Goal: Task Accomplishment & Management: Manage account settings

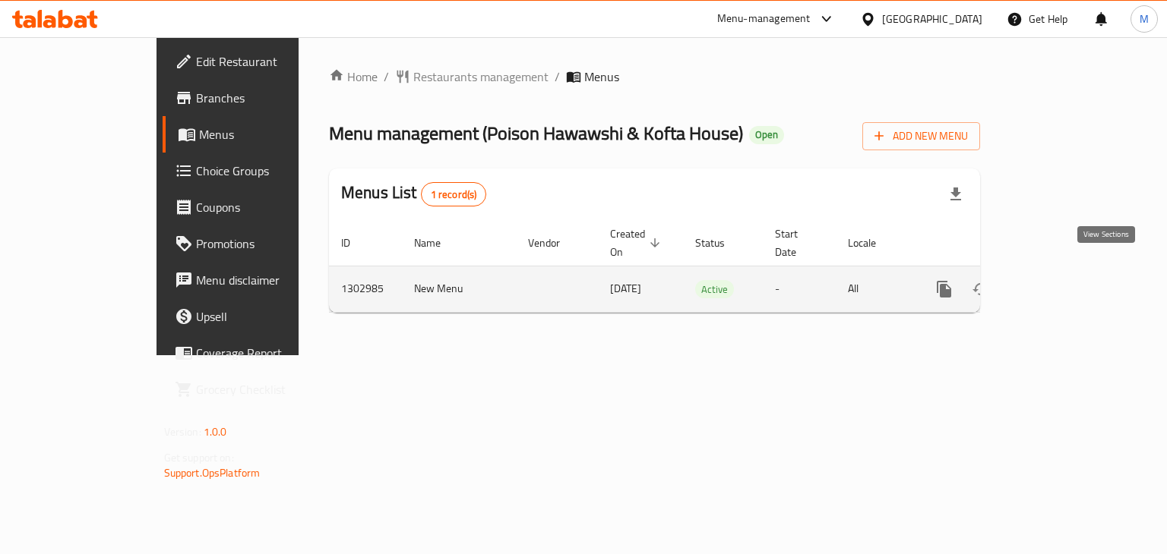
click at [1072, 271] on link "enhanced table" at bounding box center [1053, 289] width 36 height 36
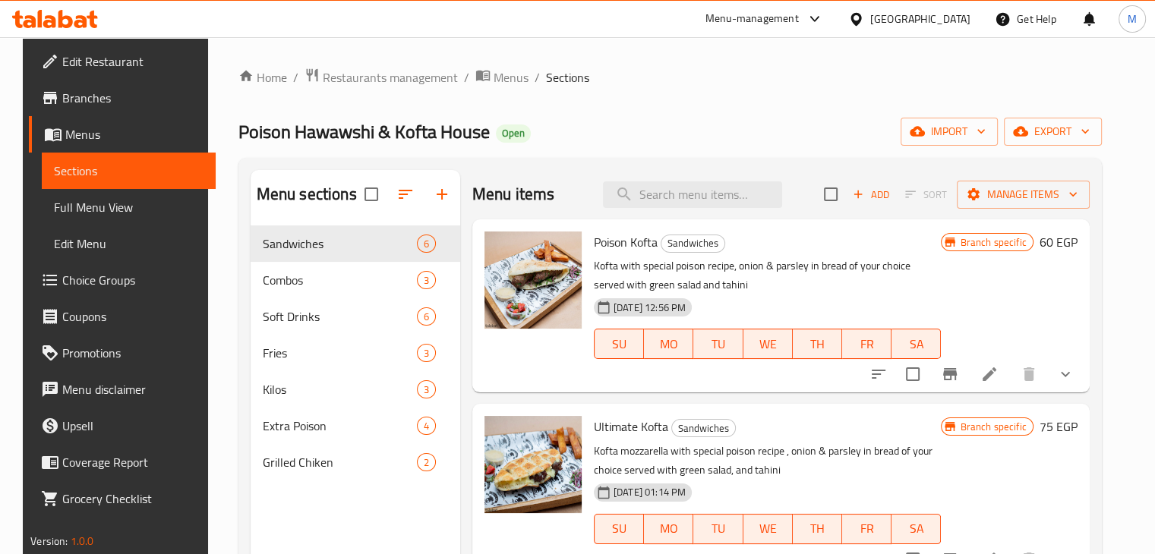
click at [772, 261] on p "Kofta with special poison recipe, onion & parsley in bread of your choice serve…" at bounding box center [768, 276] width 348 height 38
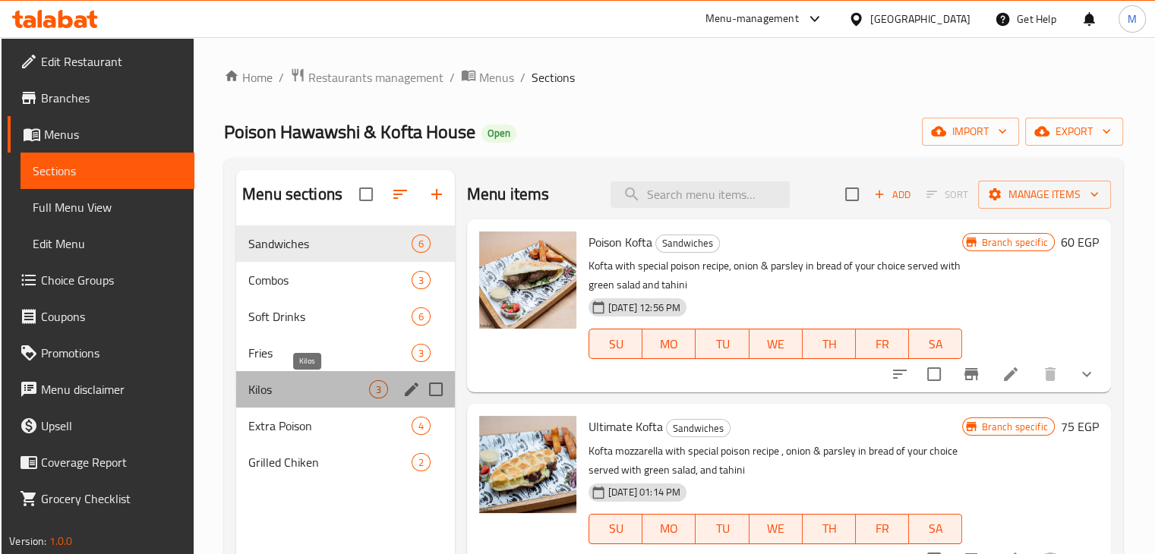
click at [311, 397] on span "Kilos" at bounding box center [308, 390] width 121 height 18
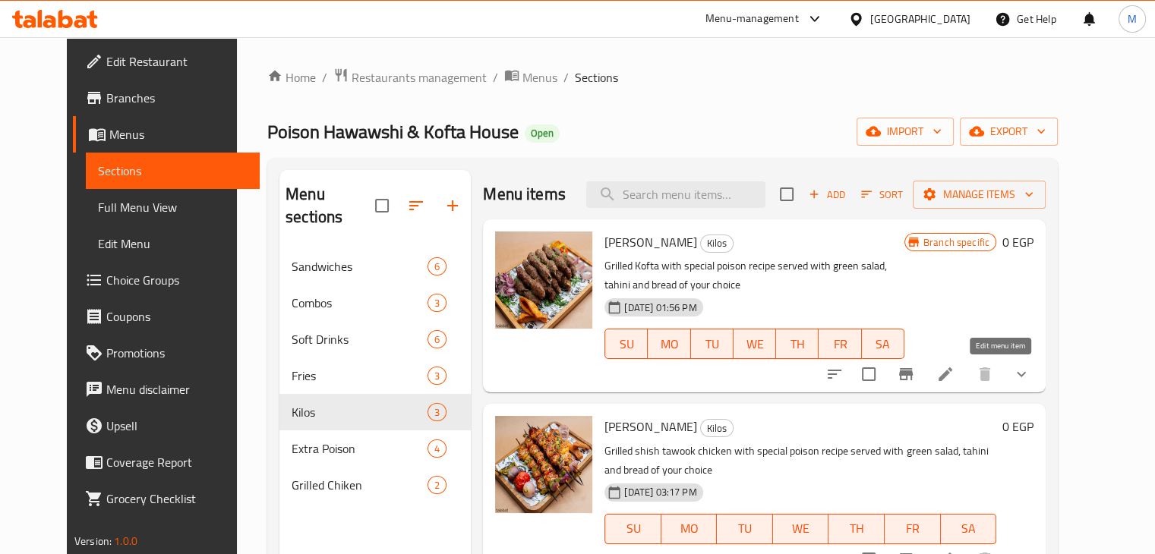
click at [967, 380] on li at bounding box center [945, 374] width 43 height 27
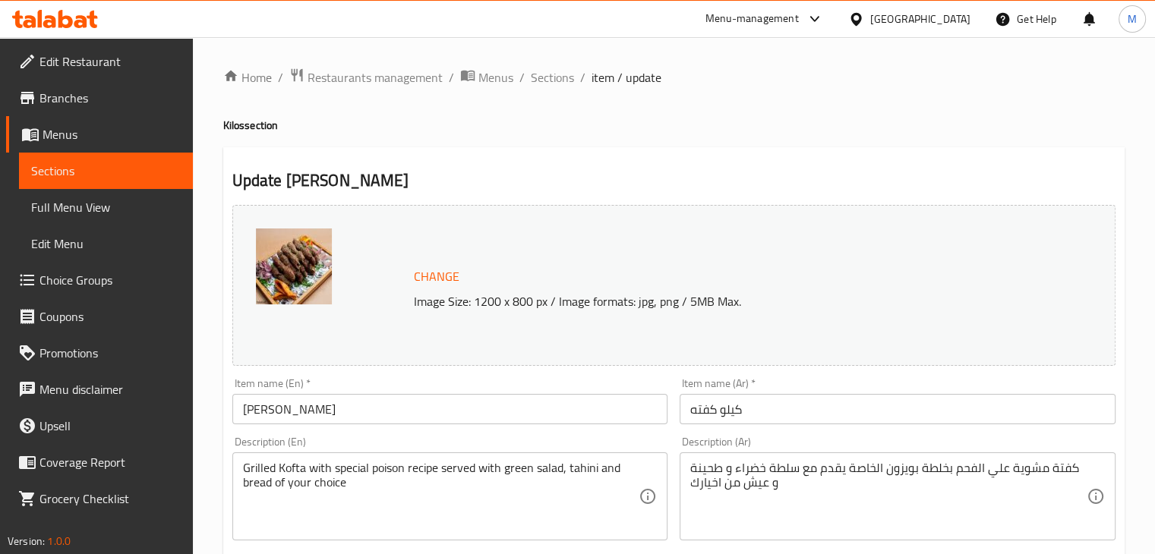
click at [265, 417] on input "Kilo Kofta" at bounding box center [450, 409] width 436 height 30
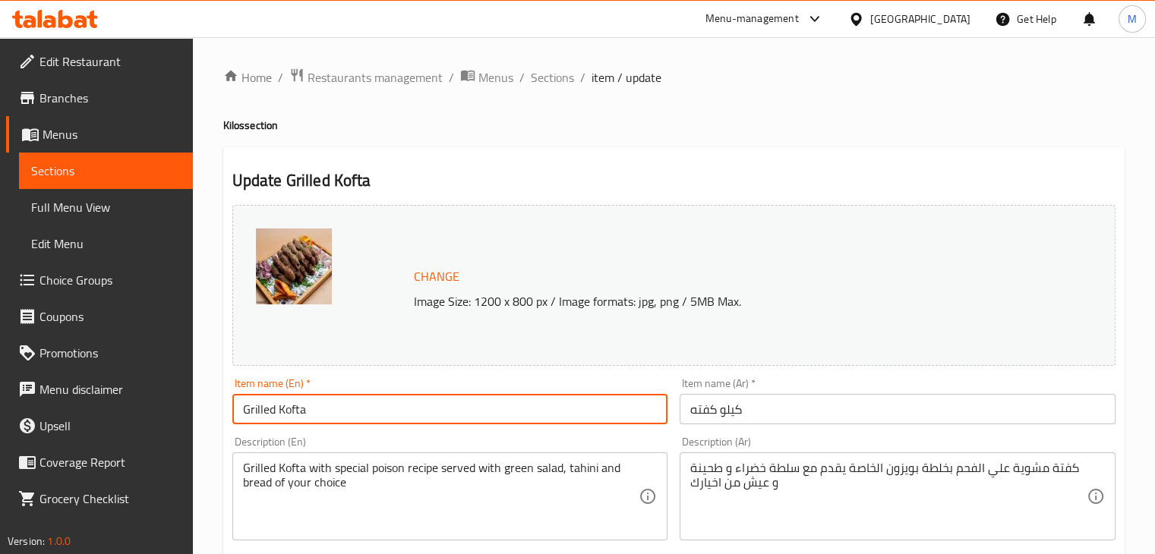
type input "Grilled Kofta"
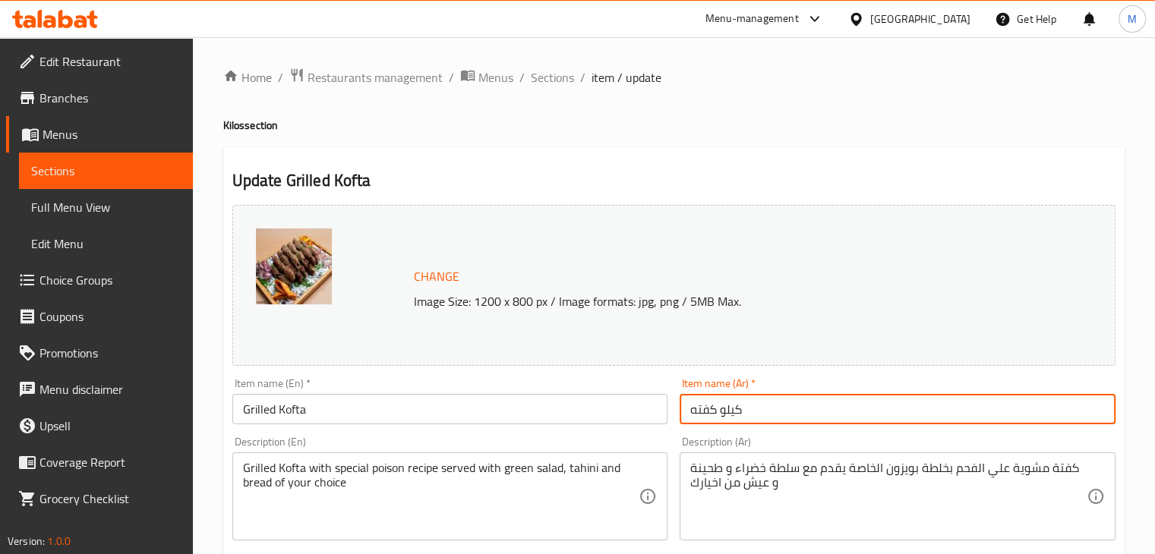
drag, startPoint x: 763, startPoint y: 406, endPoint x: 641, endPoint y: 411, distance: 121.6
click at [641, 411] on div "Change Image Size: 1200 x 800 px / Image formats: jpg, png / 5MB Max. Item name…" at bounding box center [673, 537] width 895 height 677
type input "كفتة مشوي"
click at [659, 383] on div "Item name (En)   * Grilled Kofta Item name (En) *" at bounding box center [450, 401] width 436 height 46
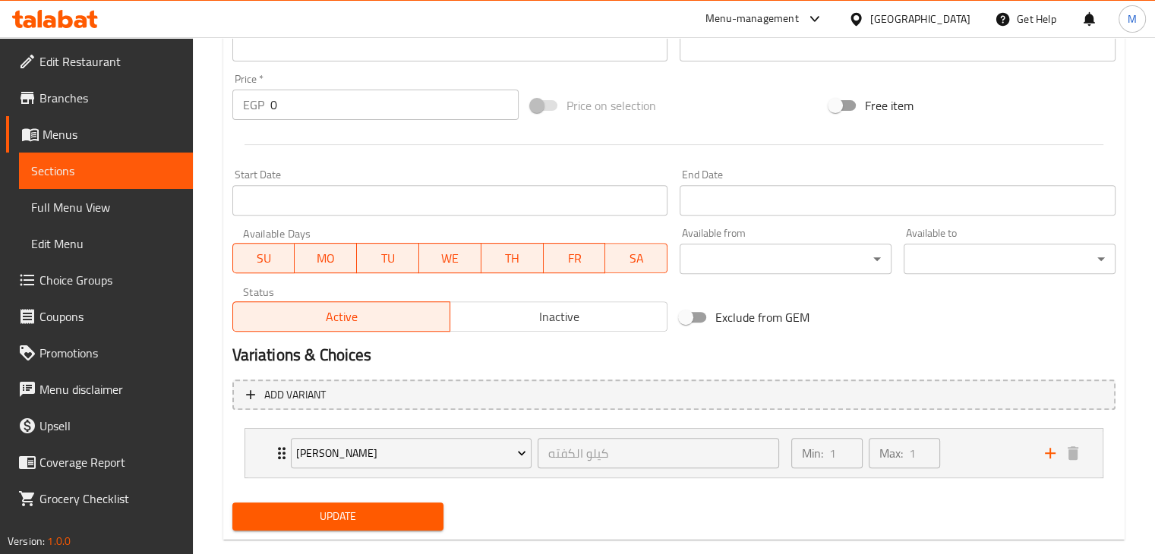
scroll to position [565, 0]
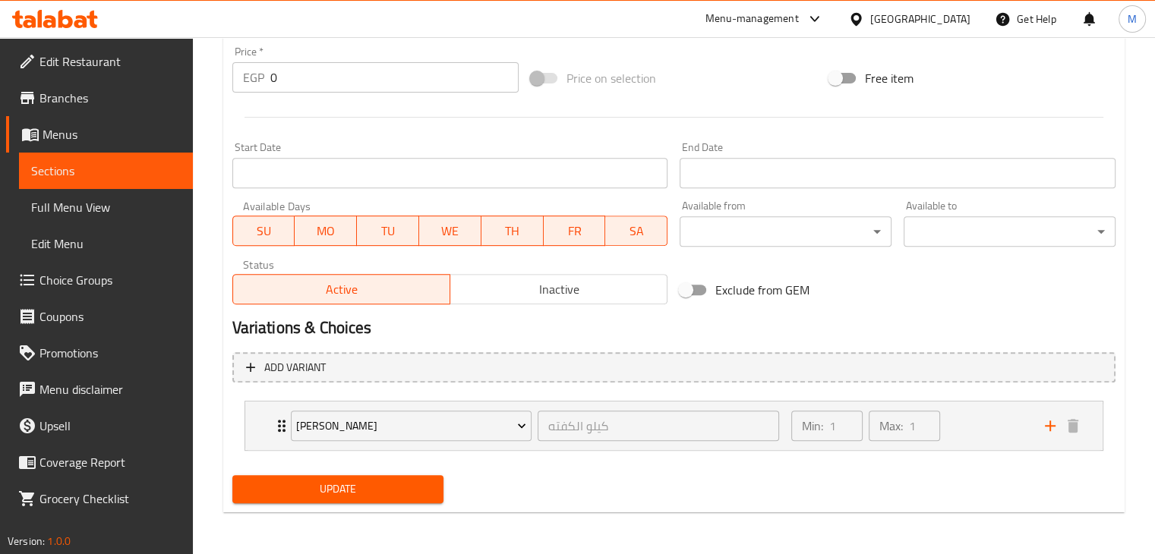
click at [377, 507] on div "Update" at bounding box center [338, 489] width 224 height 40
click at [394, 499] on button "Update" at bounding box center [338, 489] width 212 height 28
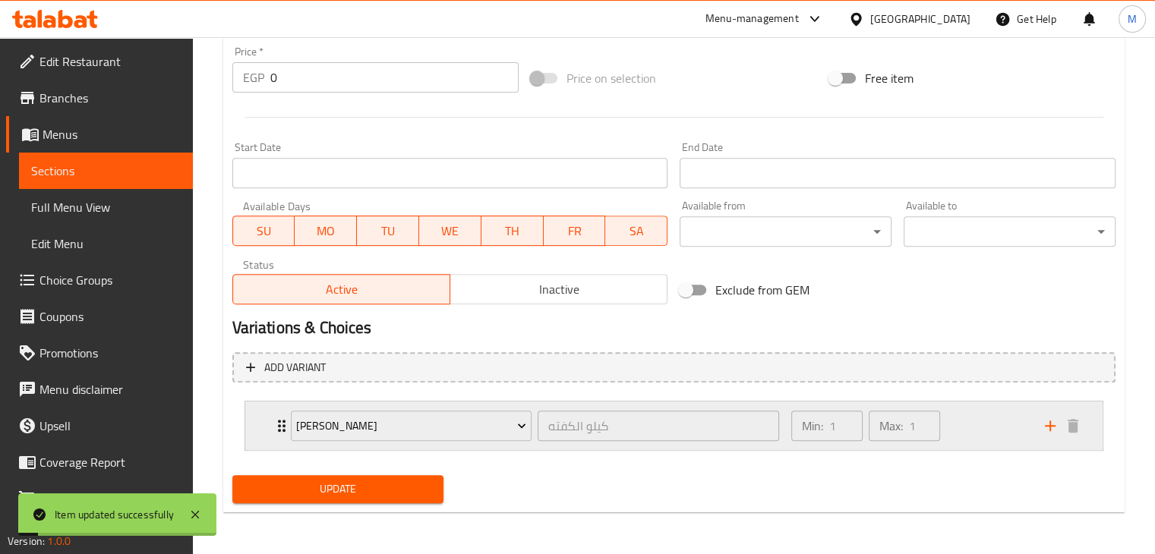
click at [1020, 433] on div "Min: 1 ​ Max: 1 ​" at bounding box center [909, 426] width 254 height 49
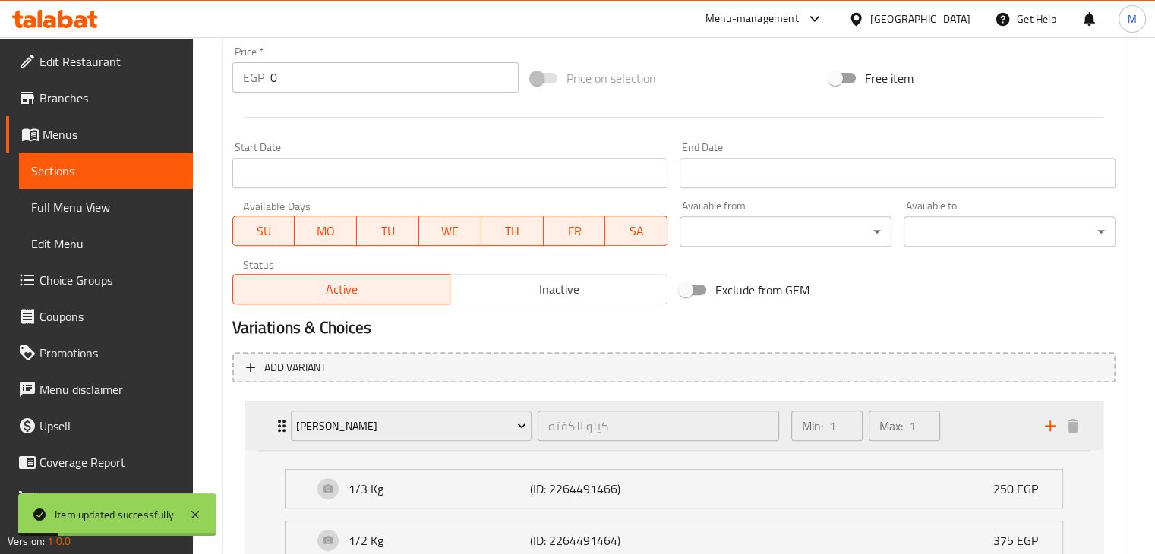
scroll to position [750, 0]
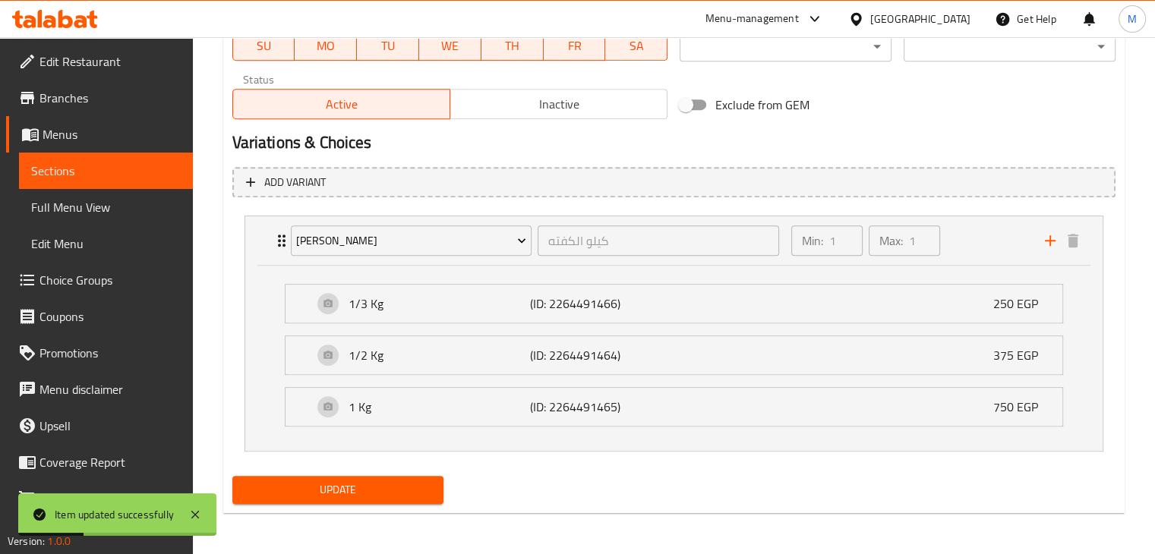
click at [395, 481] on span "Update" at bounding box center [339, 490] width 188 height 19
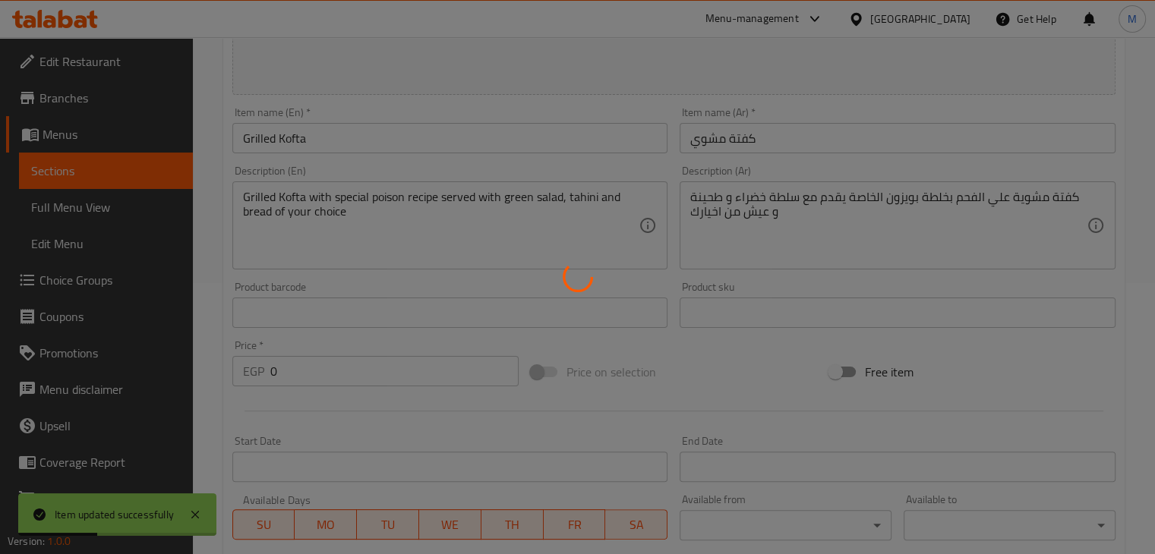
scroll to position [0, 0]
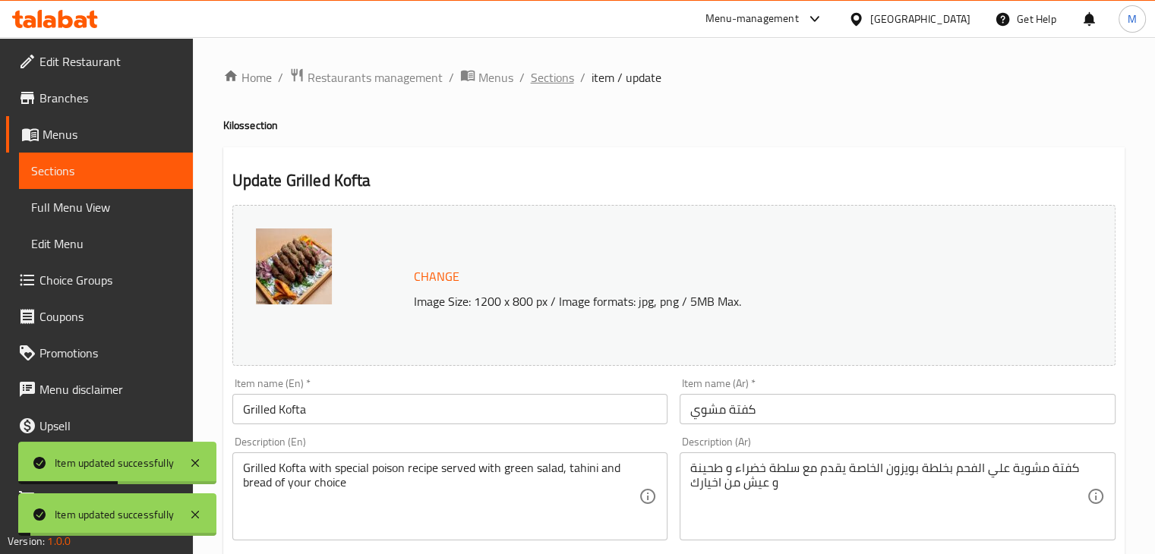
click at [548, 78] on span "Sections" at bounding box center [552, 77] width 43 height 18
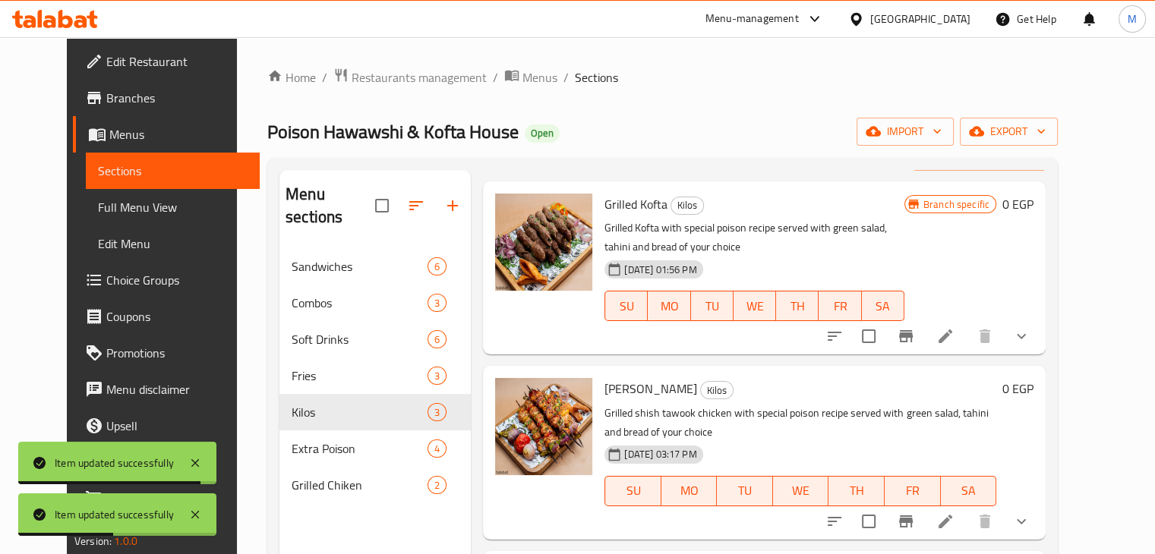
scroll to position [213, 0]
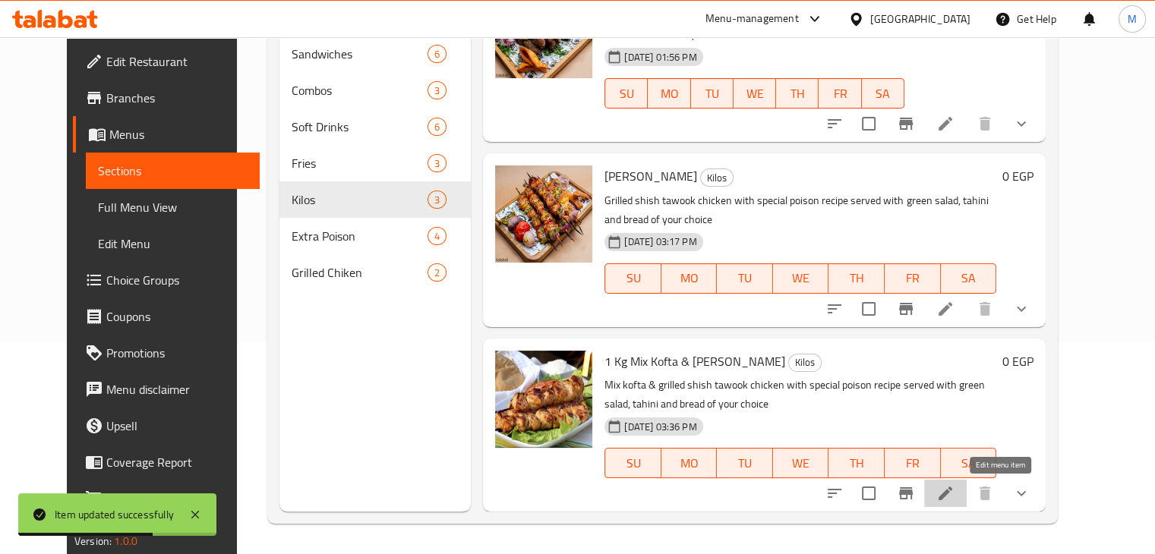
click at [955, 494] on icon at bounding box center [945, 494] width 18 height 18
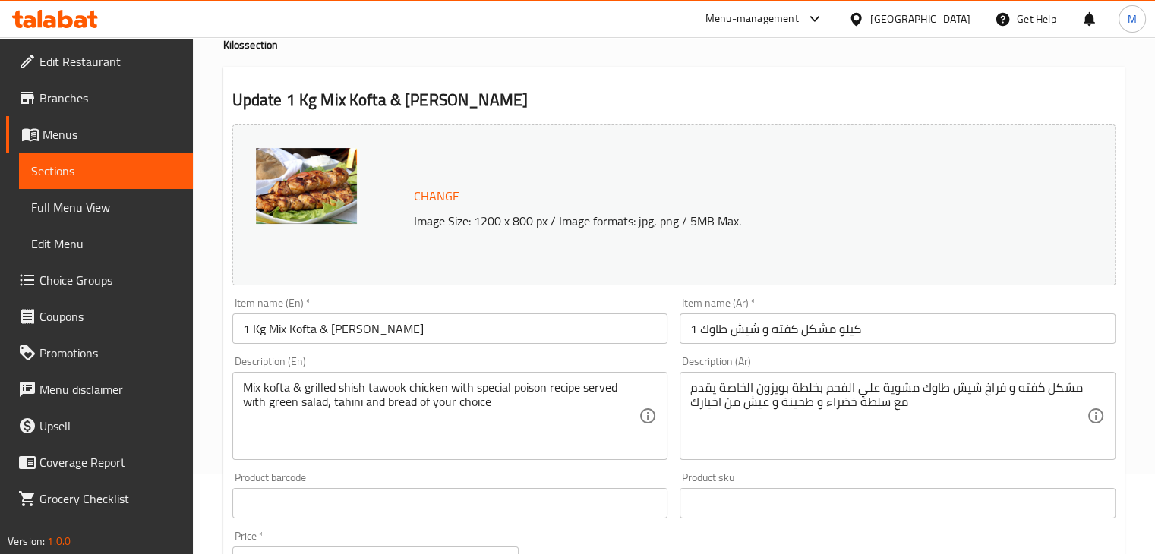
scroll to position [84, 0]
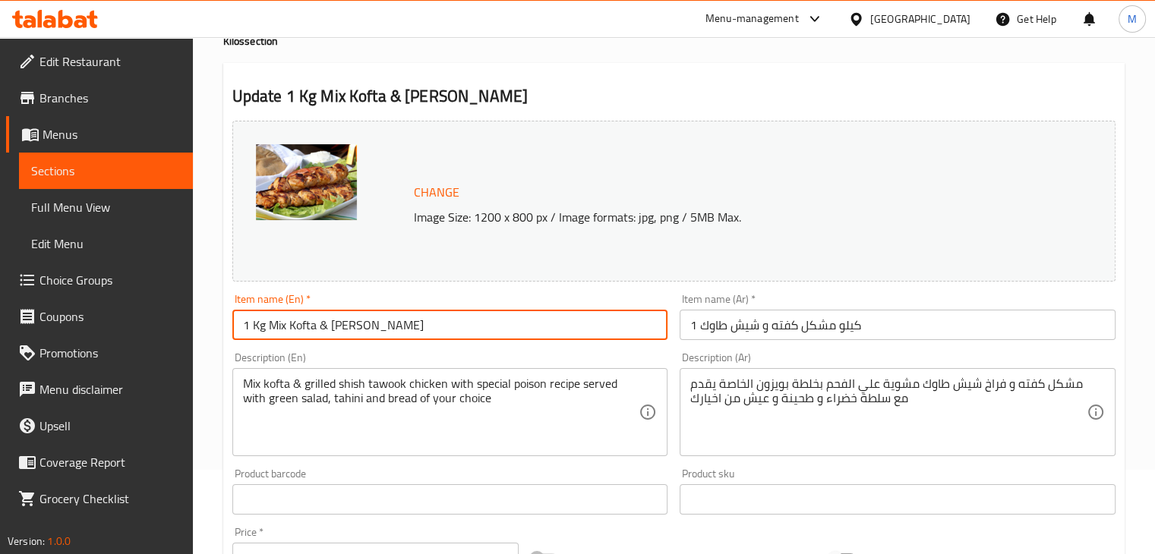
drag, startPoint x: 269, startPoint y: 326, endPoint x: 217, endPoint y: 324, distance: 51.7
click at [217, 324] on div "Home / Restaurants management / Menus / Sections / item / update Kilos section …" at bounding box center [674, 557] width 962 height 1208
type input "Mix Kofta & Shish Tawook"
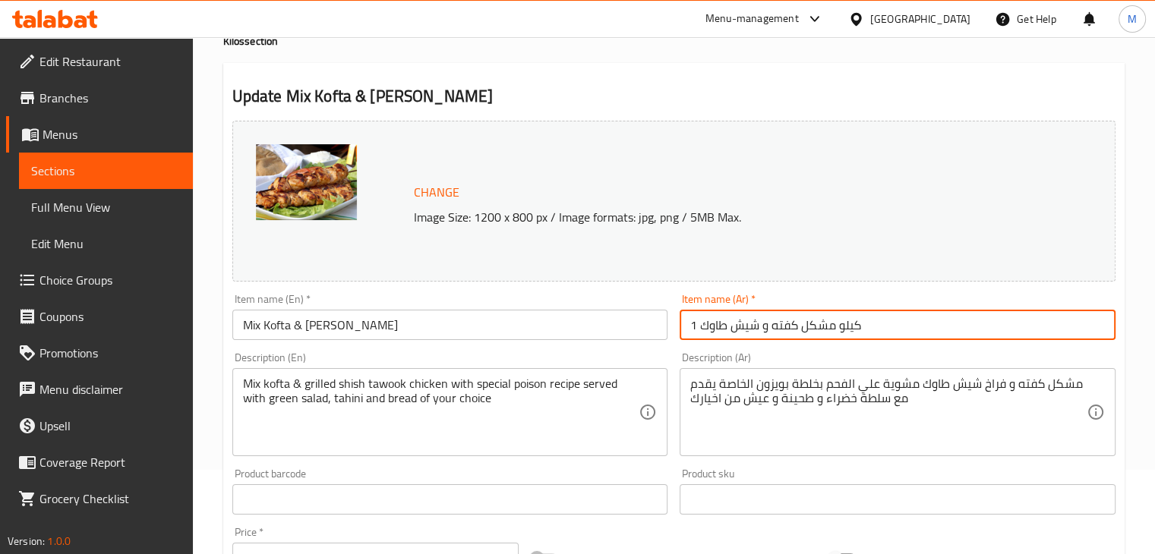
drag, startPoint x: 872, startPoint y: 323, endPoint x: 838, endPoint y: 330, distance: 34.3
click at [838, 330] on input "1 كيلو مشكل كفته و شيش طاوك" at bounding box center [898, 325] width 436 height 30
click at [696, 326] on input "1 مشكل كفته و شيش طاوك" at bounding box center [898, 325] width 436 height 30
drag, startPoint x: 701, startPoint y: 326, endPoint x: 653, endPoint y: 327, distance: 47.9
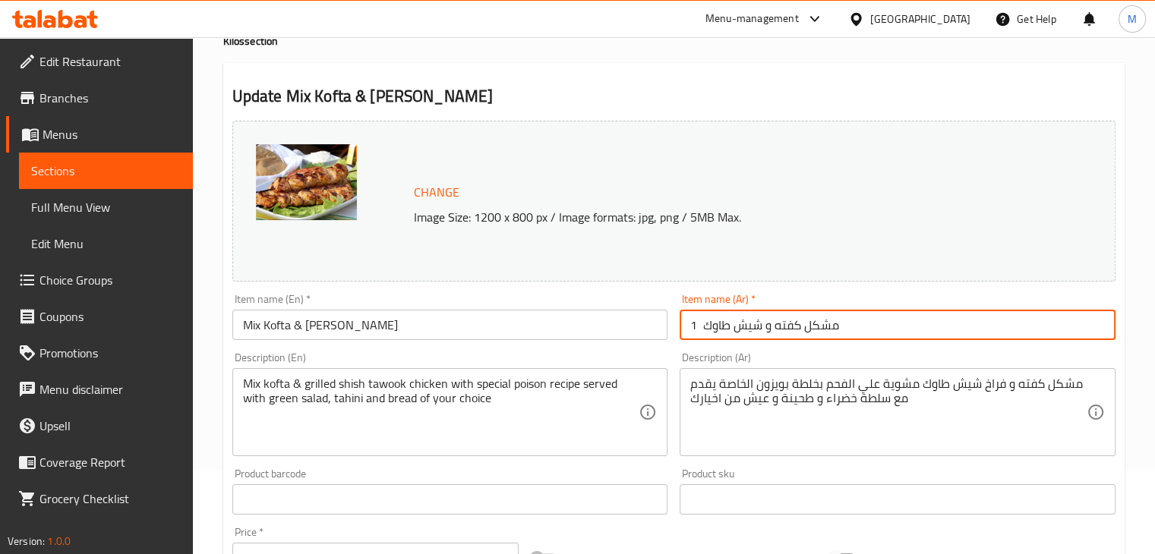
click at [653, 327] on div "Change Image Size: 1200 x 800 px / Image formats: jpg, png / 5MB Max. Item name…" at bounding box center [673, 453] width 895 height 677
type input "مشكل كفته و شيش طاوك"
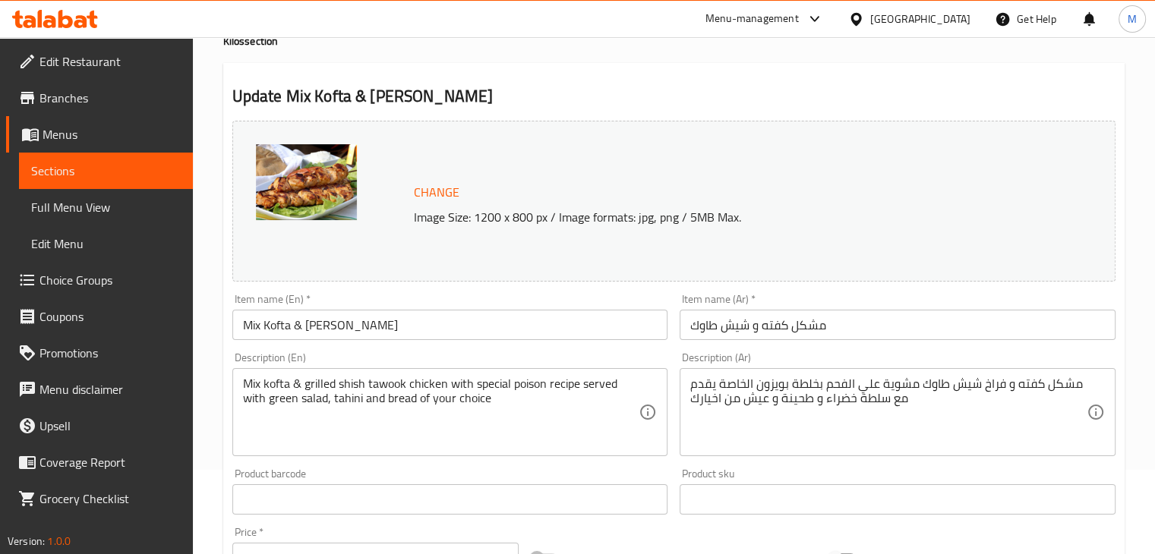
click at [608, 309] on div "Item name (En)   * Mix Kofta & Shish Tawook Item name (En) *" at bounding box center [450, 317] width 436 height 46
click at [599, 301] on div "Item name (En)   * Mix Kofta & Shish Tawook Item name (En) *" at bounding box center [450, 317] width 436 height 46
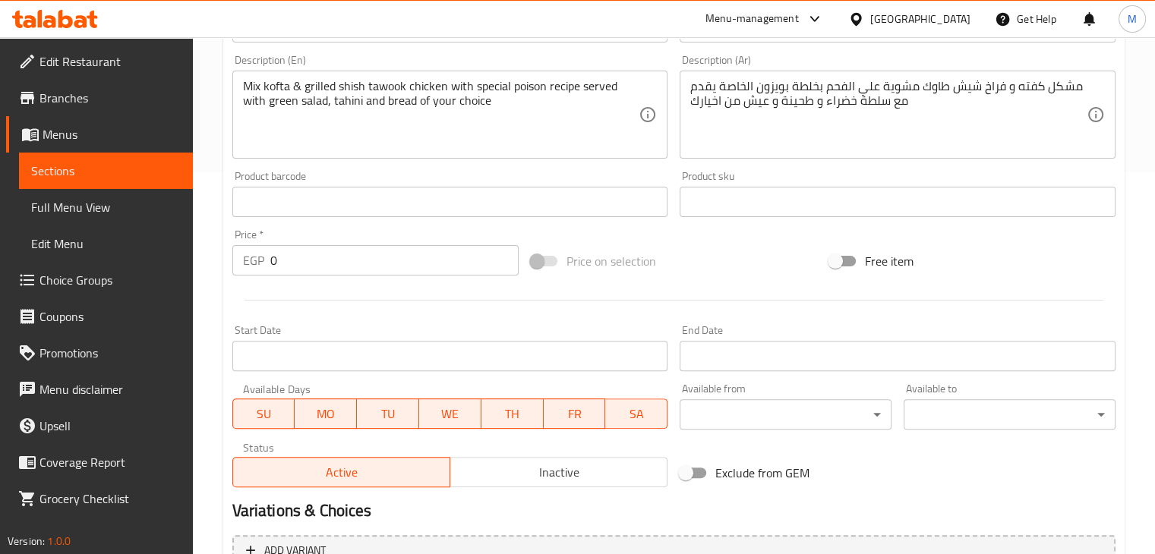
scroll to position [690, 0]
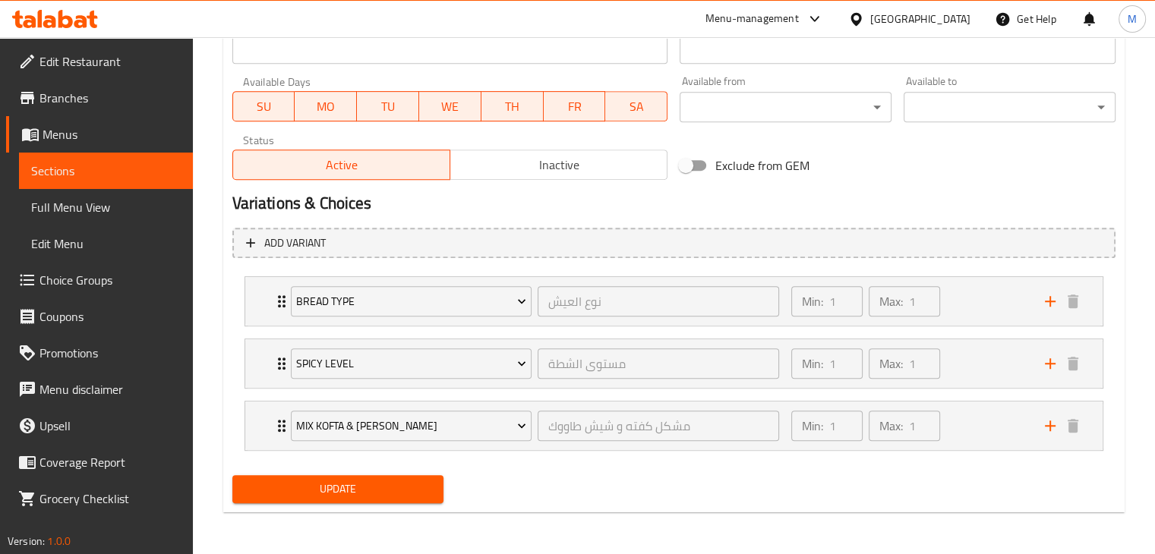
click at [337, 484] on span "Update" at bounding box center [339, 489] width 188 height 19
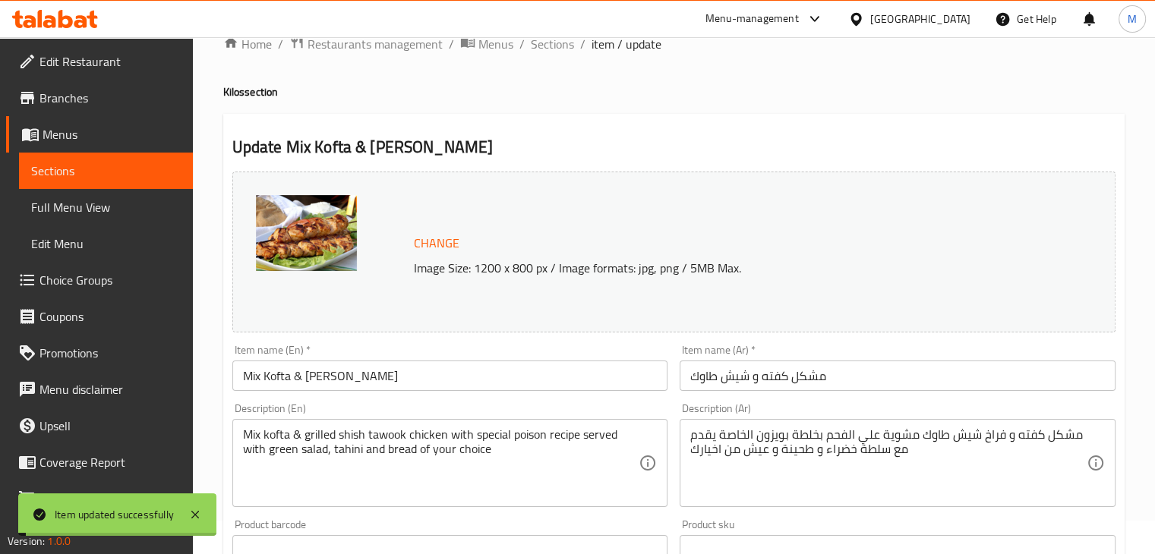
scroll to position [0, 0]
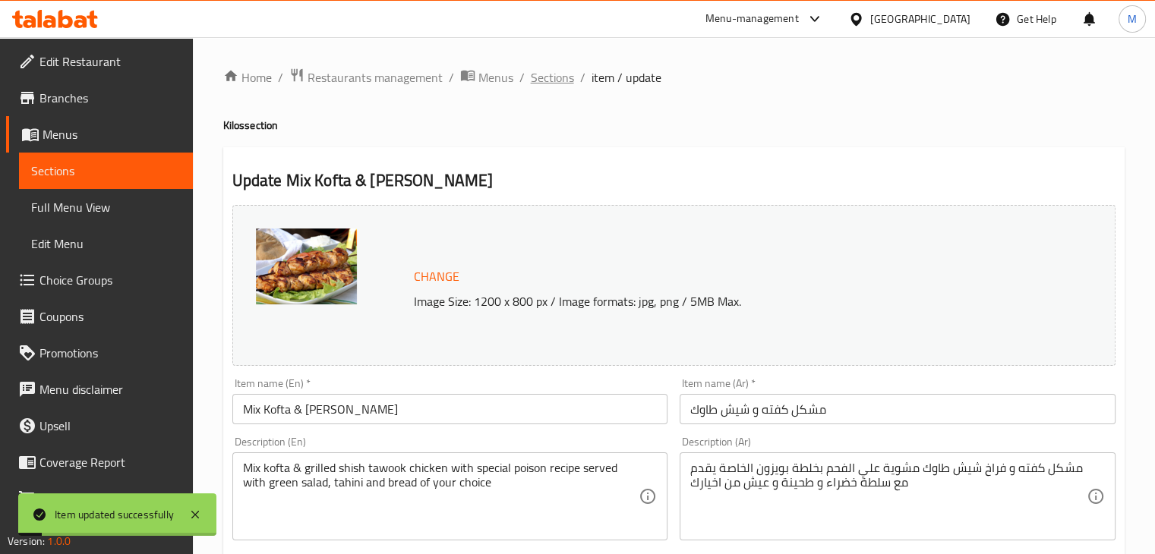
click at [554, 81] on span "Sections" at bounding box center [552, 77] width 43 height 18
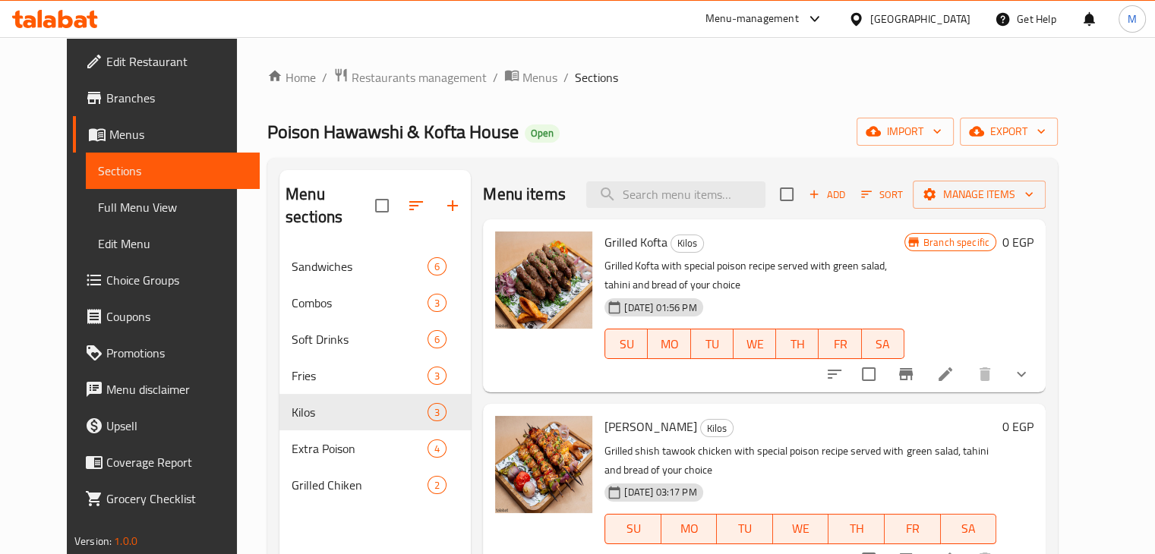
click at [77, 21] on icon at bounding box center [80, 21] width 13 height 13
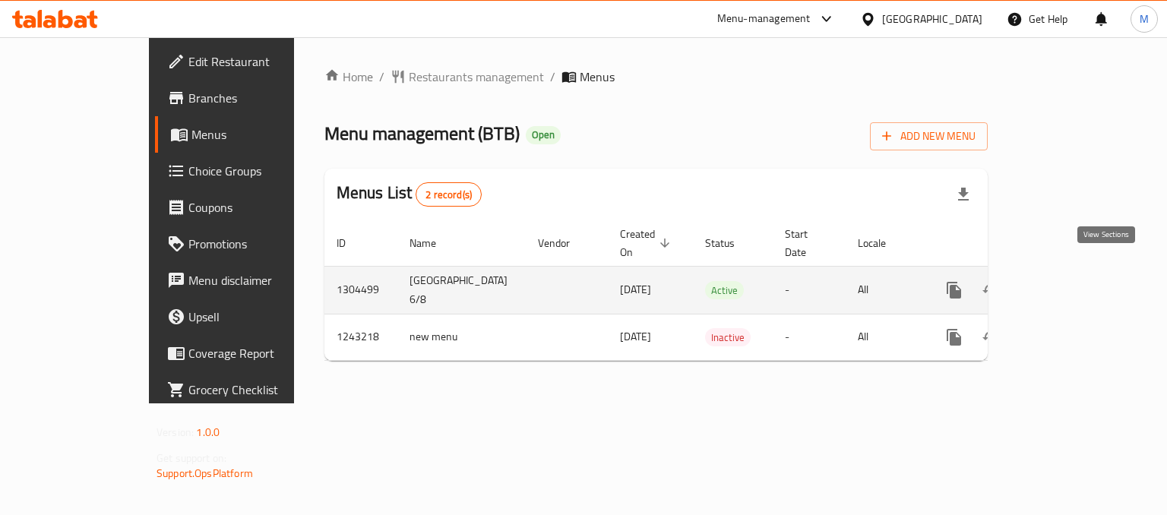
click at [1072, 281] on icon "enhanced table" at bounding box center [1063, 290] width 18 height 18
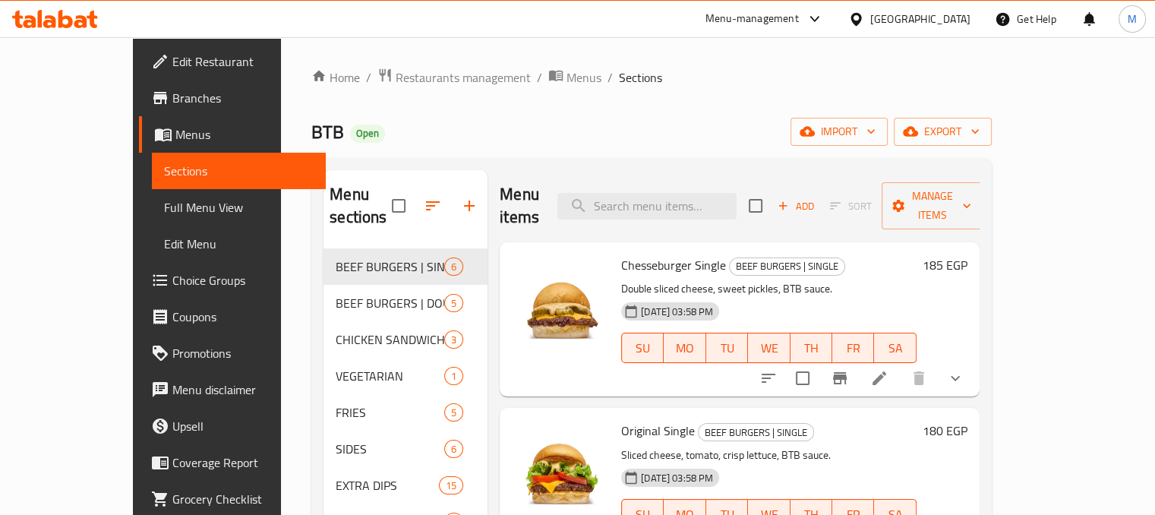
click at [651, 279] on p "Double sliced cheese, sweet pickles, BTB sauce." at bounding box center [768, 288] width 295 height 19
click at [886, 371] on icon at bounding box center [880, 378] width 14 height 14
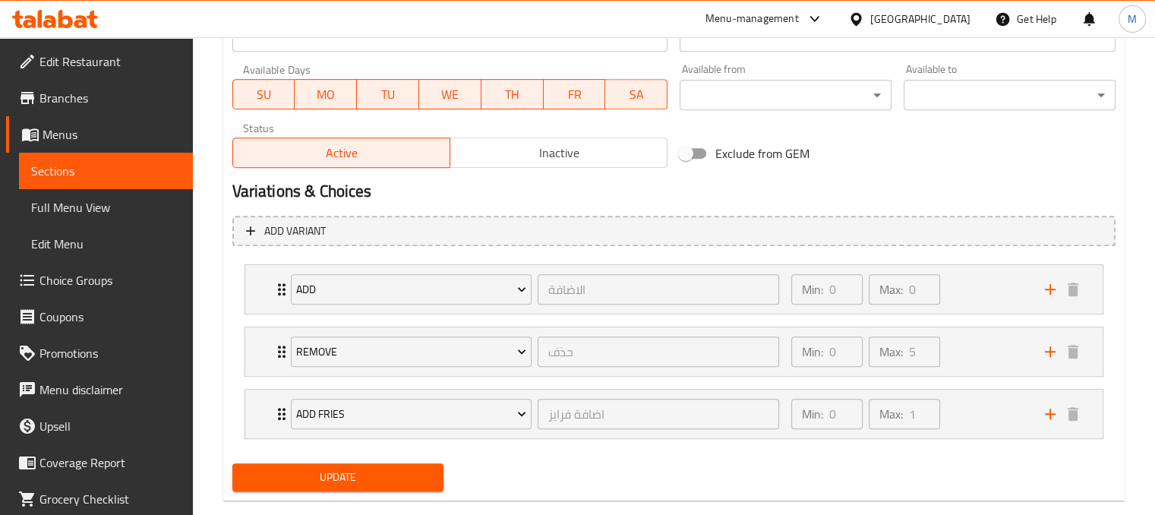
scroll to position [729, 0]
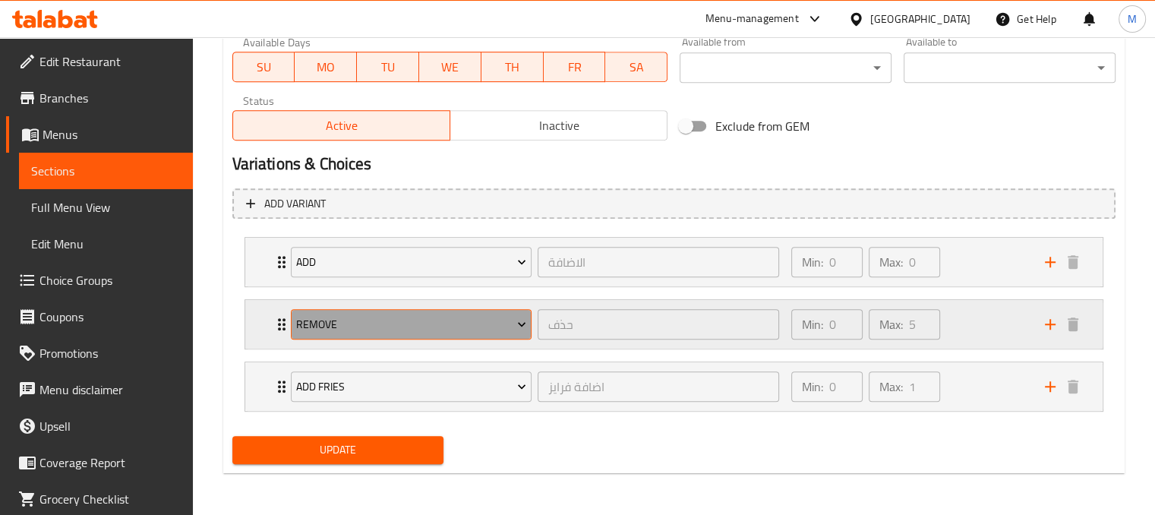
click at [507, 317] on span "Remove" at bounding box center [411, 324] width 230 height 19
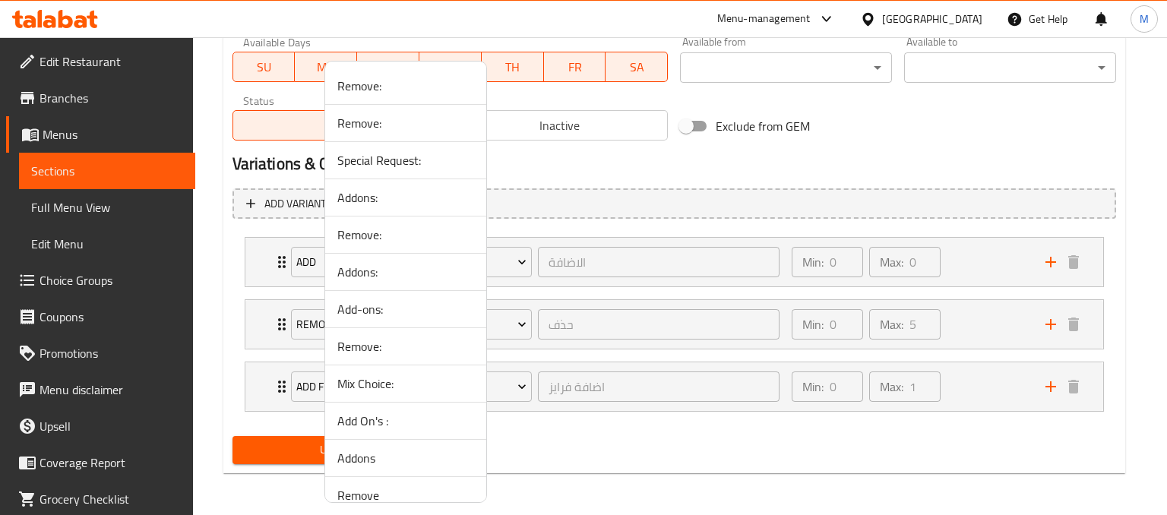
click at [939, 344] on div at bounding box center [583, 257] width 1167 height 515
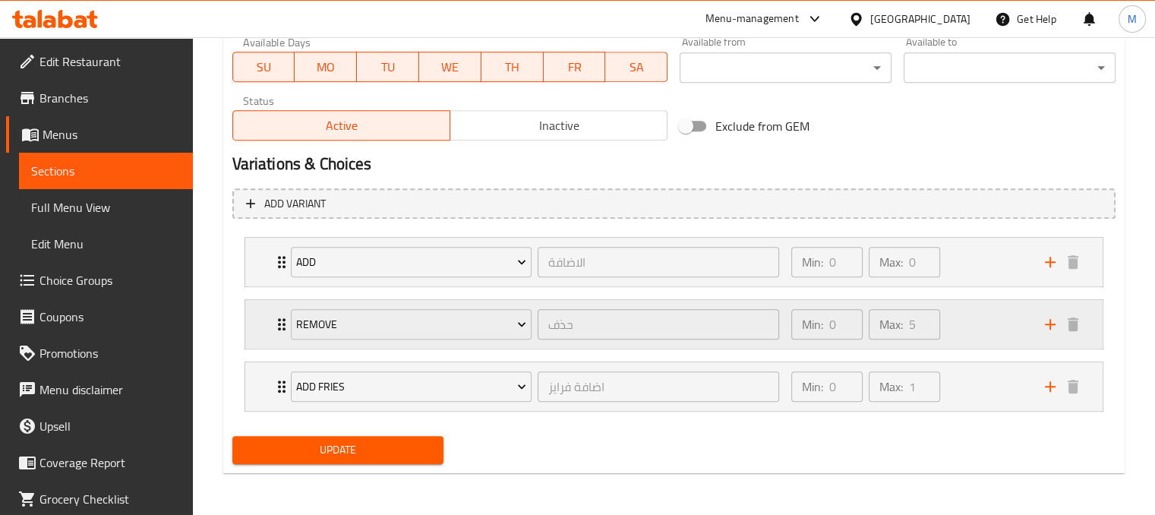
click at [961, 334] on div "Min: 0 ​ Max: 5 ​" at bounding box center [909, 324] width 254 height 49
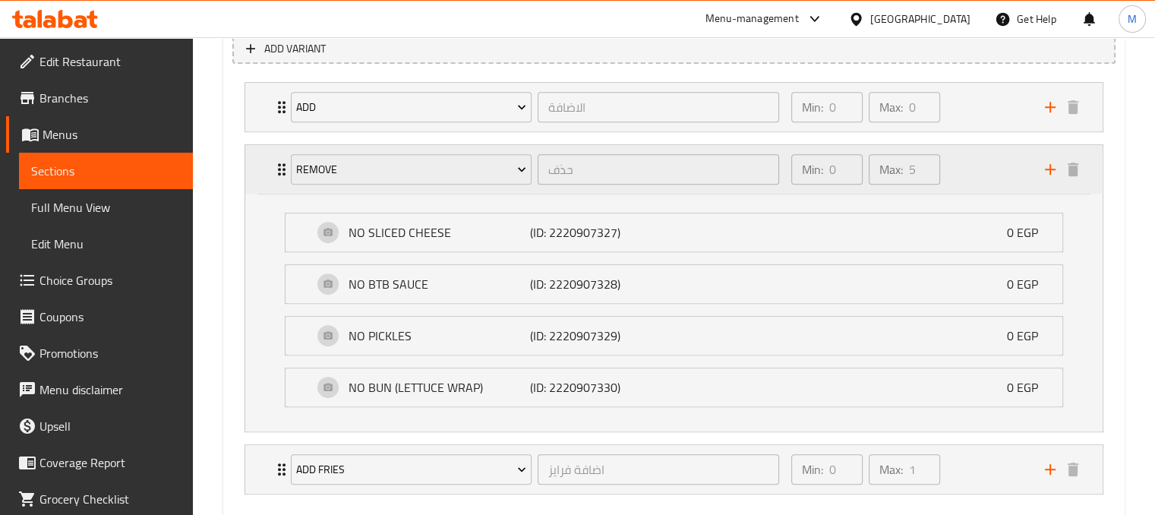
scroll to position [887, 0]
click at [1018, 168] on div "Min: 0 ​ Max: 5 ​" at bounding box center [909, 166] width 254 height 49
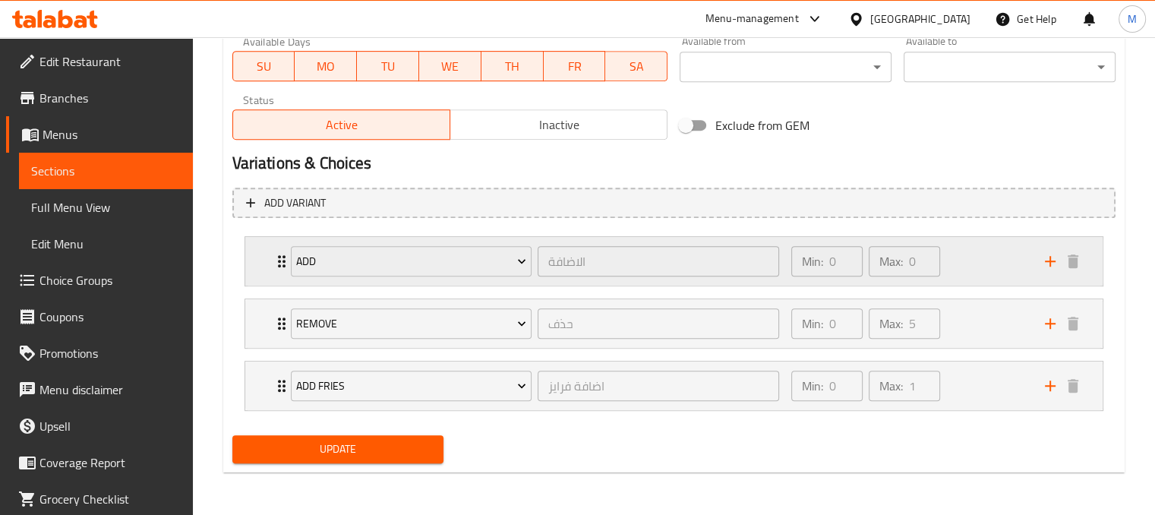
scroll to position [729, 0]
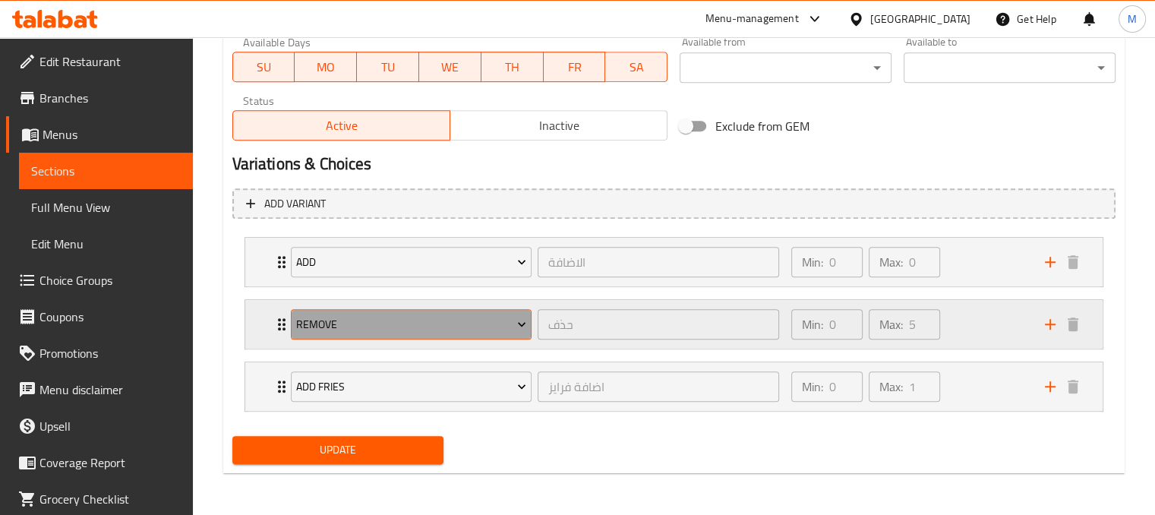
click at [469, 327] on span "Remove" at bounding box center [411, 324] width 230 height 19
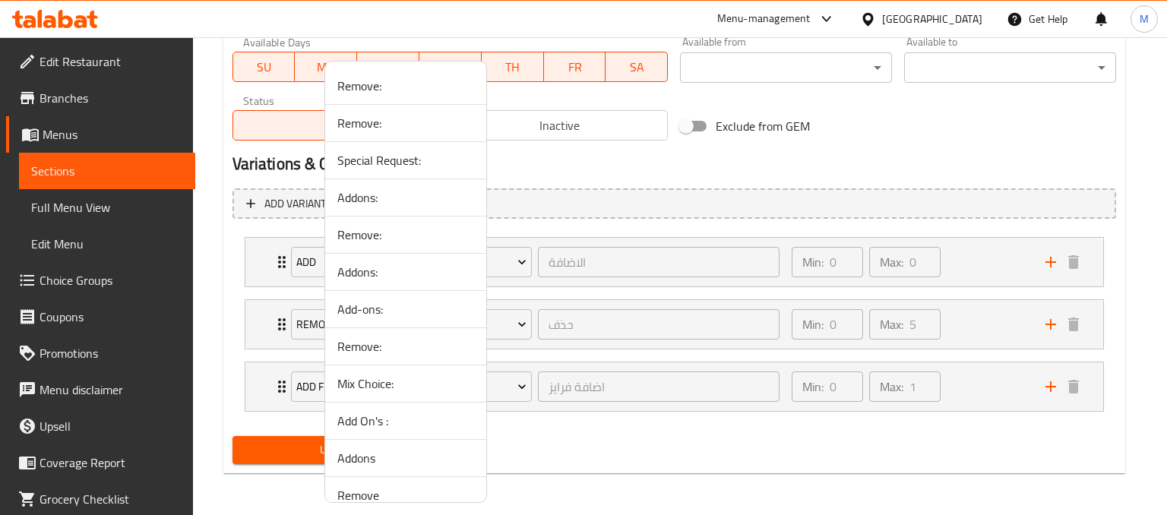
click at [605, 160] on div at bounding box center [583, 257] width 1167 height 515
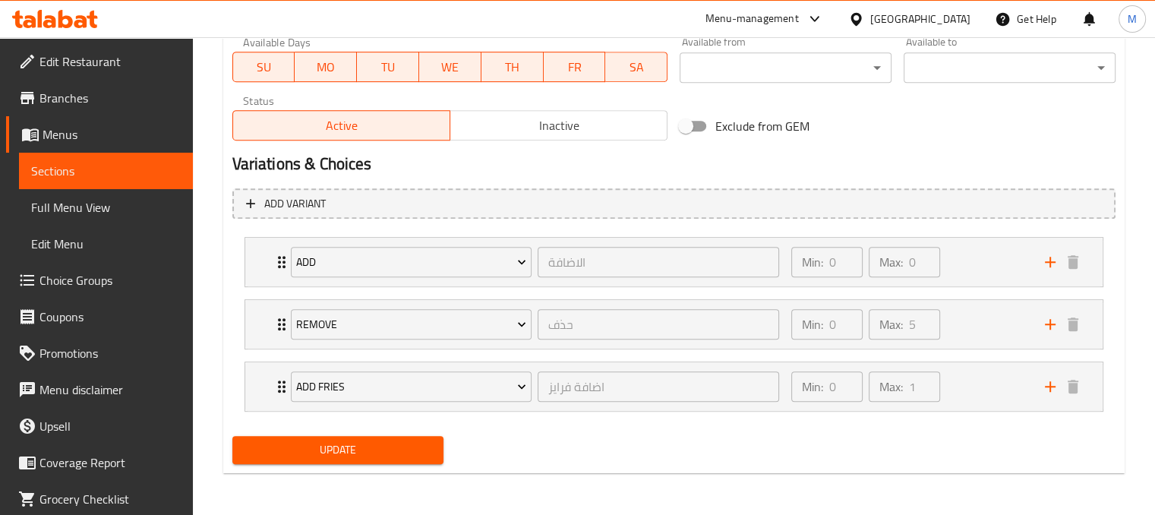
click at [475, 169] on h2 "Variations & Choices" at bounding box center [673, 164] width 883 height 23
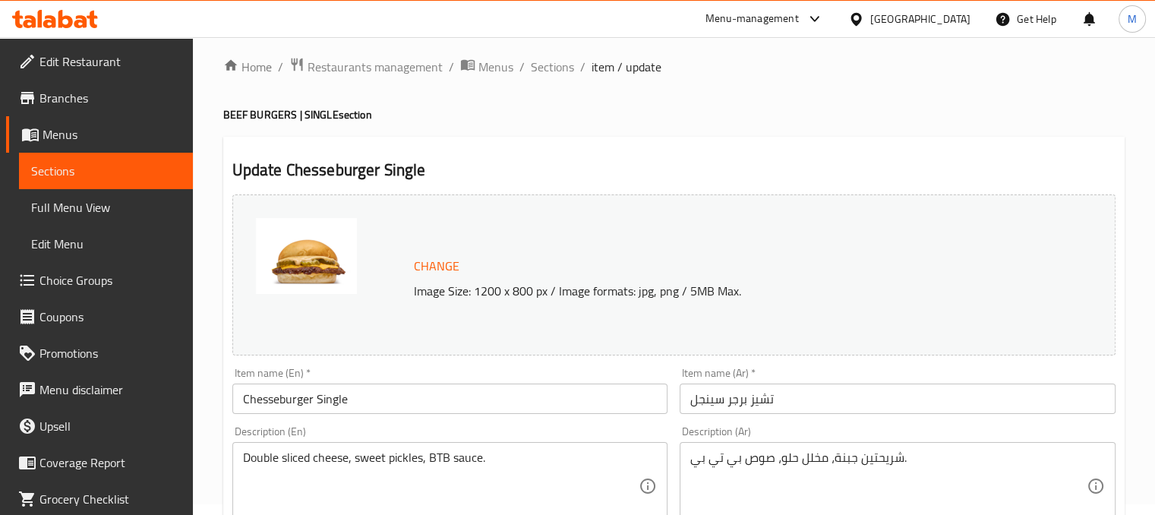
scroll to position [0, 0]
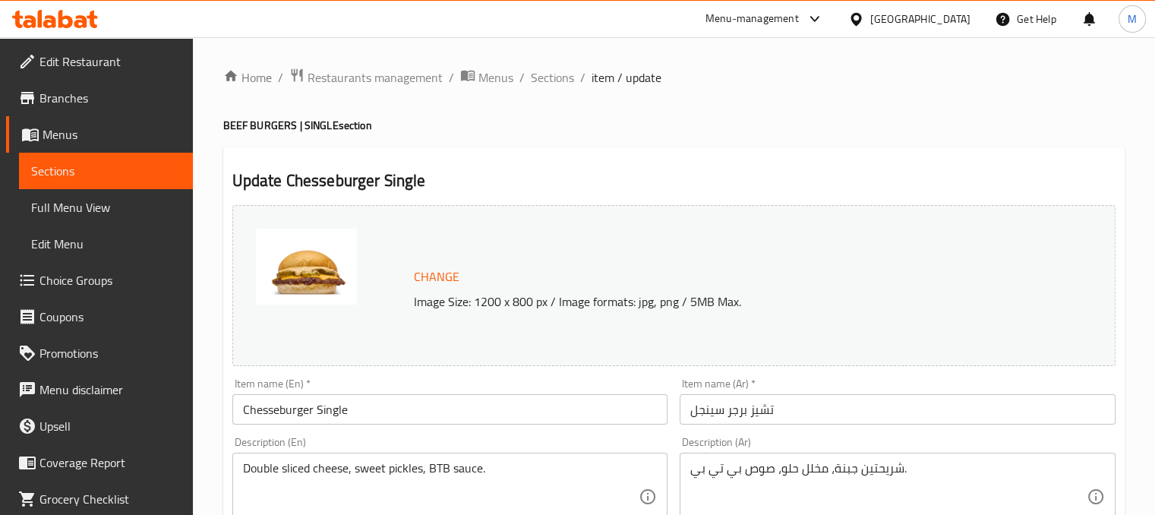
click at [126, 282] on span "Choice Groups" at bounding box center [109, 280] width 141 height 18
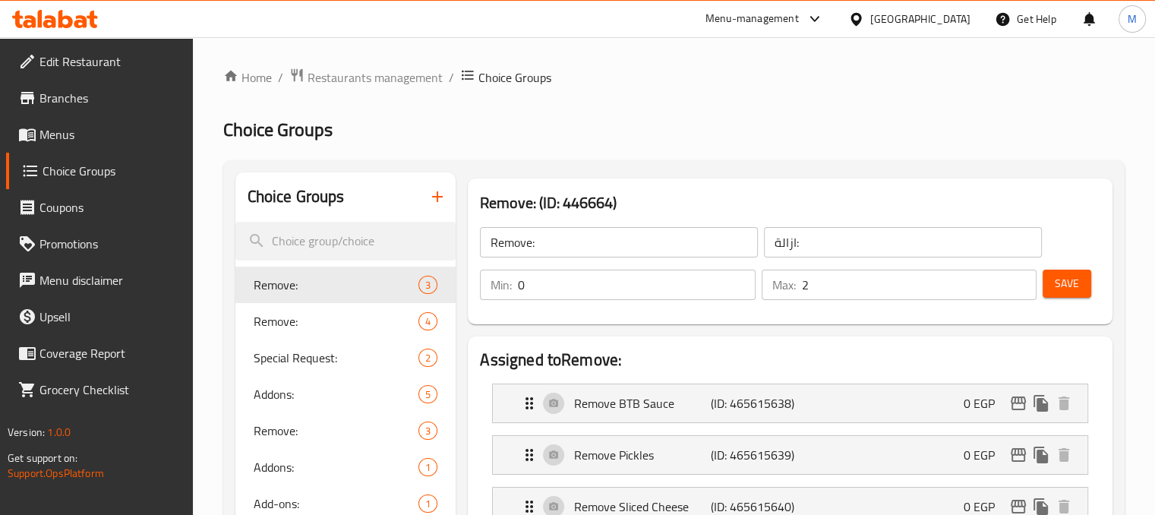
click at [595, 204] on h3 "Remove: (ID: 446664)" at bounding box center [790, 203] width 621 height 24
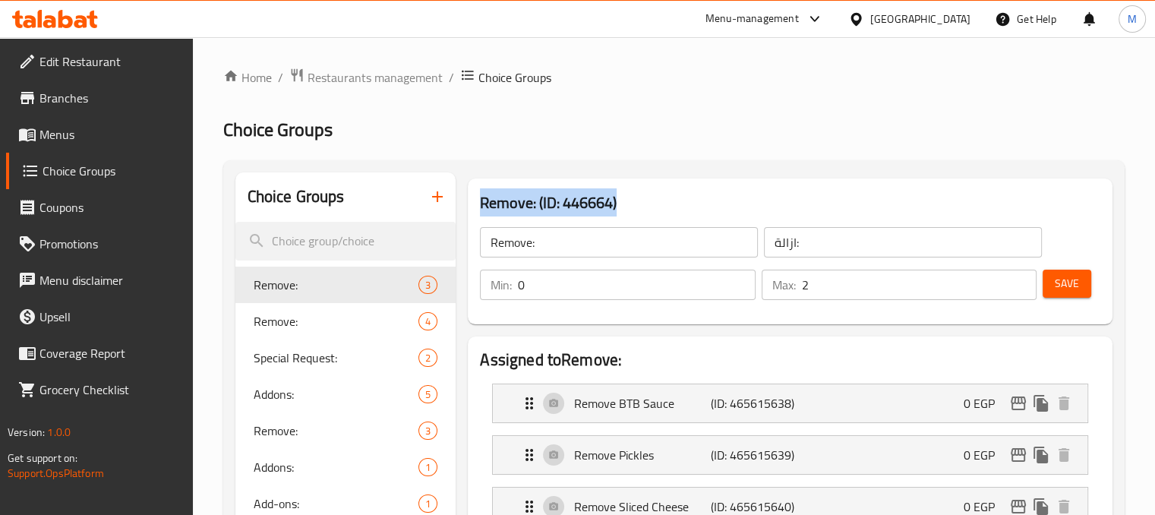
click at [595, 204] on h3 "Remove: (ID: 446664)" at bounding box center [790, 203] width 621 height 24
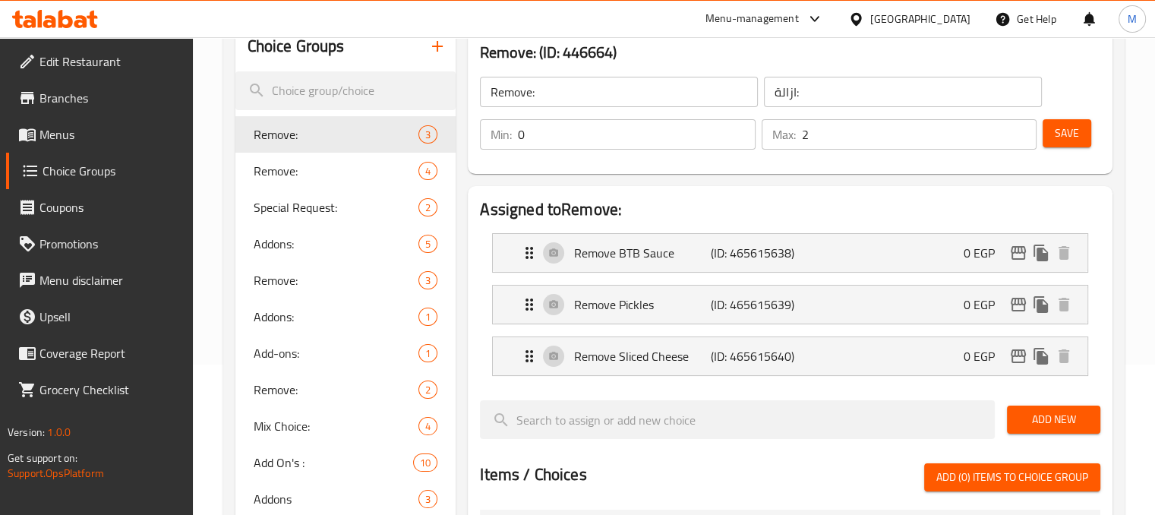
scroll to position [151, 0]
click at [286, 170] on span "Remove:" at bounding box center [314, 170] width 120 height 18
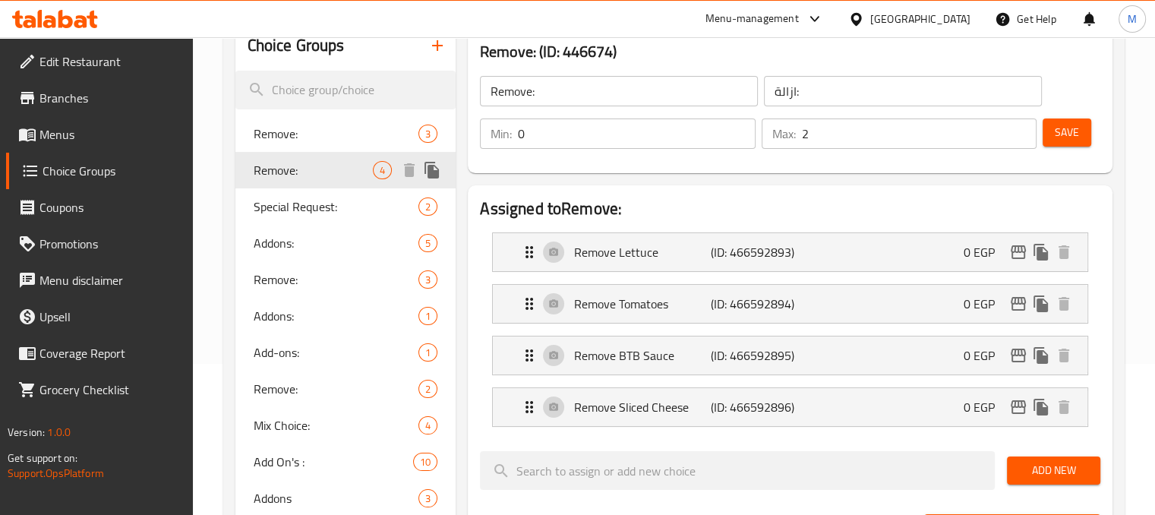
type input "3"
click at [72, 137] on span "Menus" at bounding box center [109, 134] width 141 height 18
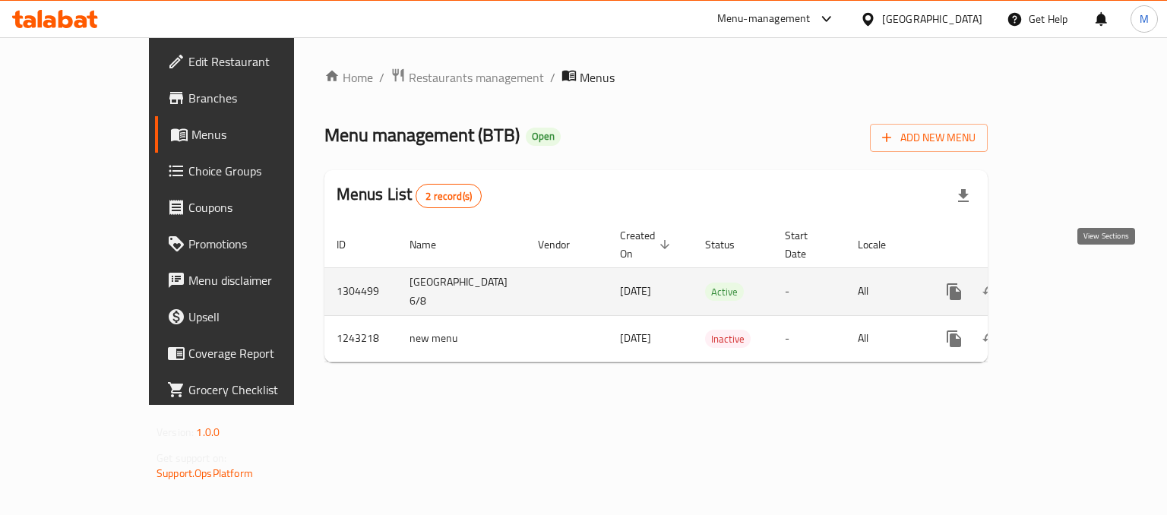
click at [1070, 285] on icon "enhanced table" at bounding box center [1063, 292] width 14 height 14
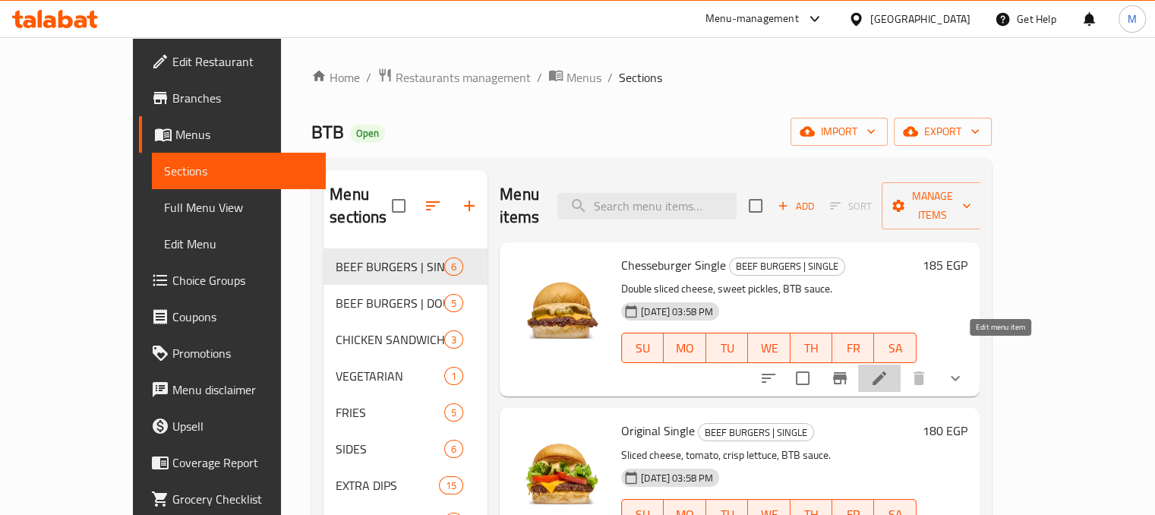
click at [889, 369] on icon at bounding box center [879, 378] width 18 height 18
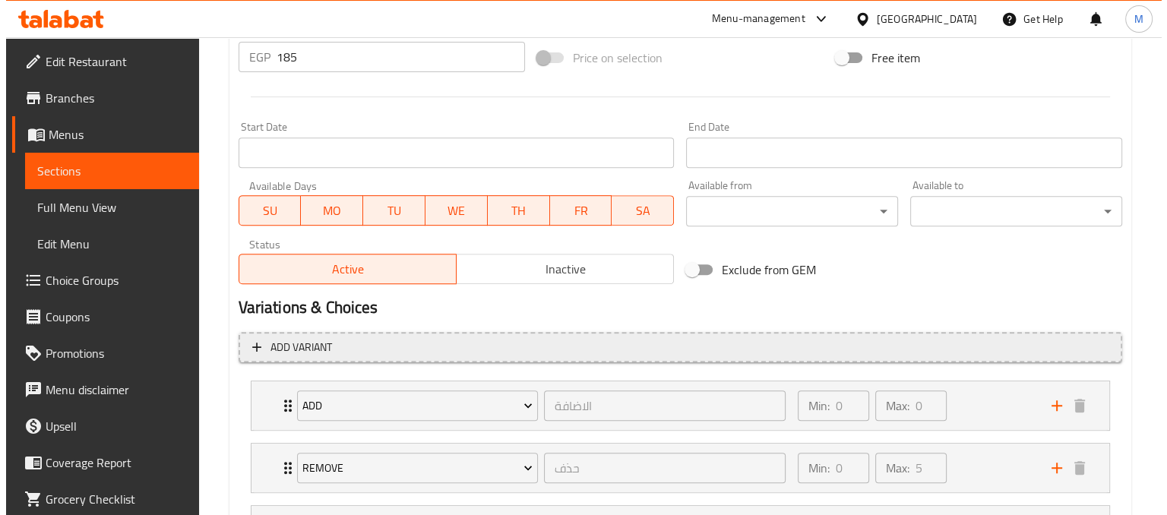
scroll to position [729, 0]
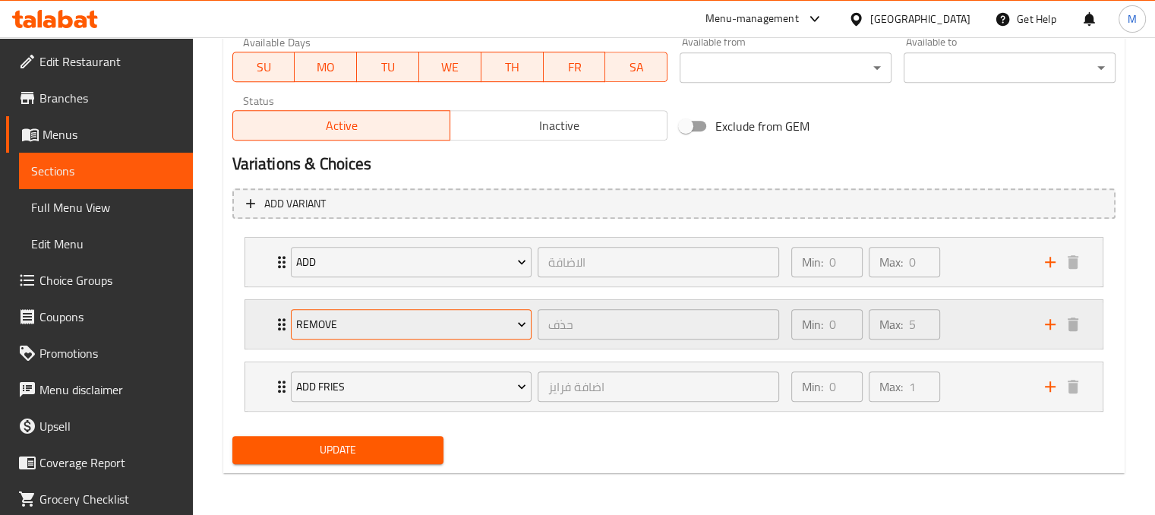
click at [508, 315] on span "Remove" at bounding box center [411, 324] width 230 height 19
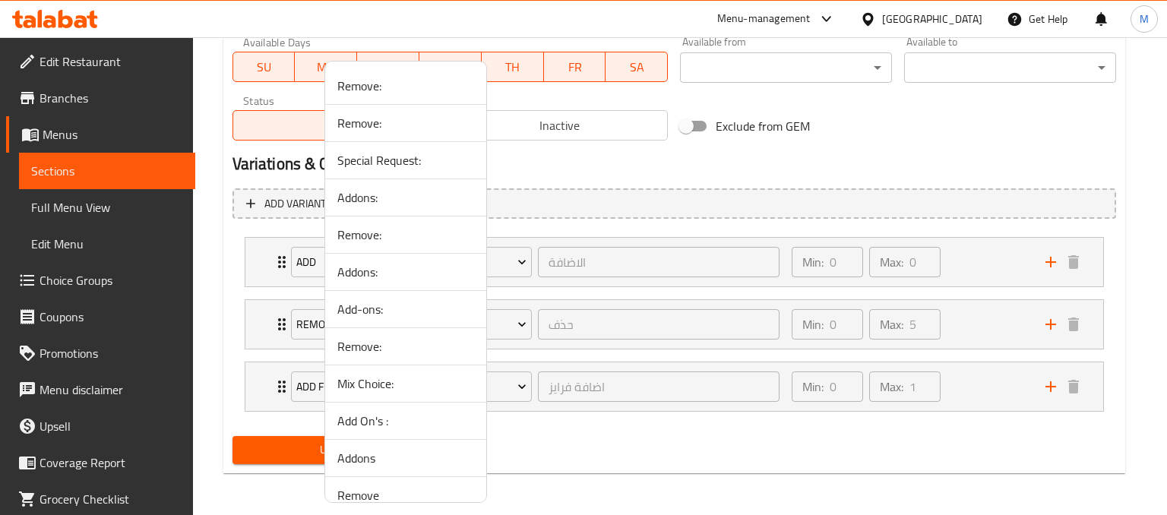
click at [858, 177] on div at bounding box center [583, 257] width 1167 height 515
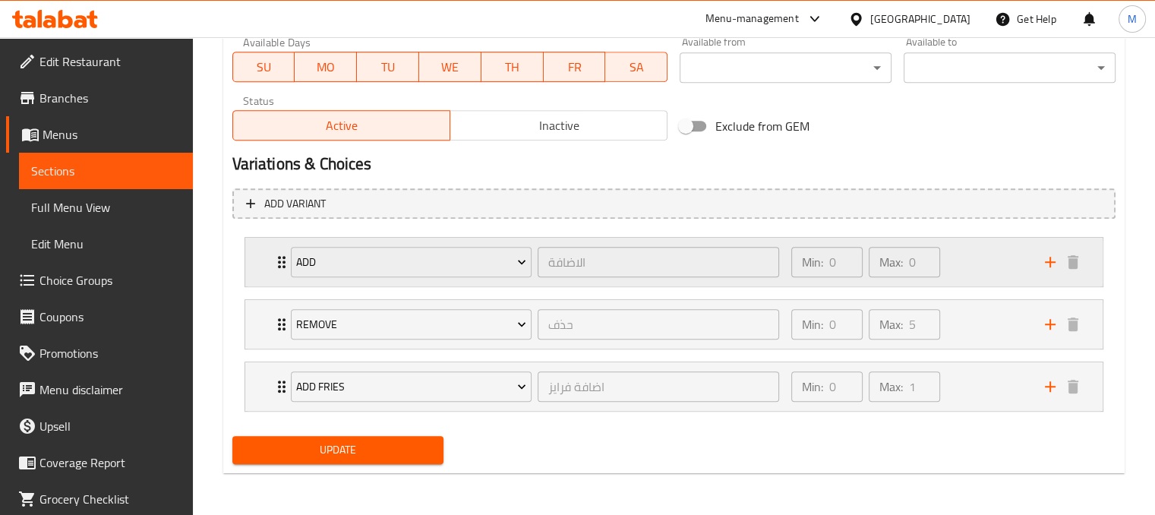
click at [987, 258] on div "Min: 0 ​ Max: 0 ​" at bounding box center [909, 262] width 254 height 49
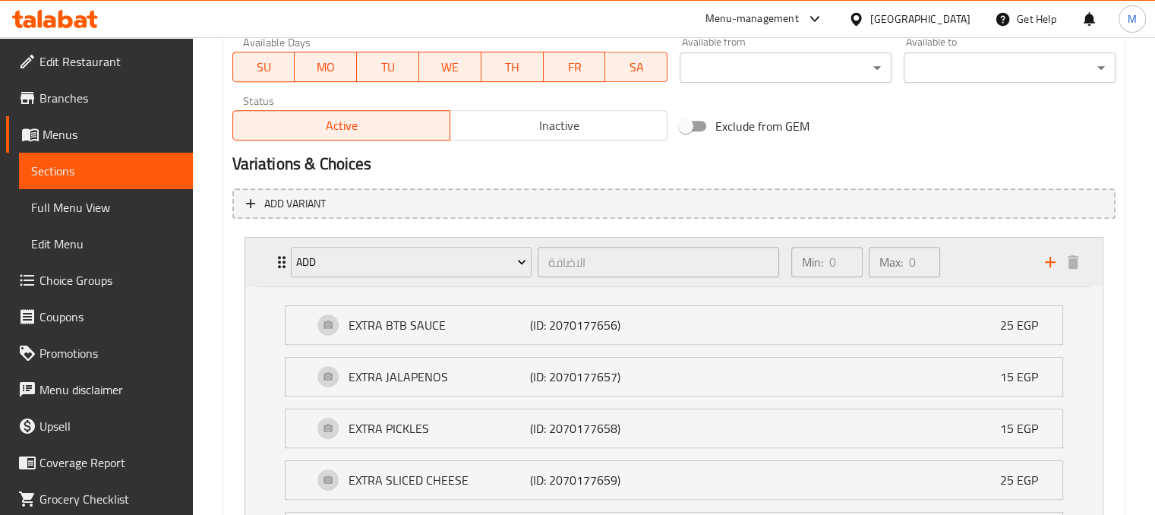
click at [987, 258] on div "Min: 0 ​ Max: 0 ​" at bounding box center [909, 262] width 254 height 49
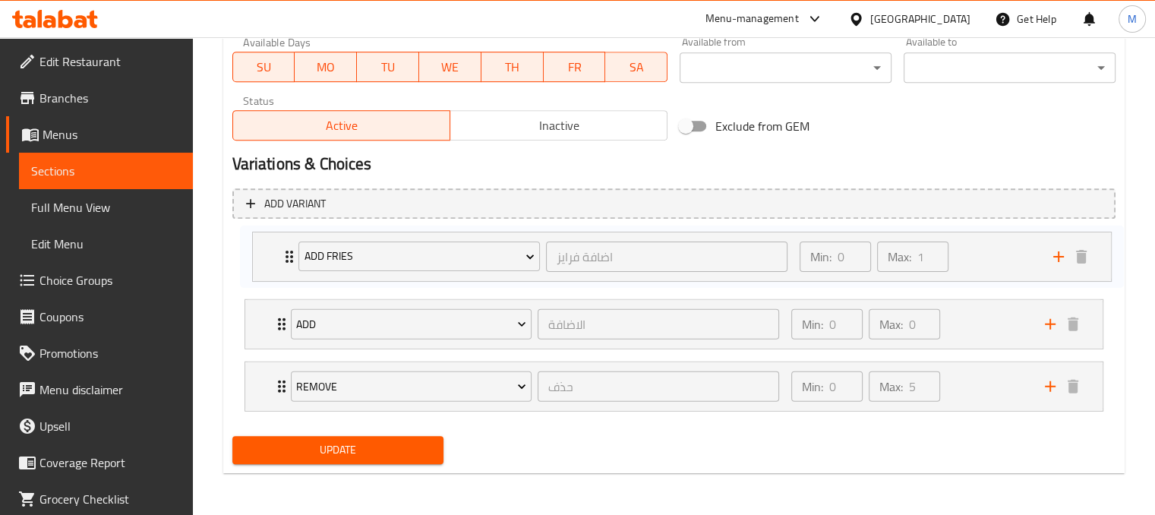
drag, startPoint x: 957, startPoint y: 387, endPoint x: 966, endPoint y: 242, distance: 144.6
click at [966, 242] on div "add الاضافة ​ Min: 0 ​ Max: 0 ​ EXTRA BTB SAUCE (ID: 2070177656) 25 EGP Name (E…" at bounding box center [673, 324] width 883 height 187
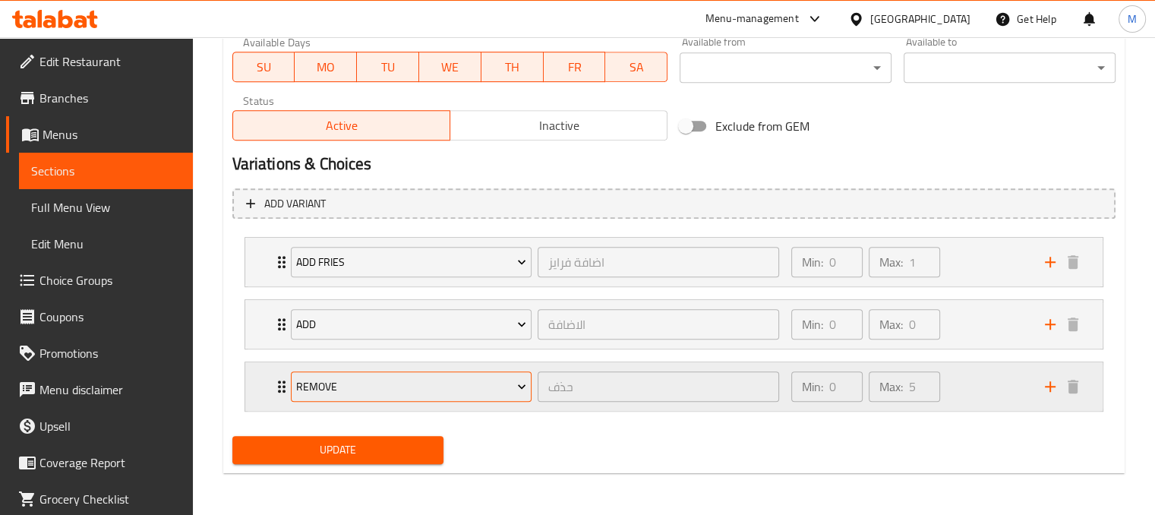
click at [478, 386] on span "Remove" at bounding box center [411, 386] width 230 height 19
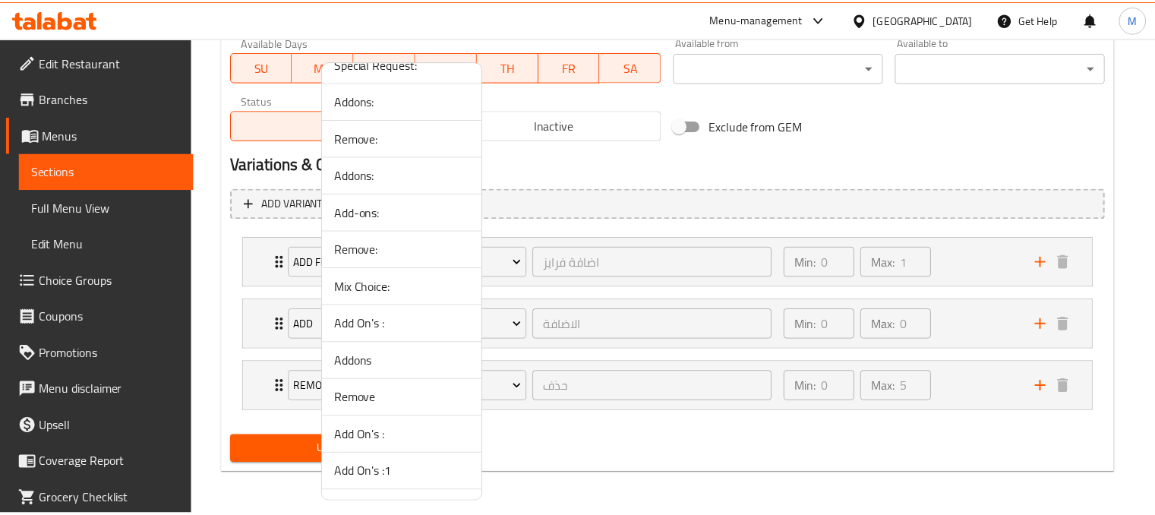
scroll to position [0, 0]
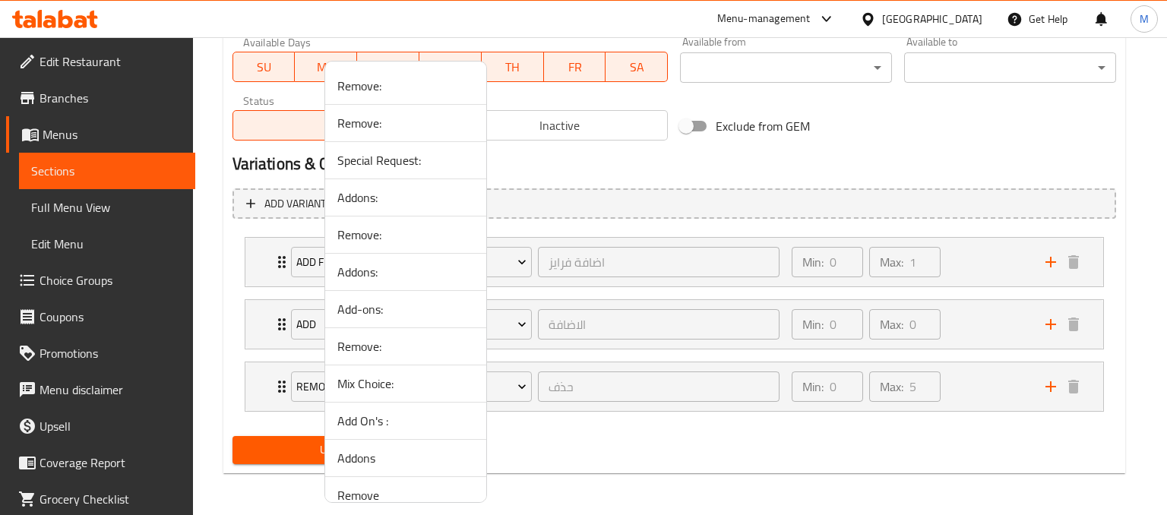
click at [891, 156] on div at bounding box center [583, 257] width 1167 height 515
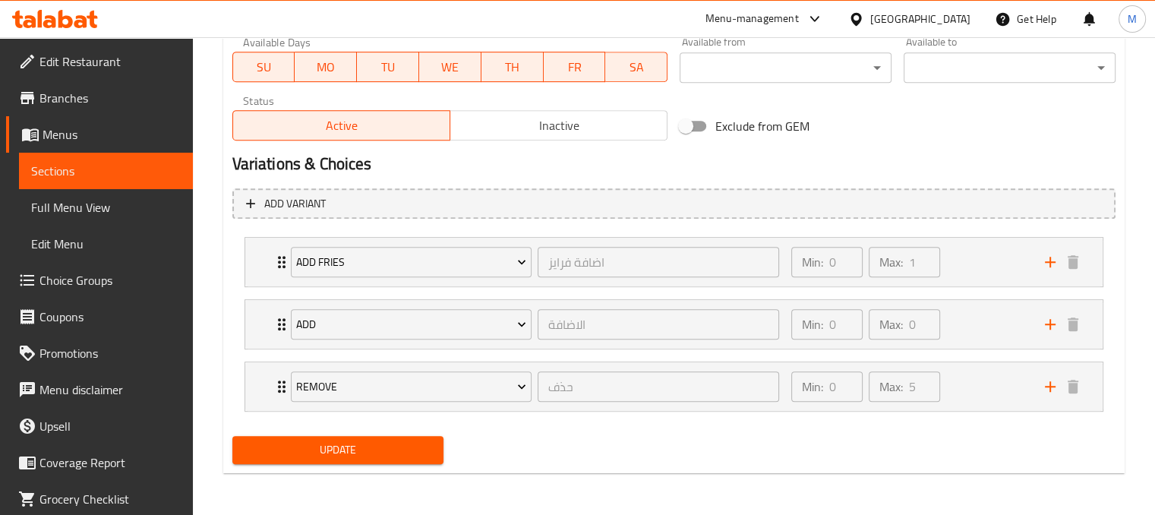
click at [116, 283] on span "Choice Groups" at bounding box center [109, 280] width 141 height 18
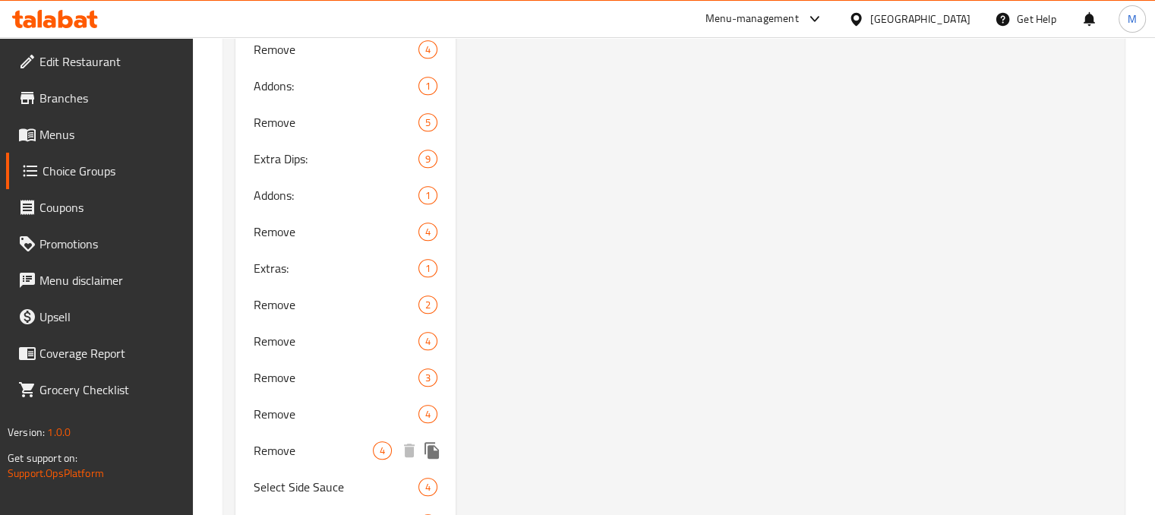
scroll to position [1659, 0]
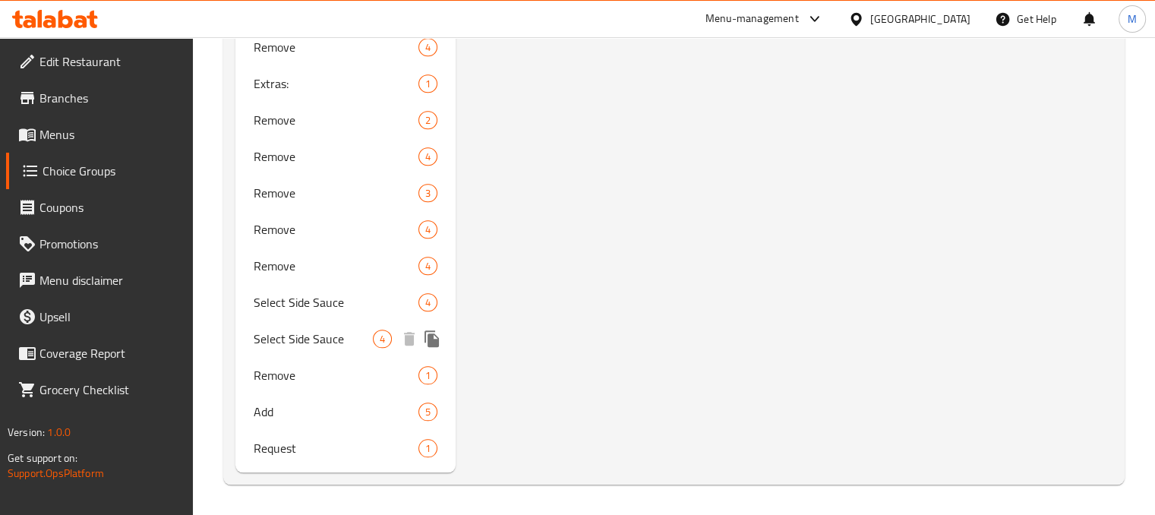
click at [317, 334] on span "Select Side Sauce" at bounding box center [314, 339] width 120 height 18
type input "Select Side Sauce"
type input "اختر الصلصة الجانبية"
type input "1"
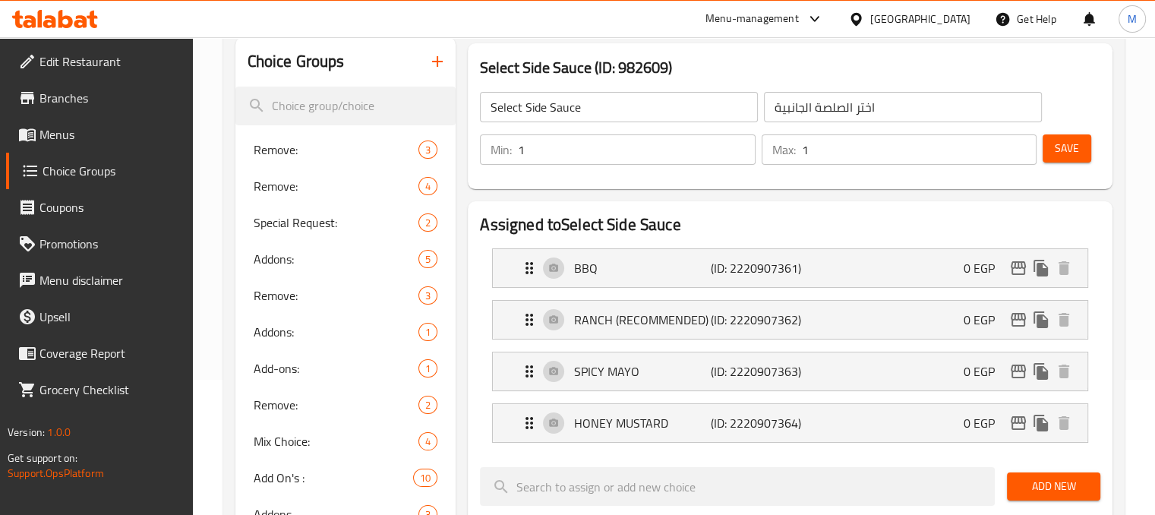
scroll to position [0, 0]
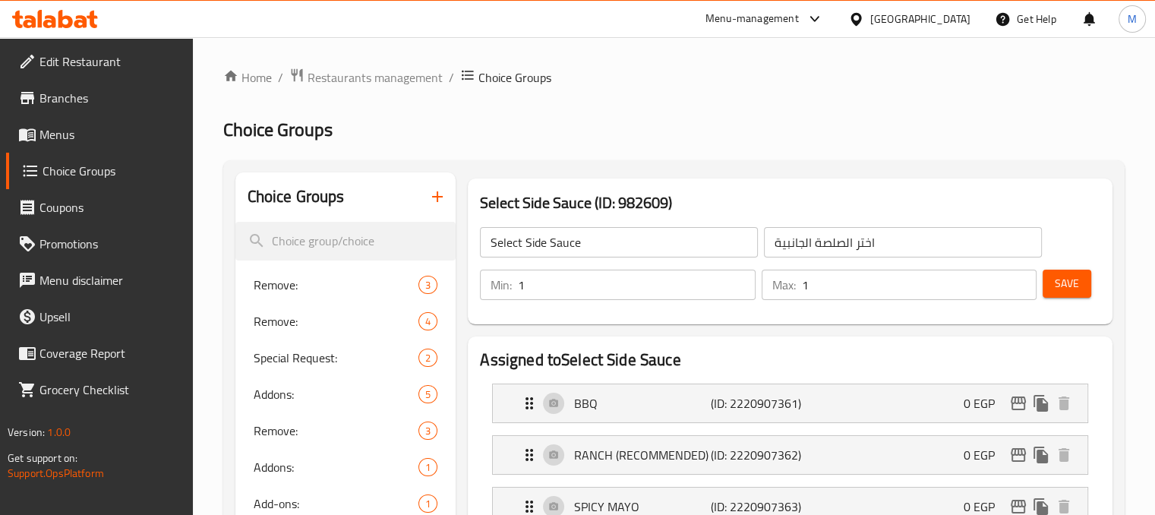
click at [444, 207] on button "button" at bounding box center [437, 196] width 36 height 36
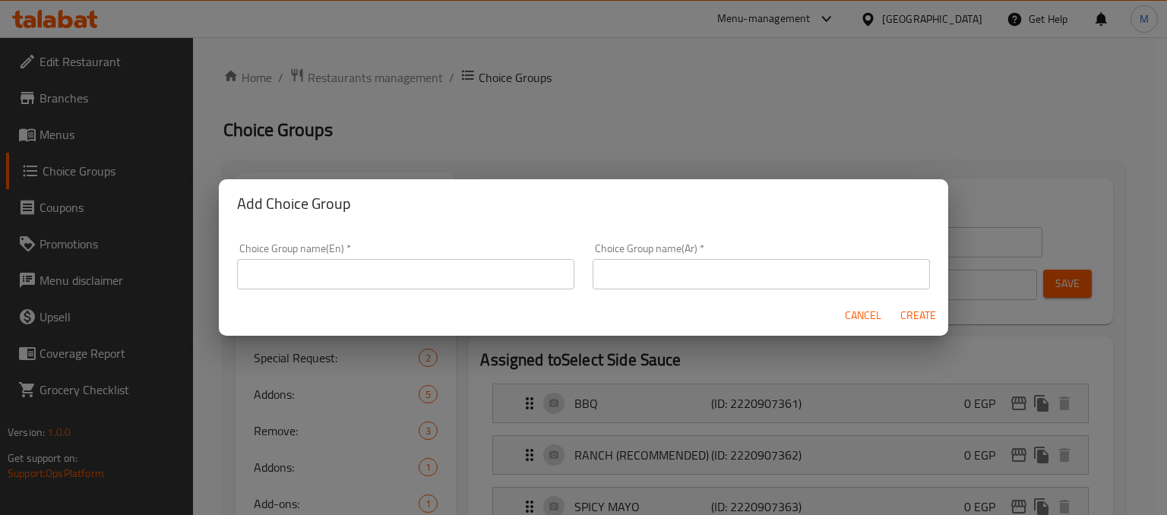
click at [343, 272] on input "text" at bounding box center [405, 274] width 337 height 30
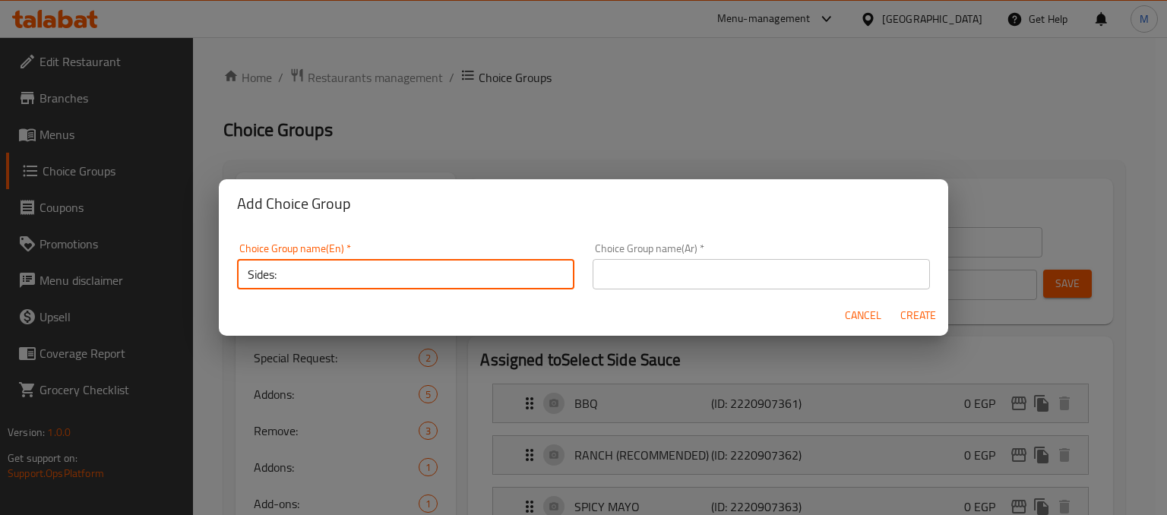
type input "Sides:"
click at [668, 262] on input "text" at bounding box center [760, 274] width 337 height 30
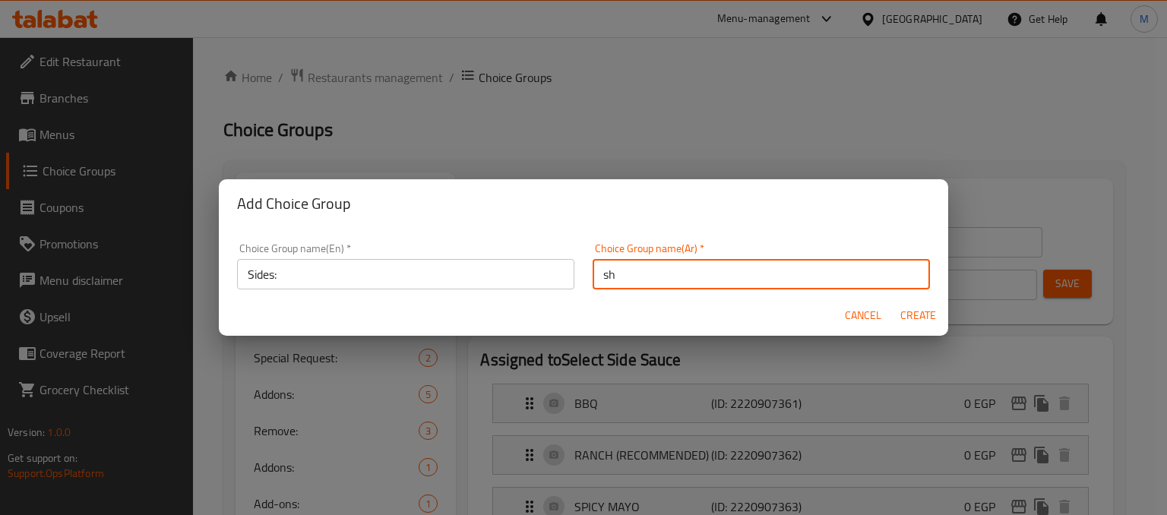
type input "s"
type input "سايدز:"
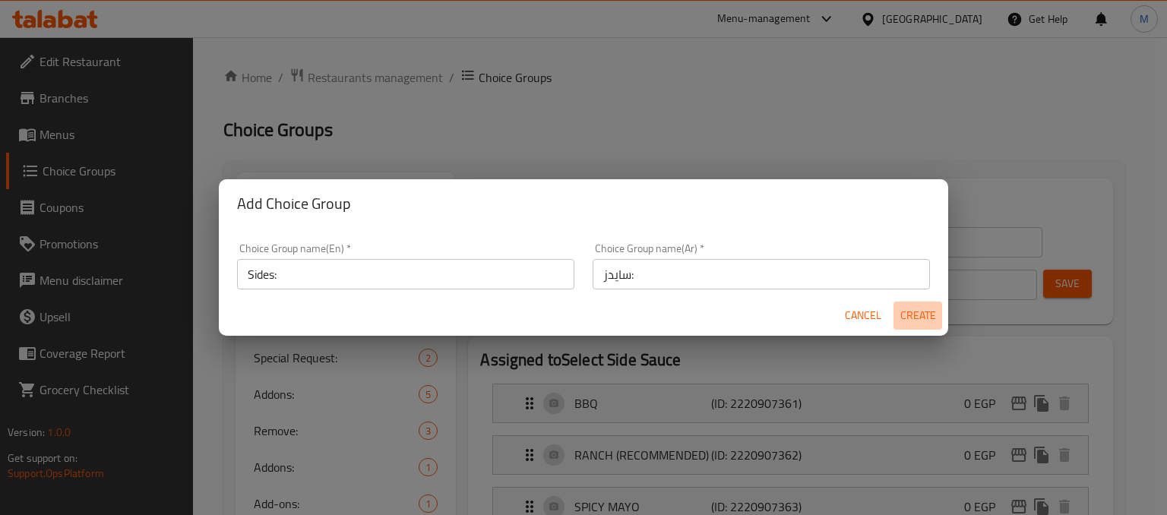
click at [905, 316] on span "Create" at bounding box center [917, 315] width 36 height 19
type input "Sides:"
type input "سايدز:"
type input "0"
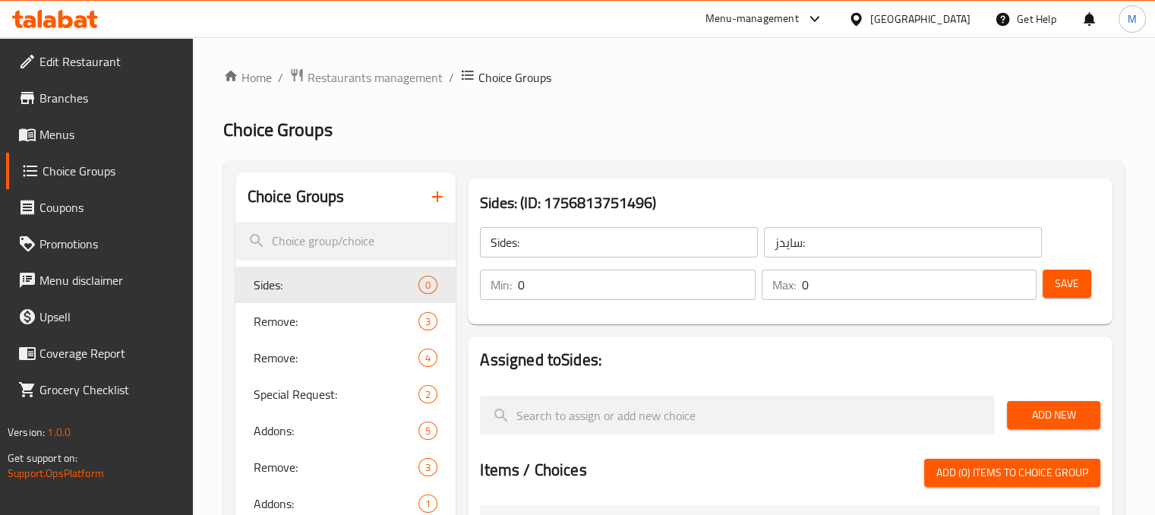
click at [562, 278] on input "0" at bounding box center [636, 285] width 237 height 30
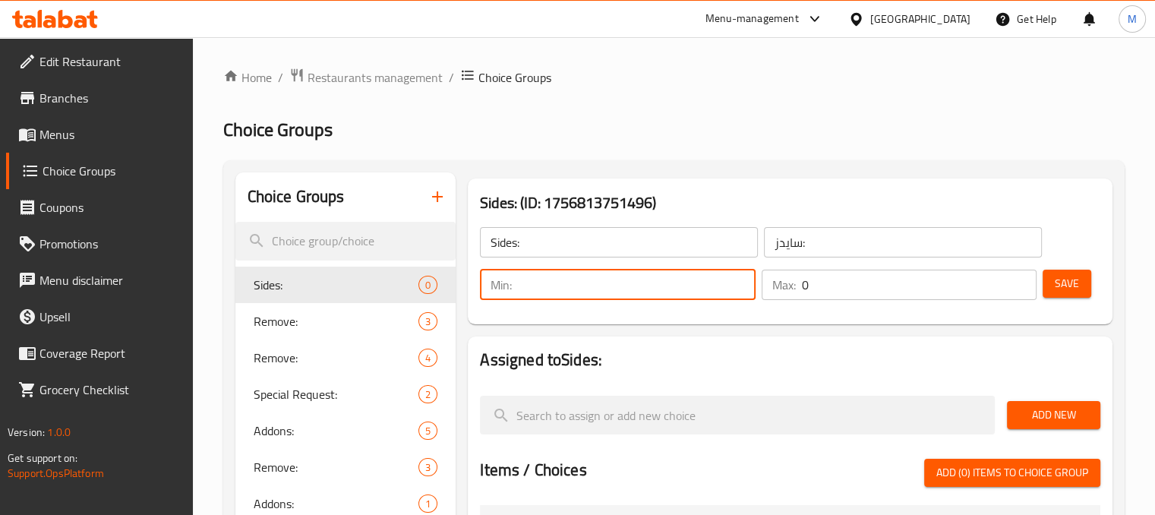
type input "0"
click at [864, 280] on input "0" at bounding box center [919, 285] width 235 height 30
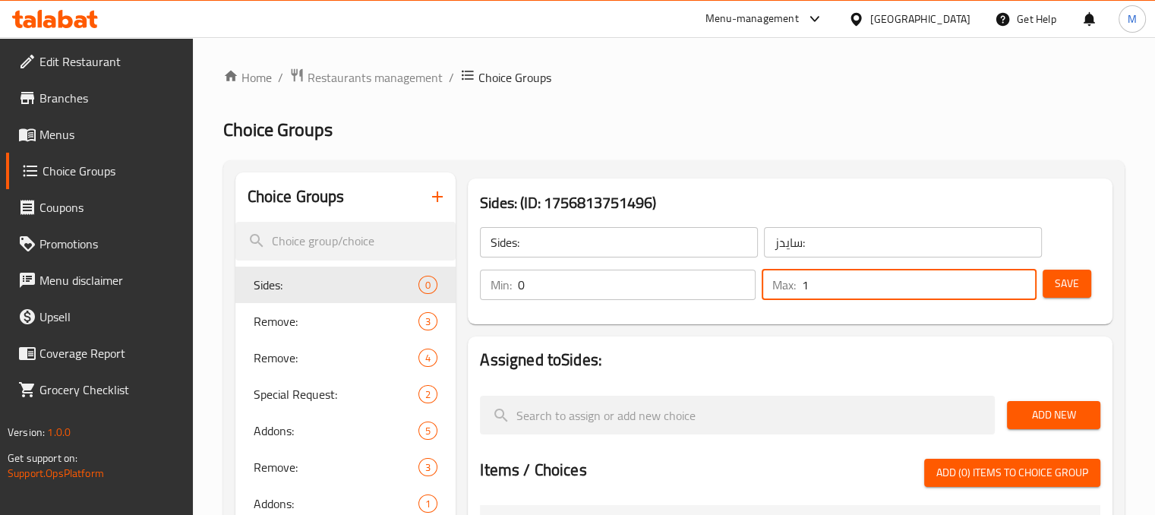
type input "1"
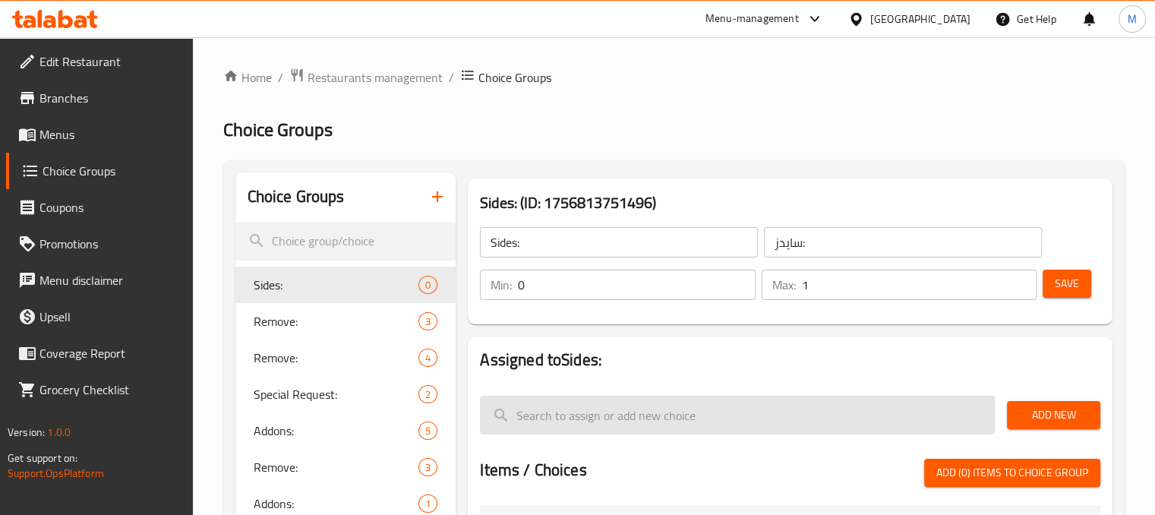
click at [565, 422] on input "search" at bounding box center [737, 415] width 515 height 39
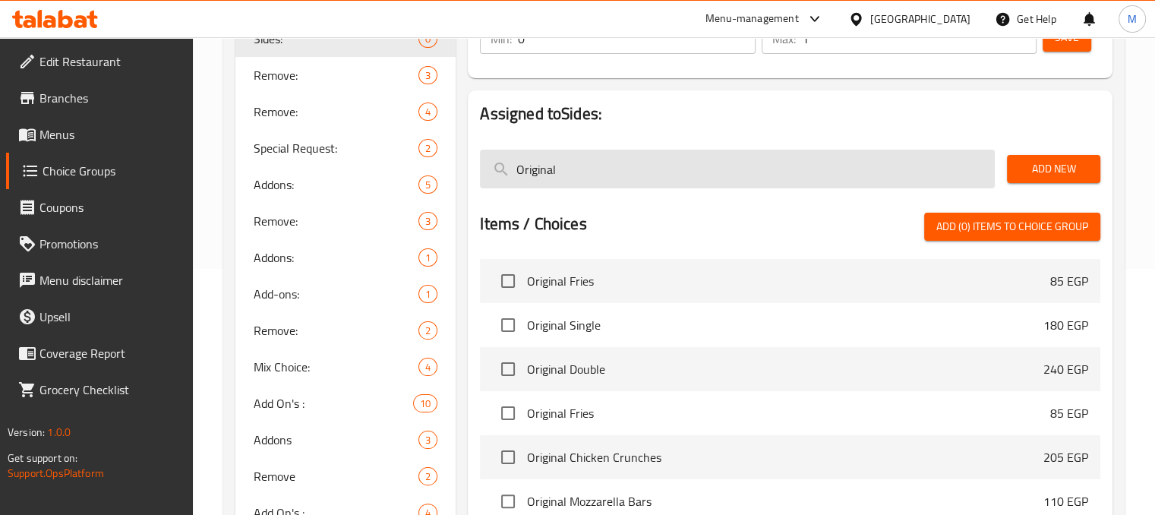
scroll to position [248, 0]
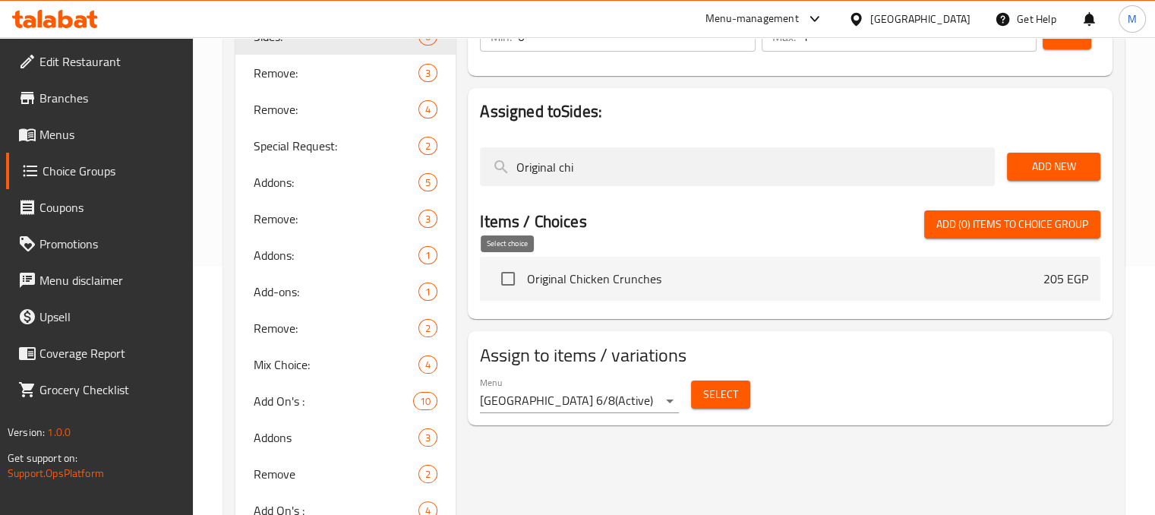
type input "Original chi"
click at [504, 277] on input "checkbox" at bounding box center [508, 279] width 32 height 32
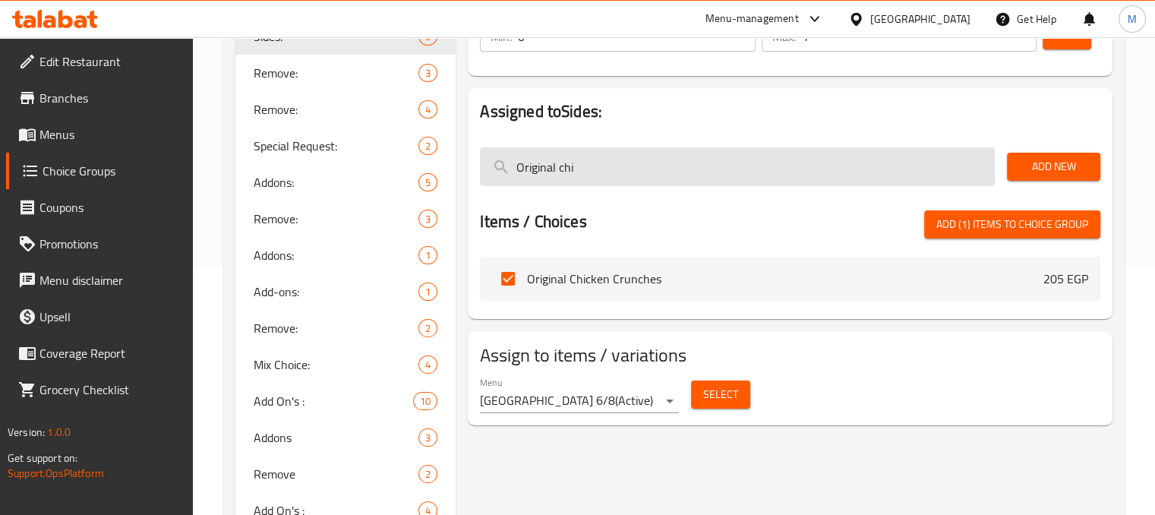
click at [643, 175] on input "Original chi" at bounding box center [737, 166] width 515 height 39
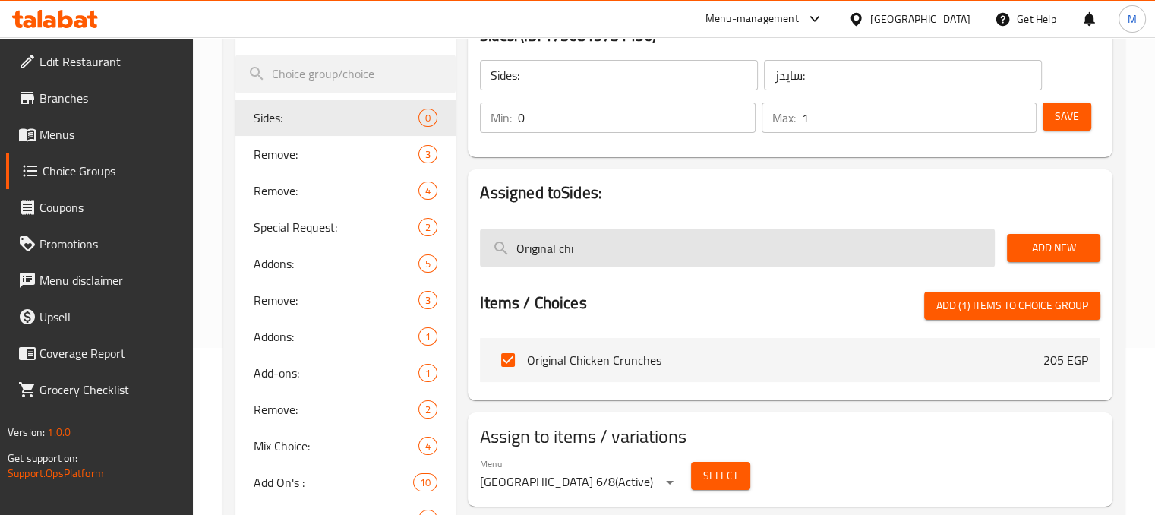
scroll to position [167, 0]
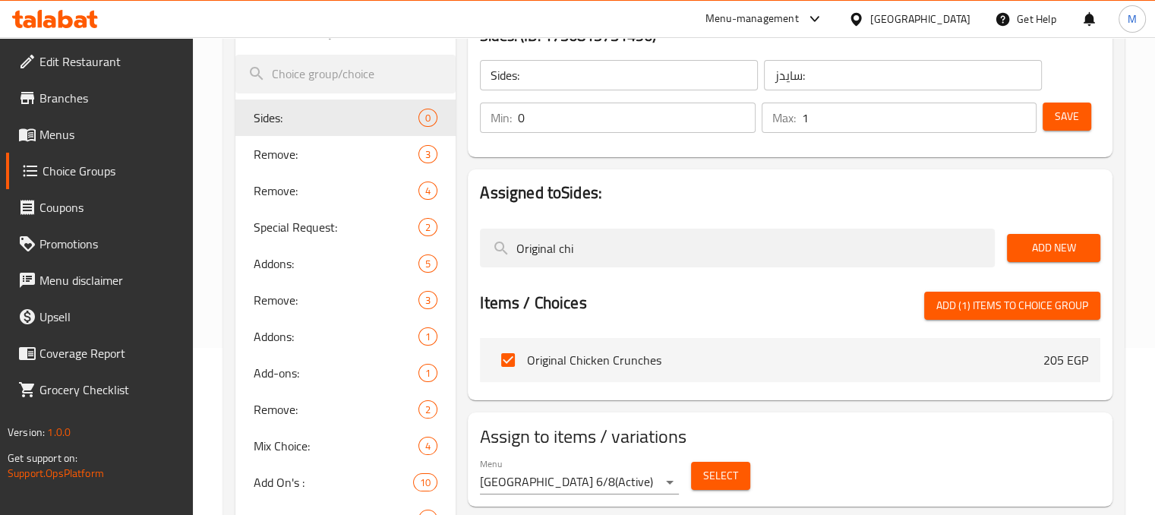
click at [1010, 312] on span "Add (1) items to choice group" at bounding box center [1012, 305] width 152 height 19
checkbox input "false"
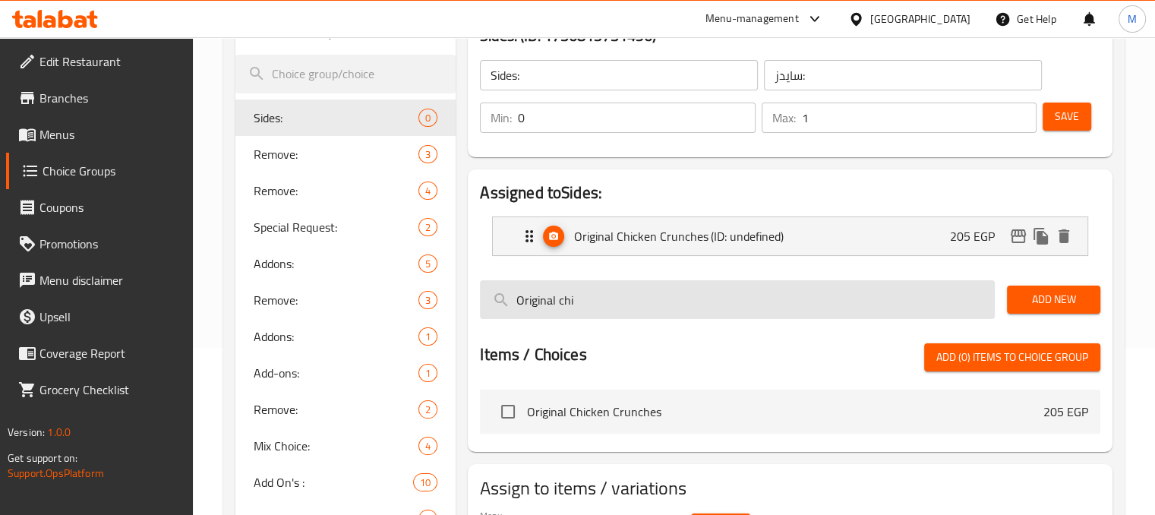
click at [675, 286] on input "Original chi" at bounding box center [737, 299] width 515 height 39
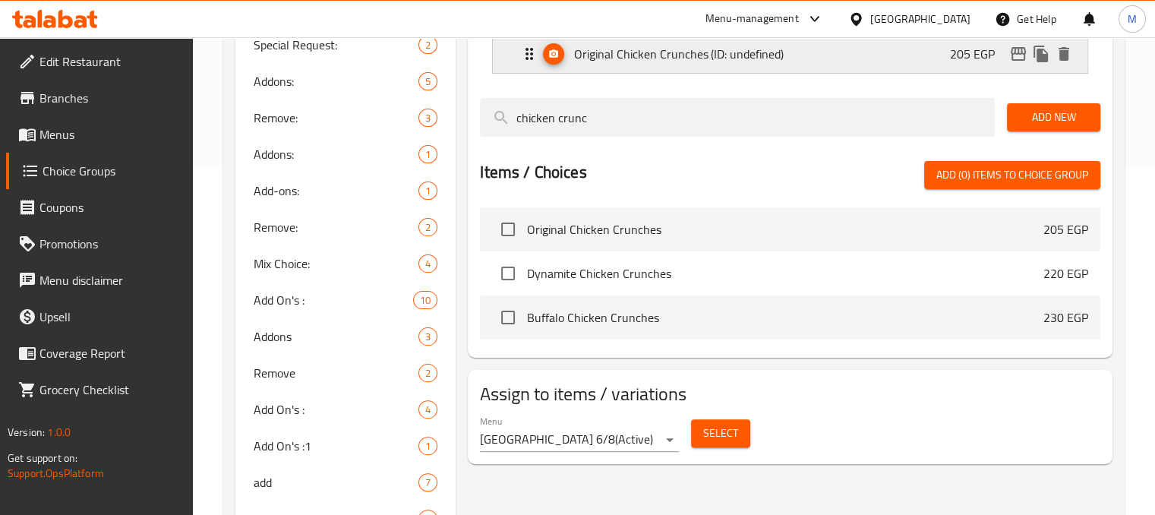
scroll to position [352, 0]
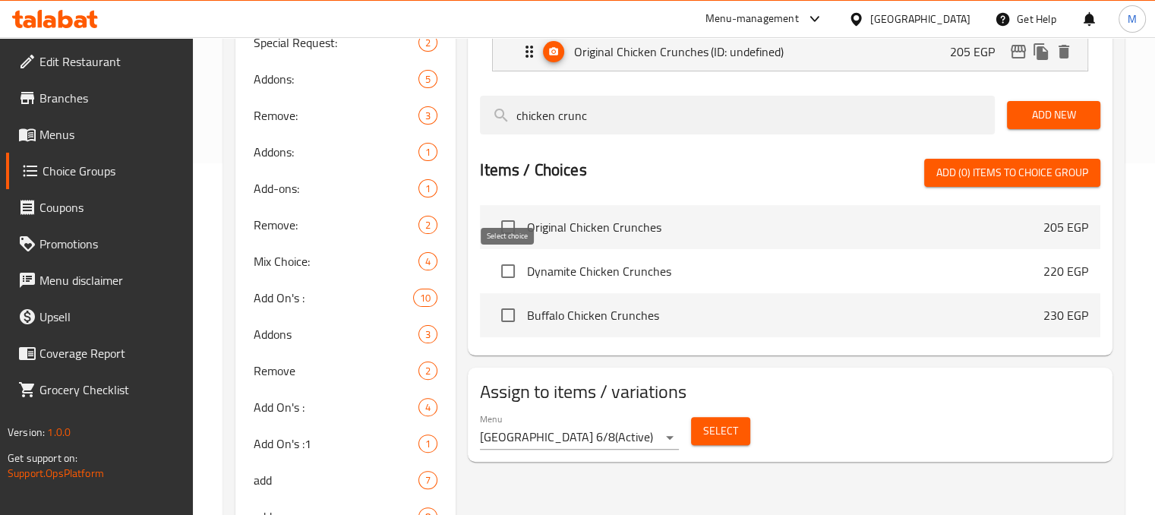
type input "chicken crunc"
click at [511, 267] on input "checkbox" at bounding box center [508, 271] width 32 height 32
checkbox input "true"
click at [507, 317] on input "checkbox" at bounding box center [508, 315] width 32 height 32
checkbox input "true"
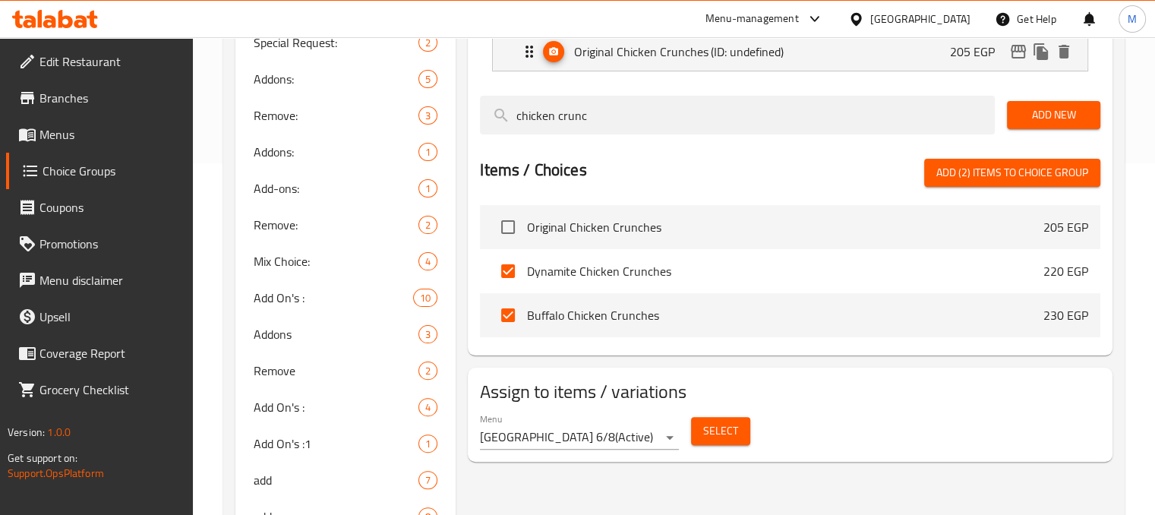
click at [968, 186] on div "Items / Choices Add (2) items to choice group Original Chicken Crunches 205 EGP…" at bounding box center [790, 251] width 621 height 185
click at [993, 171] on span "Add (2) items to choice group" at bounding box center [1012, 172] width 152 height 19
checkbox input "false"
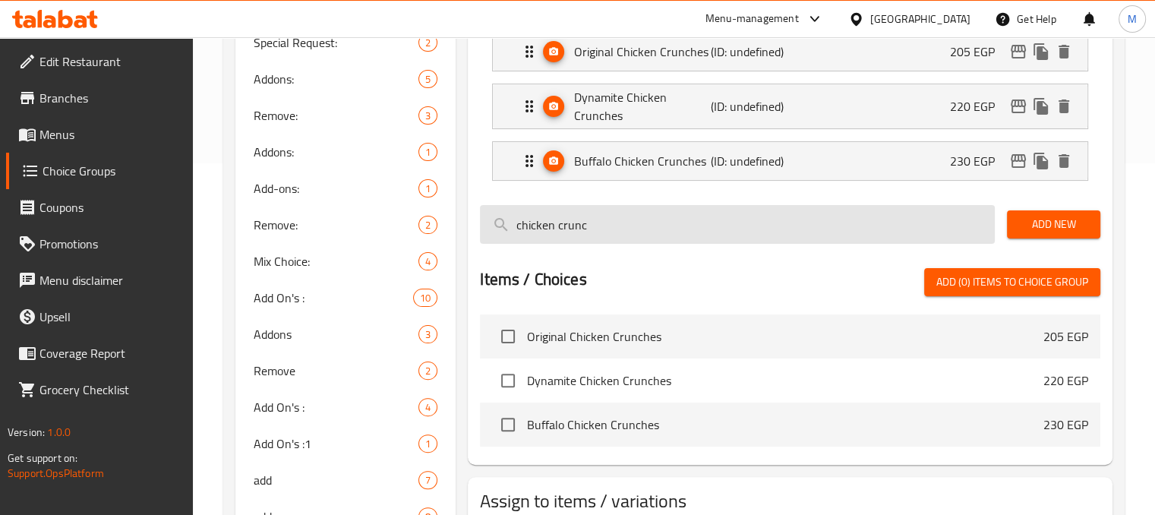
click at [605, 229] on input "chicken crunc" at bounding box center [737, 224] width 515 height 39
type input "o"
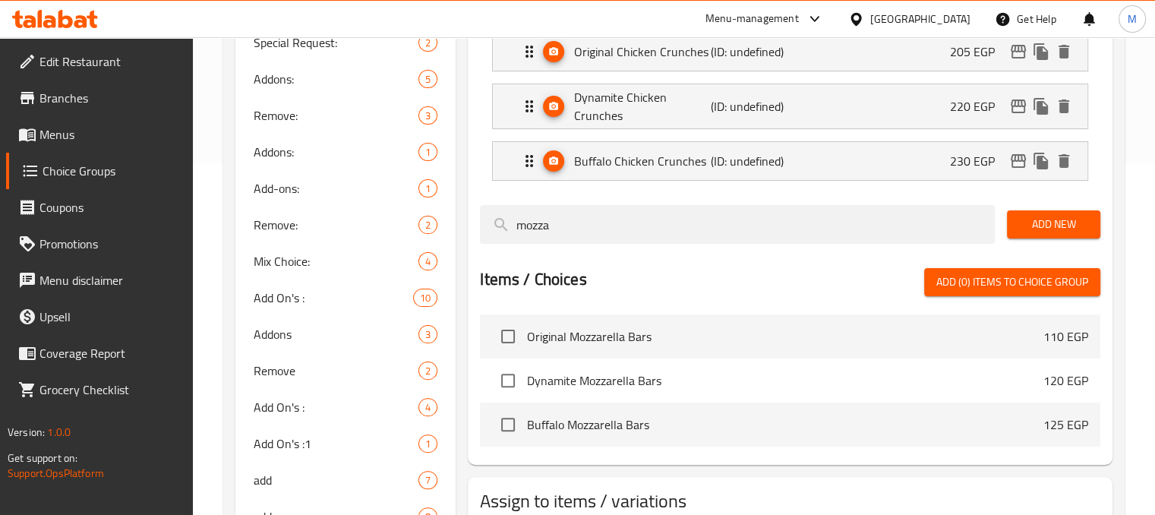
type input "mozza"
click at [516, 343] on input "checkbox" at bounding box center [508, 337] width 32 height 32
checkbox input "true"
click at [501, 388] on input "checkbox" at bounding box center [508, 381] width 32 height 32
checkbox input "true"
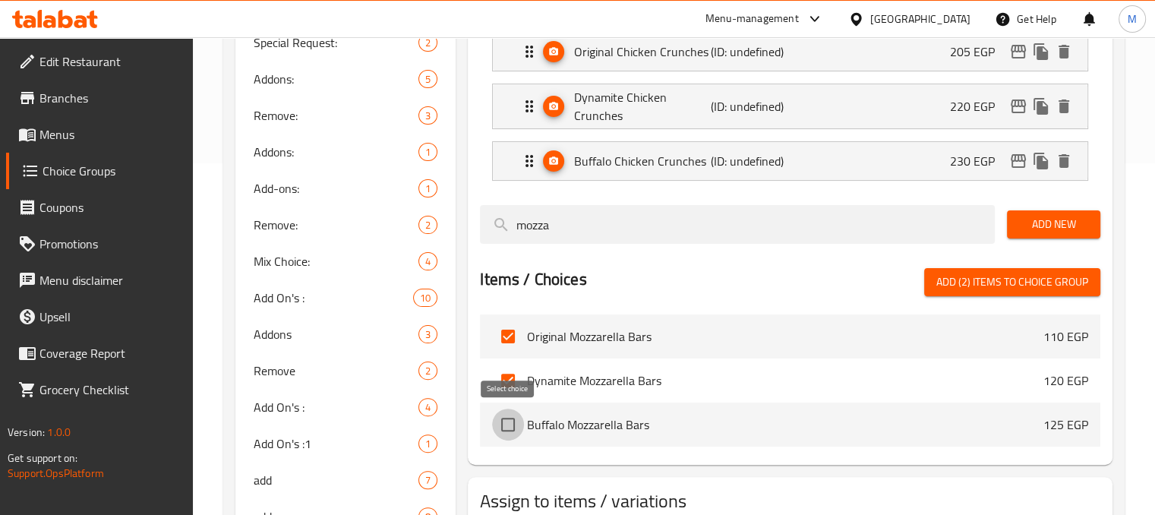
click at [504, 426] on input "checkbox" at bounding box center [508, 425] width 32 height 32
checkbox input "true"
click at [981, 277] on span "Add (3) items to choice group" at bounding box center [1012, 282] width 152 height 19
checkbox input "false"
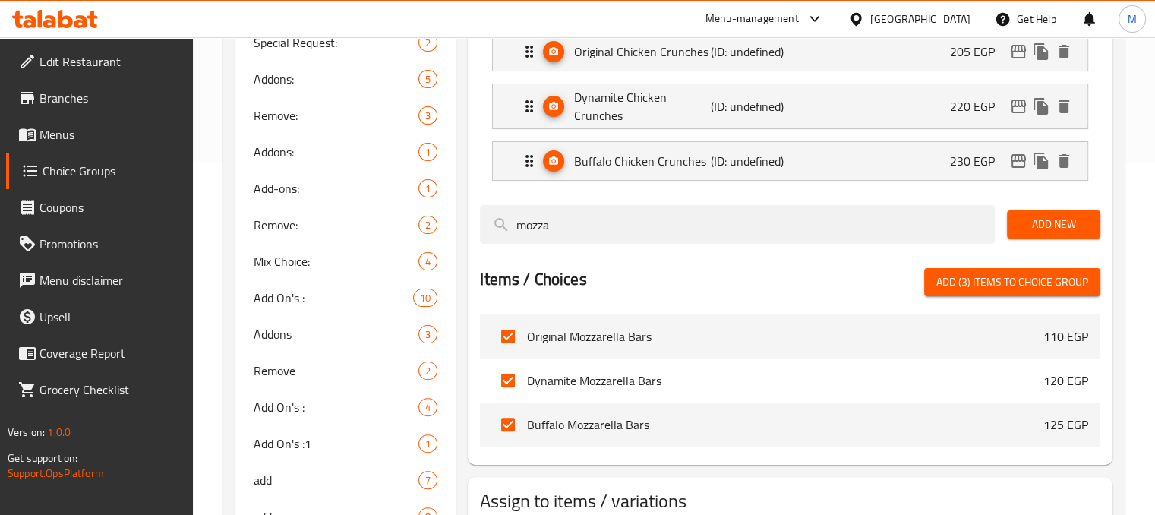
checkbox input "false"
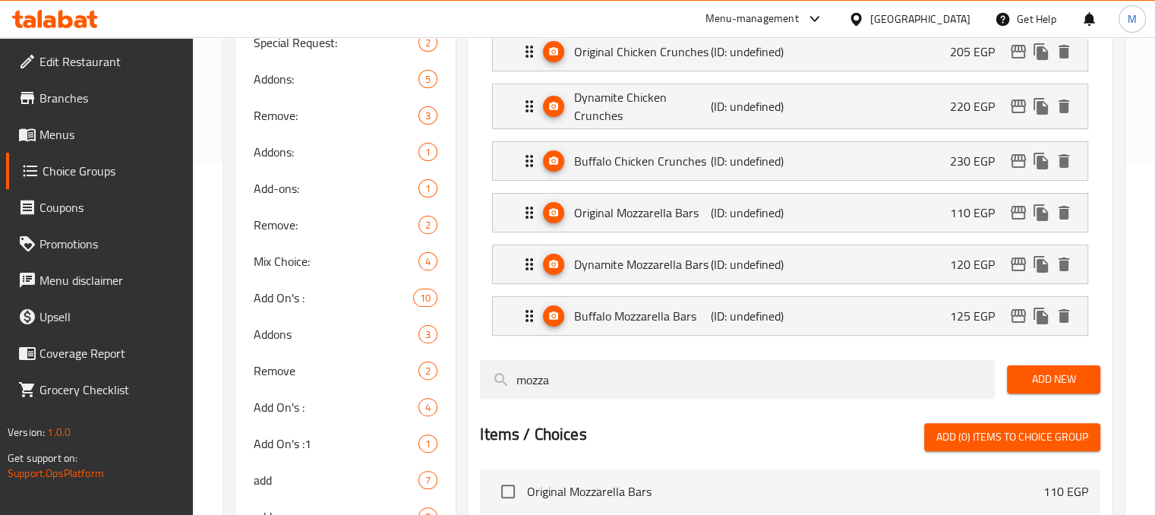
click at [1113, 267] on div "Assigned to Sides: Original Chicken Crunches (ID: undefined) 205 EGP Name (En) …" at bounding box center [790, 302] width 657 height 647
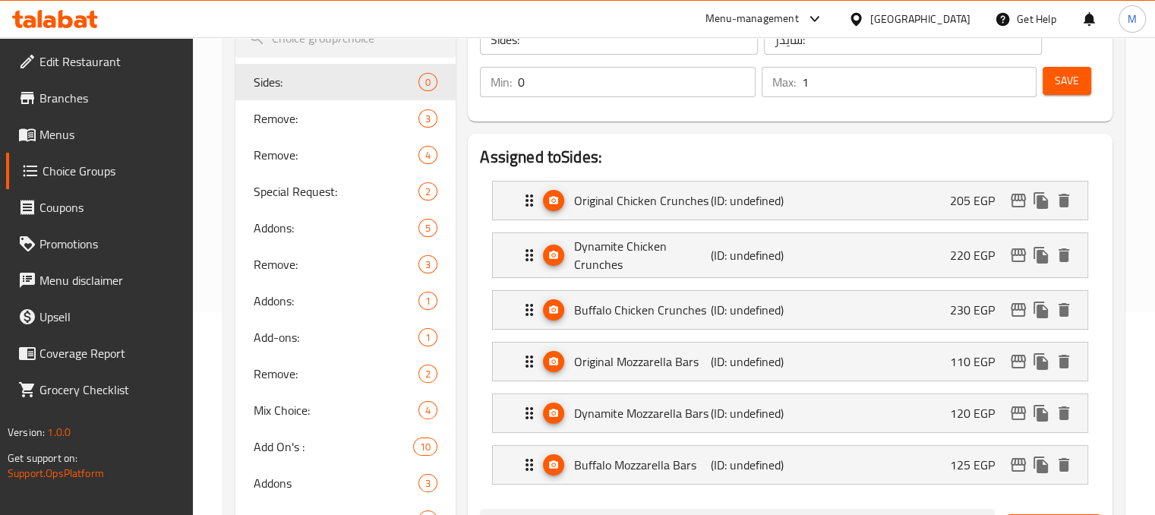
scroll to position [118, 0]
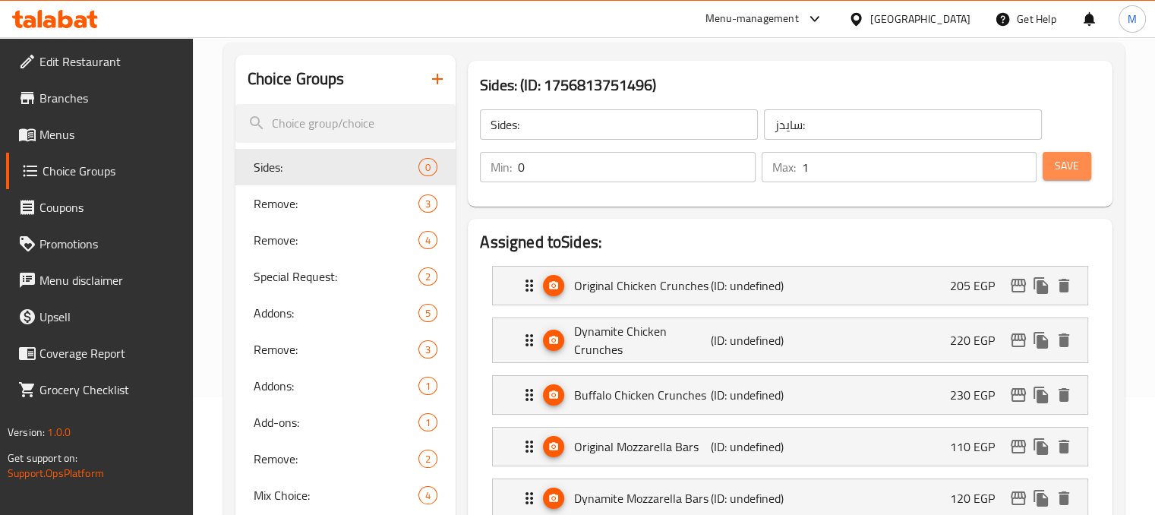
click at [1070, 170] on span "Save" at bounding box center [1067, 165] width 24 height 19
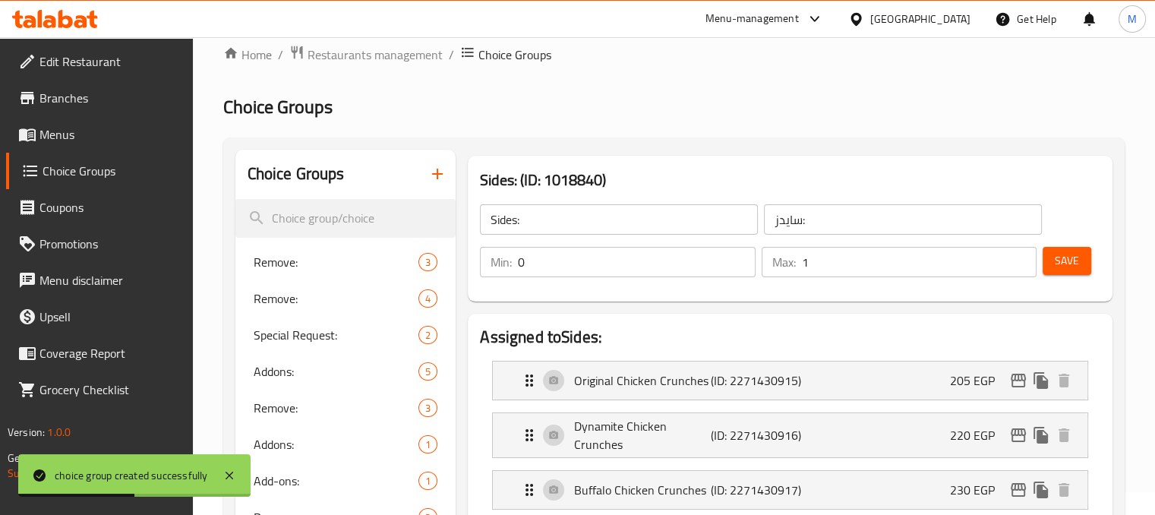
scroll to position [0, 0]
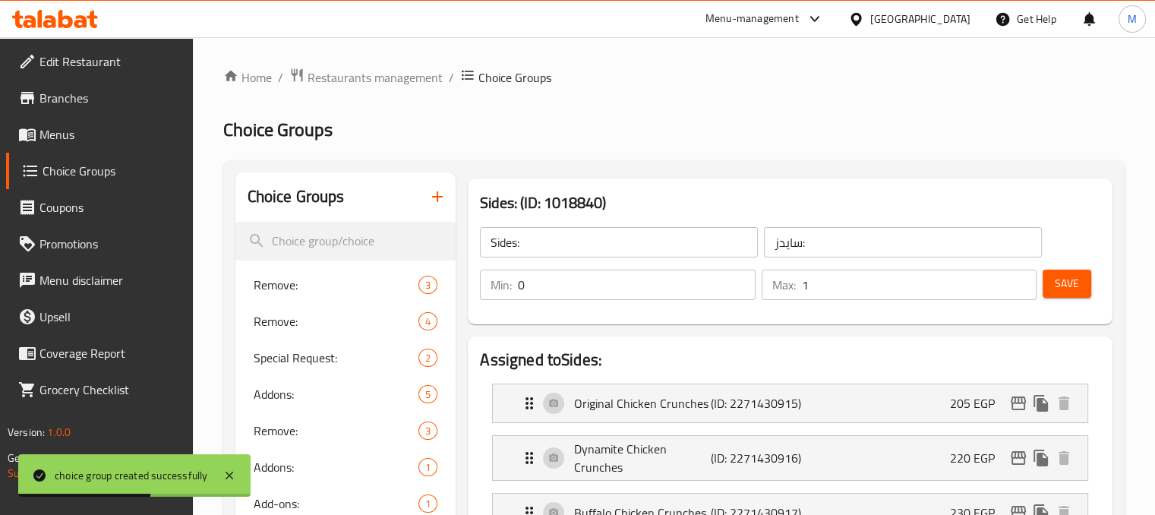
click at [434, 195] on icon "button" at bounding box center [437, 197] width 18 height 18
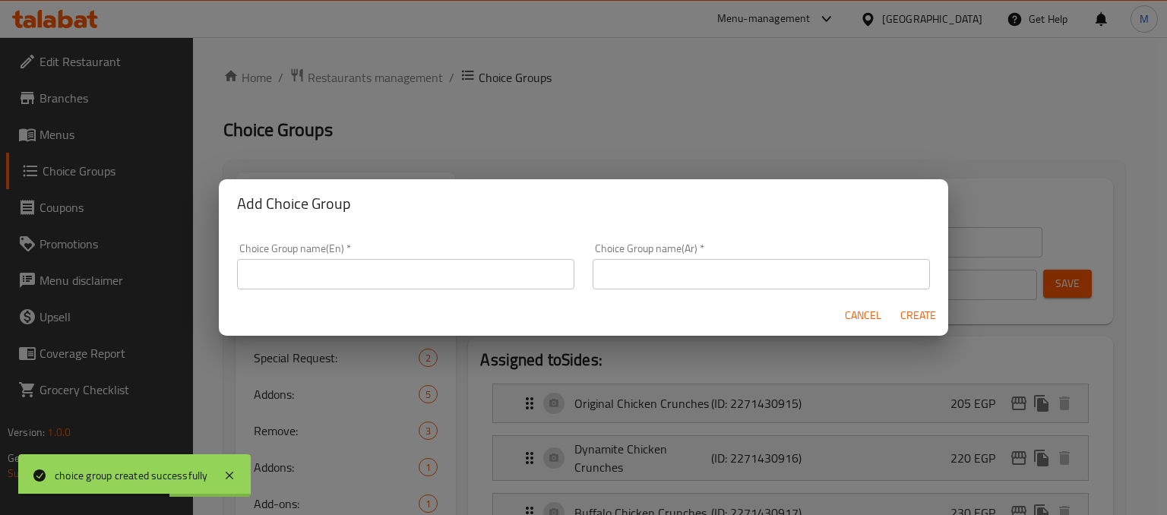
click at [330, 274] on input "text" at bounding box center [405, 274] width 337 height 30
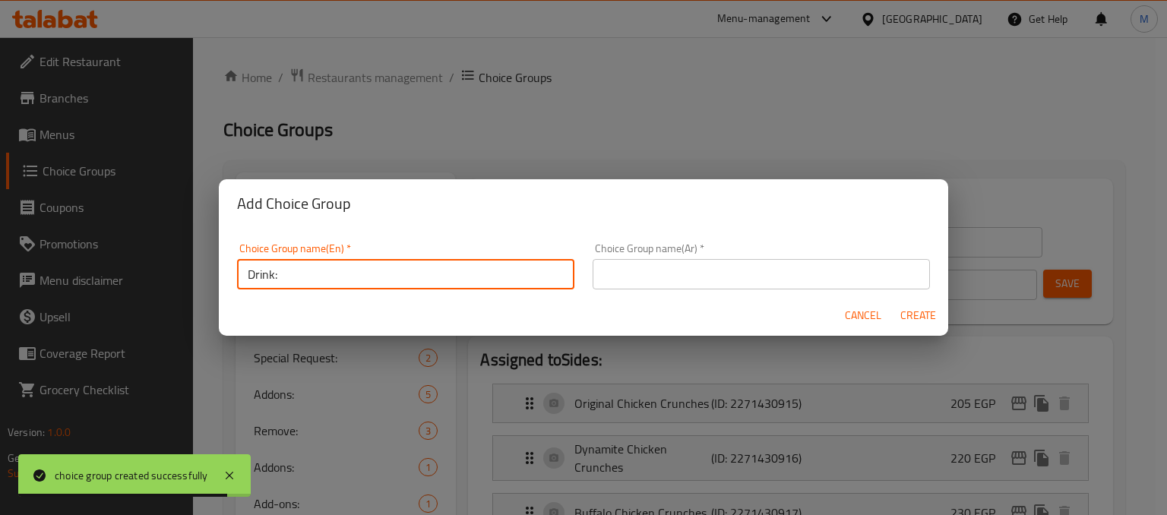
type input "Drink:"
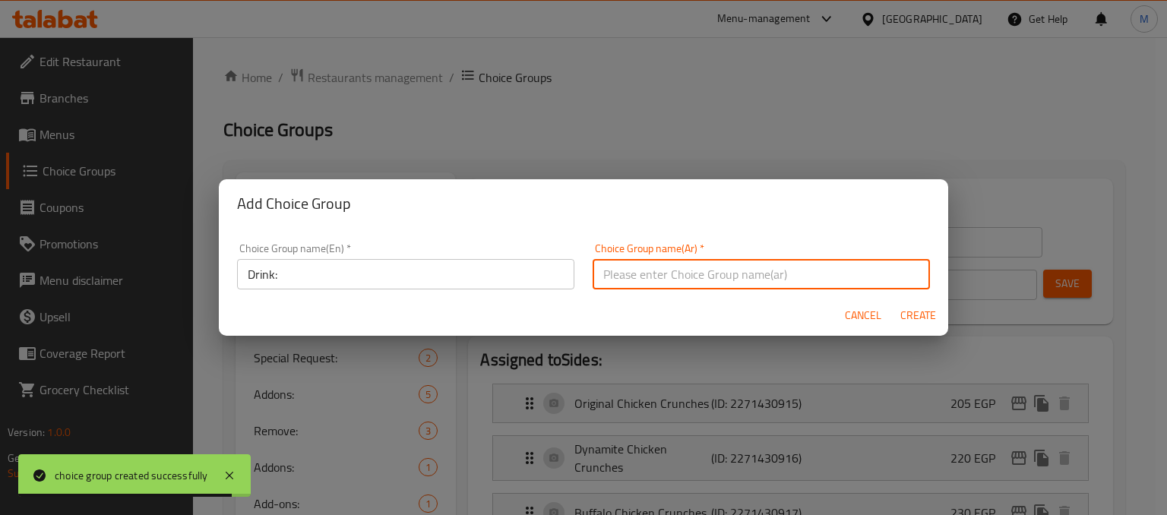
click at [619, 262] on input "text" at bounding box center [760, 274] width 337 height 30
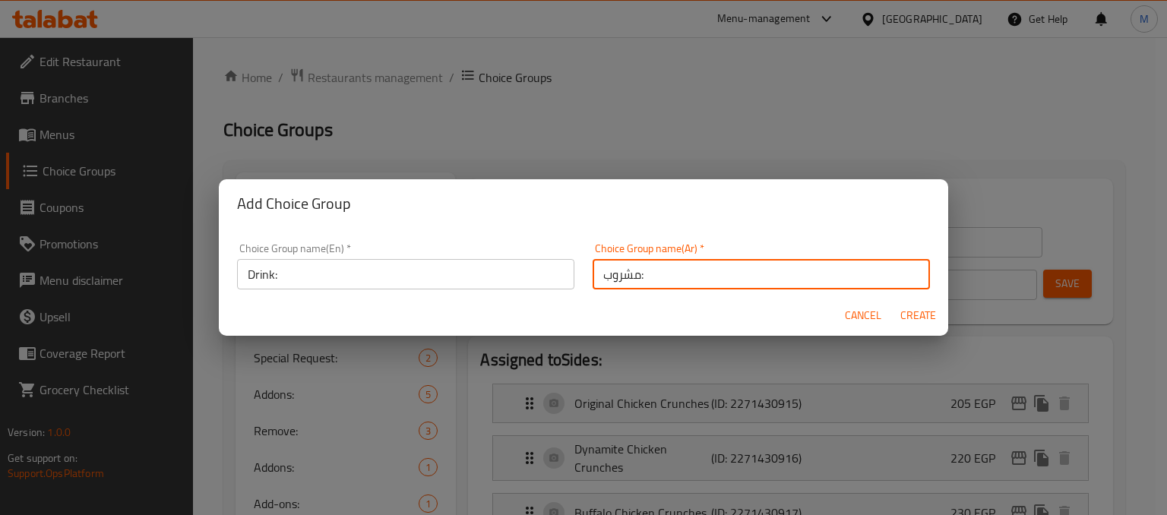
type input "مشروب:"
click at [425, 277] on input "Drink:" at bounding box center [405, 274] width 337 height 30
click at [636, 264] on input "مشروب:" at bounding box center [760, 274] width 337 height 30
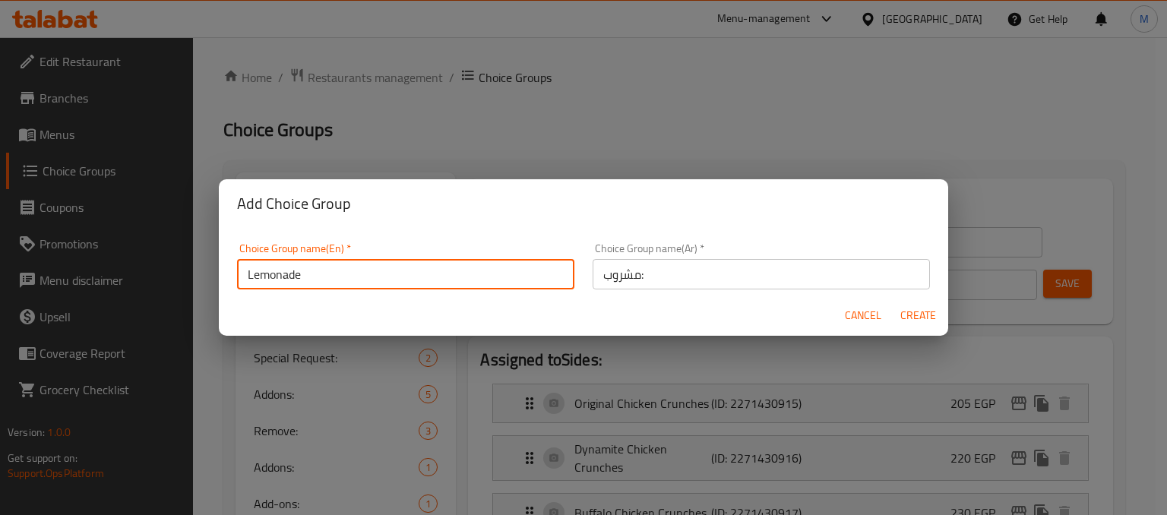
click at [524, 280] on input "Lemonade" at bounding box center [405, 274] width 337 height 30
type input "Lemonade:"
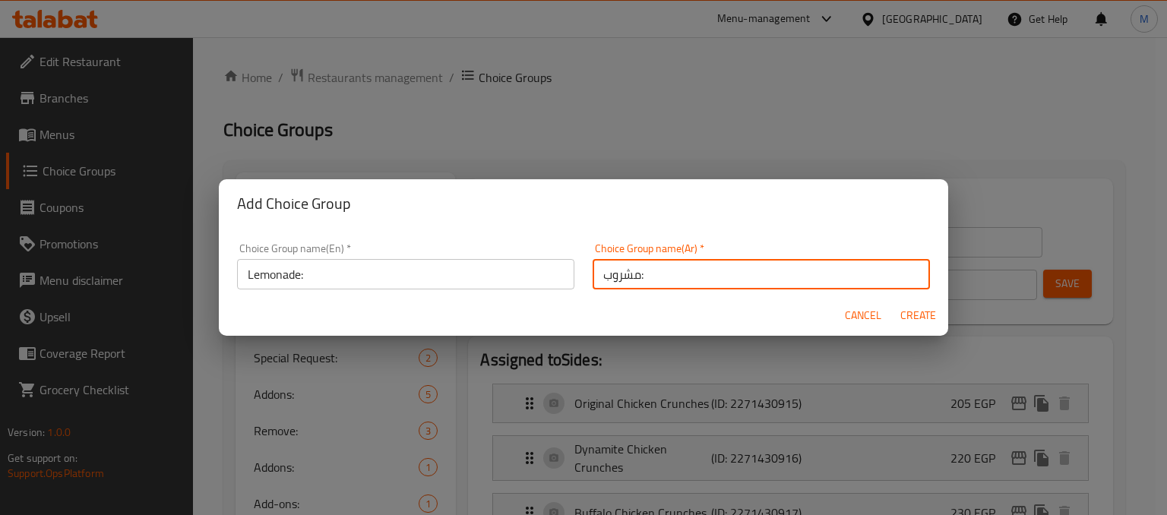
click at [704, 283] on input "مشروب:" at bounding box center [760, 274] width 337 height 30
type input "ليمون:"
click at [298, 277] on input "Lemonade:" at bounding box center [405, 274] width 337 height 30
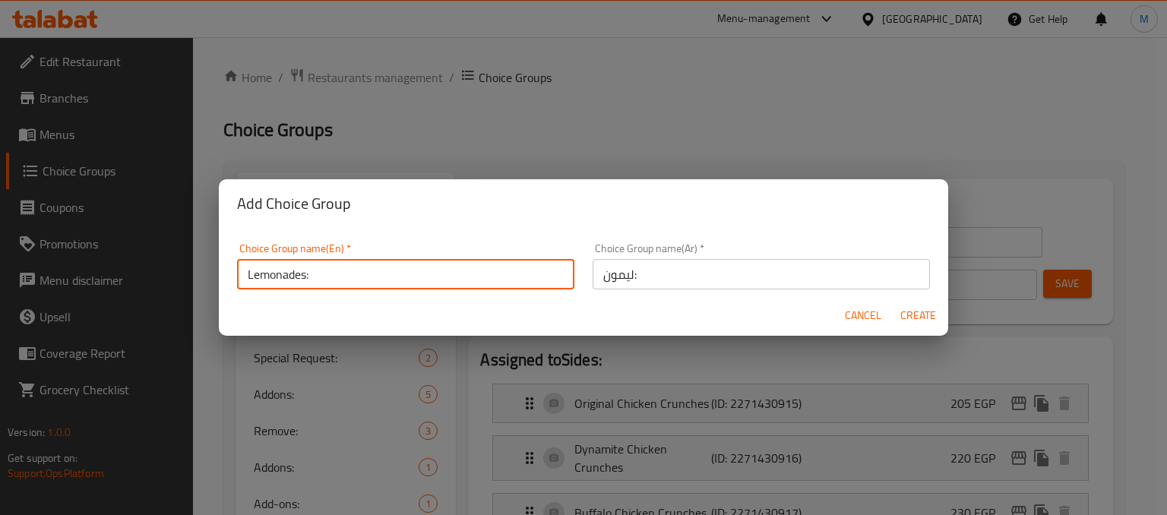
type input "Lemonades:"
click at [913, 313] on span "Create" at bounding box center [917, 315] width 36 height 19
type input "Lemonades:"
type input "ليمون:"
type input "0"
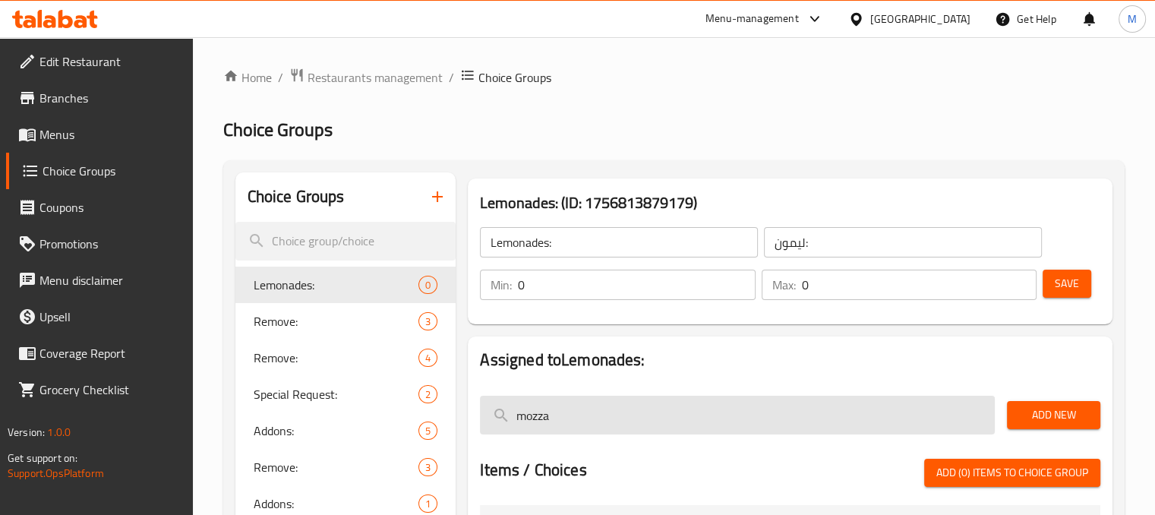
click at [635, 411] on input "mozza" at bounding box center [737, 415] width 515 height 39
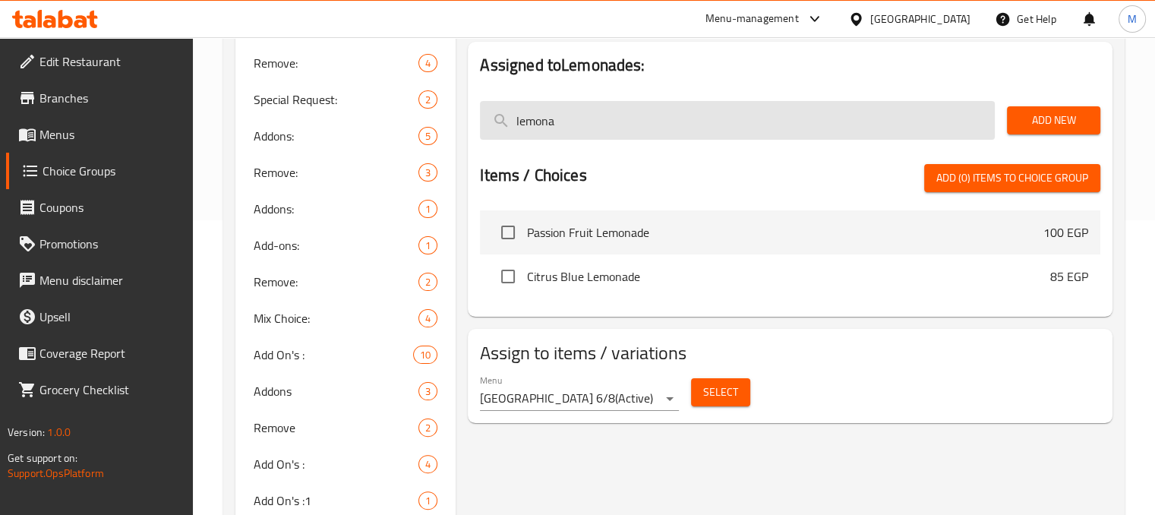
scroll to position [296, 0]
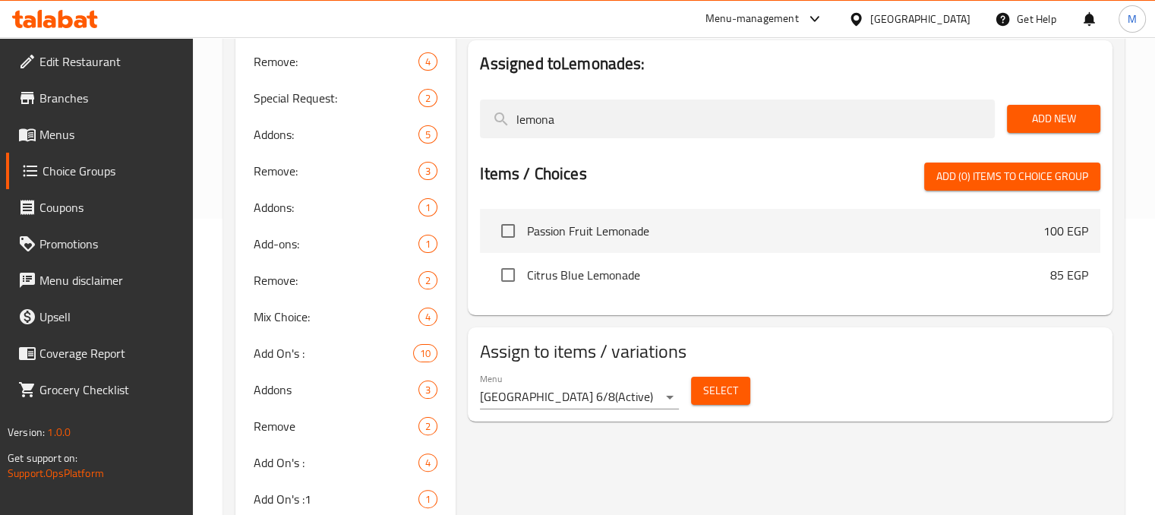
type input "lemona"
click at [503, 229] on input "checkbox" at bounding box center [508, 231] width 32 height 32
checkbox input "true"
click at [518, 291] on li "Citrus Blue Lemonade 85 EGP" at bounding box center [790, 275] width 621 height 44
click at [507, 278] on input "checkbox" at bounding box center [508, 275] width 32 height 32
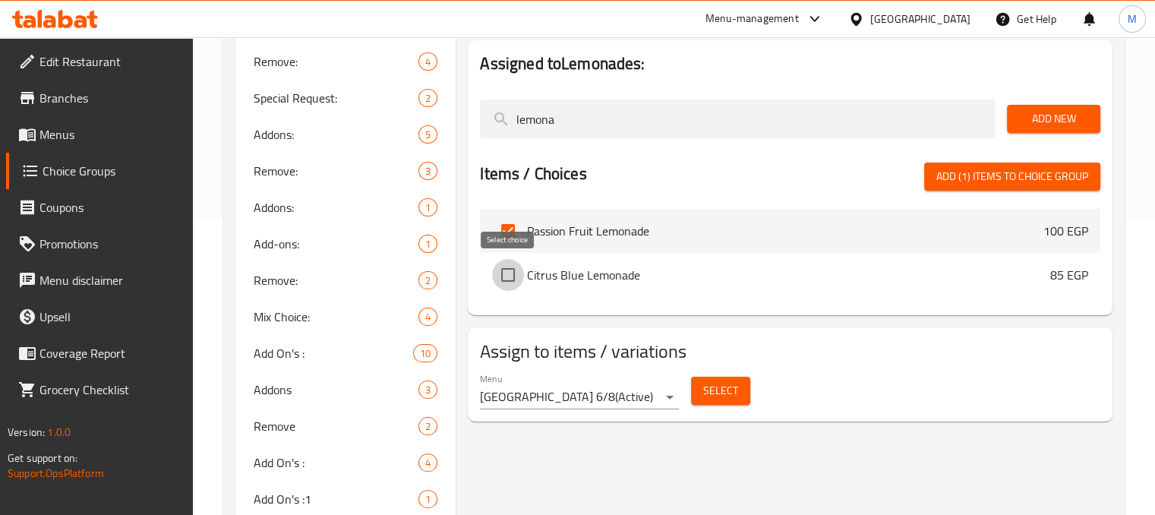
checkbox input "true"
click at [958, 184] on span "Add (2) items to choice group" at bounding box center [1012, 176] width 152 height 19
checkbox input "false"
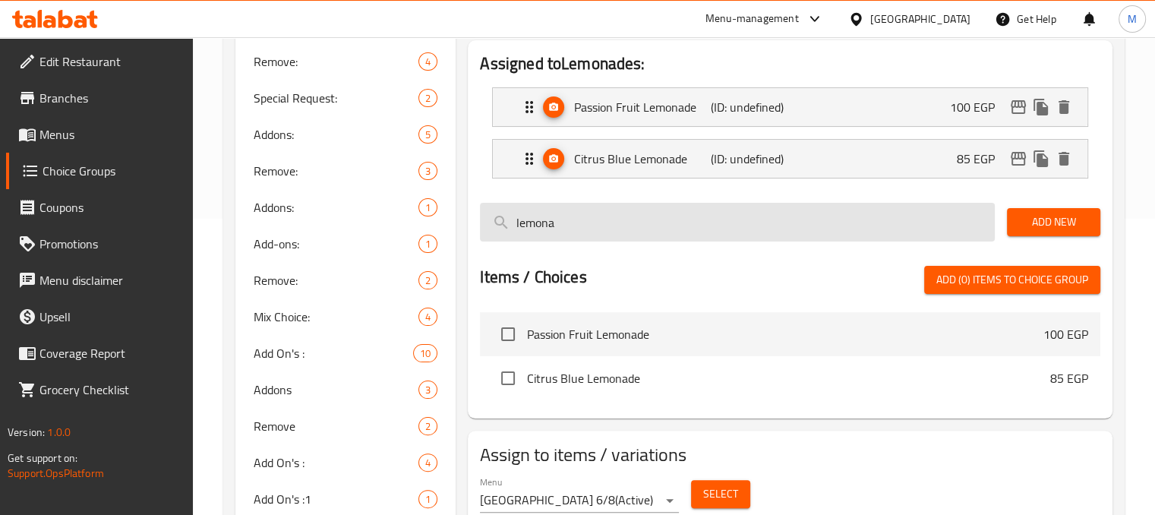
click at [633, 235] on input "lemona" at bounding box center [737, 222] width 515 height 39
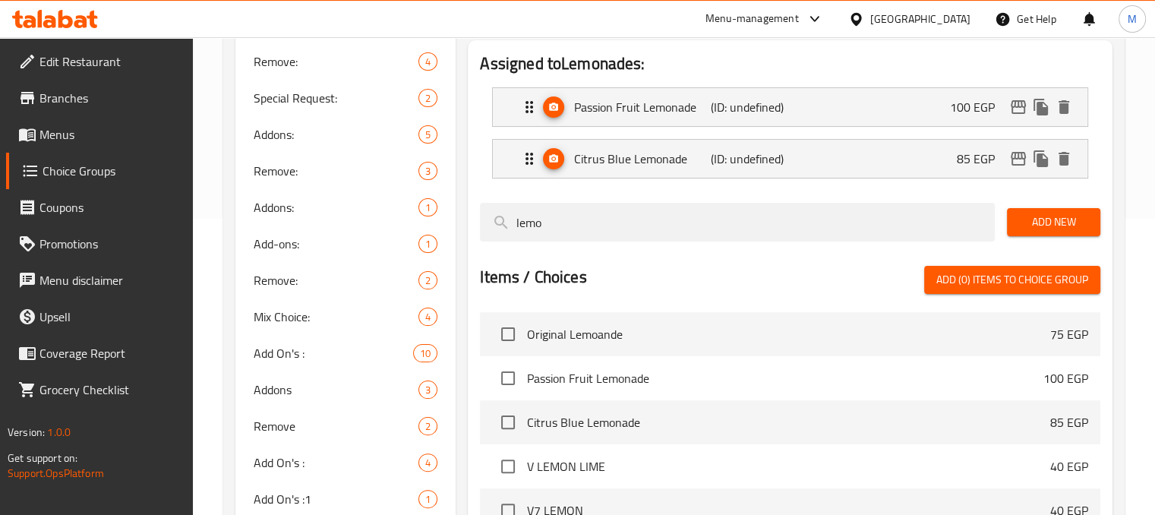
type input "lemo"
click at [507, 324] on input "checkbox" at bounding box center [508, 334] width 32 height 32
click at [987, 272] on span "Add (1) items to choice group" at bounding box center [1012, 279] width 152 height 19
checkbox input "false"
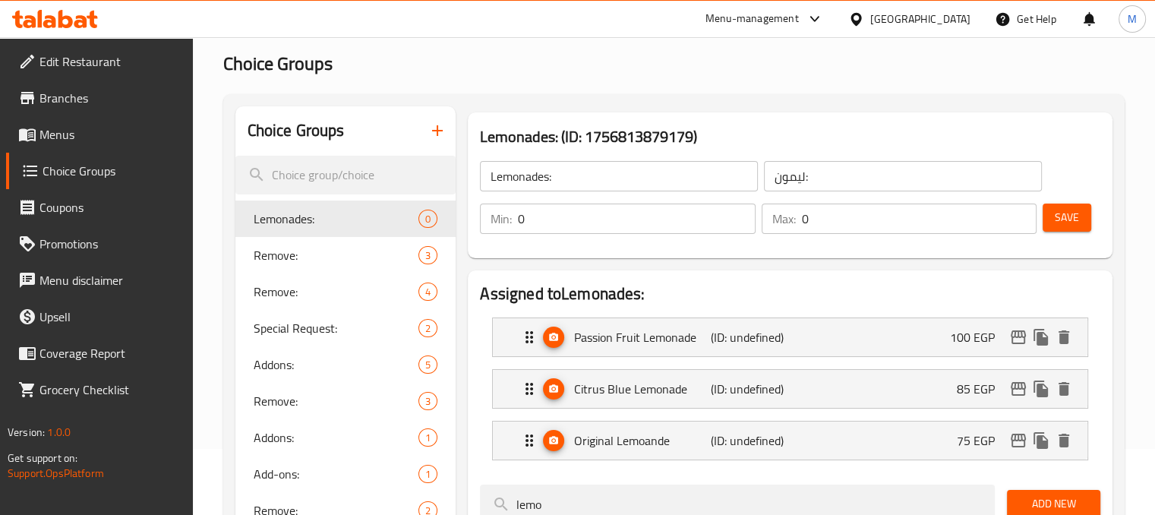
scroll to position [60, 0]
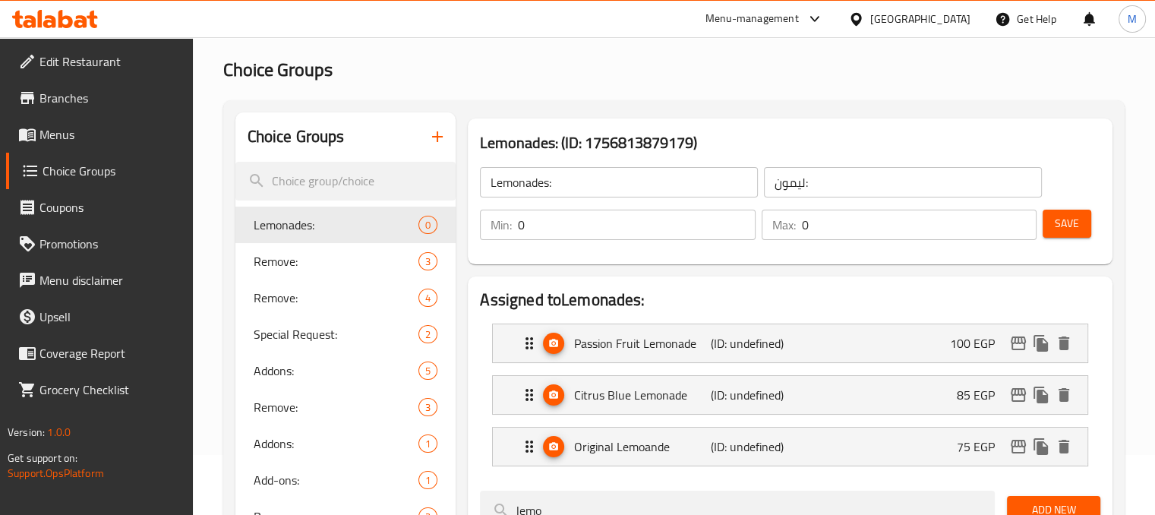
click at [933, 233] on input "0" at bounding box center [919, 225] width 235 height 30
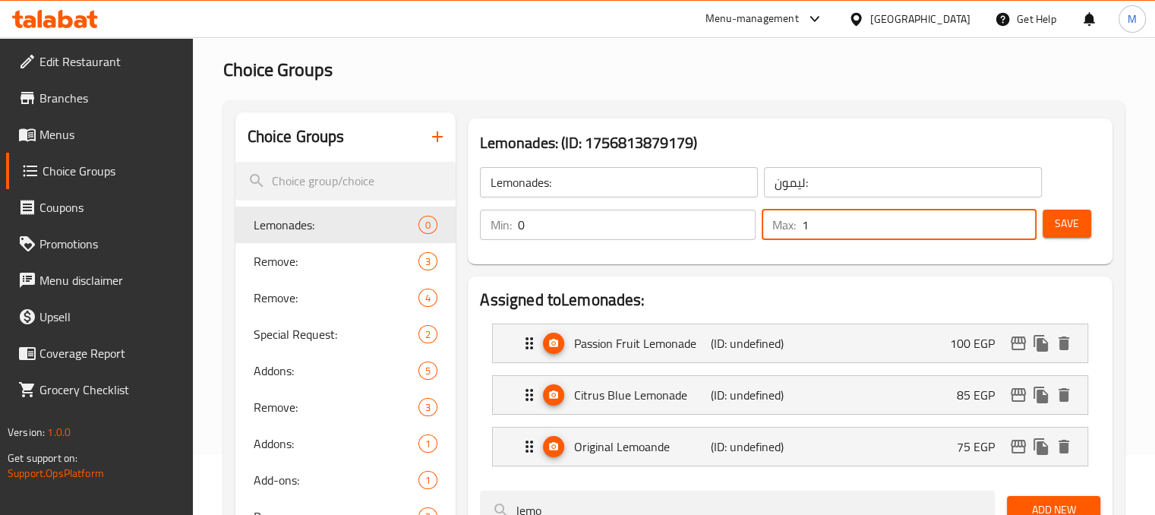
type input "1"
click at [644, 232] on input "0" at bounding box center [636, 225] width 237 height 30
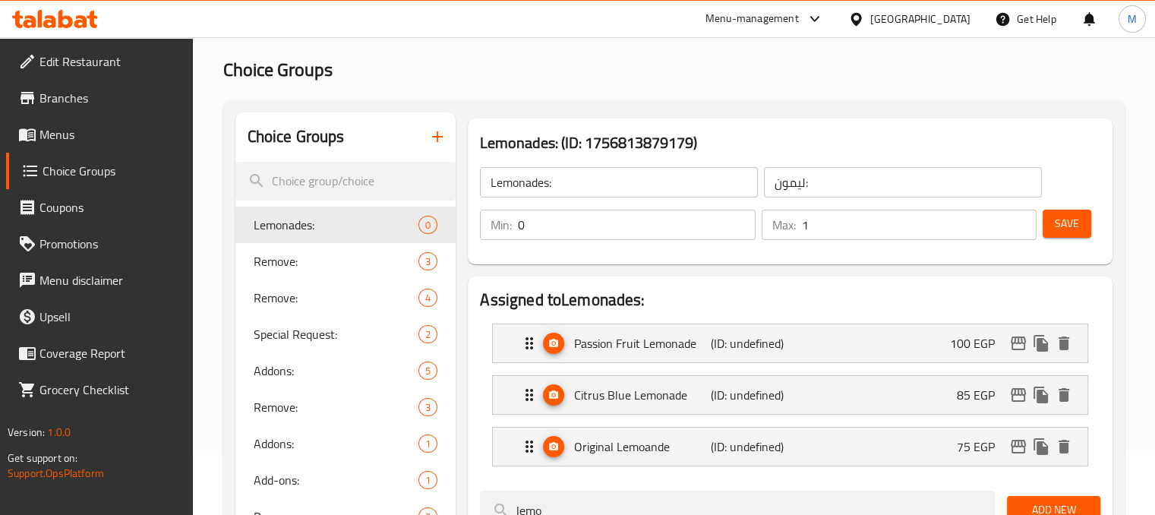
click at [1055, 227] on span "Save" at bounding box center [1067, 223] width 24 height 19
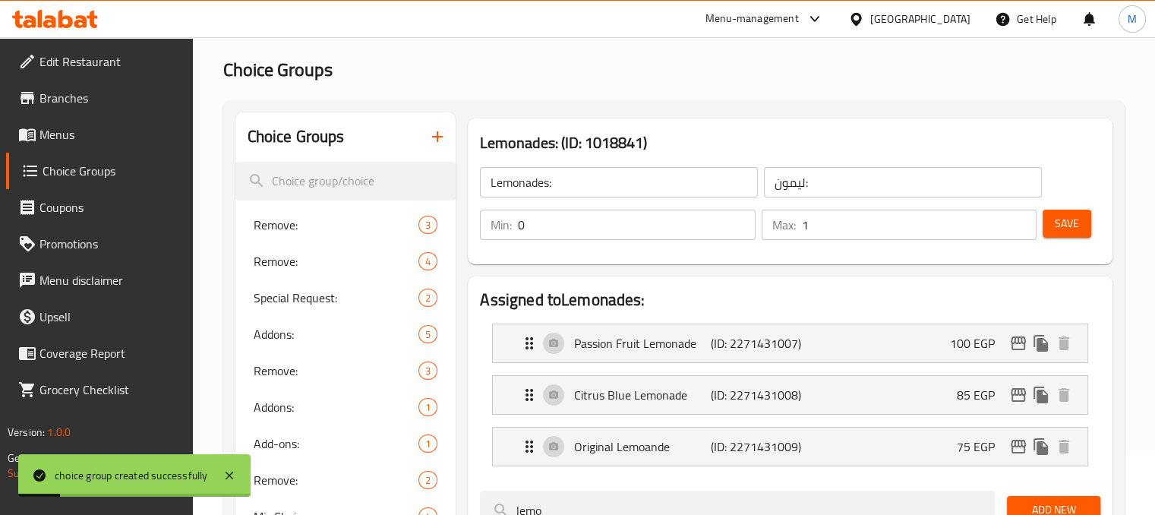
click at [67, 141] on span "Menus" at bounding box center [109, 134] width 141 height 18
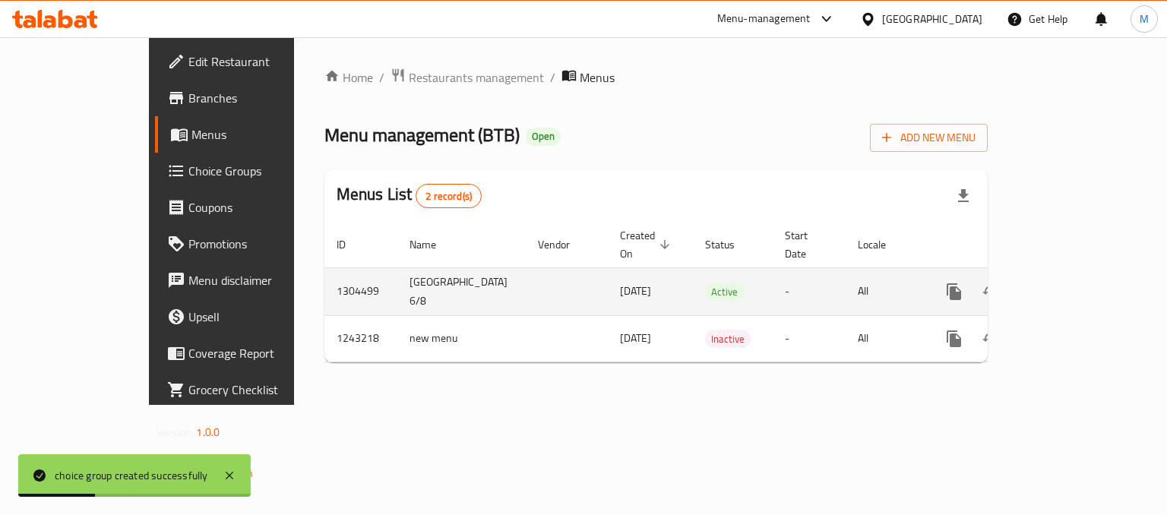
click at [1072, 283] on icon "enhanced table" at bounding box center [1063, 292] width 18 height 18
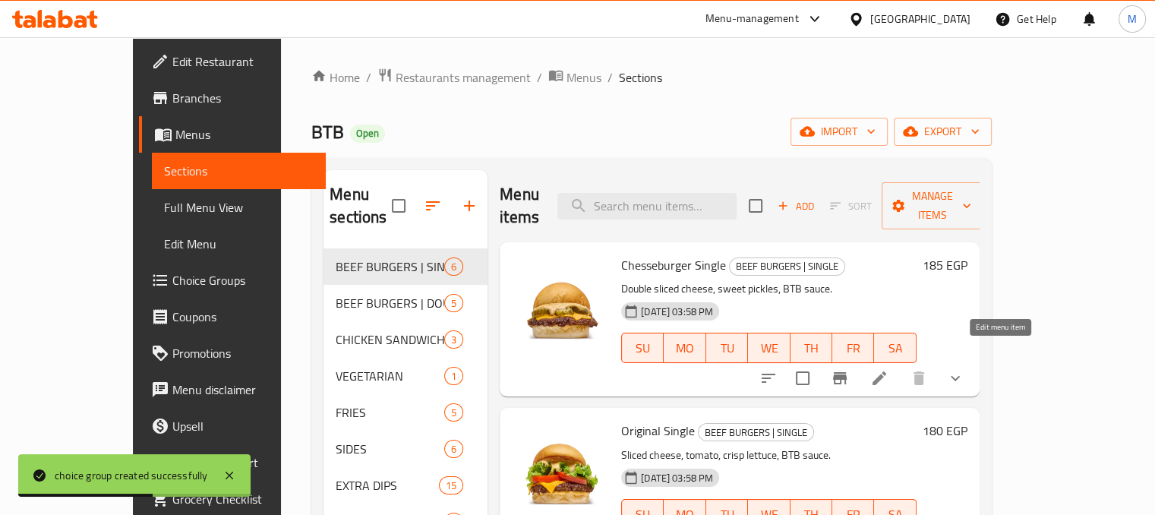
click at [889, 369] on icon at bounding box center [879, 378] width 18 height 18
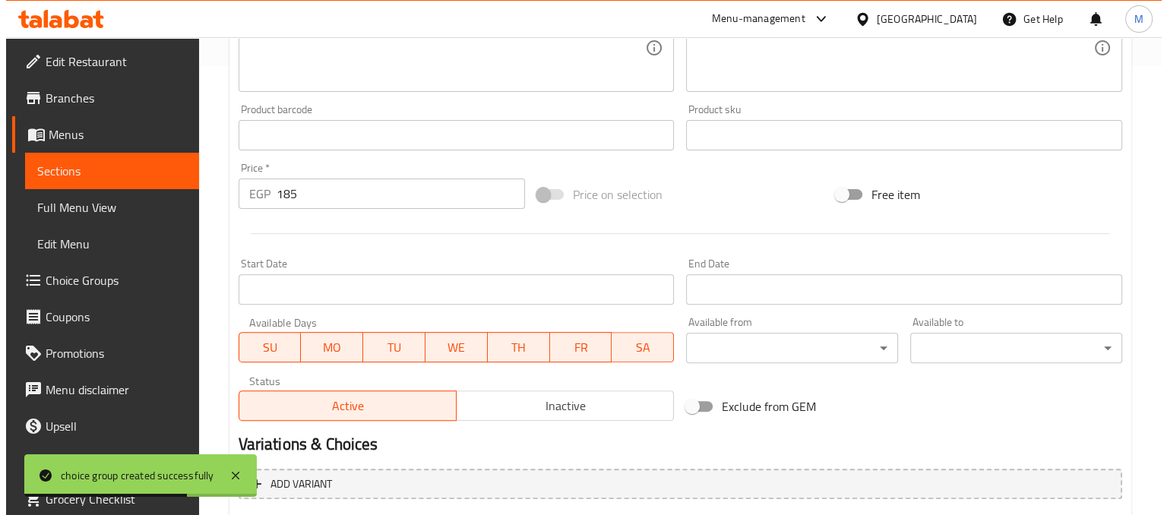
scroll to position [729, 0]
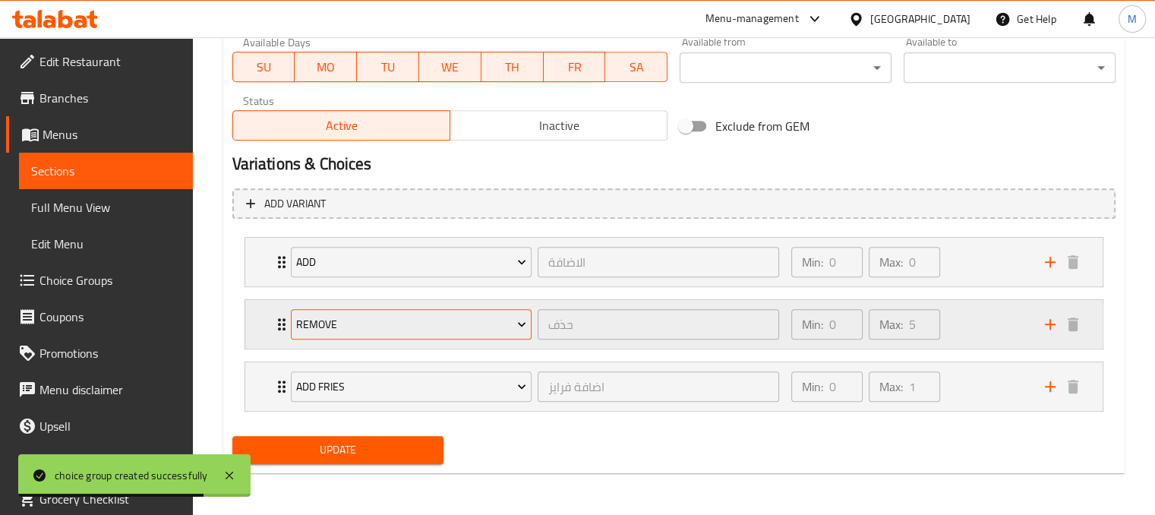
click at [509, 323] on span "Remove" at bounding box center [411, 324] width 230 height 19
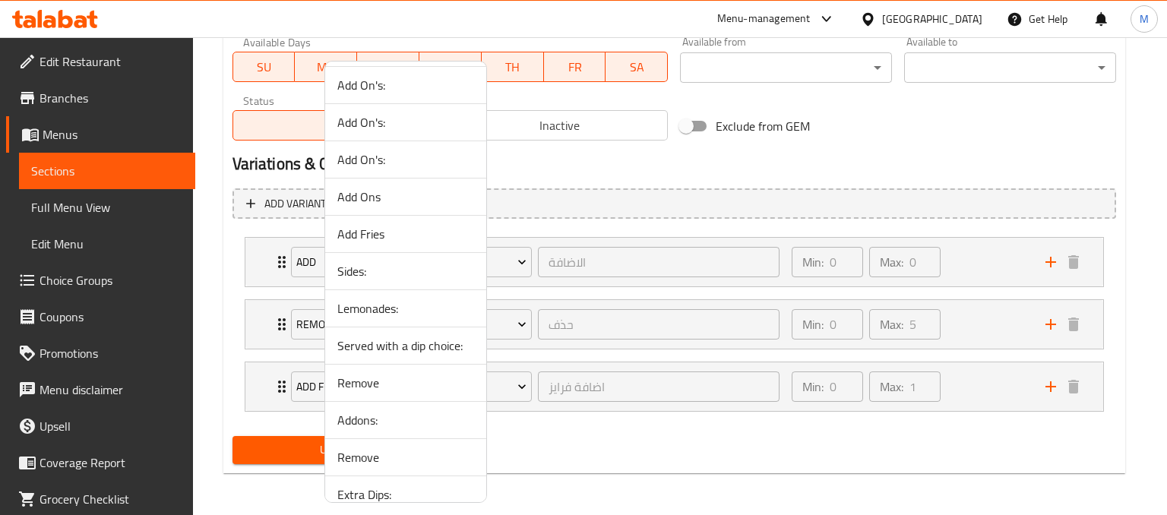
scroll to position [1042, 0]
click at [356, 267] on span "Sides:" at bounding box center [405, 272] width 137 height 18
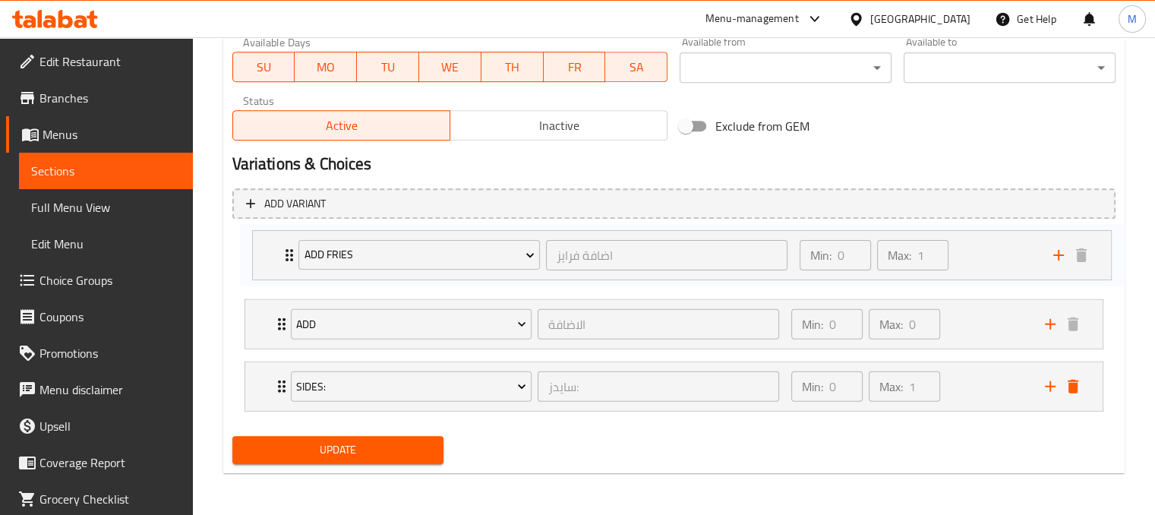
drag, startPoint x: 984, startPoint y: 393, endPoint x: 992, endPoint y: 254, distance: 139.2
click at [992, 254] on div "add الاضافة ​ Min: 0 ​ Max: 0 ​ EXTRA BTB SAUCE (ID: 2070177656) 25 EGP Name (E…" at bounding box center [673, 324] width 883 height 187
drag, startPoint x: 975, startPoint y: 329, endPoint x: 978, endPoint y: 406, distance: 77.5
click at [978, 406] on div "Add Fries اضافة فرايز ​ Min: 0 ​ Max: 1 ​ Original Fries (ID: 2269130011) 85 EG…" at bounding box center [673, 324] width 883 height 187
click at [1050, 384] on icon "add" at bounding box center [1050, 386] width 11 height 11
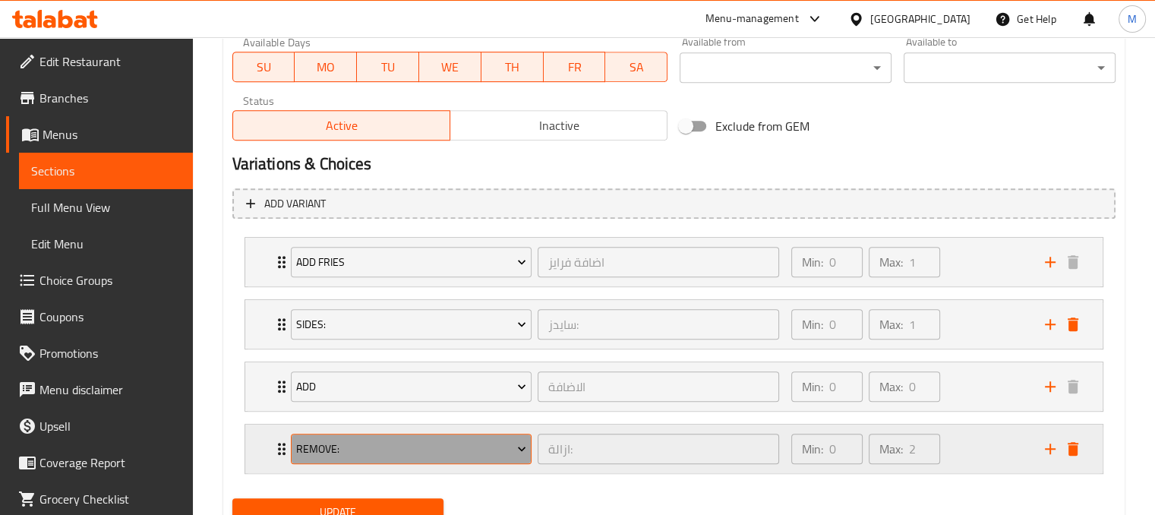
click at [518, 450] on icon "Expand" at bounding box center [521, 448] width 15 height 15
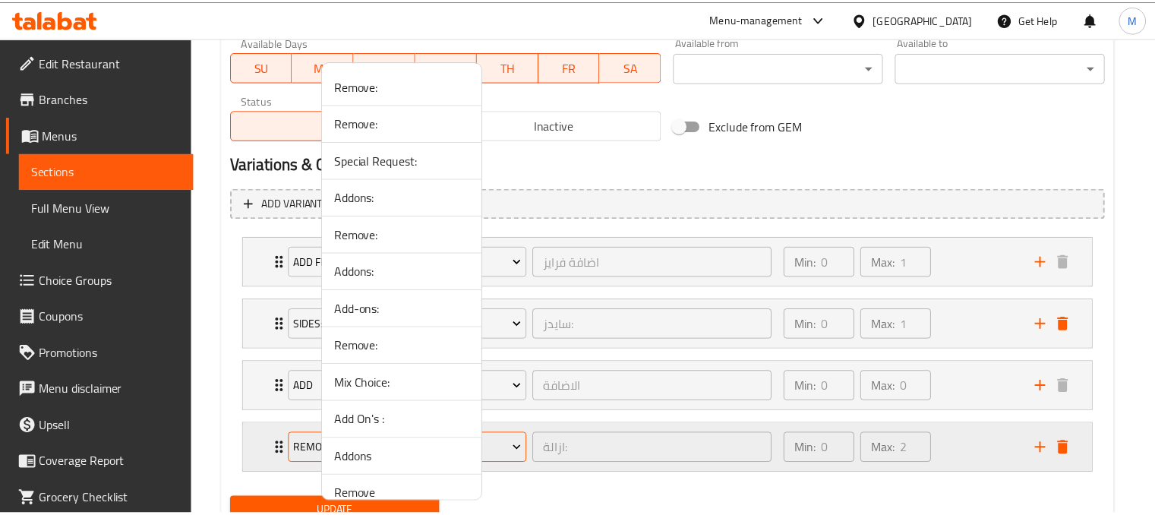
scroll to position [1063, 0]
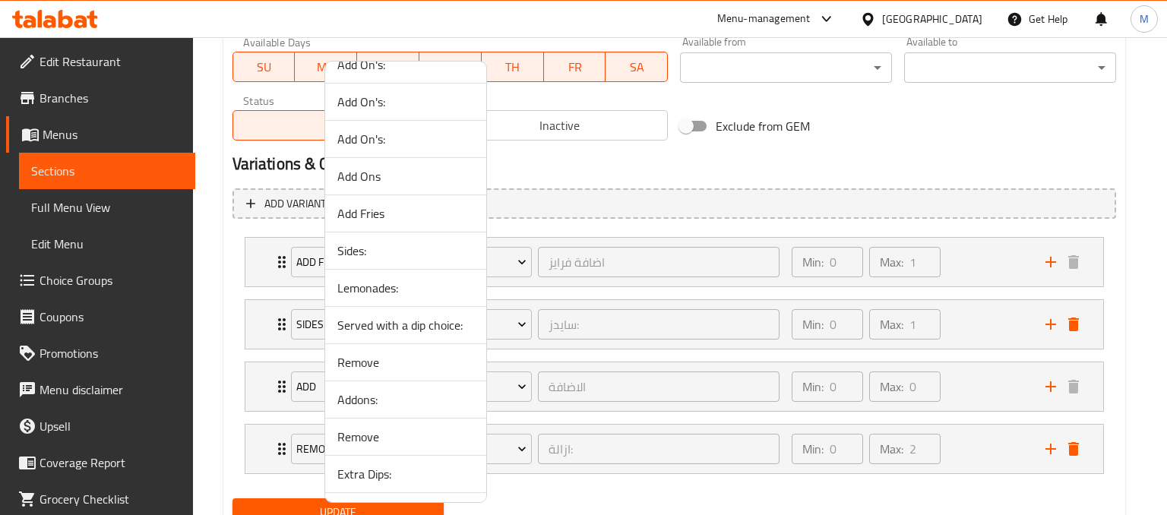
click at [380, 280] on span "Lemonades:" at bounding box center [405, 288] width 137 height 18
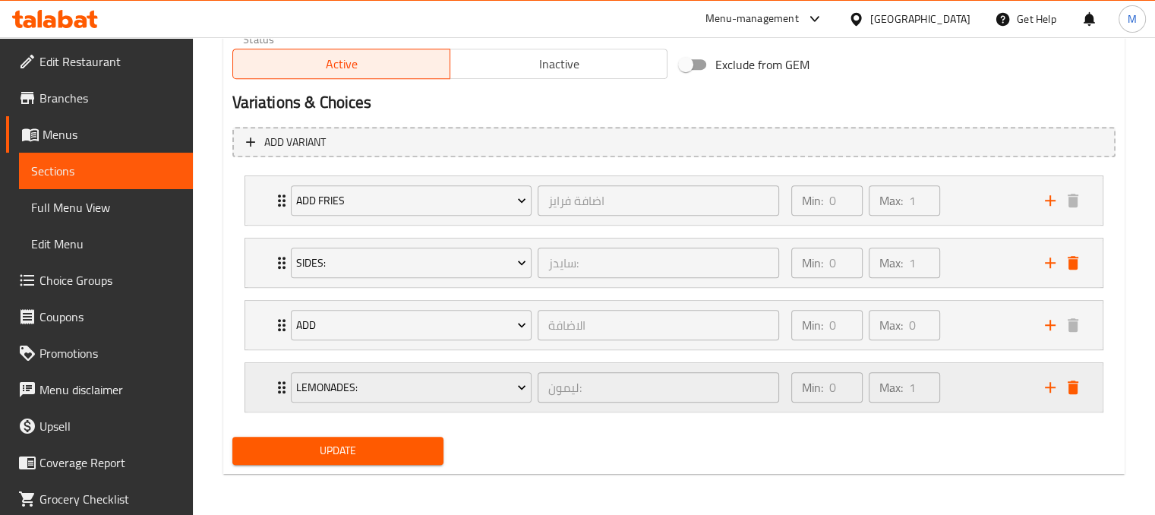
scroll to position [778, 0]
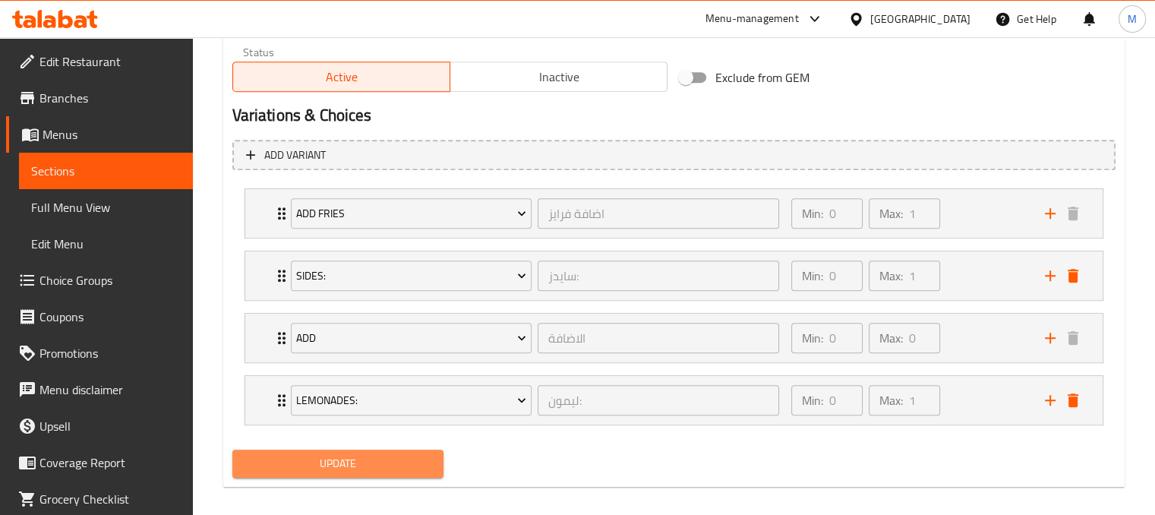
click at [368, 450] on button "Update" at bounding box center [338, 464] width 212 height 28
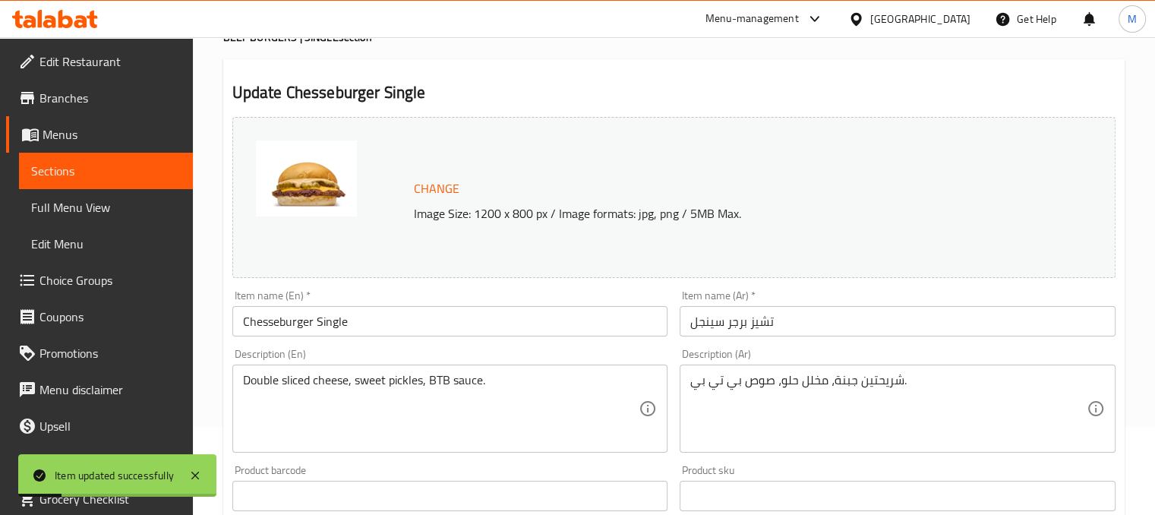
scroll to position [0, 0]
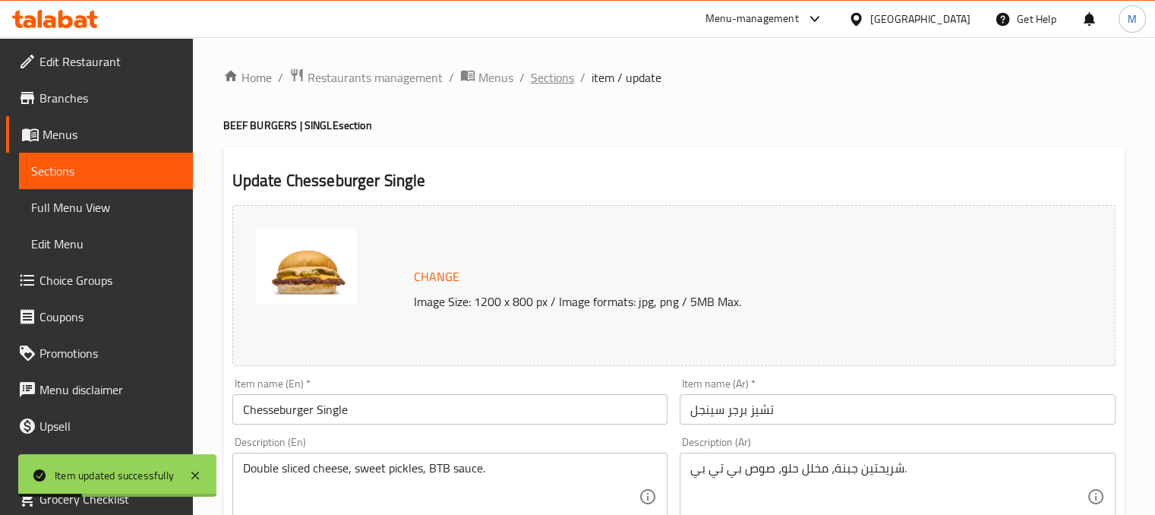
click at [557, 80] on span "Sections" at bounding box center [552, 77] width 43 height 18
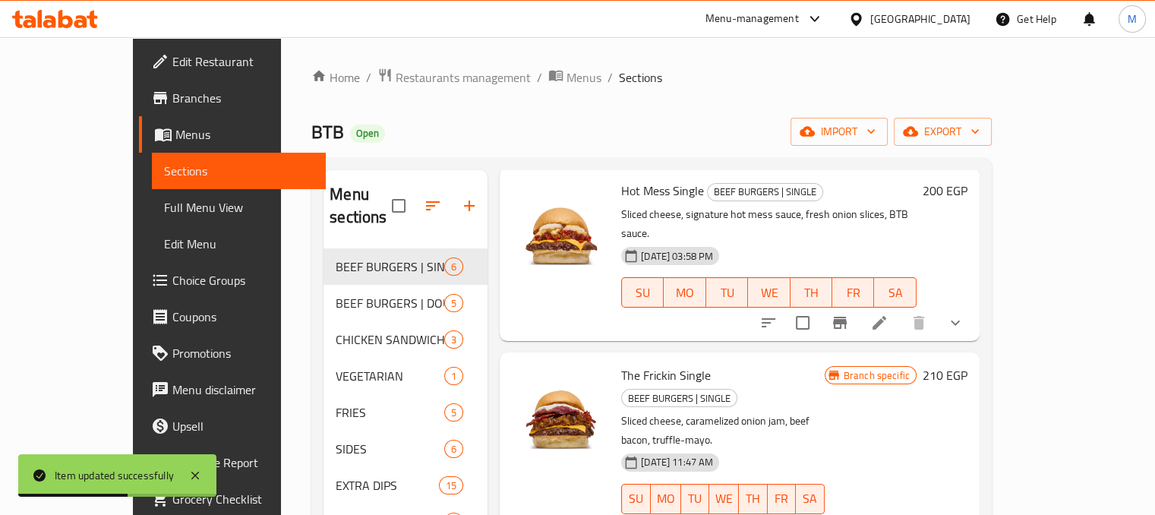
scroll to position [407, 0]
click at [889, 313] on icon at bounding box center [879, 322] width 18 height 18
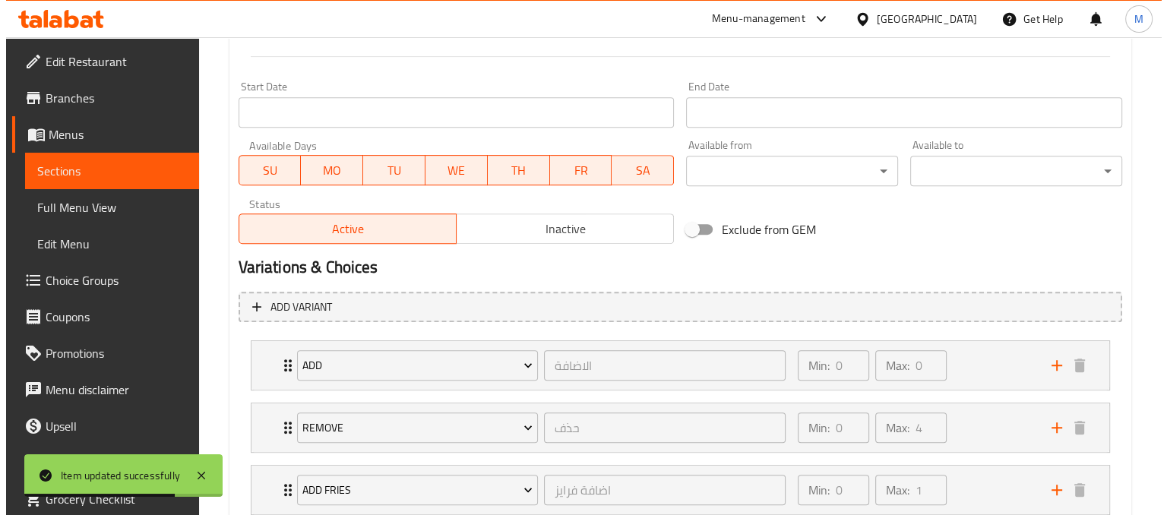
scroll to position [729, 0]
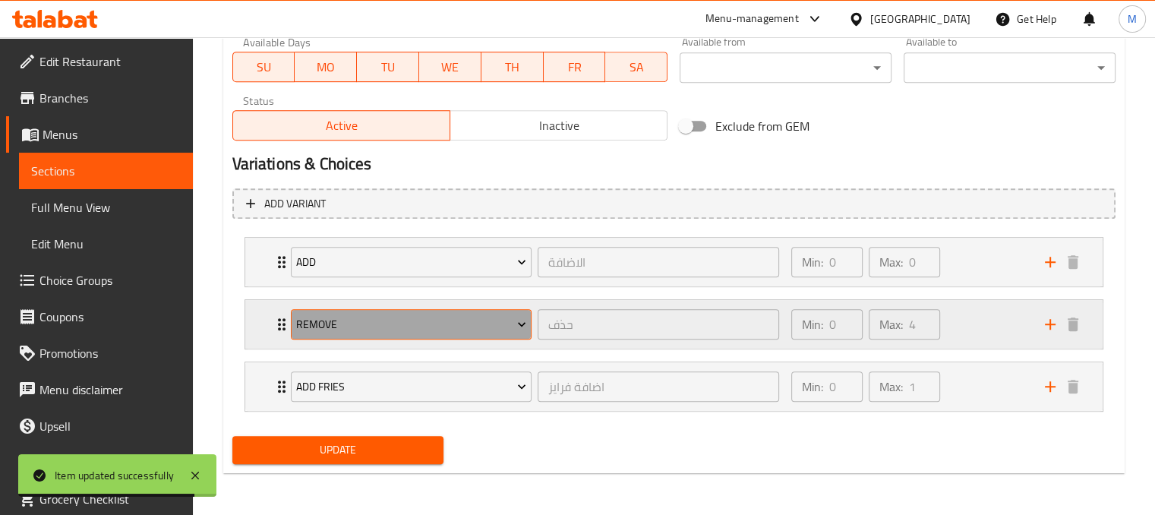
click at [504, 328] on span "Remove" at bounding box center [411, 324] width 230 height 19
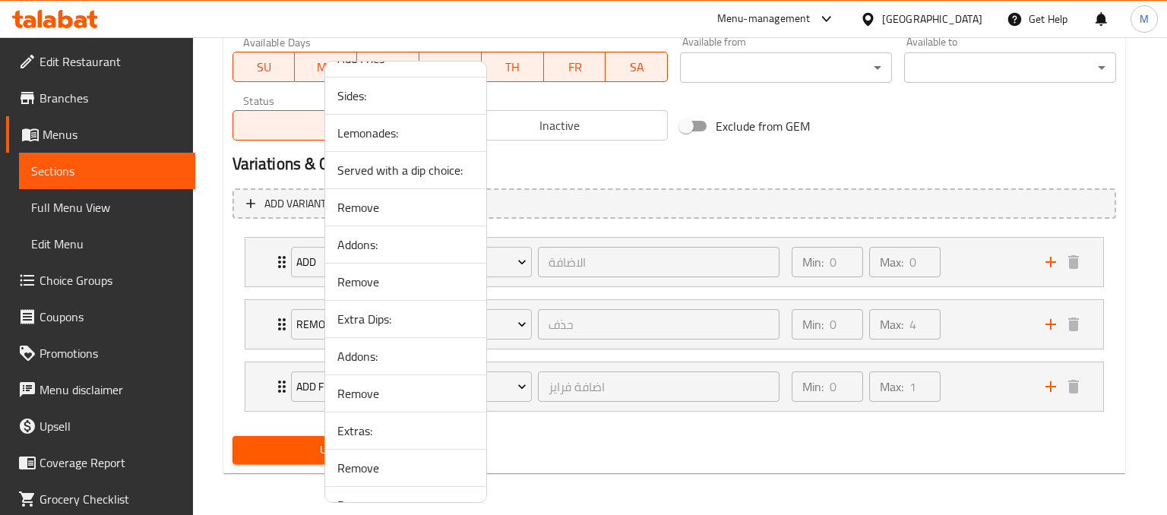
scroll to position [1069, 0]
click at [356, 242] on span "Sides:" at bounding box center [405, 244] width 137 height 18
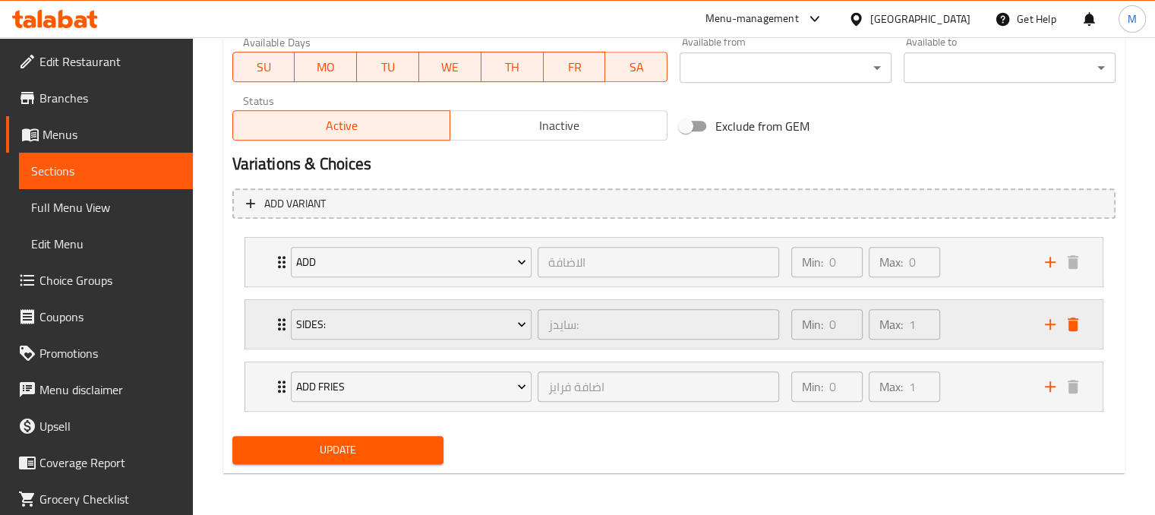
click at [987, 323] on div "Min: 0 ​ Max: 1 ​" at bounding box center [909, 324] width 254 height 49
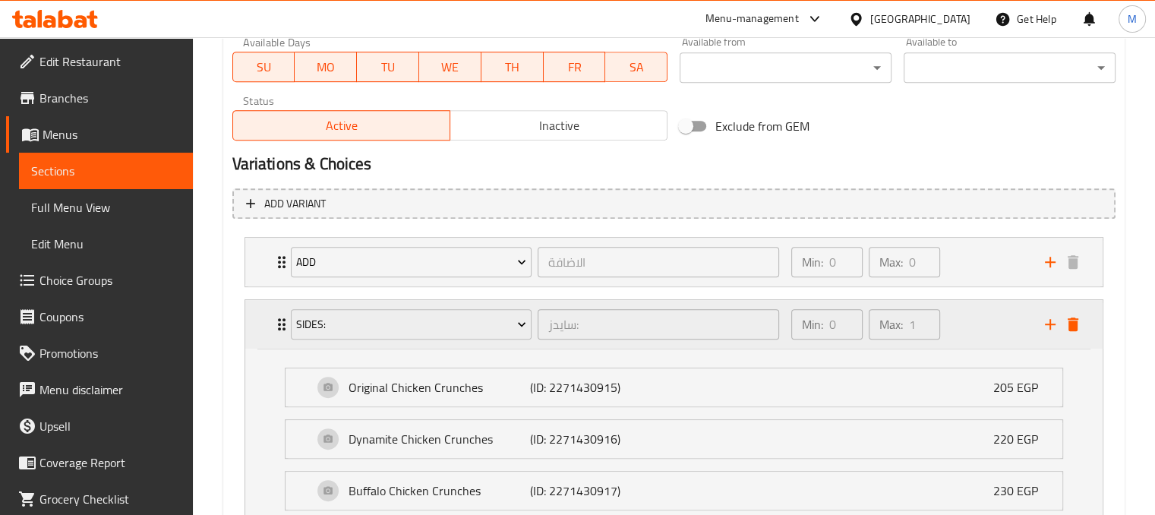
click at [984, 326] on div "Min: 0 ​ Max: 1 ​" at bounding box center [909, 324] width 254 height 49
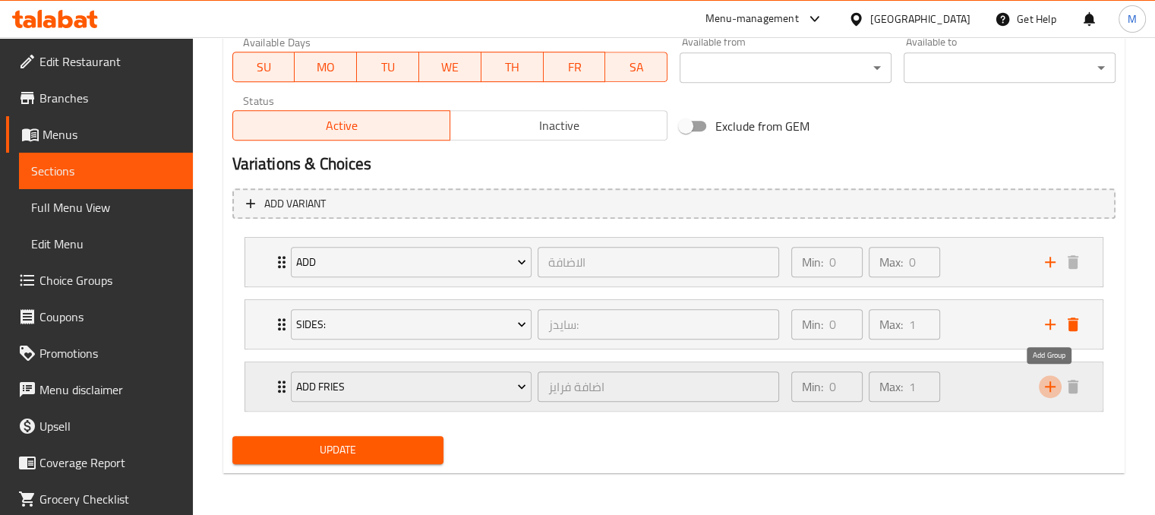
click at [1048, 390] on icon "add" at bounding box center [1050, 386] width 18 height 18
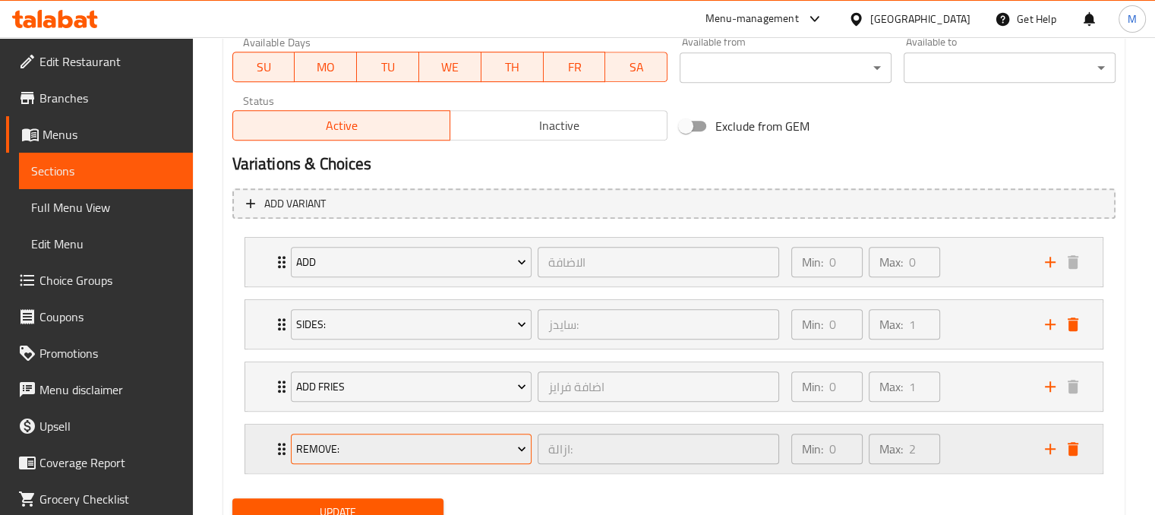
click at [479, 445] on span "Remove:" at bounding box center [411, 449] width 230 height 19
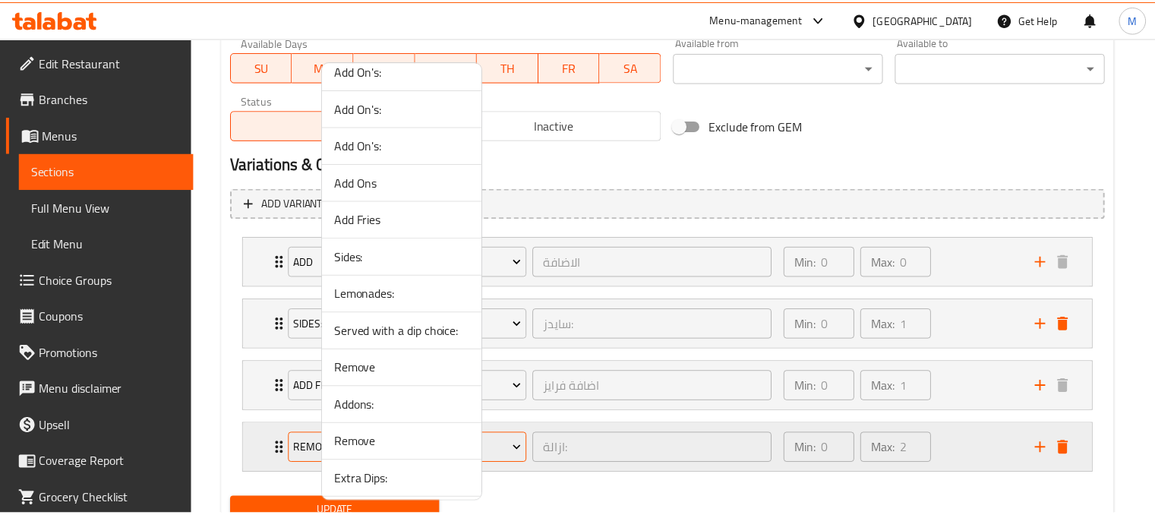
scroll to position [1059, 0]
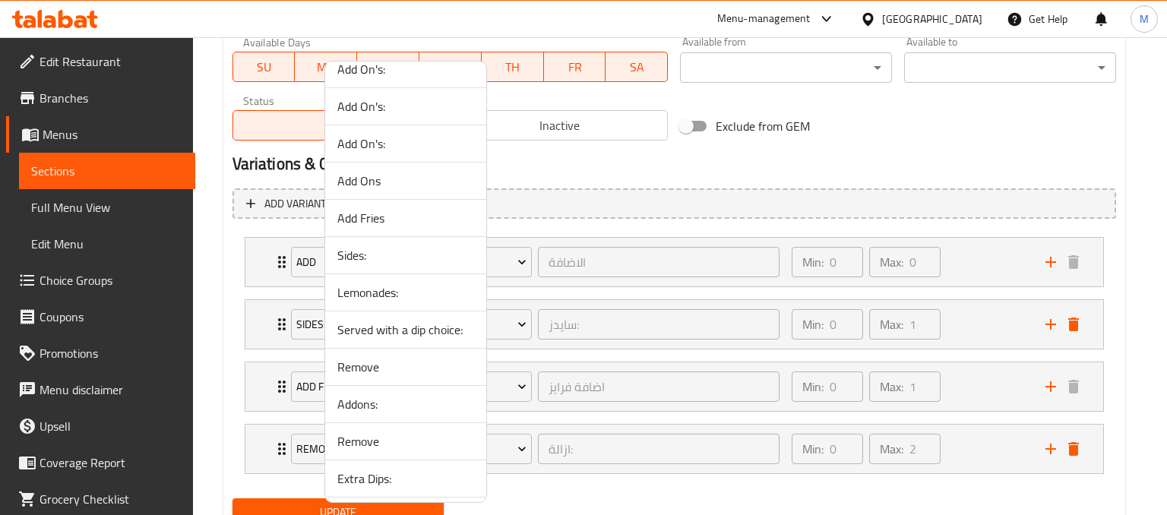
click at [373, 293] on span "Lemonades:" at bounding box center [405, 292] width 137 height 18
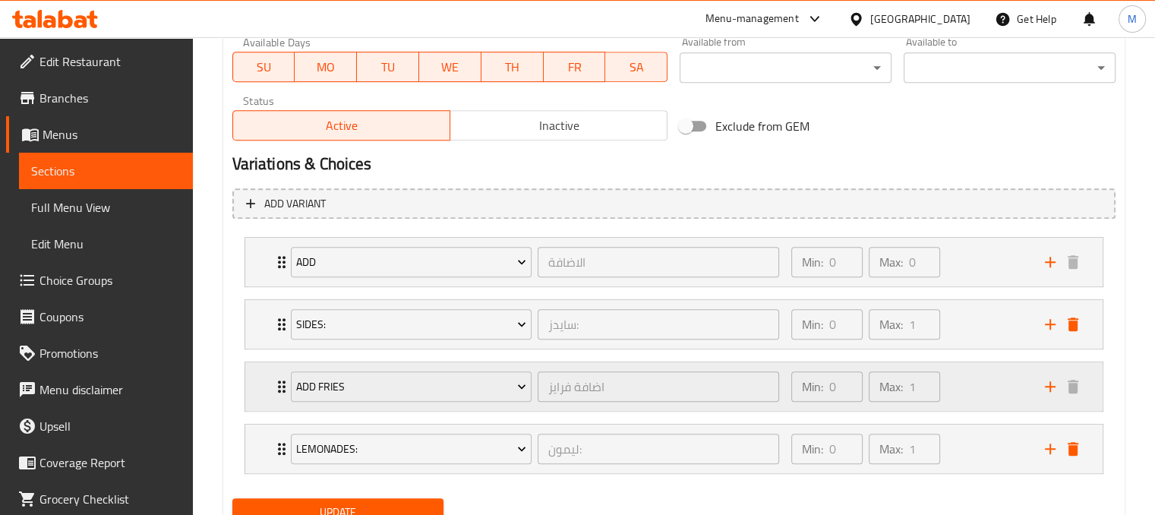
scroll to position [791, 0]
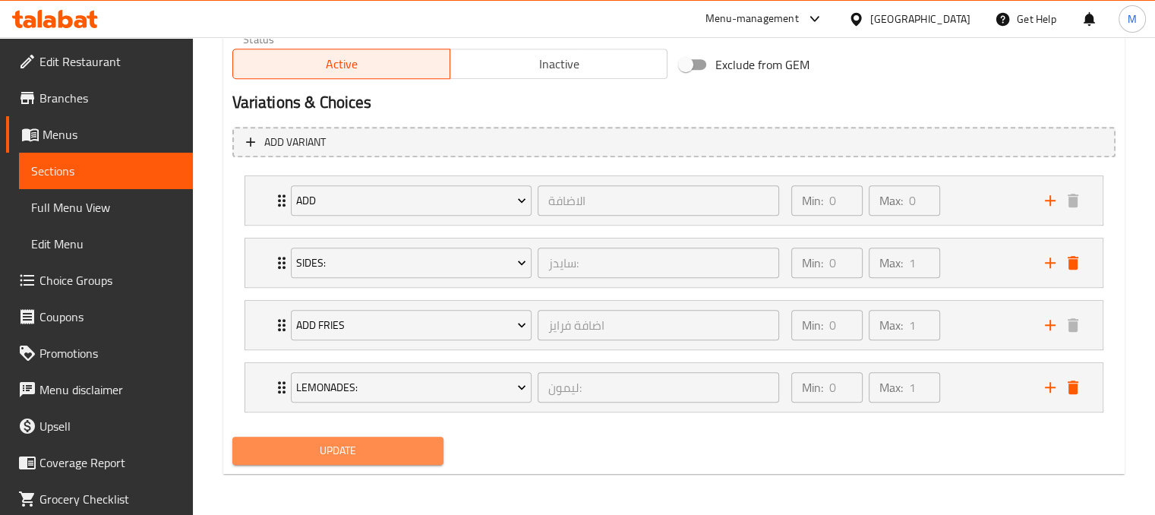
click at [327, 442] on span "Update" at bounding box center [339, 450] width 188 height 19
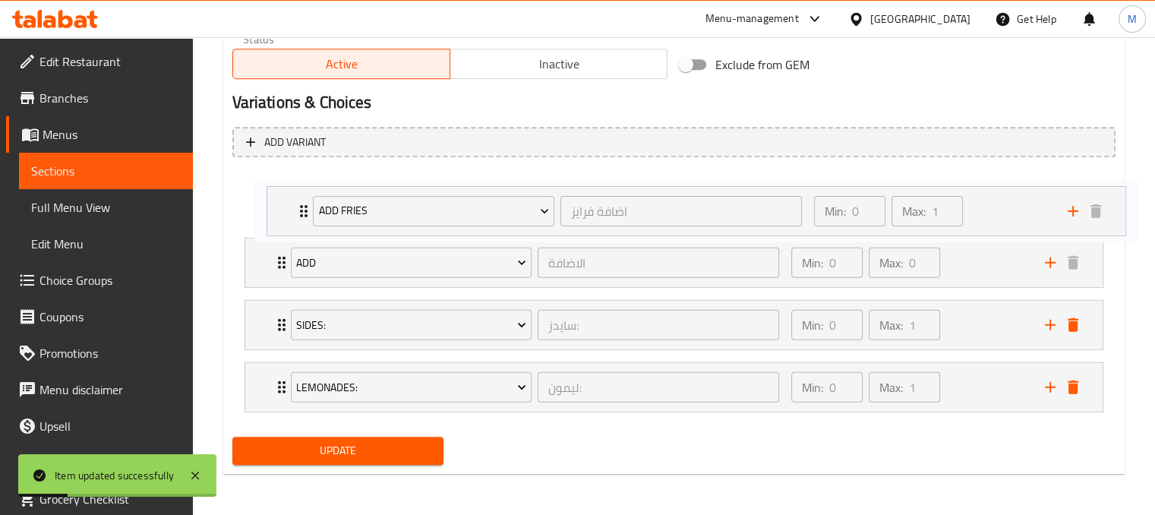
drag, startPoint x: 972, startPoint y: 327, endPoint x: 999, endPoint y: 191, distance: 138.5
click at [999, 191] on div "add الاضافة ​ Min: 0 ​ Max: 0 ​ EXTRA BTB SAUCE (ID: 2220921539) 25 EGP Name (E…" at bounding box center [673, 293] width 883 height 249
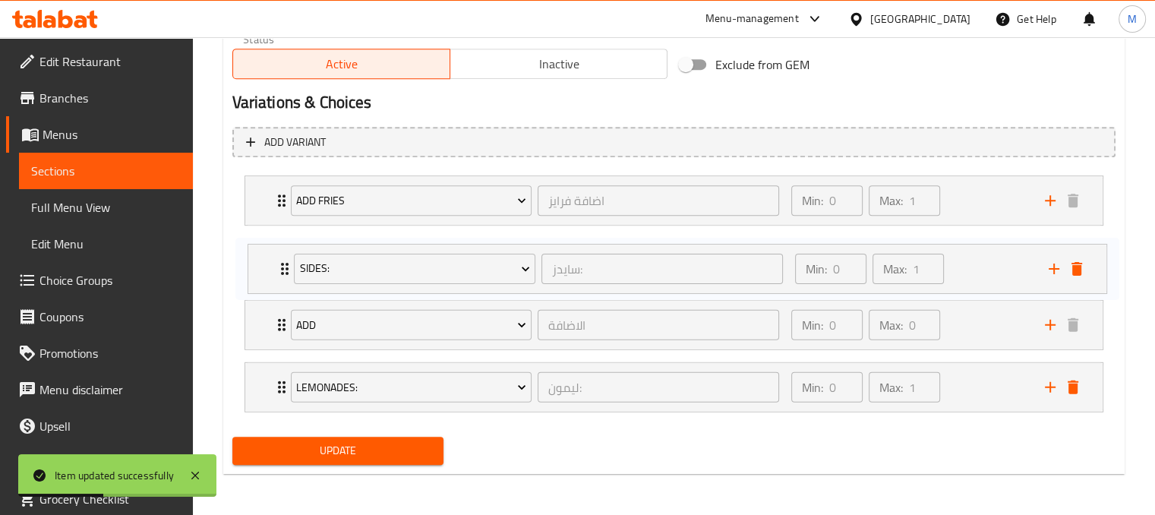
drag, startPoint x: 981, startPoint y: 328, endPoint x: 987, endPoint y: 265, distance: 63.3
click at [987, 265] on div "Add Fries اضافة فرايز ​ Min: 0 ​ Max: 1 ​ Original Fries (ID: 2269130011) 85 EG…" at bounding box center [673, 293] width 883 height 249
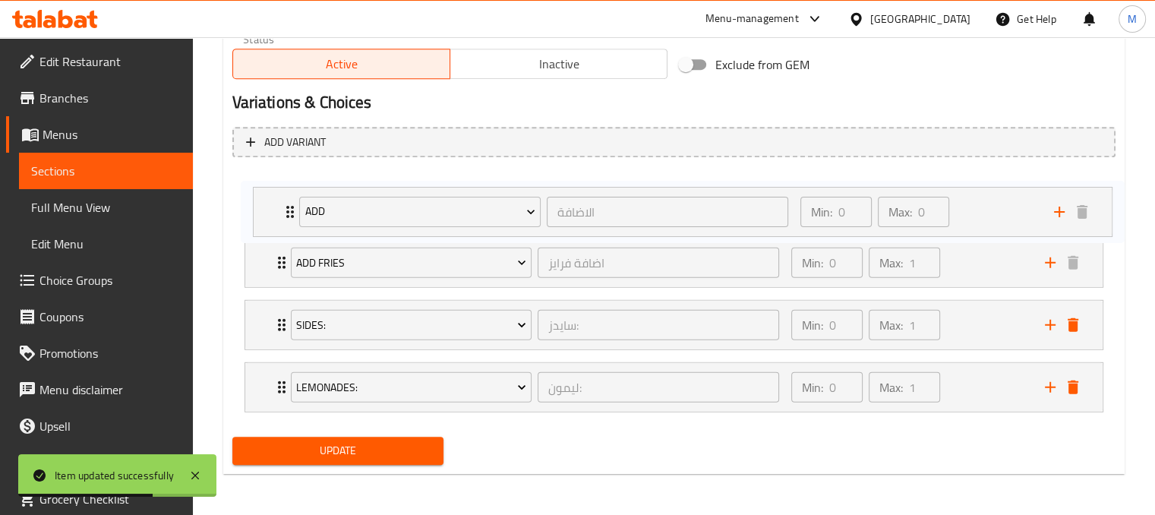
drag, startPoint x: 965, startPoint y: 325, endPoint x: 978, endPoint y: 197, distance: 129.0
click at [978, 197] on div "Add Fries اضافة فرايز ​ Min: 0 ​ Max: 1 ​ Original Fries (ID: 2269130011) 85 EG…" at bounding box center [673, 293] width 883 height 249
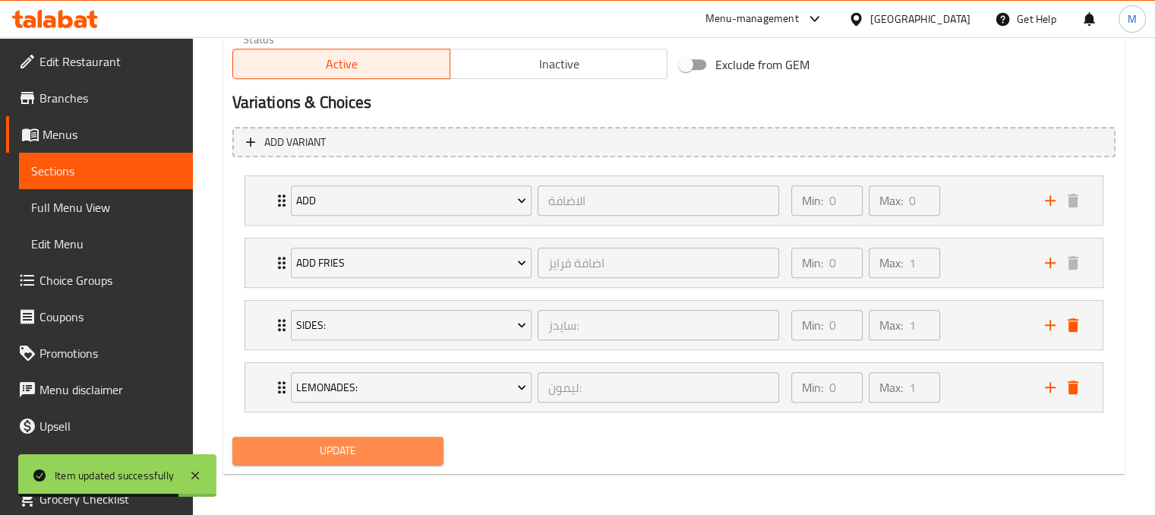
click at [368, 450] on span "Update" at bounding box center [339, 450] width 188 height 19
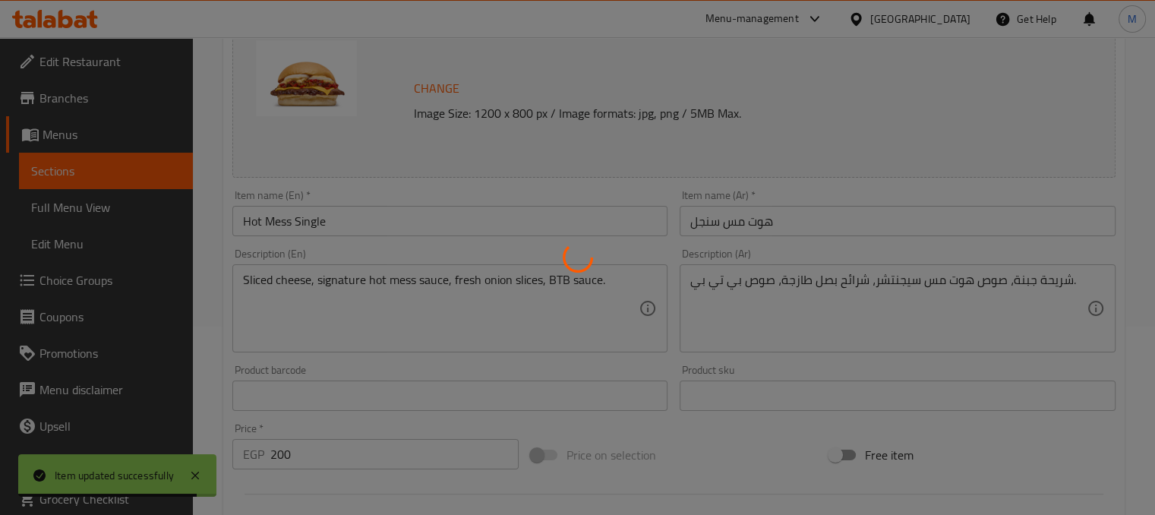
scroll to position [0, 0]
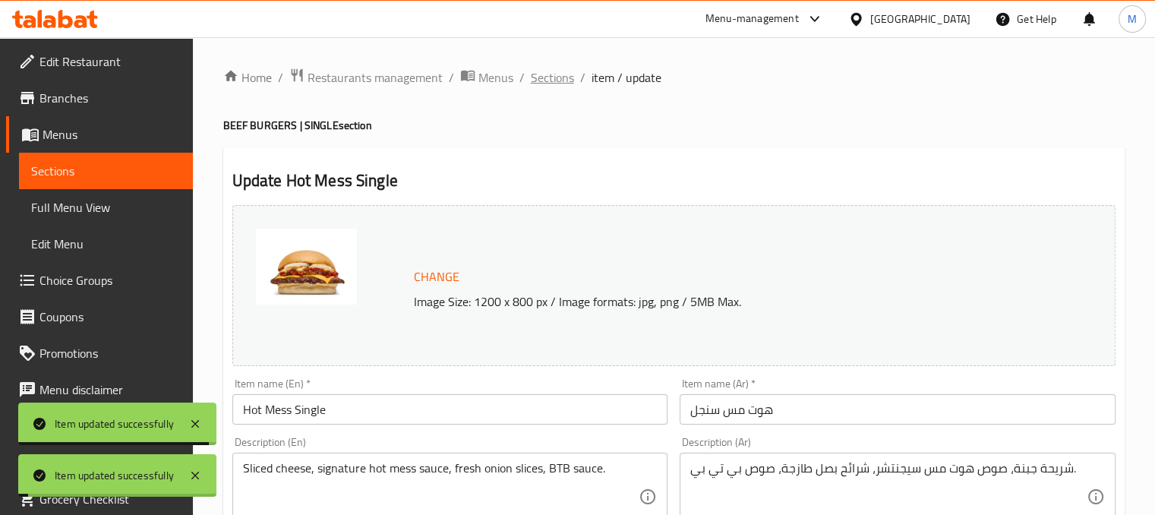
click at [567, 80] on span "Sections" at bounding box center [552, 77] width 43 height 18
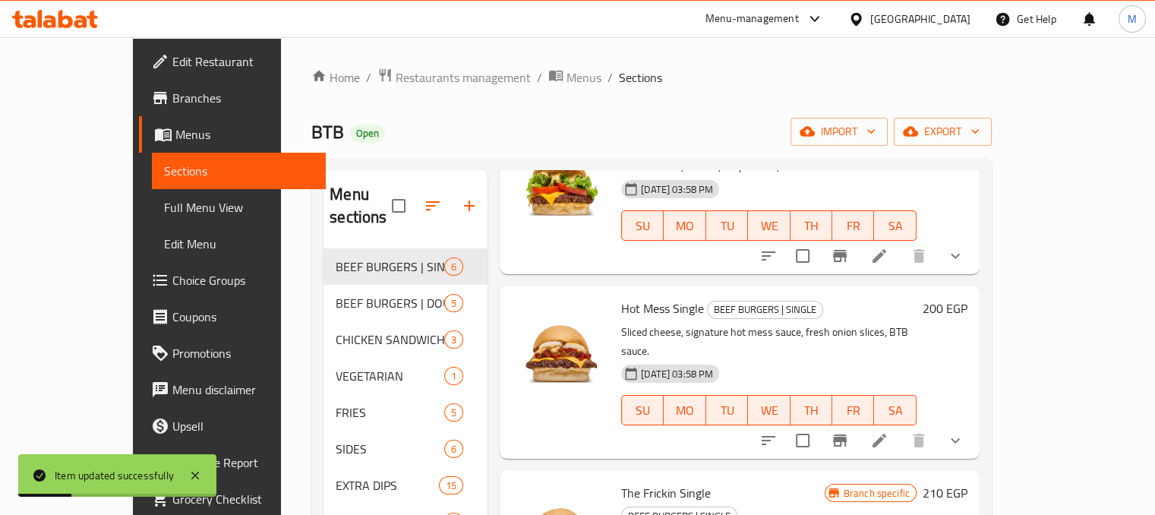
scroll to position [292, 0]
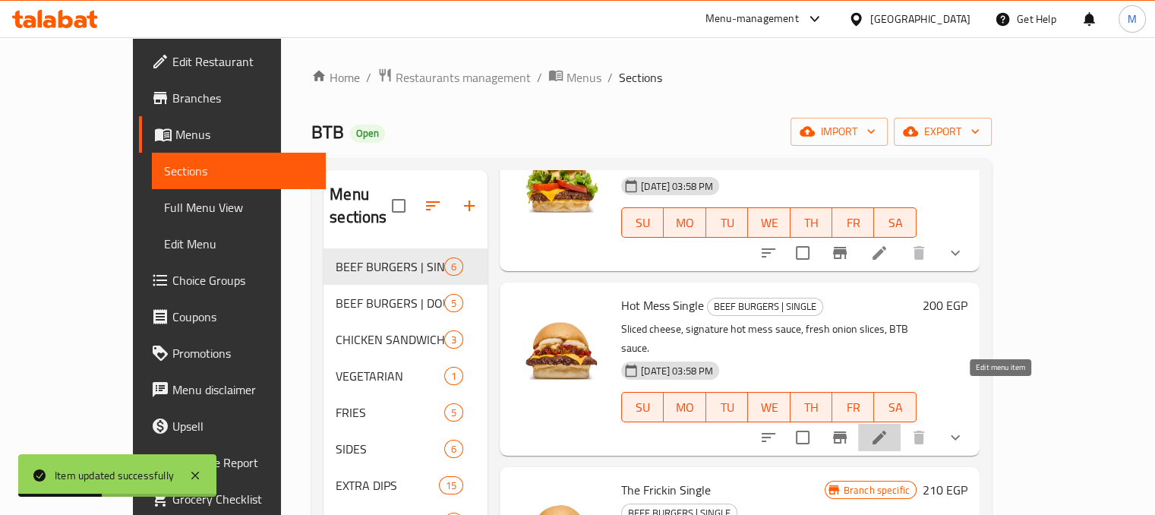
click at [889, 428] on icon at bounding box center [879, 437] width 18 height 18
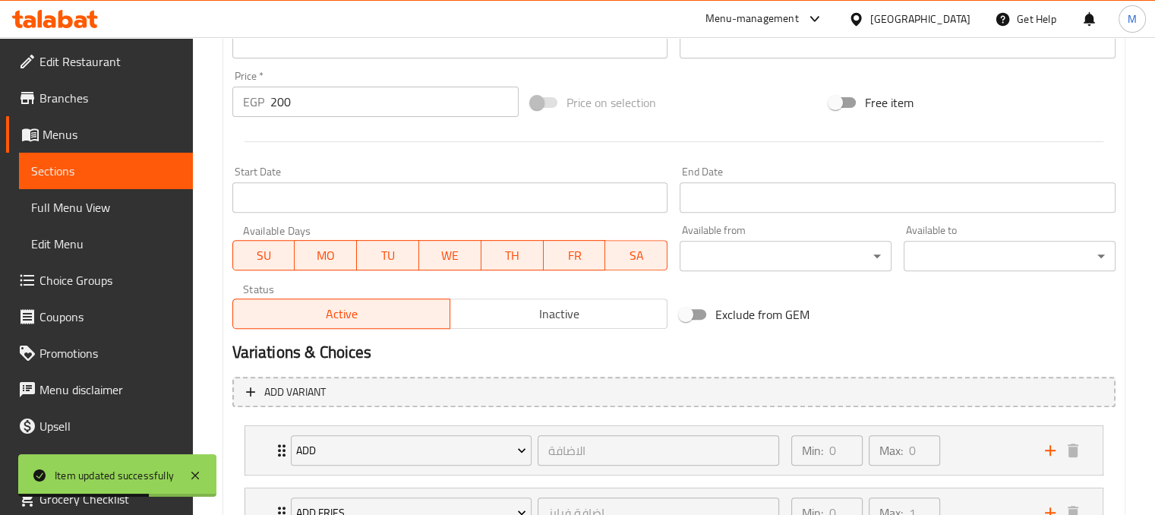
scroll to position [791, 0]
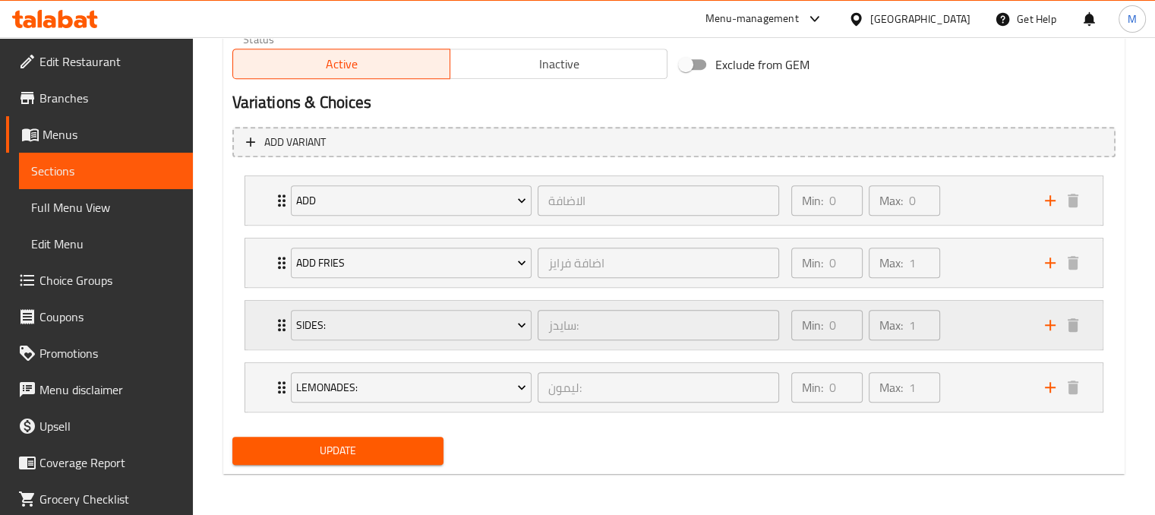
click at [967, 321] on div "Min: 0 ​ Max: 1 ​" at bounding box center [909, 325] width 254 height 49
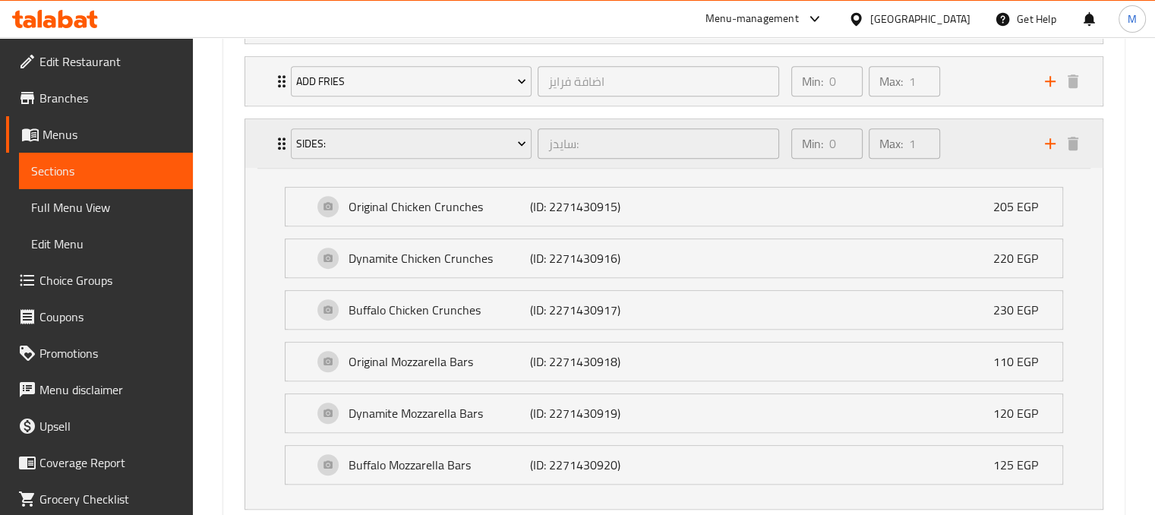
scroll to position [973, 0]
click at [1002, 143] on div "Min: 0 ​ Max: 1 ​" at bounding box center [909, 142] width 254 height 49
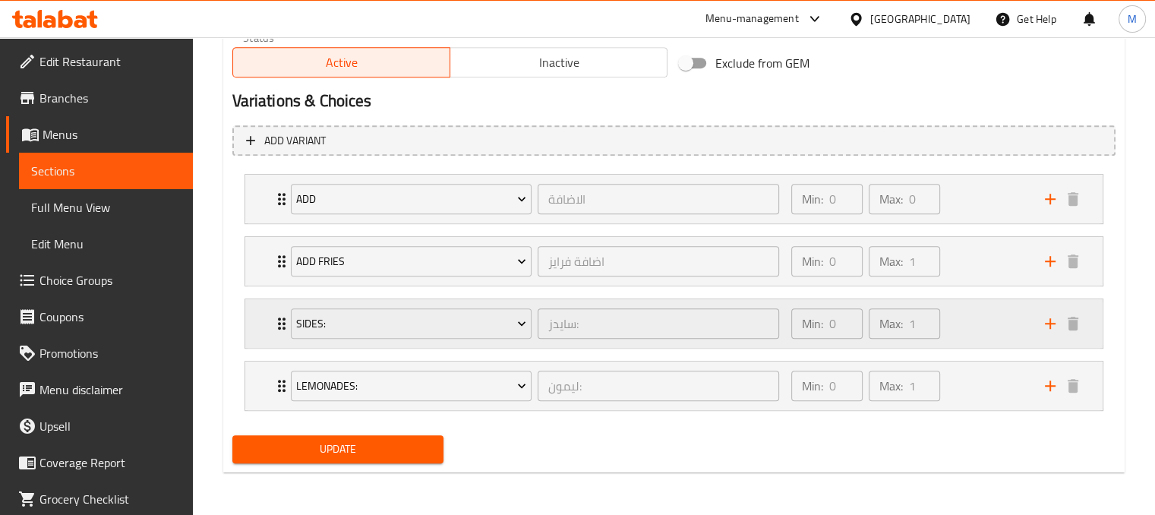
scroll to position [791, 0]
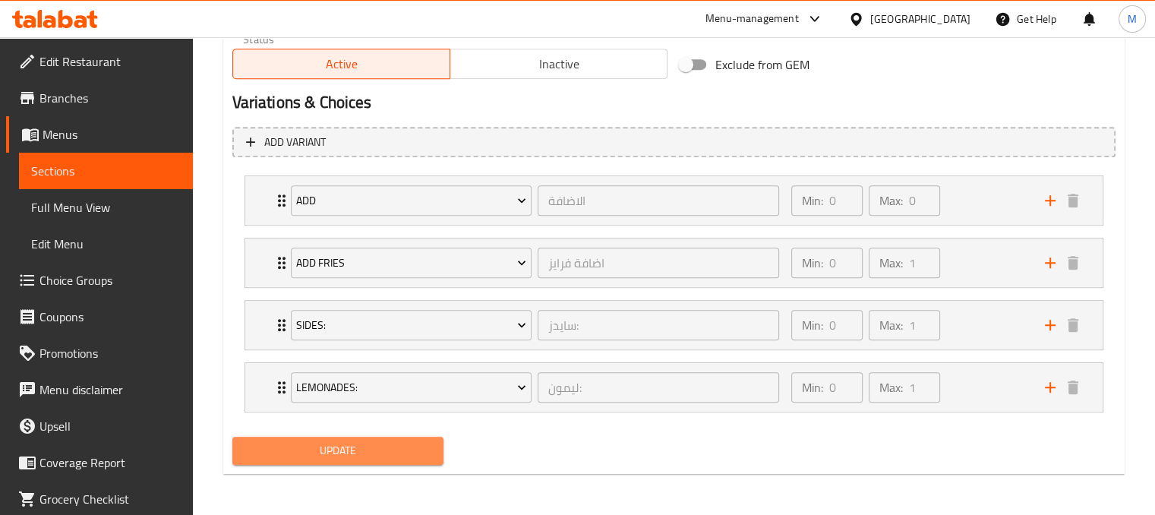
click at [414, 441] on span "Update" at bounding box center [339, 450] width 188 height 19
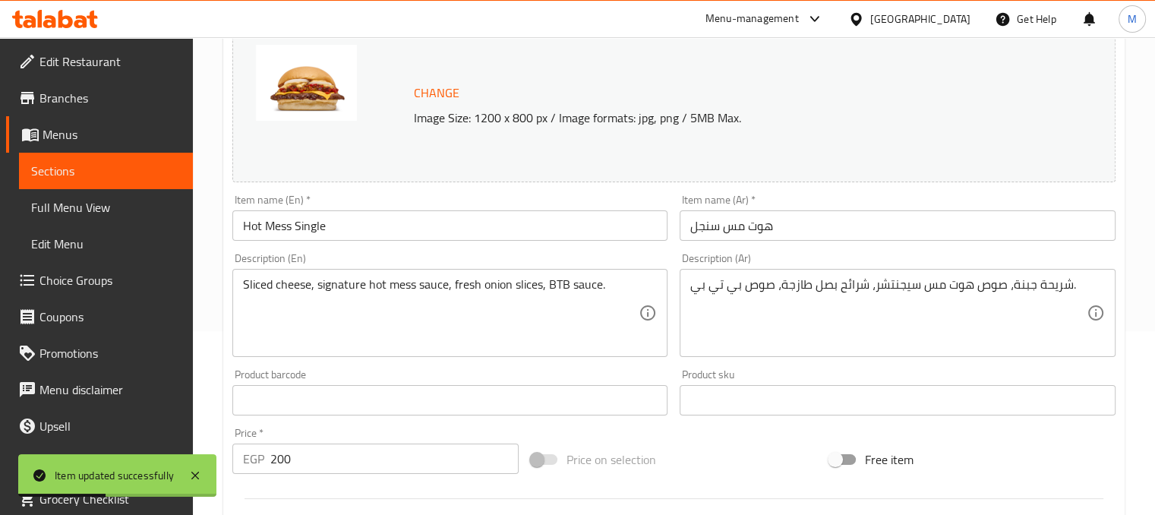
scroll to position [0, 0]
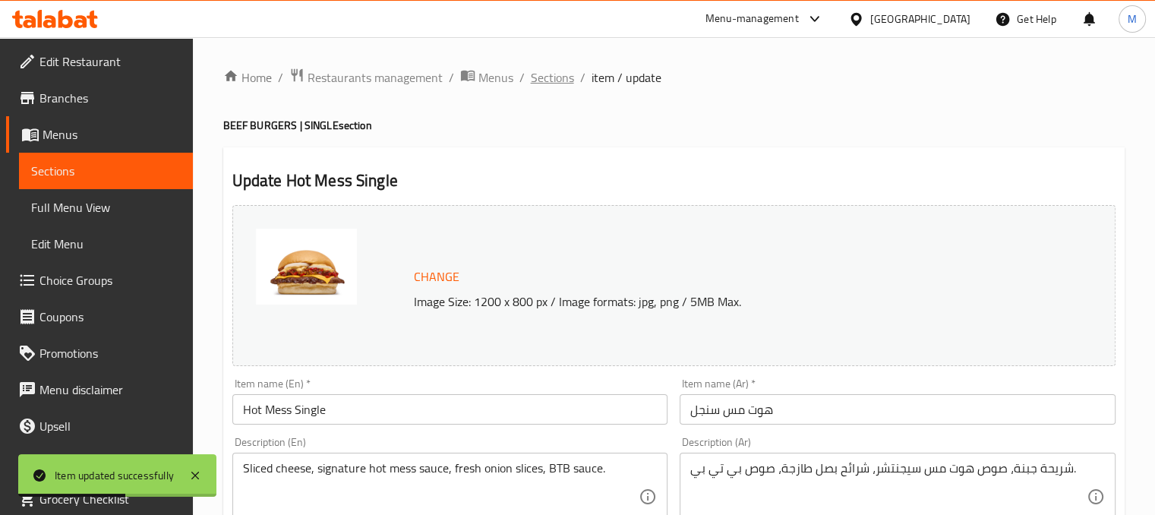
click at [564, 74] on span "Sections" at bounding box center [552, 77] width 43 height 18
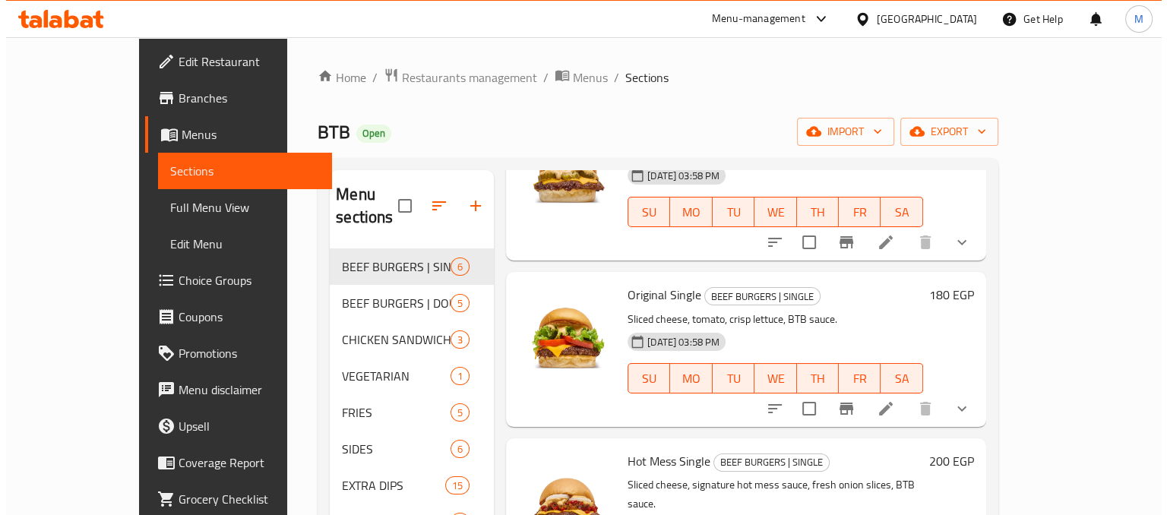
scroll to position [357, 0]
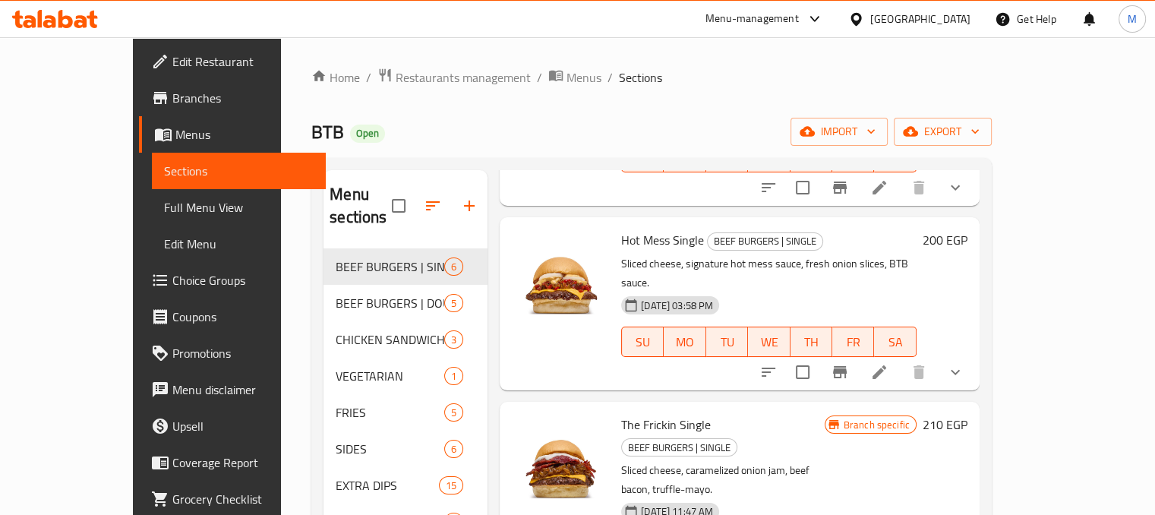
click at [901, 358] on li at bounding box center [879, 371] width 43 height 27
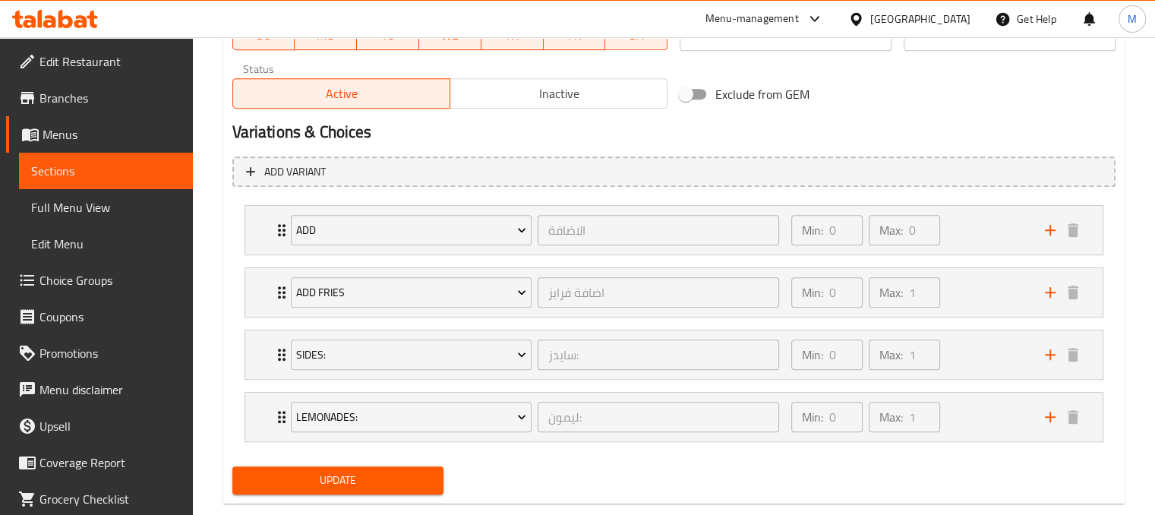
scroll to position [791, 0]
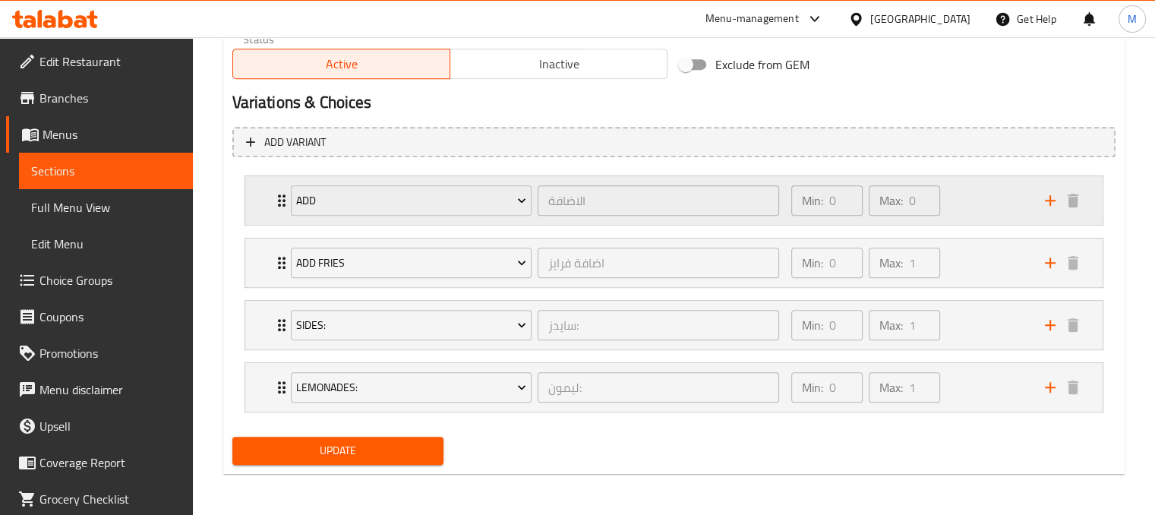
click at [978, 194] on div "Min: 0 ​ Max: 0 ​" at bounding box center [909, 200] width 254 height 49
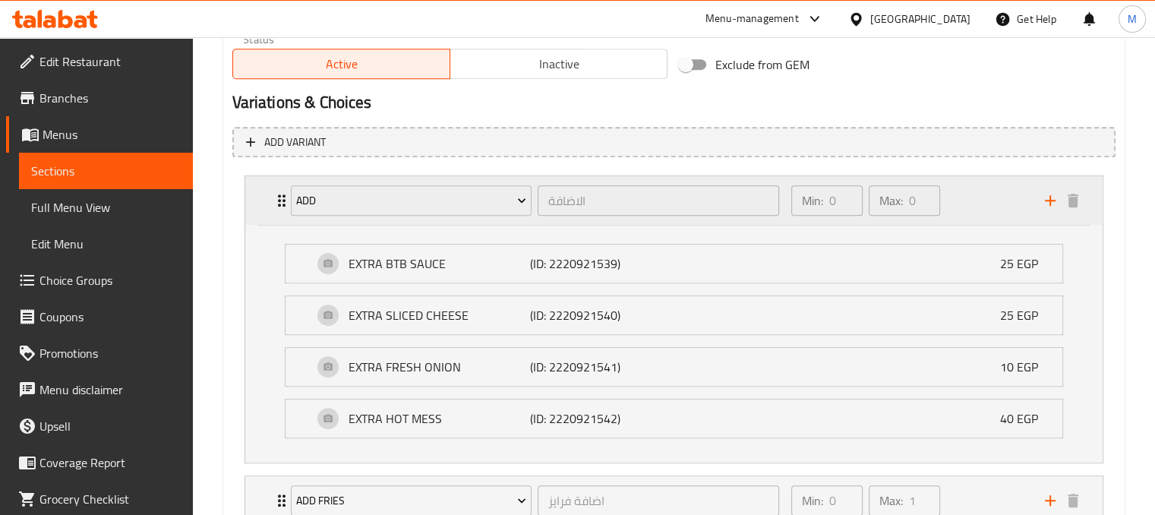
click at [978, 194] on div "Min: 0 ​ Max: 0 ​" at bounding box center [909, 200] width 254 height 49
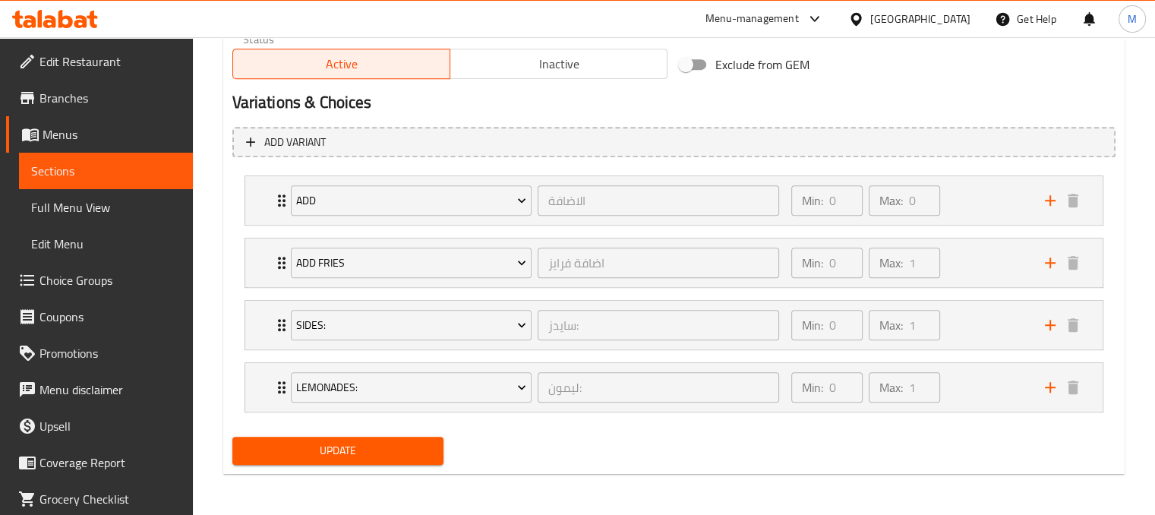
click at [358, 453] on span "Update" at bounding box center [339, 450] width 188 height 19
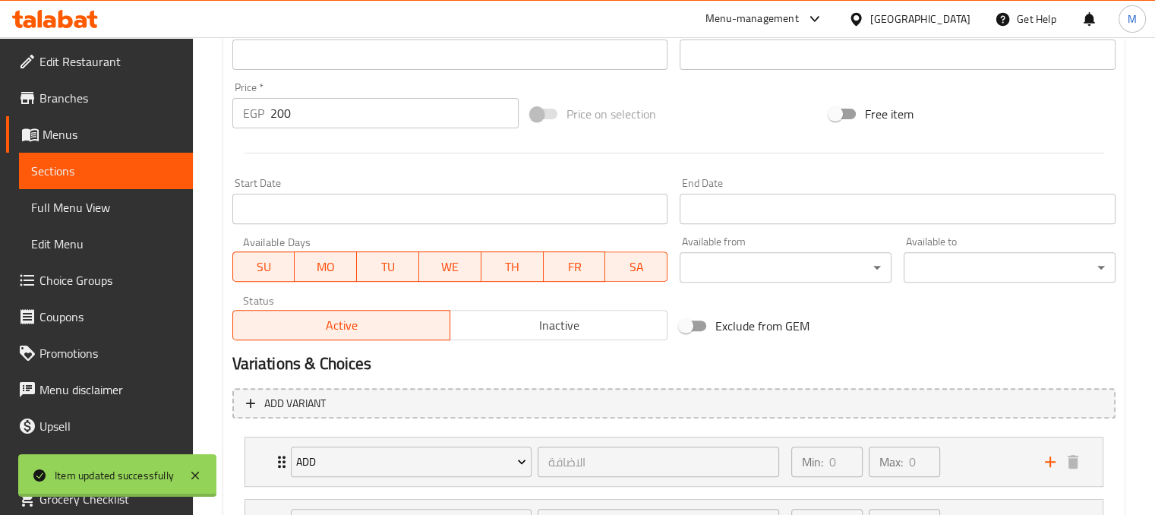
scroll to position [0, 0]
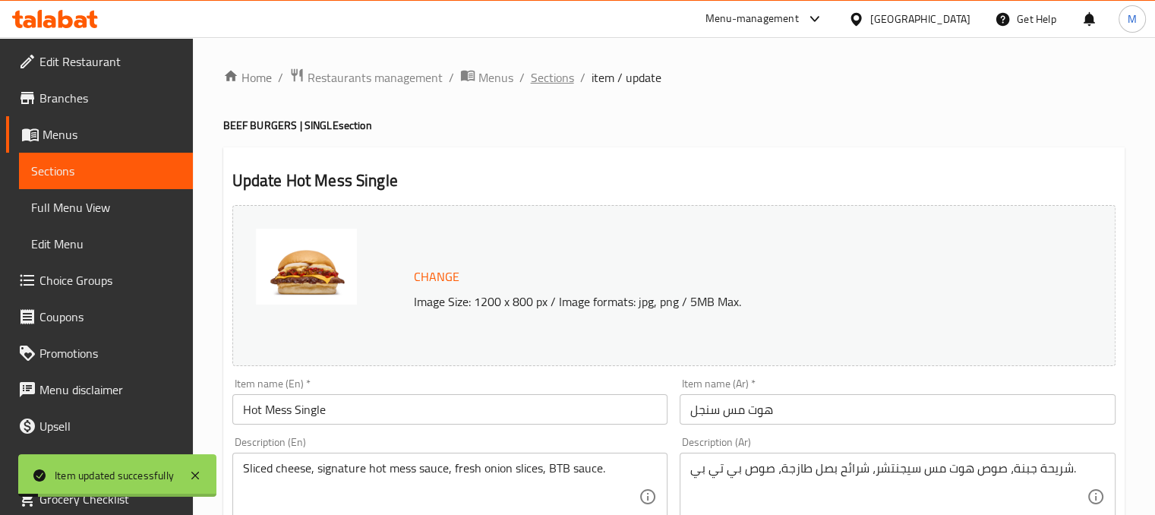
click at [561, 73] on span "Sections" at bounding box center [552, 77] width 43 height 18
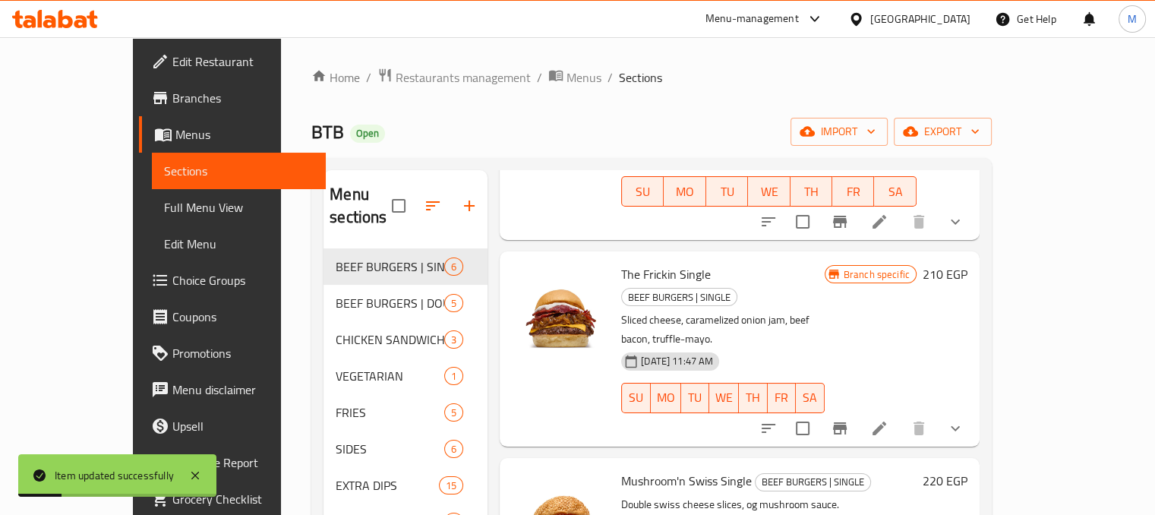
scroll to position [519, 0]
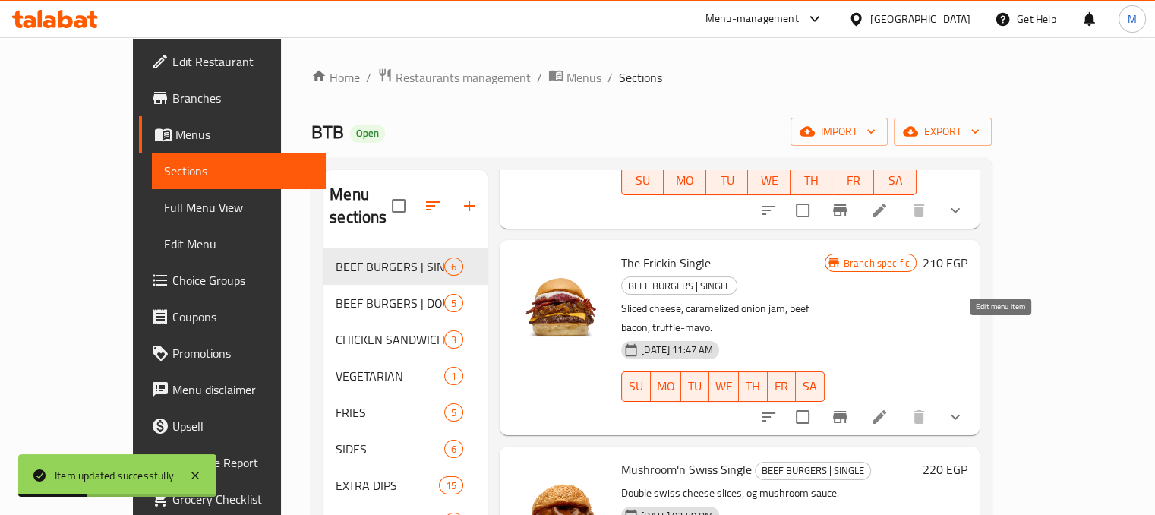
click at [889, 408] on icon at bounding box center [879, 417] width 18 height 18
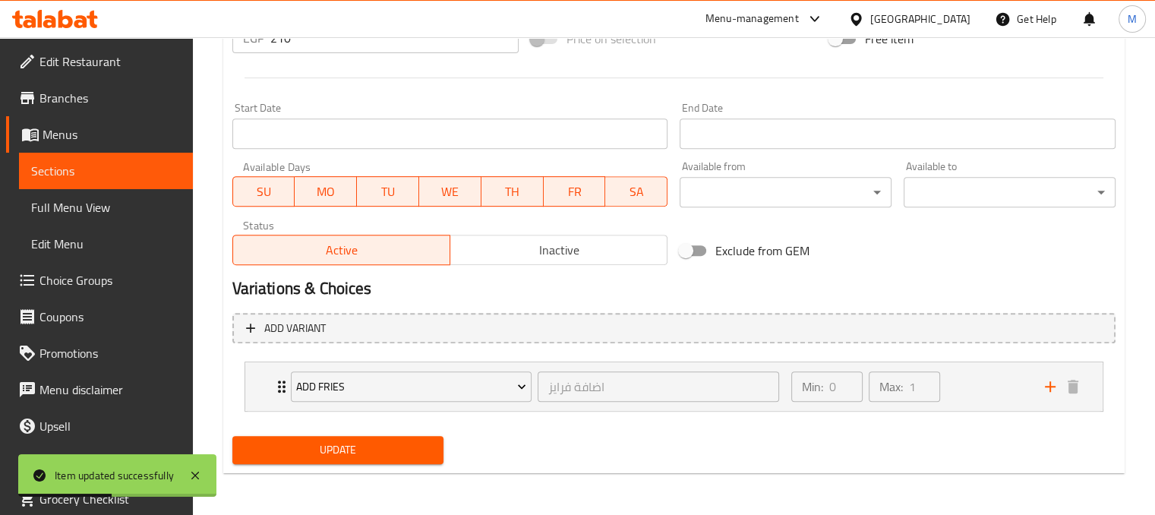
scroll to position [605, 0]
click at [1050, 389] on icon "add" at bounding box center [1050, 386] width 11 height 11
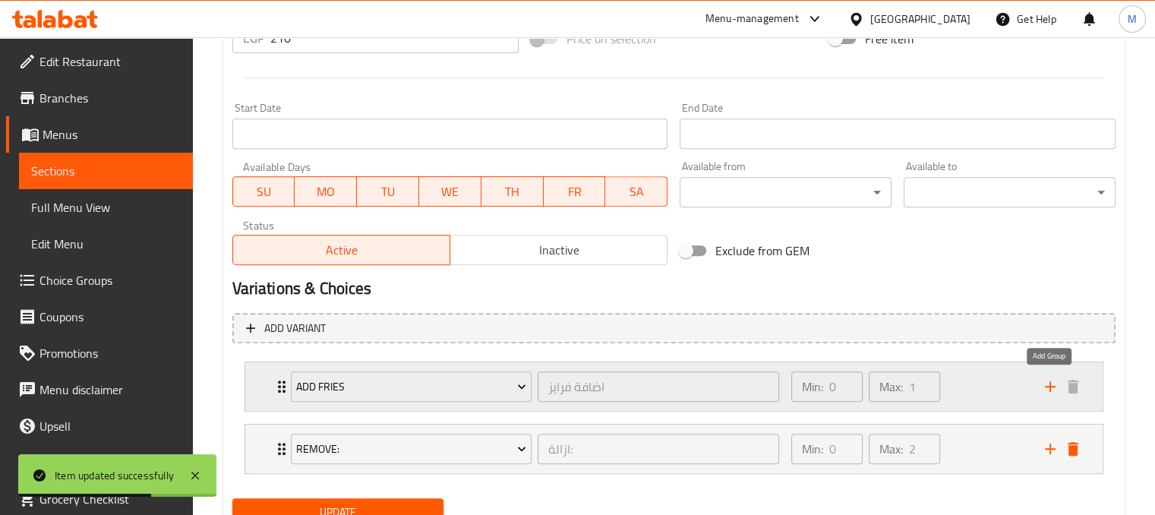
click at [1050, 389] on icon "add" at bounding box center [1050, 386] width 11 height 11
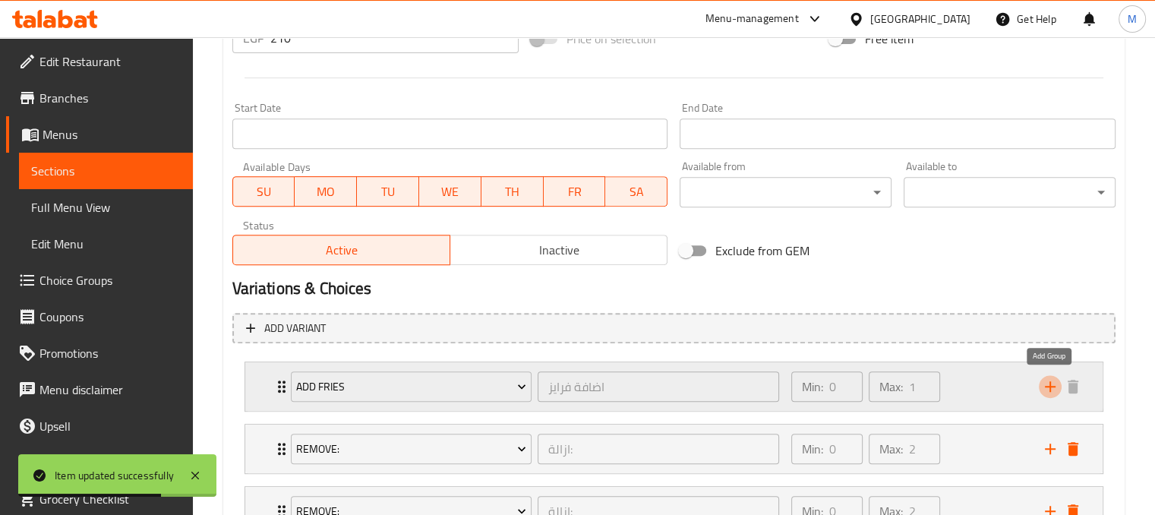
click at [1050, 389] on icon "add" at bounding box center [1050, 386] width 11 height 11
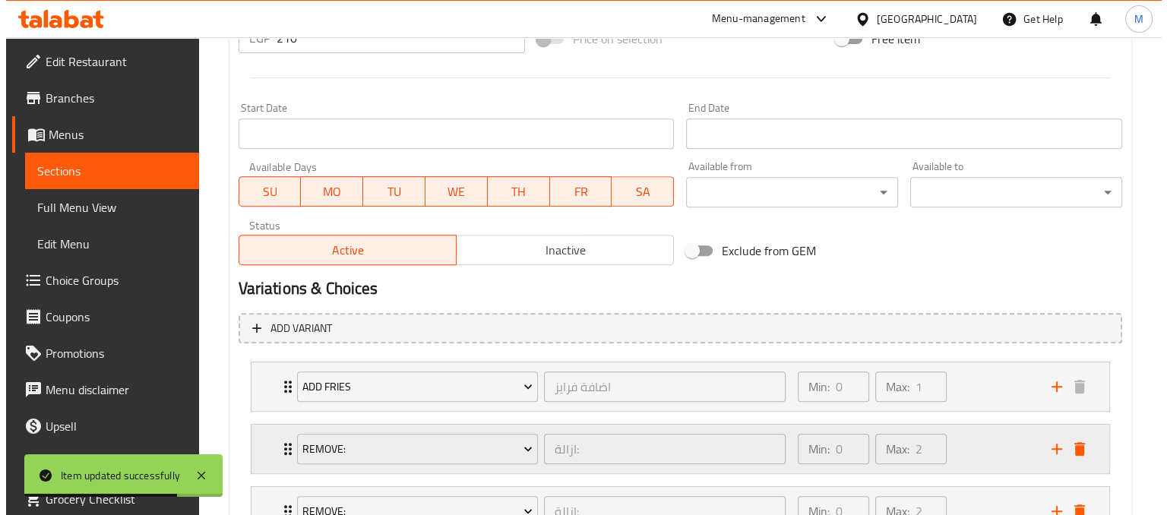
scroll to position [791, 0]
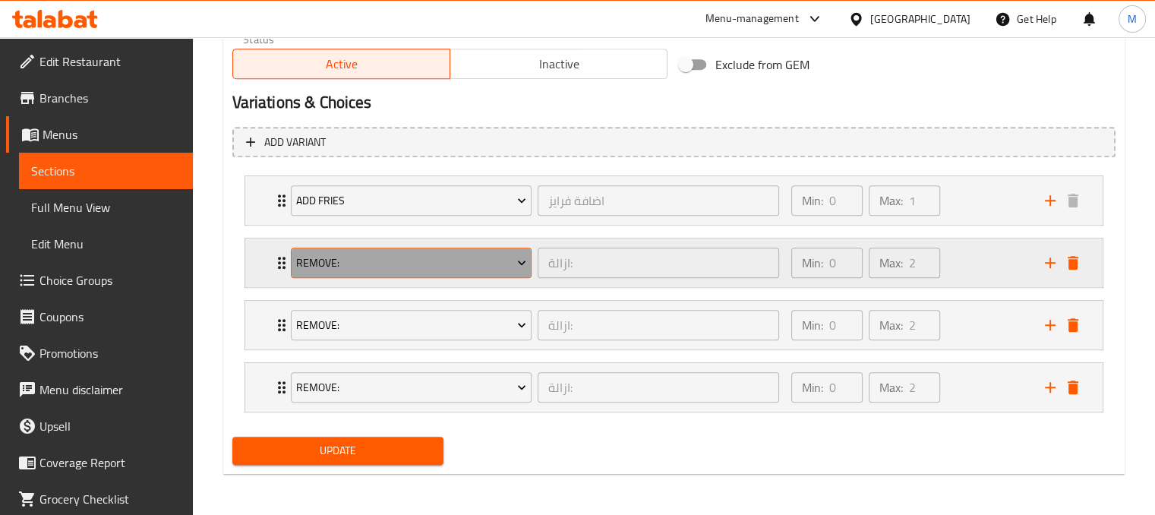
click at [458, 273] on button "Remove:" at bounding box center [412, 263] width 242 height 30
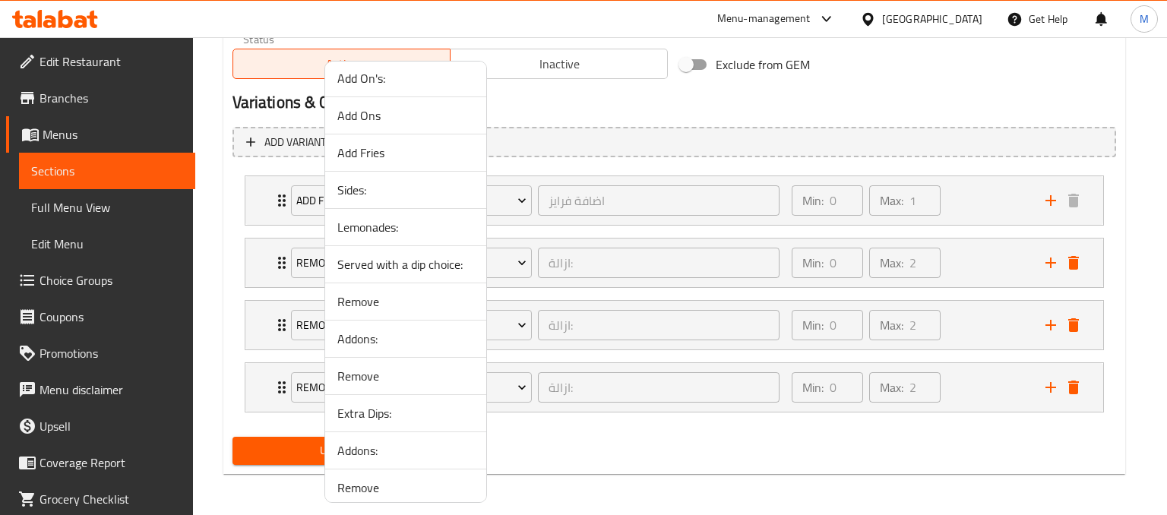
scroll to position [1109, 0]
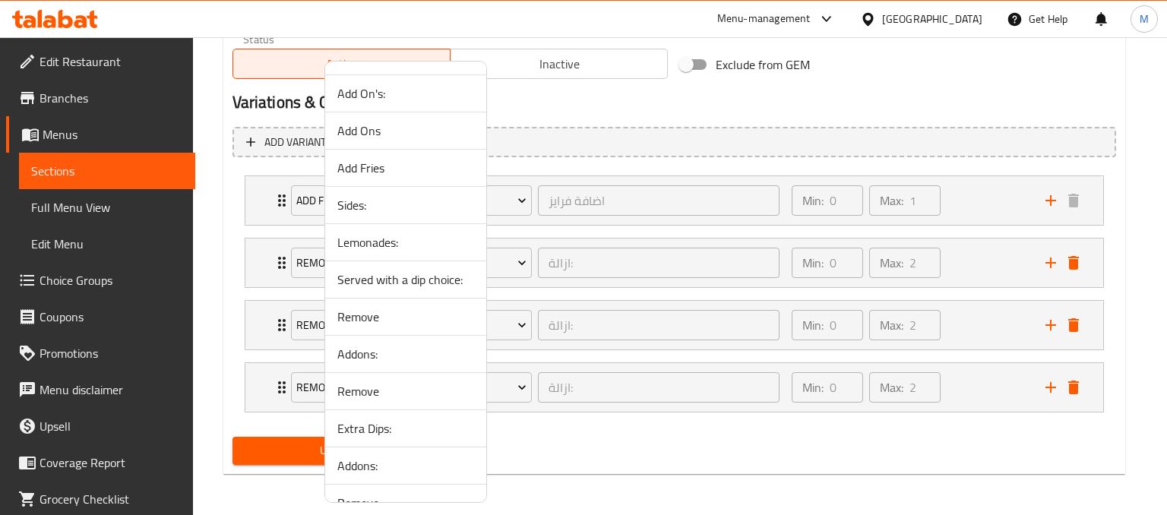
click at [351, 205] on span "Sides:" at bounding box center [405, 205] width 137 height 18
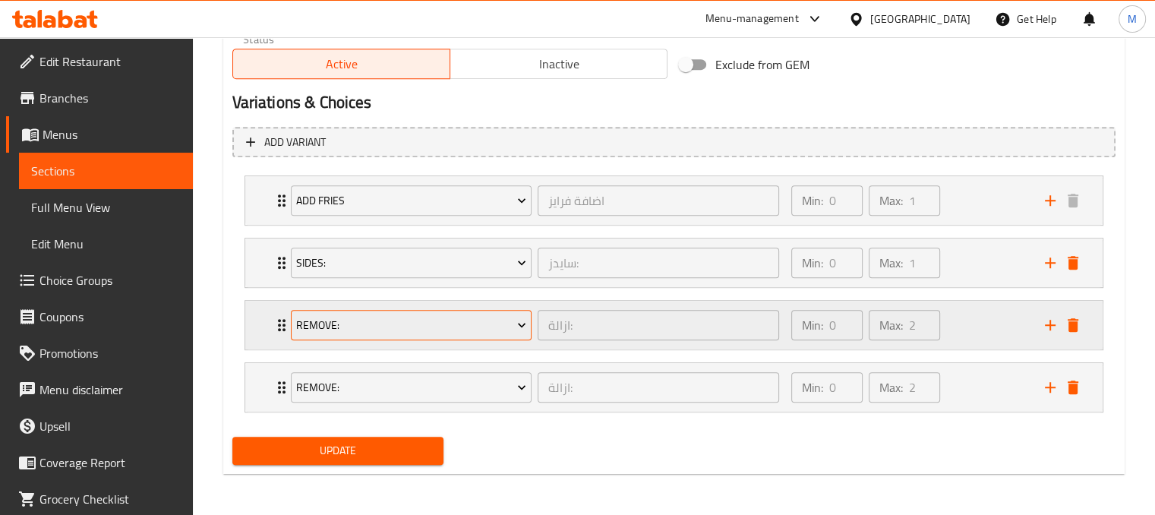
click at [462, 325] on span "Remove:" at bounding box center [411, 325] width 230 height 19
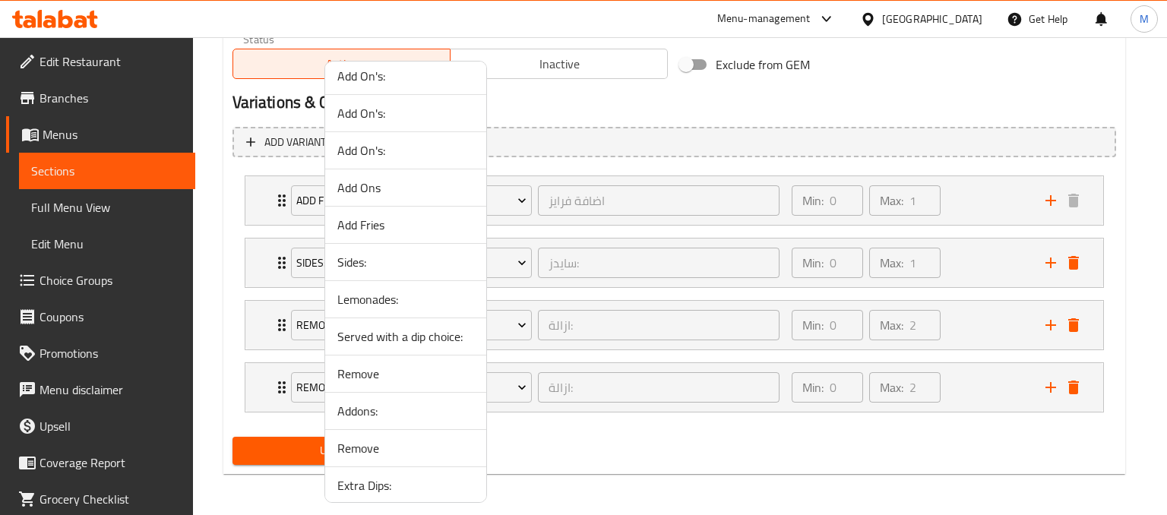
scroll to position [1051, 0]
click at [368, 299] on span "Lemonades:" at bounding box center [405, 300] width 137 height 18
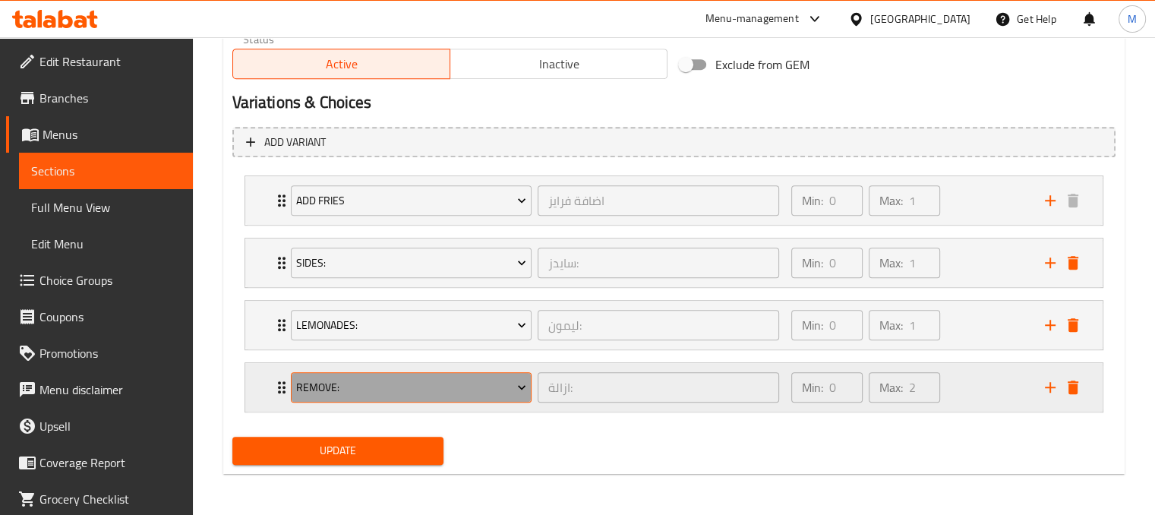
click at [489, 389] on span "Remove:" at bounding box center [411, 387] width 230 height 19
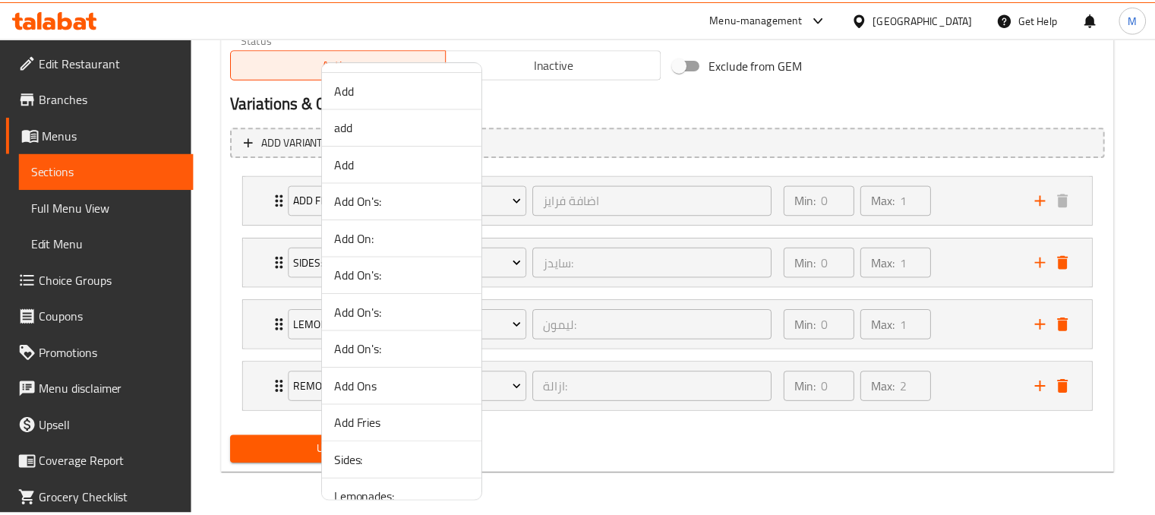
scroll to position [853, 0]
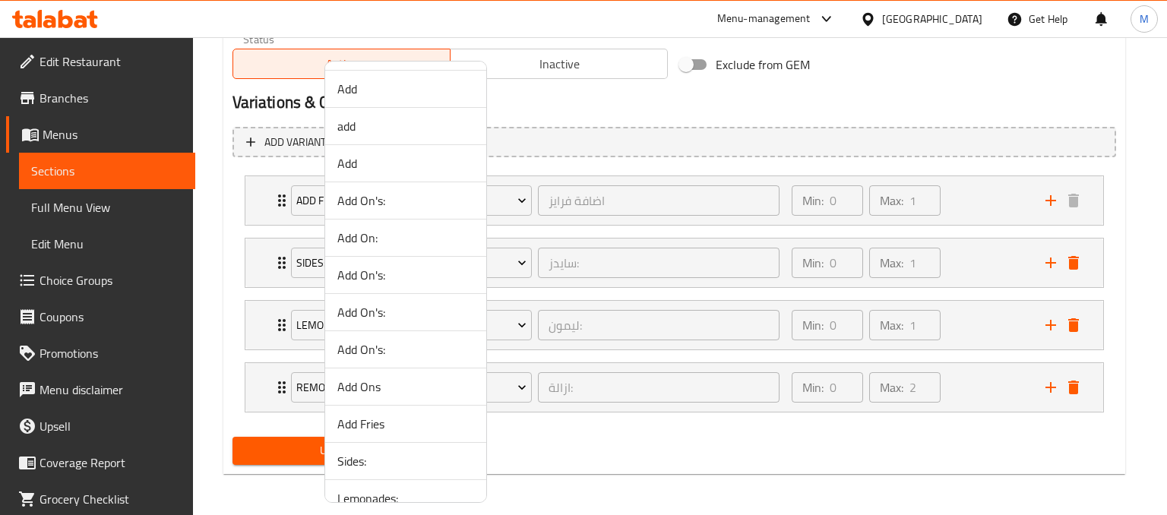
click at [882, 122] on div at bounding box center [583, 257] width 1167 height 515
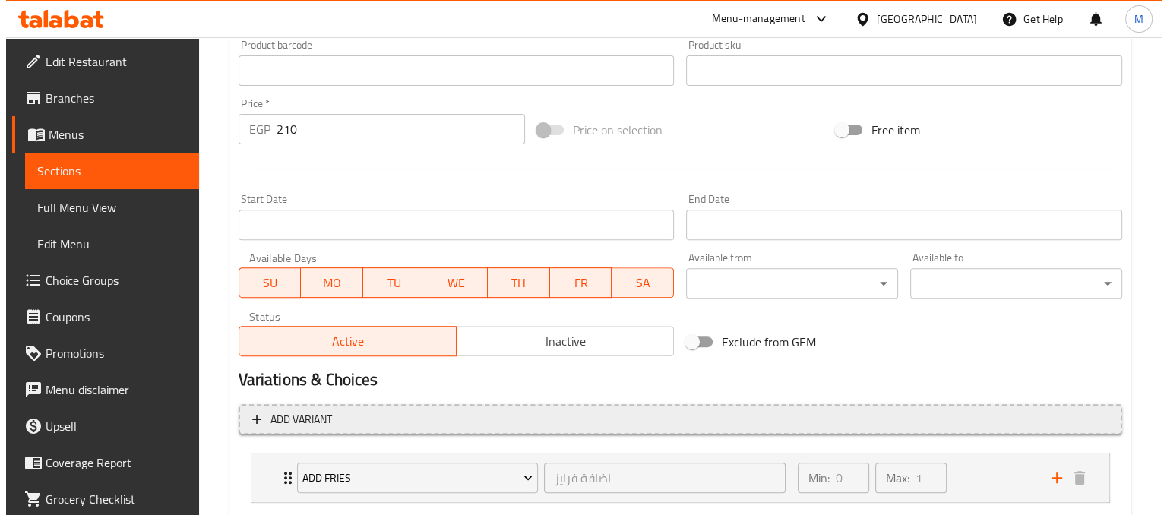
scroll to position [791, 0]
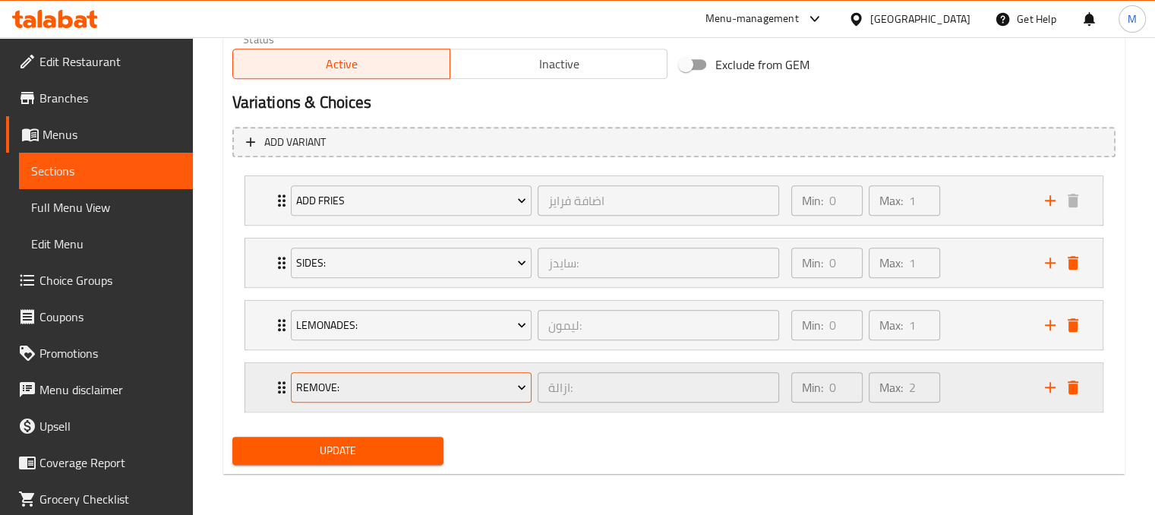
click at [498, 381] on span "Remove:" at bounding box center [411, 387] width 230 height 19
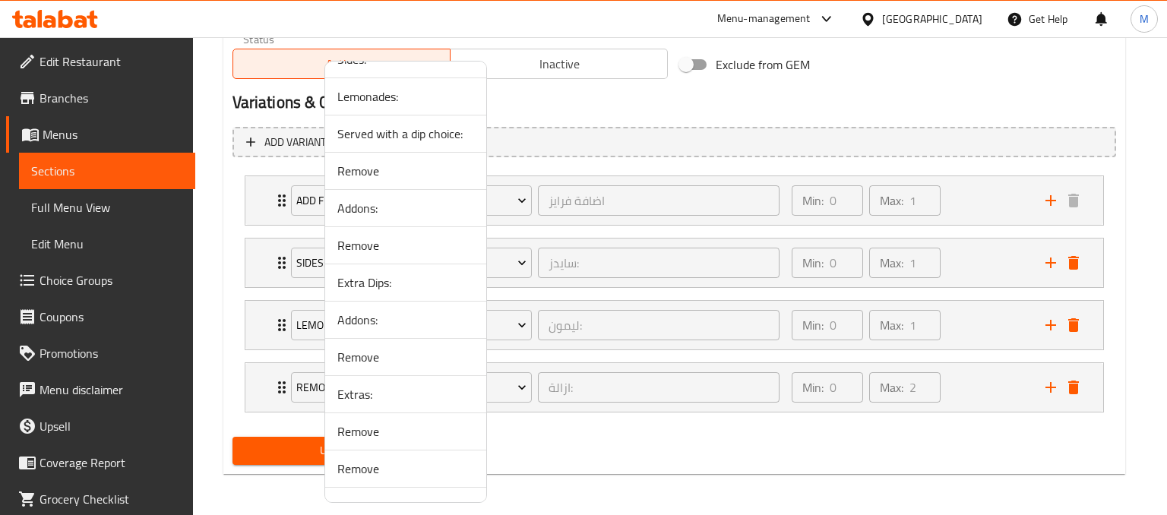
scroll to position [1535, 0]
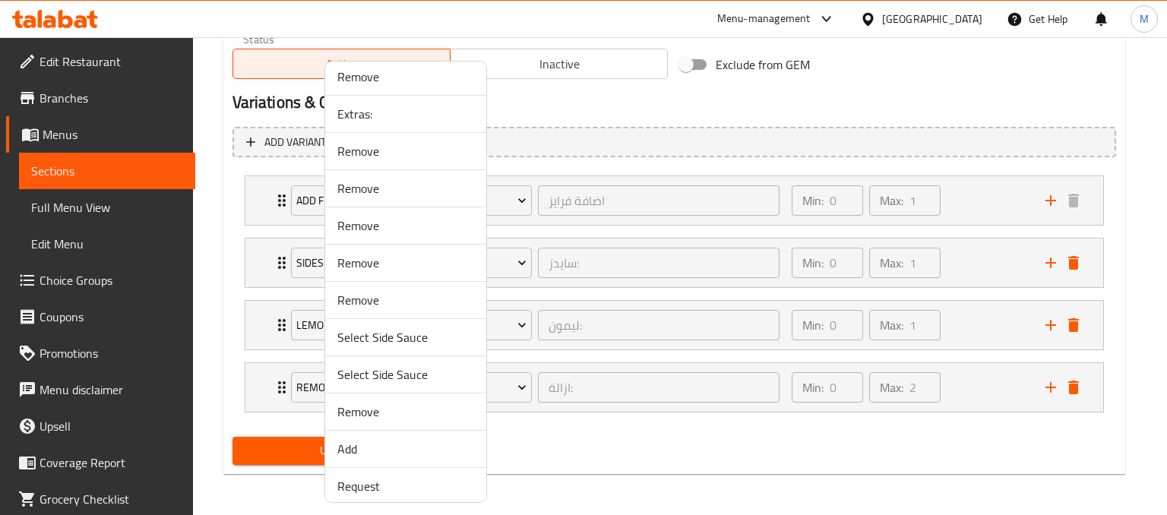
click at [349, 110] on span "Extras:" at bounding box center [405, 114] width 137 height 18
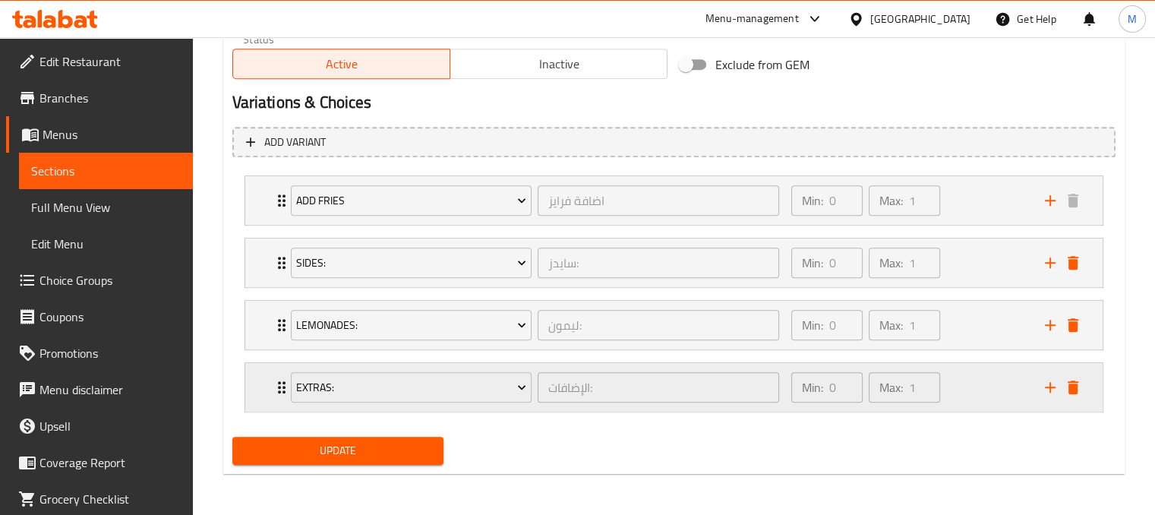
click at [1003, 390] on div "Min: 0 ​ Max: 1 ​" at bounding box center [909, 387] width 254 height 49
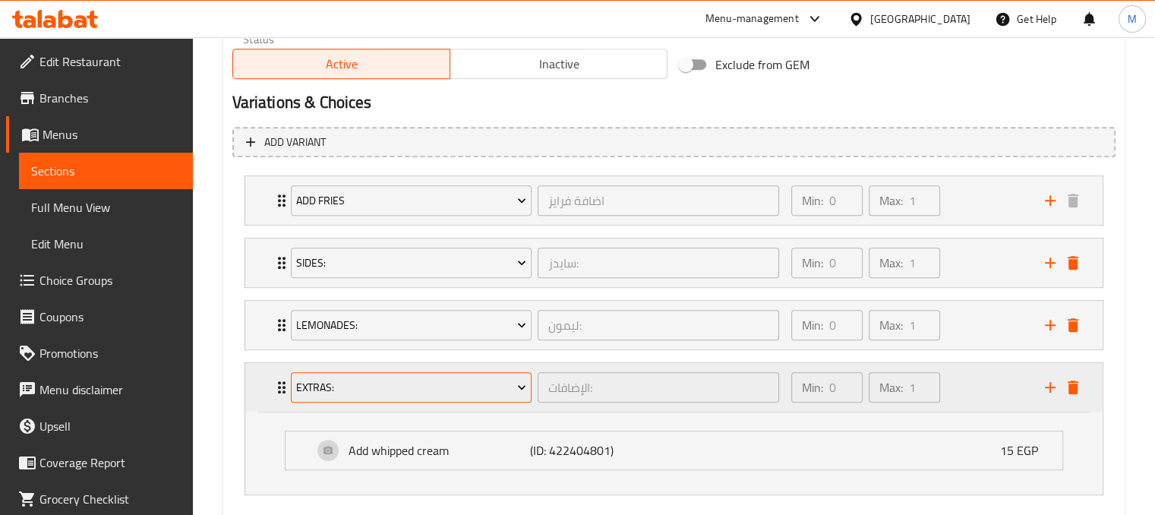
click at [443, 396] on button "Extras:" at bounding box center [412, 387] width 242 height 30
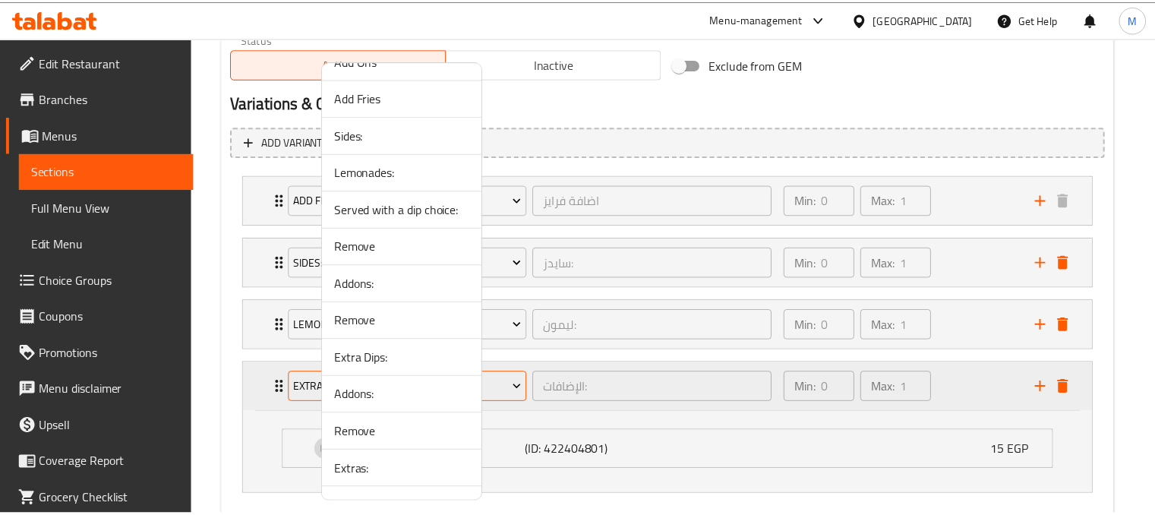
scroll to position [1179, 0]
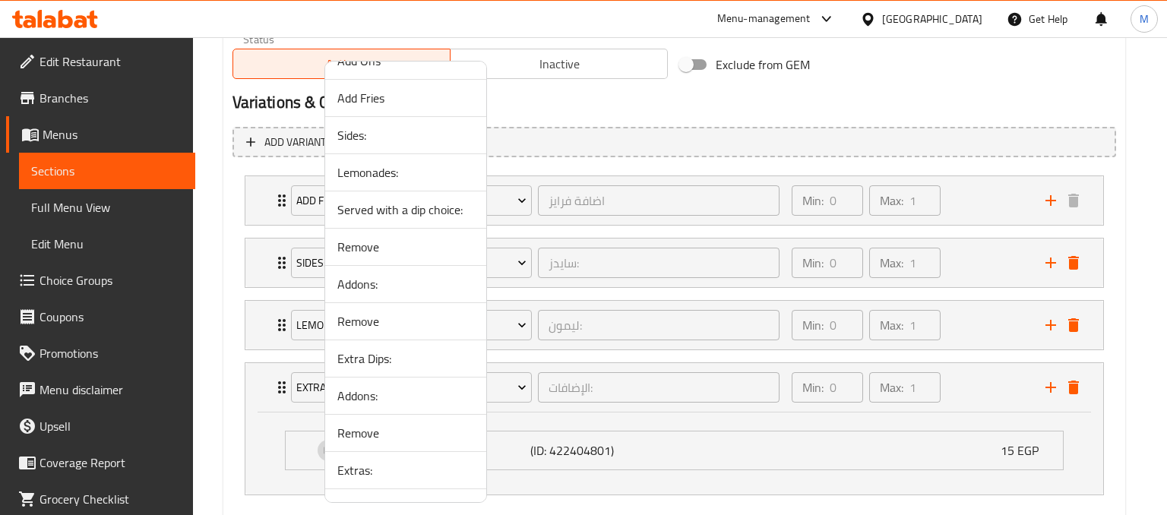
click at [383, 349] on span "Extra Dips:" at bounding box center [405, 358] width 137 height 18
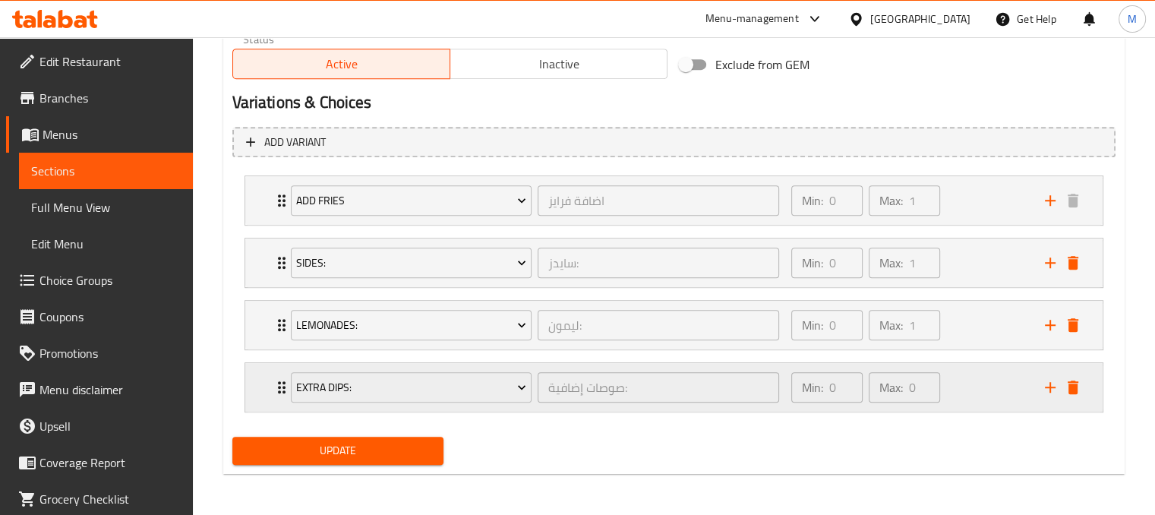
click at [980, 380] on div "Min: 0 ​ Max: 0 ​" at bounding box center [909, 387] width 254 height 49
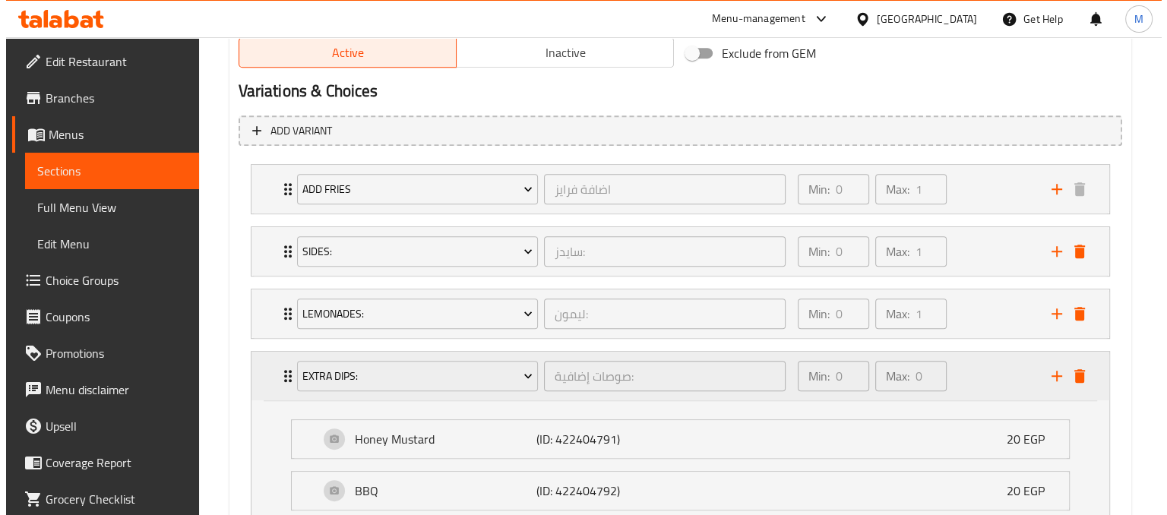
scroll to position [801, 0]
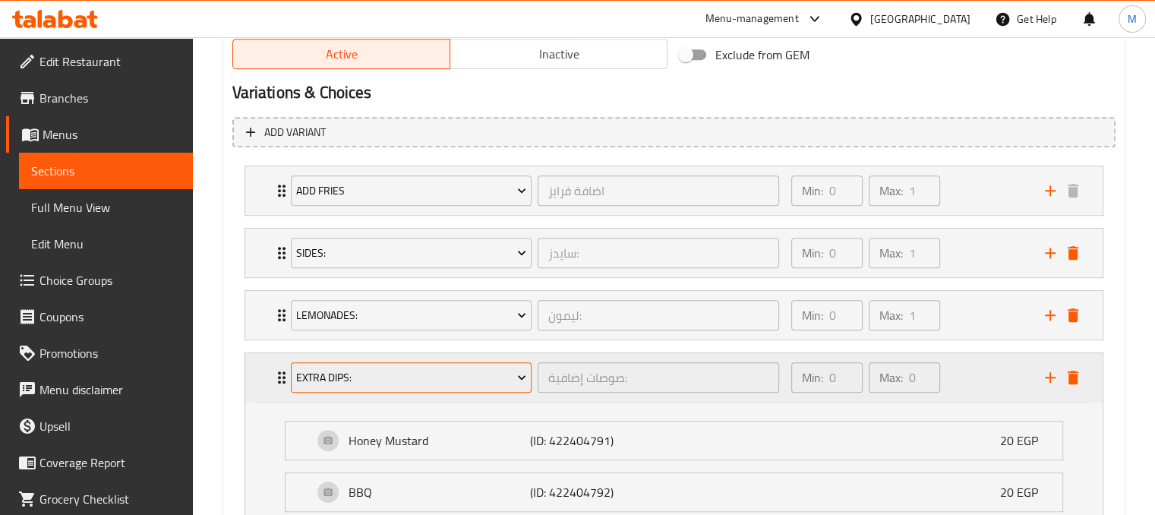
click at [453, 373] on span "Extra Dips:" at bounding box center [411, 377] width 230 height 19
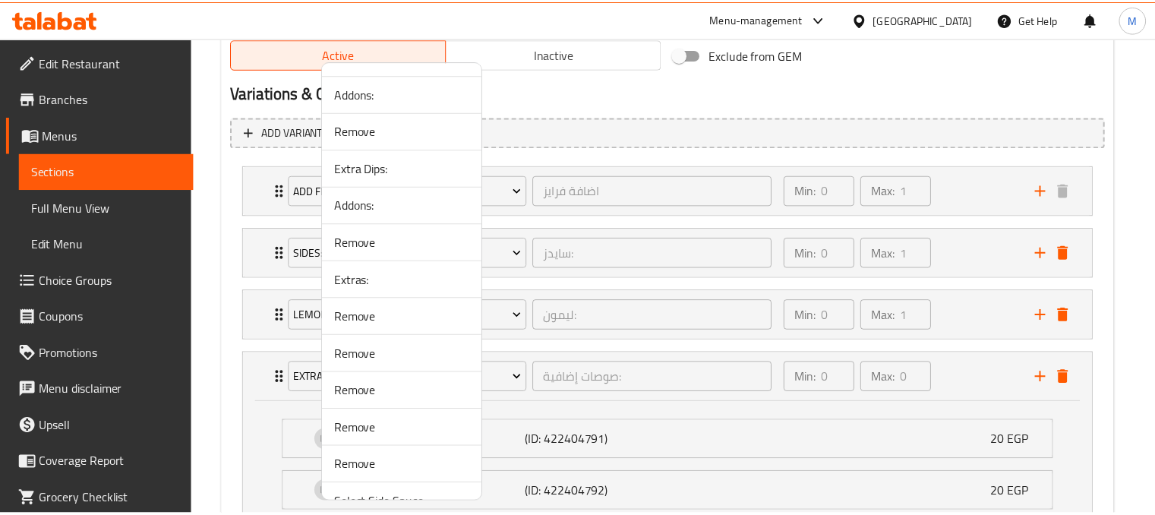
scroll to position [1535, 0]
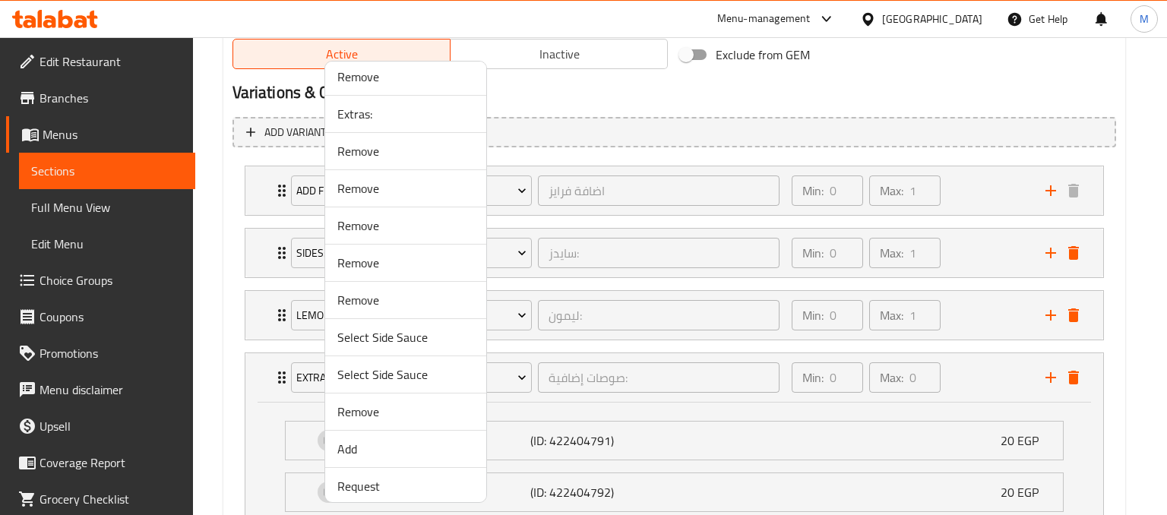
click at [753, 97] on div at bounding box center [583, 257] width 1167 height 515
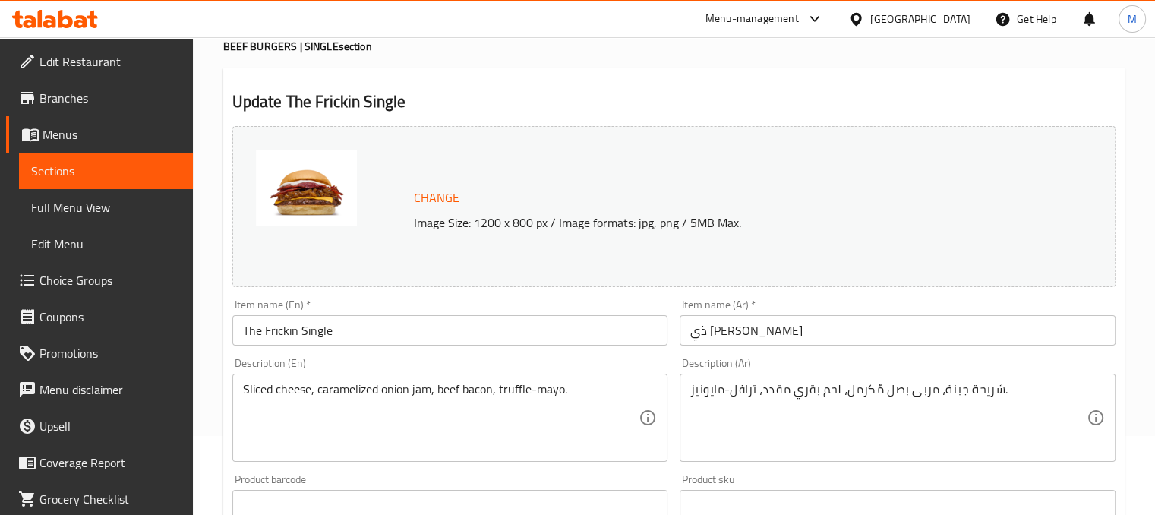
scroll to position [0, 0]
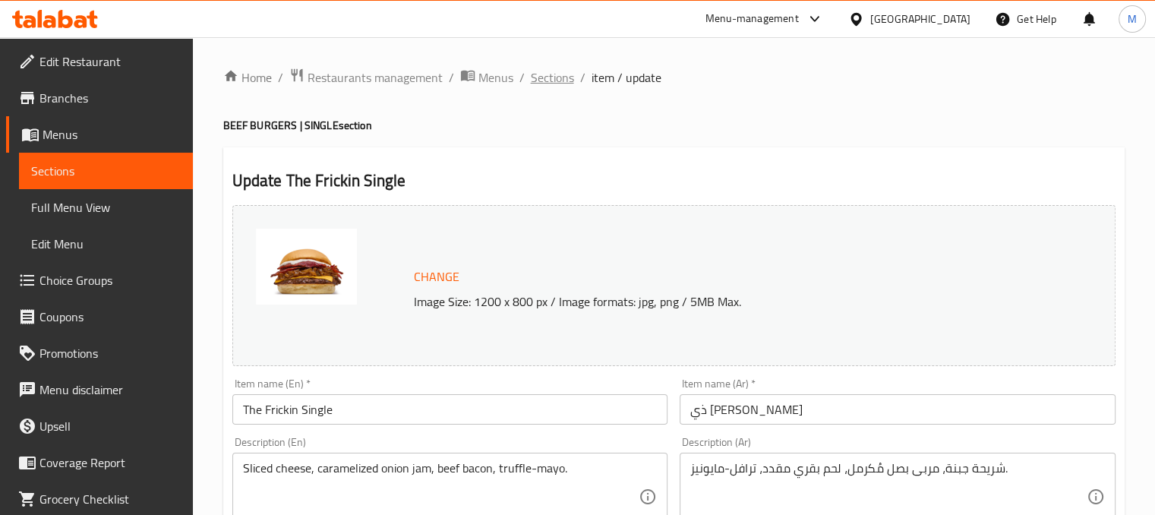
click at [552, 84] on span "Sections" at bounding box center [552, 77] width 43 height 18
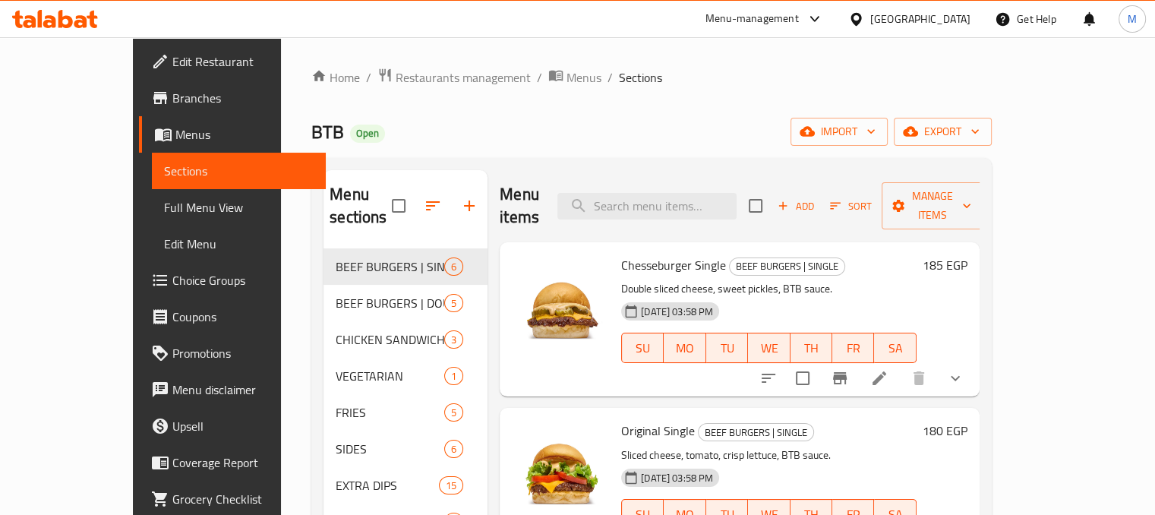
scroll to position [122, 0]
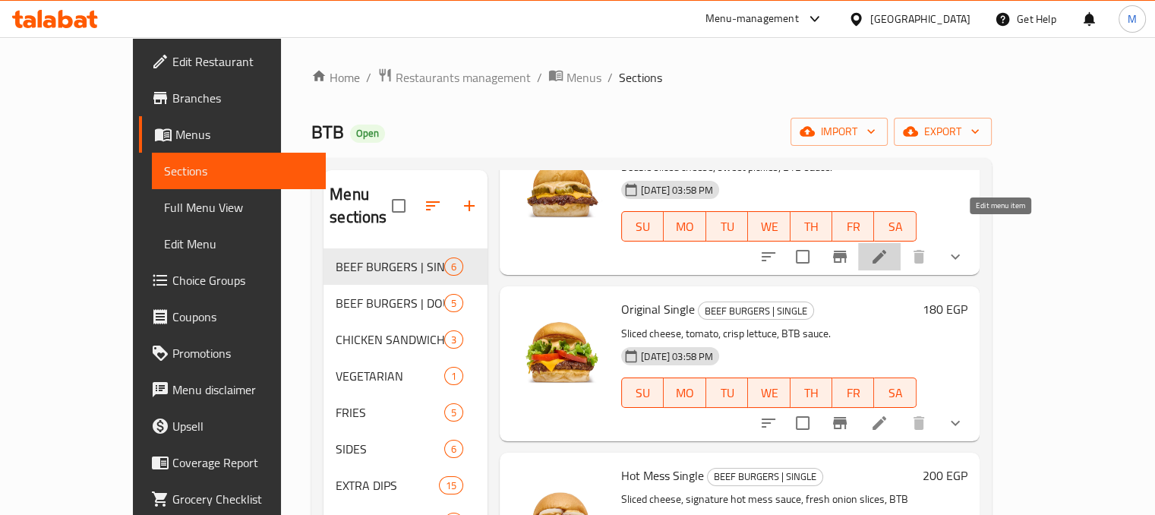
click at [889, 248] on icon at bounding box center [879, 257] width 18 height 18
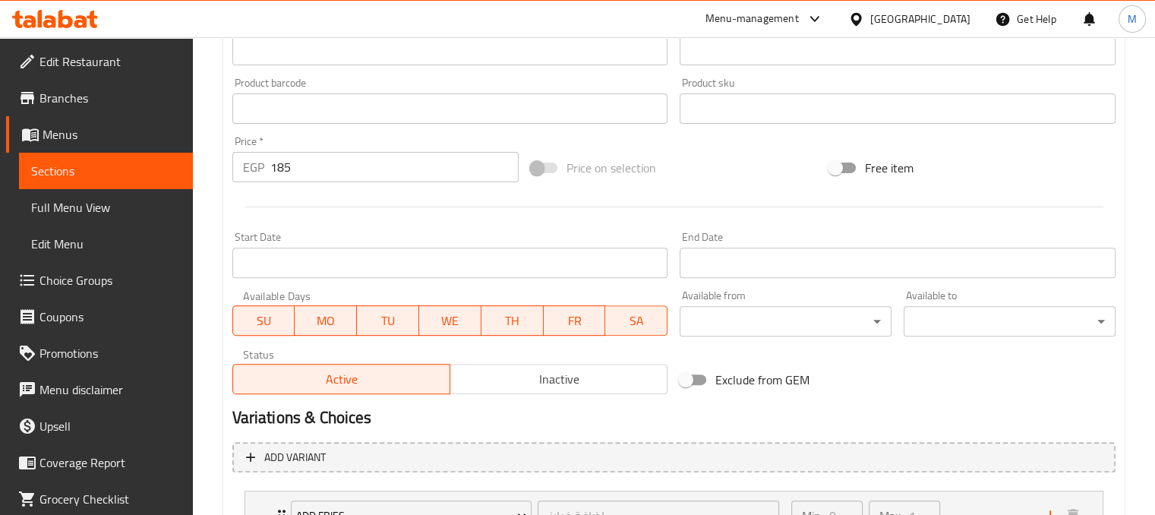
scroll to position [791, 0]
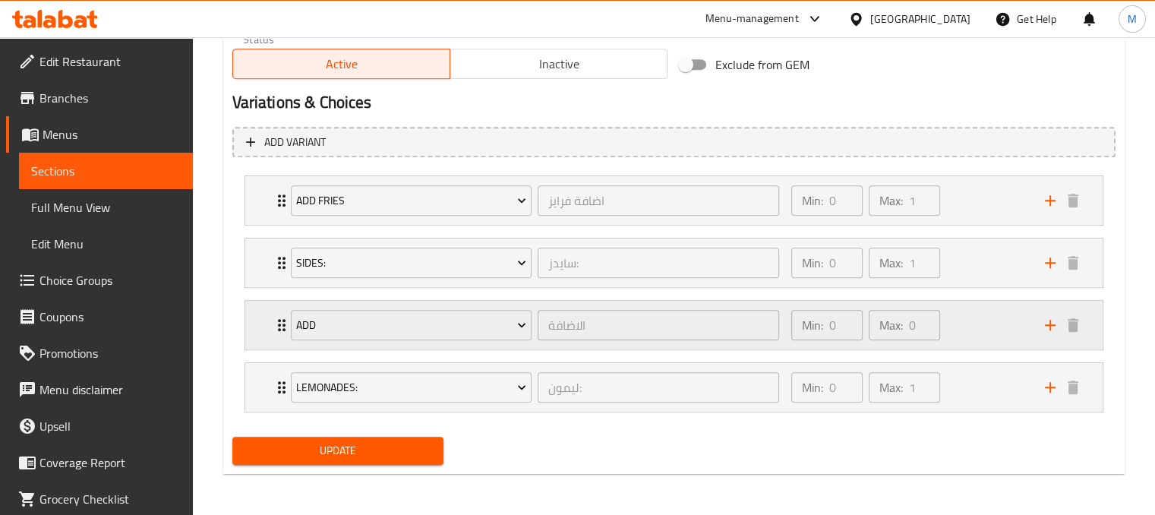
click at [974, 328] on div "Min: 0 ​ Max: 0 ​" at bounding box center [909, 325] width 254 height 49
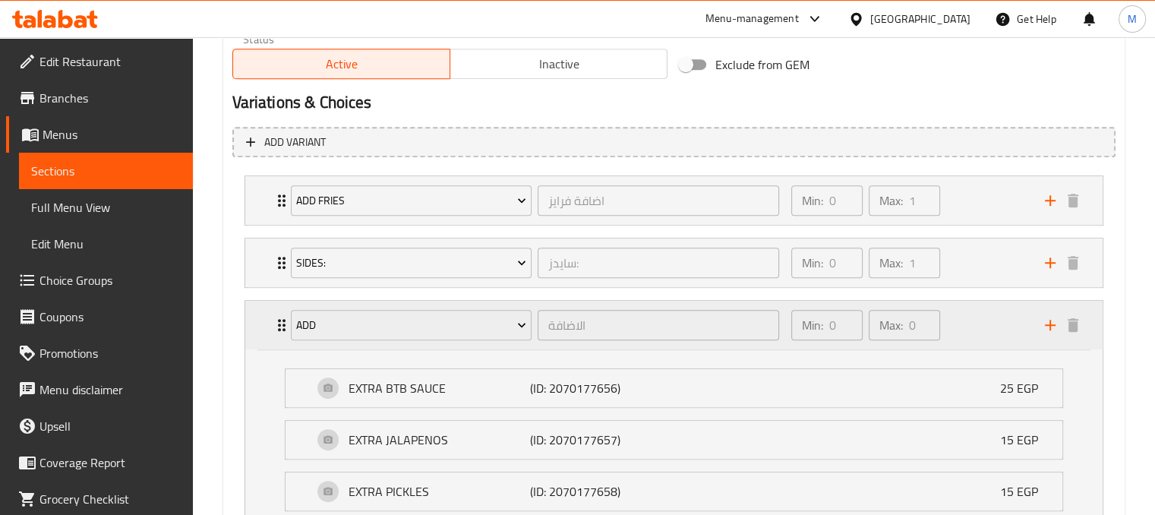
click at [981, 324] on div "Min: 0 ​ Max: 0 ​" at bounding box center [909, 325] width 254 height 49
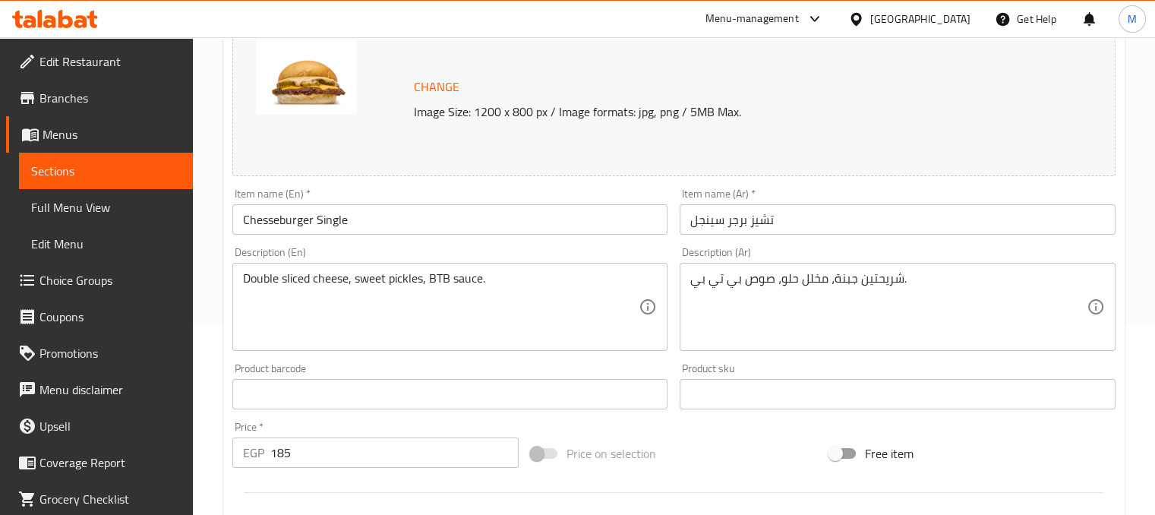
scroll to position [0, 0]
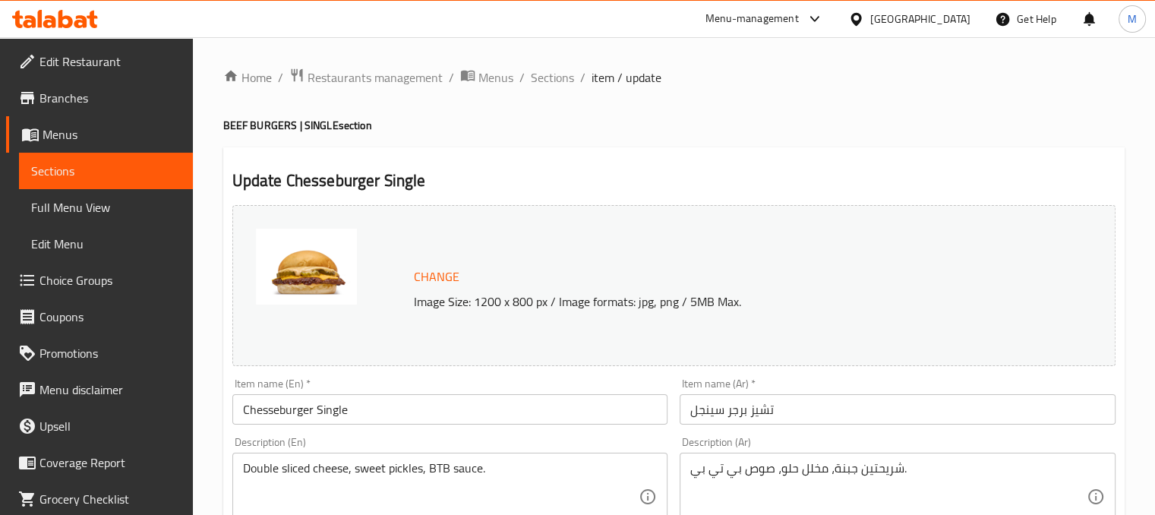
click at [551, 85] on span "Sections" at bounding box center [552, 77] width 43 height 18
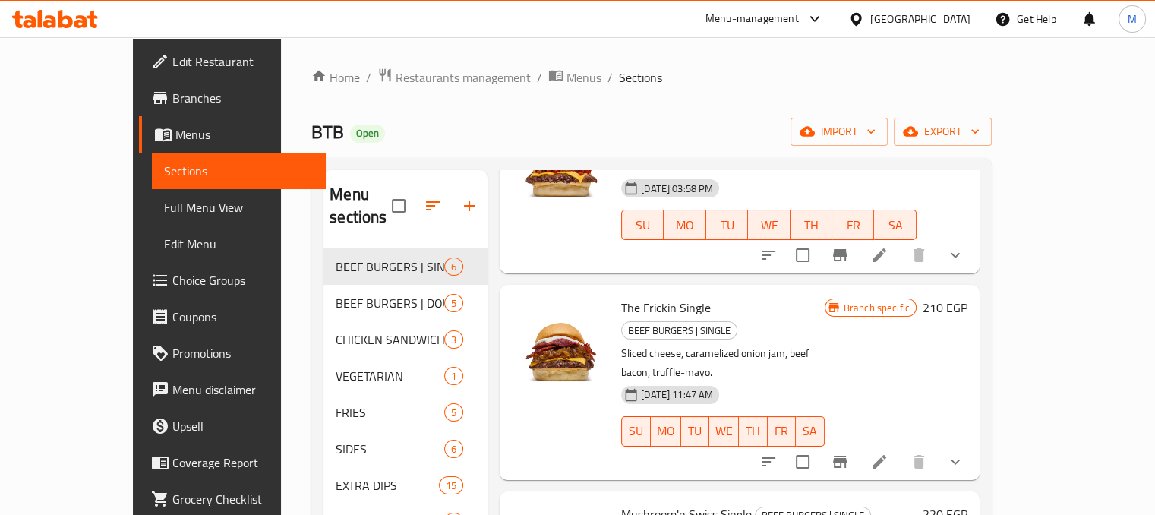
scroll to position [482, 0]
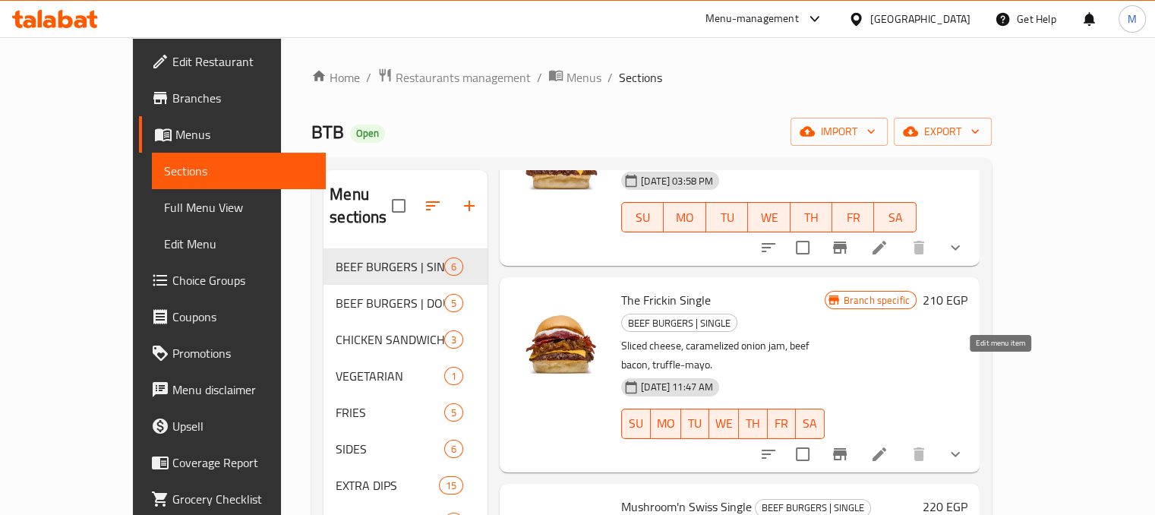
click at [889, 445] on icon at bounding box center [879, 454] width 18 height 18
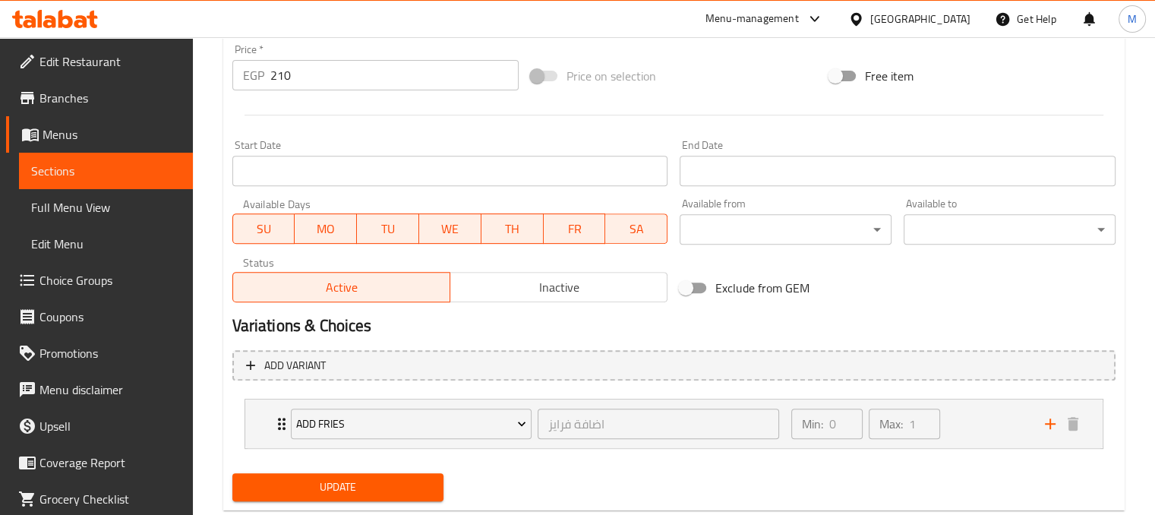
scroll to position [605, 0]
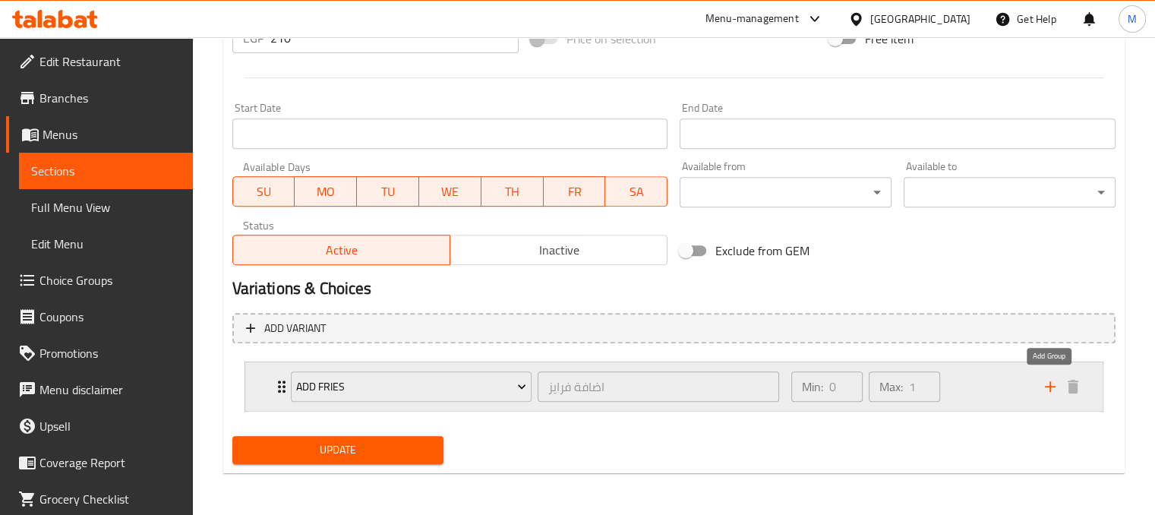
click at [1044, 392] on icon "add" at bounding box center [1050, 386] width 18 height 18
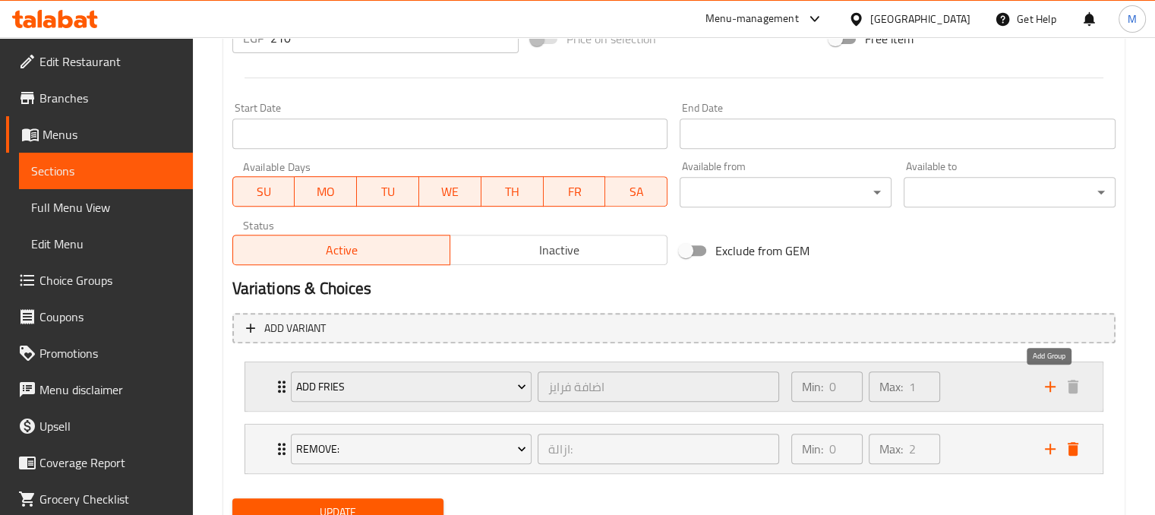
click at [1044, 392] on icon "add" at bounding box center [1050, 386] width 18 height 18
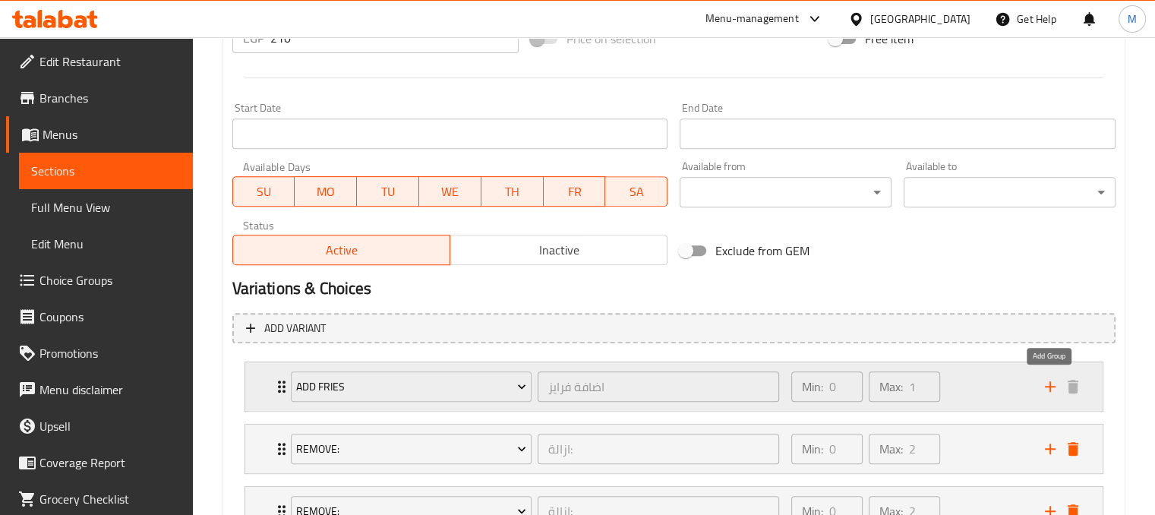
click at [1044, 392] on icon "add" at bounding box center [1050, 386] width 18 height 18
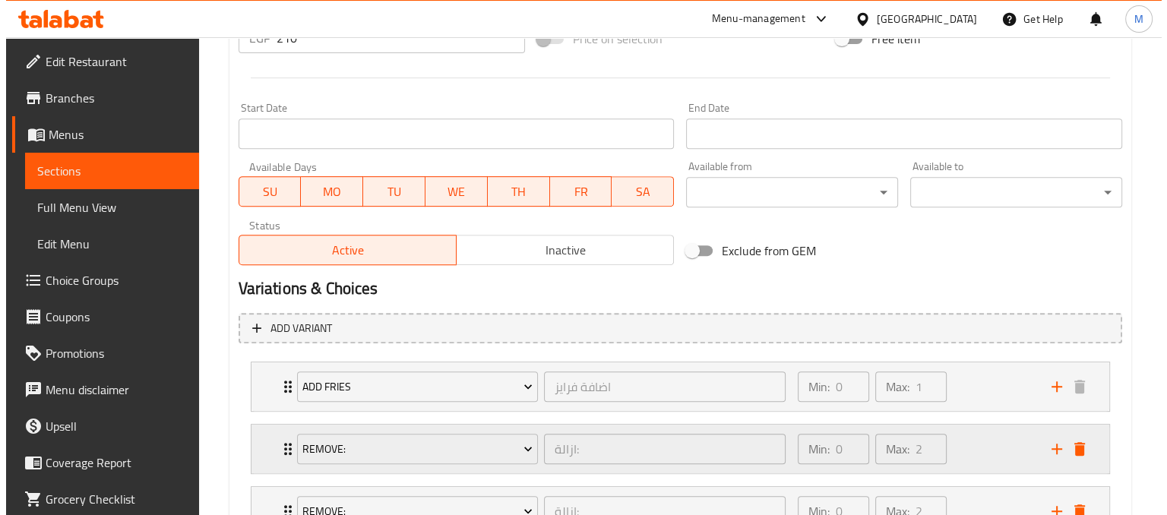
scroll to position [791, 0]
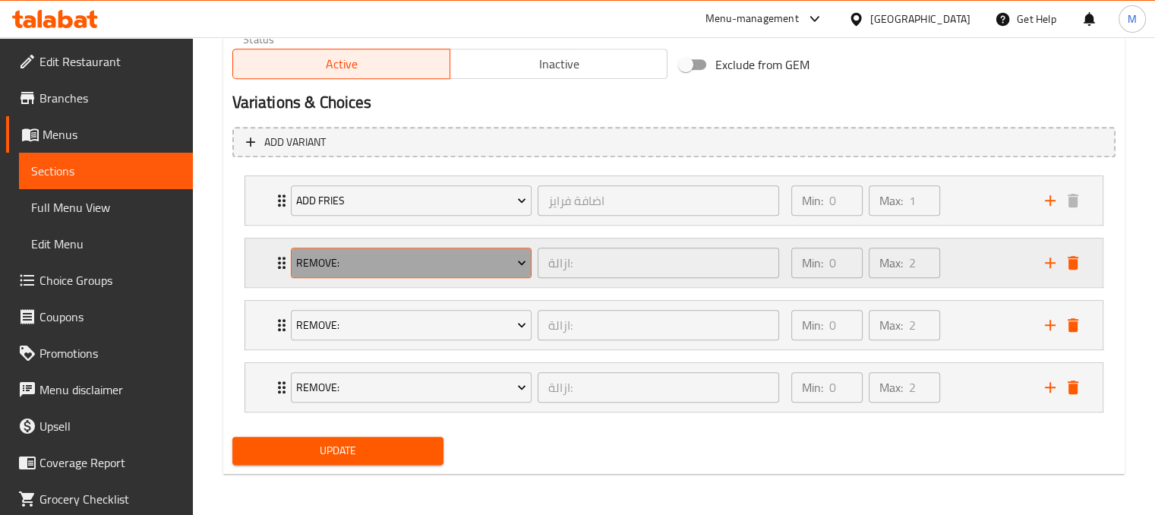
click at [463, 254] on span "Remove:" at bounding box center [411, 263] width 230 height 19
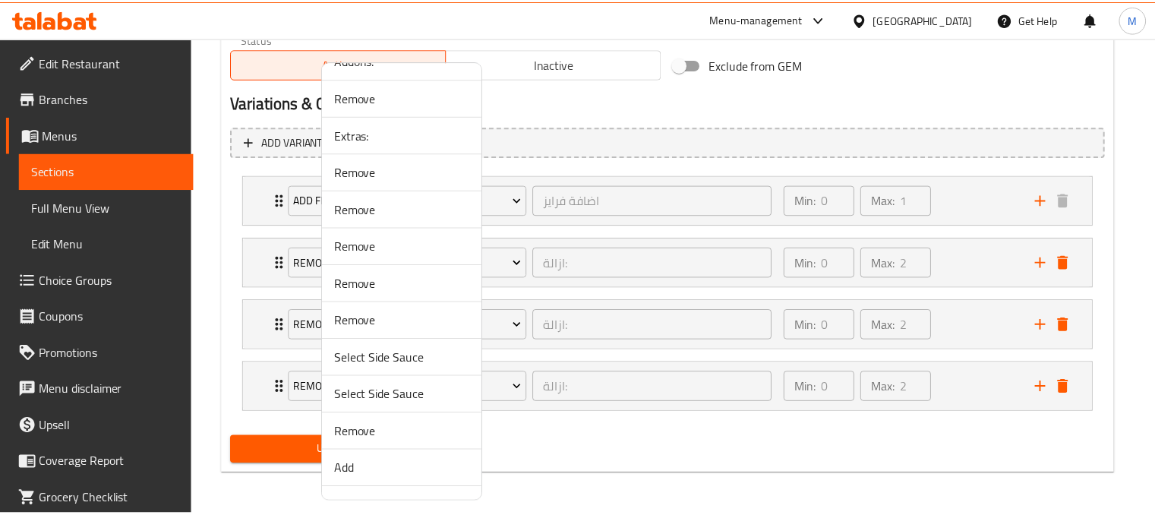
scroll to position [1535, 0]
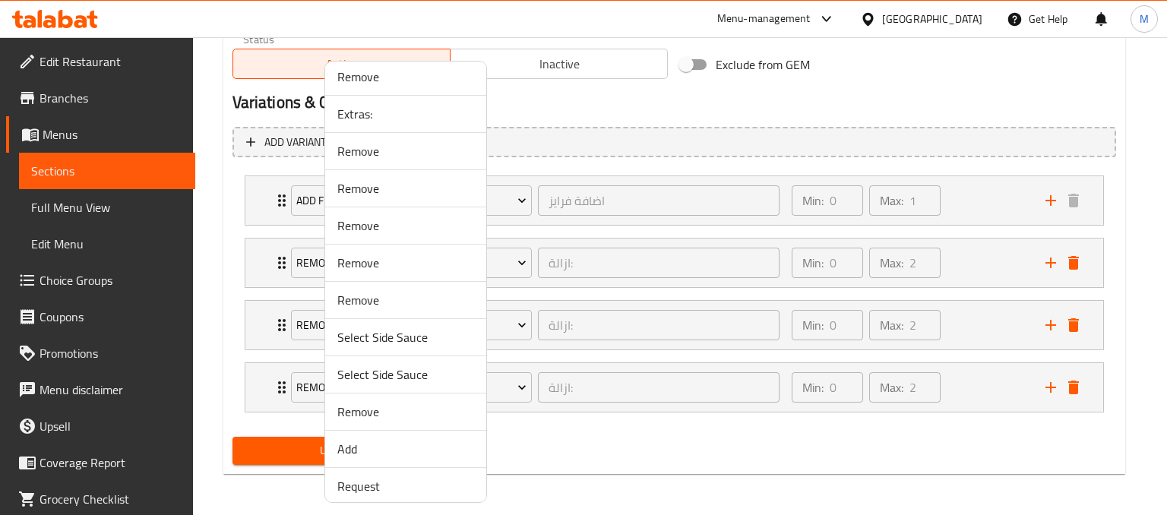
click at [343, 458] on li "Add" at bounding box center [405, 449] width 161 height 37
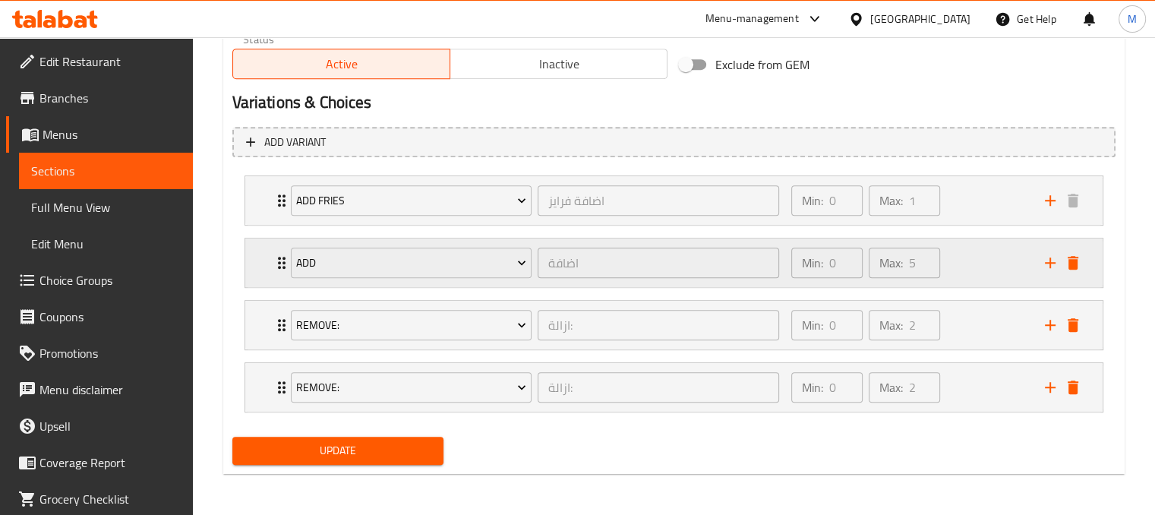
click at [993, 255] on div "Min: 0 ​ Max: 5 ​" at bounding box center [909, 262] width 254 height 49
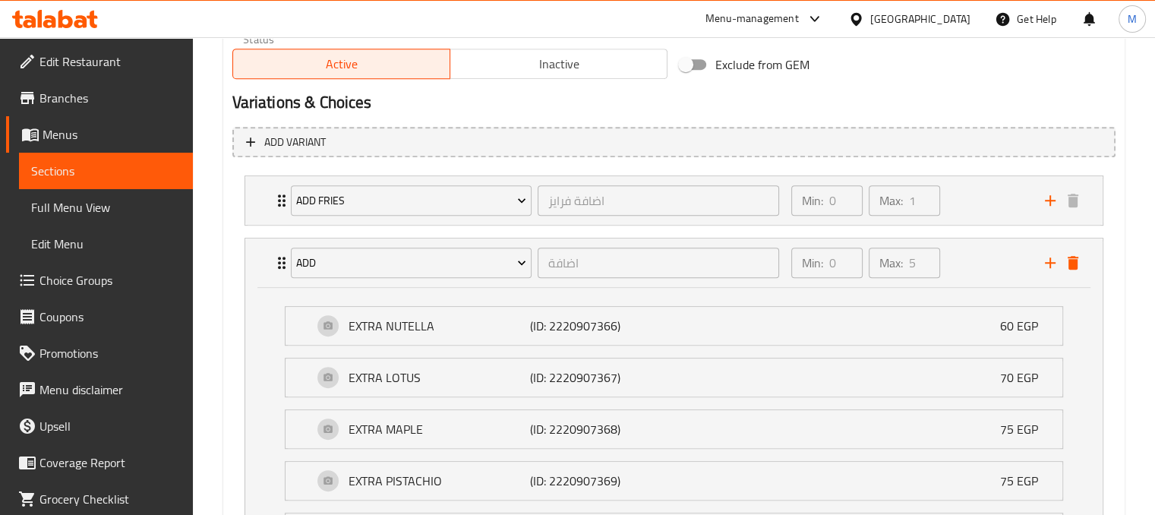
drag, startPoint x: 823, startPoint y: 324, endPoint x: 608, endPoint y: 308, distance: 215.6
click at [608, 308] on div "Add Fries اضافة فرايز ​ Min: 0 ​ Max: 1 ​ Original Fries (ID: 2269130011) 85 EG…" at bounding box center [673, 438] width 883 height 538
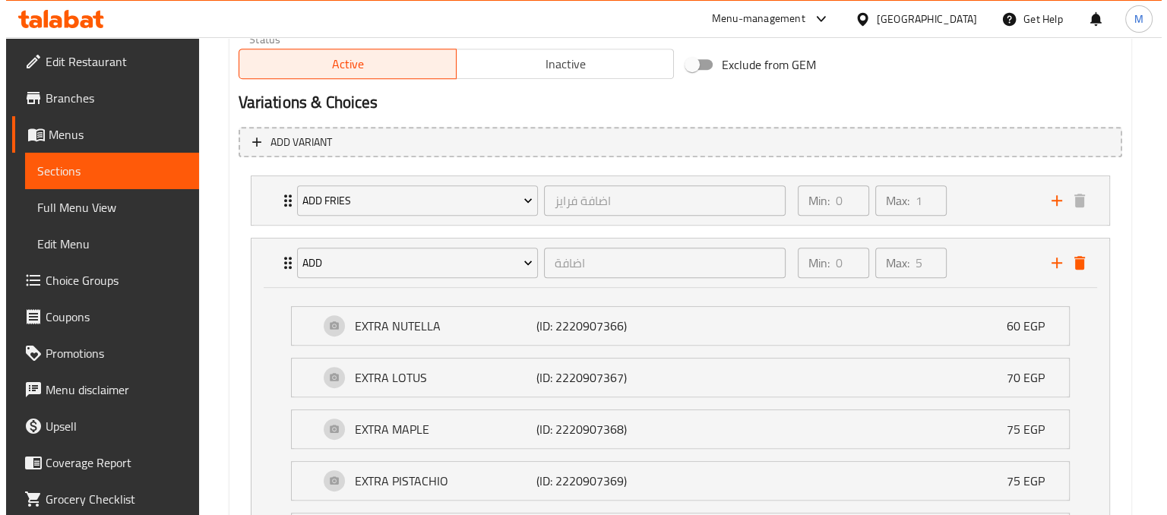
scroll to position [792, 0]
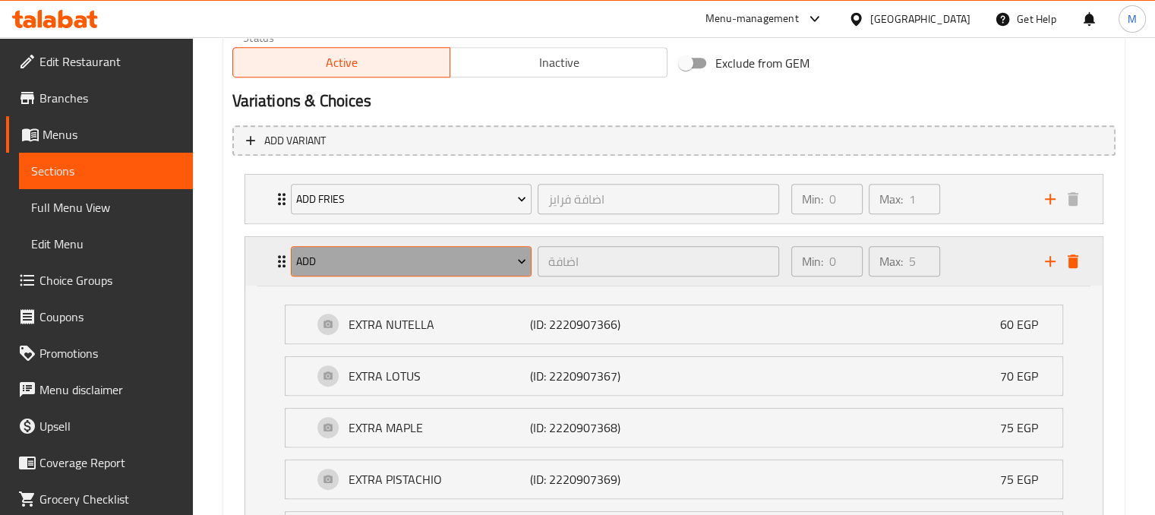
click at [495, 248] on button "Add" at bounding box center [412, 261] width 242 height 30
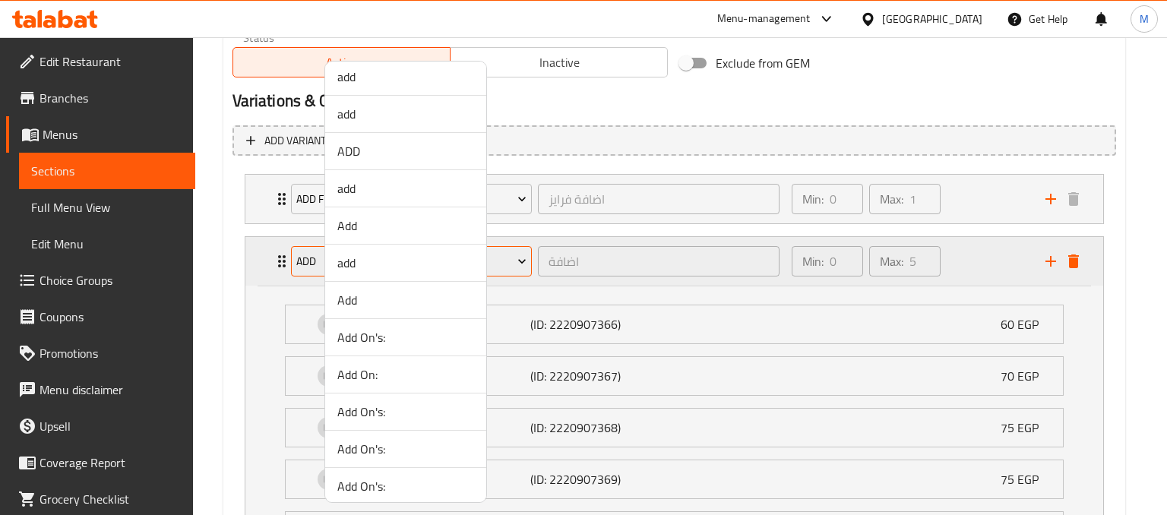
scroll to position [717, 0]
click at [346, 153] on span "ADD" at bounding box center [405, 150] width 137 height 18
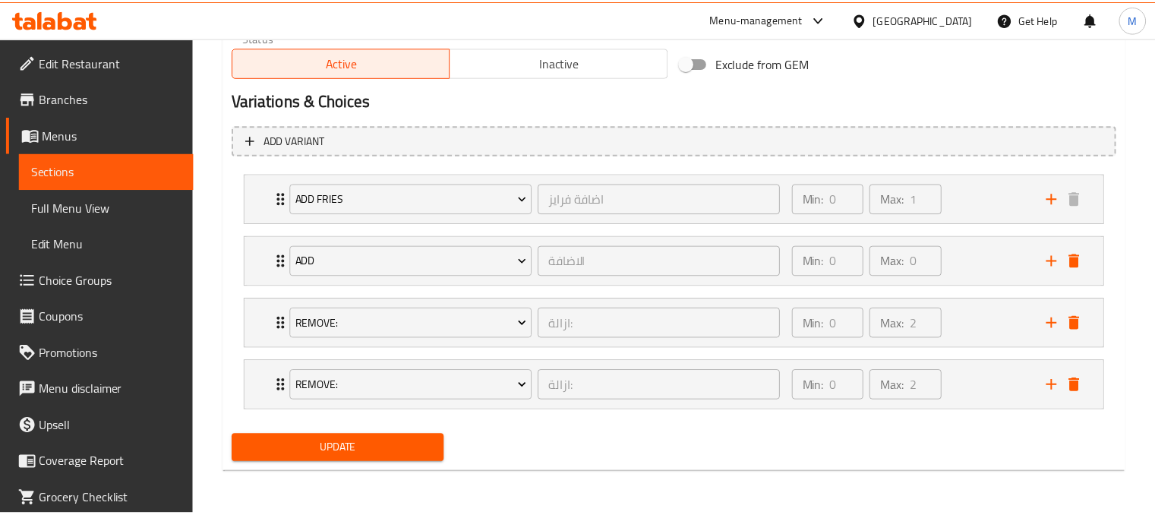
scroll to position [791, 0]
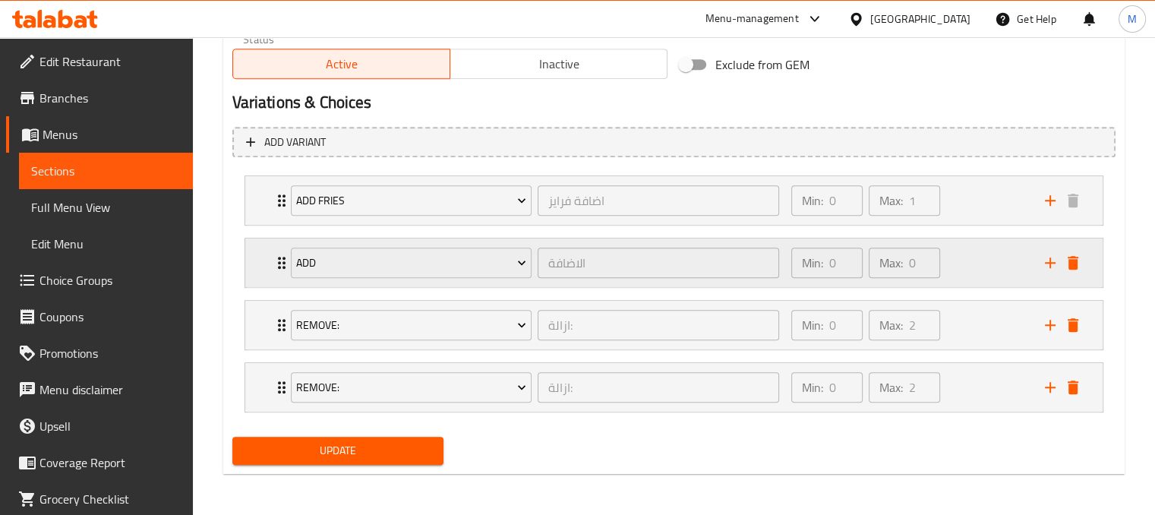
click at [1011, 279] on div "Min: 0 ​ Max: 0 ​" at bounding box center [909, 262] width 254 height 49
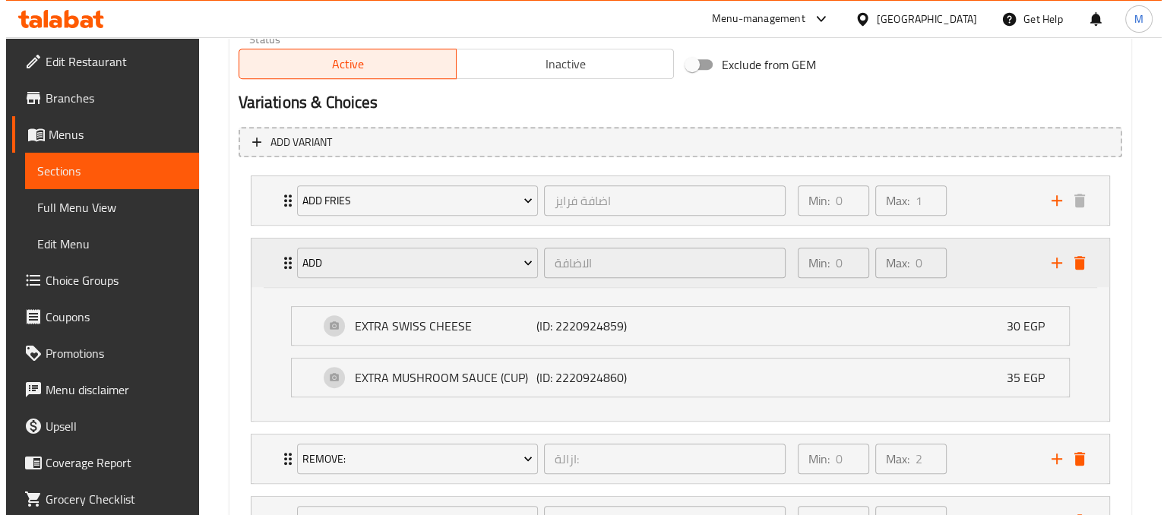
scroll to position [792, 0]
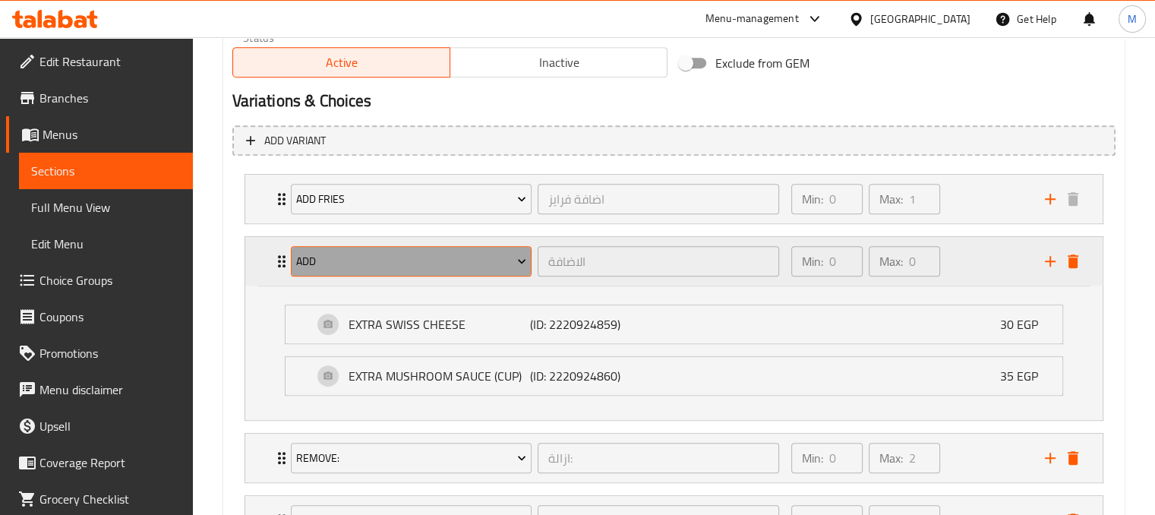
click at [498, 261] on span "ADD" at bounding box center [411, 261] width 230 height 19
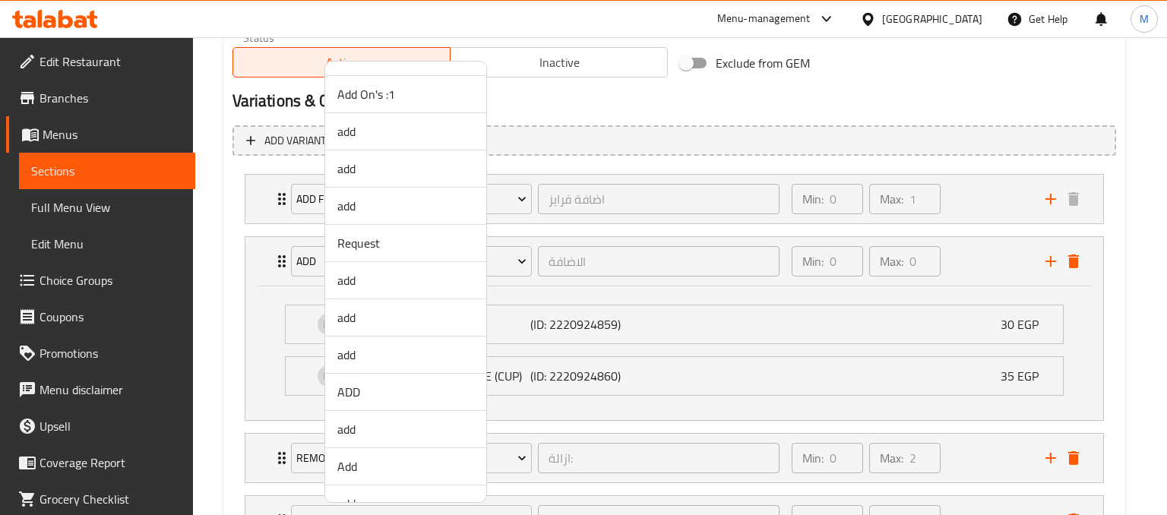
scroll to position [592, 0]
click at [343, 423] on span "Add" at bounding box center [405, 424] width 137 height 18
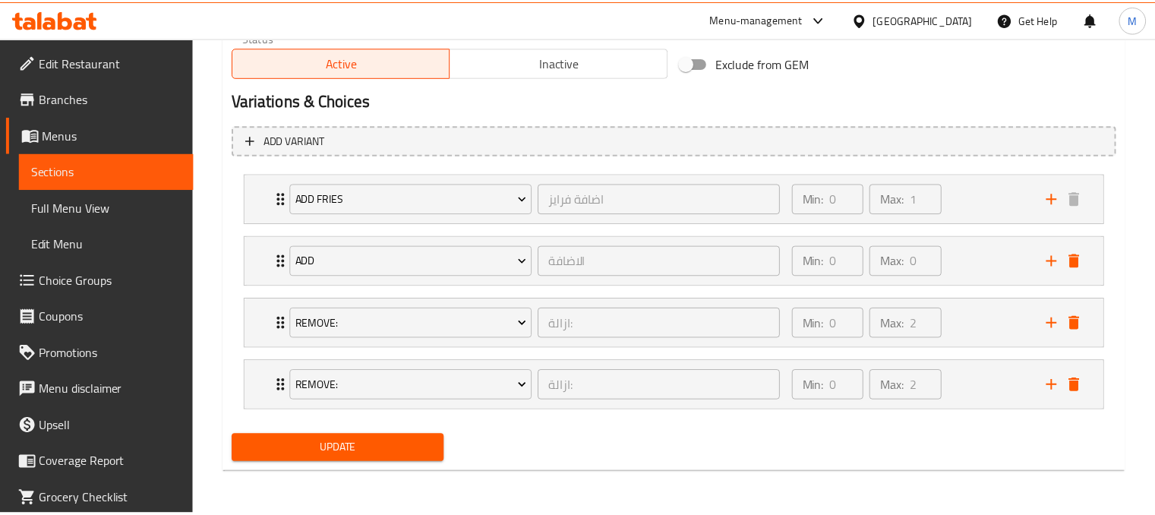
scroll to position [791, 0]
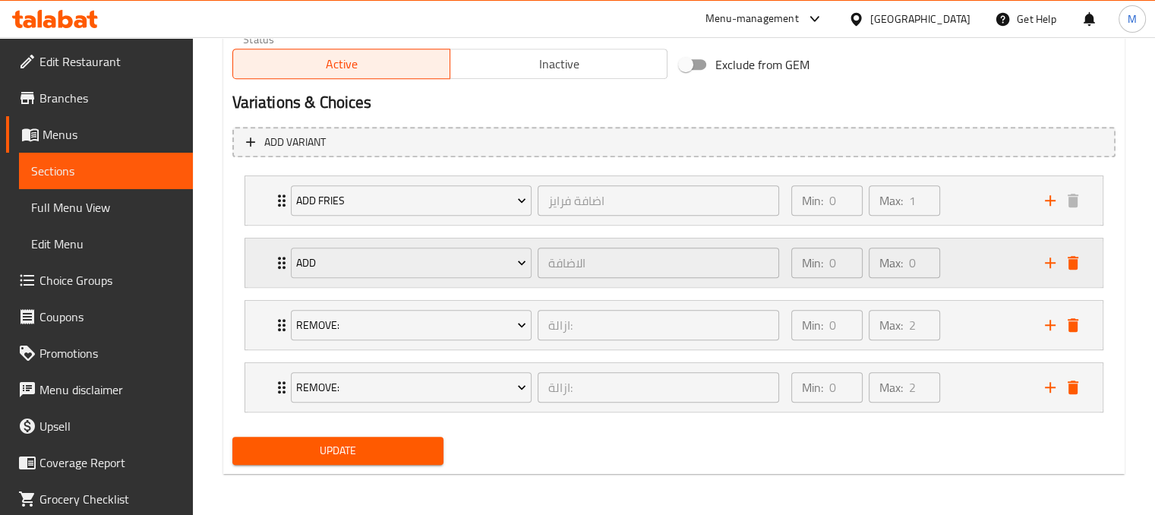
click at [983, 259] on div "Min: 0 ​ Max: 0 ​" at bounding box center [909, 262] width 254 height 49
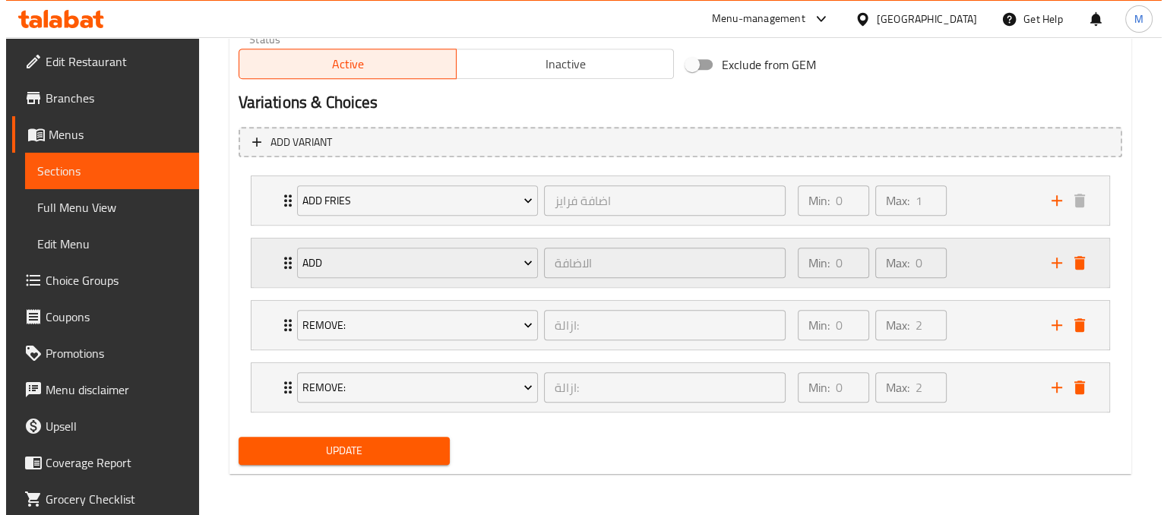
scroll to position [792, 0]
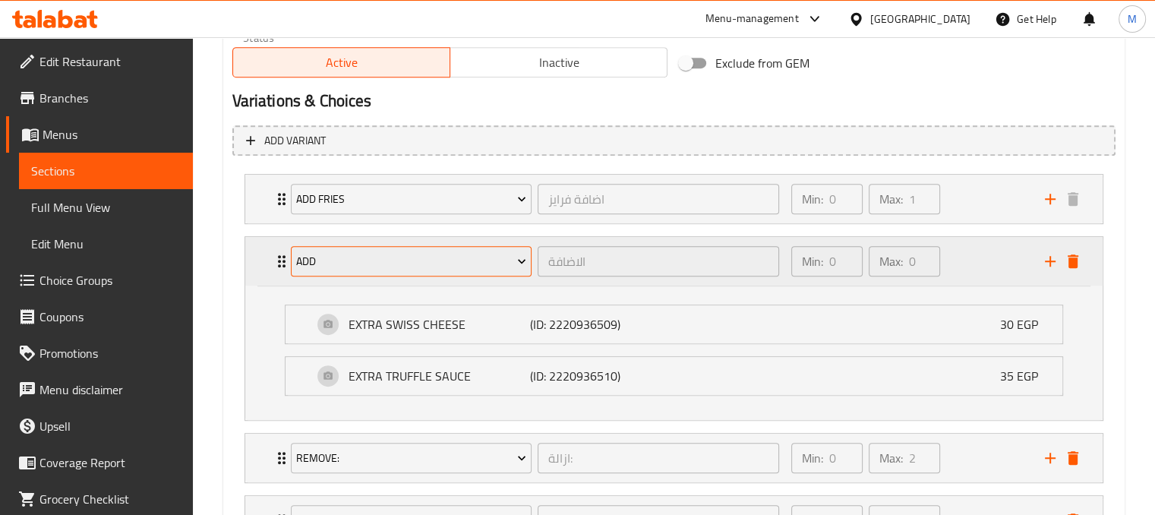
click at [444, 262] on span "Add" at bounding box center [411, 261] width 230 height 19
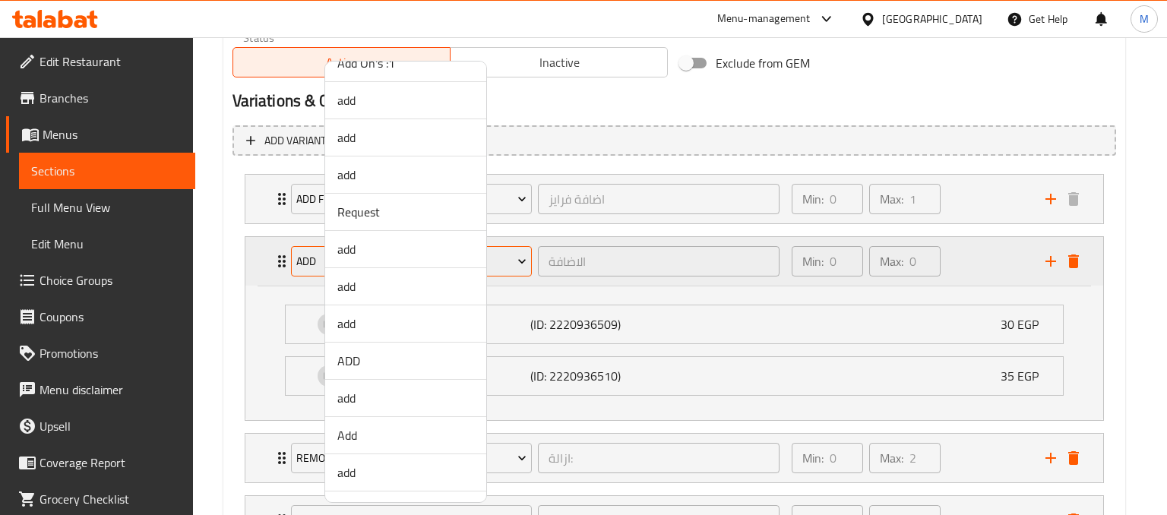
scroll to position [525, 0]
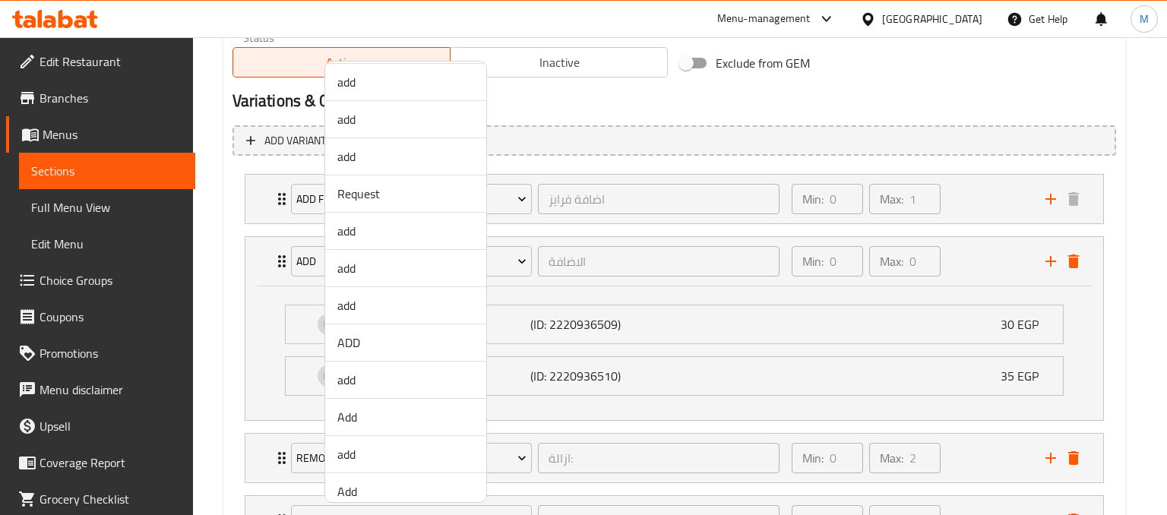
click at [349, 415] on span "Add" at bounding box center [405, 417] width 137 height 18
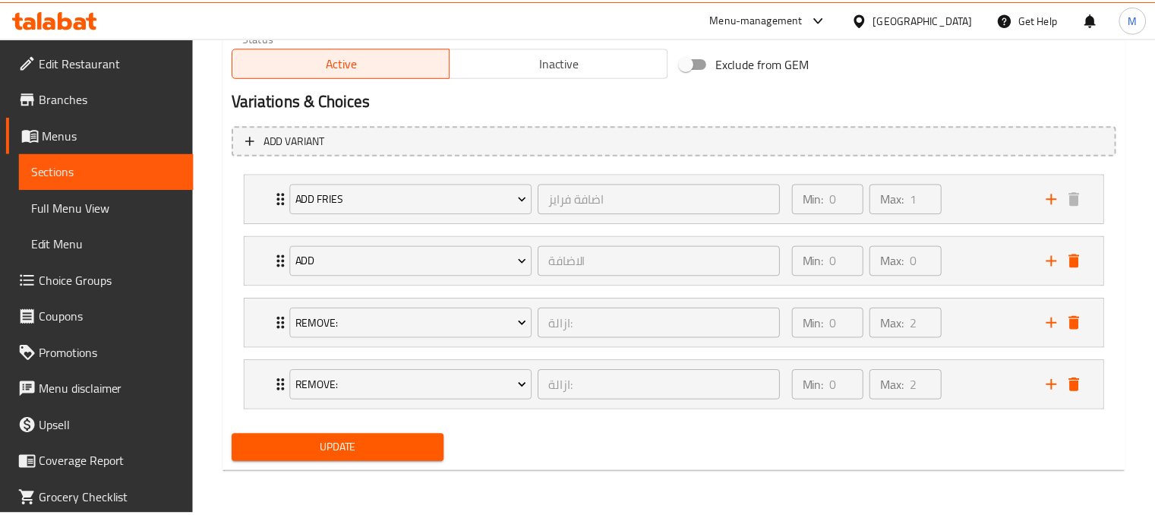
scroll to position [791, 0]
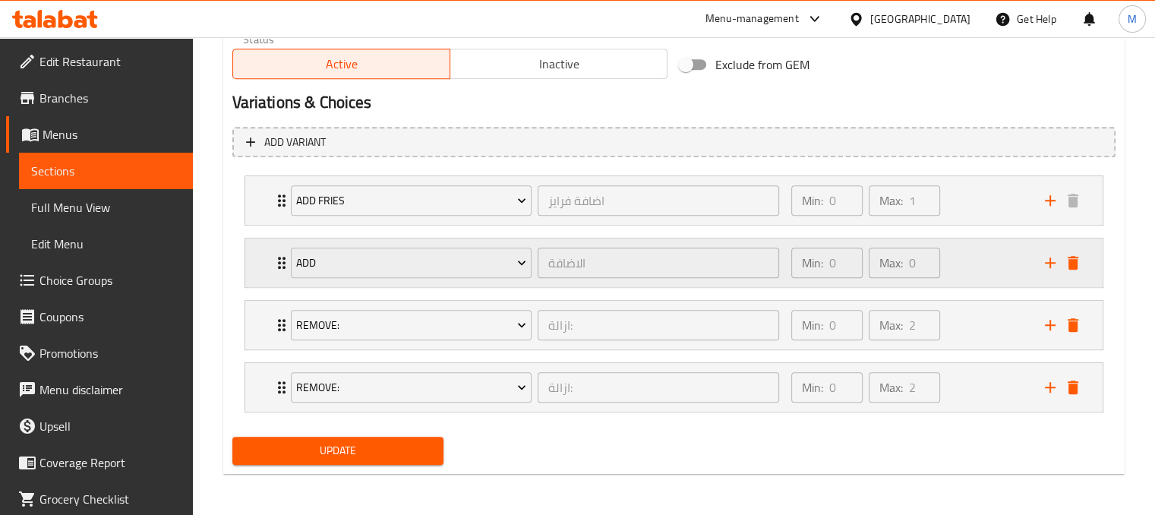
click at [966, 272] on div "Min: 0 ​ Max: 0 ​" at bounding box center [909, 262] width 254 height 49
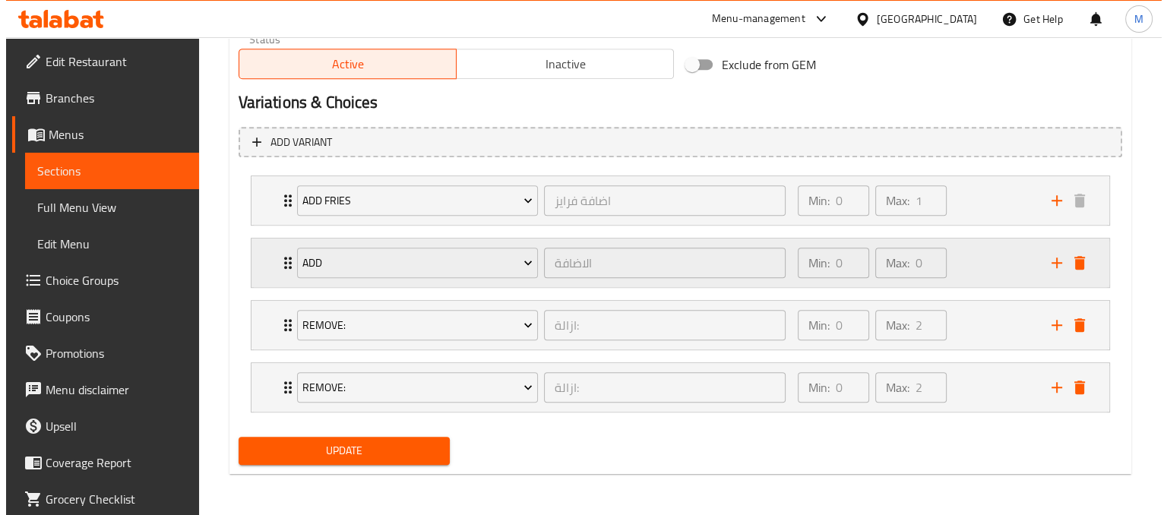
scroll to position [792, 0]
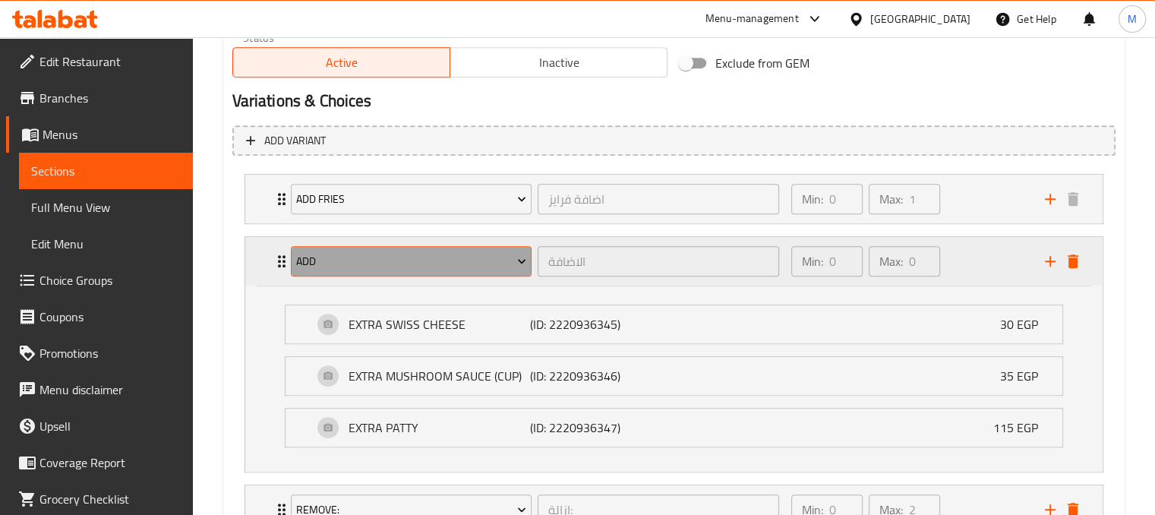
click at [446, 256] on span "Add" at bounding box center [411, 261] width 230 height 19
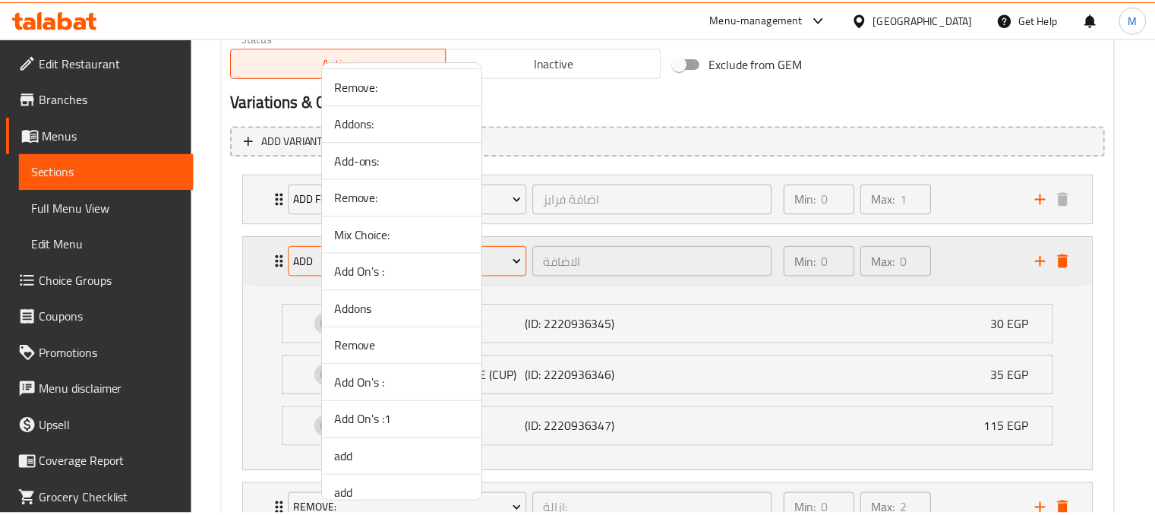
scroll to position [289, 0]
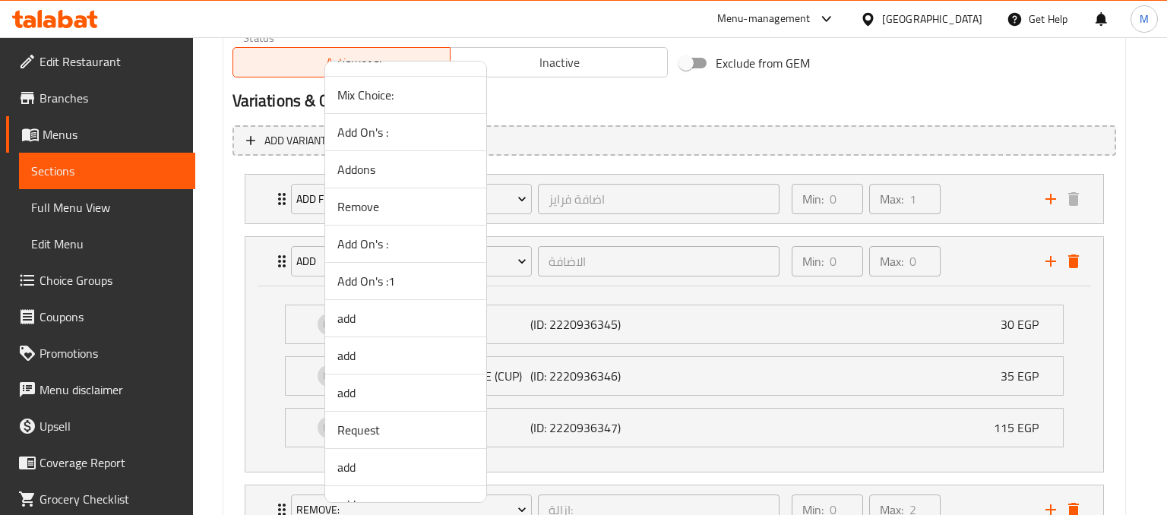
click at [753, 91] on div at bounding box center [583, 257] width 1167 height 515
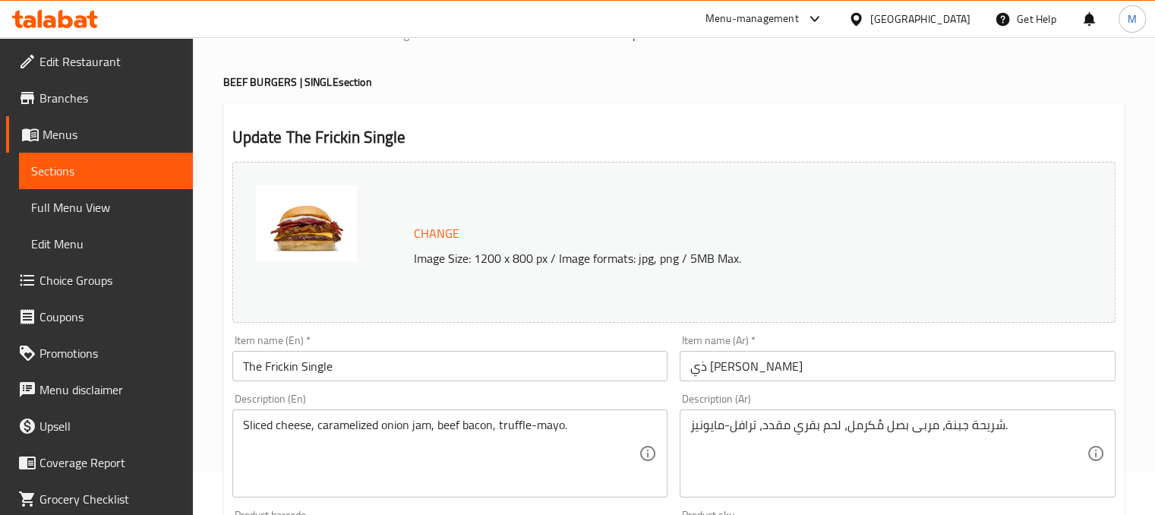
scroll to position [0, 0]
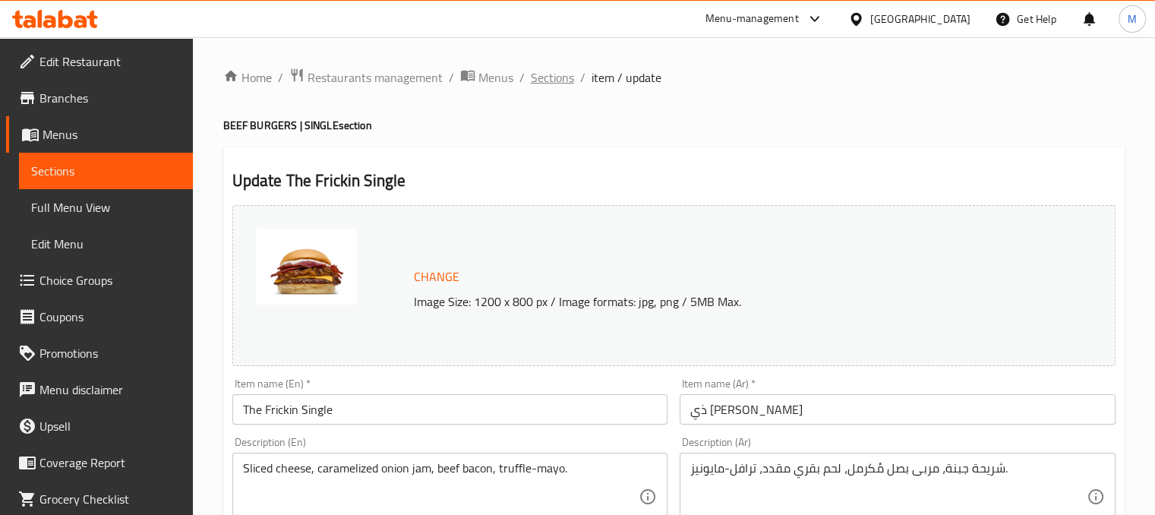
click at [552, 78] on span "Sections" at bounding box center [552, 77] width 43 height 18
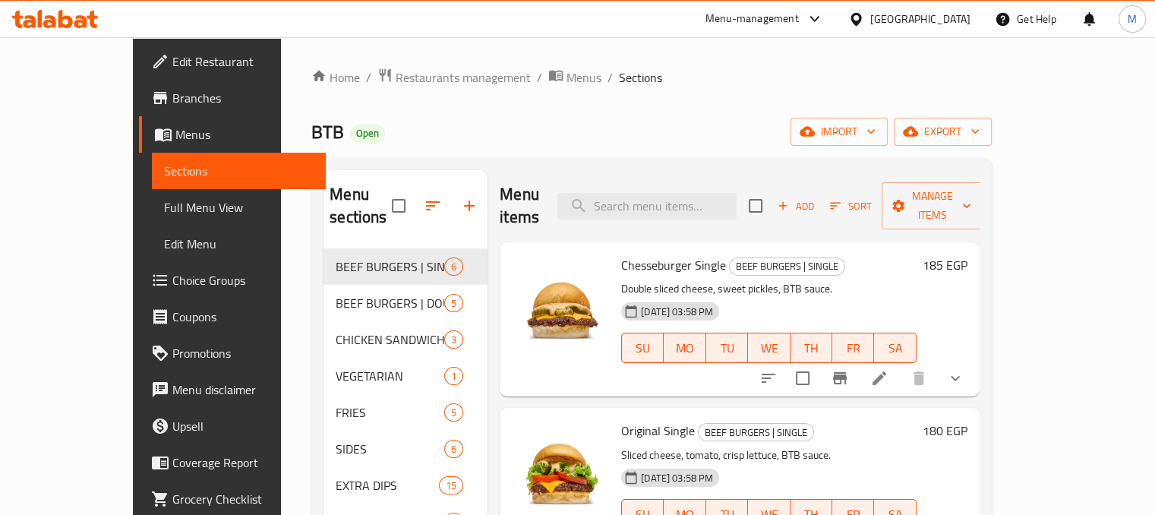
scroll to position [56, 0]
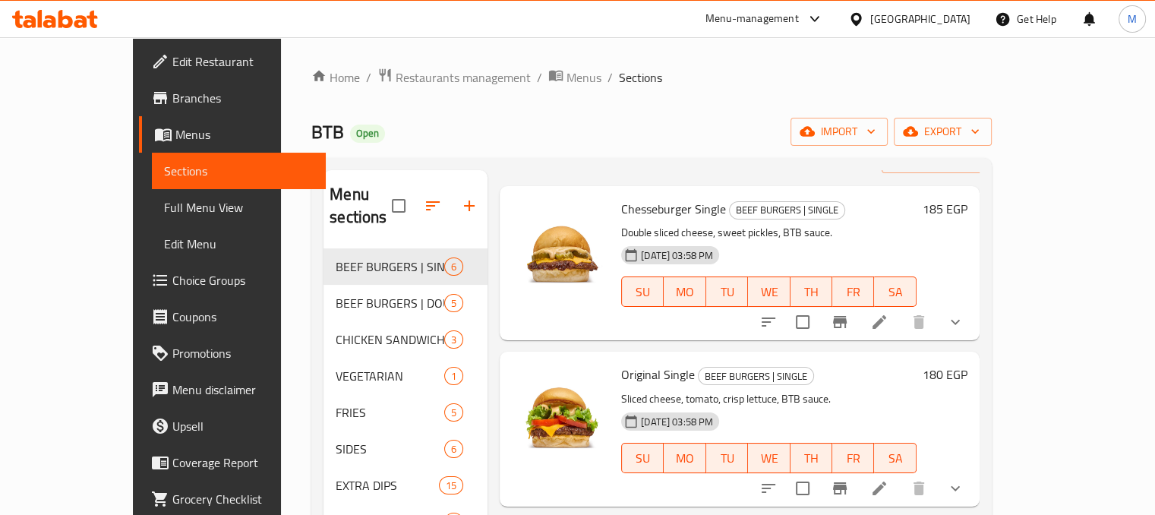
click at [889, 313] on icon at bounding box center [879, 322] width 18 height 18
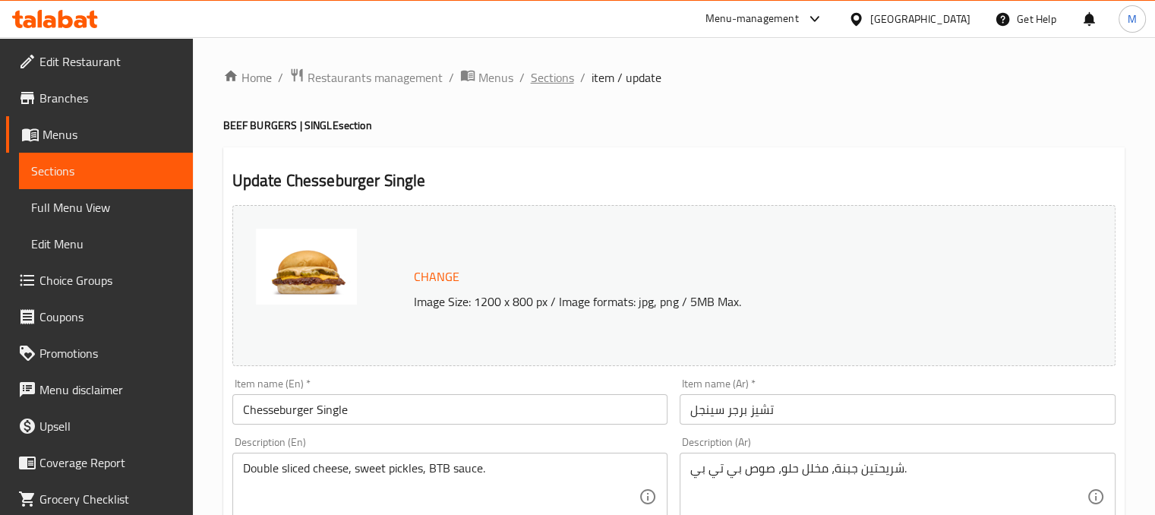
click at [556, 83] on span "Sections" at bounding box center [552, 77] width 43 height 18
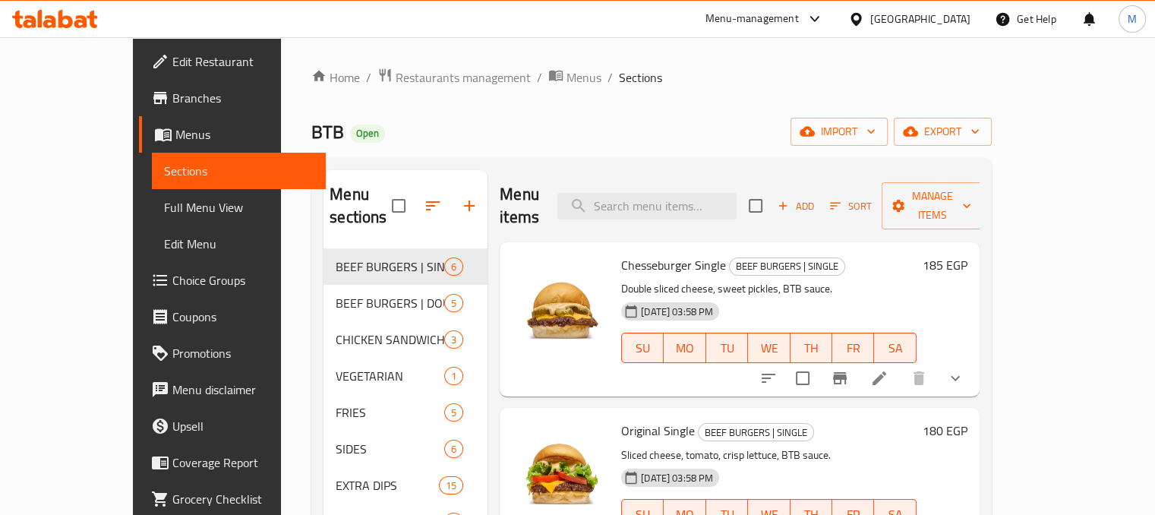
click at [619, 83] on span "Sections" at bounding box center [640, 77] width 43 height 18
click at [799, 131] on div "BTB Open import export" at bounding box center [651, 132] width 681 height 28
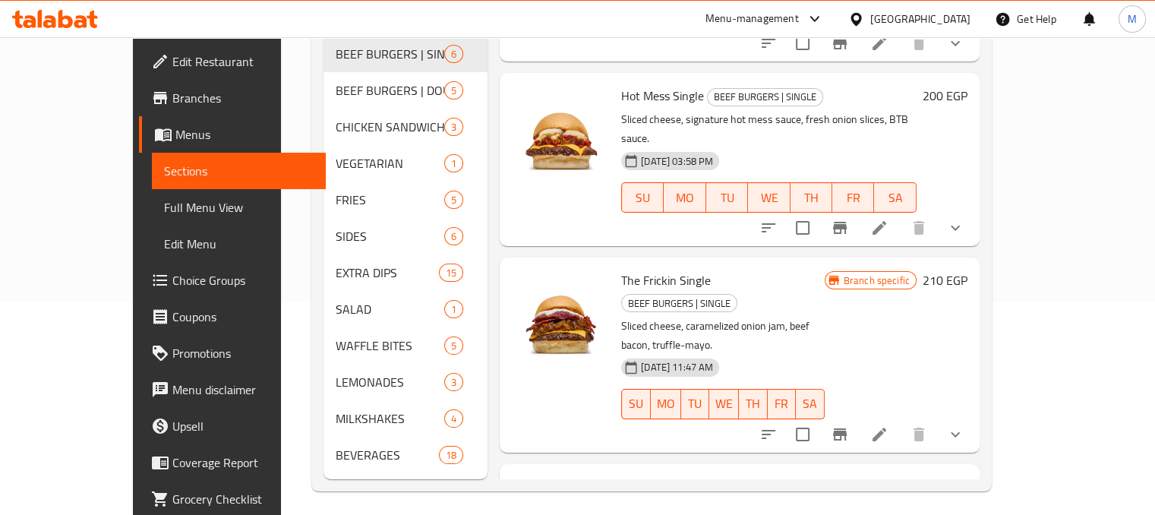
scroll to position [349, 0]
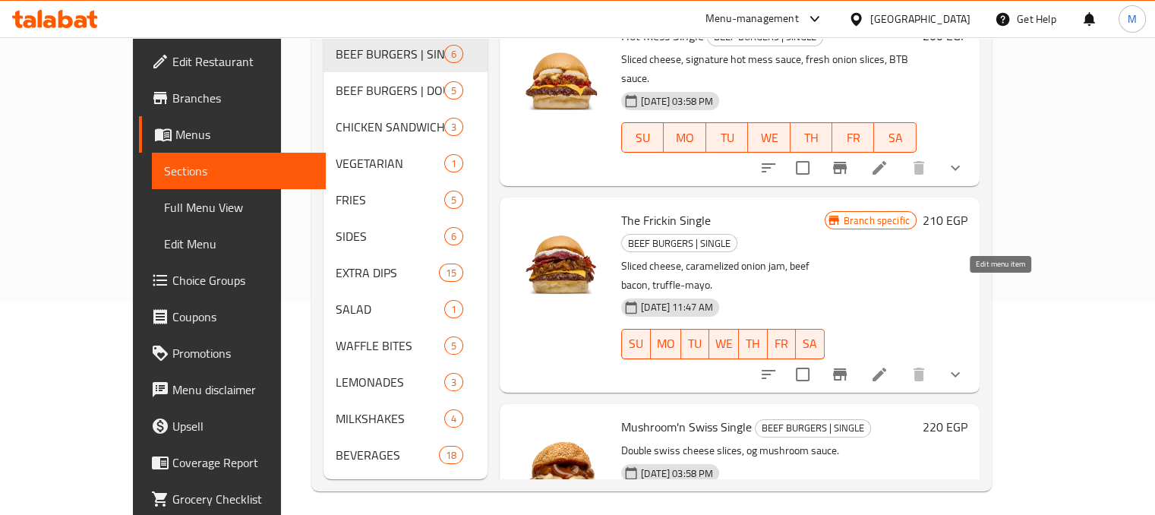
click at [886, 368] on icon at bounding box center [880, 375] width 14 height 14
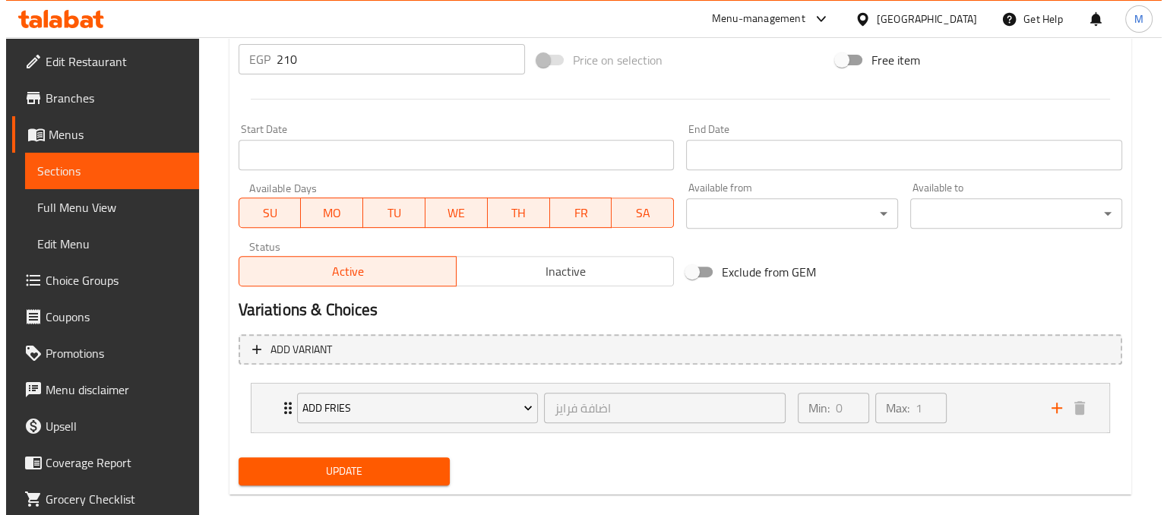
scroll to position [605, 0]
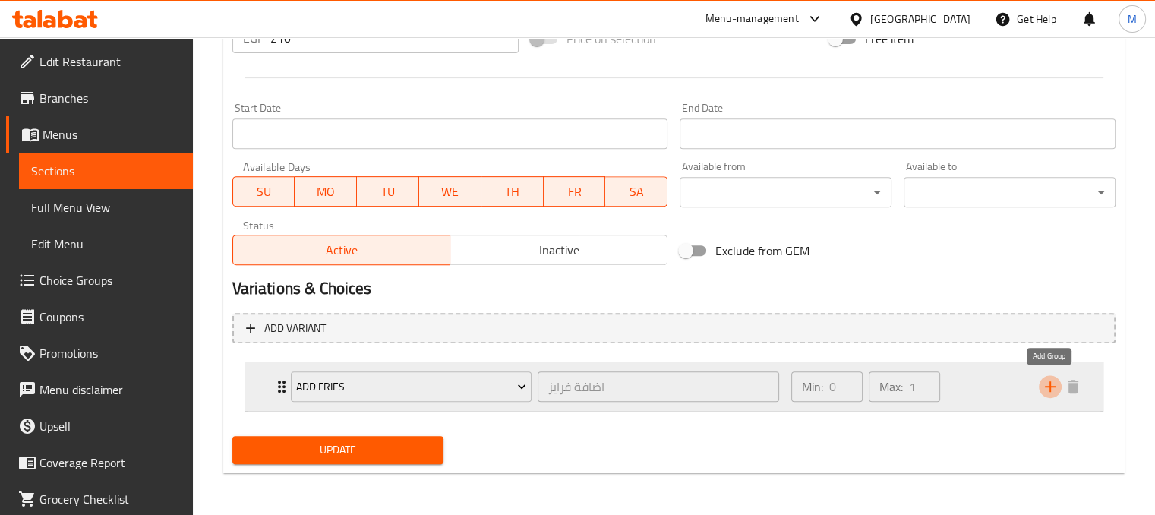
click at [1054, 379] on icon "add" at bounding box center [1050, 386] width 18 height 18
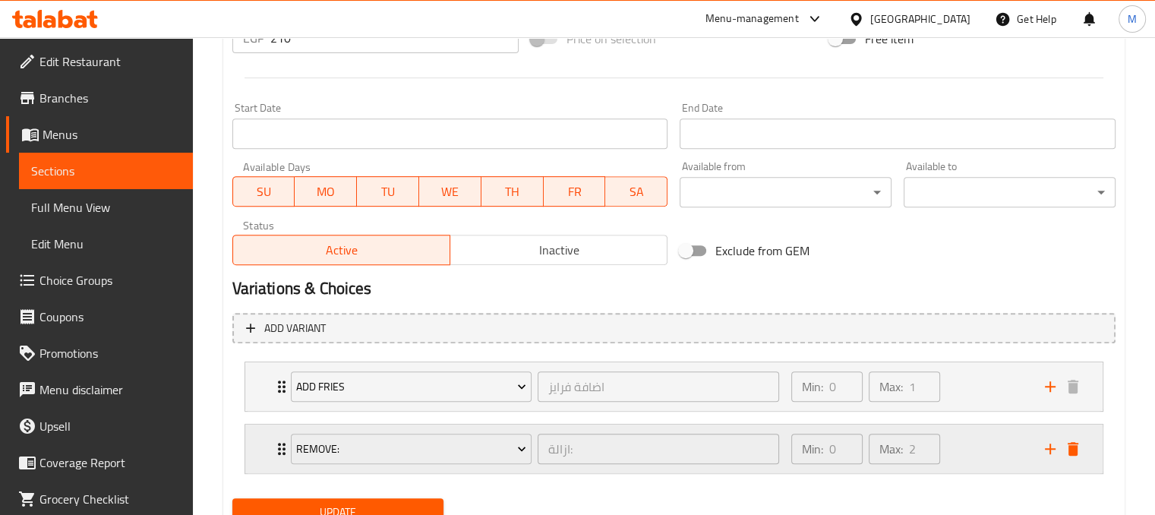
click at [513, 466] on div "Remove: ازالة: ​" at bounding box center [535, 449] width 507 height 49
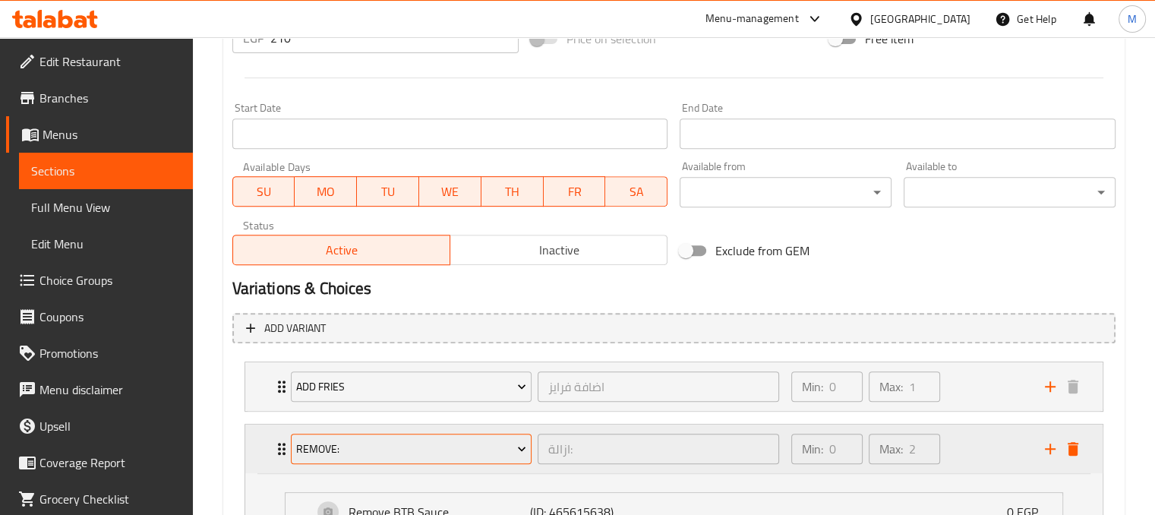
click at [501, 447] on span "Remove:" at bounding box center [411, 449] width 230 height 19
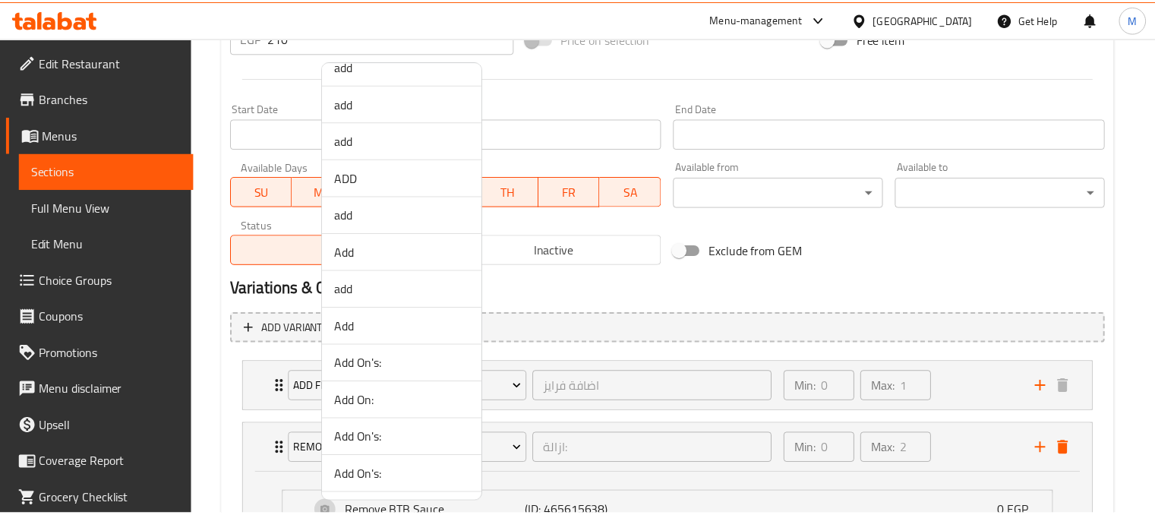
scroll to position [713, 0]
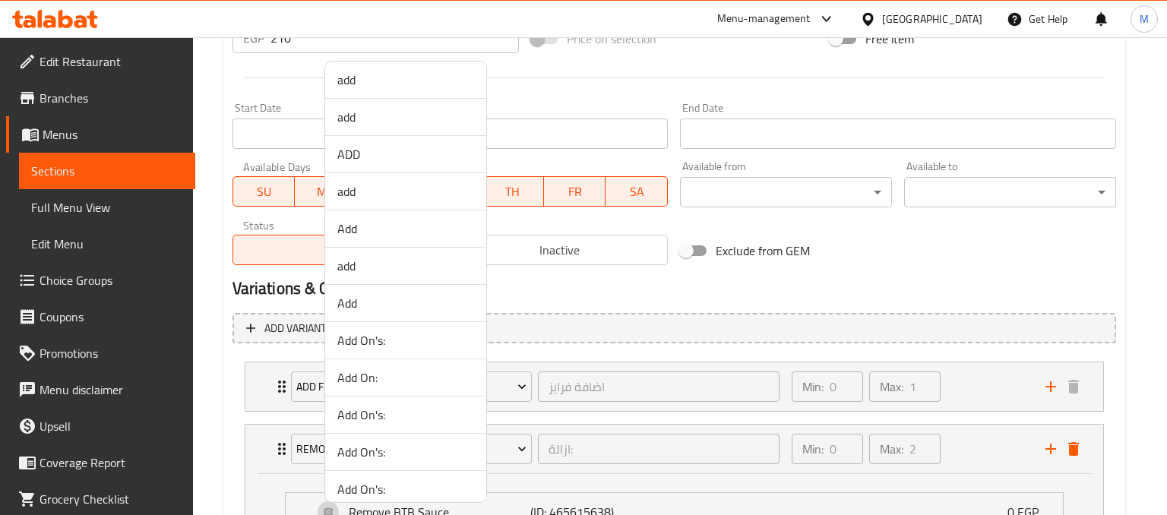
click at [360, 304] on span "Add" at bounding box center [405, 303] width 137 height 18
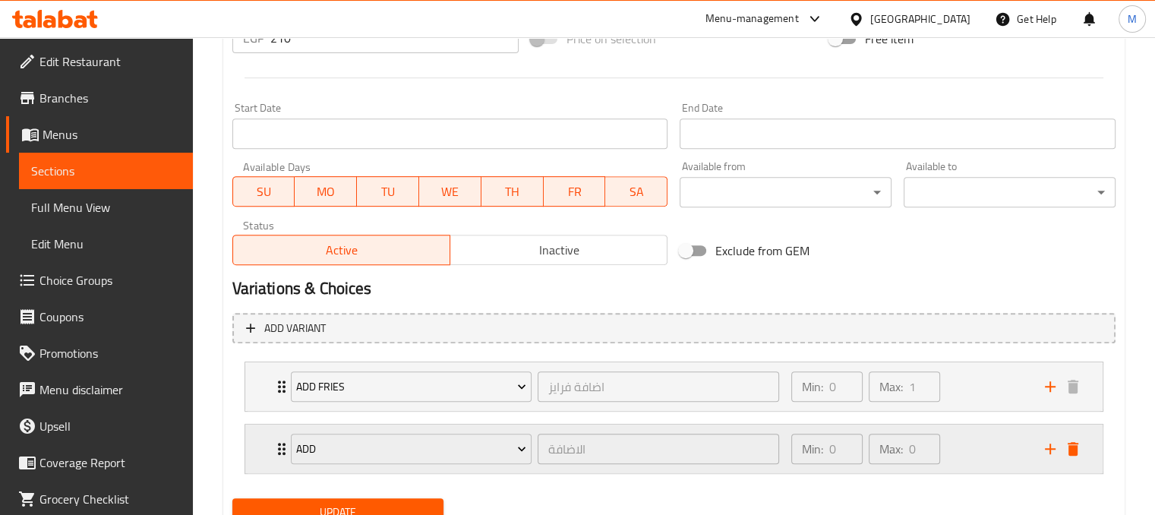
click at [984, 434] on div "Min: 0 ​ Max: 0 ​" at bounding box center [909, 449] width 254 height 49
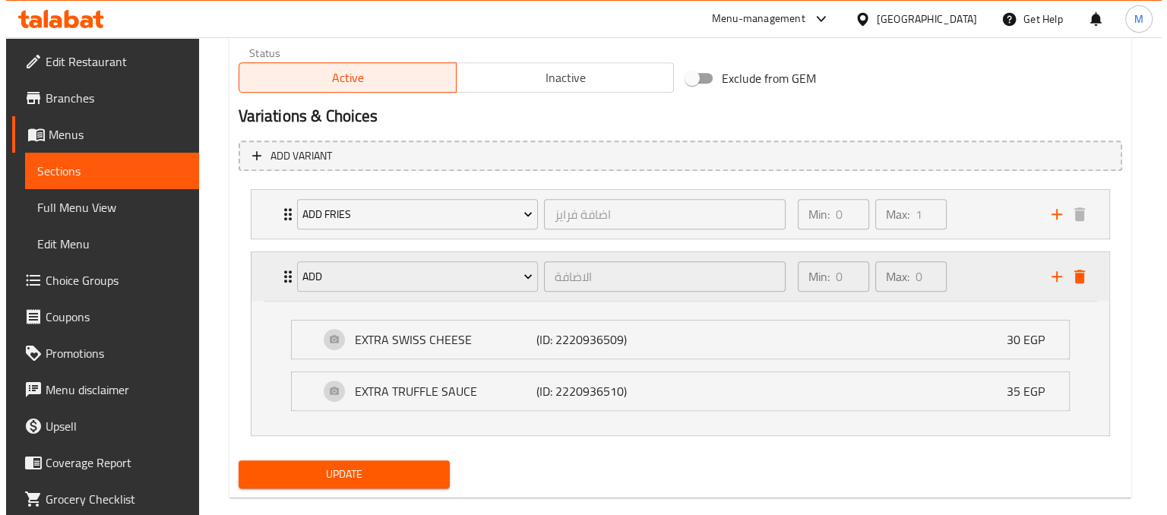
scroll to position [778, 0]
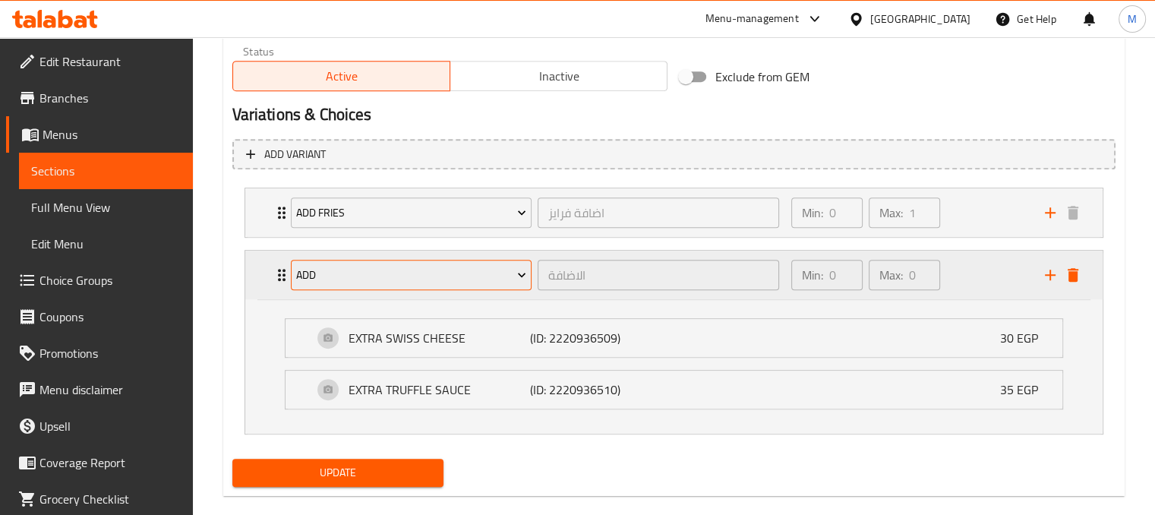
click at [454, 274] on span "Add" at bounding box center [411, 275] width 230 height 19
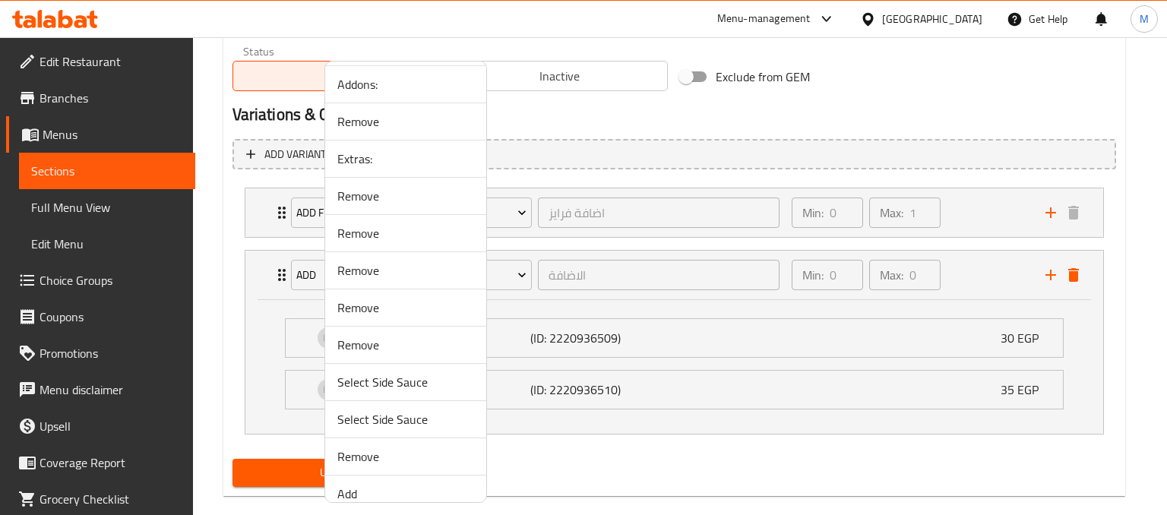
scroll to position [1535, 0]
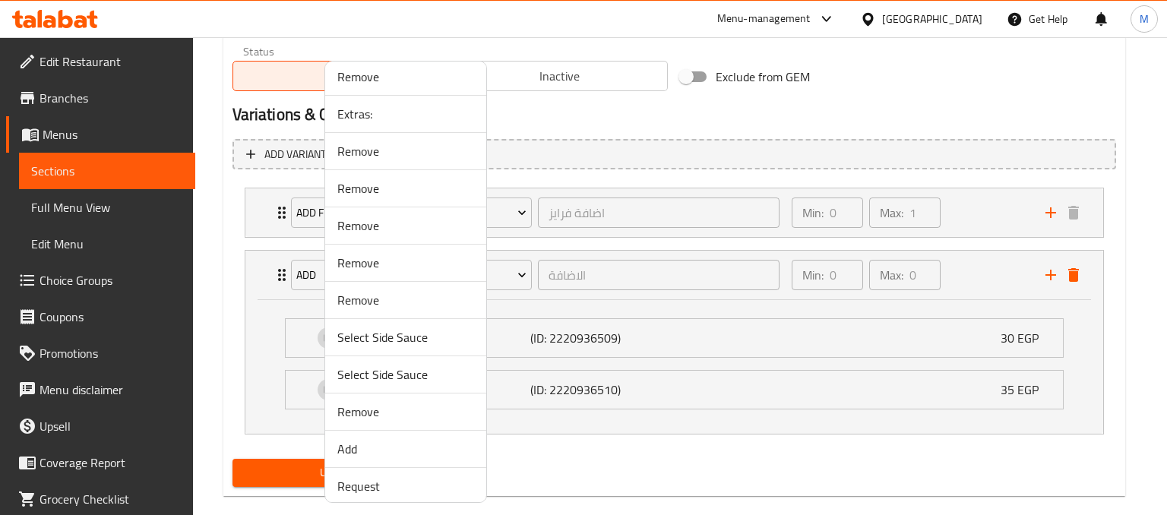
click at [358, 444] on span "Add" at bounding box center [405, 449] width 137 height 18
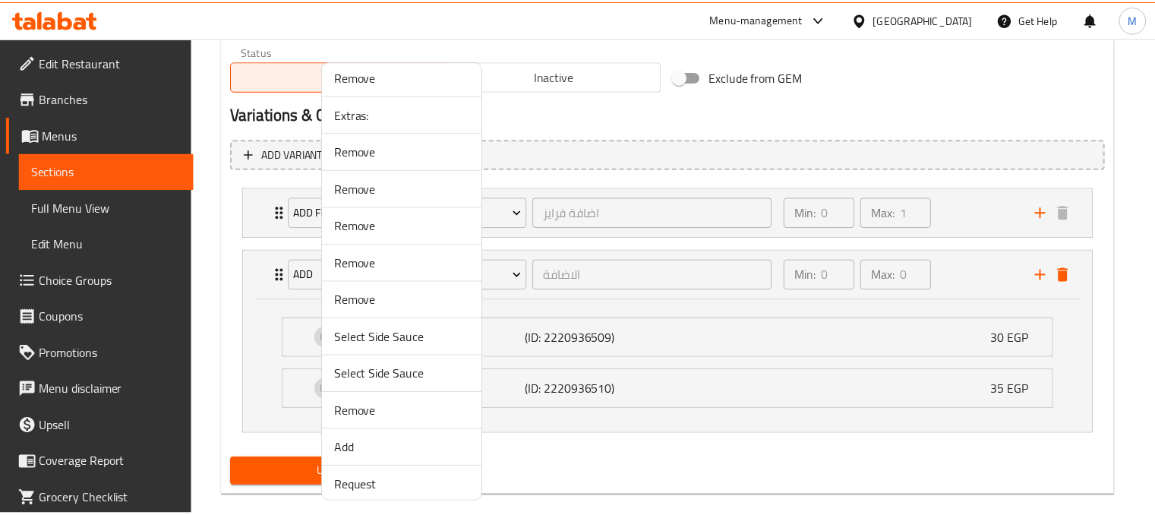
scroll to position [667, 0]
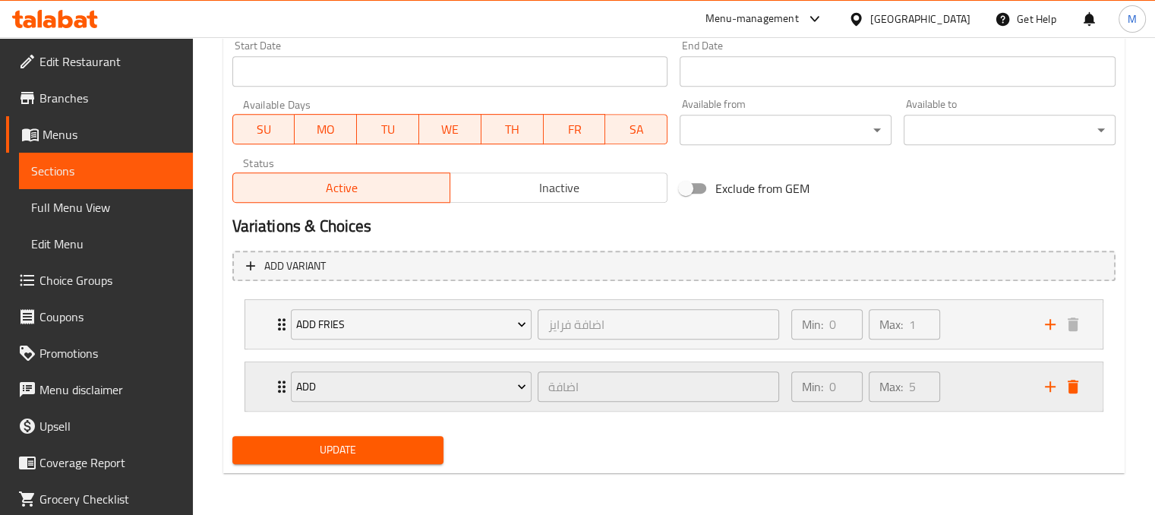
click at [981, 374] on div "Min: 0 ​ Max: 5 ​" at bounding box center [909, 386] width 254 height 49
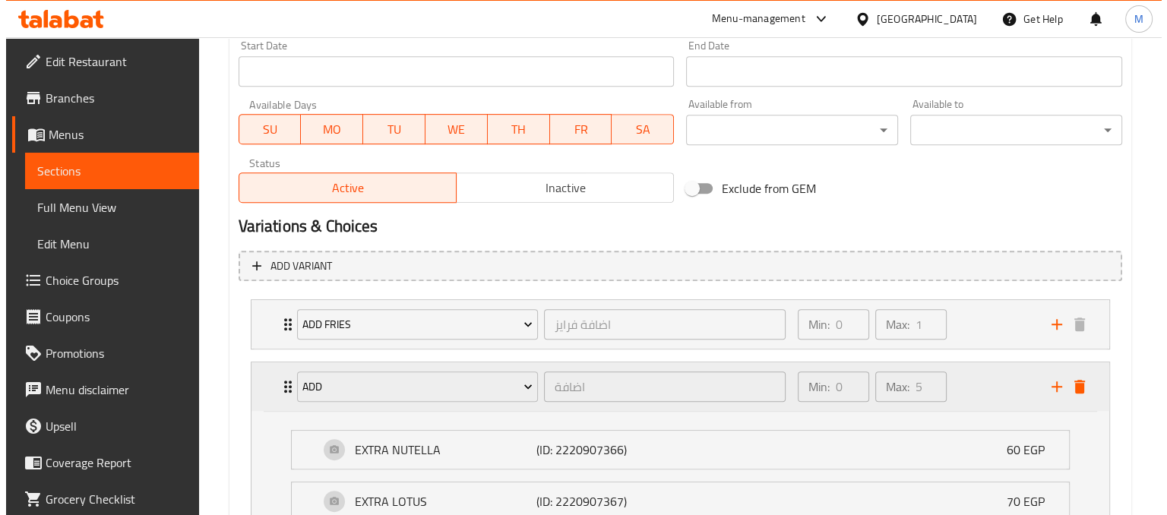
scroll to position [778, 0]
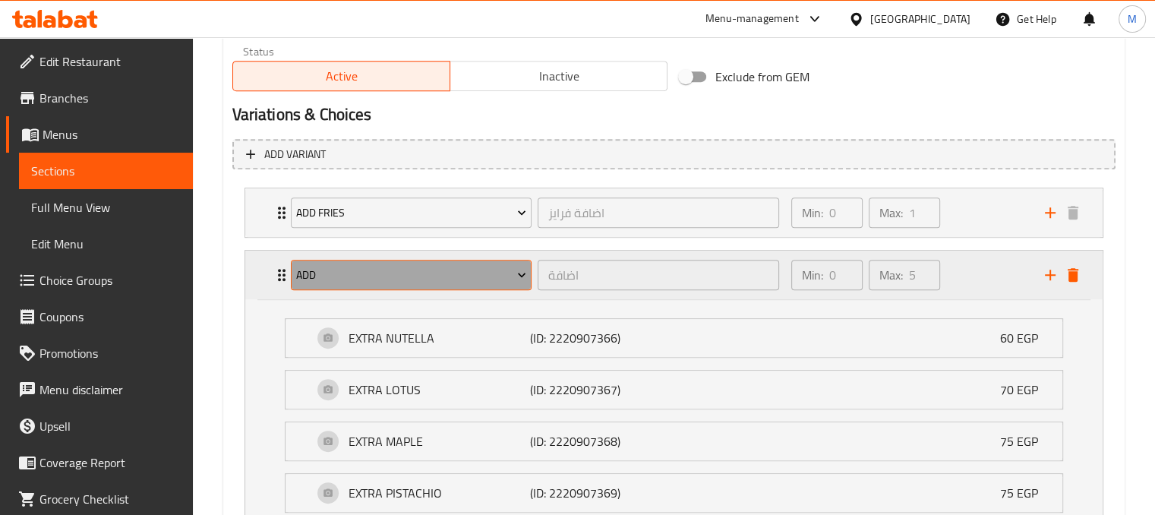
click at [472, 281] on span "Add" at bounding box center [411, 275] width 230 height 19
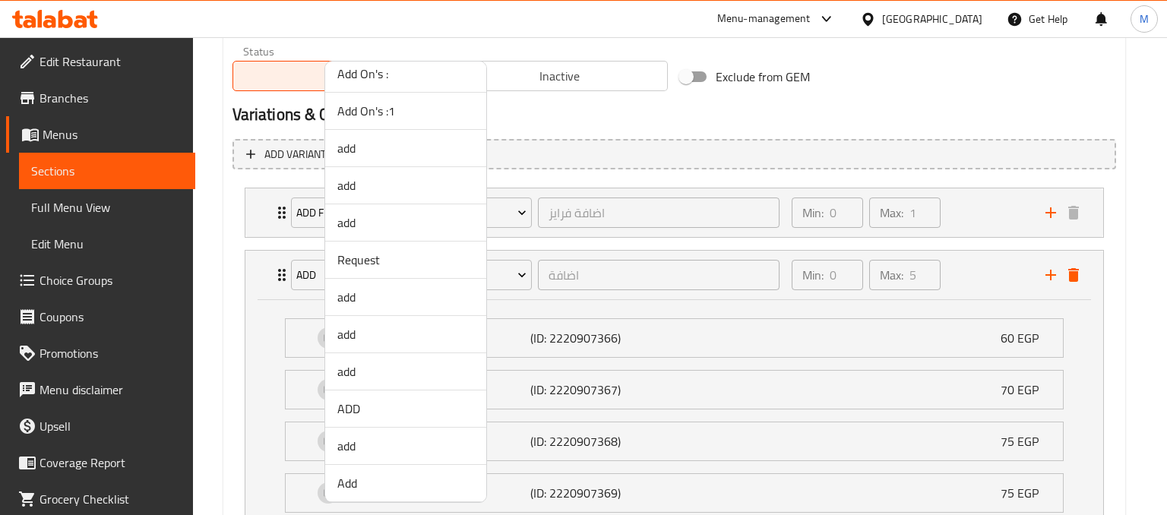
scroll to position [462, 0]
click at [352, 410] on span "ADD" at bounding box center [405, 405] width 137 height 18
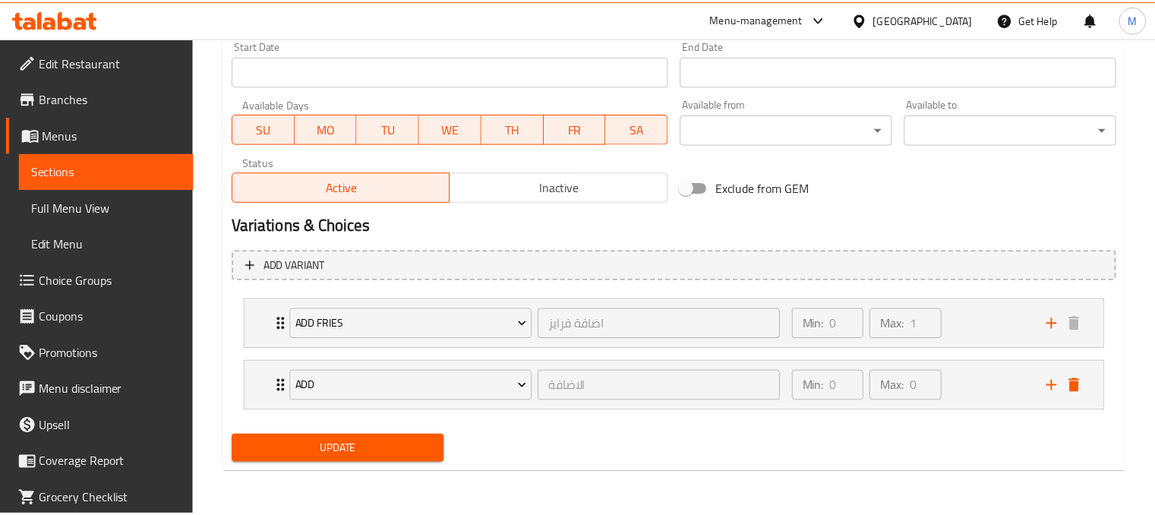
scroll to position [667, 0]
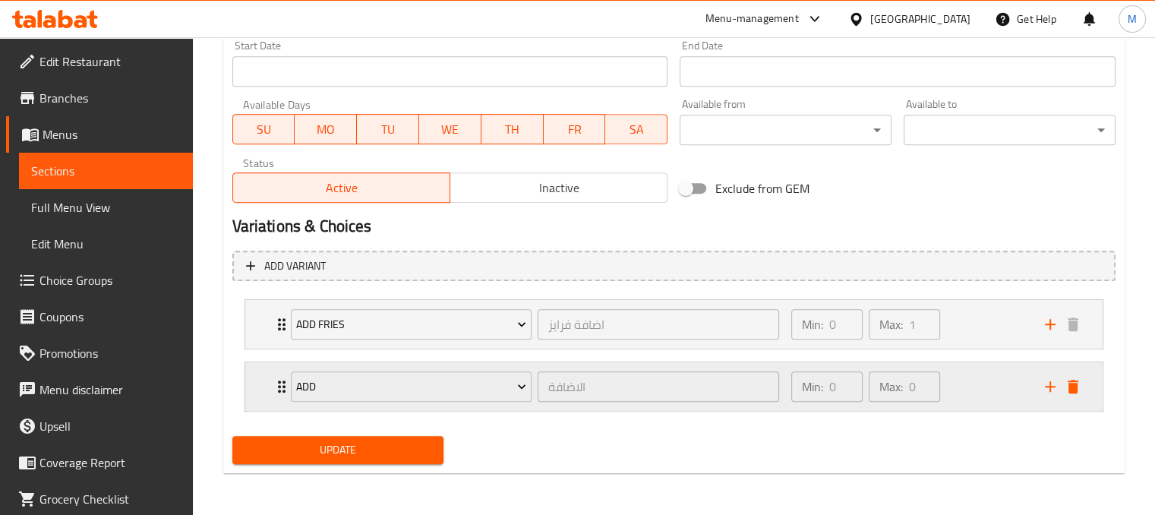
click at [999, 384] on div "Min: 0 ​ Max: 0 ​" at bounding box center [909, 386] width 254 height 49
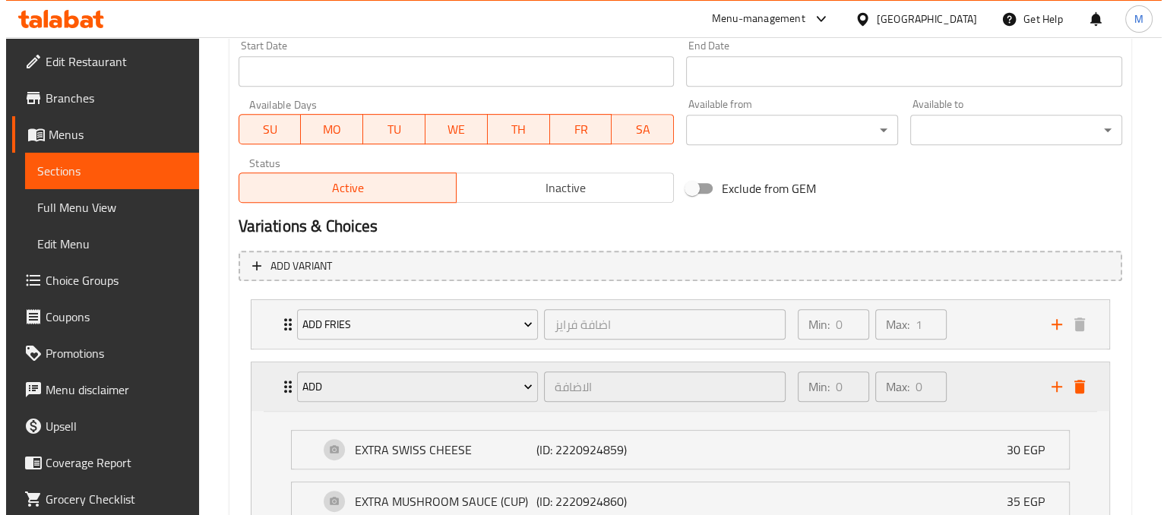
scroll to position [778, 0]
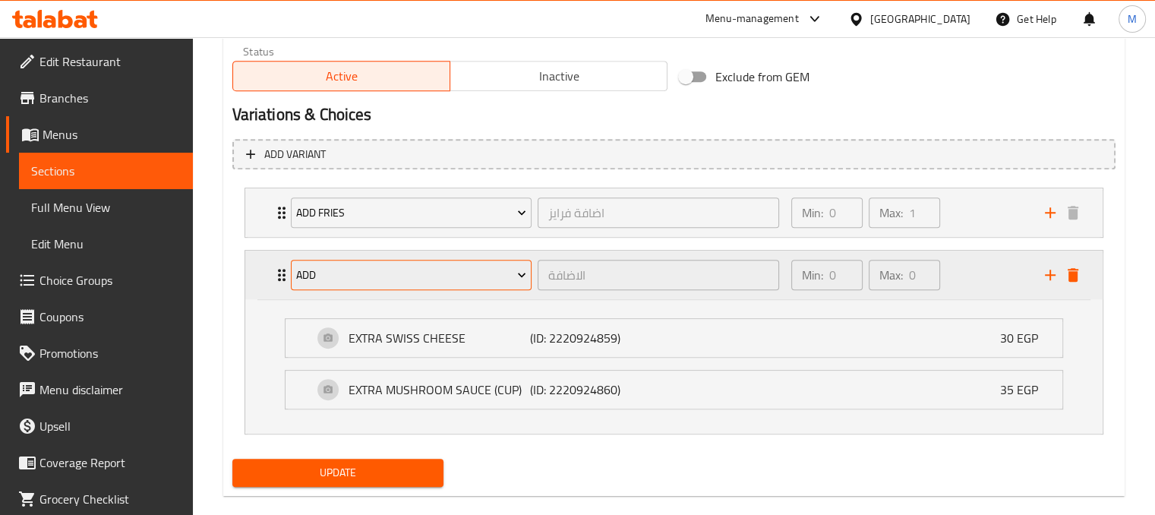
click at [459, 262] on button "ADD" at bounding box center [412, 275] width 242 height 30
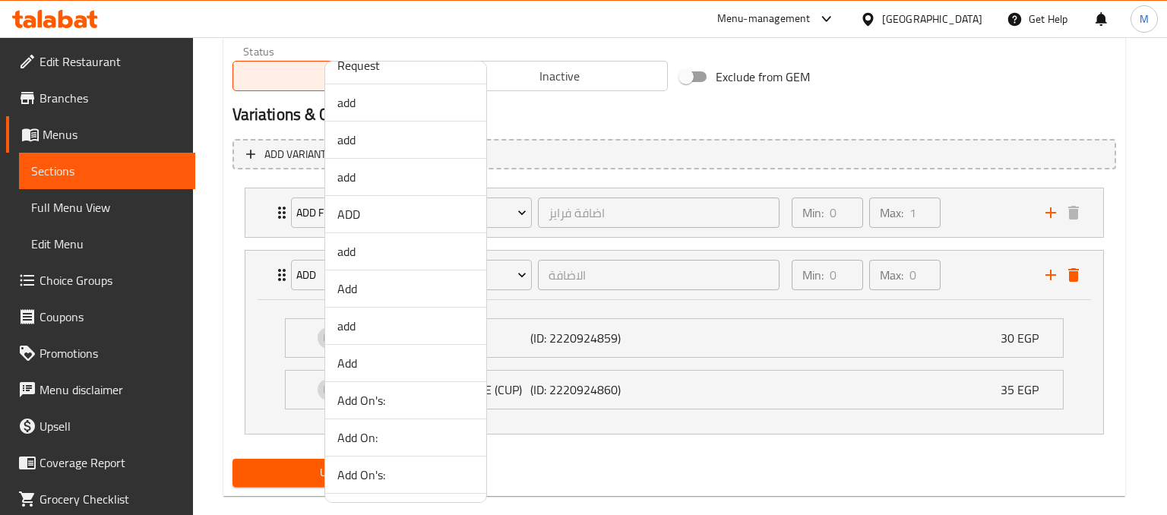
scroll to position [662, 0]
click at [364, 349] on span "Add" at bounding box center [405, 355] width 137 height 18
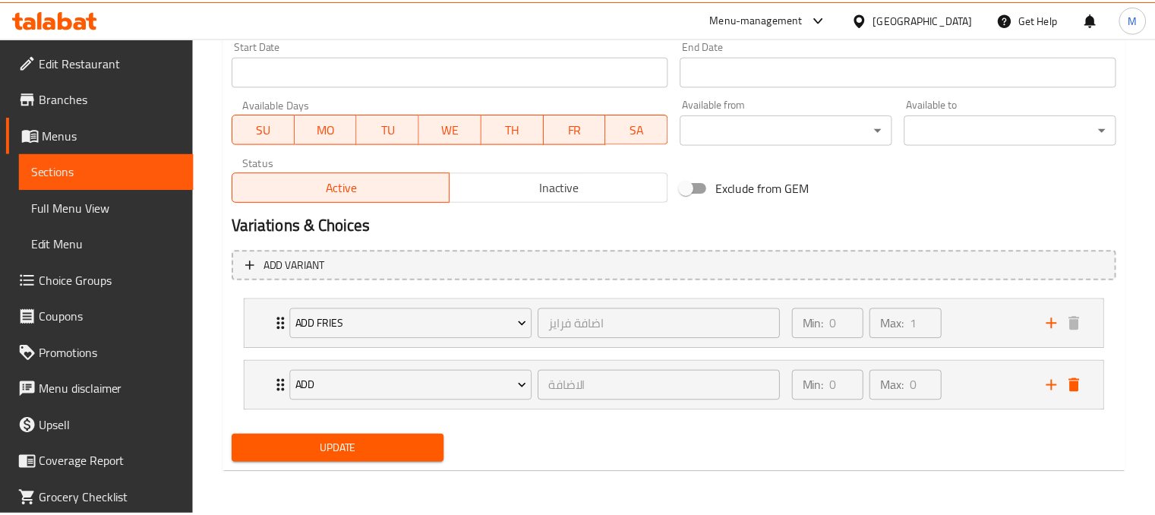
scroll to position [667, 0]
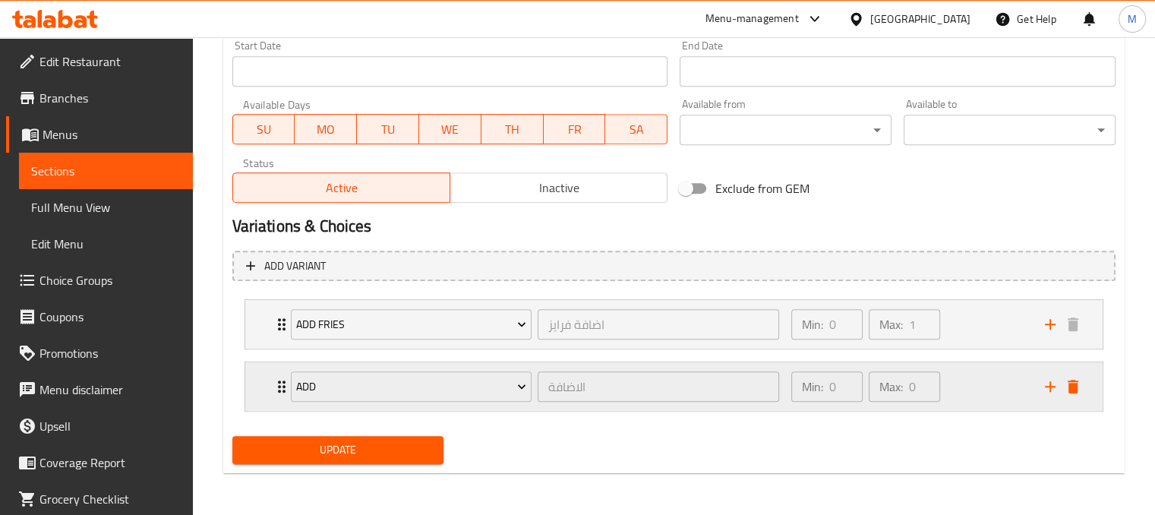
click at [992, 368] on div "Min: 0 ​ Max: 0 ​" at bounding box center [909, 386] width 254 height 49
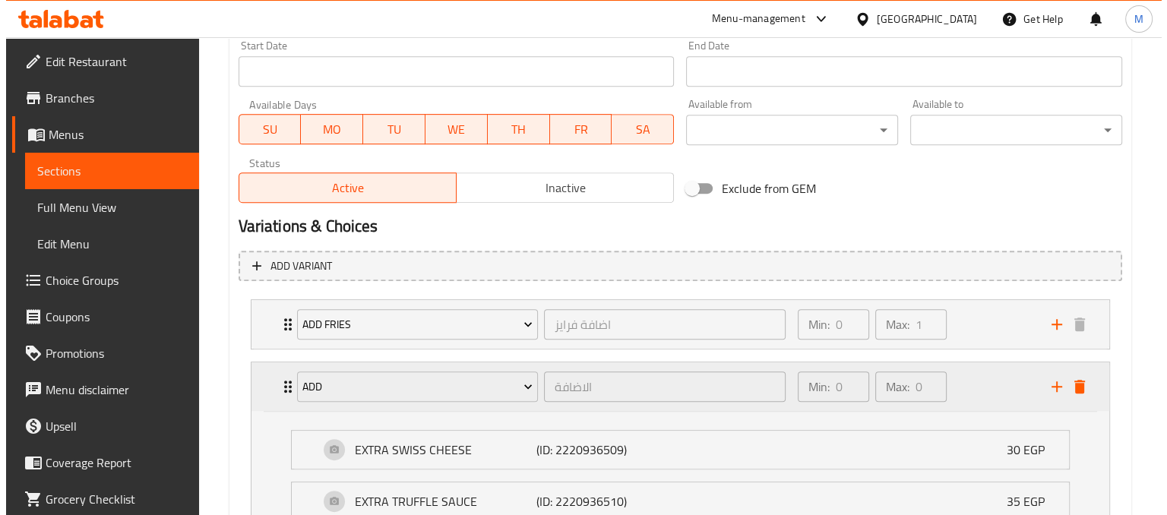
scroll to position [778, 0]
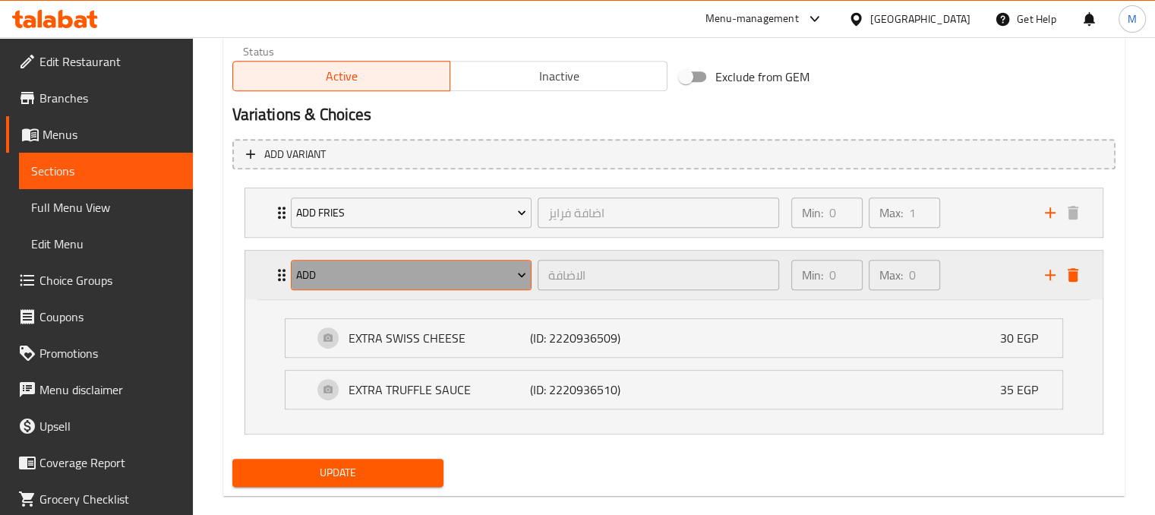
click at [463, 280] on span "Add" at bounding box center [411, 275] width 230 height 19
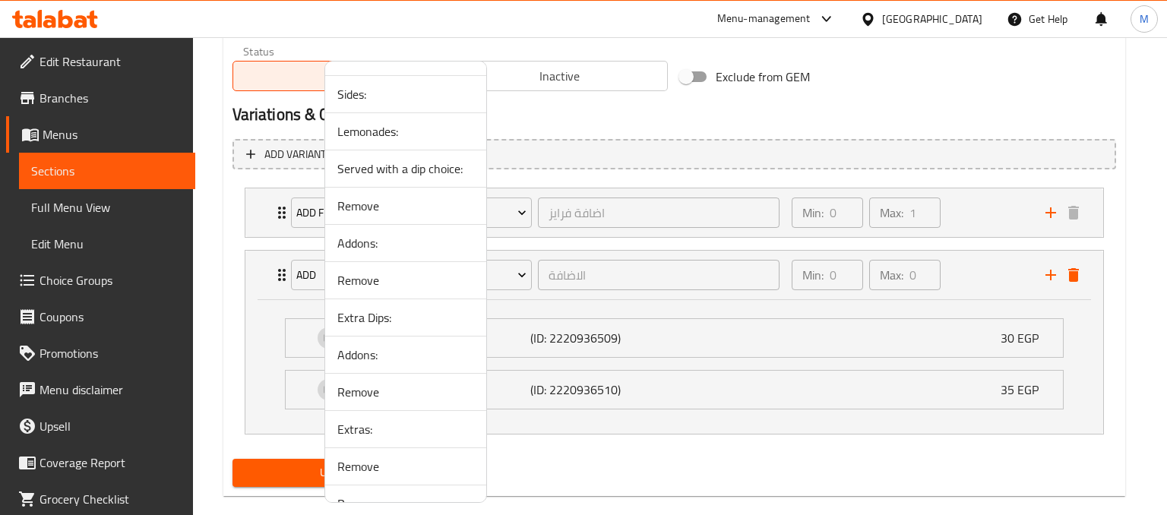
scroll to position [1245, 0]
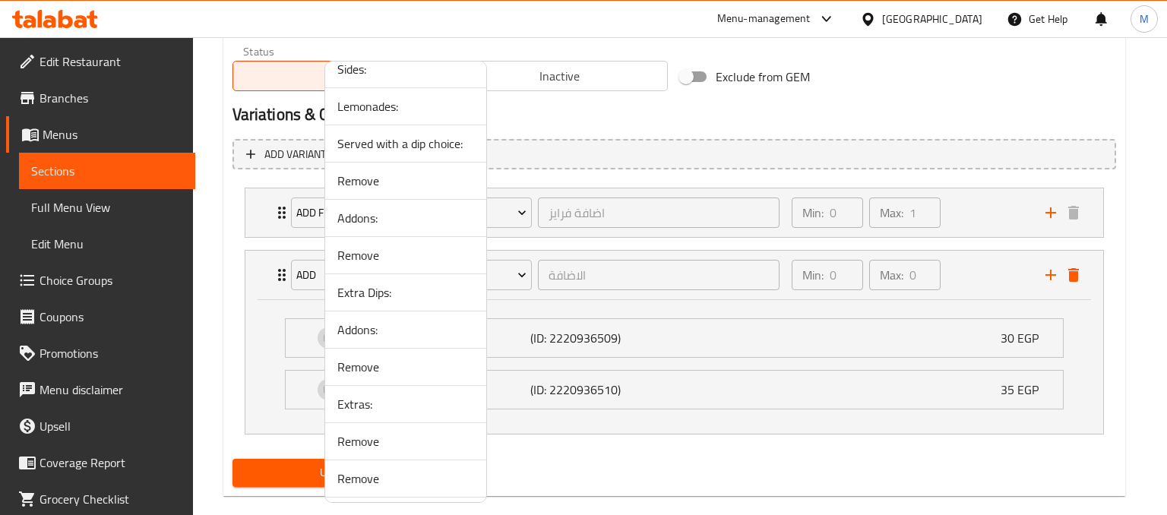
click at [804, 121] on div at bounding box center [583, 257] width 1167 height 515
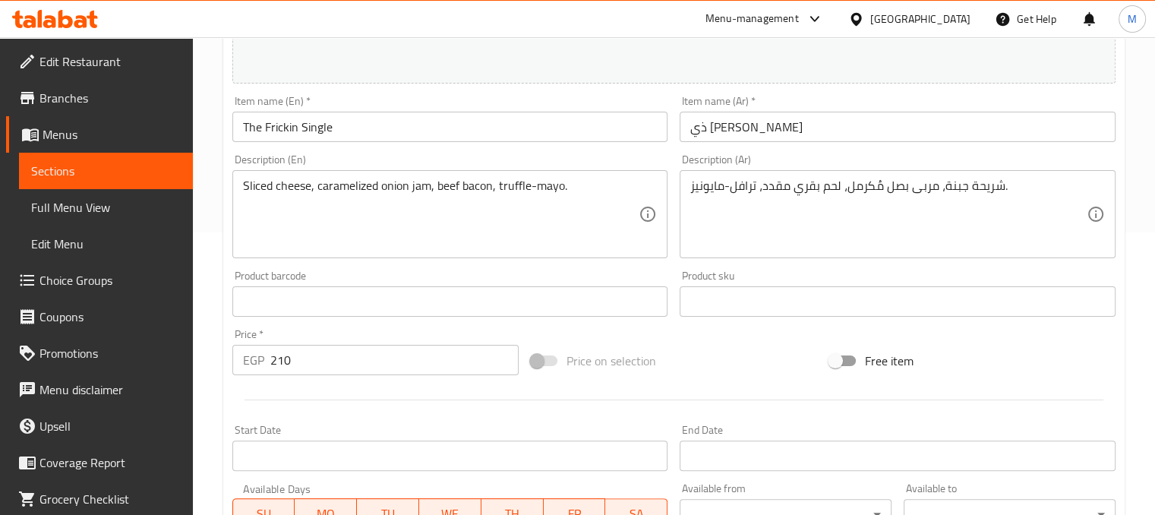
scroll to position [0, 0]
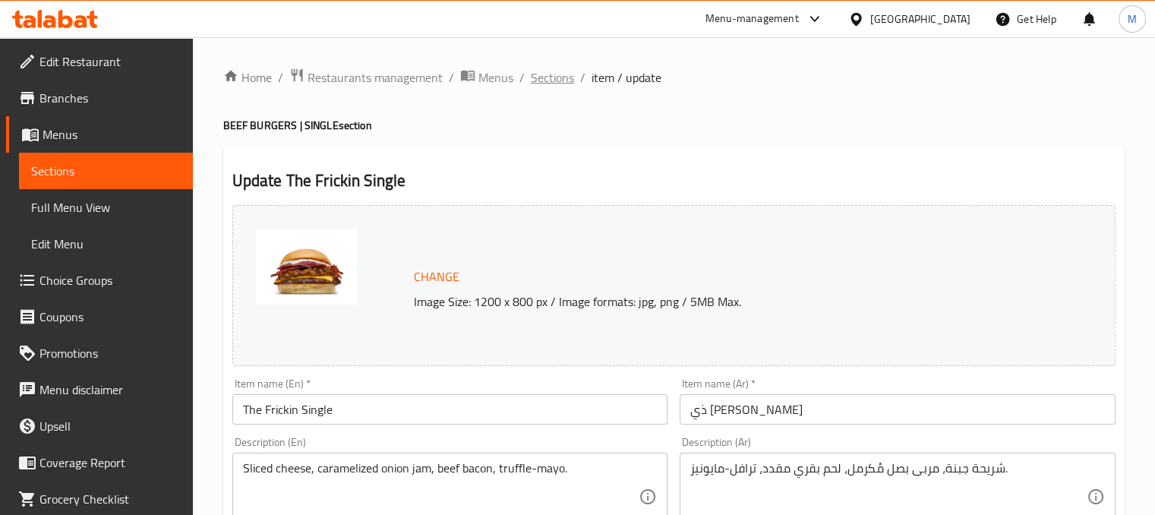
click at [548, 80] on span "Sections" at bounding box center [552, 77] width 43 height 18
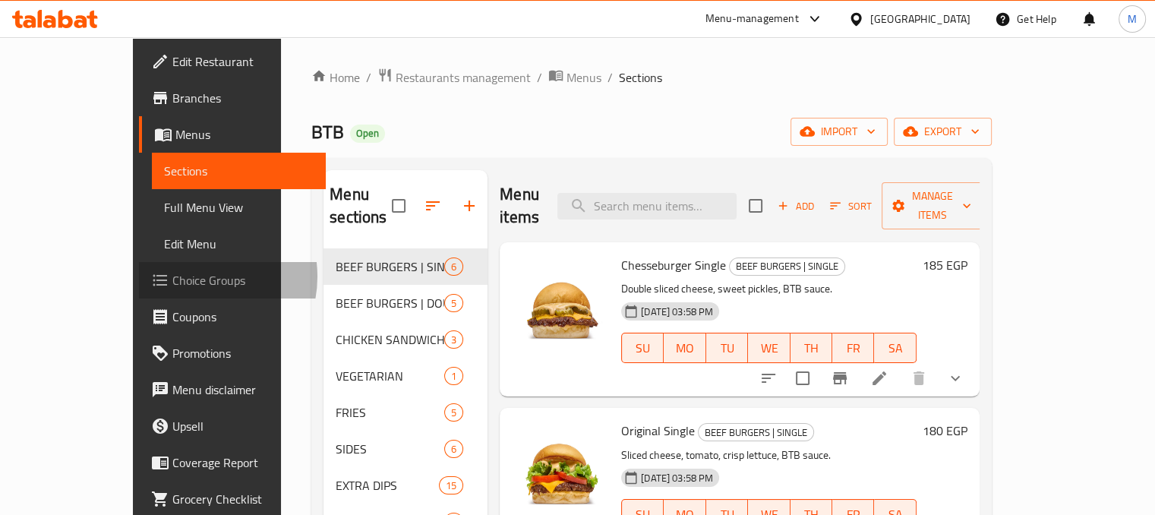
click at [172, 276] on span "Choice Groups" at bounding box center [242, 280] width 141 height 18
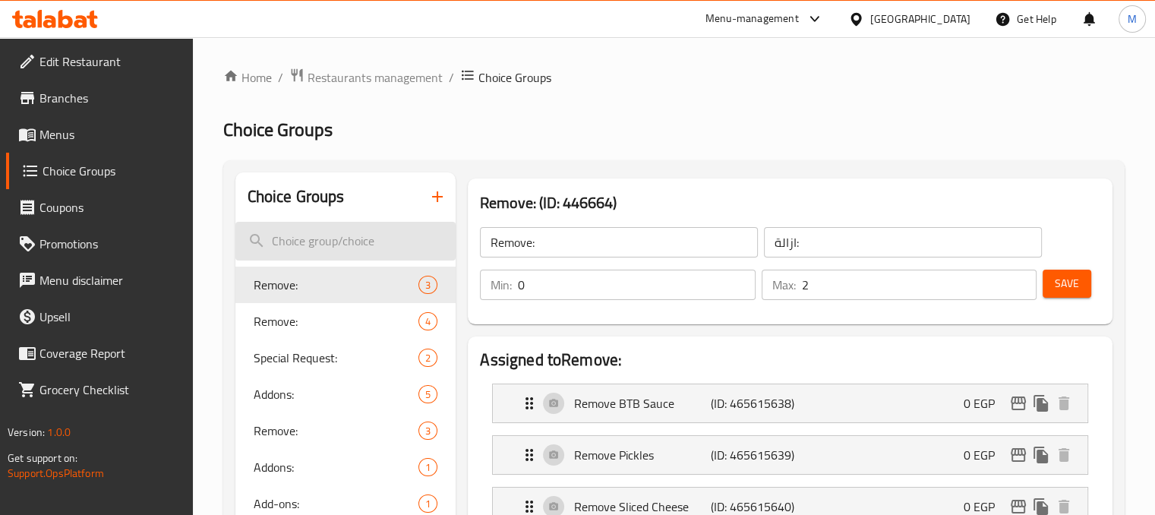
click at [302, 234] on input "search" at bounding box center [345, 241] width 221 height 39
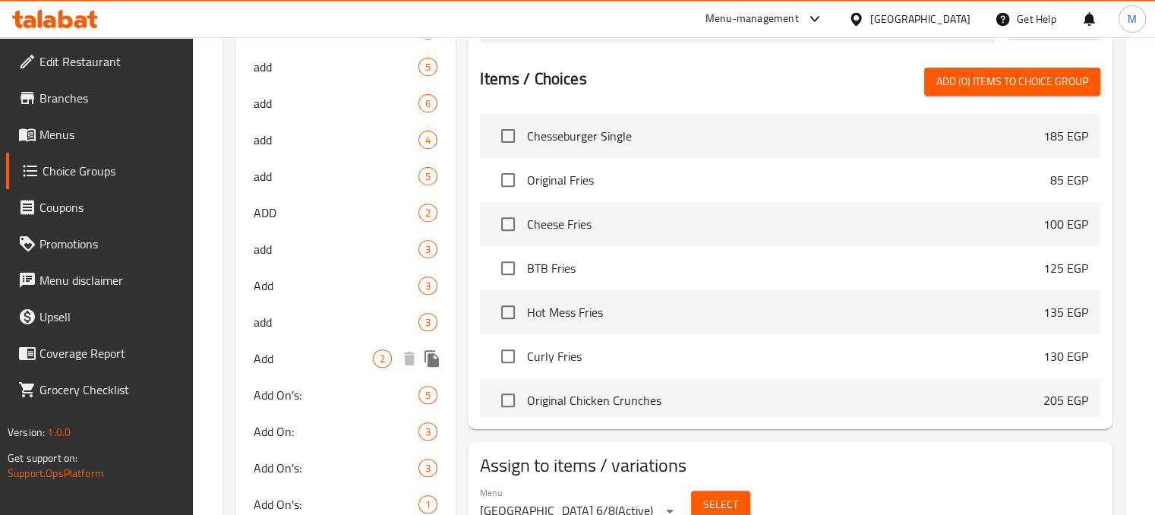
scroll to position [547, 0]
type input "add"
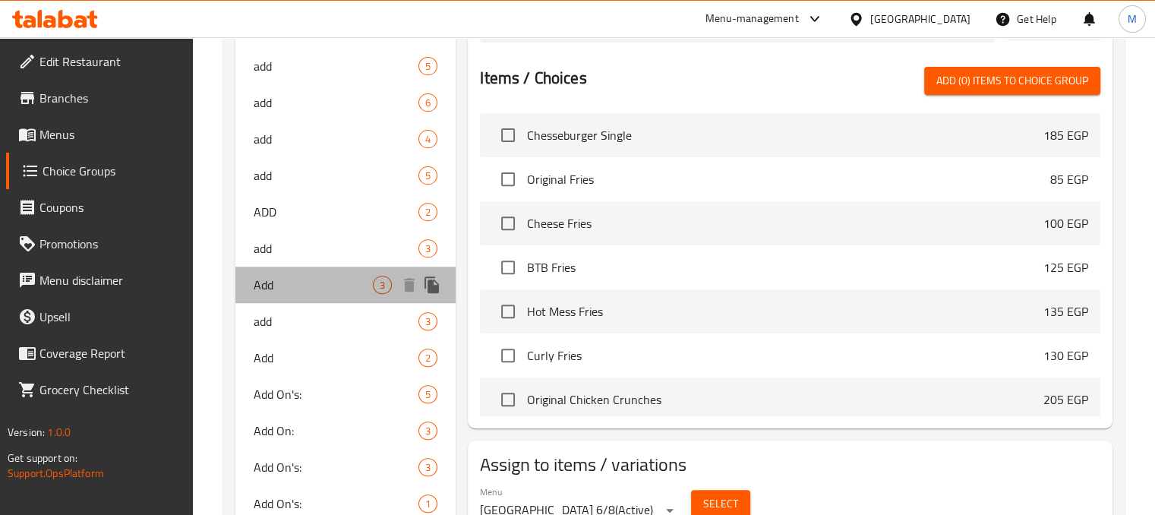
click at [330, 287] on span "Add" at bounding box center [314, 285] width 120 height 18
type input "Add"
type input "الاضافة"
type input "0"
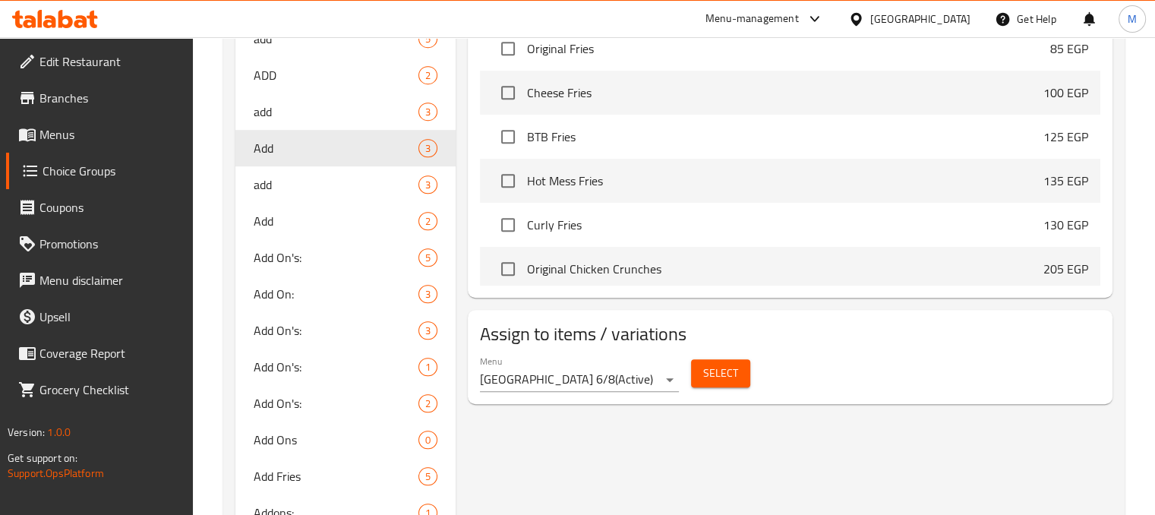
scroll to position [690, 0]
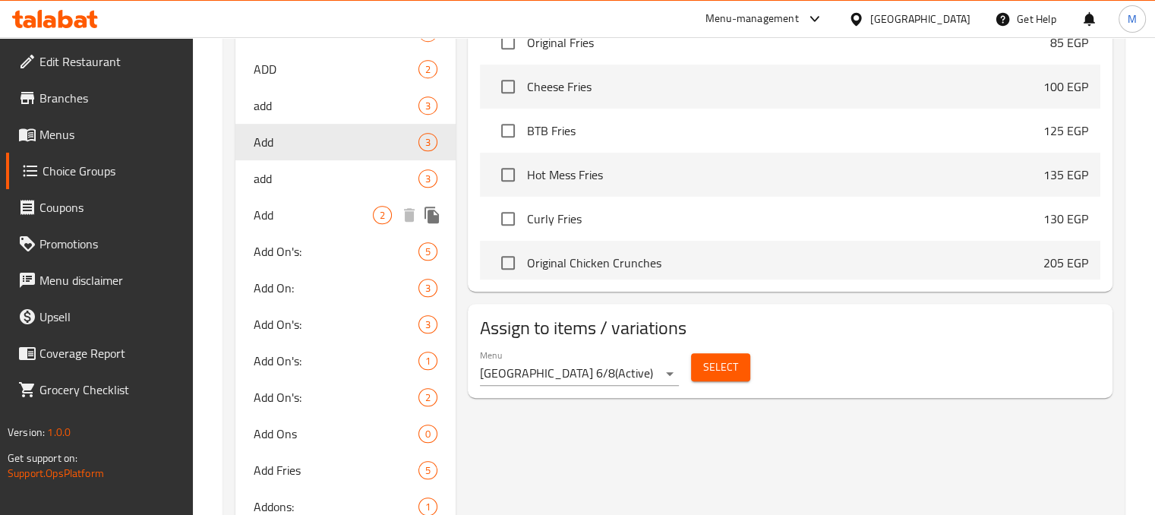
click at [301, 215] on span "Add" at bounding box center [314, 215] width 120 height 18
type input "Add"
type input "الاضافة"
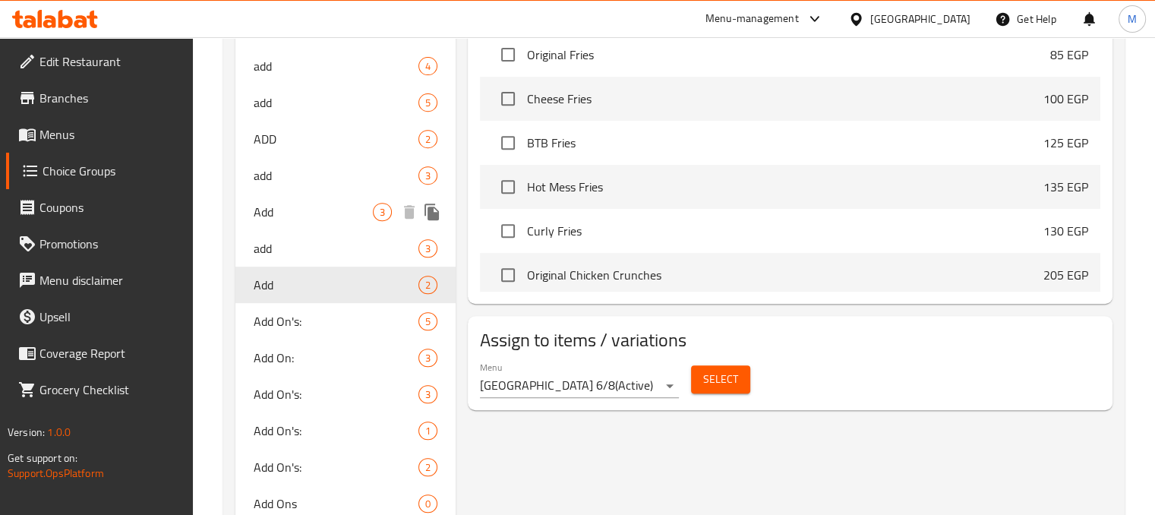
scroll to position [857, 0]
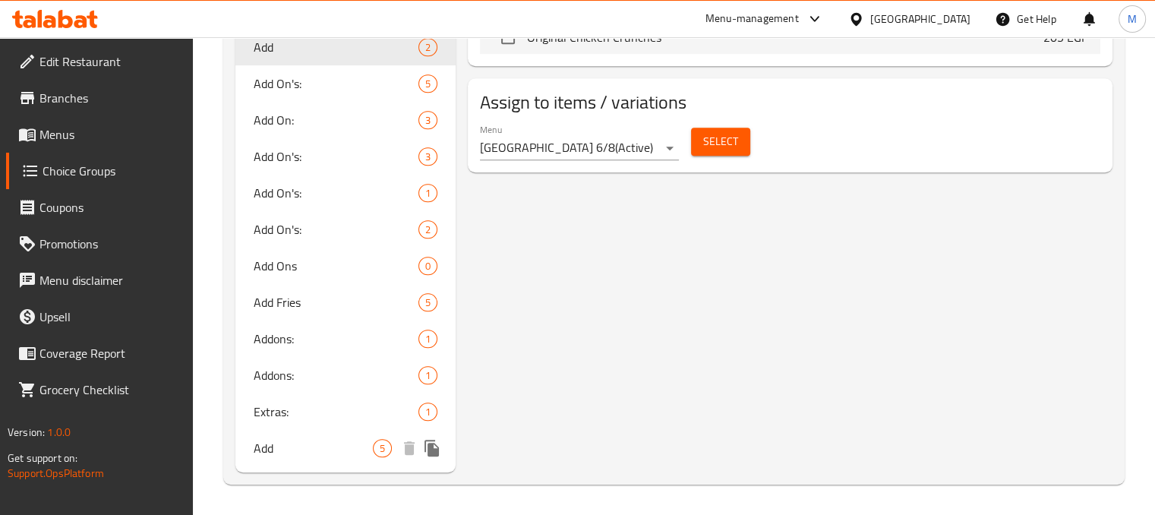
click at [283, 442] on span "Add" at bounding box center [314, 448] width 120 height 18
type input "Add"
type input "اضافة"
type input "5"
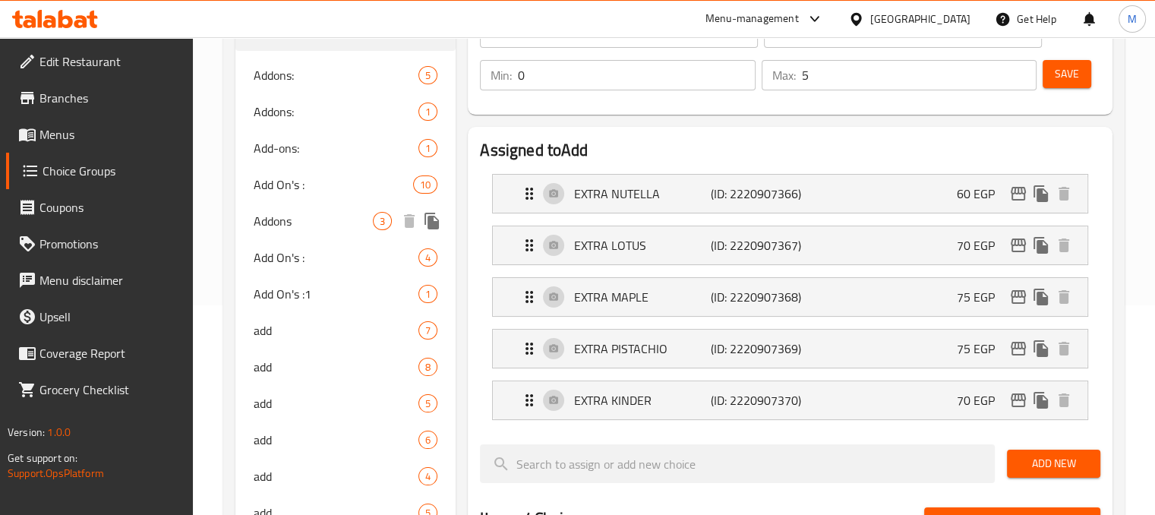
scroll to position [0, 0]
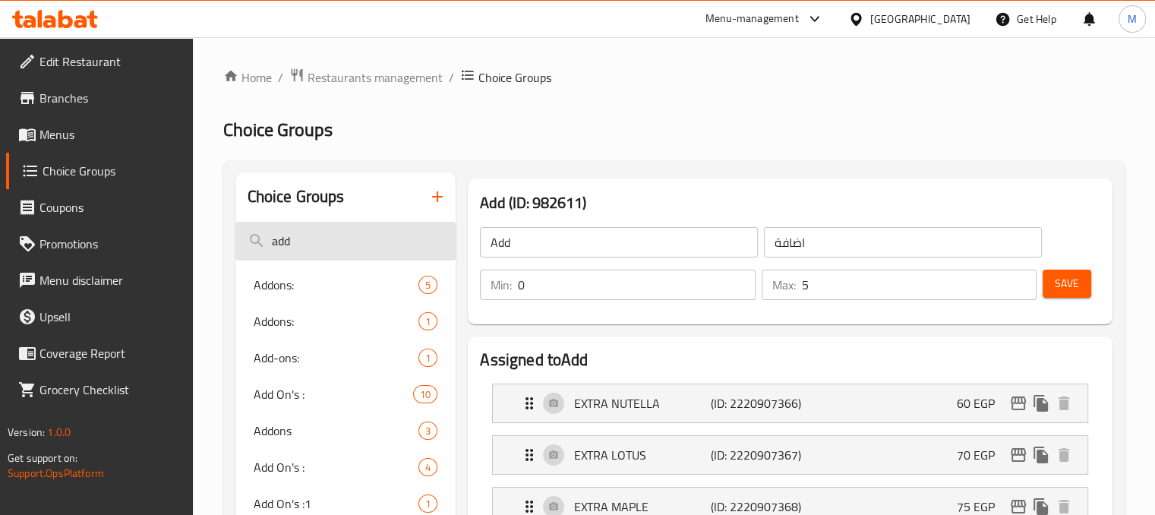
click at [307, 232] on input "add" at bounding box center [345, 241] width 221 height 39
click at [288, 284] on span "Addons:" at bounding box center [337, 285] width 166 height 18
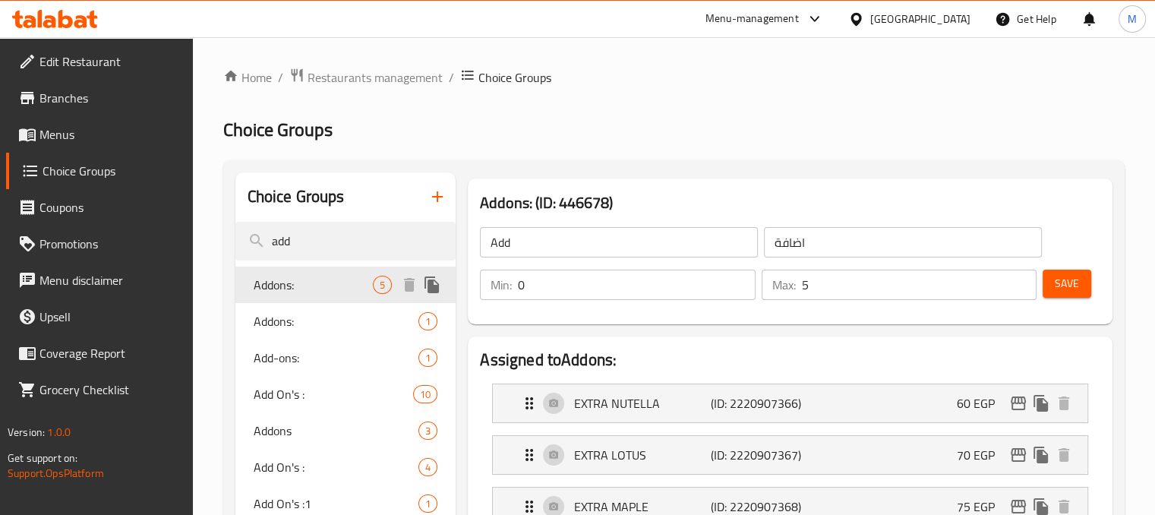
type input "Addons:"
type input "إضافات:"
type input "3"
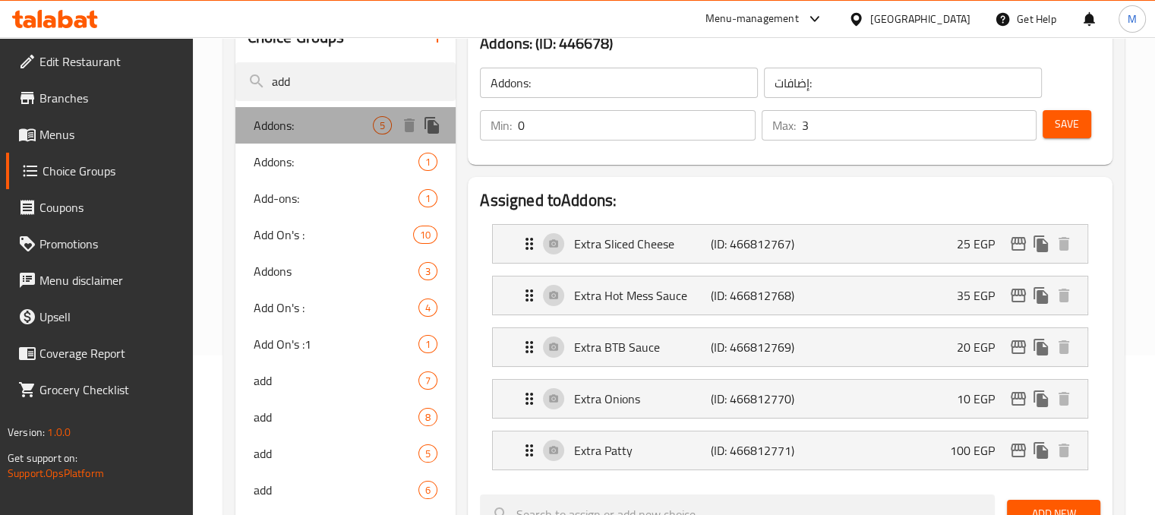
click at [316, 131] on span "Addons:" at bounding box center [314, 125] width 120 height 18
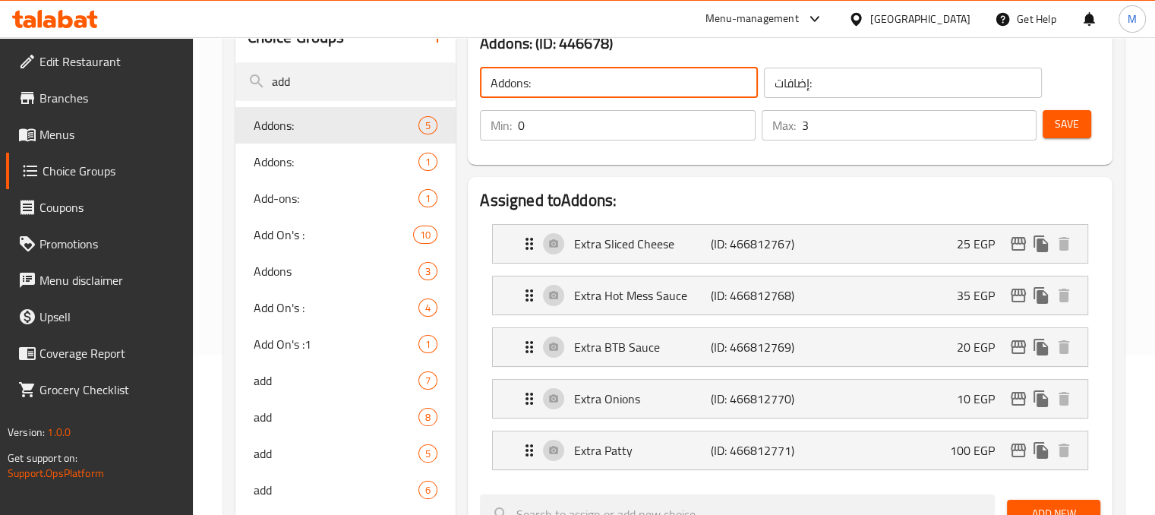
click at [529, 87] on input "Addons:" at bounding box center [619, 83] width 278 height 30
type input "Addons (B):"
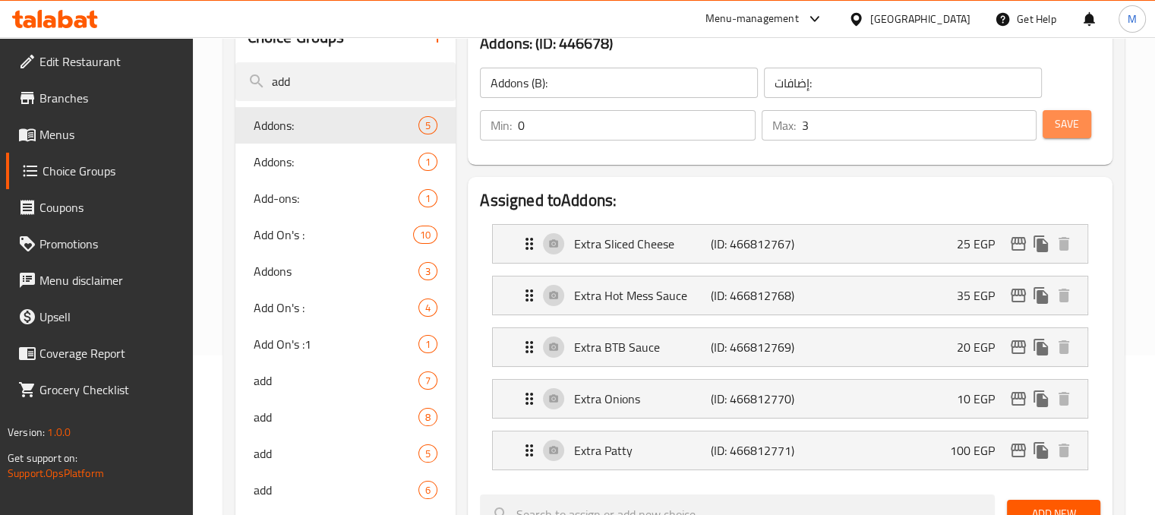
click at [1067, 122] on span "Save" at bounding box center [1067, 124] width 24 height 19
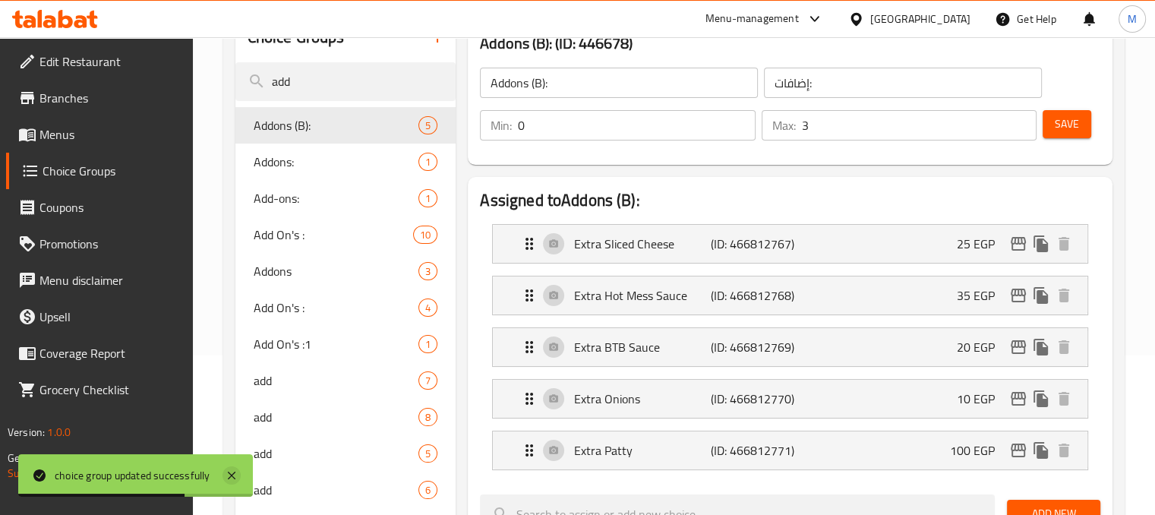
click at [228, 473] on icon at bounding box center [232, 475] width 18 height 18
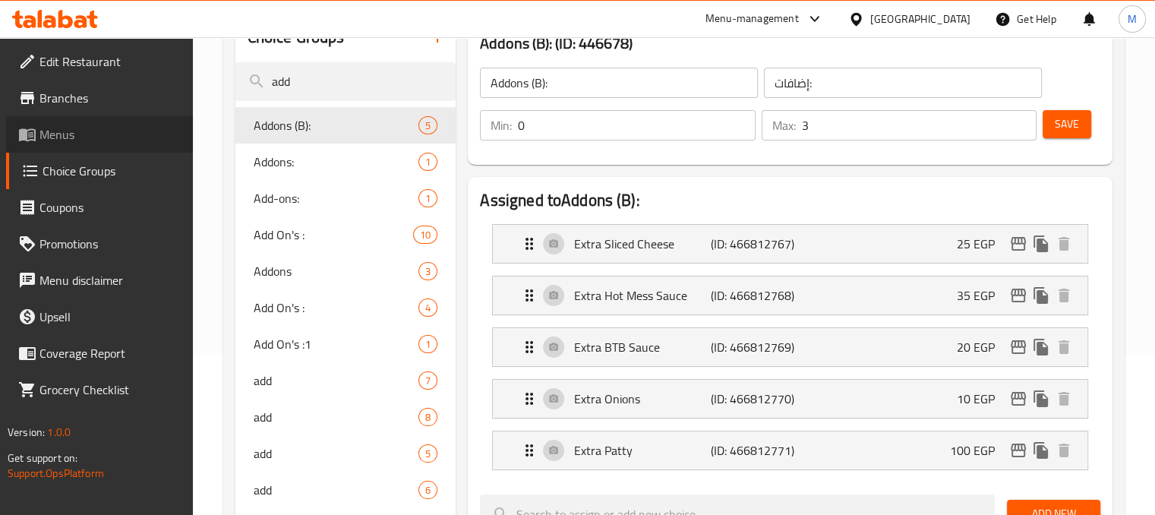
click at [39, 141] on span at bounding box center [28, 134] width 21 height 18
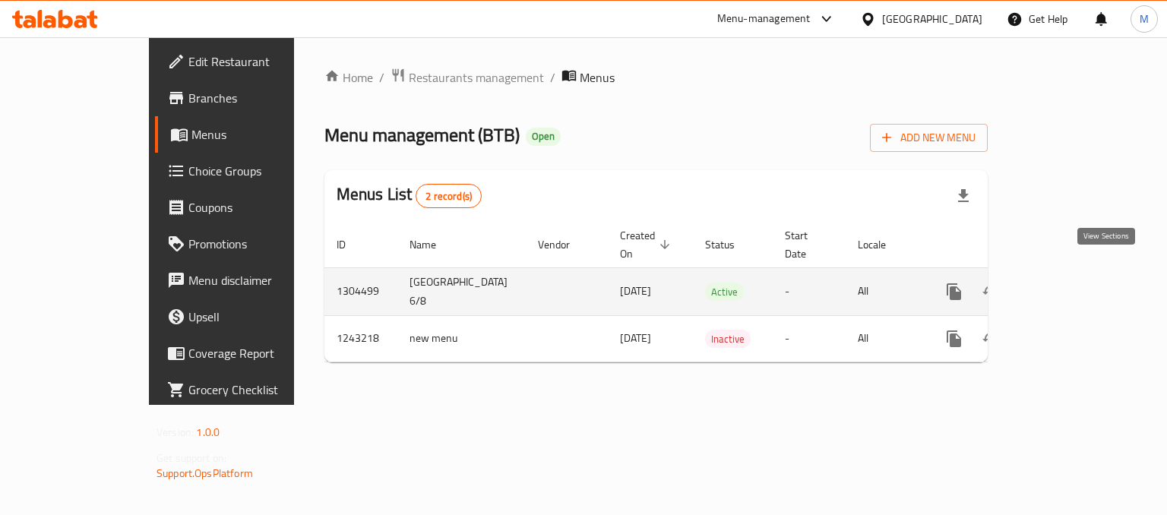
click at [1082, 275] on link "enhanced table" at bounding box center [1063, 291] width 36 height 36
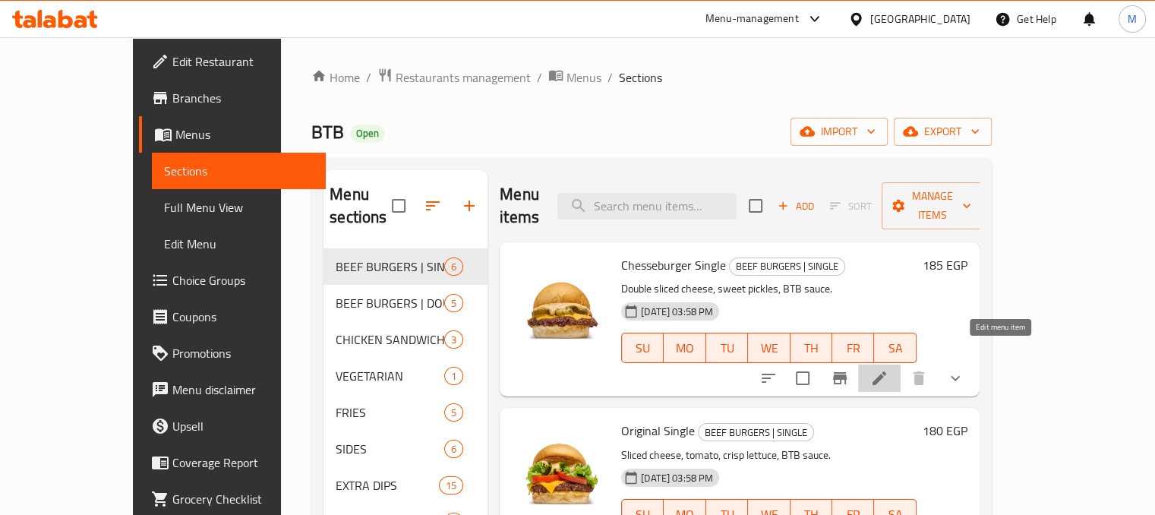
click at [886, 371] on icon at bounding box center [880, 378] width 14 height 14
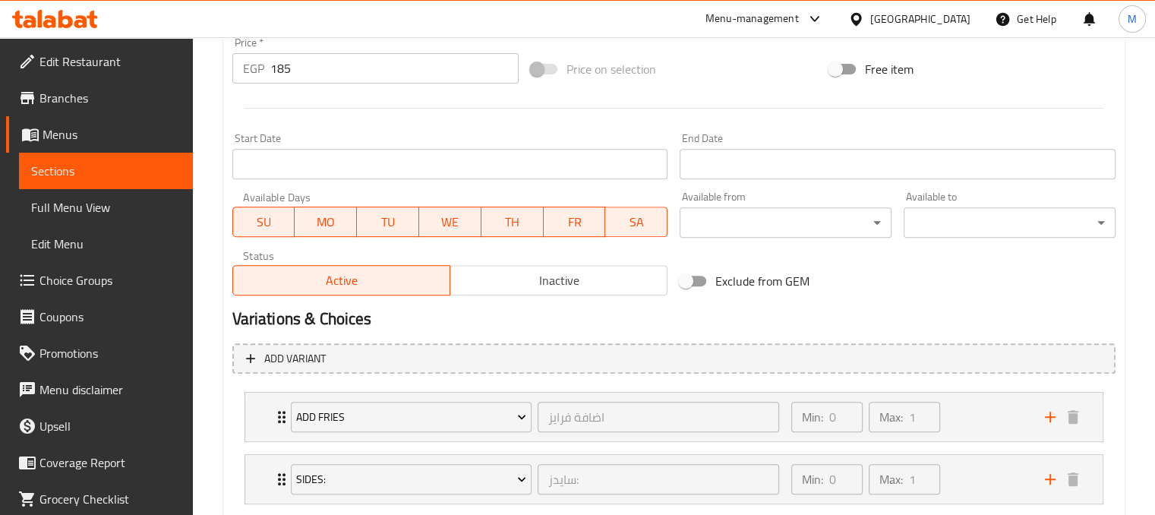
scroll to position [791, 0]
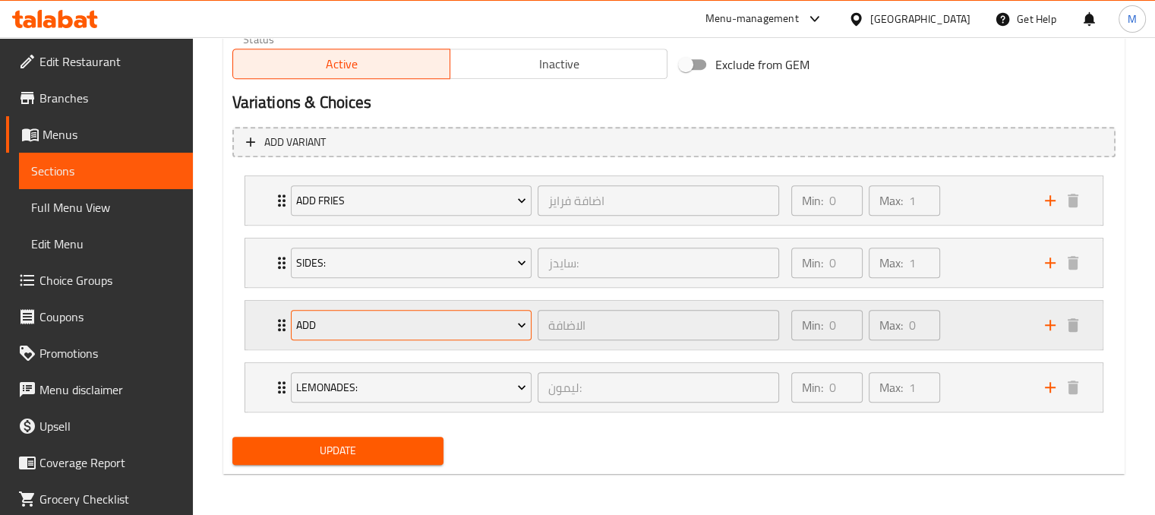
click at [476, 327] on span "add" at bounding box center [411, 325] width 230 height 19
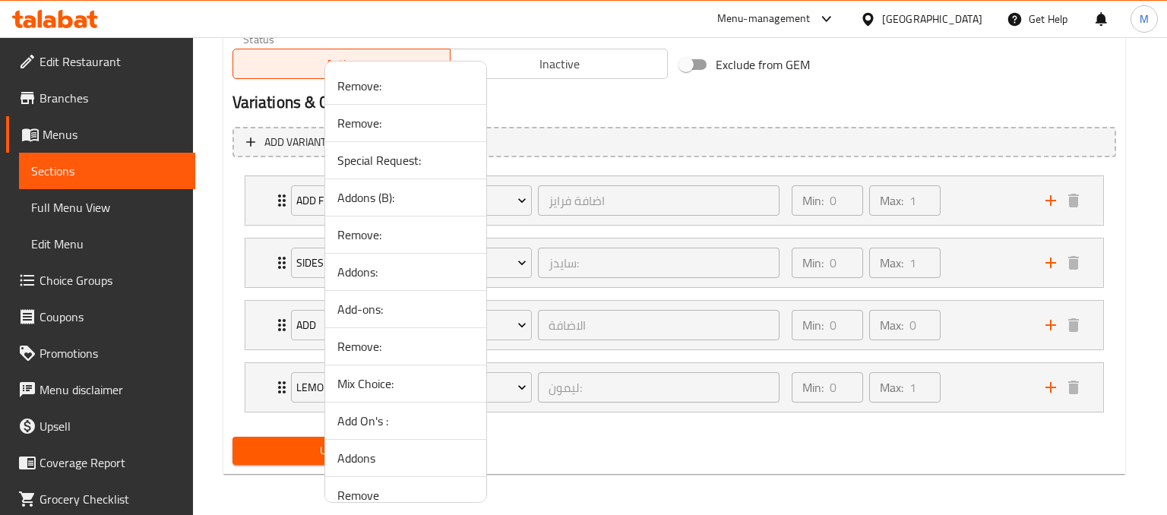
click at [955, 311] on div at bounding box center [583, 257] width 1167 height 515
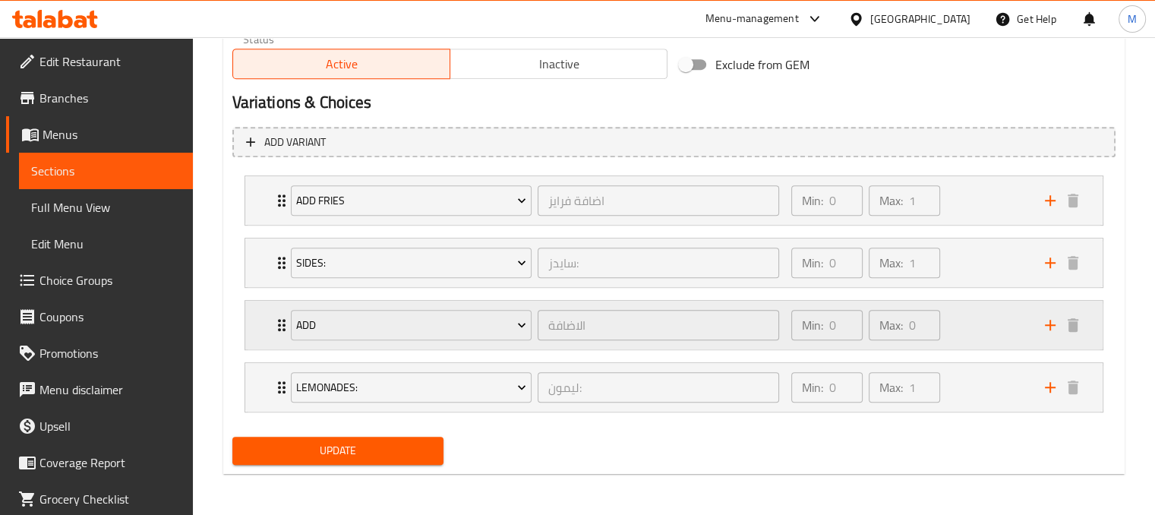
click at [959, 316] on div "Min: 0 ​ Max: 0 ​" at bounding box center [909, 325] width 254 height 49
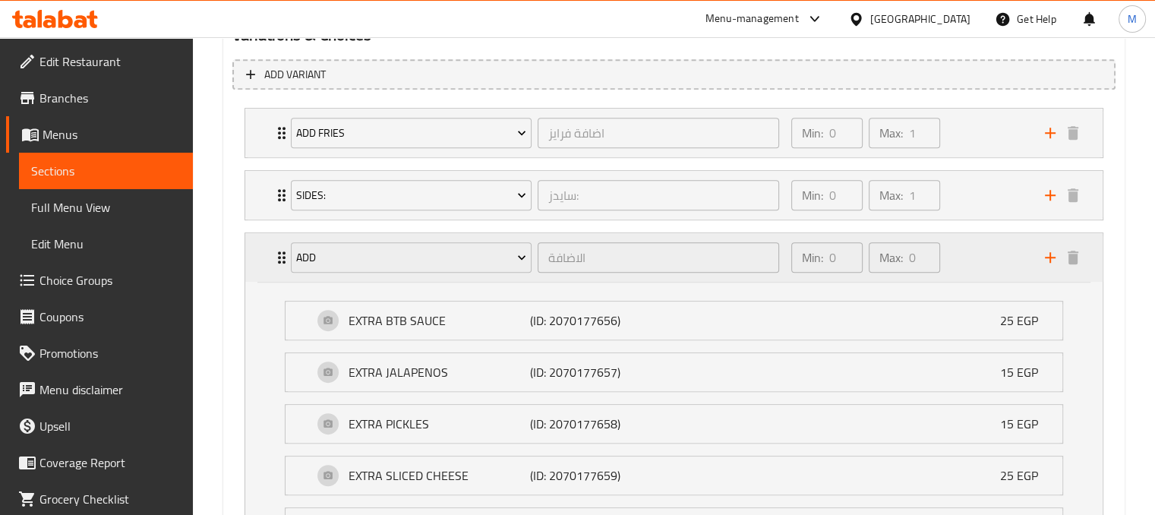
scroll to position [857, 0]
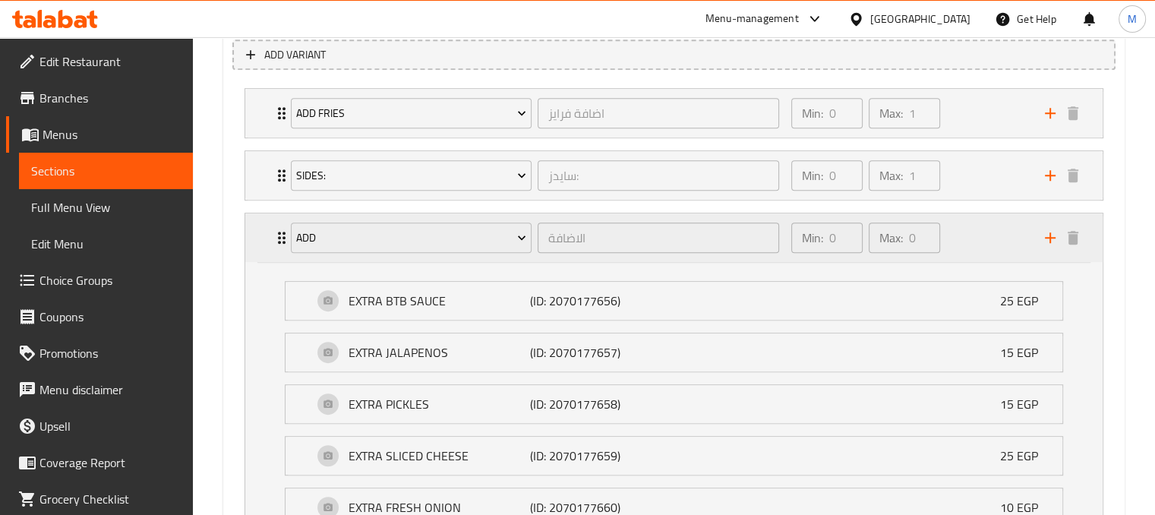
click at [980, 219] on div "Min: 0 ​ Max: 0 ​" at bounding box center [909, 237] width 254 height 49
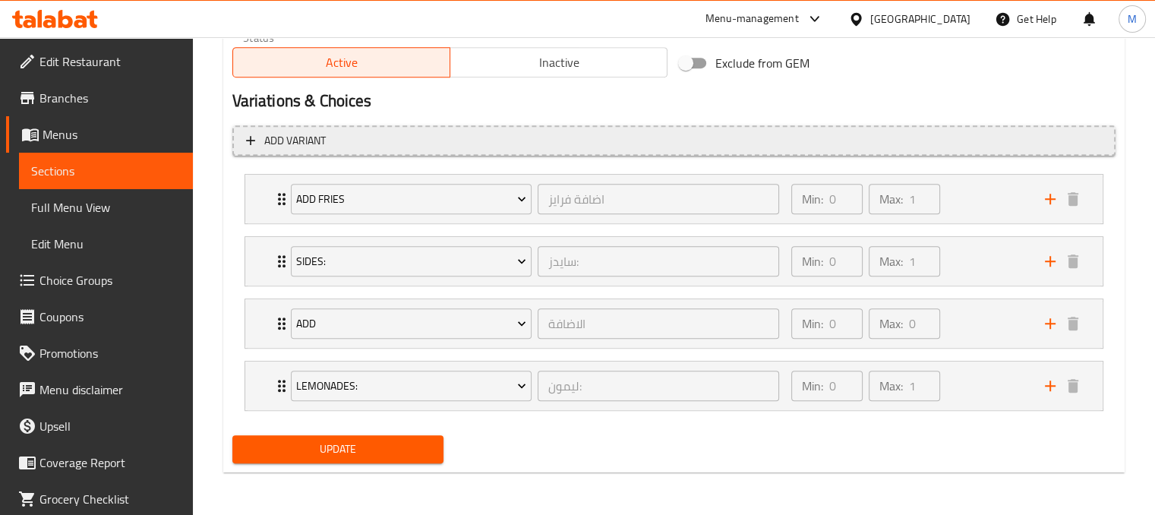
scroll to position [791, 0]
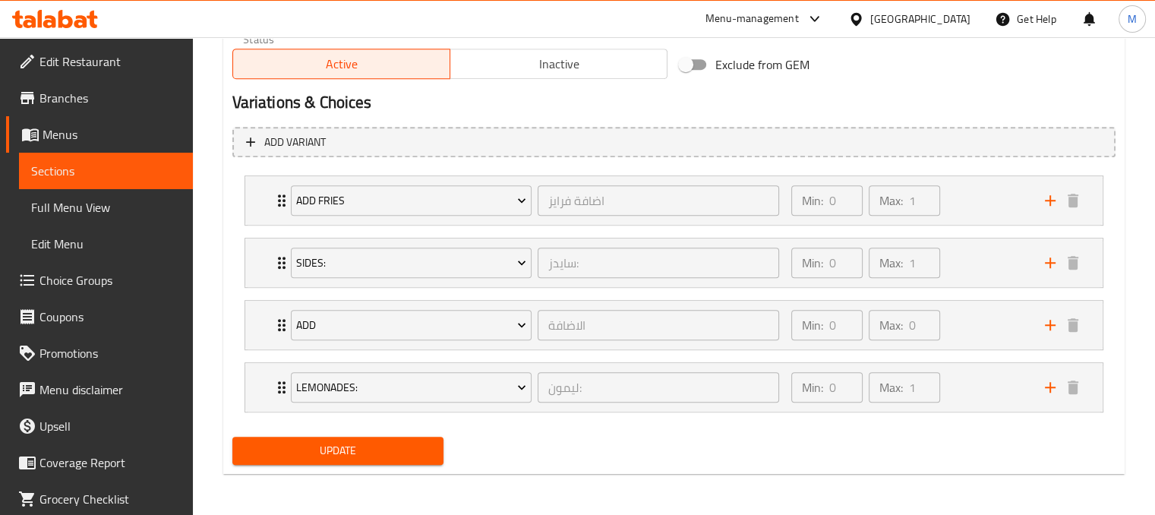
click at [131, 283] on span "Choice Groups" at bounding box center [109, 280] width 141 height 18
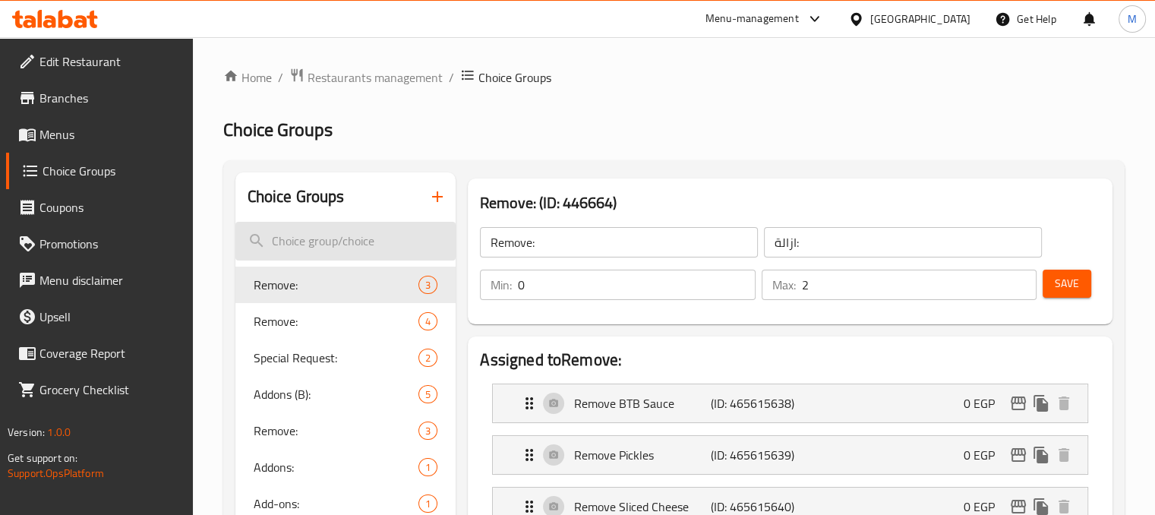
click at [324, 234] on input "search" at bounding box center [345, 241] width 221 height 39
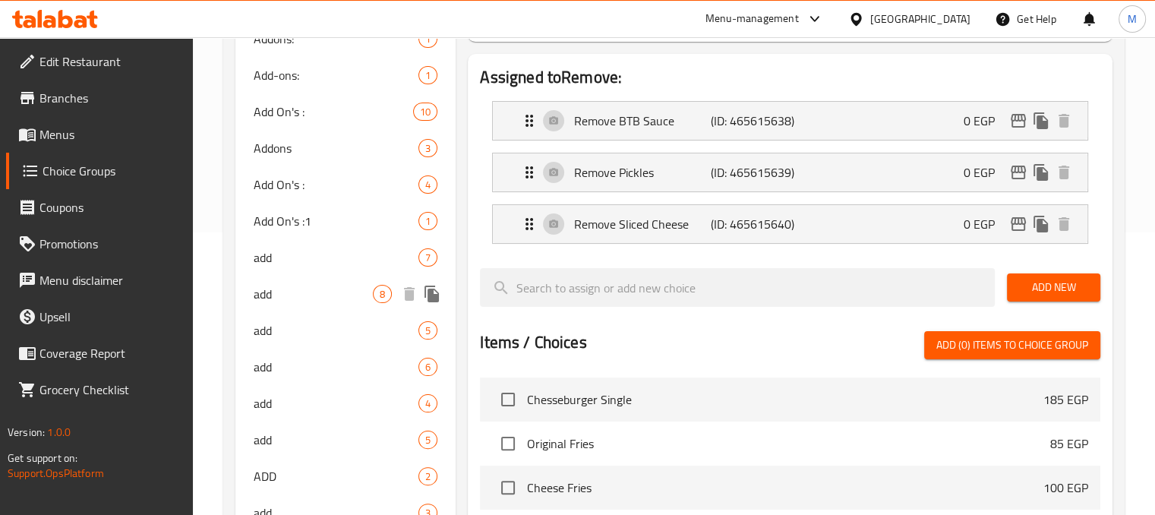
scroll to position [284, 0]
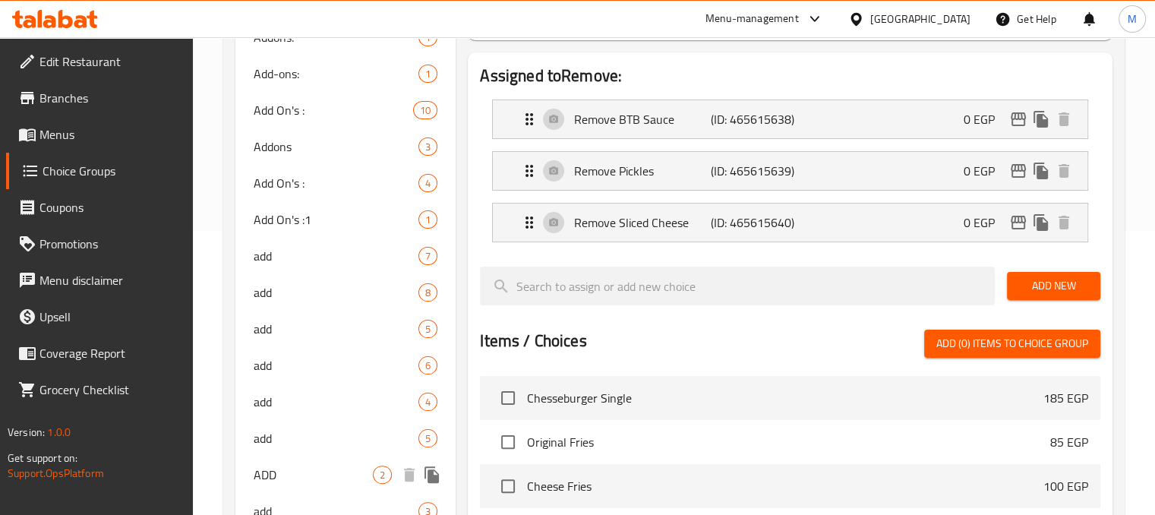
type input "add"
click at [316, 463] on div "ADD 2" at bounding box center [345, 474] width 221 height 36
type input "ADD"
type input "الاضافة"
type input "0"
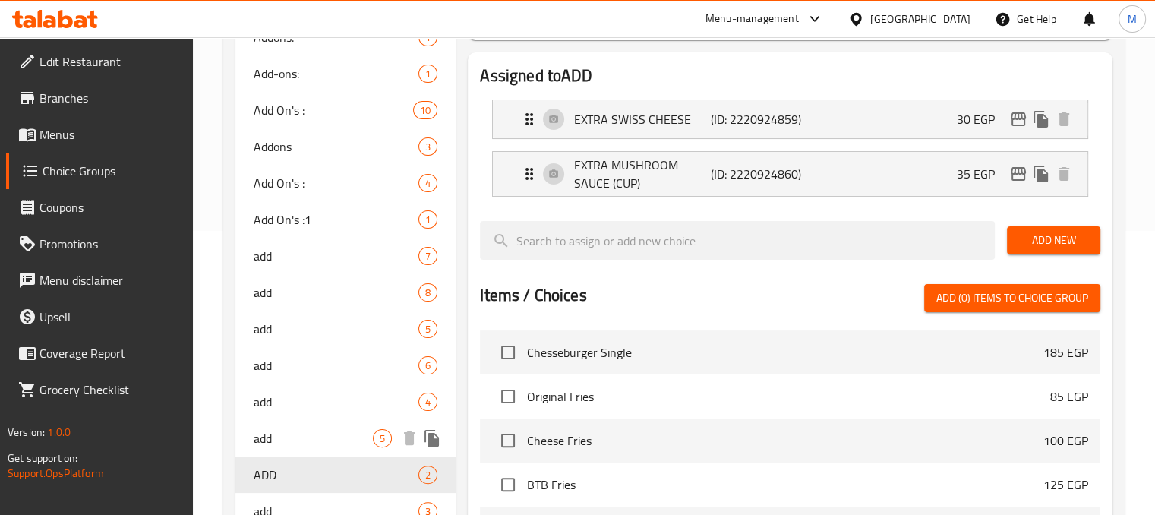
click at [327, 435] on span "add" at bounding box center [314, 438] width 120 height 18
type input "add"
type input "الاضافة"
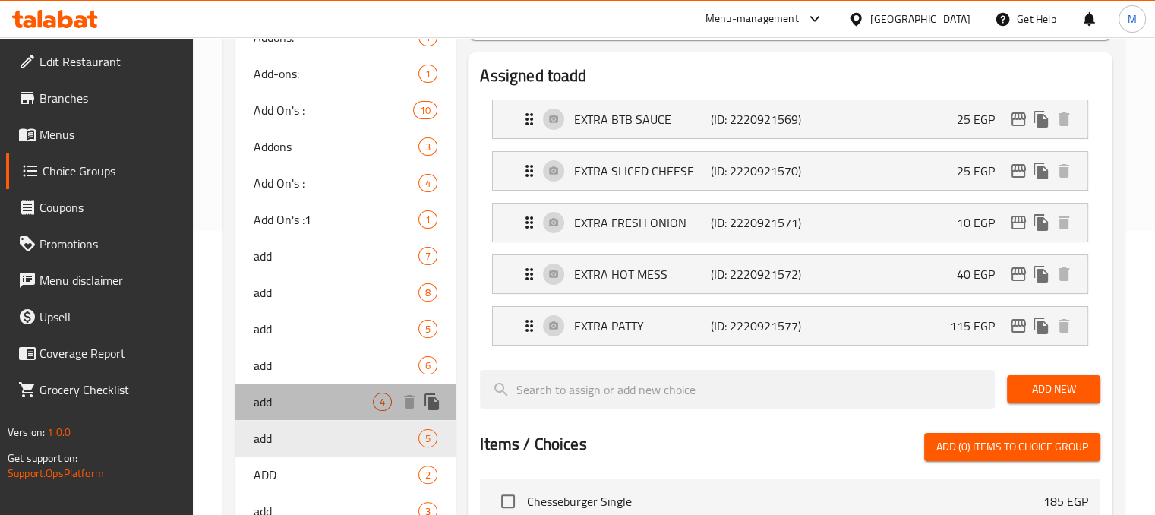
click at [327, 411] on div "add 4" at bounding box center [345, 402] width 221 height 36
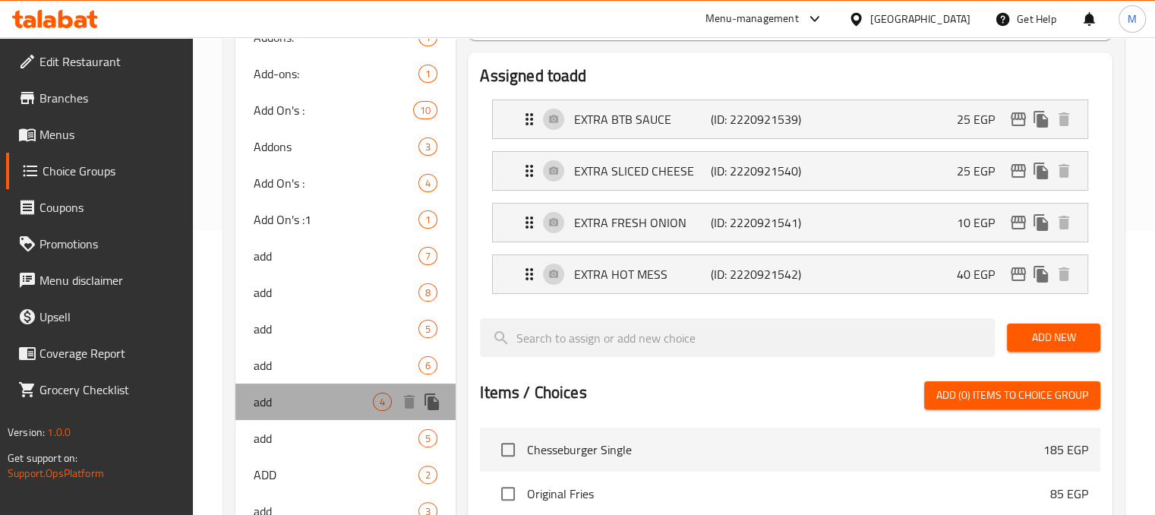
click at [327, 384] on div "add 4" at bounding box center [345, 402] width 221 height 36
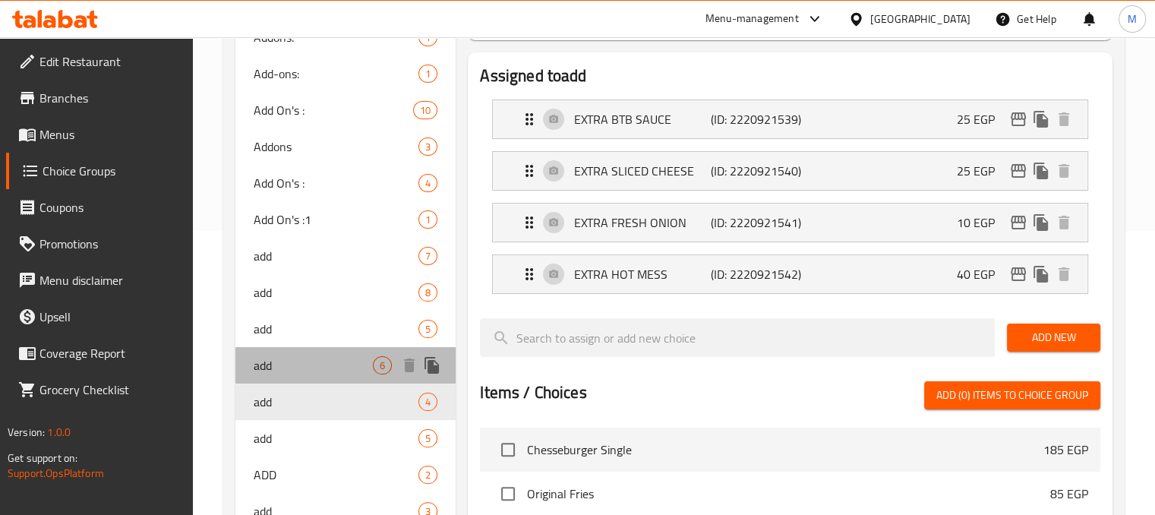
click at [323, 350] on div "add 6" at bounding box center [345, 365] width 221 height 36
type input "add"
type input "الاضافة"
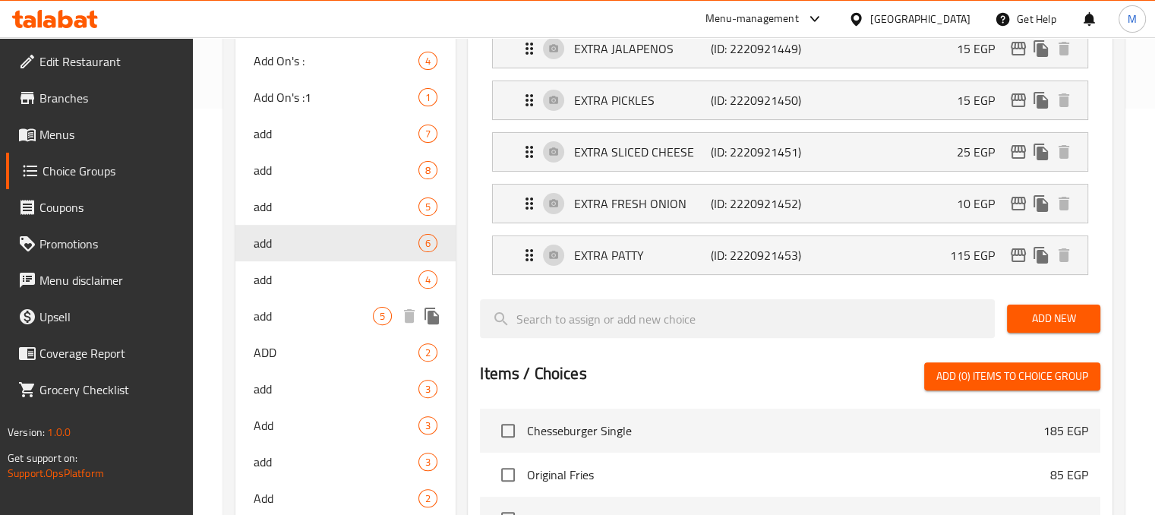
scroll to position [522, 0]
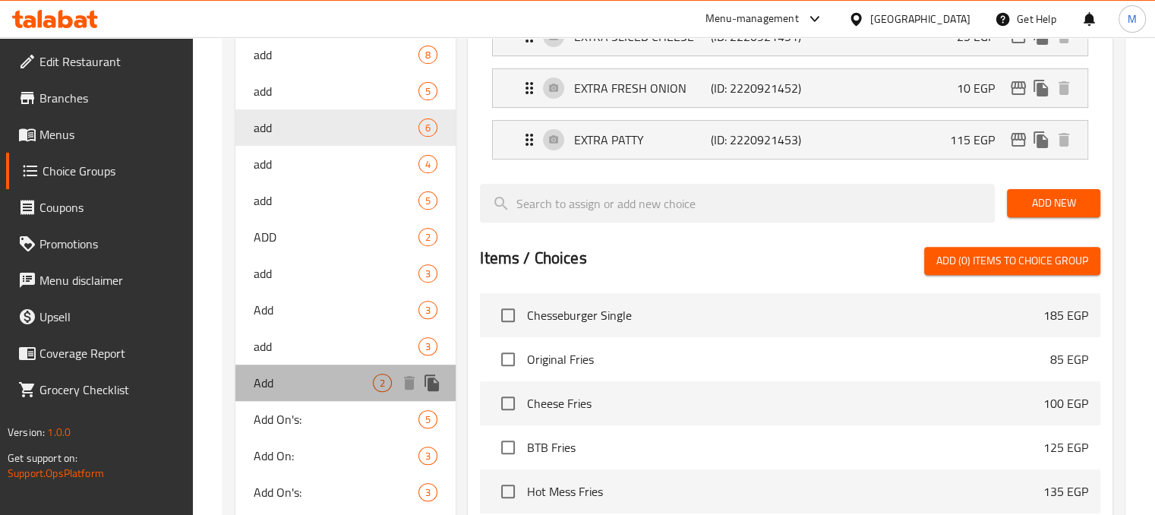
click at [286, 381] on span "Add" at bounding box center [314, 383] width 120 height 18
type input "Add"
type input "الاضافة"
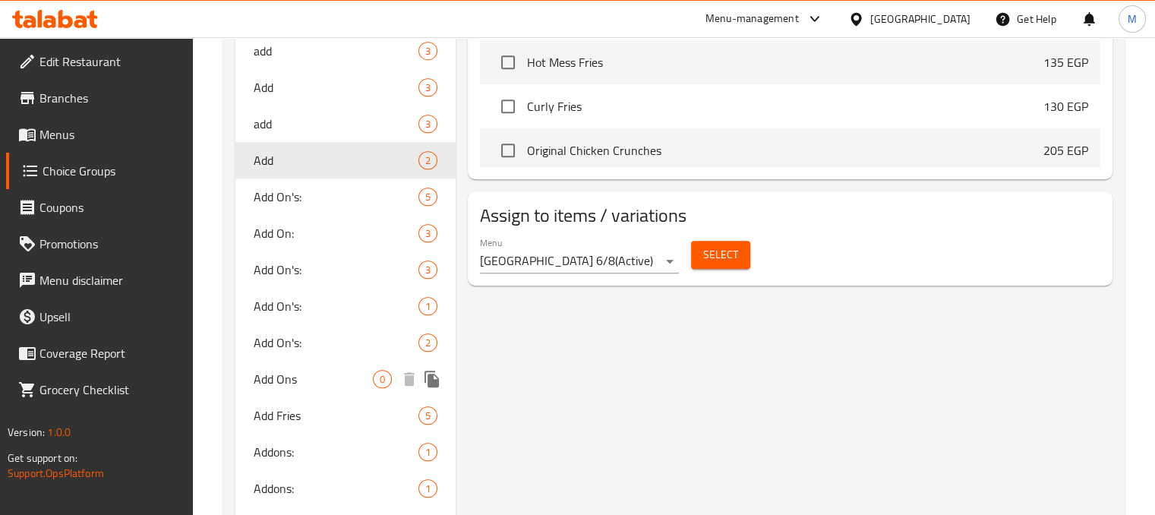
scroll to position [857, 0]
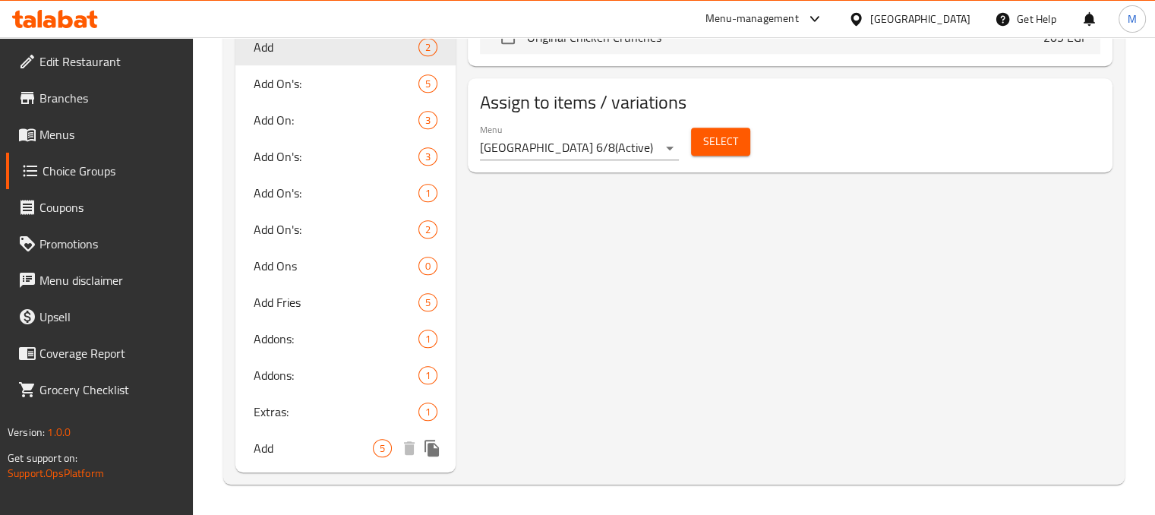
click at [343, 439] on span "Add" at bounding box center [314, 448] width 120 height 18
type input "Add"
type input "اضافة"
type input "5"
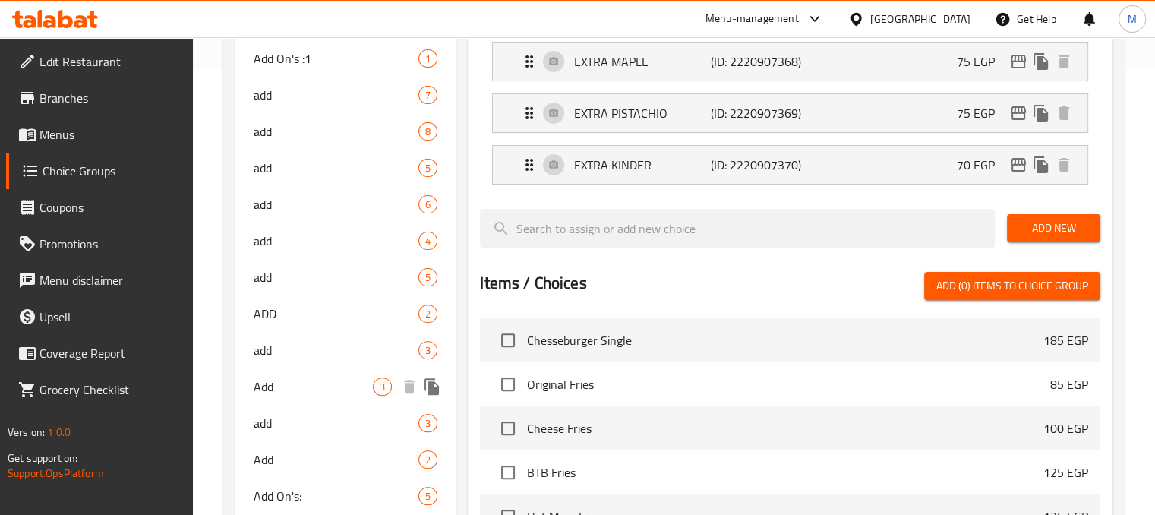
scroll to position [441, 0]
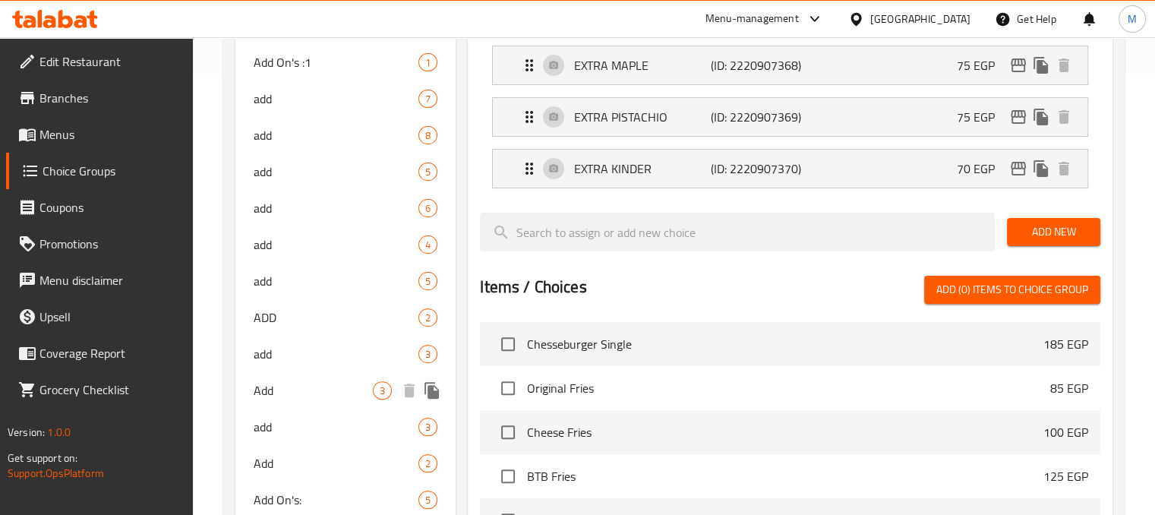
click at [336, 377] on div "Add 3" at bounding box center [345, 390] width 221 height 36
type input "Add"
type input "الاضافة"
type input "0"
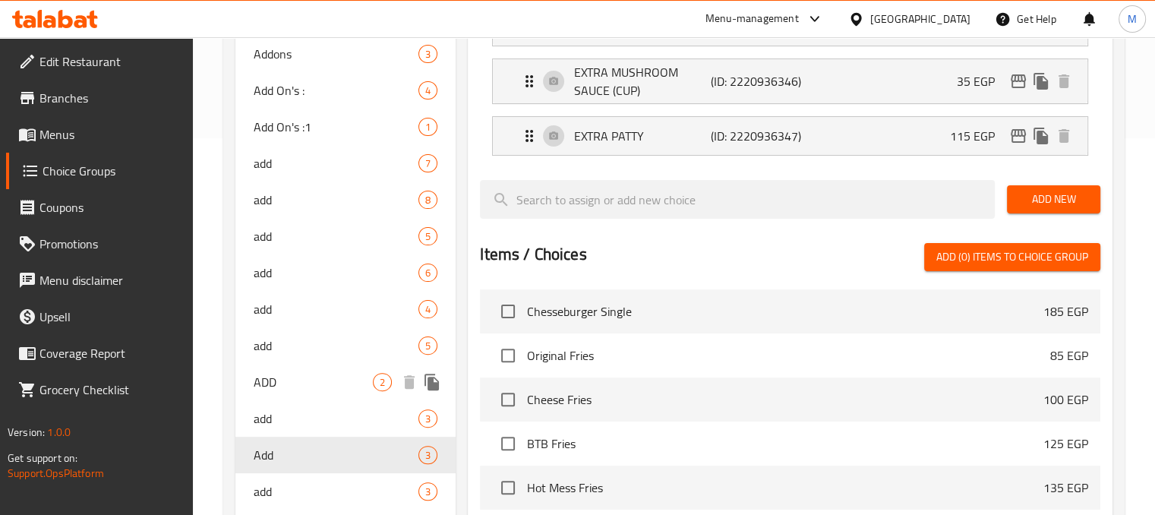
scroll to position [374, 0]
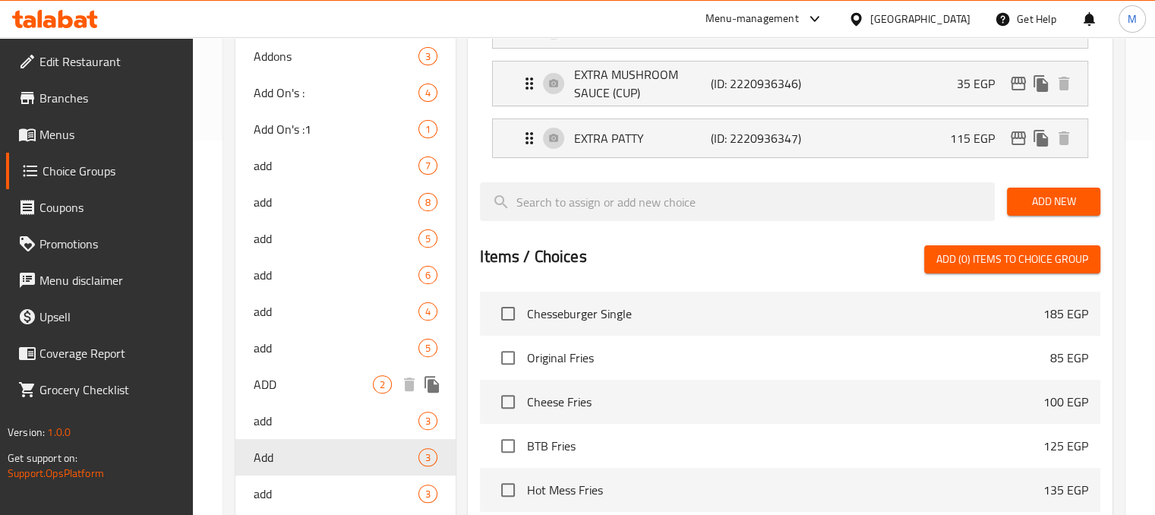
click at [336, 377] on span "ADD" at bounding box center [314, 384] width 120 height 18
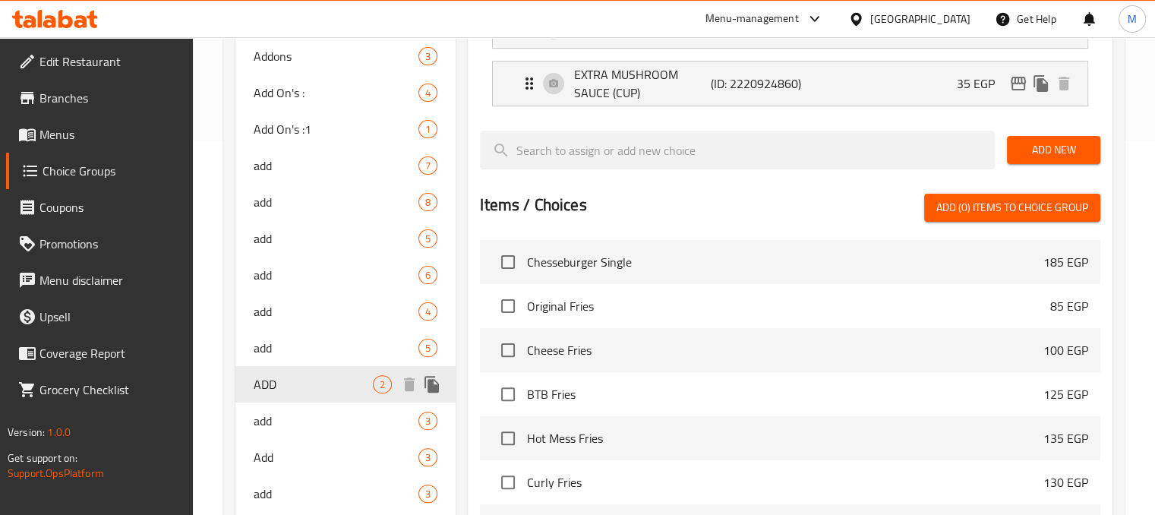
type input "ADD"
type input "الاضافة"
click at [339, 344] on span "add" at bounding box center [314, 348] width 120 height 18
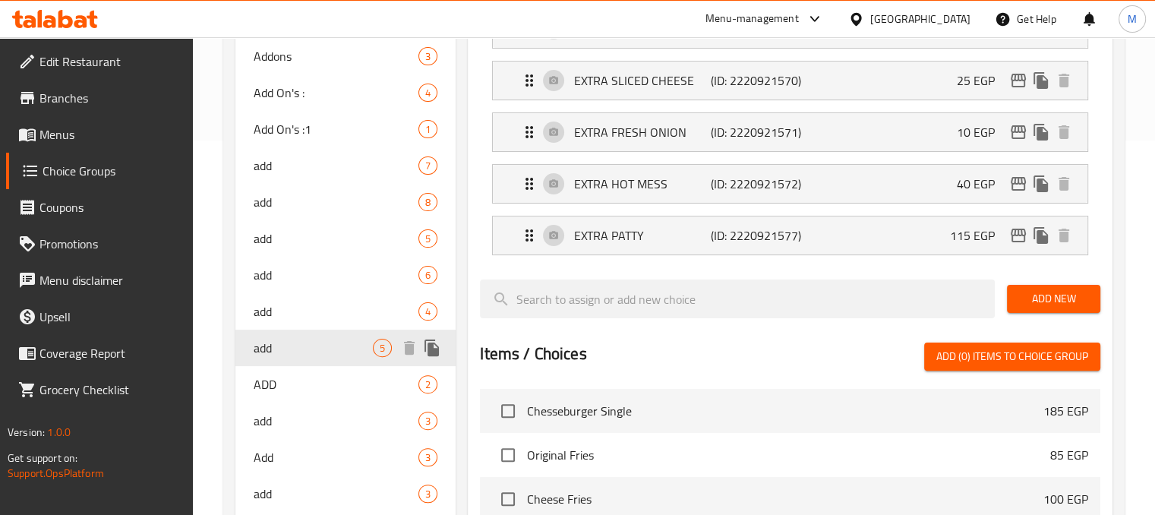
type input "add"
type input "الاضافة"
click at [322, 282] on span "add" at bounding box center [337, 275] width 166 height 18
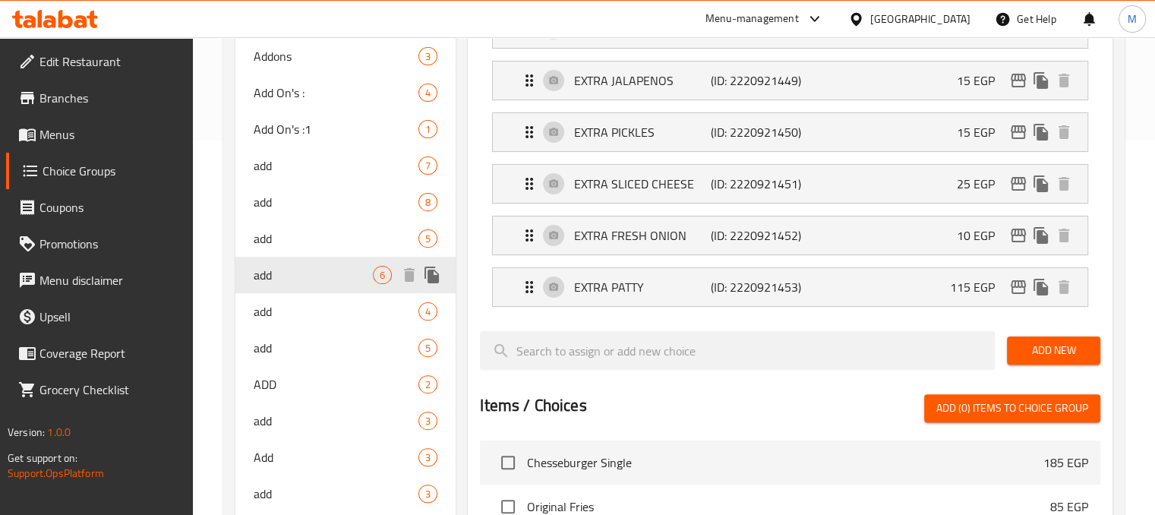
type input "add"
type input "الاضافة"
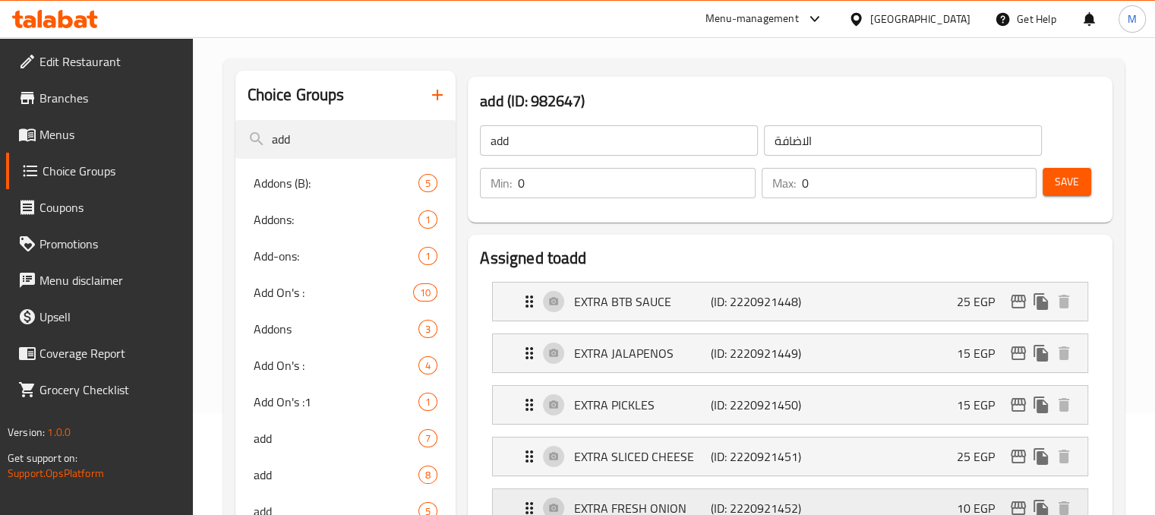
scroll to position [0, 0]
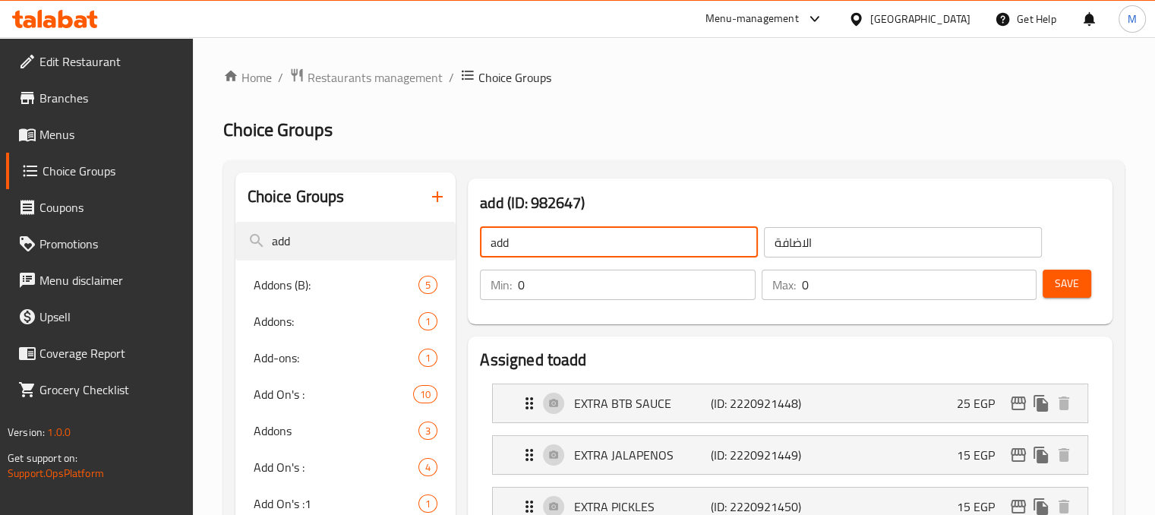
click at [556, 245] on input "add" at bounding box center [619, 242] width 278 height 30
type input "a"
type input "Add (B):"
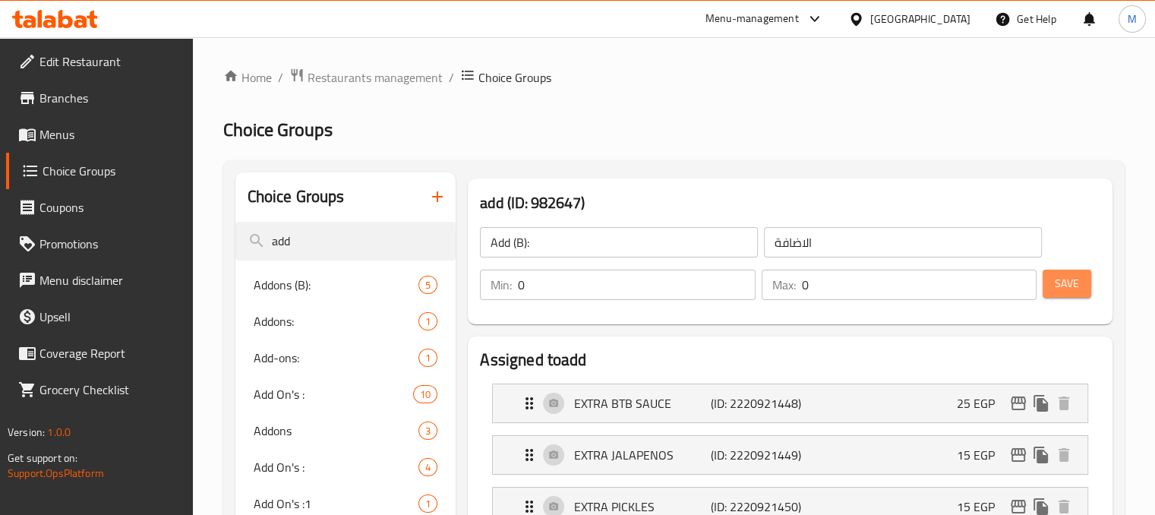
click at [1066, 287] on span "Save" at bounding box center [1067, 283] width 24 height 19
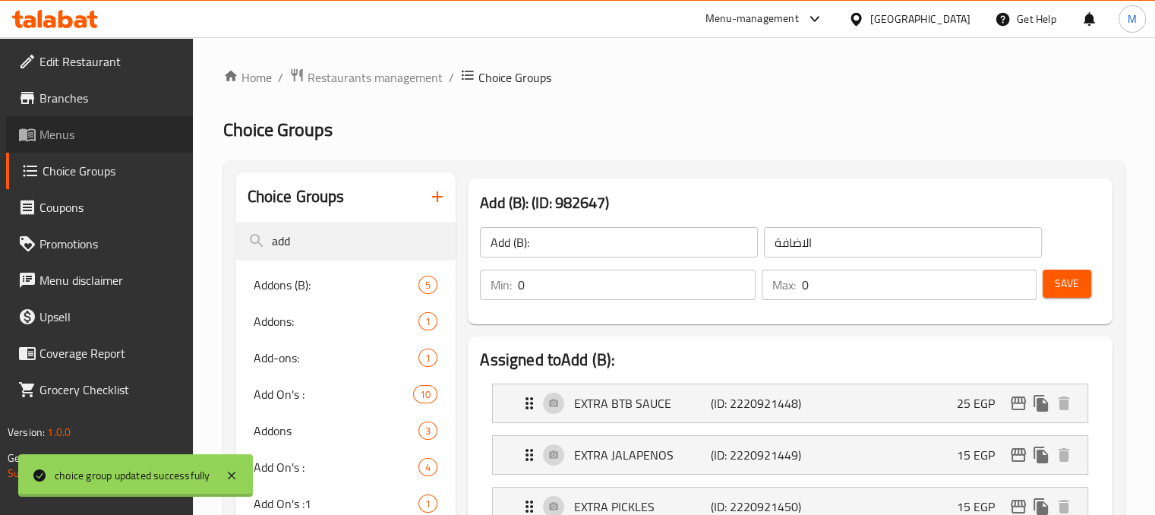
click at [148, 144] on link "Menus" at bounding box center [99, 134] width 187 height 36
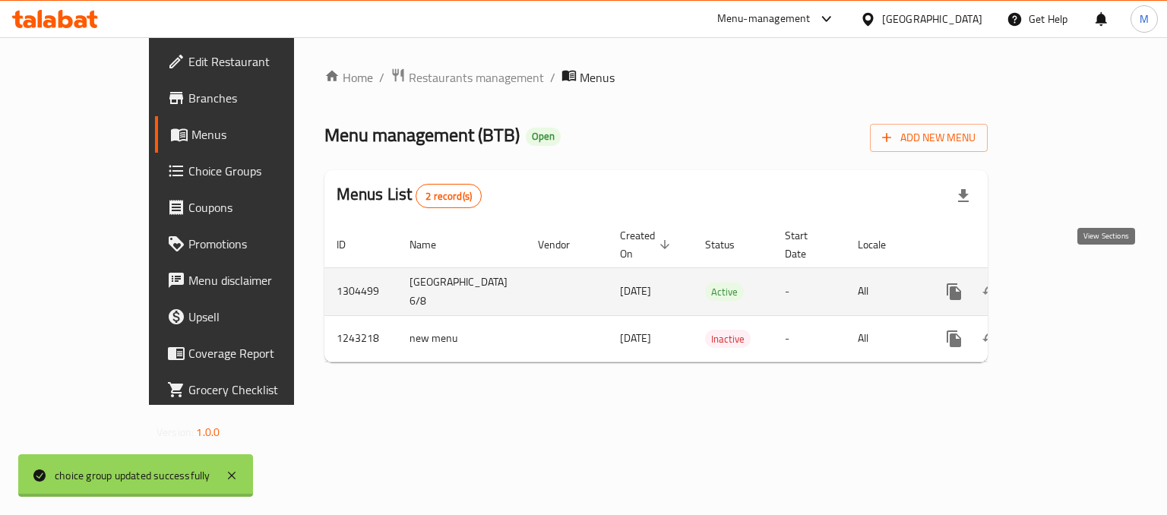
click at [1070, 285] on icon "enhanced table" at bounding box center [1063, 292] width 14 height 14
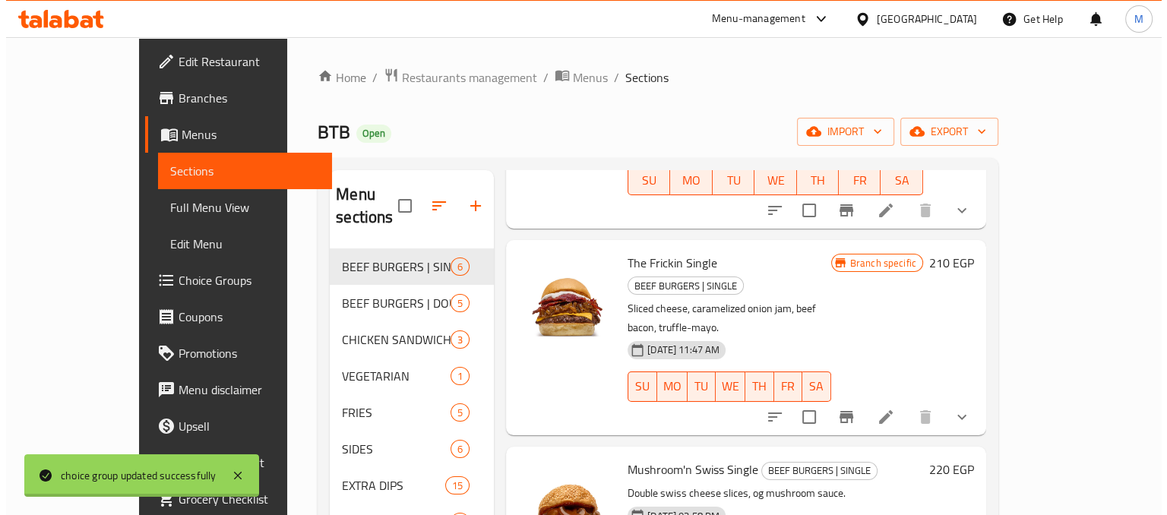
scroll to position [495, 0]
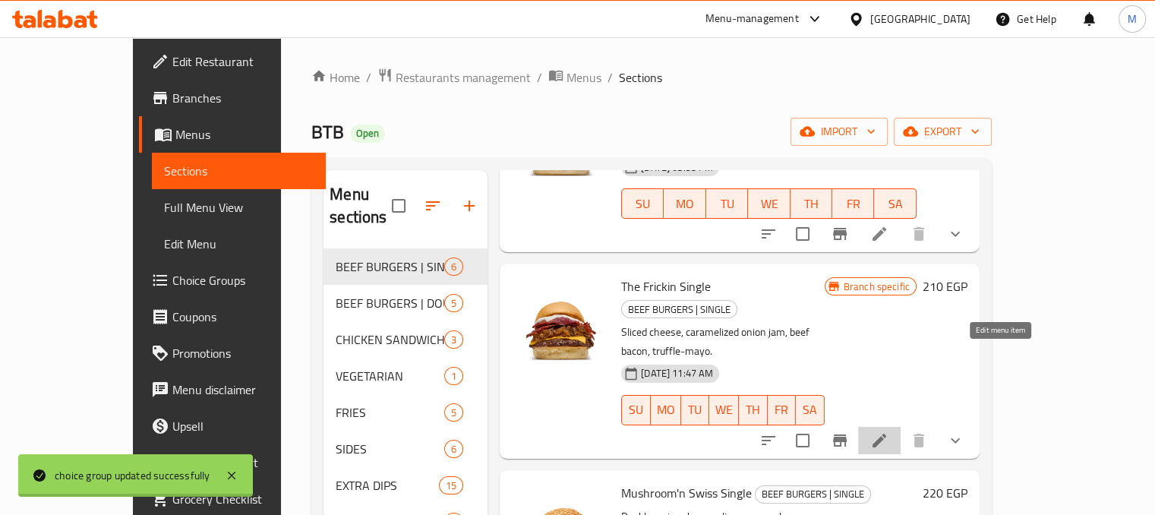
click at [889, 431] on icon at bounding box center [879, 440] width 18 height 18
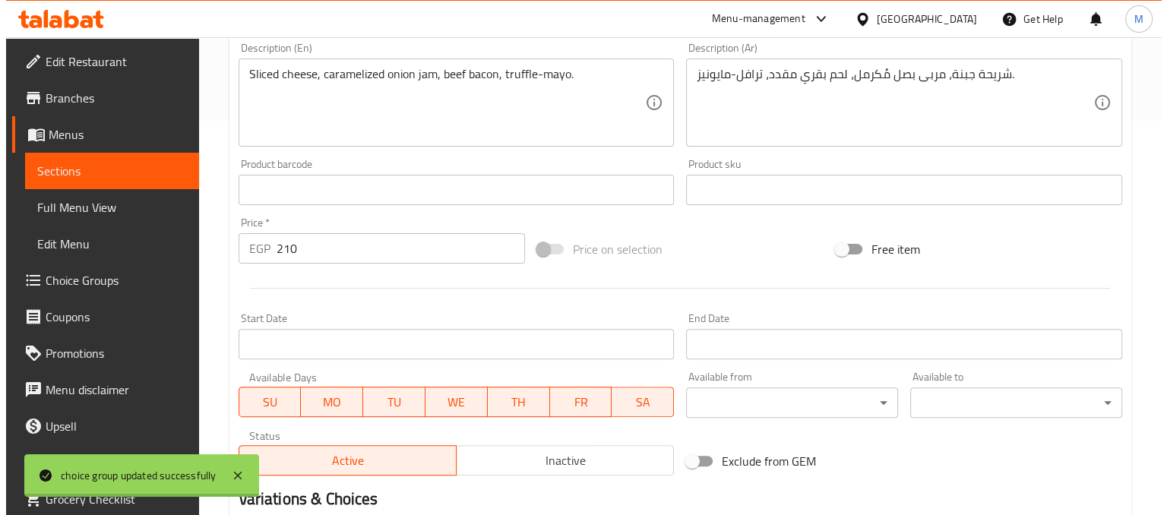
scroll to position [605, 0]
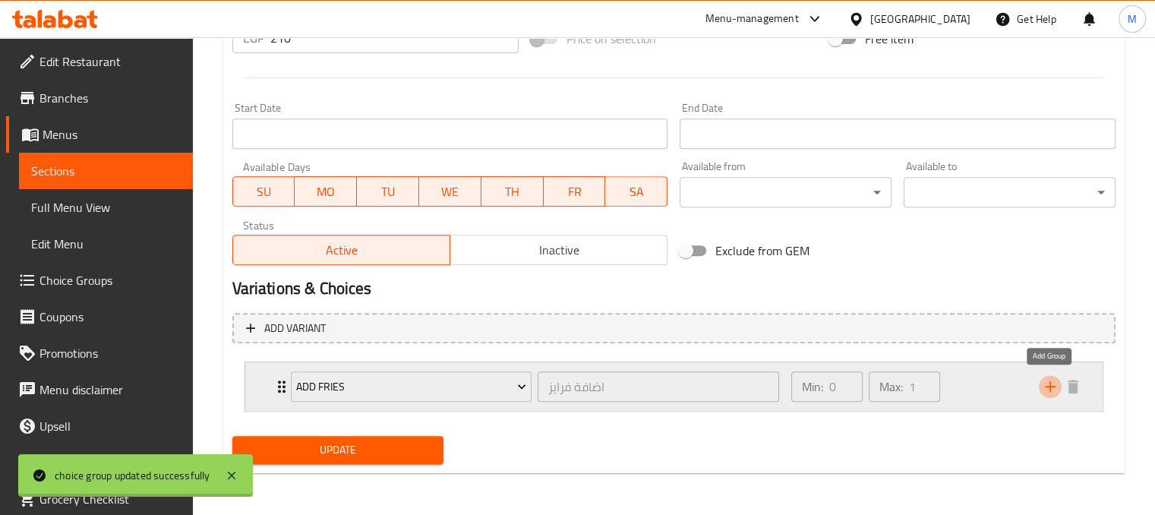
click at [1045, 390] on icon "add" at bounding box center [1050, 386] width 18 height 18
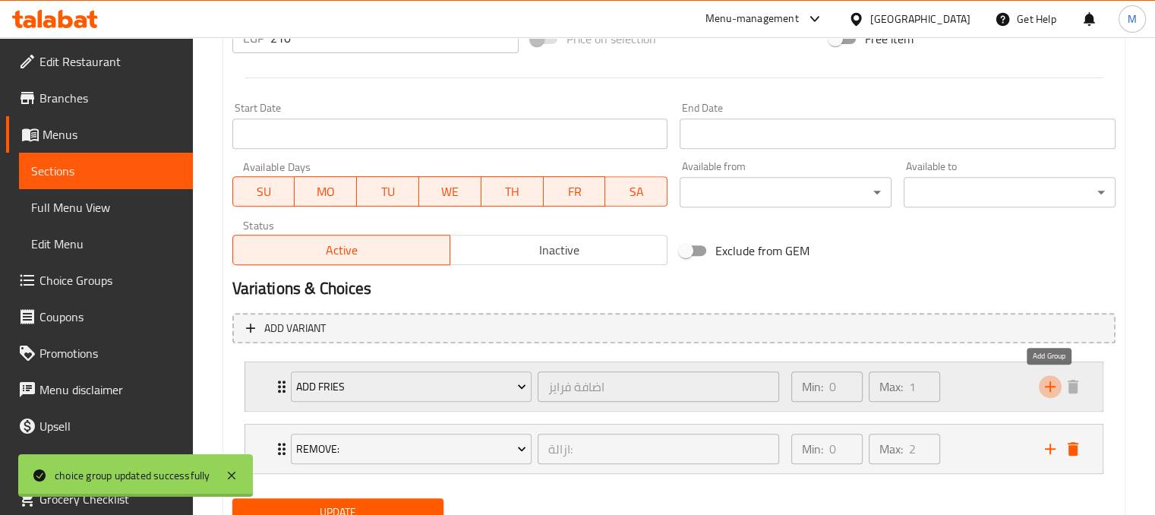
click at [1045, 390] on icon "add" at bounding box center [1050, 386] width 18 height 18
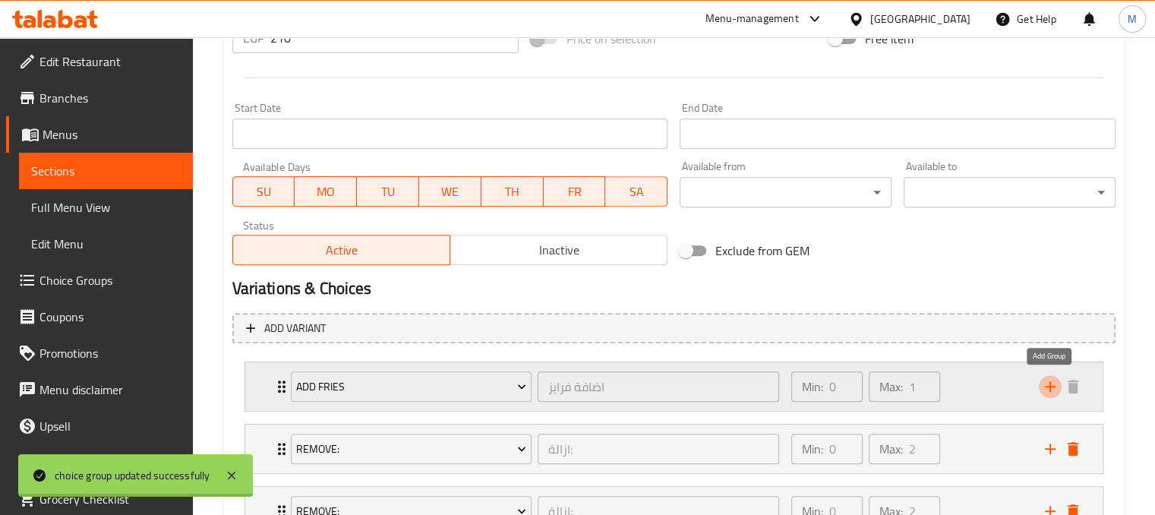
click at [1044, 390] on icon "add" at bounding box center [1050, 386] width 18 height 18
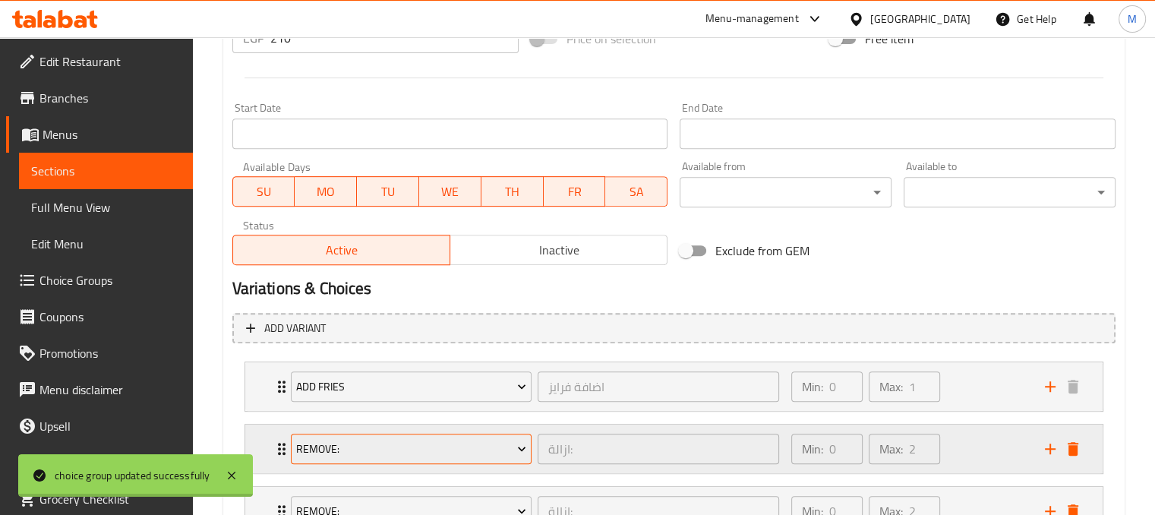
click at [518, 444] on icon "Expand" at bounding box center [521, 448] width 15 height 15
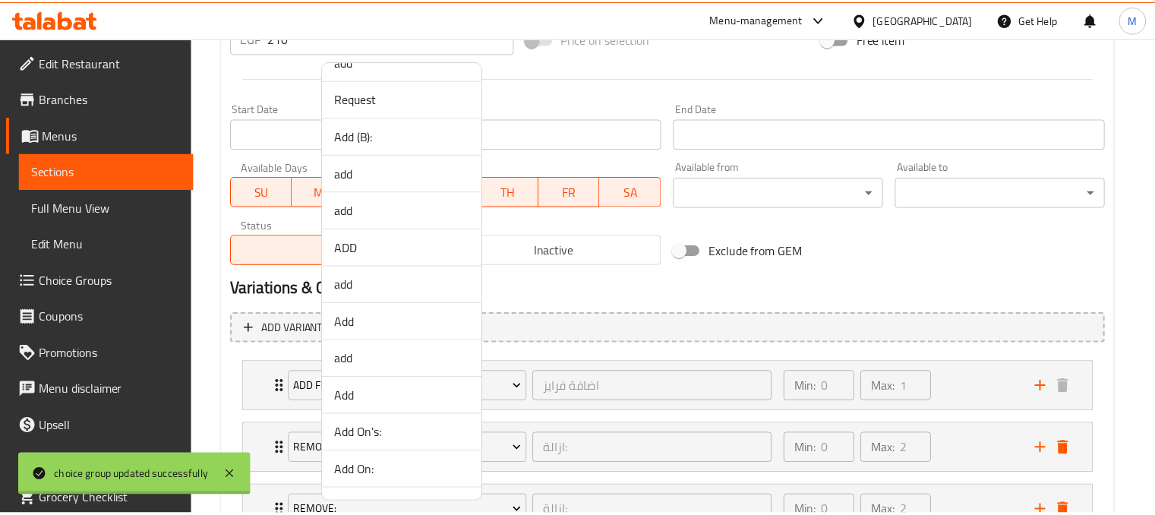
scroll to position [471, 0]
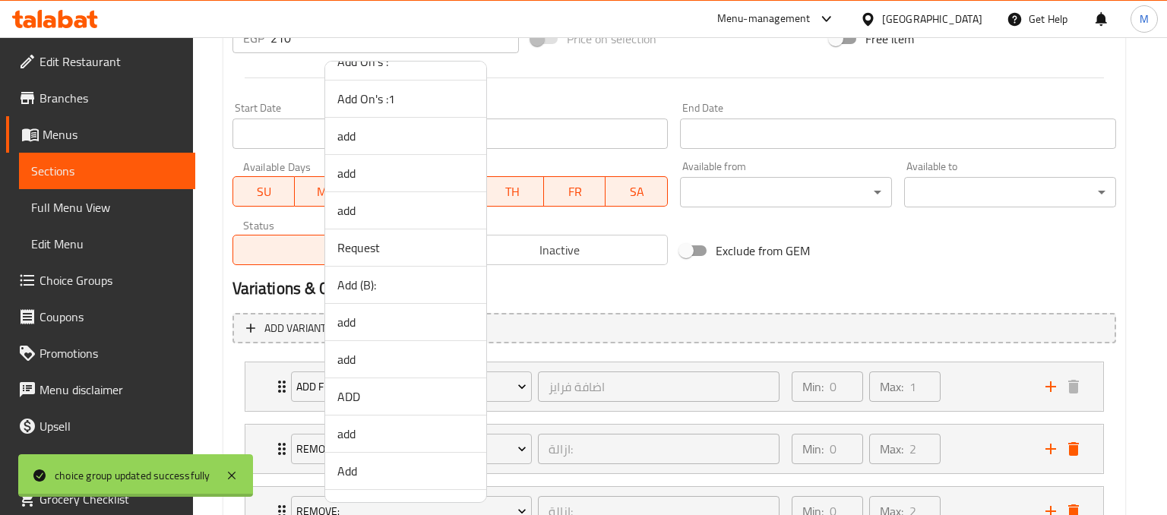
click at [366, 287] on span "Add (B):" at bounding box center [405, 285] width 137 height 18
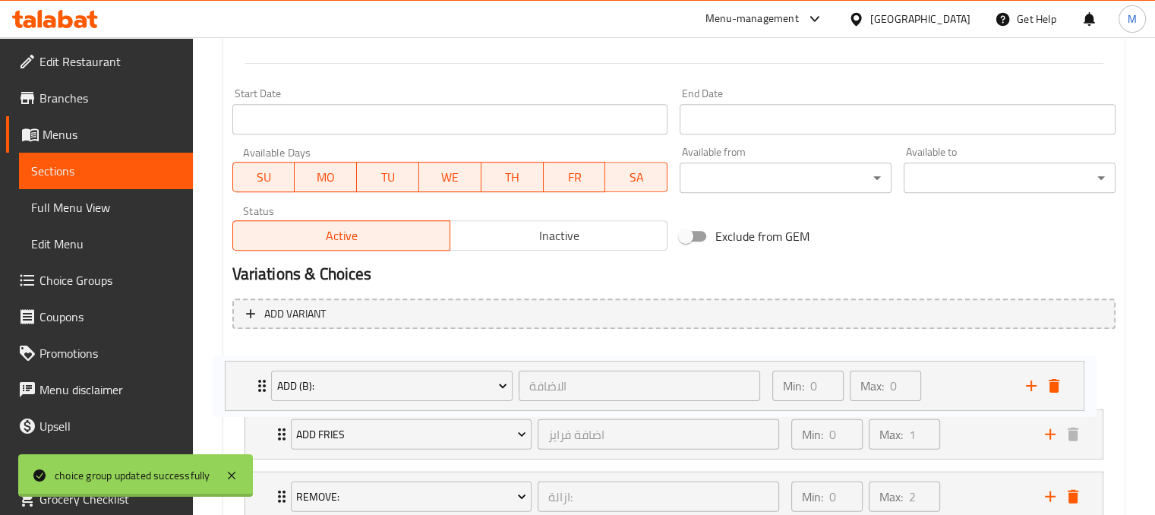
drag, startPoint x: 1010, startPoint y: 444, endPoint x: 990, endPoint y: 367, distance: 80.1
click at [990, 367] on div "Add Fries اضافة فرايز ​ Min: 0 ​ Max: 1 ​ Original Fries (ID: 2269130011) 85 EG…" at bounding box center [673, 465] width 883 height 249
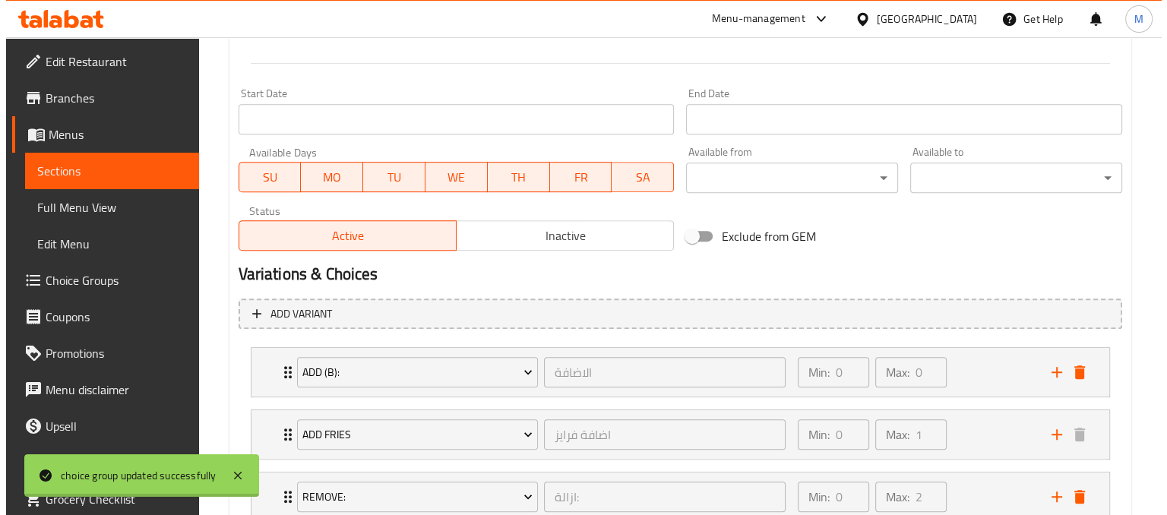
scroll to position [791, 0]
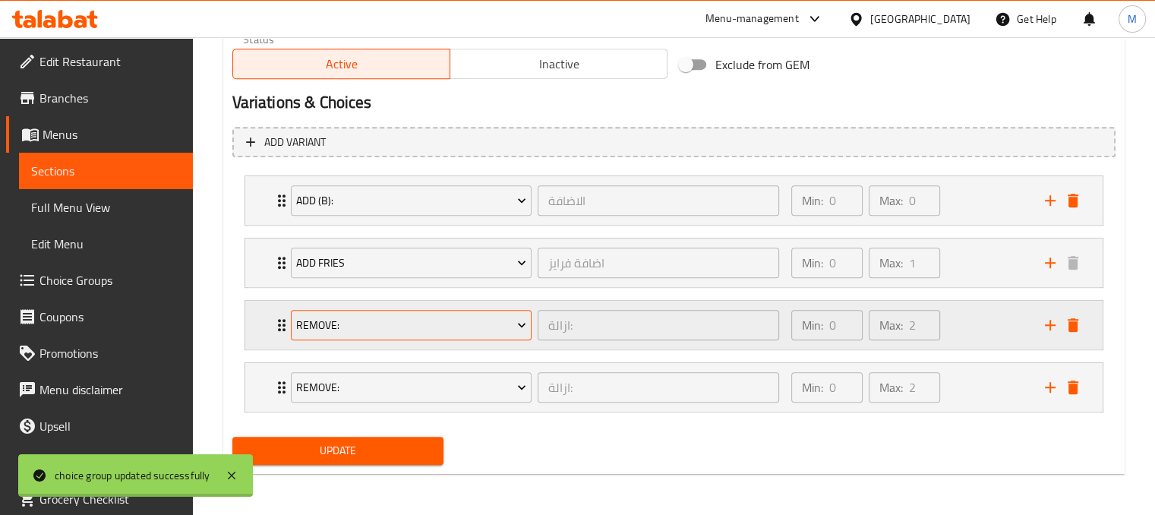
click at [472, 317] on span "Remove:" at bounding box center [411, 325] width 230 height 19
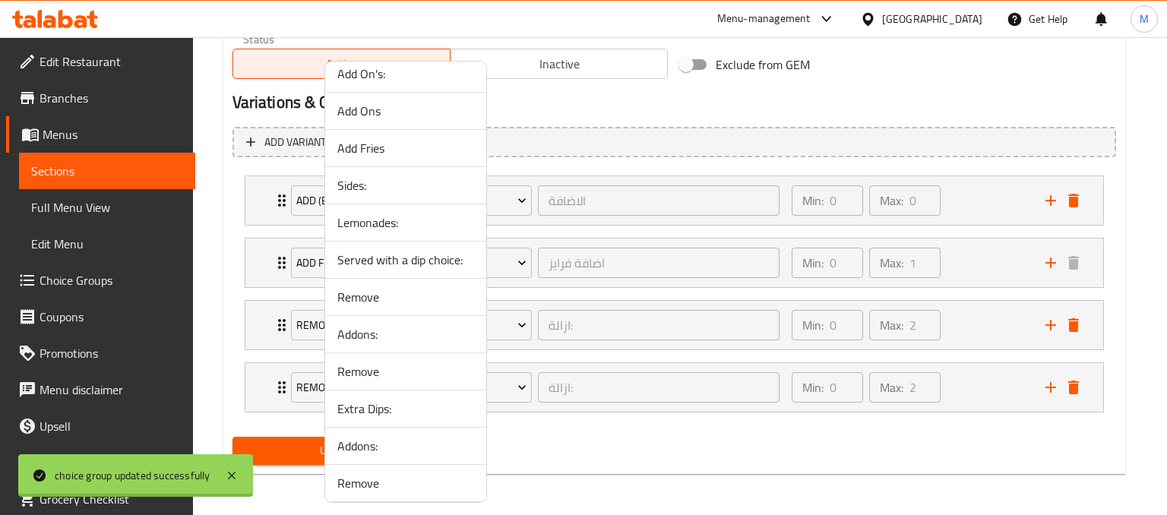
scroll to position [1132, 0]
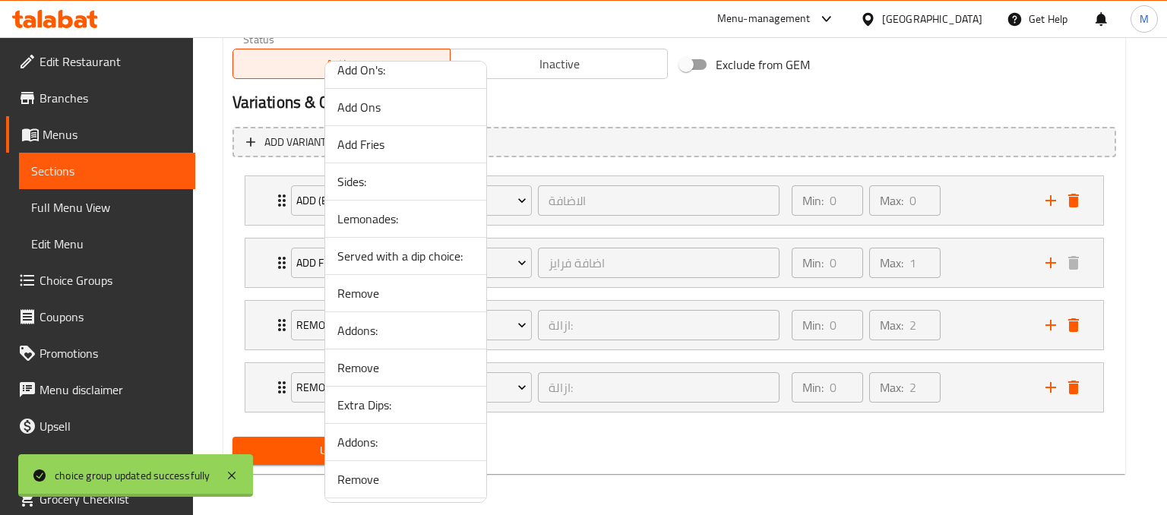
click at [352, 177] on span "Sides:" at bounding box center [405, 181] width 137 height 18
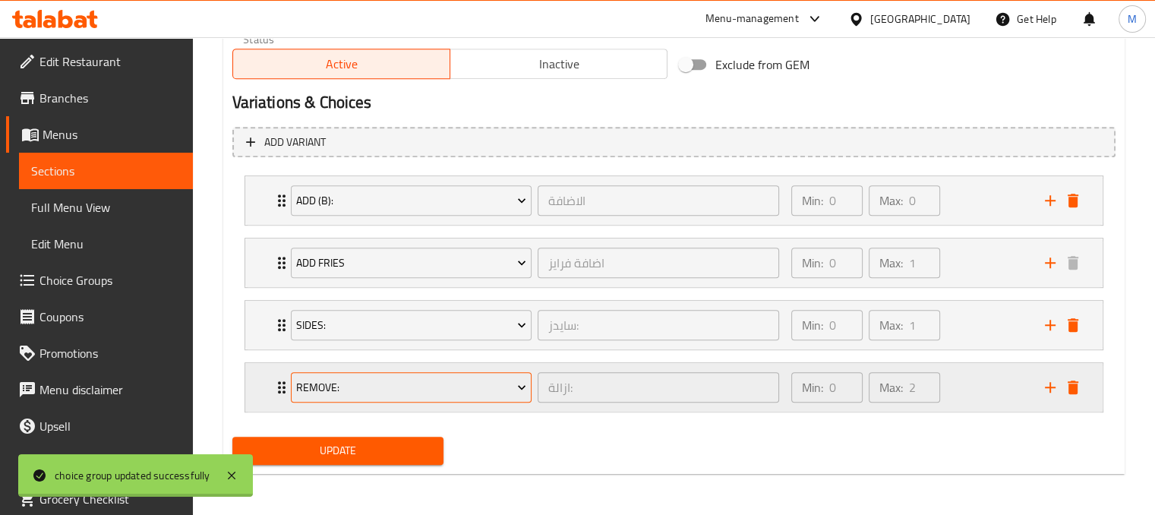
click at [504, 391] on span "Remove:" at bounding box center [411, 387] width 230 height 19
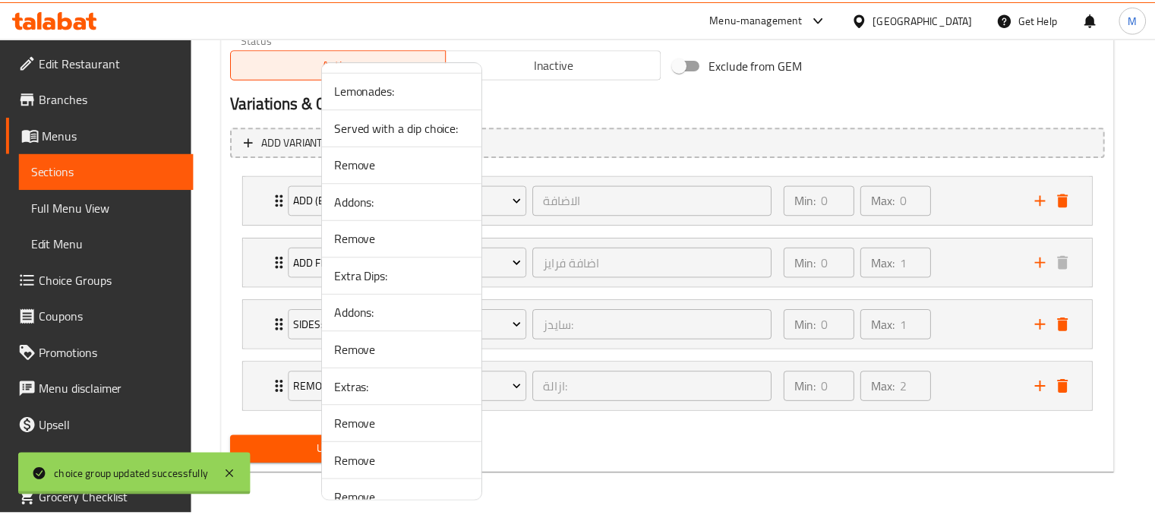
scroll to position [1261, 0]
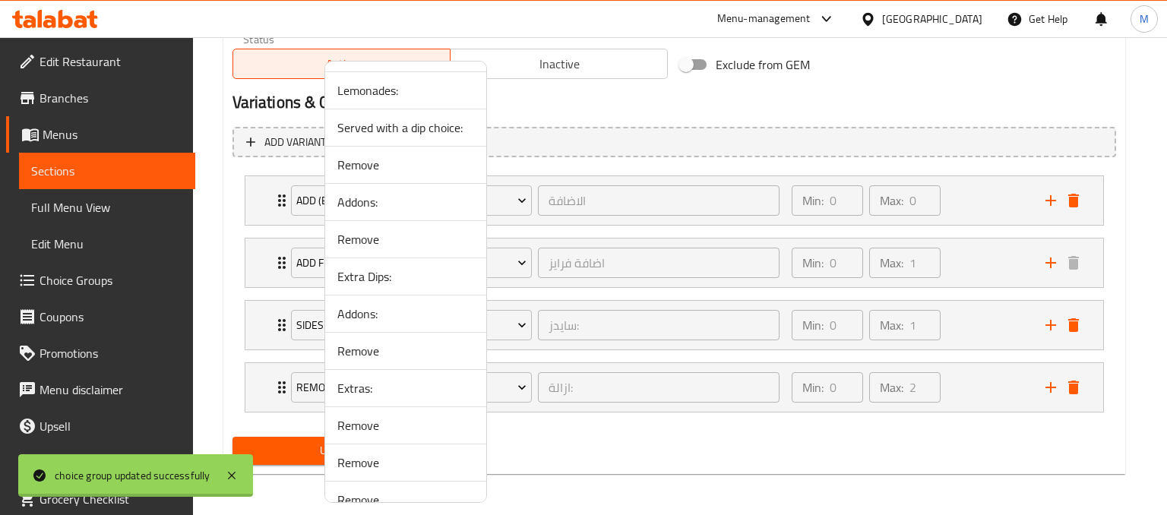
click at [371, 87] on span "Lemonades:" at bounding box center [405, 90] width 137 height 18
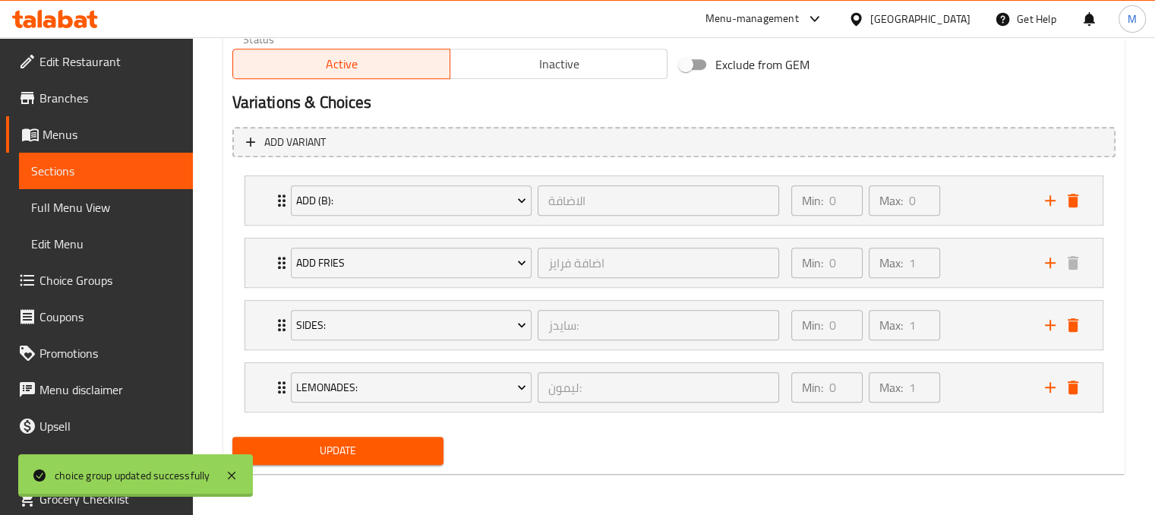
click at [299, 446] on span "Update" at bounding box center [339, 450] width 188 height 19
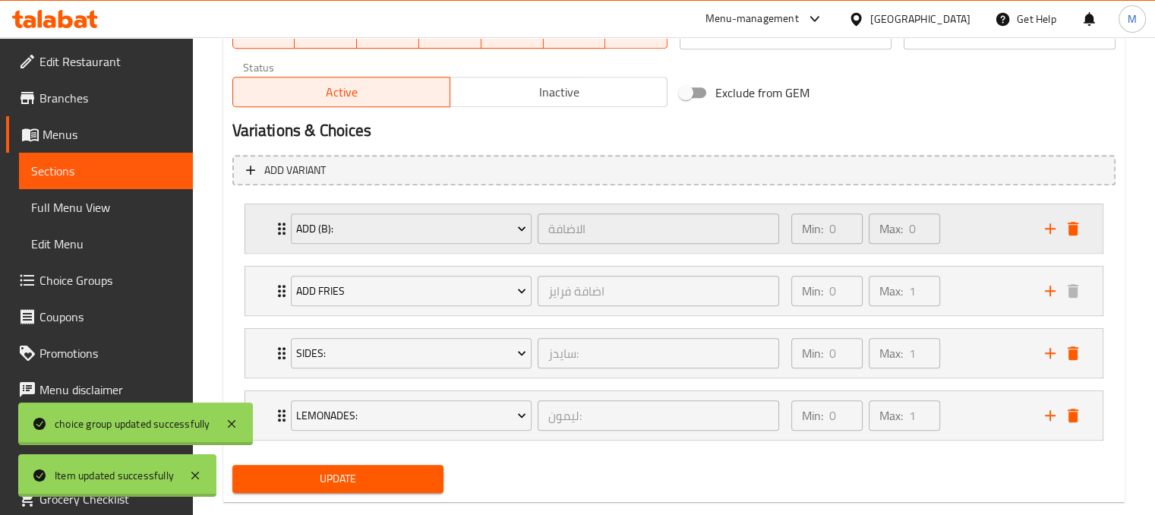
scroll to position [0, 0]
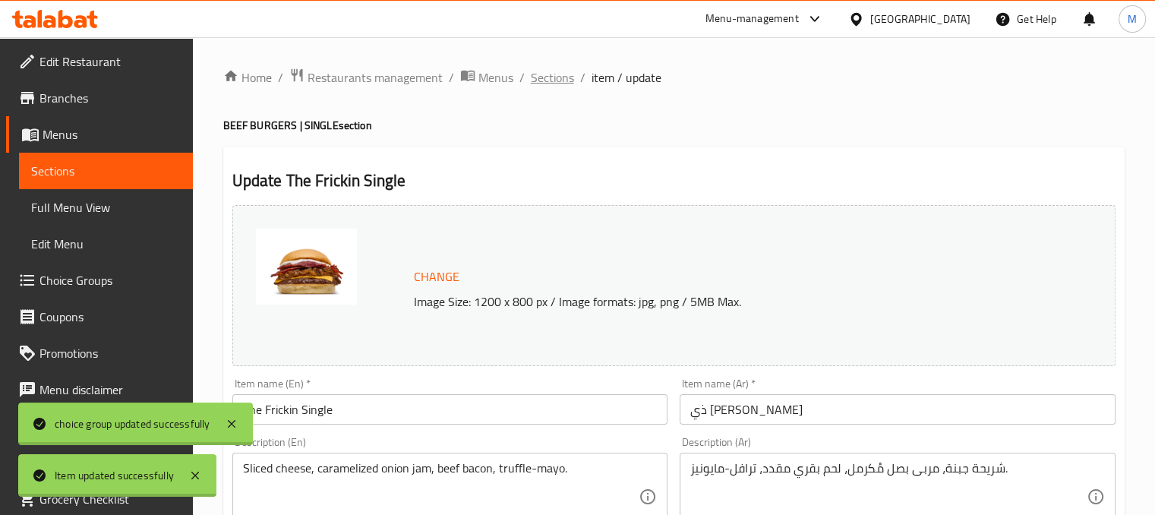
click at [559, 73] on span "Sections" at bounding box center [552, 77] width 43 height 18
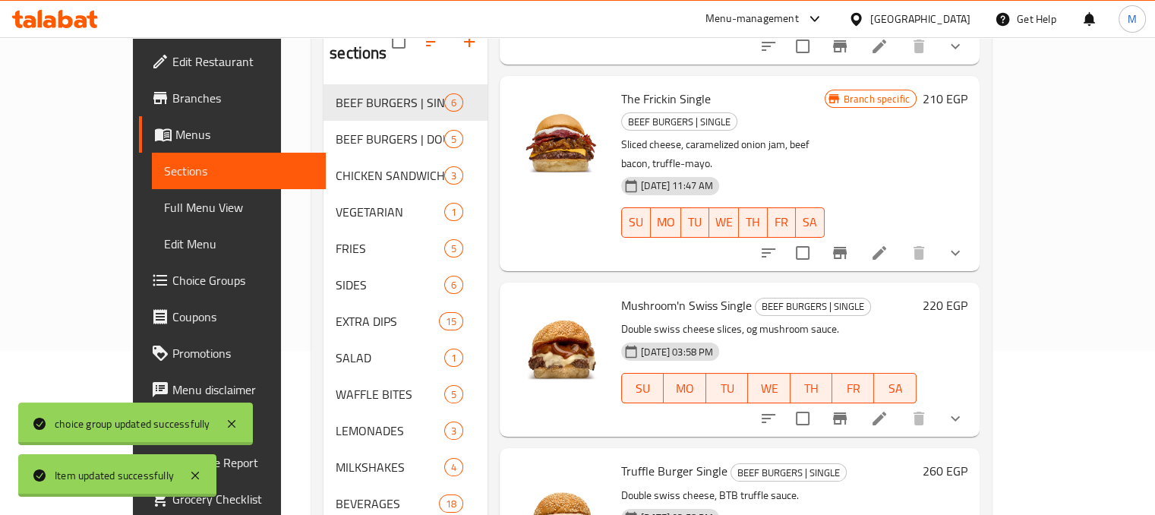
scroll to position [213, 0]
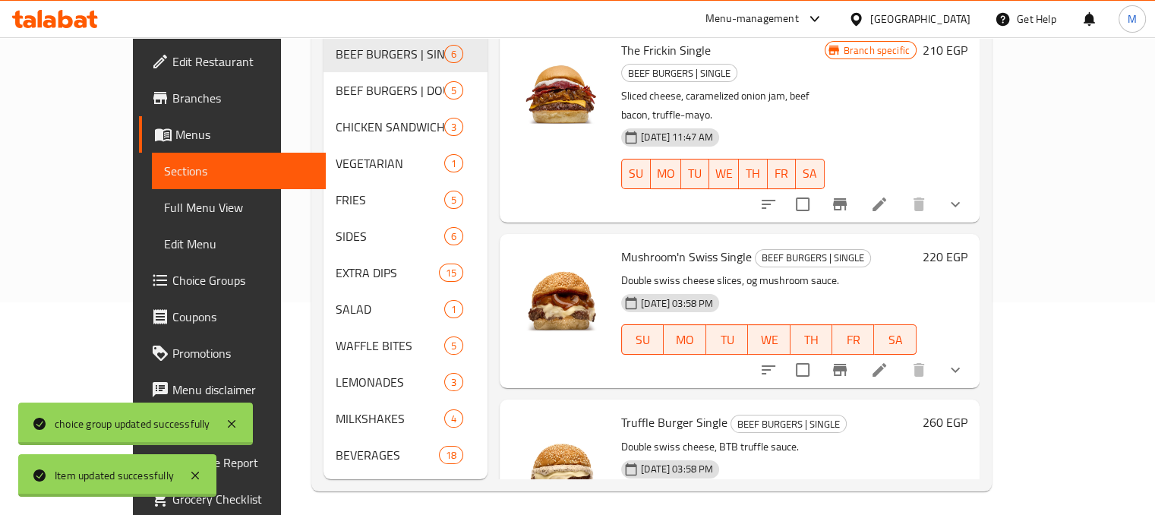
click at [886, 363] on icon at bounding box center [880, 370] width 14 height 14
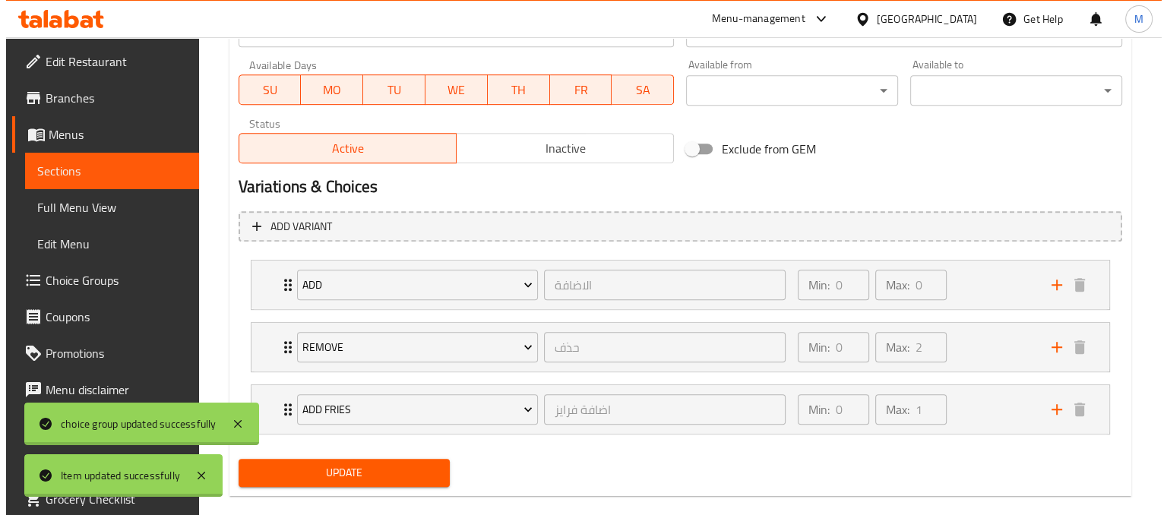
scroll to position [729, 0]
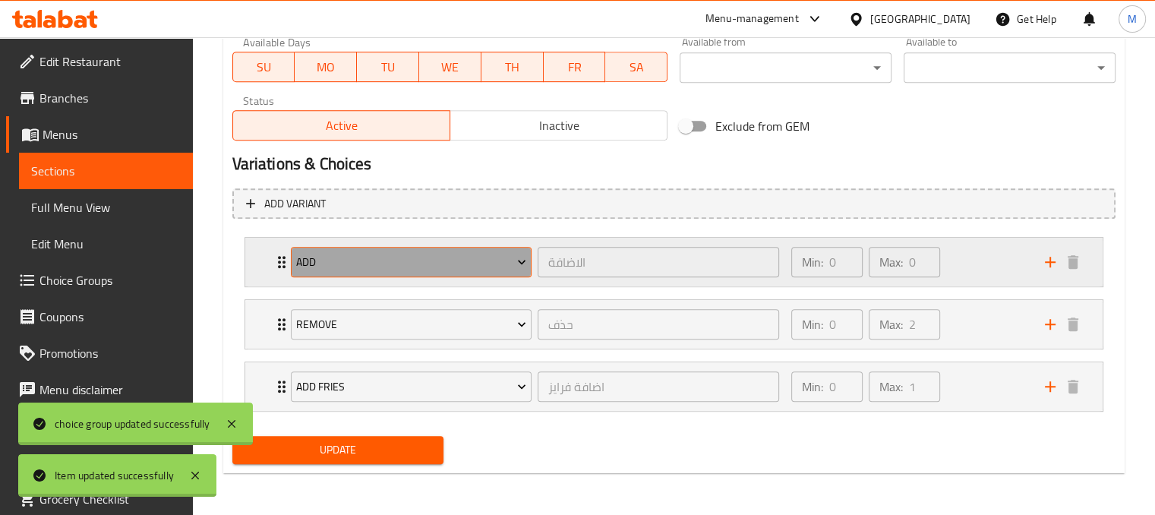
click at [491, 255] on span "ADD" at bounding box center [411, 262] width 230 height 19
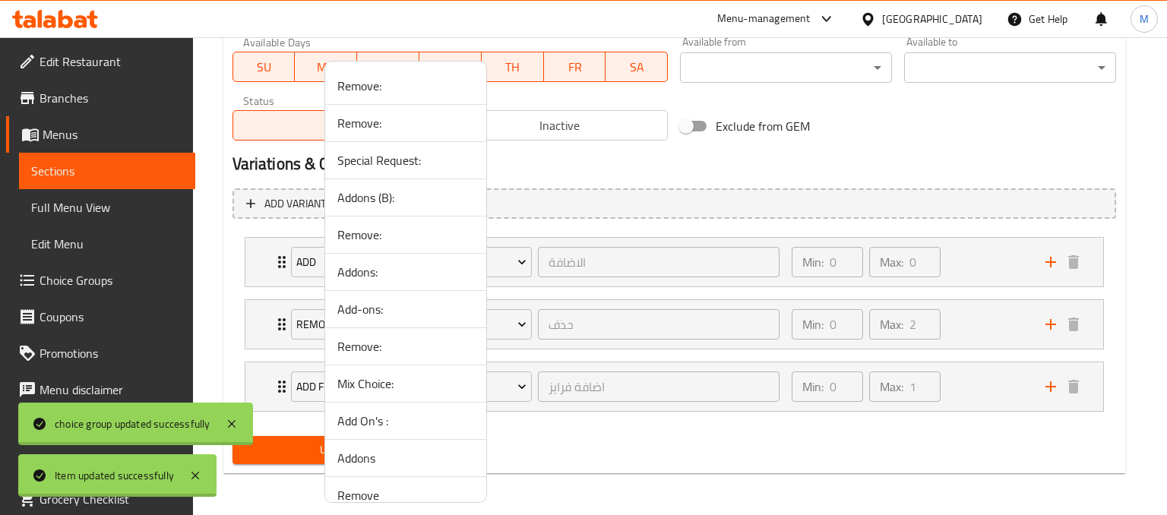
click at [958, 270] on div at bounding box center [583, 257] width 1167 height 515
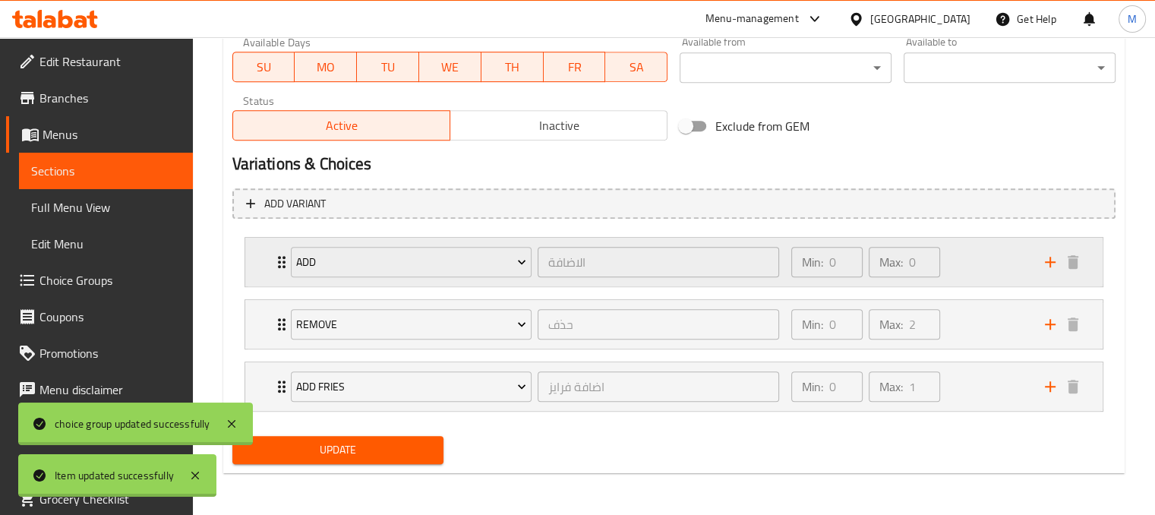
click at [960, 270] on div "Min: 0 ​ Max: 0 ​" at bounding box center [909, 262] width 254 height 49
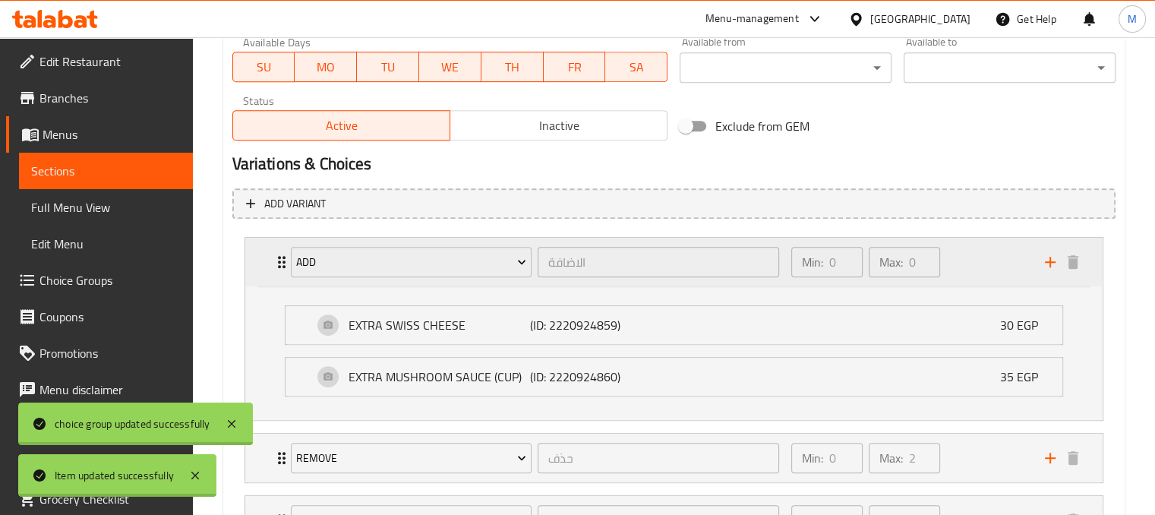
click at [959, 271] on div "Min: 0 ​ Max: 0 ​" at bounding box center [909, 262] width 254 height 49
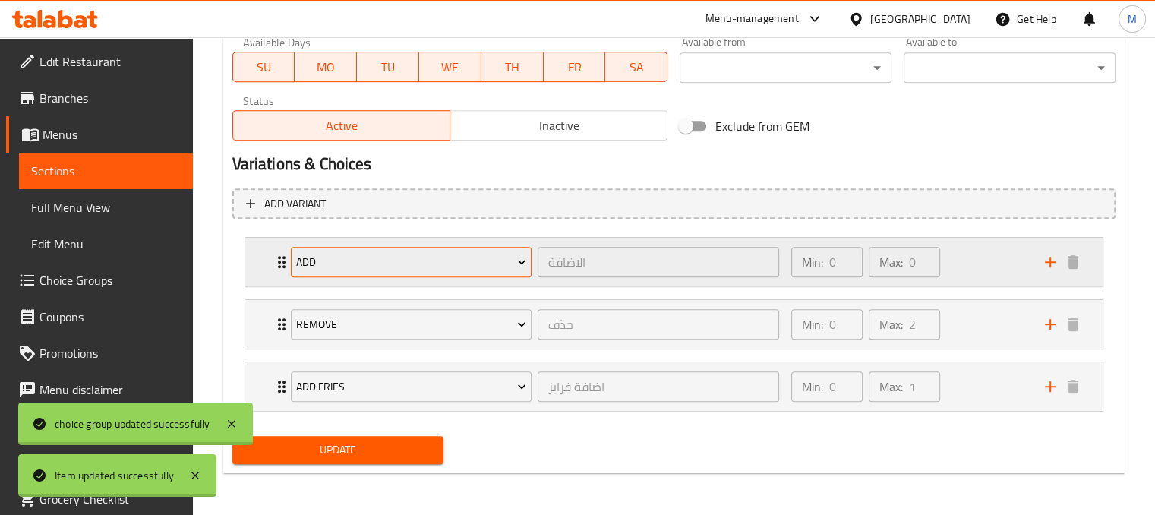
click at [482, 270] on span "ADD" at bounding box center [411, 262] width 230 height 19
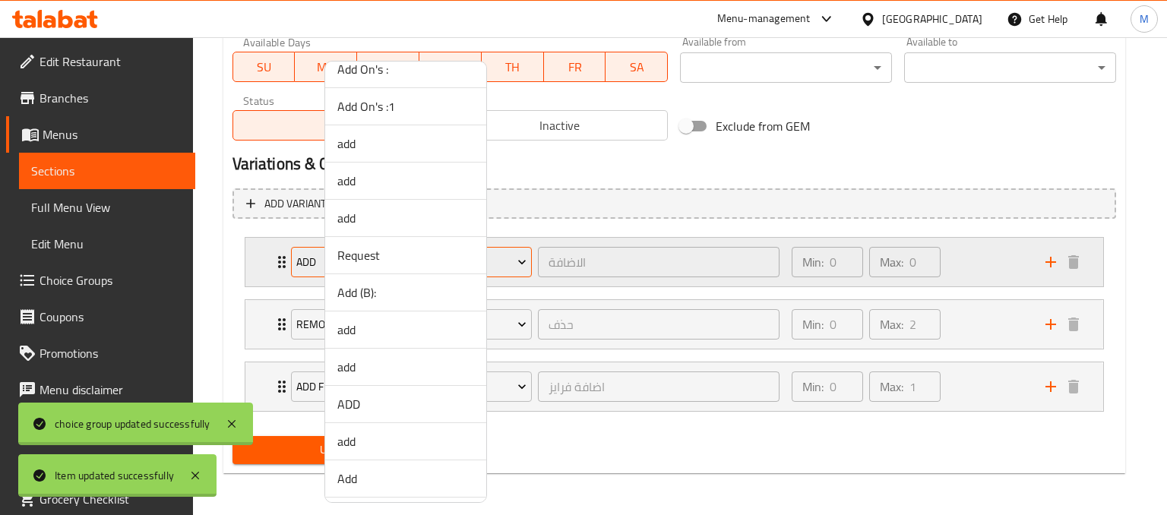
scroll to position [467, 0]
click at [361, 286] on span "Add (B):" at bounding box center [405, 288] width 137 height 18
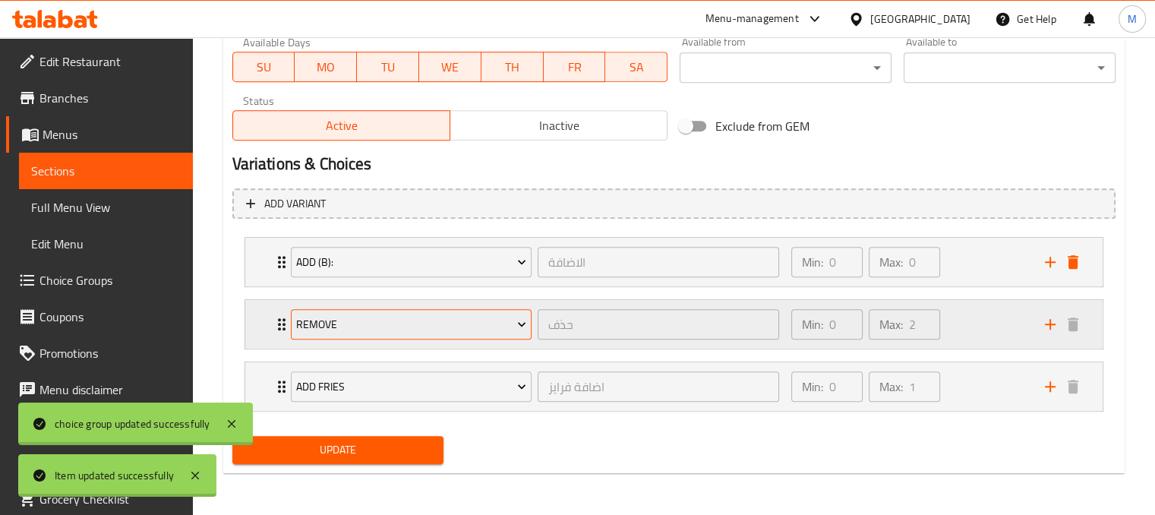
click at [496, 324] on span "Remove" at bounding box center [411, 324] width 230 height 19
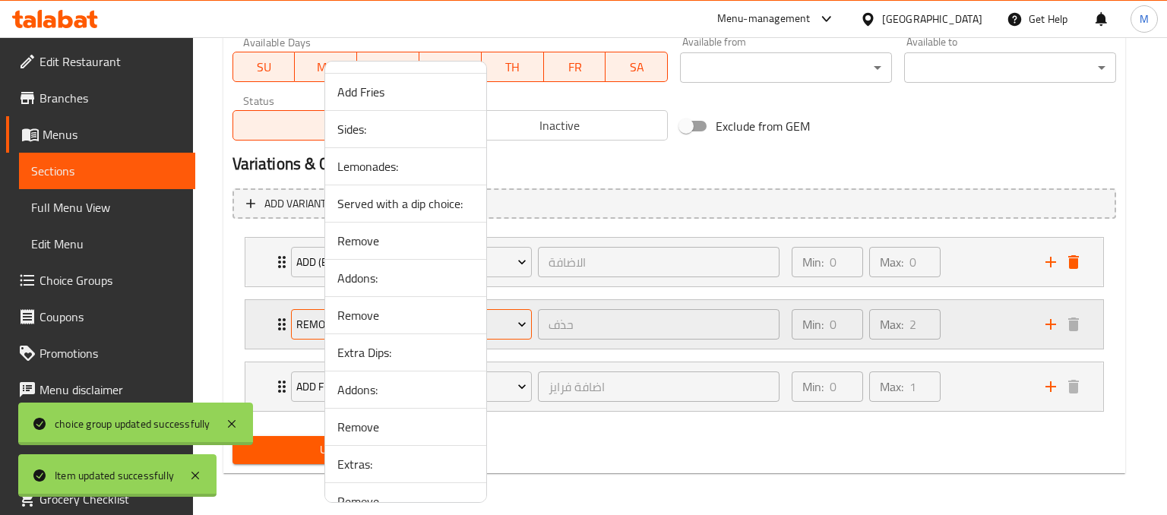
scroll to position [1185, 0]
click at [379, 84] on span "Add Fries" at bounding box center [405, 92] width 137 height 18
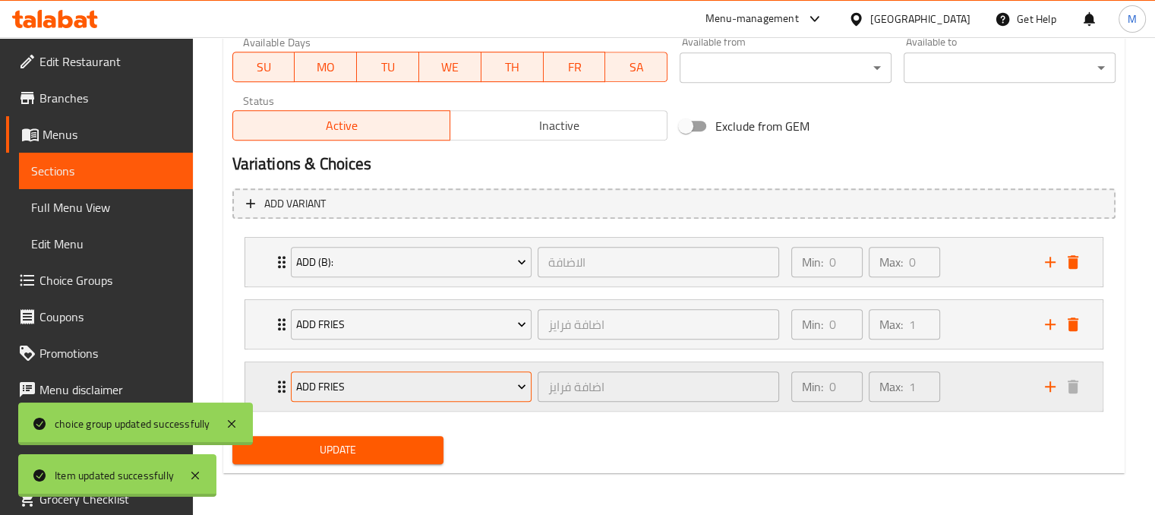
click at [485, 387] on span "Add Fries" at bounding box center [411, 386] width 230 height 19
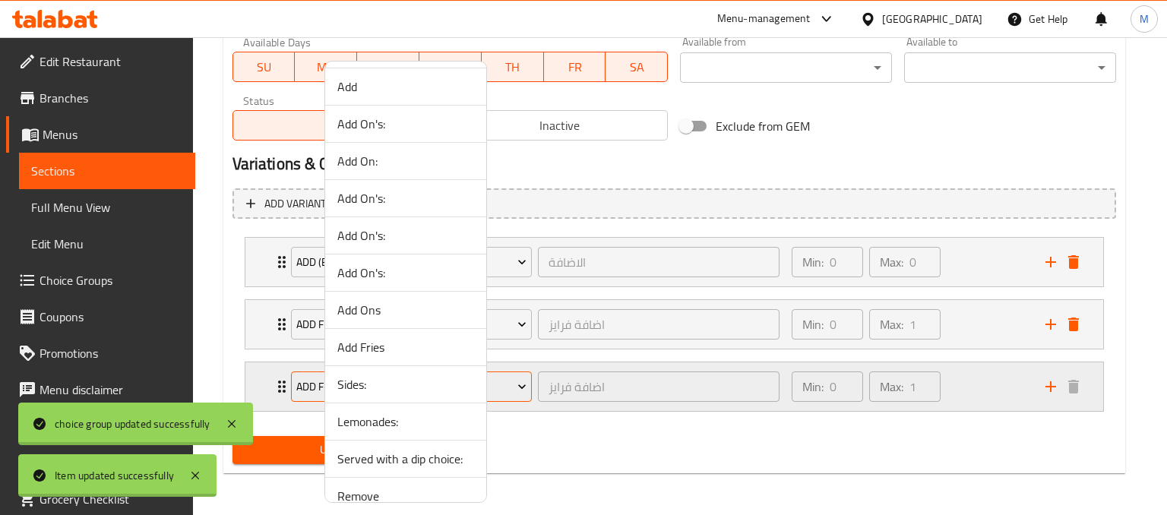
scroll to position [993, 0]
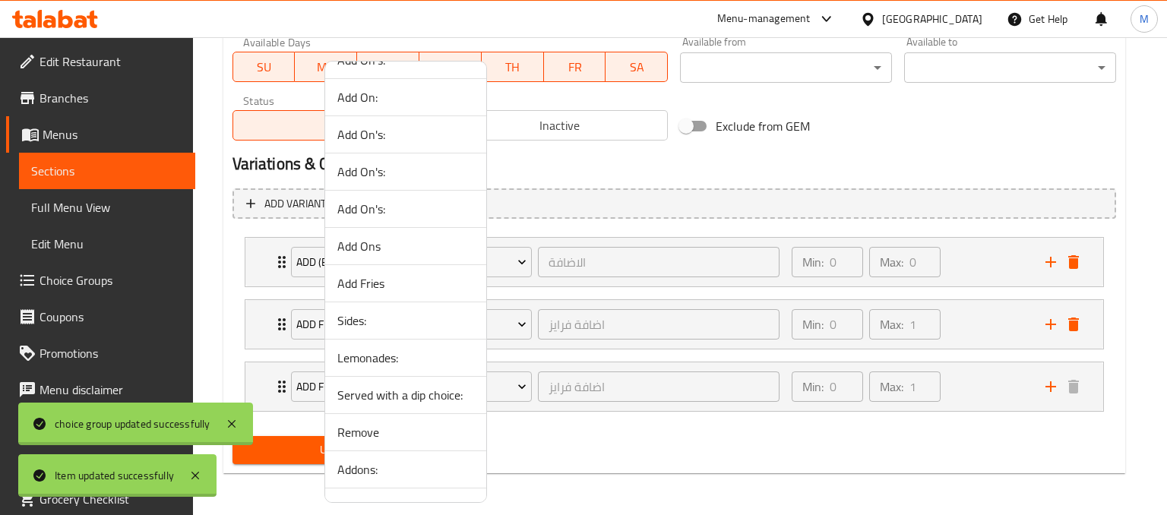
click at [357, 321] on span "Sides:" at bounding box center [405, 320] width 137 height 18
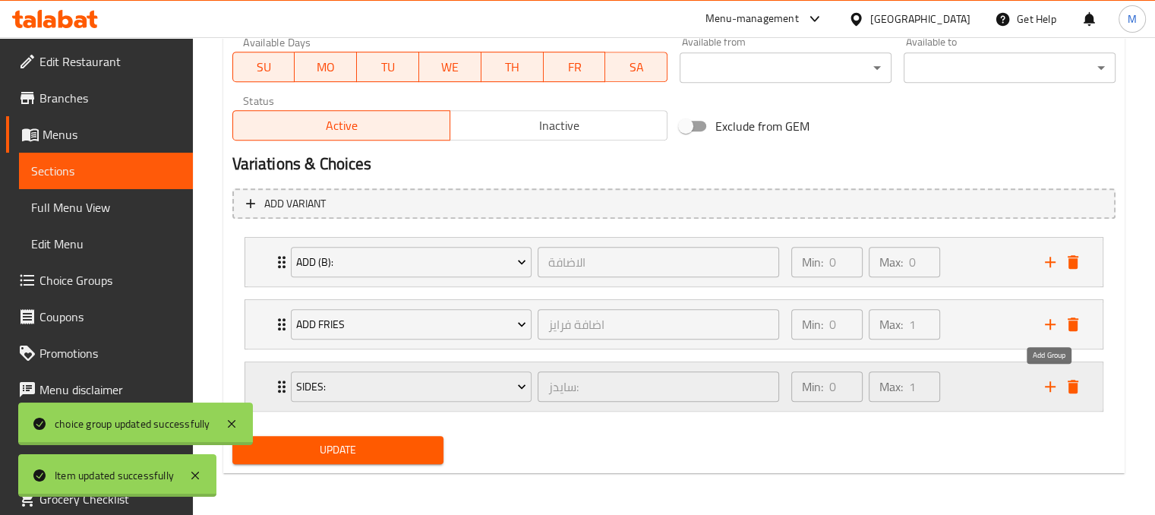
click at [1041, 390] on icon "add" at bounding box center [1050, 386] width 18 height 18
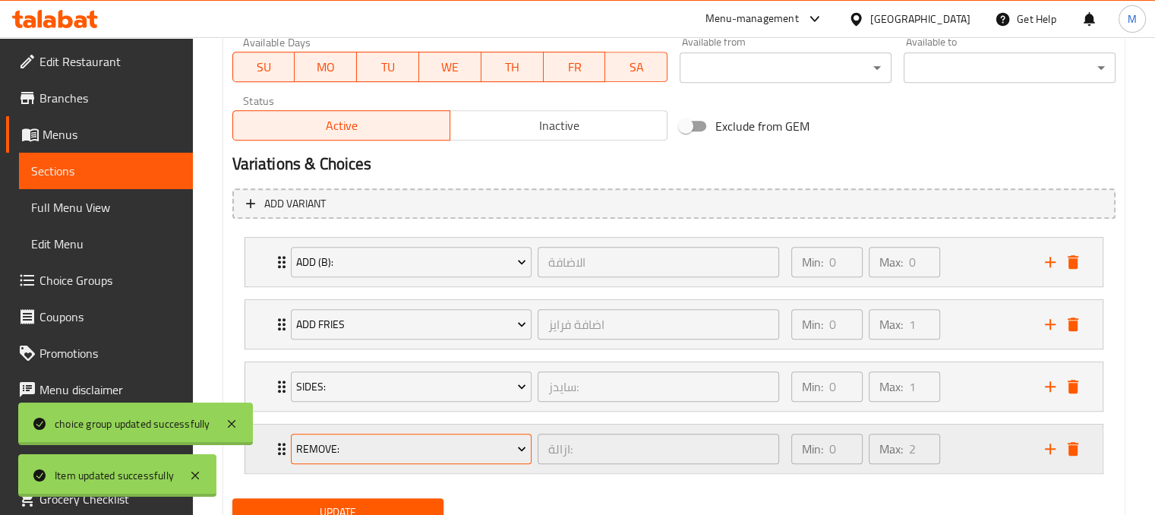
click at [440, 440] on span "Remove:" at bounding box center [411, 449] width 230 height 19
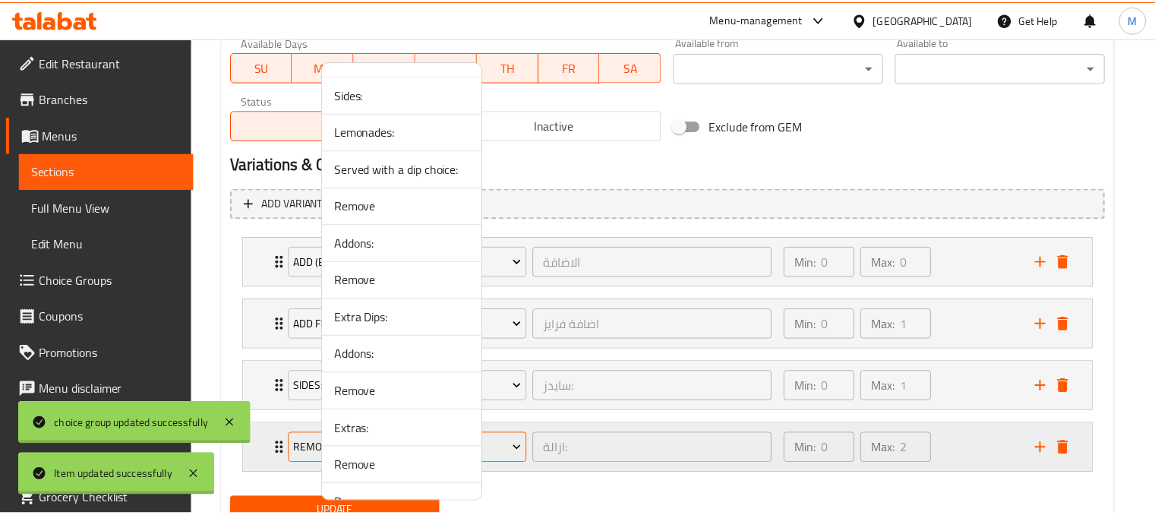
scroll to position [1218, 0]
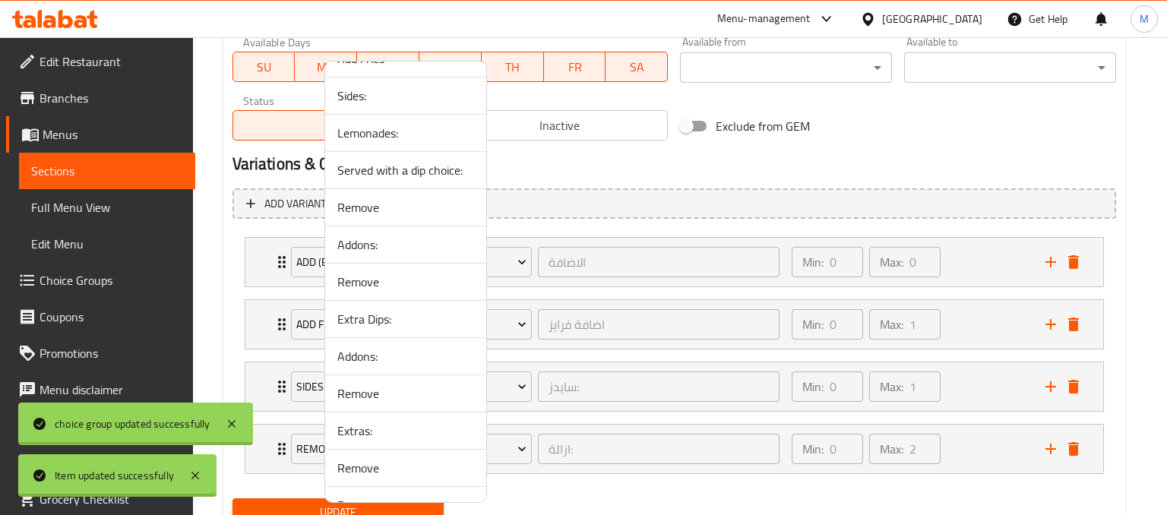
click at [371, 128] on span "Lemonades:" at bounding box center [405, 133] width 137 height 18
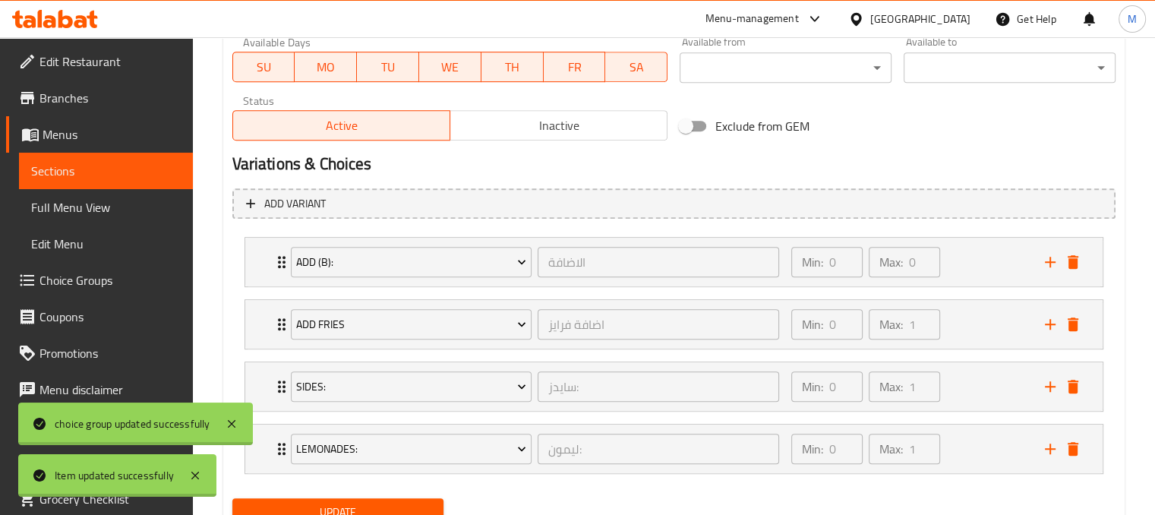
click at [425, 182] on div "Add variant Add (B): الاضافة ​ Min: 0 ​ Max: 0 ​ EXTRA BTB SAUCE (ID: 222092144…" at bounding box center [673, 337] width 895 height 311
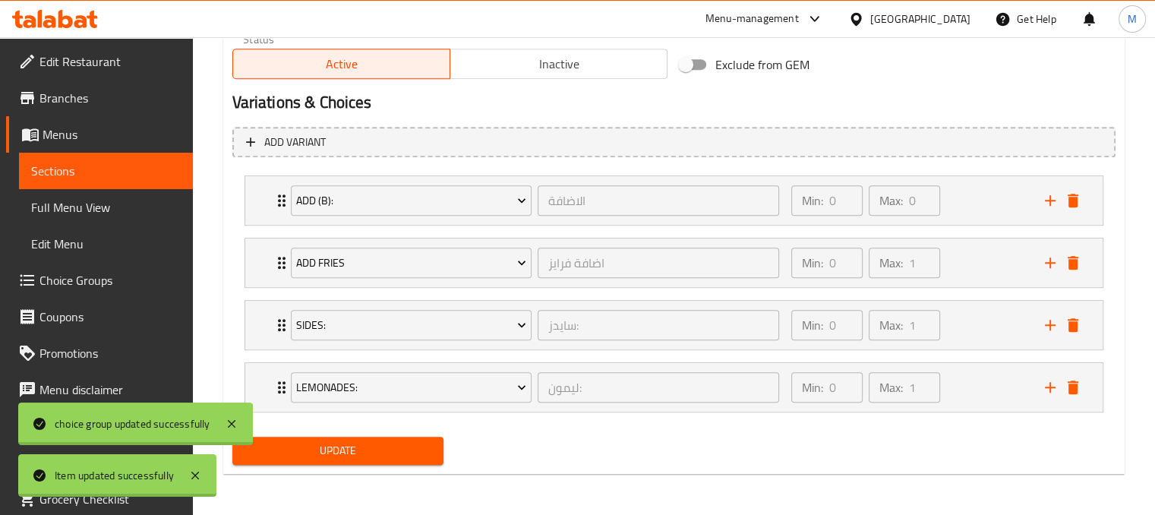
click at [340, 451] on span "Update" at bounding box center [339, 450] width 188 height 19
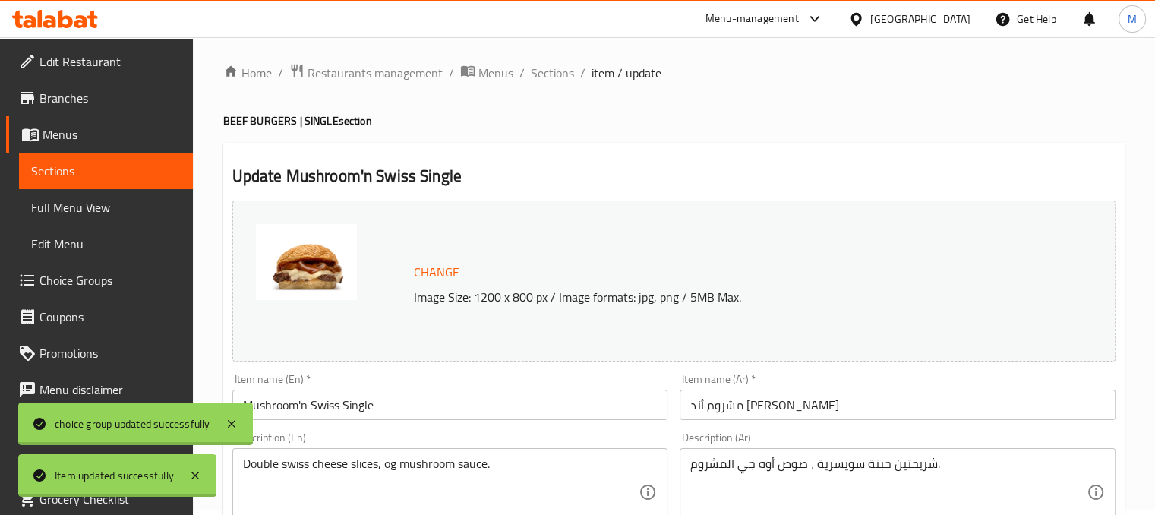
scroll to position [0, 0]
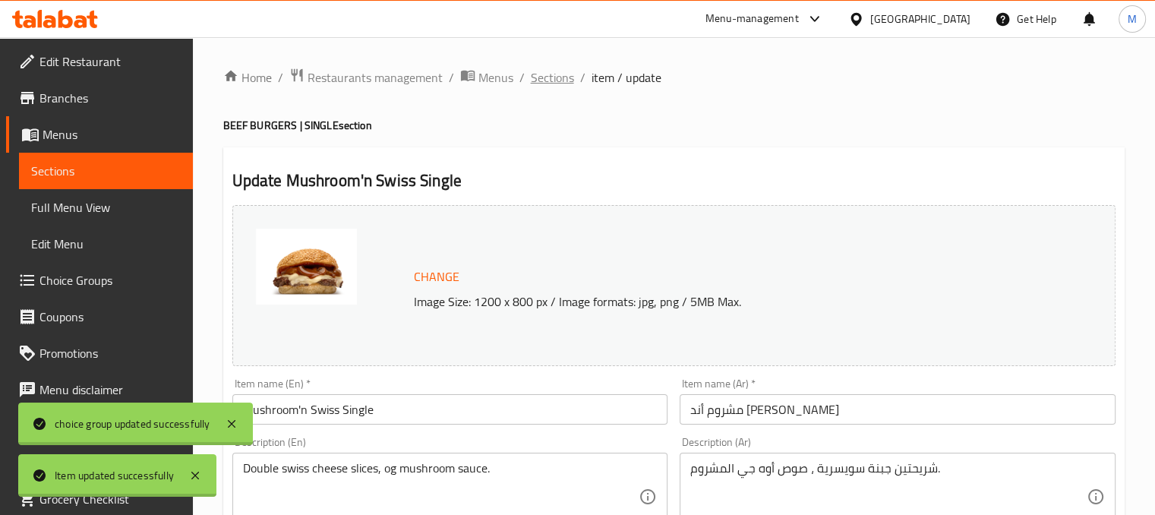
click at [555, 80] on span "Sections" at bounding box center [552, 77] width 43 height 18
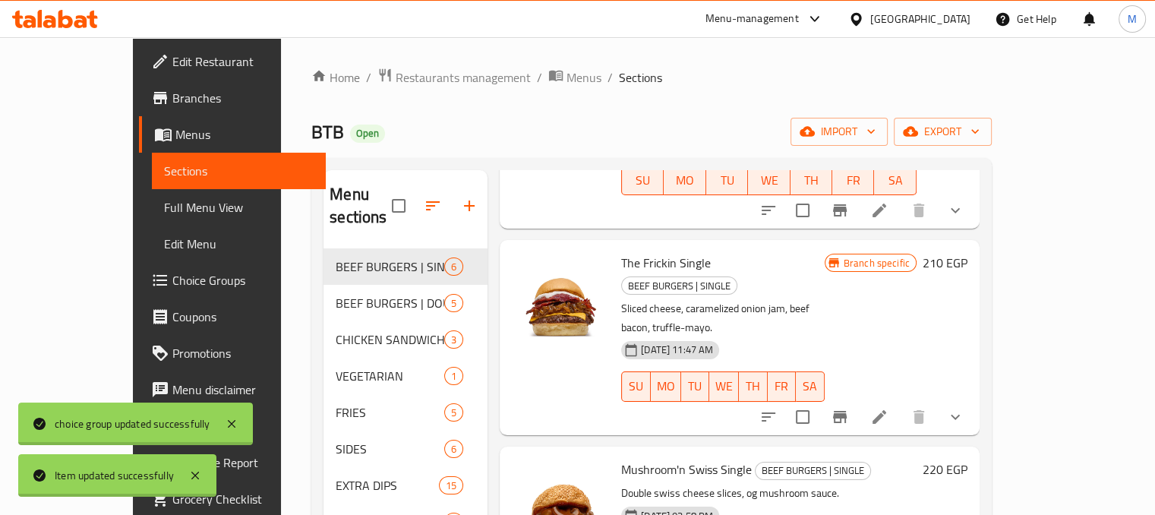
scroll to position [213, 0]
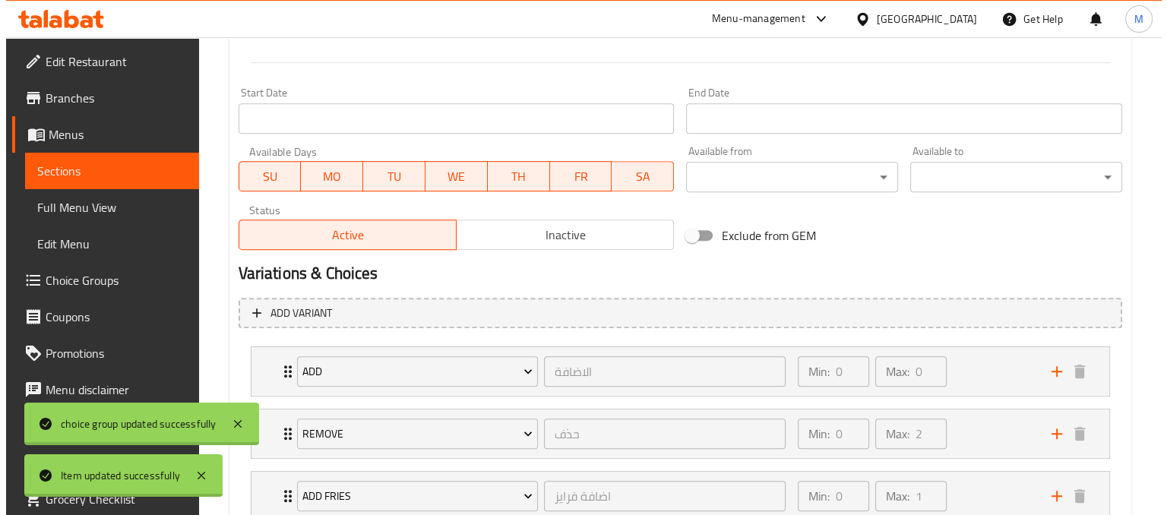
scroll to position [729, 0]
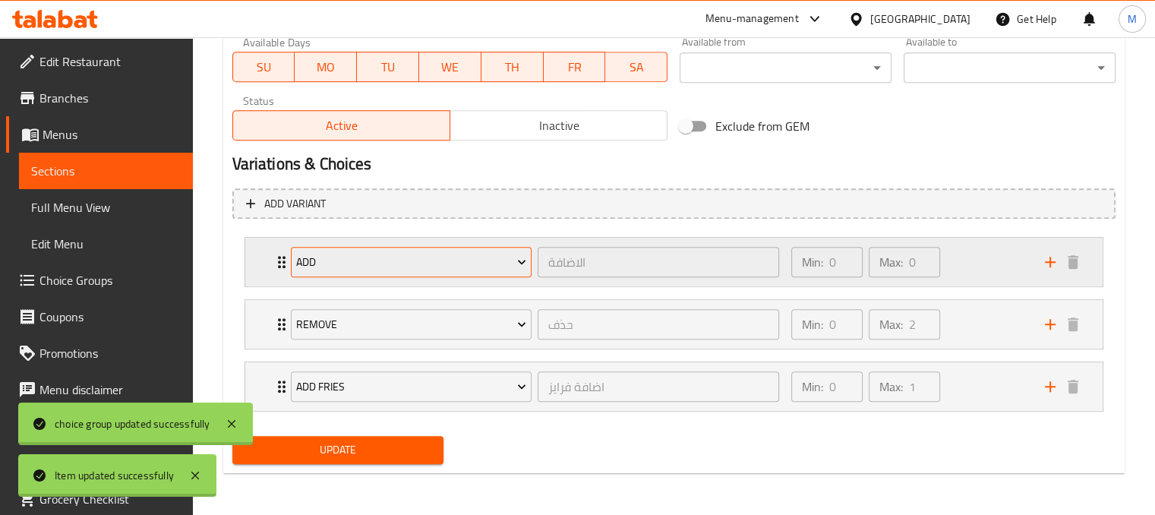
click at [488, 268] on span "Add" at bounding box center [411, 262] width 230 height 19
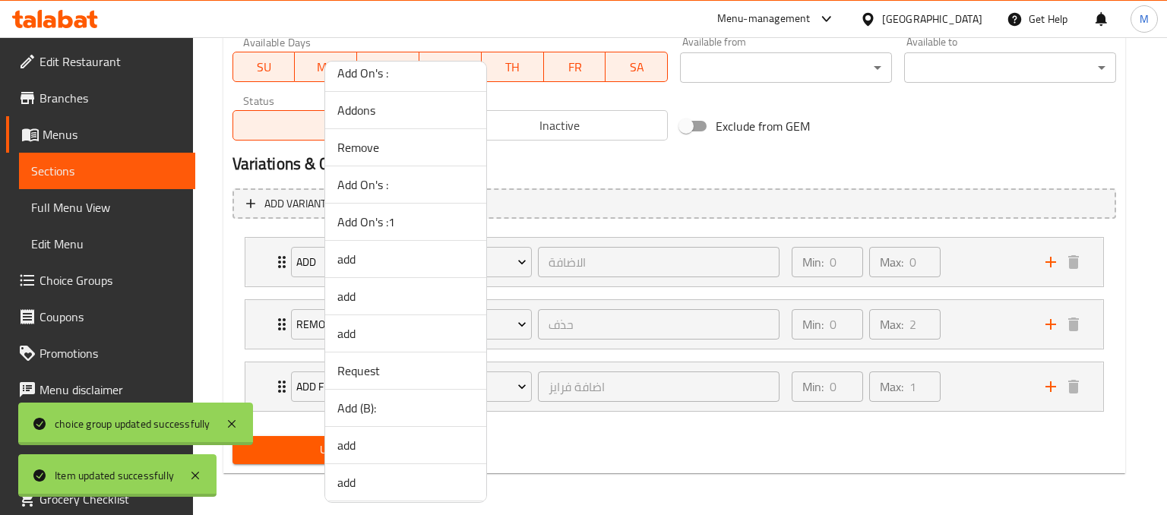
scroll to position [529, 0]
click at [365, 223] on span "Add (B):" at bounding box center [405, 227] width 137 height 18
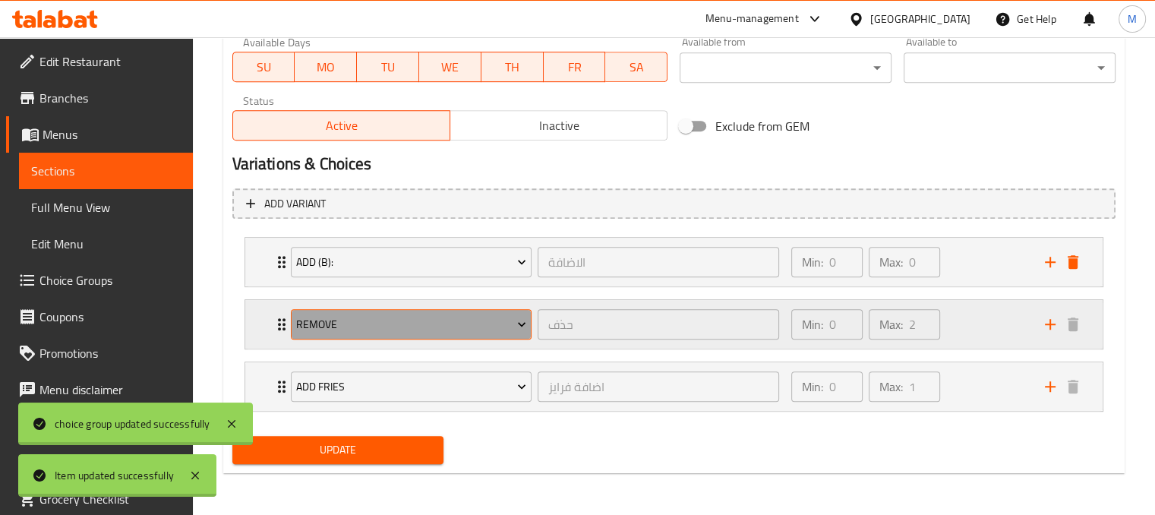
click at [505, 330] on span "Remove" at bounding box center [411, 324] width 230 height 19
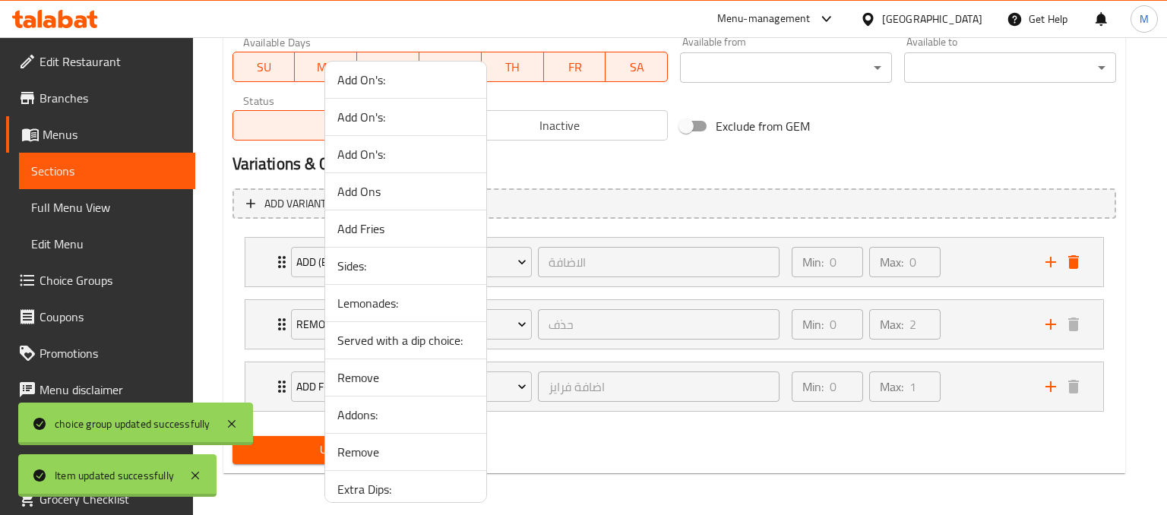
scroll to position [1050, 0]
click at [352, 255] on span "Sides:" at bounding box center [405, 264] width 137 height 18
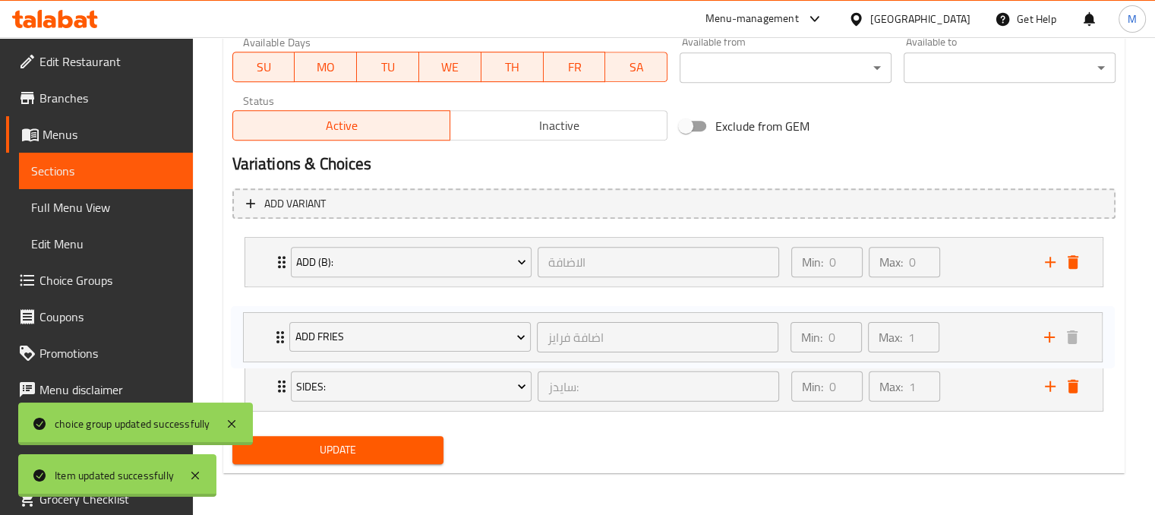
drag, startPoint x: 963, startPoint y: 394, endPoint x: 962, endPoint y: 339, distance: 54.7
click at [962, 339] on div "Add (B): الاضافة ​ Min: 0 ​ Max: 0 ​ EXTRA BTB SAUCE (ID: 2220921448) 25 EGP Na…" at bounding box center [673, 324] width 883 height 187
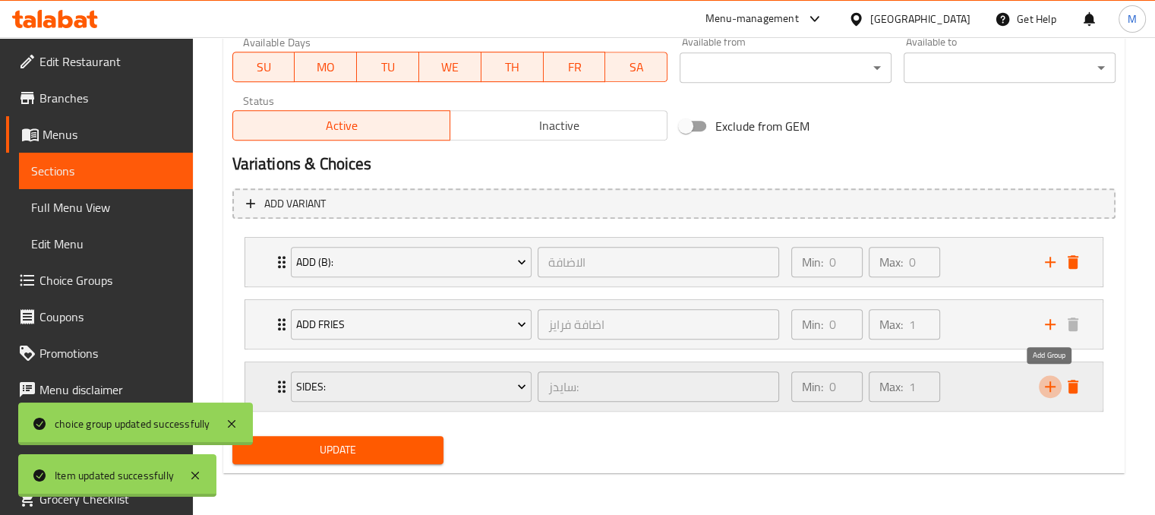
click at [1052, 381] on icon "add" at bounding box center [1050, 386] width 18 height 18
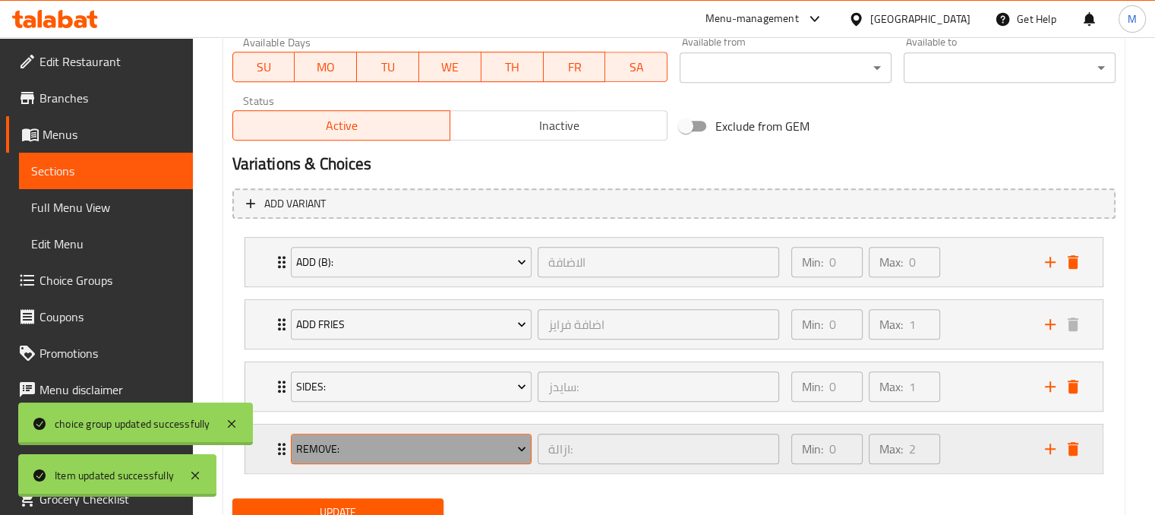
click at [501, 444] on span "Remove:" at bounding box center [411, 449] width 230 height 19
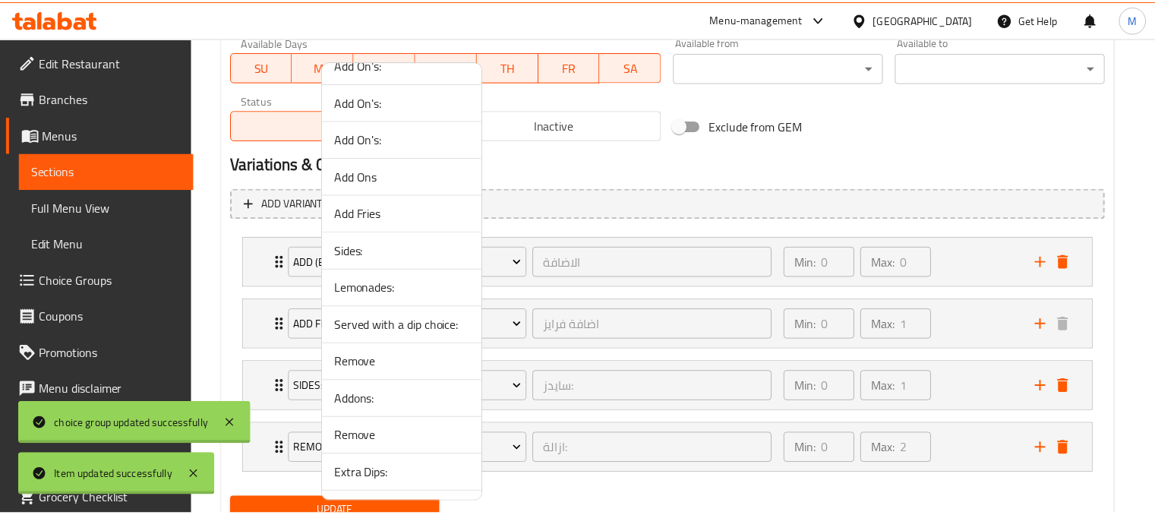
scroll to position [1065, 0]
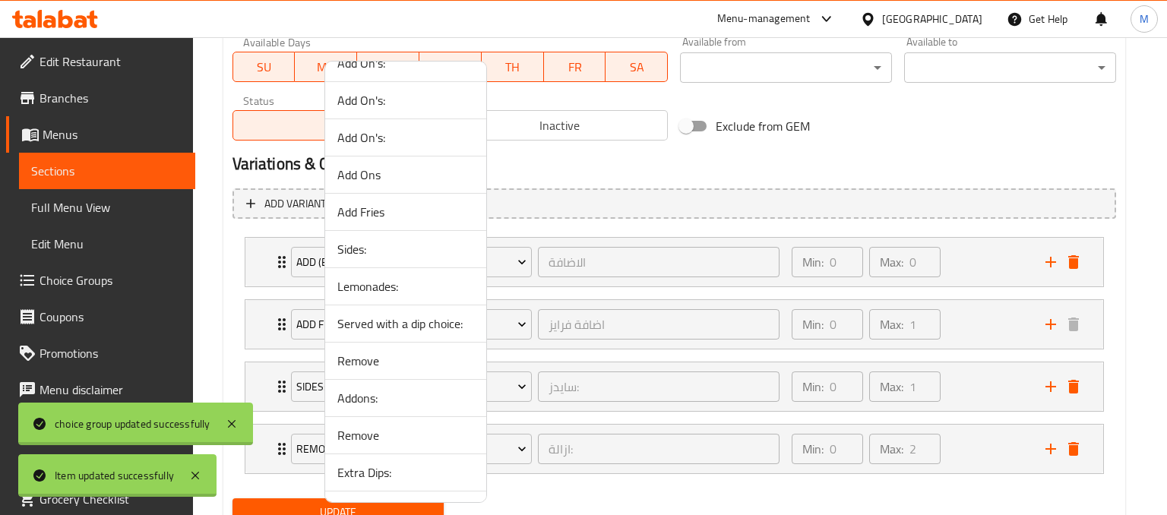
click at [367, 277] on span "Lemonades:" at bounding box center [405, 286] width 137 height 18
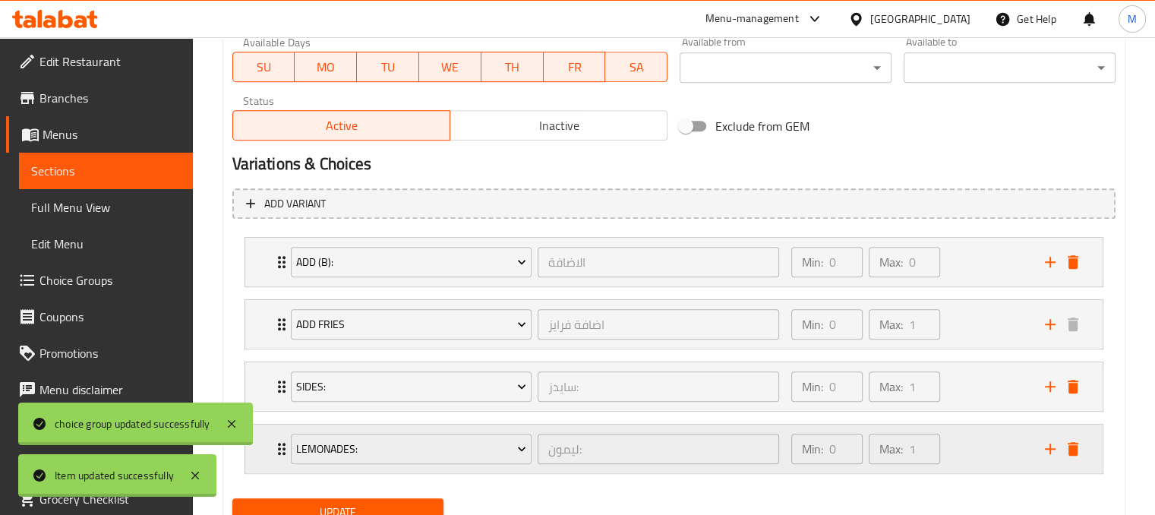
scroll to position [791, 0]
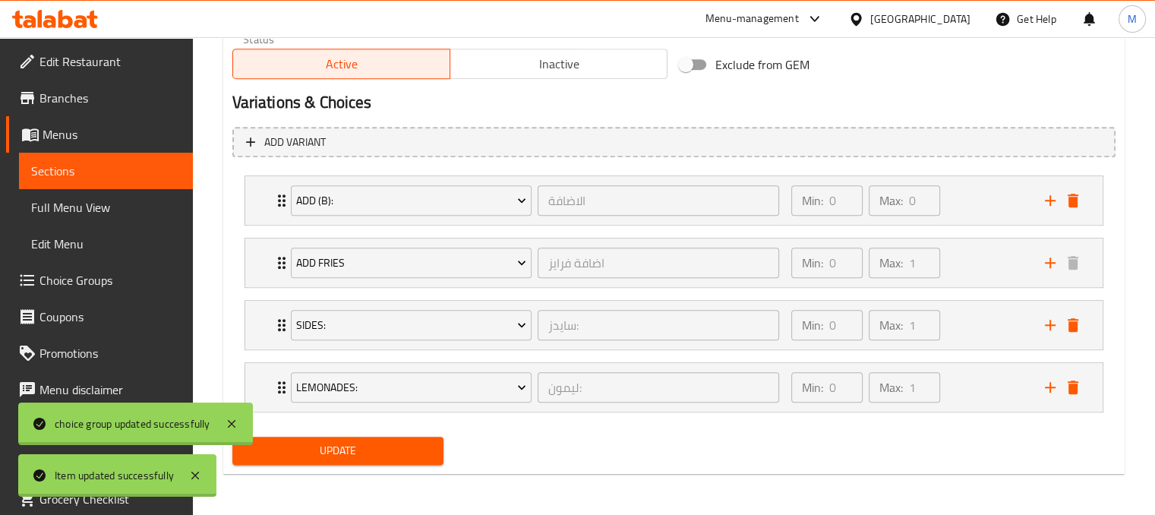
click at [374, 457] on span "Update" at bounding box center [339, 450] width 188 height 19
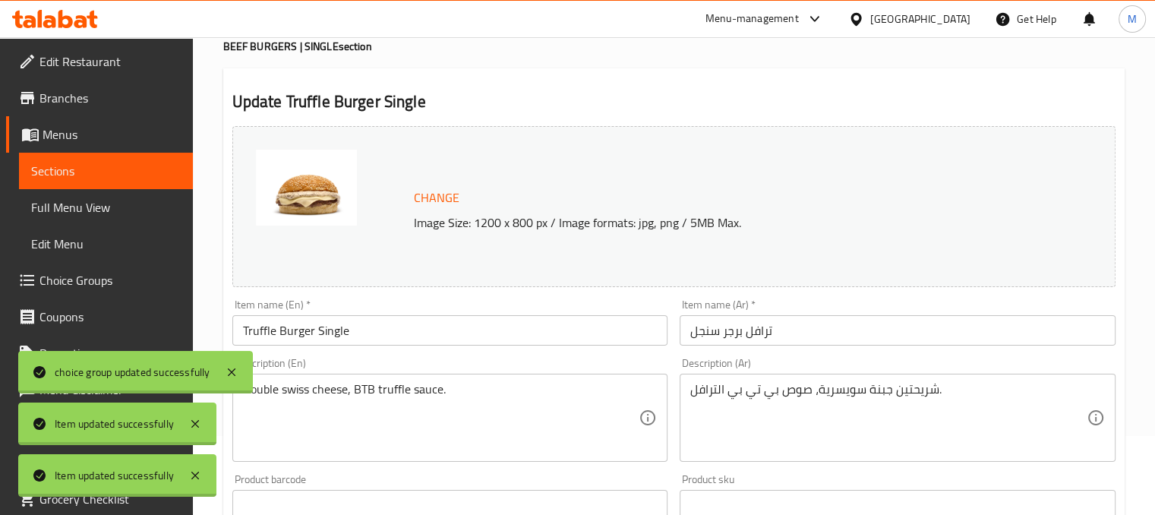
scroll to position [0, 0]
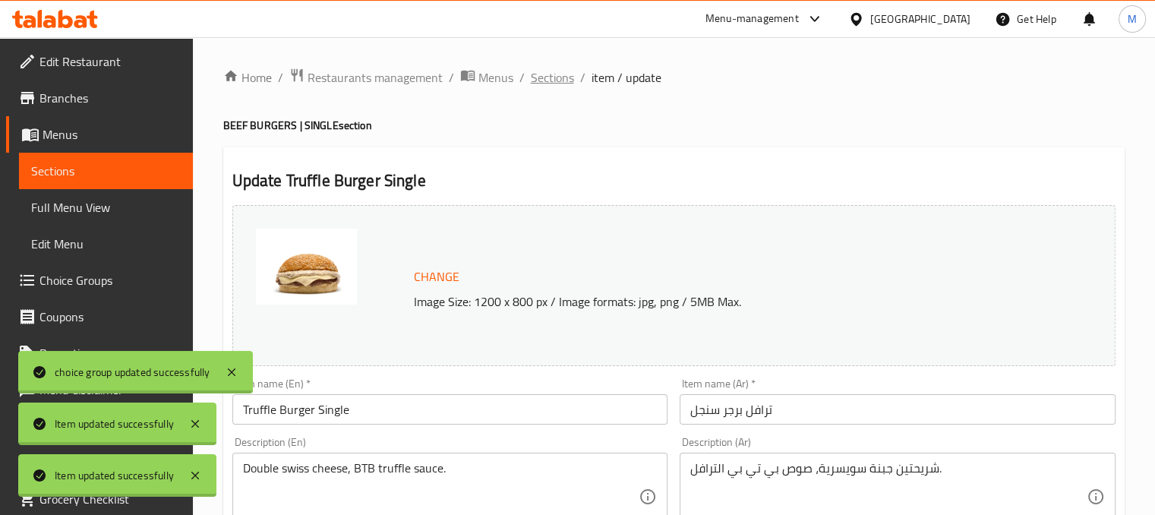
click at [551, 83] on span "Sections" at bounding box center [552, 77] width 43 height 18
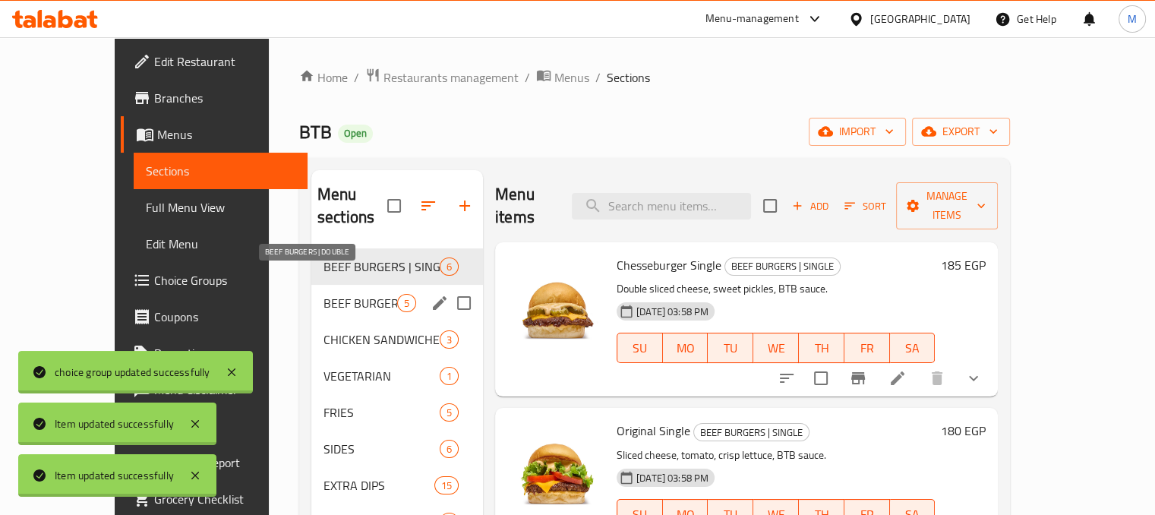
click at [325, 294] on span "BEEF BURGERS | DOUBLE" at bounding box center [361, 303] width 74 height 18
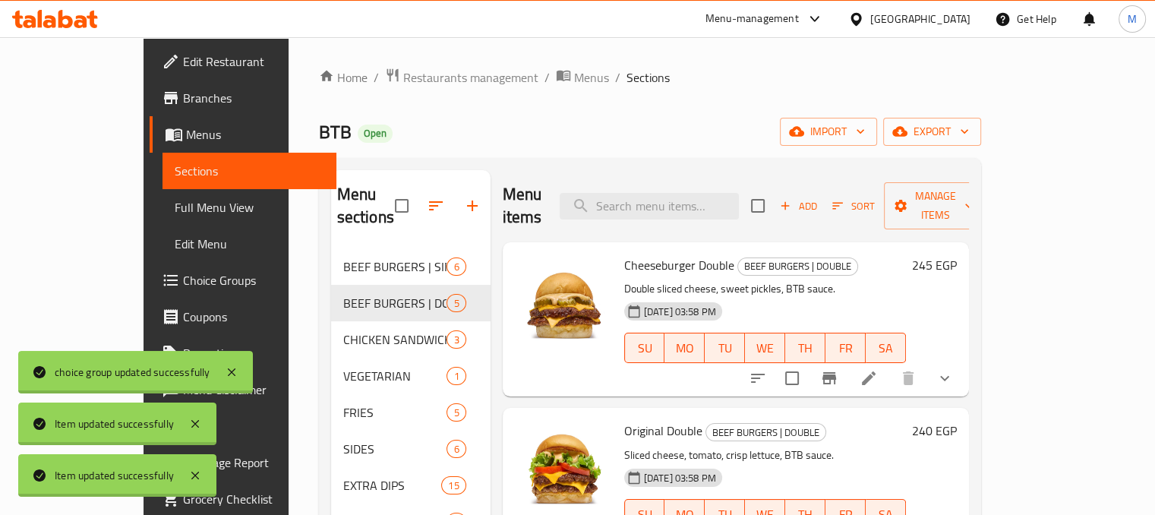
click at [878, 369] on icon at bounding box center [869, 378] width 18 height 18
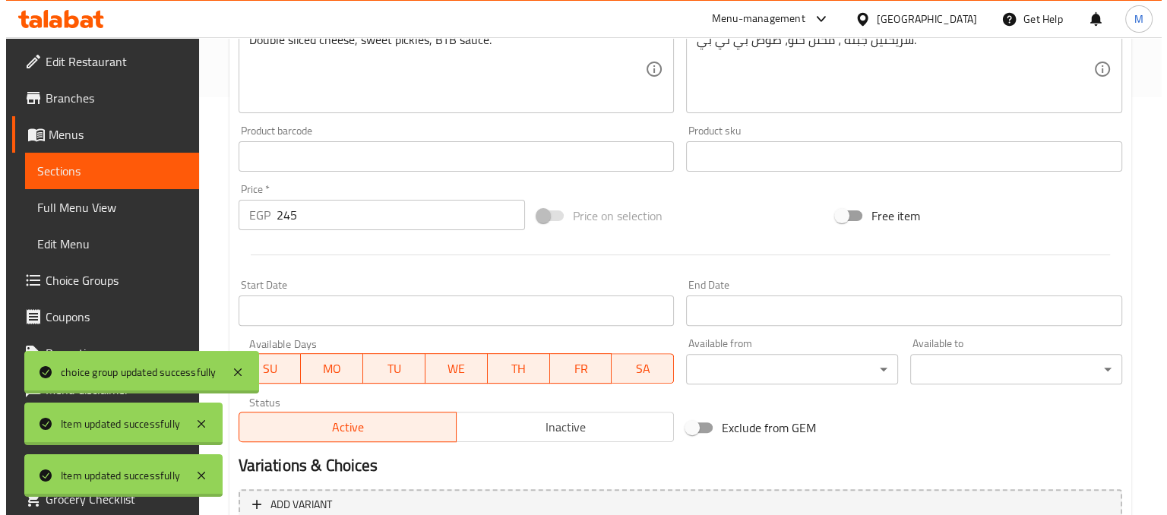
scroll to position [718, 0]
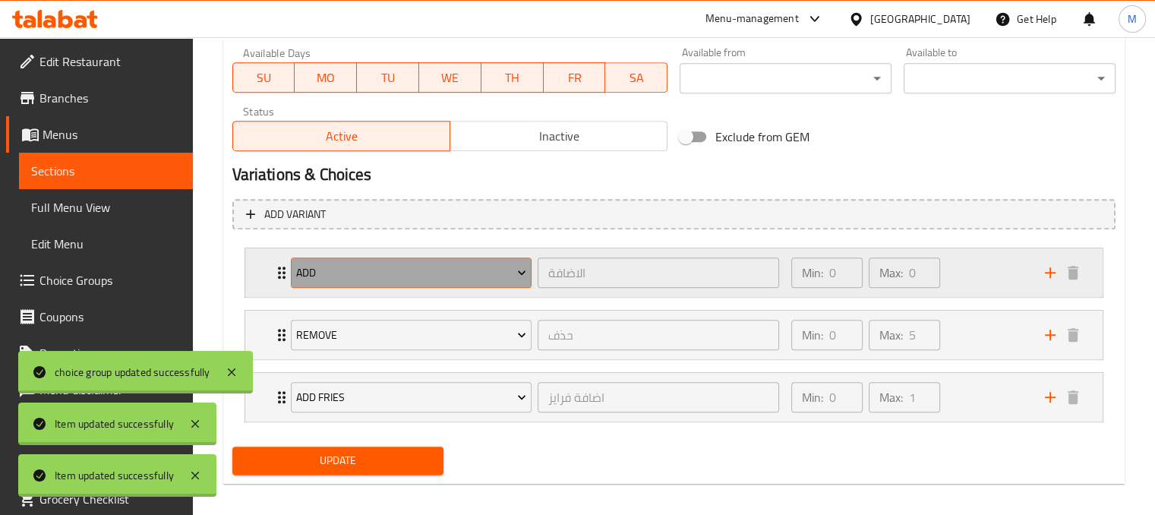
click at [471, 274] on span "add" at bounding box center [411, 273] width 230 height 19
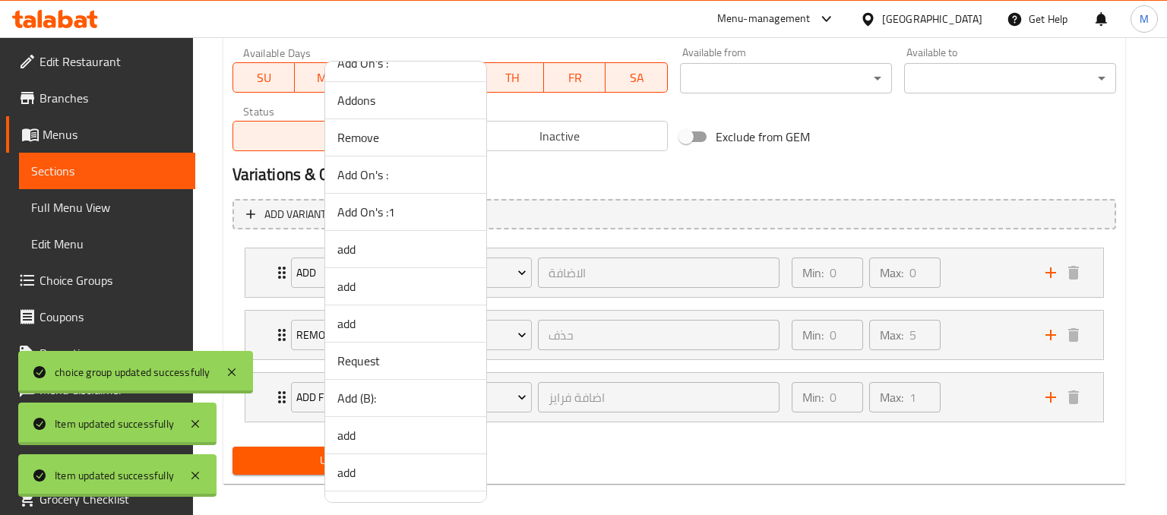
scroll to position [382, 0]
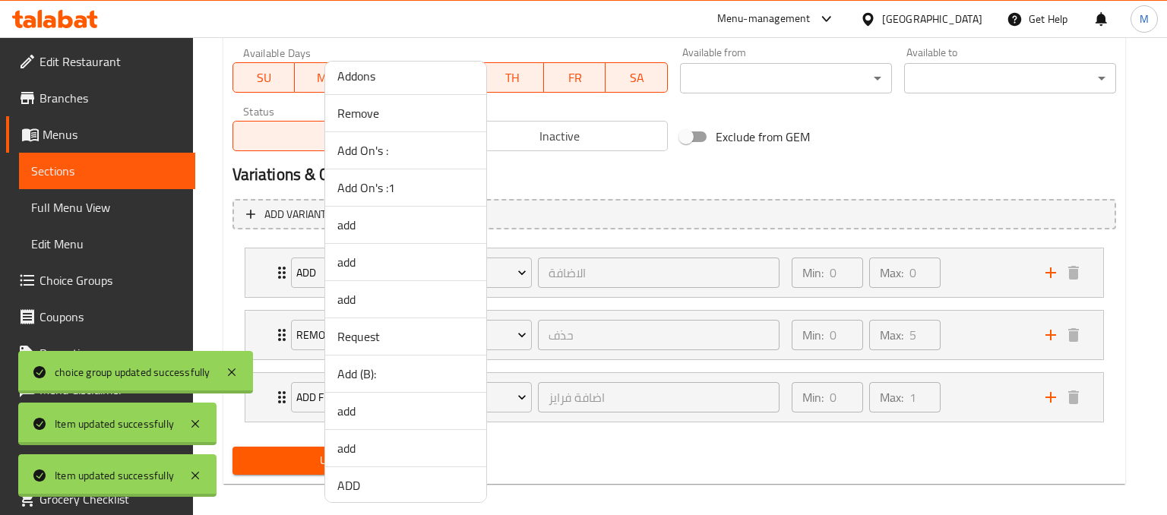
click at [356, 368] on span "Add (B):" at bounding box center [405, 374] width 137 height 18
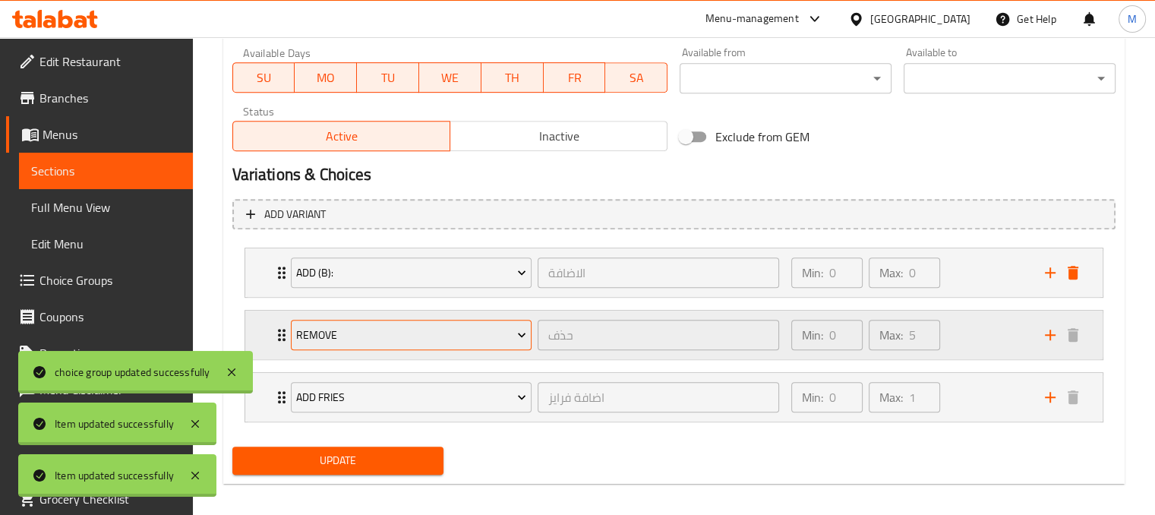
click at [454, 331] on span "Remove" at bounding box center [411, 335] width 230 height 19
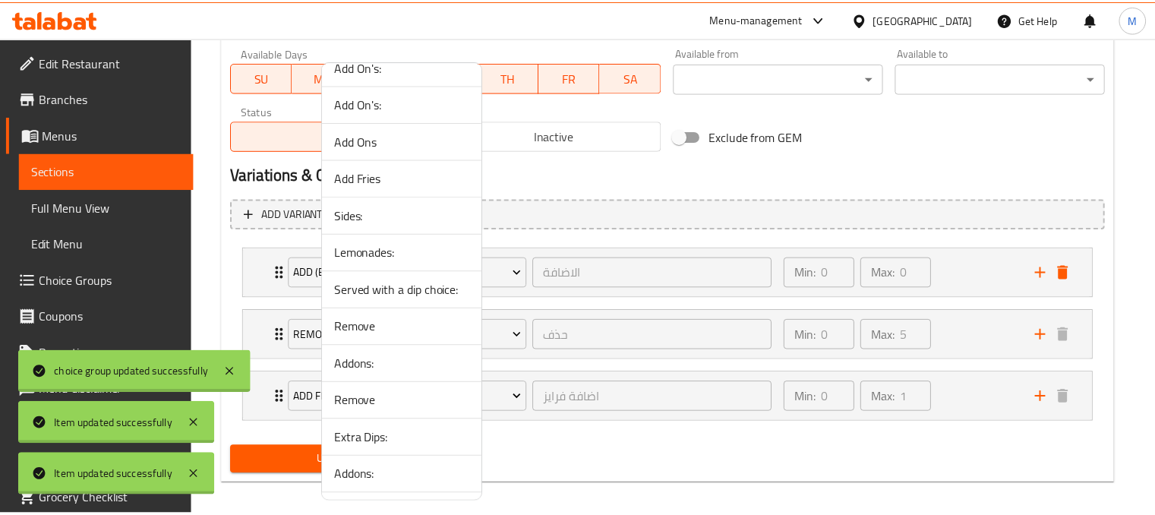
scroll to position [1099, 0]
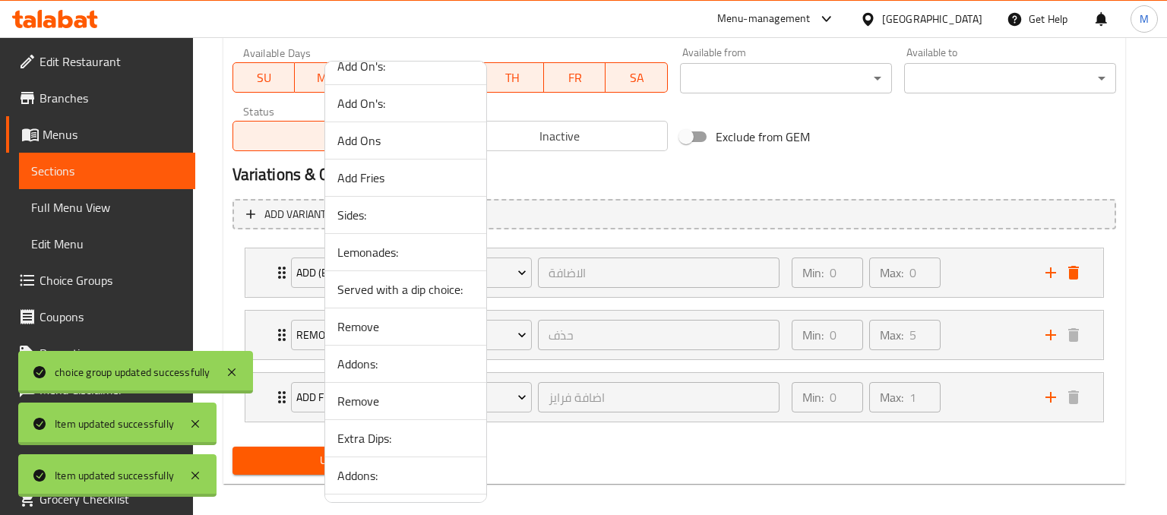
click at [362, 206] on span "Sides:" at bounding box center [405, 215] width 137 height 18
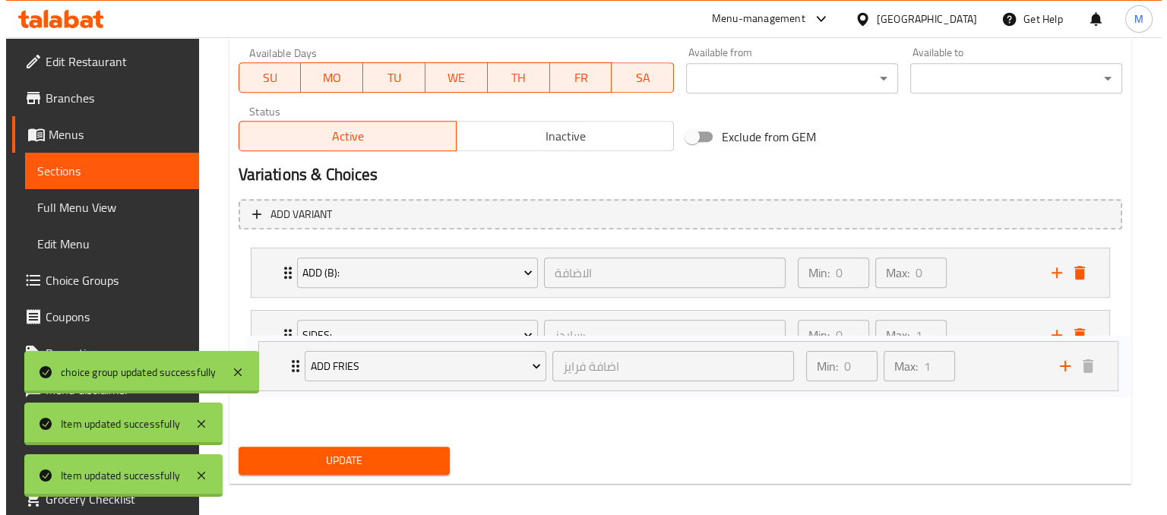
scroll to position [719, 0]
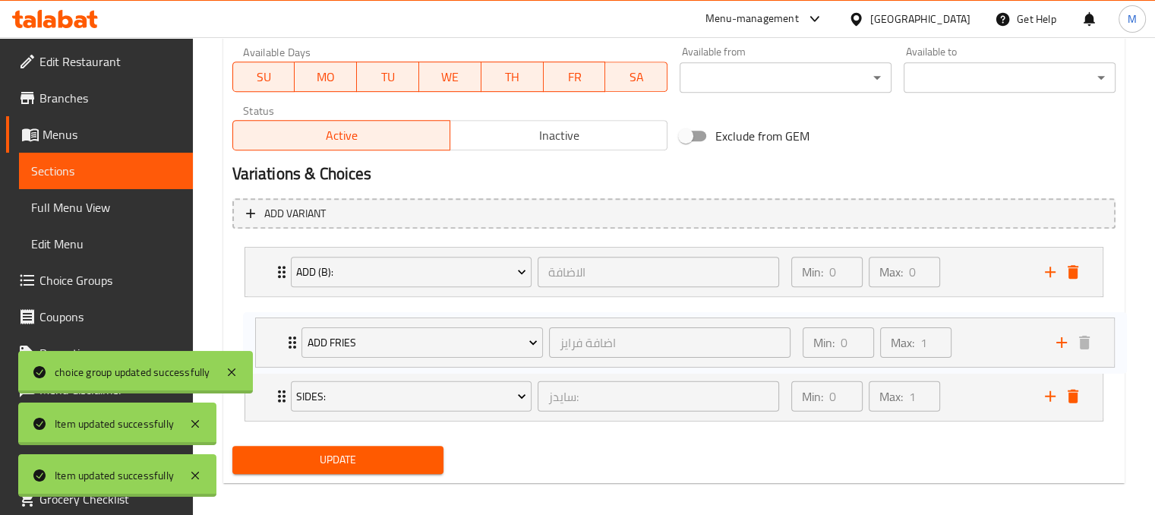
drag, startPoint x: 972, startPoint y: 399, endPoint x: 987, endPoint y: 326, distance: 74.5
click at [987, 326] on div "Add (B): الاضافة ​ Min: 0 ​ Max: 0 ​ EXTRA BTB SAUCE (ID: 2220921448) 25 EGP Na…" at bounding box center [673, 334] width 883 height 187
click at [1052, 398] on icon "add" at bounding box center [1050, 396] width 18 height 18
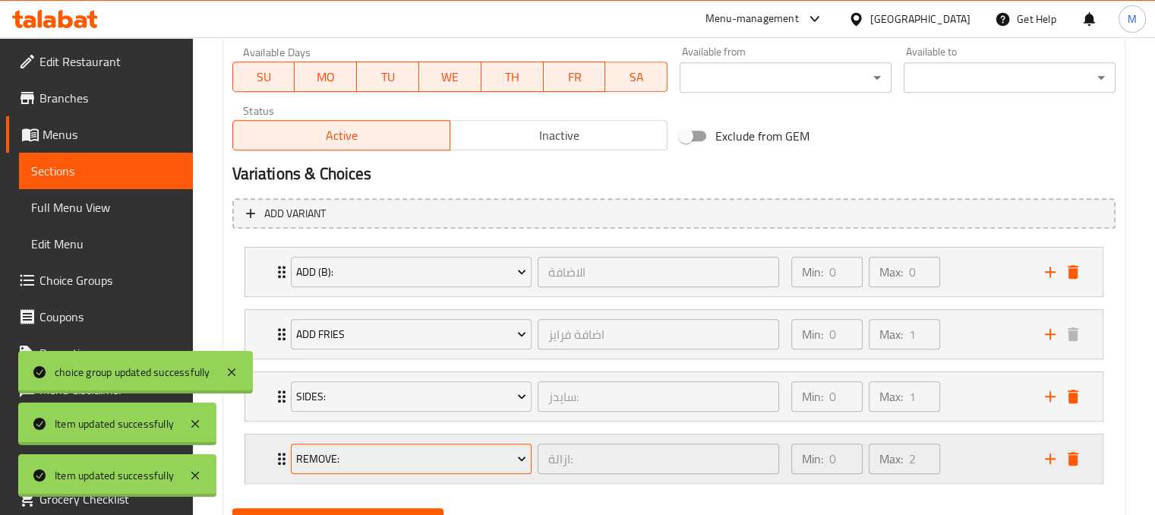
click at [466, 458] on span "Remove:" at bounding box center [411, 459] width 230 height 19
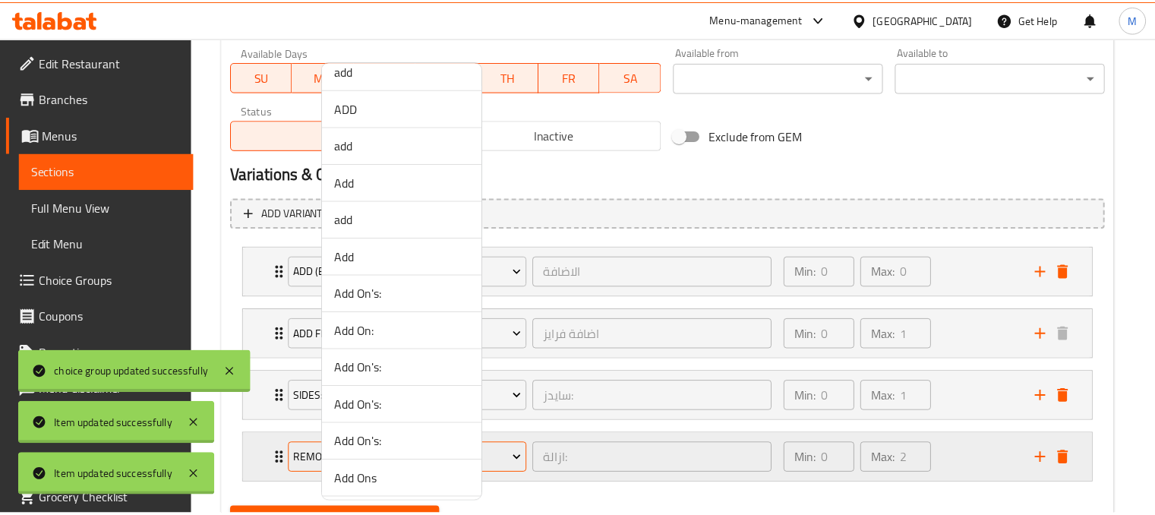
scroll to position [954, 0]
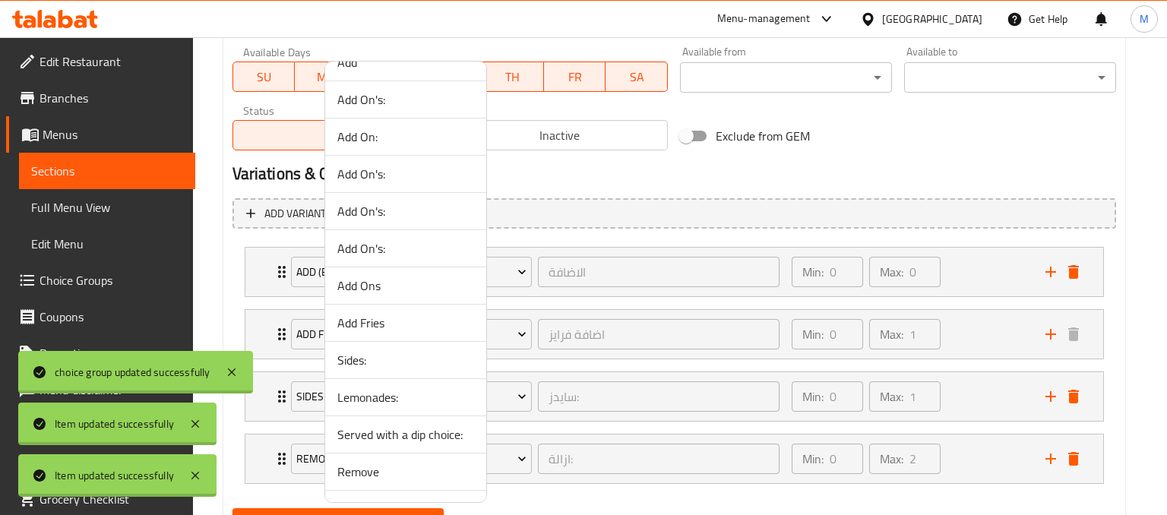
click at [365, 395] on span "Lemonades:" at bounding box center [405, 397] width 137 height 18
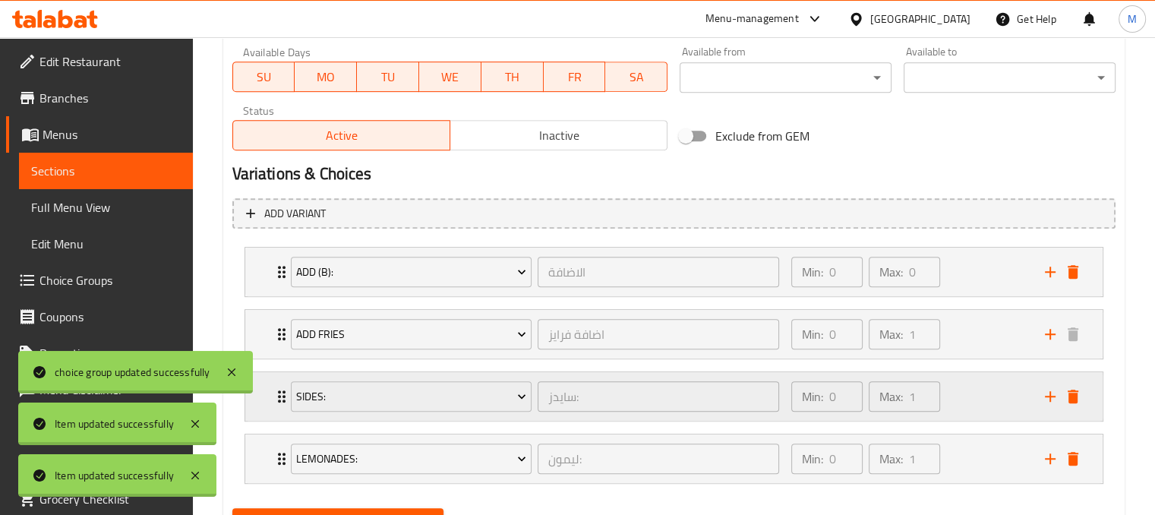
scroll to position [791, 0]
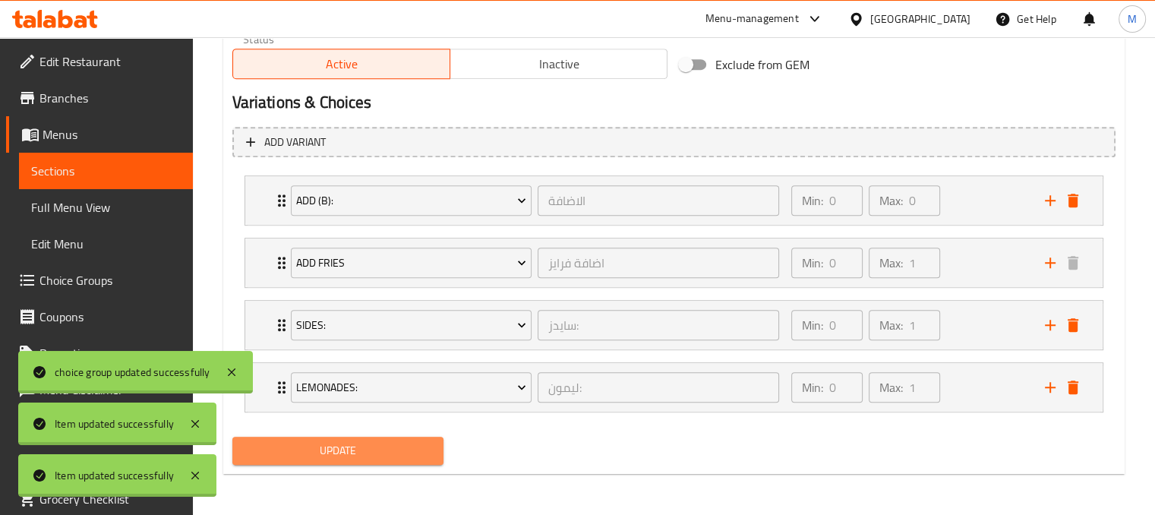
click at [411, 441] on span "Update" at bounding box center [339, 450] width 188 height 19
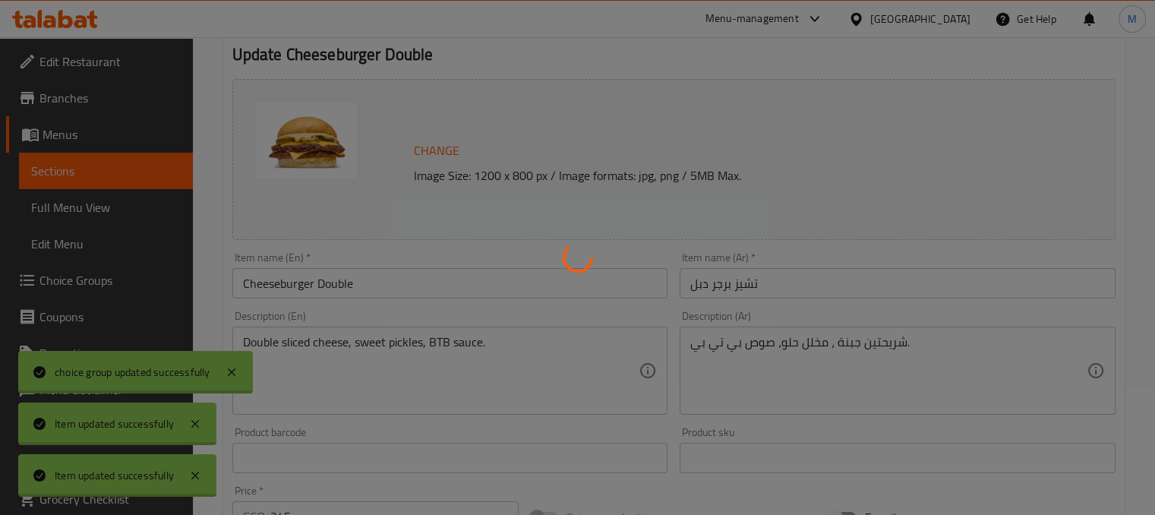
scroll to position [0, 0]
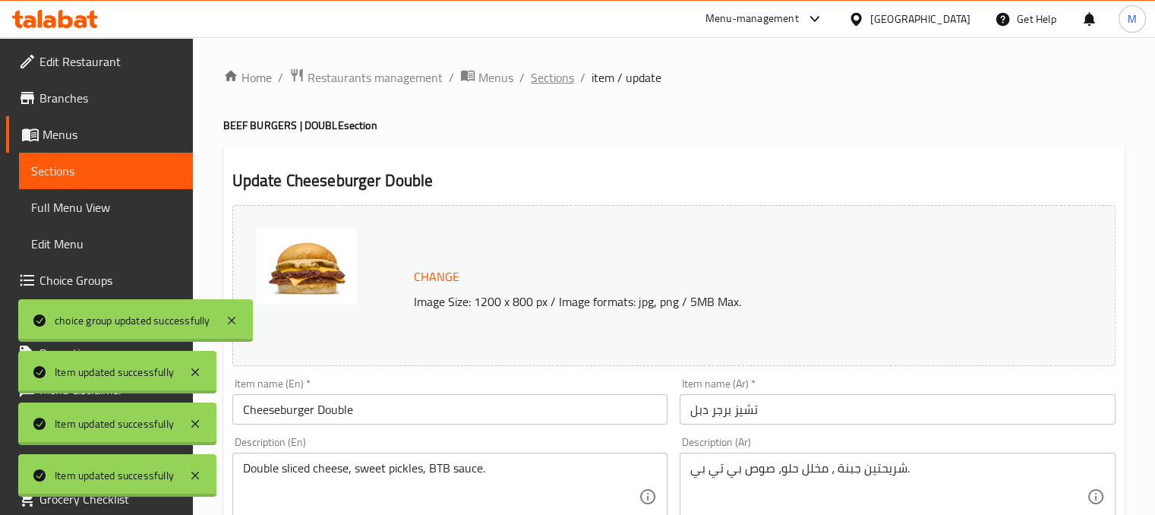
click at [550, 81] on span "Sections" at bounding box center [552, 77] width 43 height 18
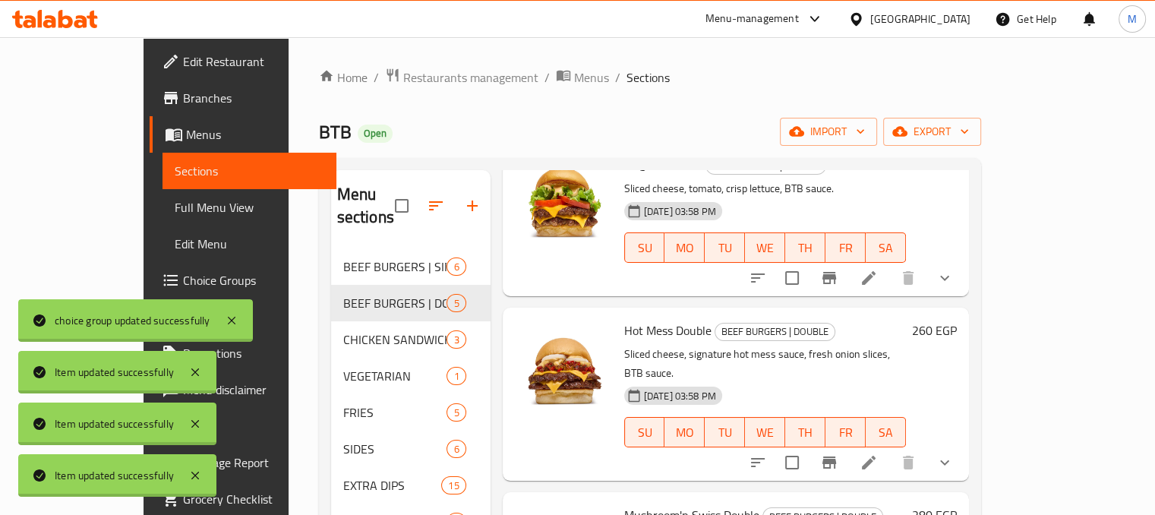
scroll to position [267, 0]
click at [878, 268] on icon at bounding box center [869, 277] width 18 height 18
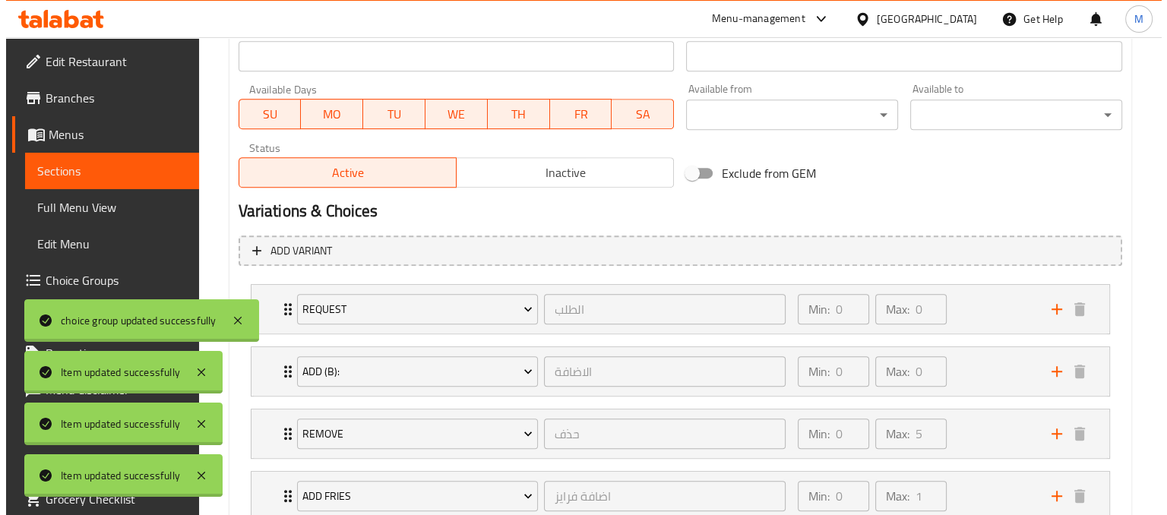
scroll to position [791, 0]
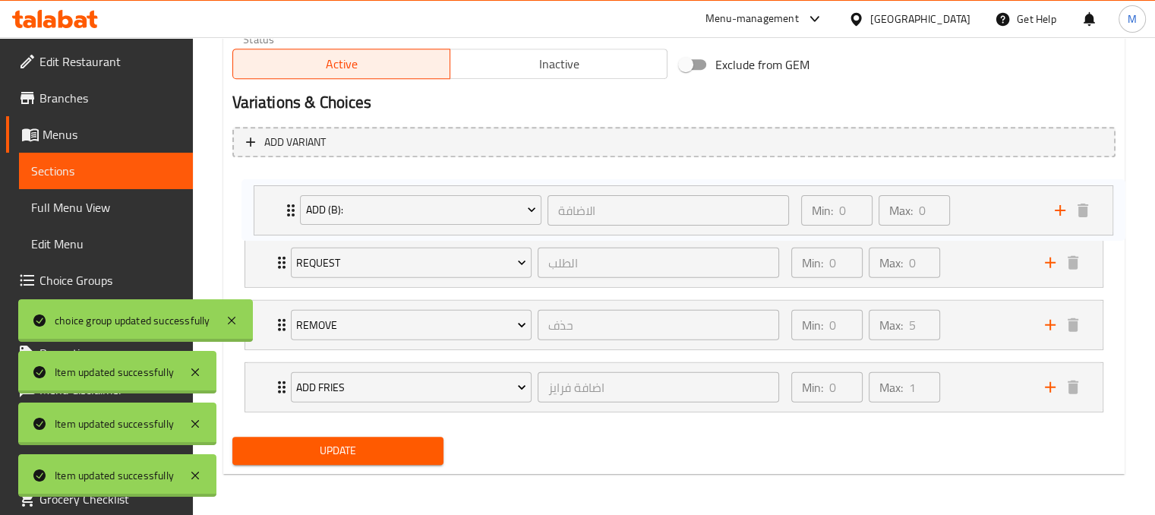
drag, startPoint x: 980, startPoint y: 249, endPoint x: 992, endPoint y: 189, distance: 61.2
click at [992, 189] on div "Request الطلب ​ Min: 0 ​ Max: 0 ​ PLAIN (ID: 2220914377) 0 EGP Name (En) PLAIN …" at bounding box center [673, 293] width 883 height 249
drag, startPoint x: 980, startPoint y: 381, endPoint x: 984, endPoint y: 243, distance: 137.5
click at [984, 243] on div "Add (B): الاضافة ​ Min: 0 ​ Max: 0 ​ EXTRA BTB SAUCE (ID: 2220921448) 25 EGP Na…" at bounding box center [673, 293] width 883 height 249
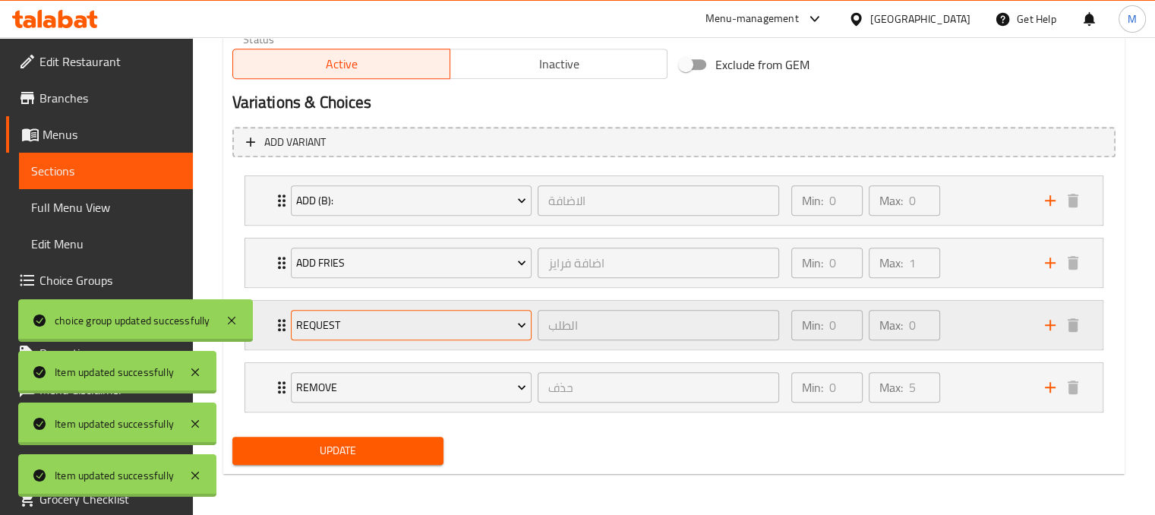
click at [453, 327] on span "Request" at bounding box center [411, 325] width 230 height 19
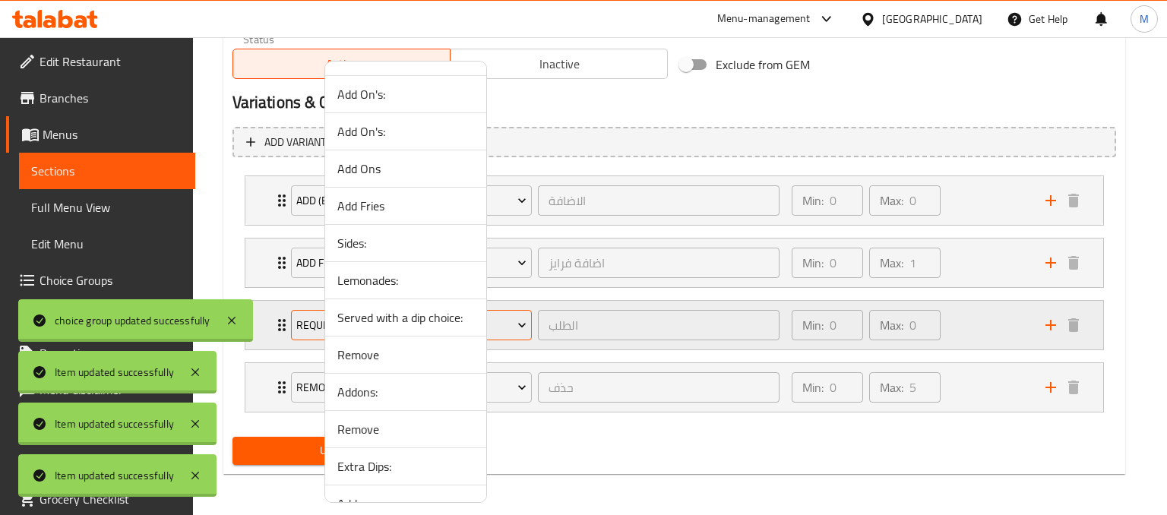
scroll to position [1072, 0]
click at [353, 239] on span "Sides:" at bounding box center [405, 242] width 137 height 18
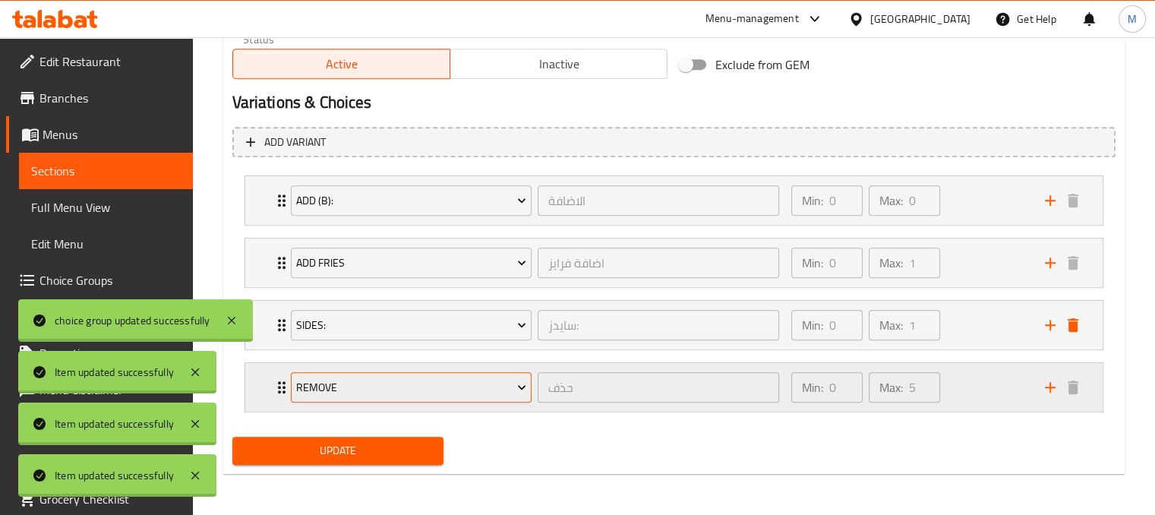
click at [416, 390] on span "Remove" at bounding box center [411, 387] width 230 height 19
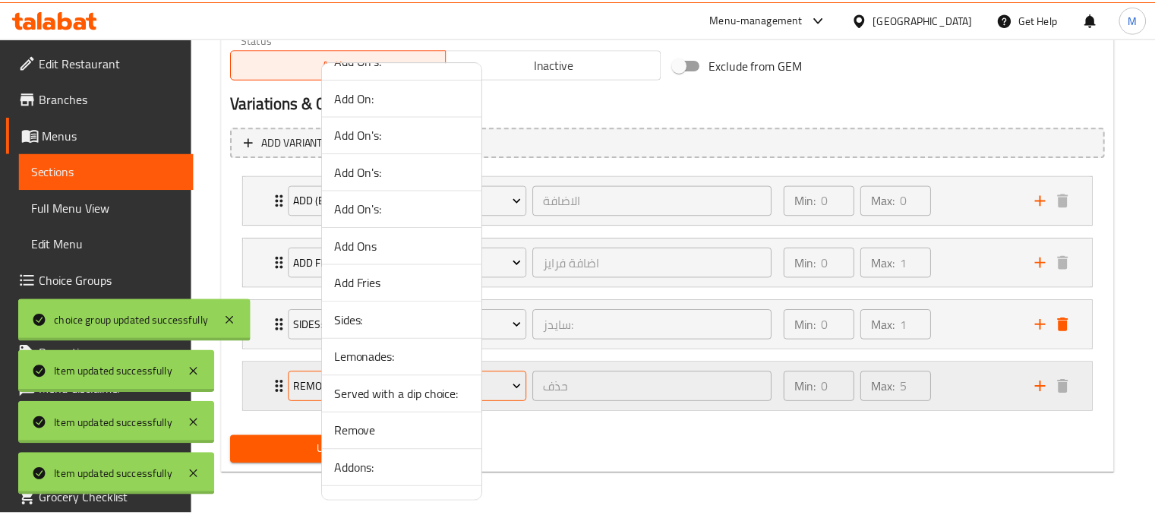
scroll to position [1167, 0]
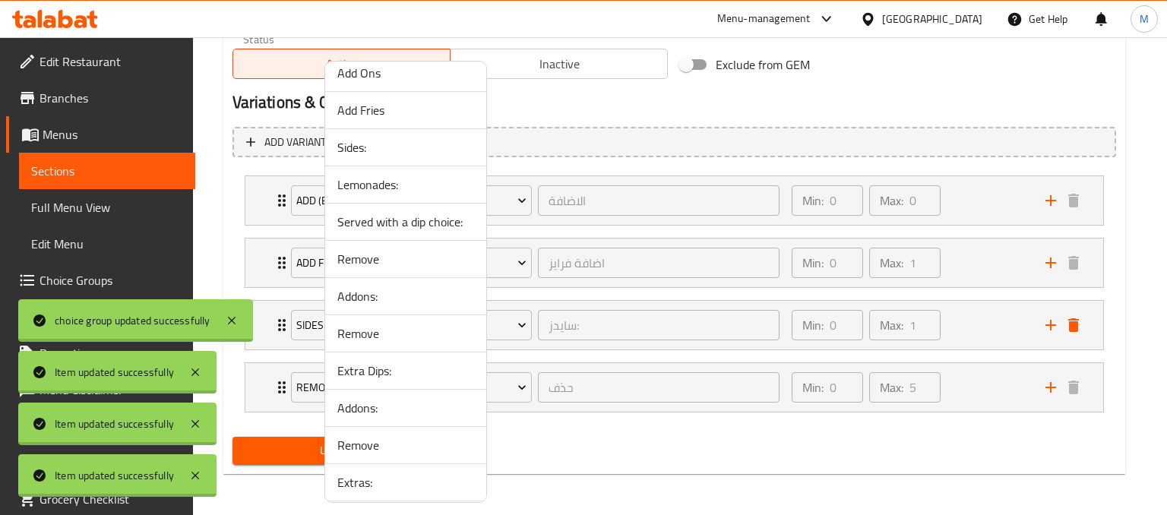
click at [346, 178] on span "Lemonades:" at bounding box center [405, 184] width 137 height 18
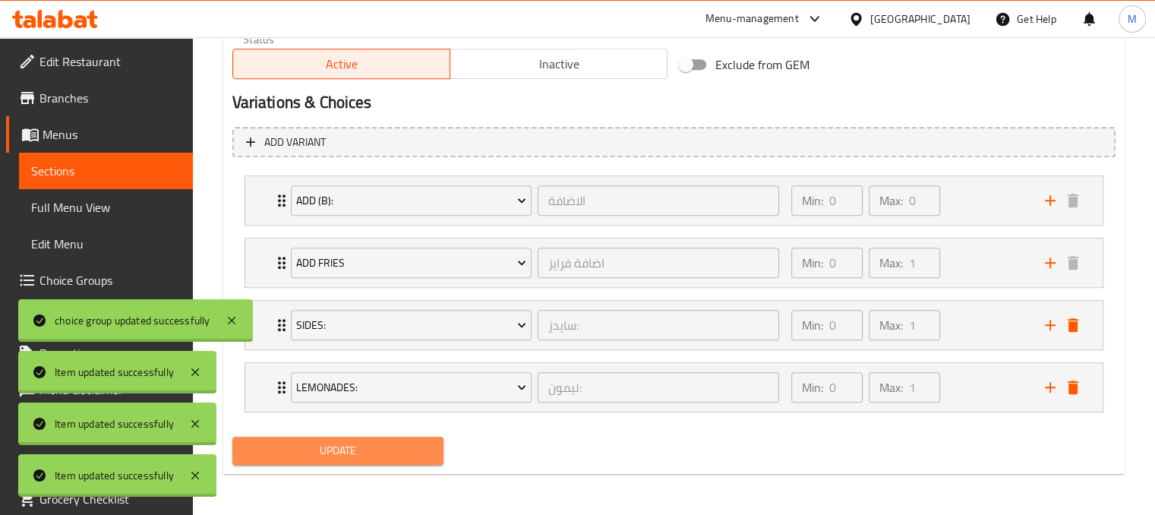
click at [322, 441] on span "Update" at bounding box center [339, 450] width 188 height 19
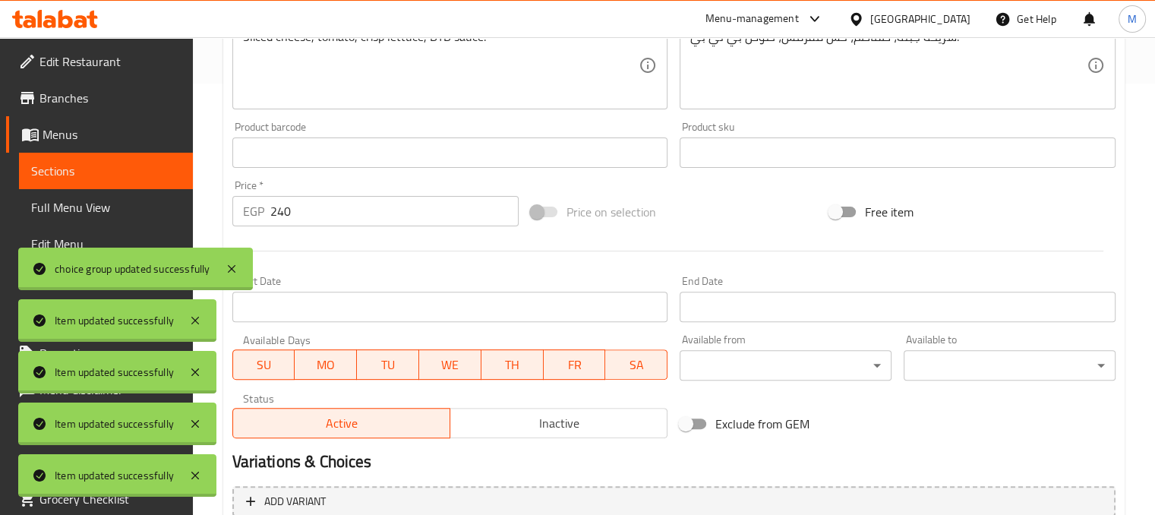
scroll to position [0, 0]
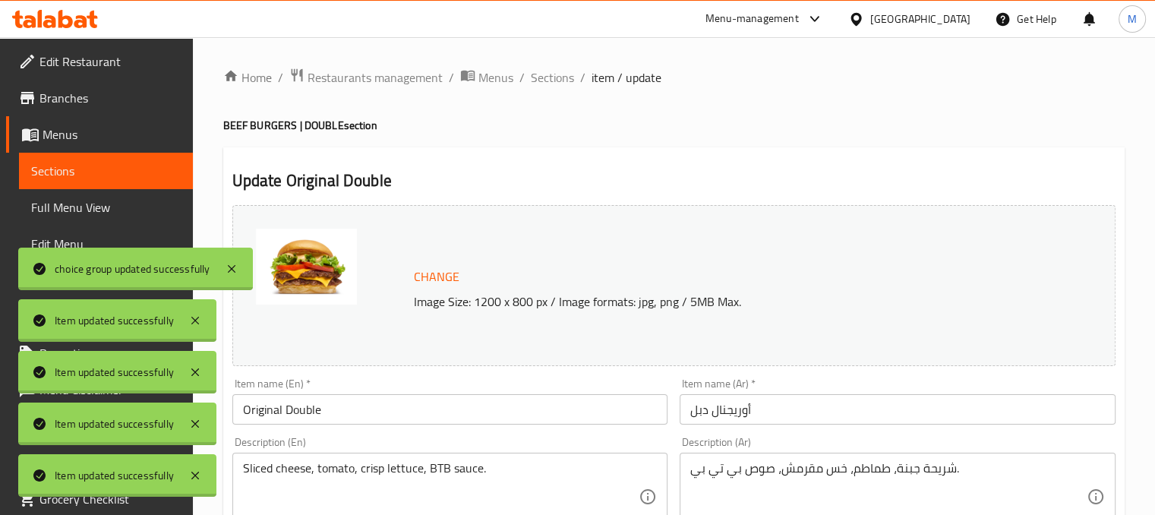
click at [574, 75] on ol "Home / Restaurants management / Menus / Sections / item / update" at bounding box center [674, 78] width 902 height 20
click at [570, 75] on span "Sections" at bounding box center [552, 77] width 43 height 18
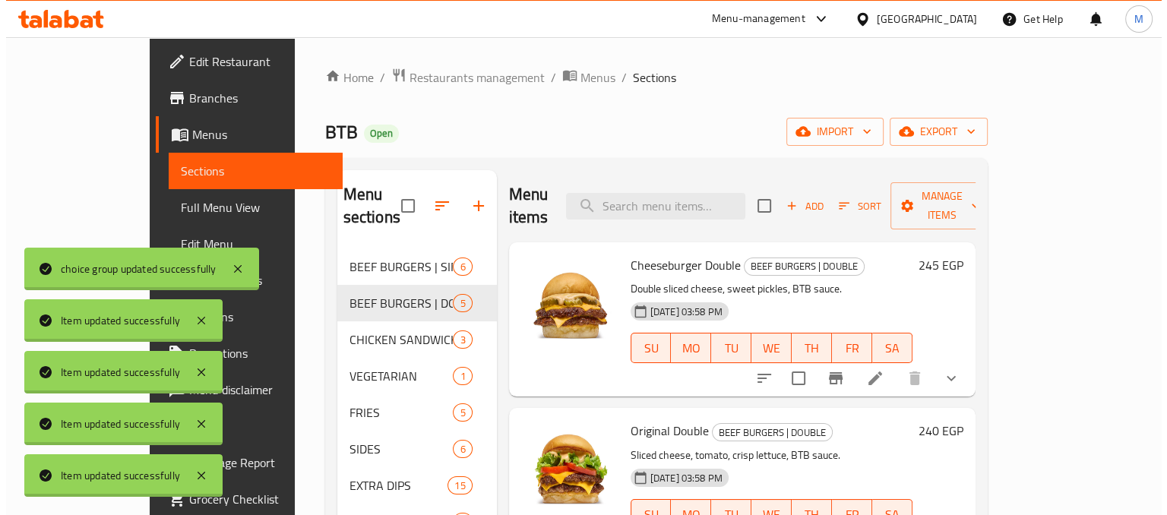
scroll to position [286, 0]
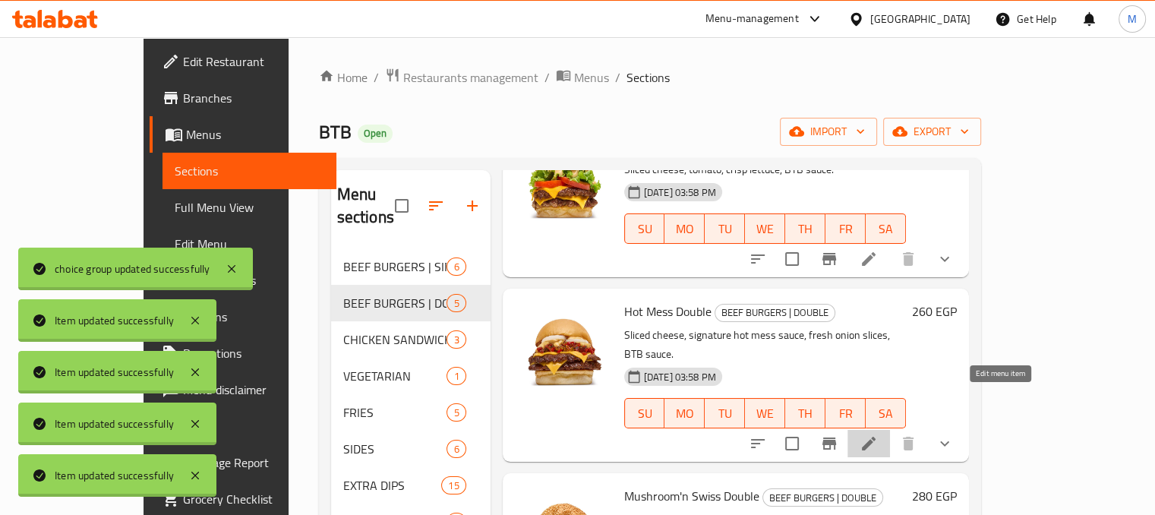
click at [876, 437] on icon at bounding box center [869, 444] width 14 height 14
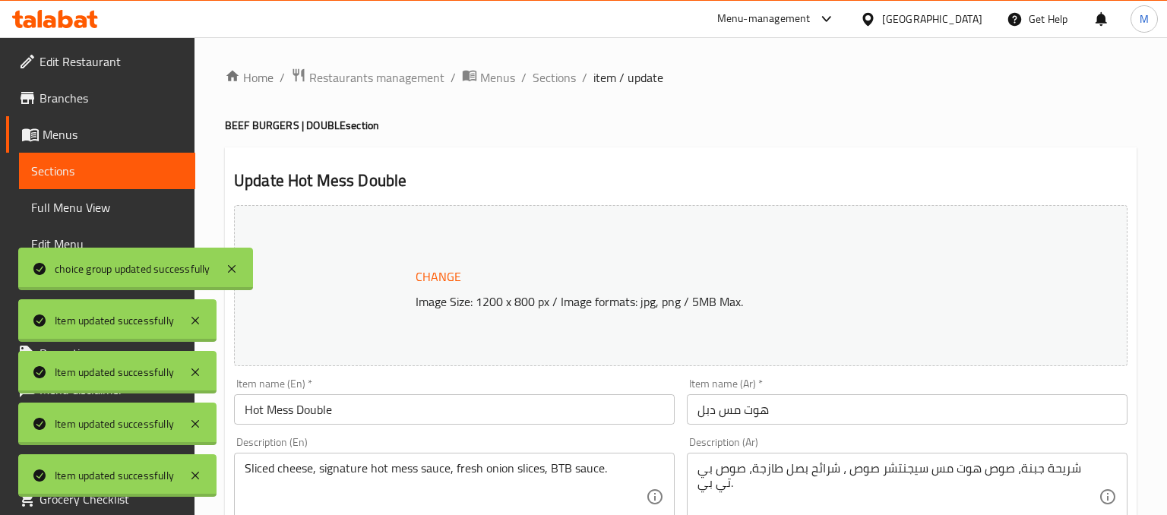
scroll to position [729, 0]
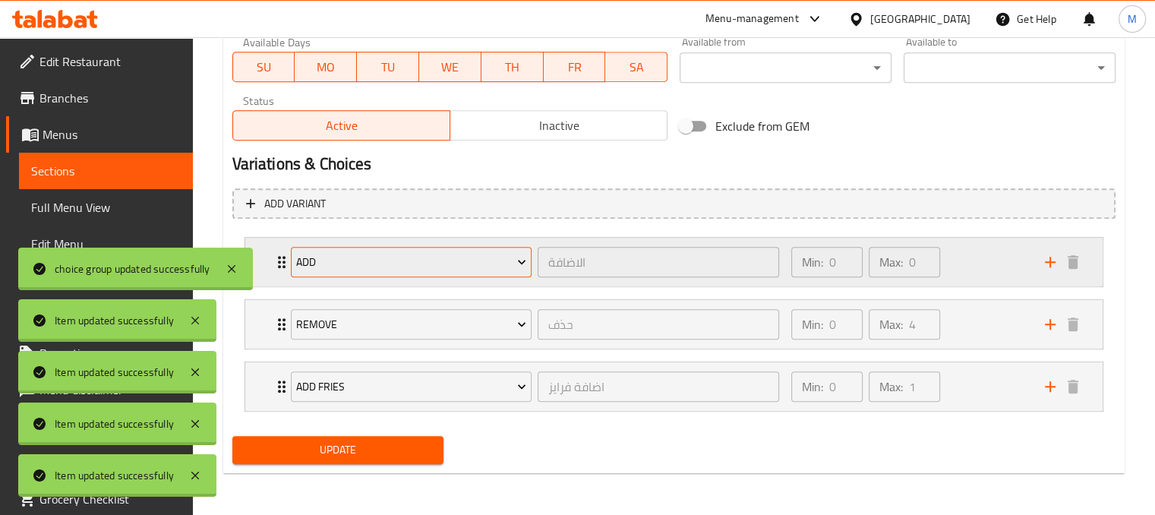
click at [469, 258] on span "add" at bounding box center [411, 262] width 230 height 19
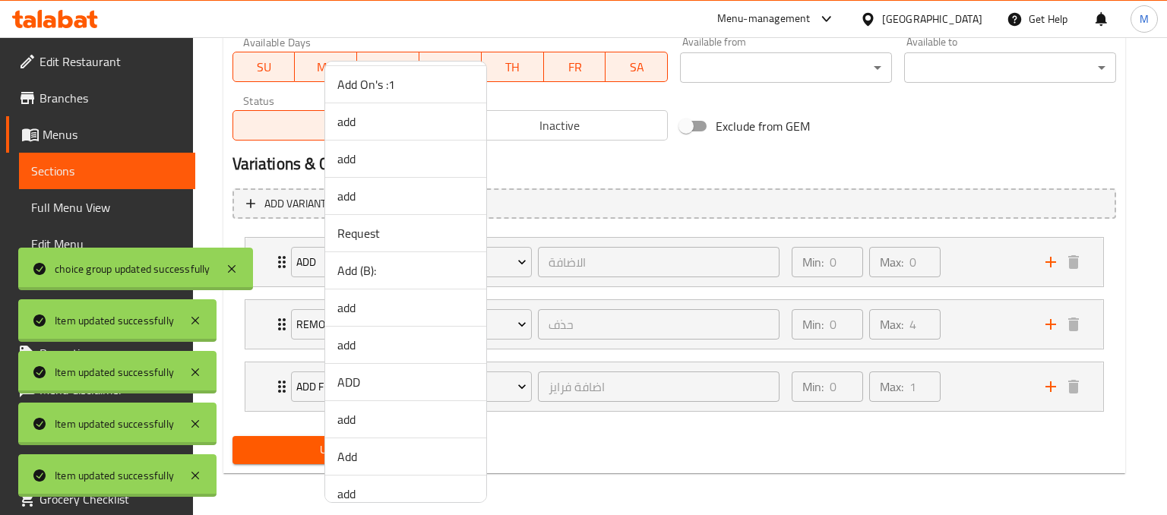
scroll to position [486, 0]
click at [362, 267] on span "Add (B):" at bounding box center [405, 270] width 137 height 18
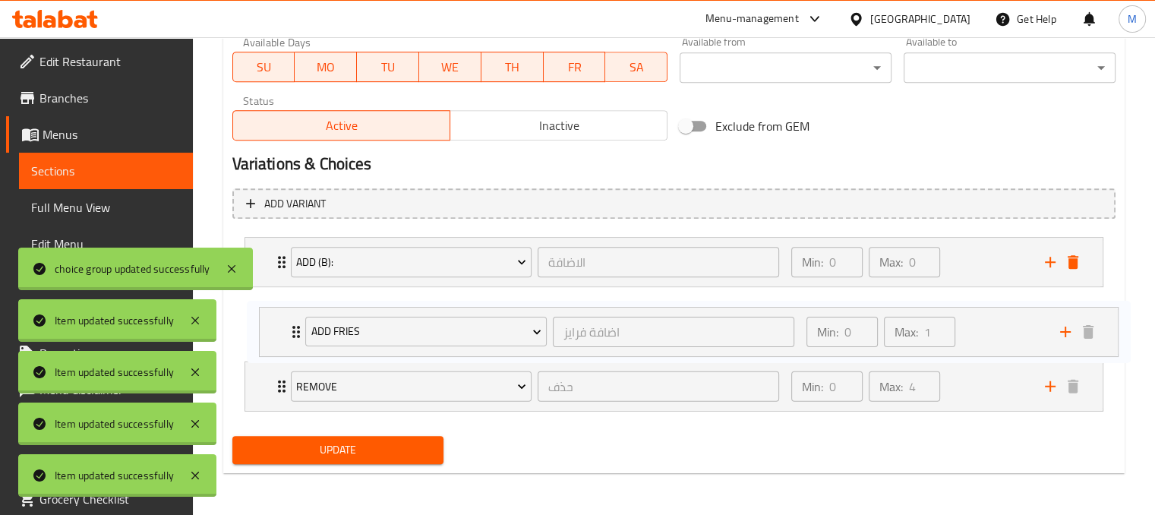
drag, startPoint x: 976, startPoint y: 384, endPoint x: 996, endPoint y: 311, distance: 75.7
click at [996, 311] on div "Add (B): الاضافة ​ Min: 0 ​ Max: 0 ​ EXTRA BTB SAUCE (ID: 2220921448) 25 EGP Na…" at bounding box center [673, 324] width 883 height 187
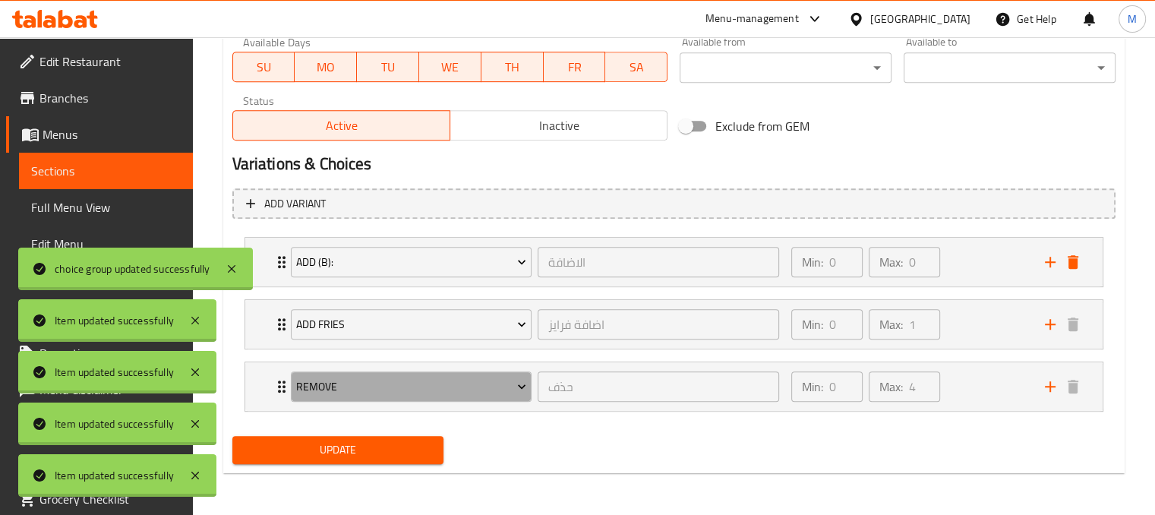
click at [506, 391] on span "Remove" at bounding box center [411, 386] width 230 height 19
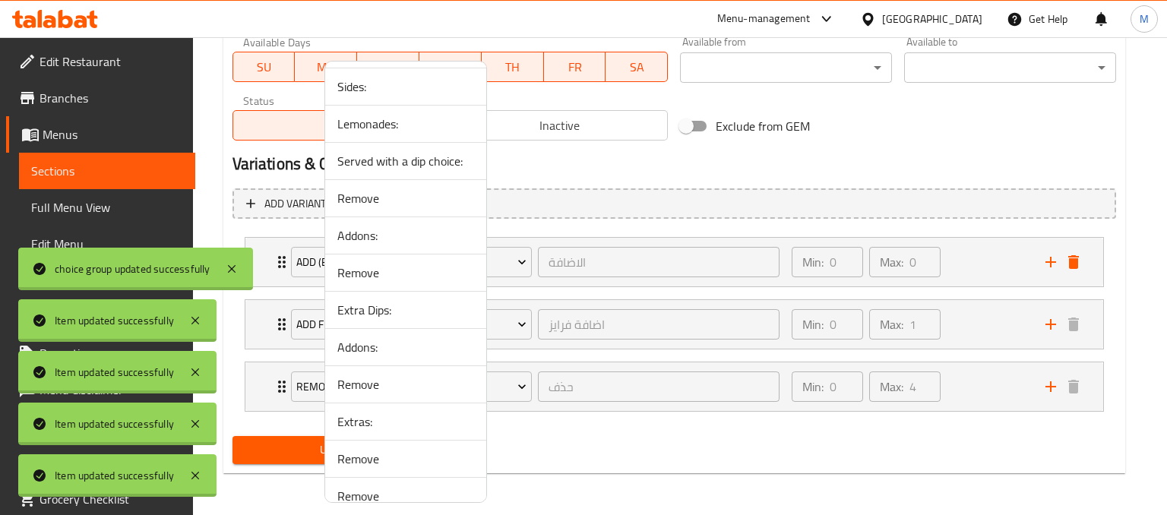
scroll to position [1229, 0]
click at [352, 83] on span "Sides:" at bounding box center [405, 85] width 137 height 18
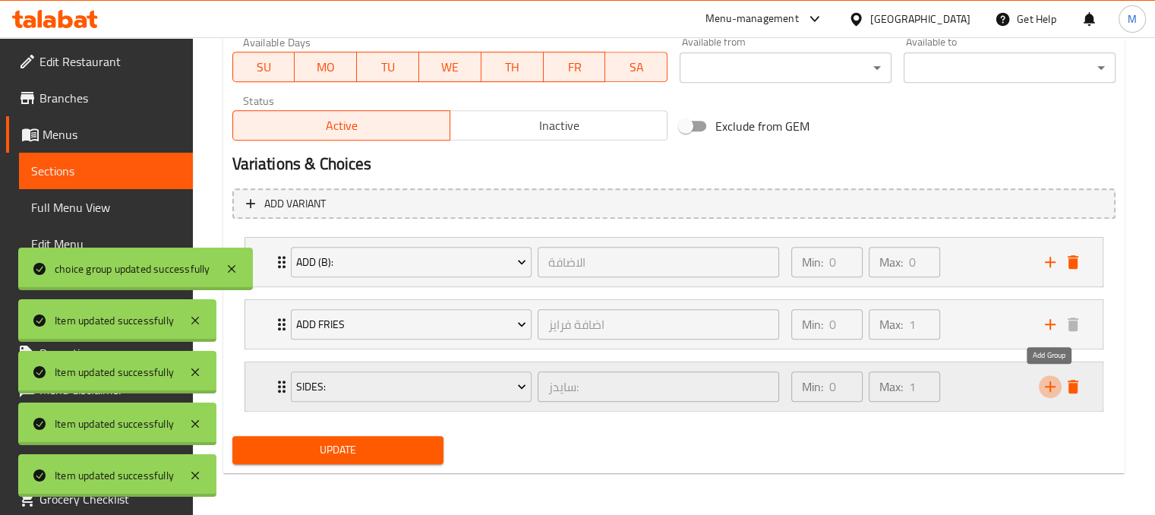
click at [1040, 384] on button "add" at bounding box center [1050, 386] width 23 height 23
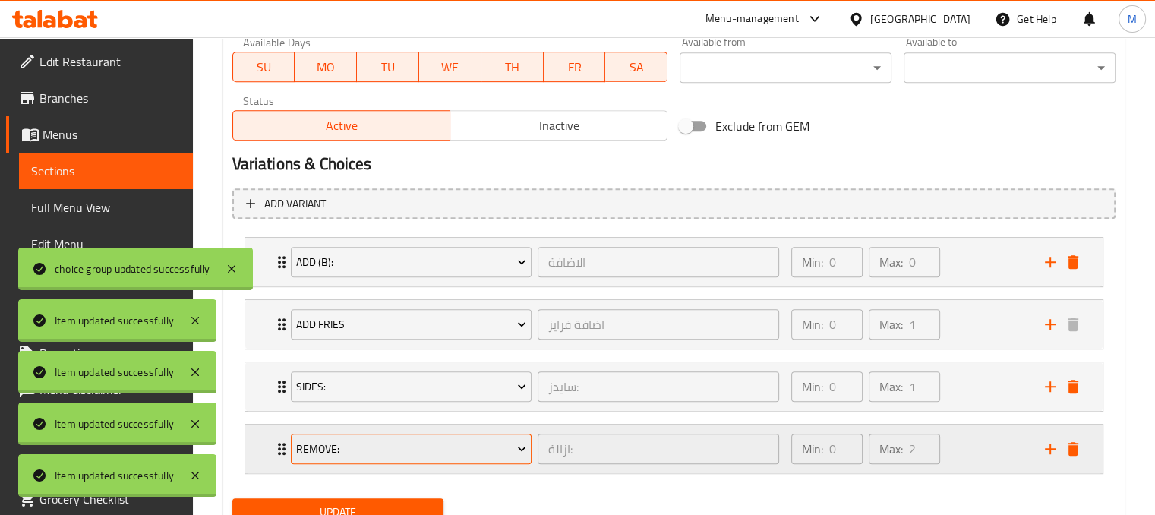
click at [439, 456] on span "Remove:" at bounding box center [411, 449] width 230 height 19
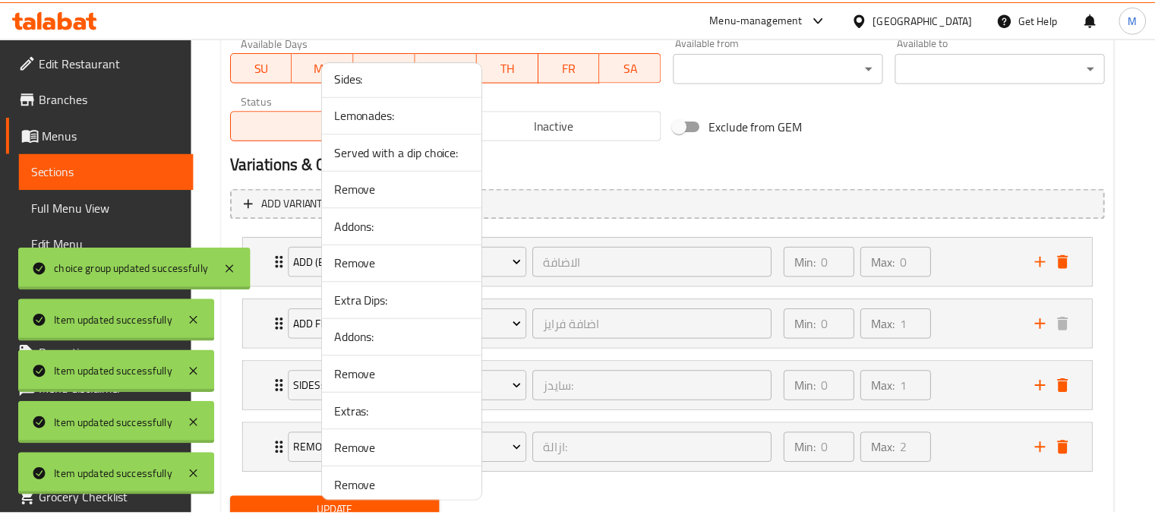
scroll to position [1239, 0]
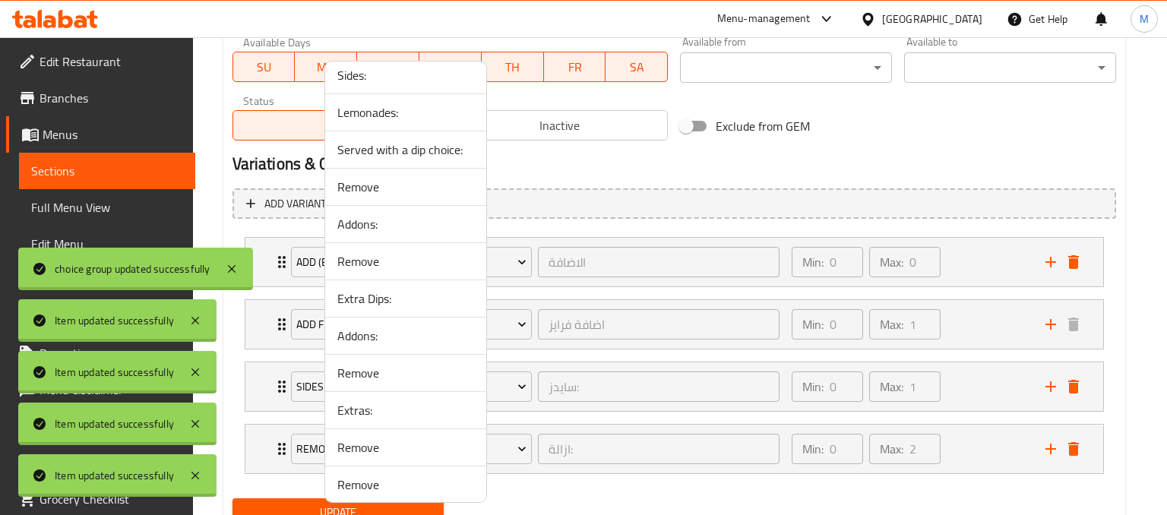
click at [374, 113] on span "Lemonades:" at bounding box center [405, 112] width 137 height 18
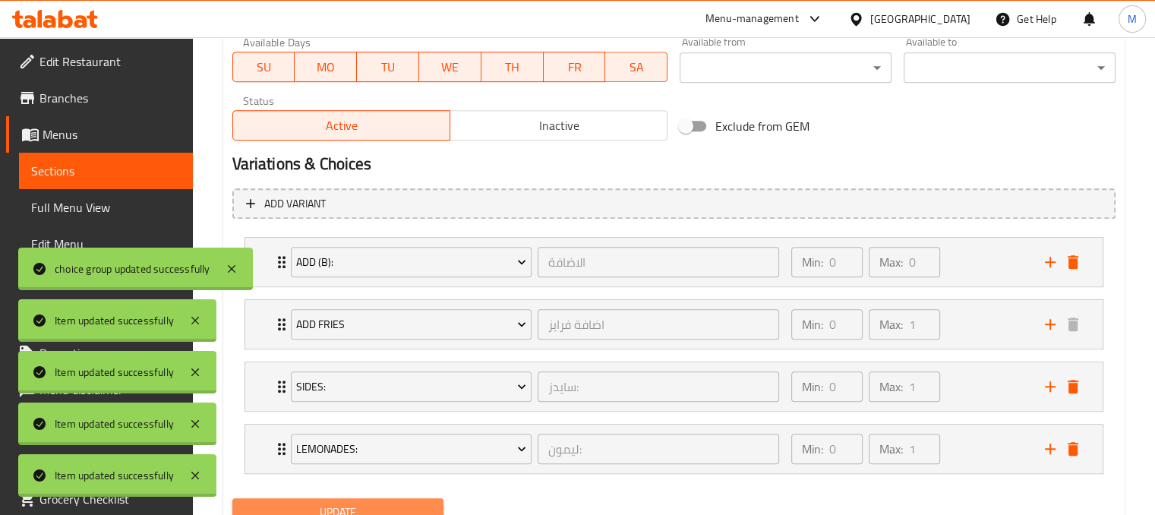
click at [419, 509] on span "Update" at bounding box center [339, 512] width 188 height 19
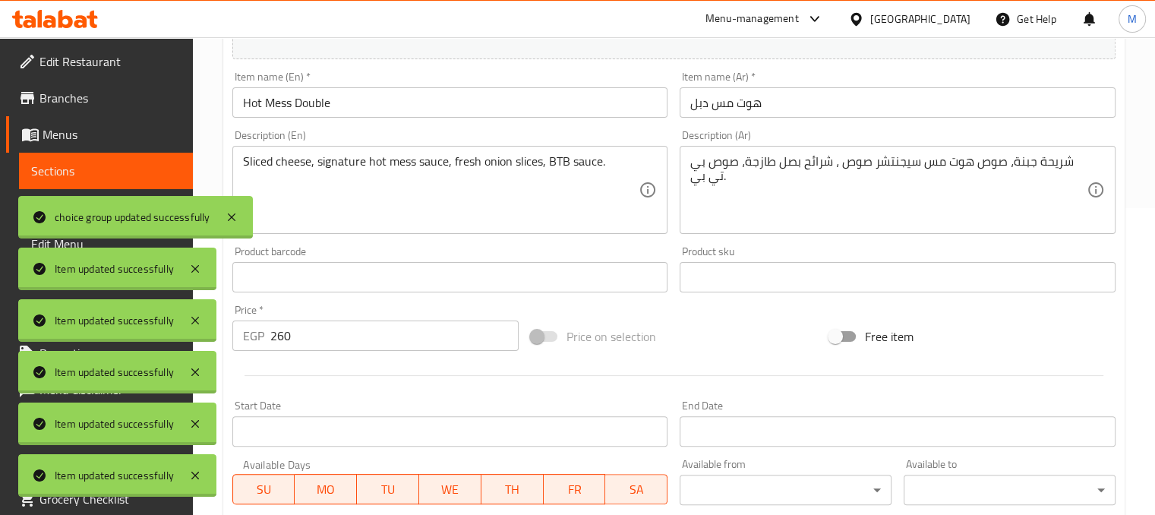
scroll to position [0, 0]
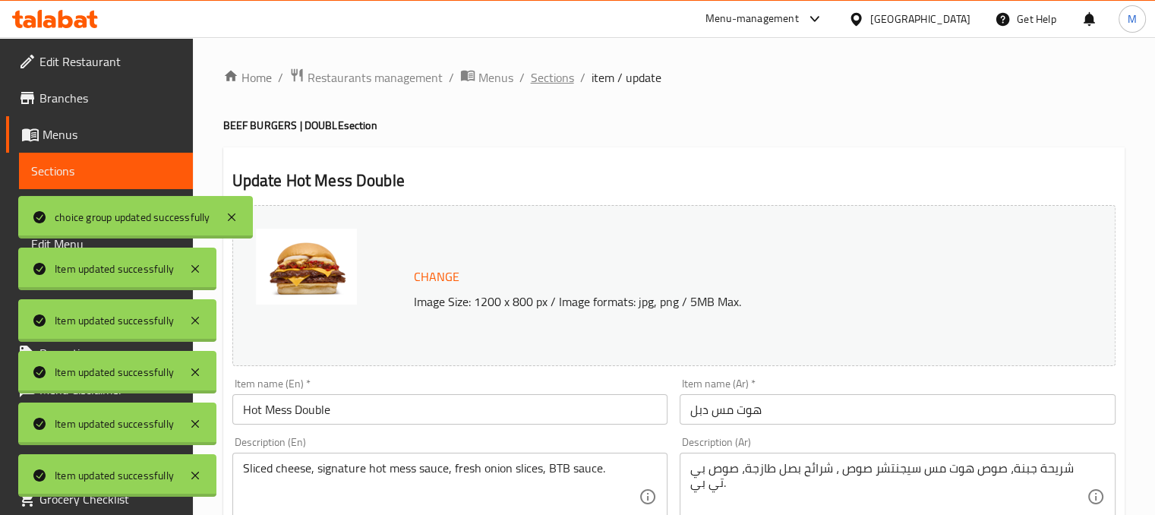
click at [561, 73] on span "Sections" at bounding box center [552, 77] width 43 height 18
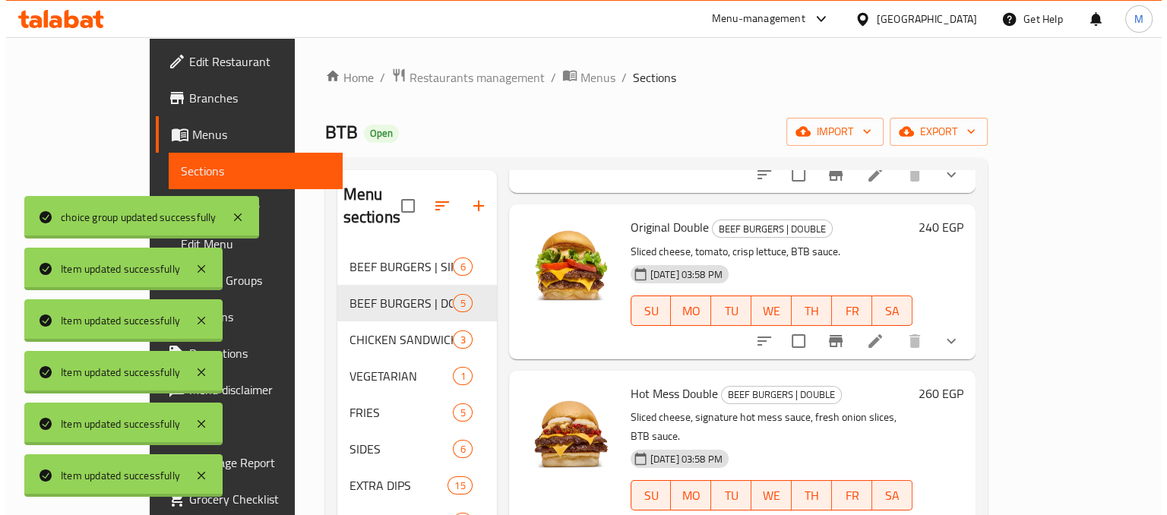
scroll to position [352, 0]
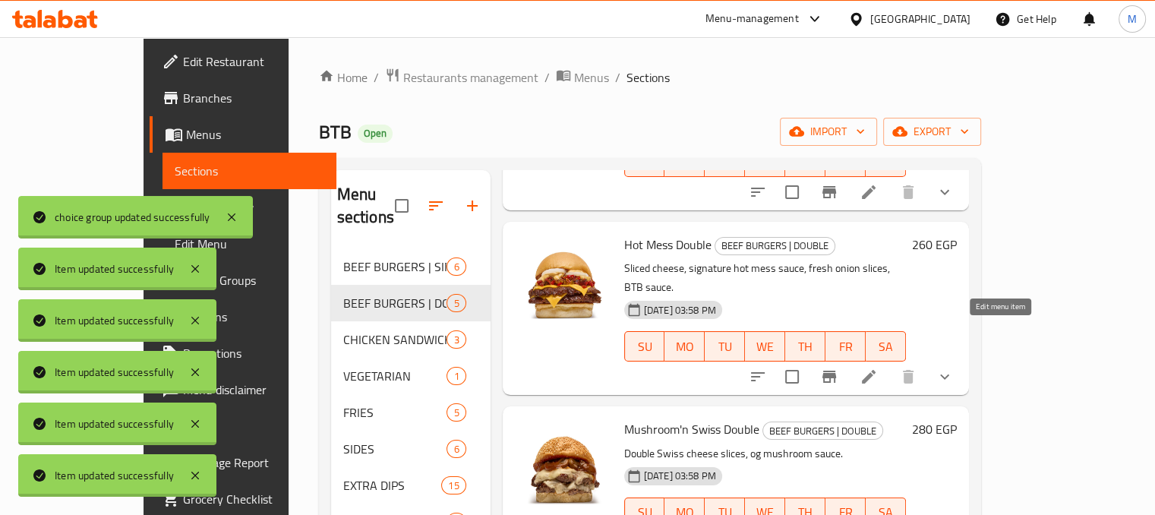
click at [876, 370] on icon at bounding box center [869, 377] width 14 height 14
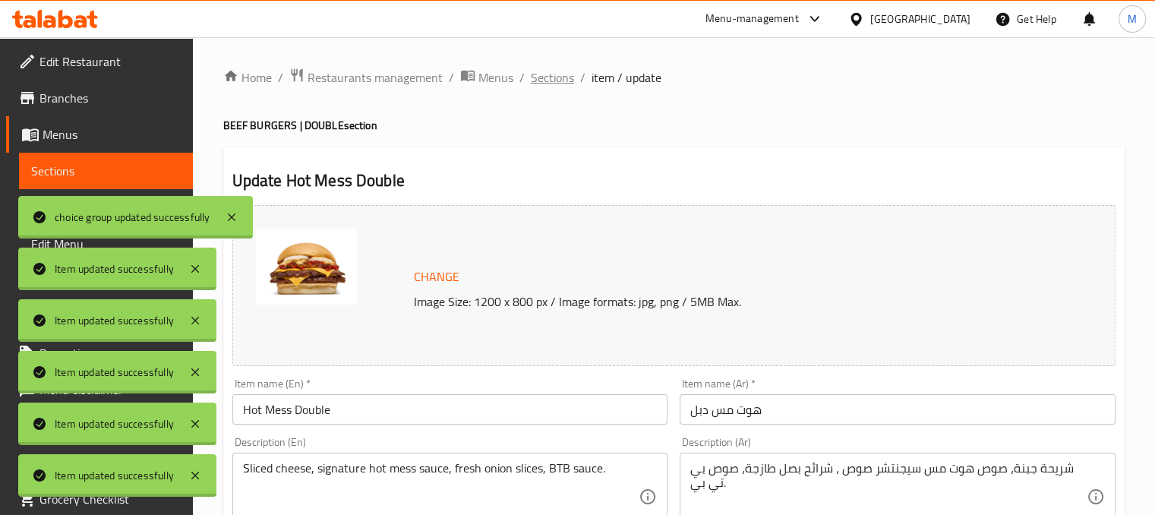
click at [555, 83] on span "Sections" at bounding box center [552, 77] width 43 height 18
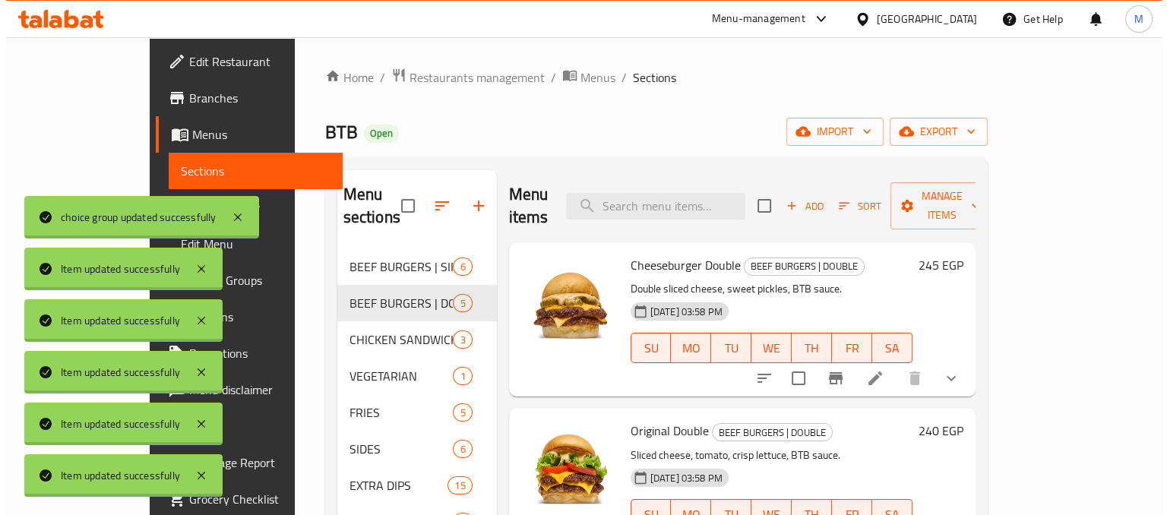
scroll to position [288, 0]
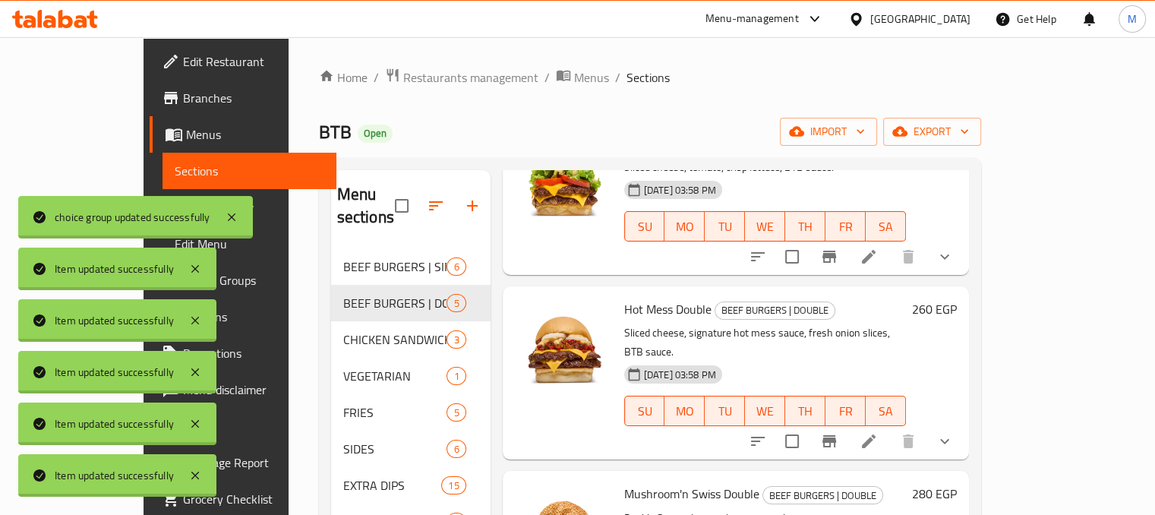
click at [876, 434] on icon at bounding box center [869, 441] width 14 height 14
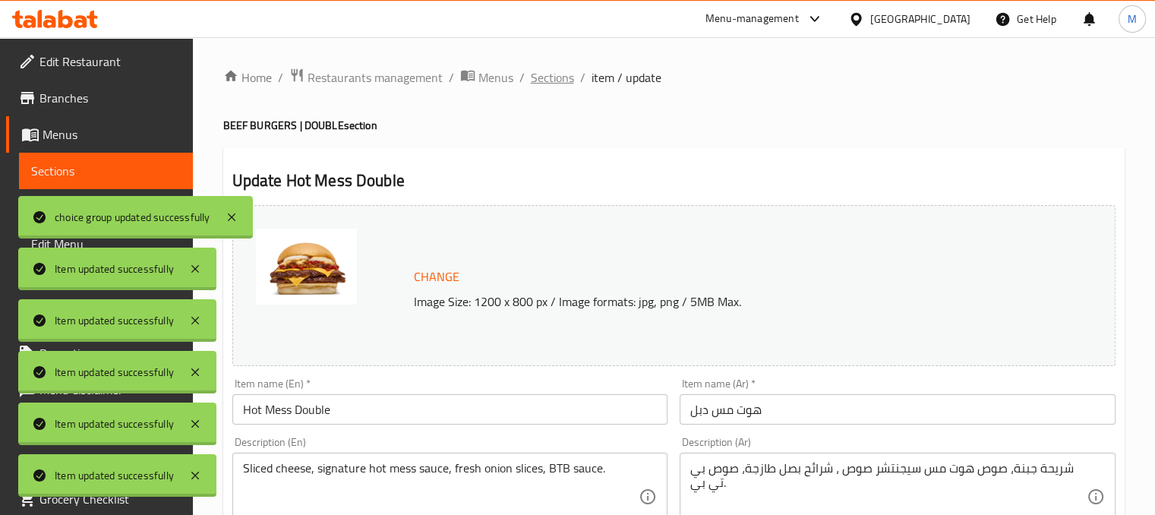
click at [546, 71] on span "Sections" at bounding box center [552, 77] width 43 height 18
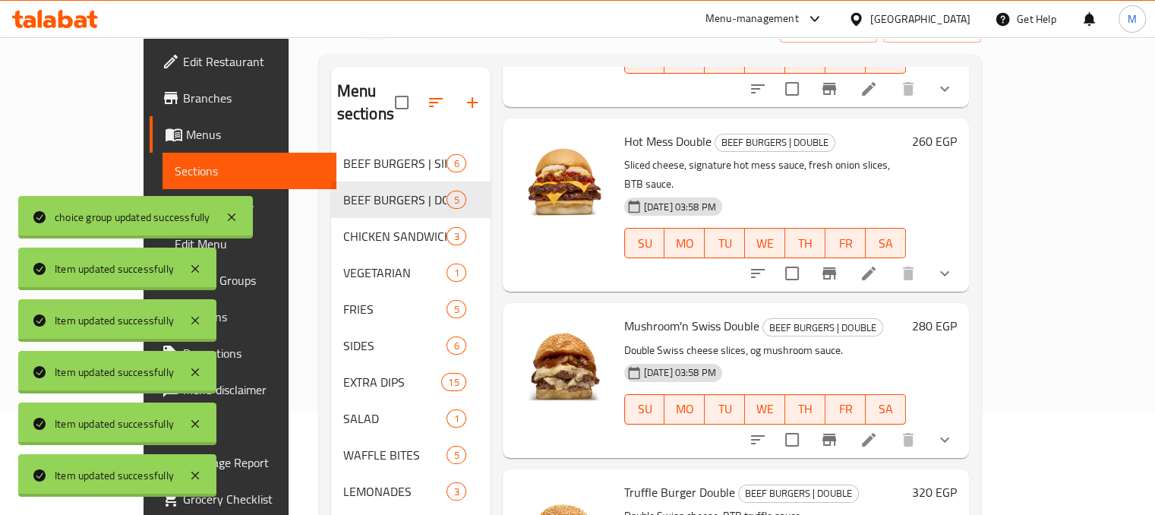
scroll to position [108, 0]
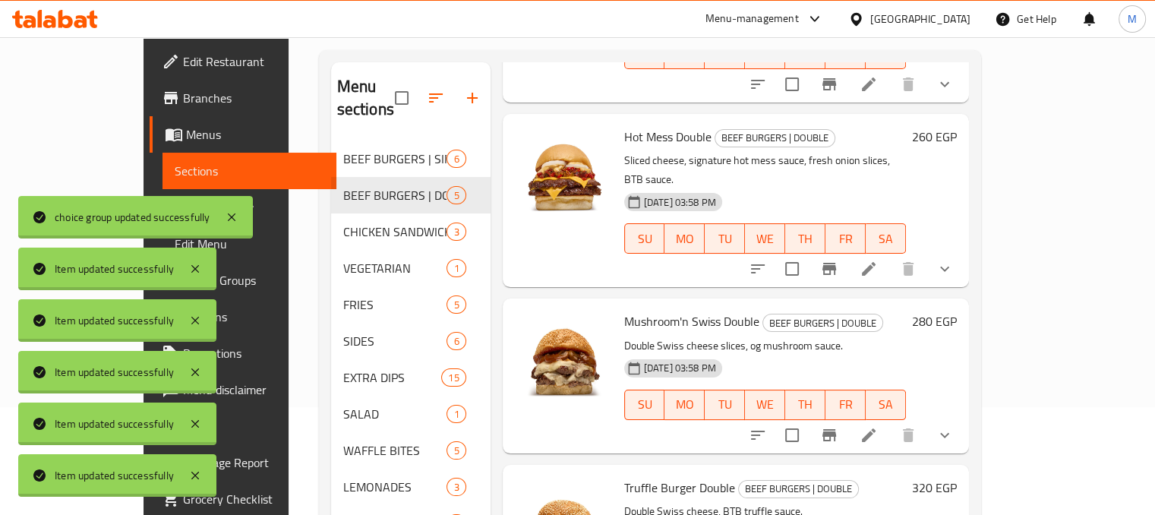
click at [890, 422] on li at bounding box center [869, 435] width 43 height 27
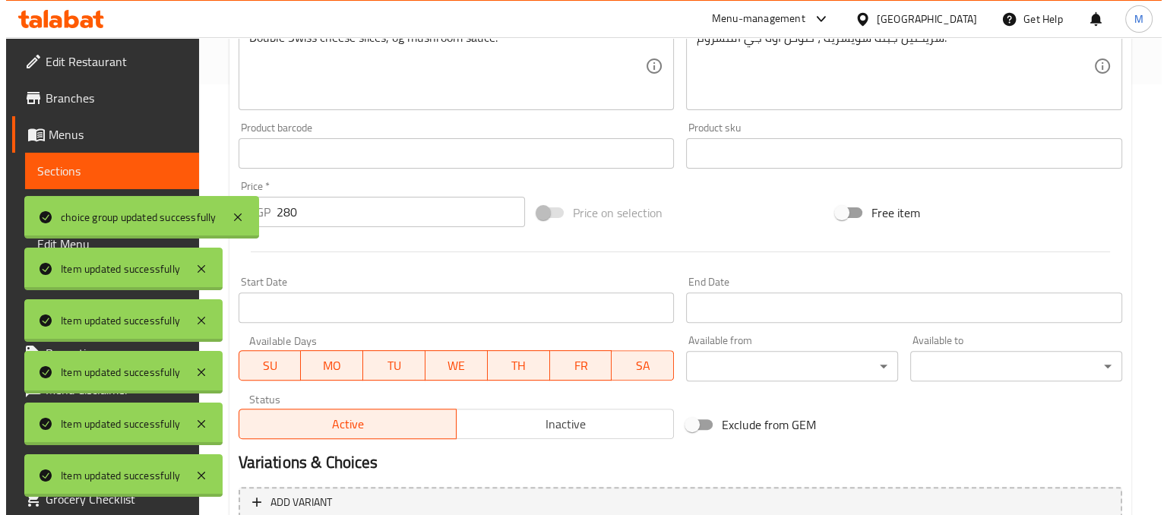
scroll to position [729, 0]
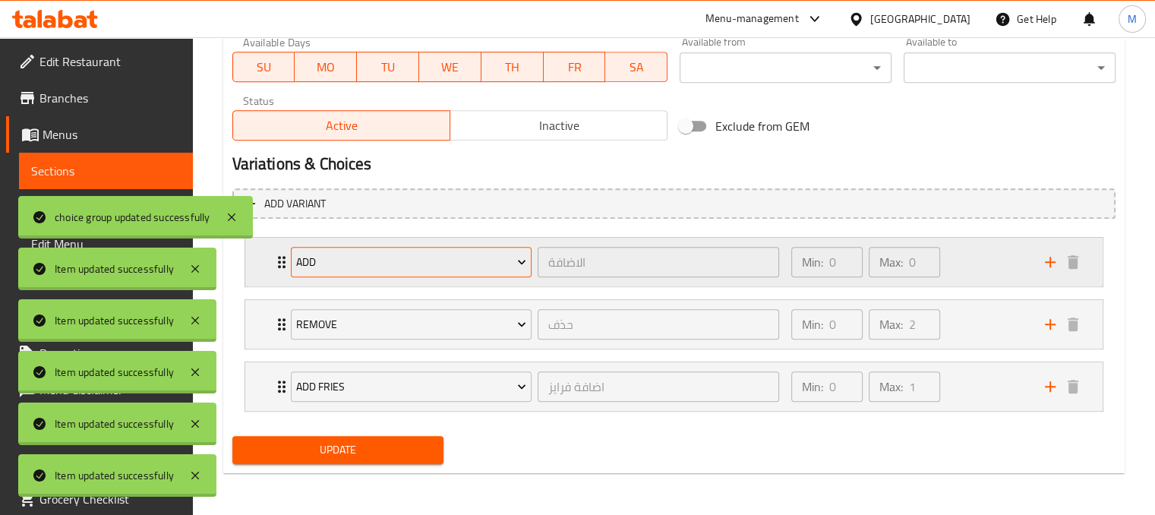
click at [474, 264] on span "Add" at bounding box center [411, 262] width 230 height 19
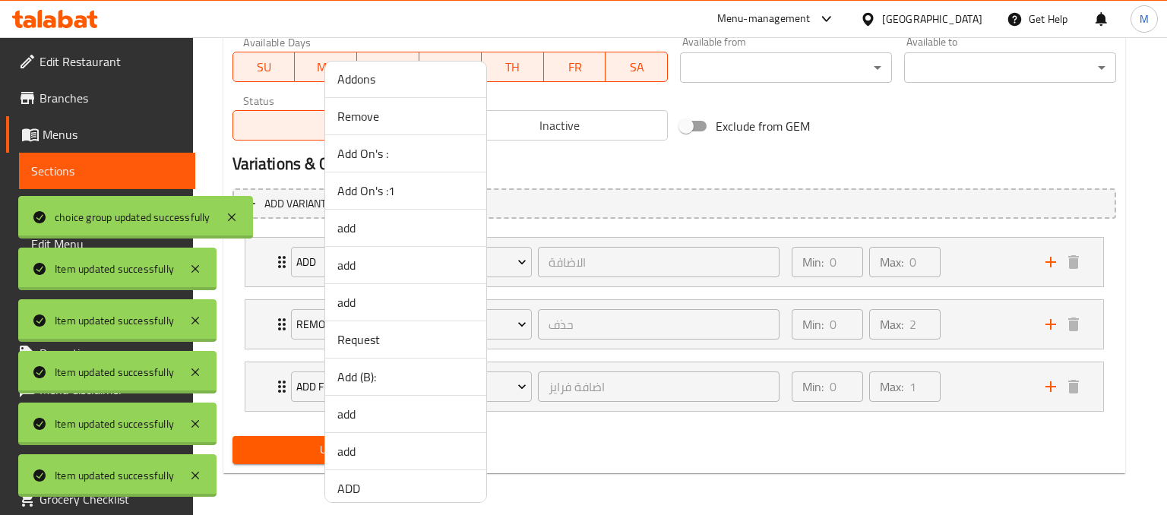
scroll to position [381, 0]
click at [368, 369] on span "Add (B):" at bounding box center [405, 374] width 137 height 18
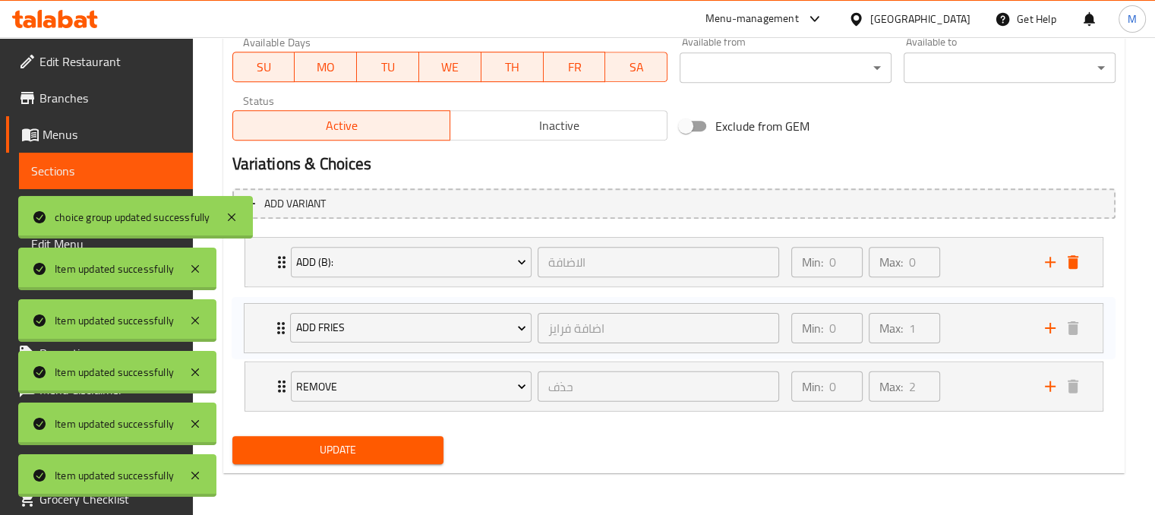
drag, startPoint x: 1019, startPoint y: 376, endPoint x: 1018, endPoint y: 311, distance: 65.3
click at [1018, 311] on div "Add (B): الاضافة ​ Min: 0 ​ Max: 0 ​ EXTRA BTB SAUCE (ID: 2220921448) 25 EGP Na…" at bounding box center [673, 324] width 883 height 187
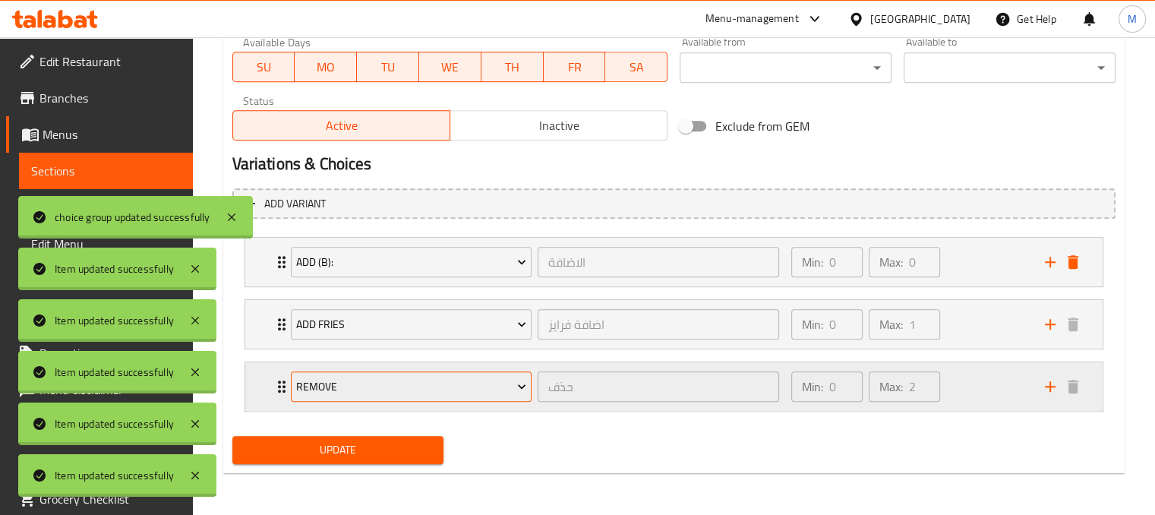
click at [483, 387] on span "Remove" at bounding box center [411, 386] width 230 height 19
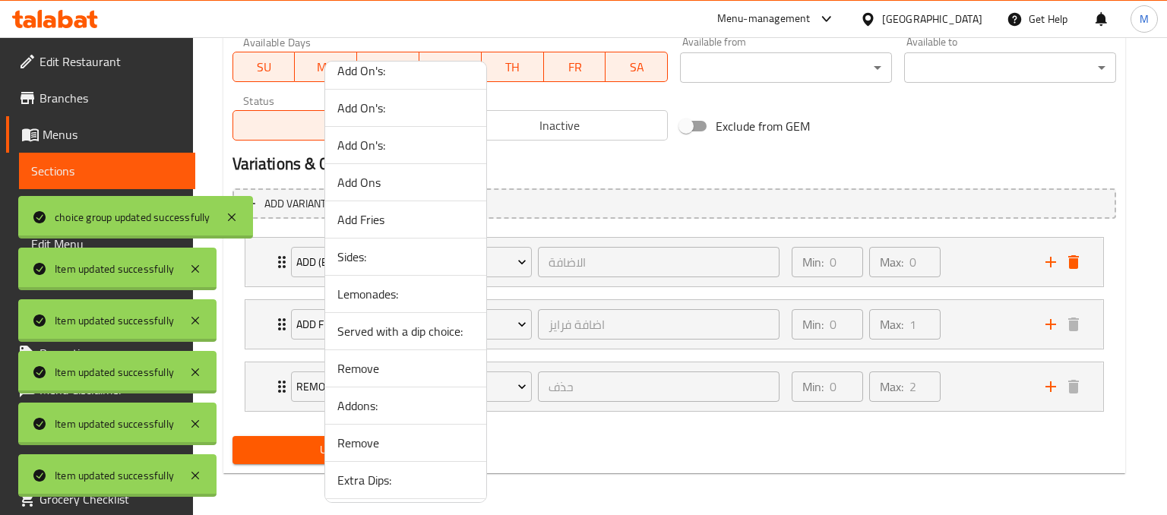
scroll to position [1059, 0]
click at [348, 250] on span "Sides:" at bounding box center [405, 254] width 137 height 18
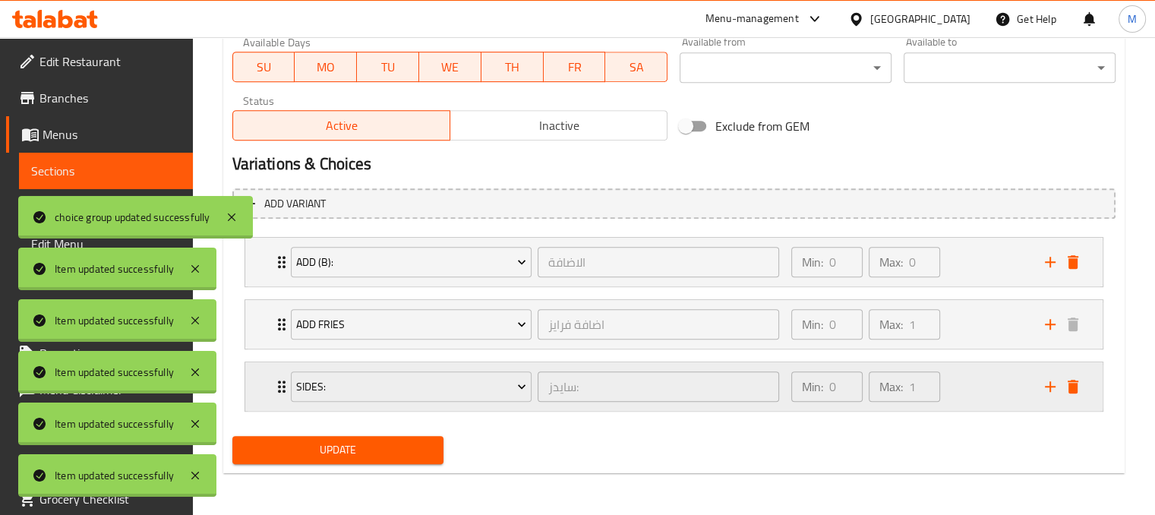
click at [1056, 396] on div "Expand" at bounding box center [1062, 386] width 46 height 23
click at [1057, 387] on icon "add" at bounding box center [1050, 386] width 18 height 18
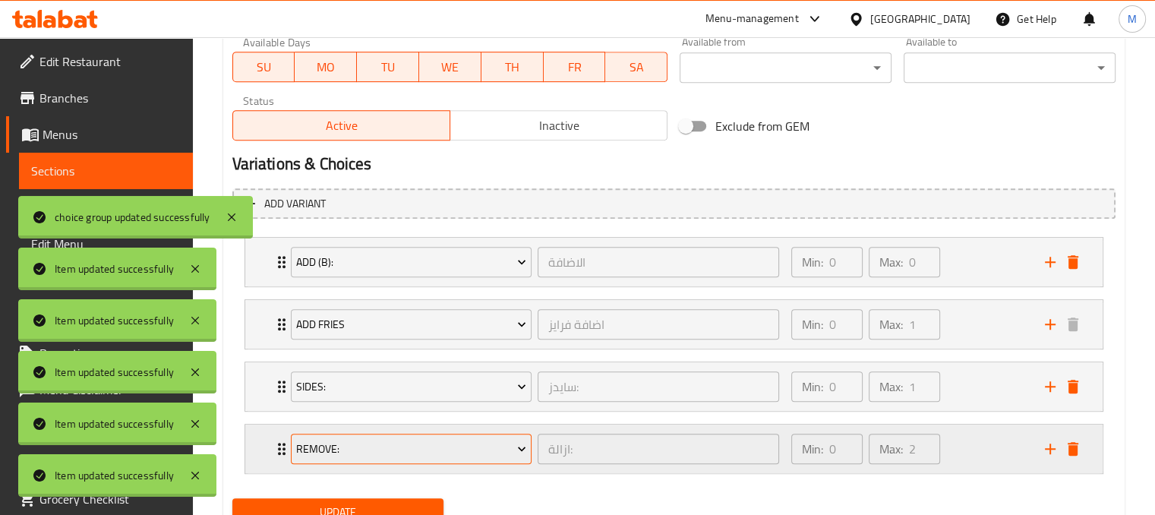
click at [371, 445] on span "Remove:" at bounding box center [411, 449] width 230 height 19
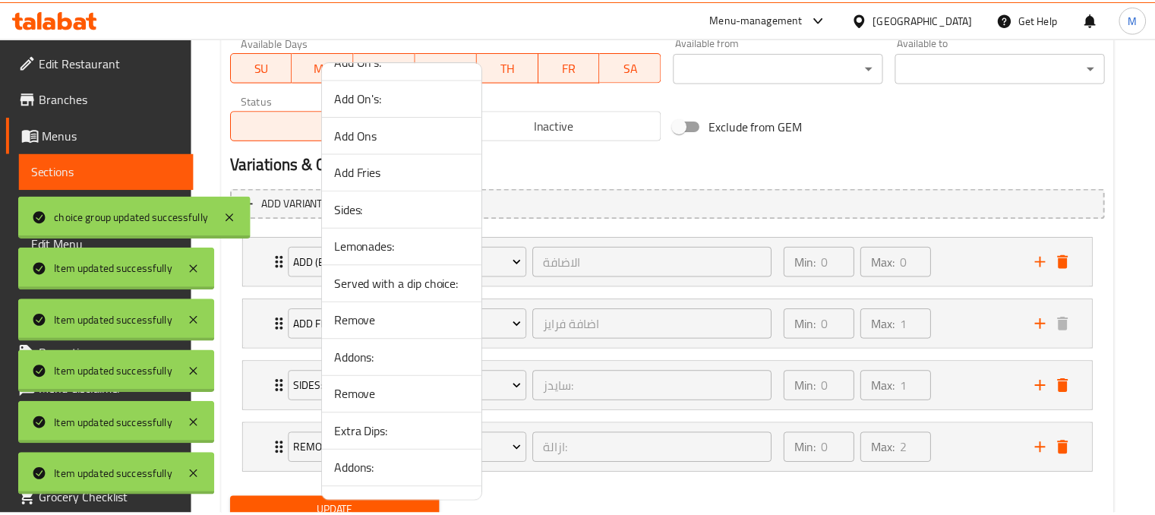
scroll to position [1104, 0]
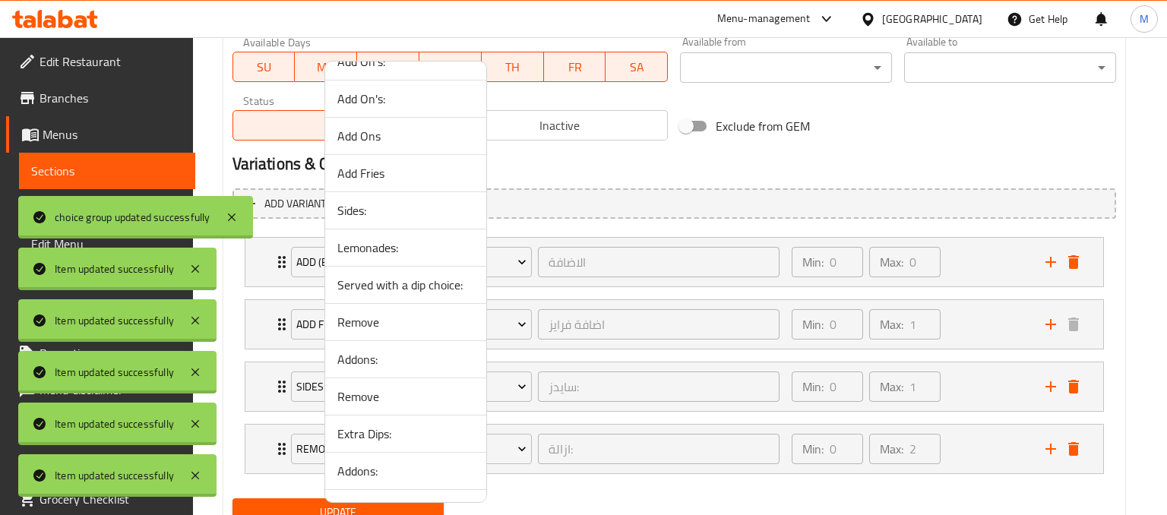
click at [370, 249] on span "Lemonades:" at bounding box center [405, 247] width 137 height 18
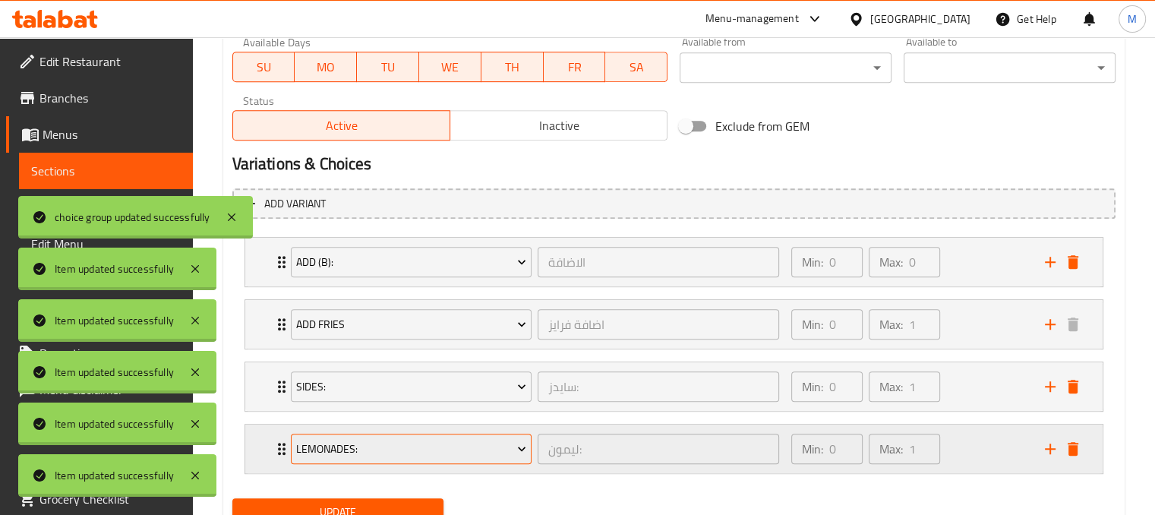
scroll to position [791, 0]
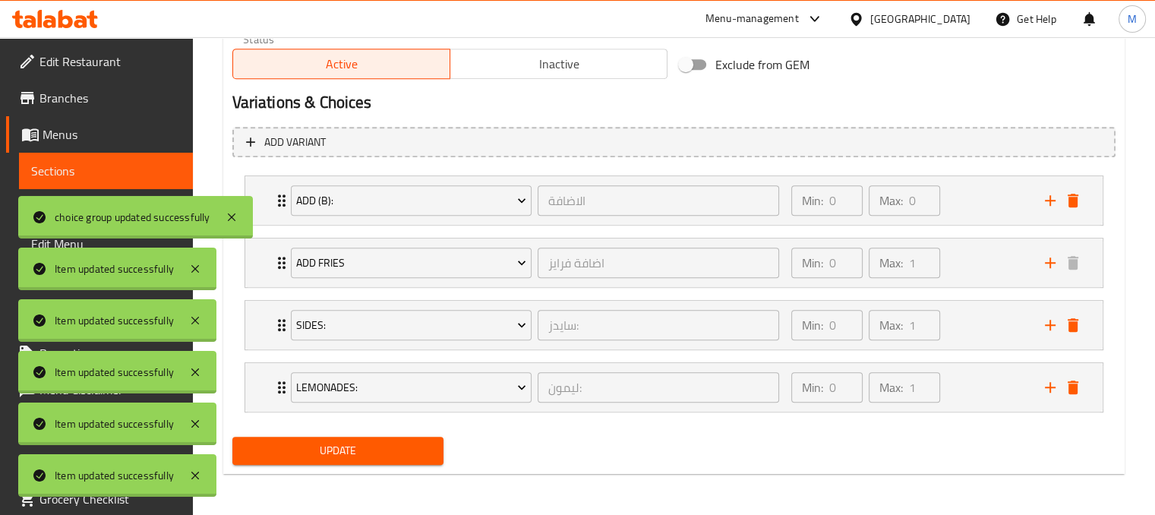
click at [364, 450] on span "Update" at bounding box center [339, 450] width 188 height 19
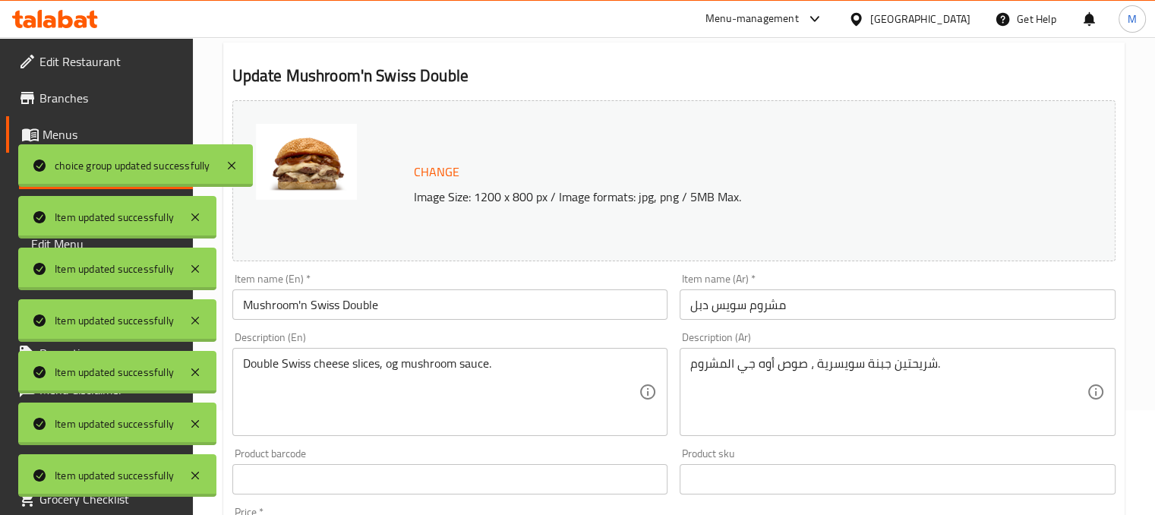
scroll to position [0, 0]
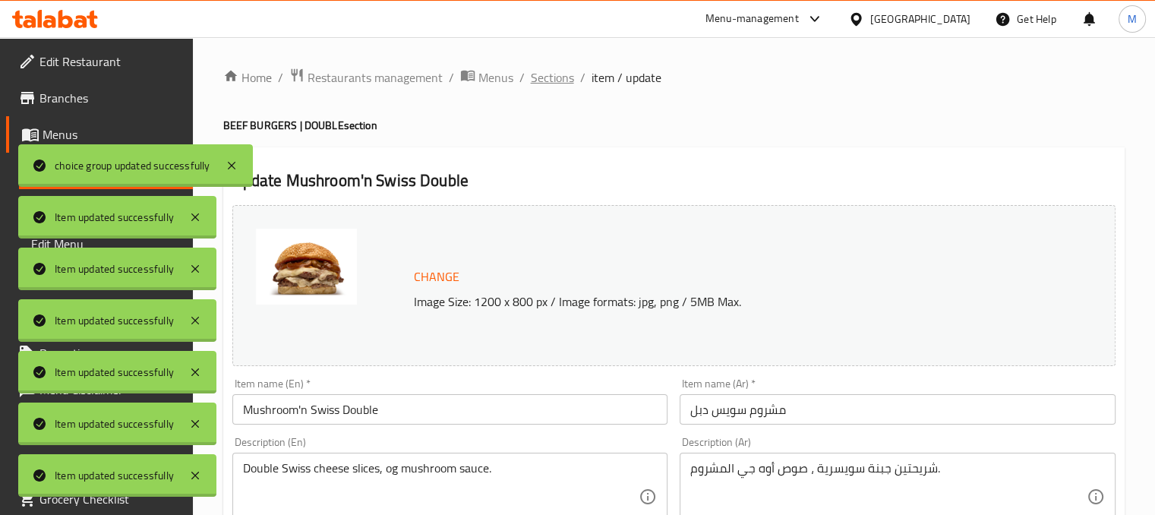
click at [552, 73] on span "Sections" at bounding box center [552, 77] width 43 height 18
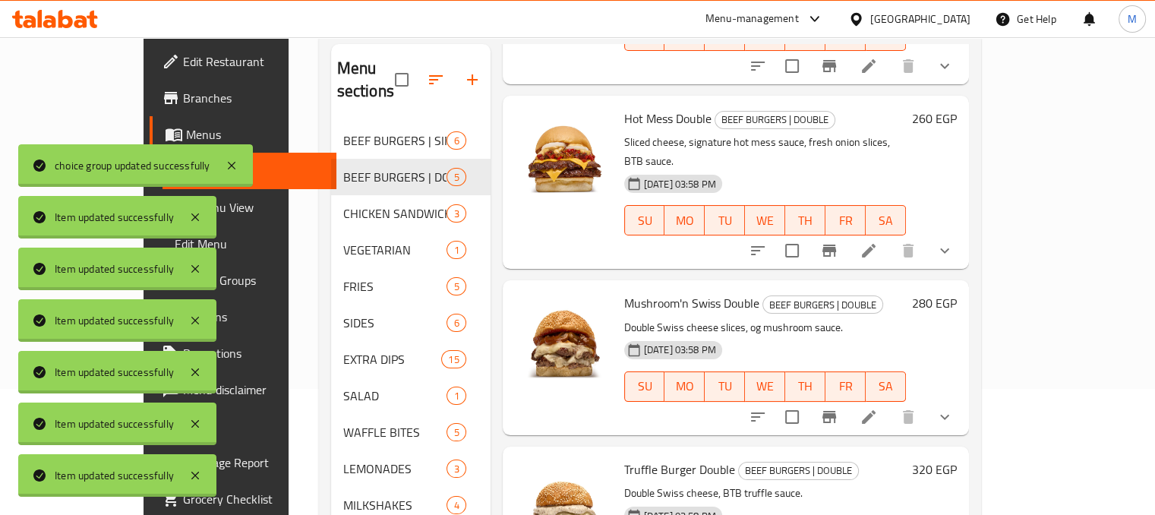
scroll to position [213, 0]
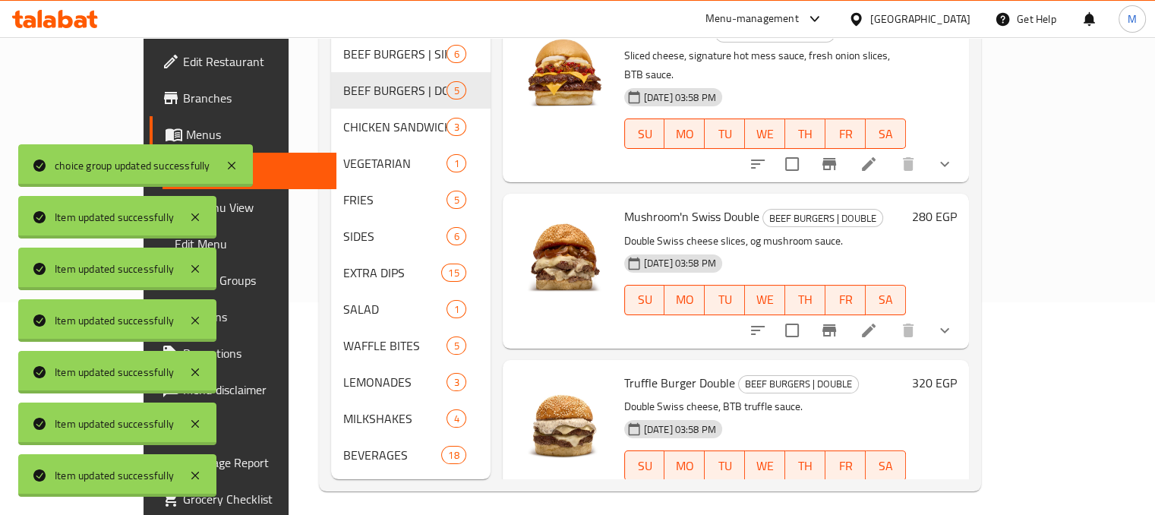
click at [878, 487] on icon at bounding box center [869, 496] width 18 height 18
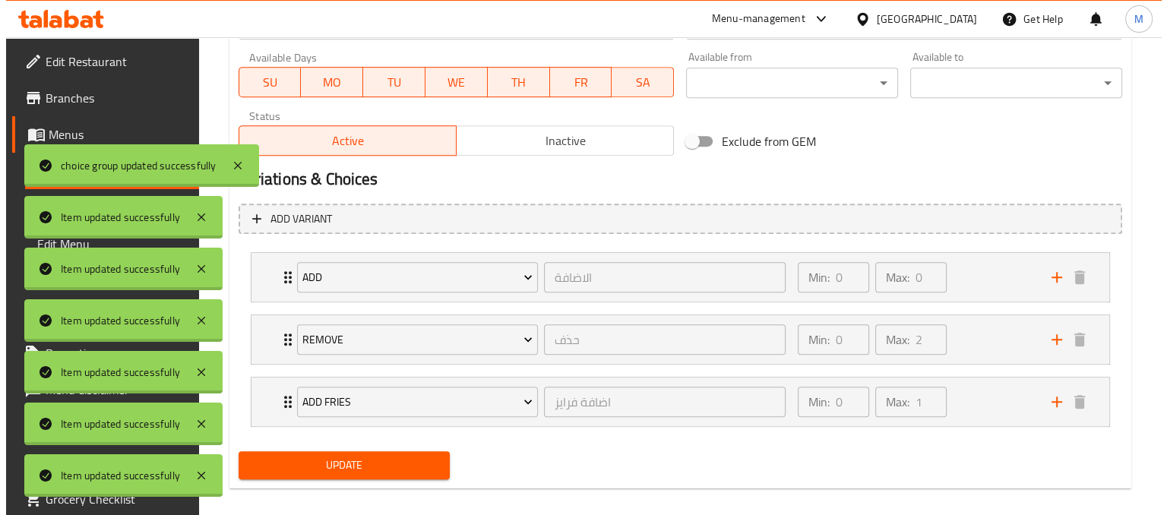
scroll to position [729, 0]
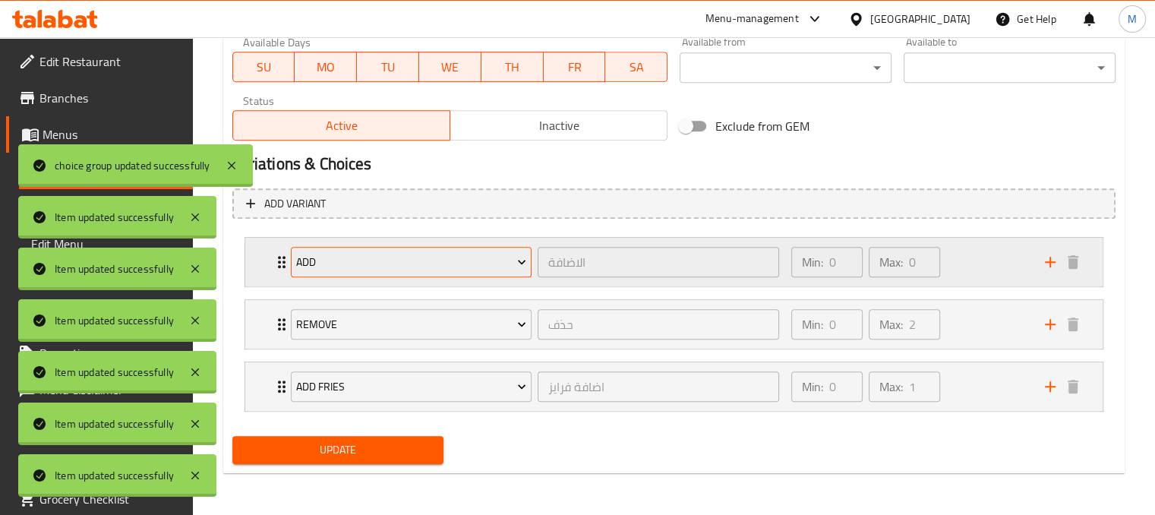
click at [495, 265] on span "add" at bounding box center [411, 262] width 230 height 19
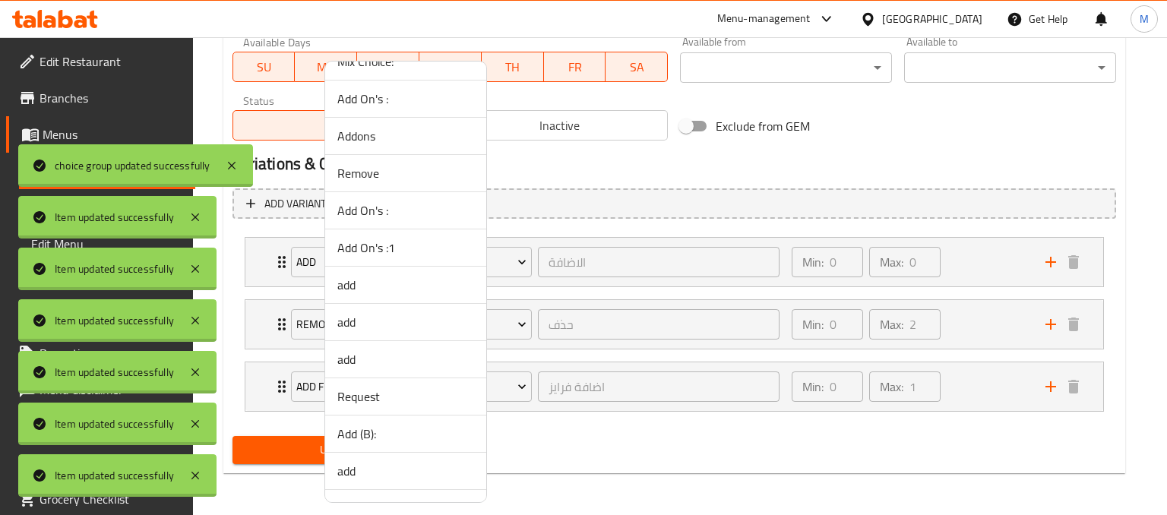
scroll to position [383, 0]
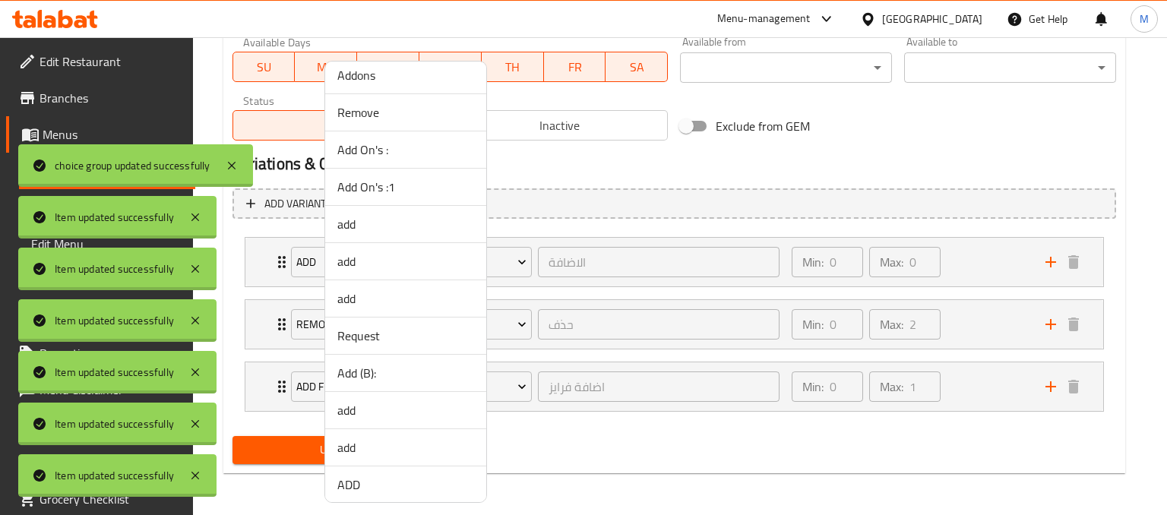
click at [365, 365] on span "Add (B):" at bounding box center [405, 373] width 137 height 18
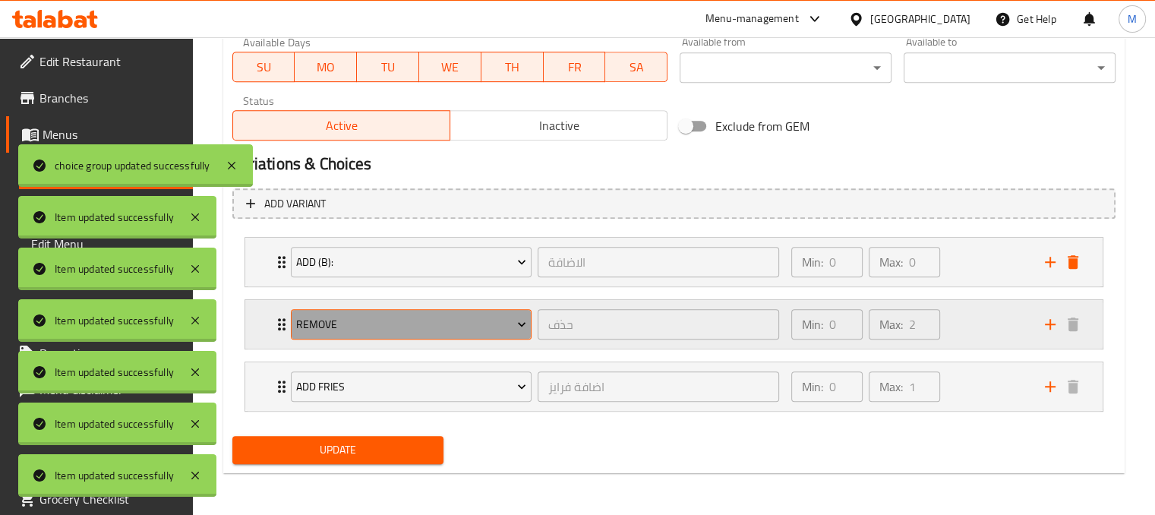
click at [462, 316] on span "Remove" at bounding box center [411, 324] width 230 height 19
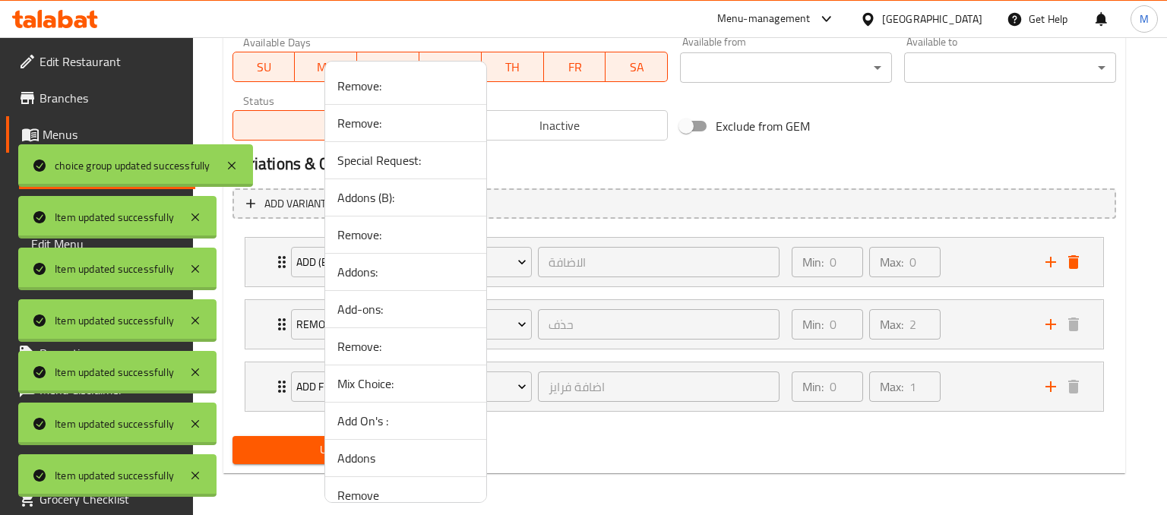
click at [985, 321] on div at bounding box center [583, 257] width 1167 height 515
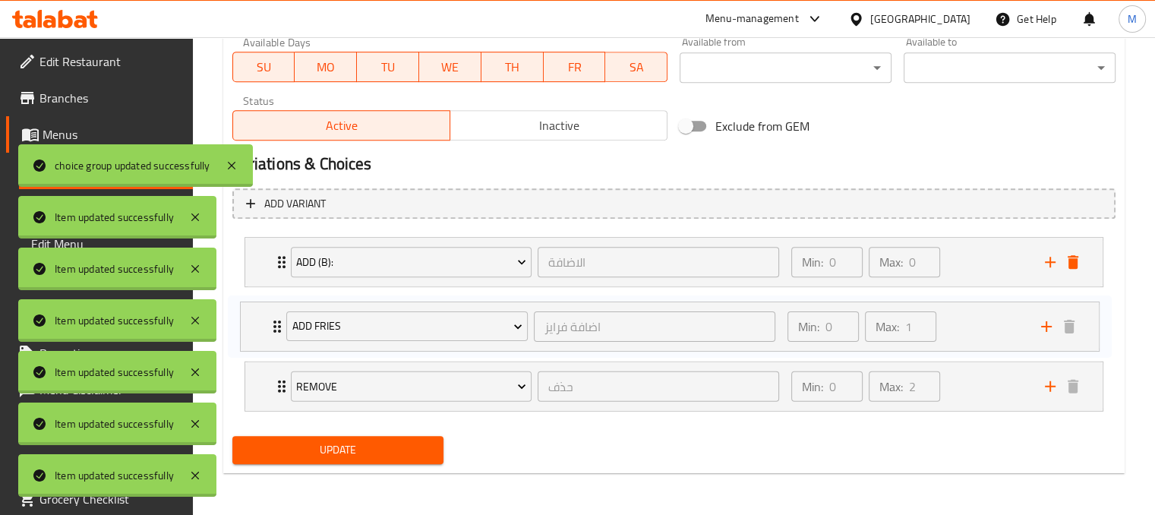
drag, startPoint x: 987, startPoint y: 381, endPoint x: 983, endPoint y: 312, distance: 69.2
click at [983, 312] on div "Add (B): الاضافة ​ Min: 0 ​ Max: 0 ​ EXTRA BTB SAUCE (ID: 2220921448) 25 EGP Na…" at bounding box center [673, 324] width 883 height 187
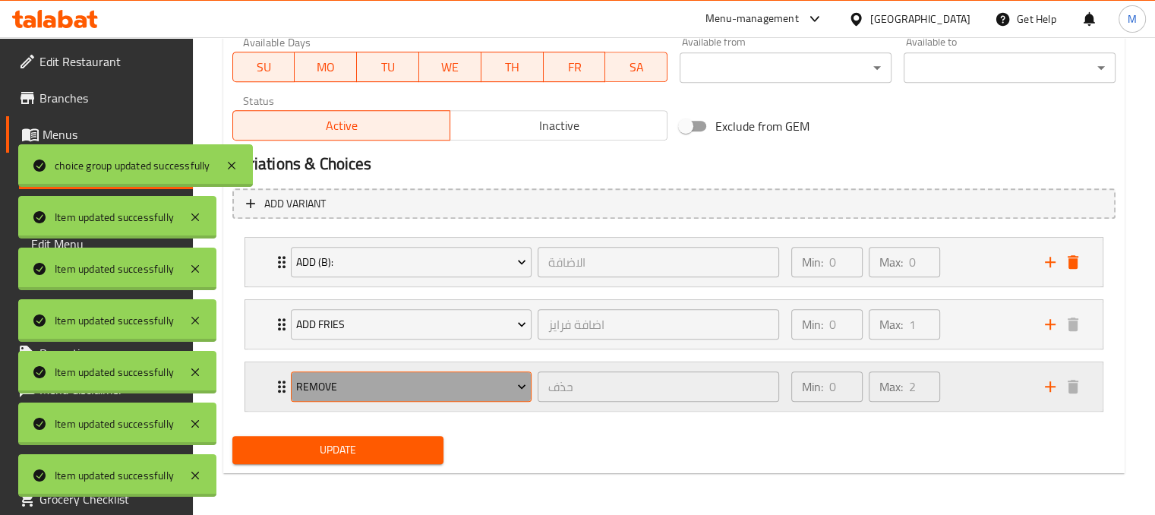
click at [492, 377] on span "Remove" at bounding box center [411, 386] width 230 height 19
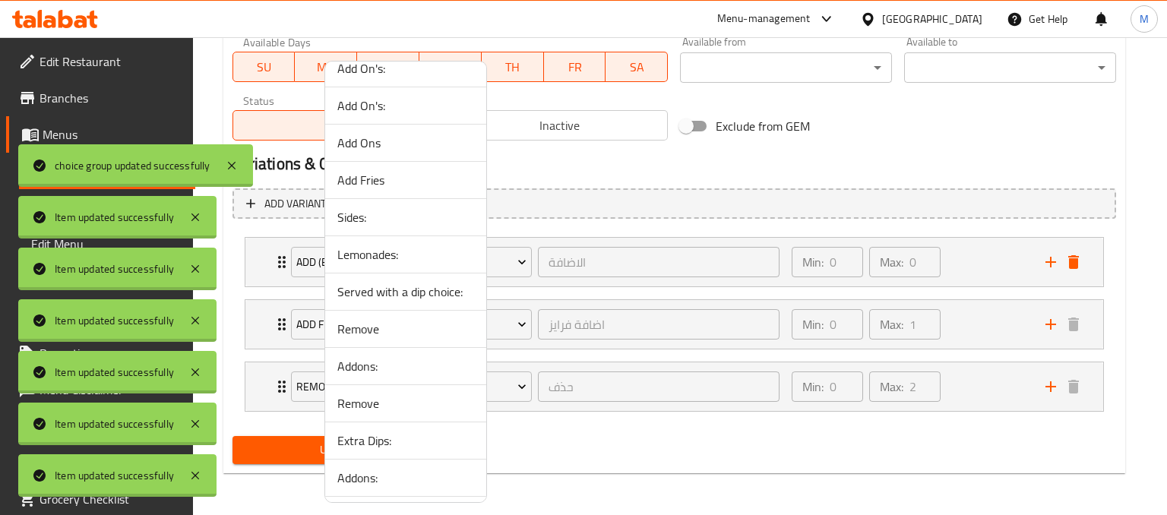
scroll to position [1098, 0]
click at [353, 207] on span "Sides:" at bounding box center [405, 216] width 137 height 18
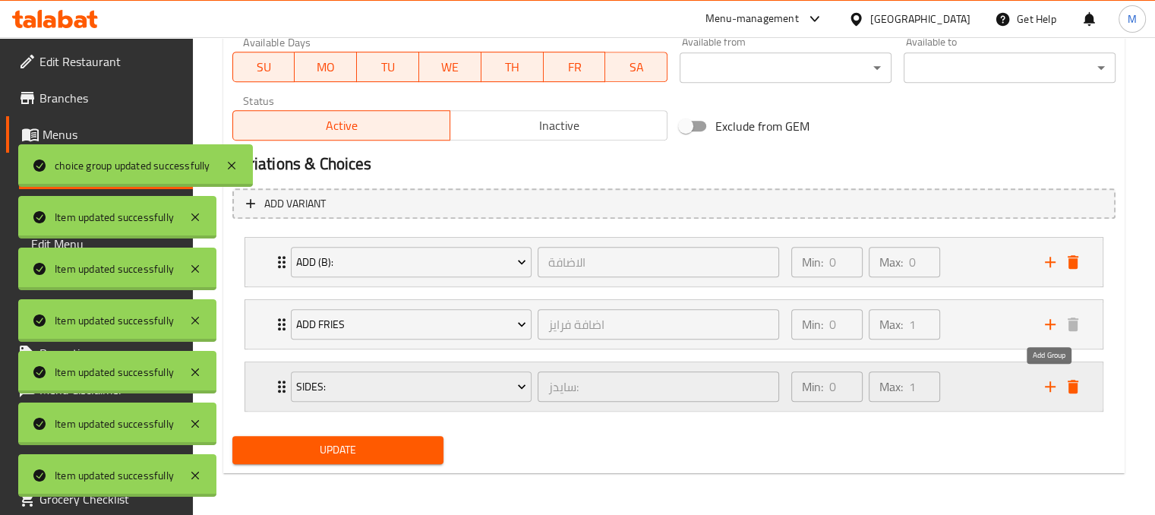
click at [1051, 387] on icon "add" at bounding box center [1050, 386] width 18 height 18
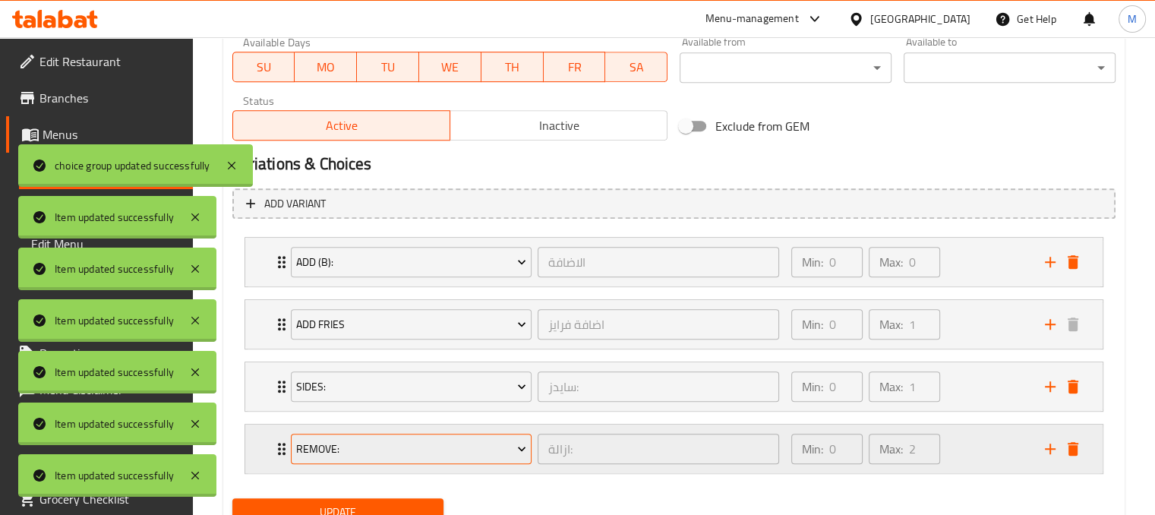
click at [431, 440] on span "Remove:" at bounding box center [411, 449] width 230 height 19
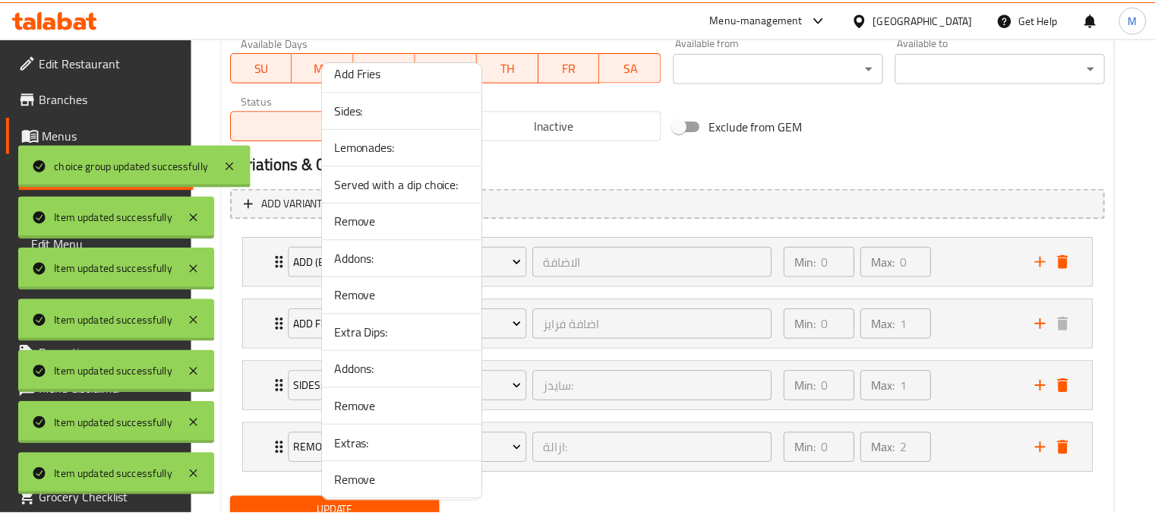
scroll to position [1197, 0]
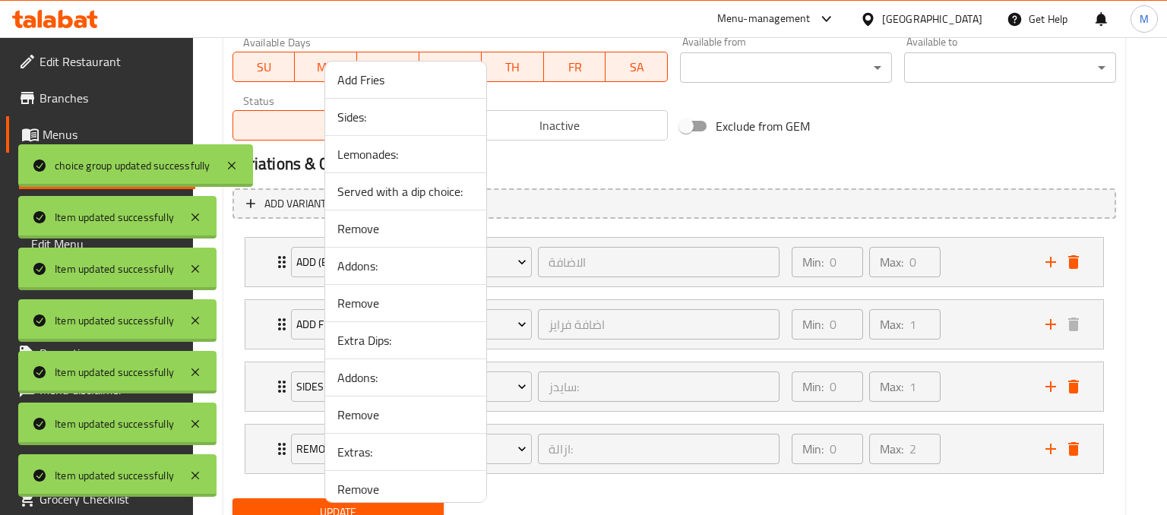
click at [353, 154] on span "Lemonades:" at bounding box center [405, 154] width 137 height 18
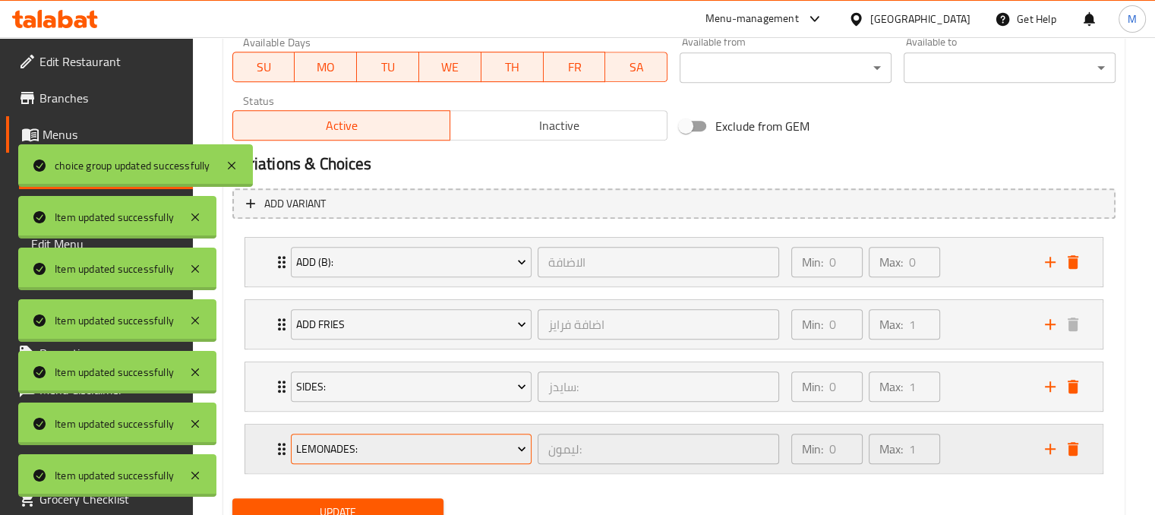
scroll to position [791, 0]
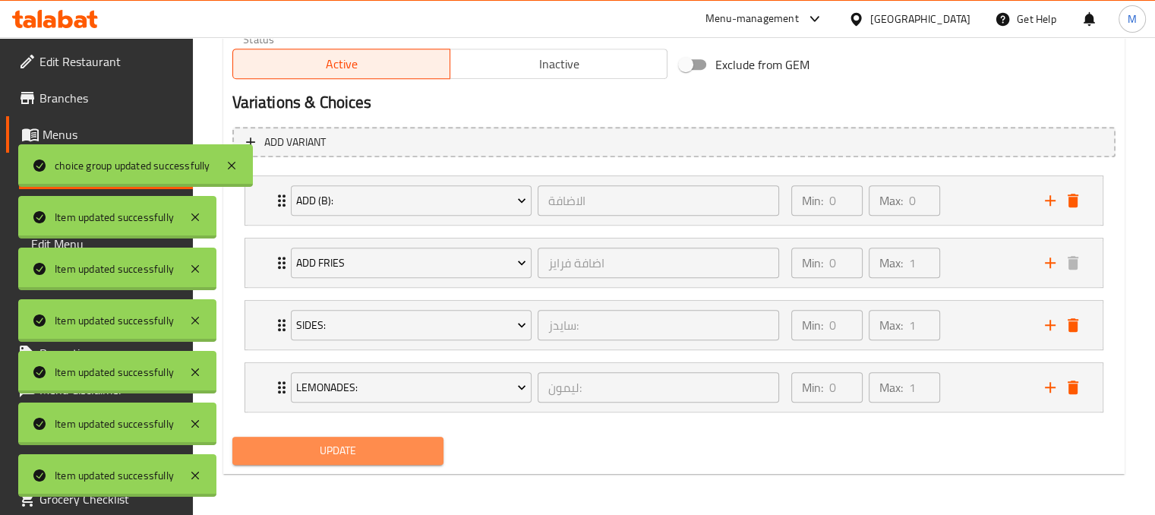
click at [379, 447] on span "Update" at bounding box center [339, 450] width 188 height 19
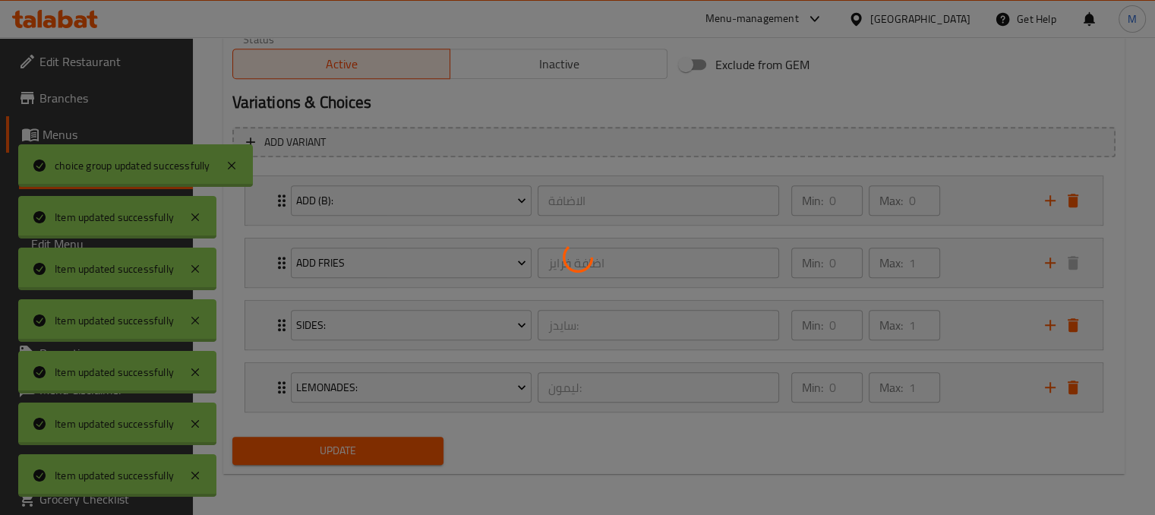
click at [377, 447] on div at bounding box center [577, 257] width 1155 height 515
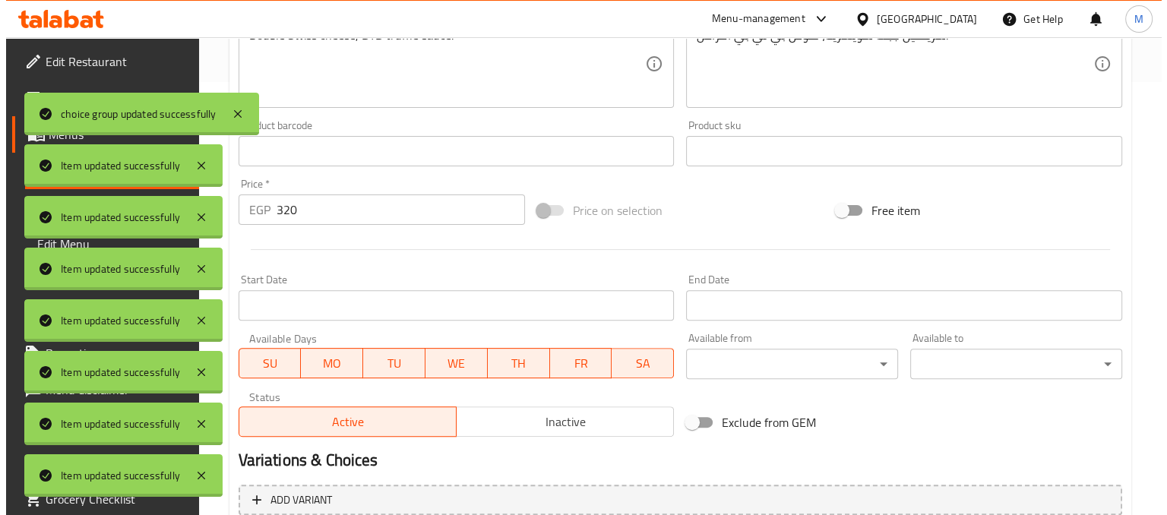
scroll to position [0, 0]
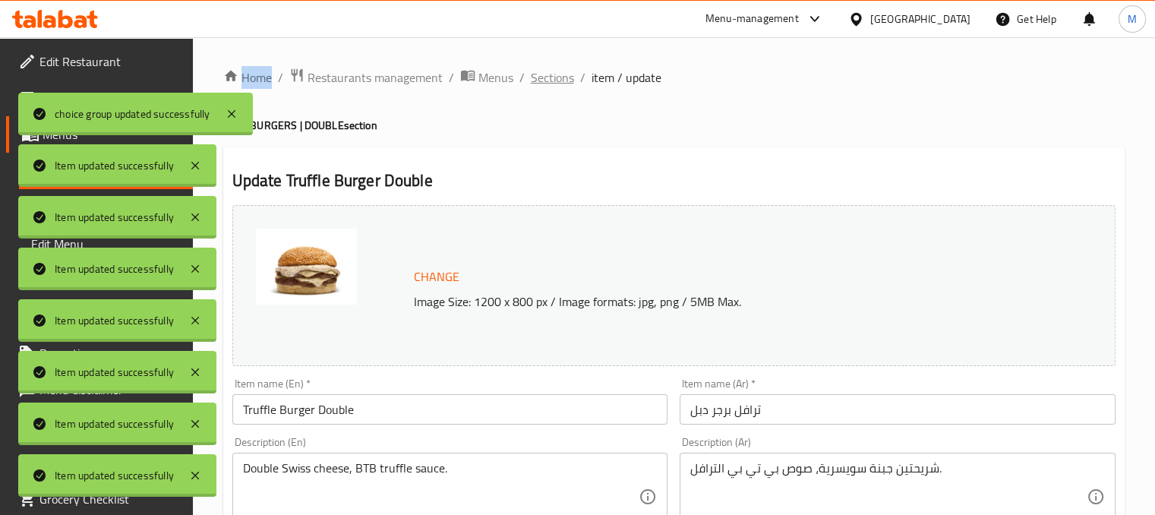
click at [539, 76] on span "Sections" at bounding box center [552, 77] width 43 height 18
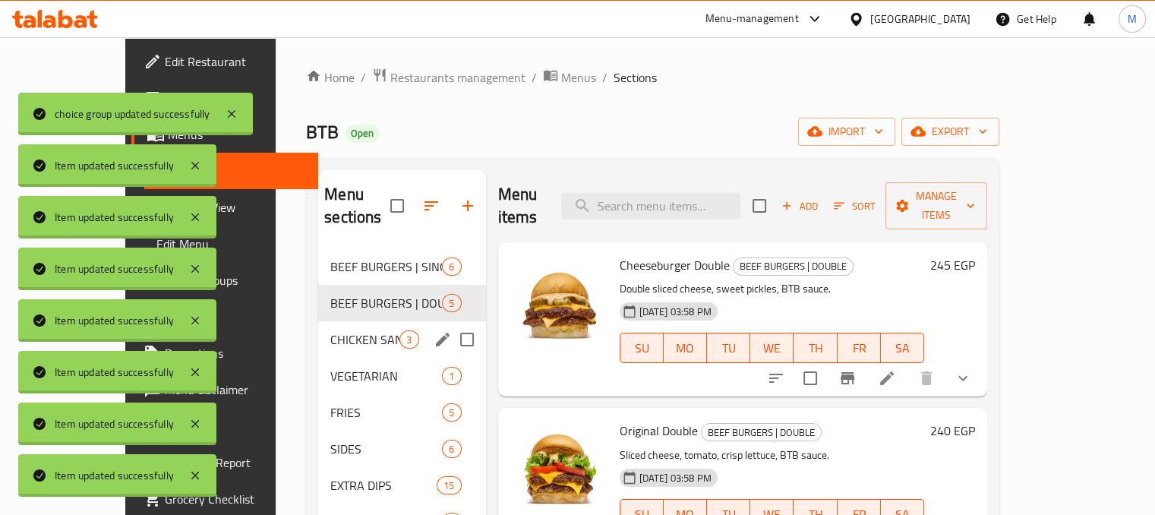
click at [330, 330] on span "CHICKEN SANDWICHES" at bounding box center [364, 339] width 69 height 18
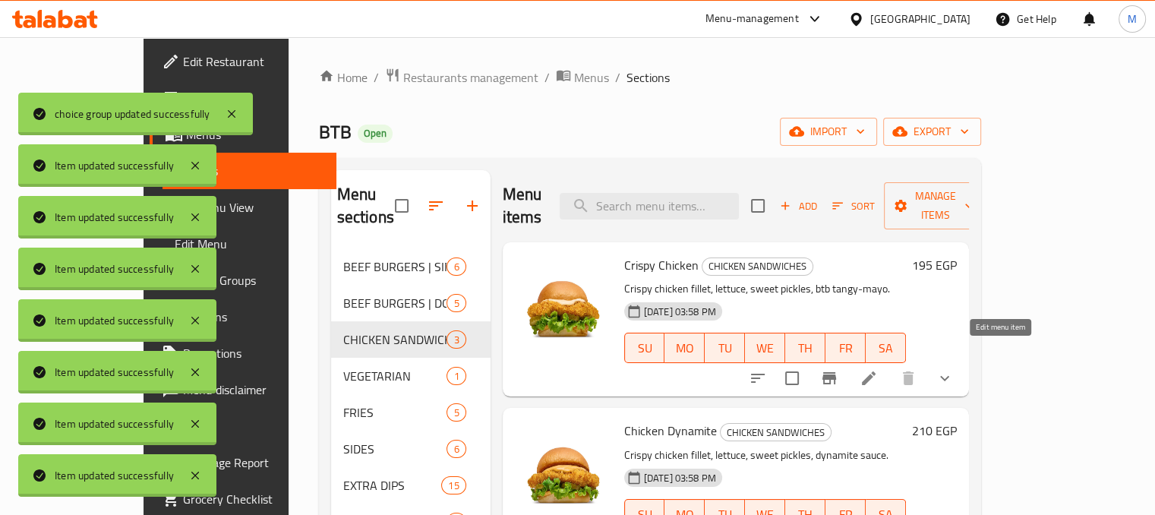
click at [876, 371] on icon at bounding box center [869, 378] width 14 height 14
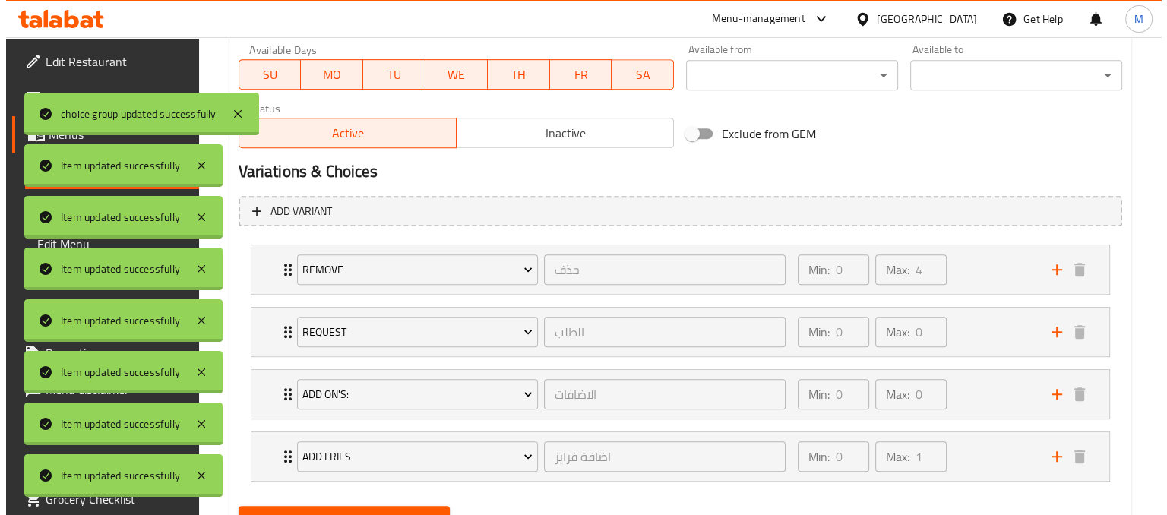
scroll to position [722, 0]
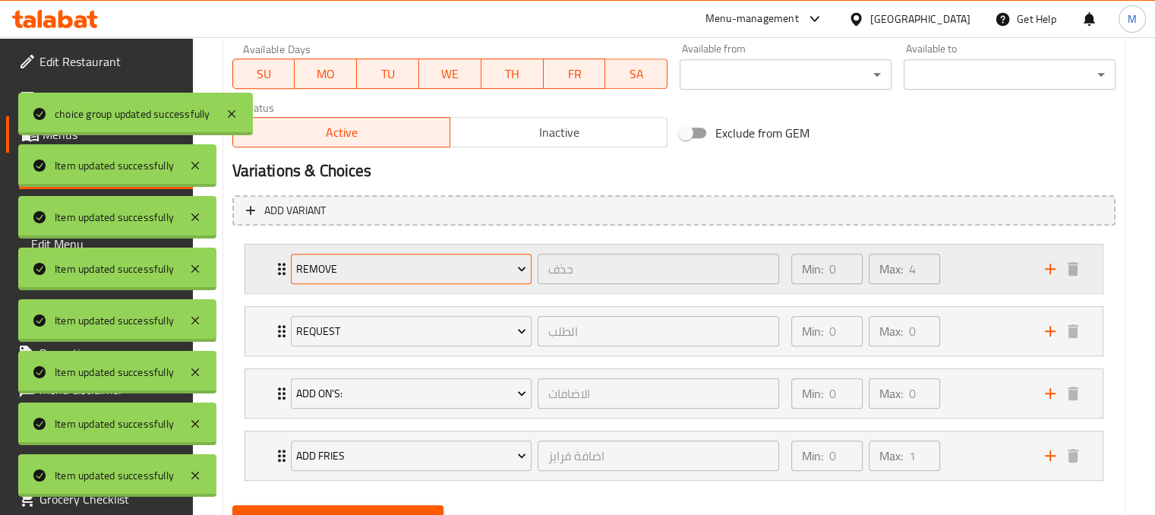
click at [475, 275] on span "Remove" at bounding box center [411, 269] width 230 height 19
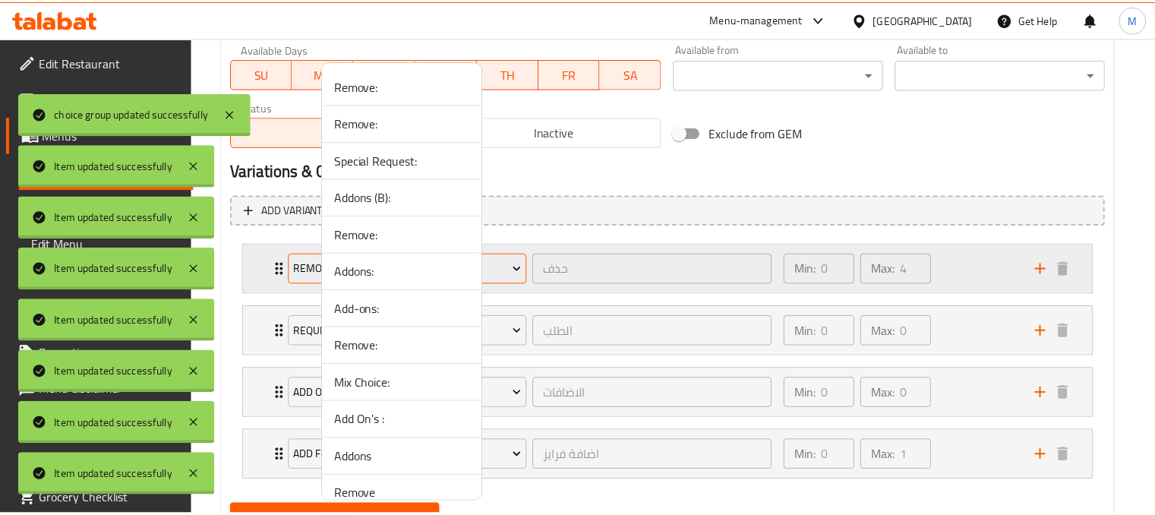
scroll to position [146, 0]
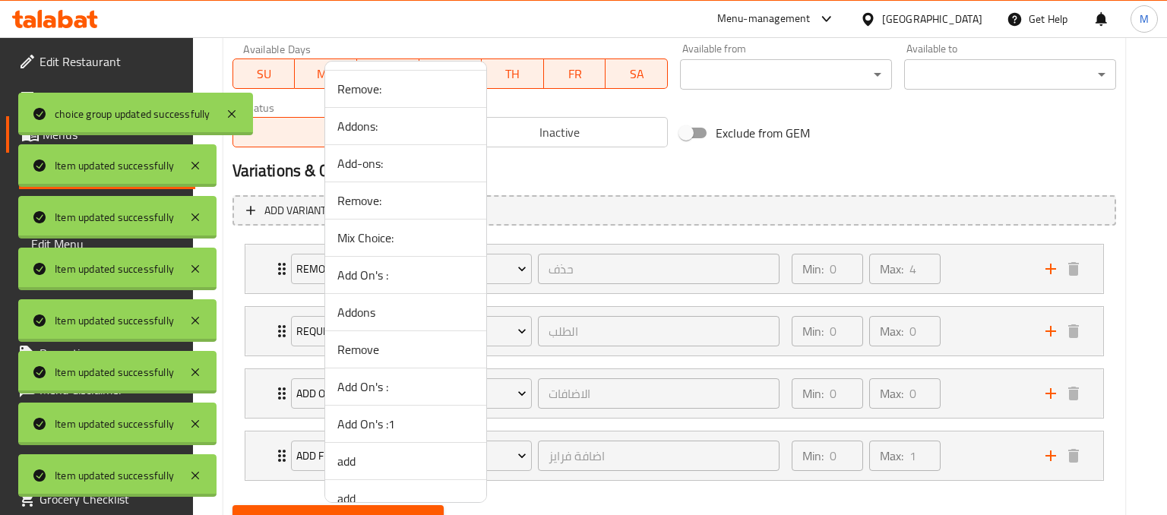
click at [348, 313] on span "Addons" at bounding box center [405, 312] width 137 height 18
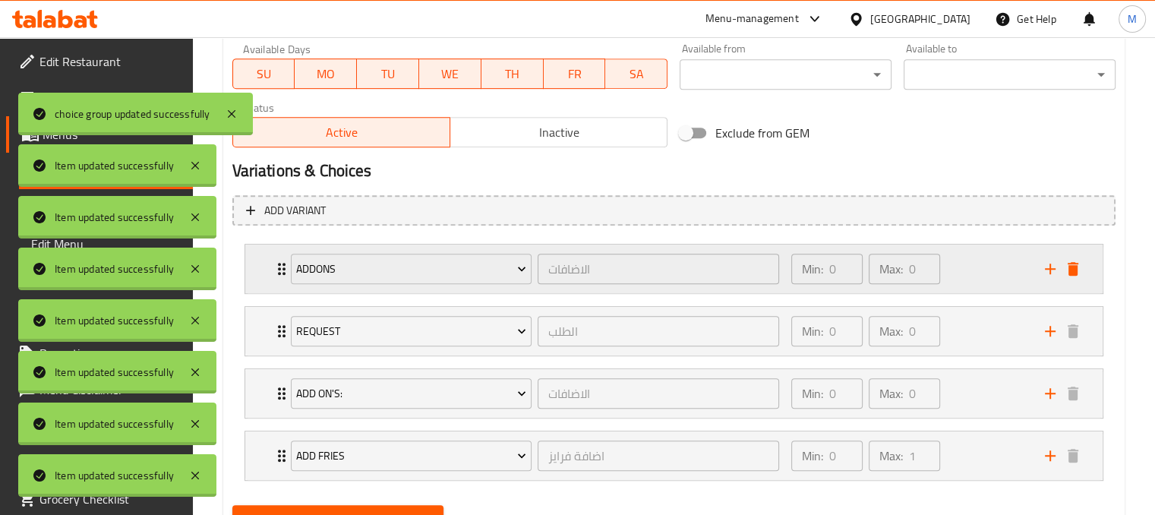
click at [1010, 270] on div "Min: 0 ​ Max: 0 ​" at bounding box center [909, 269] width 254 height 49
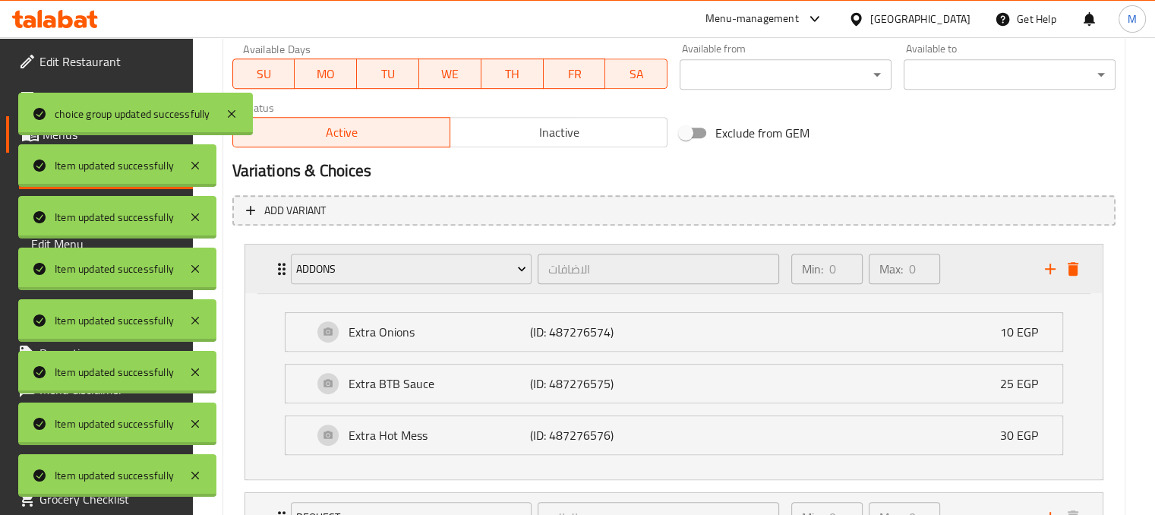
click at [1010, 270] on div "Min: 0 ​ Max: 0 ​" at bounding box center [909, 269] width 254 height 49
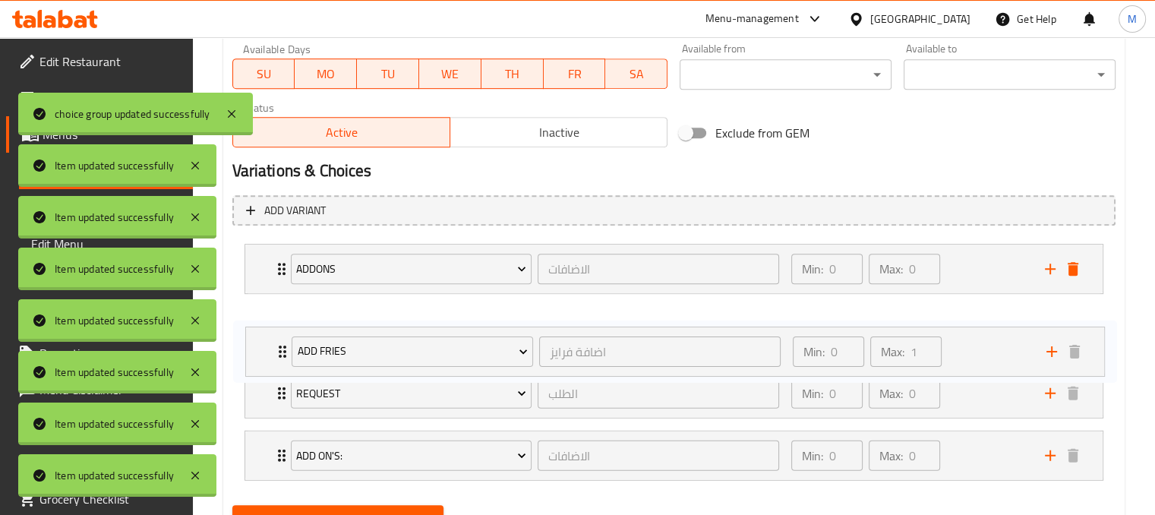
scroll to position [724, 0]
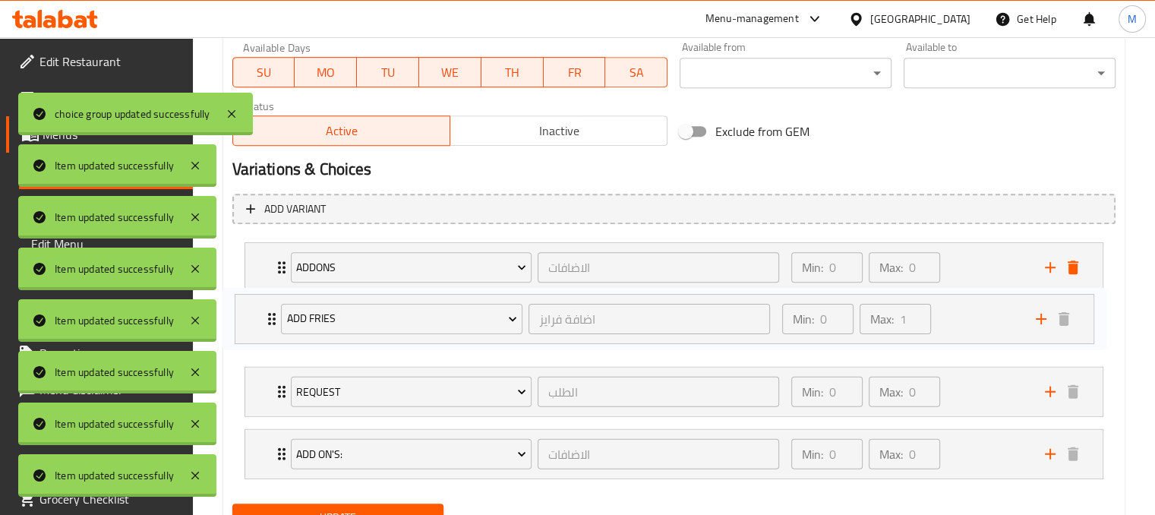
drag, startPoint x: 1006, startPoint y: 456, endPoint x: 997, endPoint y: 304, distance: 152.2
click at [997, 304] on div "Addons الاضافات ​ Min: 0 ​ Max: 0 ​ Extra Onions (ID: 487276574) 10 EGP Name (E…" at bounding box center [673, 360] width 883 height 249
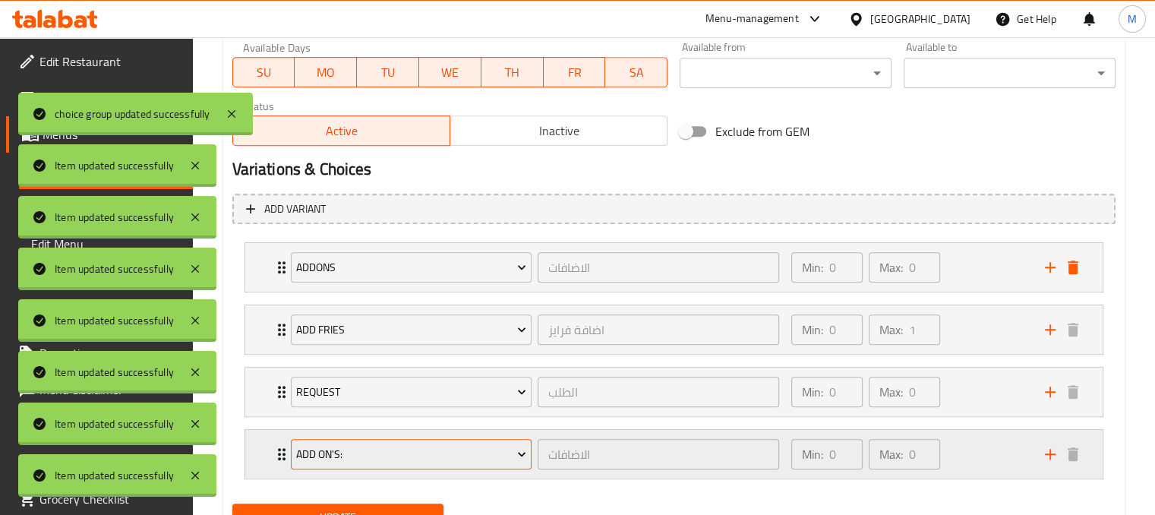
click at [477, 445] on span "Add On's:" at bounding box center [411, 454] width 230 height 19
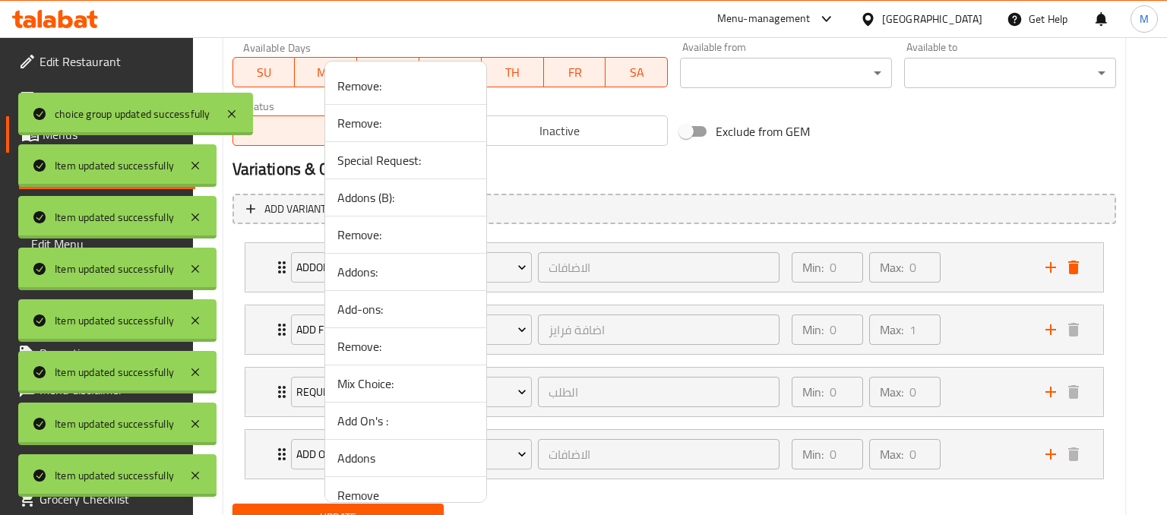
click at [1007, 466] on div at bounding box center [583, 257] width 1167 height 515
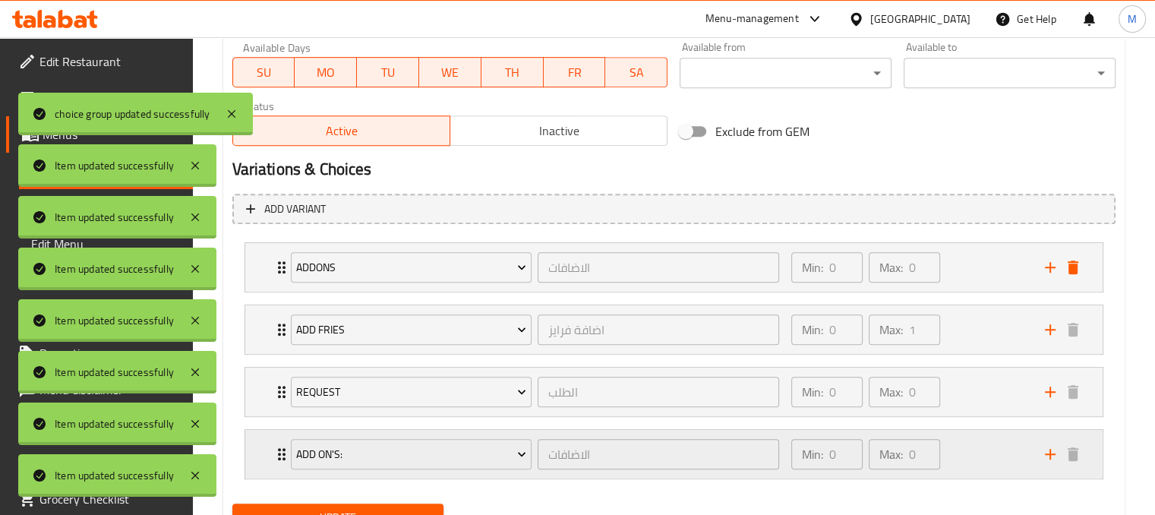
click at [999, 456] on div "Min: 0 ​ Max: 0 ​" at bounding box center [909, 454] width 254 height 49
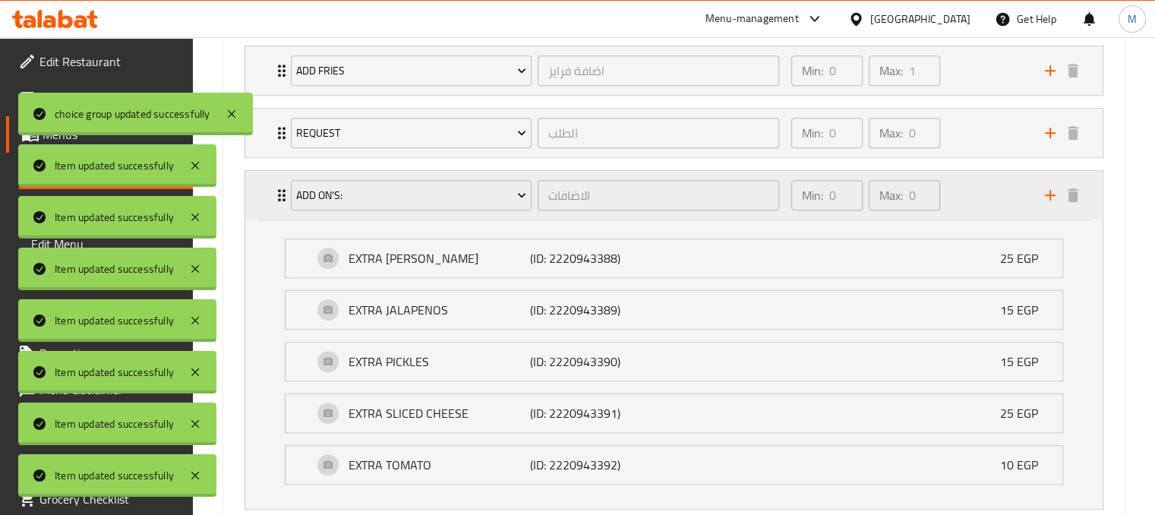
scroll to position [892, 0]
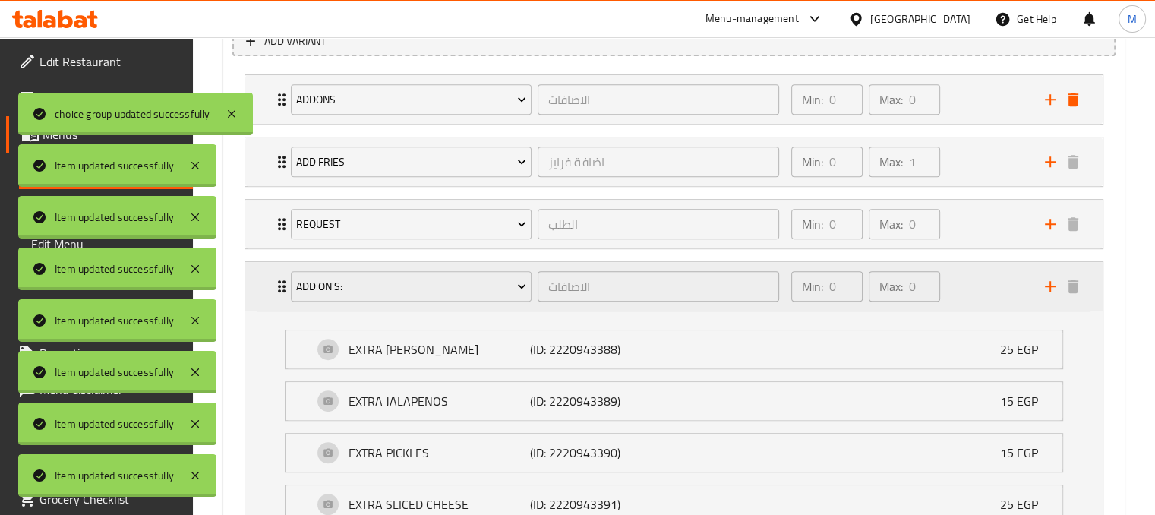
click at [992, 286] on div "Min: 0 ​ Max: 0 ​" at bounding box center [909, 286] width 254 height 49
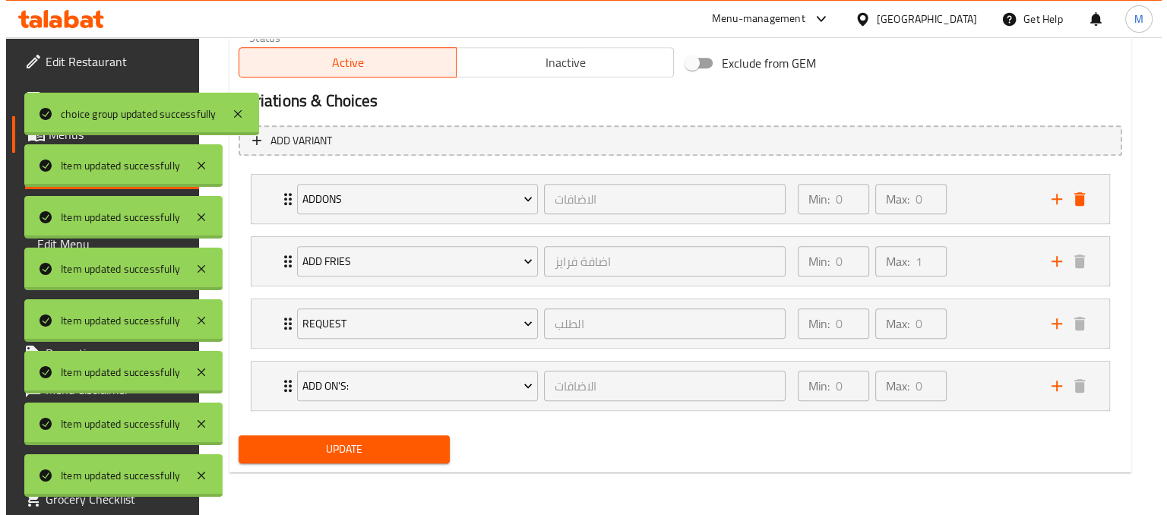
scroll to position [791, 0]
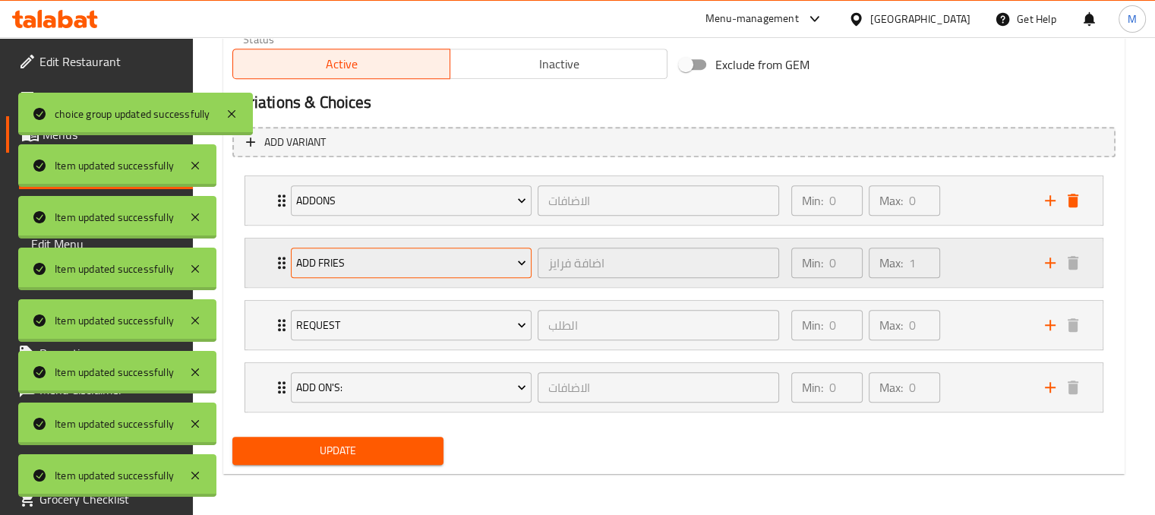
click at [480, 268] on span "Add Fries" at bounding box center [411, 263] width 230 height 19
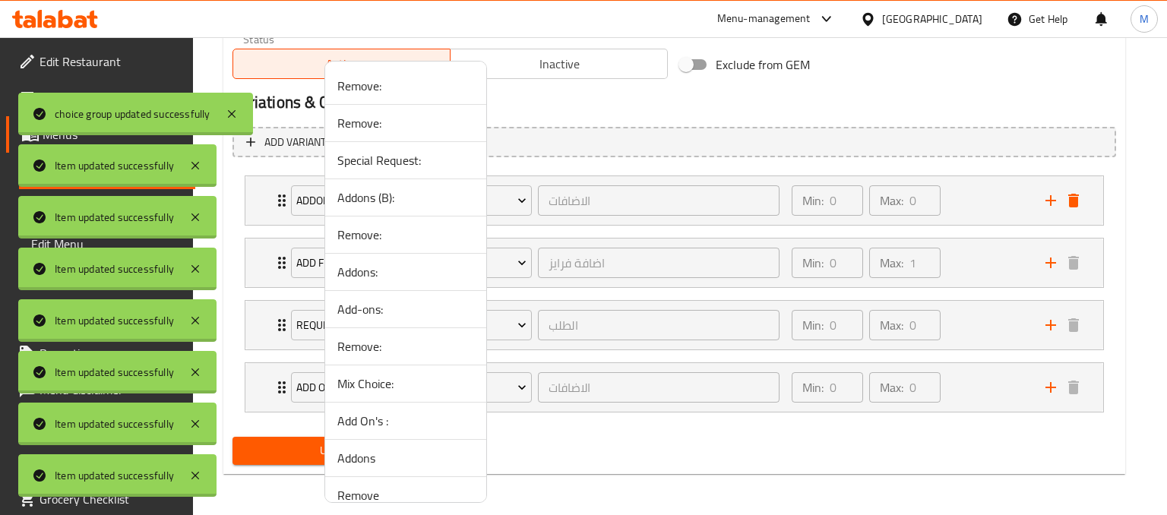
click at [681, 114] on div at bounding box center [583, 257] width 1167 height 515
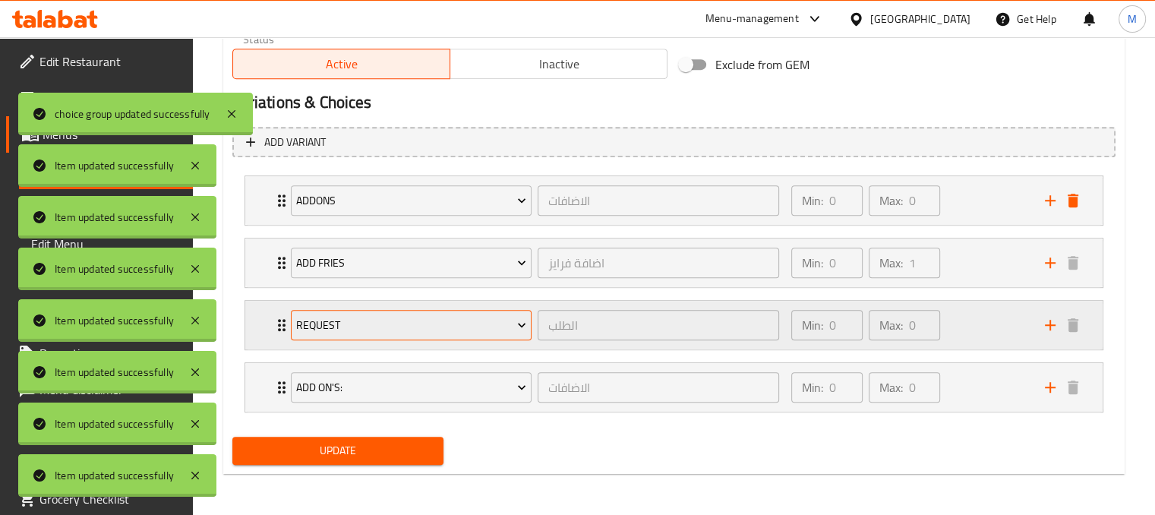
click at [389, 331] on span "Request" at bounding box center [411, 325] width 230 height 19
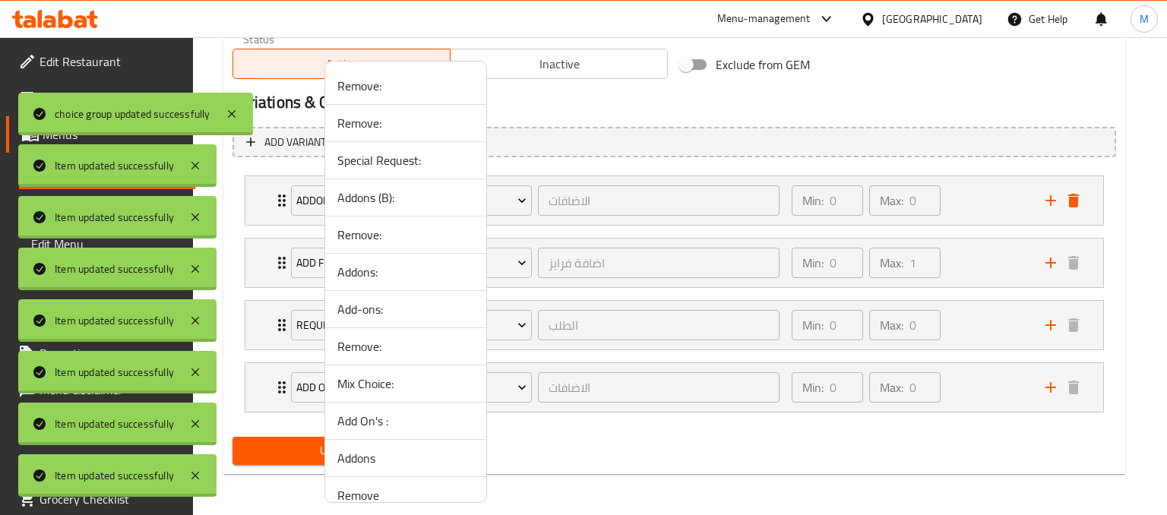
click at [529, 327] on div at bounding box center [583, 257] width 1167 height 515
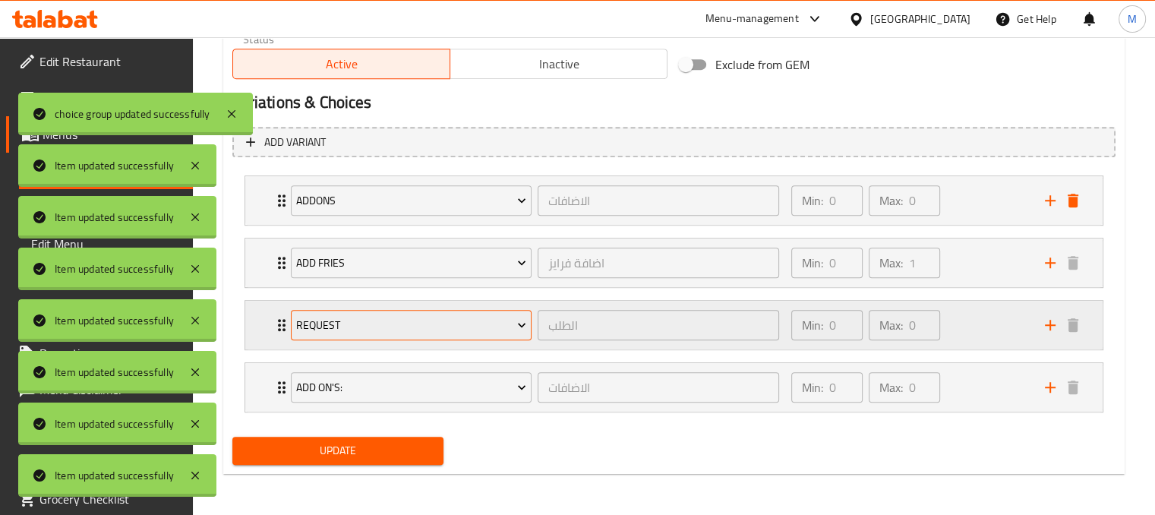
click at [516, 327] on icon "Expand" at bounding box center [521, 324] width 15 height 15
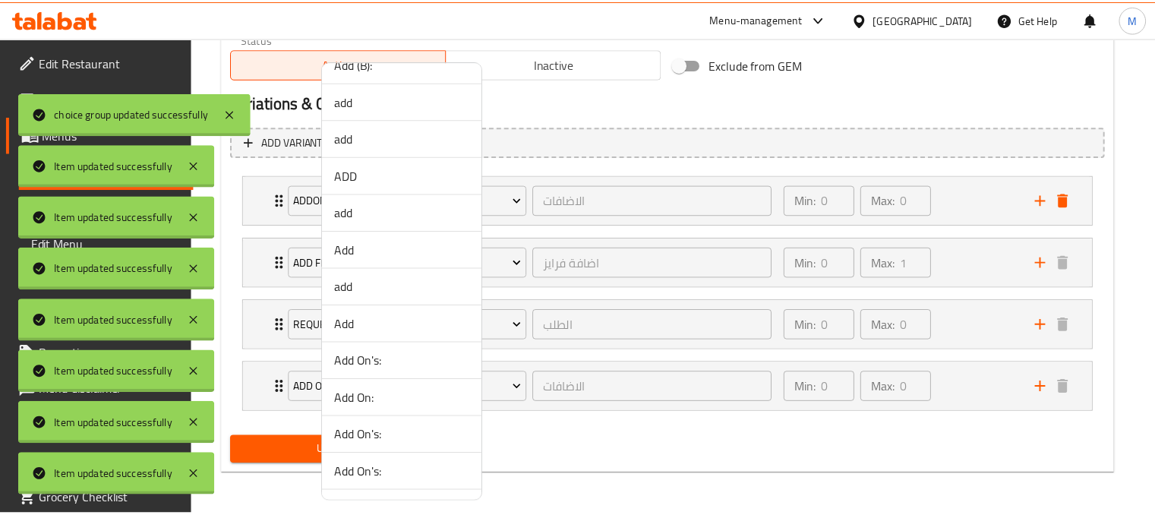
scroll to position [693, 0]
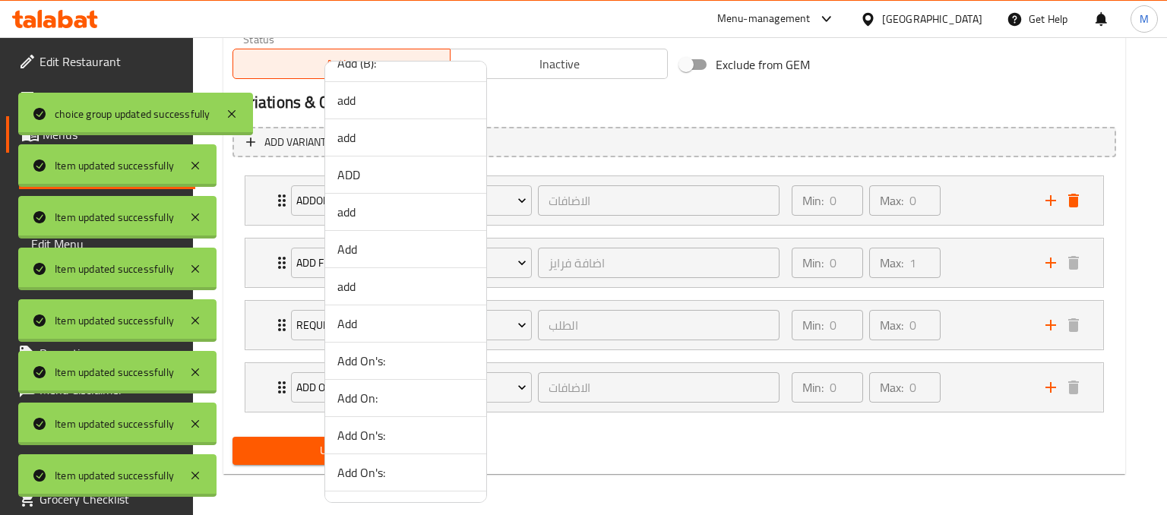
click at [1018, 325] on div at bounding box center [583, 257] width 1167 height 515
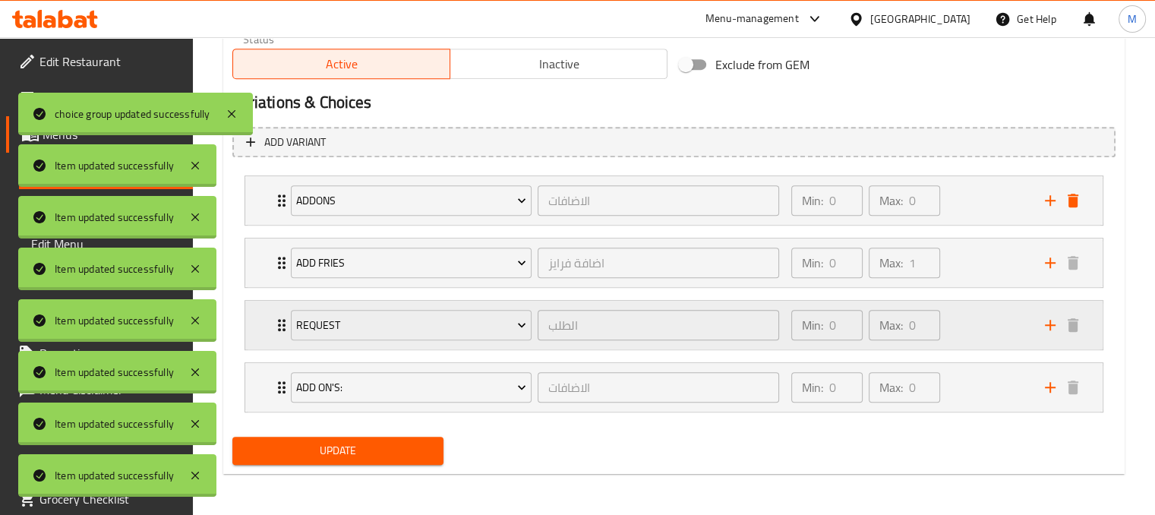
click at [1017, 325] on div "Min: 0 ​ Max: 0 ​" at bounding box center [909, 325] width 254 height 49
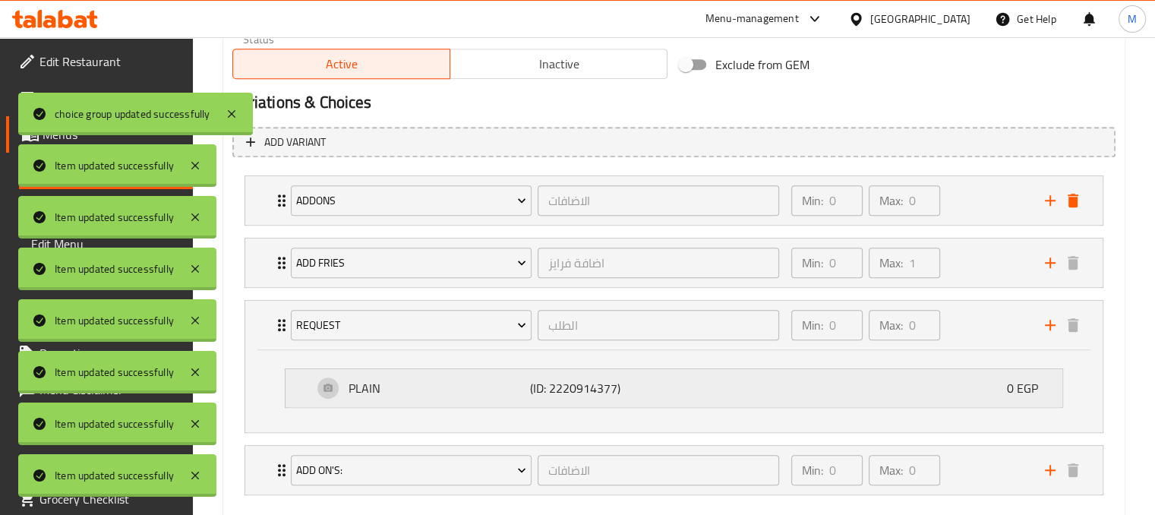
click at [972, 396] on div "PLAIN (ID: 2220914377) 0 EGP" at bounding box center [678, 388] width 731 height 38
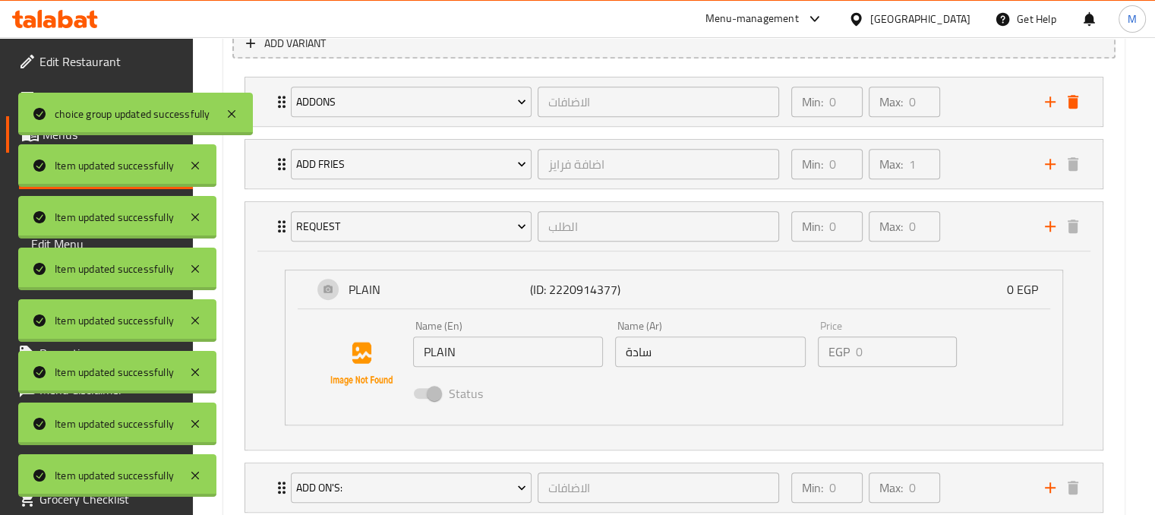
scroll to position [887, 0]
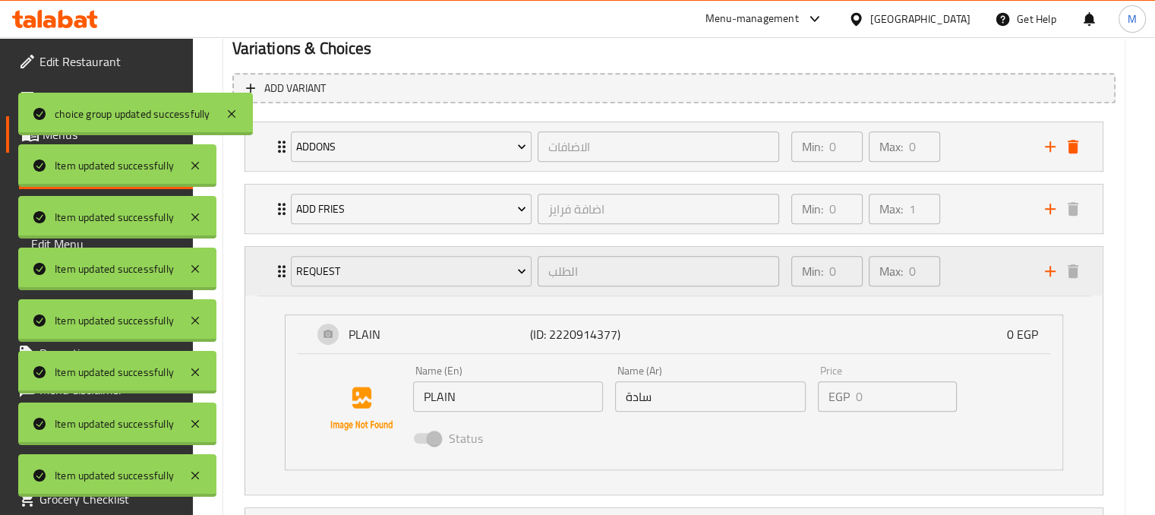
click at [1011, 271] on div "Min: 0 ​ Max: 0 ​" at bounding box center [909, 271] width 254 height 49
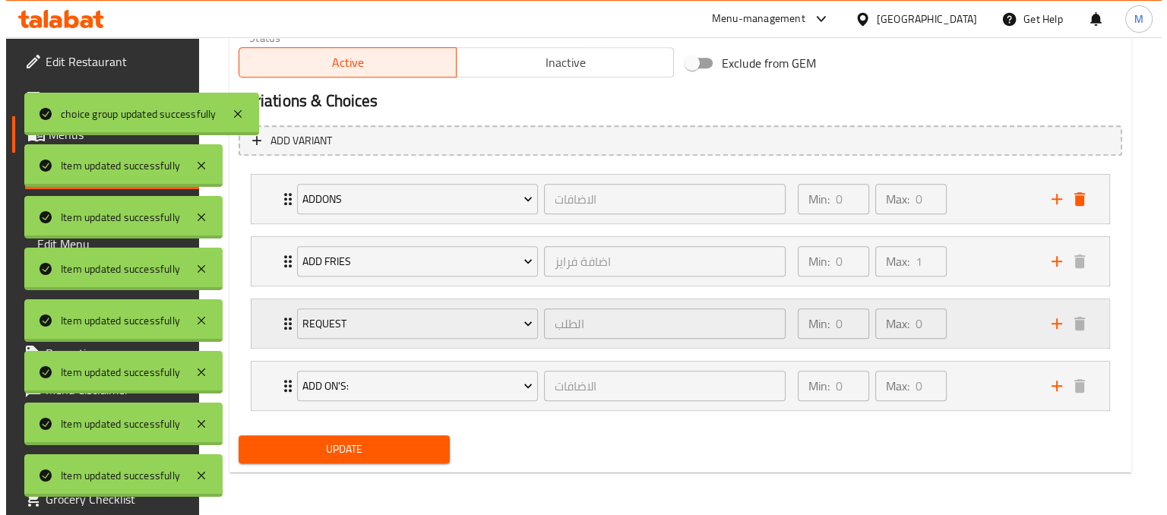
scroll to position [791, 0]
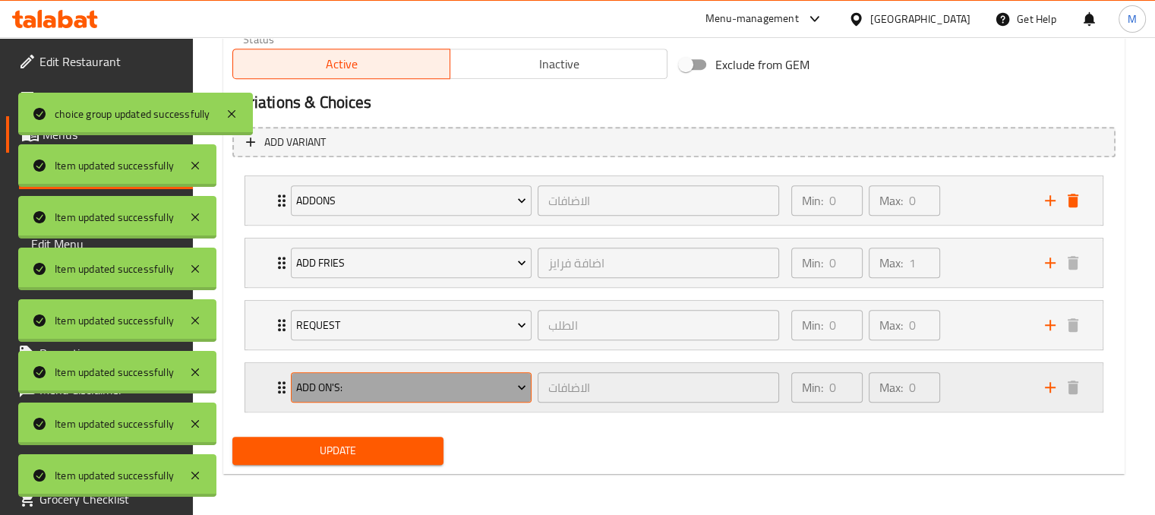
click at [512, 374] on button "Add On's:" at bounding box center [412, 387] width 242 height 30
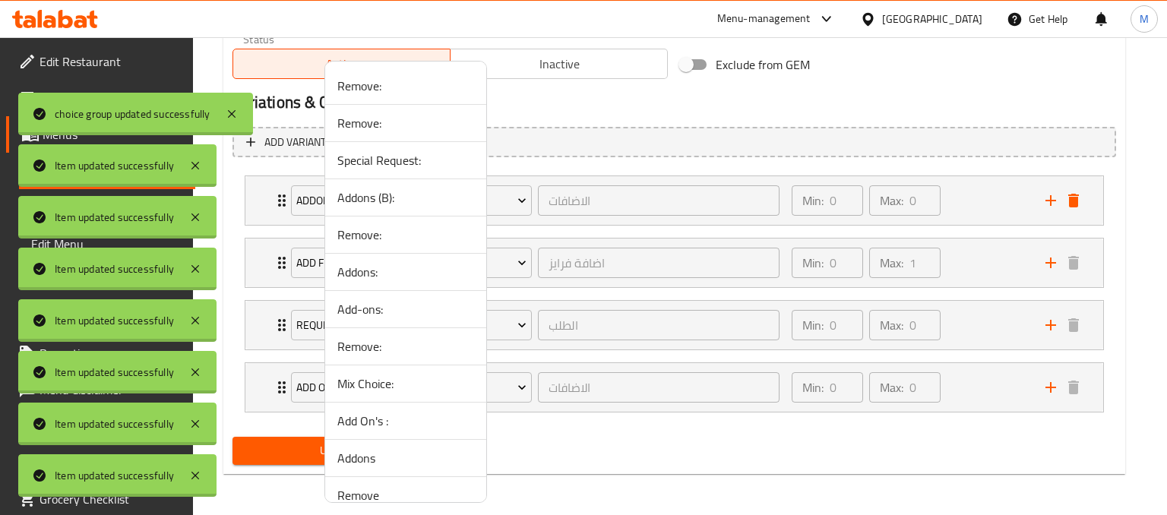
click at [598, 384] on div at bounding box center [583, 257] width 1167 height 515
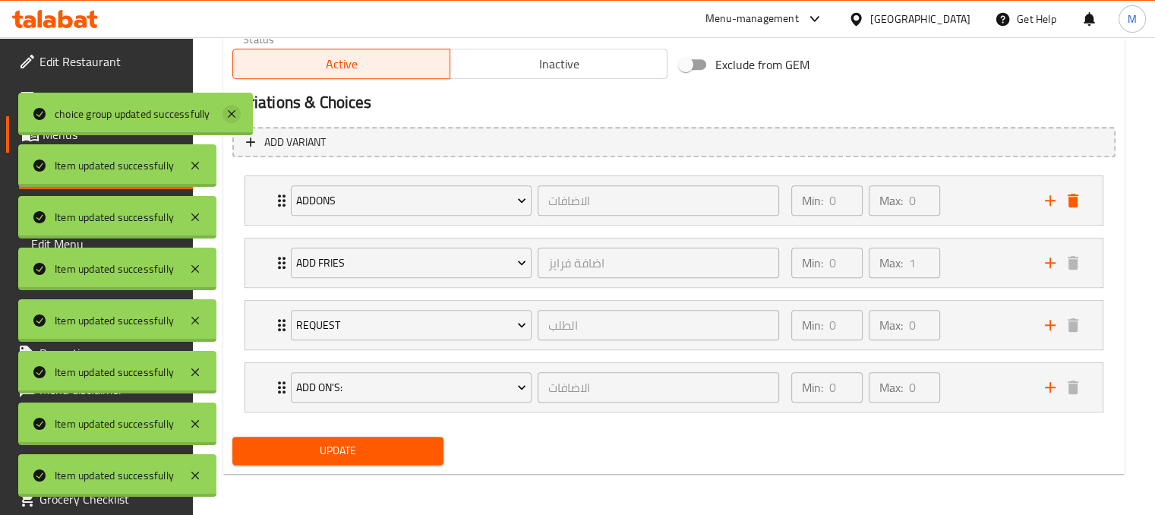
click at [232, 115] on icon at bounding box center [232, 114] width 8 height 8
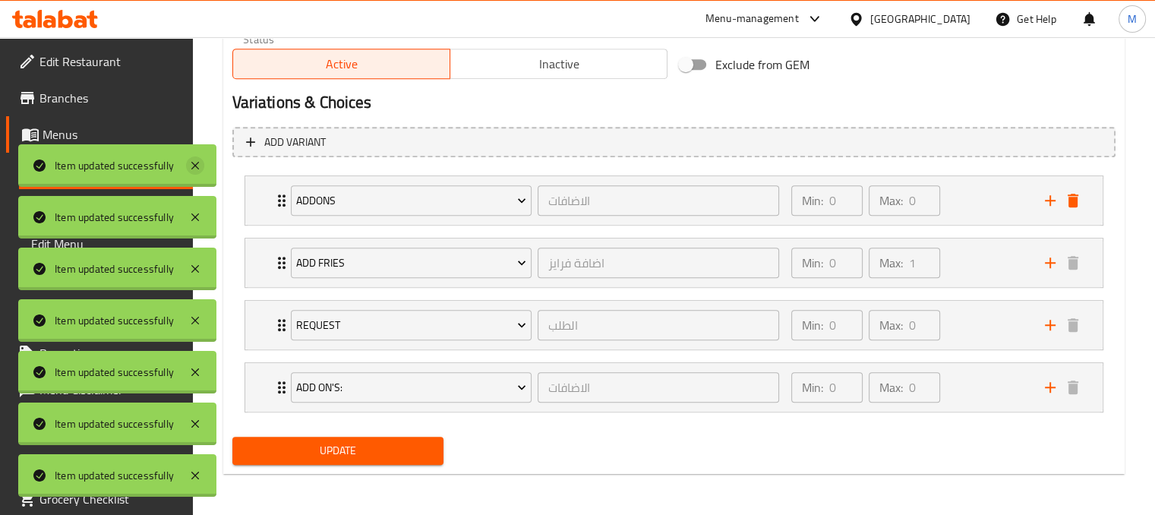
click at [194, 162] on icon at bounding box center [195, 165] width 18 height 18
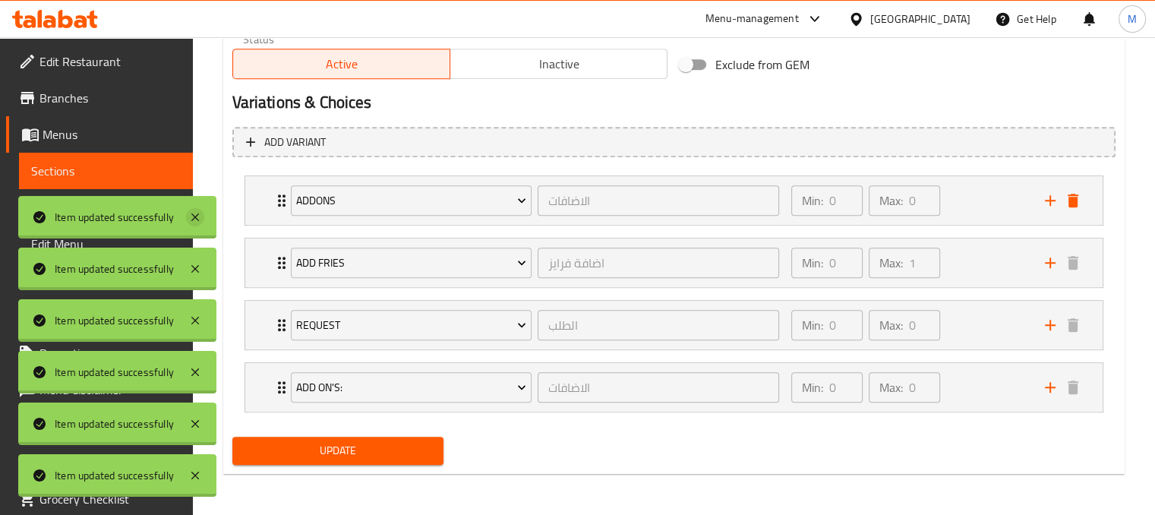
click at [194, 216] on icon at bounding box center [195, 217] width 18 height 18
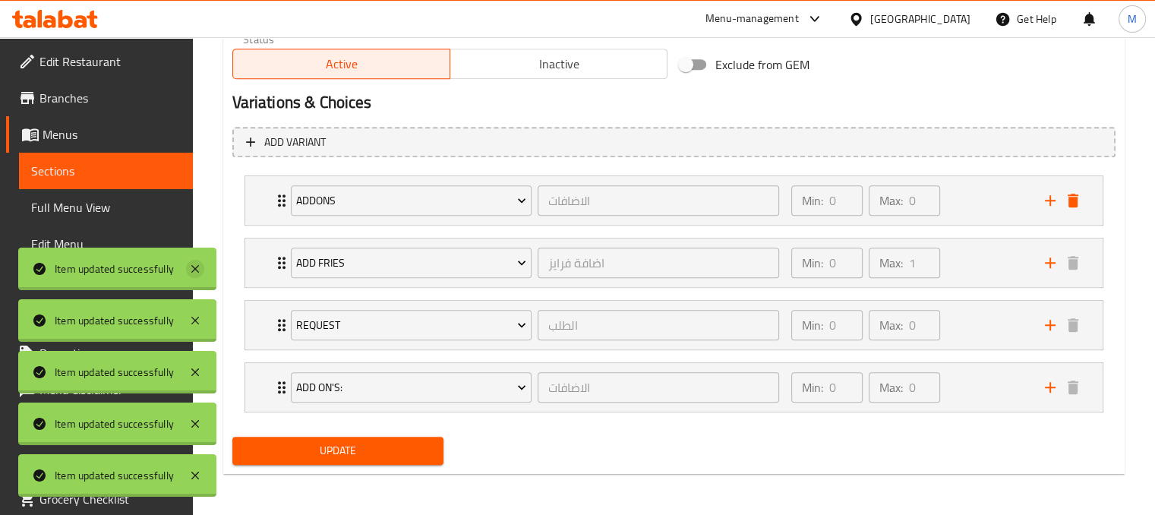
click at [187, 276] on icon at bounding box center [195, 269] width 18 height 18
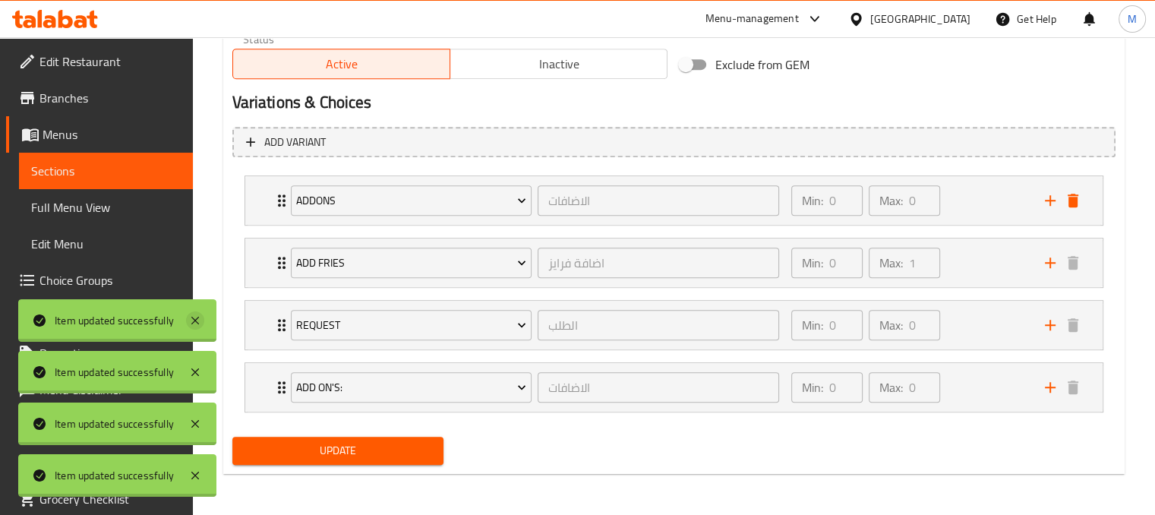
click at [194, 318] on icon at bounding box center [195, 321] width 8 height 8
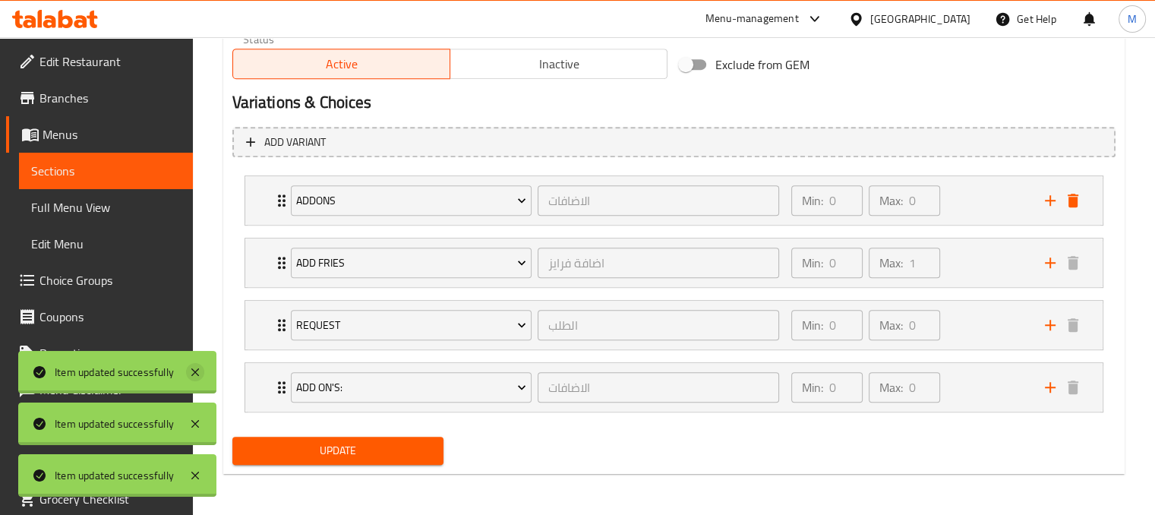
click at [192, 377] on icon at bounding box center [195, 372] width 18 height 18
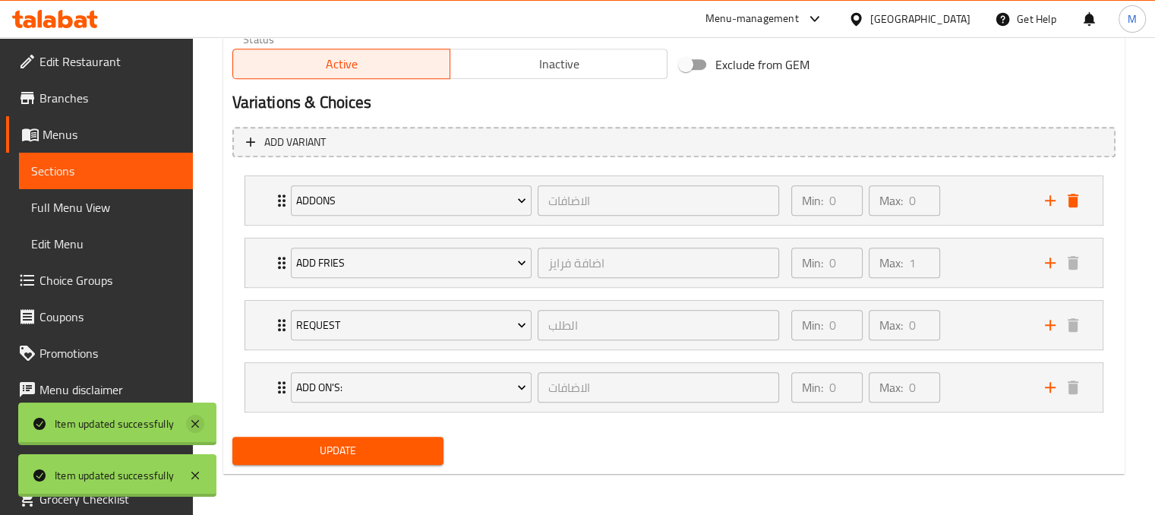
click at [198, 430] on icon at bounding box center [195, 424] width 18 height 18
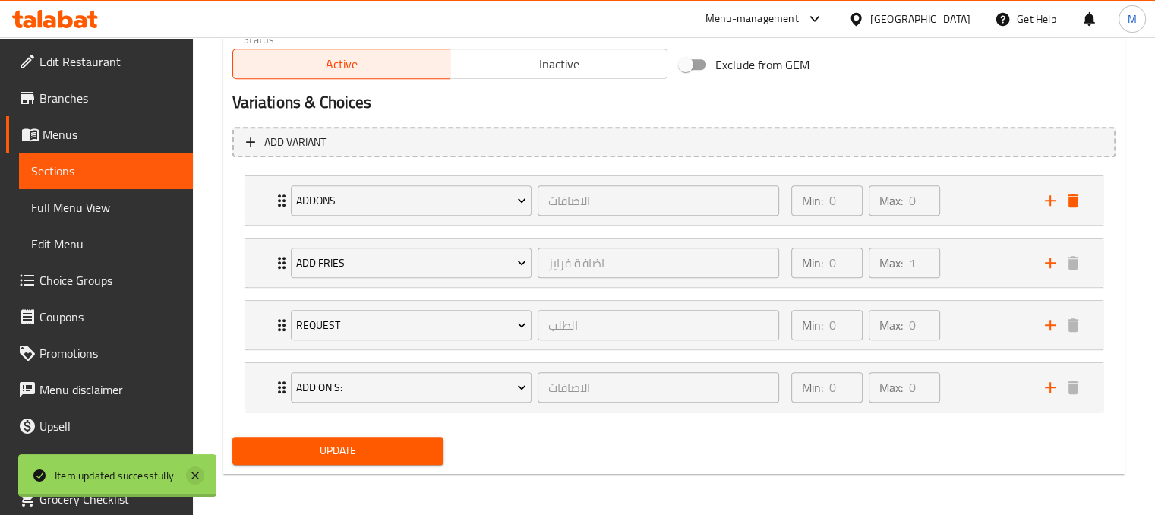
click at [194, 476] on icon at bounding box center [195, 476] width 8 height 8
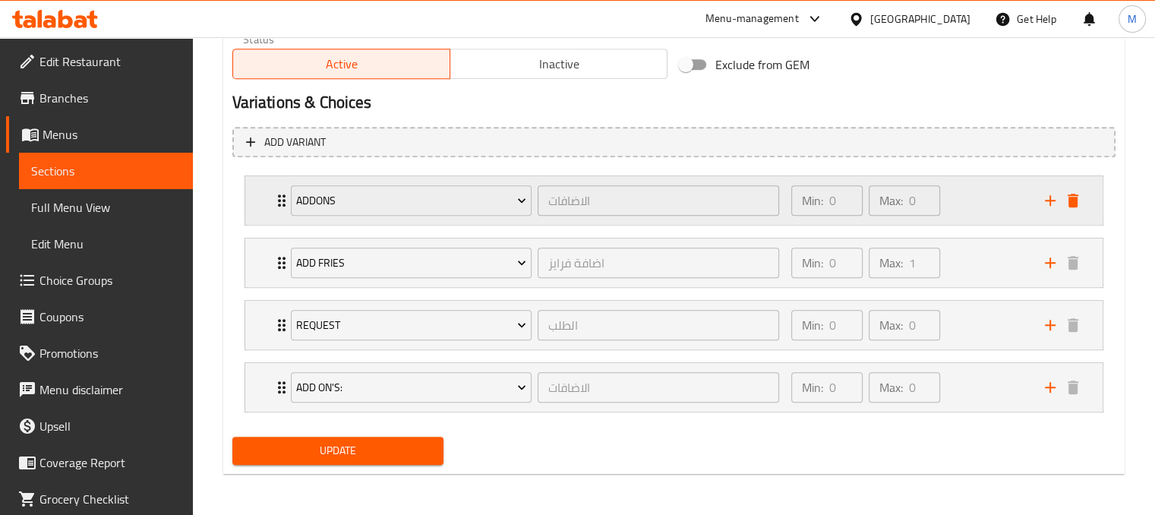
click at [981, 197] on div "Min: 0 ​ Max: 0 ​" at bounding box center [909, 200] width 254 height 49
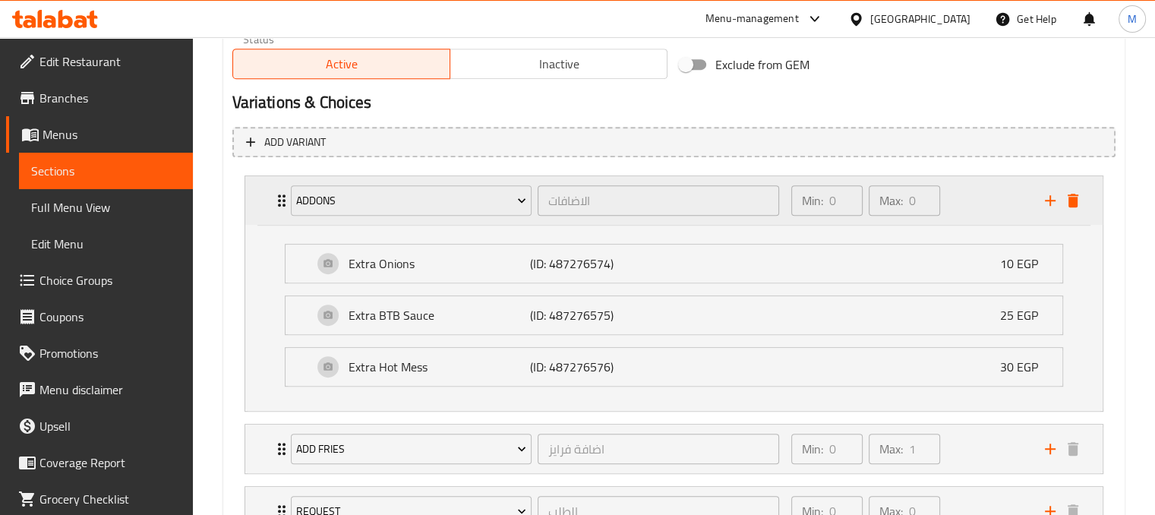
click at [981, 197] on div "Min: 0 ​ Max: 0 ​" at bounding box center [909, 200] width 254 height 49
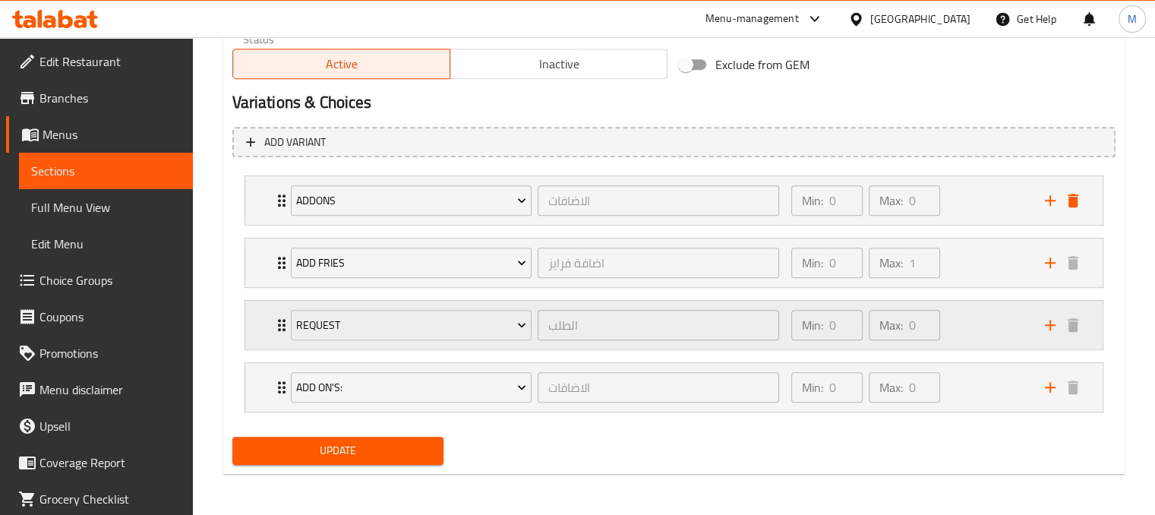
click at [483, 310] on button "Request" at bounding box center [412, 325] width 242 height 30
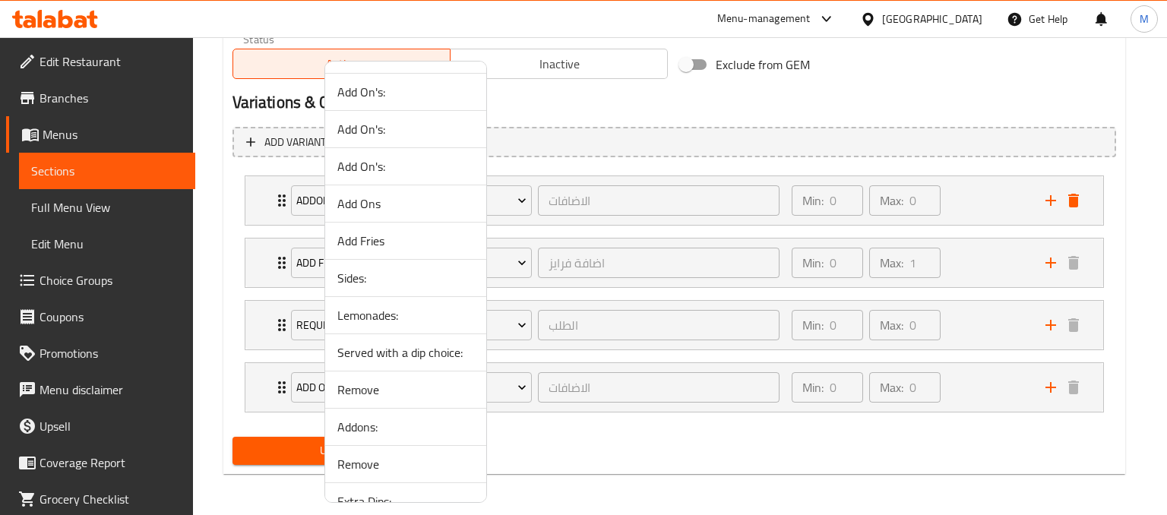
scroll to position [1063, 0]
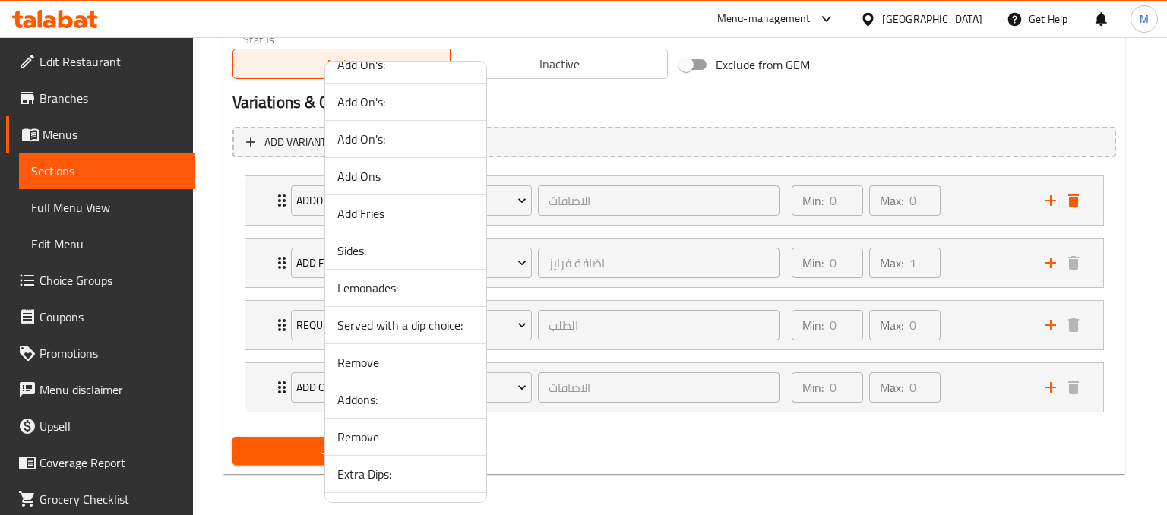
click at [348, 250] on span "Sides:" at bounding box center [405, 251] width 137 height 18
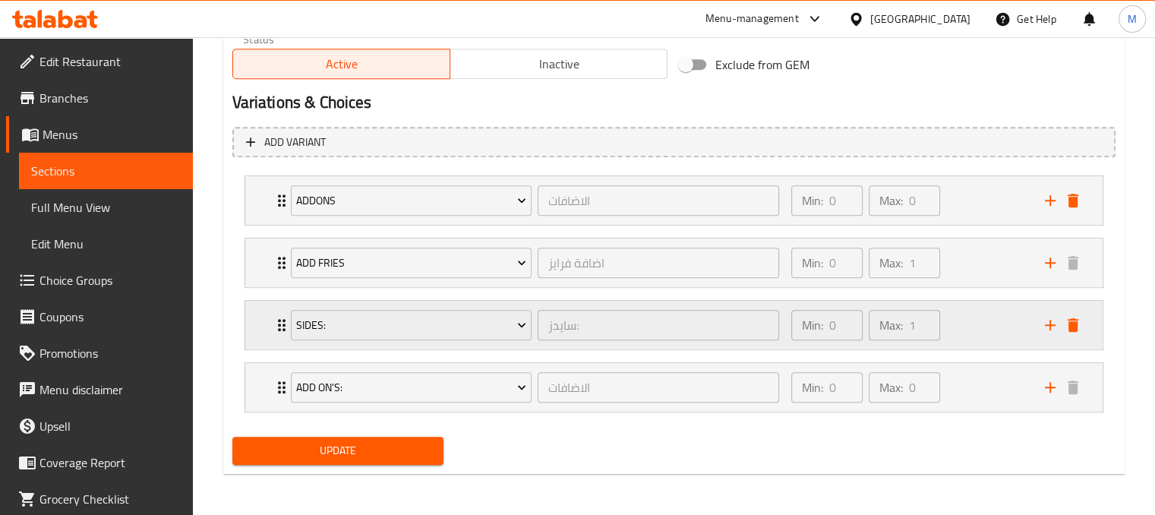
click at [987, 323] on div "Min: 0 ​ Max: 1 ​" at bounding box center [909, 325] width 254 height 49
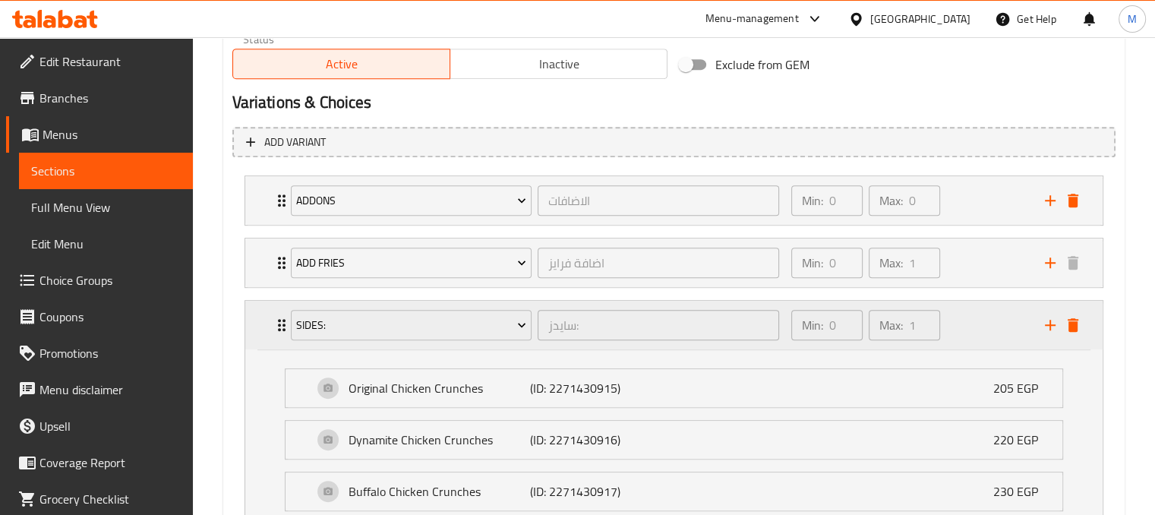
click at [997, 325] on div "Min: 0 ​ Max: 1 ​" at bounding box center [909, 325] width 254 height 49
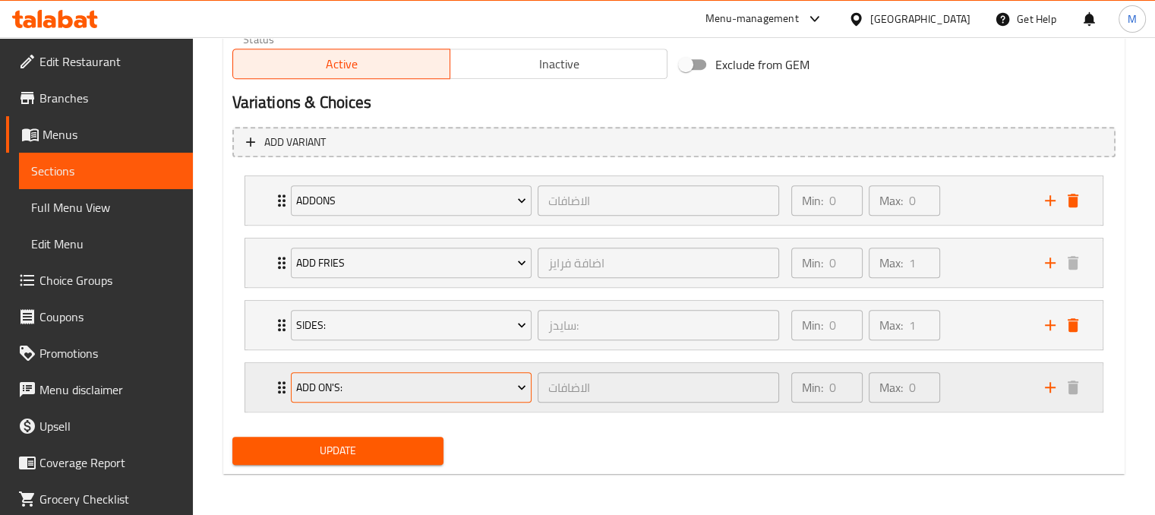
click at [483, 387] on span "Add On's:" at bounding box center [411, 387] width 230 height 19
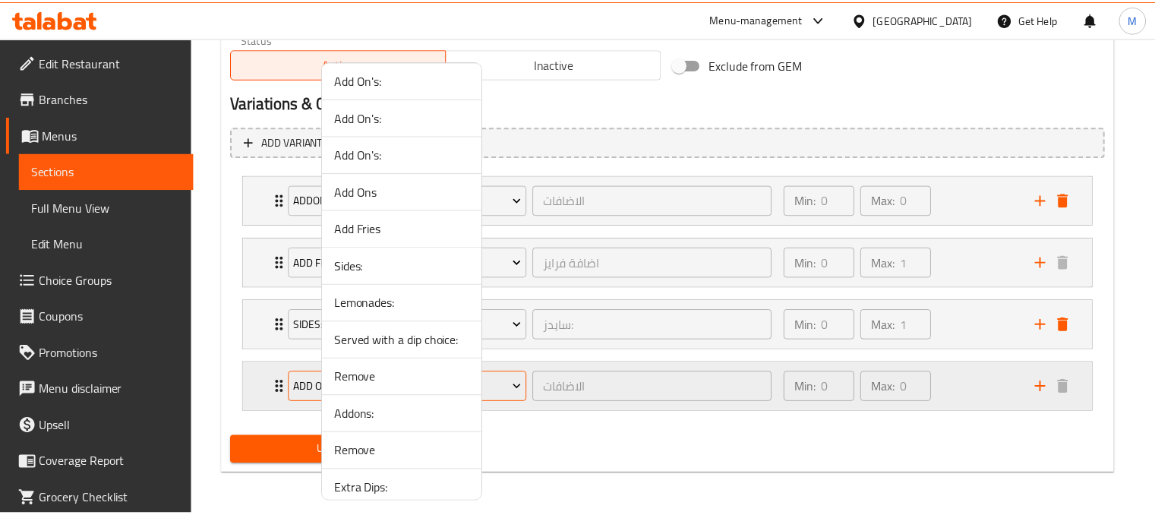
scroll to position [1051, 0]
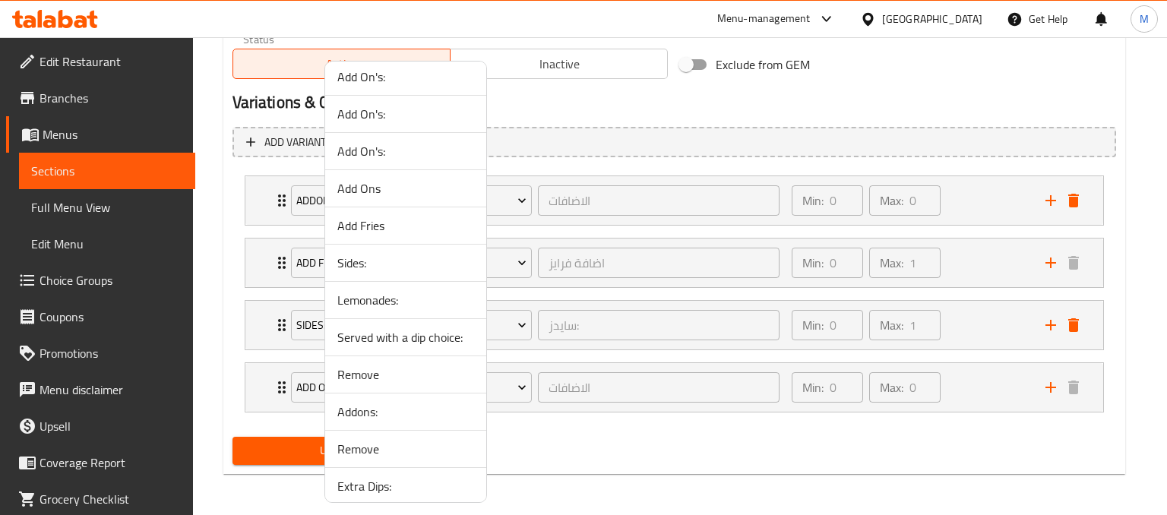
click at [381, 302] on span "Lemonades:" at bounding box center [405, 300] width 137 height 18
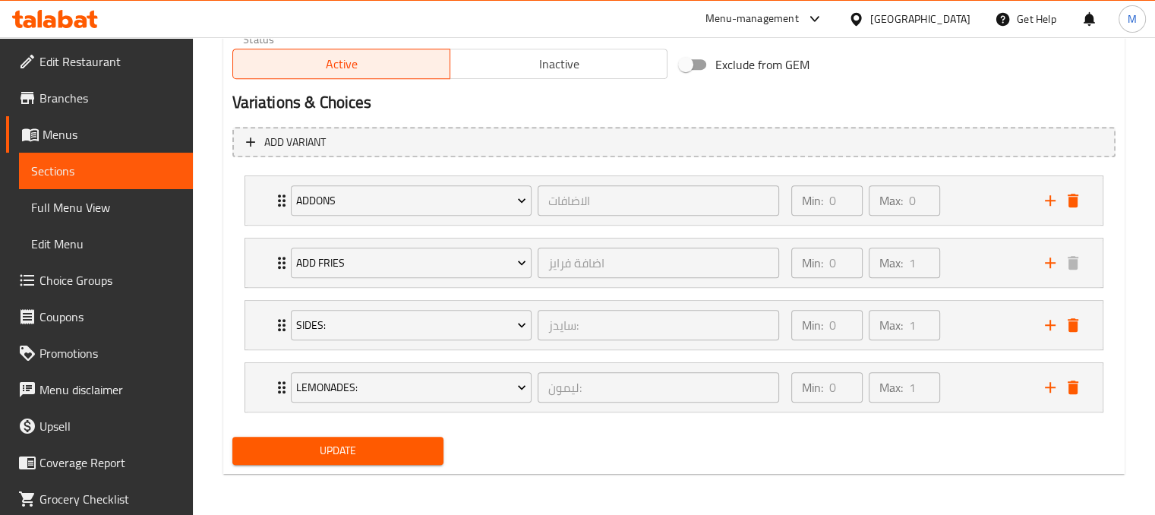
click at [302, 449] on span "Update" at bounding box center [339, 450] width 188 height 19
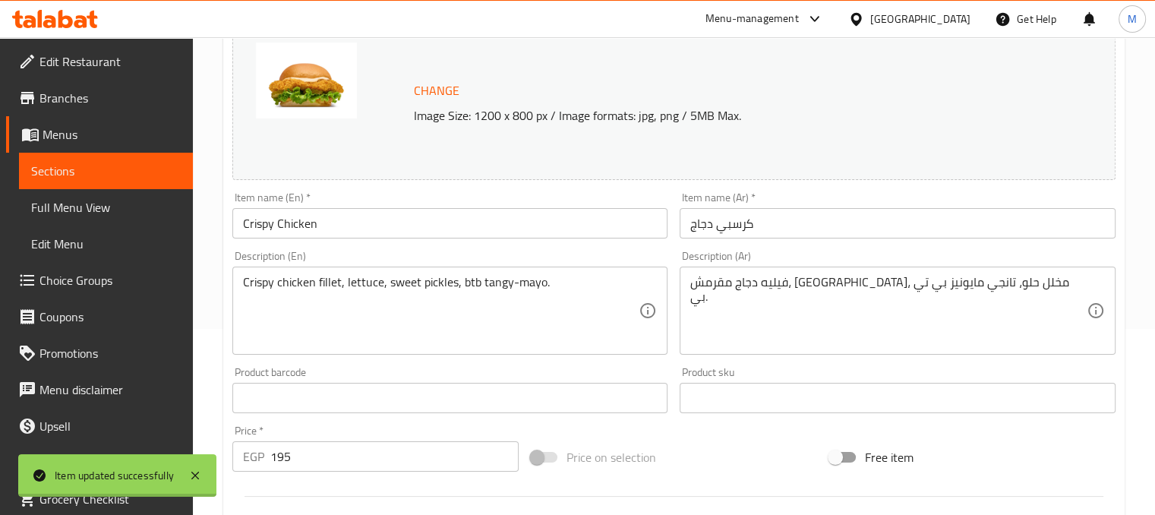
scroll to position [0, 0]
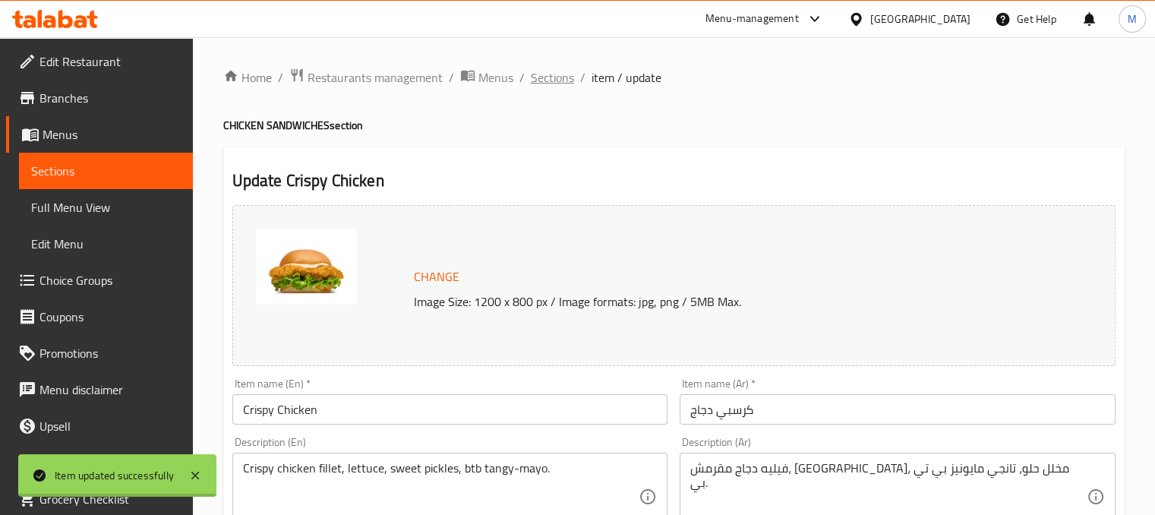
click at [559, 85] on span "Sections" at bounding box center [552, 77] width 43 height 18
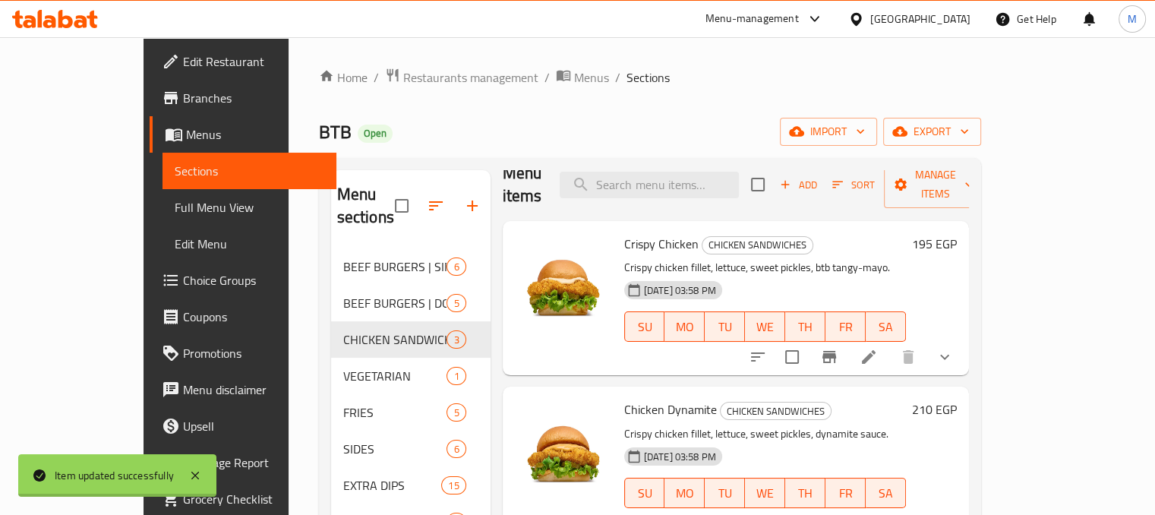
scroll to position [213, 0]
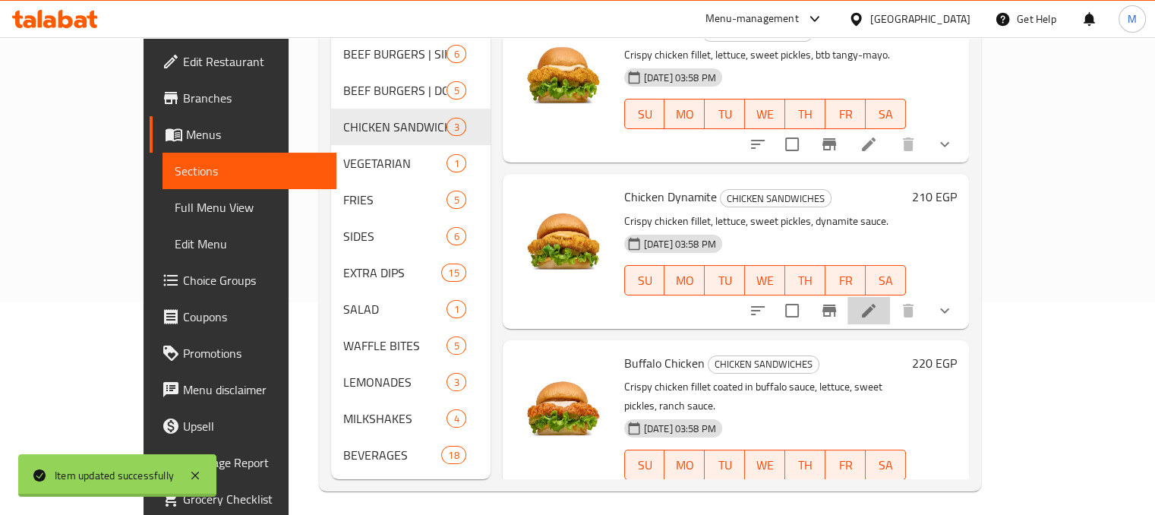
click at [890, 297] on li at bounding box center [869, 310] width 43 height 27
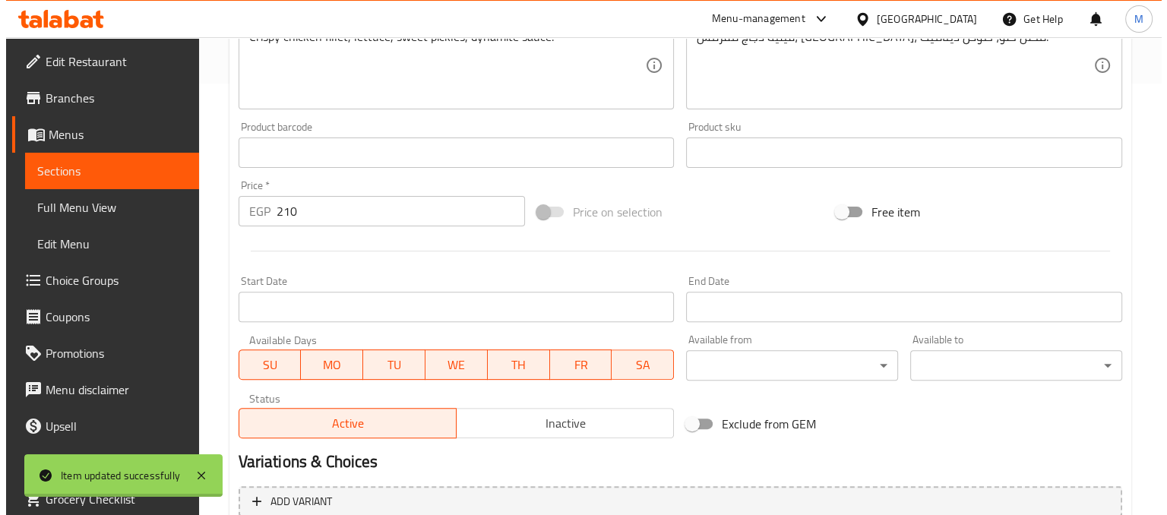
scroll to position [729, 0]
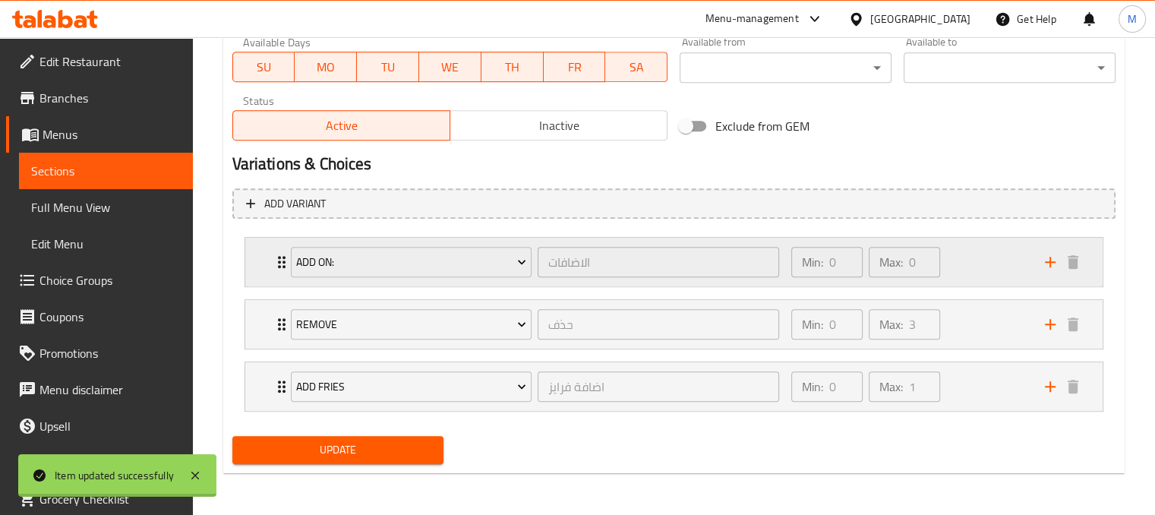
click at [989, 257] on div "Min: 0 ​ Max: 0 ​" at bounding box center [909, 262] width 254 height 49
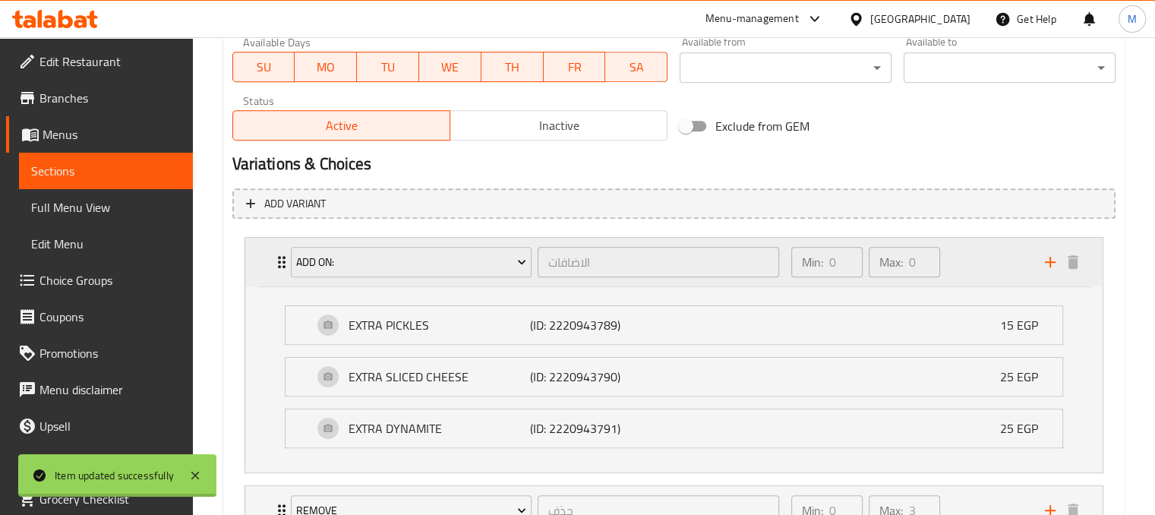
click at [989, 257] on div "Min: 0 ​ Max: 0 ​" at bounding box center [909, 262] width 254 height 49
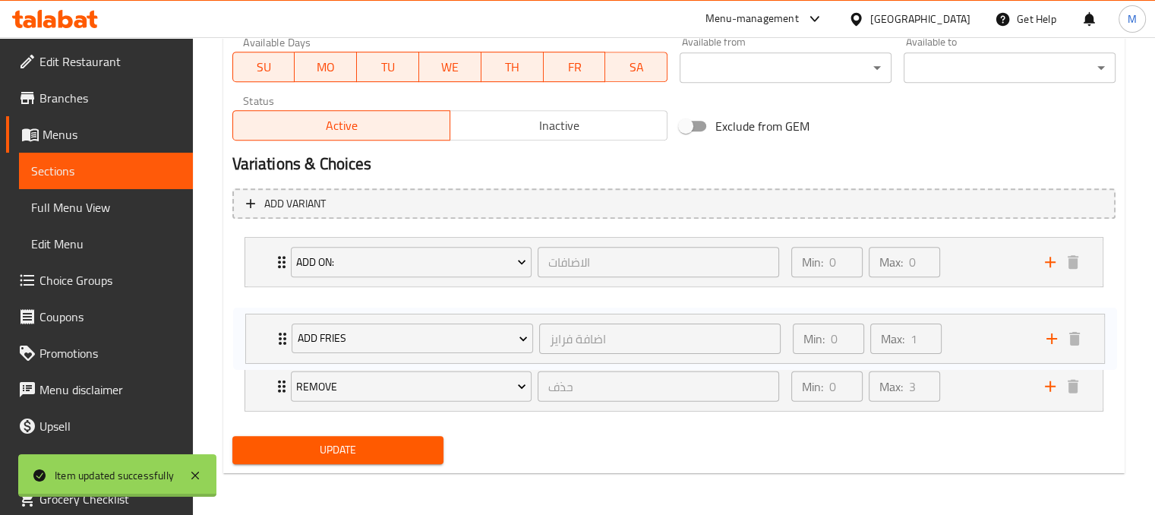
drag, startPoint x: 999, startPoint y: 387, endPoint x: 1004, endPoint y: 323, distance: 64.0
click at [1004, 323] on div "Add On: الاضافات ​ Min: 0 ​ Max: 0 ​ EXTRA PICKLES (ID: 2220943789) 15 EGP Name…" at bounding box center [673, 324] width 883 height 187
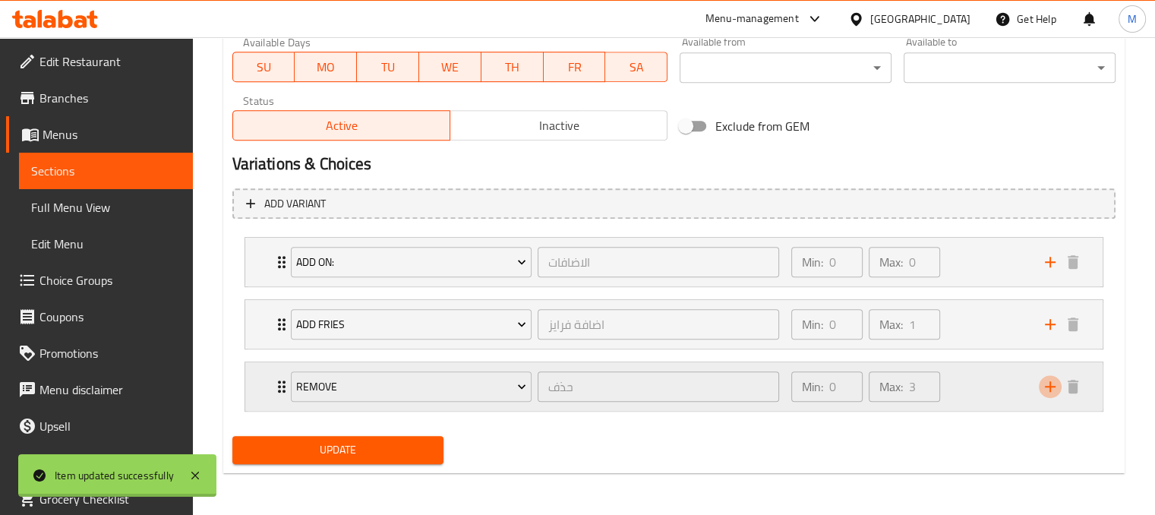
click at [1053, 381] on icon "add" at bounding box center [1050, 386] width 18 height 18
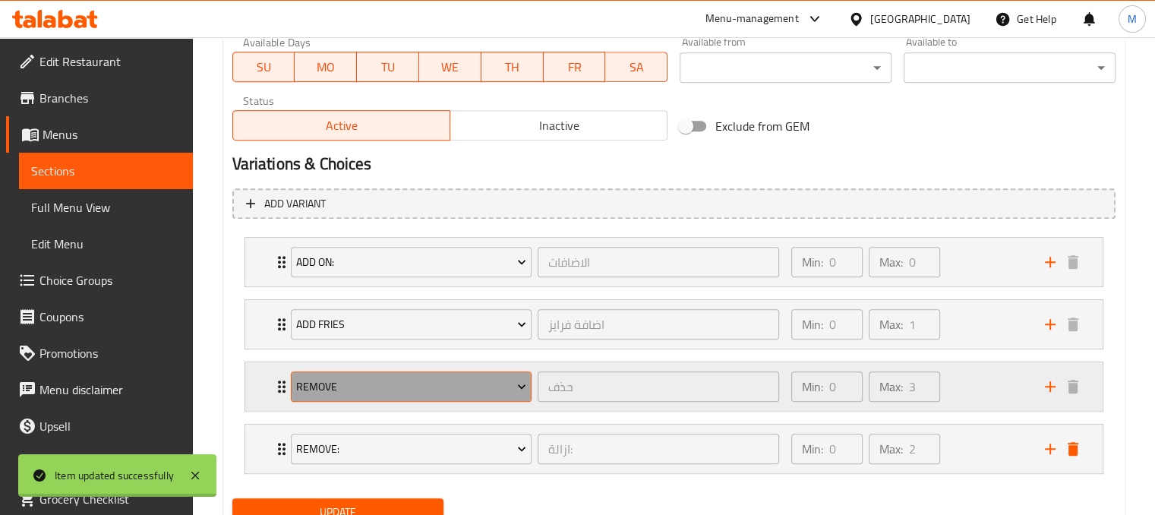
click at [493, 393] on span "Remove" at bounding box center [411, 386] width 230 height 19
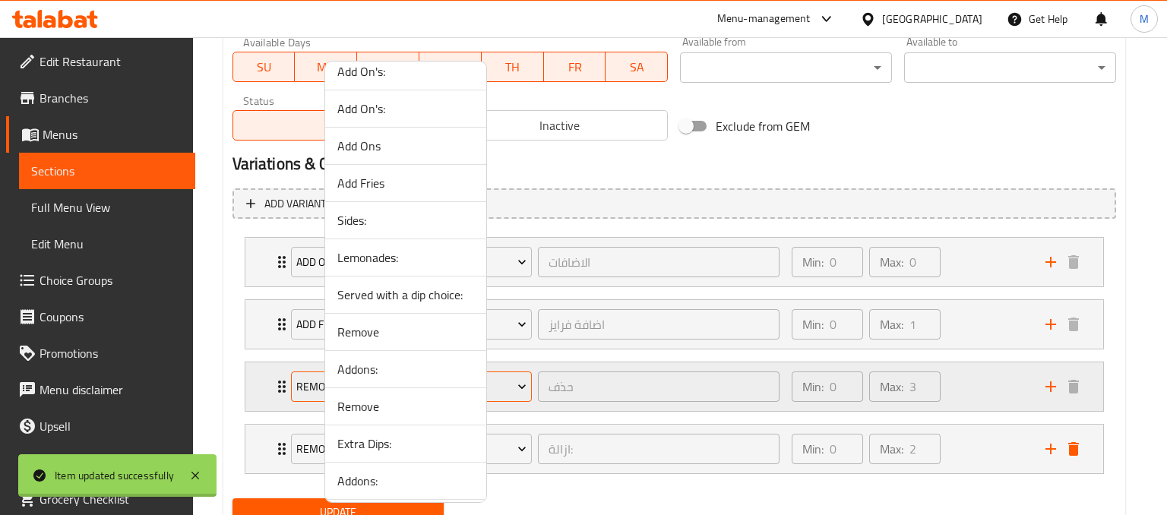
scroll to position [1097, 0]
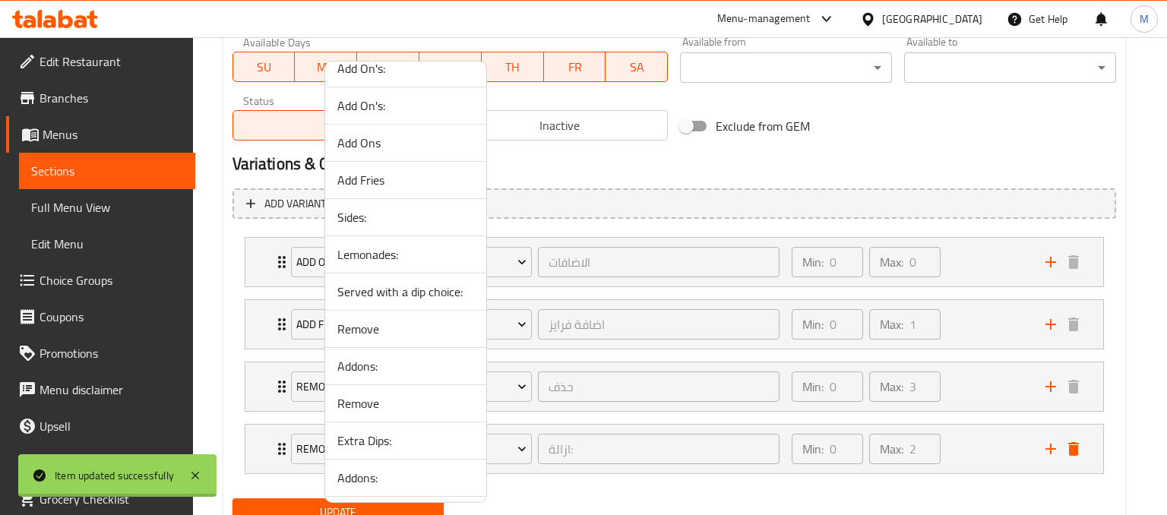
click at [346, 211] on span "Sides:" at bounding box center [405, 217] width 137 height 18
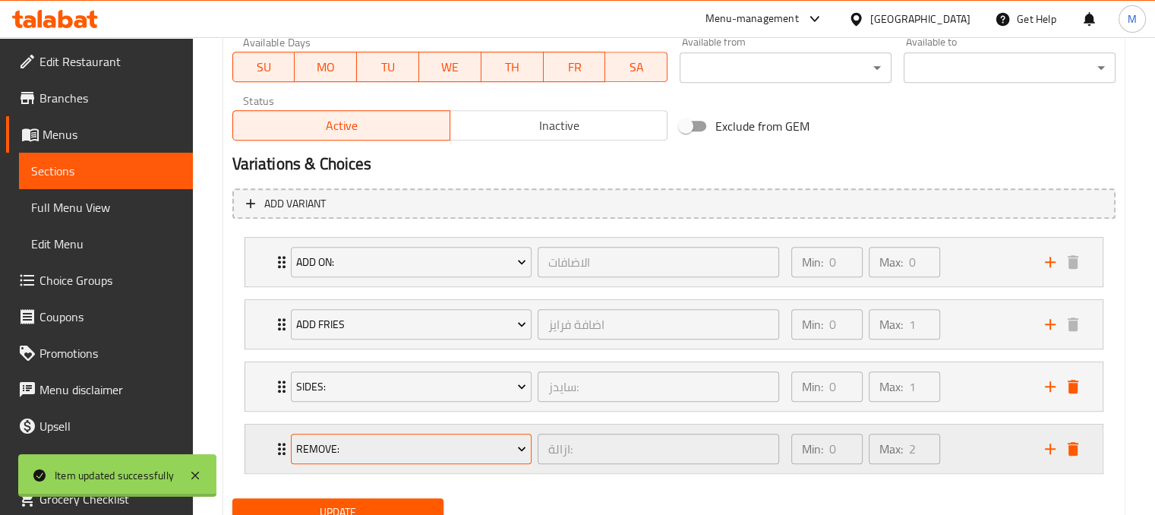
click at [500, 454] on span "Remove:" at bounding box center [411, 449] width 230 height 19
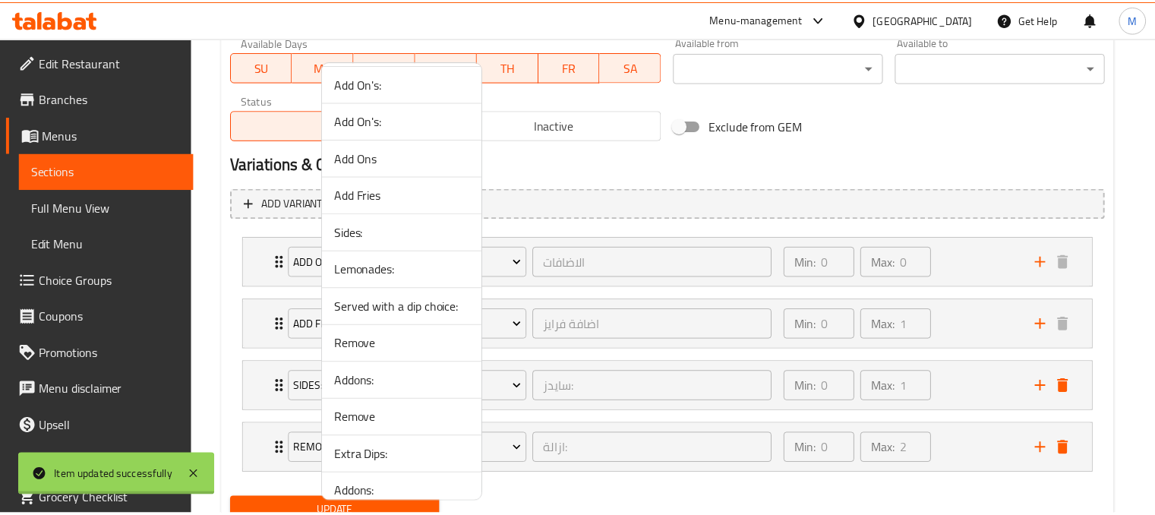
scroll to position [1083, 0]
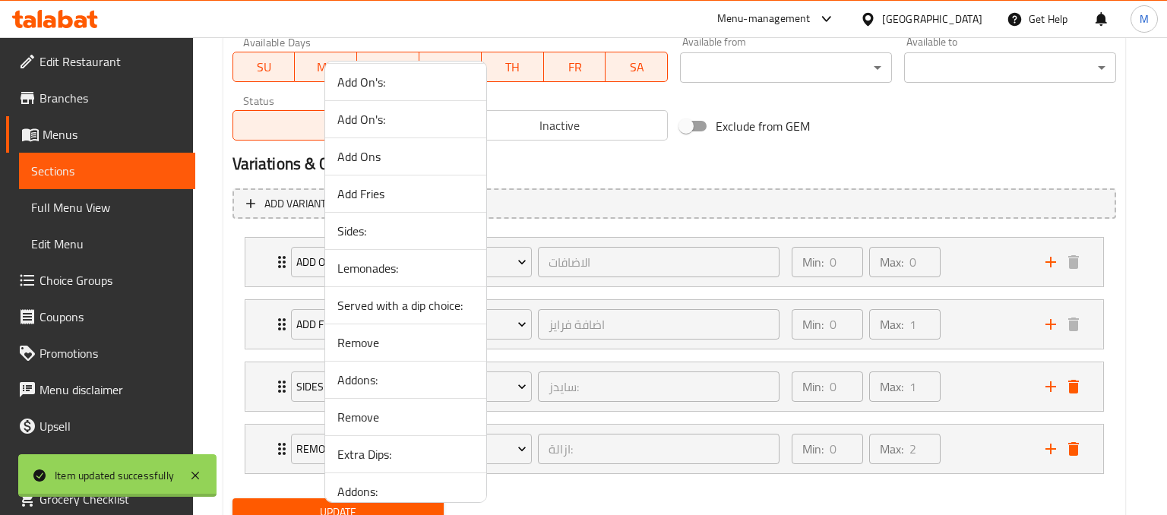
click at [383, 261] on span "Lemonades:" at bounding box center [405, 268] width 137 height 18
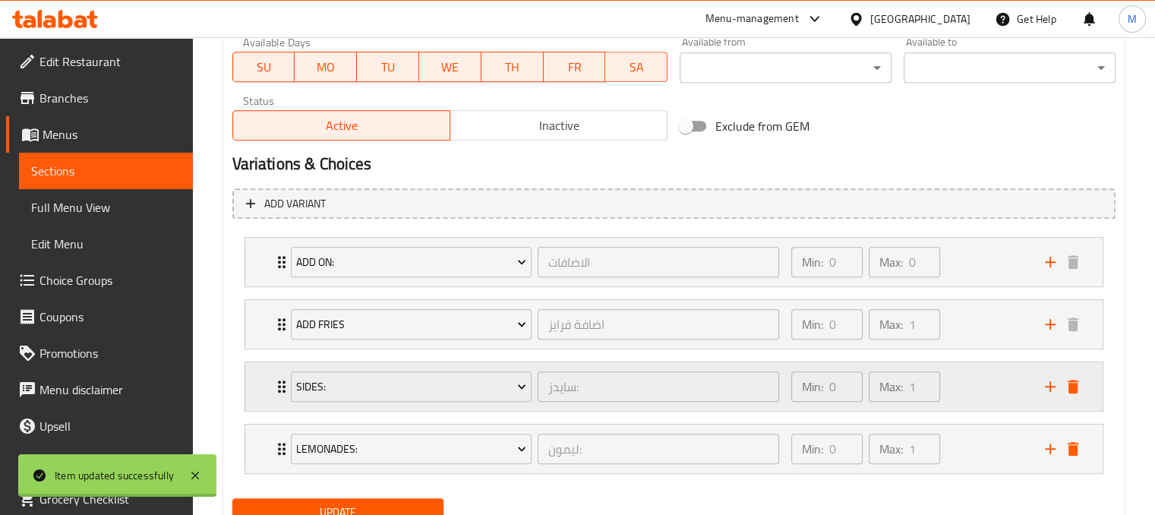
scroll to position [791, 0]
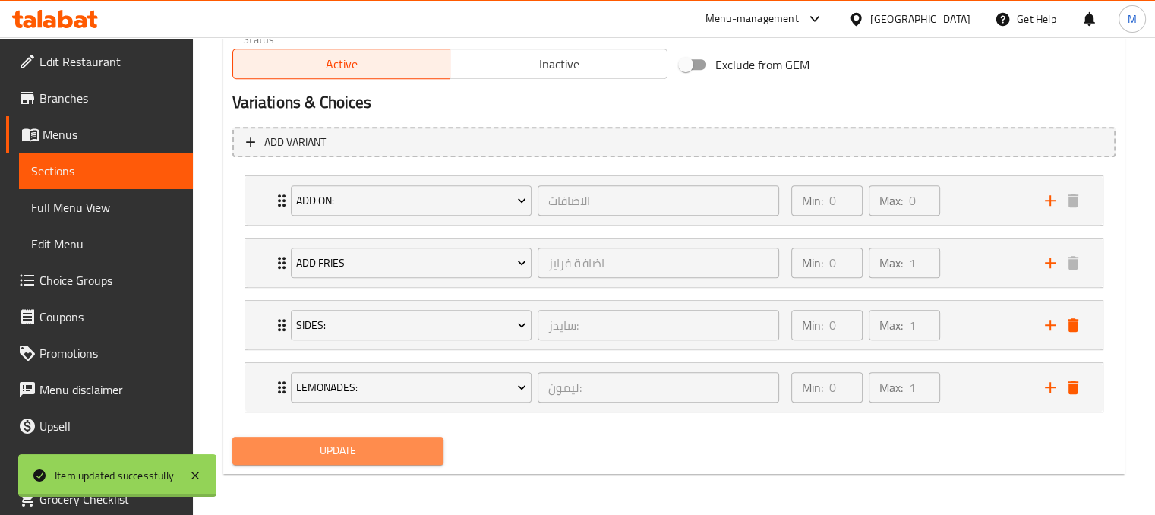
click at [309, 441] on span "Update" at bounding box center [339, 450] width 188 height 19
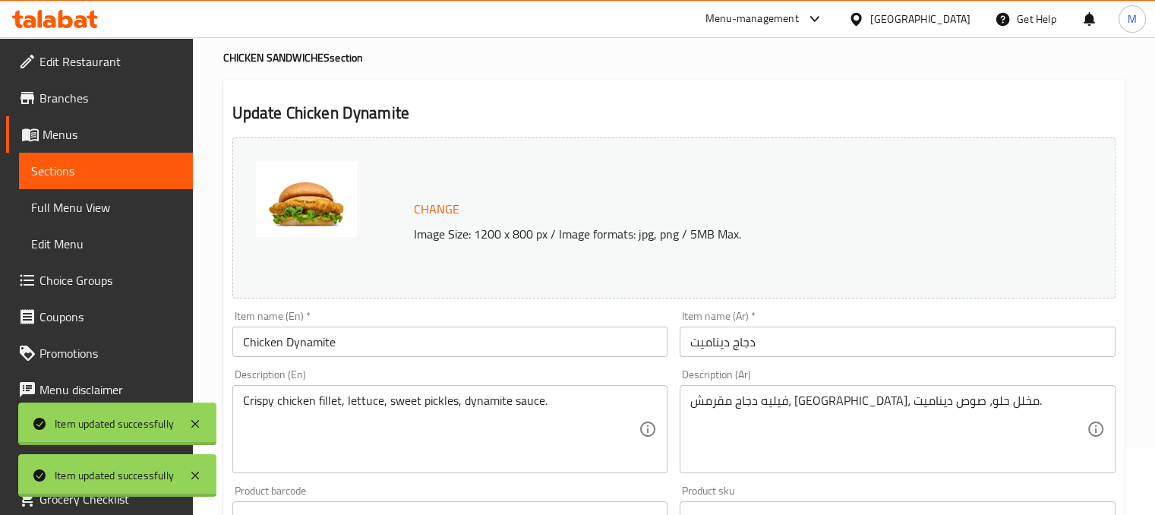
scroll to position [0, 0]
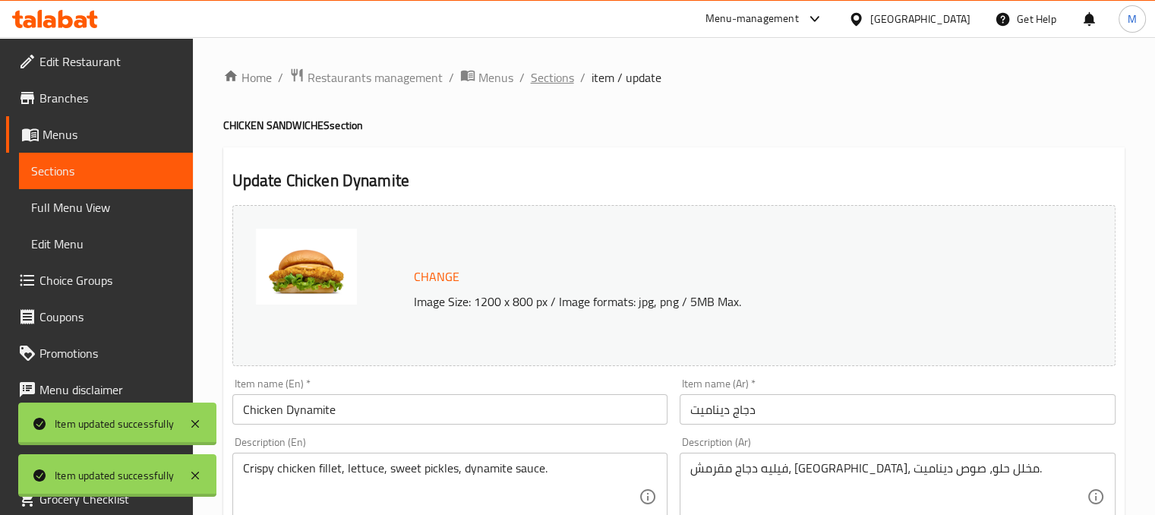
click at [544, 71] on span "Sections" at bounding box center [552, 77] width 43 height 18
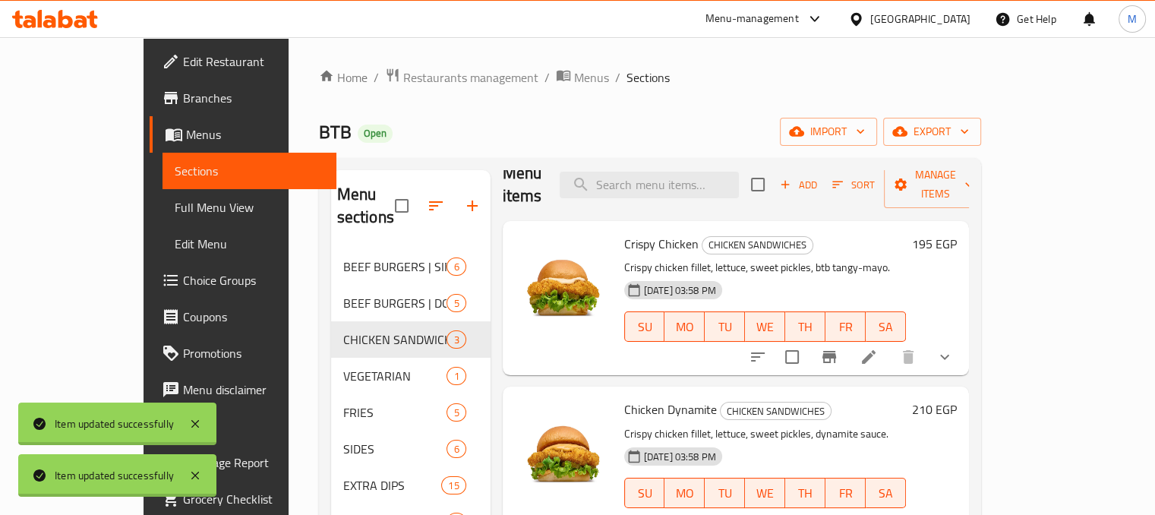
scroll to position [213, 0]
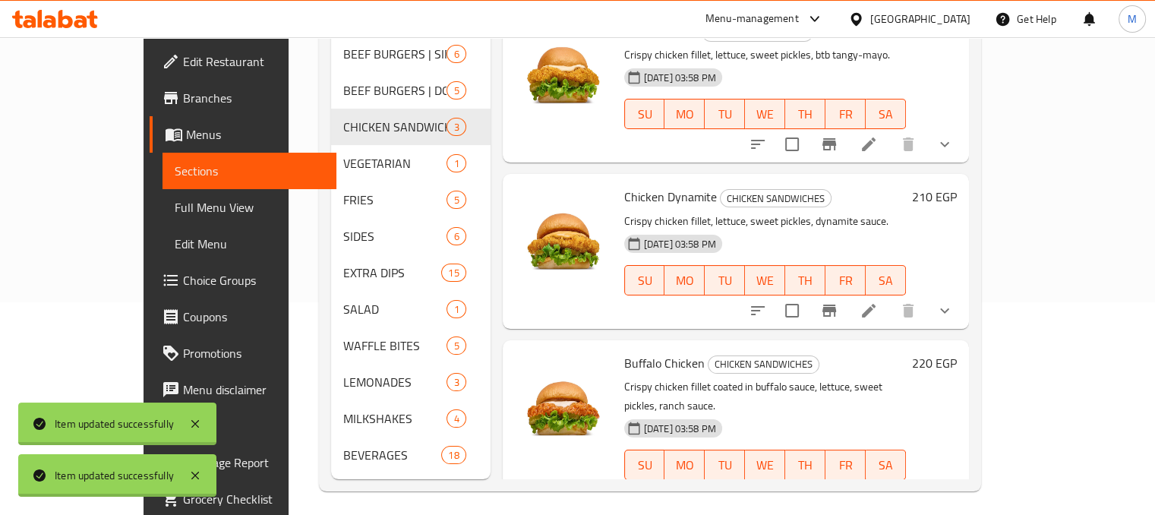
click at [878, 486] on icon at bounding box center [869, 495] width 18 height 18
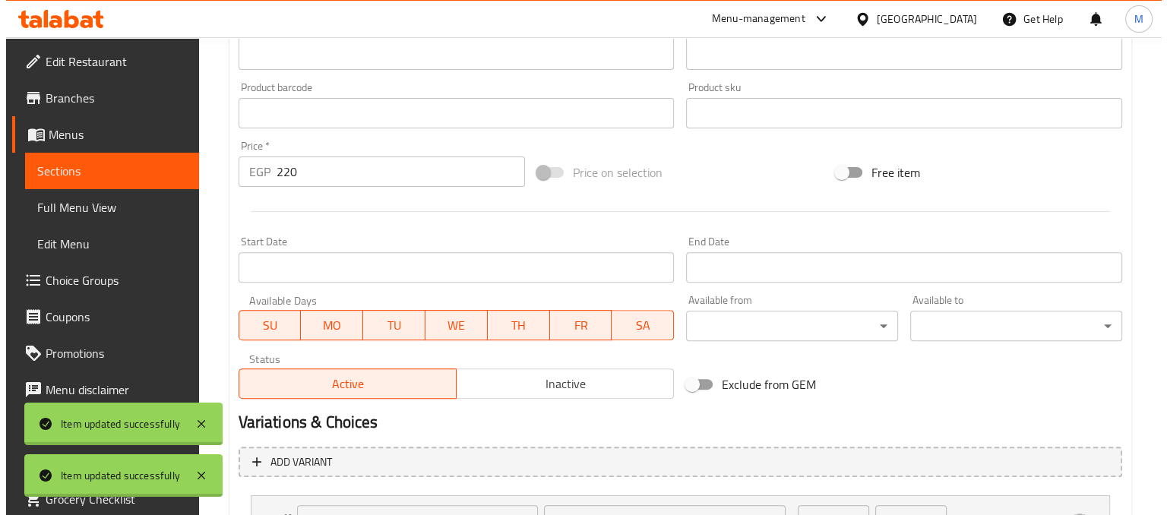
scroll to position [729, 0]
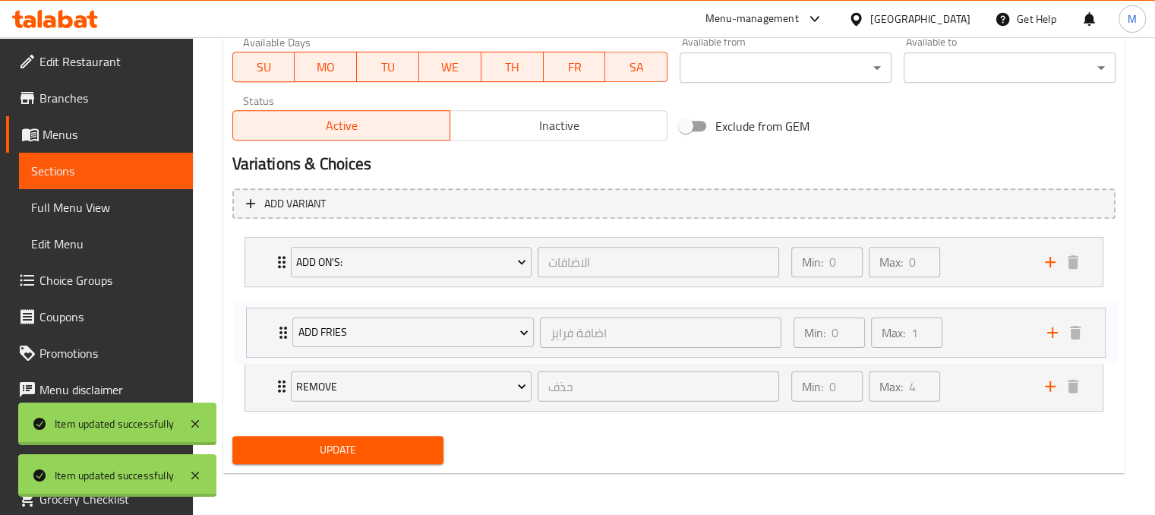
drag, startPoint x: 999, startPoint y: 377, endPoint x: 1001, endPoint y: 316, distance: 60.8
click at [1001, 316] on div "Add On's: الاضافات ​ Min: 0 ​ Max: 0 ​ EXTRA PICKLES (ID: 2220944004) 15 EGP Na…" at bounding box center [673, 324] width 883 height 187
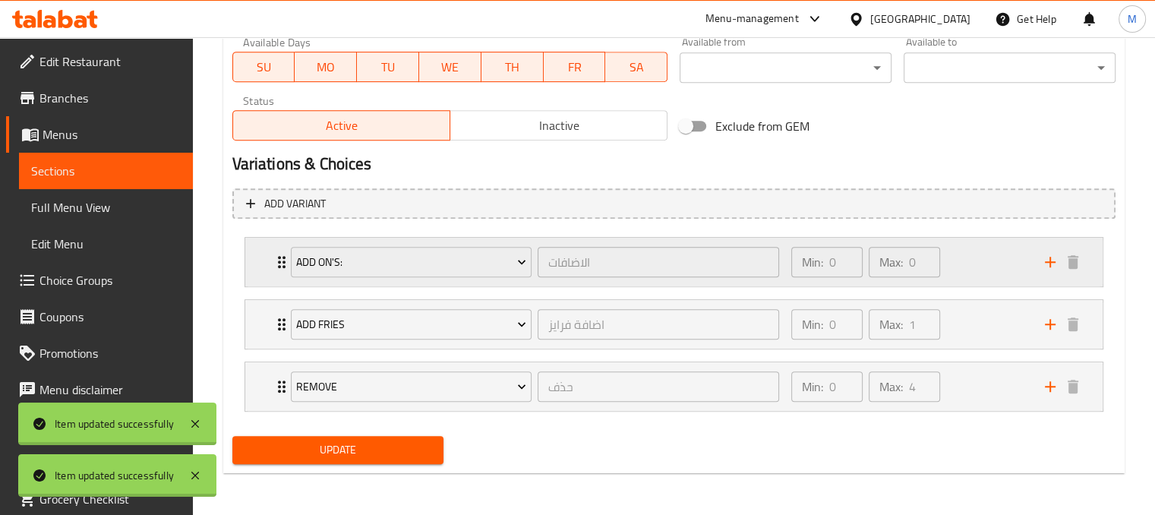
click at [992, 265] on div "Min: 0 ​ Max: 0 ​" at bounding box center [909, 262] width 254 height 49
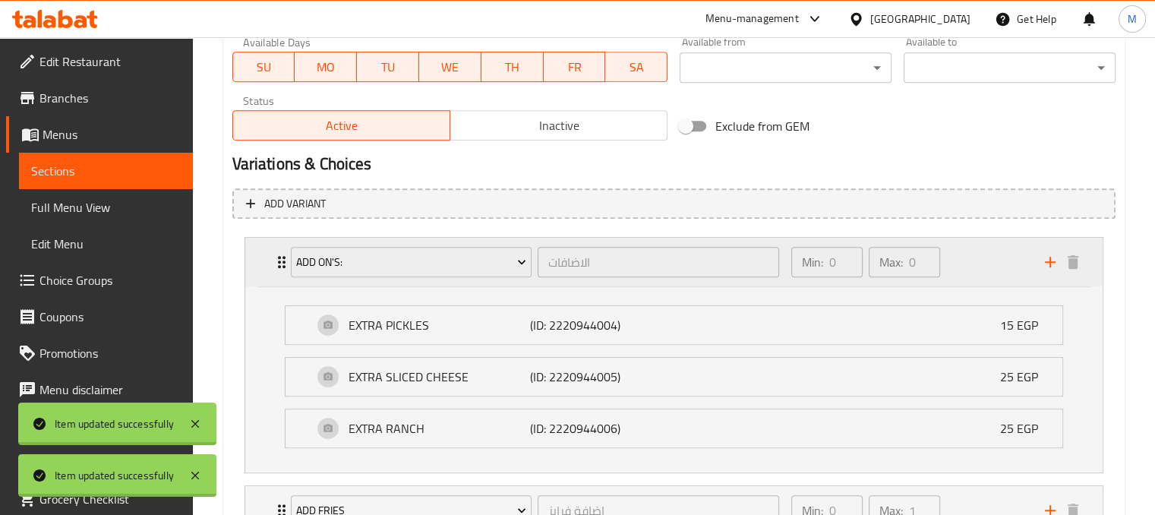
click at [990, 267] on div "Min: 0 ​ Max: 0 ​" at bounding box center [909, 262] width 254 height 49
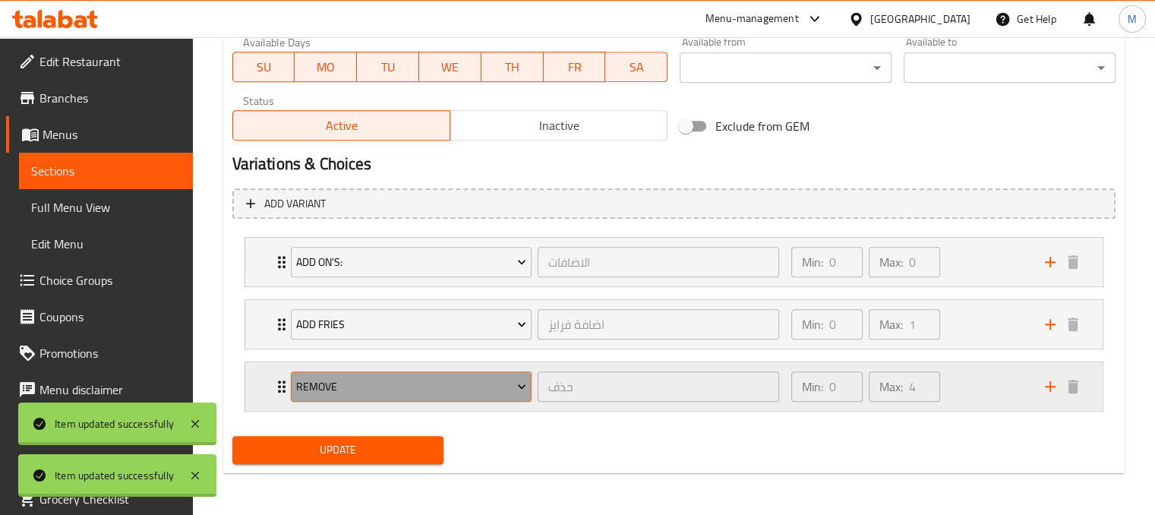
click at [493, 387] on span "Remove" at bounding box center [411, 386] width 230 height 19
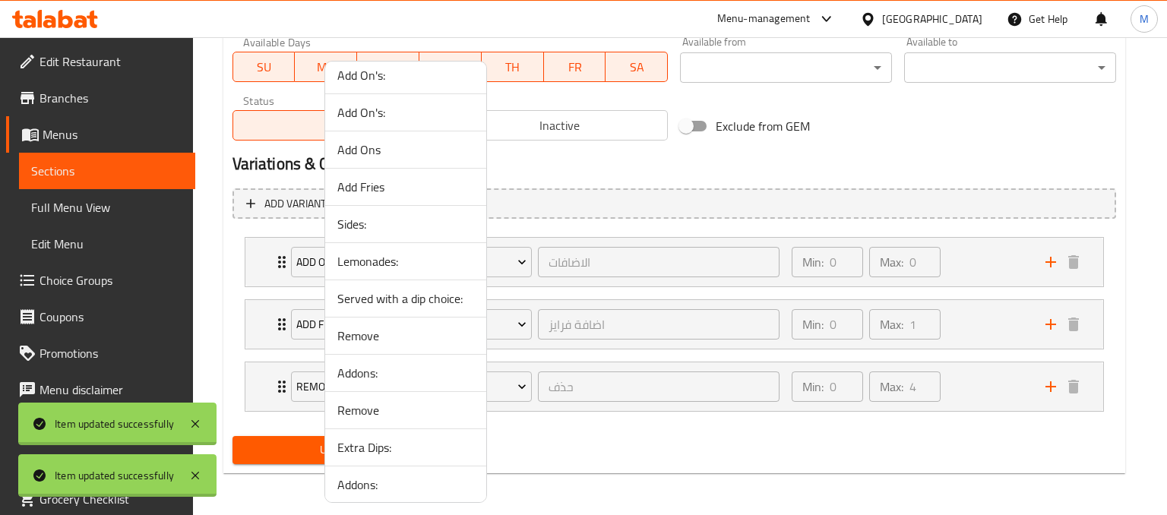
scroll to position [1092, 0]
click at [352, 218] on span "Sides:" at bounding box center [405, 222] width 137 height 18
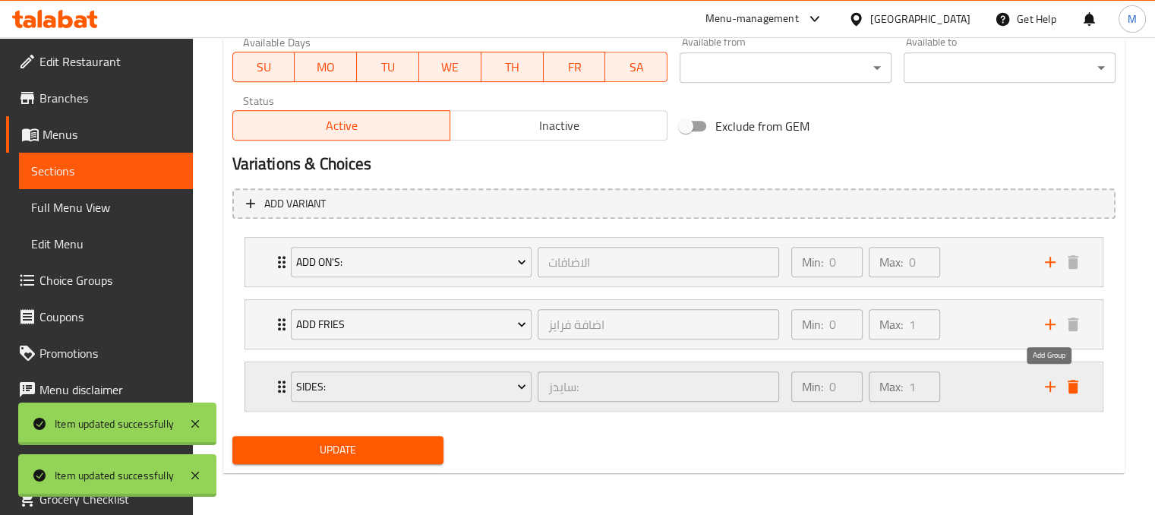
click at [1057, 393] on icon "add" at bounding box center [1050, 386] width 18 height 18
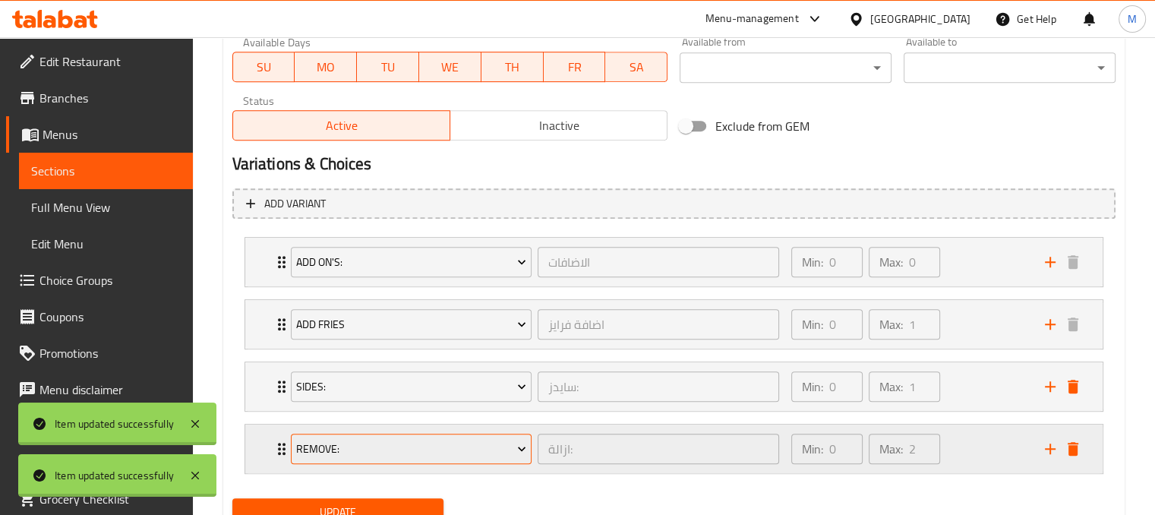
click at [418, 445] on span "Remove:" at bounding box center [411, 449] width 230 height 19
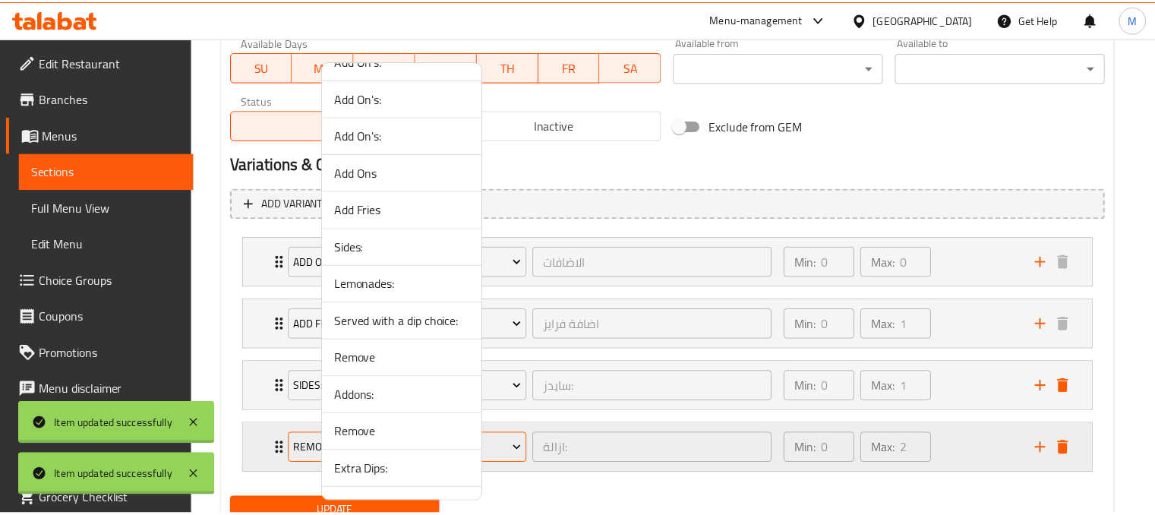
scroll to position [1030, 0]
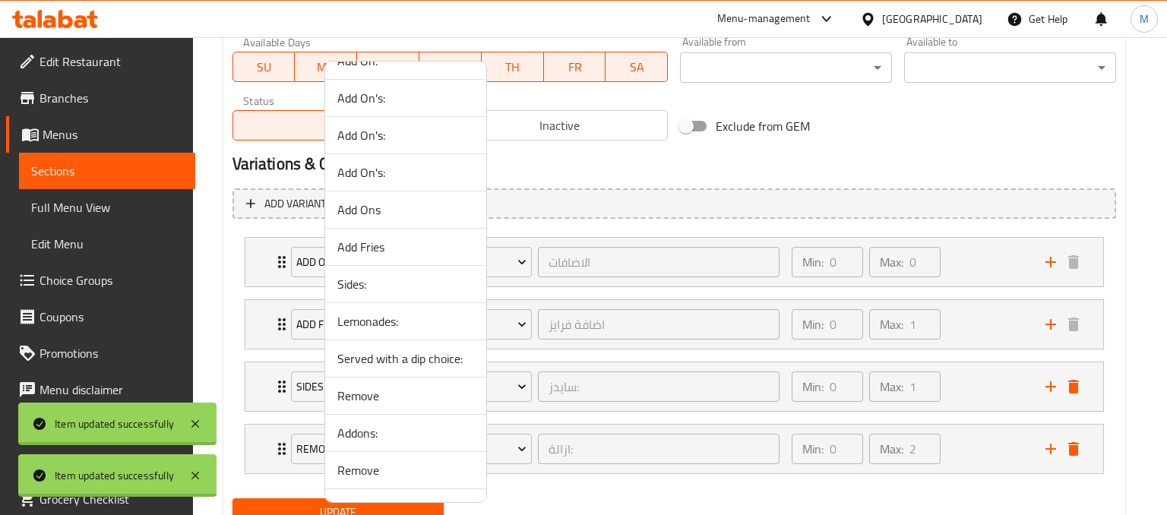
click at [356, 317] on span "Lemonades:" at bounding box center [405, 321] width 137 height 18
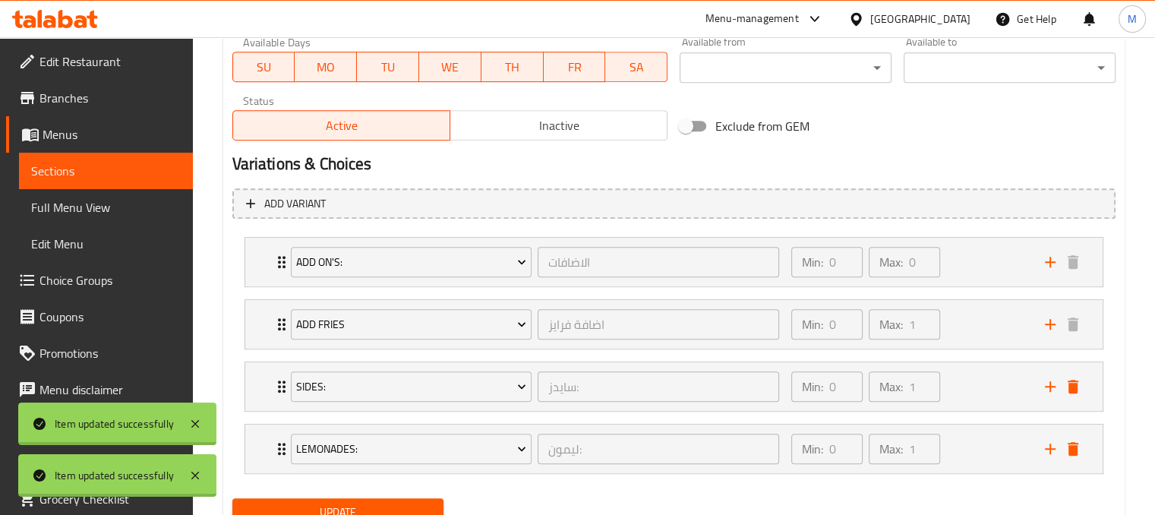
scroll to position [791, 0]
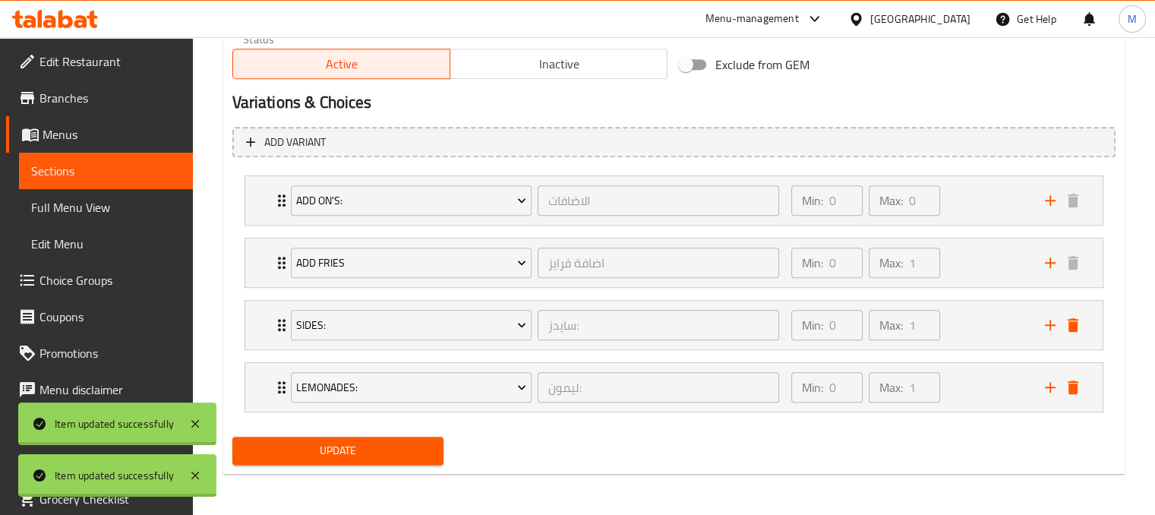
click at [337, 450] on span "Update" at bounding box center [339, 450] width 188 height 19
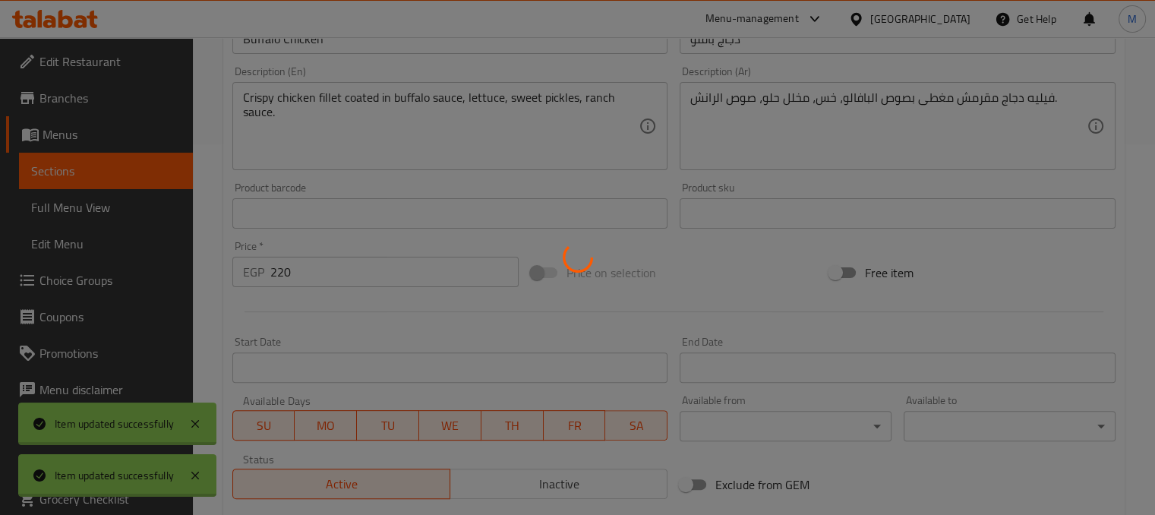
scroll to position [0, 0]
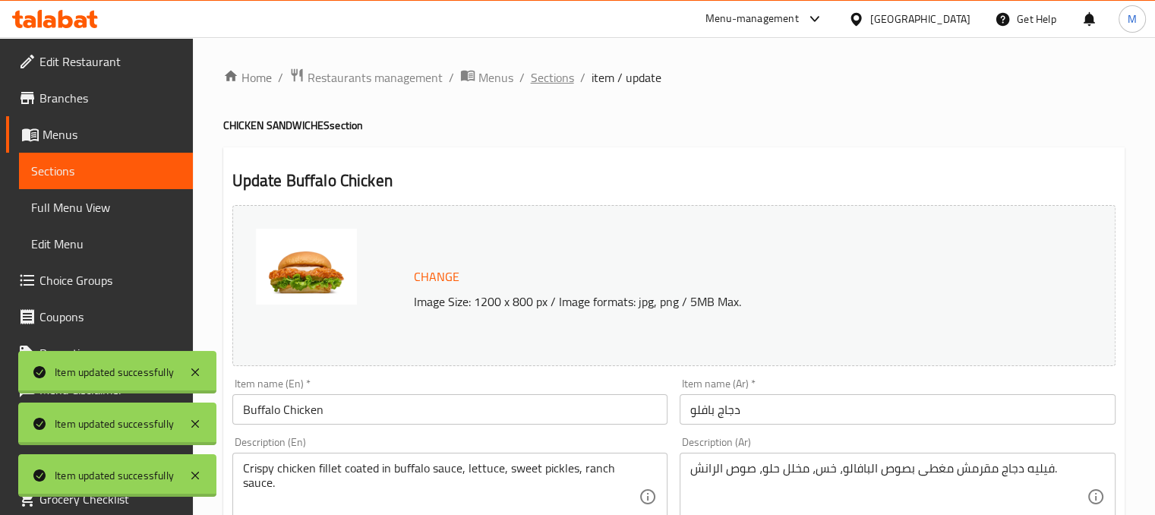
click at [558, 81] on span "Sections" at bounding box center [552, 77] width 43 height 18
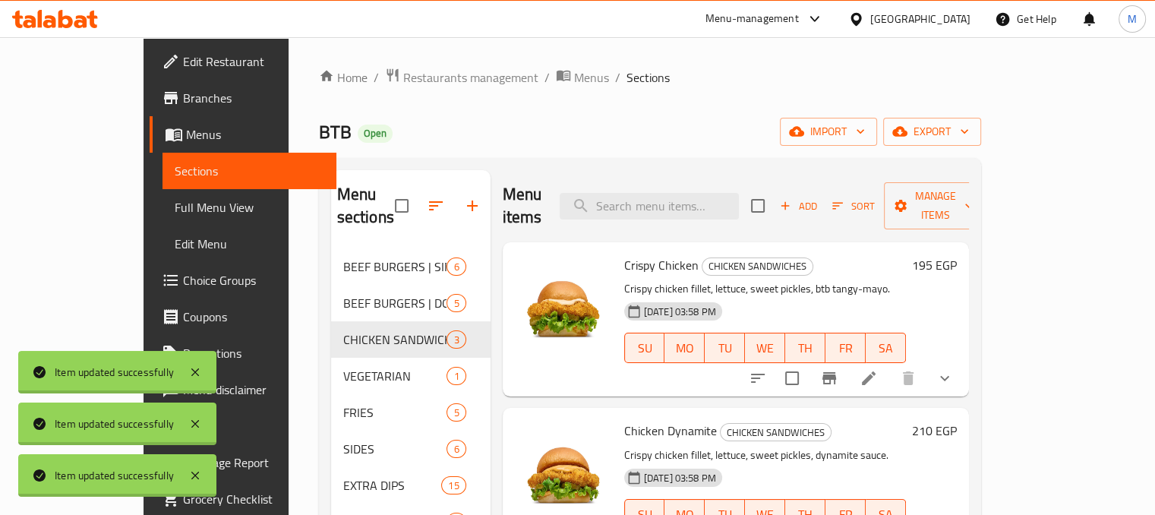
scroll to position [213, 0]
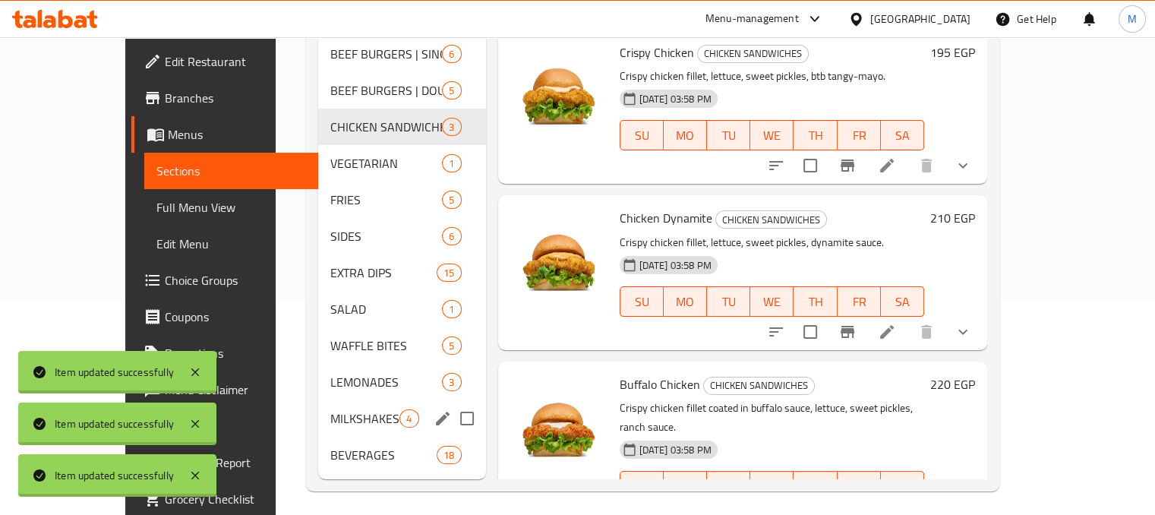
click at [330, 409] on span "MILKSHAKES" at bounding box center [364, 418] width 69 height 18
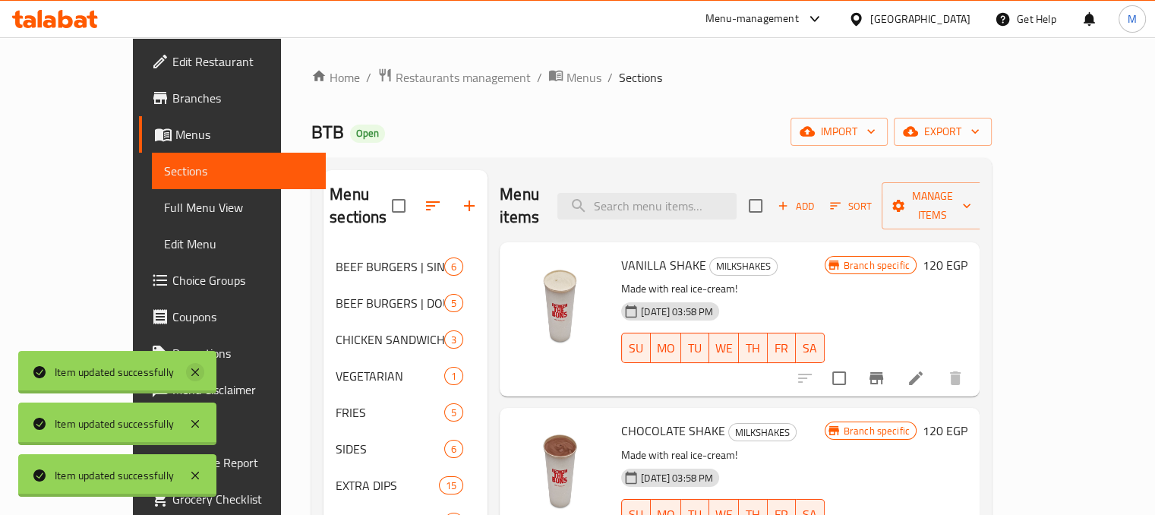
click at [197, 377] on icon at bounding box center [195, 372] width 18 height 18
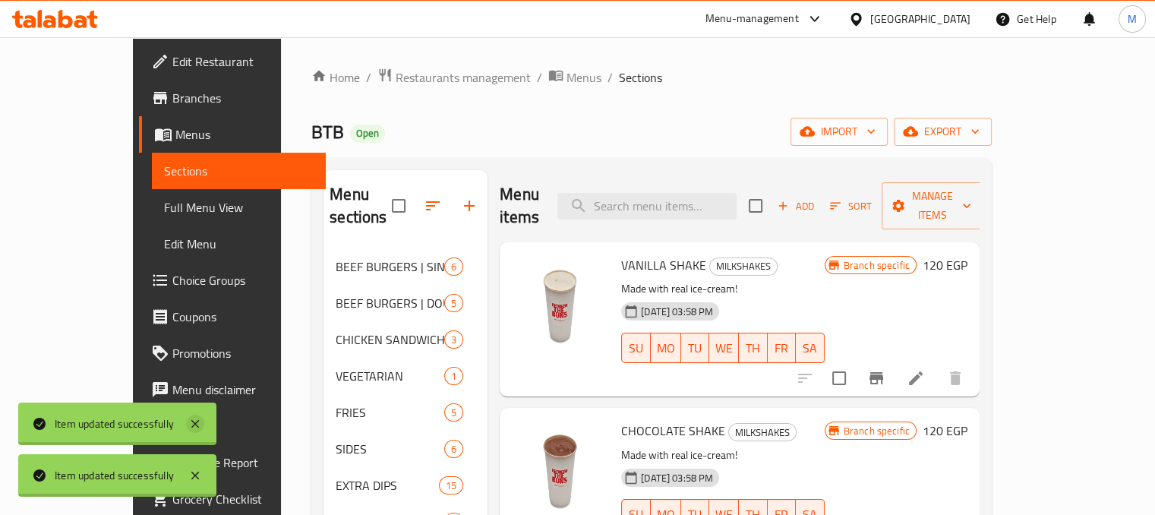
click at [201, 426] on icon at bounding box center [195, 424] width 18 height 18
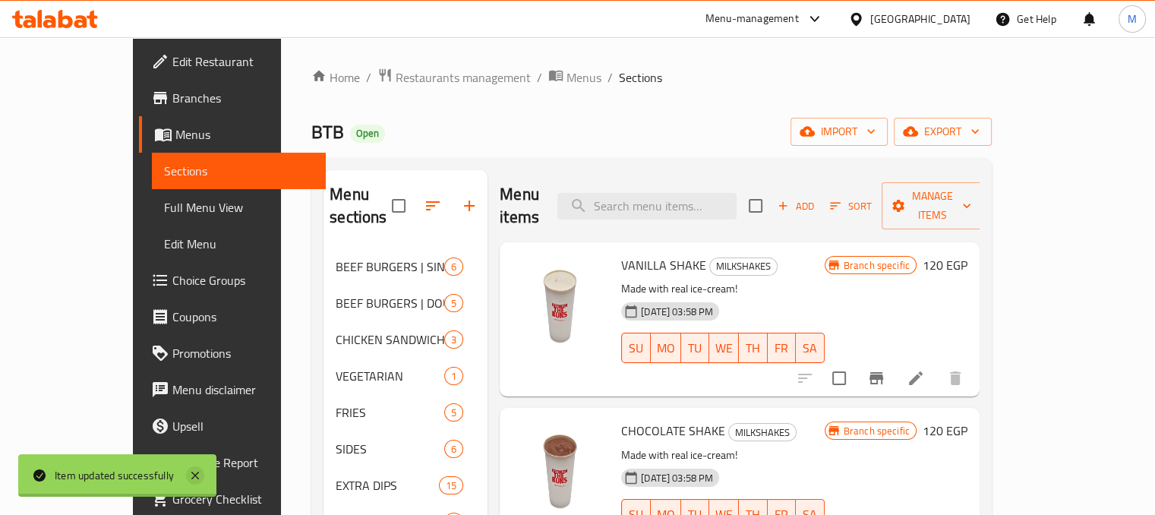
click at [200, 475] on icon at bounding box center [195, 475] width 18 height 18
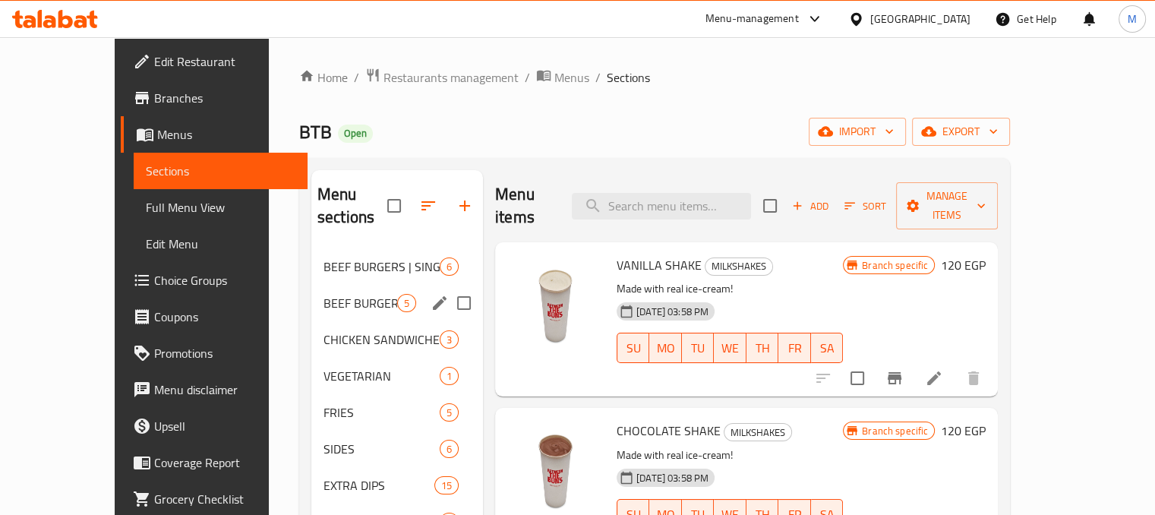
click at [324, 294] on span "BEEF BURGERS | DOUBLE" at bounding box center [361, 303] width 74 height 18
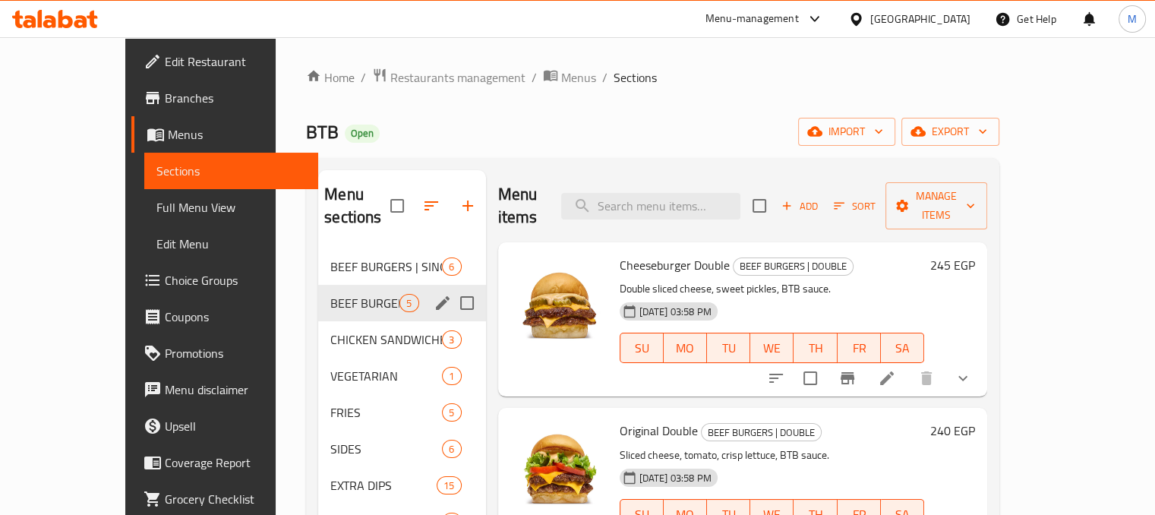
click at [321, 254] on div "BEEF BURGERS | SINGLE 6" at bounding box center [401, 266] width 167 height 36
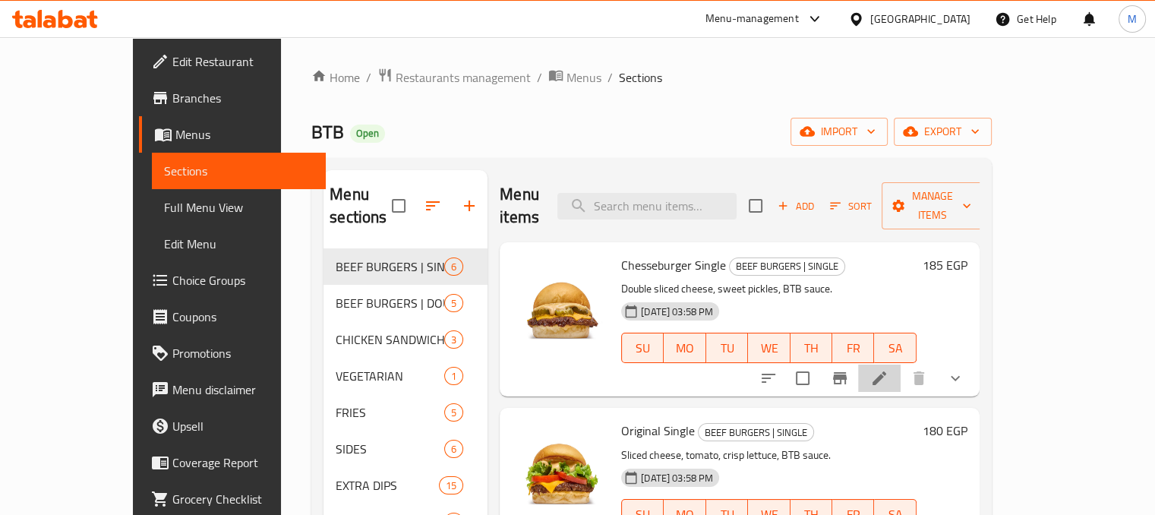
click at [901, 365] on li at bounding box center [879, 378] width 43 height 27
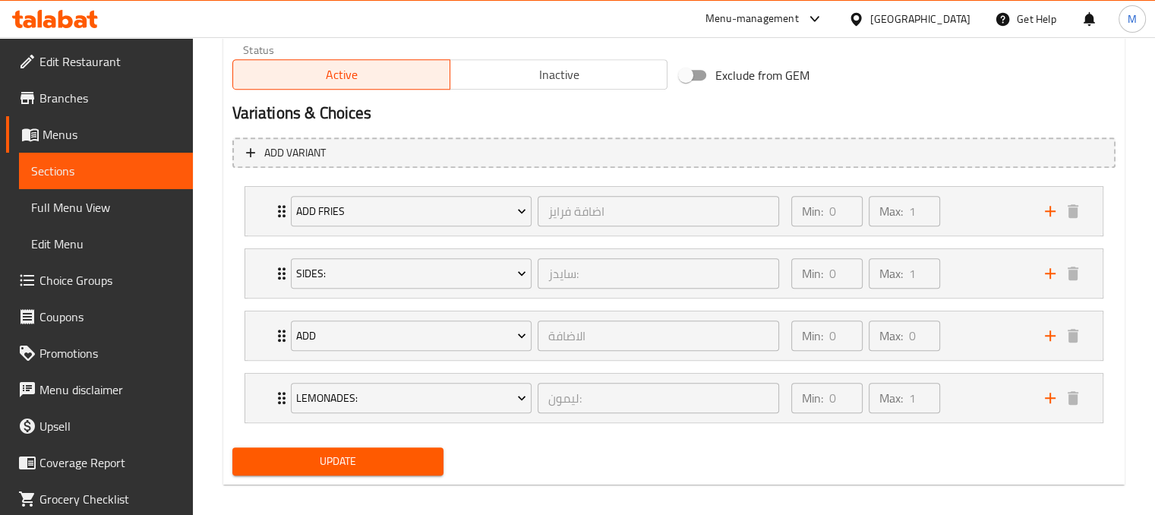
scroll to position [791, 0]
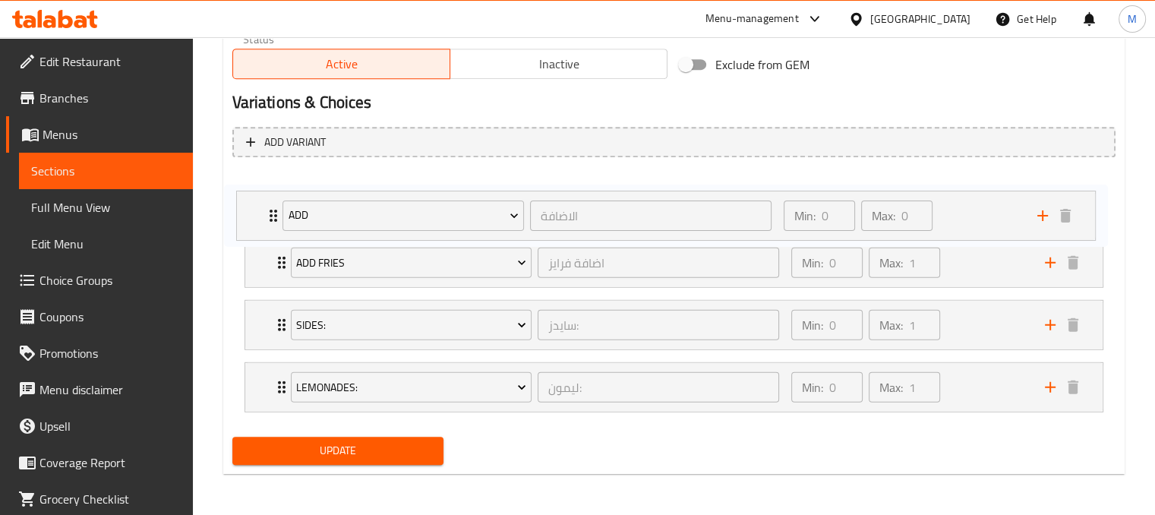
drag, startPoint x: 985, startPoint y: 317, endPoint x: 979, endPoint y: 185, distance: 131.5
click at [979, 185] on div "Add Fries اضافة فرايز ​ Min: 0 ​ Max: 1 ​ Original Fries (ID: 2269130011) 85 EG…" at bounding box center [673, 293] width 883 height 249
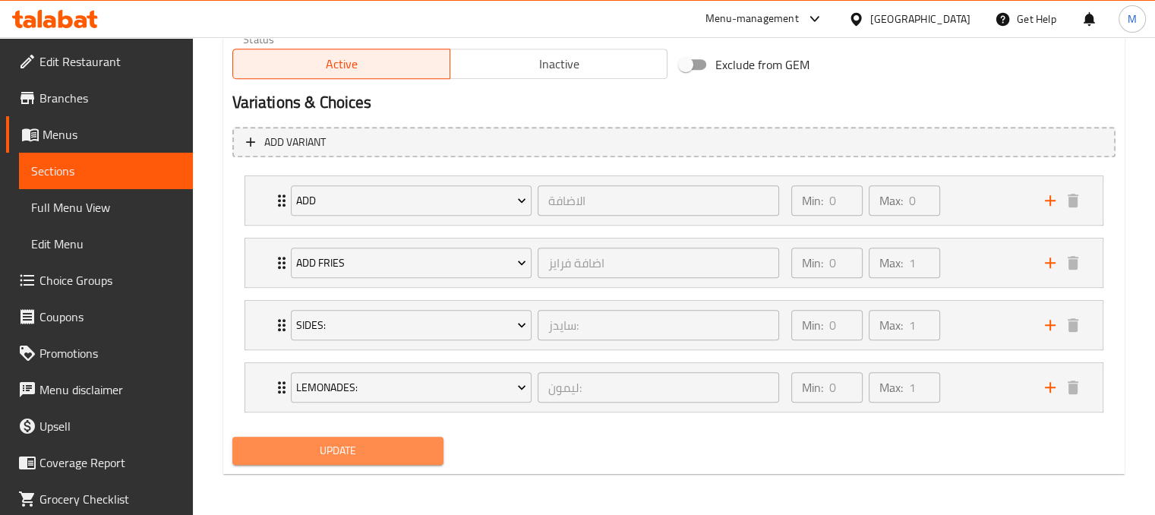
click at [344, 449] on span "Update" at bounding box center [339, 450] width 188 height 19
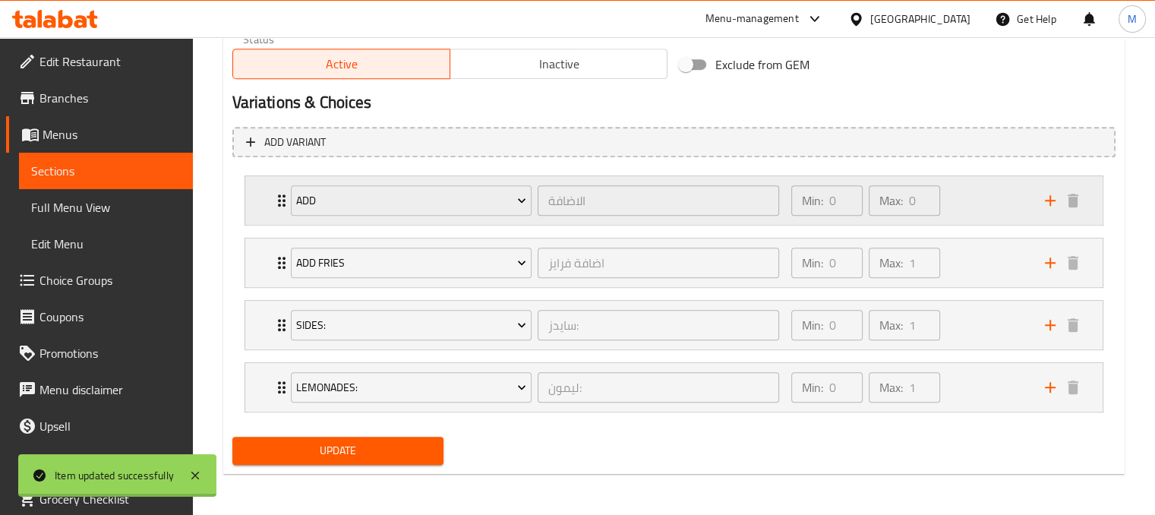
click at [276, 198] on icon "Expand" at bounding box center [282, 200] width 18 height 18
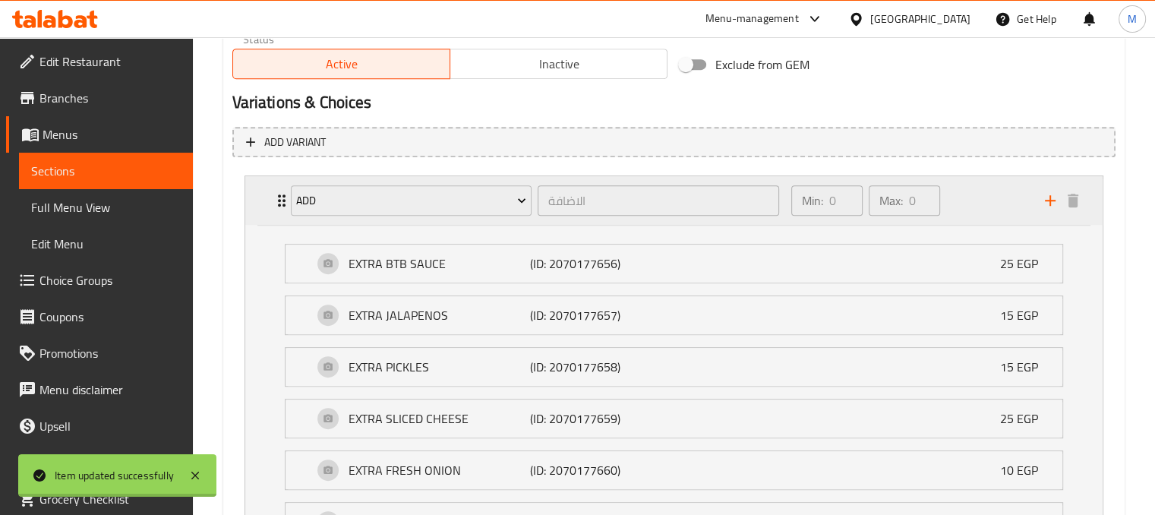
click at [276, 198] on icon "Expand" at bounding box center [282, 200] width 18 height 18
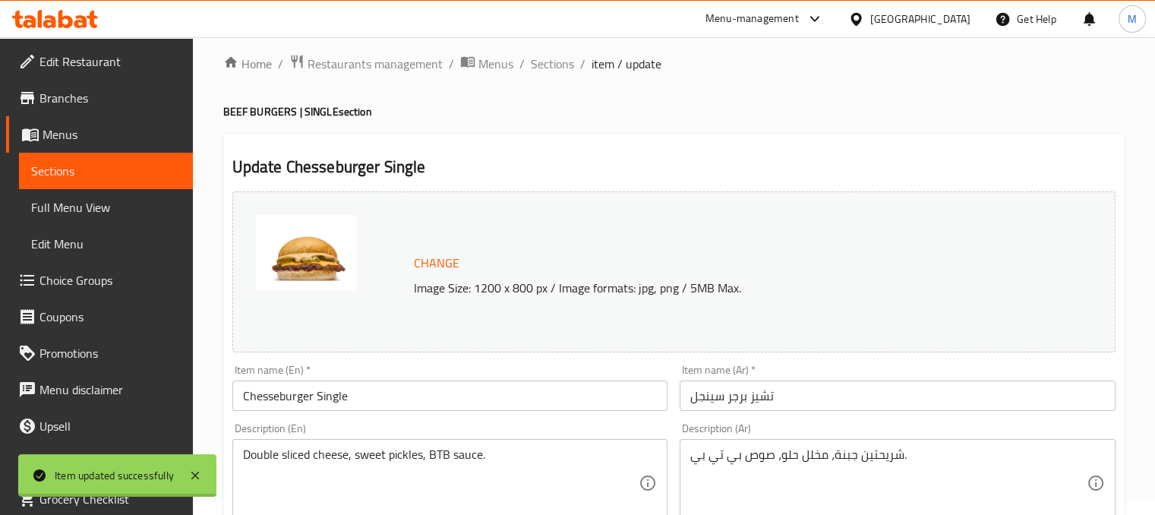
scroll to position [0, 0]
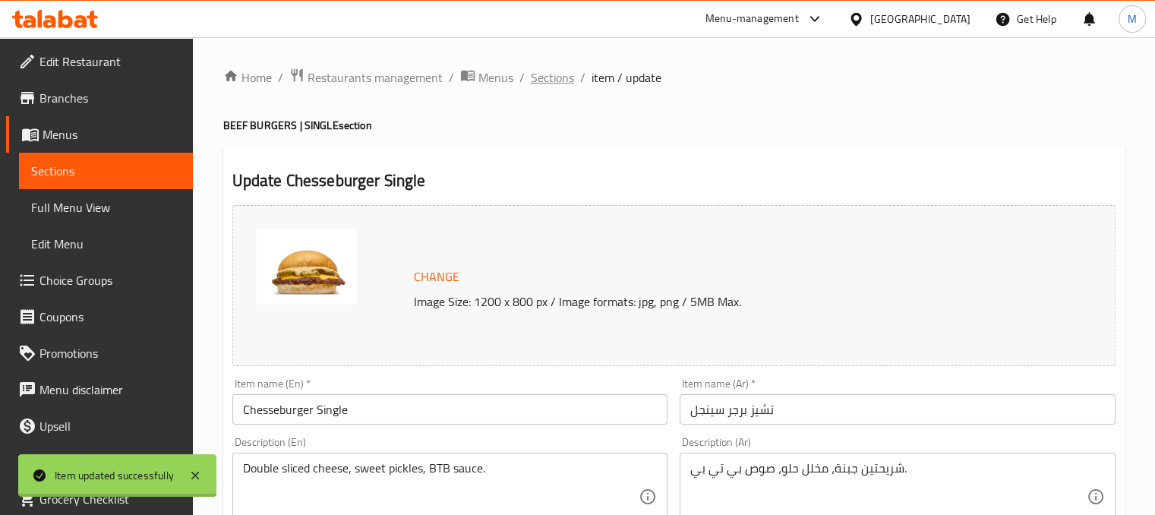
click at [556, 82] on span "Sections" at bounding box center [552, 77] width 43 height 18
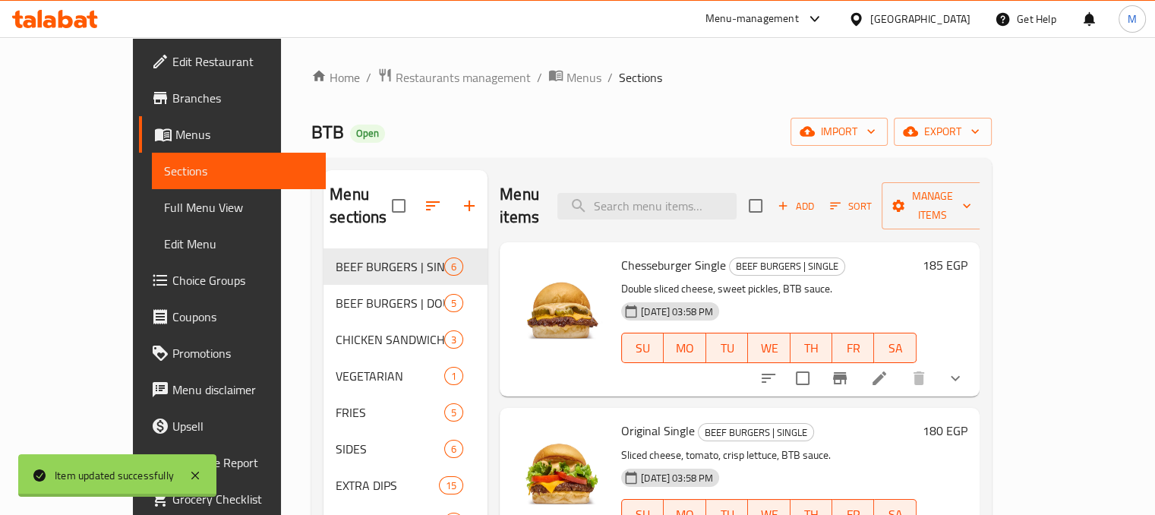
scroll to position [131, 0]
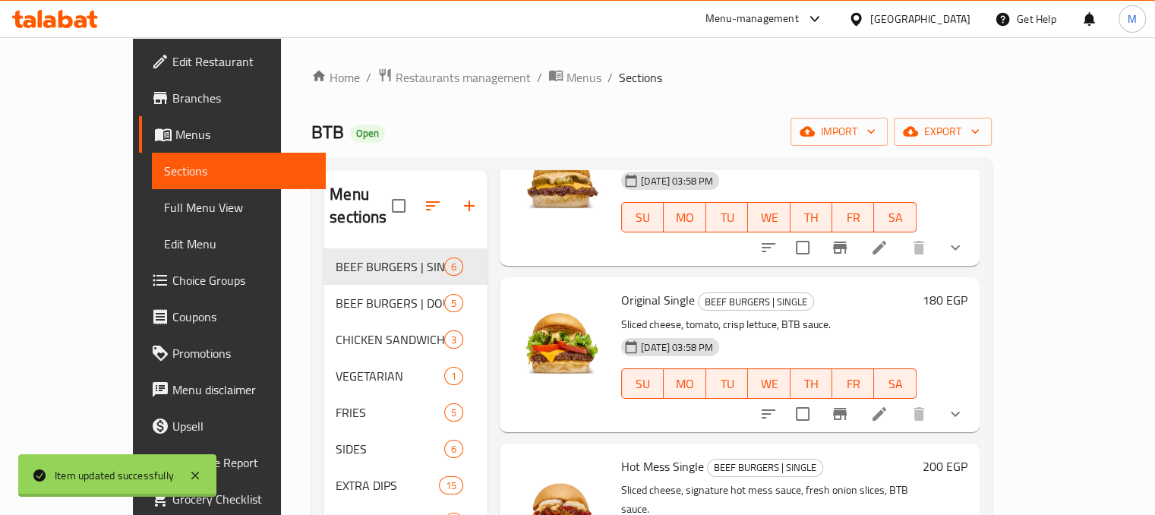
click at [974, 409] on div at bounding box center [861, 414] width 223 height 36
click at [901, 400] on li at bounding box center [879, 413] width 43 height 27
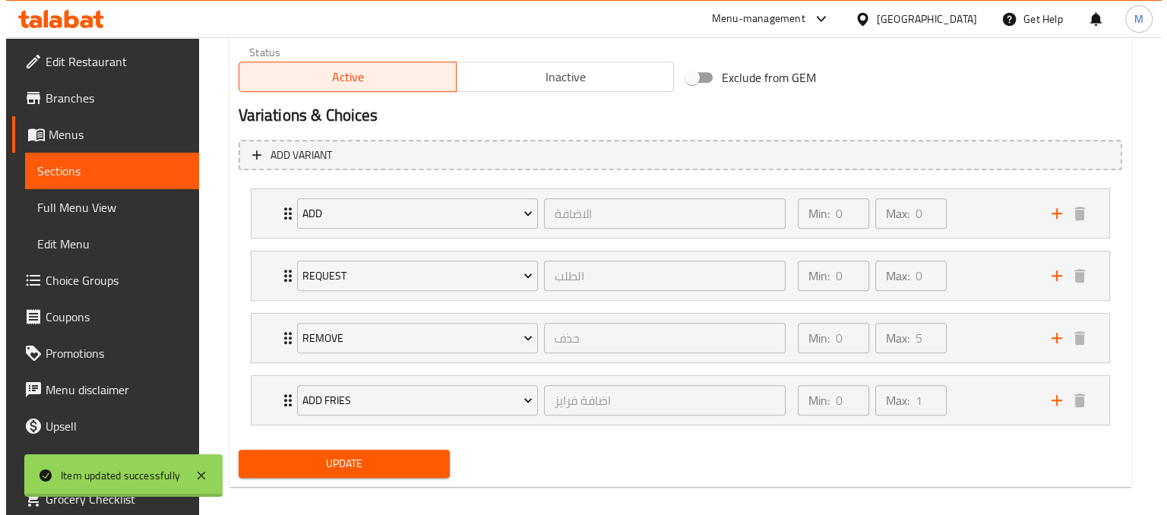
scroll to position [791, 0]
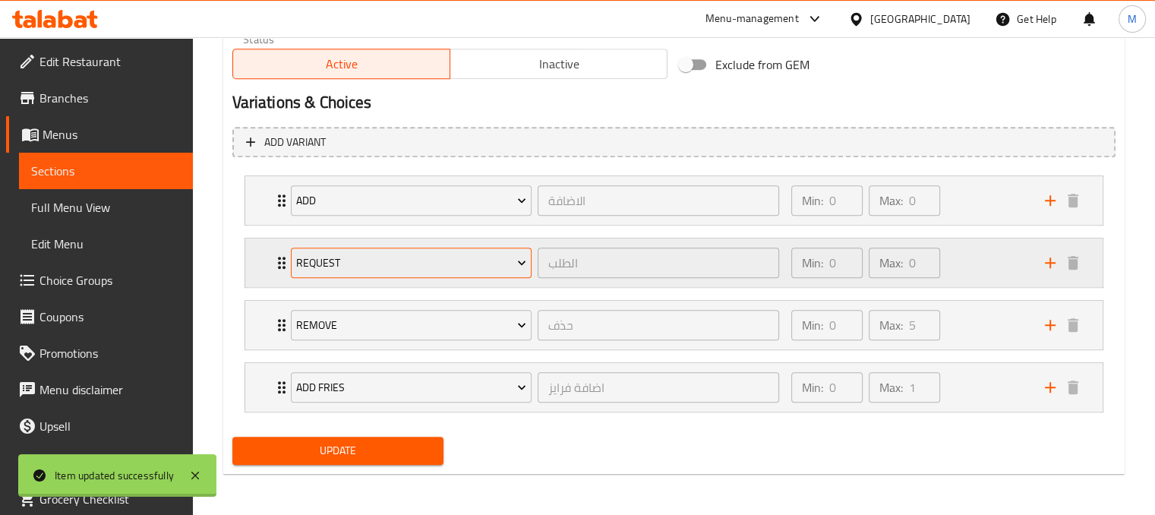
click at [492, 270] on span "Request" at bounding box center [411, 263] width 230 height 19
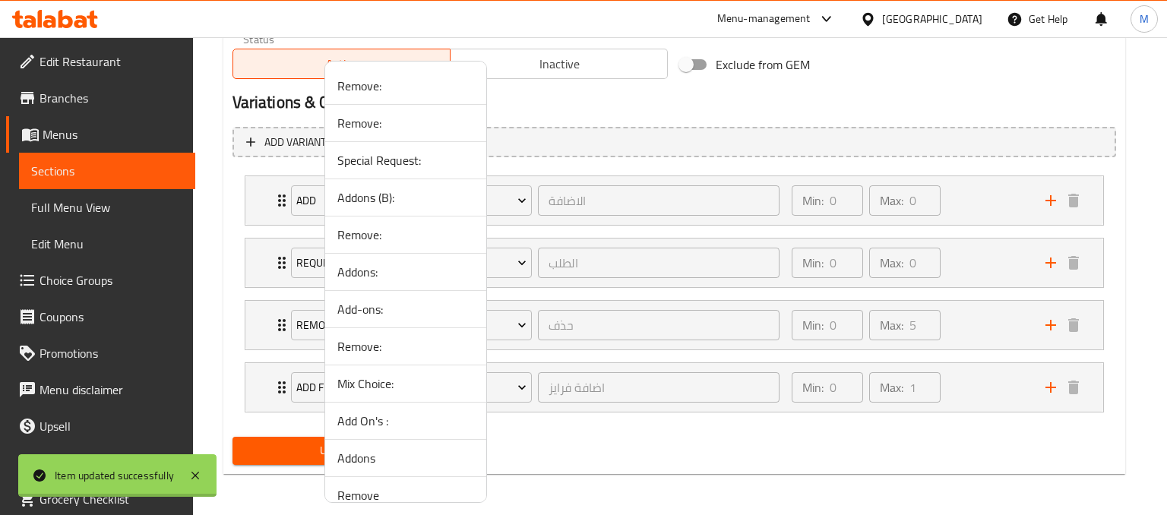
click at [602, 447] on div at bounding box center [583, 257] width 1167 height 515
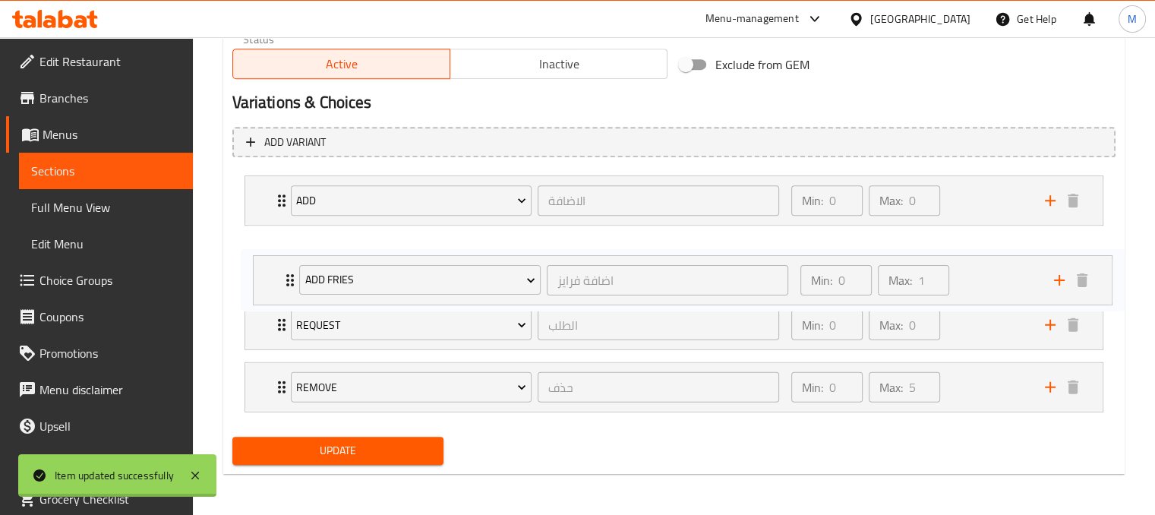
drag, startPoint x: 977, startPoint y: 393, endPoint x: 987, endPoint y: 269, distance: 124.9
click at [987, 269] on div "add الاضافة ​ Min: 0 ​ Max: 0 ​ EXTRA BTB SAUCE (ID: 2220913726) 25 EGP Name (E…" at bounding box center [673, 293] width 883 height 249
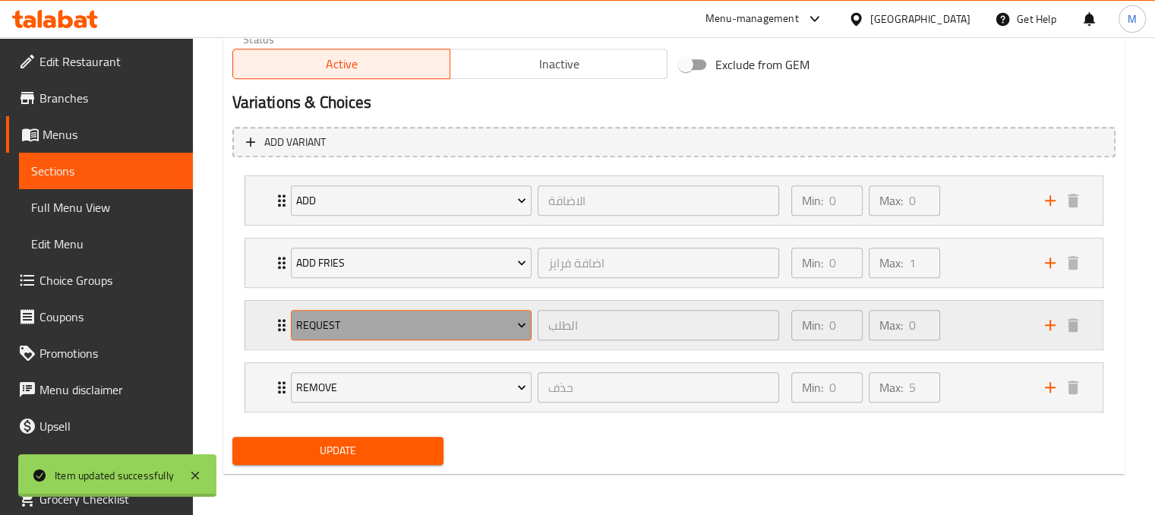
click at [487, 326] on span "Request" at bounding box center [411, 325] width 230 height 19
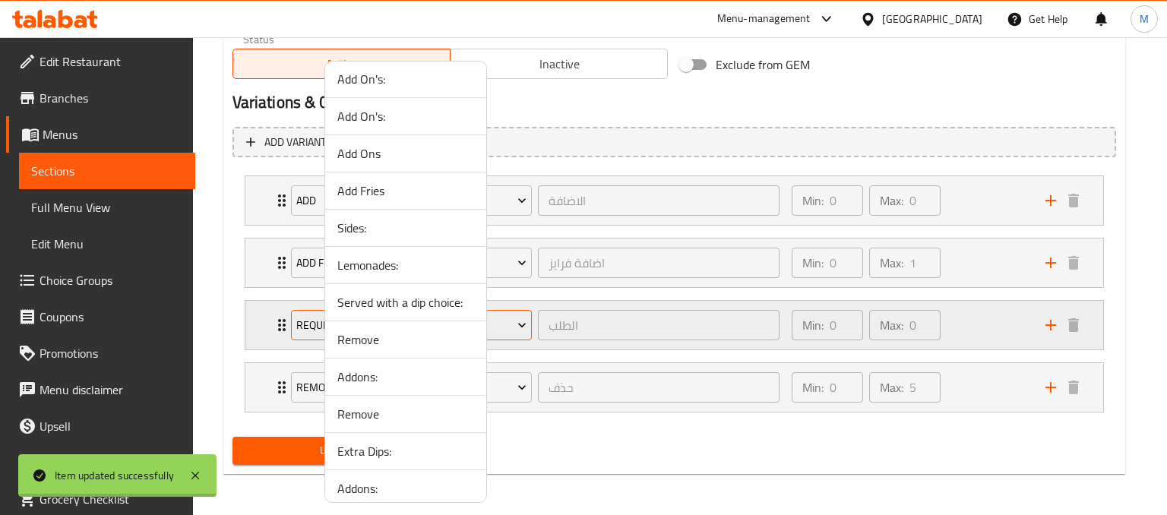
scroll to position [1177, 0]
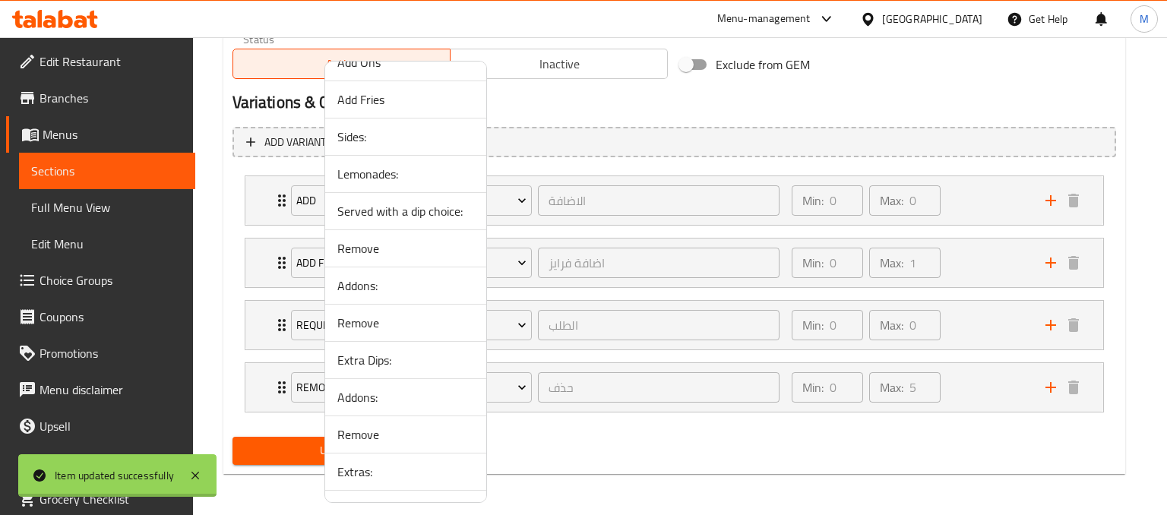
click at [365, 128] on span "Sides:" at bounding box center [405, 137] width 137 height 18
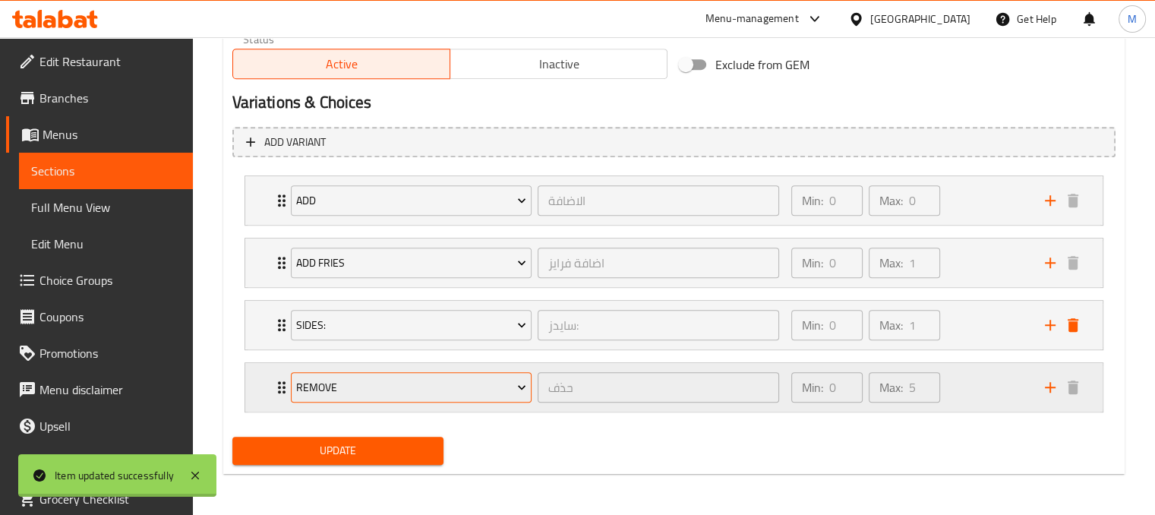
click at [392, 389] on span "Remove" at bounding box center [411, 387] width 230 height 19
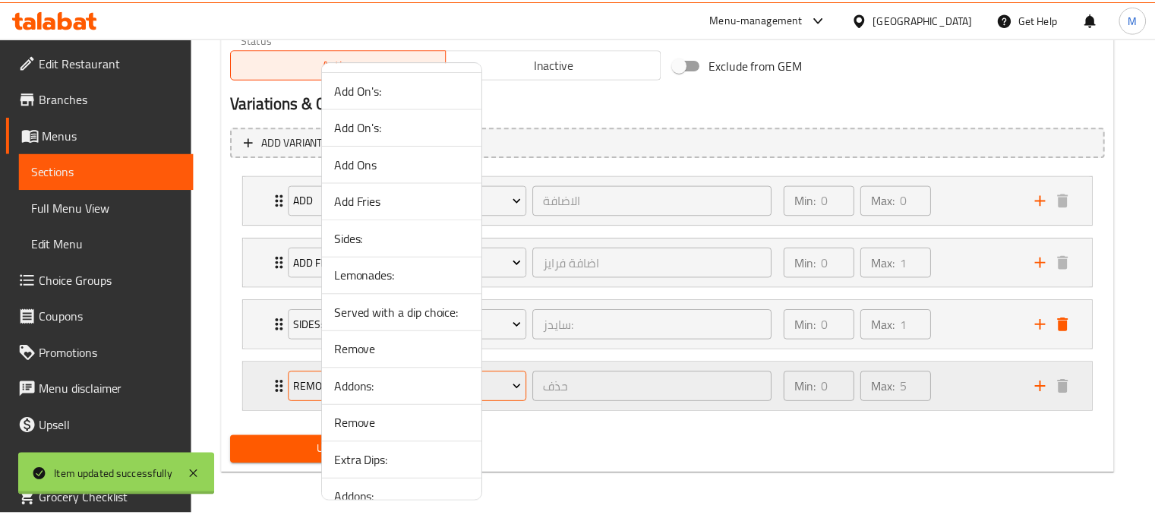
scroll to position [1077, 0]
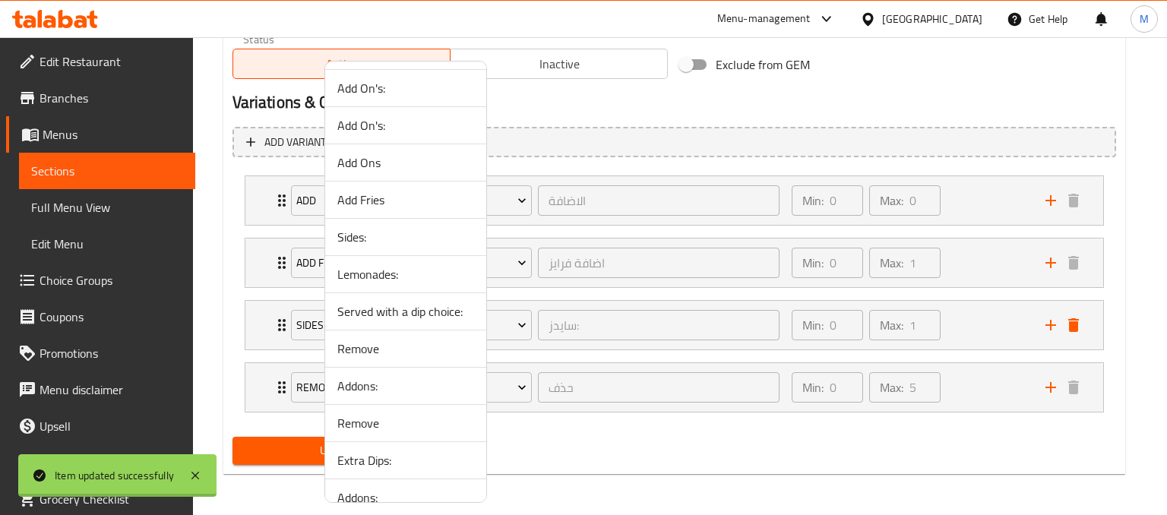
click at [376, 265] on span "Lemonades:" at bounding box center [405, 274] width 137 height 18
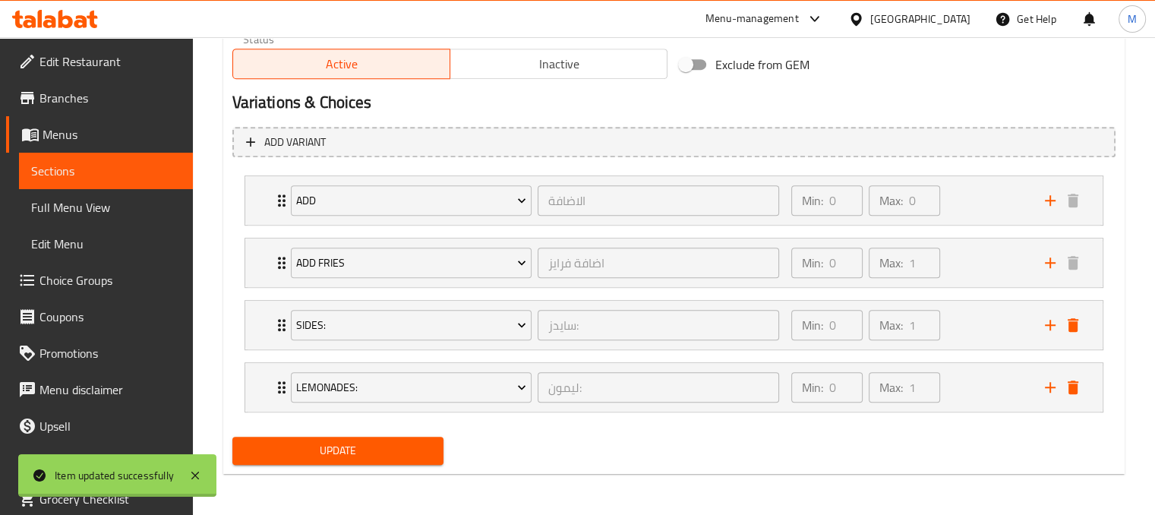
click at [328, 443] on span "Update" at bounding box center [339, 450] width 188 height 19
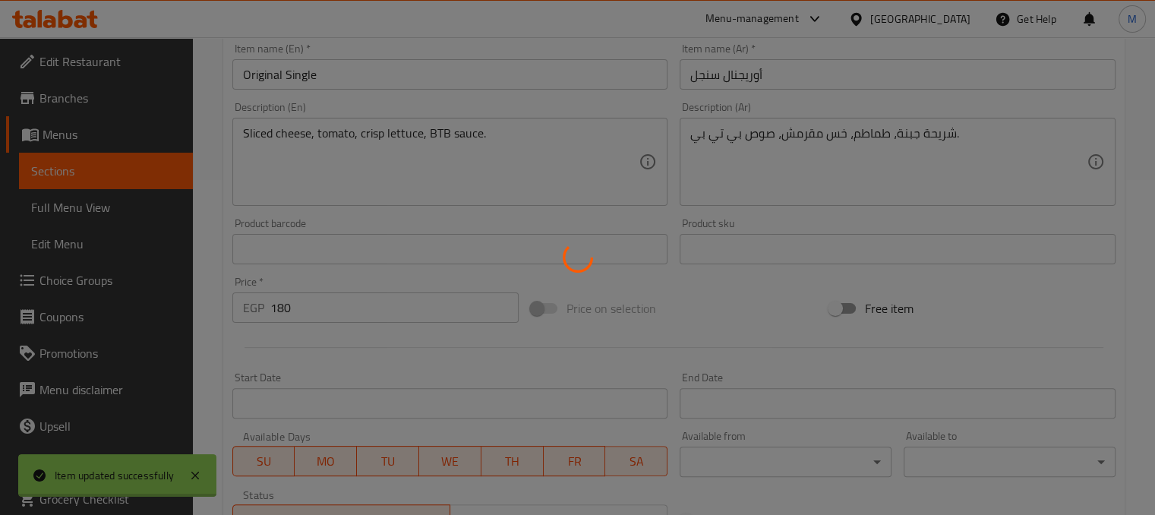
scroll to position [0, 0]
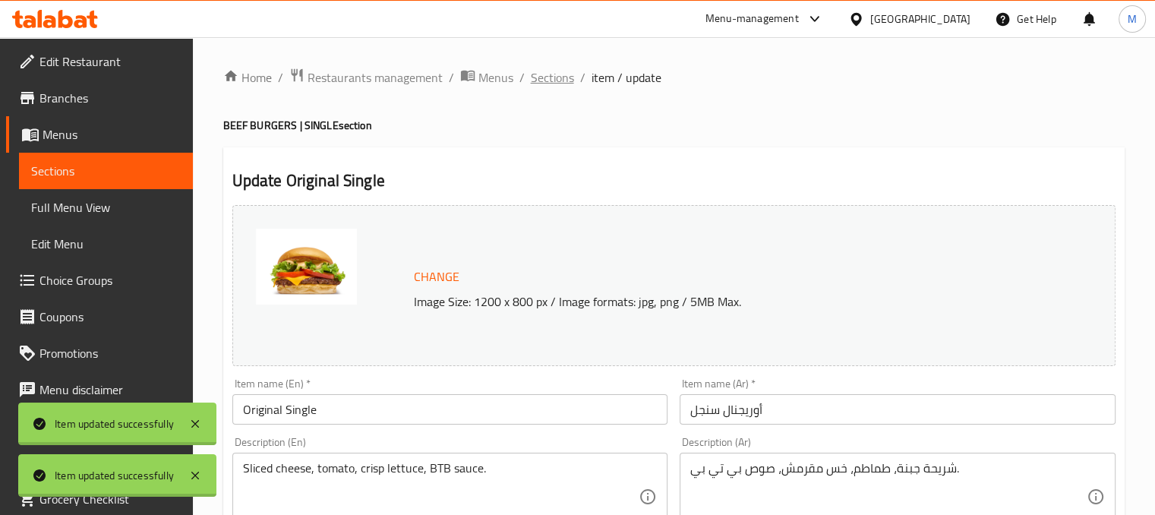
click at [551, 69] on span "Sections" at bounding box center [552, 77] width 43 height 18
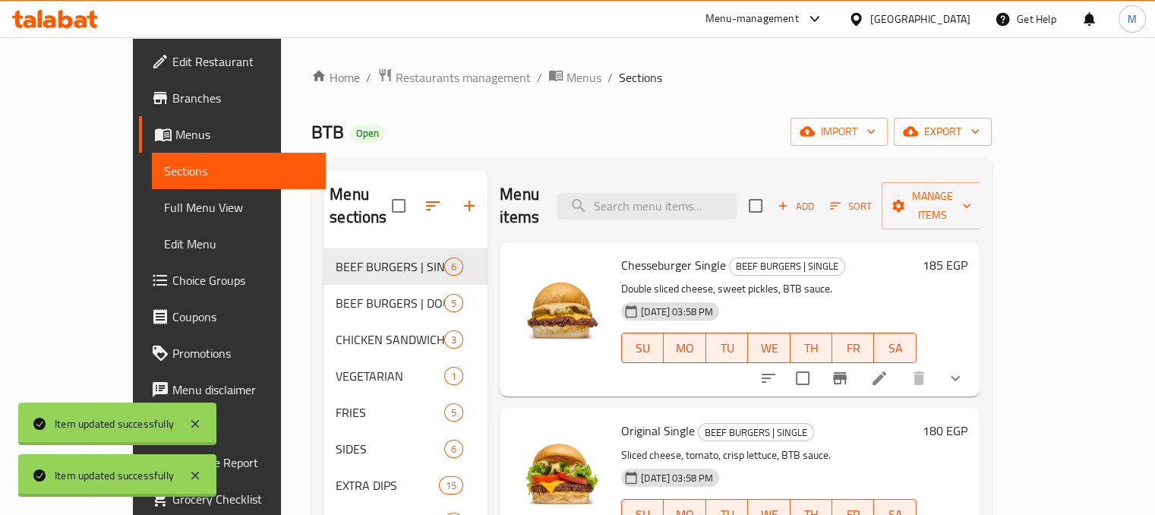
click at [804, 138] on div "BTB Open import export" at bounding box center [651, 132] width 681 height 28
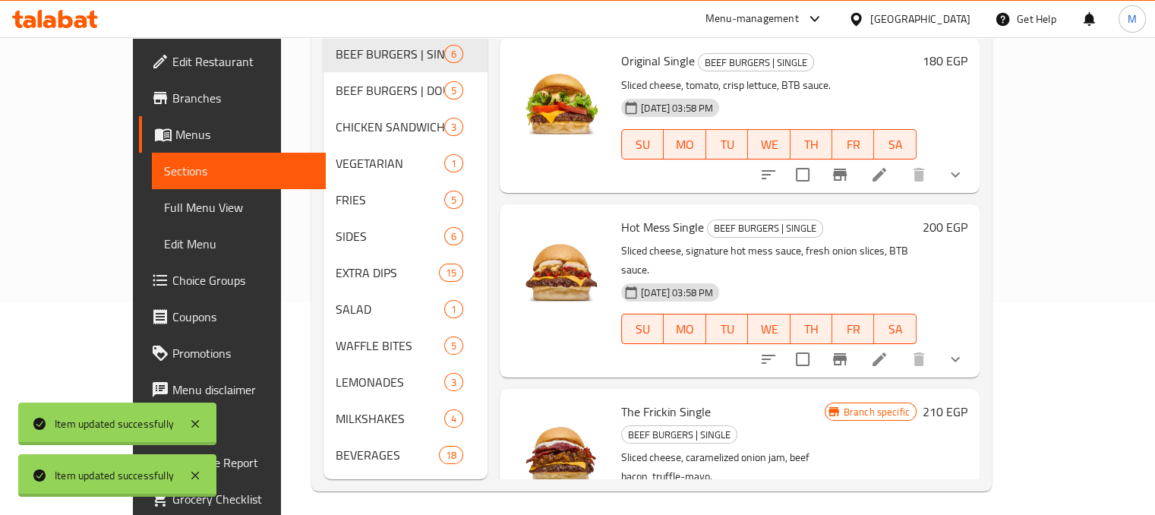
scroll to position [161, 0]
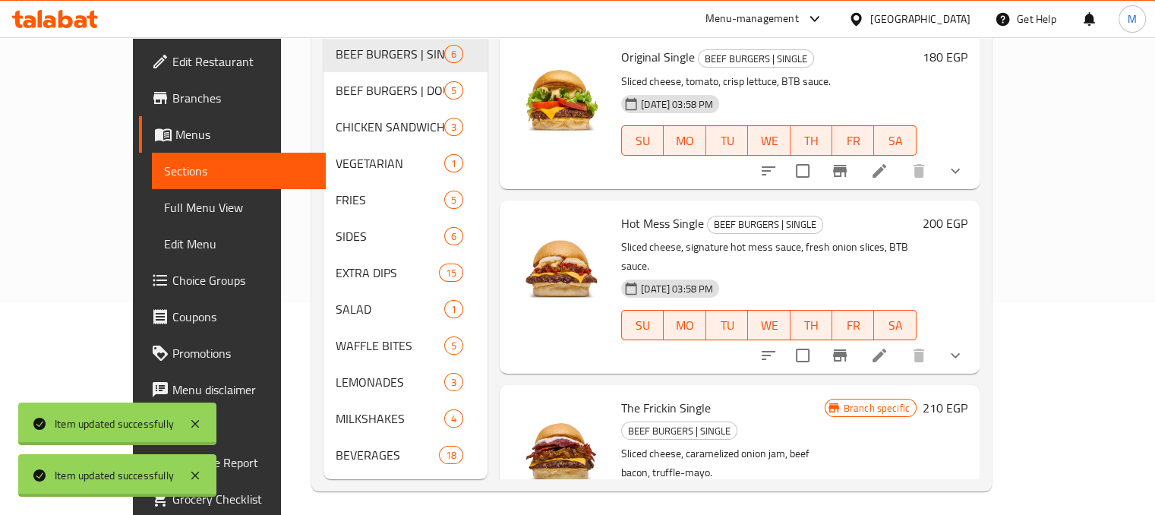
click at [889, 346] on icon at bounding box center [879, 355] width 18 height 18
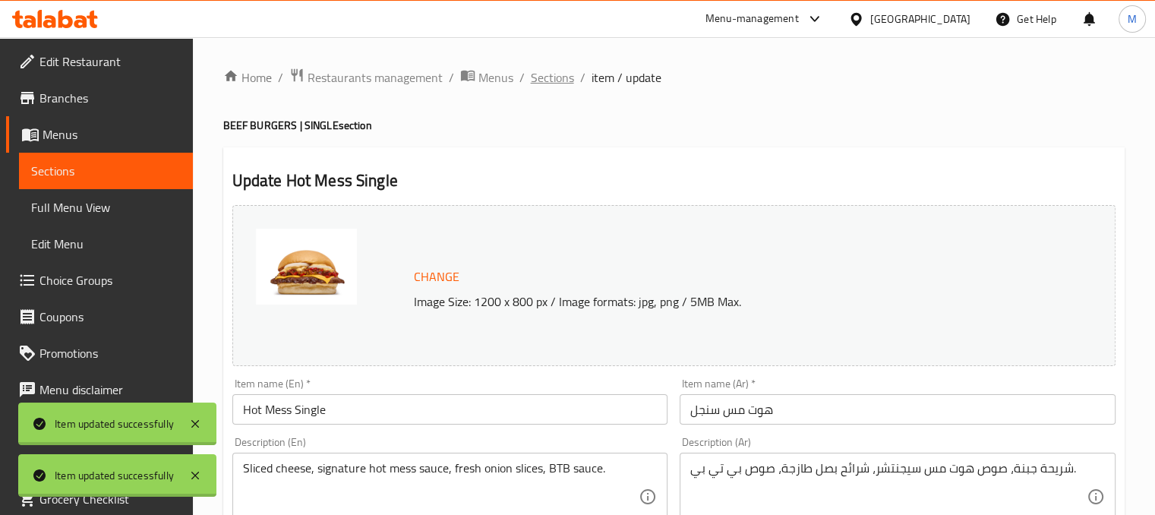
click at [554, 77] on span "Sections" at bounding box center [552, 77] width 43 height 18
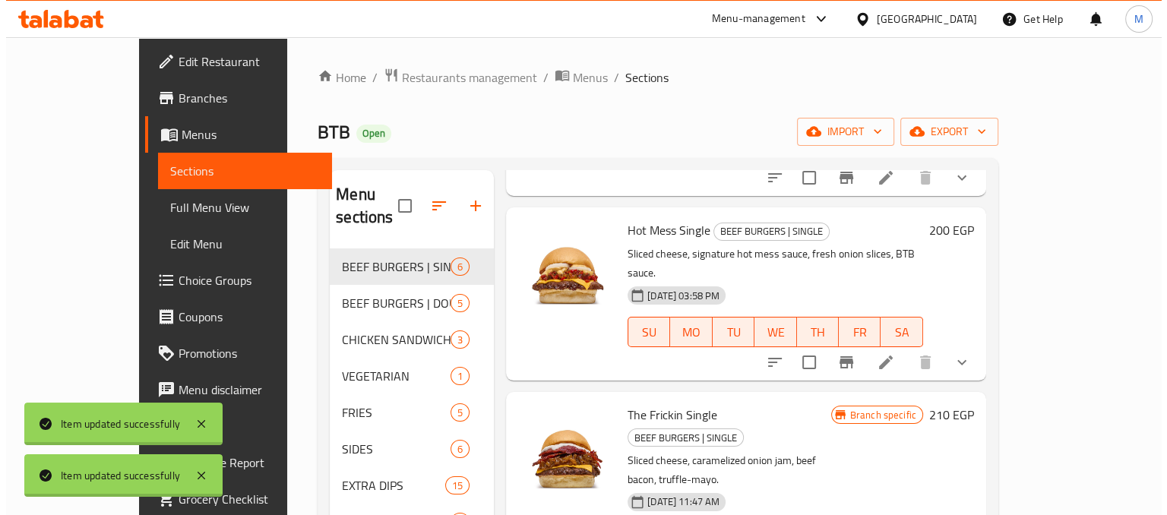
scroll to position [371, 0]
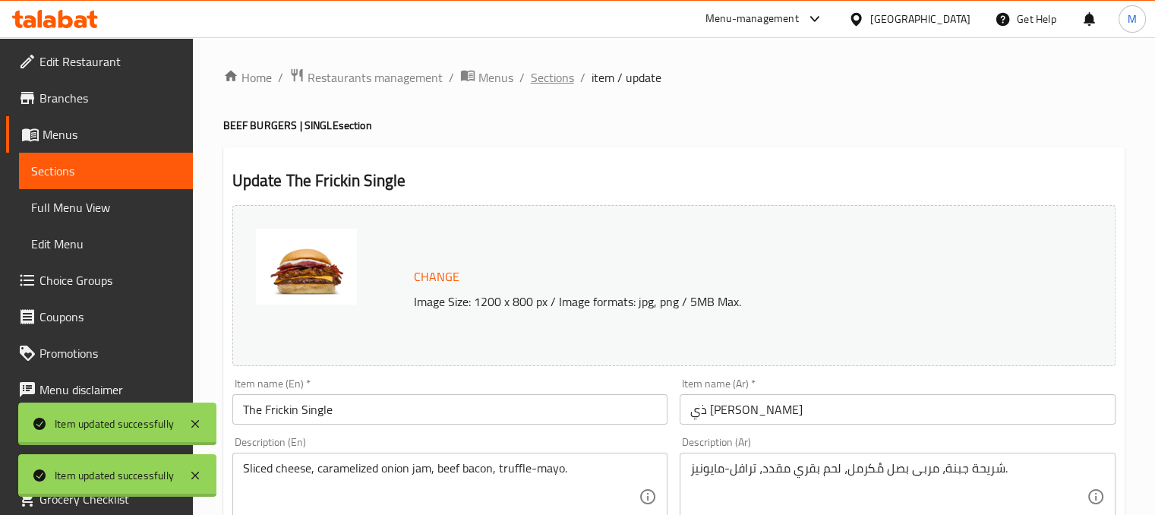
click at [538, 71] on span "Sections" at bounding box center [552, 77] width 43 height 18
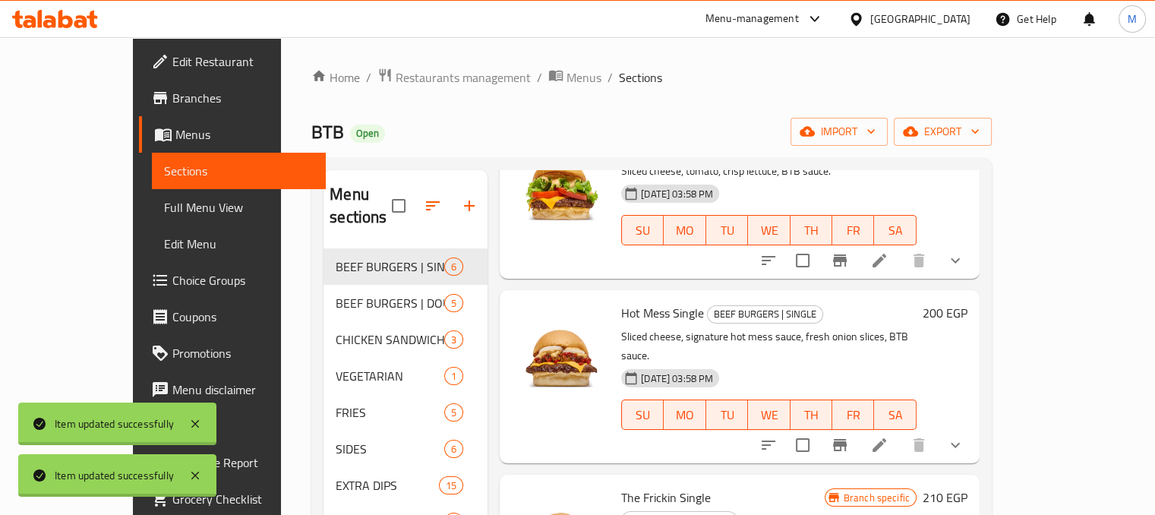
scroll to position [294, 0]
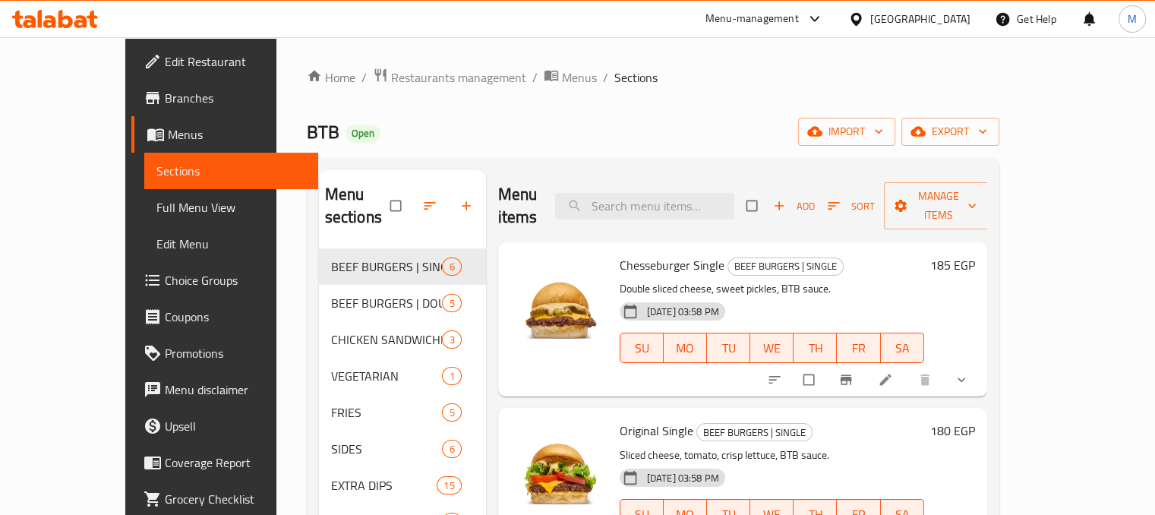
click at [891, 374] on icon at bounding box center [884, 379] width 11 height 11
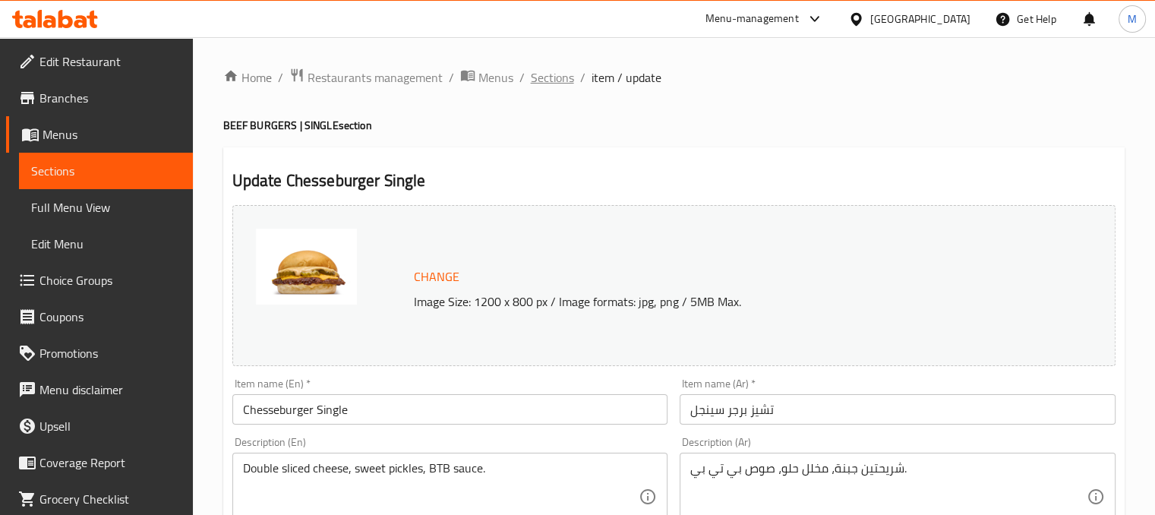
click at [552, 74] on span "Sections" at bounding box center [552, 77] width 43 height 18
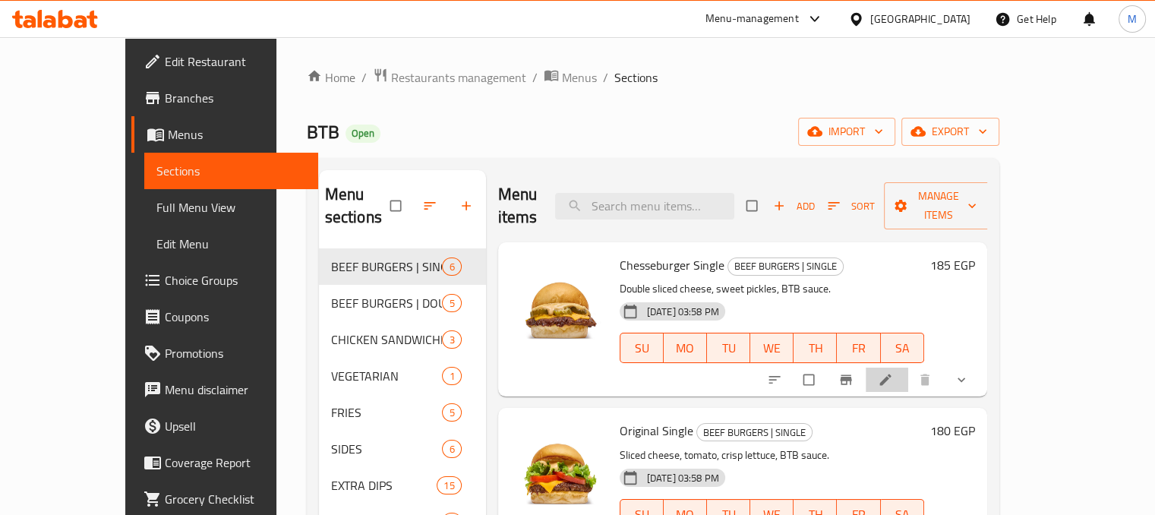
click at [908, 368] on li at bounding box center [887, 380] width 43 height 24
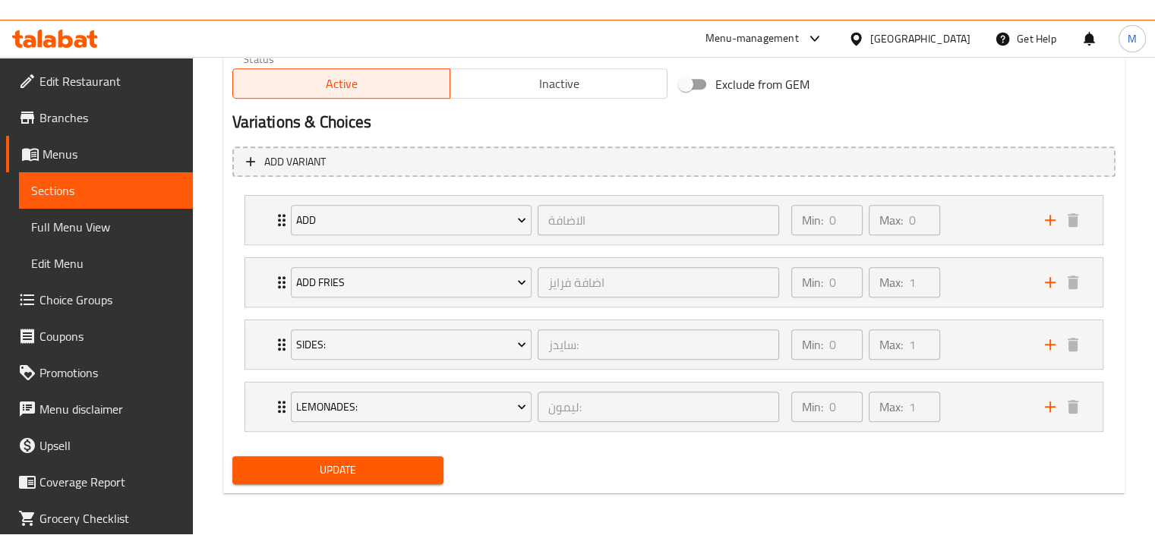
scroll to position [751, 0]
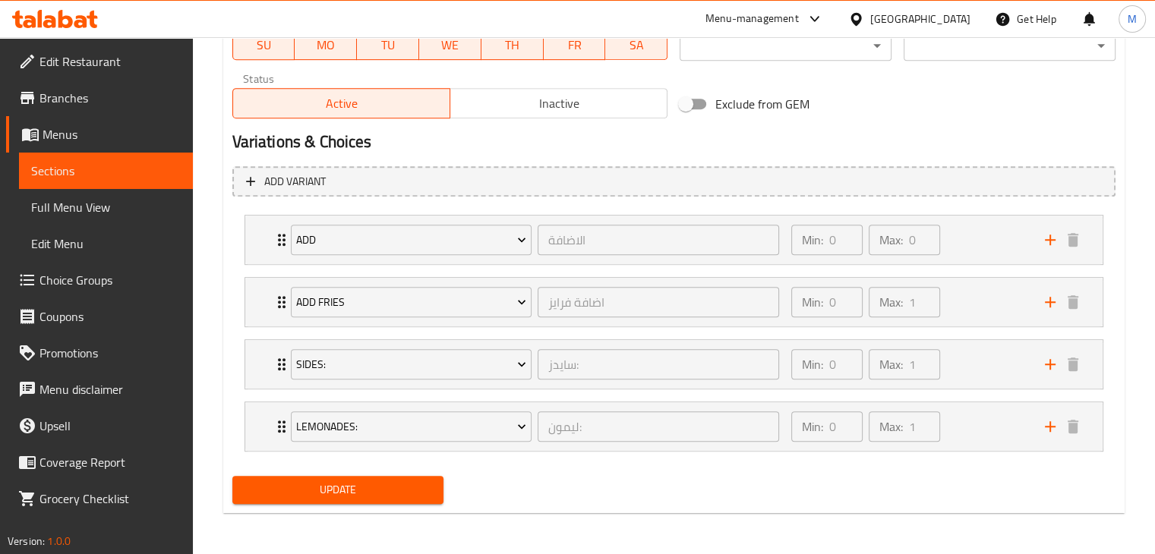
click at [71, 21] on icon at bounding box center [65, 19] width 14 height 18
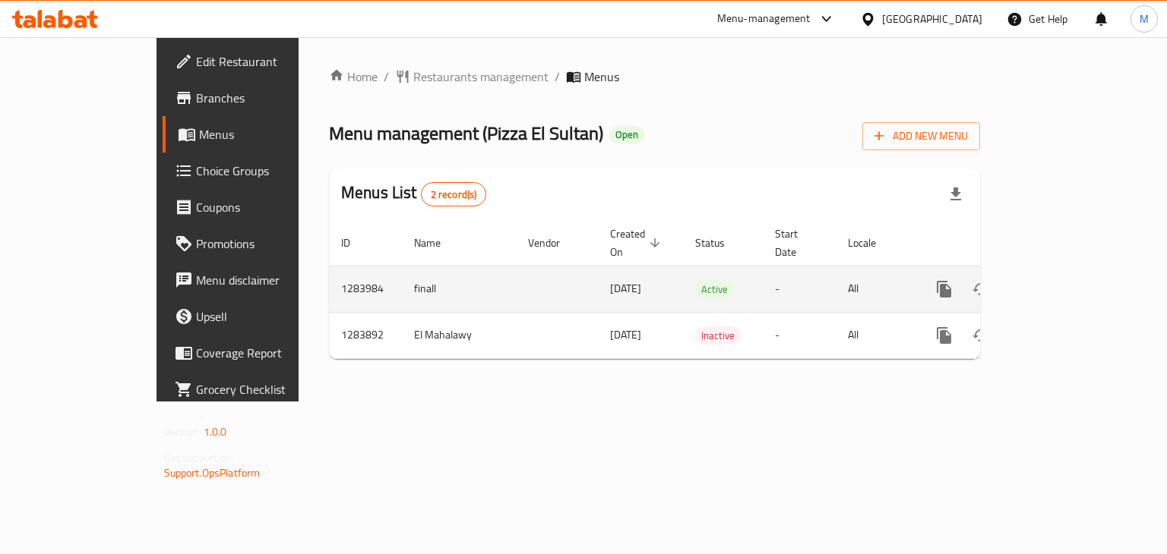
click at [1063, 280] on icon "enhanced table" at bounding box center [1053, 289] width 18 height 18
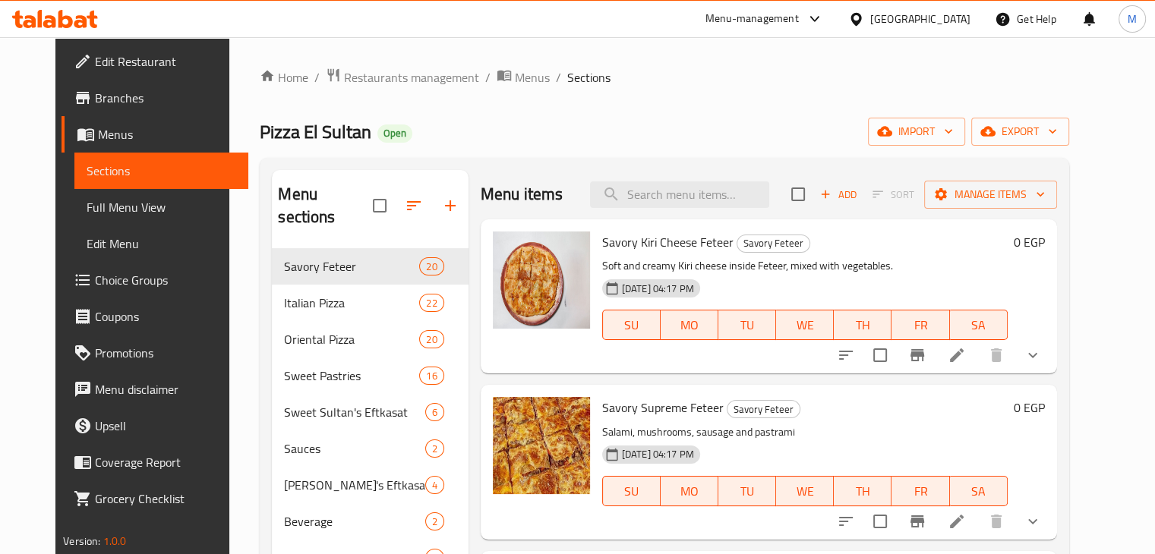
click at [785, 107] on div "Home / Restaurants management / Menus / Sections Pizza El Sultan Open import ex…" at bounding box center [664, 402] width 809 height 669
click at [101, 24] on div at bounding box center [55, 19] width 110 height 30
click at [76, 19] on icon at bounding box center [55, 19] width 86 height 18
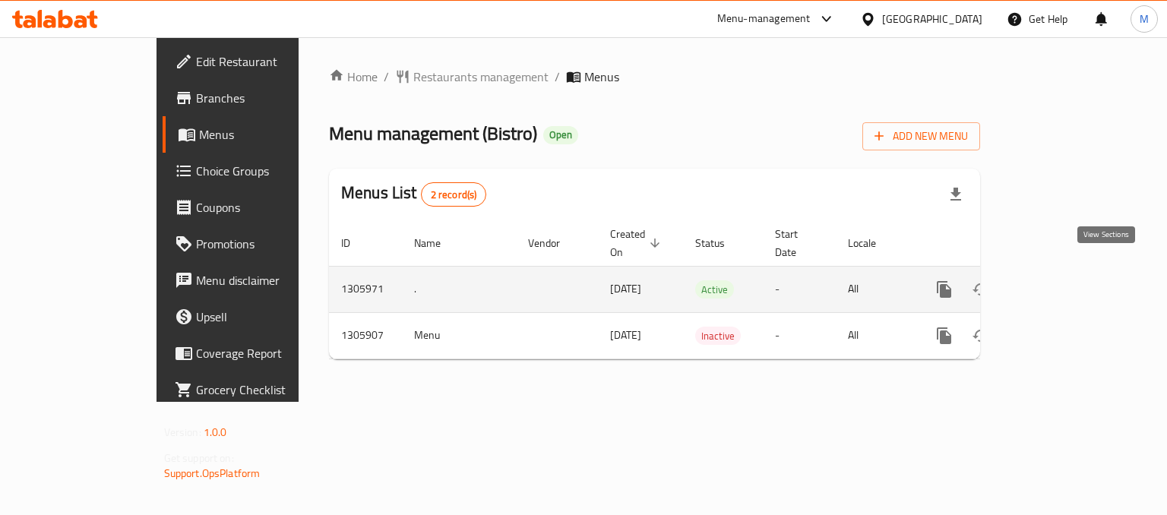
click at [1063, 280] on icon "enhanced table" at bounding box center [1053, 289] width 18 height 18
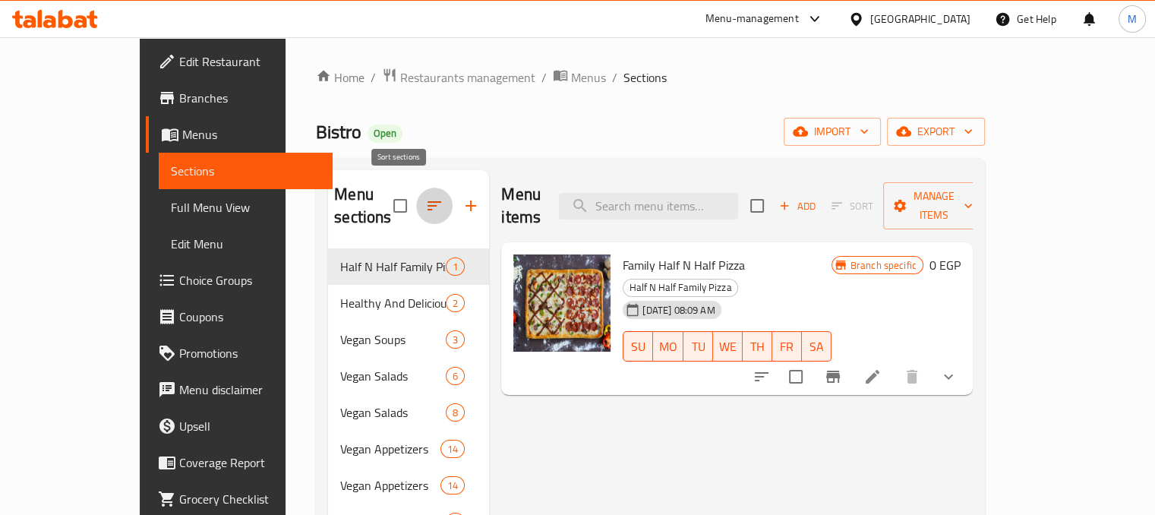
click at [425, 198] on icon "button" at bounding box center [434, 206] width 18 height 18
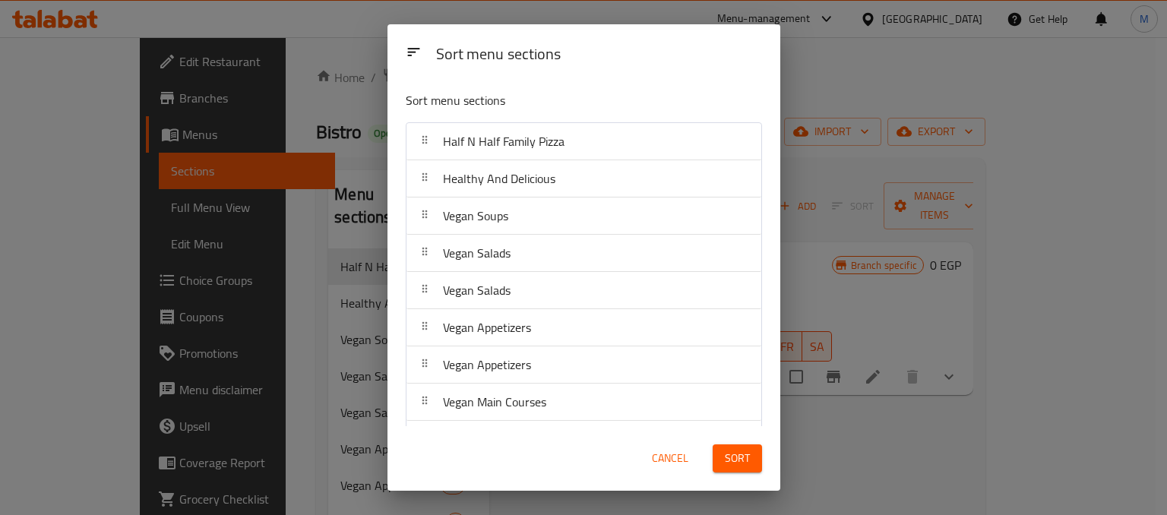
click at [335, 81] on div "Sort menu sections Sort menu sections Half N Half Family Pizza Healthy And Deli…" at bounding box center [583, 257] width 1167 height 515
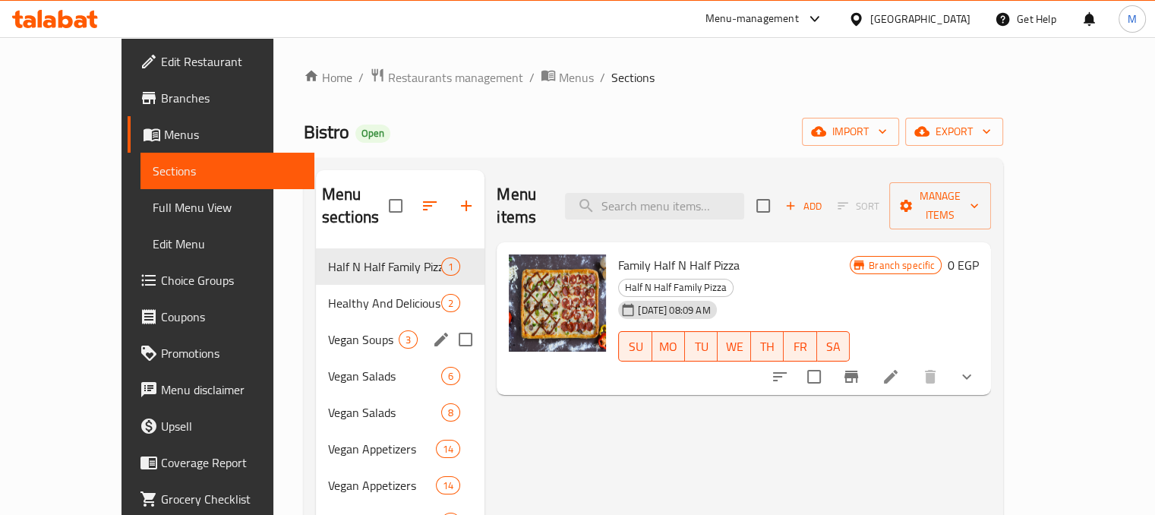
click at [450, 324] on input "Menu sections" at bounding box center [466, 340] width 32 height 32
checkbox input "true"
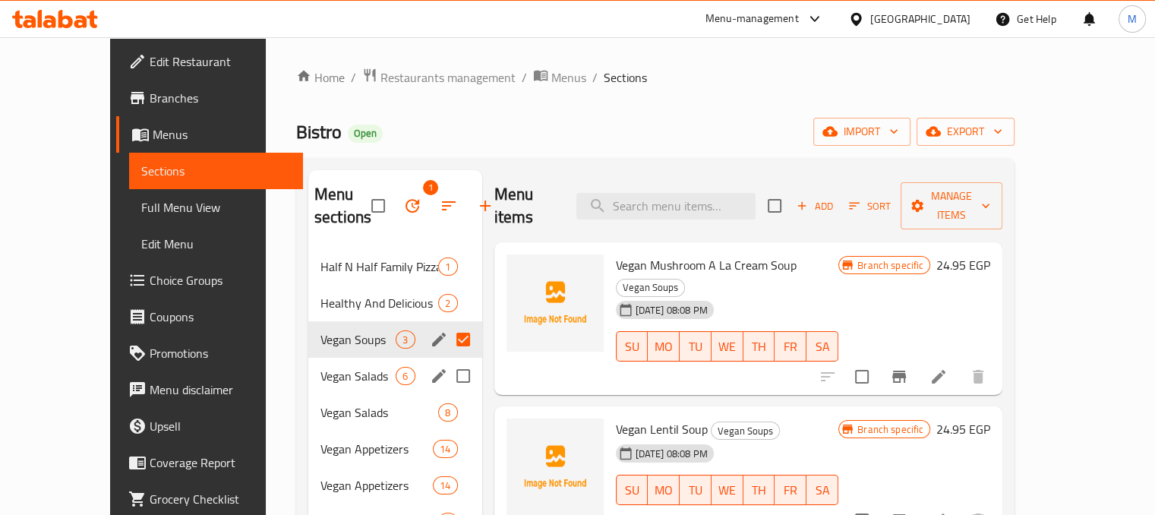
click at [447, 371] on input "Menu sections" at bounding box center [463, 376] width 32 height 32
checkbox input "true"
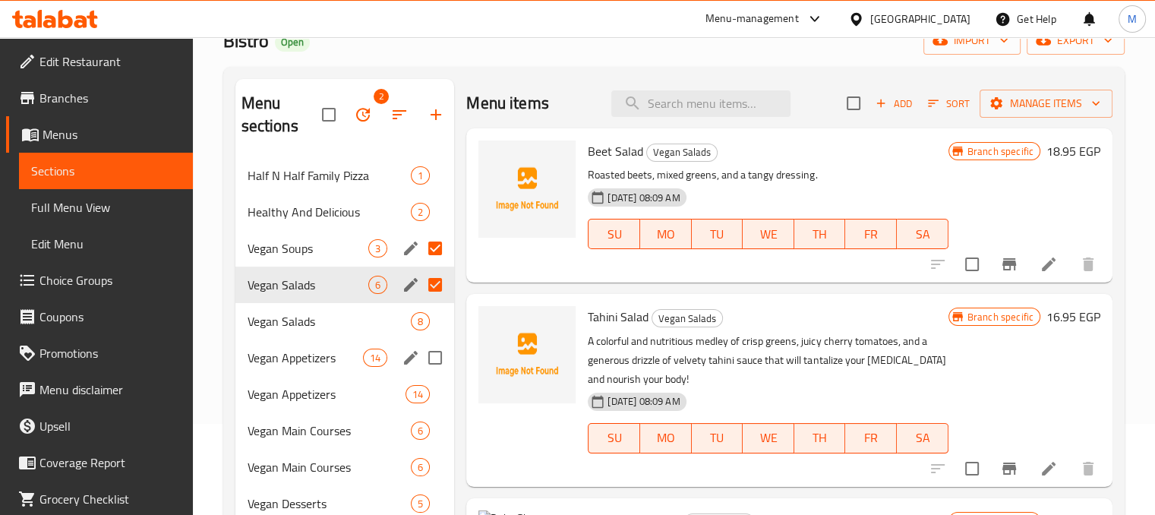
scroll to position [97, 0]
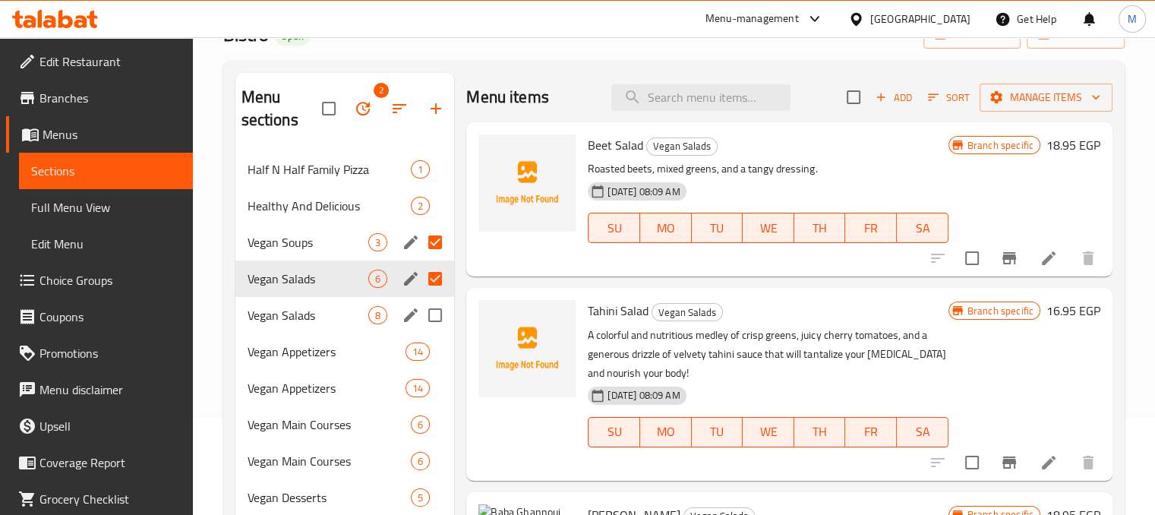
click at [434, 312] on input "Menu sections" at bounding box center [435, 315] width 32 height 32
checkbox input "true"
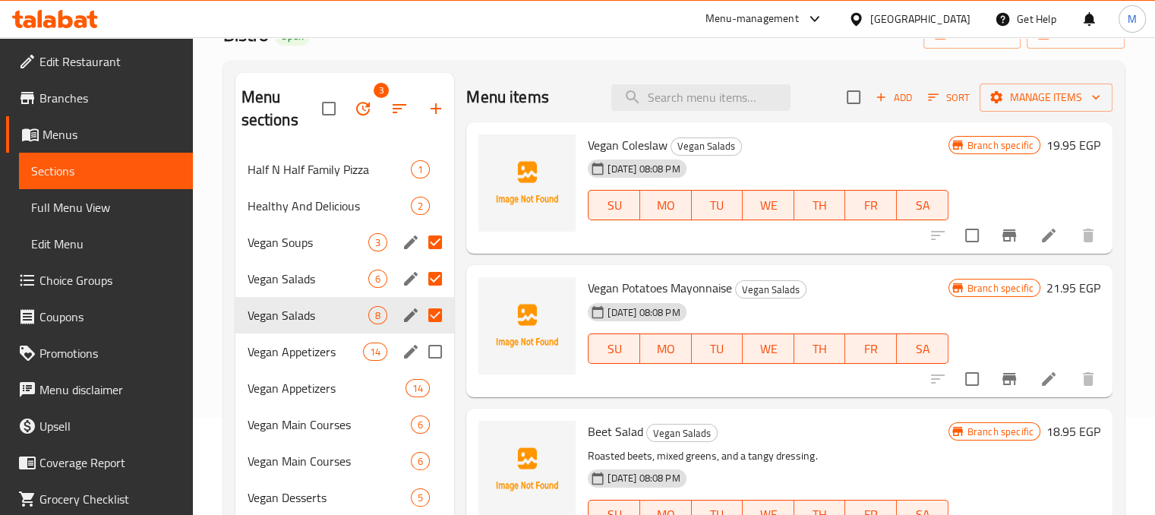
click at [435, 339] on input "Menu sections" at bounding box center [435, 352] width 32 height 32
checkbox input "true"
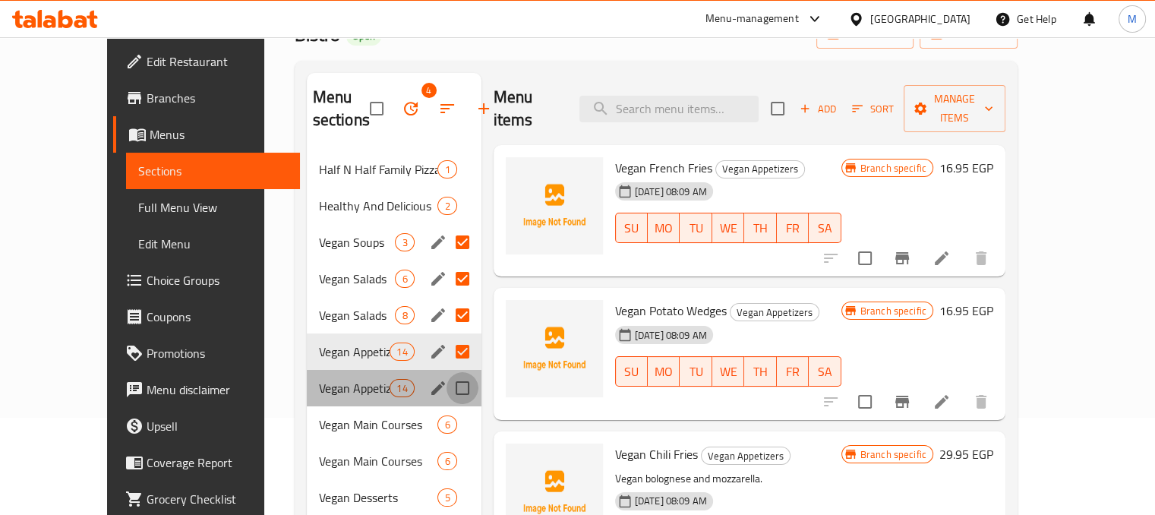
click at [447, 387] on input "Menu sections" at bounding box center [463, 388] width 32 height 32
checkbox input "true"
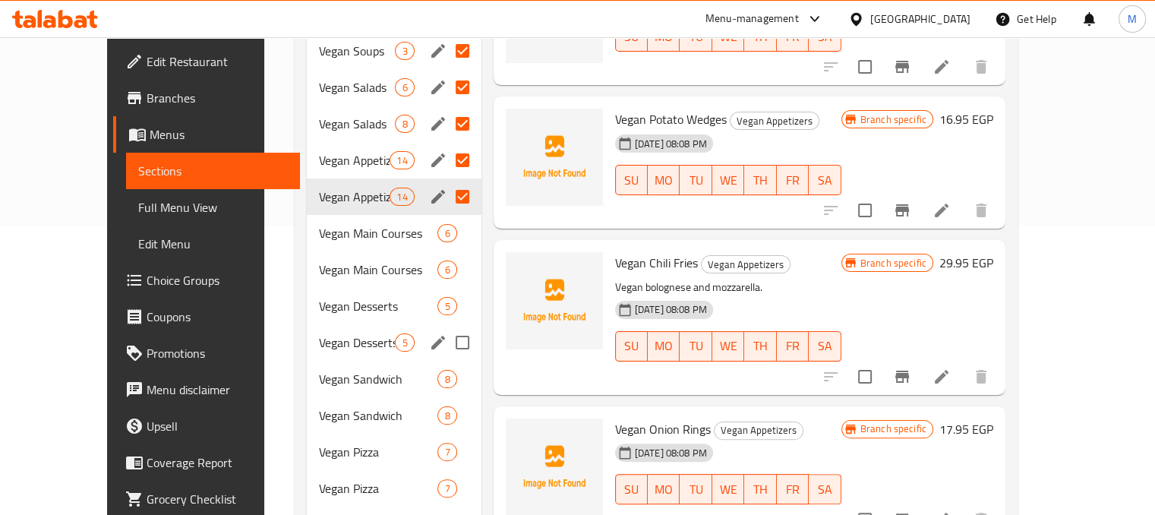
scroll to position [289, 0]
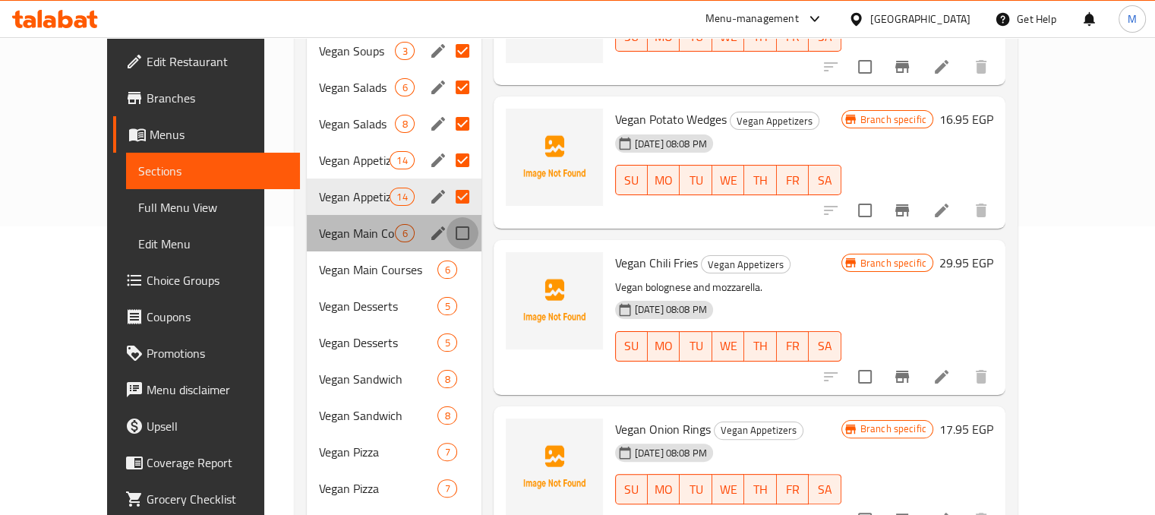
click at [447, 222] on input "Menu sections" at bounding box center [463, 233] width 32 height 32
checkbox input "true"
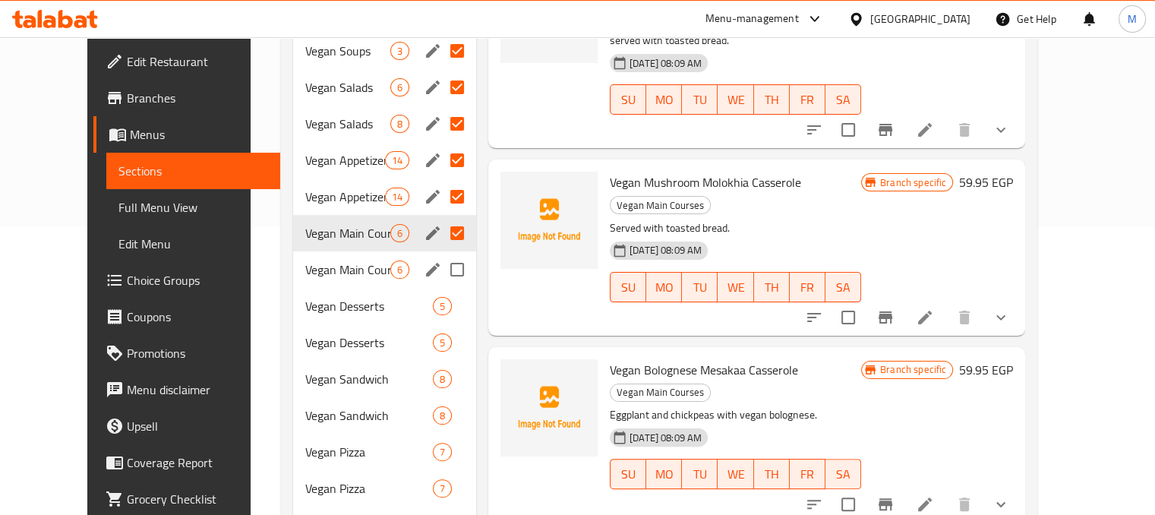
click at [441, 270] on input "Menu sections" at bounding box center [457, 270] width 32 height 32
checkbox input "true"
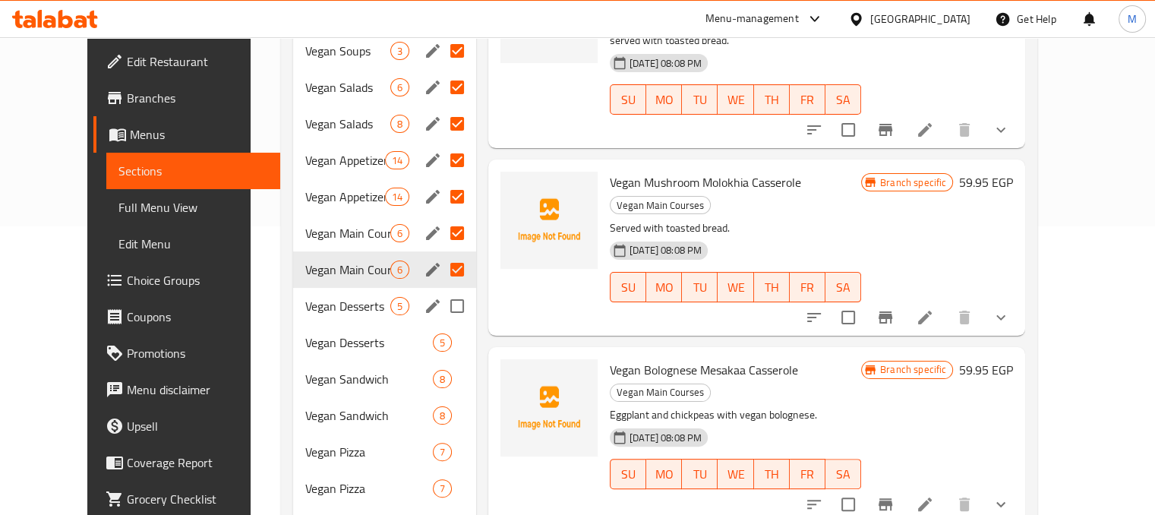
click at [441, 298] on input "Menu sections" at bounding box center [457, 306] width 32 height 32
checkbox input "true"
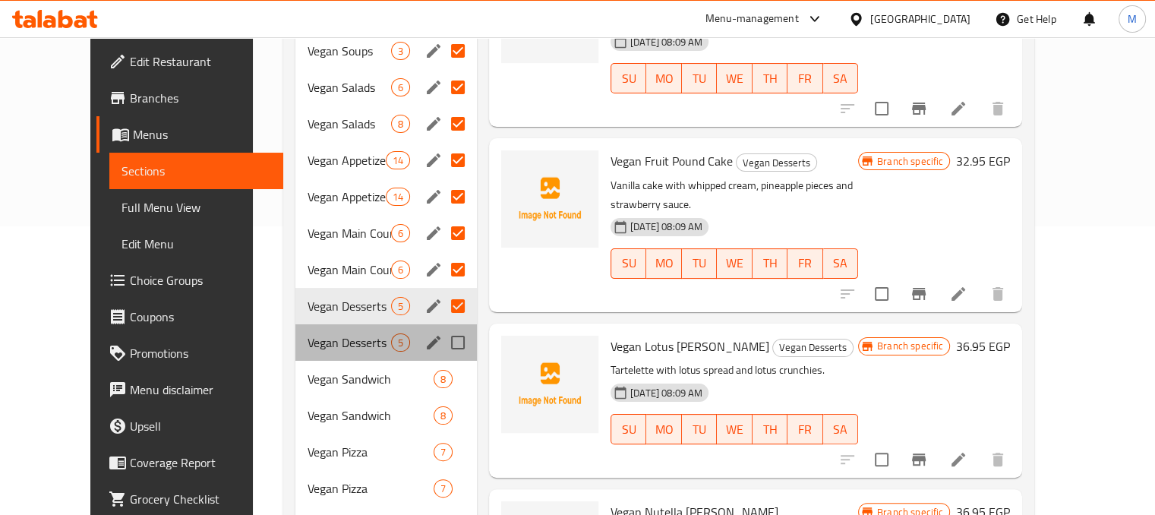
click at [434, 324] on div "Vegan Desserts 5" at bounding box center [386, 342] width 182 height 36
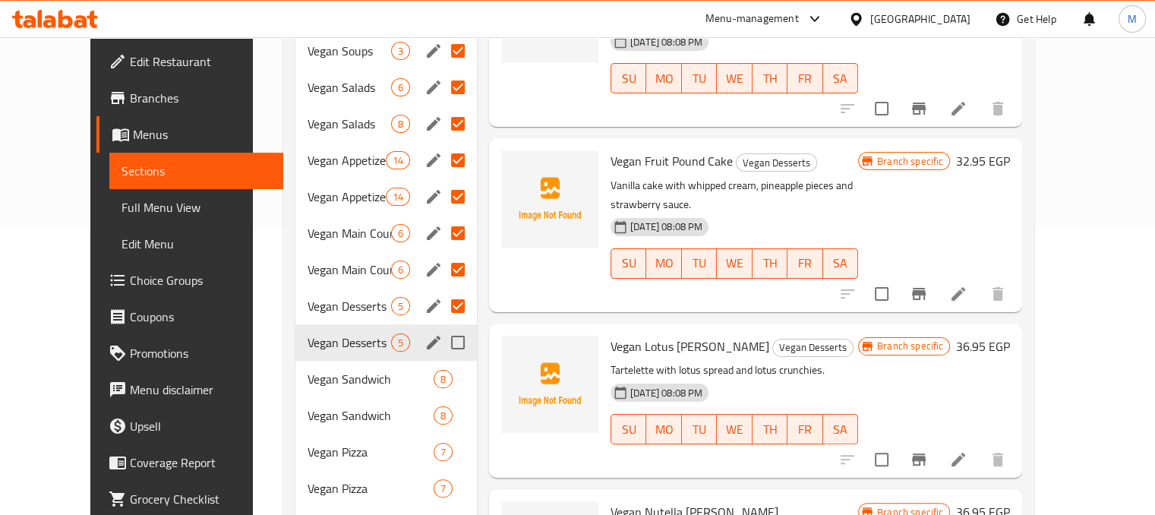
click at [442, 343] on input "Menu sections" at bounding box center [458, 343] width 32 height 32
checkbox input "true"
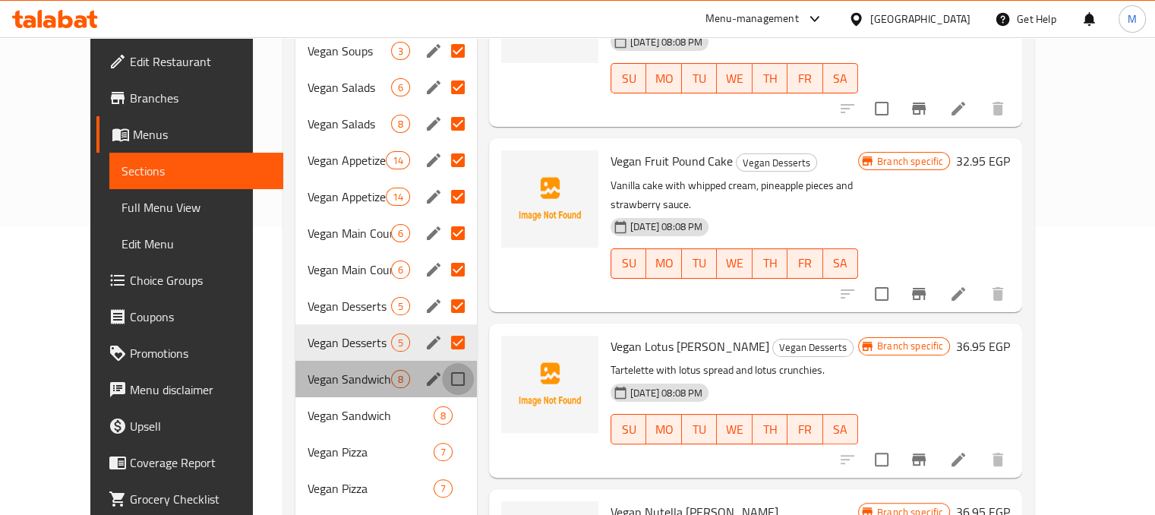
click at [442, 375] on input "Menu sections" at bounding box center [458, 379] width 32 height 32
checkbox input "true"
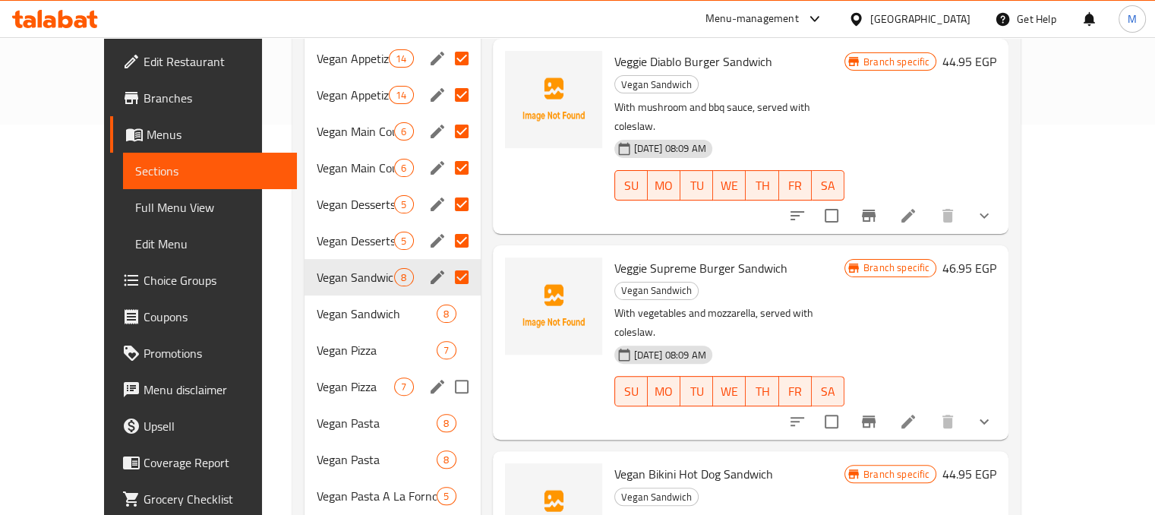
scroll to position [433, 0]
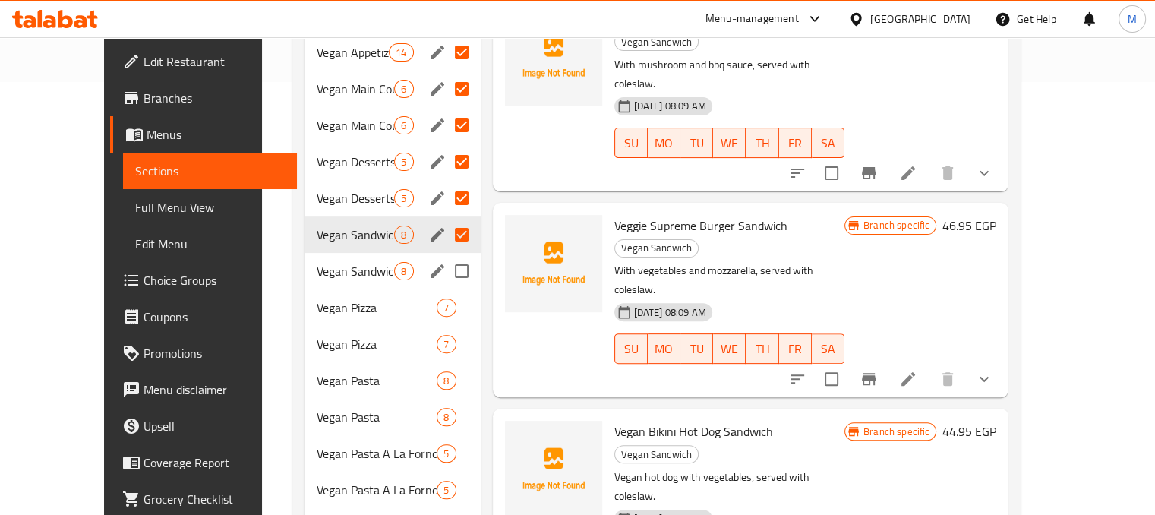
click at [446, 264] on input "Menu sections" at bounding box center [462, 271] width 32 height 32
checkbox input "true"
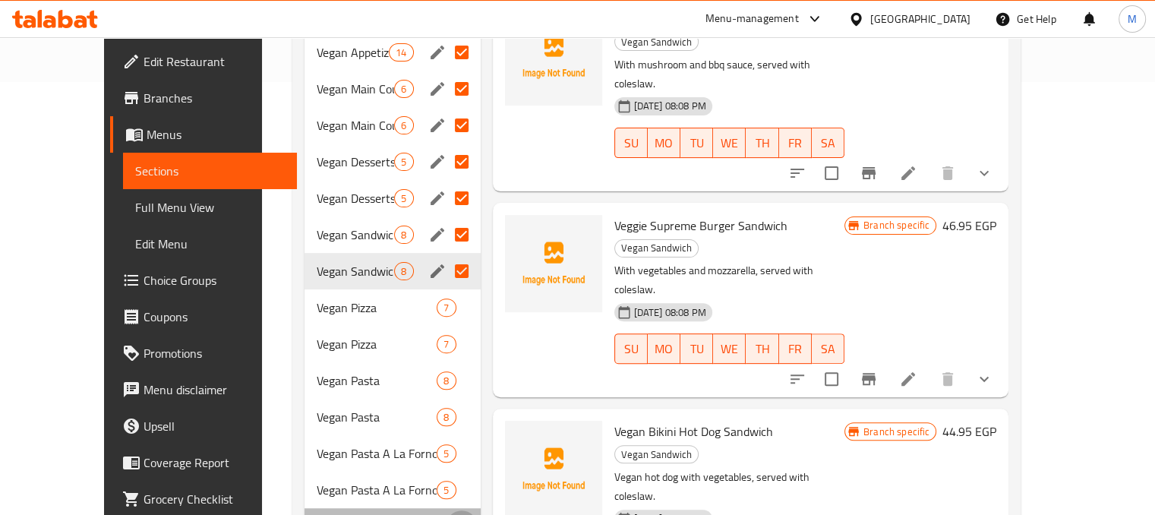
checkbox input "true"
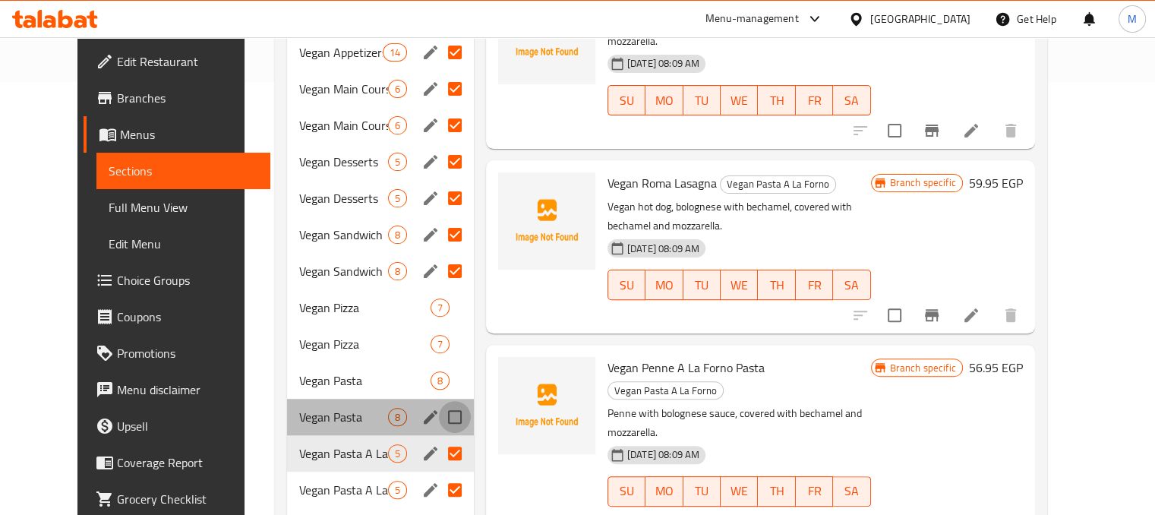
click at [442, 429] on input "Menu sections" at bounding box center [455, 417] width 32 height 32
checkbox input "true"
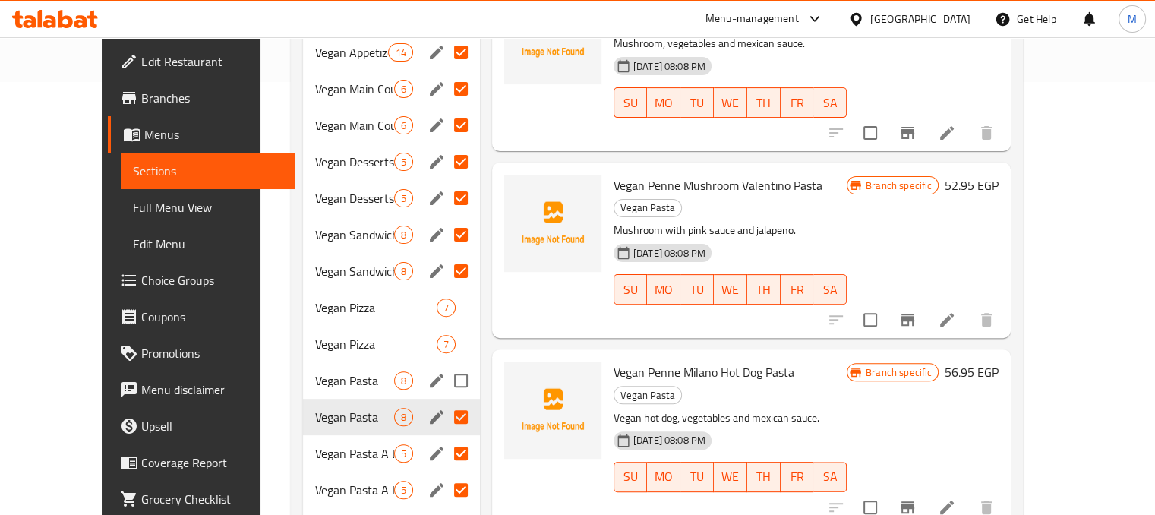
click at [445, 383] on input "Menu sections" at bounding box center [461, 381] width 32 height 32
checkbox input "true"
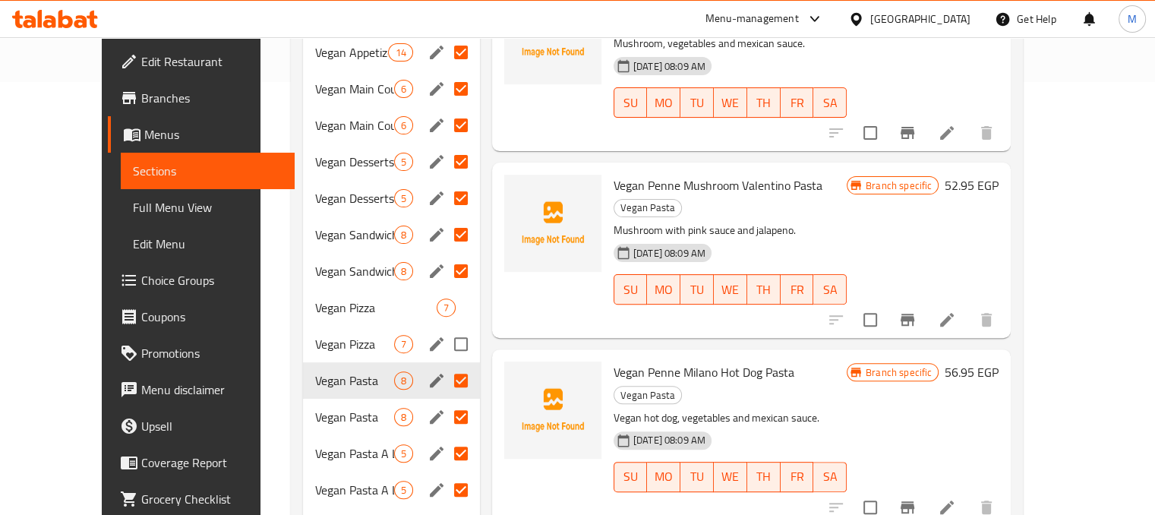
click at [445, 338] on input "Menu sections" at bounding box center [461, 344] width 32 height 32
checkbox input "true"
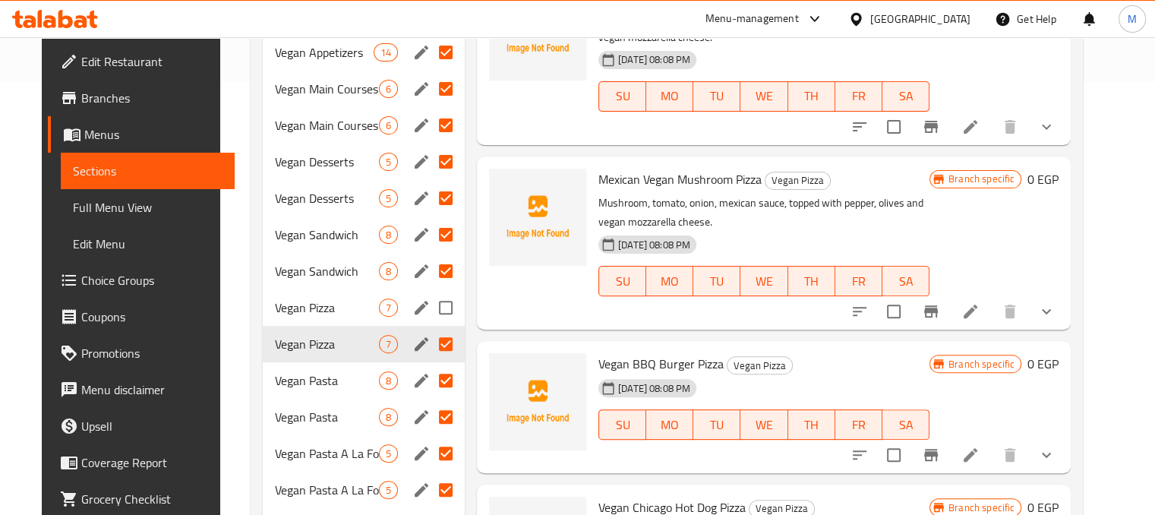
click at [440, 302] on input "Menu sections" at bounding box center [446, 308] width 32 height 32
checkbox input "true"
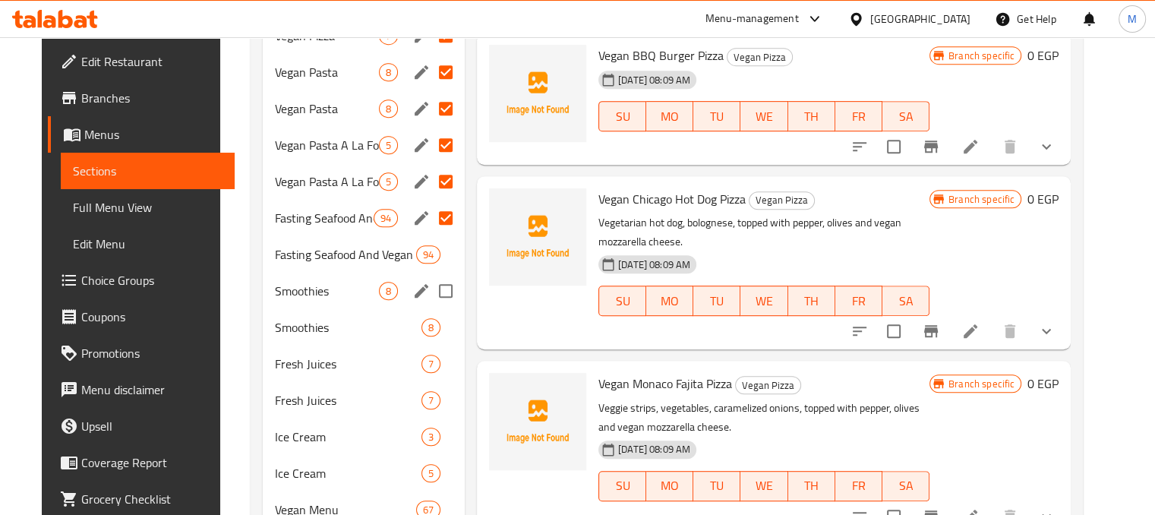
scroll to position [743, 0]
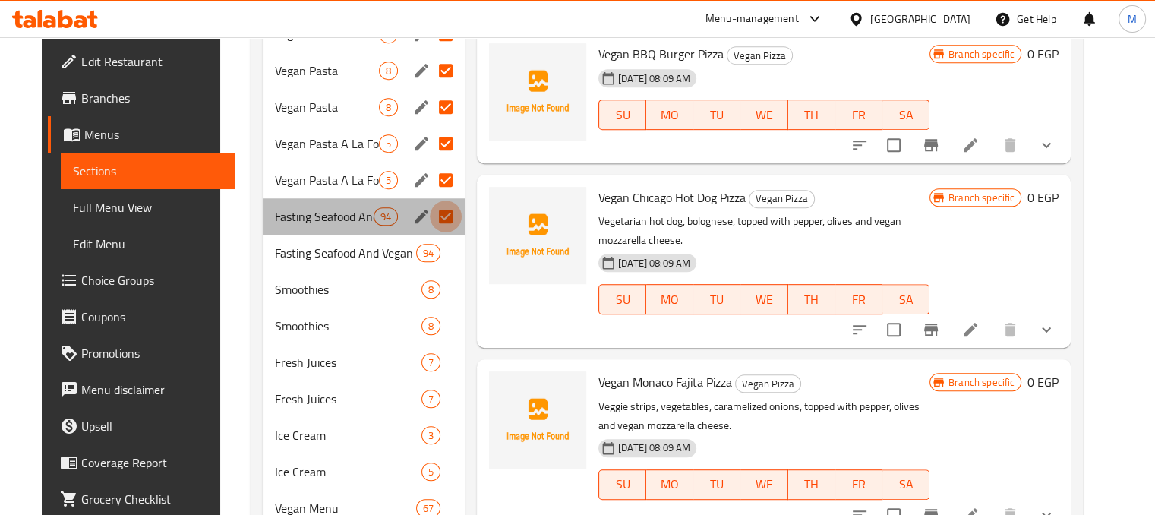
click at [437, 214] on input "Menu sections" at bounding box center [446, 217] width 32 height 32
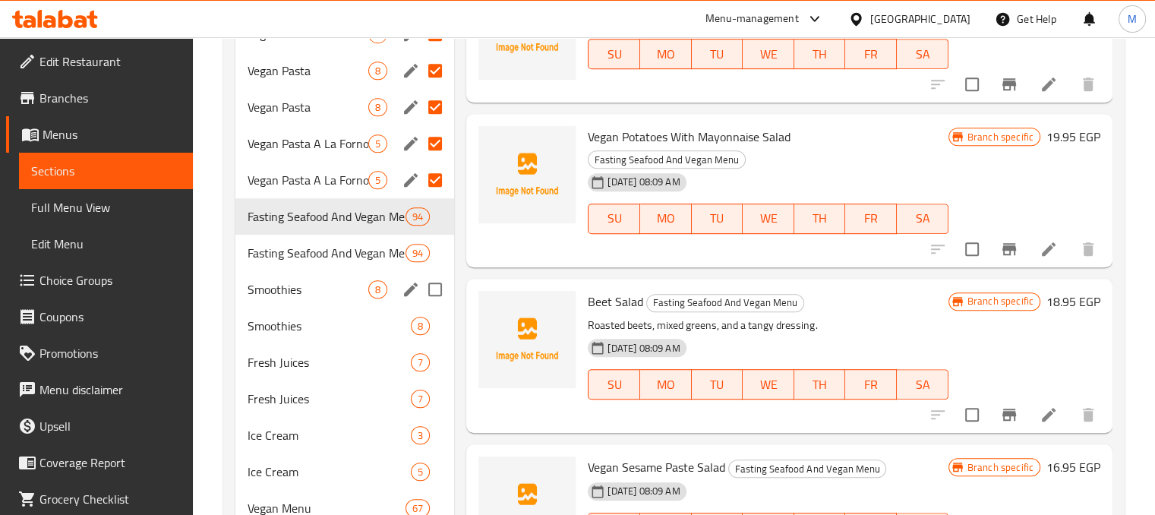
click at [437, 289] on input "Menu sections" at bounding box center [435, 289] width 32 height 32
checkbox input "true"
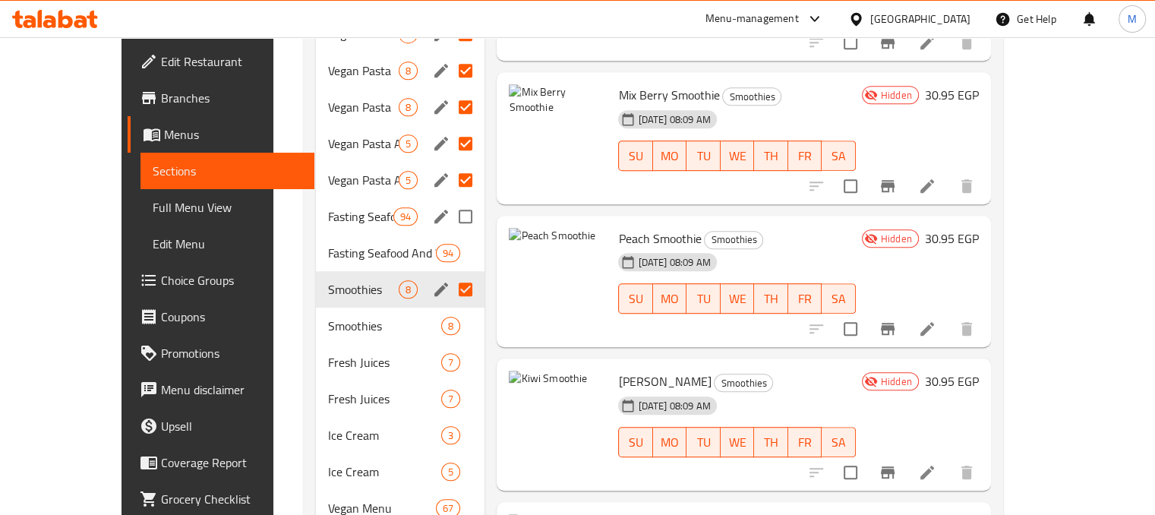
click at [450, 211] on input "Menu sections" at bounding box center [466, 217] width 32 height 32
checkbox input "true"
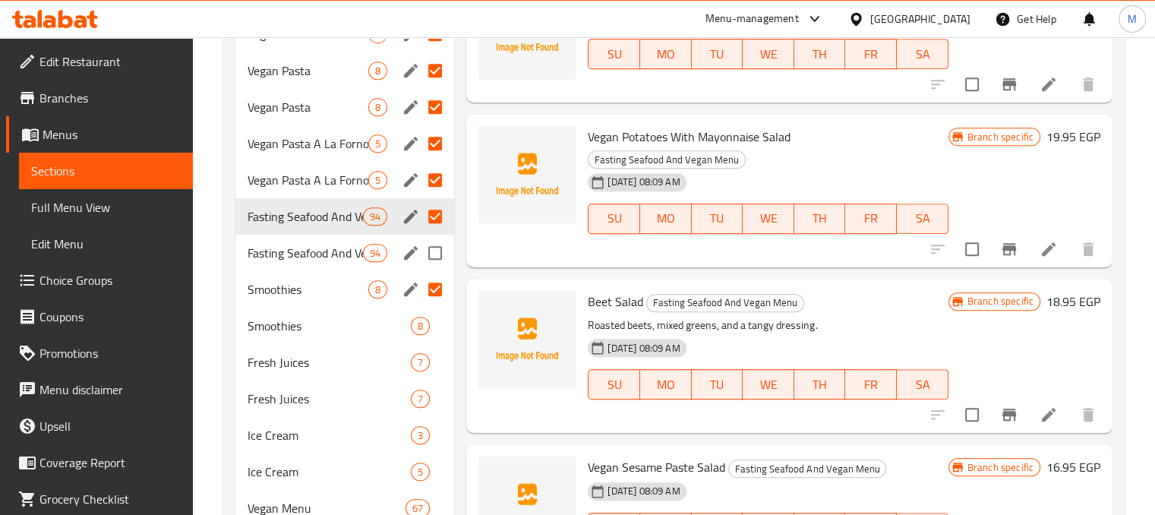
click at [431, 257] on input "Menu sections" at bounding box center [435, 253] width 32 height 32
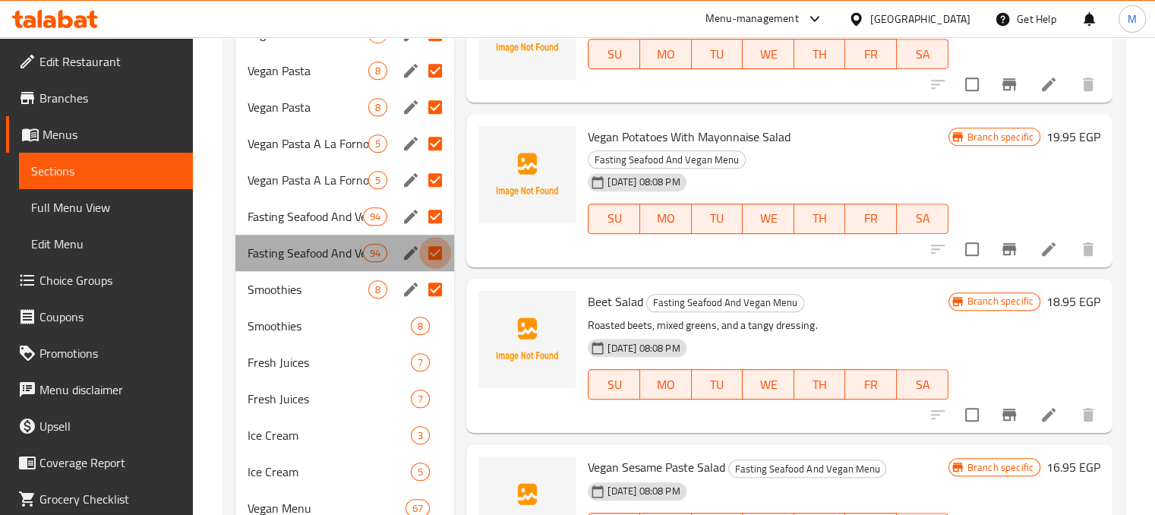
click at [431, 257] on input "Menu sections" at bounding box center [435, 253] width 32 height 32
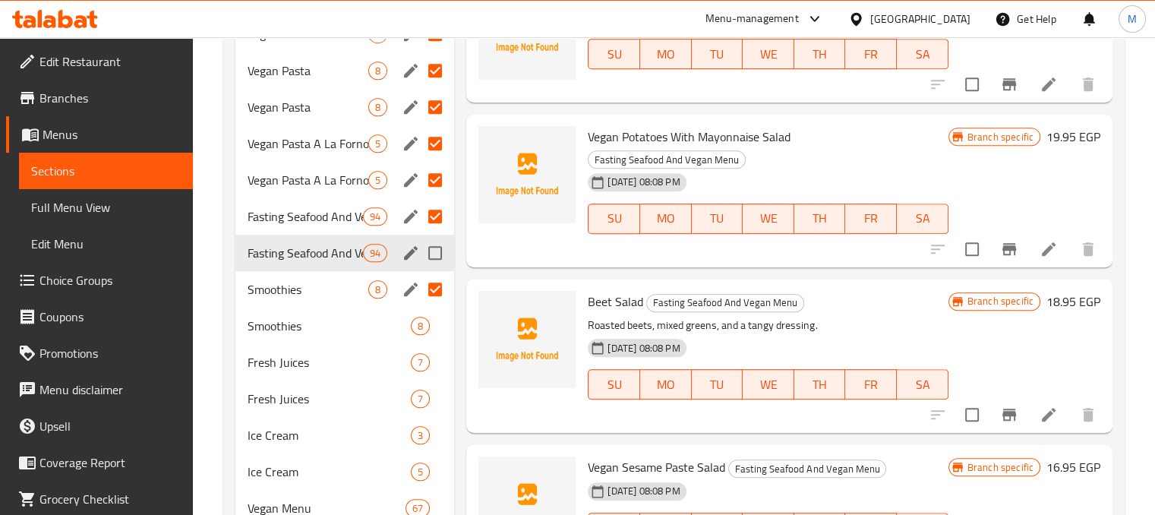
click at [431, 257] on input "Menu sections" at bounding box center [435, 253] width 32 height 32
checkbox input "true"
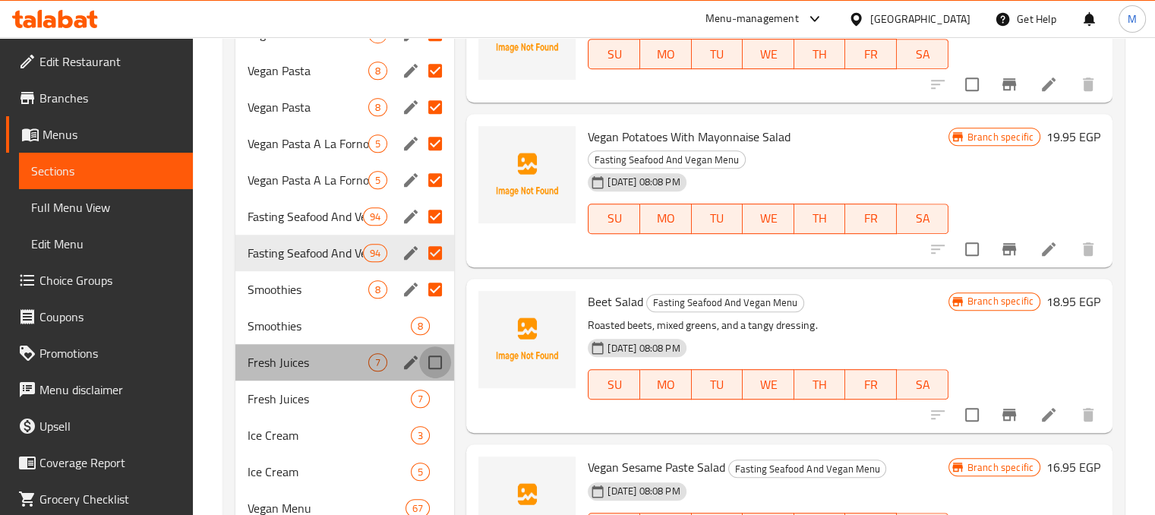
click at [436, 359] on input "Menu sections" at bounding box center [435, 362] width 32 height 32
checkbox input "true"
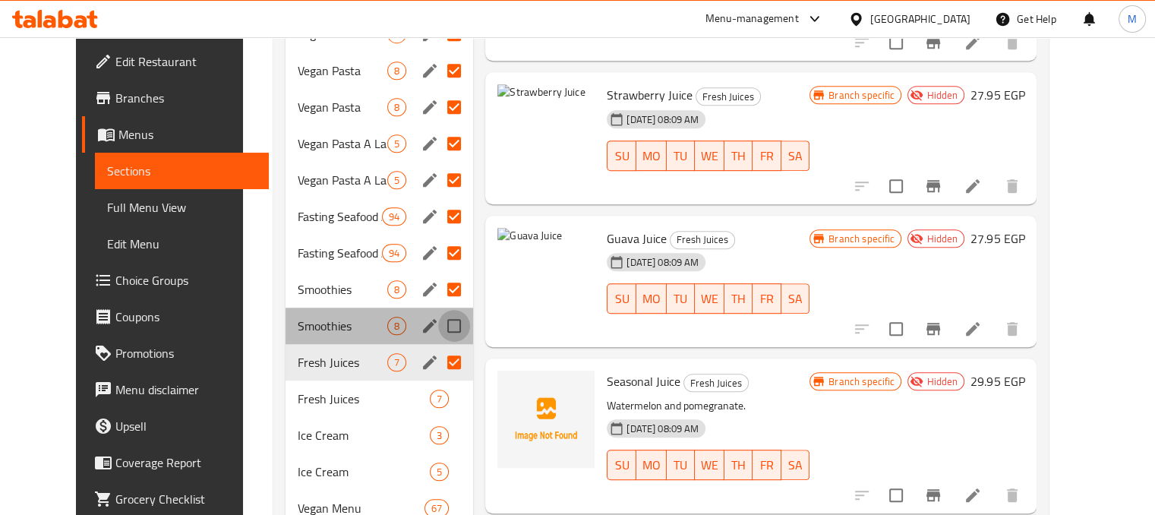
click at [438, 330] on input "Menu sections" at bounding box center [454, 326] width 32 height 32
checkbox input "true"
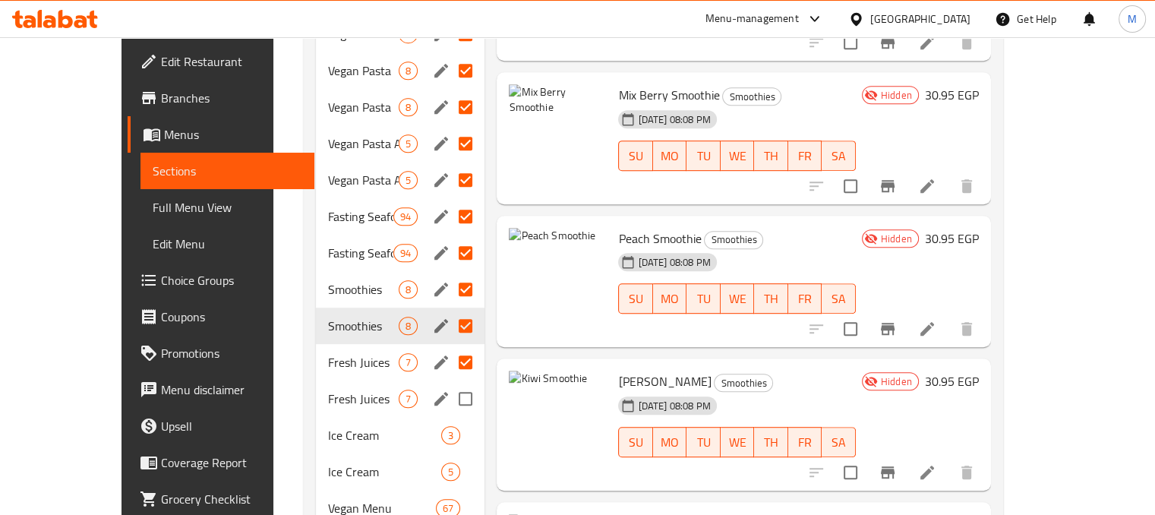
click at [450, 399] on input "Menu sections" at bounding box center [466, 399] width 32 height 32
checkbox input "true"
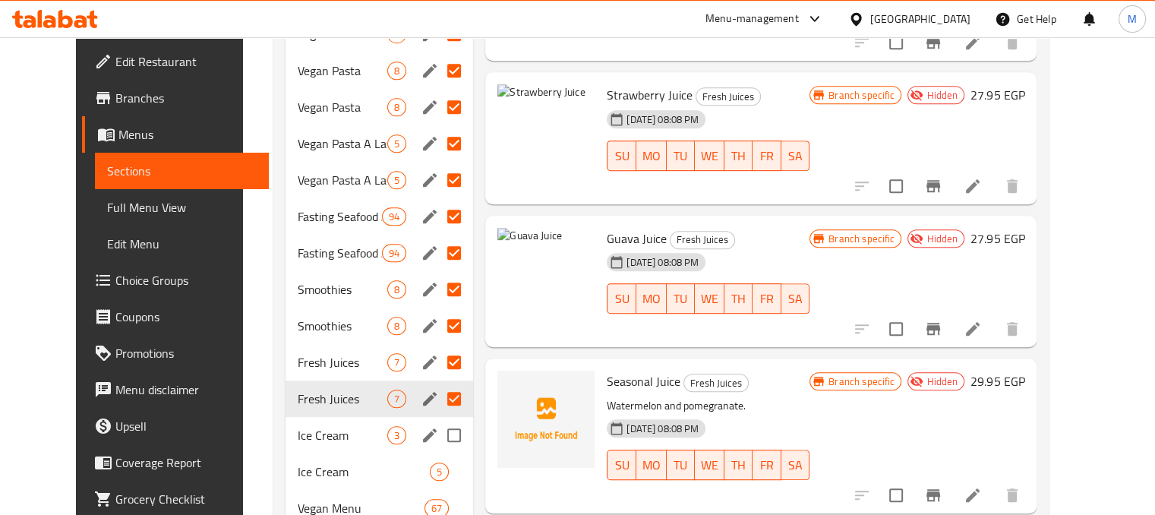
click at [438, 433] on input "Menu sections" at bounding box center [454, 435] width 32 height 32
checkbox input "true"
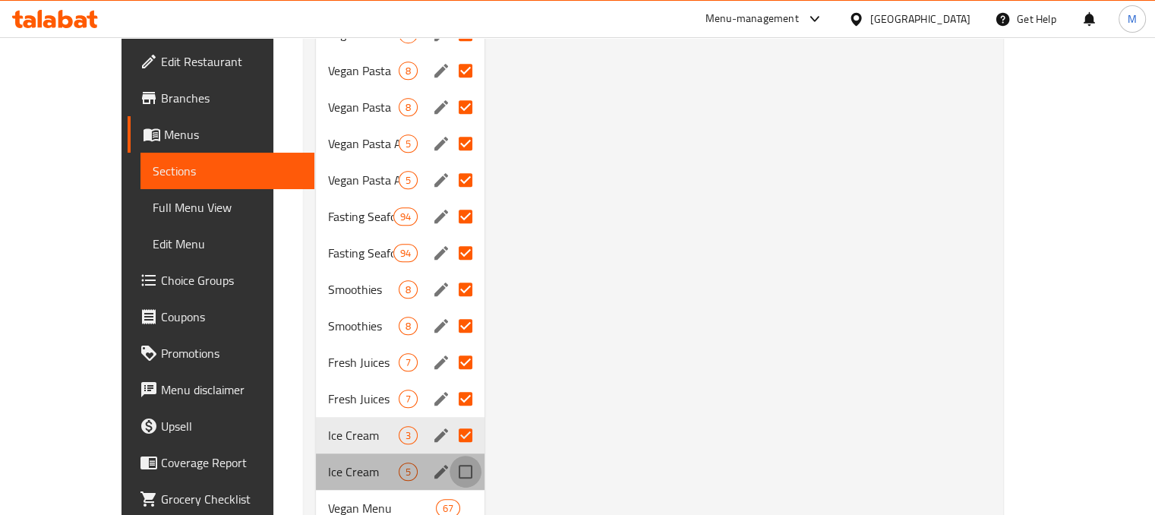
click at [450, 469] on input "Menu sections" at bounding box center [466, 472] width 32 height 32
checkbox input "true"
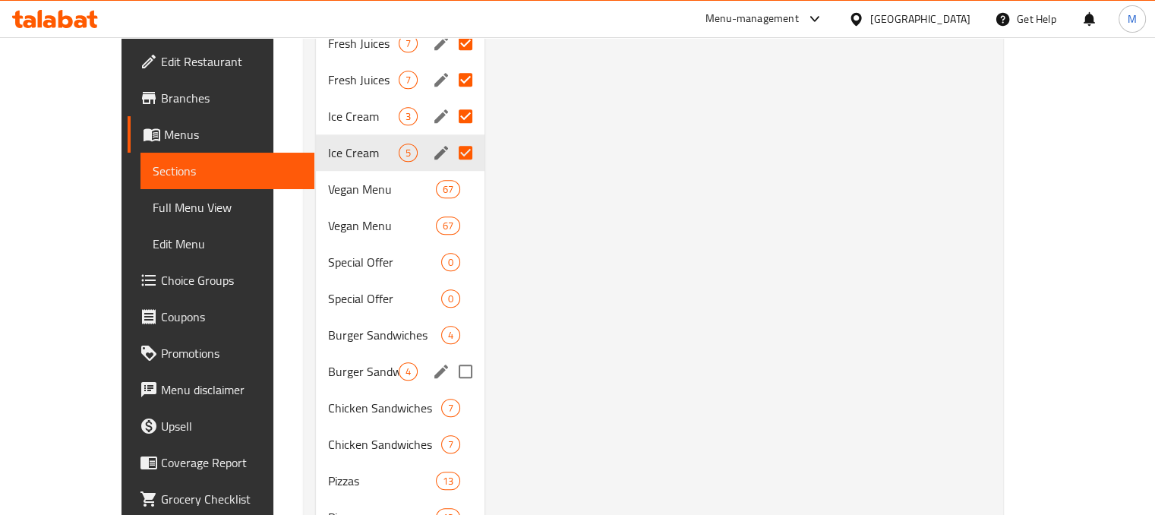
scroll to position [1065, 0]
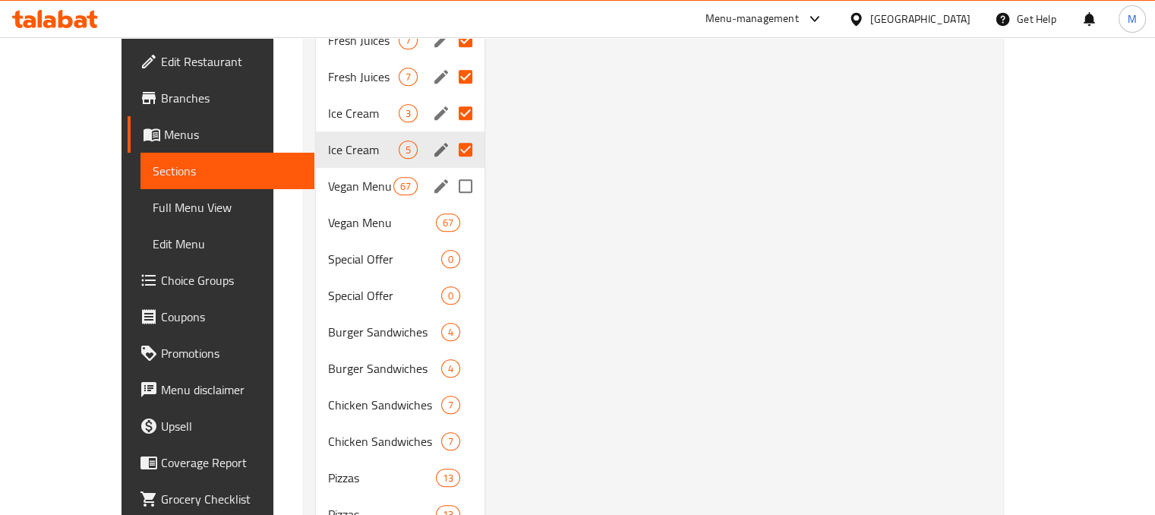
click at [450, 185] on input "Menu sections" at bounding box center [466, 186] width 32 height 32
checkbox input "true"
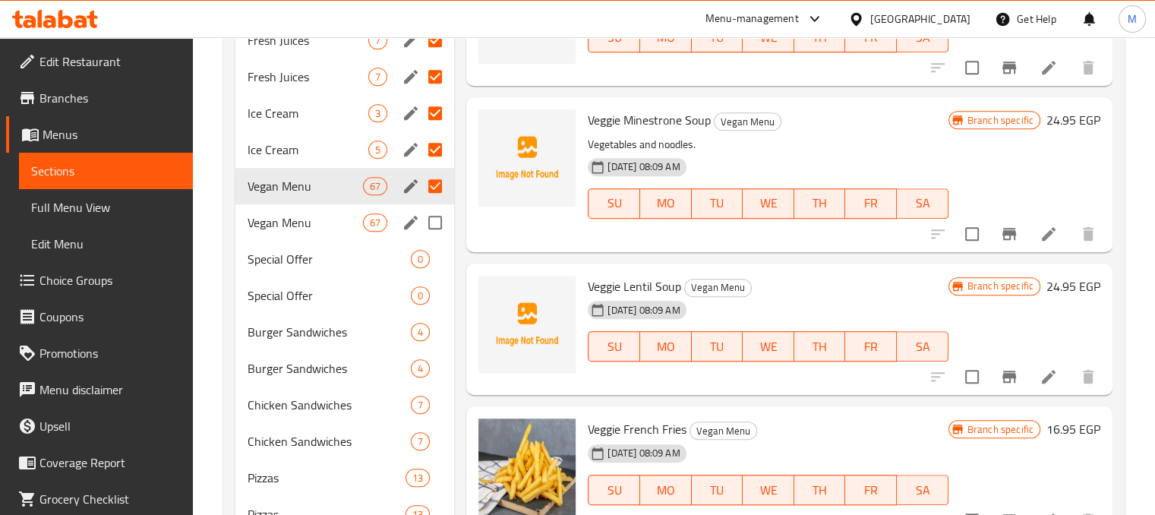
click at [441, 230] on input "Menu sections" at bounding box center [435, 223] width 32 height 32
checkbox input "true"
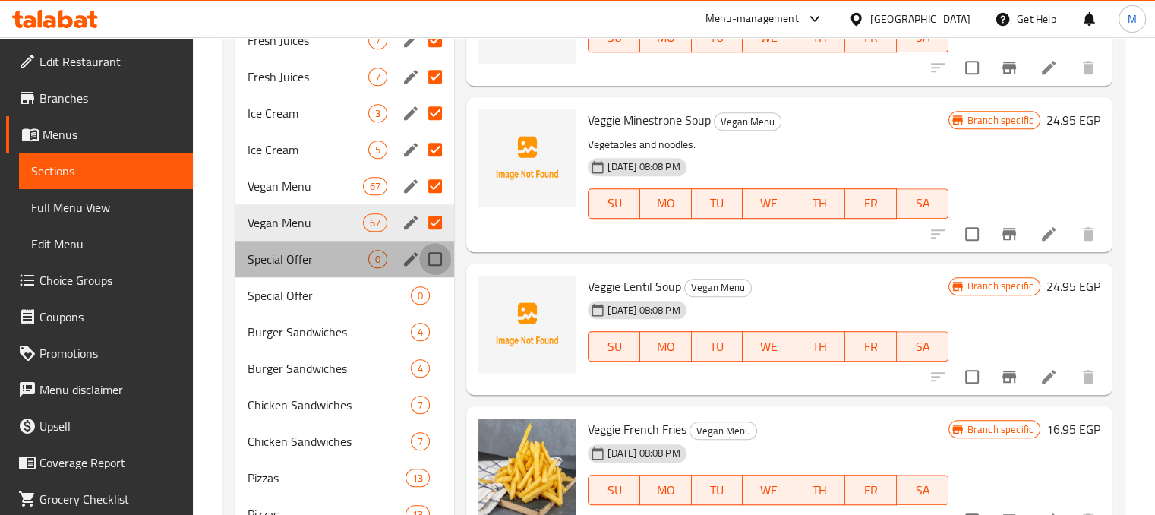
click at [431, 264] on input "Menu sections" at bounding box center [435, 259] width 32 height 32
checkbox input "true"
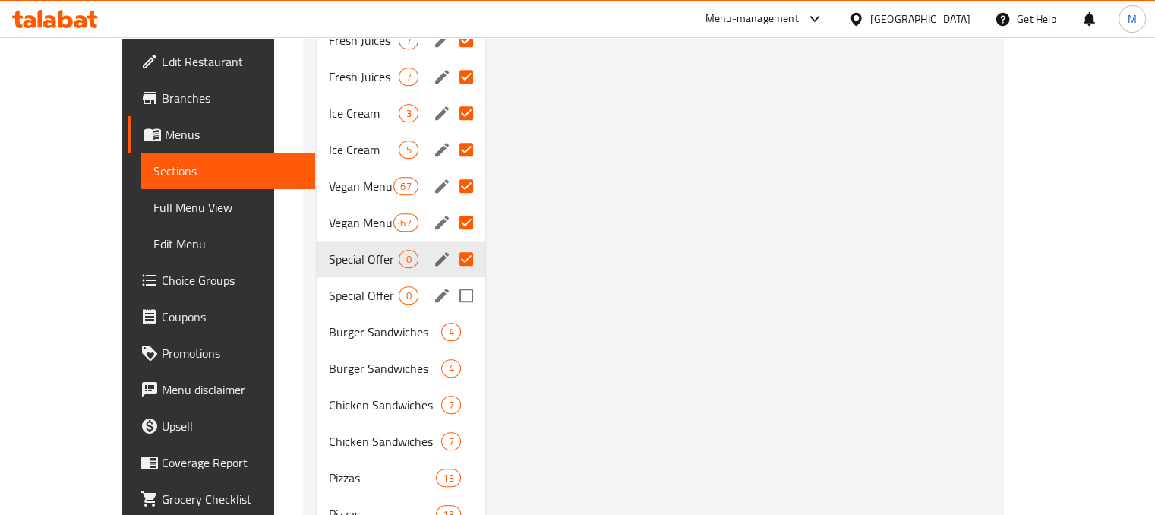
click at [450, 307] on input "Menu sections" at bounding box center [466, 295] width 32 height 32
checkbox input "true"
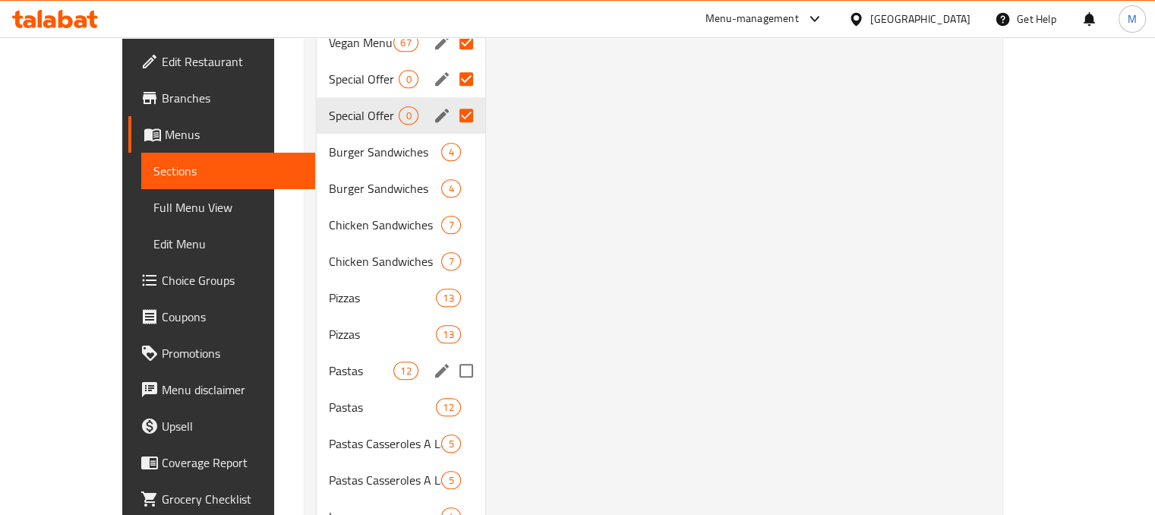
scroll to position [1241, 0]
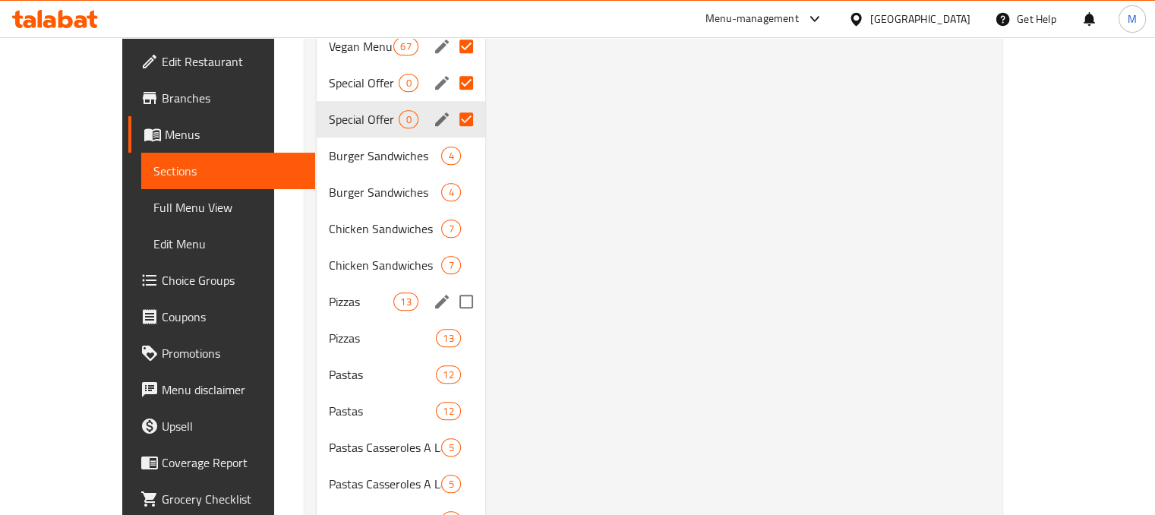
click at [450, 305] on input "Menu sections" at bounding box center [466, 302] width 32 height 32
checkbox input "true"
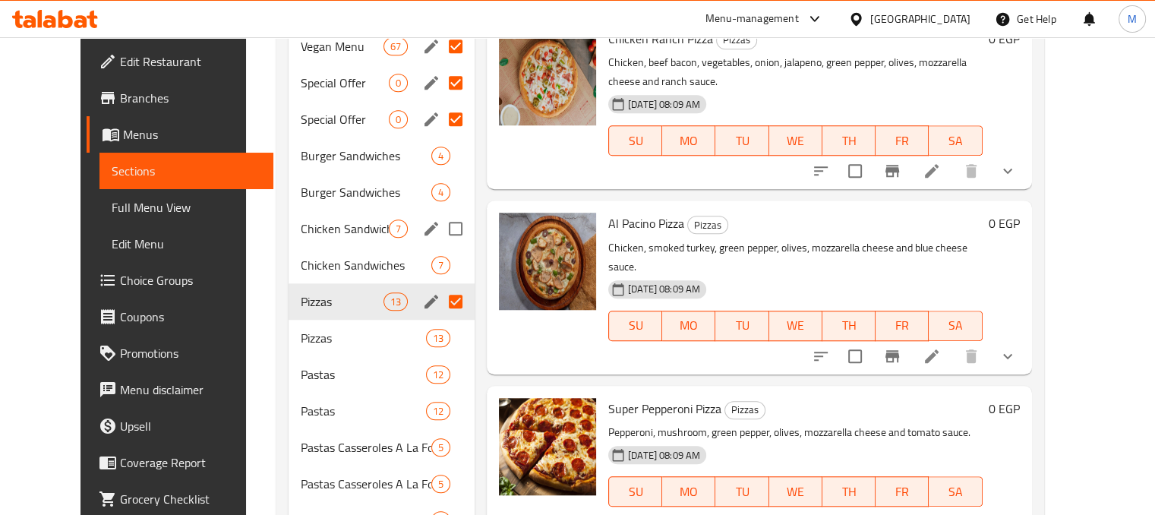
click at [440, 226] on input "Menu sections" at bounding box center [456, 229] width 32 height 32
checkbox input "true"
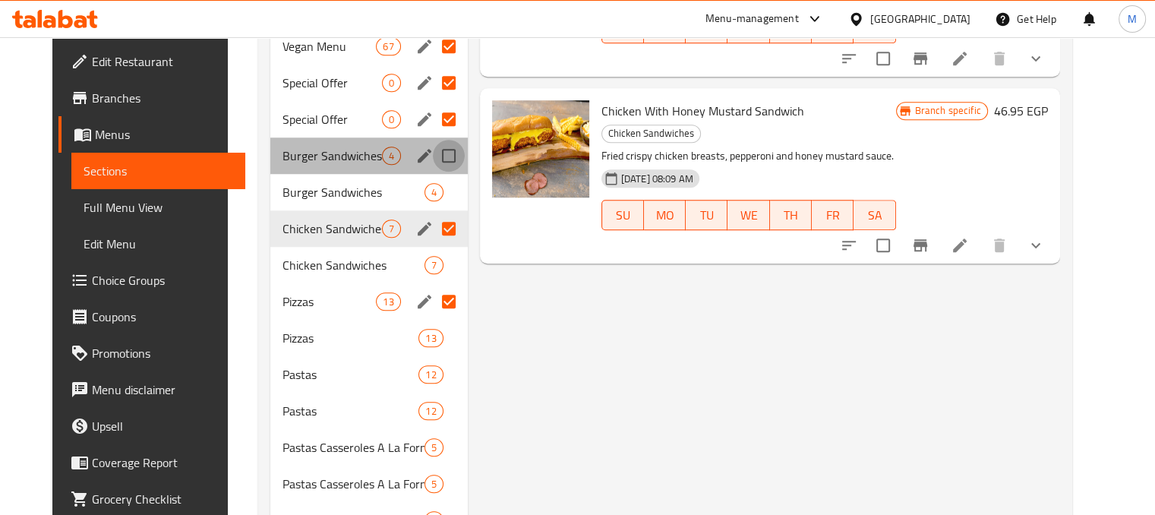
click at [443, 160] on input "Menu sections" at bounding box center [449, 156] width 32 height 32
checkbox input "true"
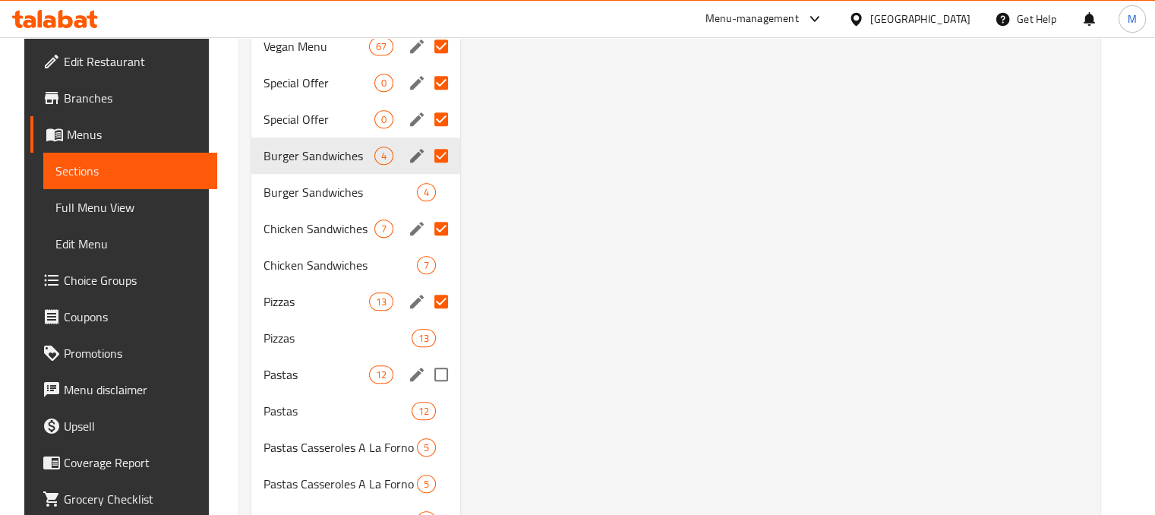
click at [439, 386] on input "Menu sections" at bounding box center [441, 374] width 32 height 32
checkbox input "true"
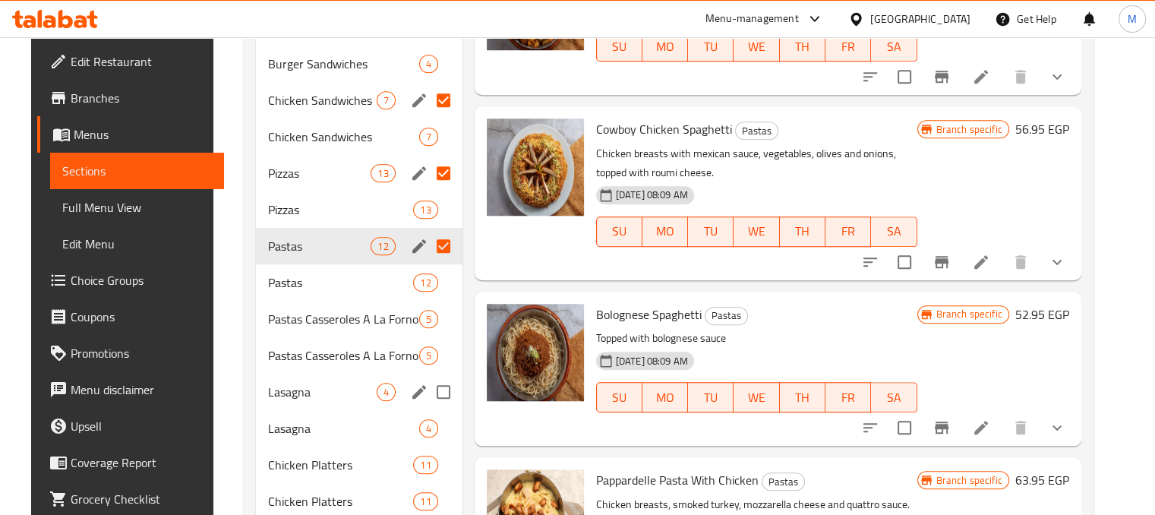
scroll to position [1370, 0]
click at [441, 352] on input "Menu sections" at bounding box center [444, 355] width 32 height 32
checkbox input "true"
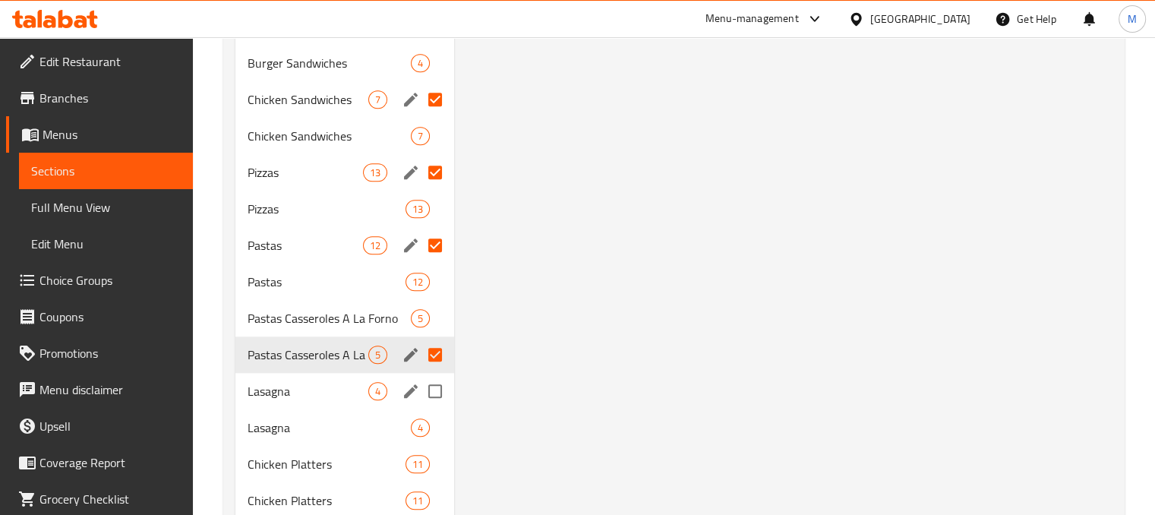
click at [436, 401] on input "Menu sections" at bounding box center [435, 391] width 32 height 32
checkbox input "true"
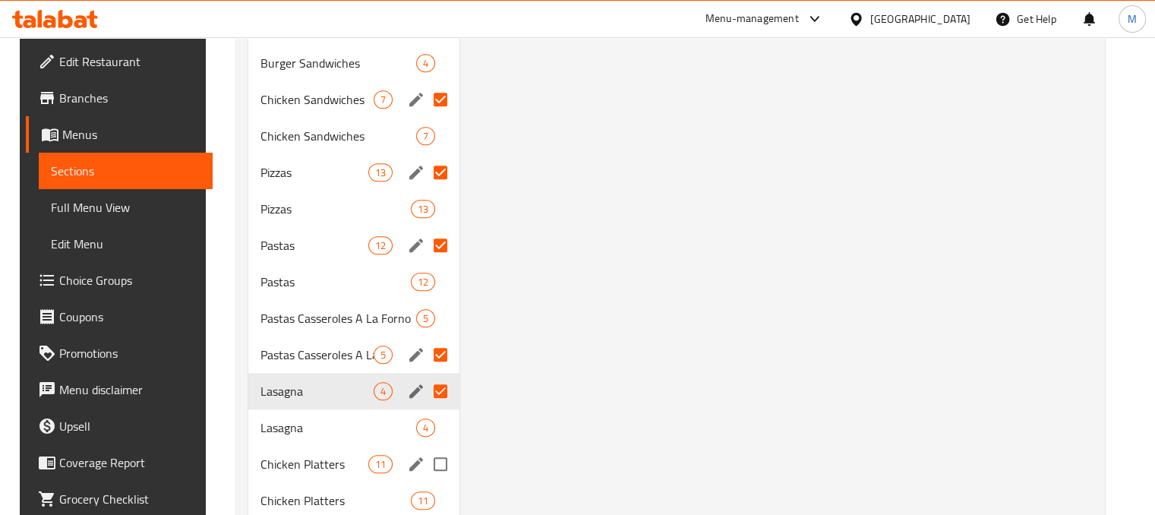
click at [434, 470] on input "Menu sections" at bounding box center [441, 464] width 32 height 32
checkbox input "true"
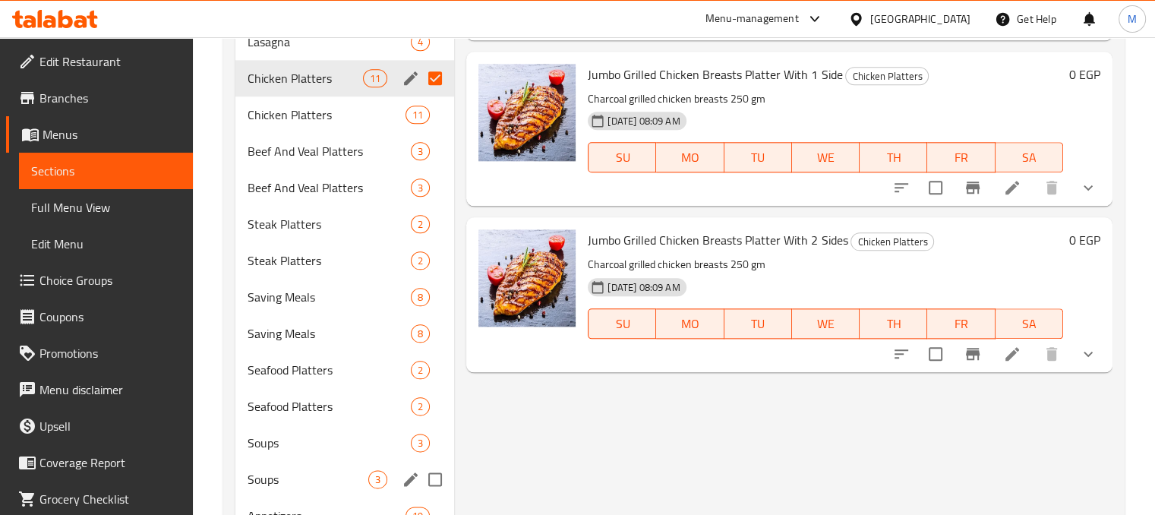
scroll to position [1756, 0]
click at [432, 192] on input "Menu sections" at bounding box center [435, 188] width 32 height 32
checkbox input "true"
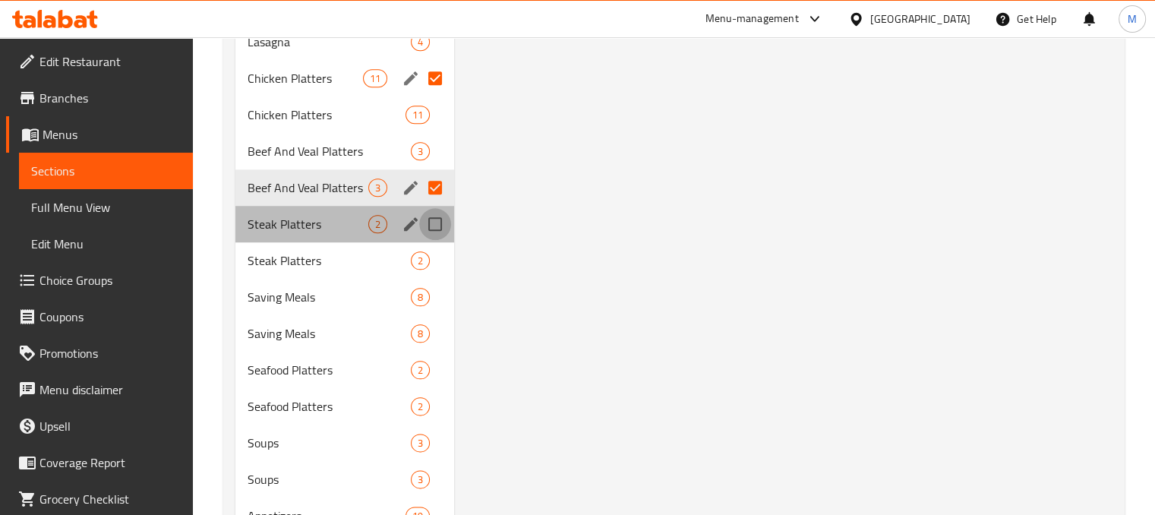
click at [434, 223] on input "Menu sections" at bounding box center [435, 224] width 32 height 32
checkbox input "true"
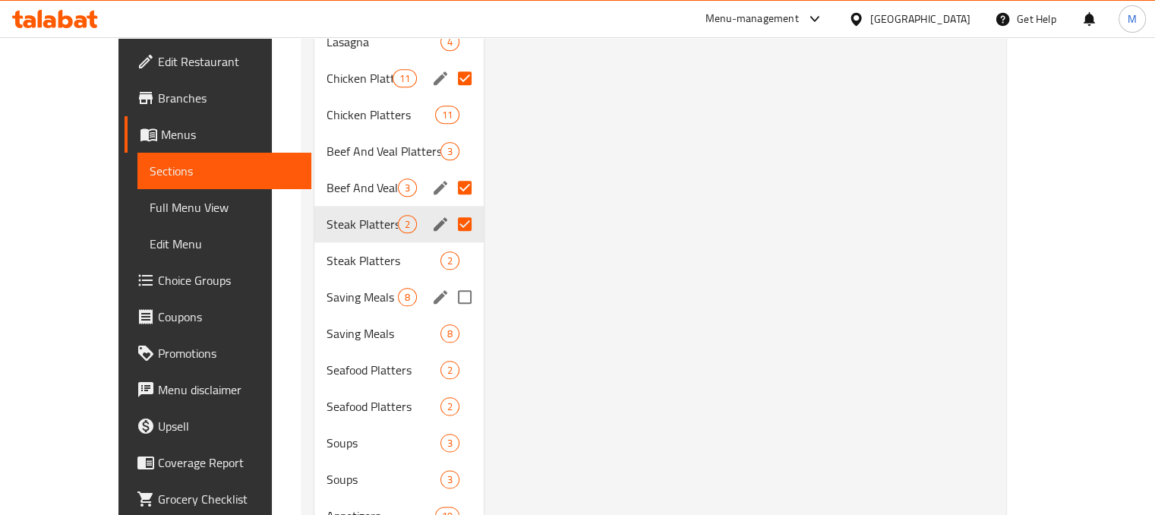
click at [449, 299] on input "Menu sections" at bounding box center [465, 297] width 32 height 32
checkbox input "true"
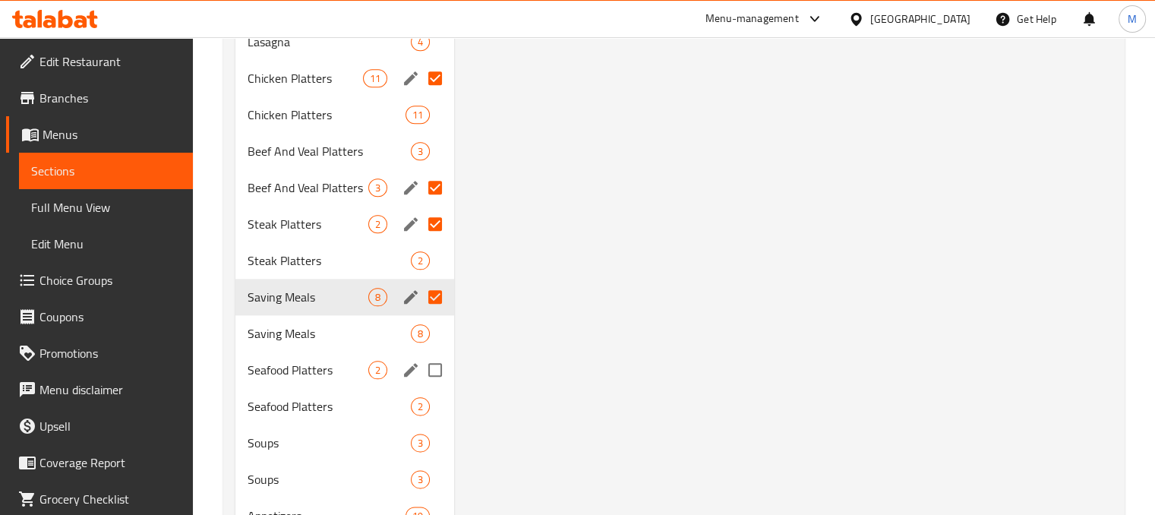
click at [434, 377] on input "Menu sections" at bounding box center [435, 370] width 32 height 32
checkbox input "true"
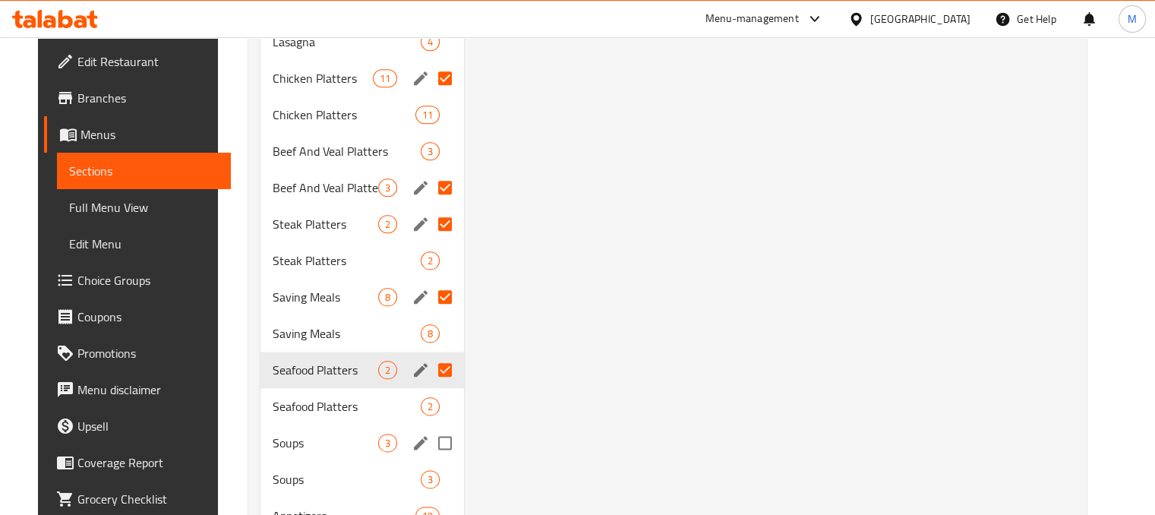
click at [429, 447] on input "Menu sections" at bounding box center [445, 443] width 32 height 32
checkbox input "true"
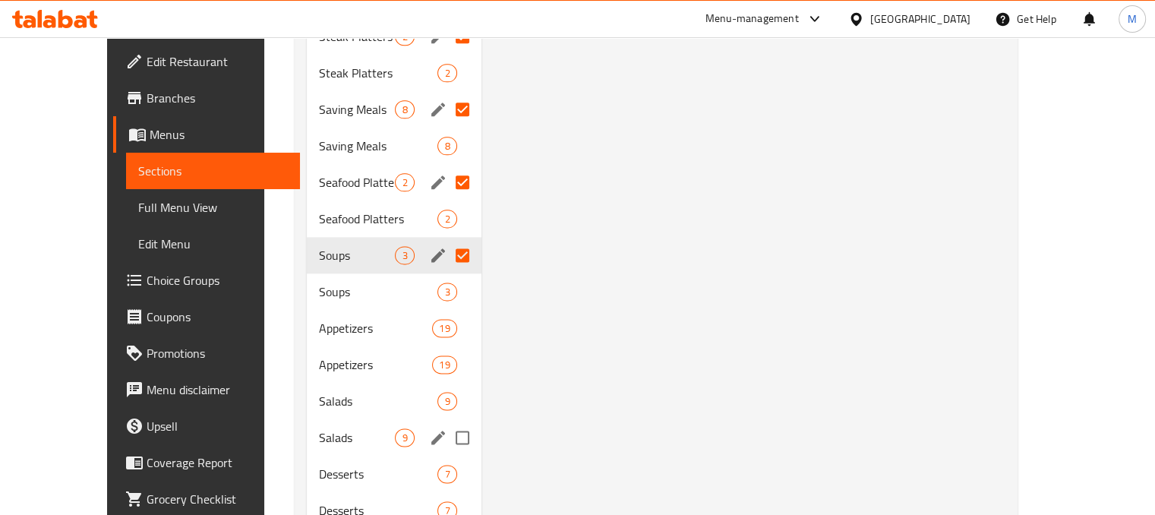
scroll to position [1944, 0]
click at [447, 324] on input "Menu sections" at bounding box center [463, 327] width 32 height 32
checkbox input "true"
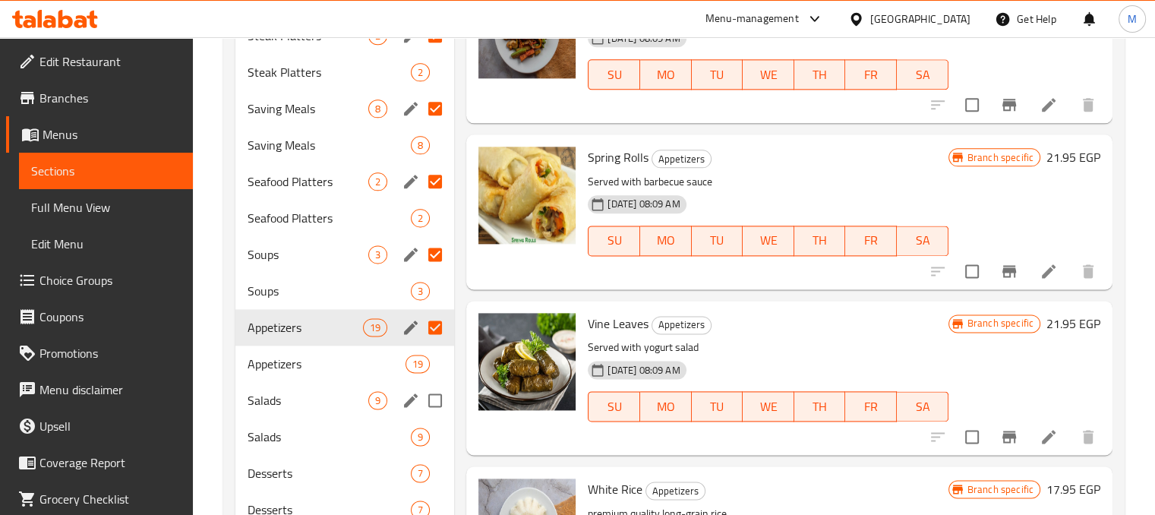
click at [437, 394] on input "Menu sections" at bounding box center [435, 400] width 32 height 32
checkbox input "true"
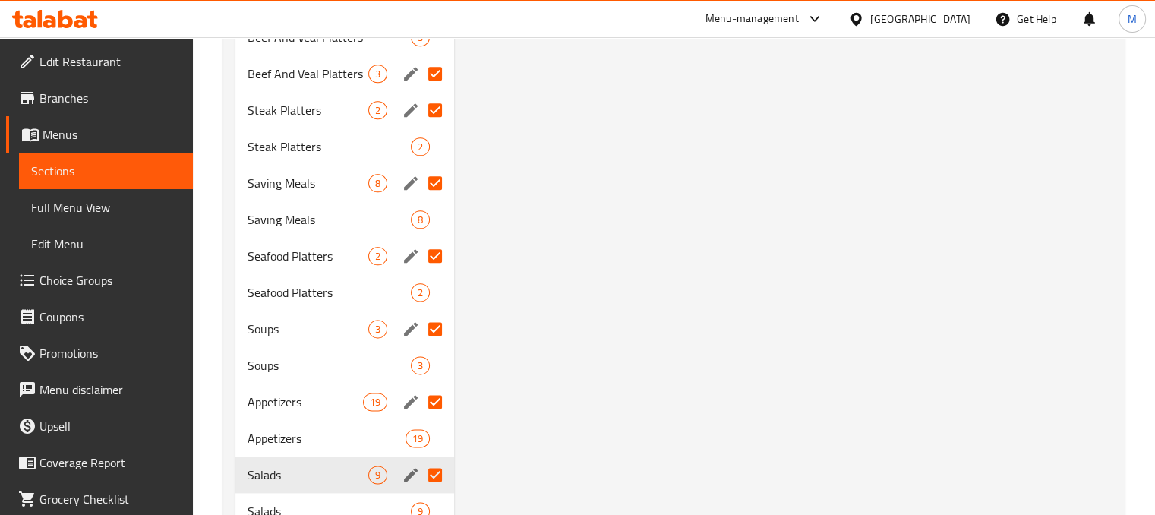
scroll to position [1808, 0]
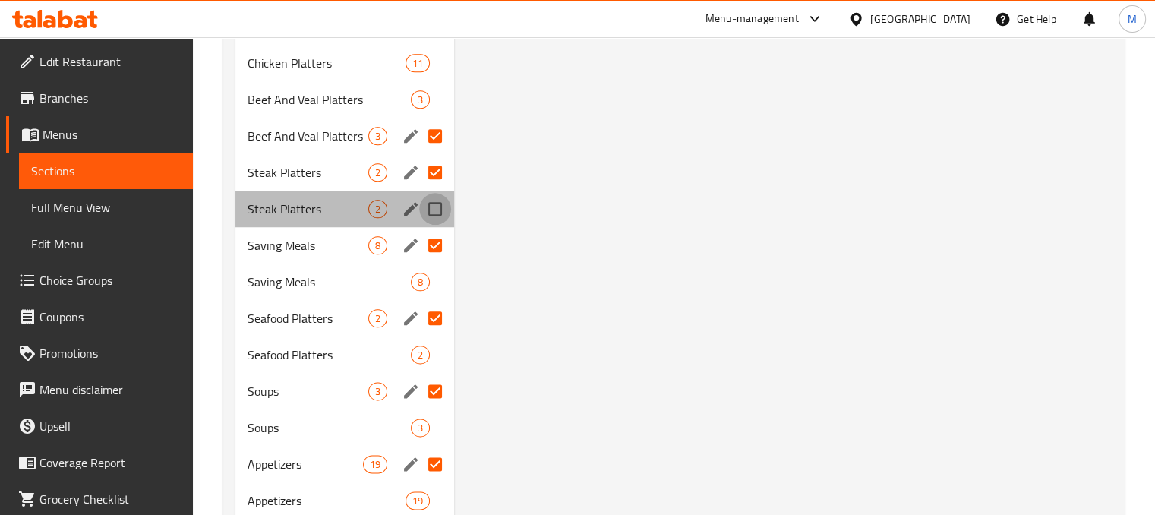
click at [441, 210] on input "Menu sections" at bounding box center [435, 209] width 32 height 32
checkbox input "true"
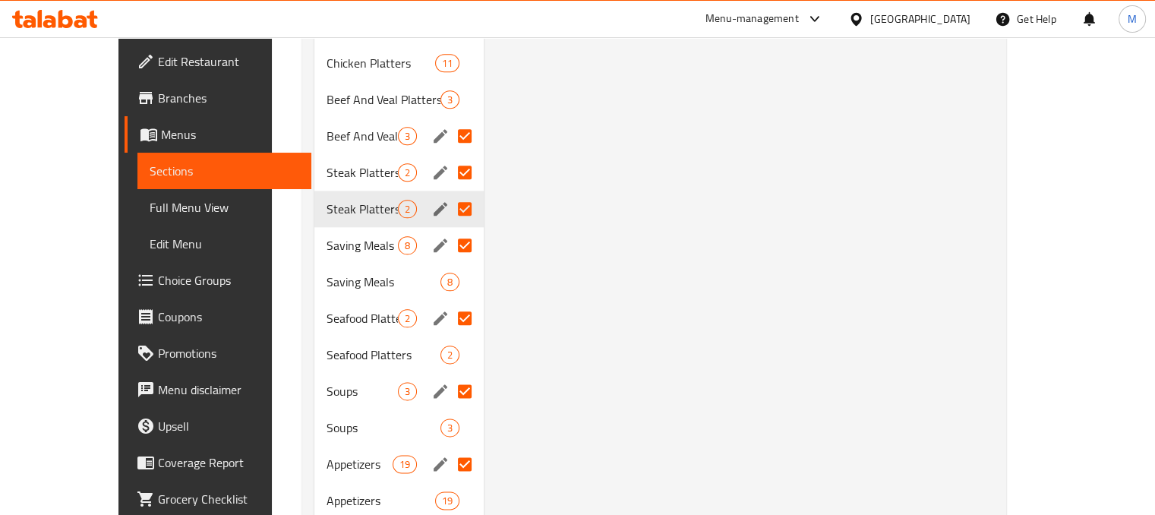
scroll to position [2079, 0]
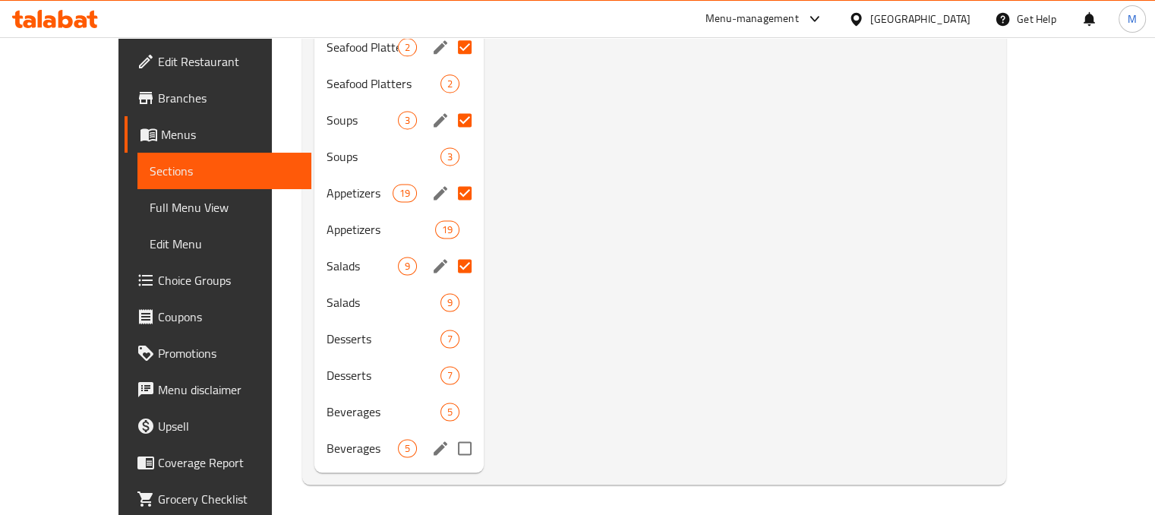
click at [449, 447] on input "Menu sections" at bounding box center [465, 448] width 32 height 32
checkbox input "true"
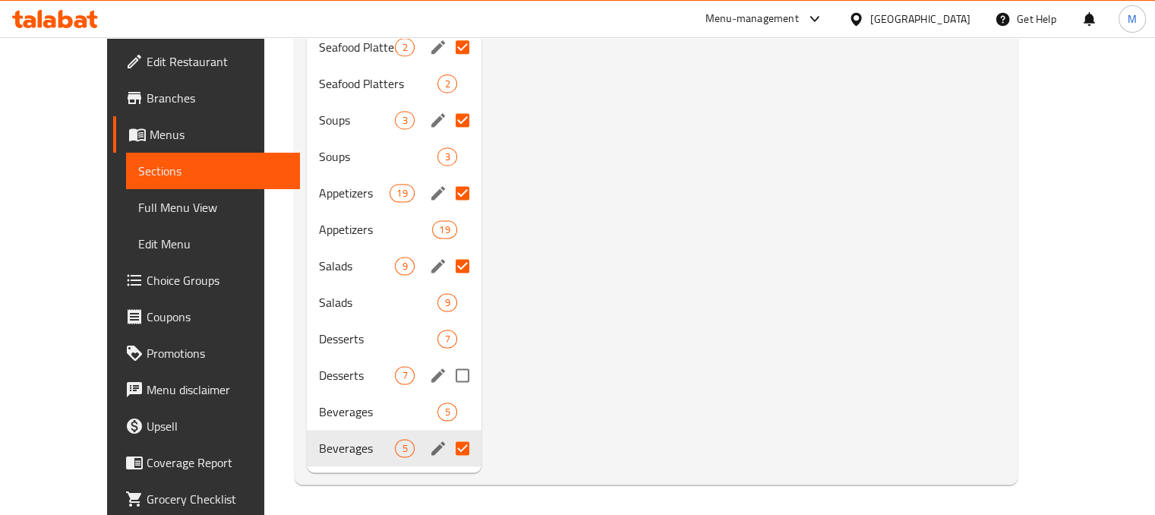
click at [447, 377] on input "Menu sections" at bounding box center [463, 375] width 32 height 32
checkbox input "true"
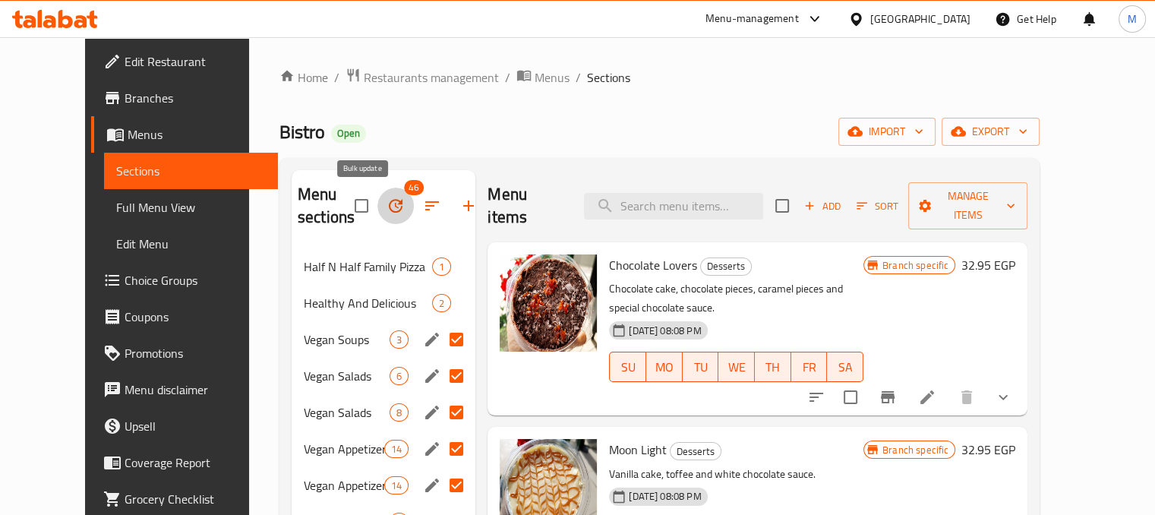
click at [389, 204] on icon "button" at bounding box center [396, 206] width 14 height 14
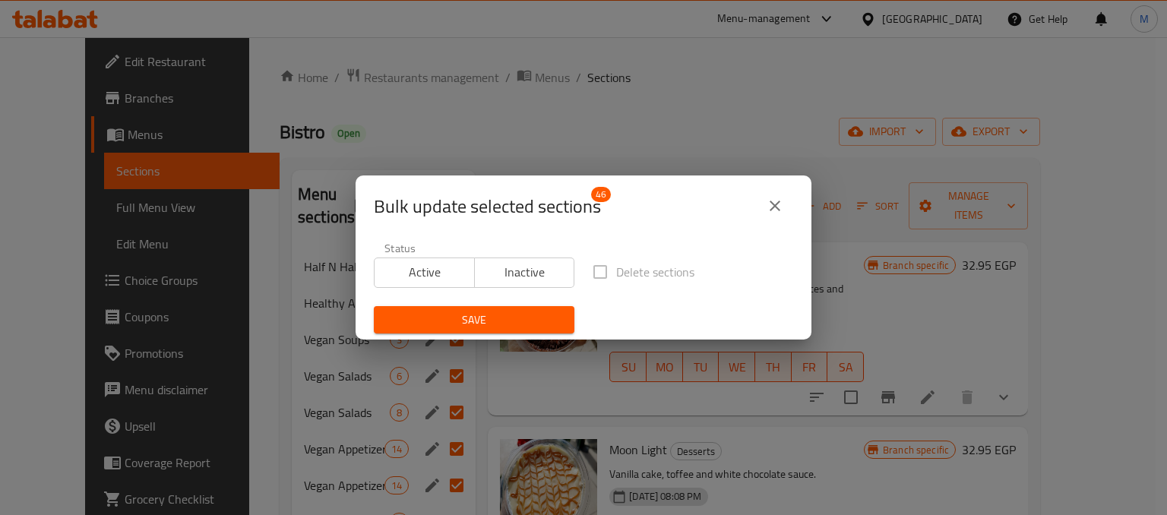
click at [538, 283] on span "Inactive" at bounding box center [525, 272] width 88 height 22
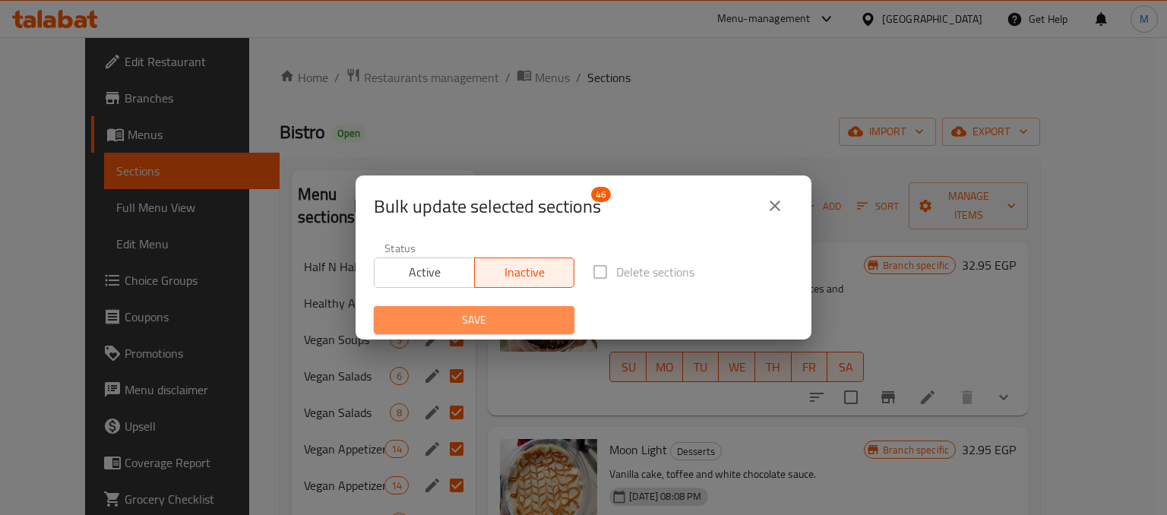
click at [513, 314] on span "Save" at bounding box center [474, 320] width 176 height 19
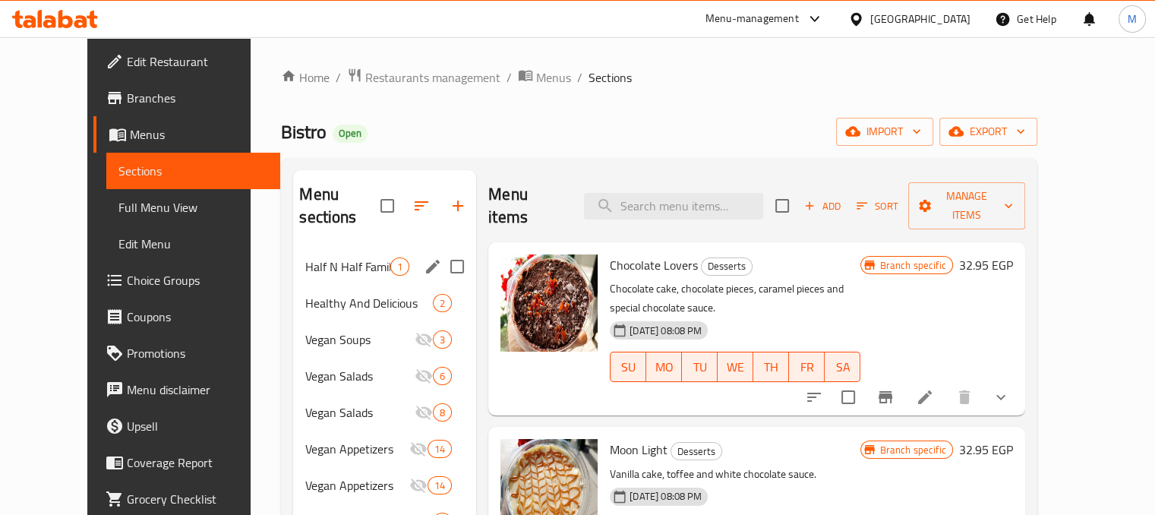
click at [303, 256] on div "Half N Half Family Pizza 1" at bounding box center [384, 266] width 183 height 36
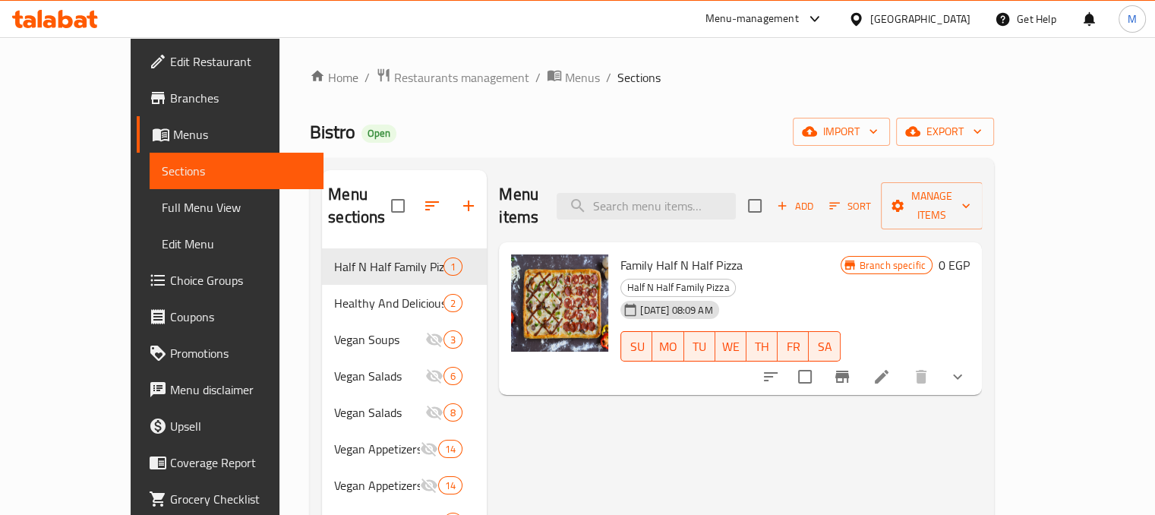
click at [982, 340] on div "Family Half N Half Pizza Half N Half Family Pizza 16-08-2025 08:09 AM SU MO TU …" at bounding box center [740, 318] width 483 height 153
click at [976, 358] on button "show more" at bounding box center [957, 376] width 36 height 36
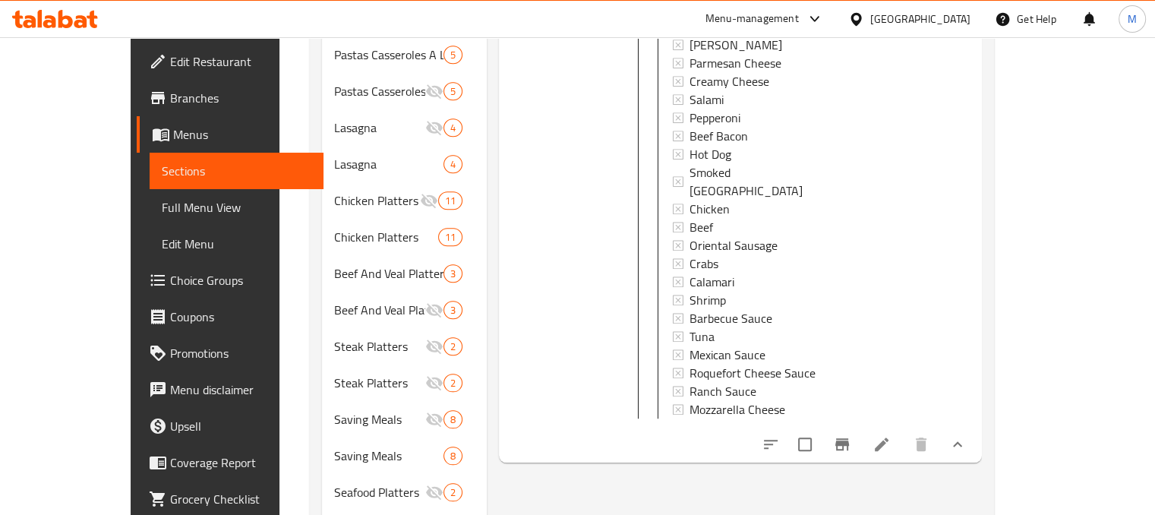
scroll to position [1652, 0]
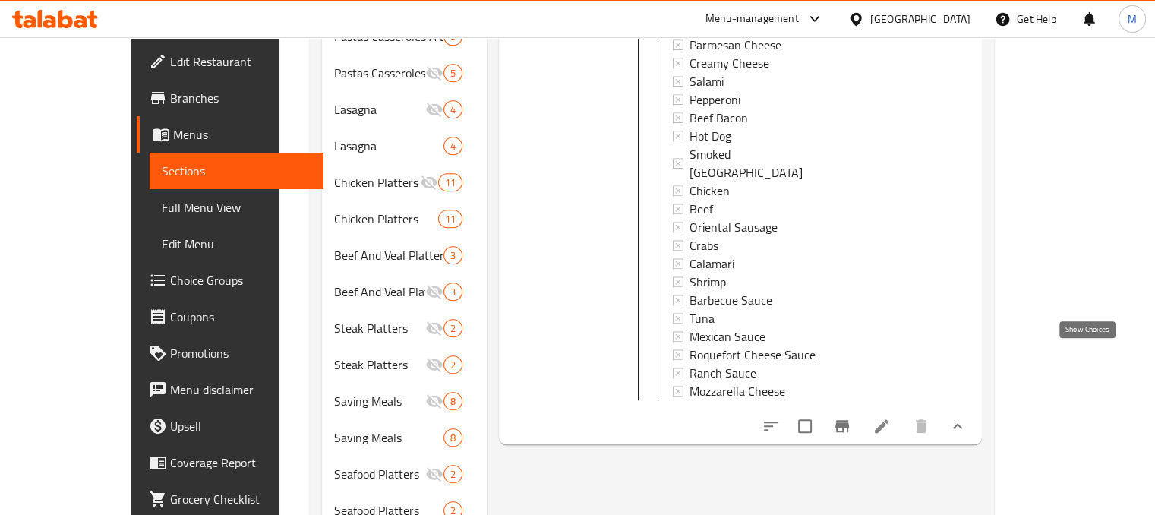
click at [967, 417] on icon "show more" at bounding box center [958, 426] width 18 height 18
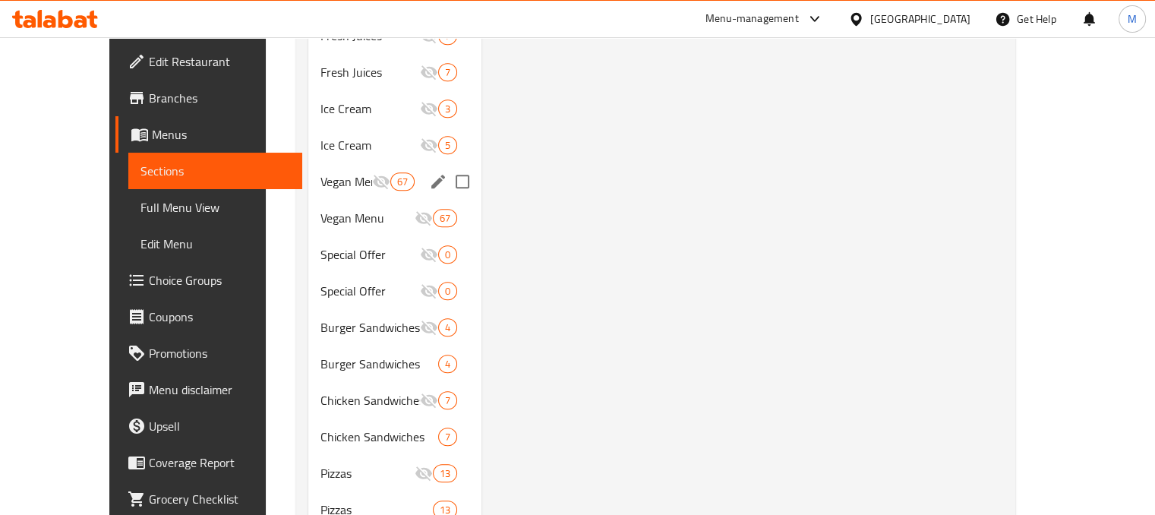
scroll to position [1246, 0]
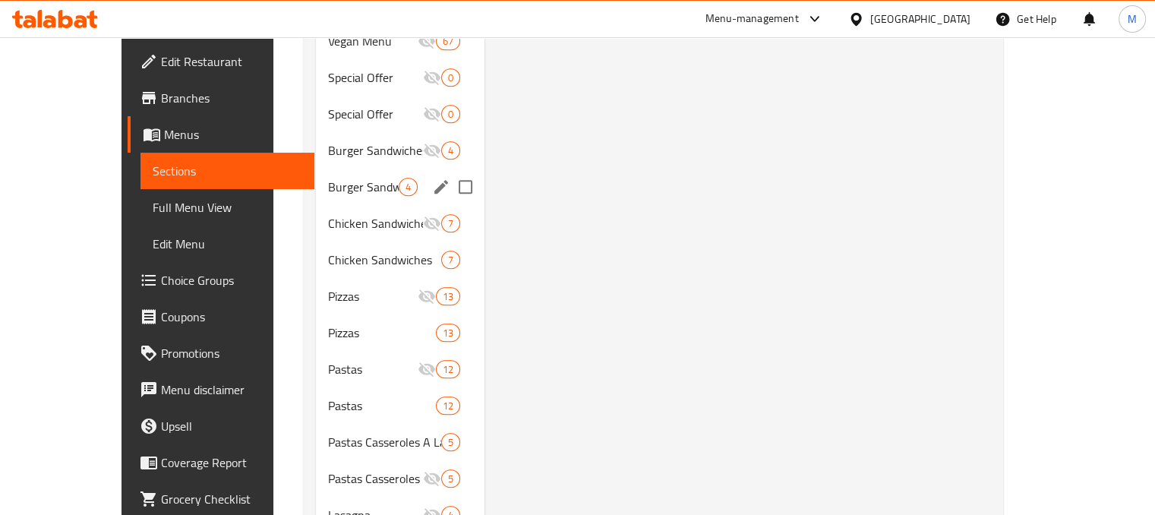
click at [343, 178] on span "Burger Sandwiches" at bounding box center [363, 187] width 71 height 18
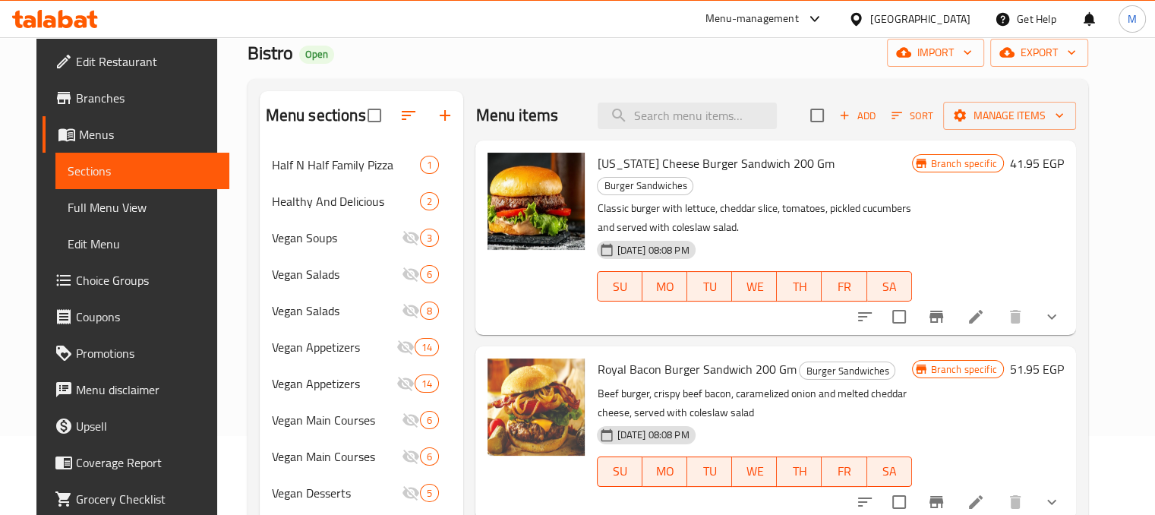
scroll to position [82, 0]
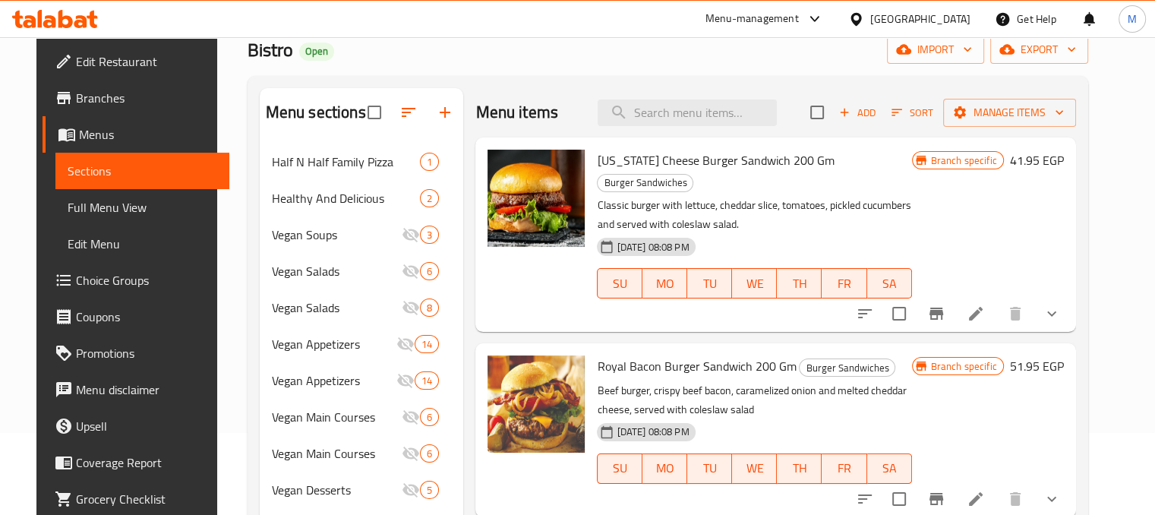
click at [1070, 295] on button "show more" at bounding box center [1052, 313] width 36 height 36
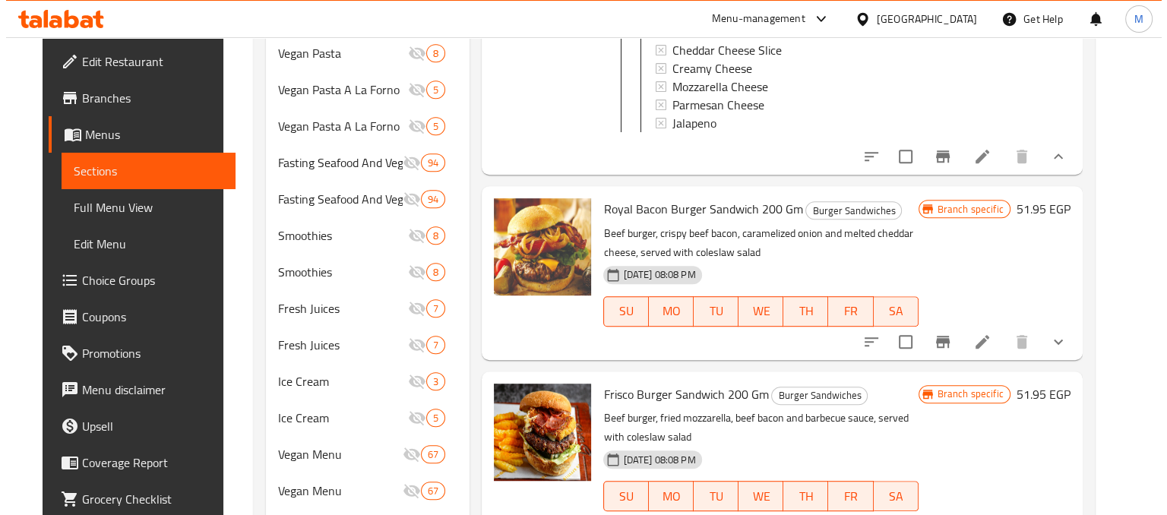
scroll to position [775, 0]
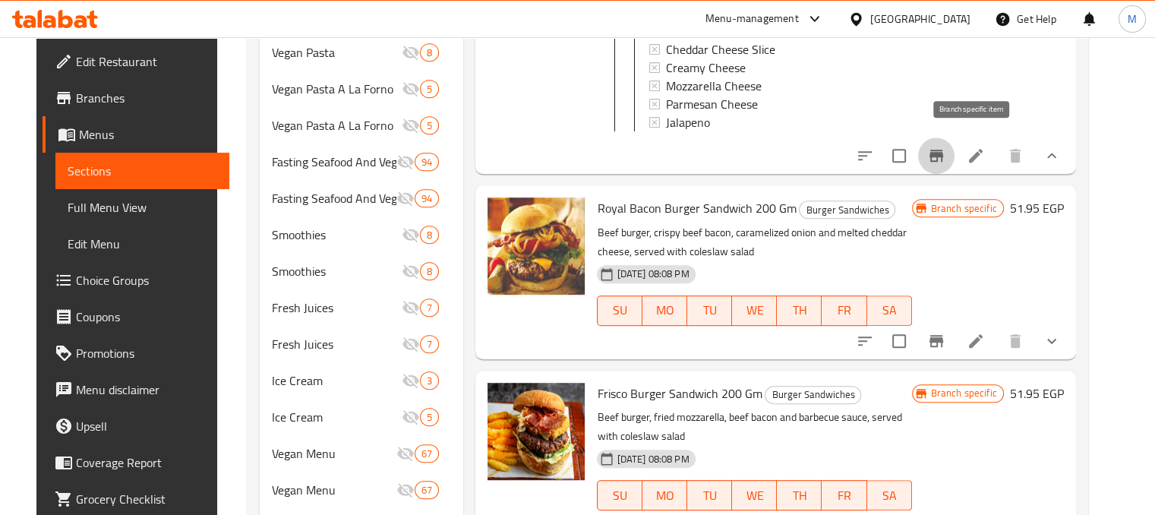
click at [946, 153] on icon "Branch-specific-item" at bounding box center [936, 156] width 18 height 18
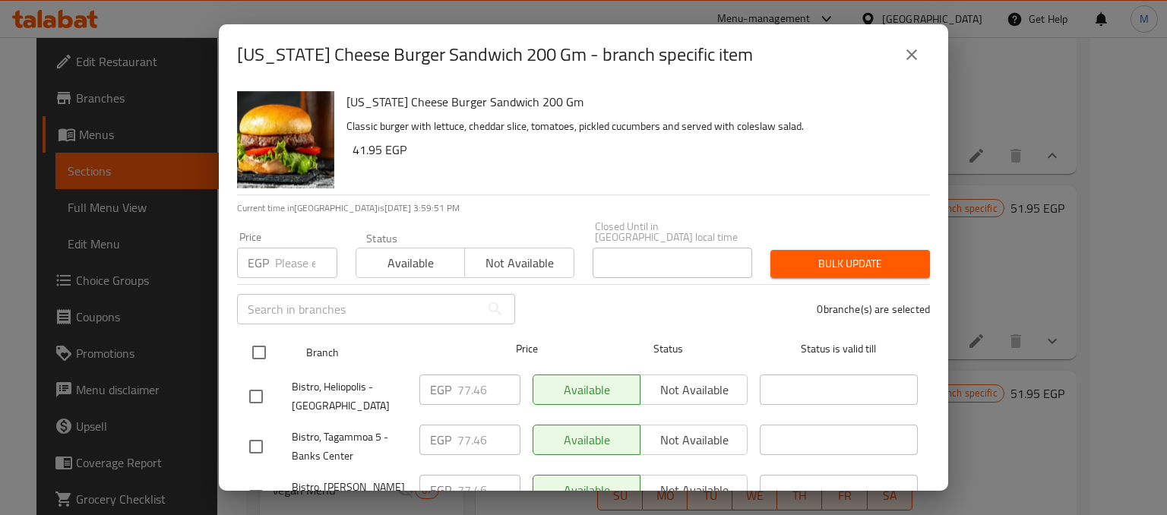
click at [268, 337] on input "checkbox" at bounding box center [259, 352] width 32 height 32
checkbox input "true"
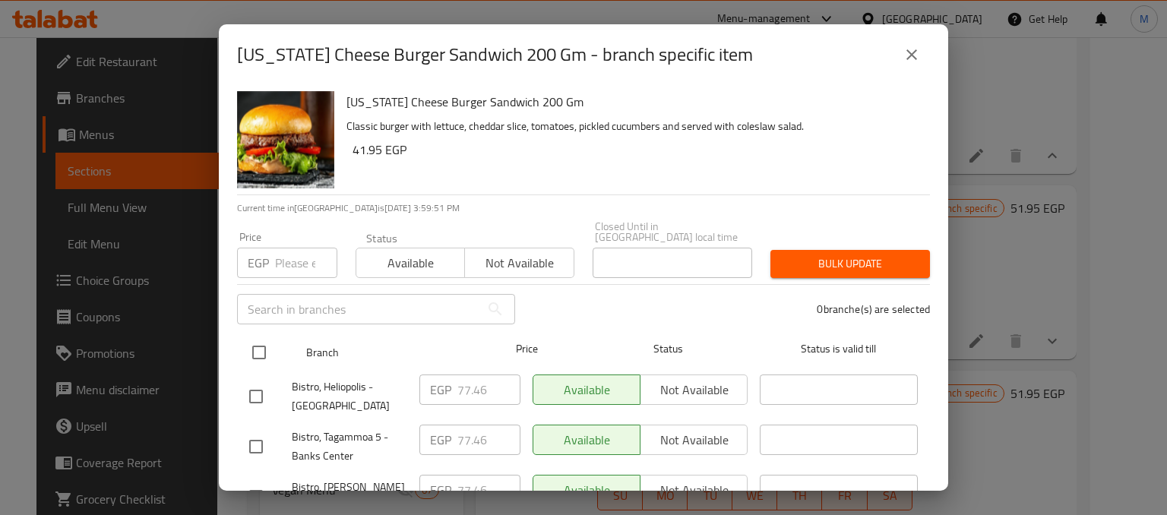
checkbox input "true"
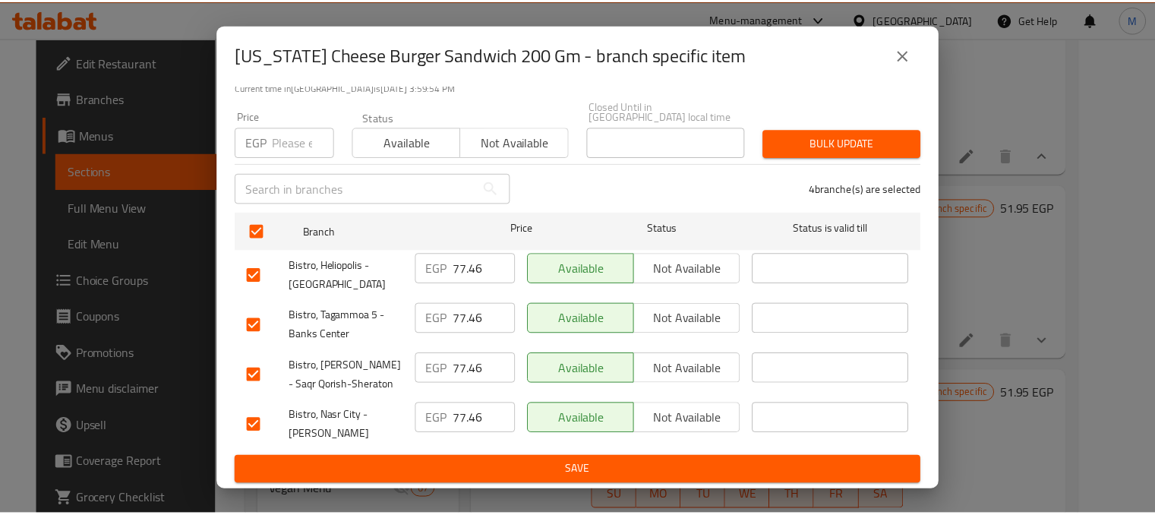
scroll to position [122, 0]
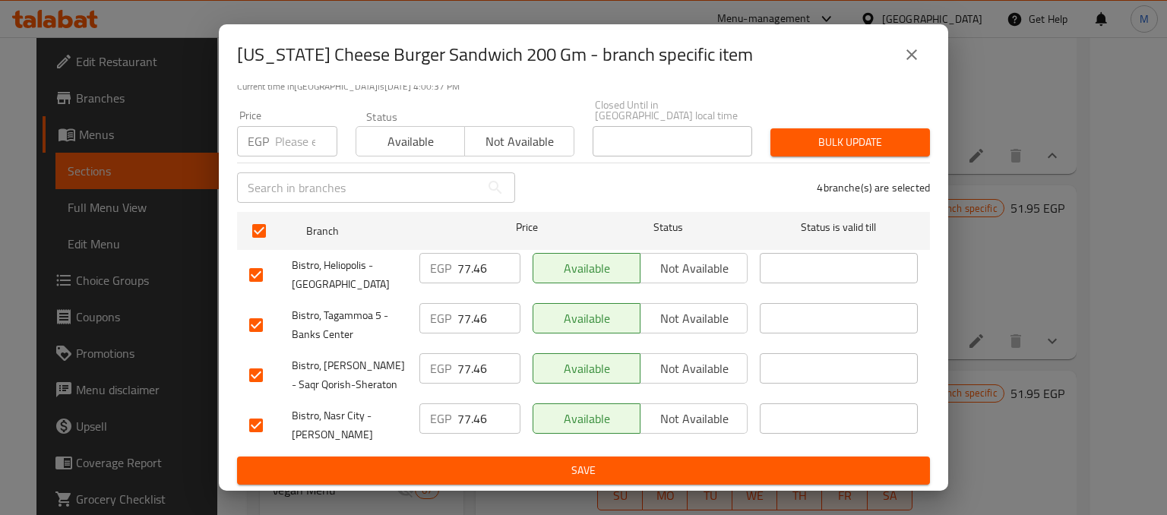
click at [904, 62] on icon "close" at bounding box center [911, 55] width 18 height 18
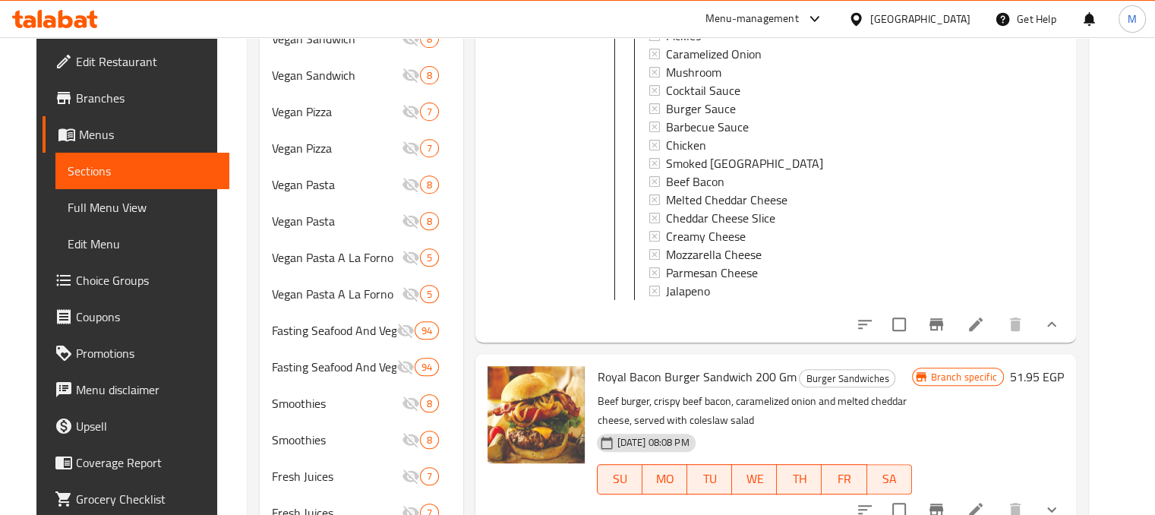
scroll to position [607, 0]
click at [946, 320] on icon "Branch-specific-item" at bounding box center [936, 323] width 18 height 18
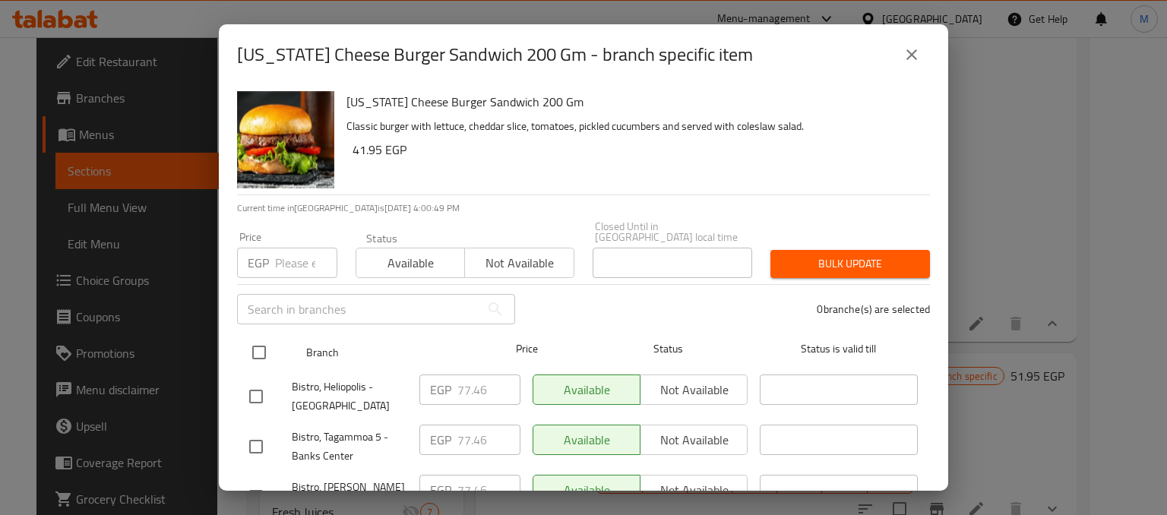
click at [255, 336] on input "checkbox" at bounding box center [259, 352] width 32 height 32
checkbox input "true"
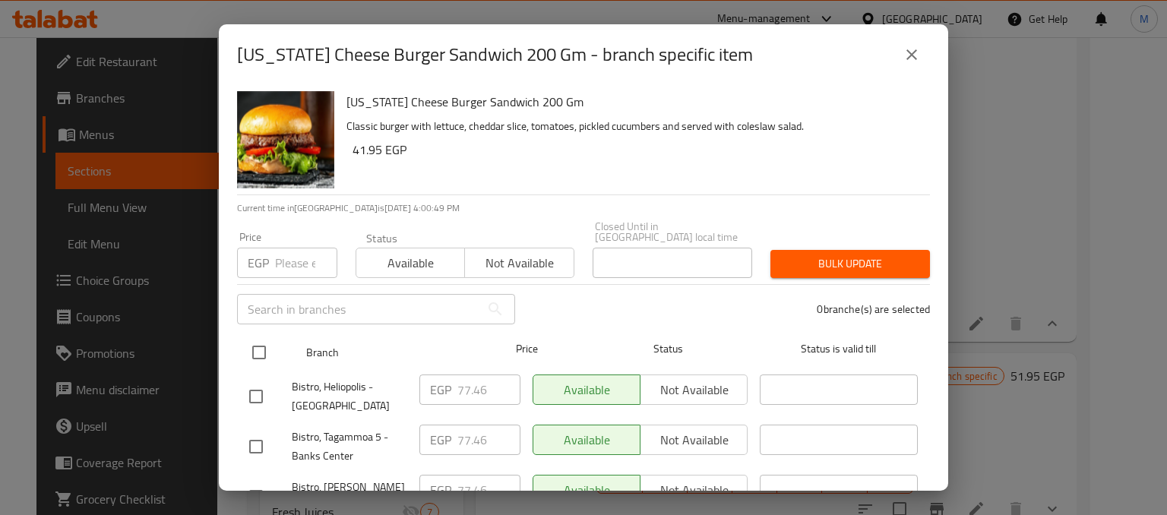
checkbox input "true"
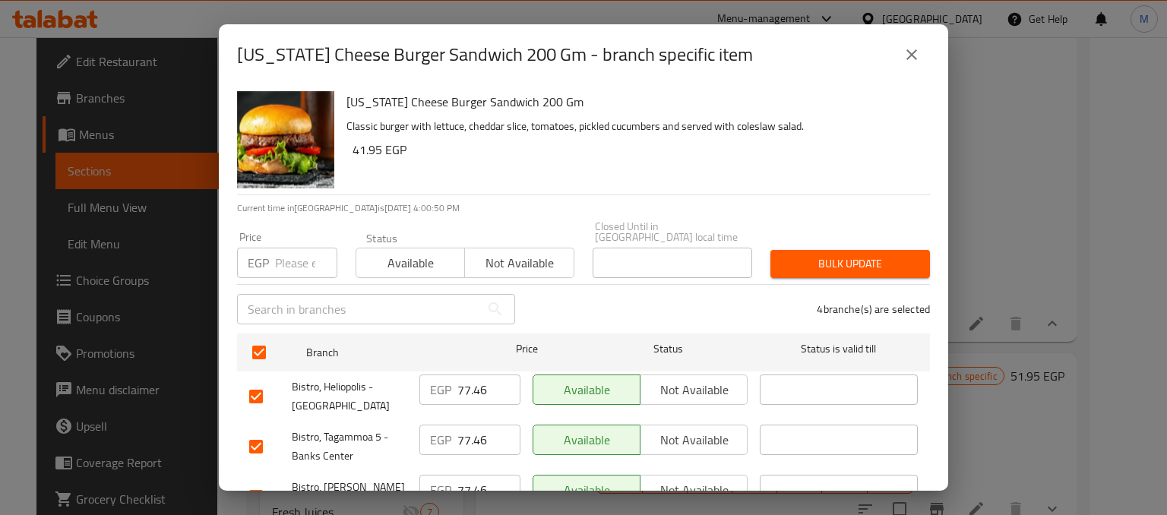
click at [282, 249] on input "number" at bounding box center [306, 263] width 62 height 30
type input "132"
click at [401, 255] on span "Available" at bounding box center [410, 263] width 96 height 22
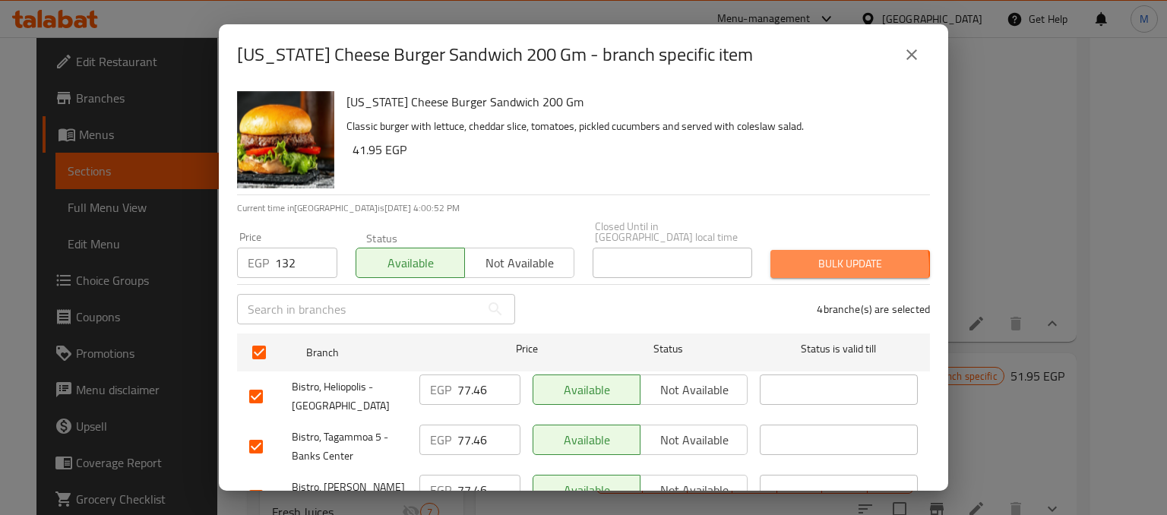
click at [802, 257] on span "Bulk update" at bounding box center [849, 263] width 135 height 19
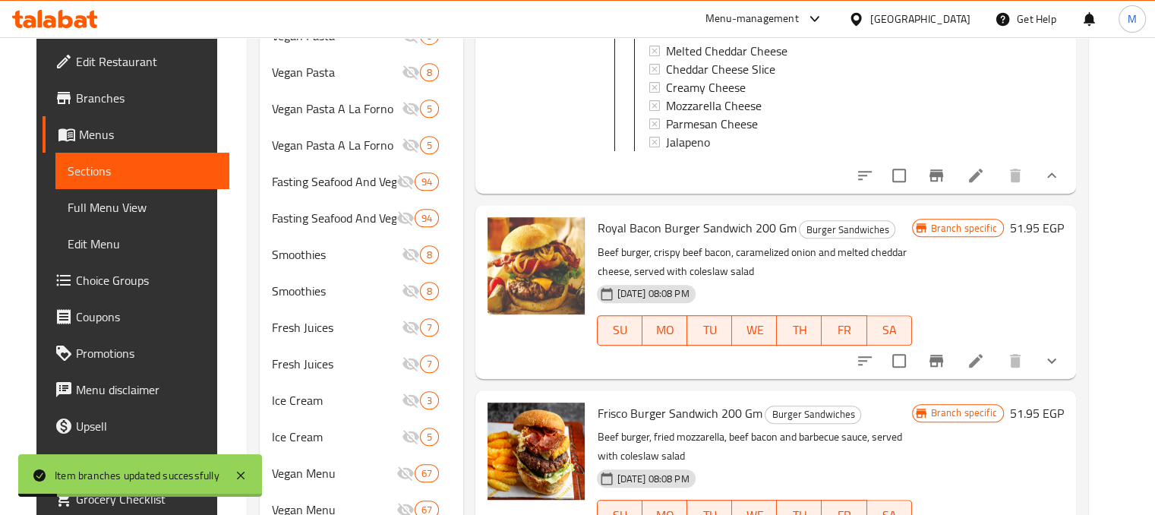
scroll to position [775, 0]
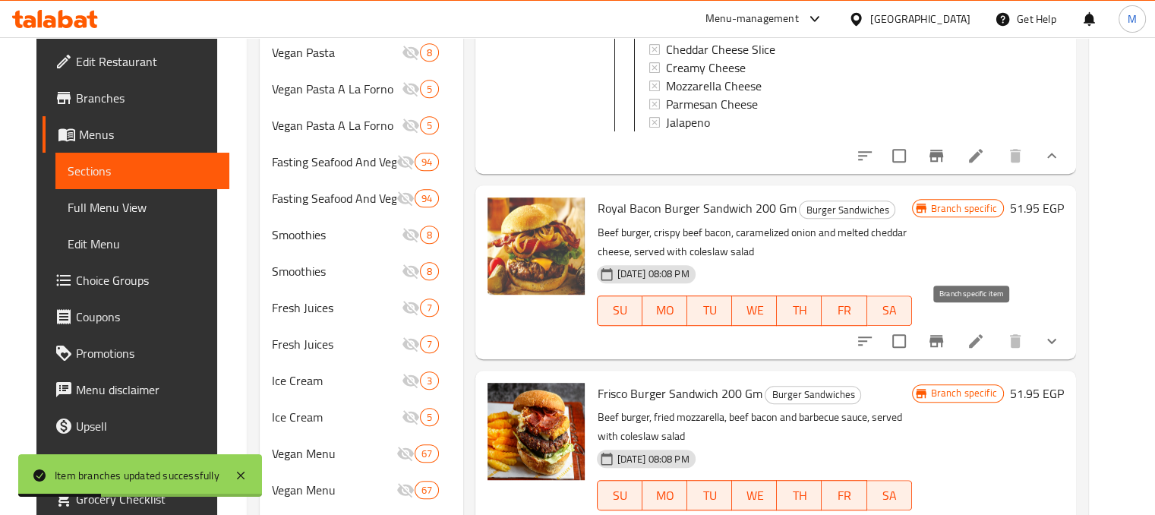
click at [943, 335] on icon "Branch-specific-item" at bounding box center [937, 341] width 14 height 12
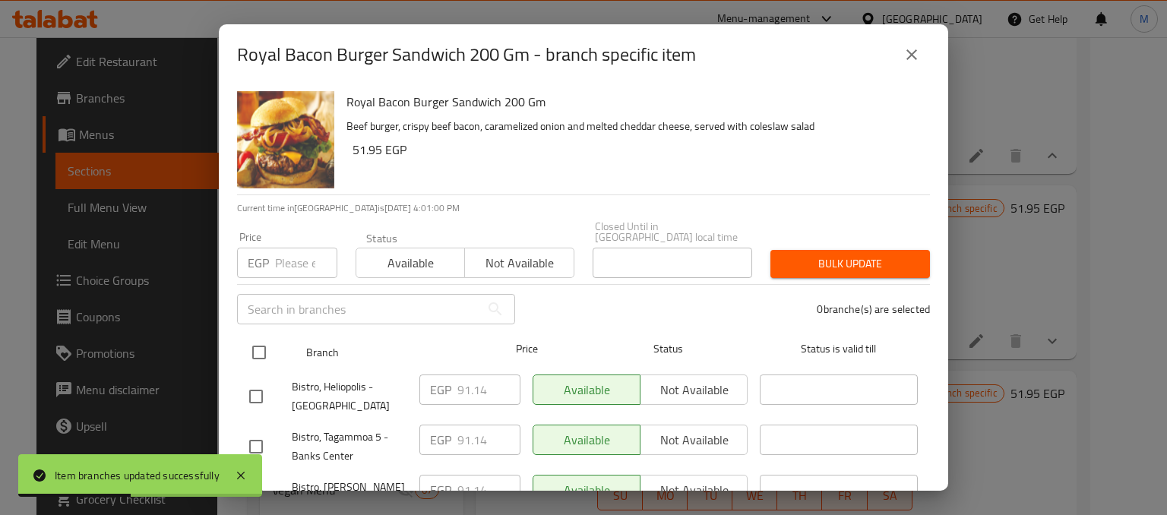
click at [269, 345] on input "checkbox" at bounding box center [259, 352] width 32 height 32
checkbox input "true"
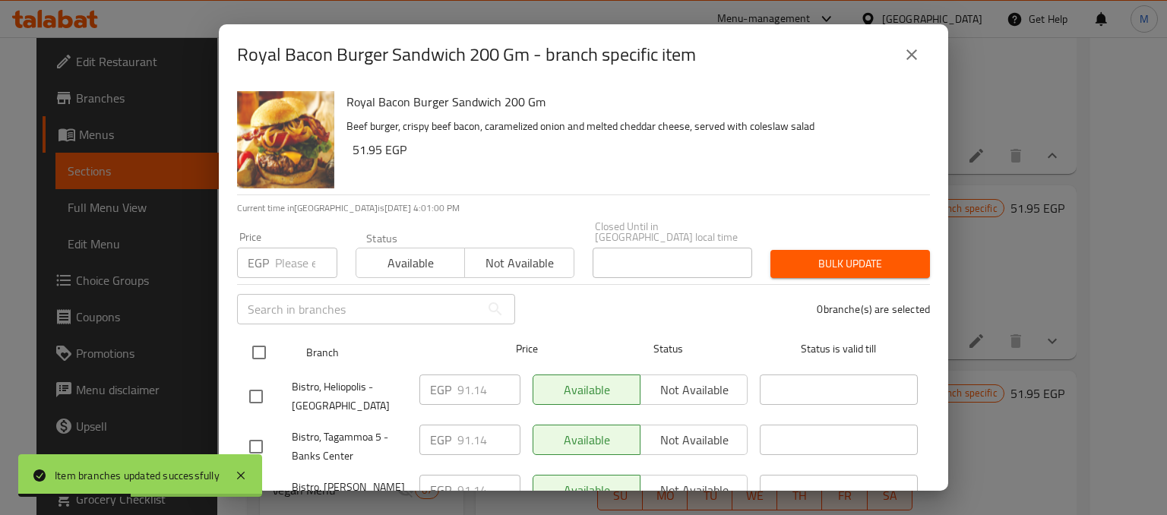
checkbox input "true"
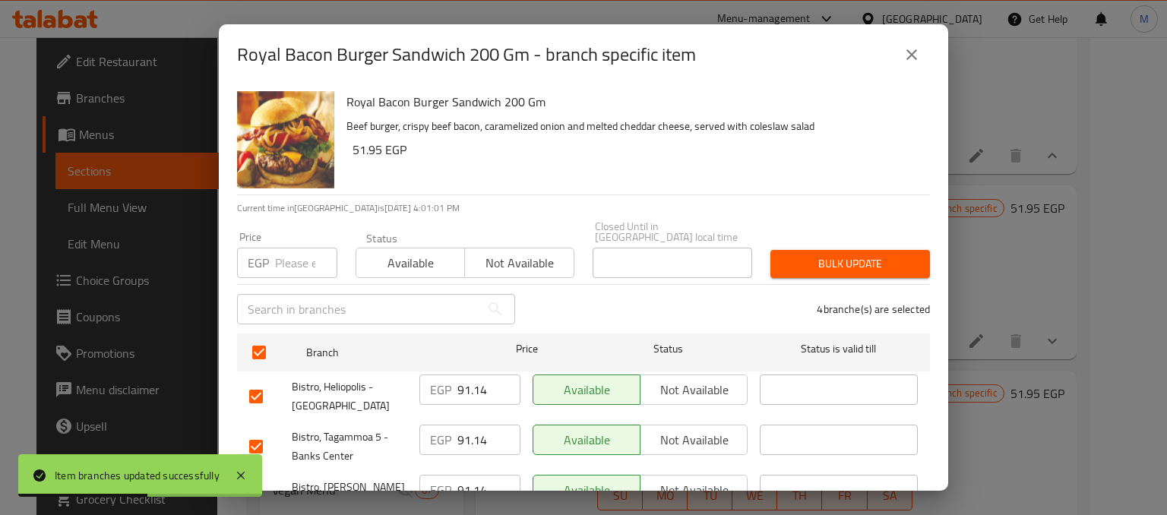
click at [294, 262] on input "number" at bounding box center [306, 263] width 62 height 30
type input "152"
click at [424, 253] on span "Available" at bounding box center [410, 263] width 96 height 22
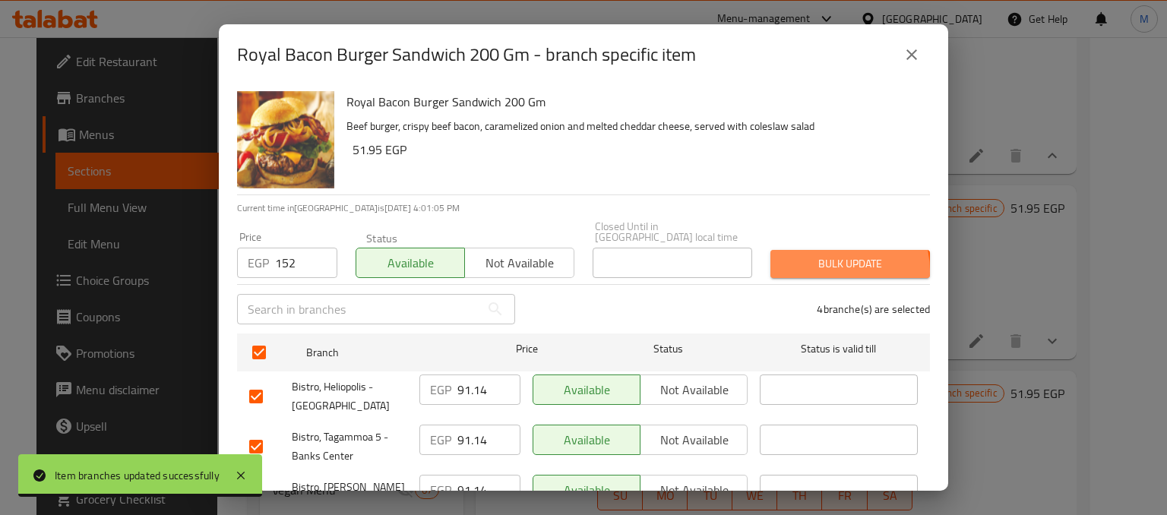
click at [817, 261] on span "Bulk update" at bounding box center [849, 263] width 135 height 19
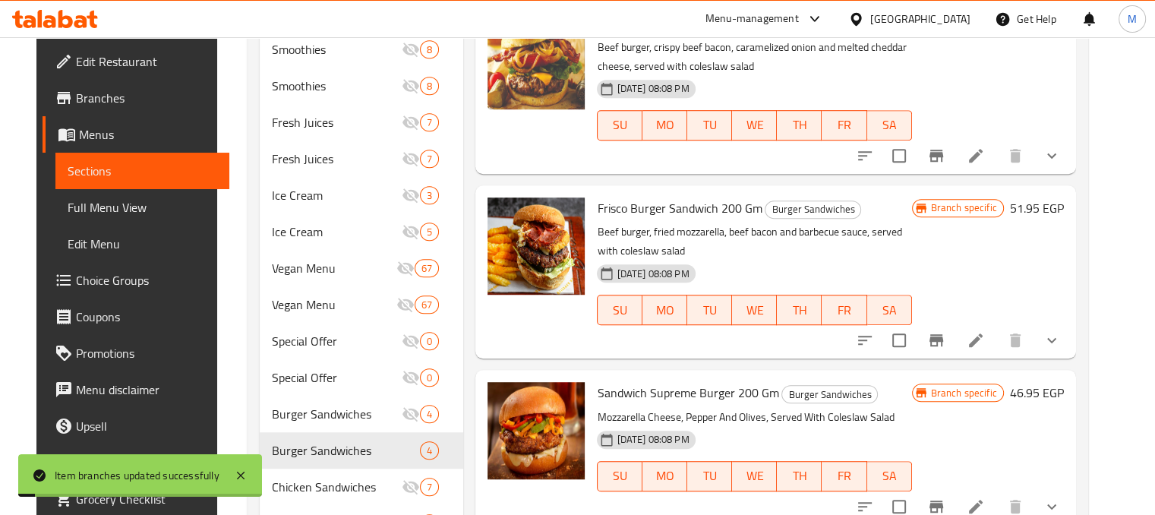
scroll to position [990, 0]
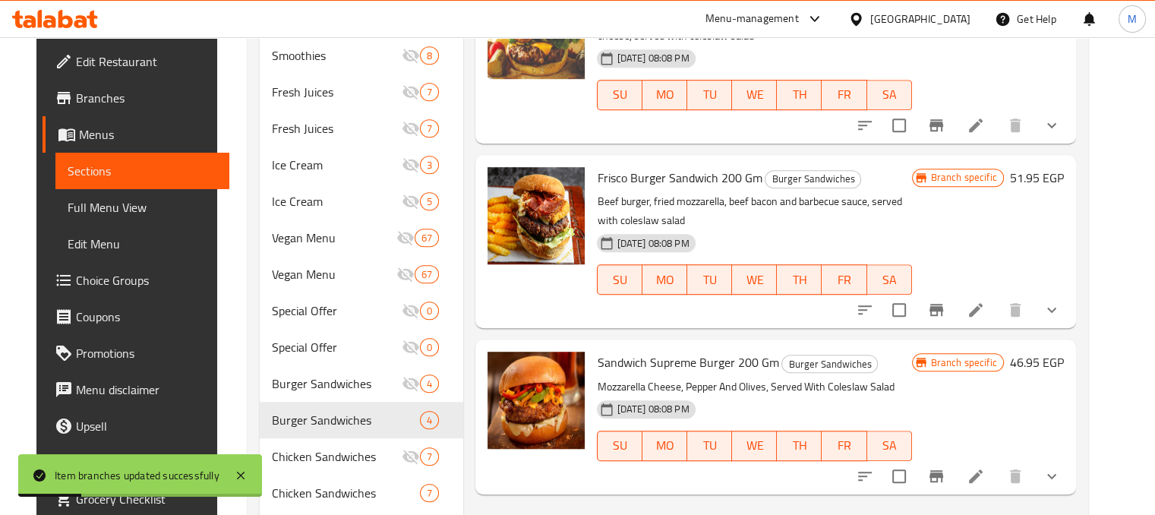
click at [946, 308] on icon "Branch-specific-item" at bounding box center [936, 310] width 18 height 18
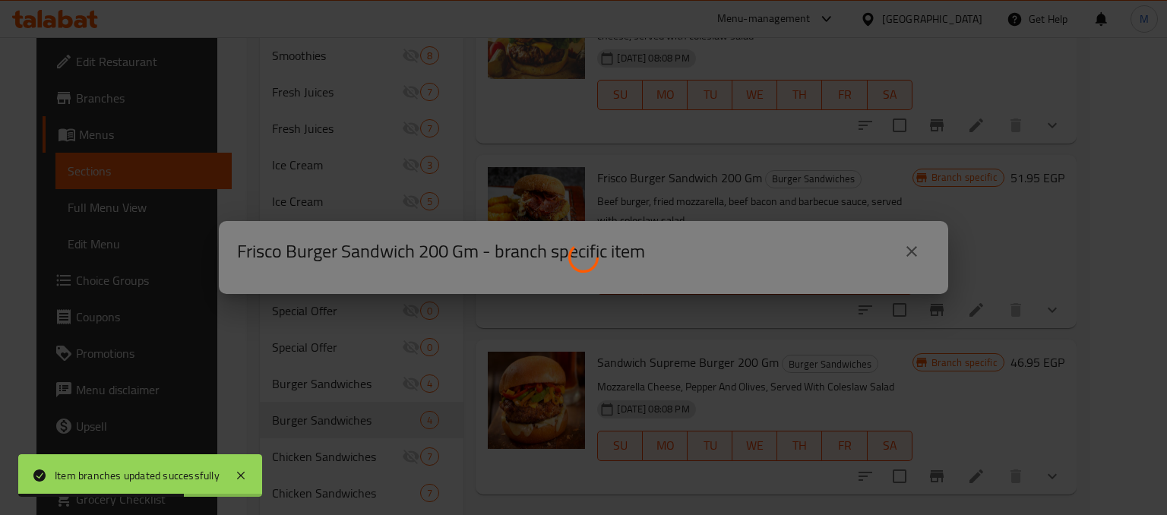
click at [845, 208] on div at bounding box center [583, 257] width 1167 height 515
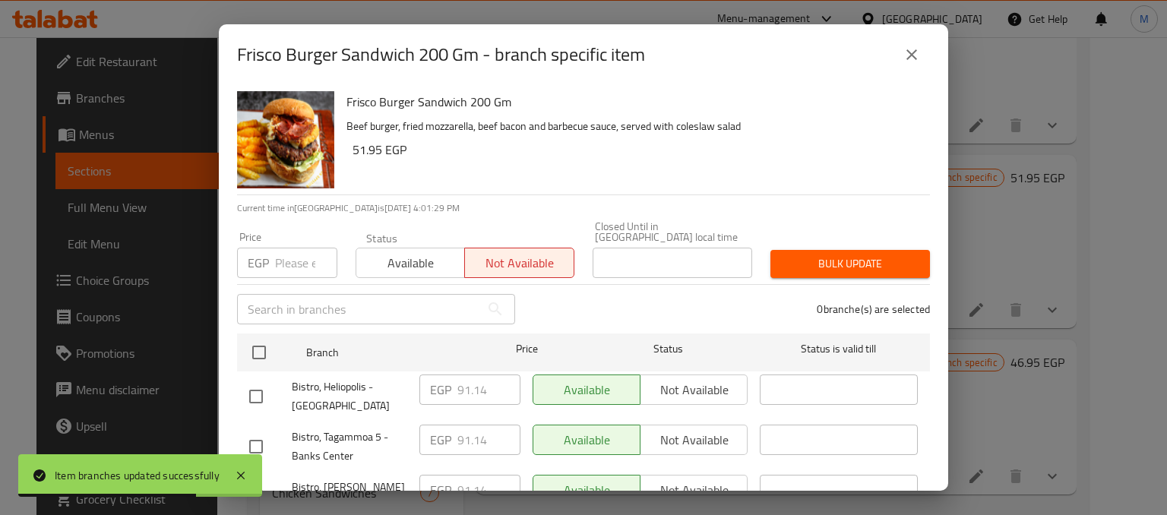
click at [860, 254] on span "Bulk update" at bounding box center [849, 263] width 135 height 19
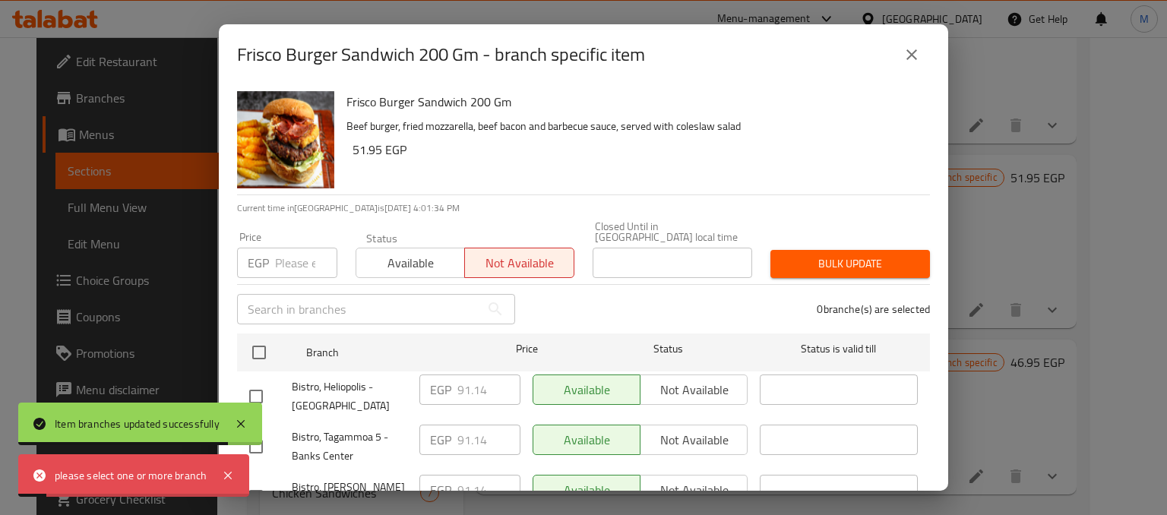
click at [269, 341] on input "checkbox" at bounding box center [259, 352] width 32 height 32
checkbox input "true"
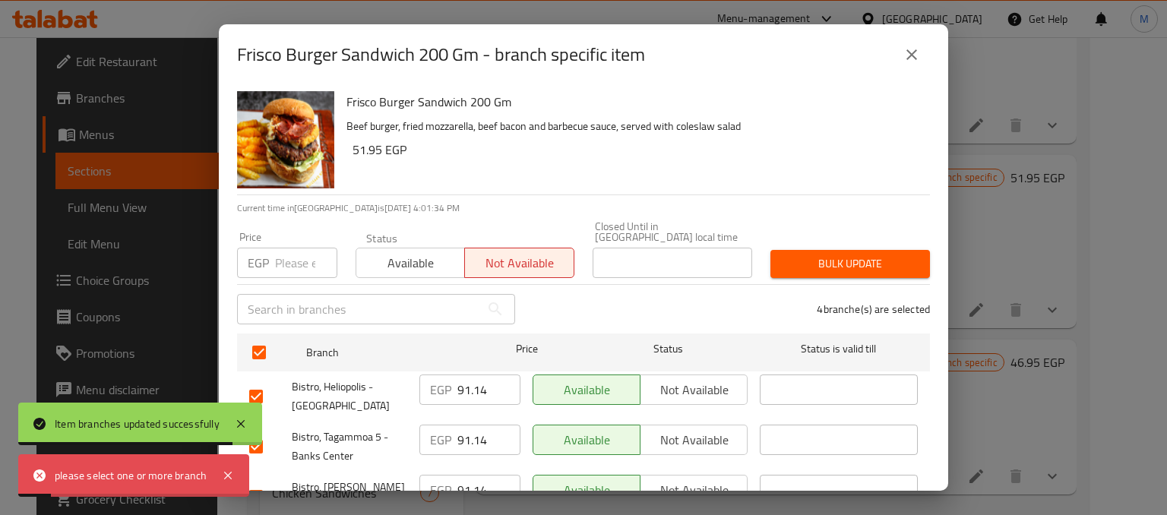
checkbox input "true"
click at [848, 254] on span "Bulk update" at bounding box center [849, 263] width 135 height 19
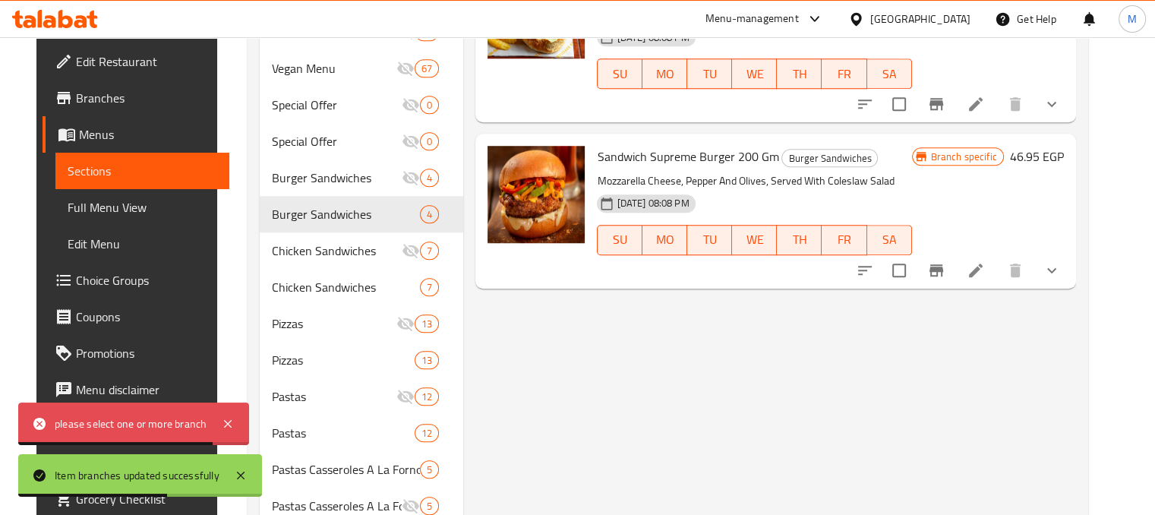
scroll to position [1200, 0]
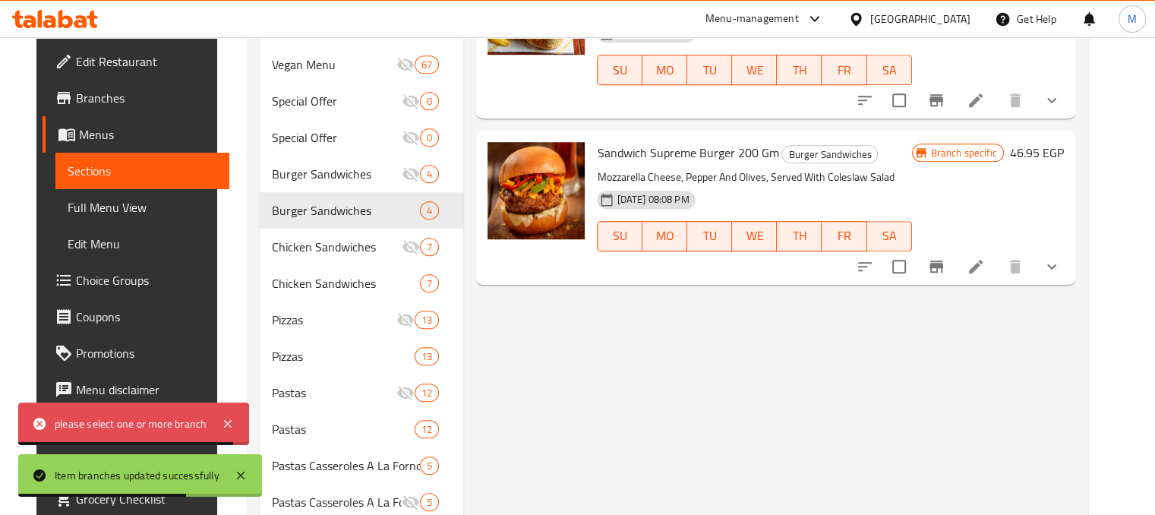
click at [946, 257] on icon "Branch-specific-item" at bounding box center [936, 266] width 18 height 18
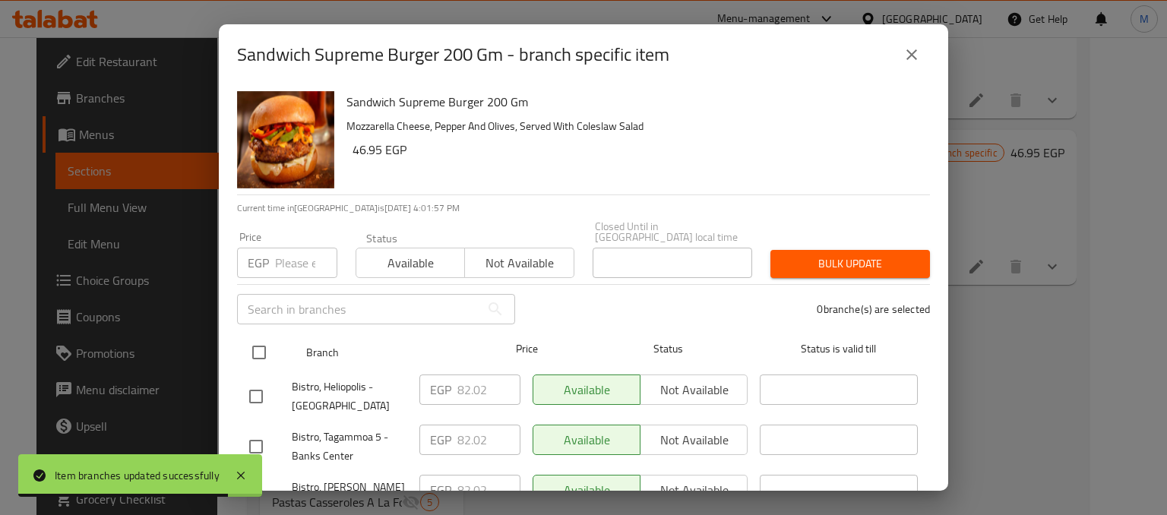
click at [242, 348] on div "Branch Price Status Status is valid till" at bounding box center [583, 352] width 693 height 38
click at [264, 336] on input "checkbox" at bounding box center [259, 352] width 32 height 32
checkbox input "true"
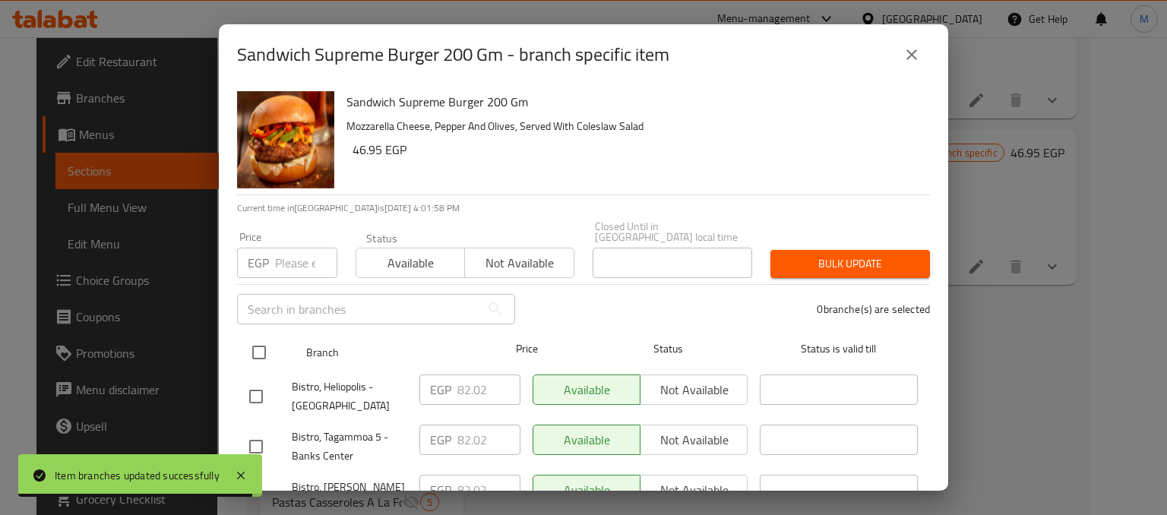
checkbox input "true"
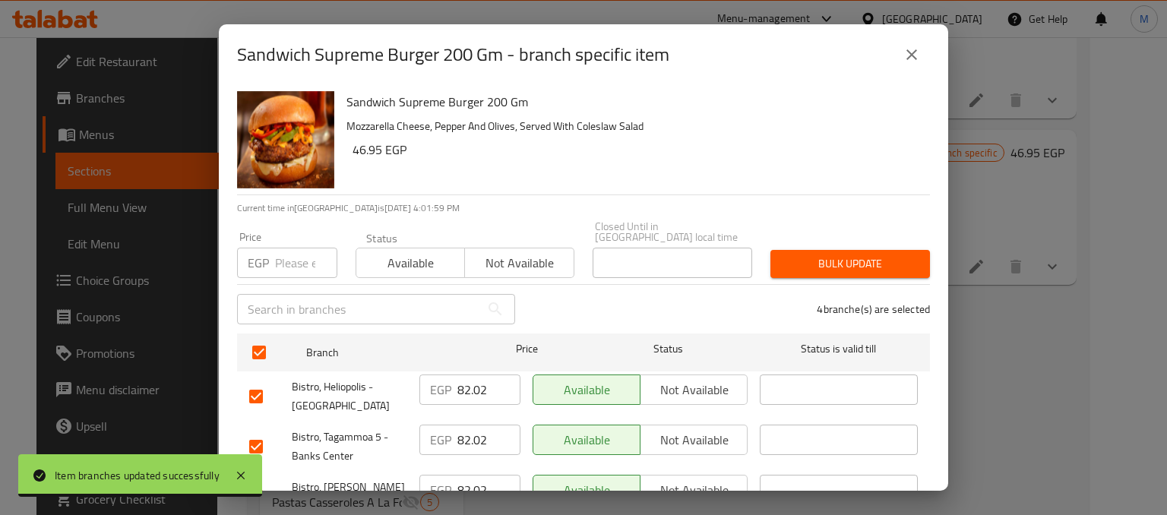
click at [298, 254] on input "number" at bounding box center [306, 263] width 62 height 30
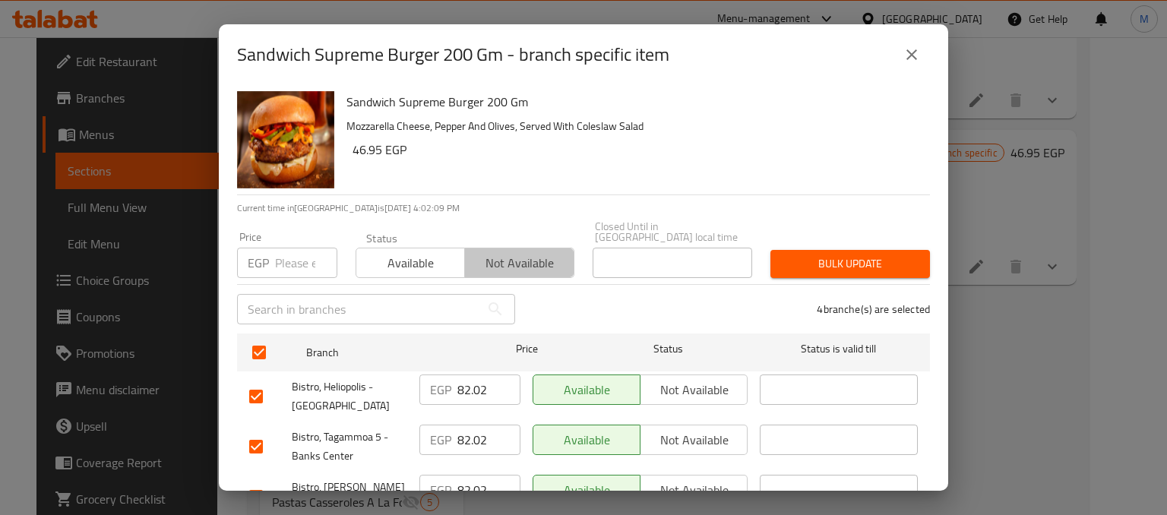
click at [507, 252] on span "Not available" at bounding box center [519, 263] width 96 height 22
click at [886, 282] on div "4 branche(s) are selected" at bounding box center [731, 309] width 415 height 55
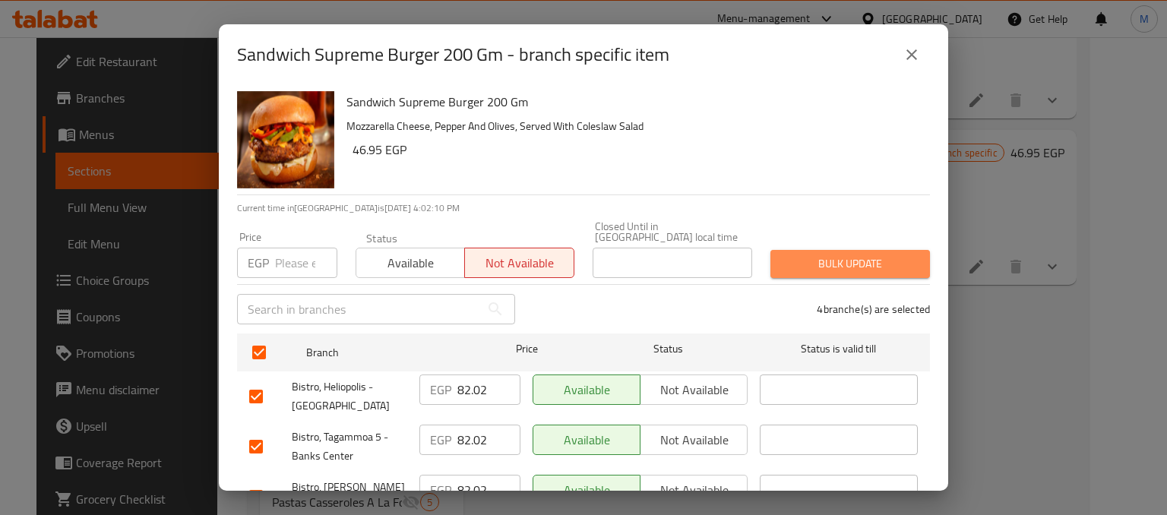
click at [866, 256] on span "Bulk update" at bounding box center [849, 263] width 135 height 19
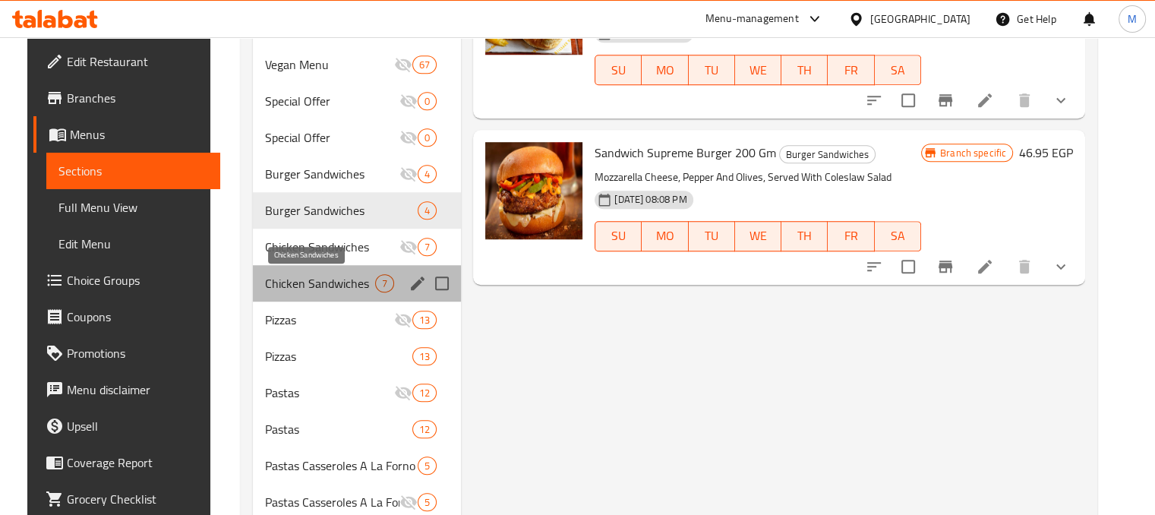
click at [327, 286] on span "Chicken Sandwiches" at bounding box center [320, 283] width 110 height 18
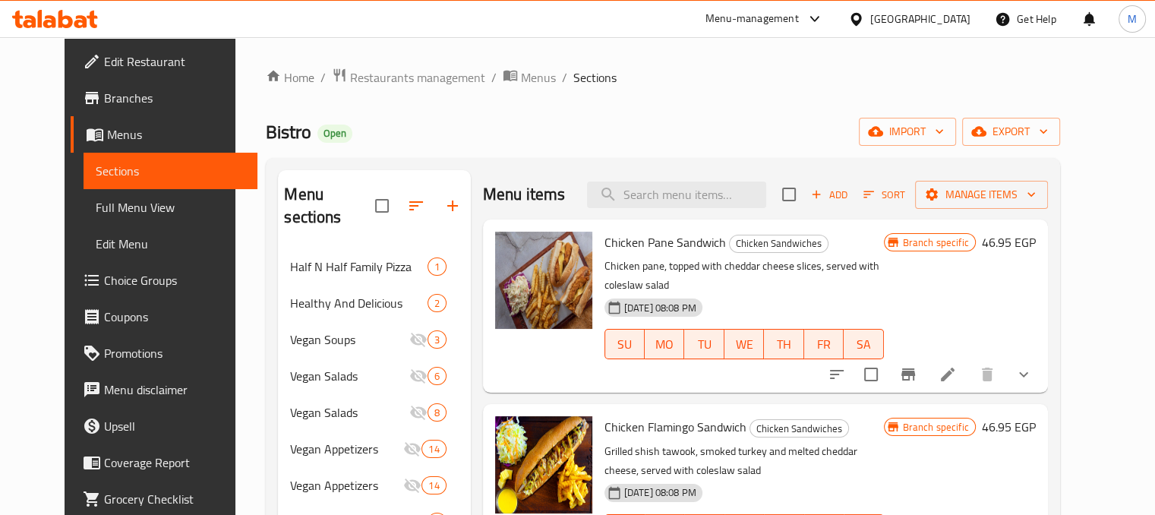
click at [974, 336] on div "Branch specific 46.95 EGP" at bounding box center [960, 306] width 152 height 149
click at [915, 368] on icon "Branch-specific-item" at bounding box center [909, 374] width 14 height 12
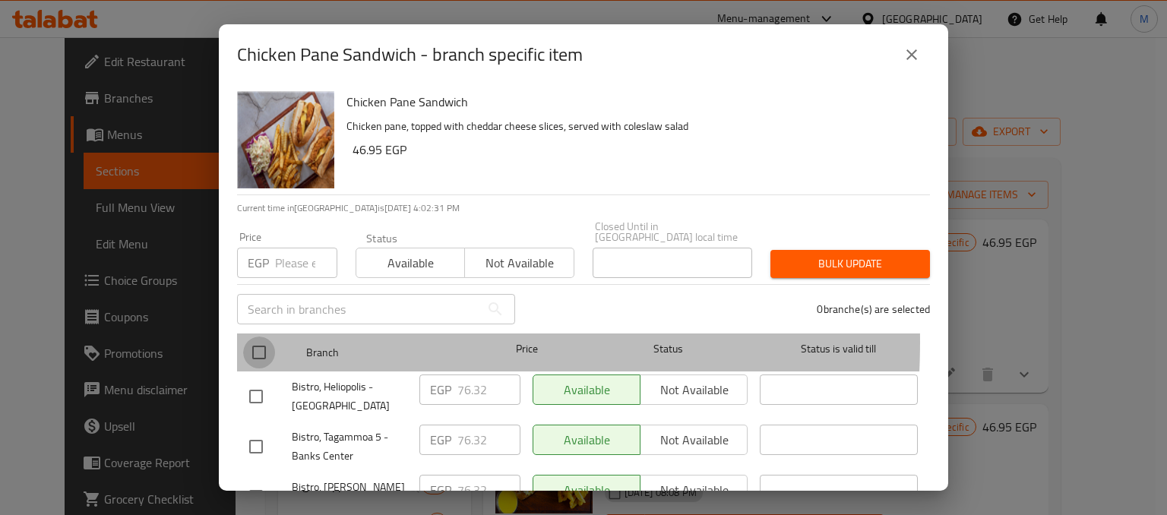
click at [257, 336] on input "checkbox" at bounding box center [259, 352] width 32 height 32
checkbox input "true"
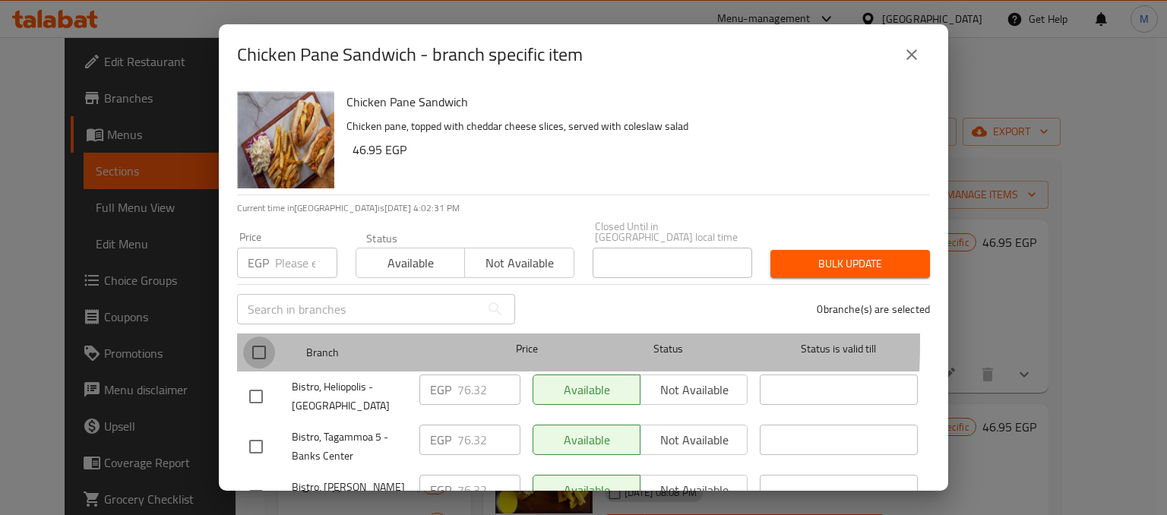
checkbox input "true"
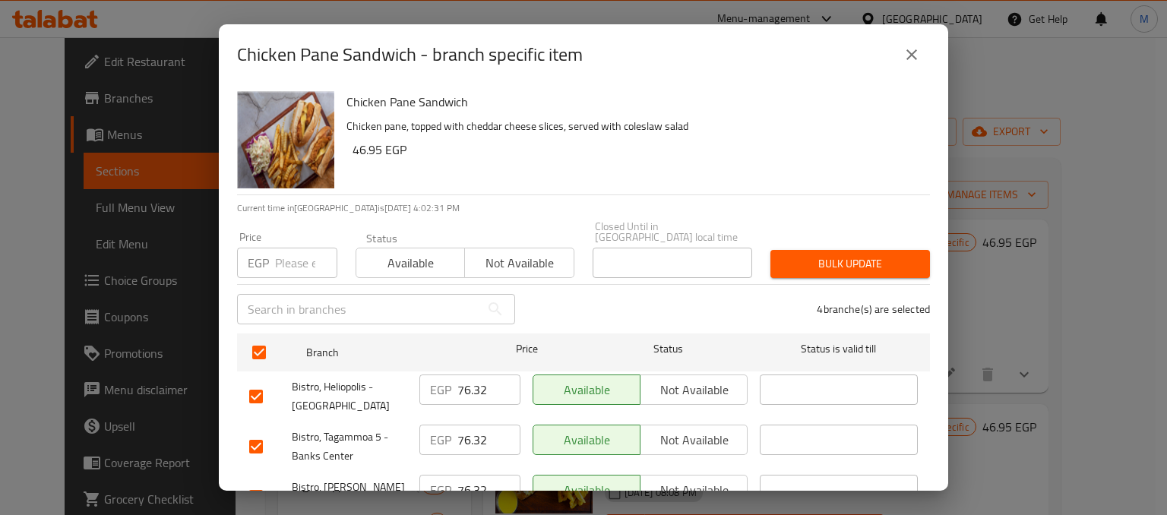
click at [289, 250] on input "number" at bounding box center [306, 263] width 62 height 30
type input "165"
click at [374, 253] on span "Available" at bounding box center [410, 263] width 96 height 22
click at [829, 261] on span "Bulk update" at bounding box center [849, 263] width 135 height 19
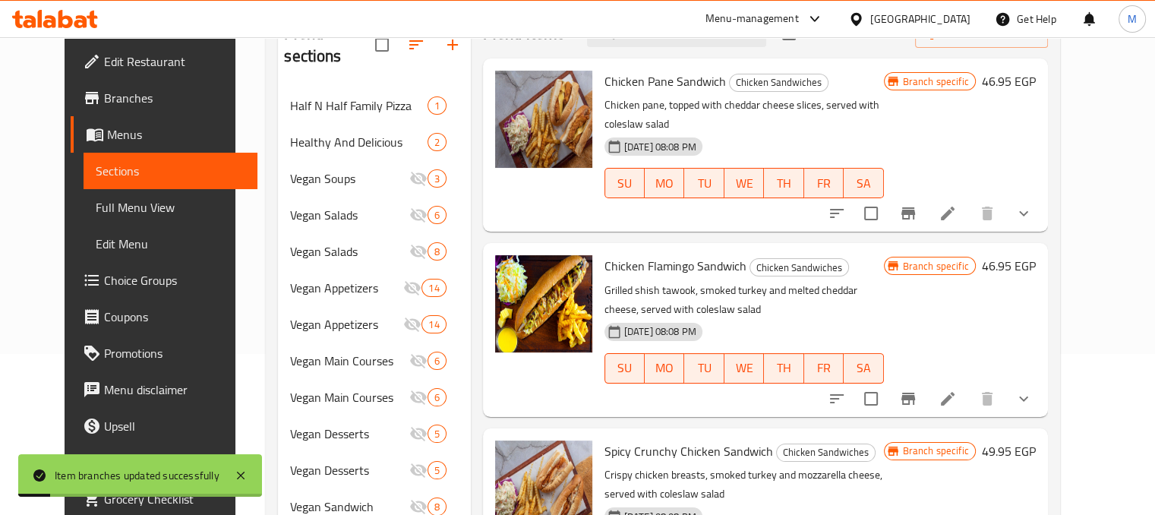
scroll to position [163, 0]
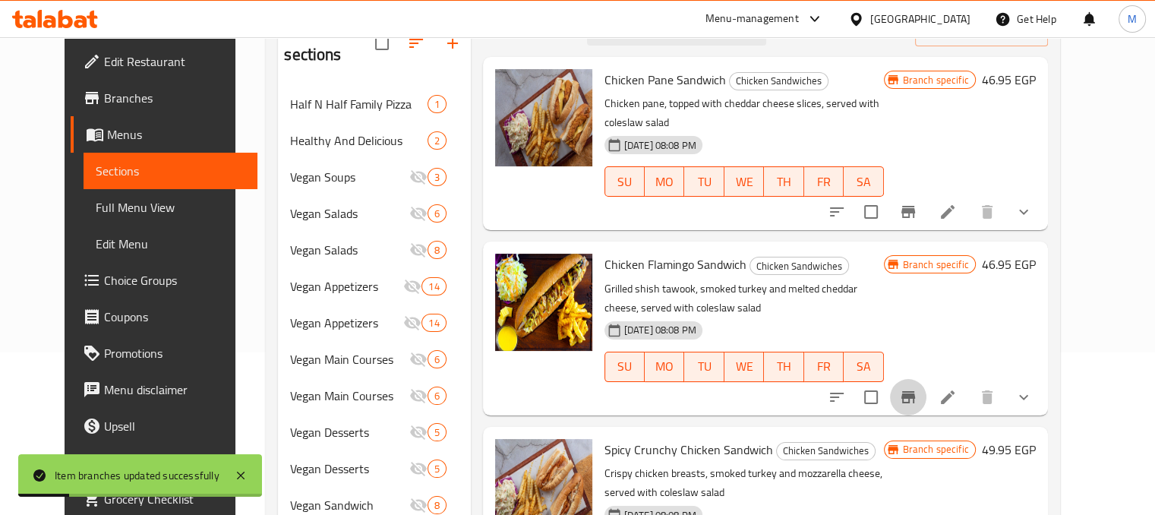
click at [917, 388] on icon "Branch-specific-item" at bounding box center [908, 397] width 18 height 18
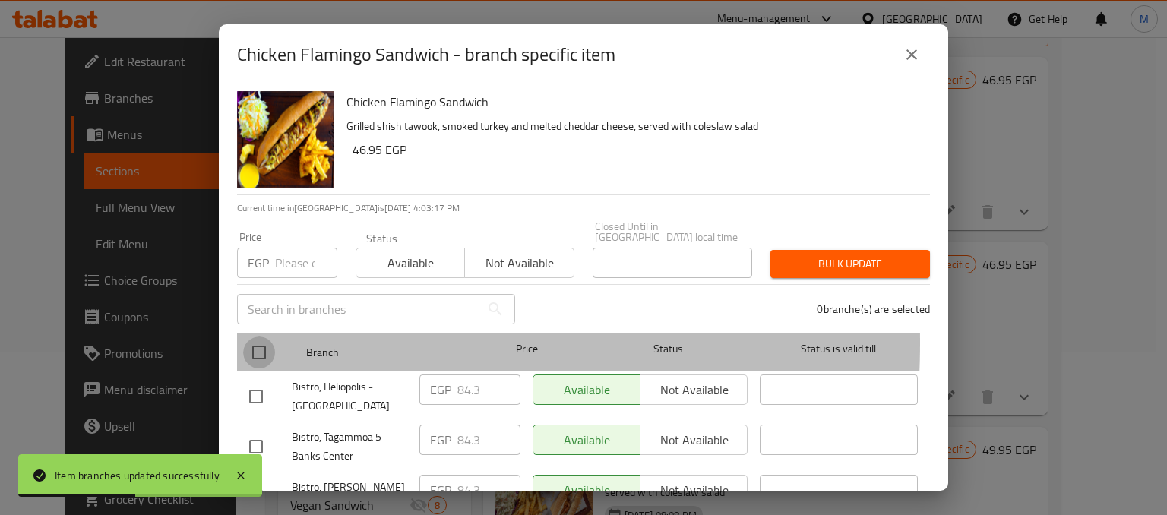
click at [251, 336] on input "checkbox" at bounding box center [259, 352] width 32 height 32
checkbox input "true"
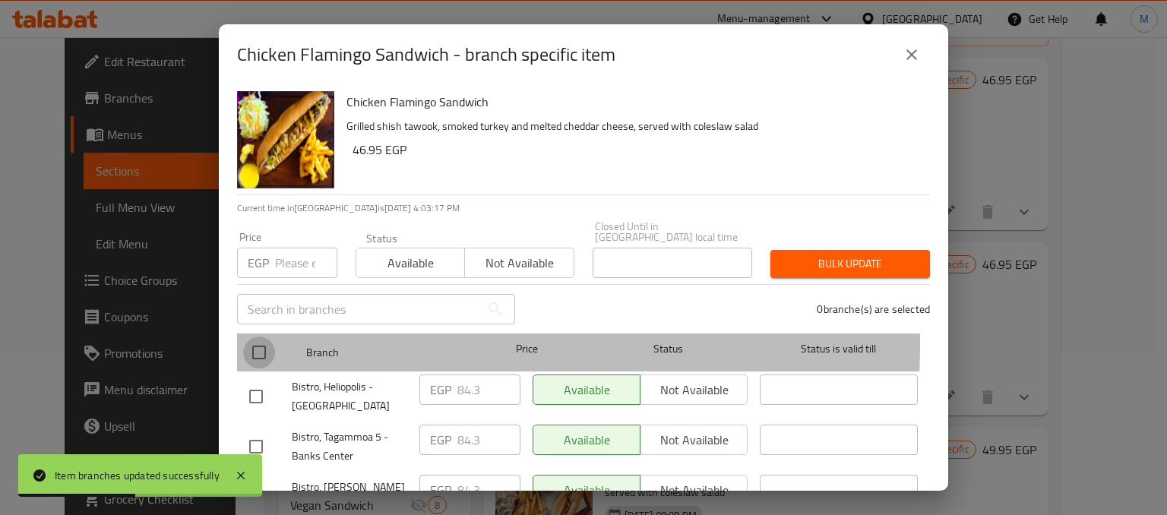
checkbox input "true"
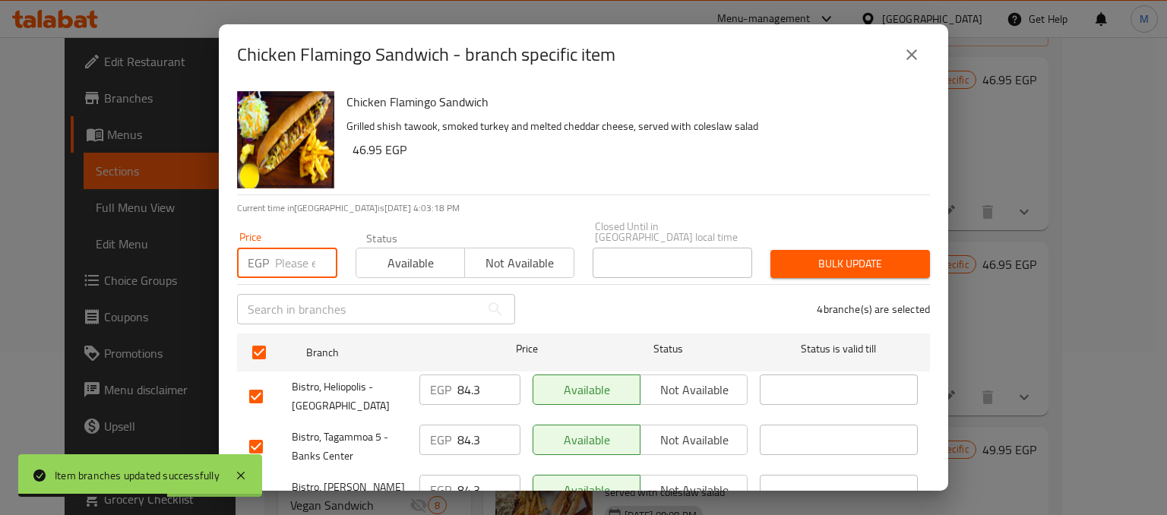
click at [292, 258] on input "number" at bounding box center [306, 263] width 62 height 30
type input "179"
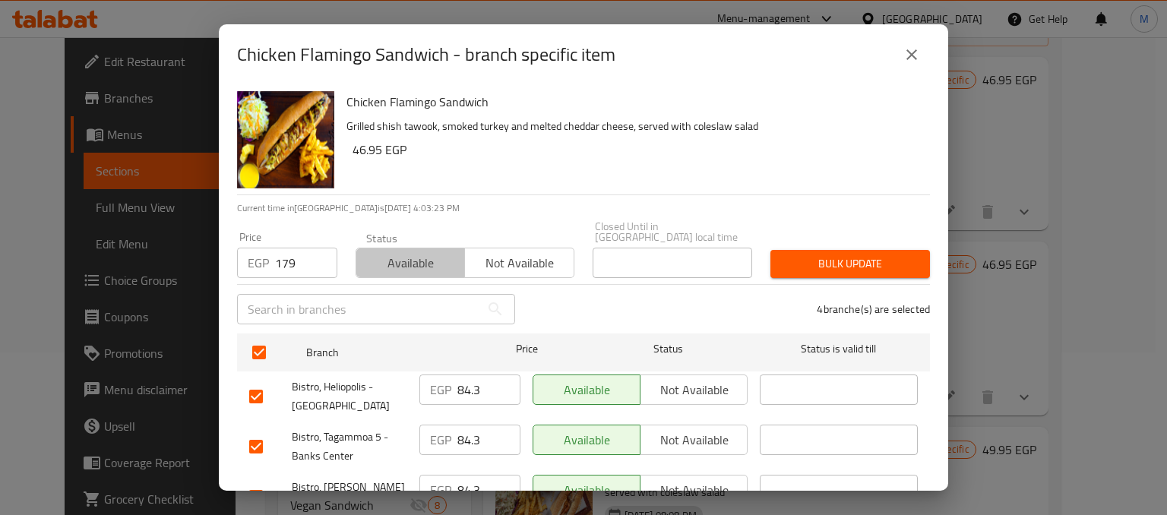
click at [421, 252] on span "Available" at bounding box center [410, 263] width 96 height 22
click at [810, 263] on button "Bulk update" at bounding box center [849, 264] width 159 height 28
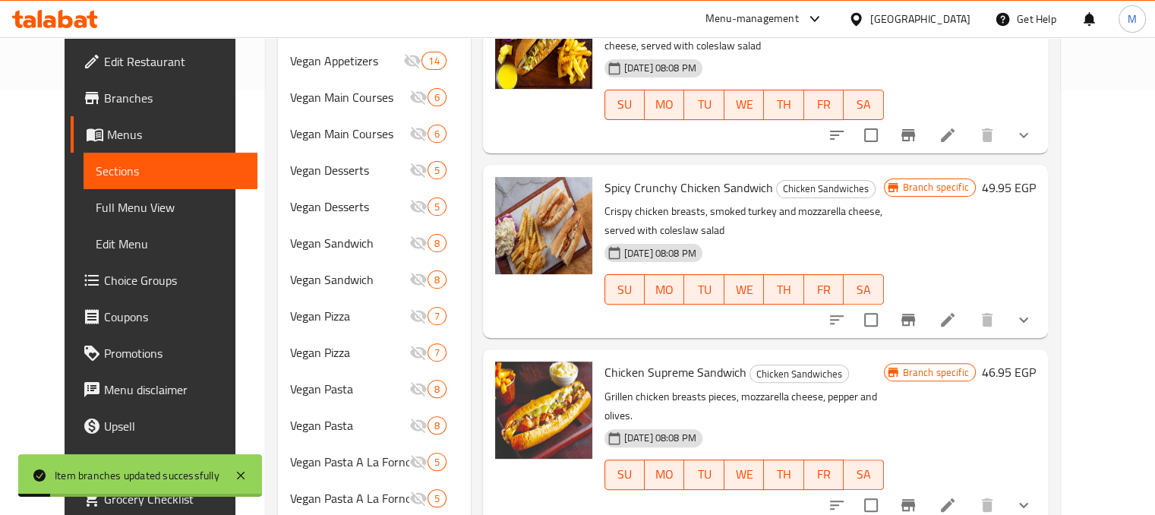
scroll to position [425, 0]
click at [915, 313] on icon "Branch-specific-item" at bounding box center [909, 319] width 14 height 12
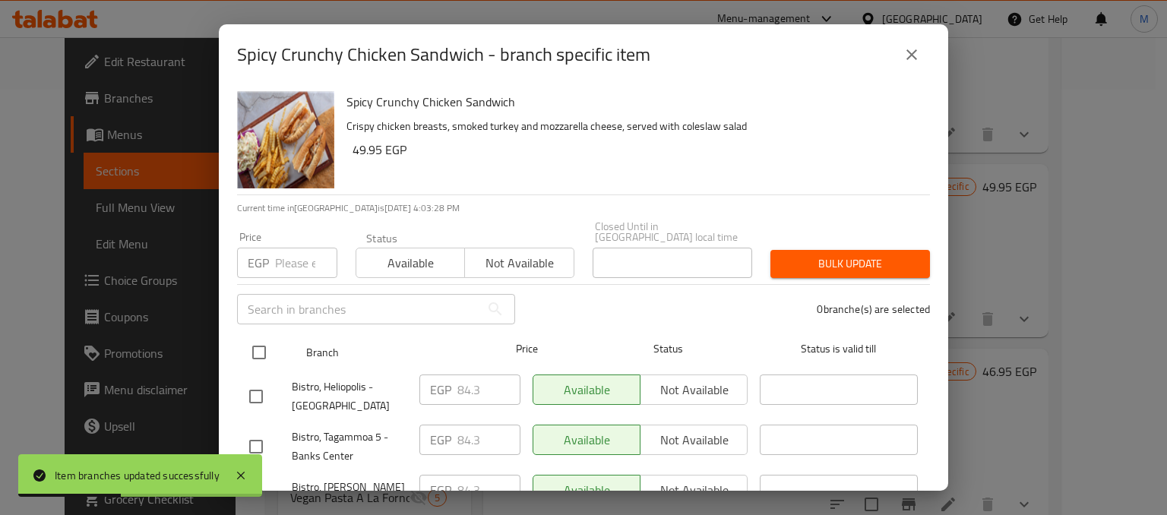
click at [261, 338] on input "checkbox" at bounding box center [259, 352] width 32 height 32
checkbox input "true"
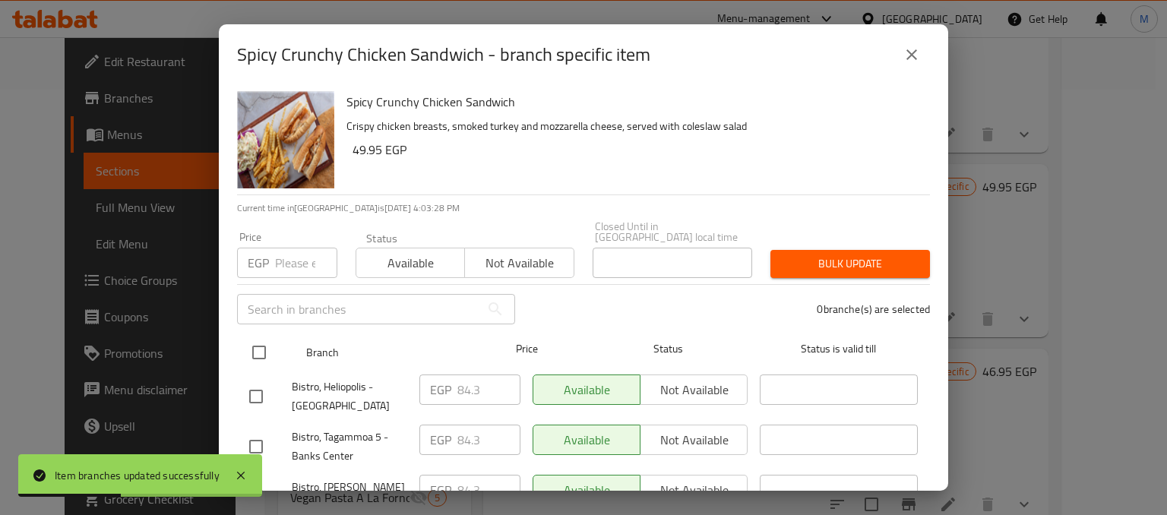
checkbox input "true"
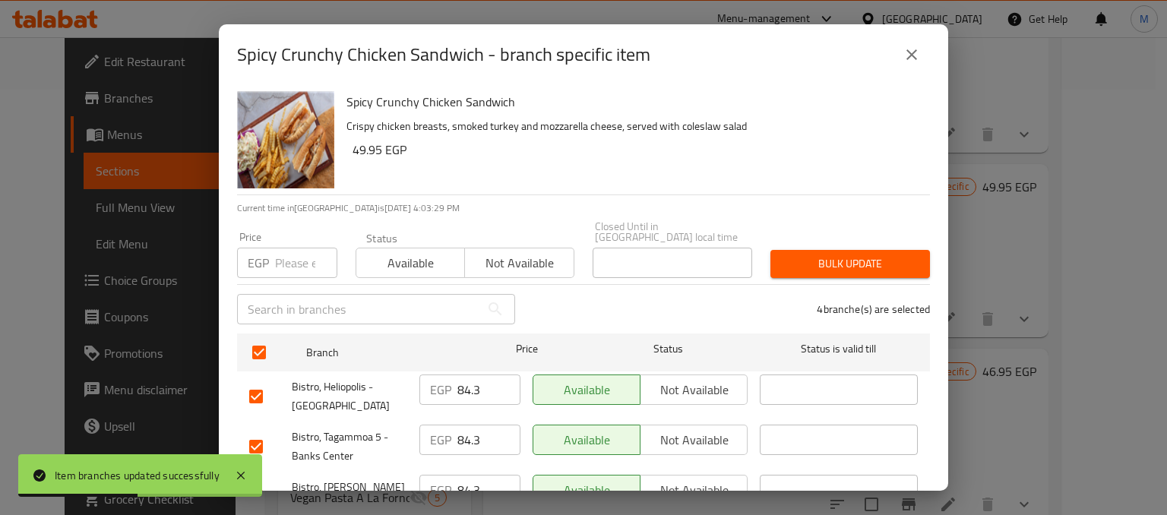
click at [287, 255] on input "number" at bounding box center [306, 263] width 62 height 30
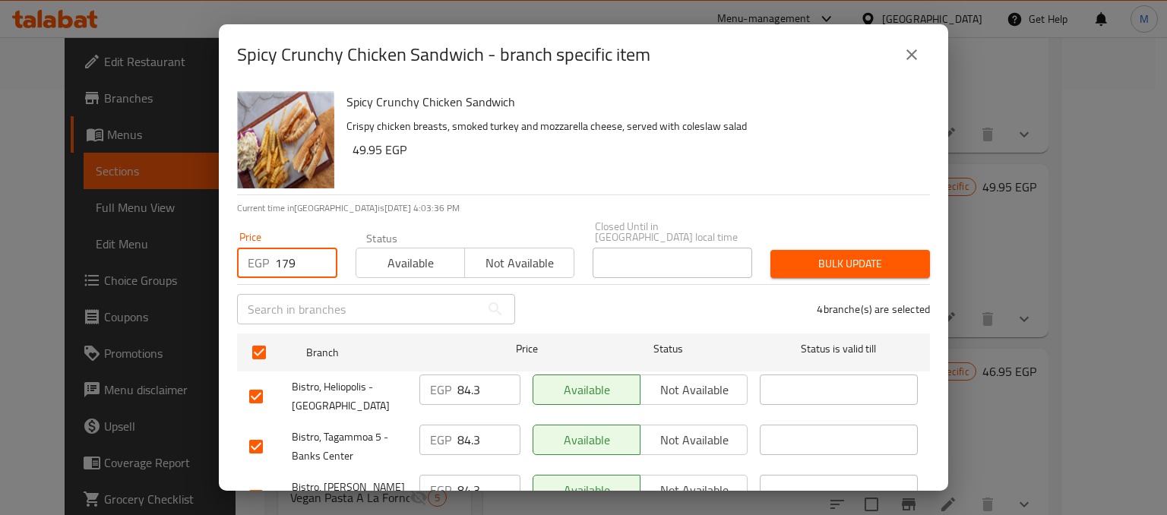
type input "179"
click at [399, 248] on button "Available" at bounding box center [409, 263] width 109 height 30
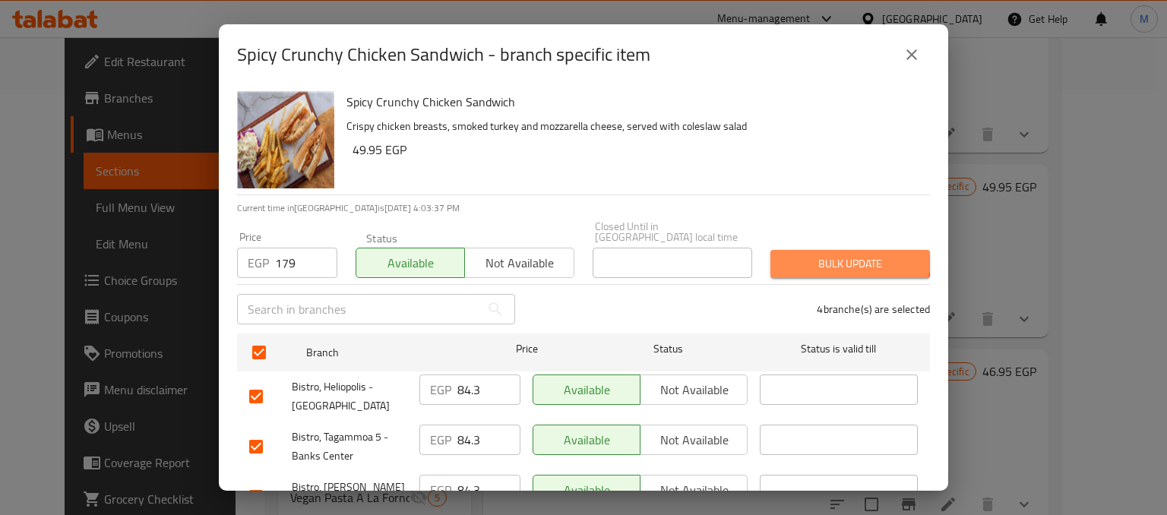
click at [817, 250] on button "Bulk update" at bounding box center [849, 264] width 159 height 28
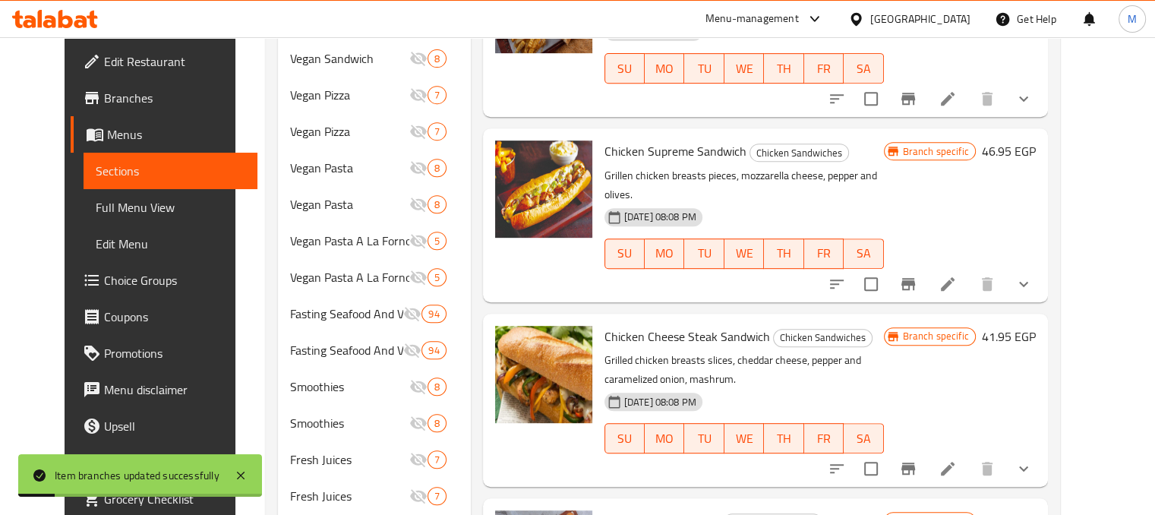
scroll to position [668, 0]
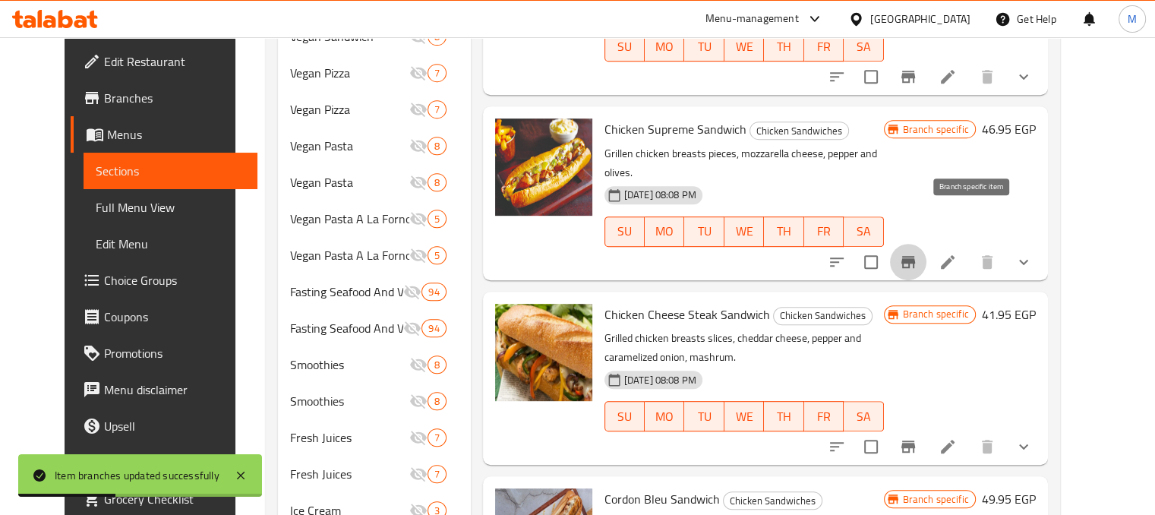
click at [917, 253] on icon "Branch-specific-item" at bounding box center [908, 262] width 18 height 18
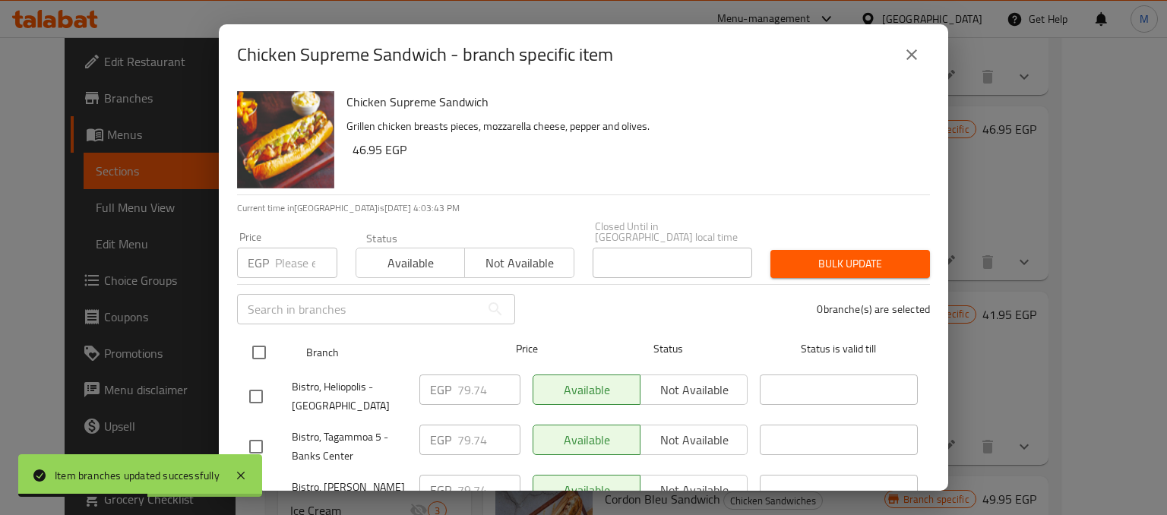
click at [251, 336] on input "checkbox" at bounding box center [259, 352] width 32 height 32
checkbox input "true"
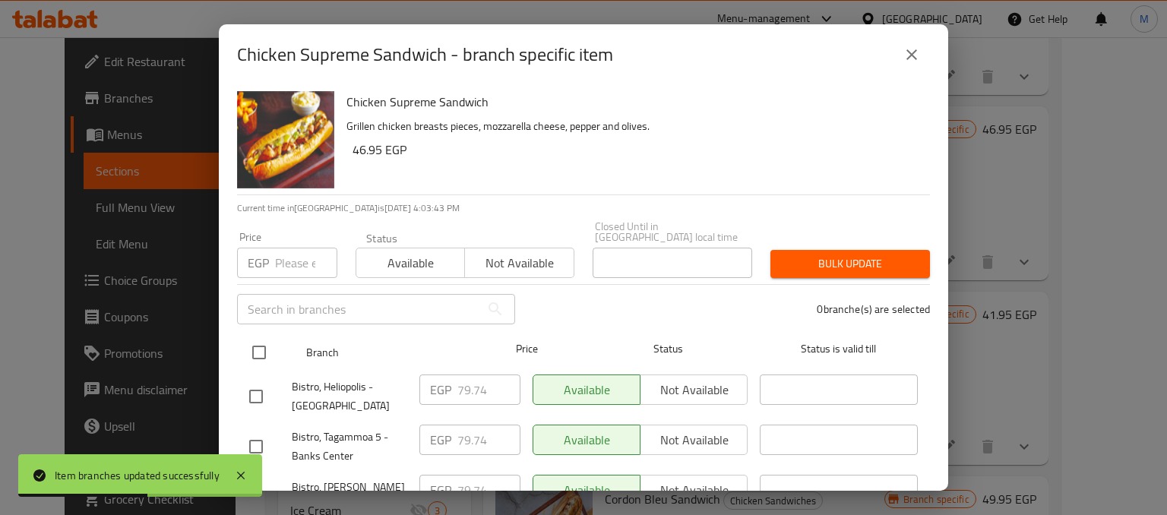
checkbox input "true"
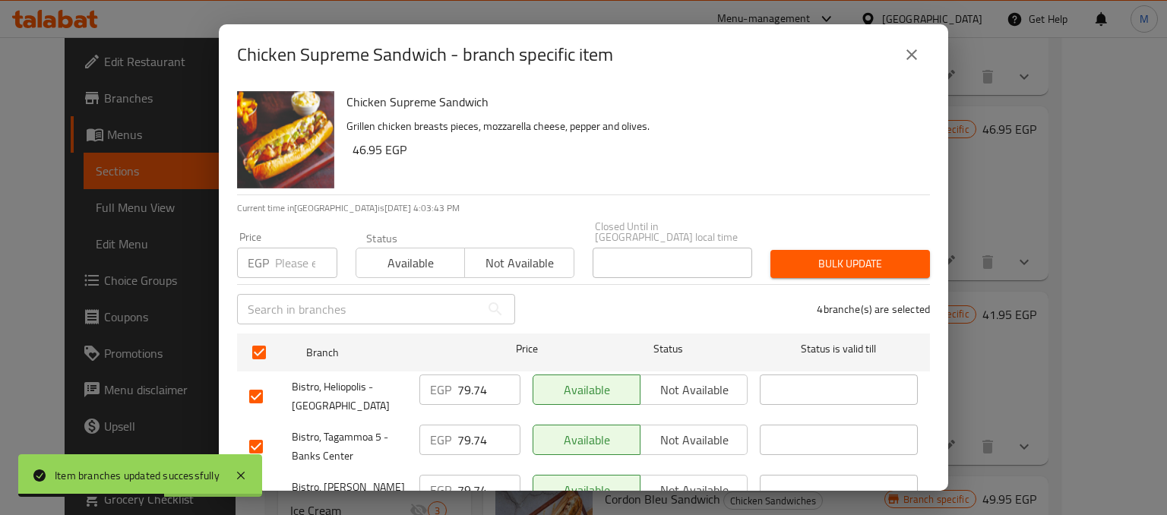
click at [277, 267] on div "Price EGP Price" at bounding box center [287, 255] width 118 height 65
click at [284, 261] on input "number" at bounding box center [306, 263] width 62 height 30
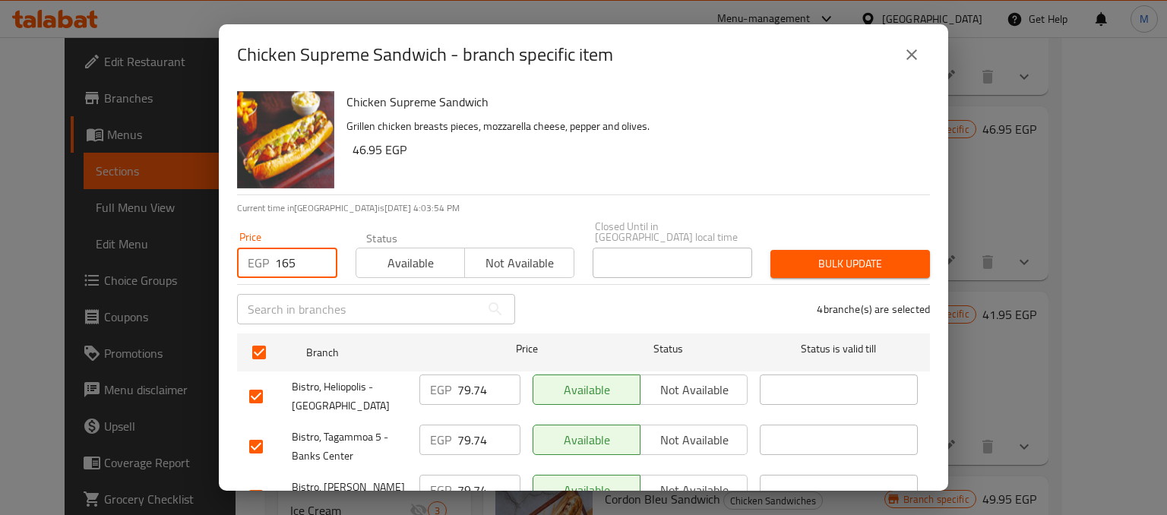
type input "165"
click at [431, 260] on span "Available" at bounding box center [410, 263] width 96 height 22
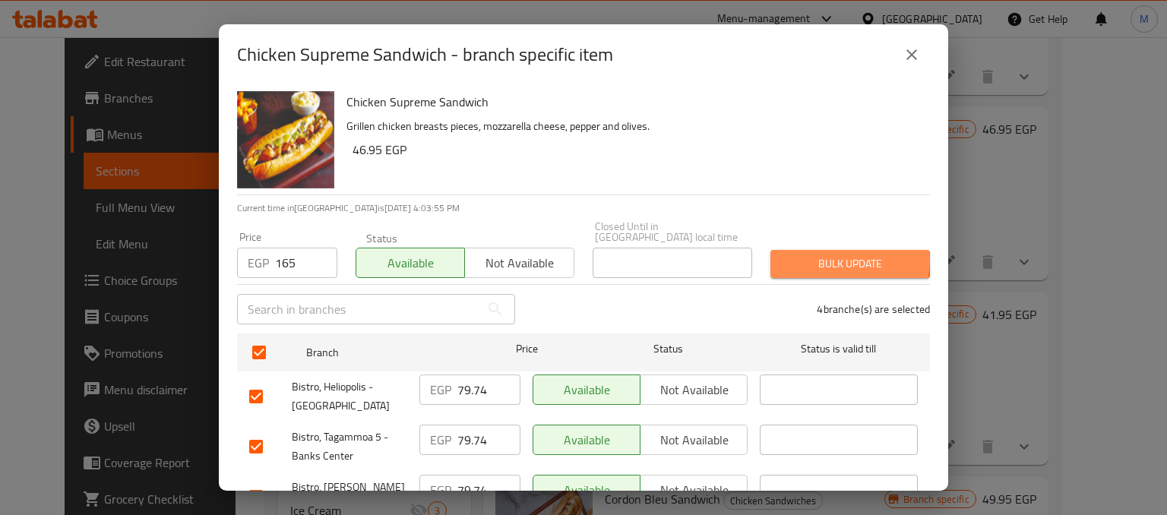
click at [838, 254] on span "Bulk update" at bounding box center [849, 263] width 135 height 19
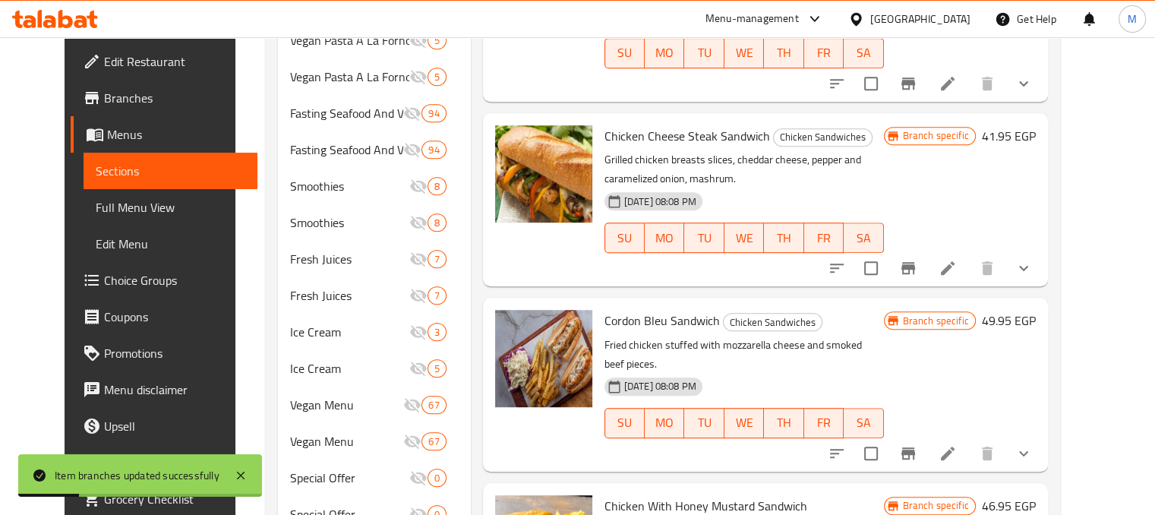
scroll to position [849, 0]
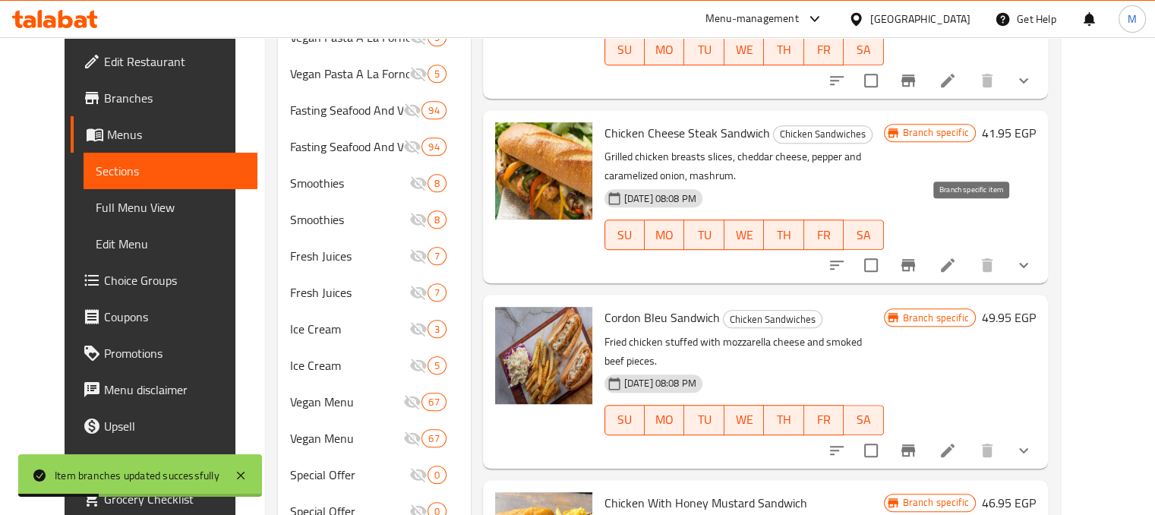
click at [915, 259] on icon "Branch-specific-item" at bounding box center [909, 265] width 14 height 12
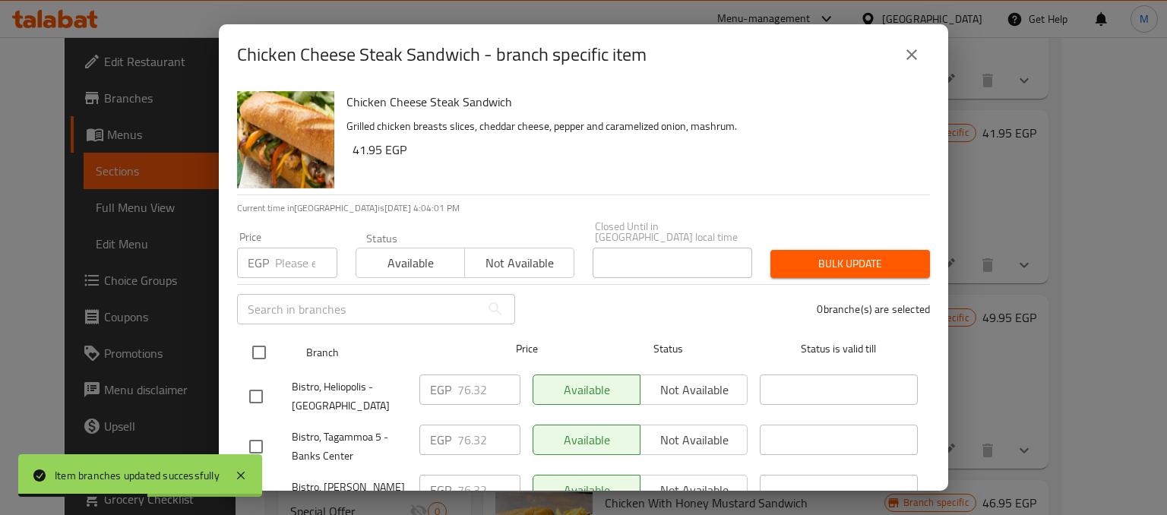
click at [254, 336] on input "checkbox" at bounding box center [259, 352] width 32 height 32
checkbox input "true"
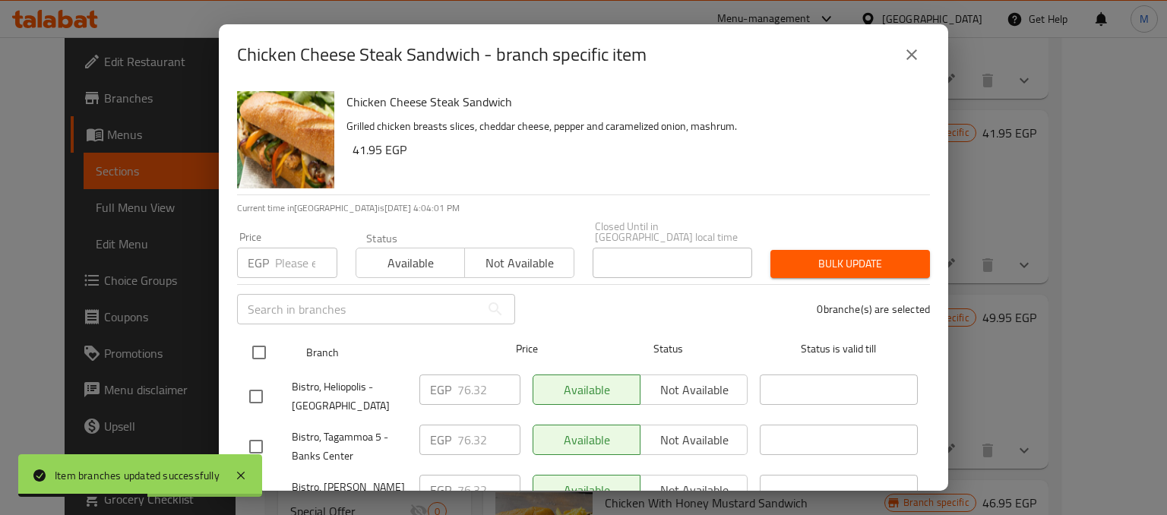
checkbox input "true"
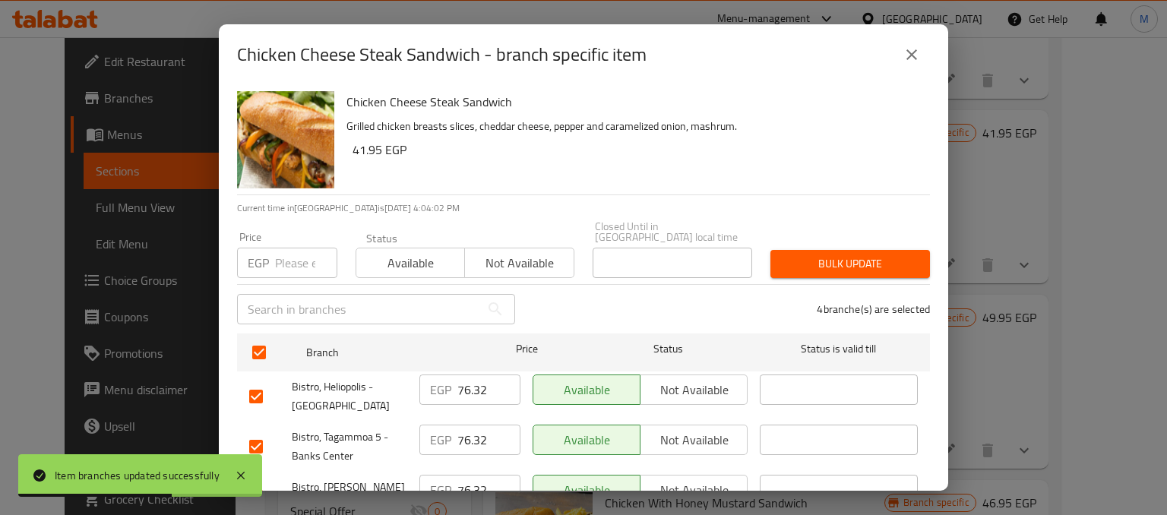
click at [283, 264] on input "number" at bounding box center [306, 263] width 62 height 30
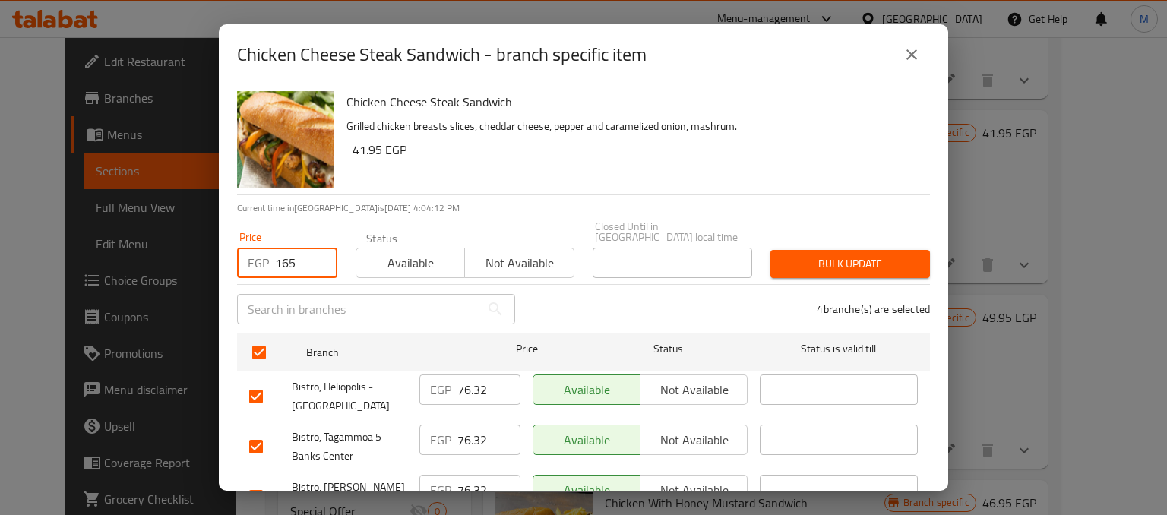
type input "165"
click at [422, 252] on span "Available" at bounding box center [410, 263] width 96 height 22
click at [744, 248] on div "Closed Until in Egypt local time Closed Until in Egypt local time" at bounding box center [672, 249] width 178 height 75
click at [770, 250] on button "Bulk update" at bounding box center [849, 264] width 159 height 28
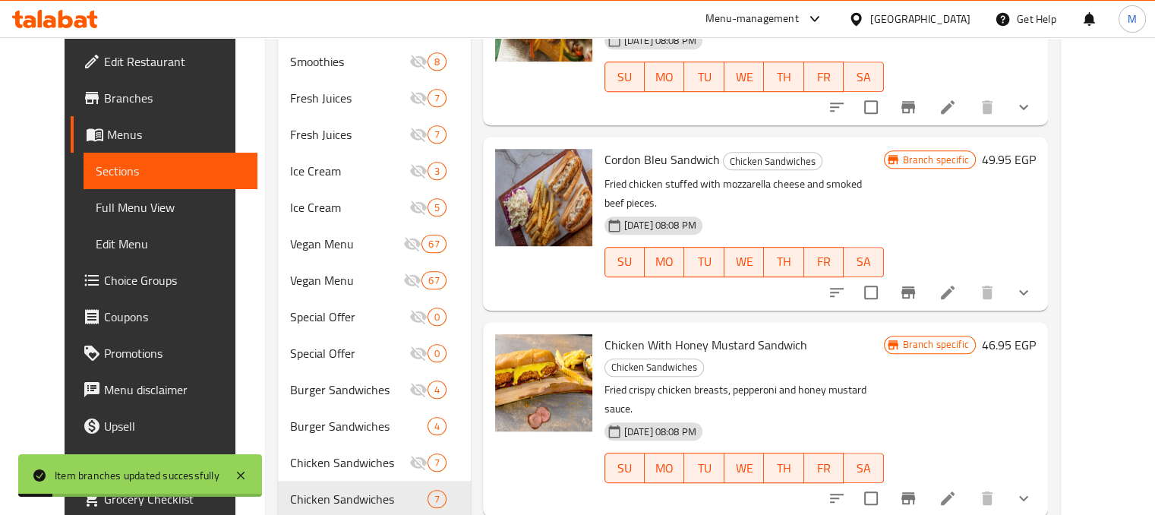
scroll to position [1008, 0]
click at [917, 283] on icon "Branch-specific-item" at bounding box center [908, 292] width 18 height 18
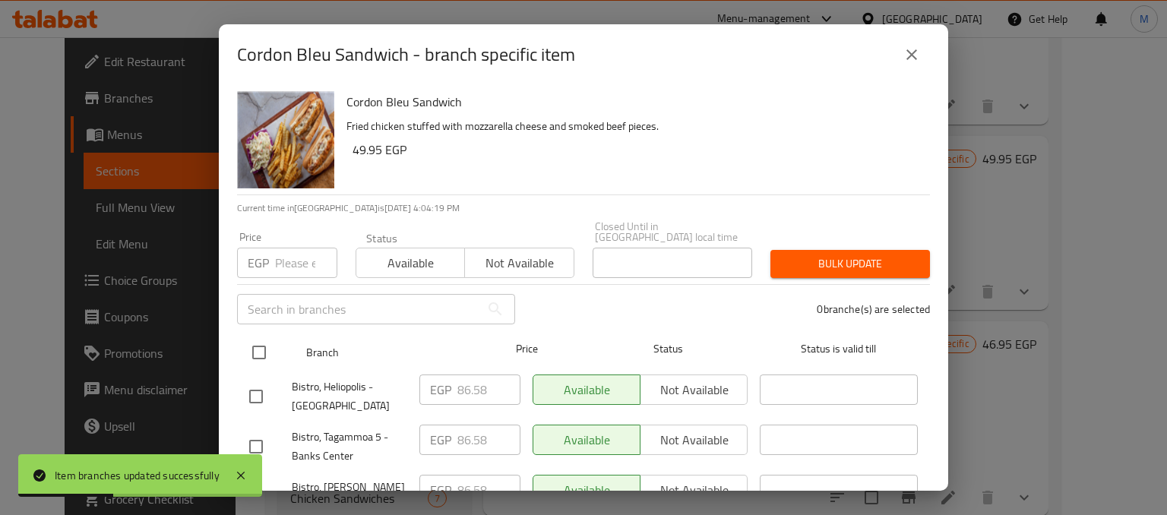
click at [273, 339] on input "checkbox" at bounding box center [259, 352] width 32 height 32
checkbox input "true"
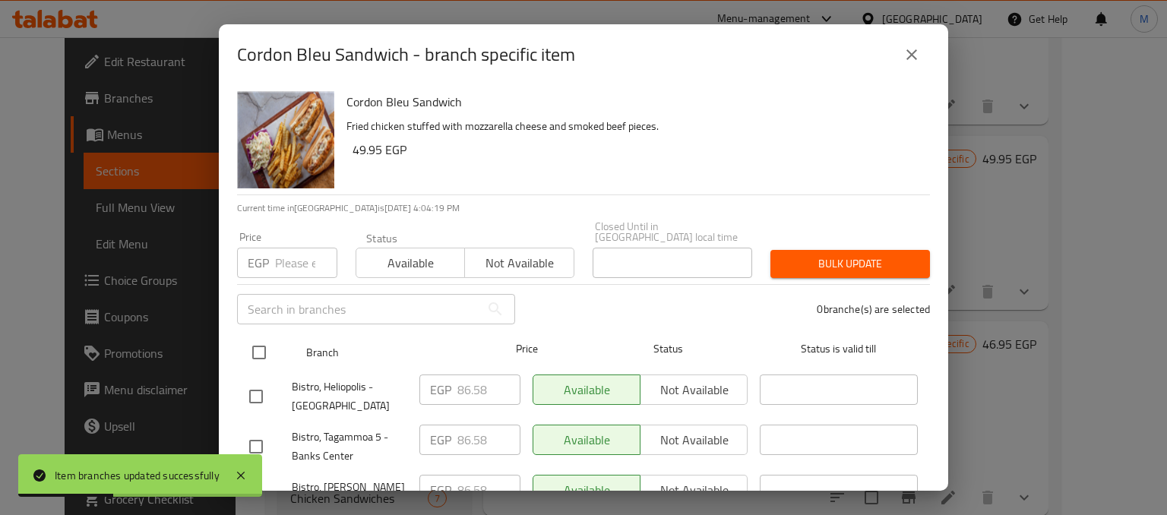
checkbox input "true"
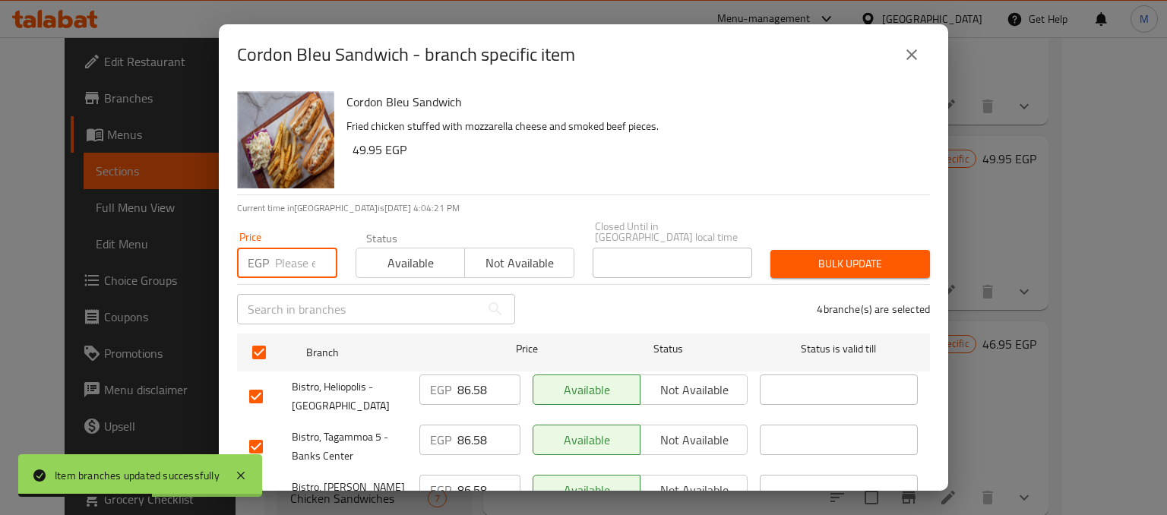
click at [295, 255] on input "number" at bounding box center [306, 263] width 62 height 30
type input "179"
click at [399, 252] on span "Available" at bounding box center [410, 263] width 96 height 22
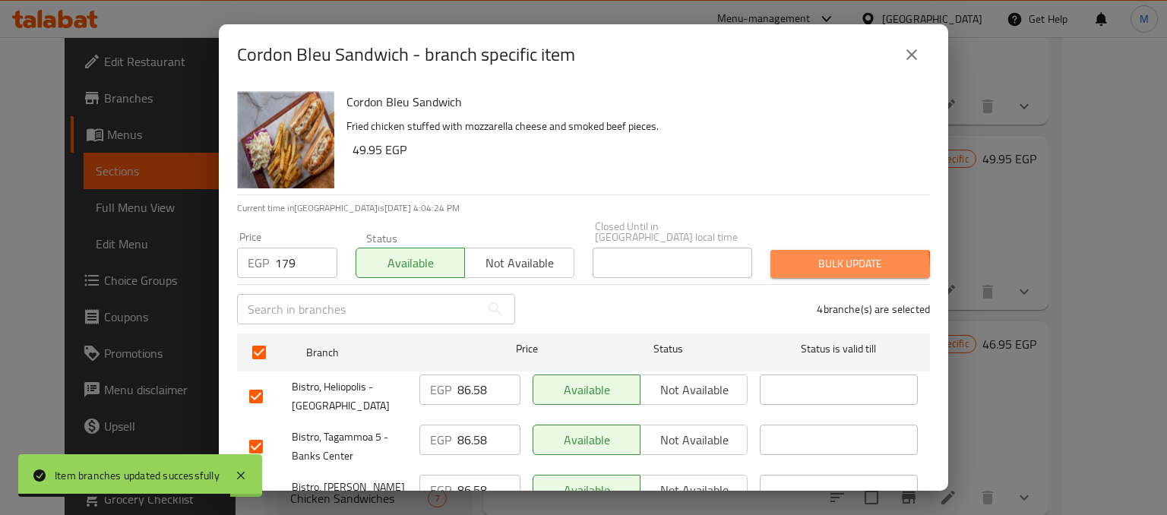
click at [829, 259] on span "Bulk update" at bounding box center [849, 263] width 135 height 19
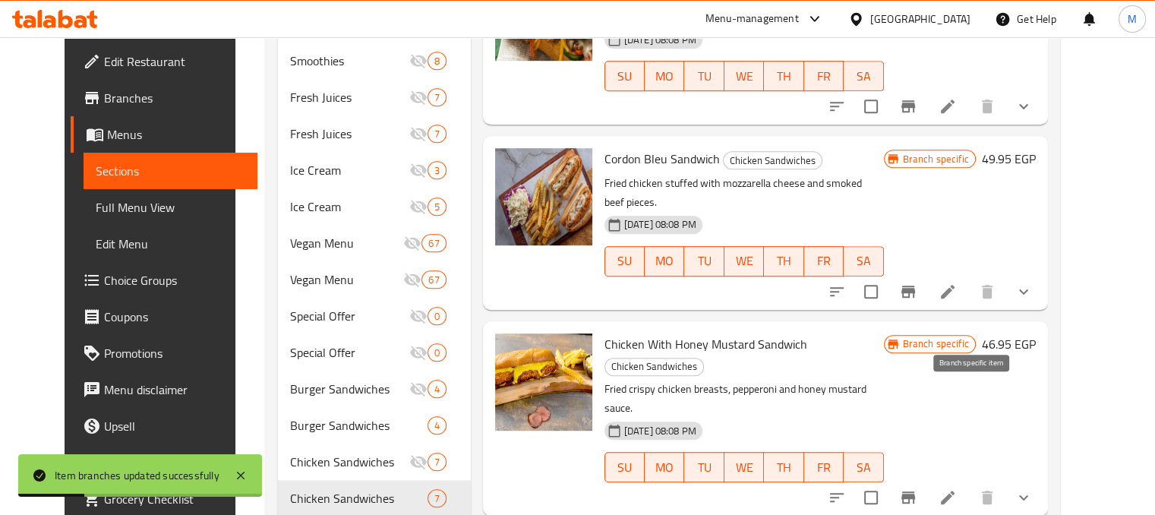
click at [917, 488] on icon "Branch-specific-item" at bounding box center [908, 497] width 18 height 18
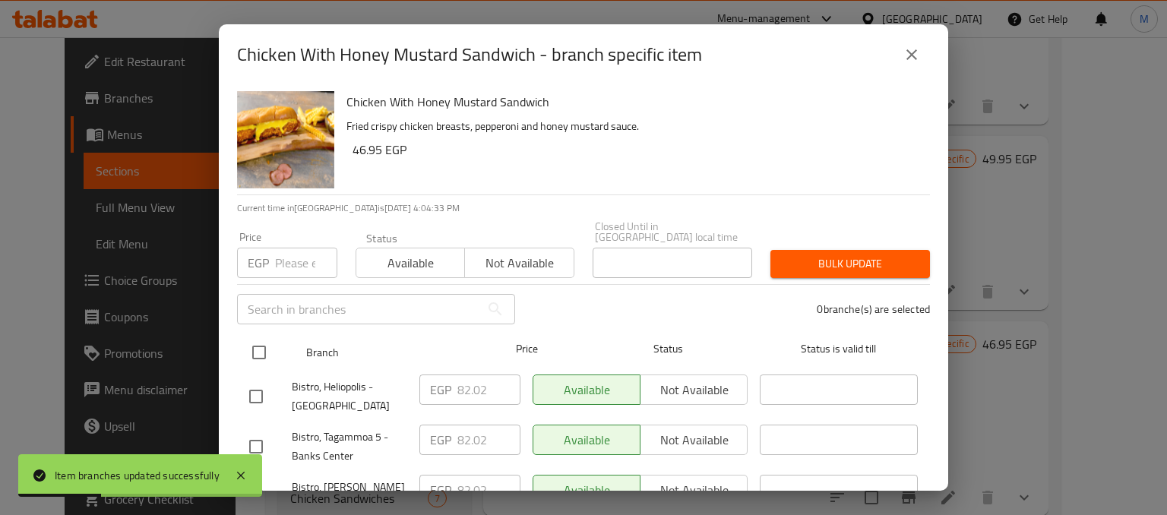
click at [248, 350] on input "checkbox" at bounding box center [259, 352] width 32 height 32
checkbox input "true"
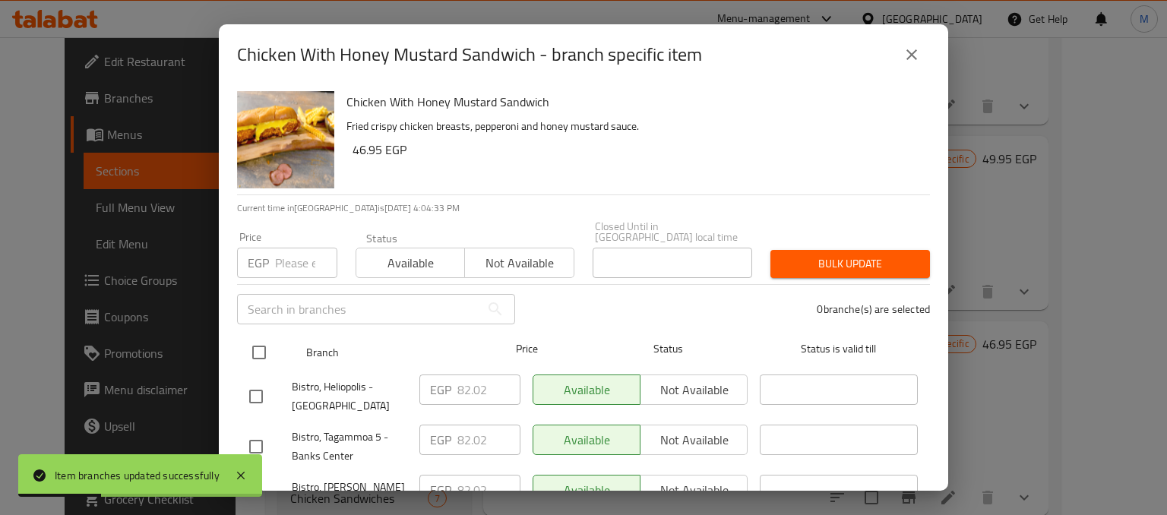
checkbox input "true"
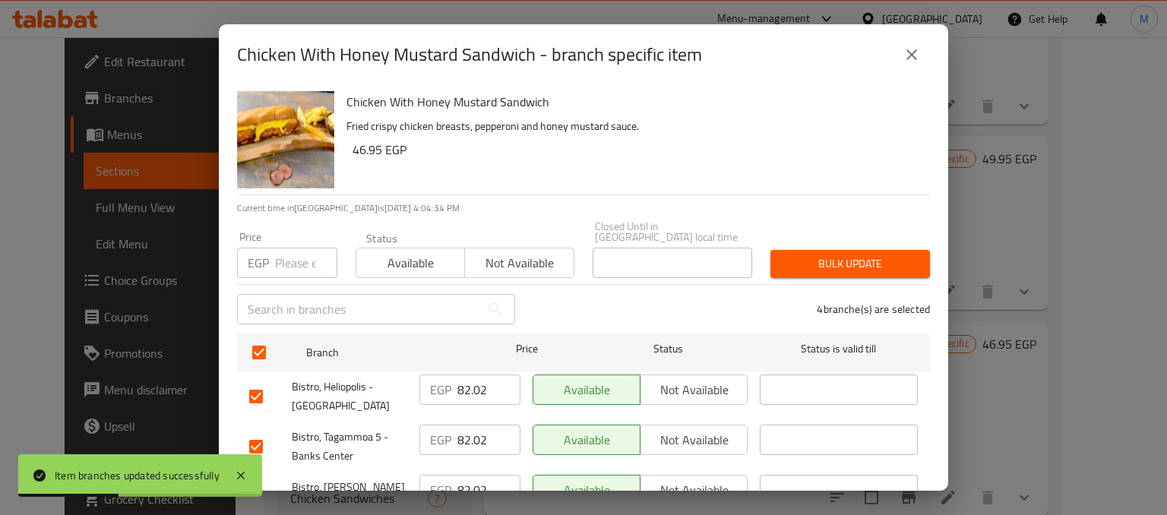
click at [298, 256] on input "number" at bounding box center [306, 263] width 62 height 30
type input "179"
click at [422, 252] on span "Available" at bounding box center [410, 263] width 96 height 22
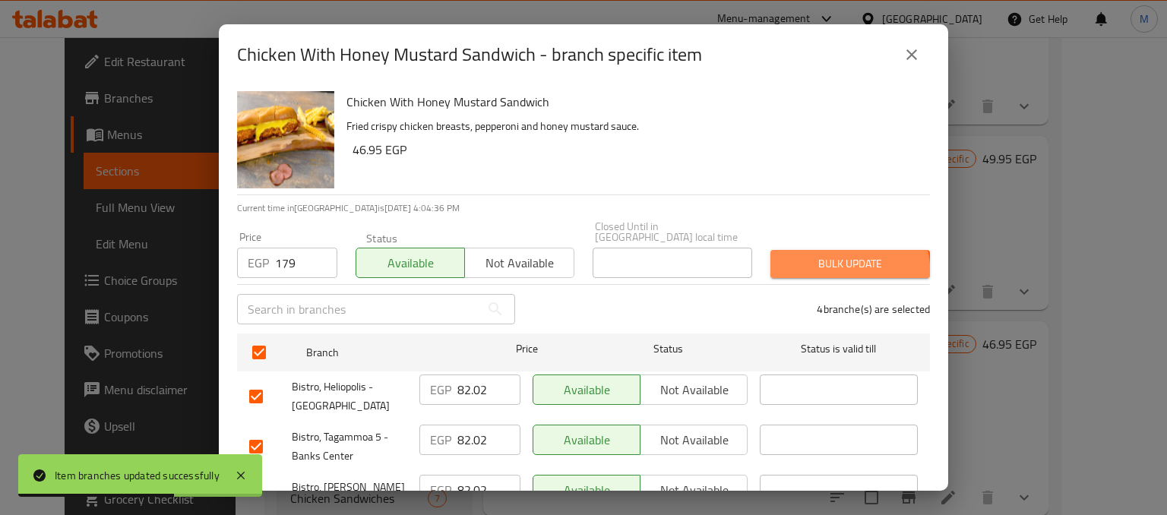
click at [798, 267] on button "Bulk update" at bounding box center [849, 264] width 159 height 28
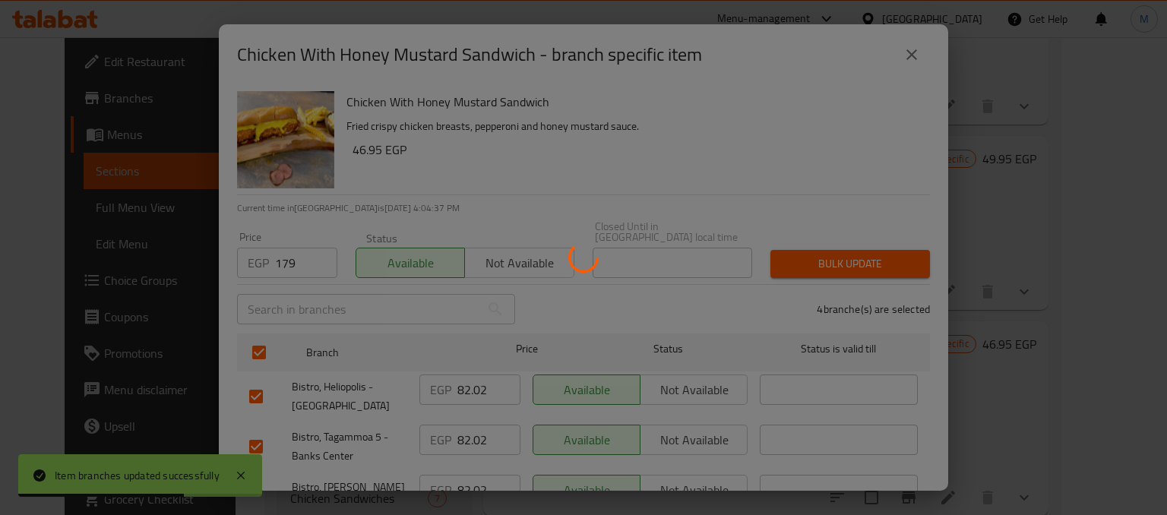
click at [803, 262] on div at bounding box center [583, 257] width 1167 height 515
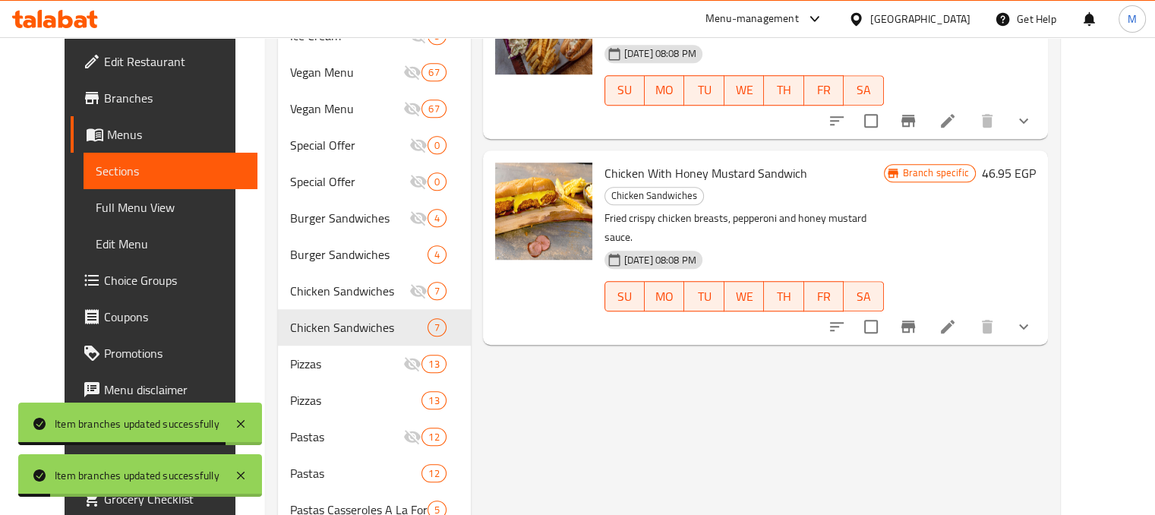
scroll to position [1302, 0]
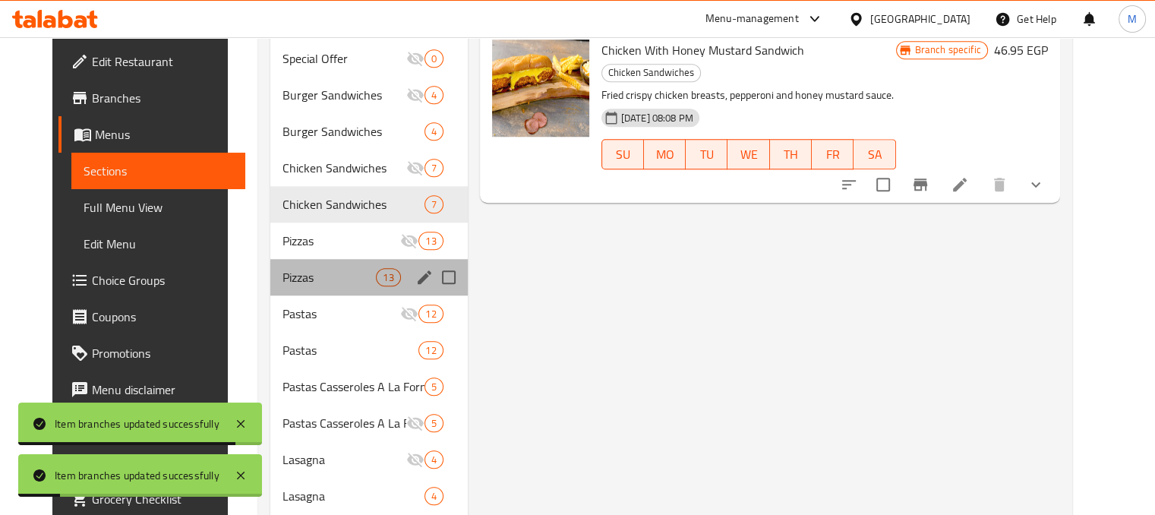
click at [346, 268] on span "Pizzas" at bounding box center [330, 277] width 94 height 18
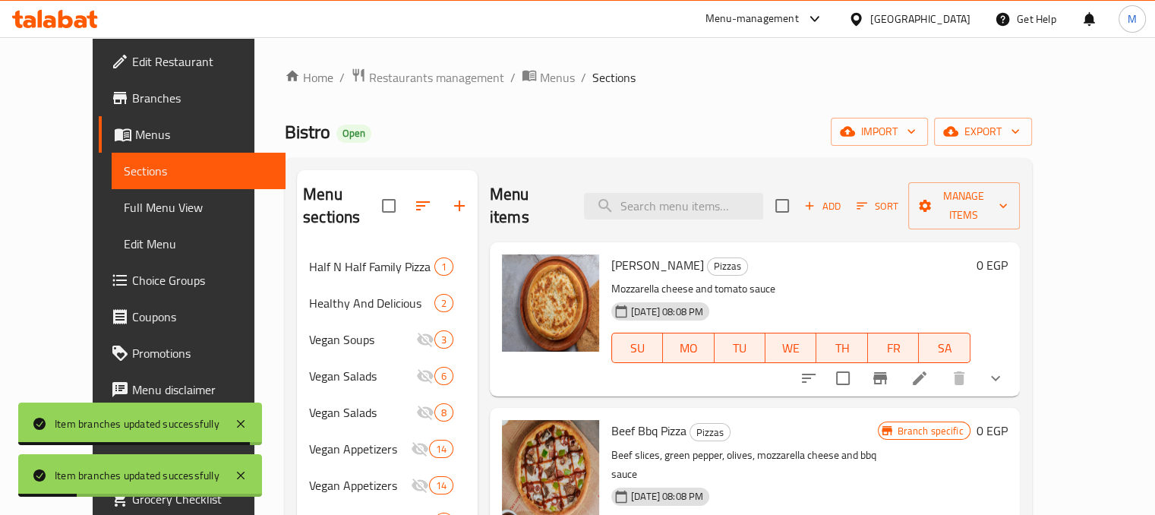
click at [1005, 369] on icon "show more" at bounding box center [996, 378] width 18 height 18
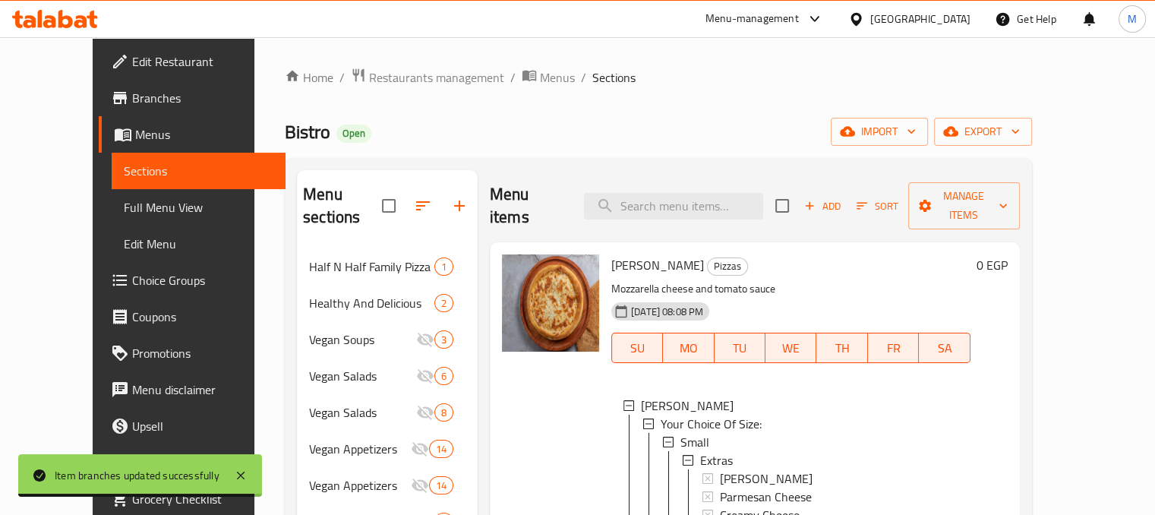
scroll to position [152, 0]
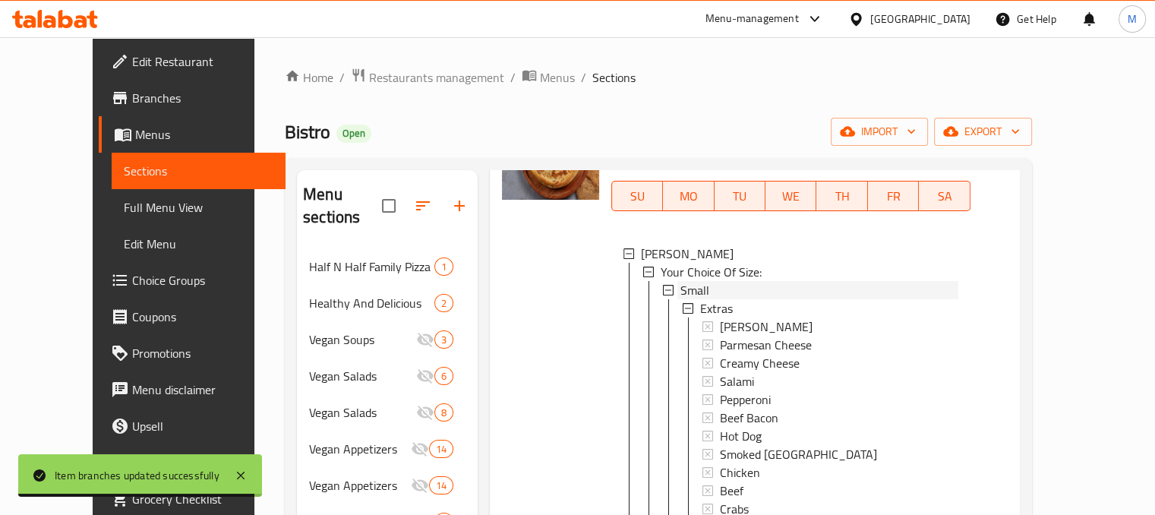
click at [705, 281] on div "Small" at bounding box center [820, 290] width 278 height 18
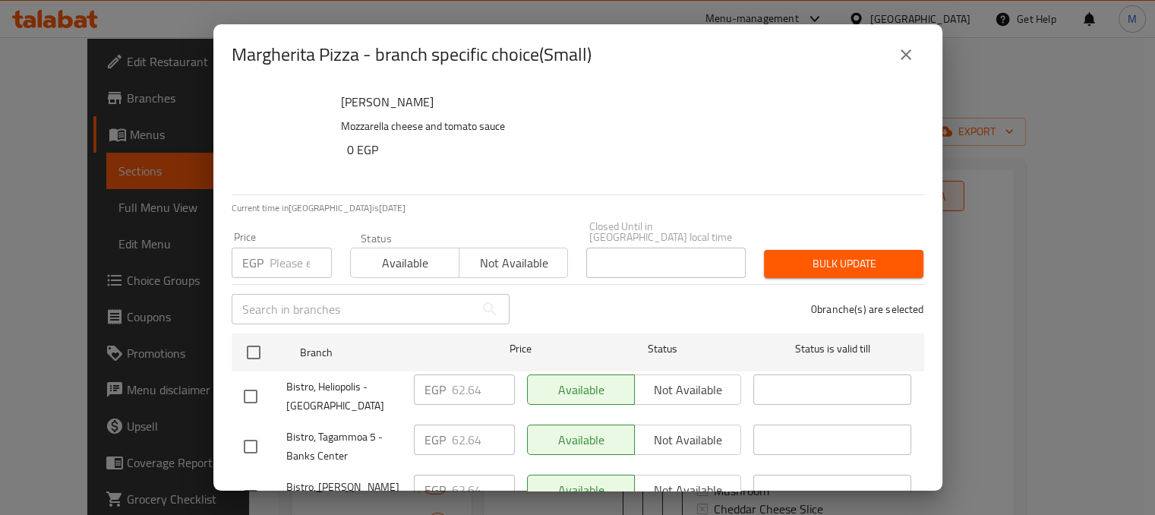
click at [265, 341] on input "checkbox" at bounding box center [254, 352] width 32 height 32
checkbox input "true"
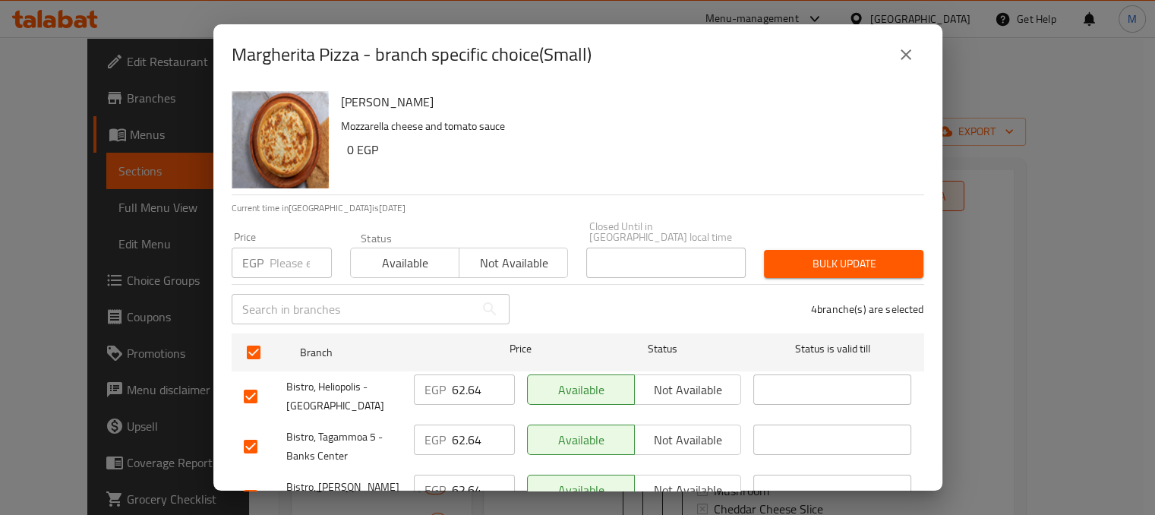
checkbox input "true"
click at [278, 254] on input "number" at bounding box center [301, 263] width 62 height 30
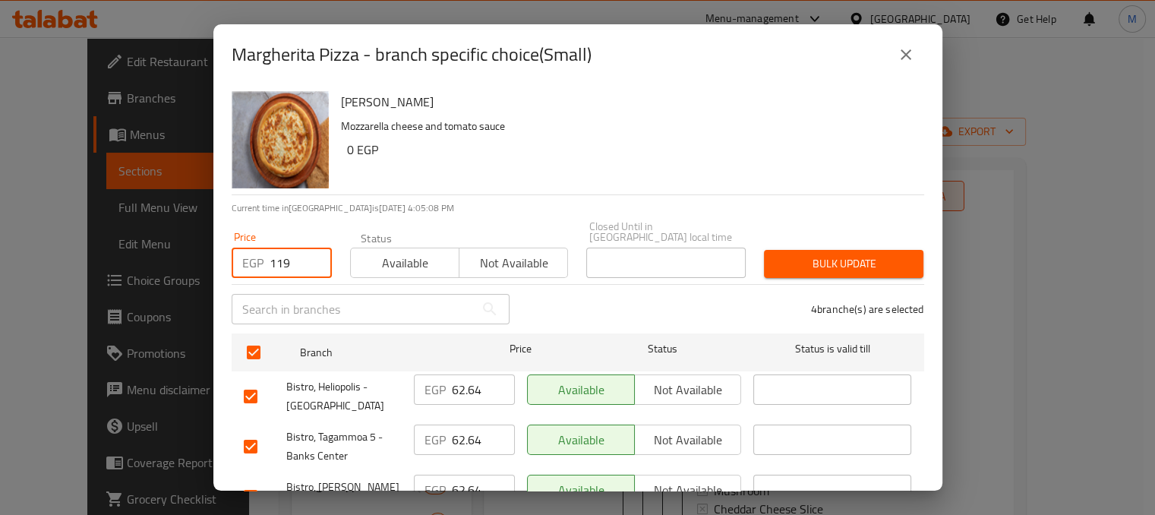
type input "119"
click at [384, 252] on span "Available" at bounding box center [405, 263] width 96 height 22
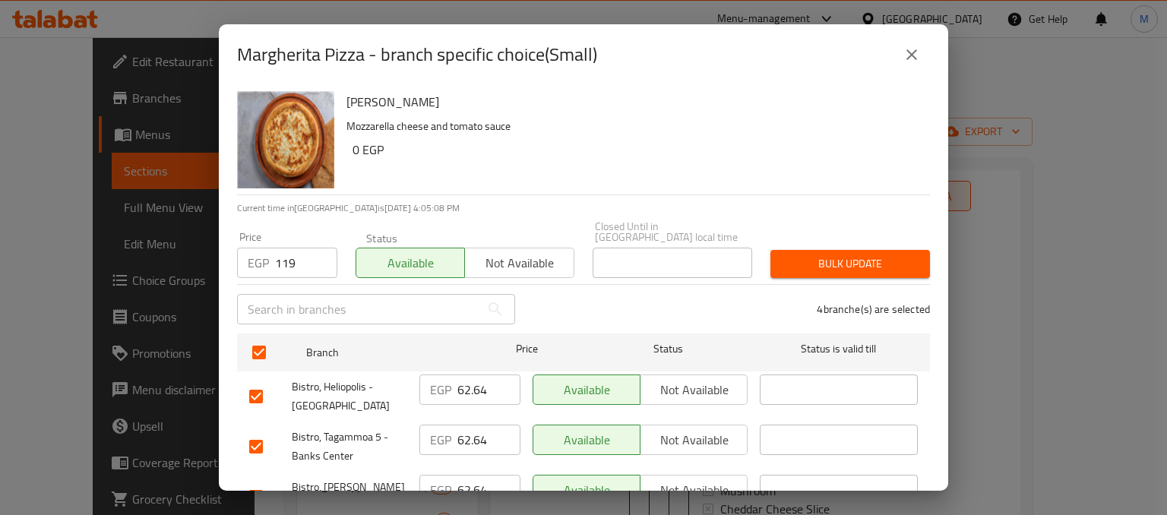
click at [819, 254] on span "Bulk update" at bounding box center [849, 263] width 135 height 19
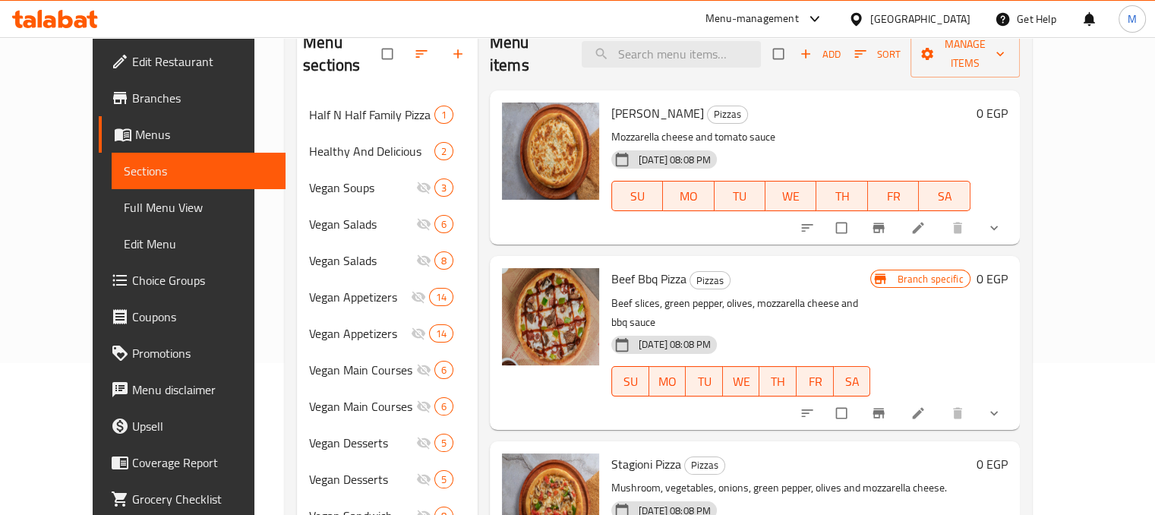
scroll to position [150, 0]
click at [1014, 216] on button "show more" at bounding box center [995, 229] width 36 height 33
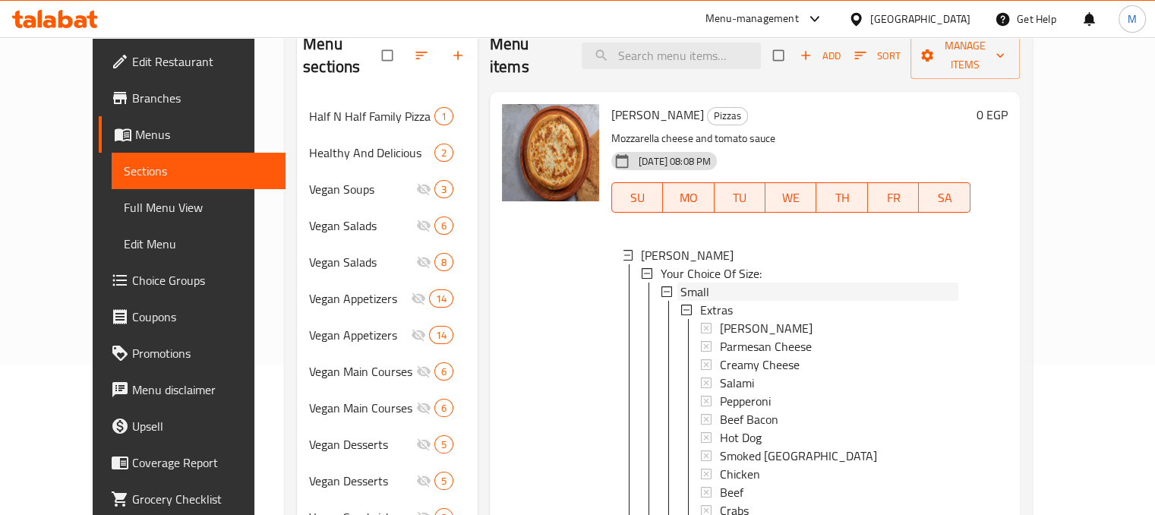
click at [740, 283] on div "Small" at bounding box center [820, 292] width 278 height 18
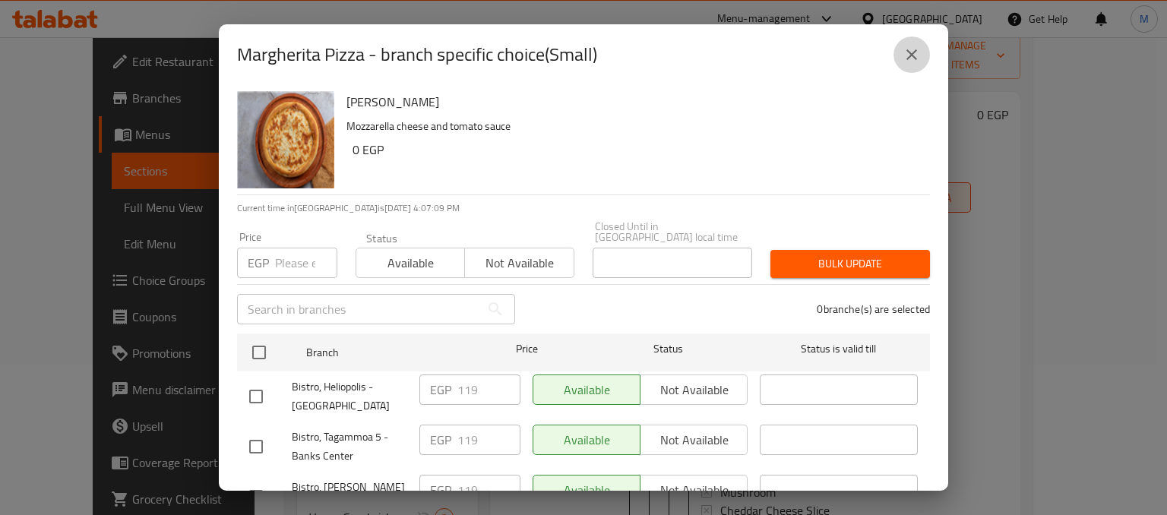
click at [916, 70] on button "close" at bounding box center [911, 54] width 36 height 36
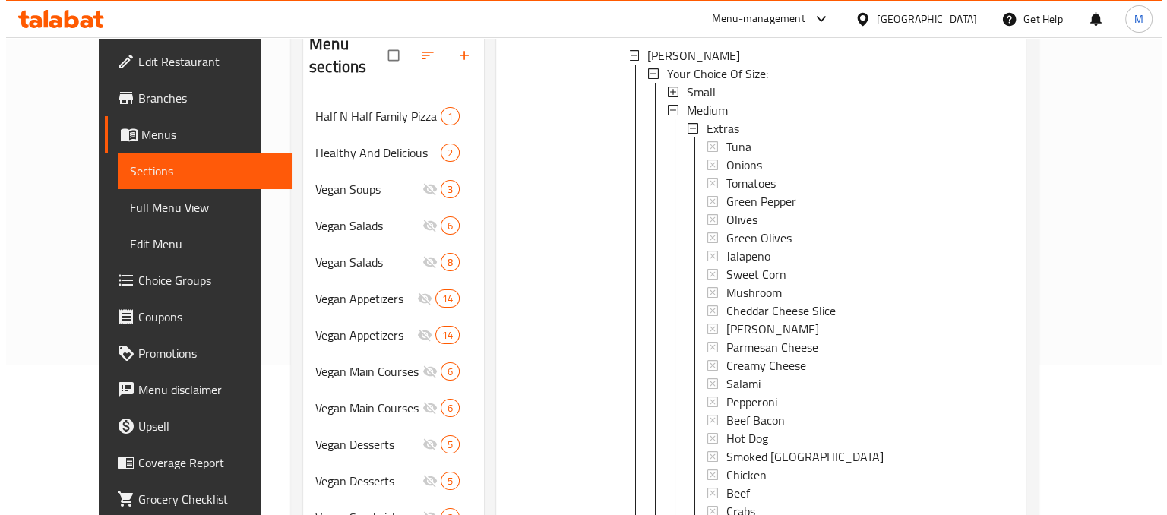
scroll to position [188, 0]
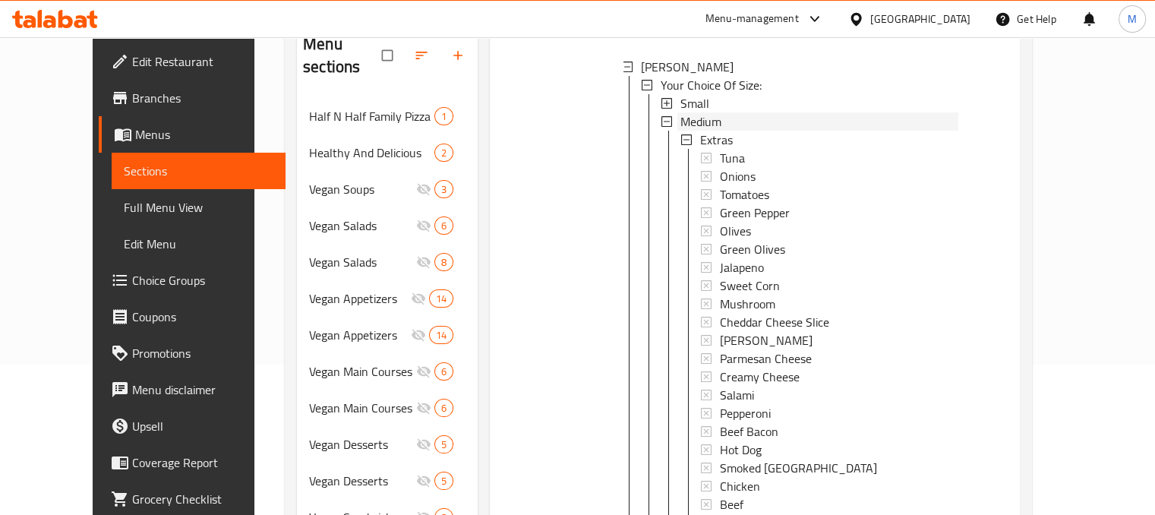
click at [741, 112] on div "Medium" at bounding box center [820, 121] width 278 height 18
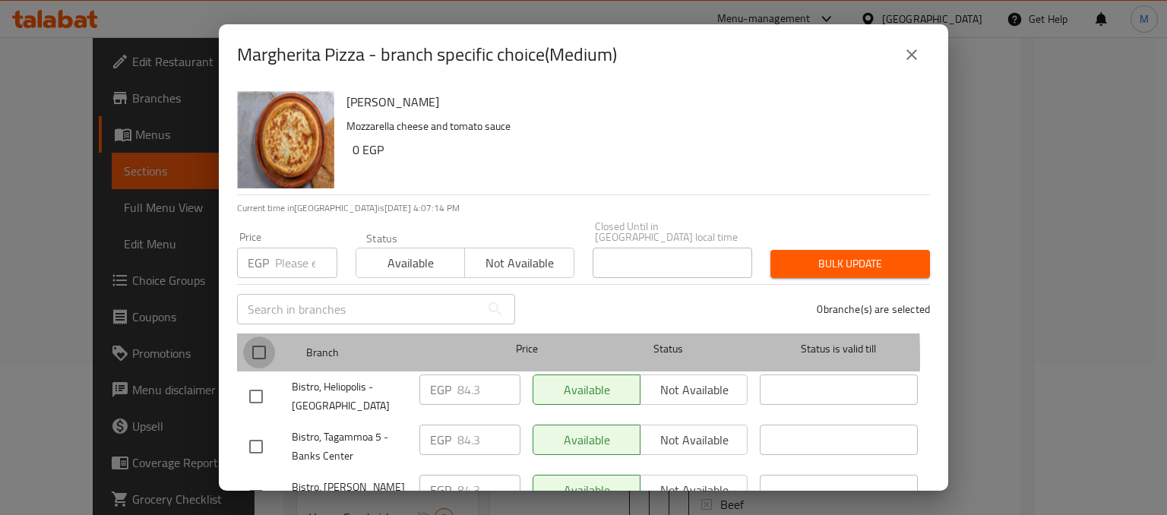
click at [254, 347] on input "checkbox" at bounding box center [259, 352] width 32 height 32
checkbox input "true"
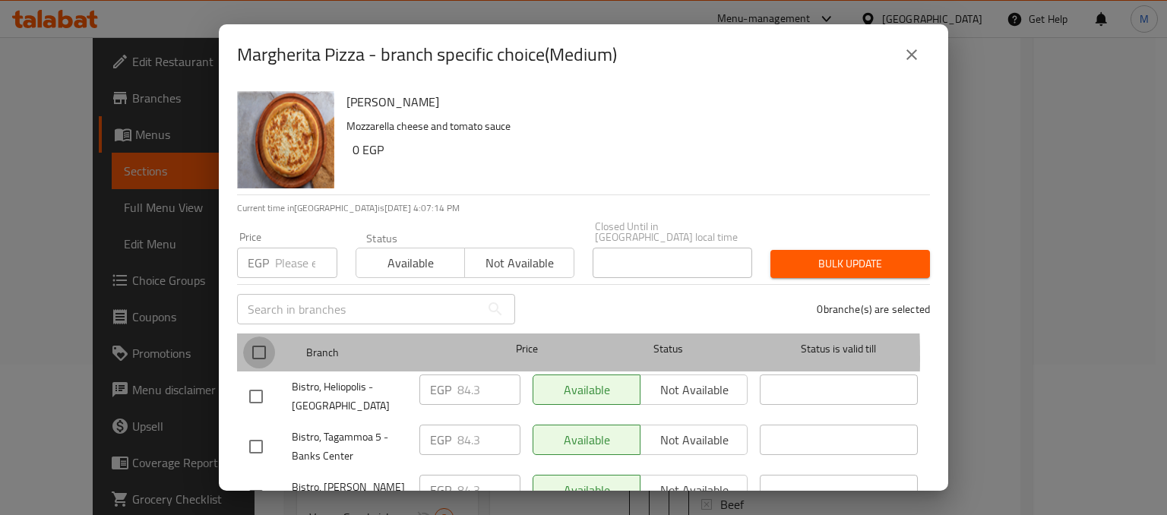
checkbox input "true"
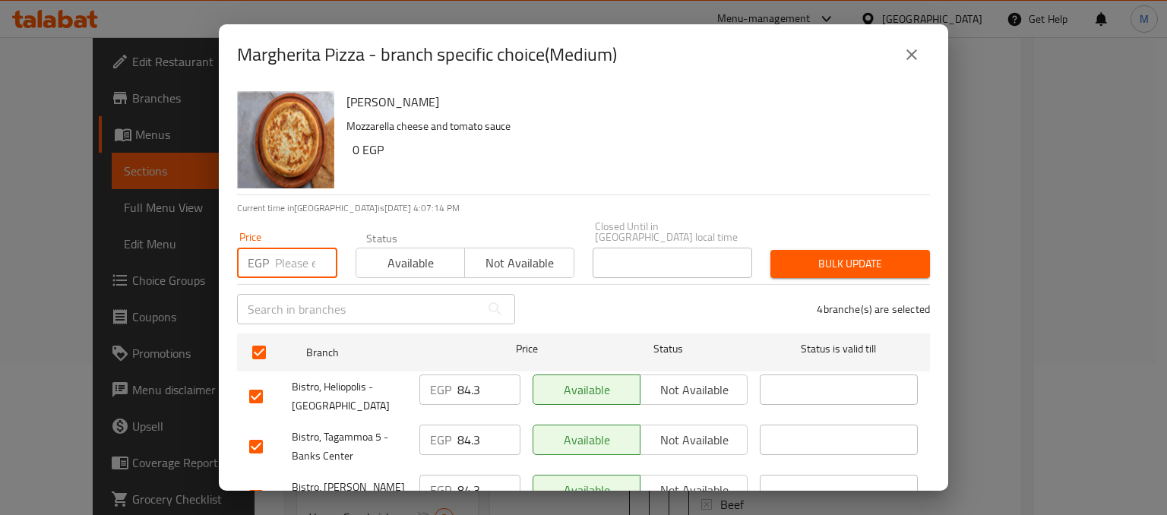
click at [292, 254] on input "number" at bounding box center [306, 263] width 62 height 30
type input "161"
click at [431, 252] on span "Available" at bounding box center [410, 263] width 96 height 22
click at [836, 254] on span "Bulk update" at bounding box center [849, 263] width 135 height 19
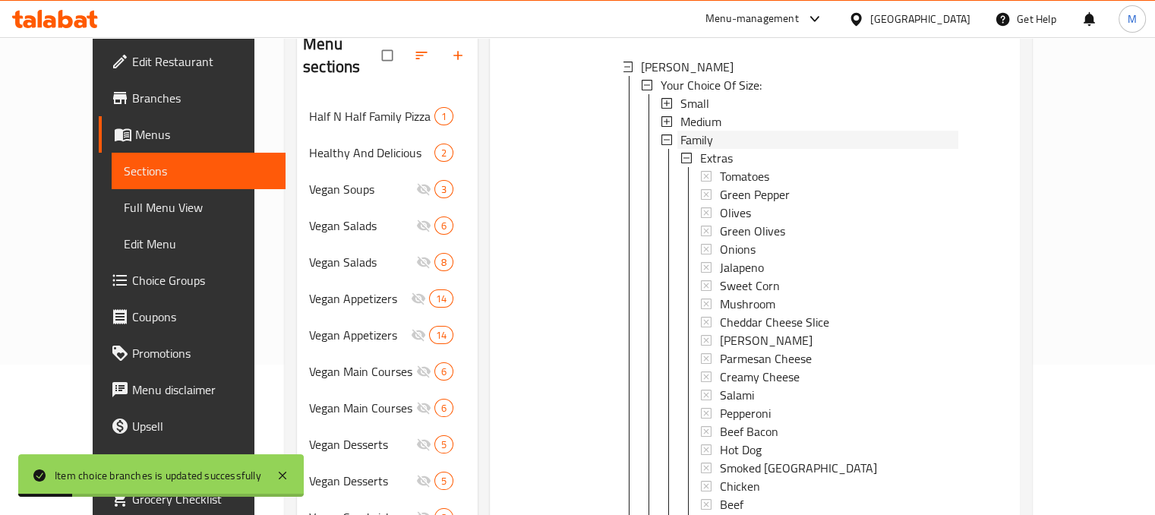
click at [687, 131] on span "Family" at bounding box center [697, 140] width 33 height 18
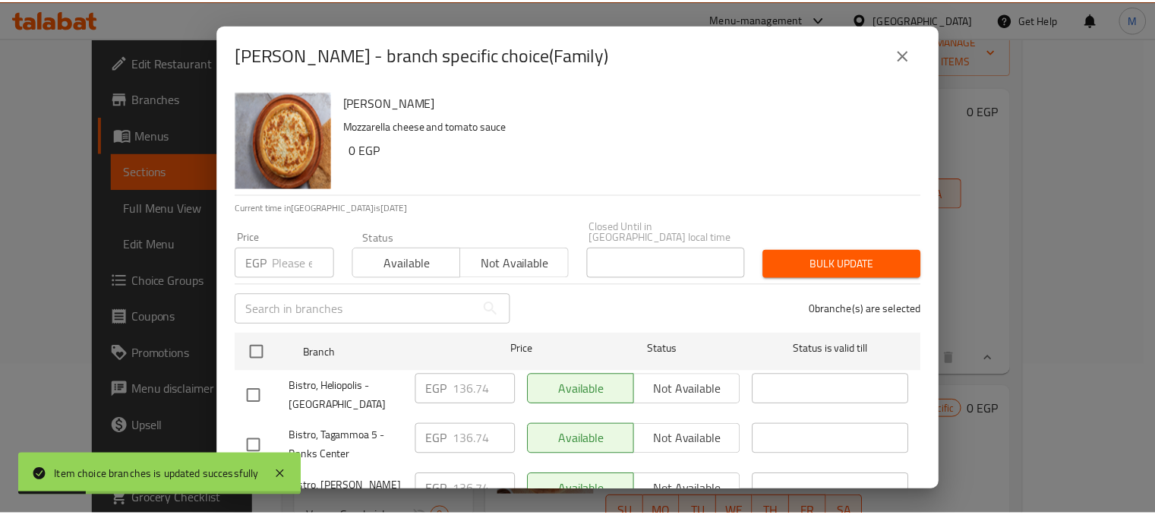
scroll to position [1, 0]
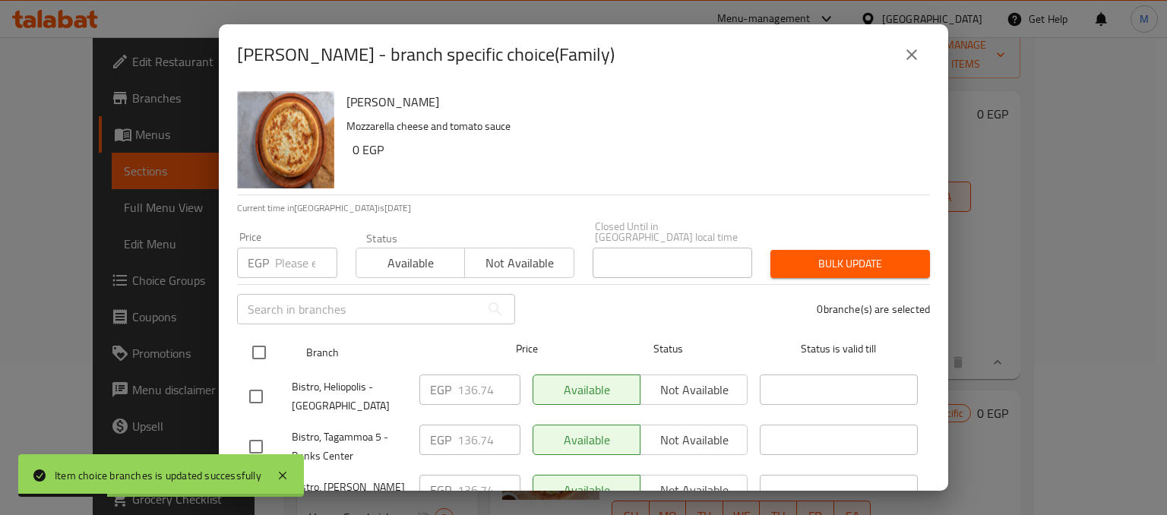
click at [266, 339] on input "checkbox" at bounding box center [259, 352] width 32 height 32
checkbox input "true"
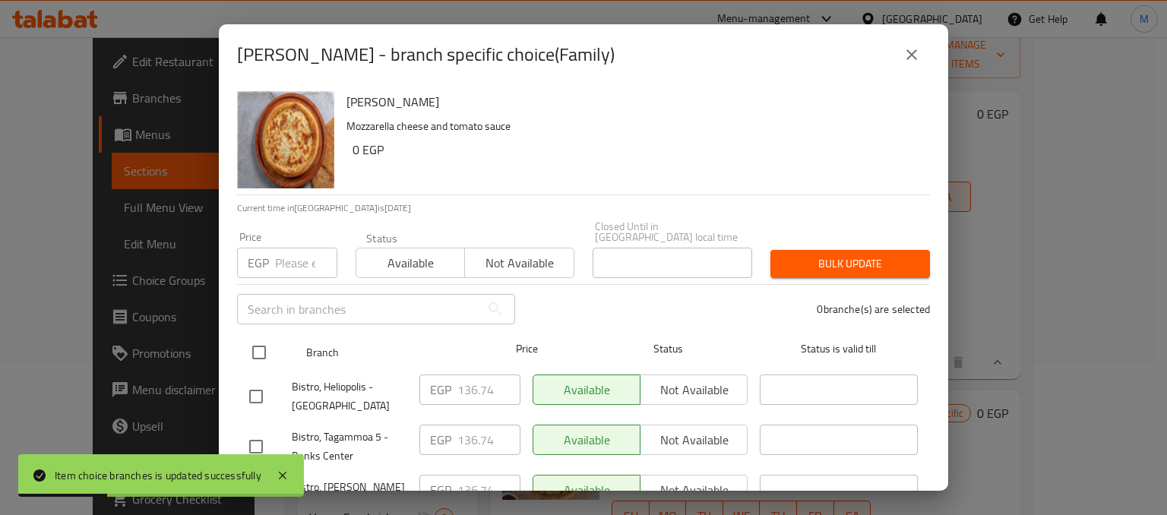
checkbox input "true"
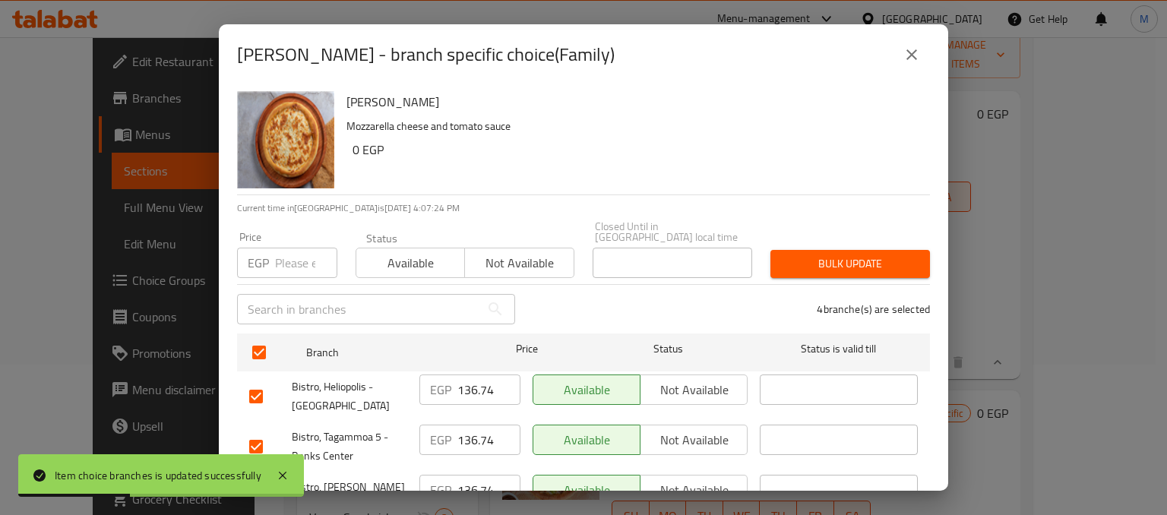
click at [283, 248] on input "number" at bounding box center [306, 263] width 62 height 30
type input "250"
click at [430, 268] on div "Status Available Not available" at bounding box center [464, 255] width 237 height 64
click at [433, 257] on span "Available" at bounding box center [410, 263] width 96 height 22
click at [787, 261] on span "Bulk update" at bounding box center [849, 263] width 135 height 19
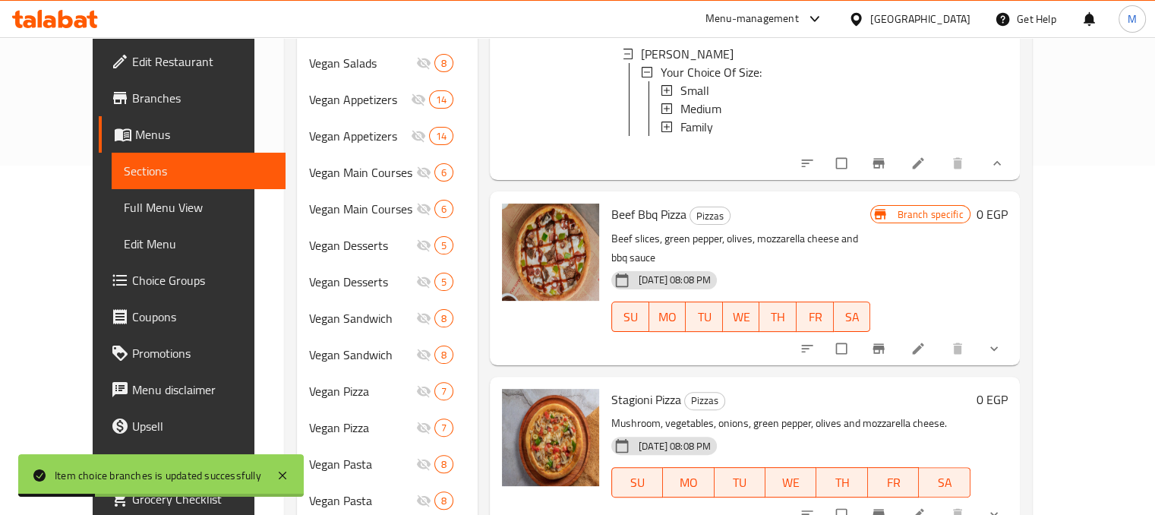
scroll to position [349, 0]
click at [1002, 341] on icon "show more" at bounding box center [994, 348] width 15 height 15
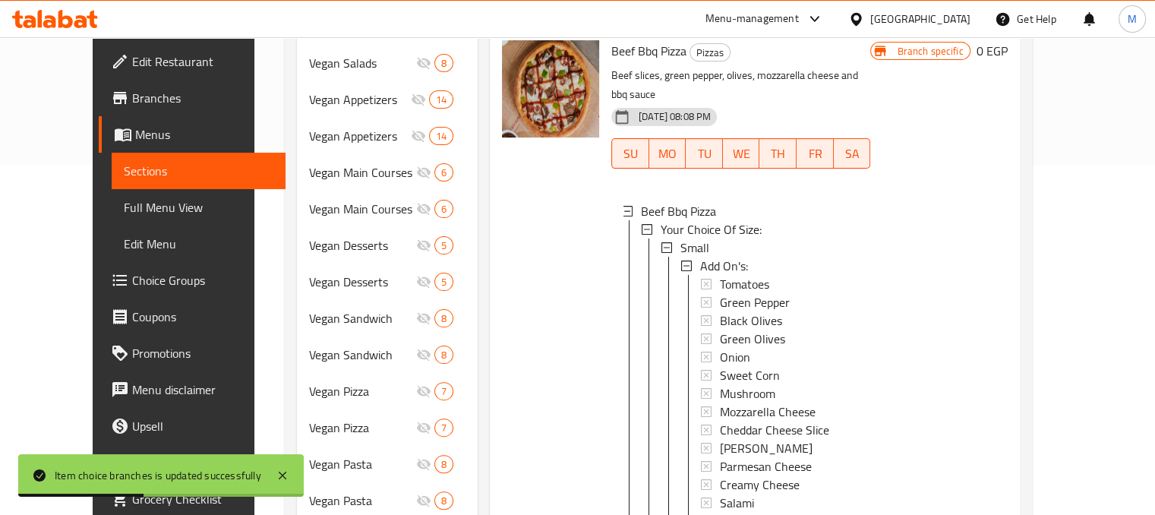
scroll to position [165, 0]
click at [681, 238] on span "Small" at bounding box center [695, 247] width 29 height 18
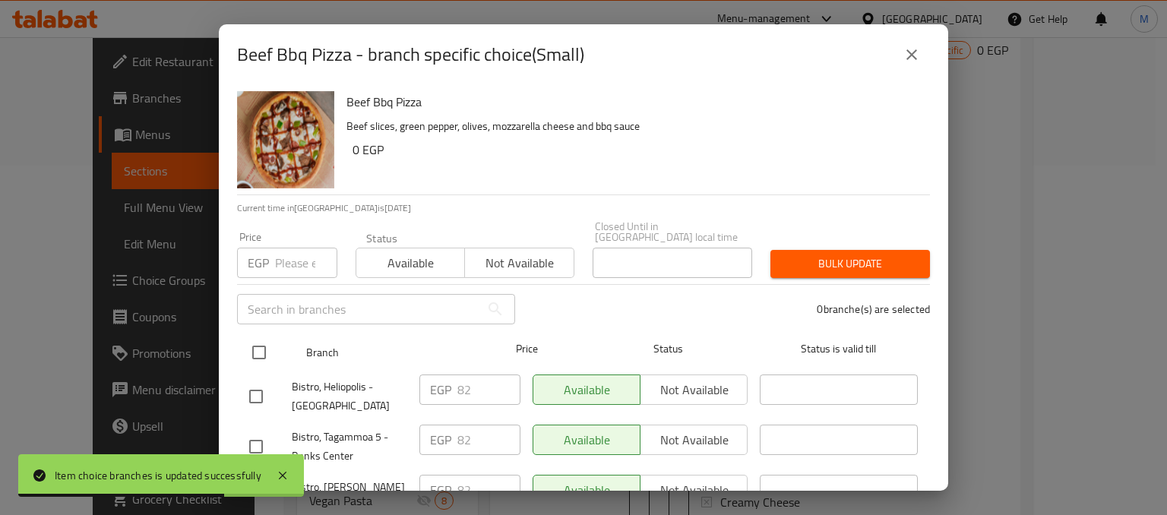
click at [252, 347] on input "checkbox" at bounding box center [259, 352] width 32 height 32
checkbox input "true"
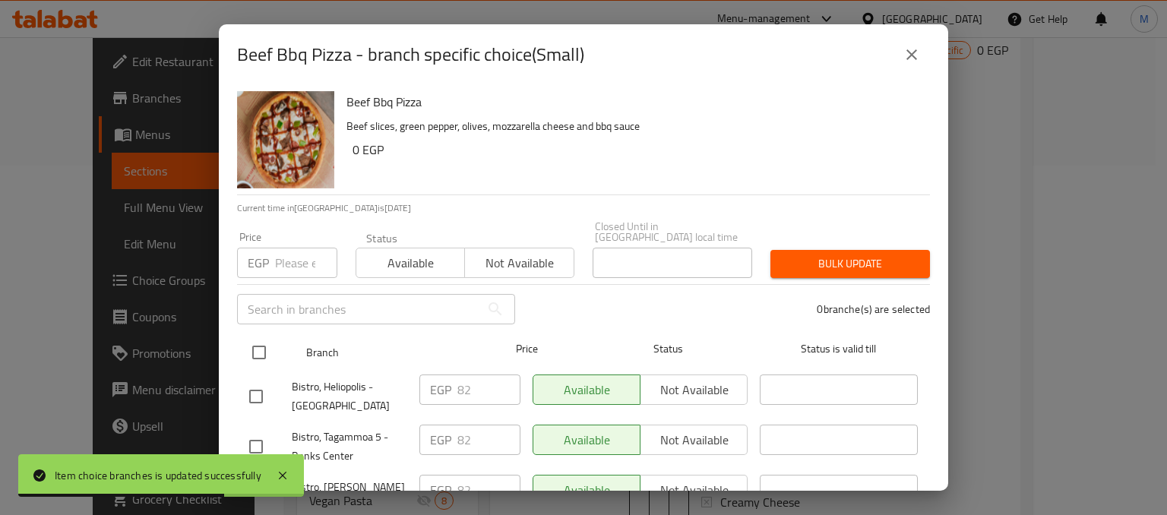
checkbox input "true"
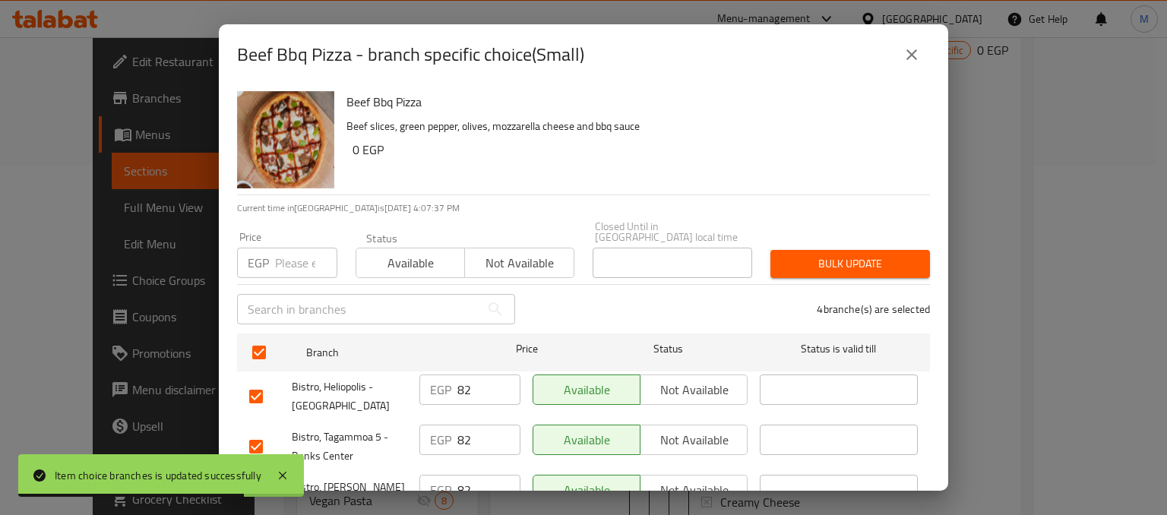
click at [290, 258] on input "number" at bounding box center [306, 263] width 62 height 30
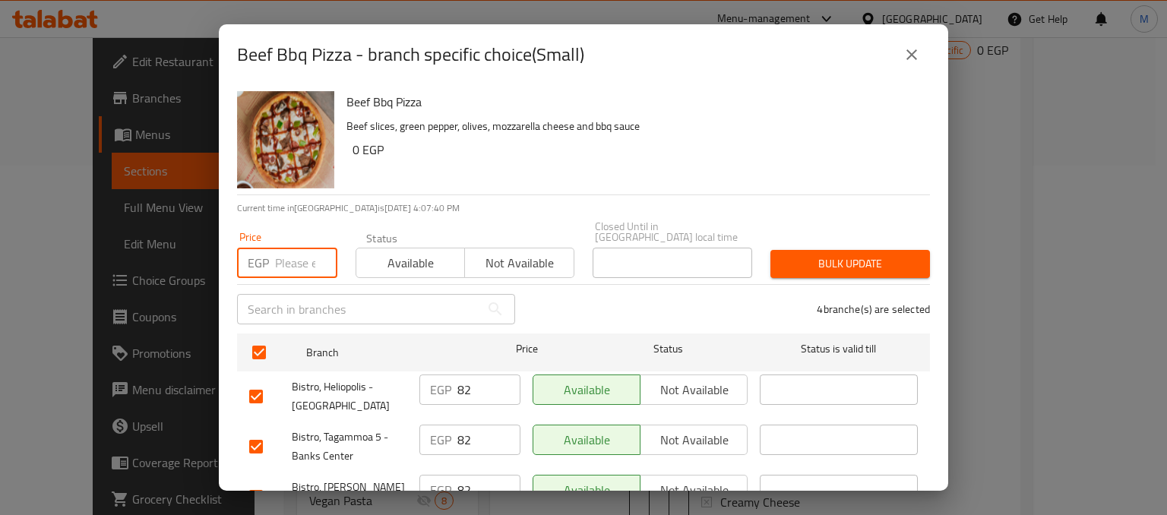
click at [517, 252] on span "Not available" at bounding box center [519, 263] width 96 height 22
click at [823, 254] on span "Bulk update" at bounding box center [849, 263] width 135 height 19
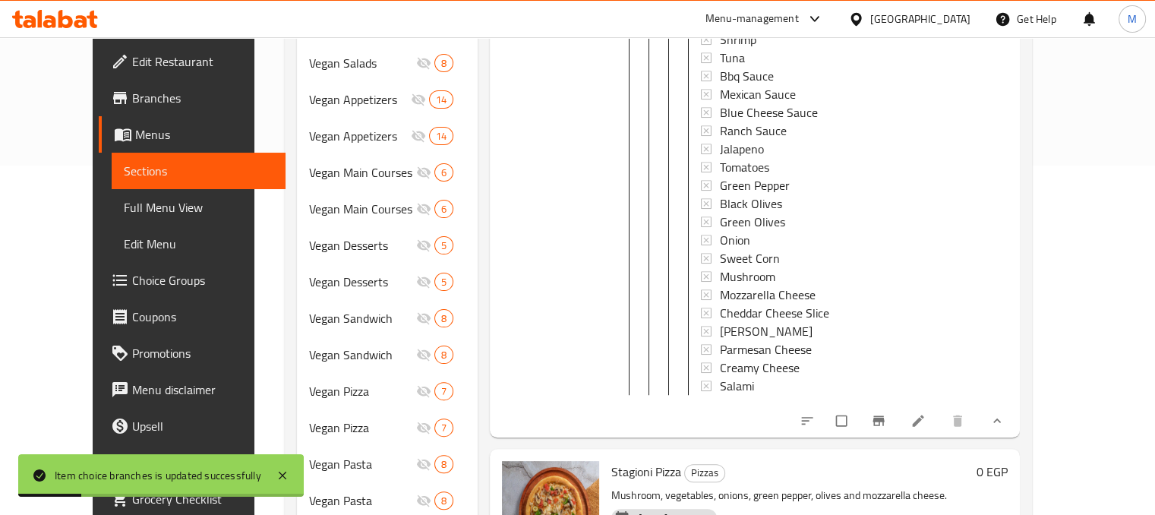
scroll to position [1137, 0]
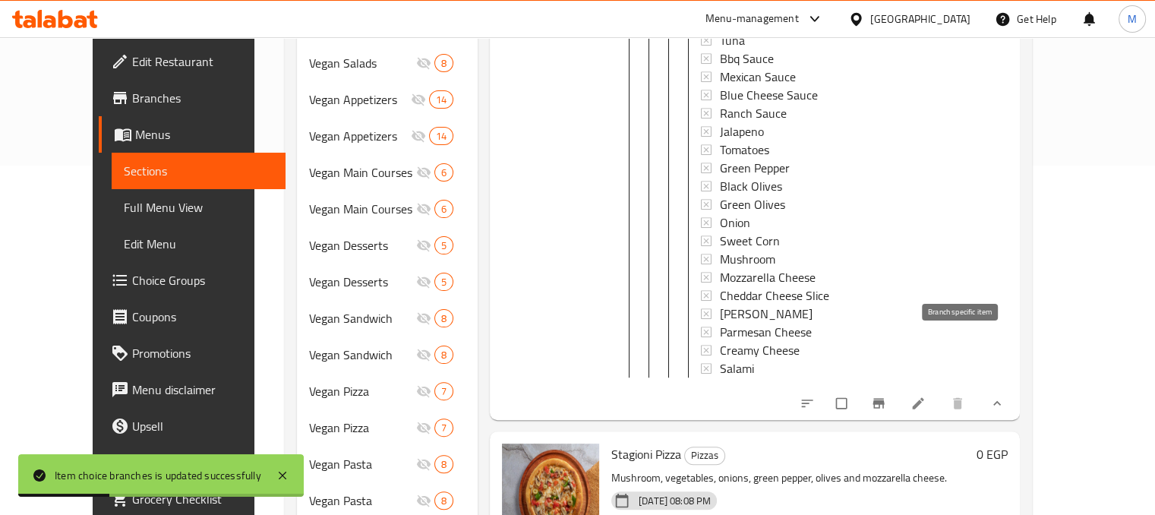
click at [886, 396] on icon "Branch-specific-item" at bounding box center [878, 403] width 15 height 15
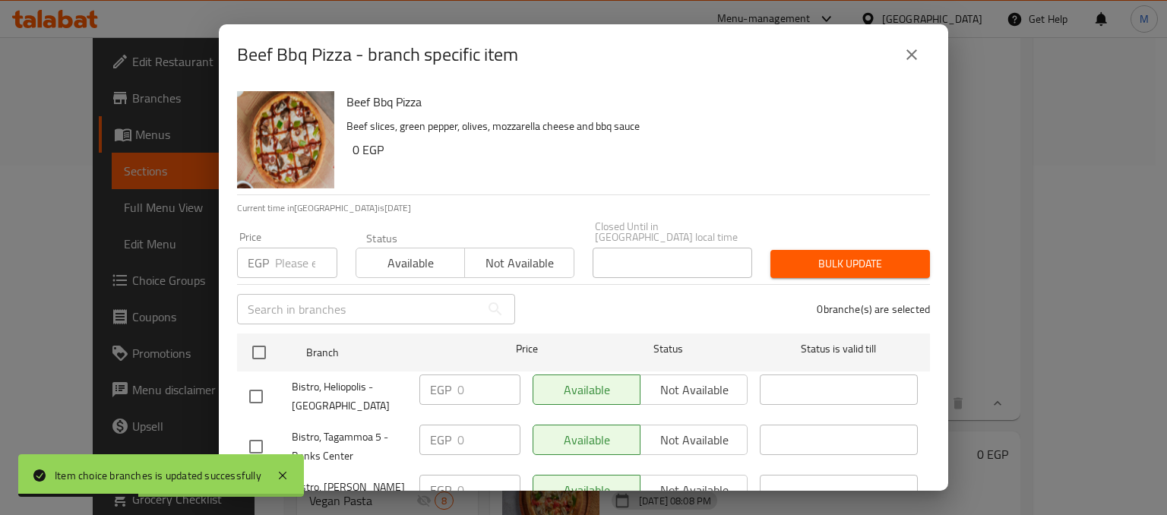
click at [515, 252] on span "Not available" at bounding box center [519, 263] width 96 height 22
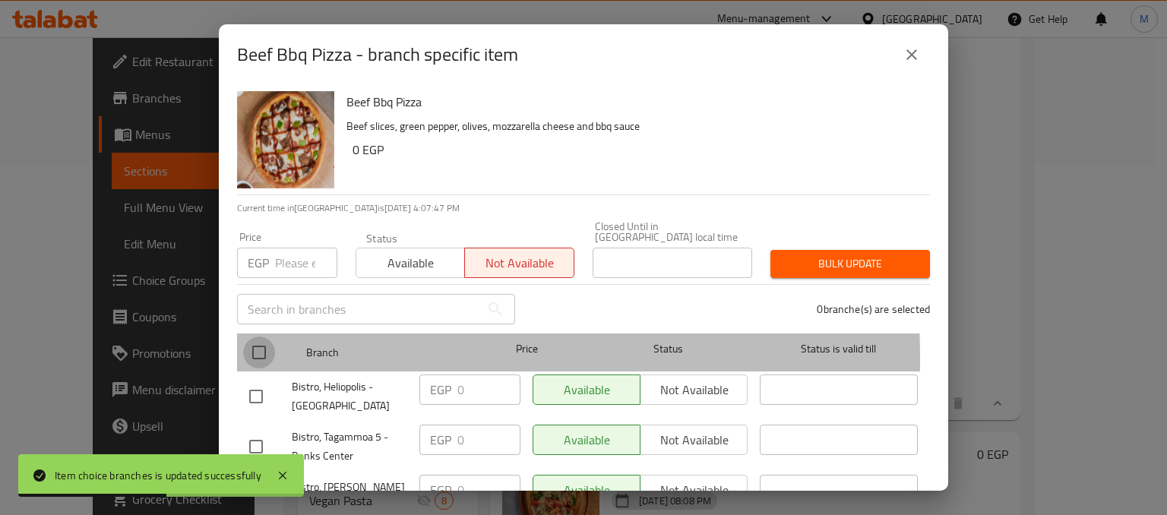
click at [250, 347] on input "checkbox" at bounding box center [259, 352] width 32 height 32
checkbox input "true"
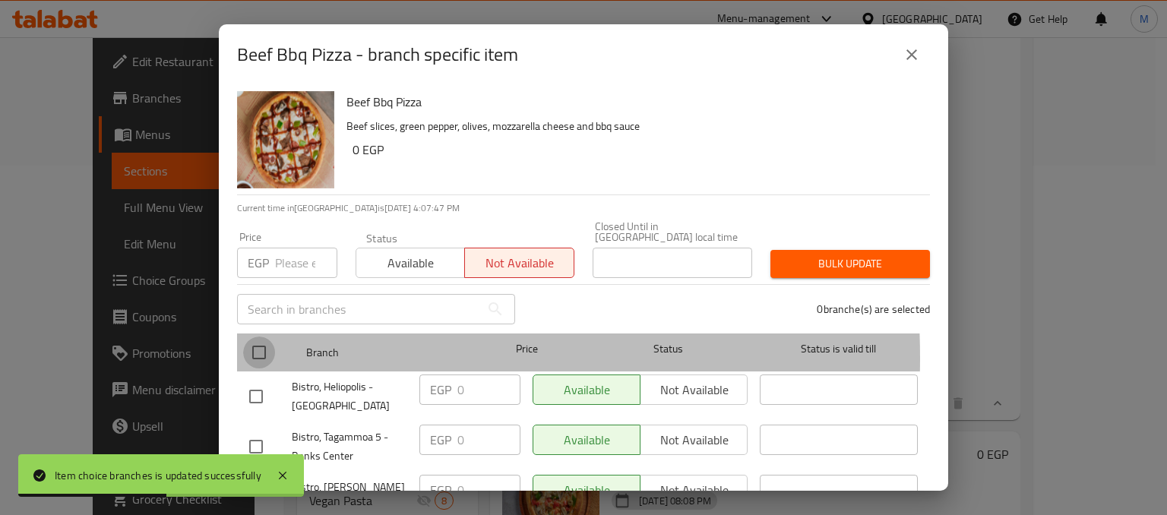
checkbox input "true"
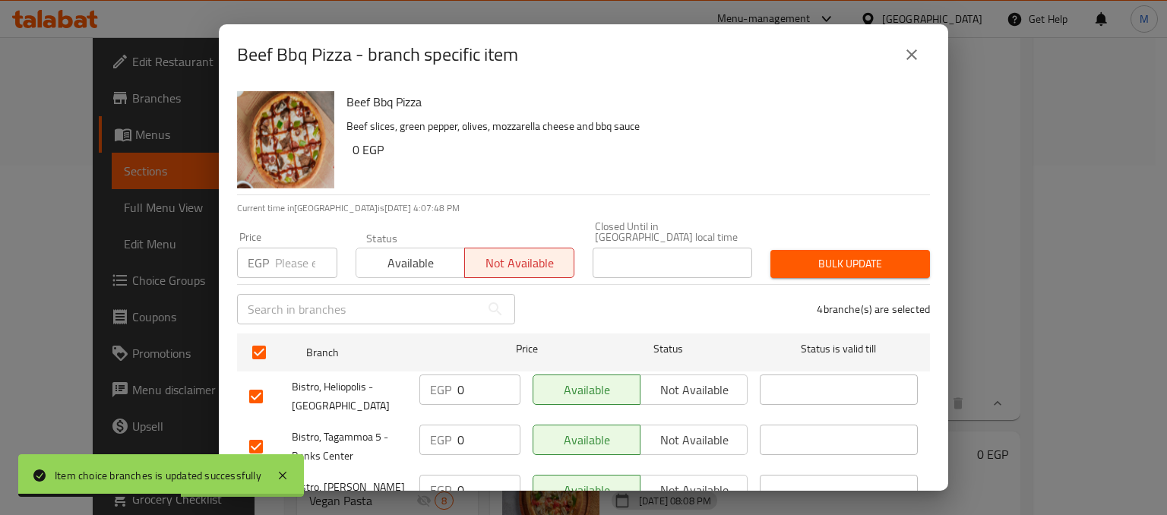
click at [867, 228] on div "Price EGP Price Status Available Not available Closed Until in [GEOGRAPHIC_DATA…" at bounding box center [583, 249] width 711 height 75
click at [842, 254] on span "Bulk update" at bounding box center [849, 263] width 135 height 19
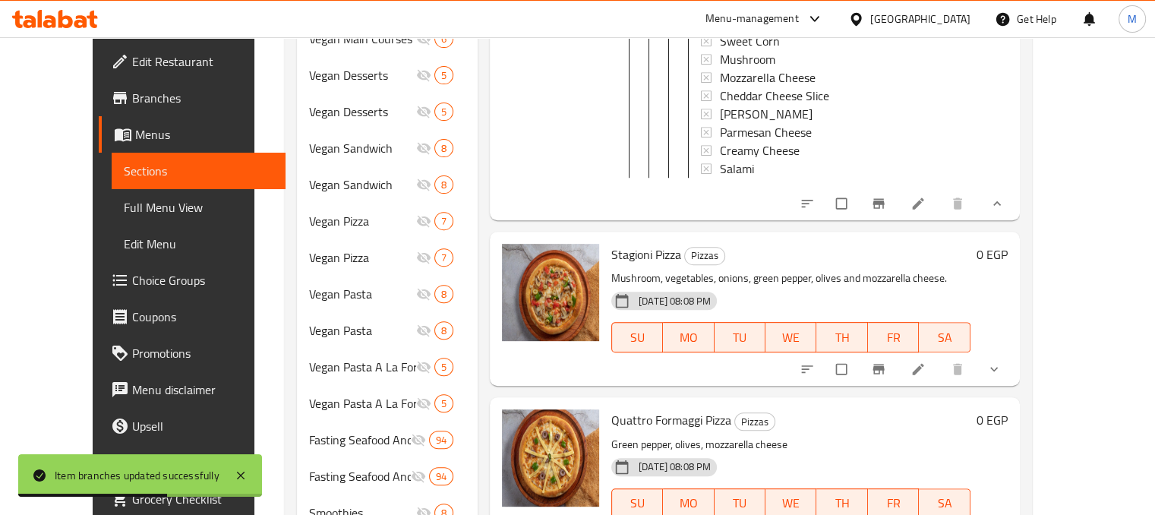
scroll to position [650, 0]
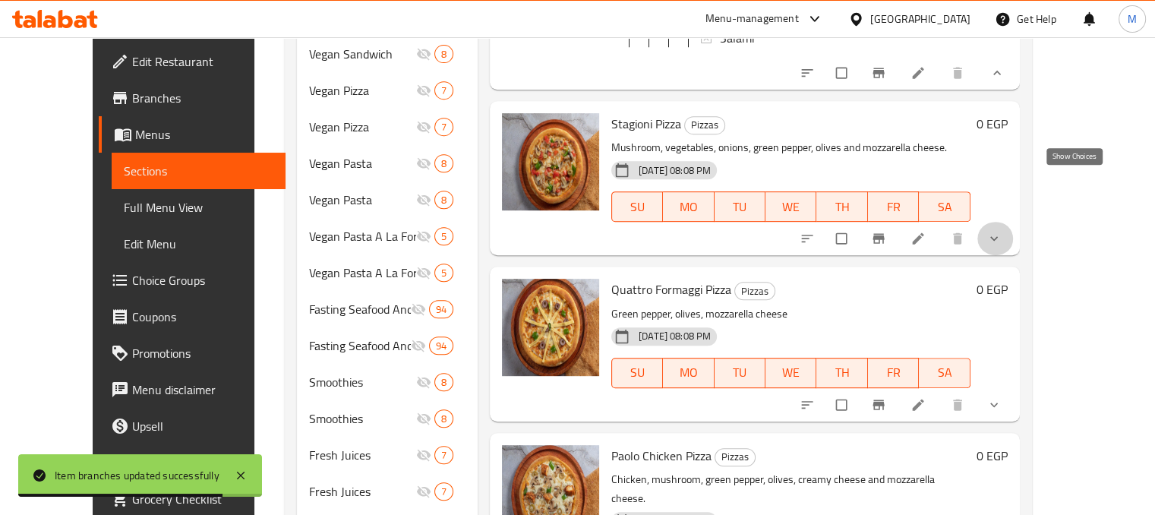
click at [1002, 231] on icon "show more" at bounding box center [994, 238] width 15 height 15
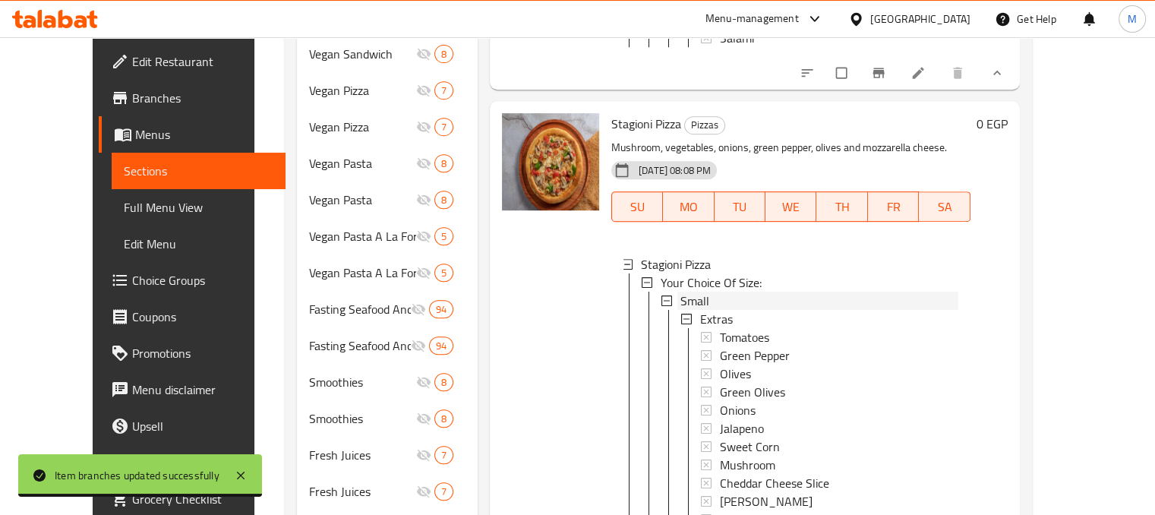
click at [681, 292] on span "Small" at bounding box center [695, 301] width 29 height 18
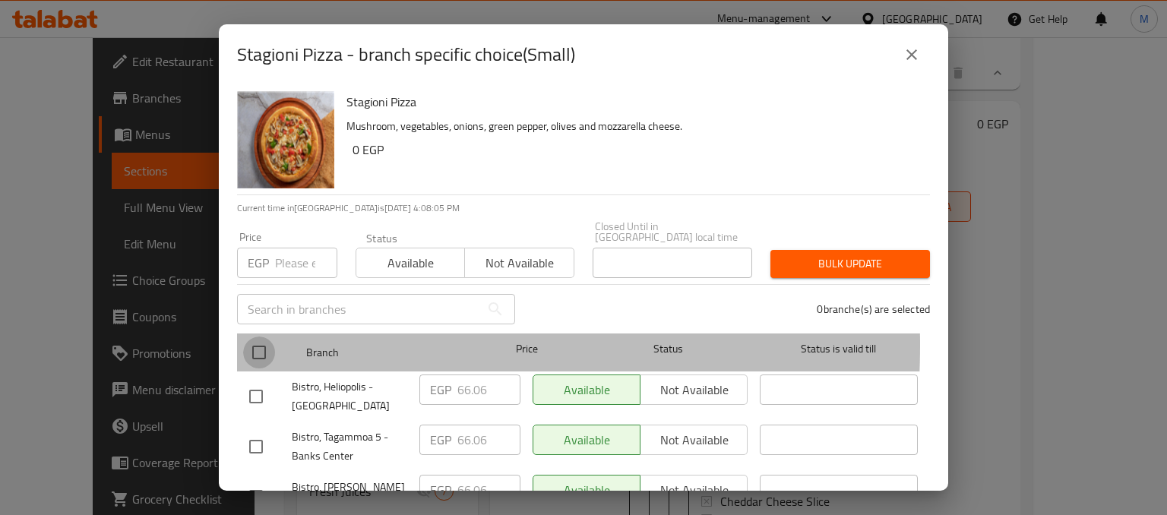
click at [248, 336] on input "checkbox" at bounding box center [259, 352] width 32 height 32
checkbox input "true"
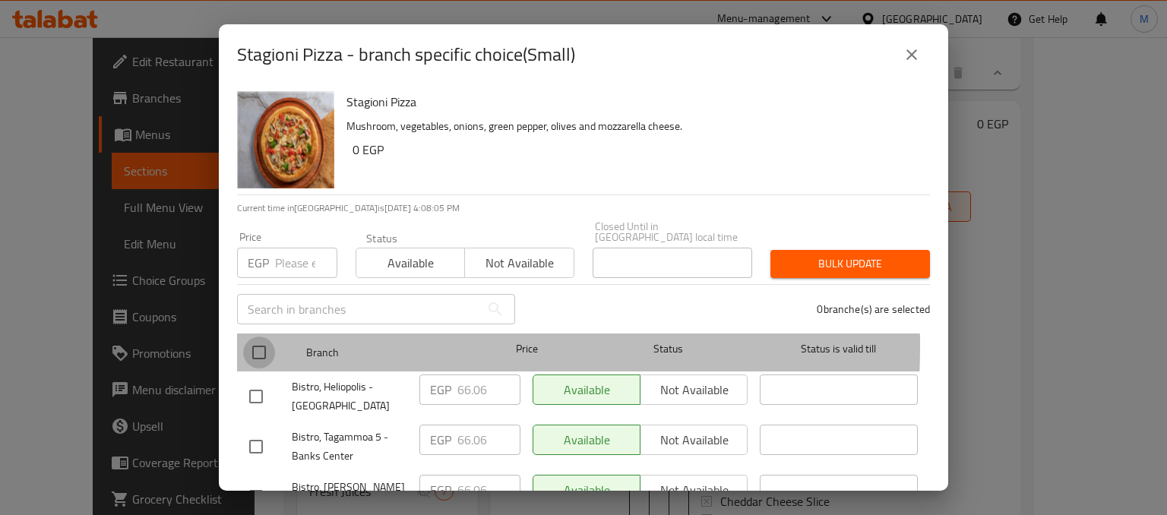
checkbox input "true"
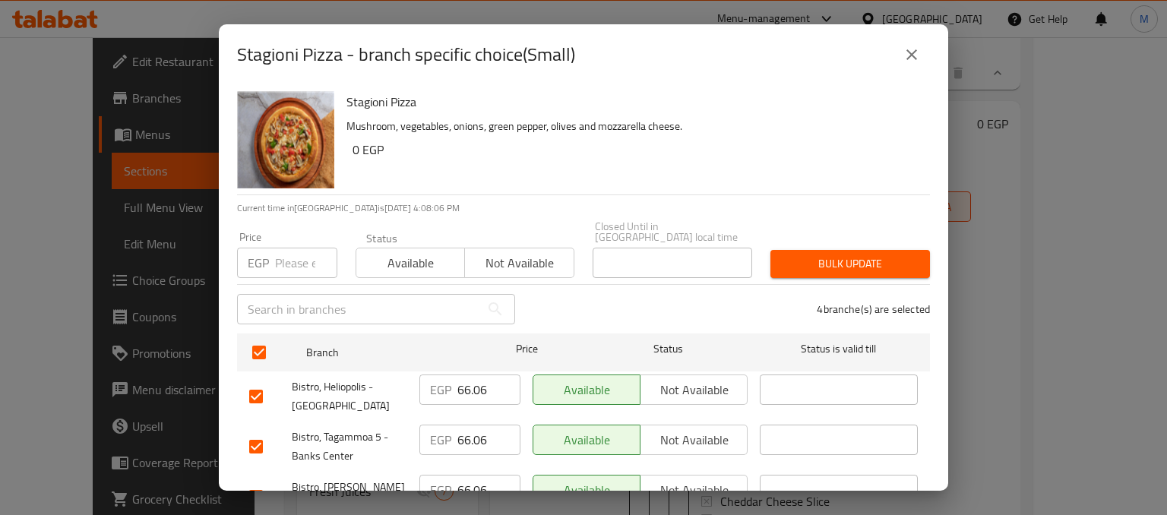
click at [283, 254] on input "number" at bounding box center [306, 263] width 62 height 30
type input "119"
click at [430, 252] on span "Available" at bounding box center [410, 263] width 96 height 22
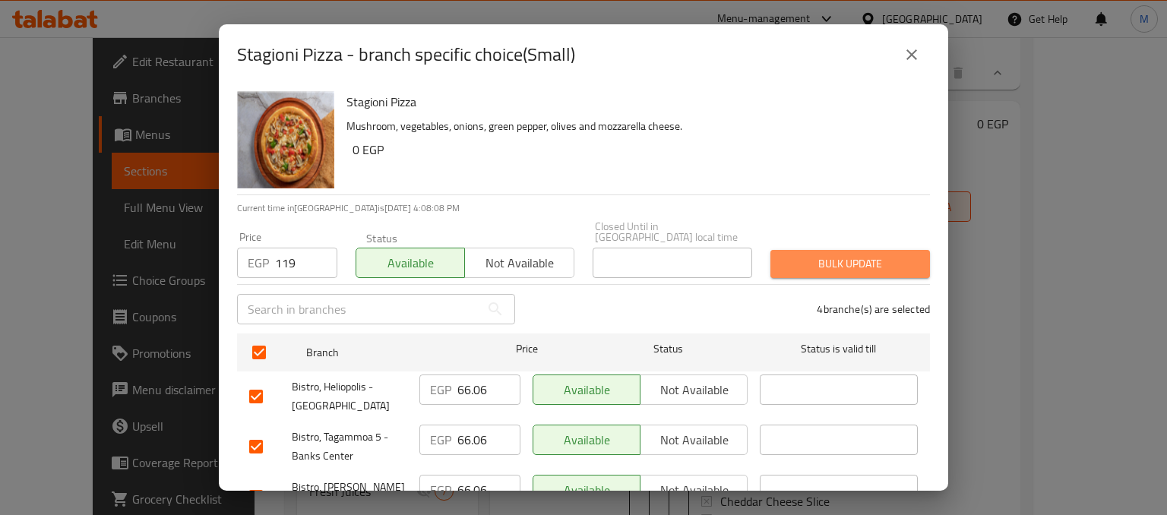
click at [850, 254] on span "Bulk update" at bounding box center [849, 263] width 135 height 19
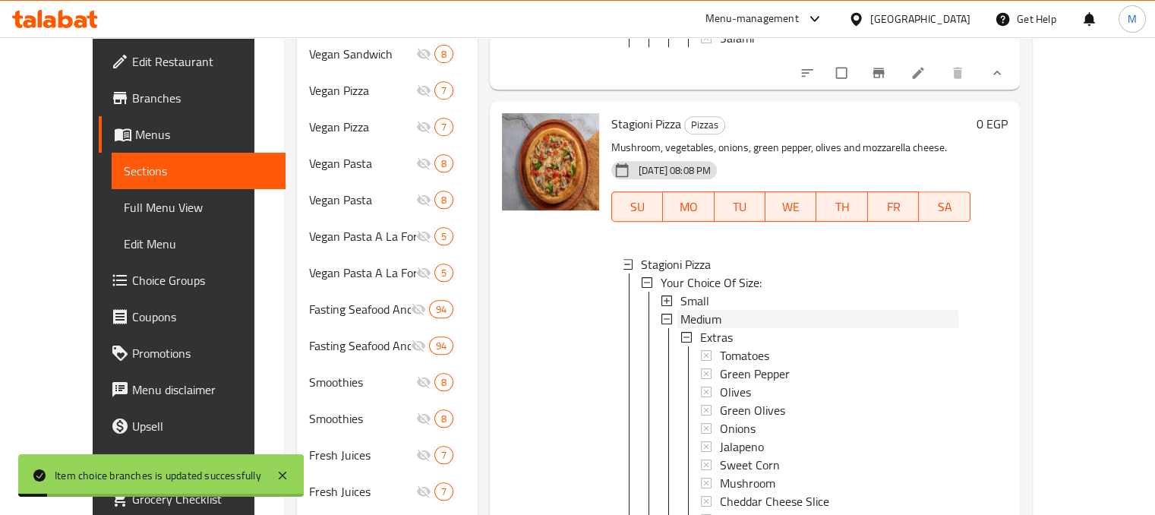
click at [723, 310] on div "Medium" at bounding box center [820, 319] width 278 height 18
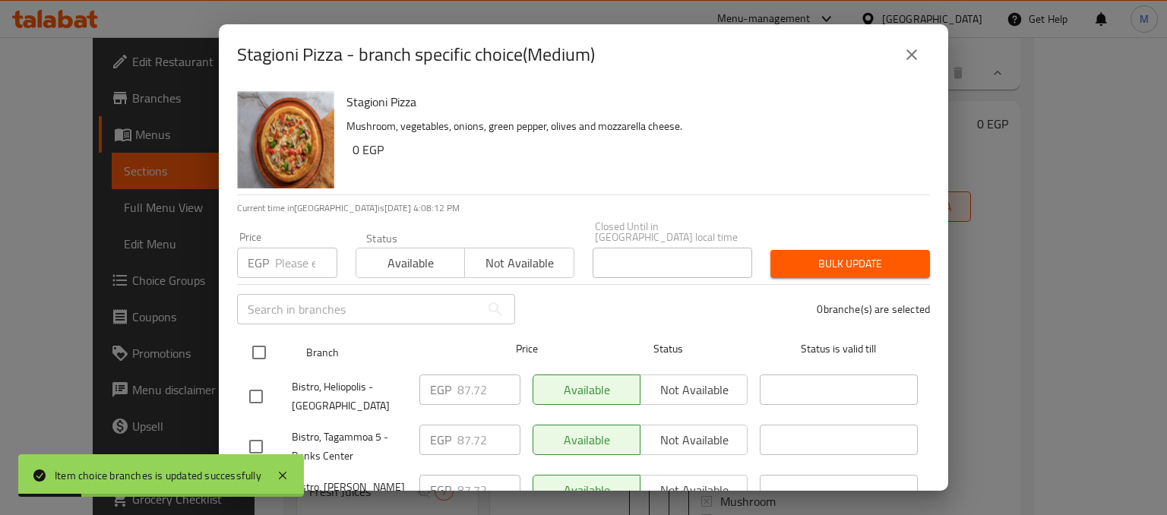
click at [267, 336] on input "checkbox" at bounding box center [259, 352] width 32 height 32
checkbox input "true"
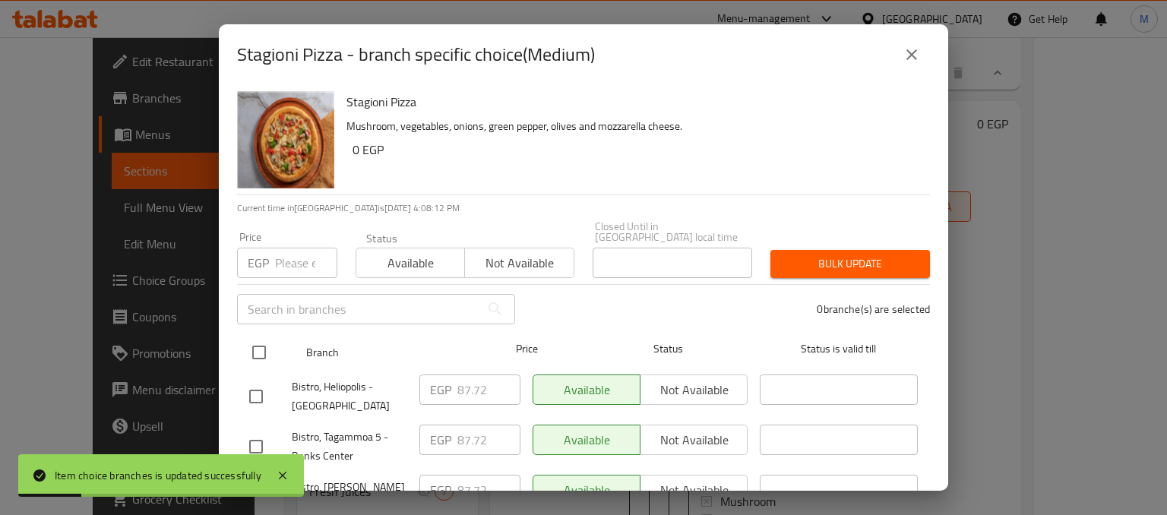
checkbox input "true"
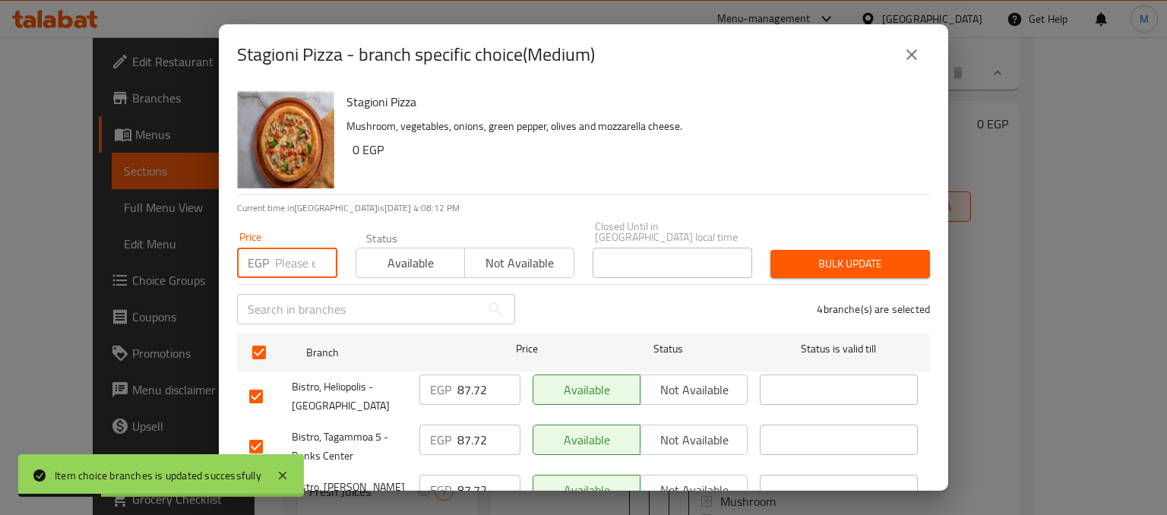
click at [278, 251] on input "number" at bounding box center [306, 263] width 62 height 30
type input "161"
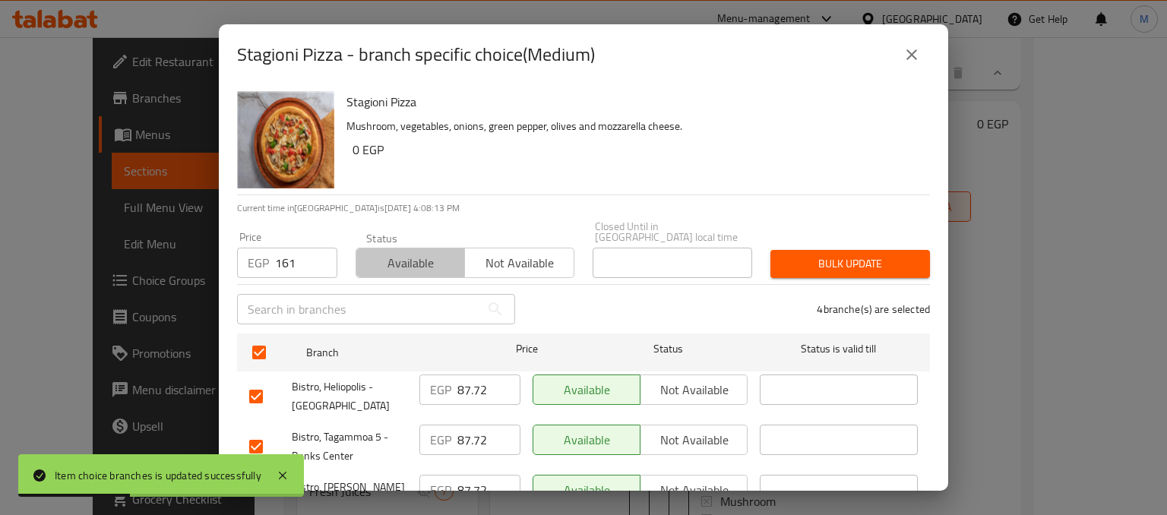
click at [407, 248] on button "Available" at bounding box center [409, 263] width 109 height 30
click at [775, 250] on button "Bulk update" at bounding box center [849, 264] width 159 height 28
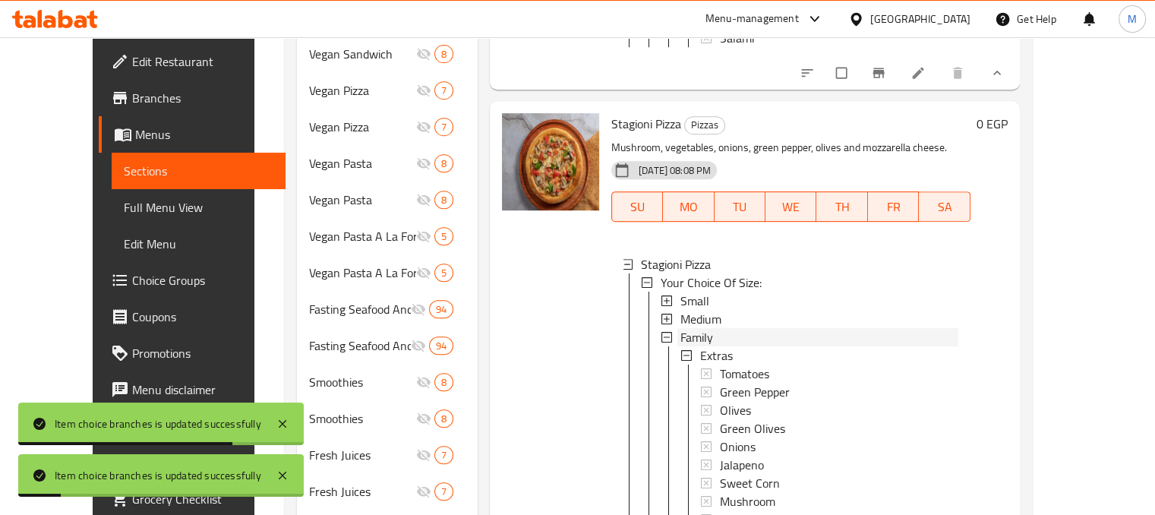
click at [682, 328] on span "Family" at bounding box center [697, 337] width 33 height 18
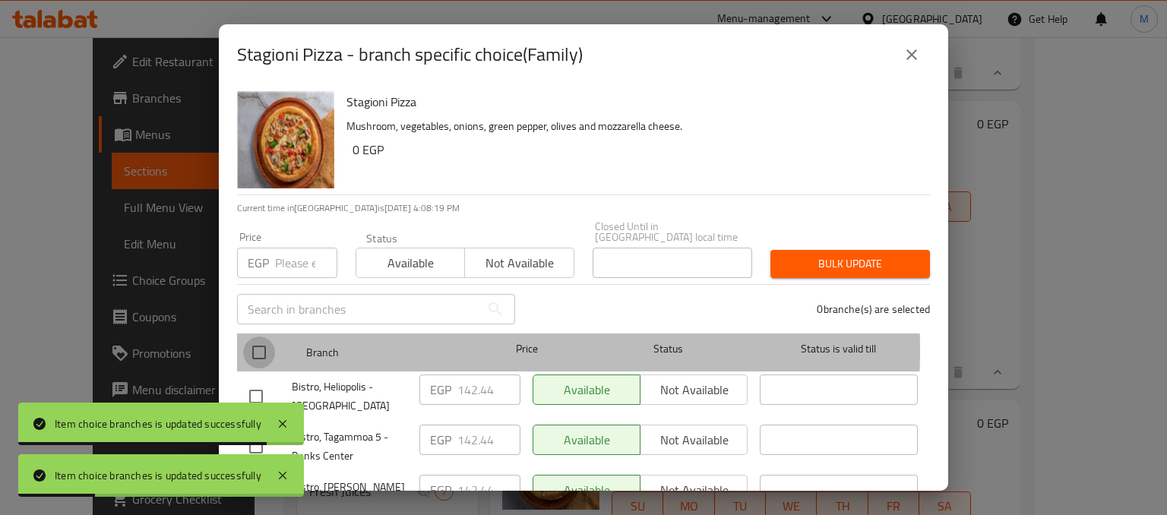
click at [246, 339] on input "checkbox" at bounding box center [259, 352] width 32 height 32
checkbox input "true"
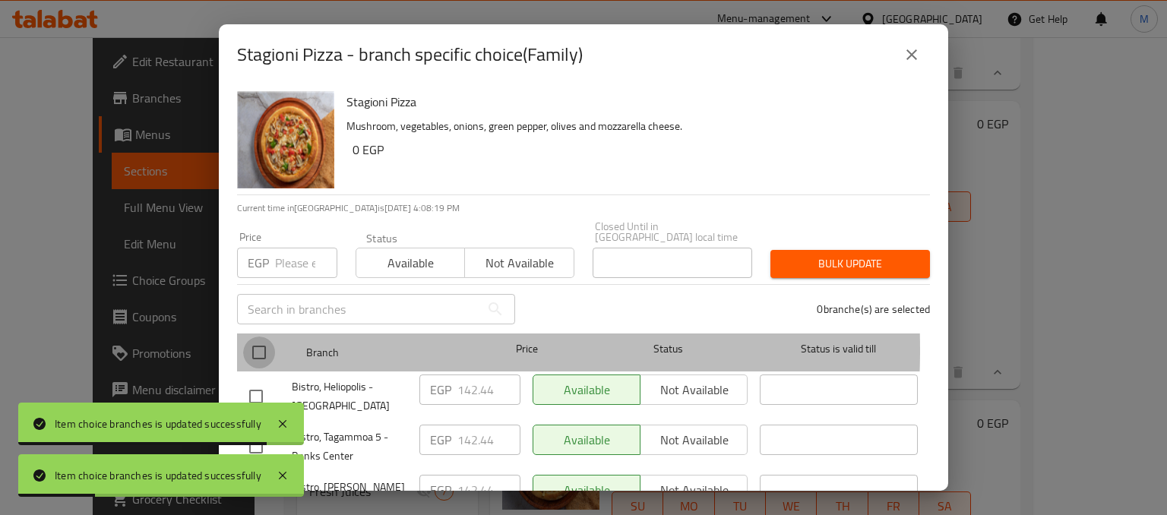
checkbox input "true"
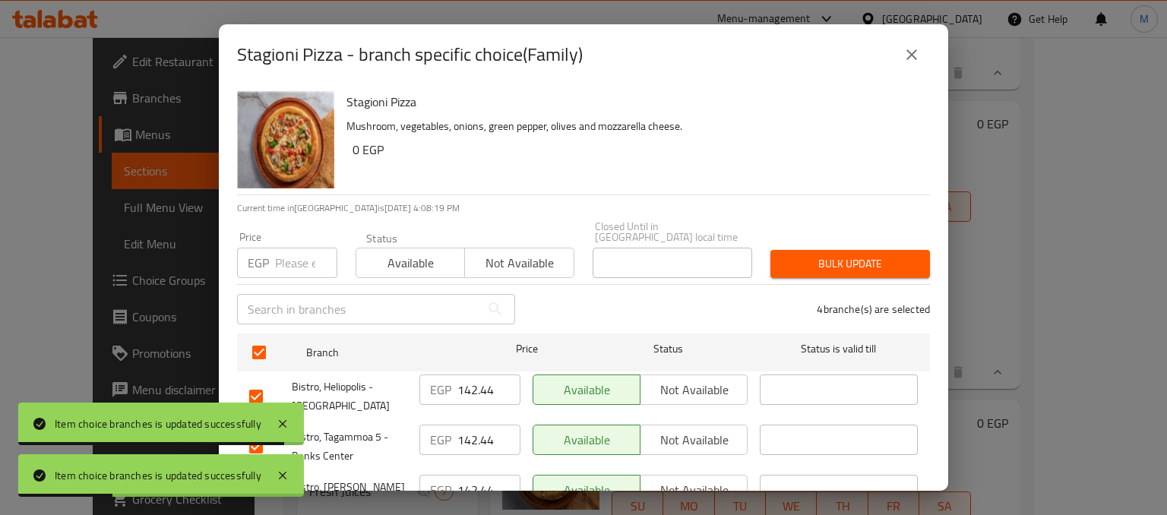
click at [283, 254] on input "number" at bounding box center [306, 263] width 62 height 30
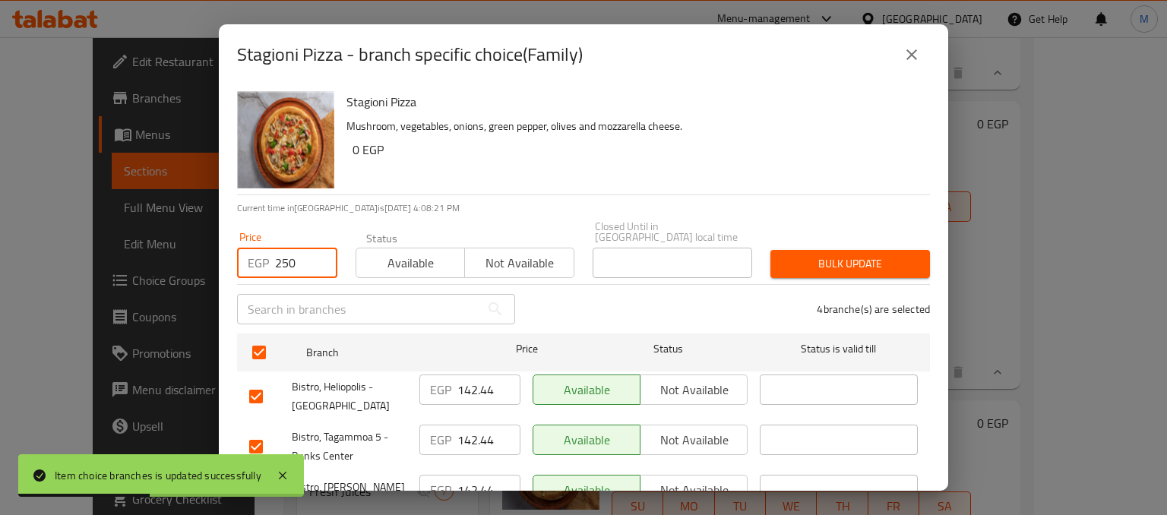
type input "250"
click at [394, 252] on span "Available" at bounding box center [410, 263] width 96 height 22
click at [851, 262] on span "Bulk update" at bounding box center [849, 263] width 135 height 19
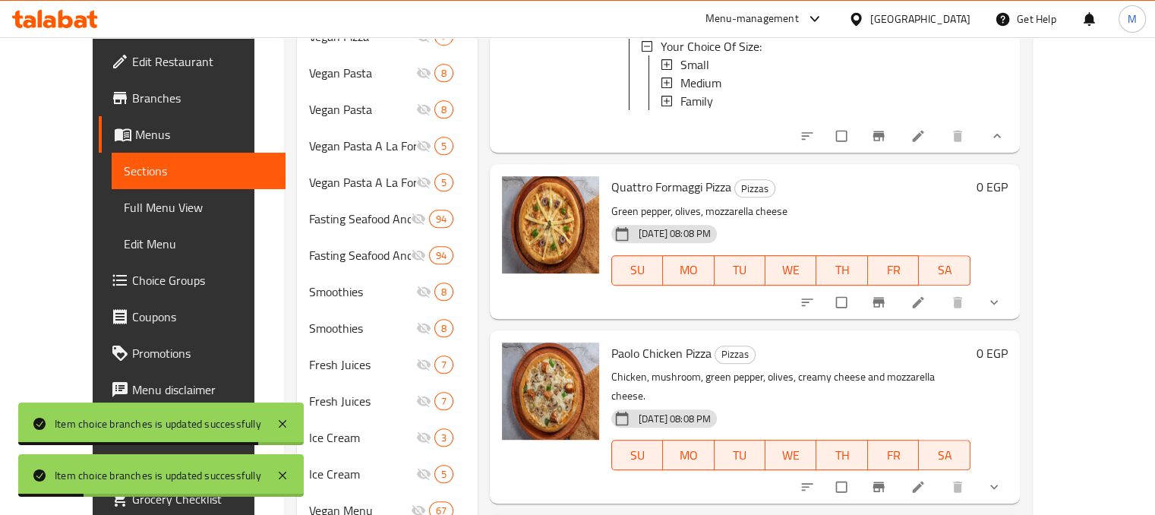
scroll to position [776, 0]
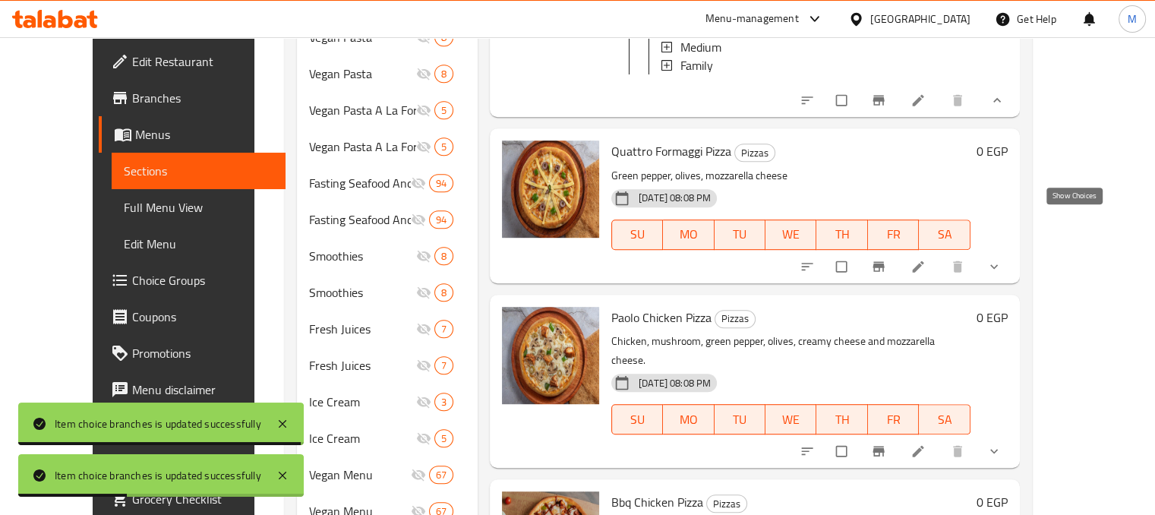
click at [1002, 259] on icon "show more" at bounding box center [994, 266] width 15 height 15
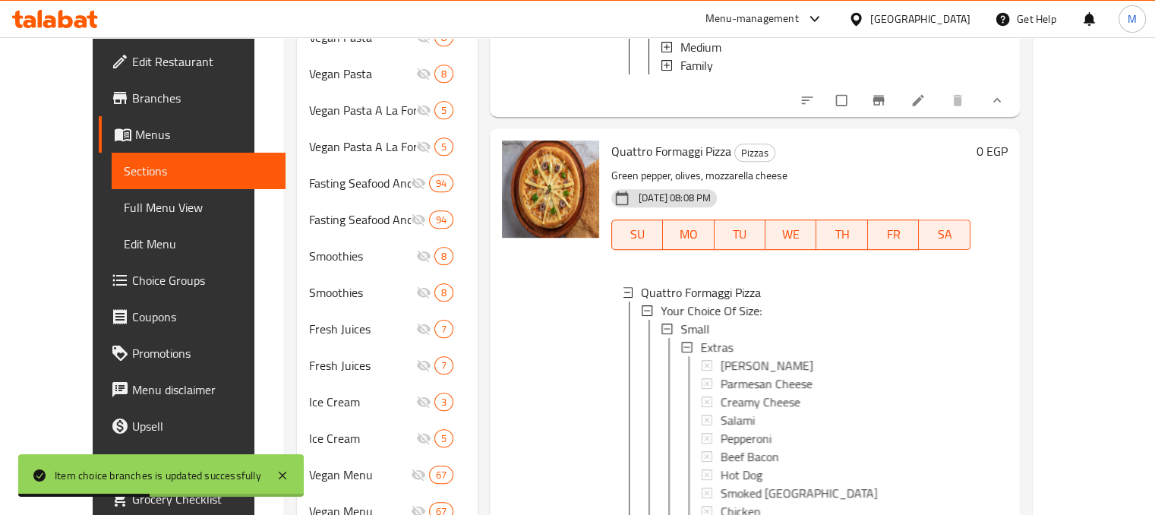
scroll to position [1376, 0]
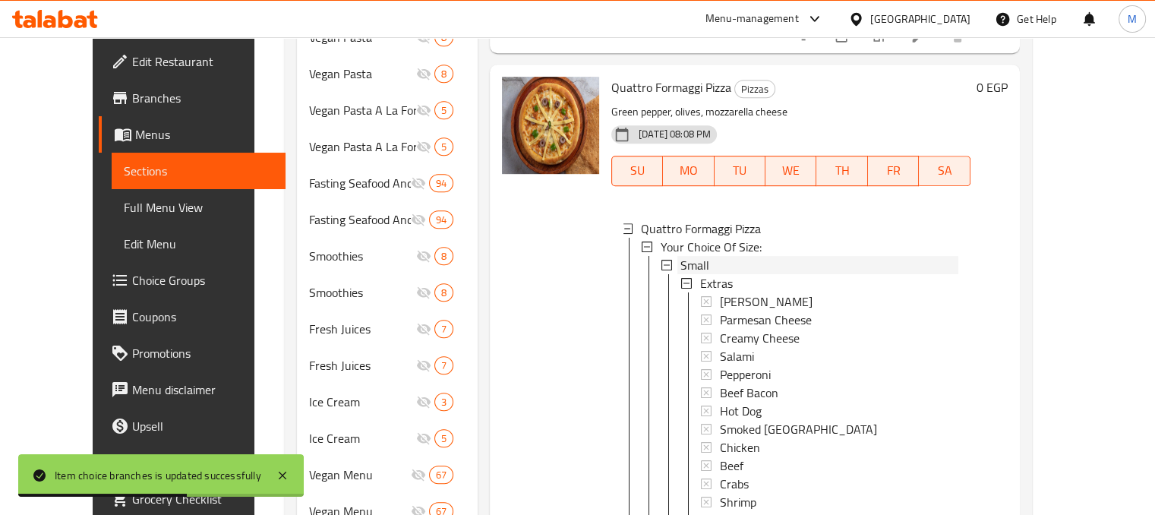
click at [696, 256] on div "Small" at bounding box center [820, 265] width 278 height 18
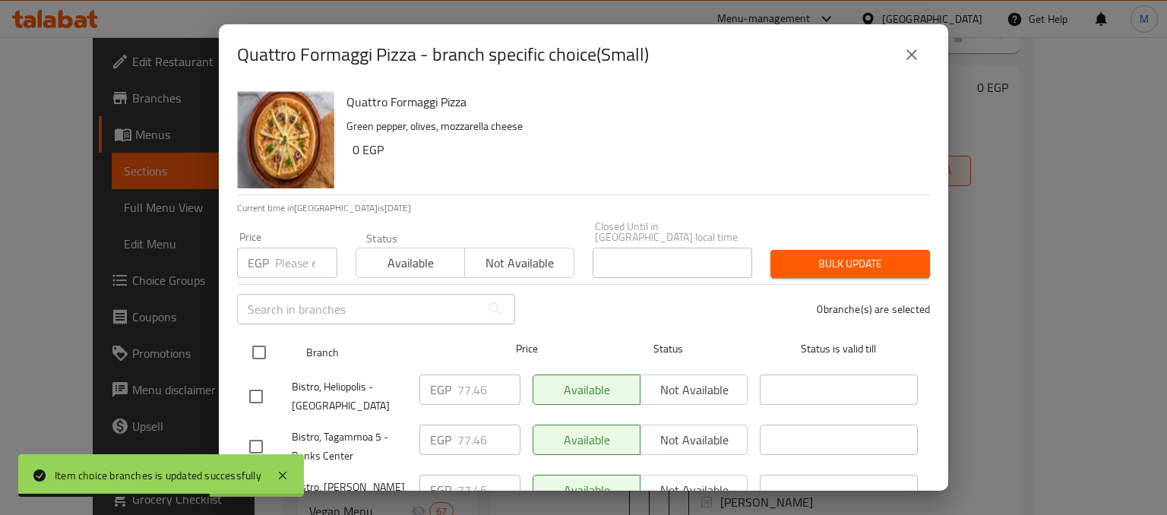
click at [254, 349] on input "checkbox" at bounding box center [259, 352] width 32 height 32
checkbox input "true"
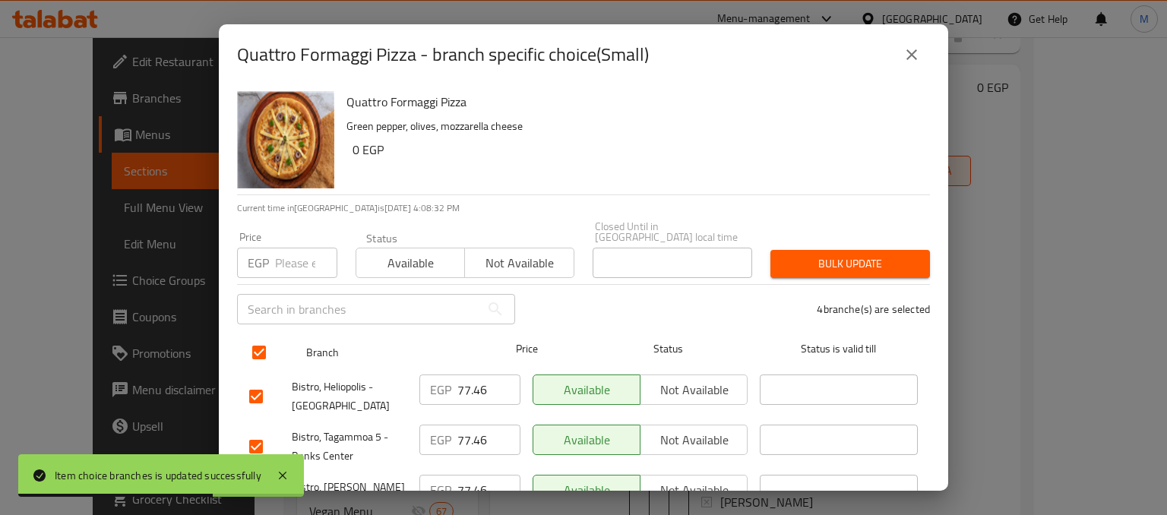
checkbox input "true"
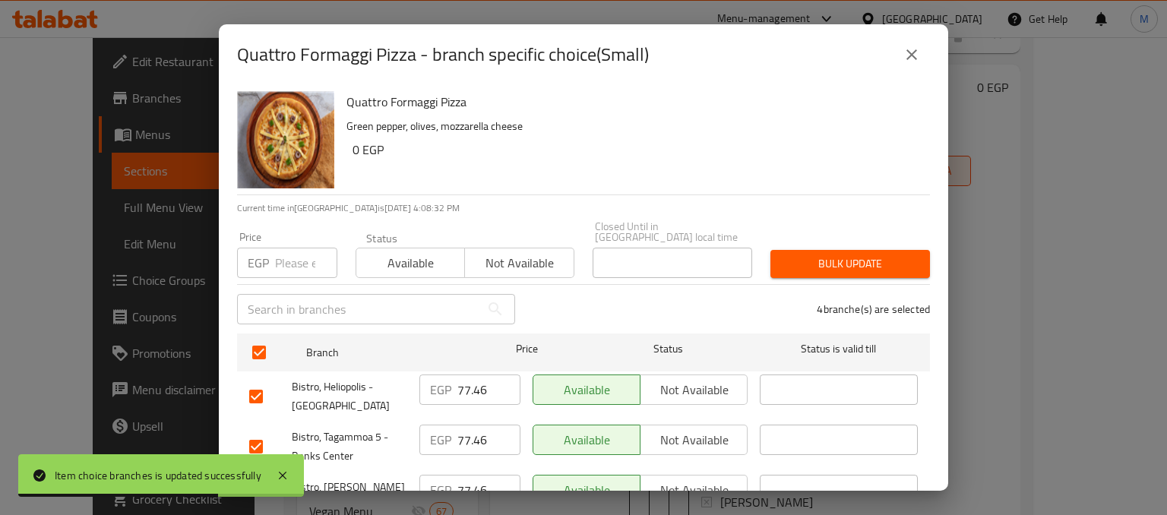
click at [286, 249] on input "number" at bounding box center [306, 263] width 62 height 30
type input "139"
click at [404, 253] on span "Available" at bounding box center [410, 263] width 96 height 22
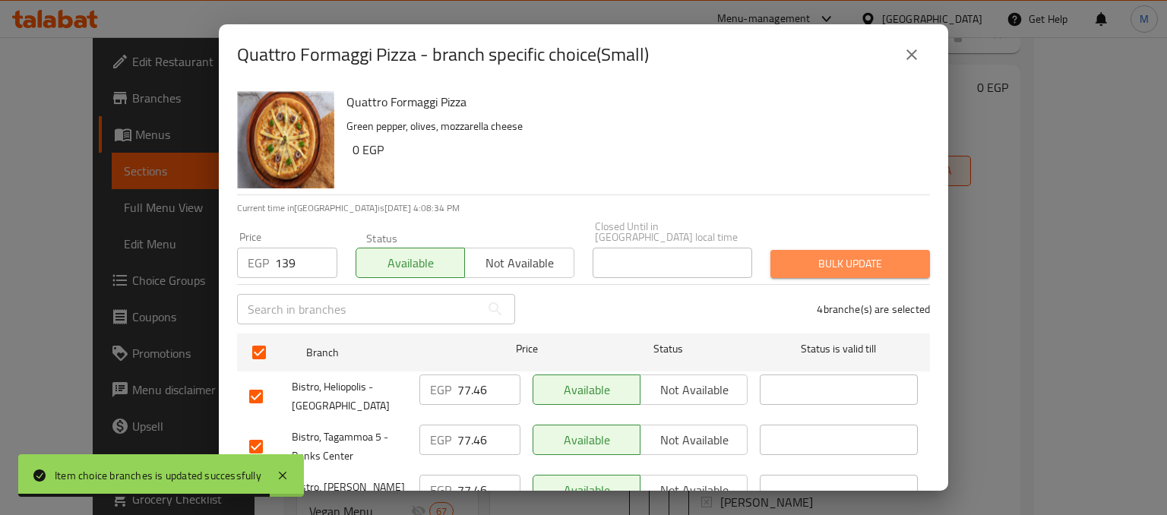
click at [852, 254] on span "Bulk update" at bounding box center [849, 263] width 135 height 19
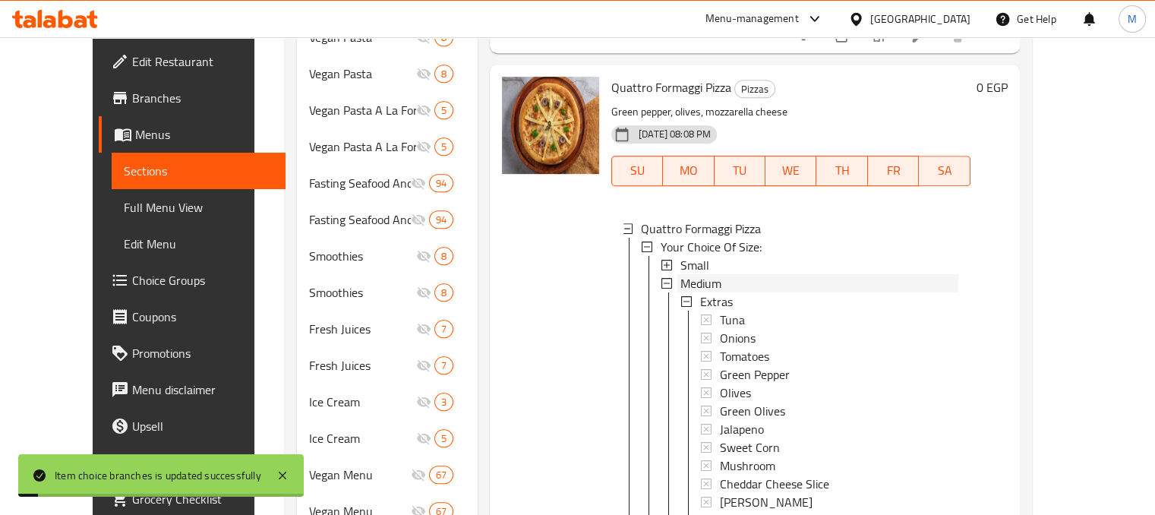
click at [690, 274] on span "Medium" at bounding box center [701, 283] width 41 height 18
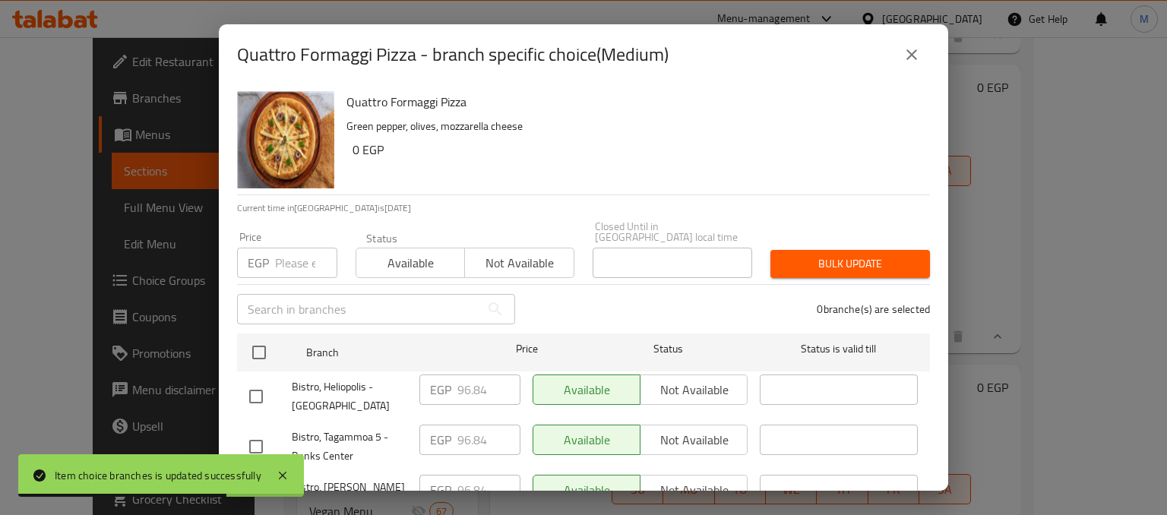
click at [257, 336] on input "checkbox" at bounding box center [259, 352] width 32 height 32
checkbox input "true"
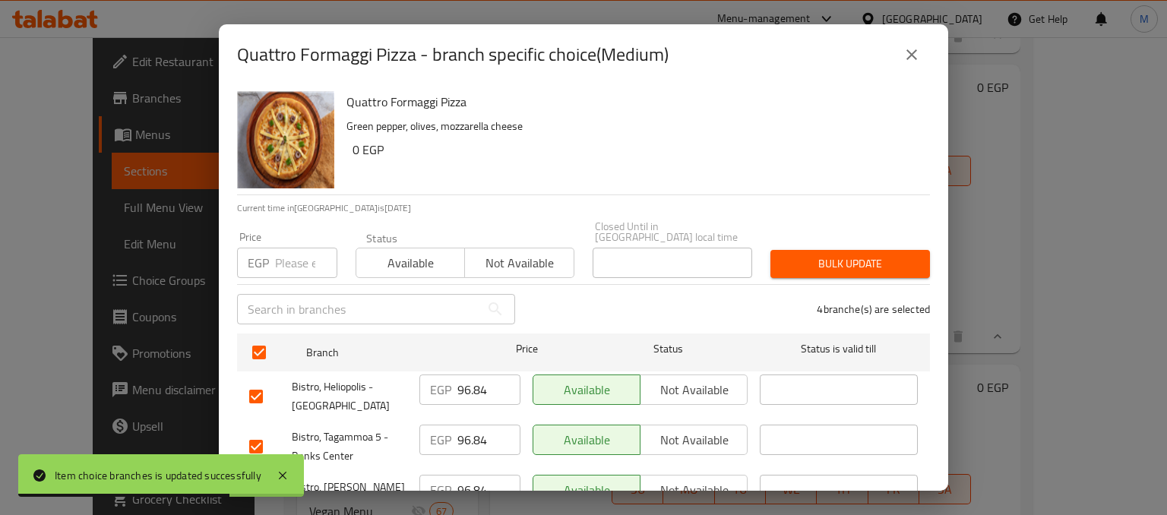
checkbox input "true"
click at [291, 251] on input "number" at bounding box center [306, 263] width 62 height 30
type input "182"
click at [411, 252] on span "Available" at bounding box center [410, 263] width 96 height 22
click at [838, 254] on span "Bulk update" at bounding box center [849, 263] width 135 height 19
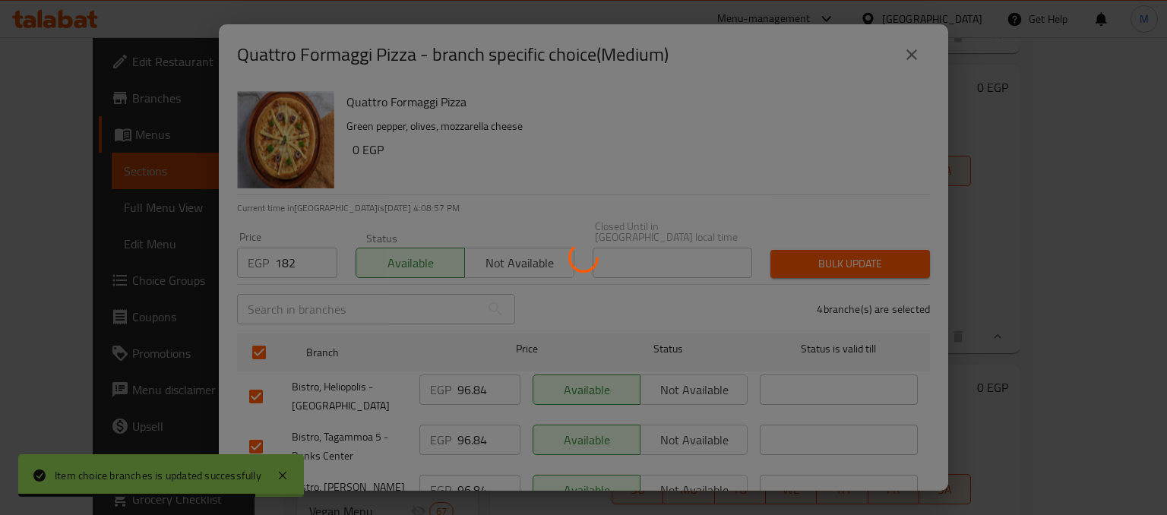
click at [854, 256] on div at bounding box center [583, 257] width 1167 height 515
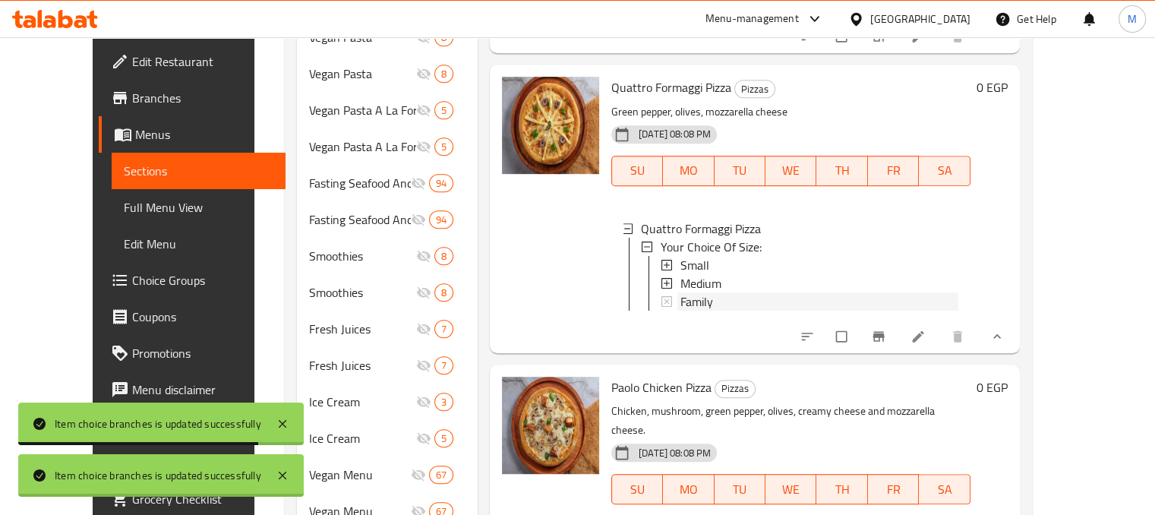
click at [757, 292] on div "Family" at bounding box center [820, 301] width 278 height 18
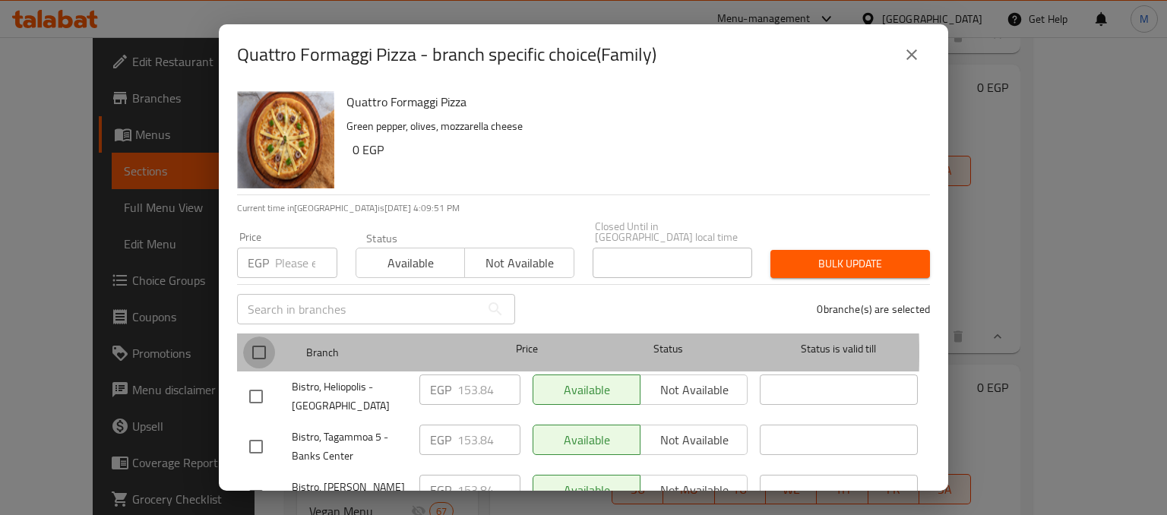
click at [263, 343] on input "checkbox" at bounding box center [259, 352] width 32 height 32
checkbox input "true"
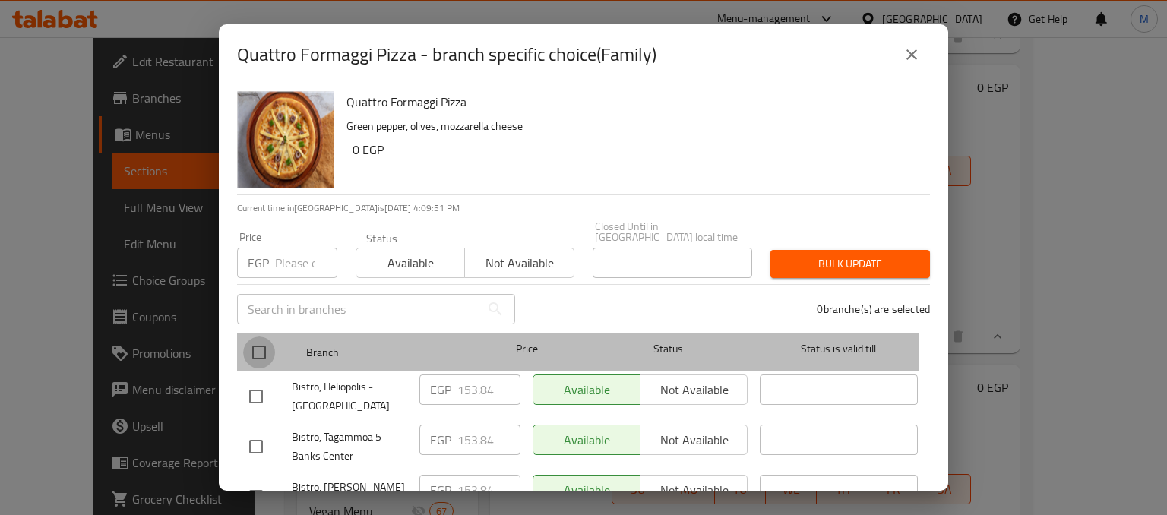
checkbox input "true"
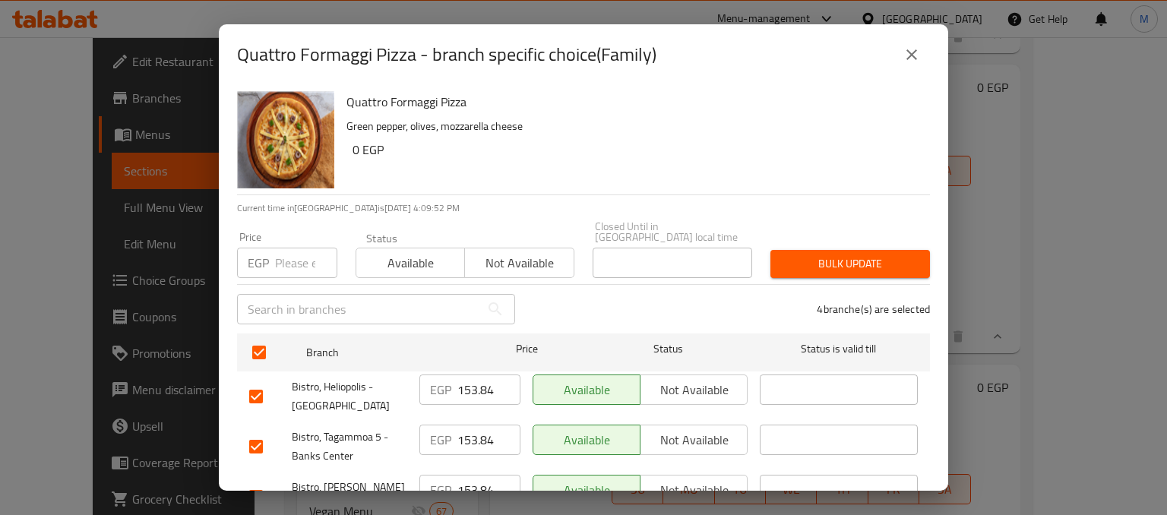
click at [279, 268] on div "Price EGP Price" at bounding box center [287, 255] width 118 height 65
click at [286, 262] on input "number" at bounding box center [306, 263] width 62 height 30
type input "282"
click at [392, 253] on span "Available" at bounding box center [410, 263] width 96 height 22
click at [826, 254] on span "Bulk update" at bounding box center [849, 263] width 135 height 19
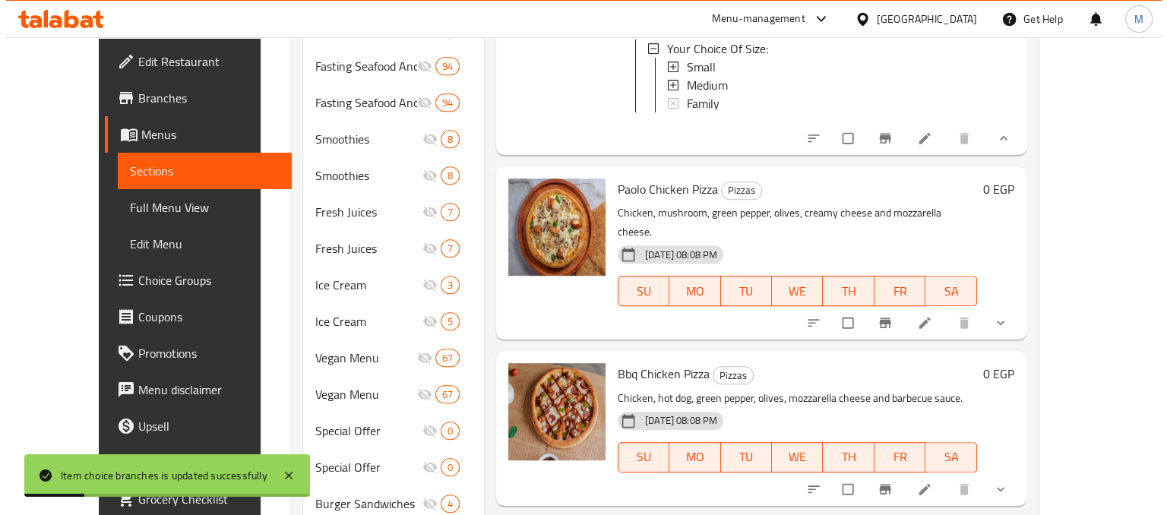
scroll to position [987, 0]
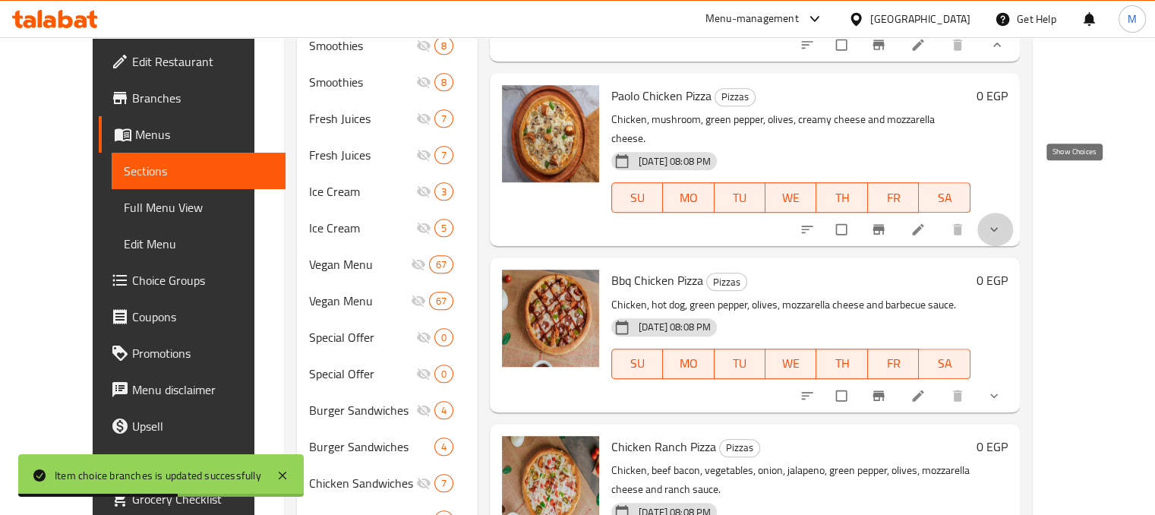
click at [1002, 222] on icon "show more" at bounding box center [994, 229] width 15 height 15
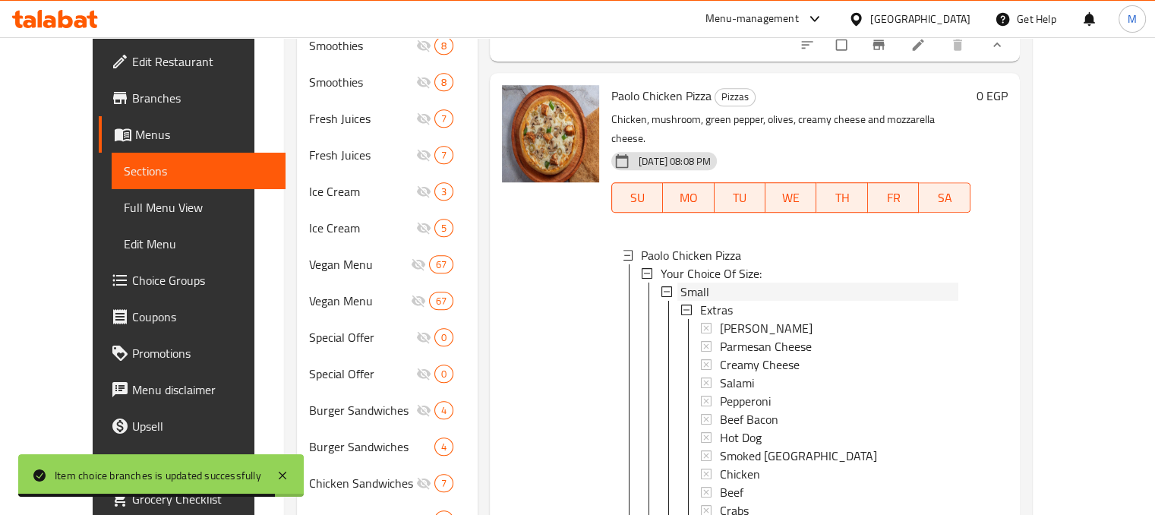
click at [702, 283] on div "Small" at bounding box center [820, 292] width 278 height 18
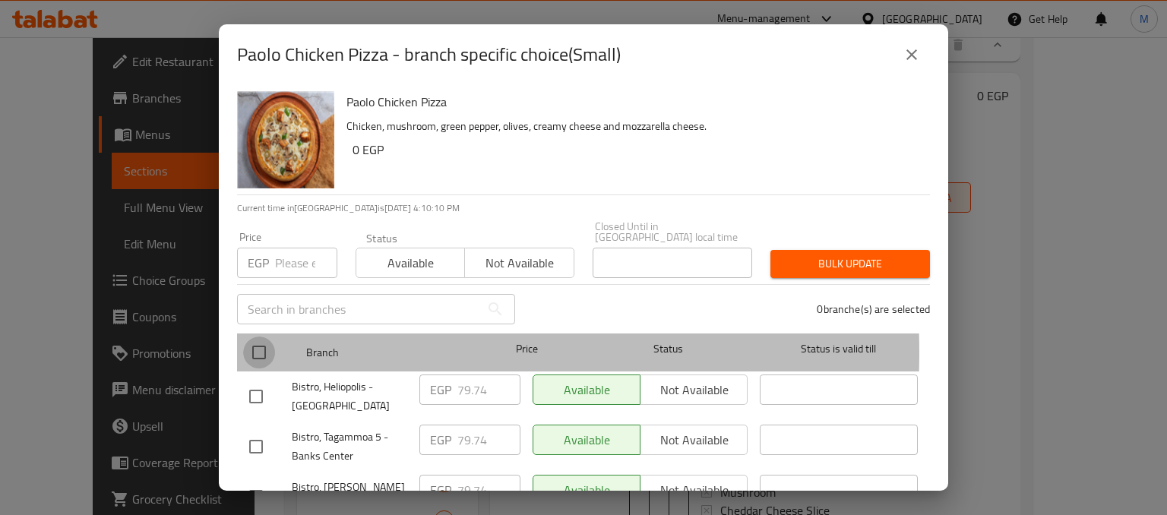
click at [253, 342] on input "checkbox" at bounding box center [259, 352] width 32 height 32
checkbox input "true"
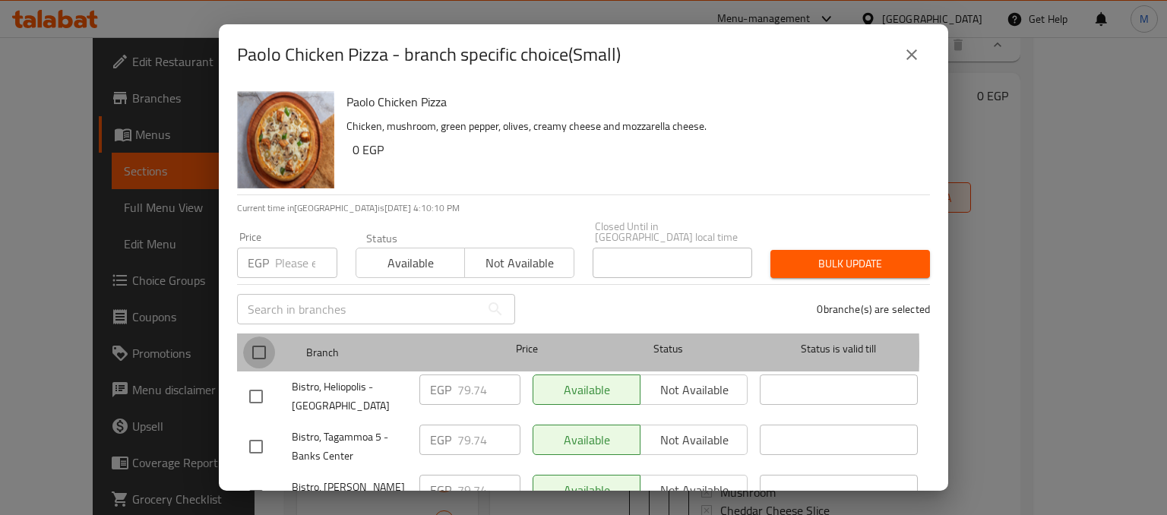
checkbox input "true"
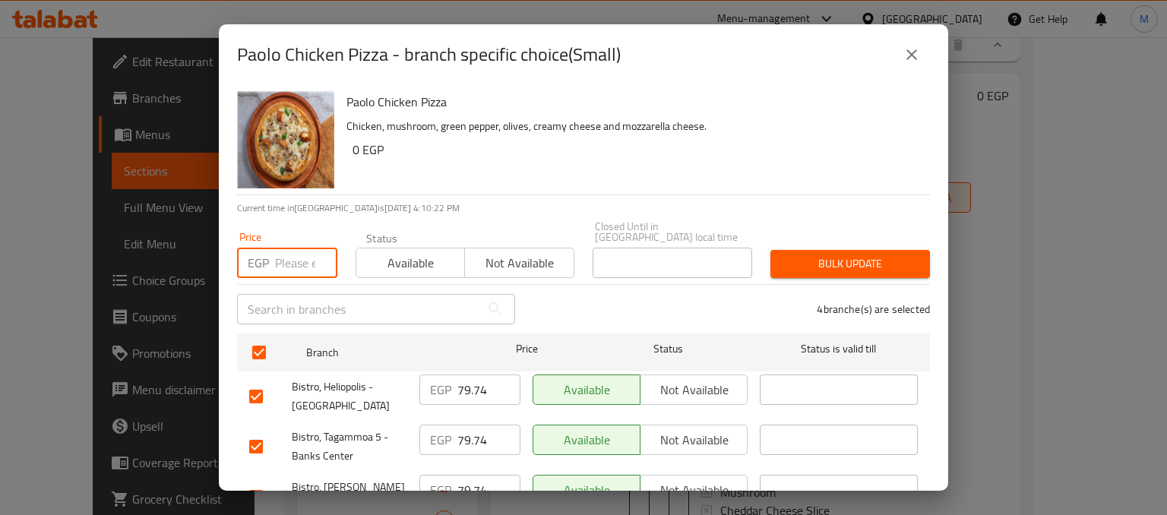
click at [284, 256] on input "number" at bounding box center [306, 263] width 62 height 30
type input "145"
click at [390, 252] on span "Available" at bounding box center [410, 263] width 96 height 22
click at [816, 241] on div "Bulk update" at bounding box center [850, 264] width 178 height 46
click at [816, 254] on span "Bulk update" at bounding box center [849, 263] width 135 height 19
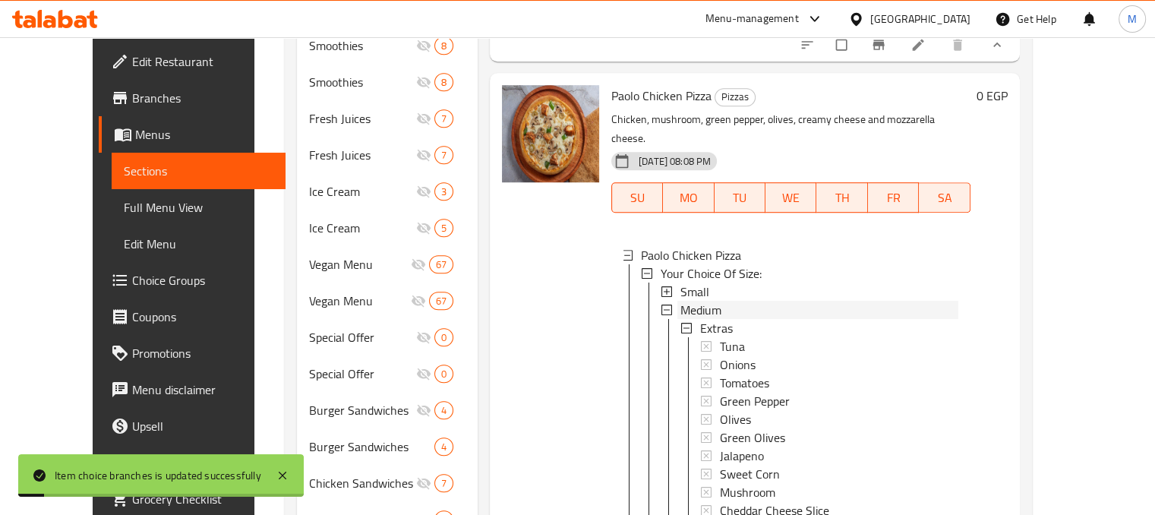
click at [761, 301] on div "Medium" at bounding box center [820, 310] width 278 height 18
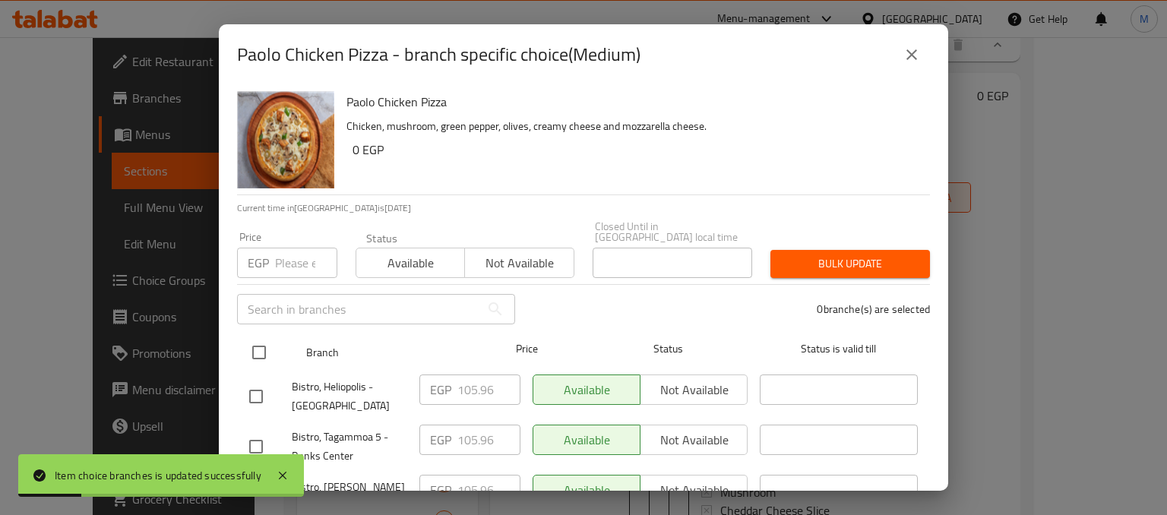
click at [257, 339] on input "checkbox" at bounding box center [259, 352] width 32 height 32
checkbox input "true"
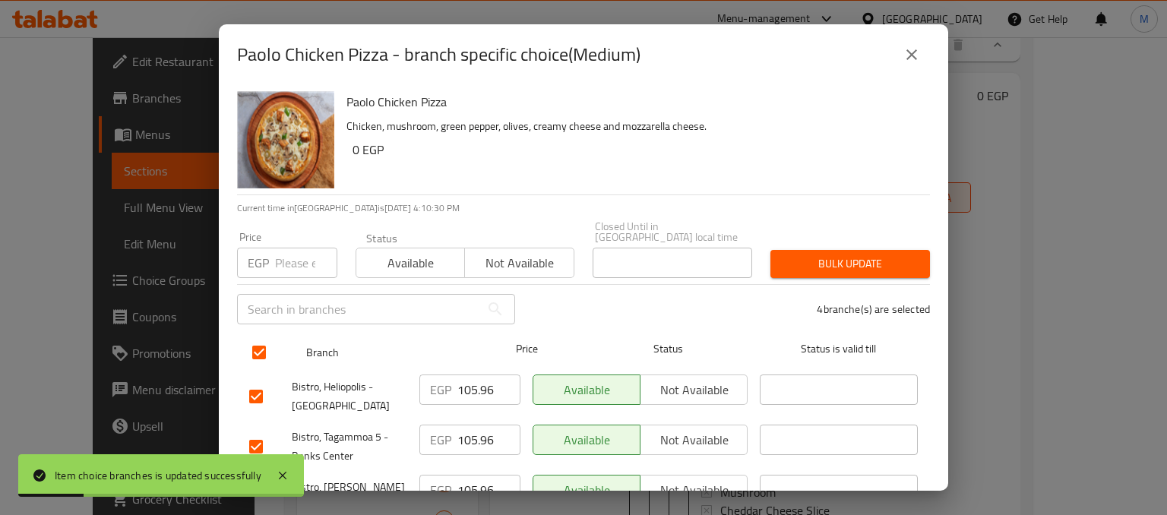
checkbox input "true"
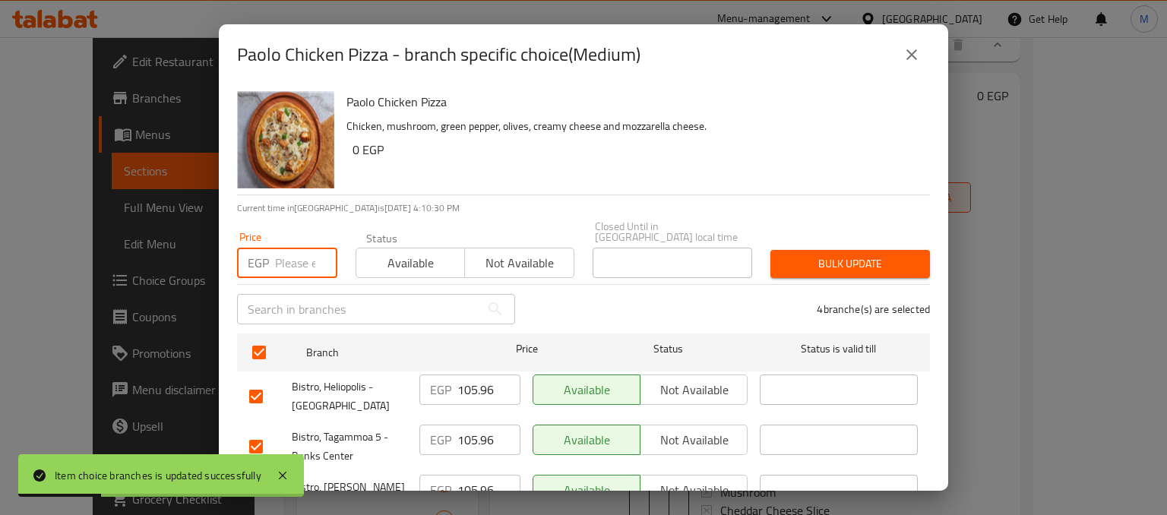
click at [295, 250] on input "number" at bounding box center [306, 263] width 62 height 30
type input "191"
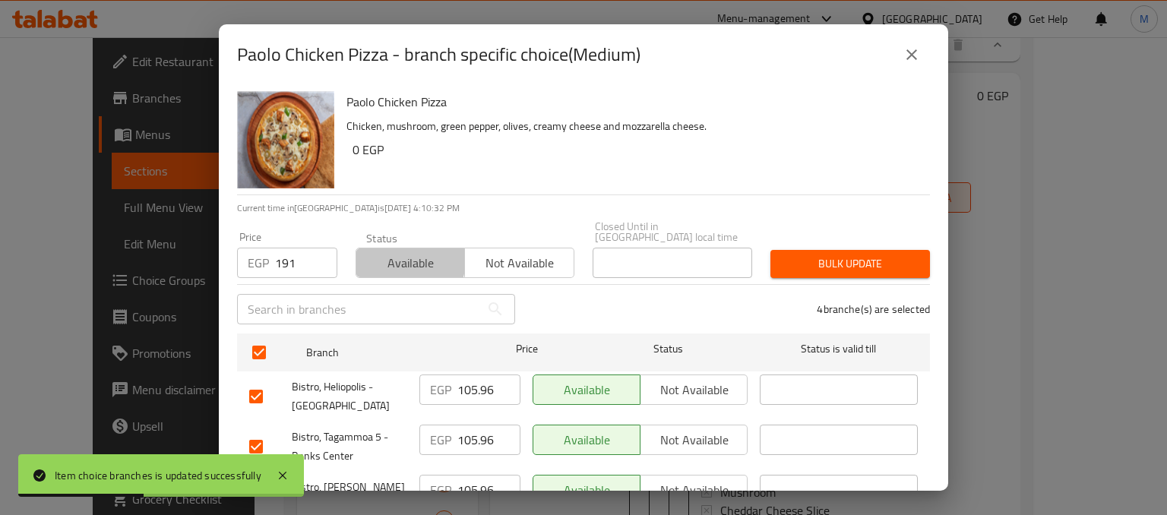
click at [403, 252] on span "Available" at bounding box center [410, 263] width 96 height 22
click at [808, 254] on span "Bulk update" at bounding box center [849, 263] width 135 height 19
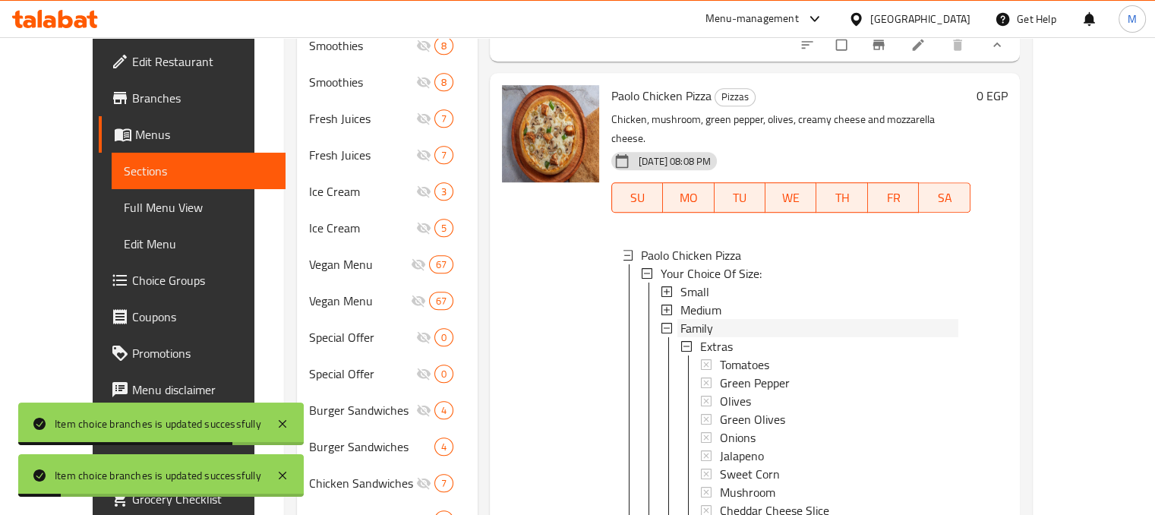
click at [726, 319] on div "Family" at bounding box center [820, 328] width 278 height 18
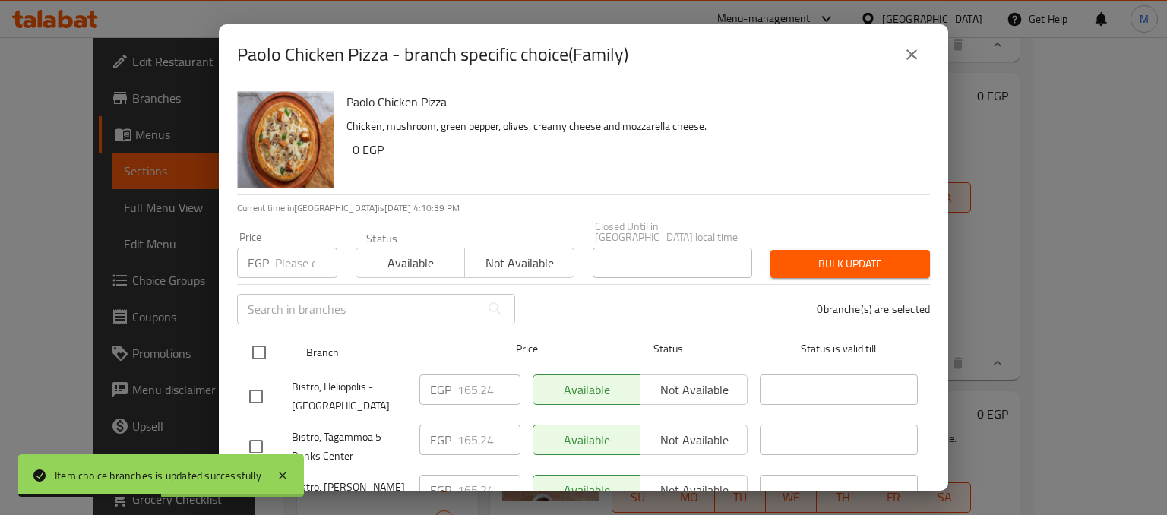
click at [255, 345] on input "checkbox" at bounding box center [259, 352] width 32 height 32
checkbox input "true"
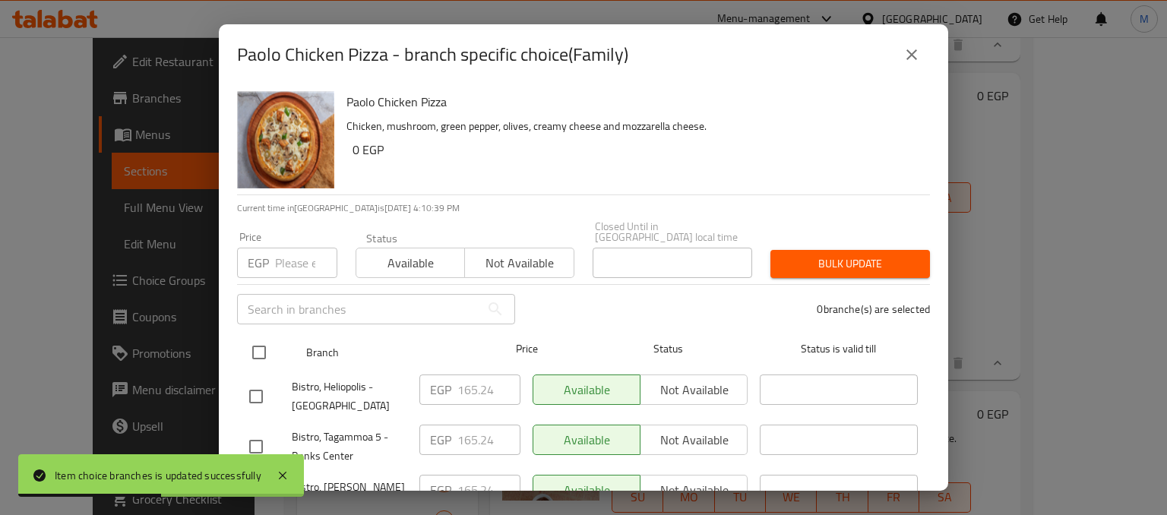
checkbox input "true"
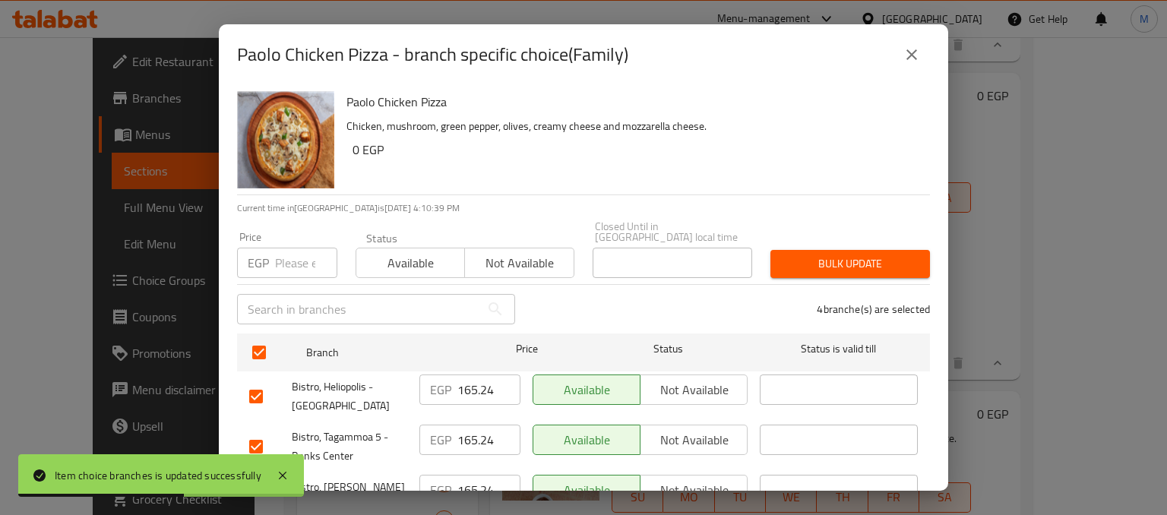
click at [286, 255] on input "number" at bounding box center [306, 263] width 62 height 30
type input "373"
click at [426, 252] on span "Available" at bounding box center [410, 263] width 96 height 22
click at [801, 254] on span "Bulk update" at bounding box center [849, 263] width 135 height 19
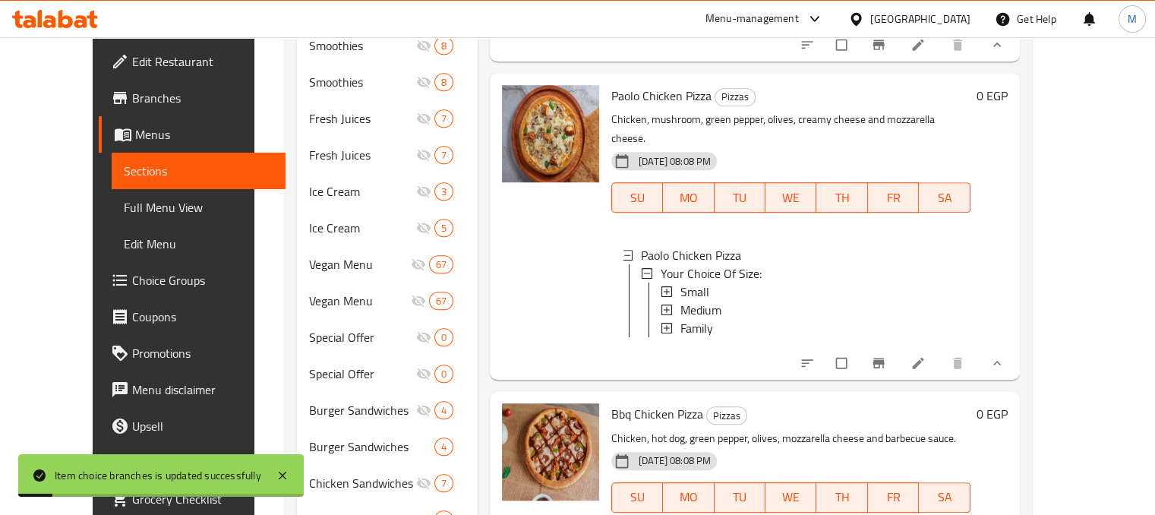
click at [705, 319] on div "Family" at bounding box center [820, 328] width 278 height 18
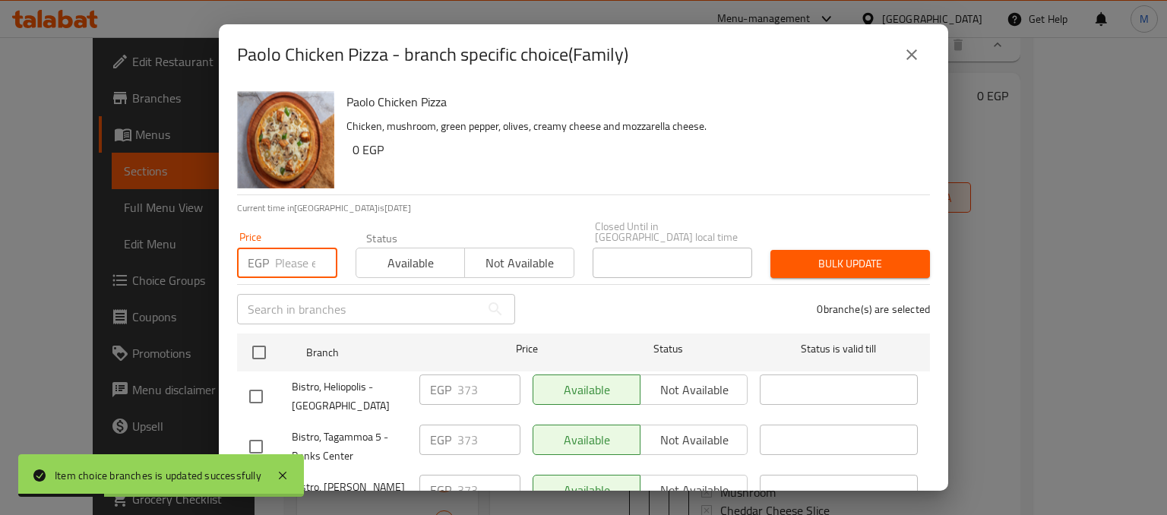
click at [278, 258] on input "number" at bounding box center [306, 263] width 62 height 30
type input "303"
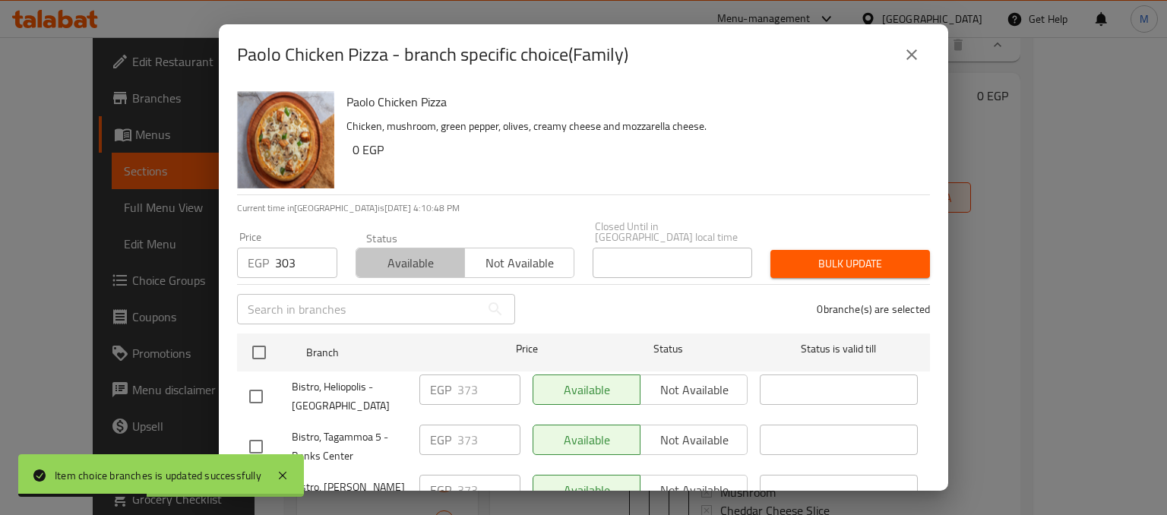
click at [414, 254] on span "Available" at bounding box center [410, 263] width 96 height 22
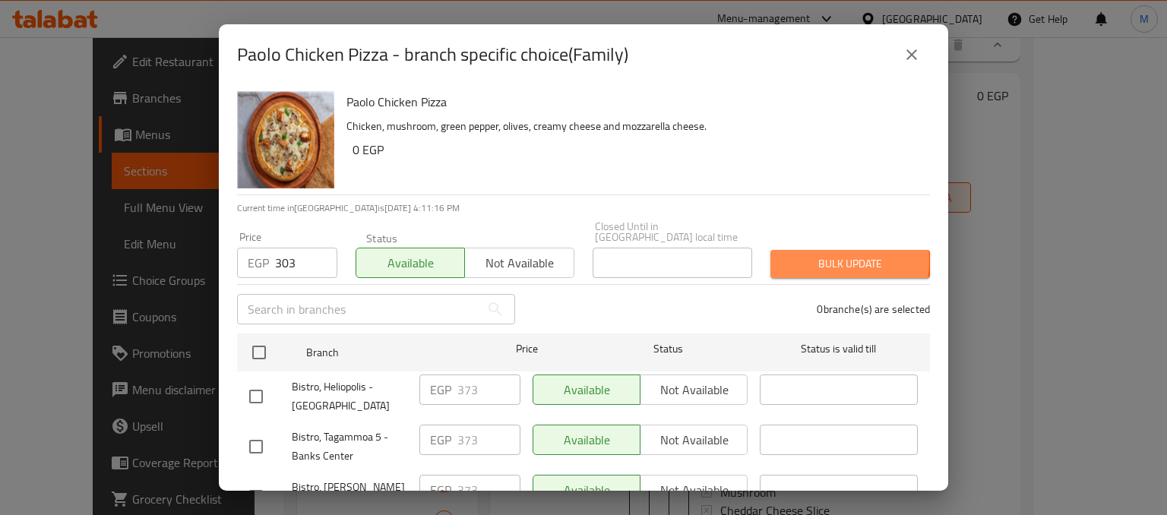
click at [814, 254] on span "Bulk update" at bounding box center [849, 263] width 135 height 19
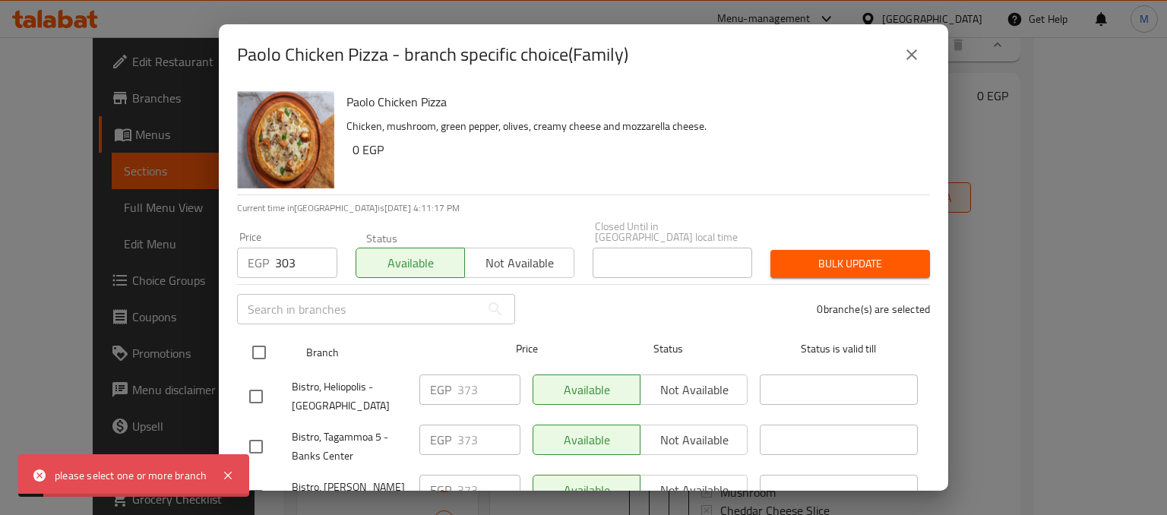
click at [259, 343] on input "checkbox" at bounding box center [259, 352] width 32 height 32
checkbox input "true"
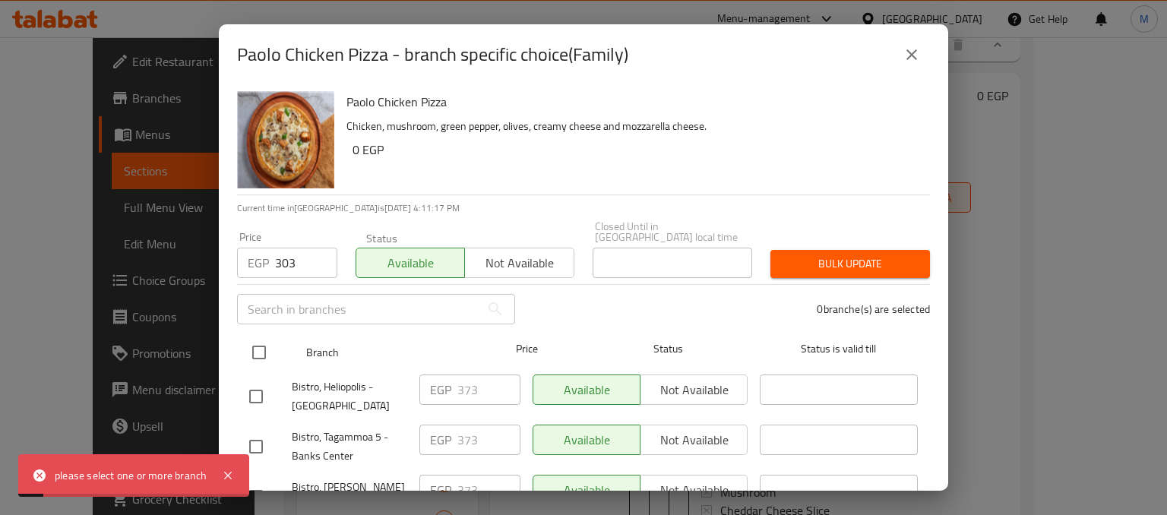
checkbox input "true"
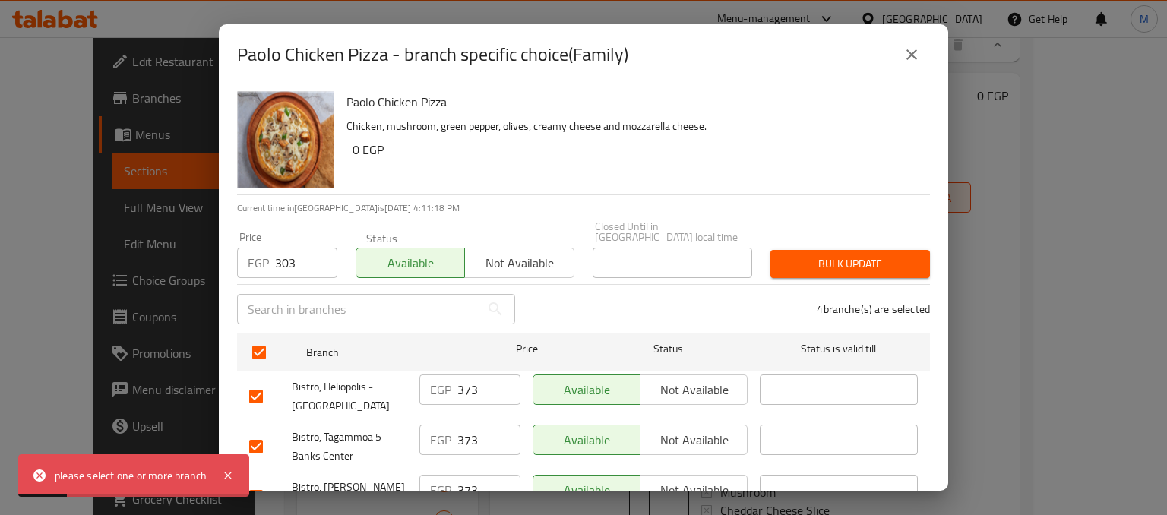
click at [784, 267] on div "Bulk update" at bounding box center [850, 264] width 178 height 46
click at [802, 262] on span "Bulk update" at bounding box center [849, 263] width 135 height 19
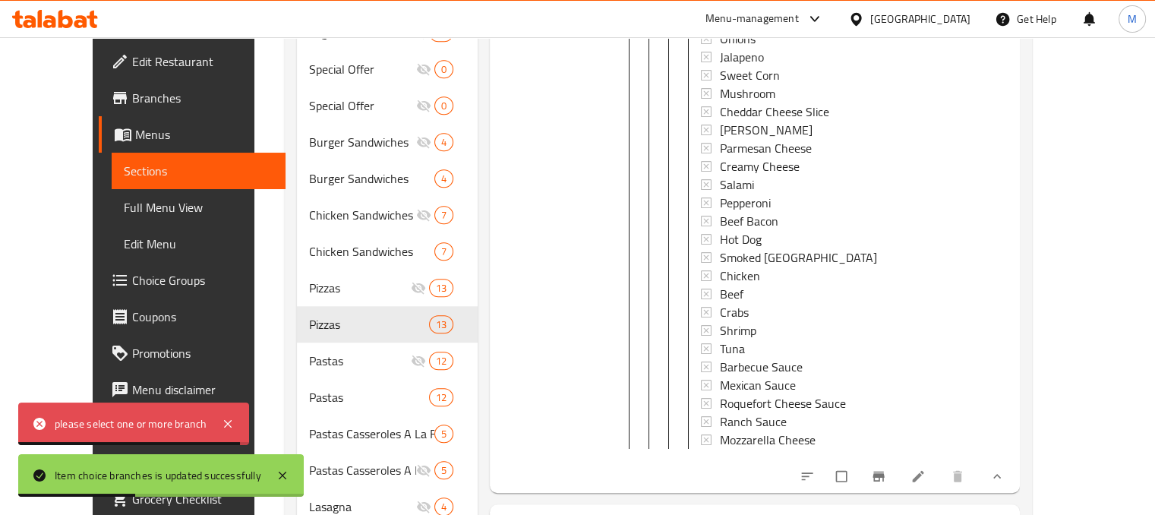
scroll to position [1963, 0]
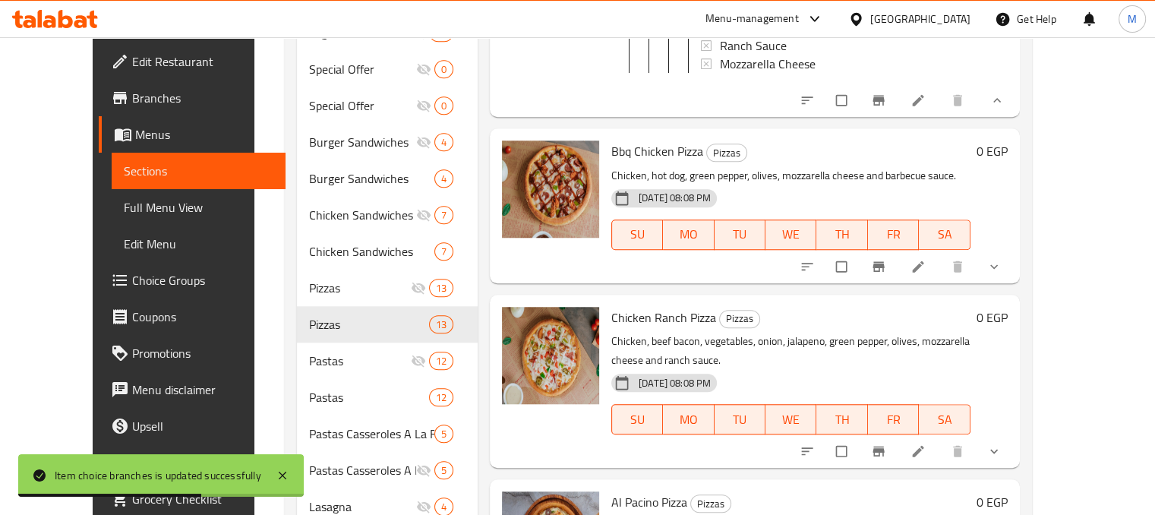
click at [1002, 259] on icon "show more" at bounding box center [994, 266] width 15 height 15
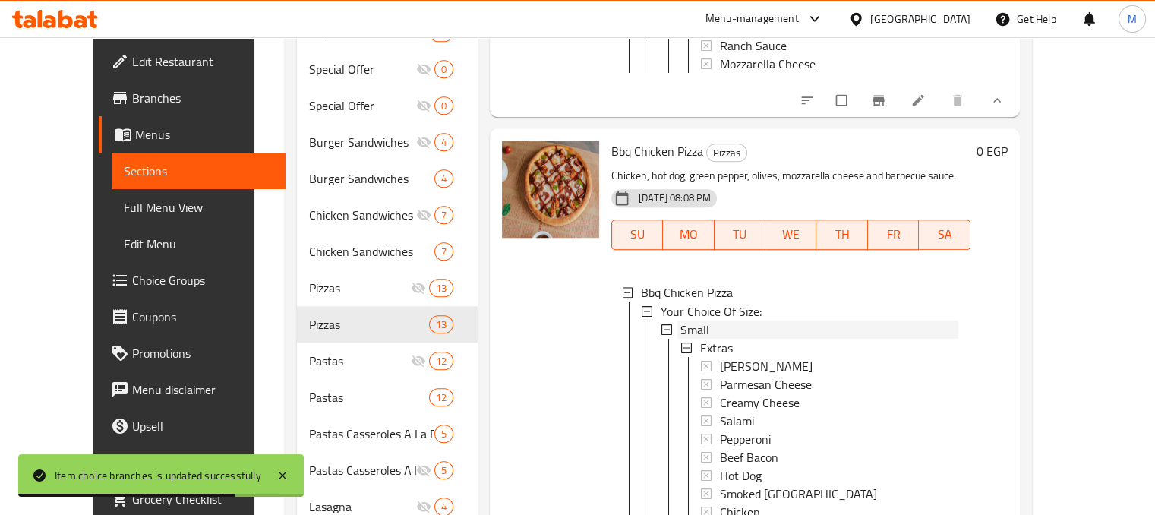
click at [681, 320] on span "Small" at bounding box center [695, 329] width 29 height 18
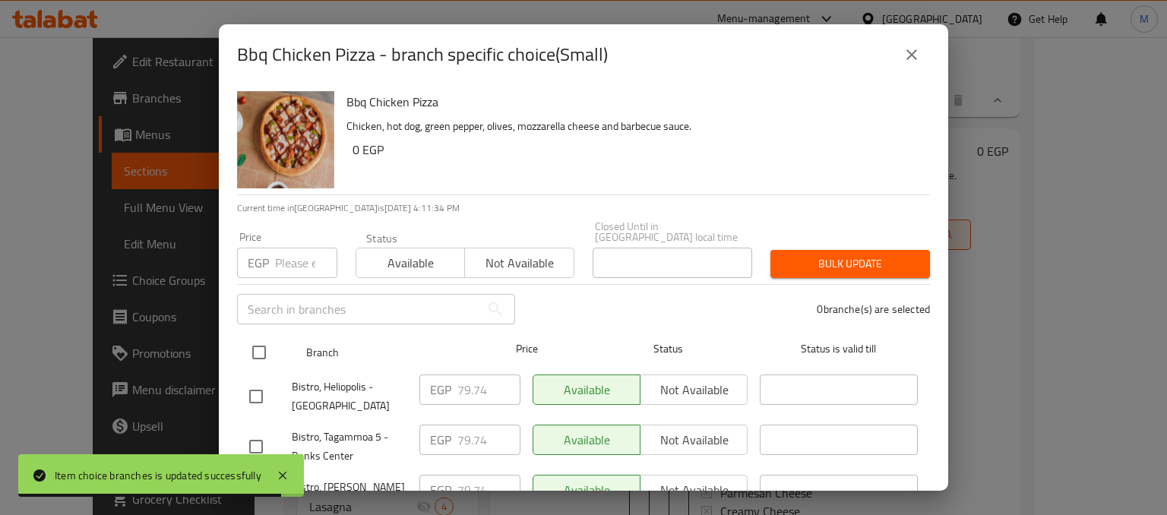
click at [262, 340] on input "checkbox" at bounding box center [259, 352] width 32 height 32
checkbox input "true"
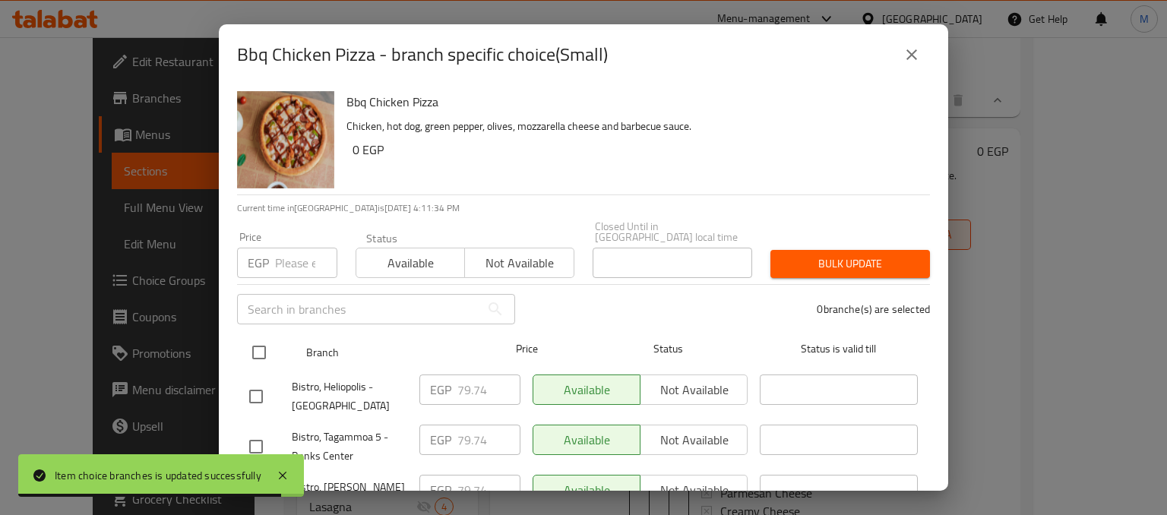
checkbox input "true"
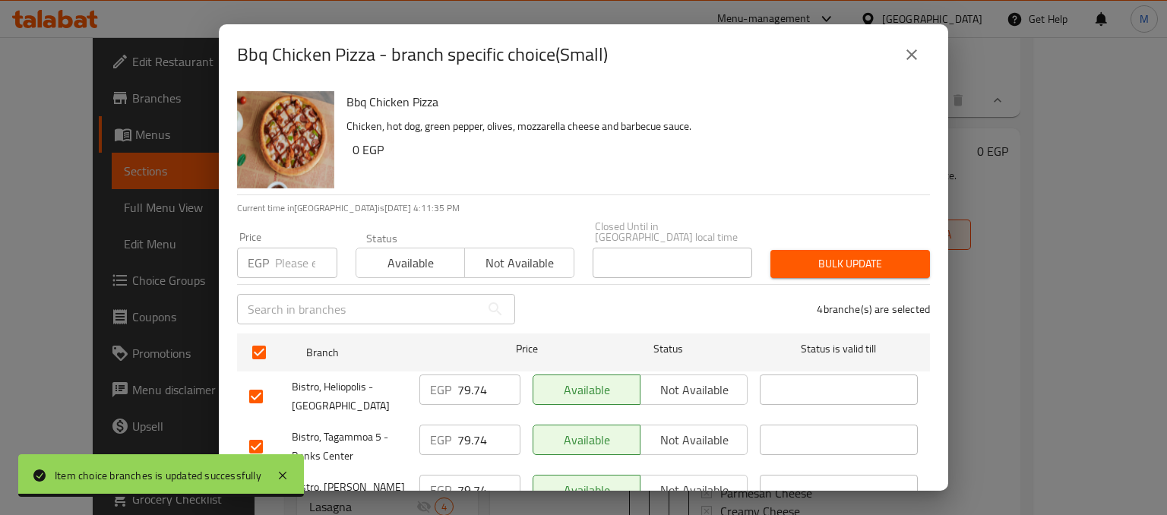
click at [292, 253] on input "number" at bounding box center [306, 263] width 62 height 30
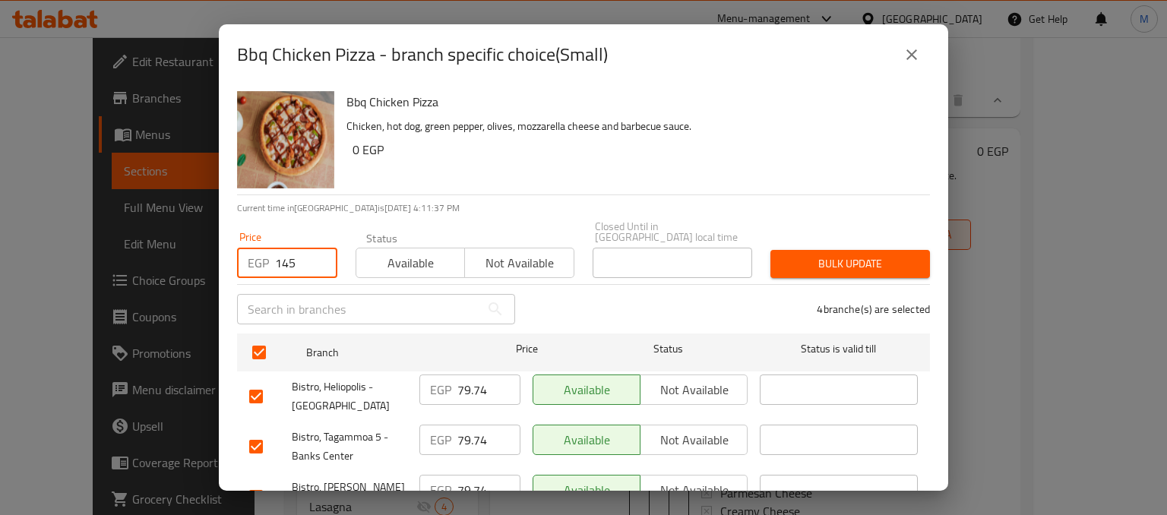
type input "145"
click at [423, 253] on span "Available" at bounding box center [410, 263] width 96 height 22
click at [819, 259] on span "Bulk update" at bounding box center [849, 263] width 135 height 19
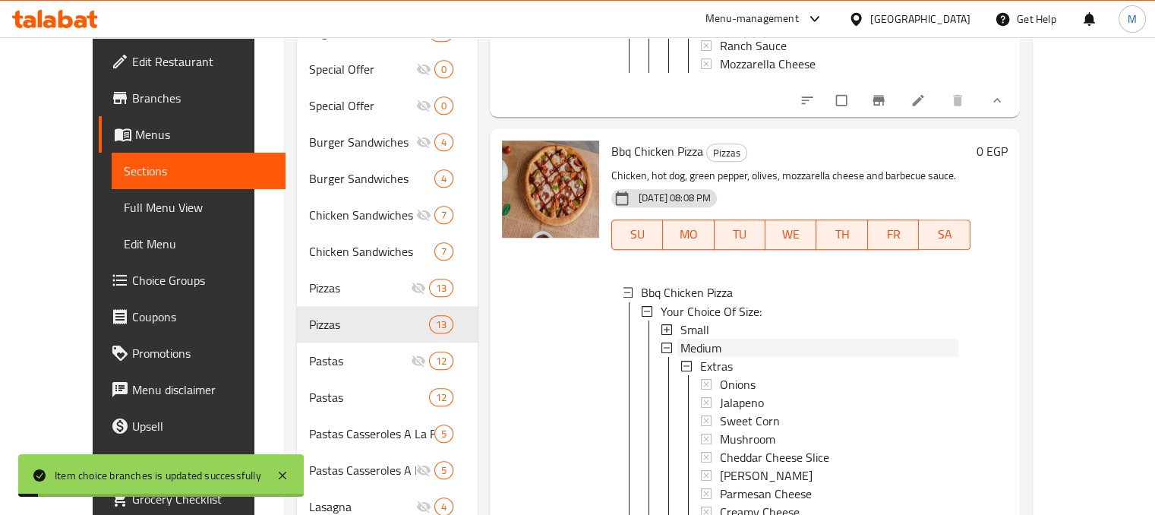
click at [681, 338] on span "Medium" at bounding box center [701, 347] width 41 height 18
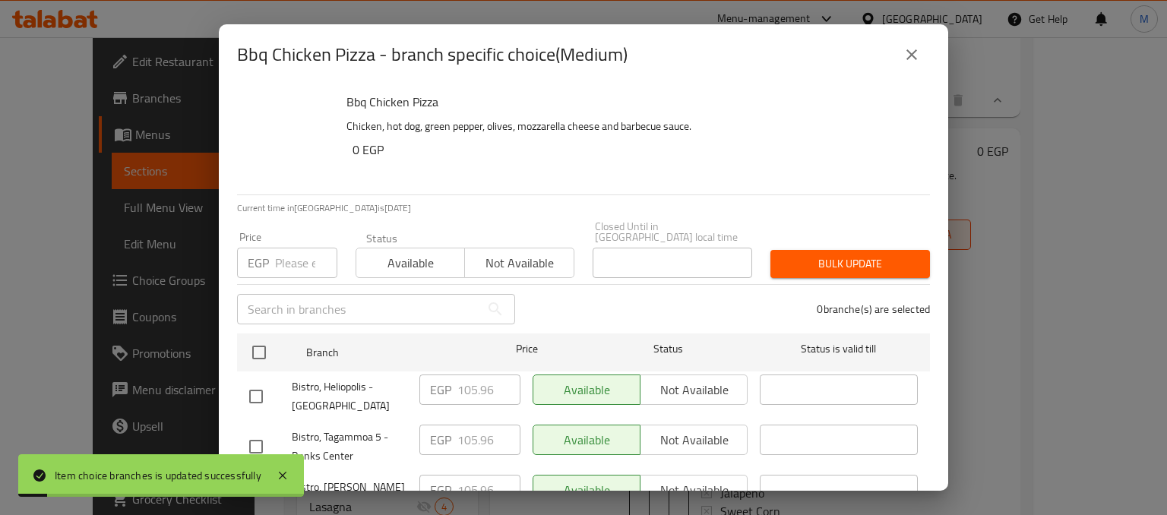
click at [290, 252] on input "number" at bounding box center [306, 263] width 62 height 30
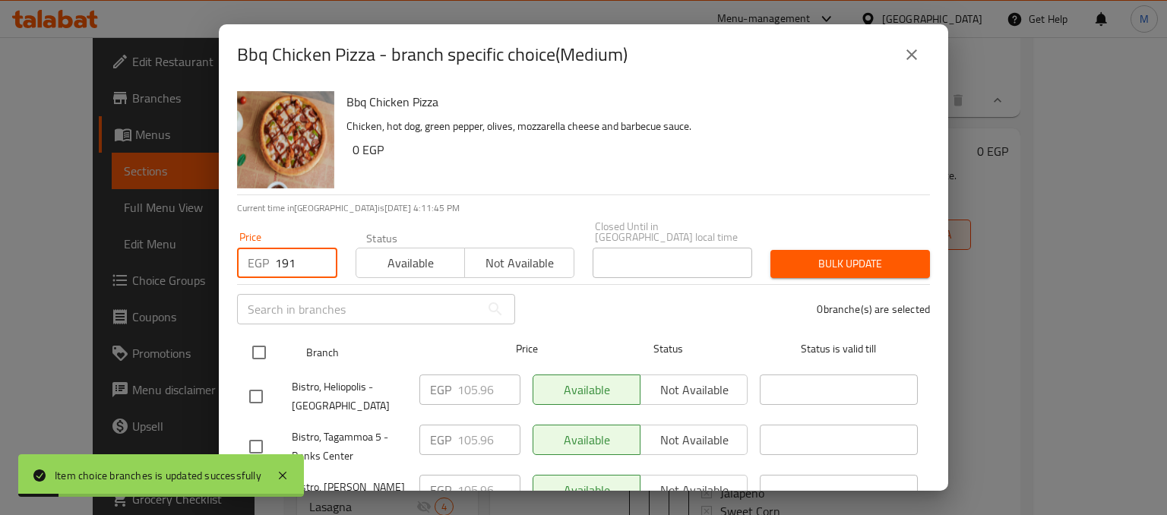
type input "191"
click at [267, 336] on input "checkbox" at bounding box center [259, 352] width 32 height 32
checkbox input "true"
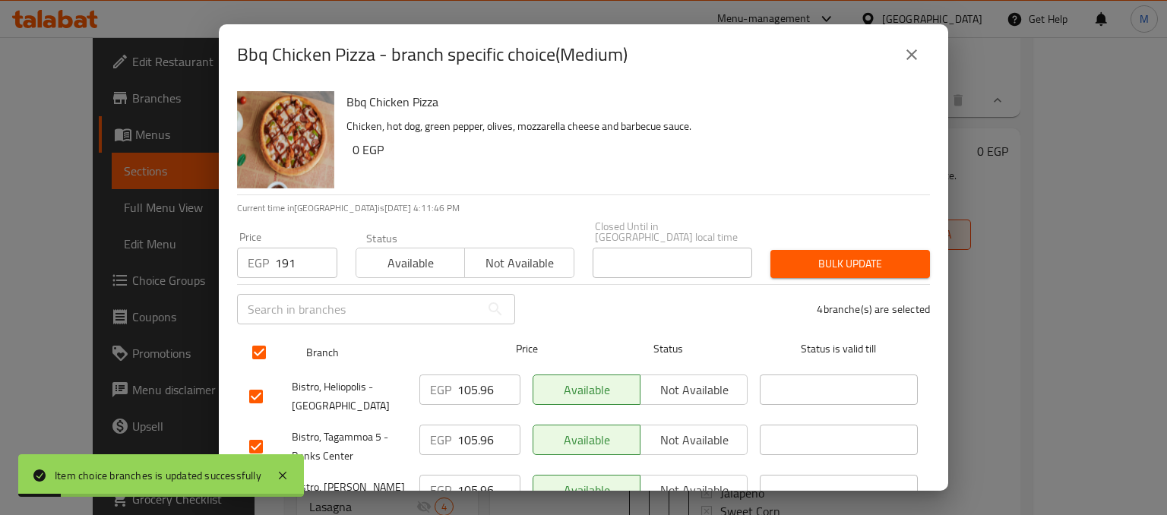
checkbox input "true"
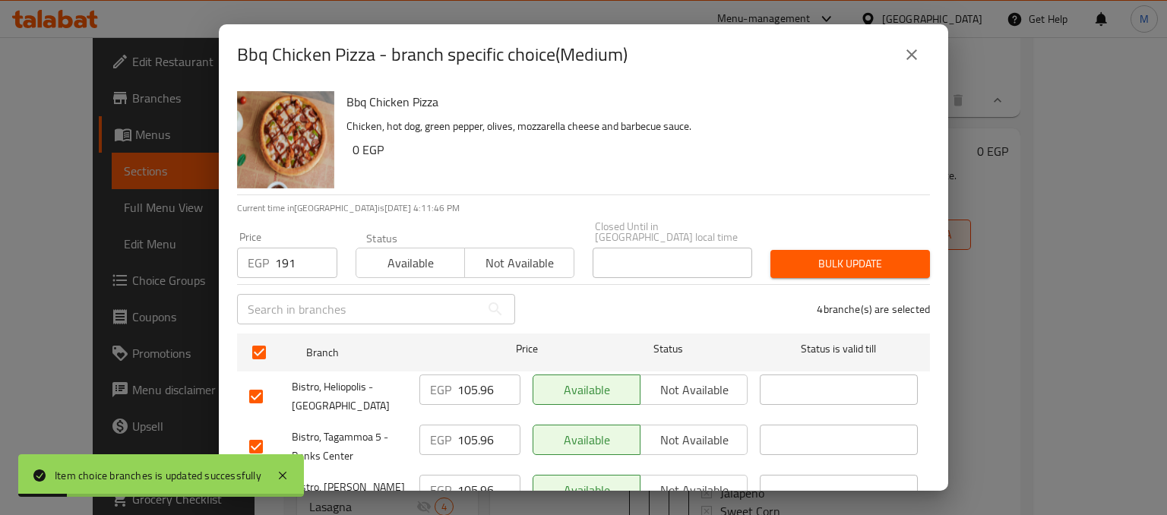
click at [404, 259] on span "Available" at bounding box center [410, 263] width 96 height 22
click at [828, 250] on button "Bulk update" at bounding box center [849, 264] width 159 height 28
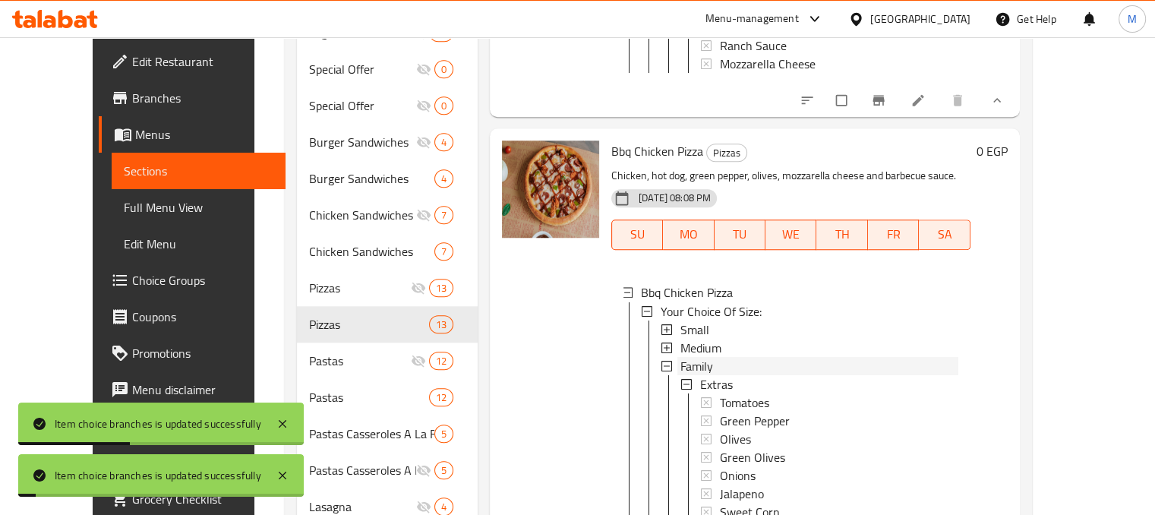
click at [687, 356] on span "Family" at bounding box center [697, 365] width 33 height 18
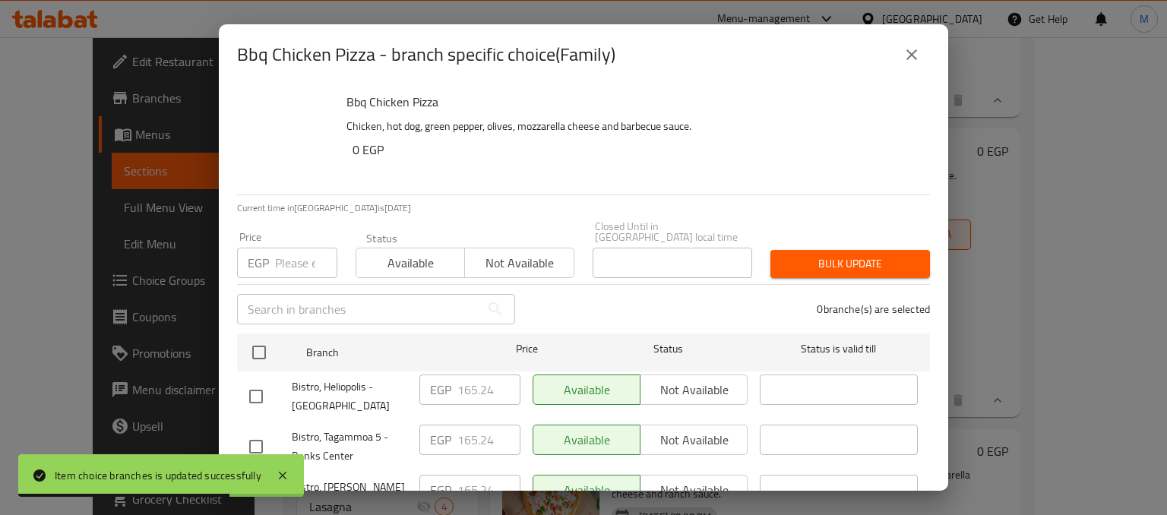
click at [255, 344] on input "checkbox" at bounding box center [259, 352] width 32 height 32
checkbox input "true"
click at [290, 253] on input "number" at bounding box center [306, 263] width 62 height 30
type input "303"
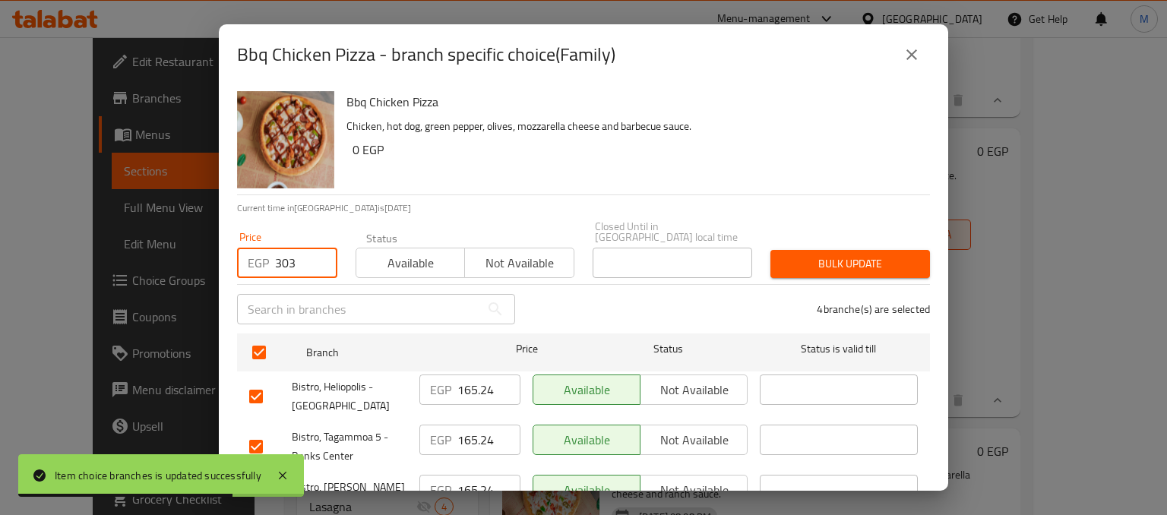
checkbox input "true"
type input "303"
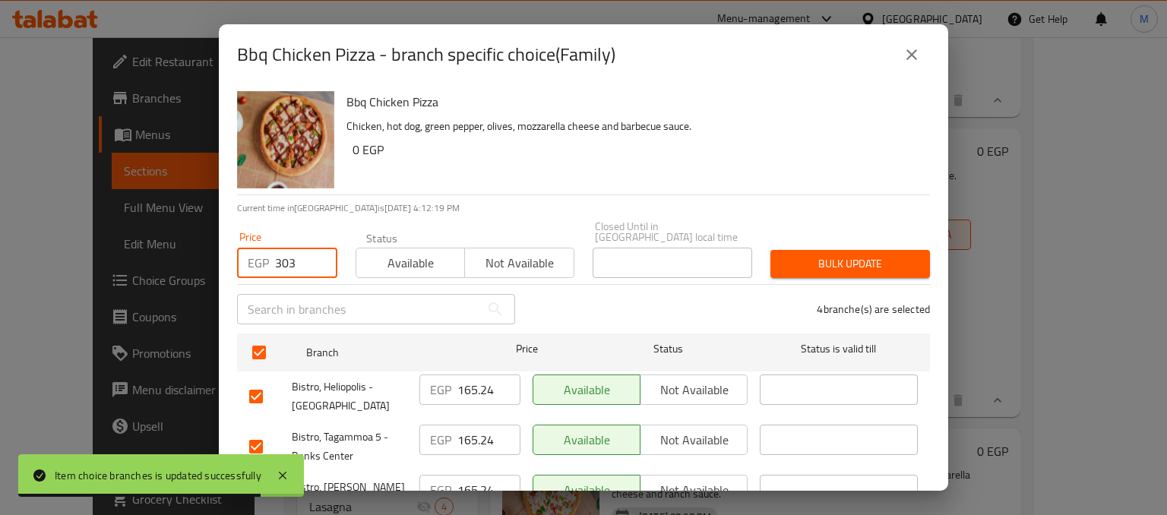
click at [805, 255] on span "Bulk update" at bounding box center [849, 263] width 135 height 19
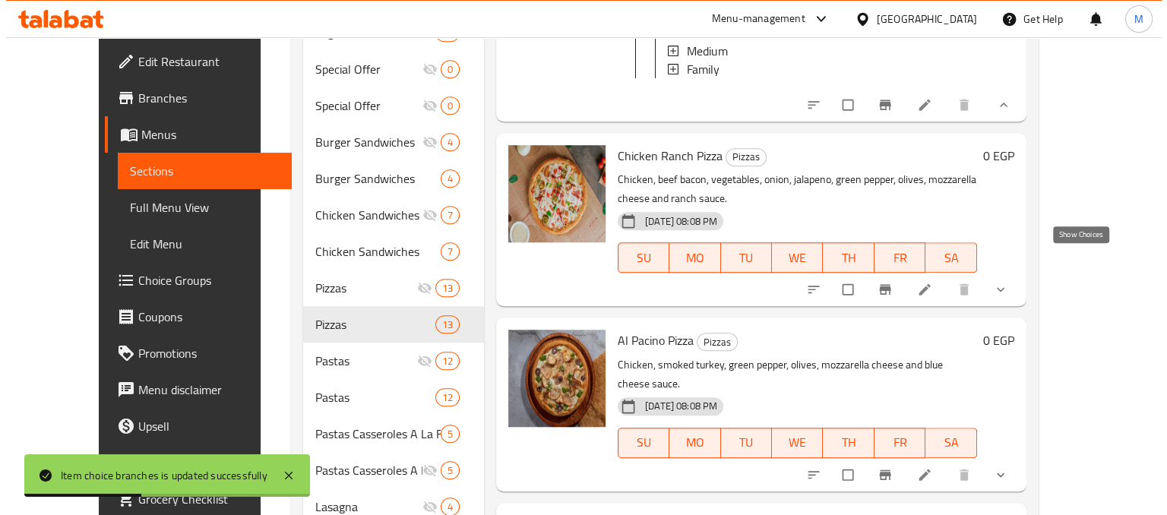
scroll to position [1325, 0]
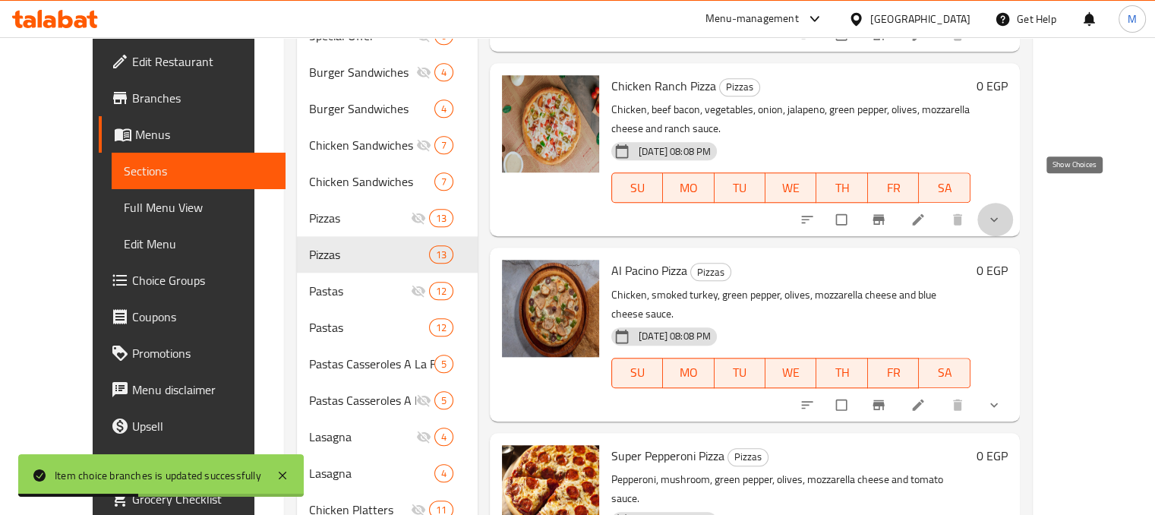
click at [998, 217] on icon "show more" at bounding box center [994, 219] width 8 height 5
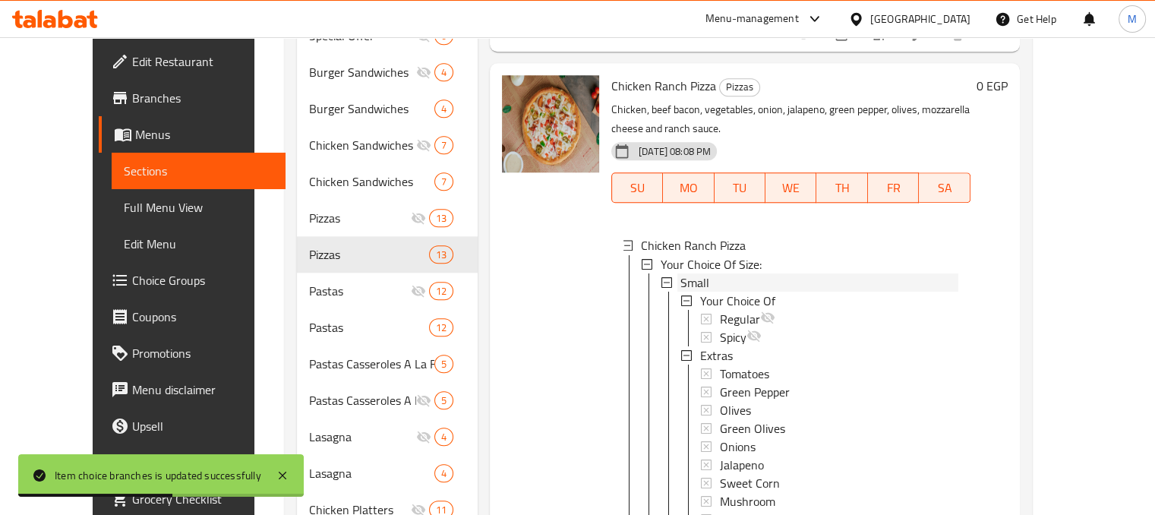
click at [681, 273] on span "Small" at bounding box center [695, 282] width 29 height 18
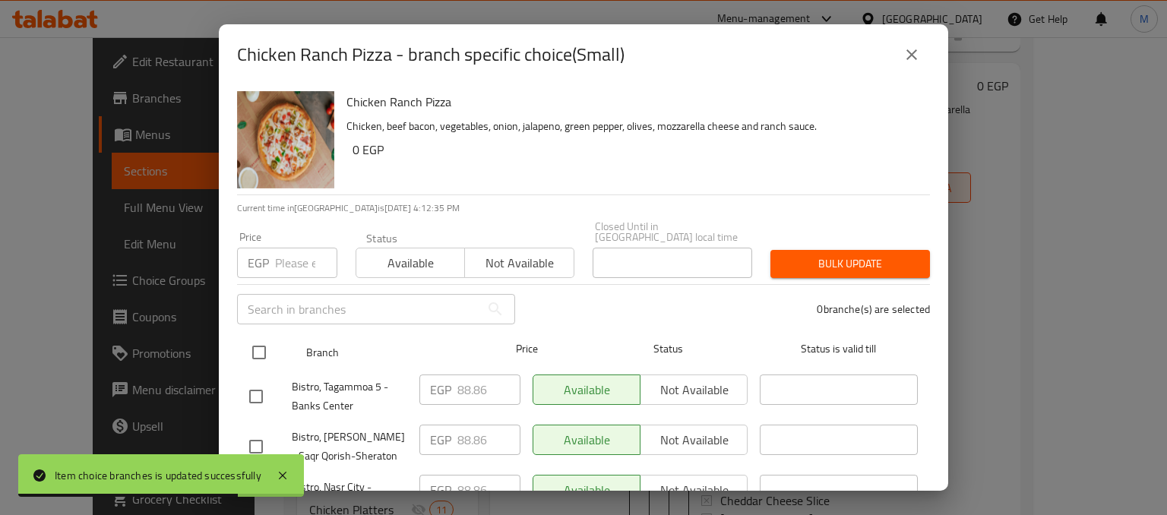
click at [262, 343] on input "checkbox" at bounding box center [259, 352] width 32 height 32
checkbox input "true"
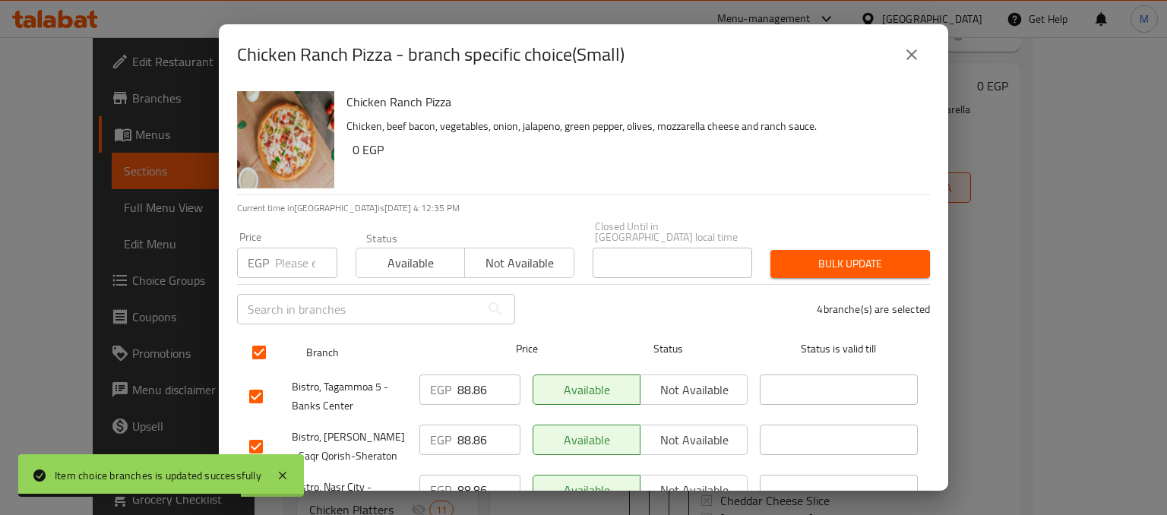
checkbox input "true"
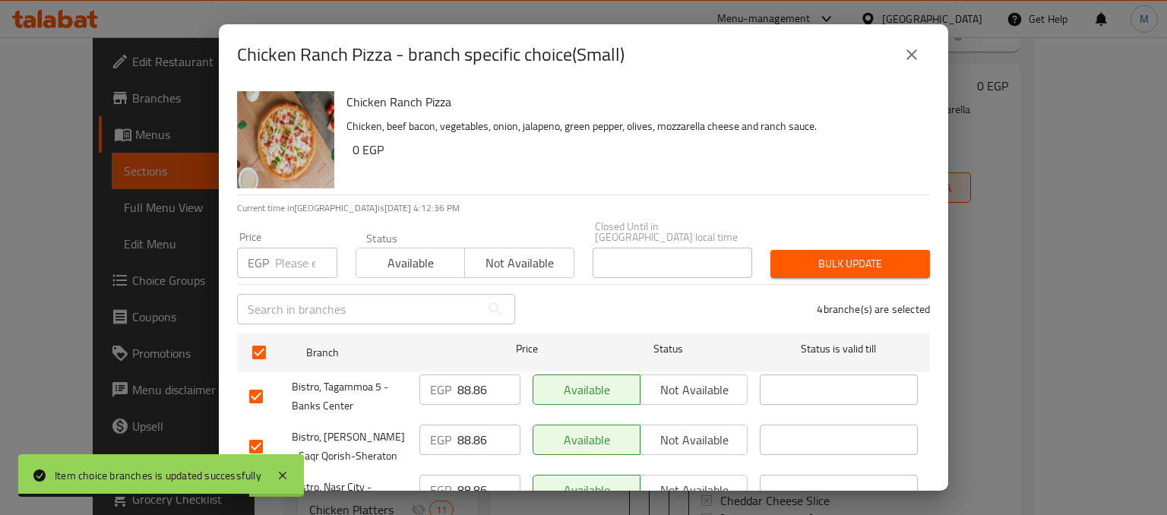
click at [289, 251] on input "number" at bounding box center [306, 263] width 62 height 30
type input "156"
click at [405, 252] on span "Available" at bounding box center [410, 263] width 96 height 22
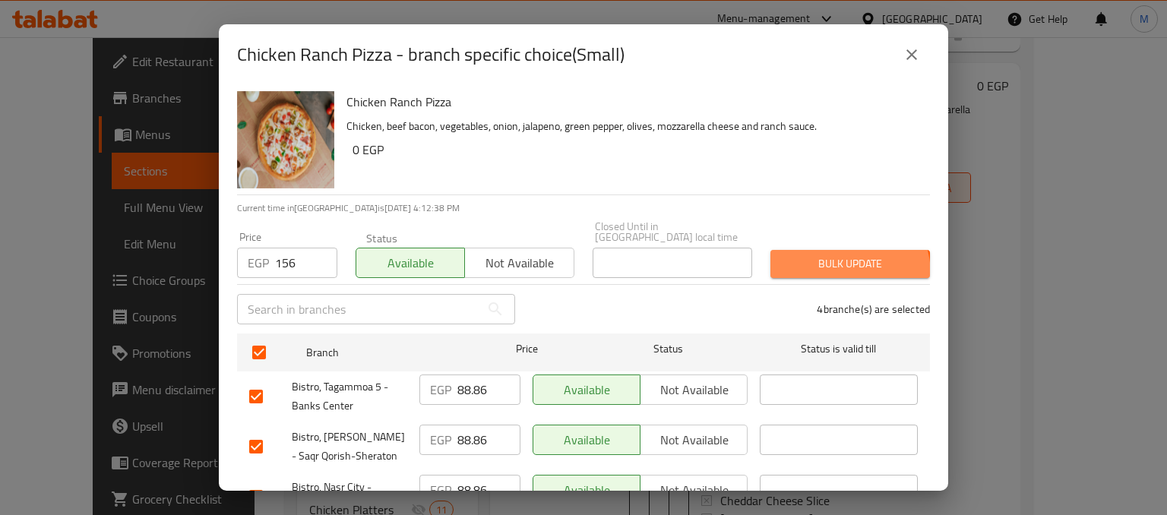
click at [820, 264] on button "Bulk update" at bounding box center [849, 264] width 159 height 28
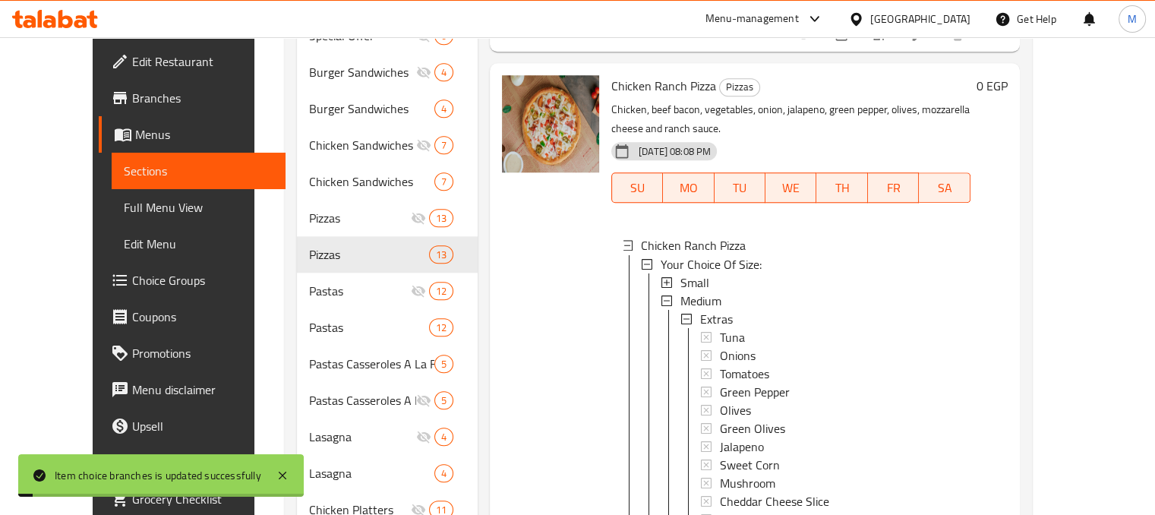
click at [715, 273] on div "Small" at bounding box center [820, 282] width 278 height 18
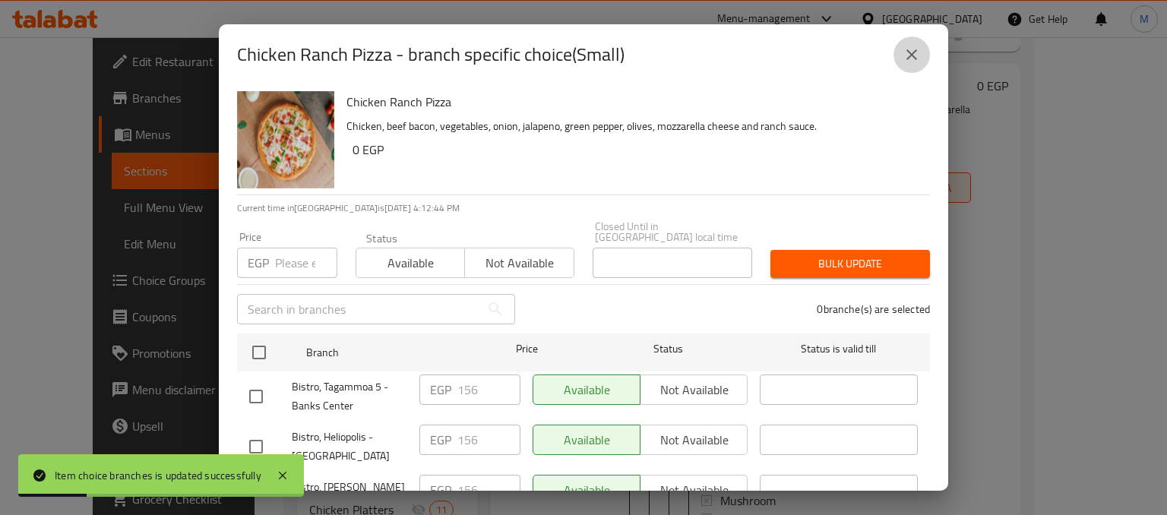
click at [907, 65] on button "close" at bounding box center [911, 54] width 36 height 36
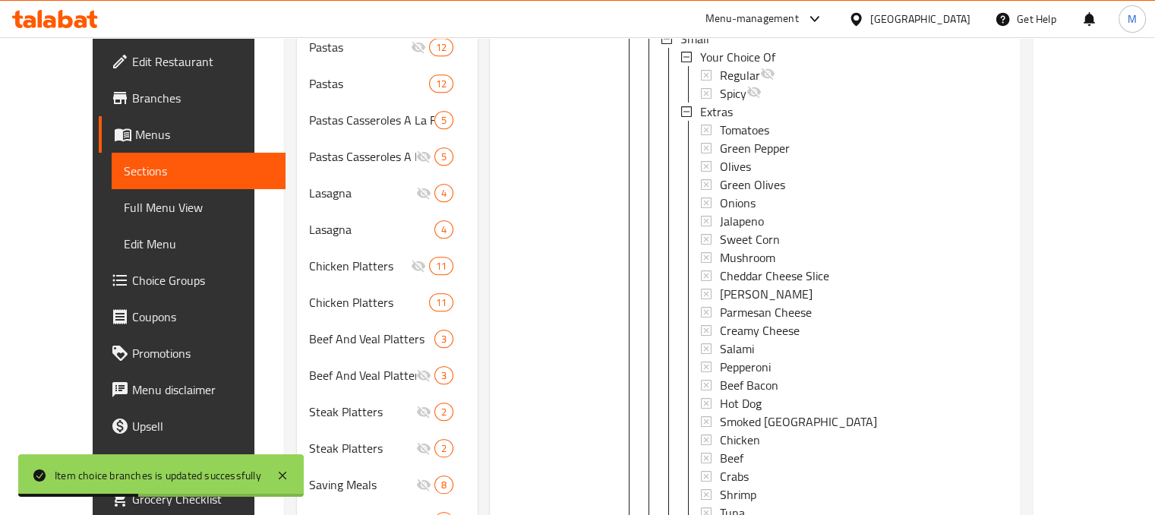
scroll to position [2048, 0]
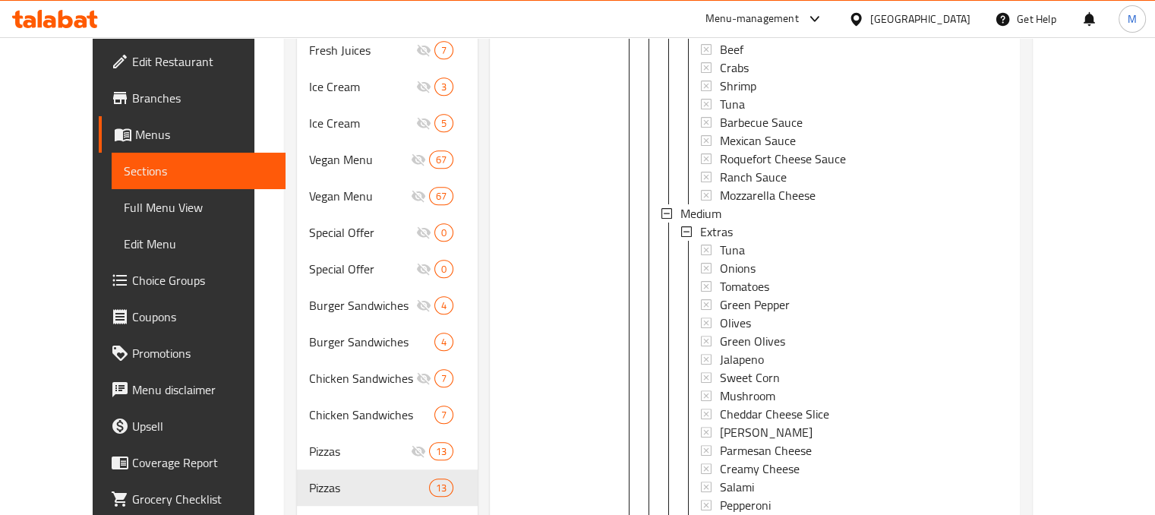
scroll to position [3119, 0]
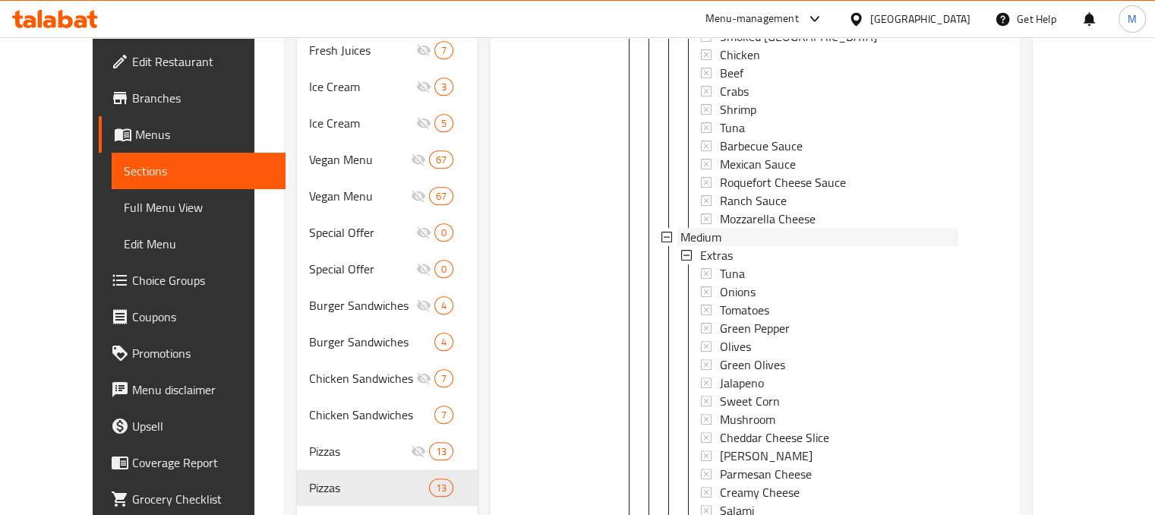
click at [690, 228] on span "Medium" at bounding box center [701, 237] width 41 height 18
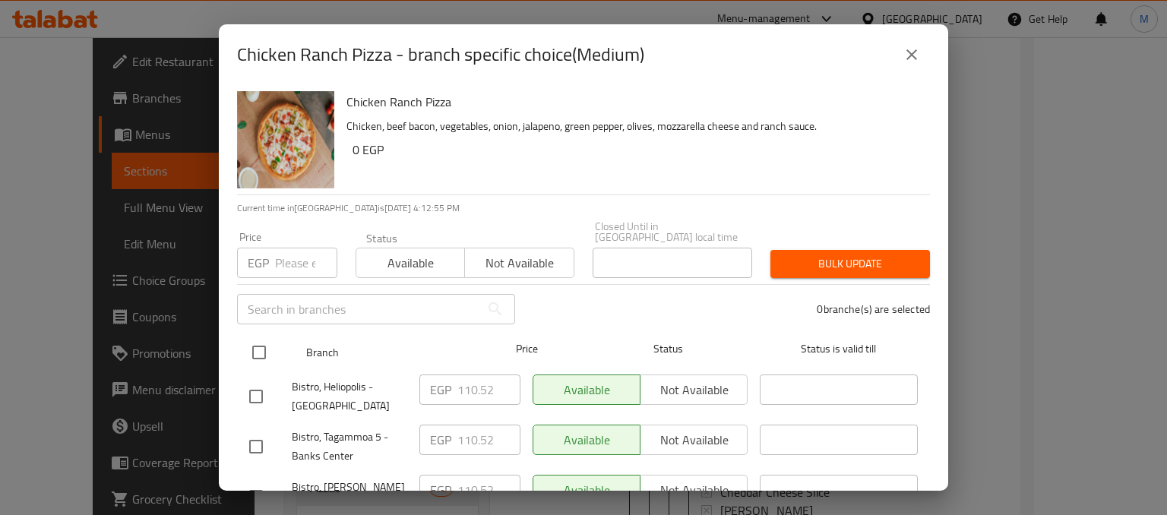
click at [257, 336] on input "checkbox" at bounding box center [259, 352] width 32 height 32
checkbox input "true"
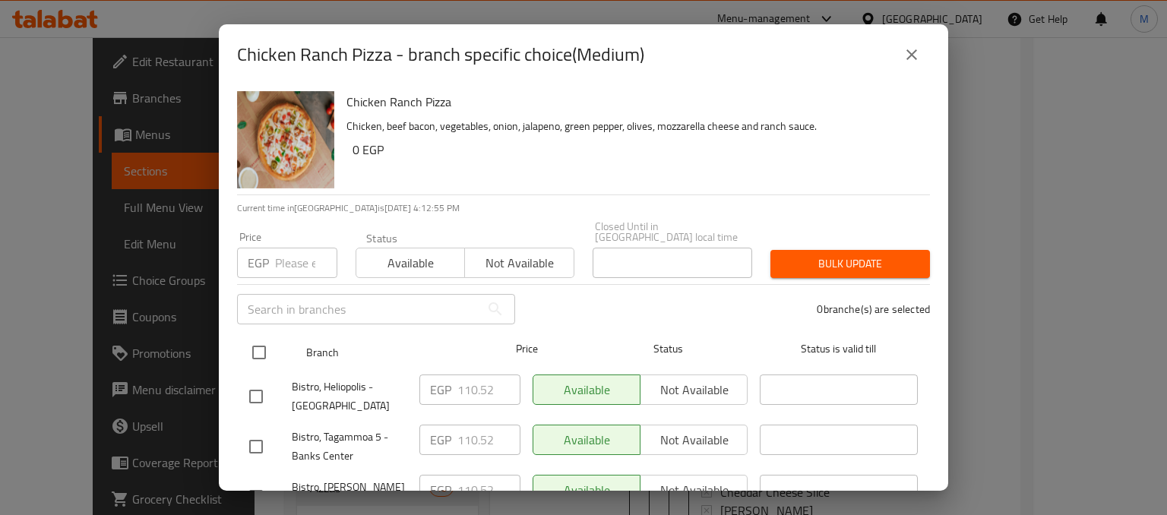
checkbox input "true"
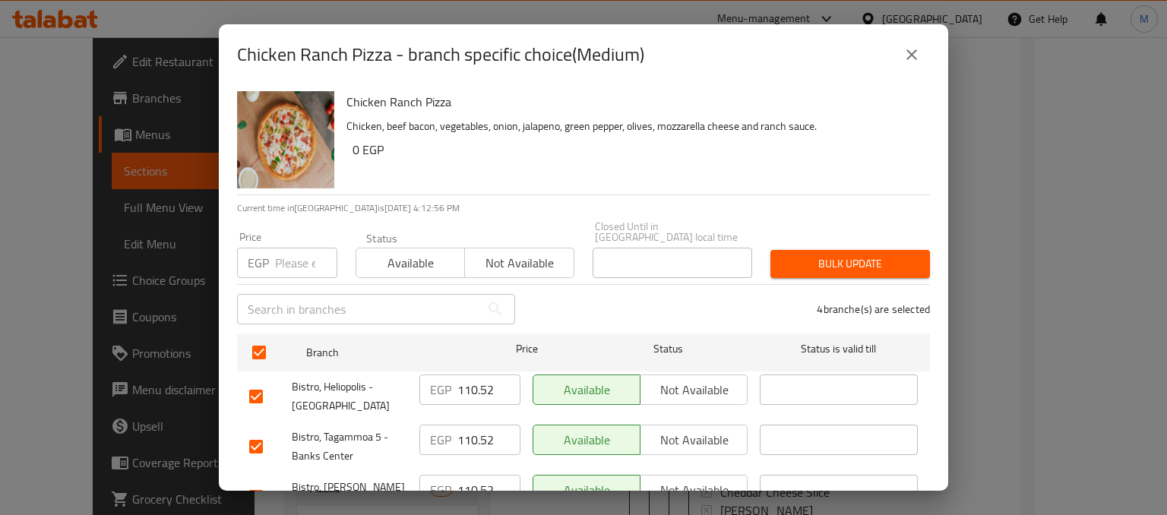
click at [286, 251] on input "number" at bounding box center [306, 263] width 62 height 30
type input "197"
click at [456, 232] on div "Available Not available" at bounding box center [464, 255] width 219 height 46
click at [419, 252] on span "Available" at bounding box center [410, 263] width 96 height 22
click at [796, 262] on span "Bulk update" at bounding box center [849, 263] width 135 height 19
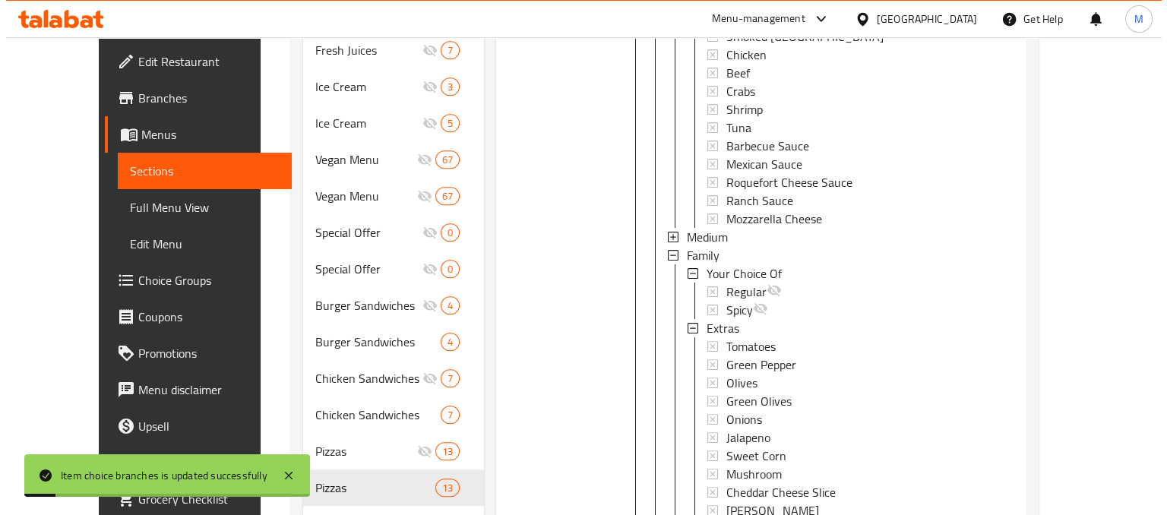
scroll to position [2, 0]
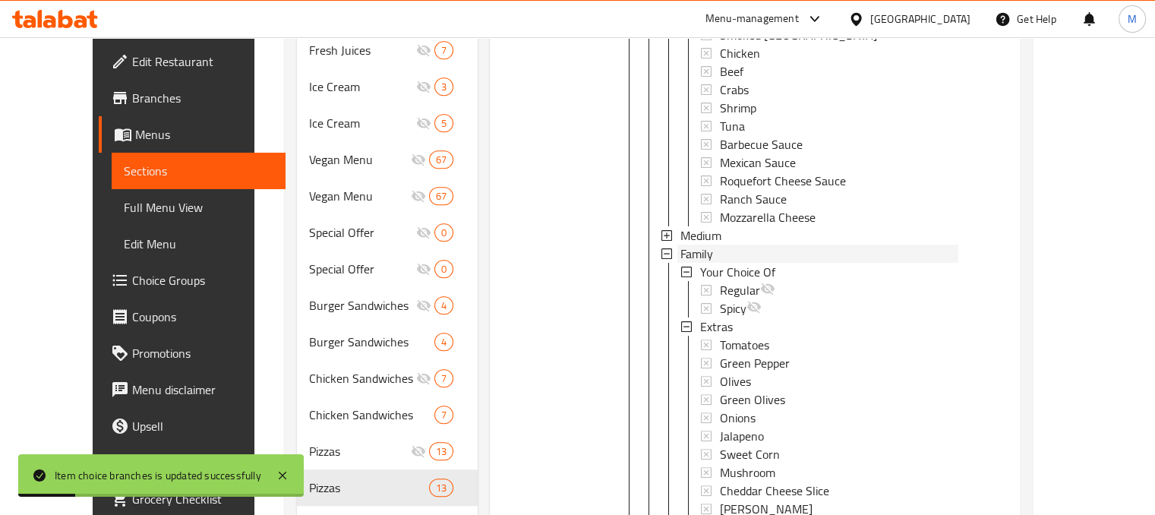
click at [705, 245] on div "Family" at bounding box center [820, 254] width 278 height 18
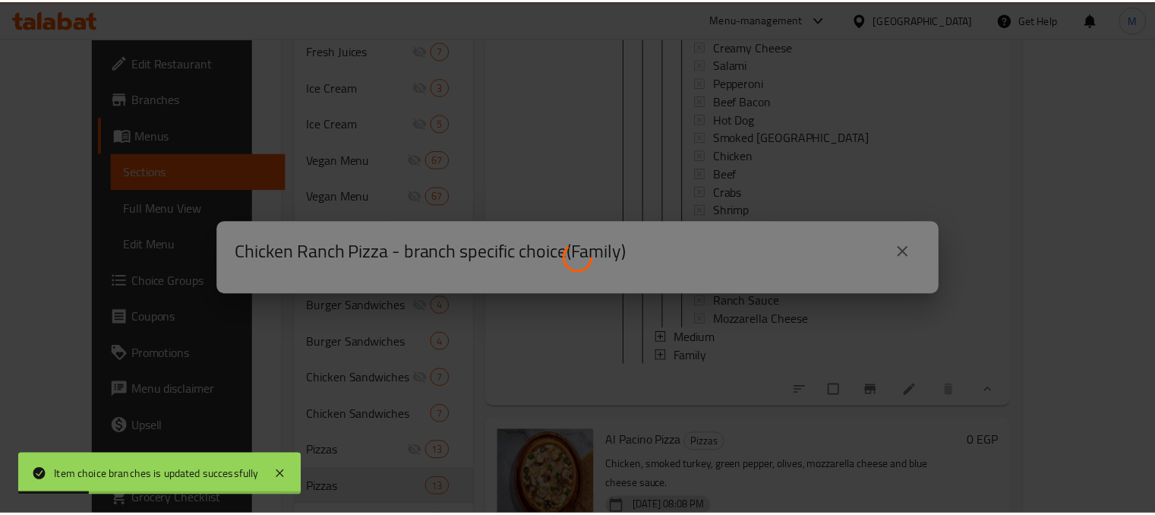
scroll to position [2968, 0]
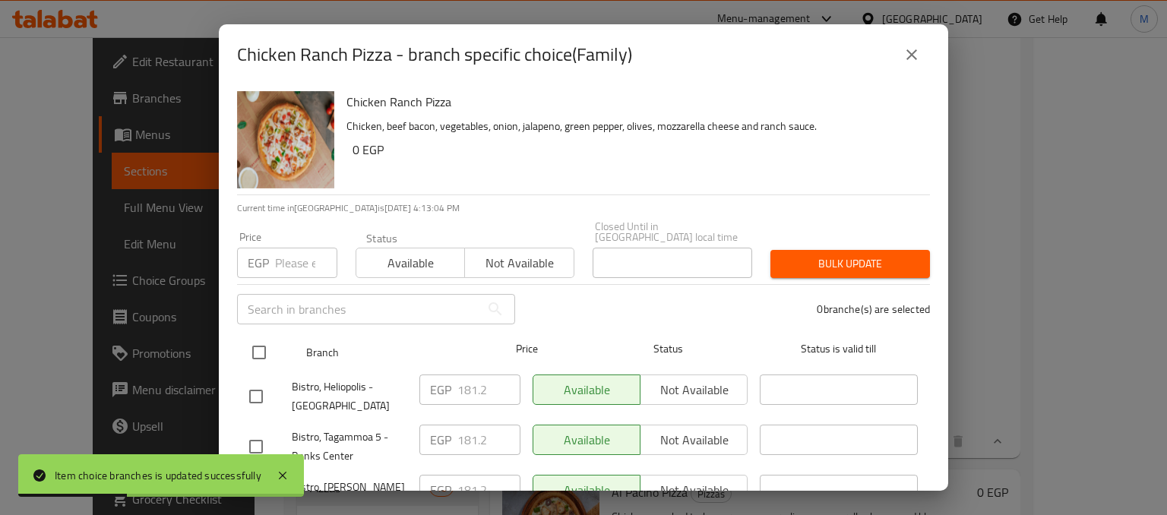
click at [251, 352] on input "checkbox" at bounding box center [259, 352] width 32 height 32
checkbox input "true"
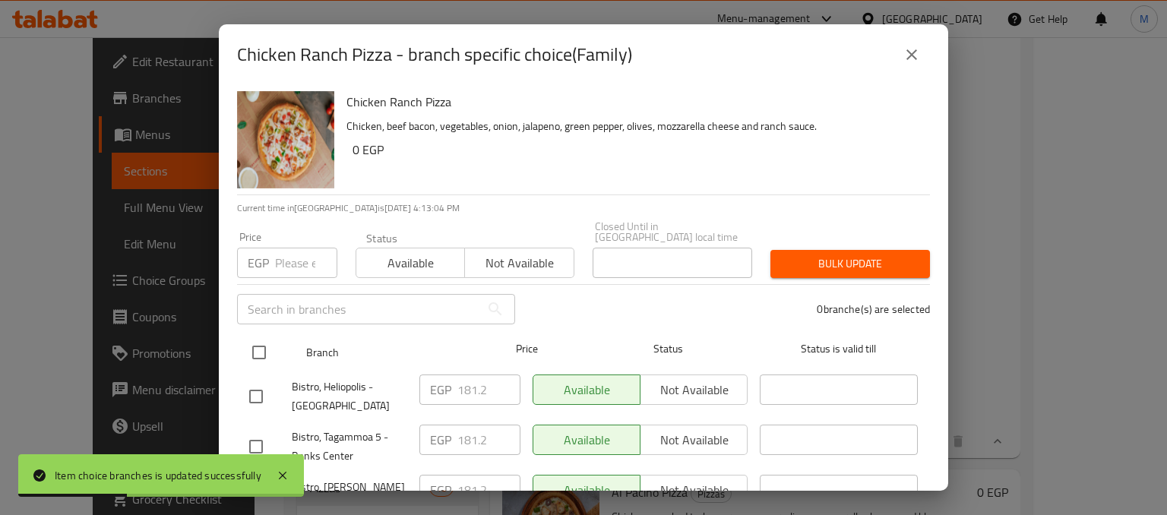
checkbox input "true"
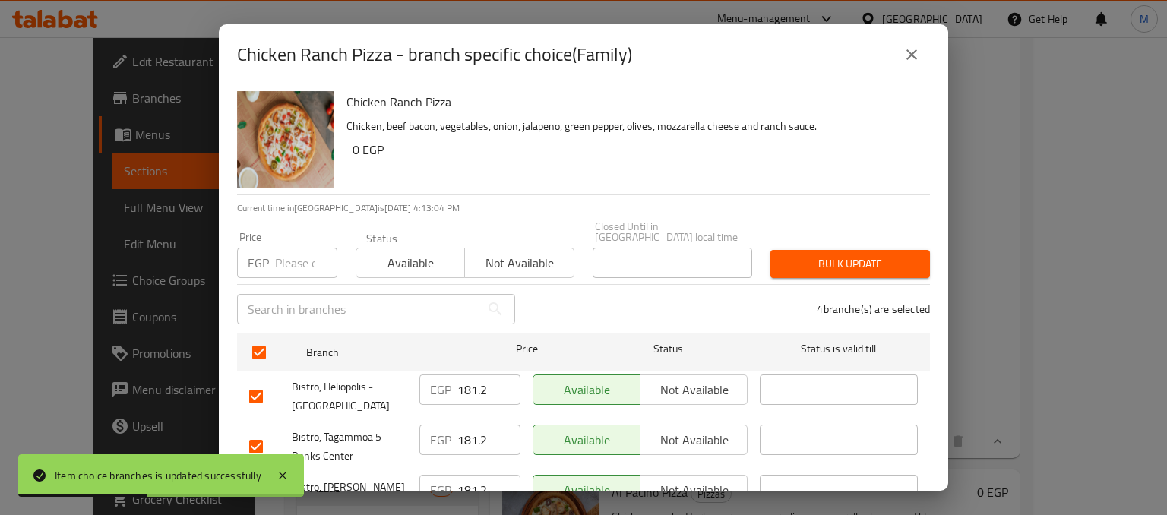
click at [293, 258] on input "number" at bounding box center [306, 263] width 62 height 30
type input "319"
click at [358, 248] on button "Available" at bounding box center [409, 263] width 109 height 30
click at [770, 250] on button "Bulk update" at bounding box center [849, 264] width 159 height 28
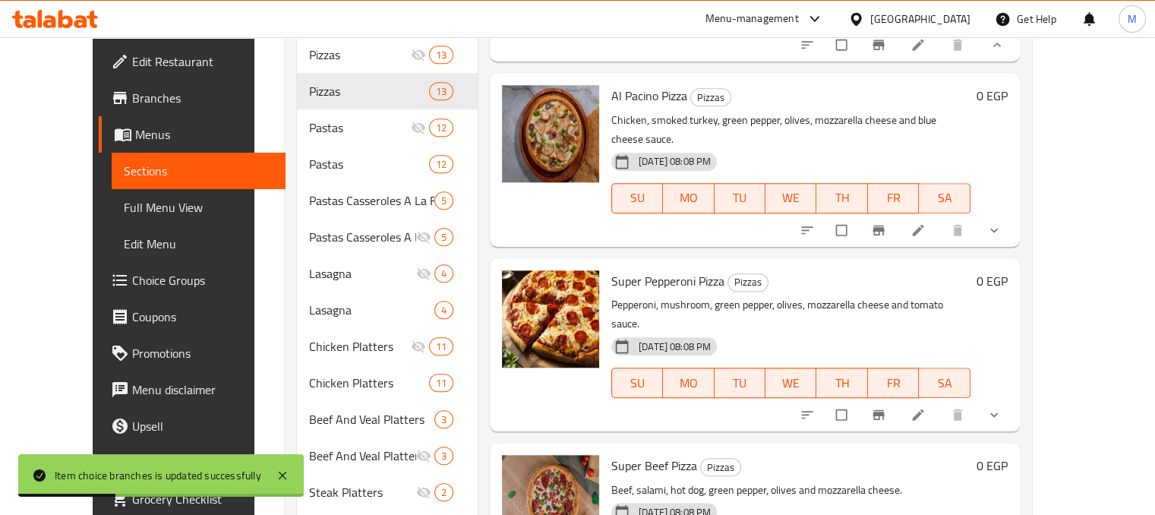
scroll to position [1476, 0]
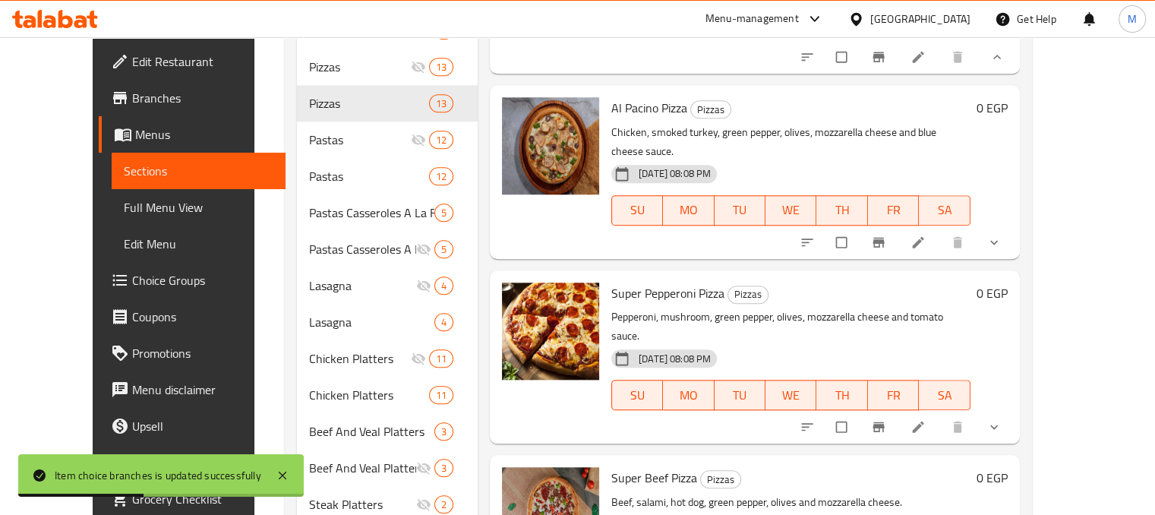
click at [1002, 235] on icon "show more" at bounding box center [994, 242] width 15 height 15
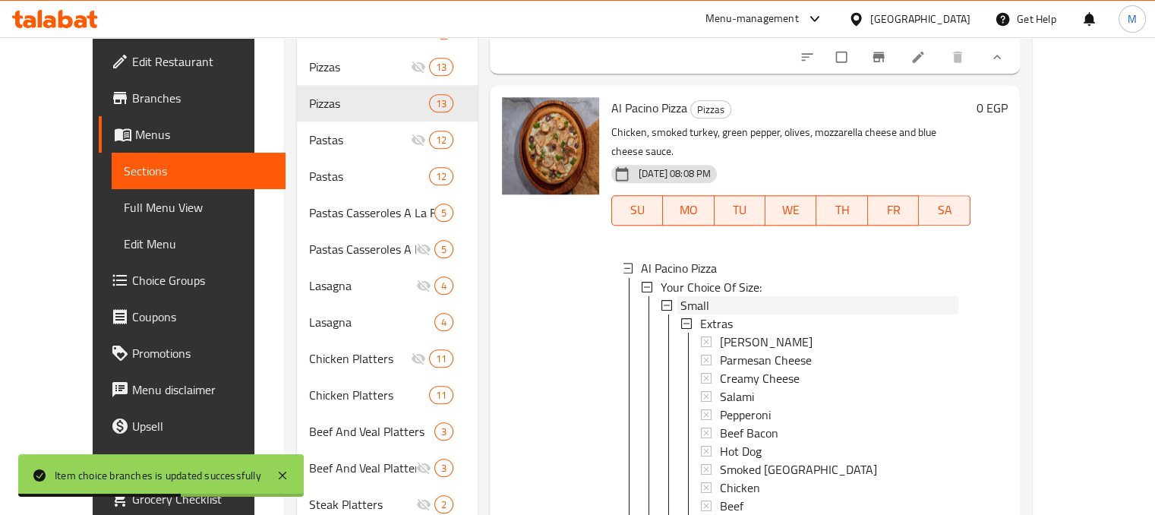
click at [694, 295] on div "Small" at bounding box center [820, 304] width 278 height 18
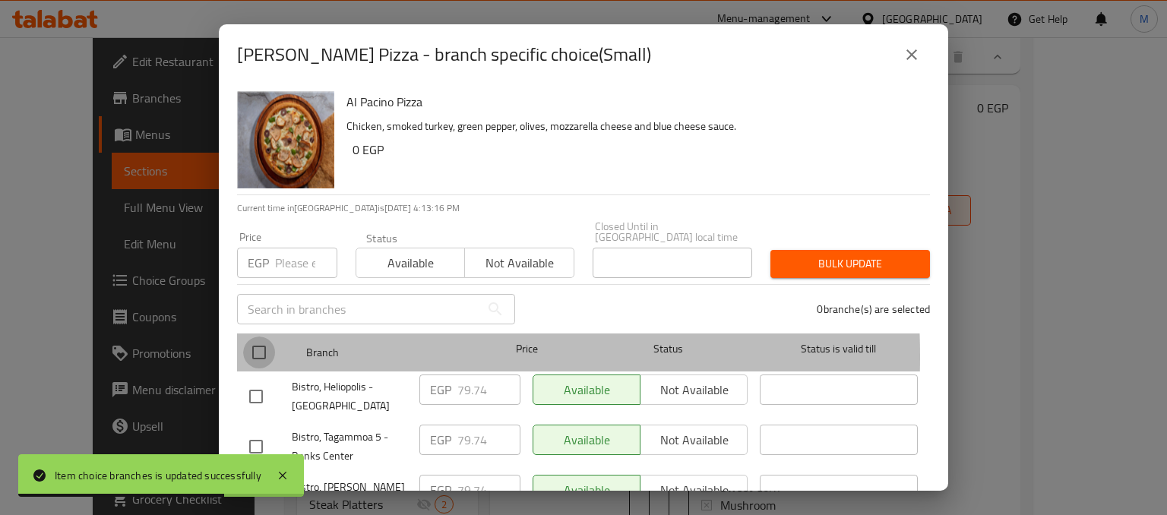
click at [261, 346] on input "checkbox" at bounding box center [259, 352] width 32 height 32
checkbox input "true"
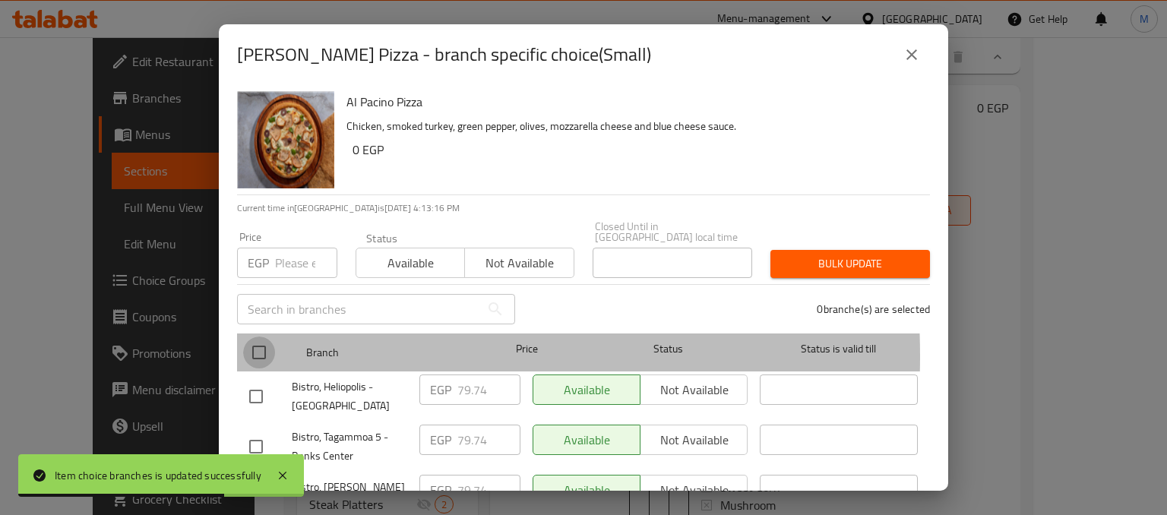
checkbox input "true"
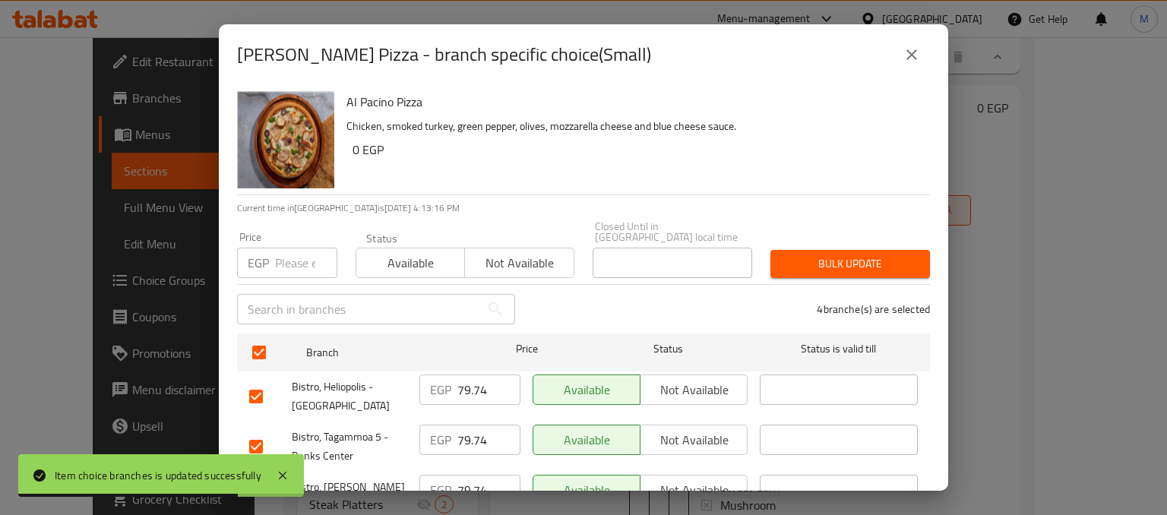
click at [295, 248] on input "number" at bounding box center [306, 263] width 62 height 30
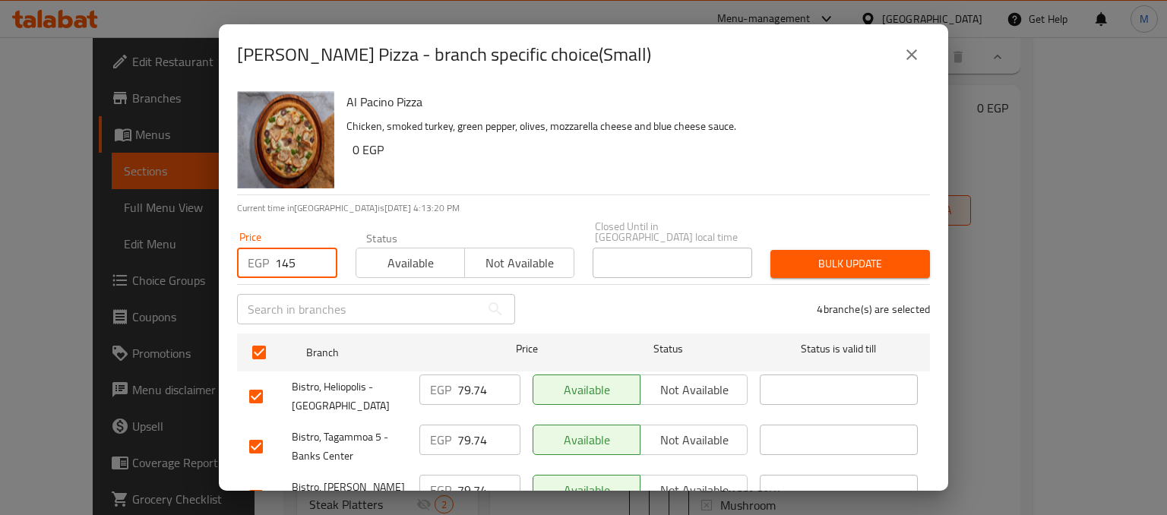
type input "145"
click at [376, 252] on span "Available" at bounding box center [410, 263] width 96 height 22
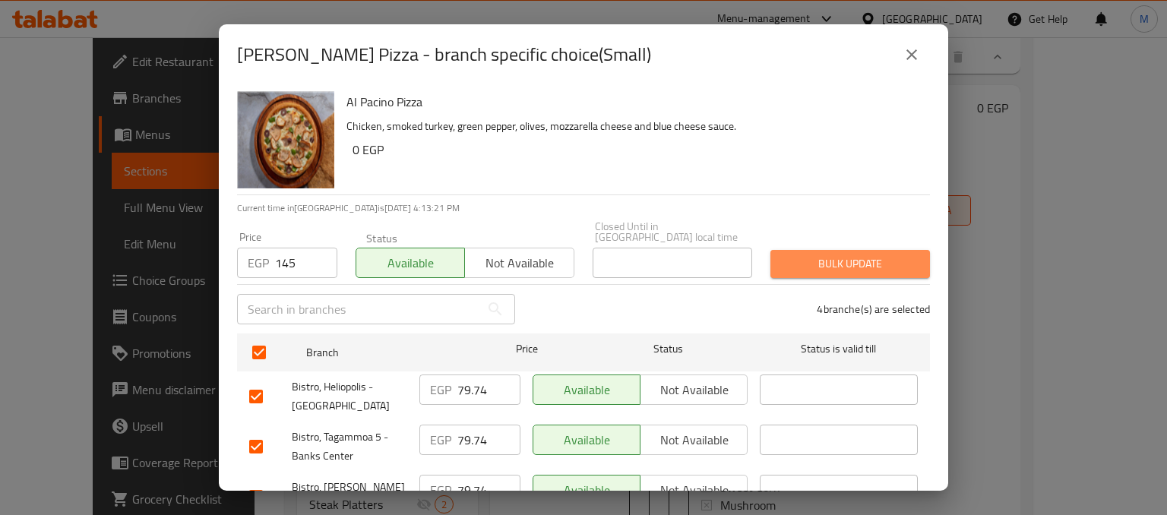
click at [847, 254] on span "Bulk update" at bounding box center [849, 263] width 135 height 19
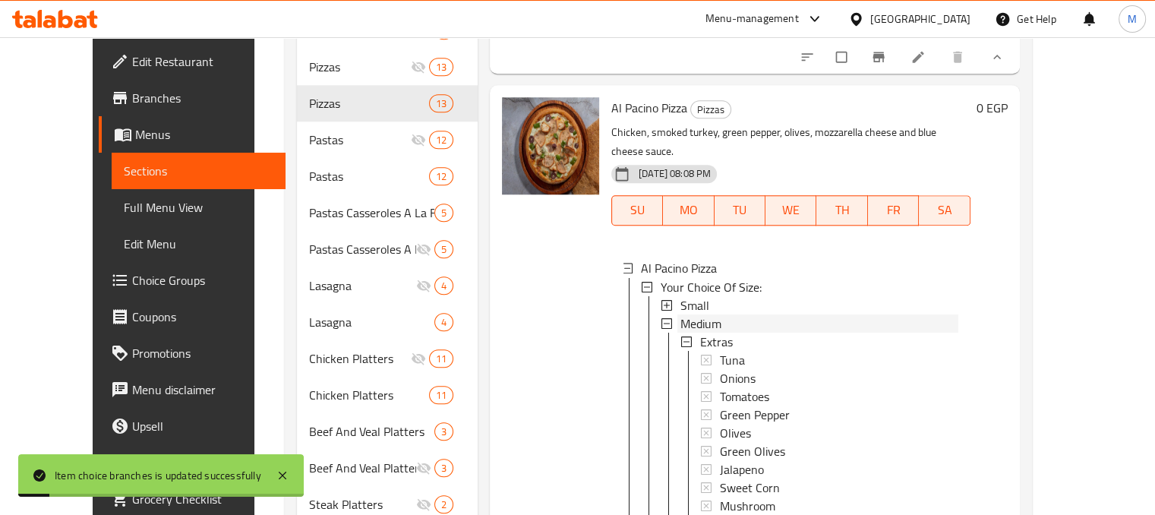
click at [706, 314] on div "Medium" at bounding box center [820, 323] width 278 height 18
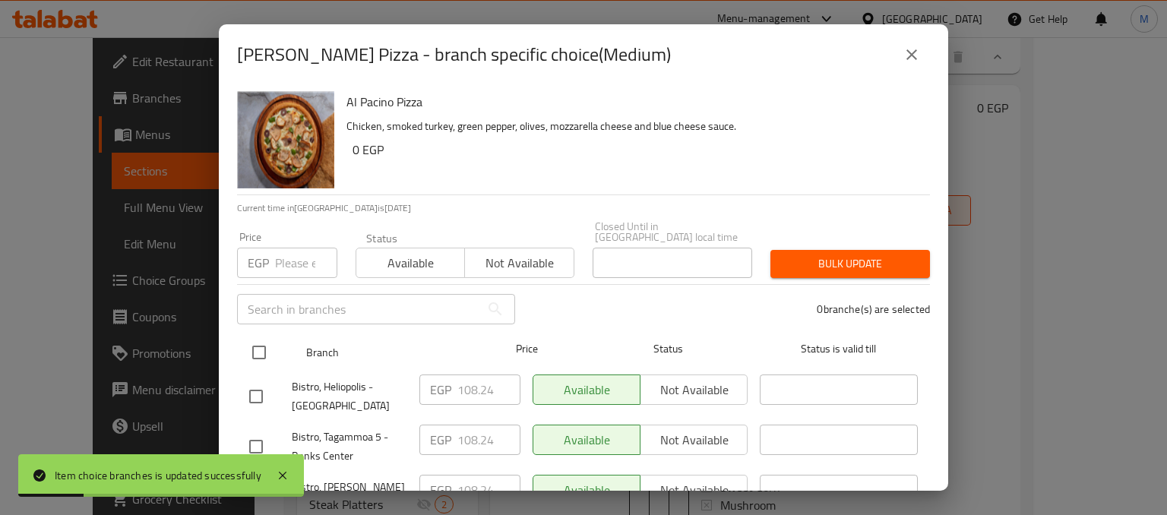
click at [261, 339] on input "checkbox" at bounding box center [259, 352] width 32 height 32
checkbox input "true"
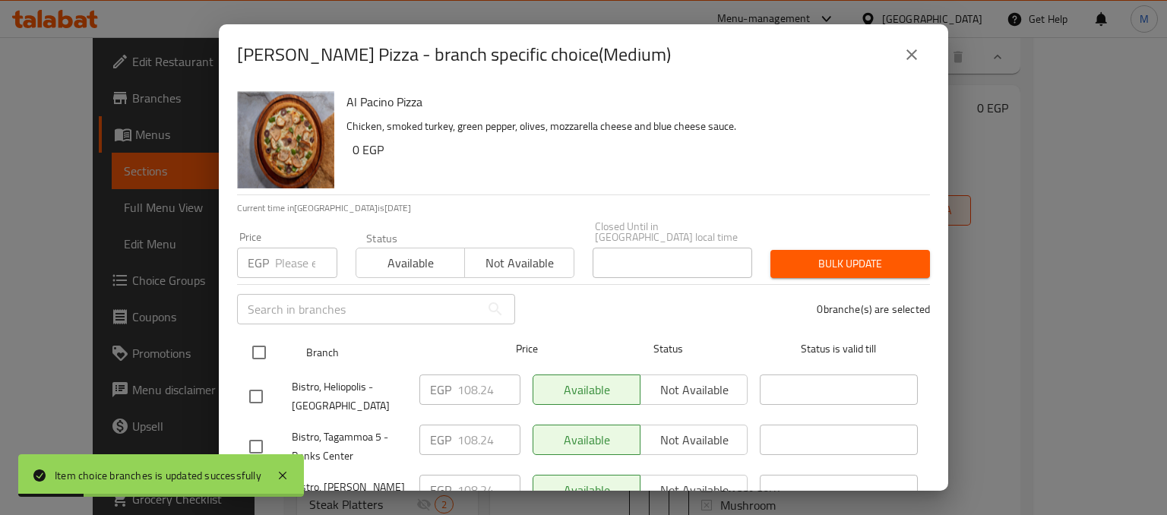
checkbox input "true"
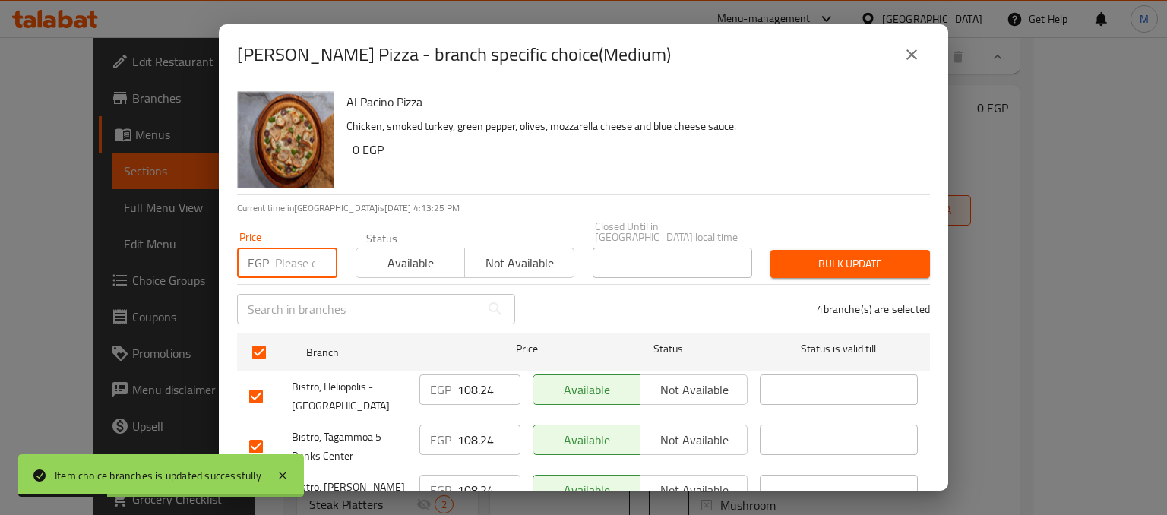
click at [292, 249] on input "number" at bounding box center [306, 263] width 62 height 30
type input "191"
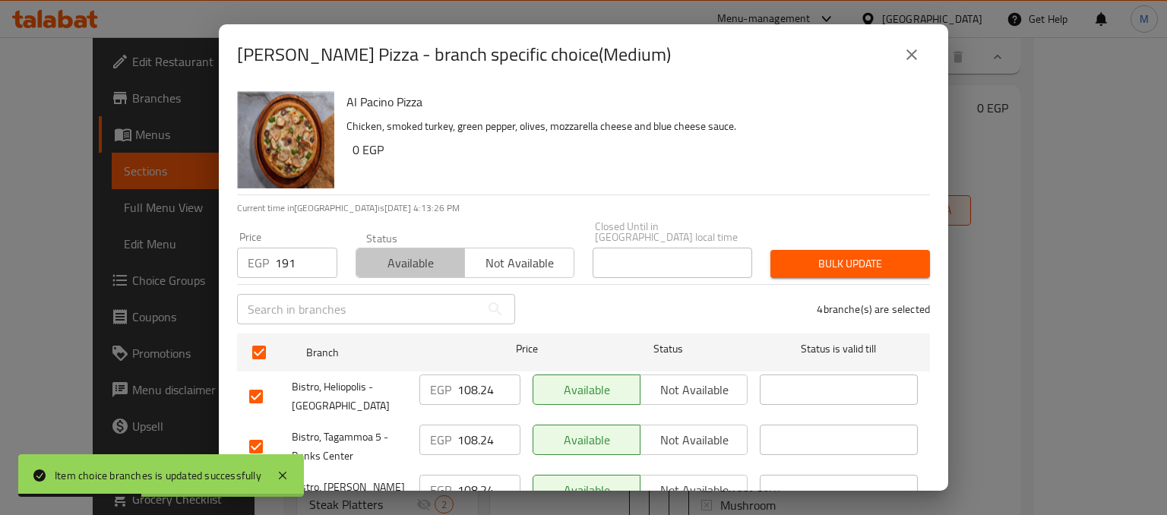
click at [390, 252] on span "Available" at bounding box center [410, 263] width 96 height 22
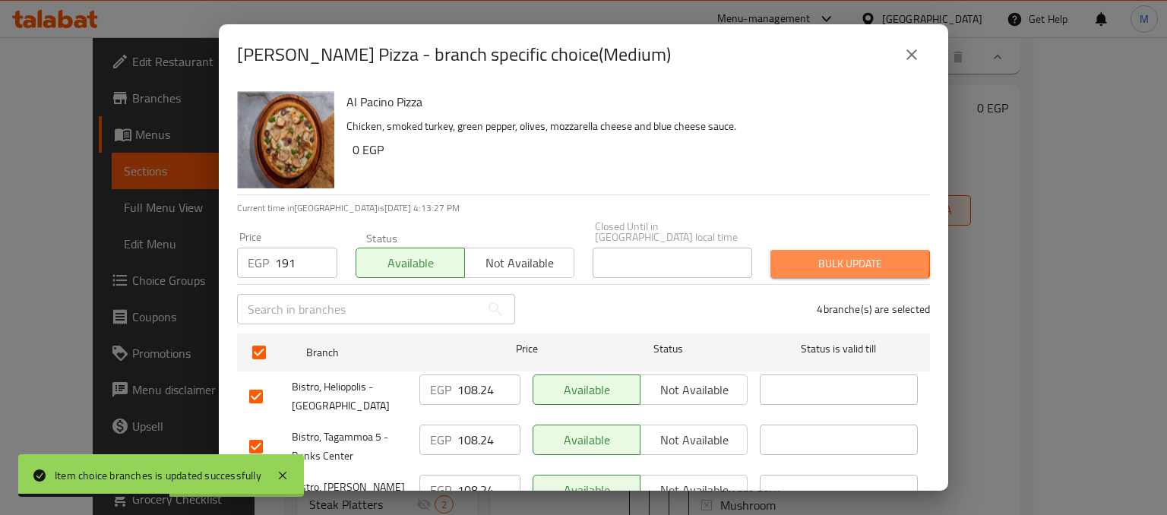
click at [787, 254] on span "Bulk update" at bounding box center [849, 263] width 135 height 19
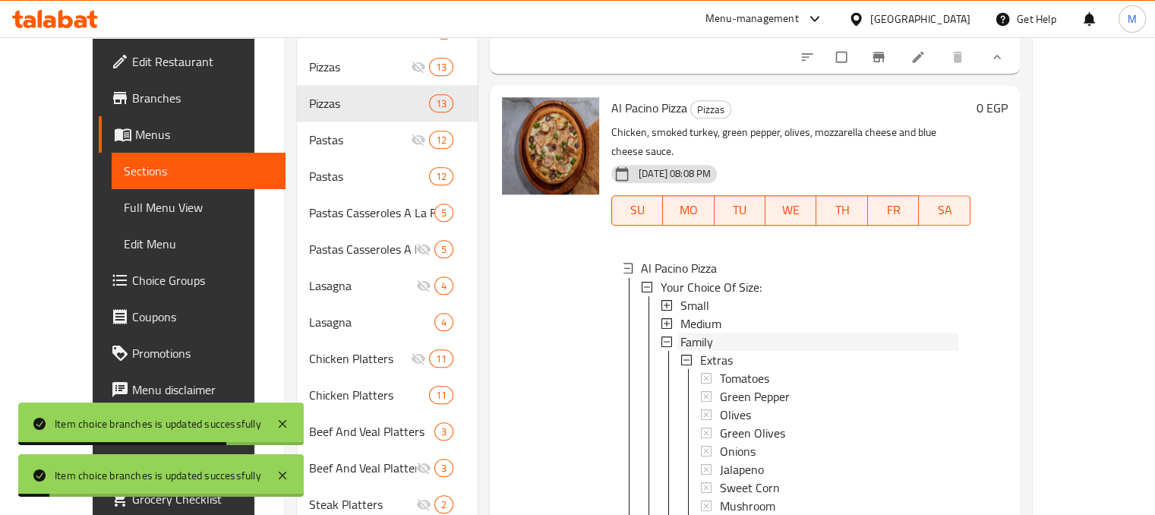
click at [690, 332] on span "Family" at bounding box center [697, 341] width 33 height 18
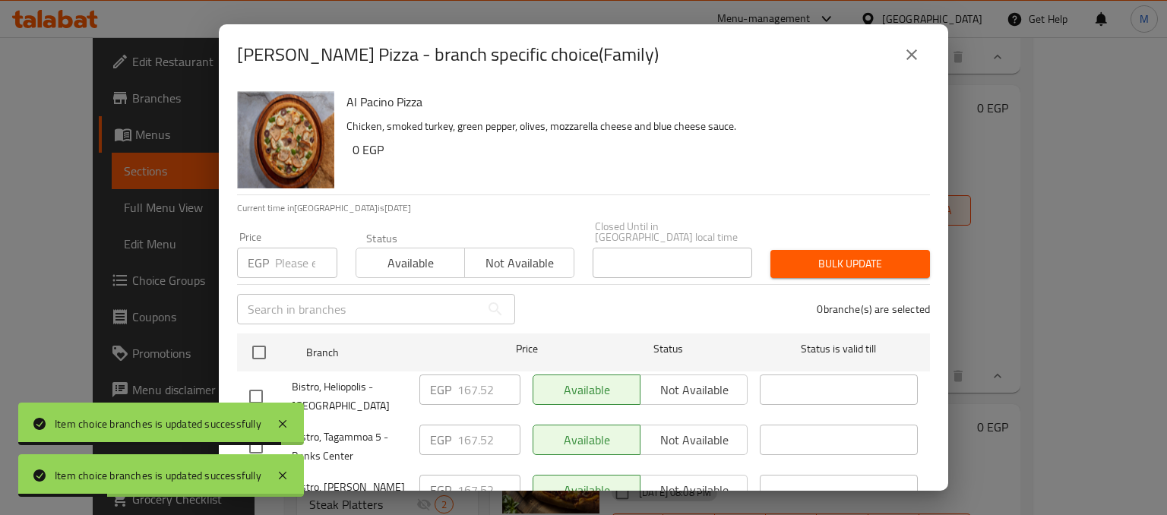
click at [273, 260] on div "EGP Price" at bounding box center [287, 263] width 100 height 30
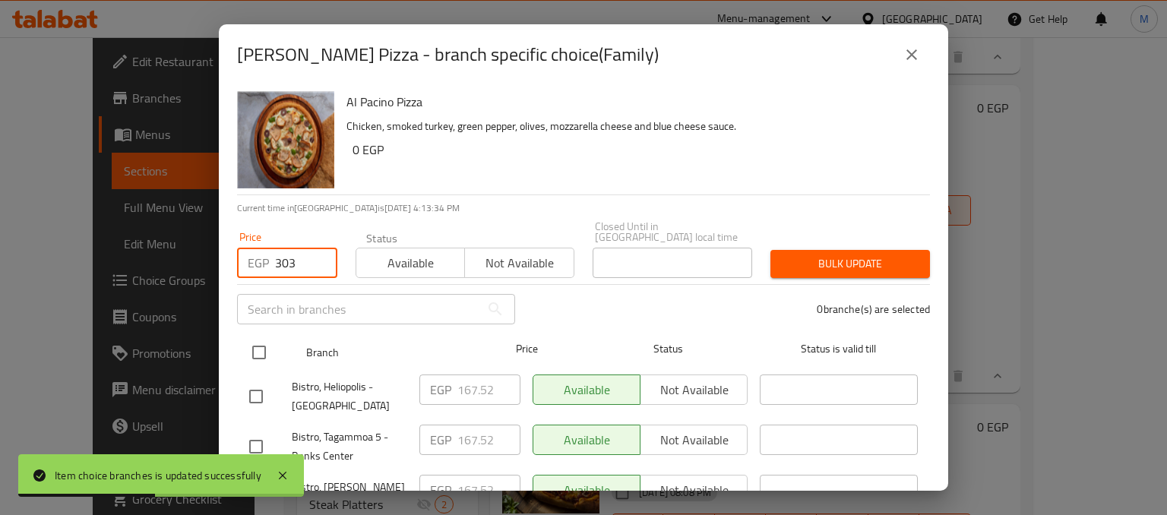
type input "303"
click at [252, 336] on input "checkbox" at bounding box center [259, 352] width 32 height 32
checkbox input "true"
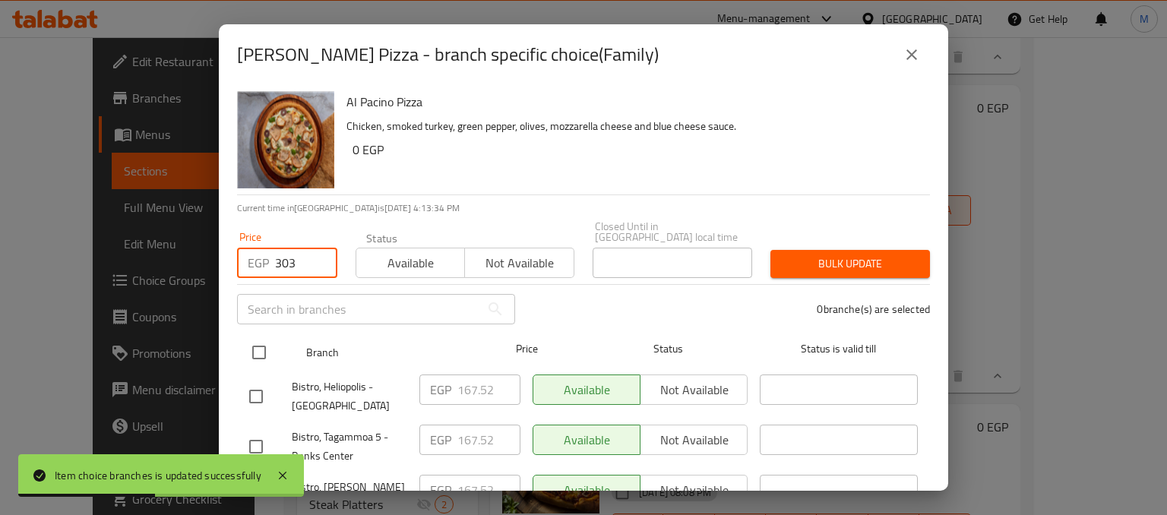
checkbox input "true"
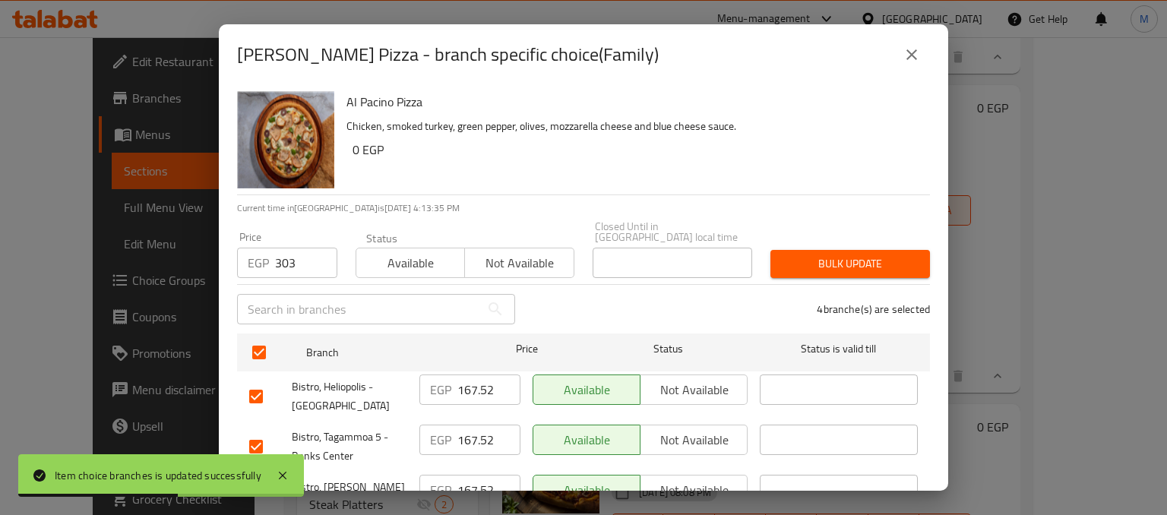
click at [400, 263] on button "Available" at bounding box center [409, 263] width 109 height 30
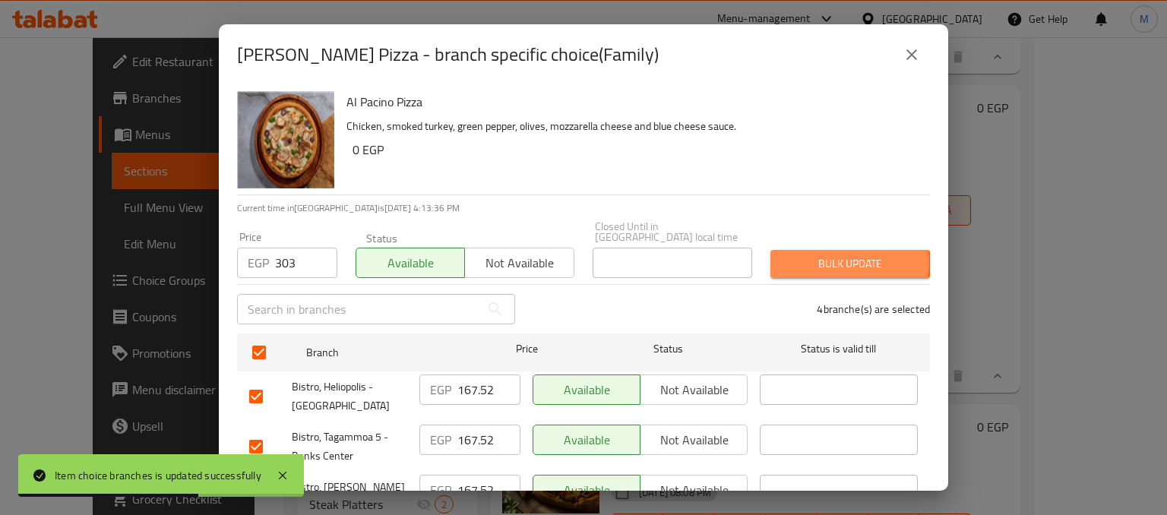
click at [835, 254] on span "Bulk update" at bounding box center [849, 263] width 135 height 19
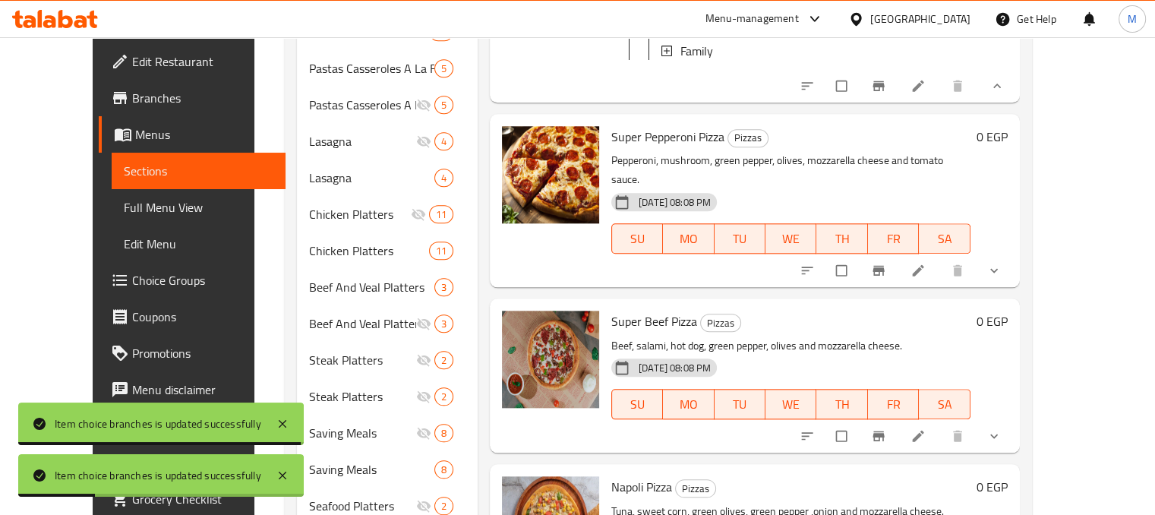
scroll to position [1622, 0]
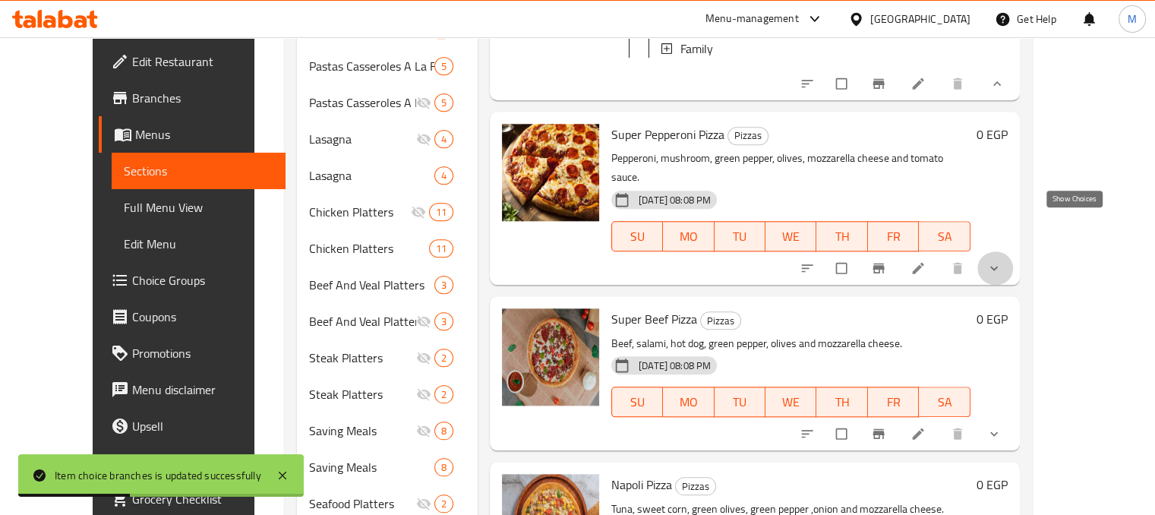
click at [998, 266] on icon "show more" at bounding box center [994, 268] width 8 height 5
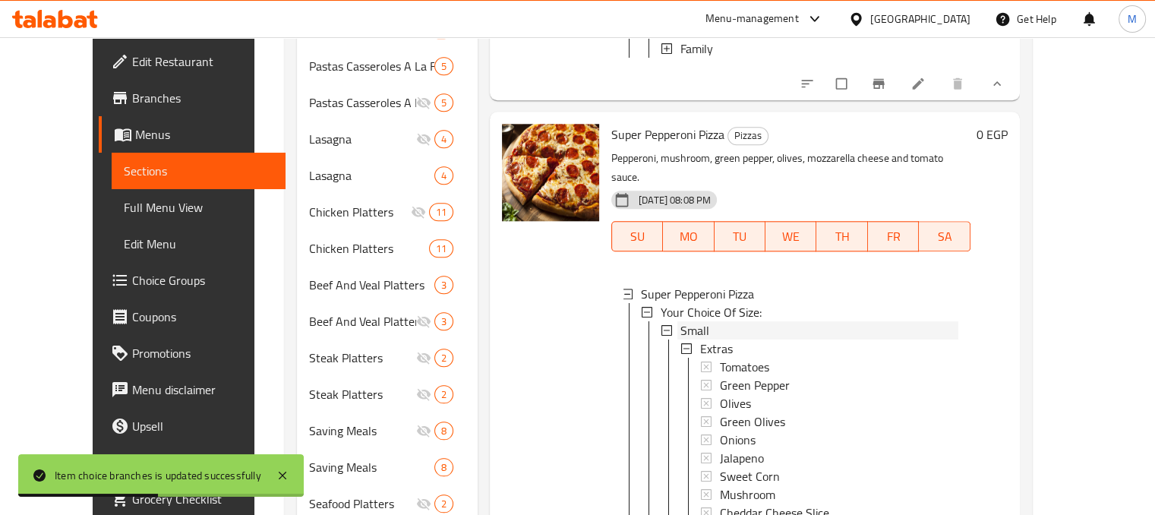
click at [729, 321] on div "Small" at bounding box center [820, 330] width 278 height 18
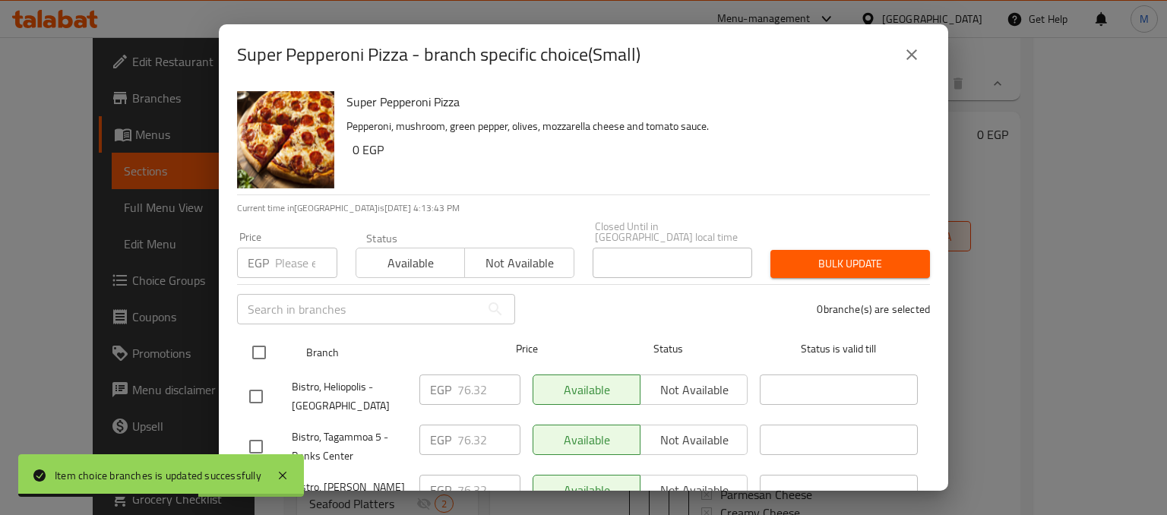
click at [258, 336] on input "checkbox" at bounding box center [259, 352] width 32 height 32
checkbox input "true"
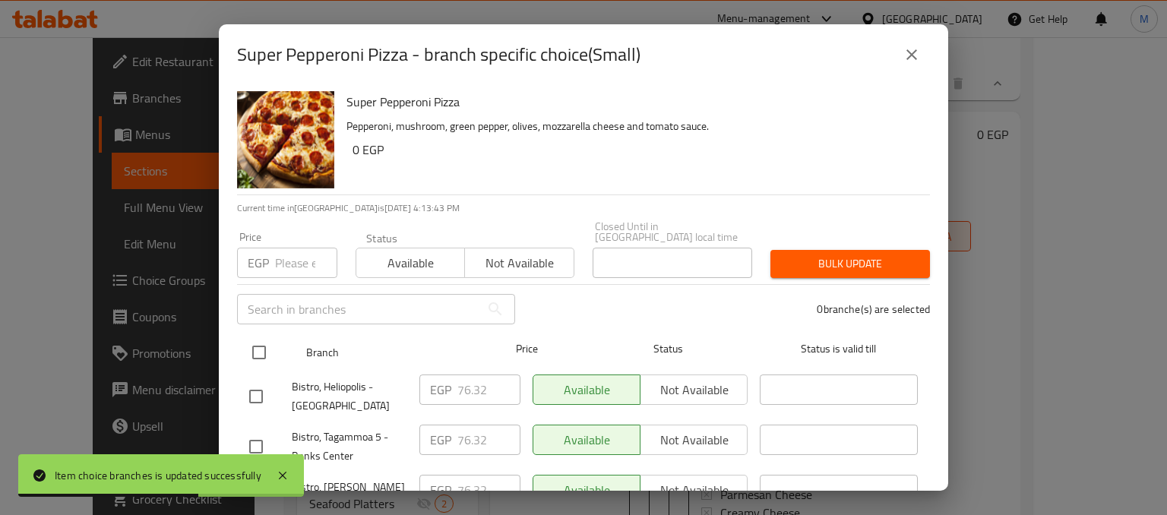
checkbox input "true"
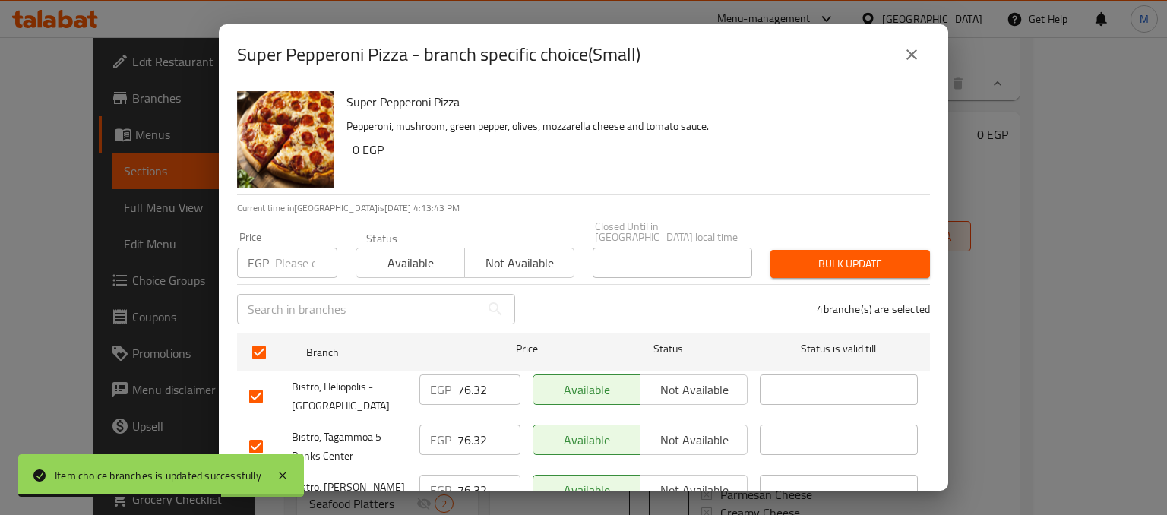
click at [279, 268] on div "Price EGP Price" at bounding box center [287, 255] width 118 height 65
click at [289, 253] on input "number" at bounding box center [306, 263] width 62 height 30
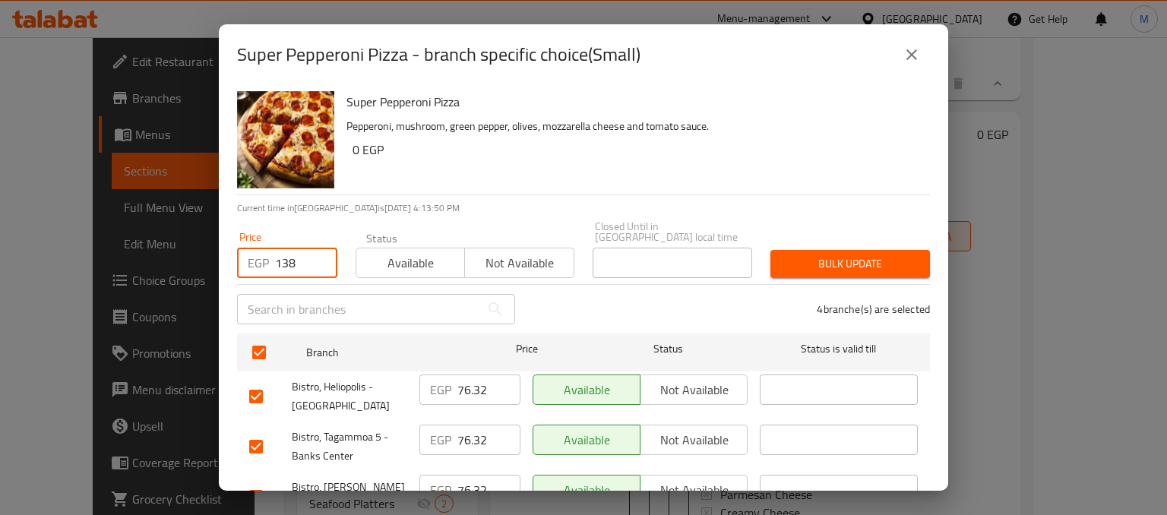
type input "138"
click at [409, 256] on span "Available" at bounding box center [410, 263] width 96 height 22
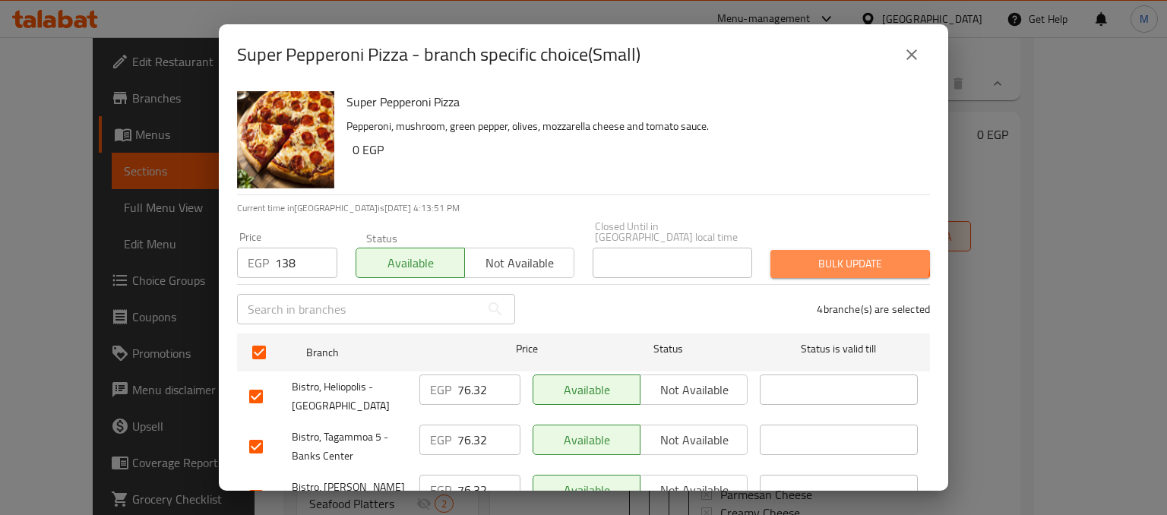
click at [823, 254] on span "Bulk update" at bounding box center [849, 263] width 135 height 19
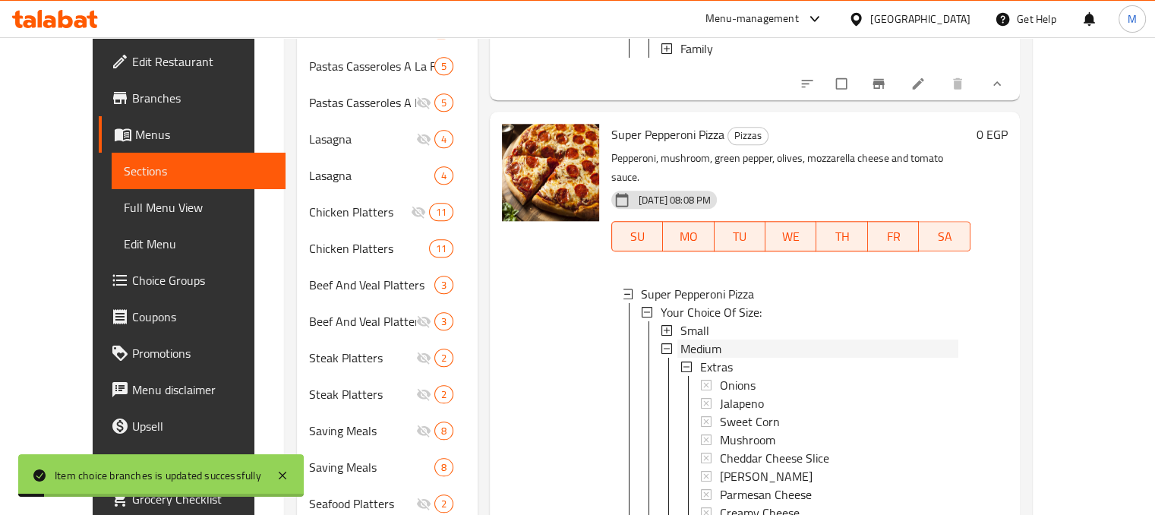
click at [687, 339] on span "Medium" at bounding box center [701, 348] width 41 height 18
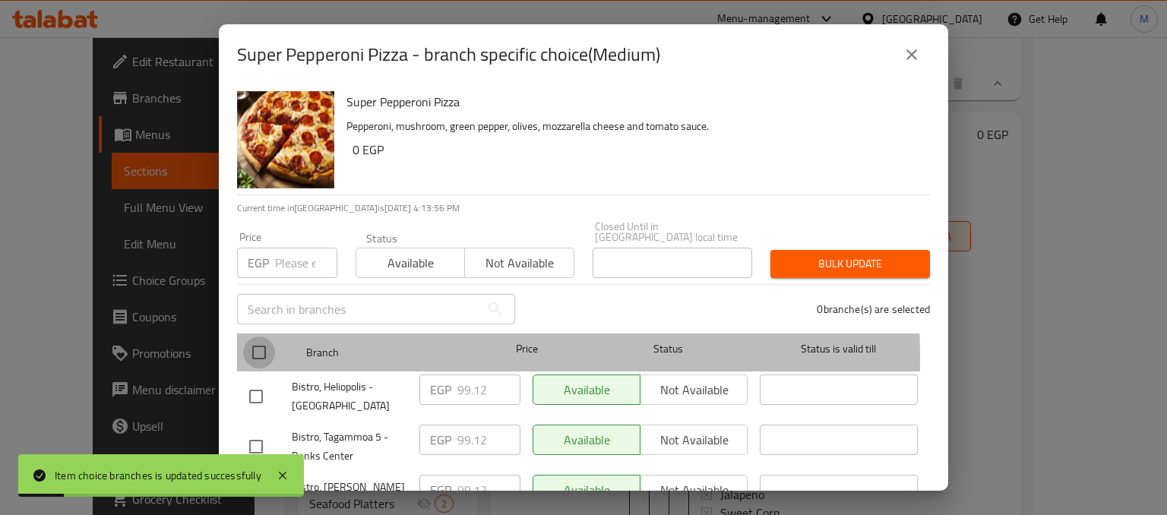
click at [270, 347] on input "checkbox" at bounding box center [259, 352] width 32 height 32
checkbox input "true"
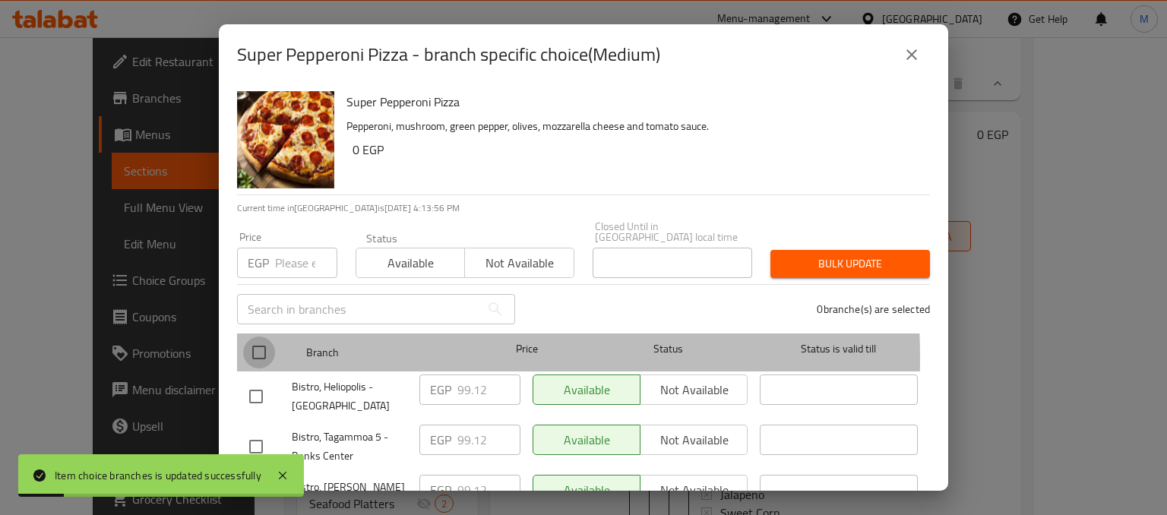
checkbox input "true"
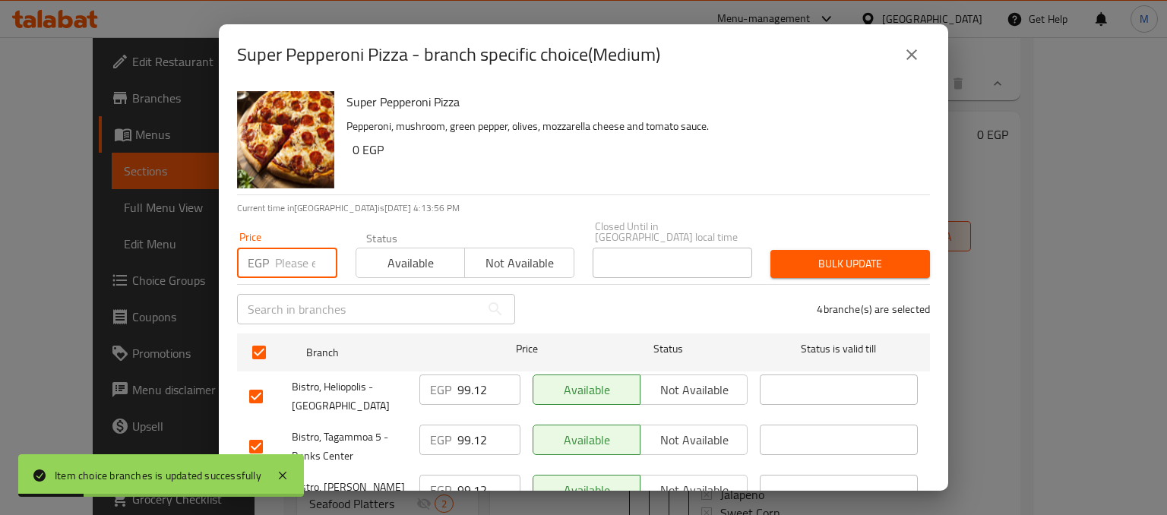
click at [289, 248] on input "number" at bounding box center [306, 263] width 62 height 30
type input "185"
click at [413, 232] on div "Available Not available" at bounding box center [464, 255] width 219 height 46
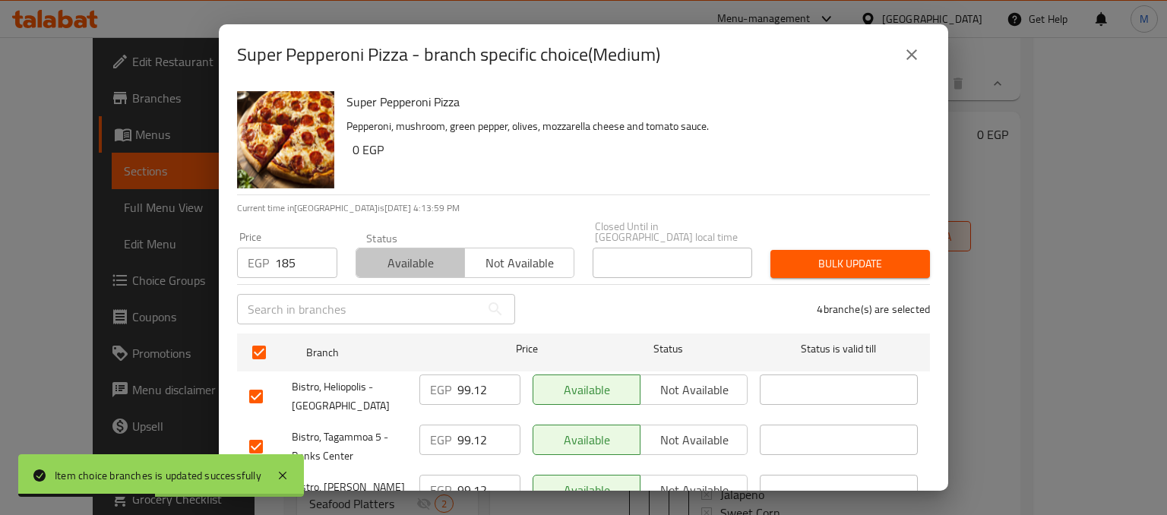
click at [419, 252] on span "Available" at bounding box center [410, 263] width 96 height 22
click at [796, 262] on span "Bulk update" at bounding box center [849, 263] width 135 height 19
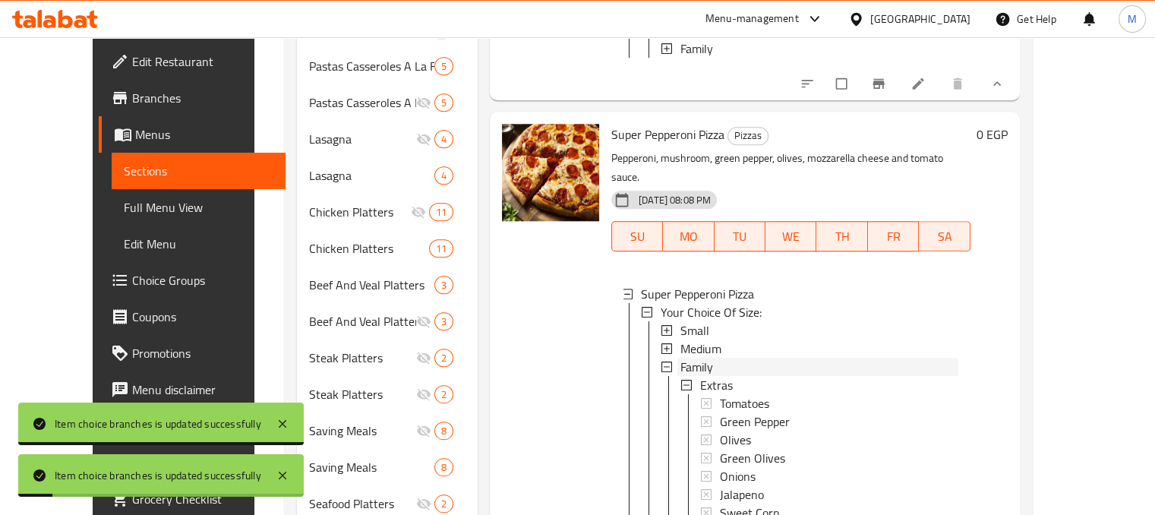
click at [681, 358] on span "Family" at bounding box center [697, 367] width 33 height 18
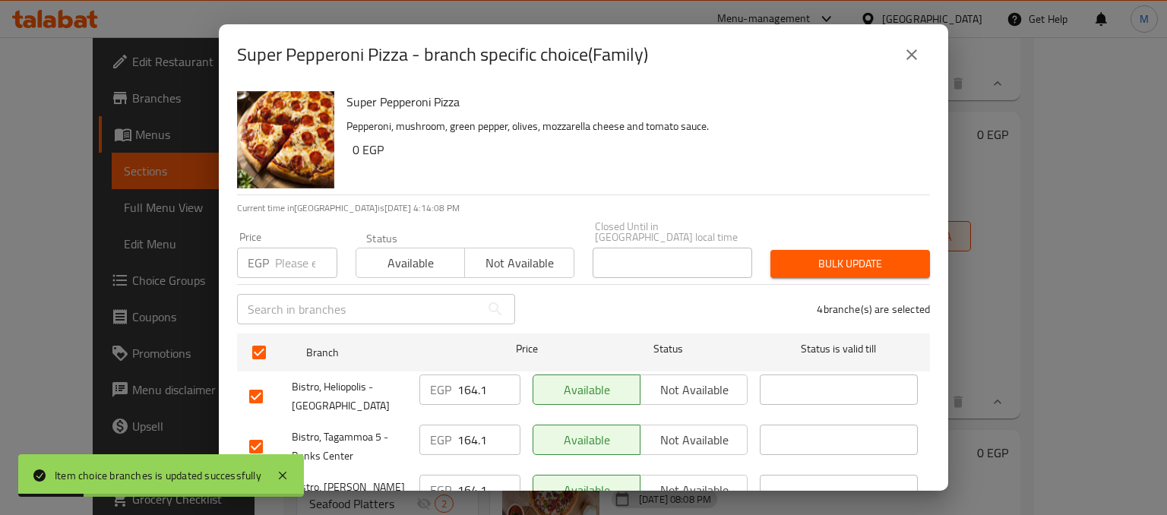
click at [287, 260] on input "number" at bounding box center [306, 263] width 62 height 30
type input "286"
click at [377, 263] on button "Available" at bounding box center [409, 263] width 109 height 30
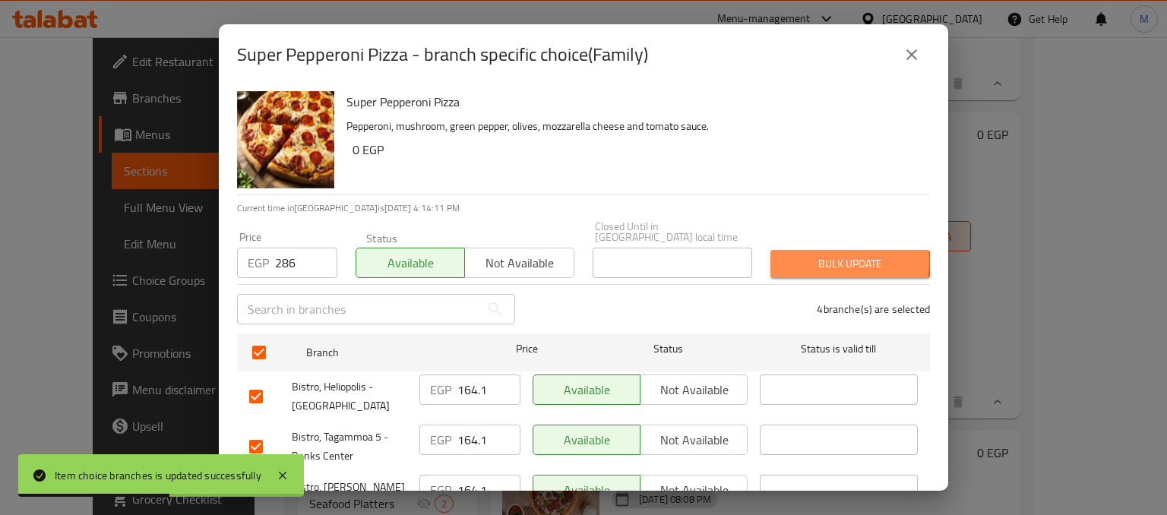
click at [820, 254] on span "Bulk update" at bounding box center [849, 263] width 135 height 19
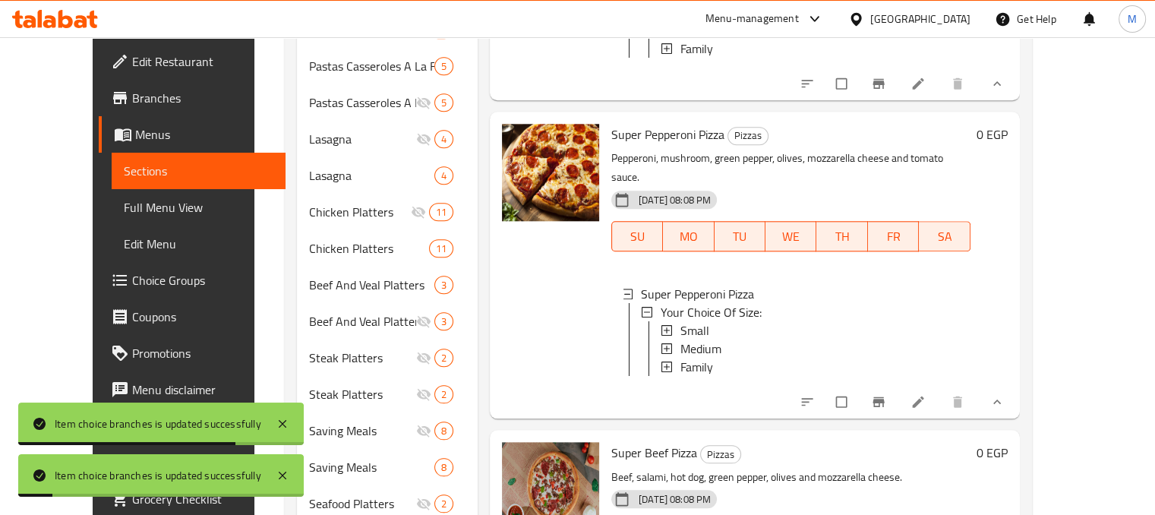
scroll to position [3259, 0]
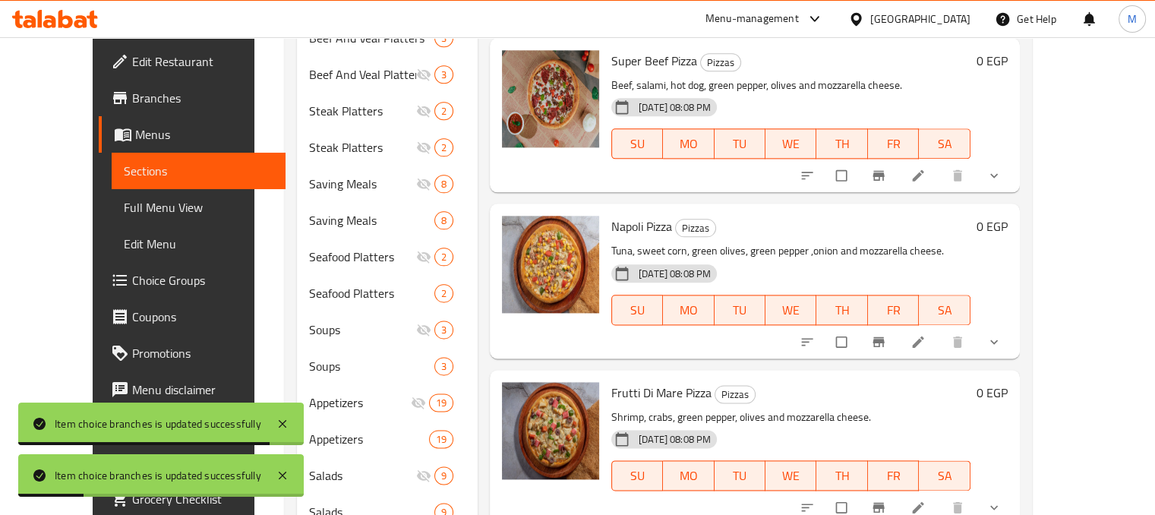
click at [998, 174] on icon "show more" at bounding box center [994, 176] width 8 height 5
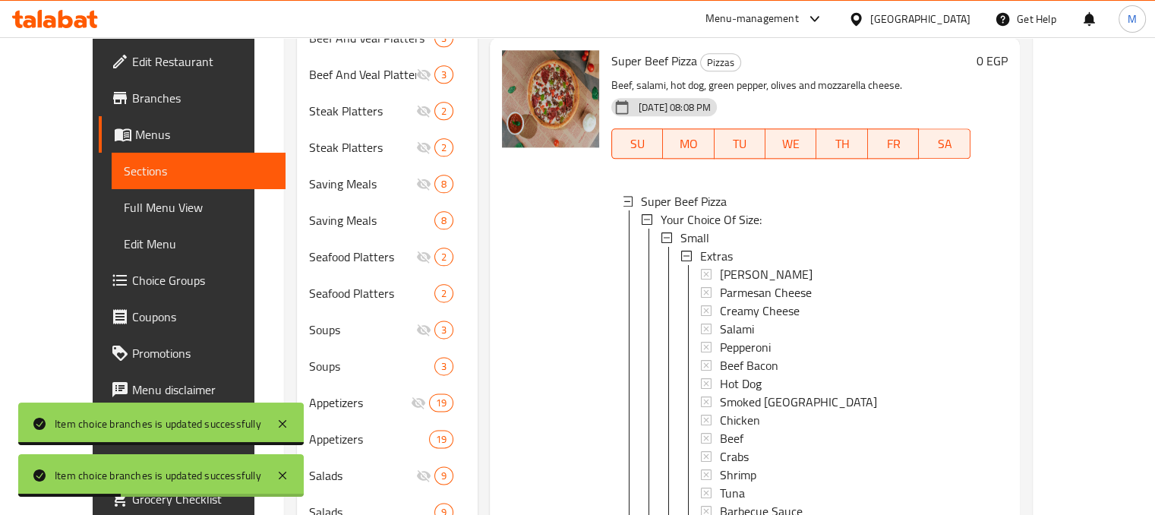
scroll to position [3245, 0]
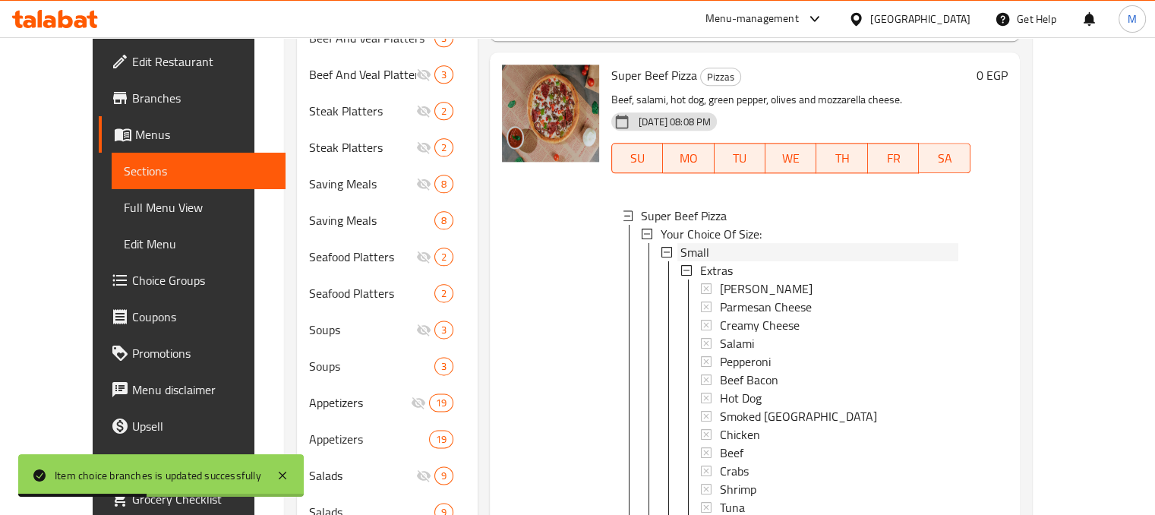
click at [705, 243] on div "Small" at bounding box center [820, 252] width 278 height 18
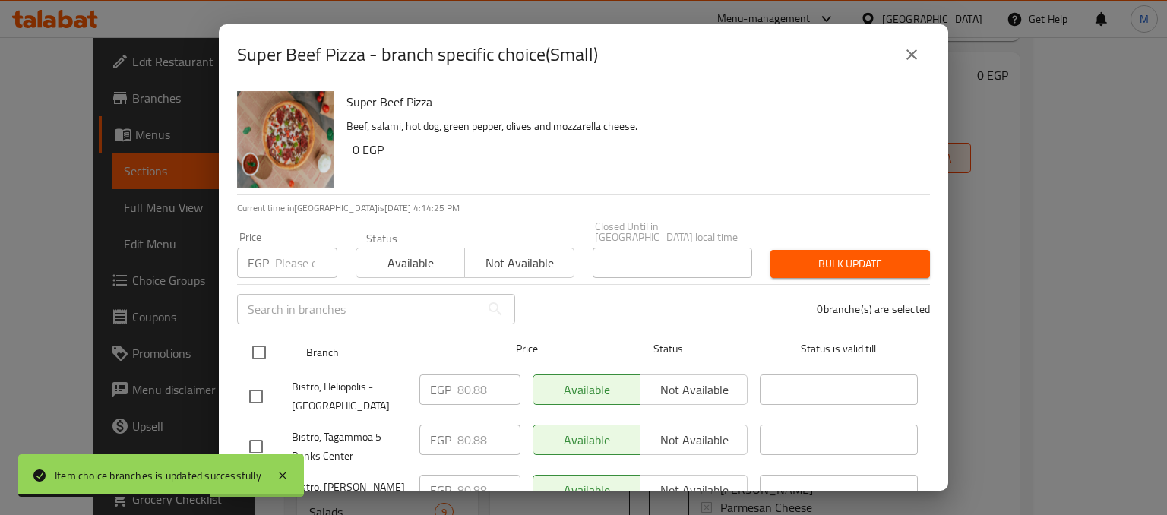
click at [252, 342] on input "checkbox" at bounding box center [259, 352] width 32 height 32
checkbox input "true"
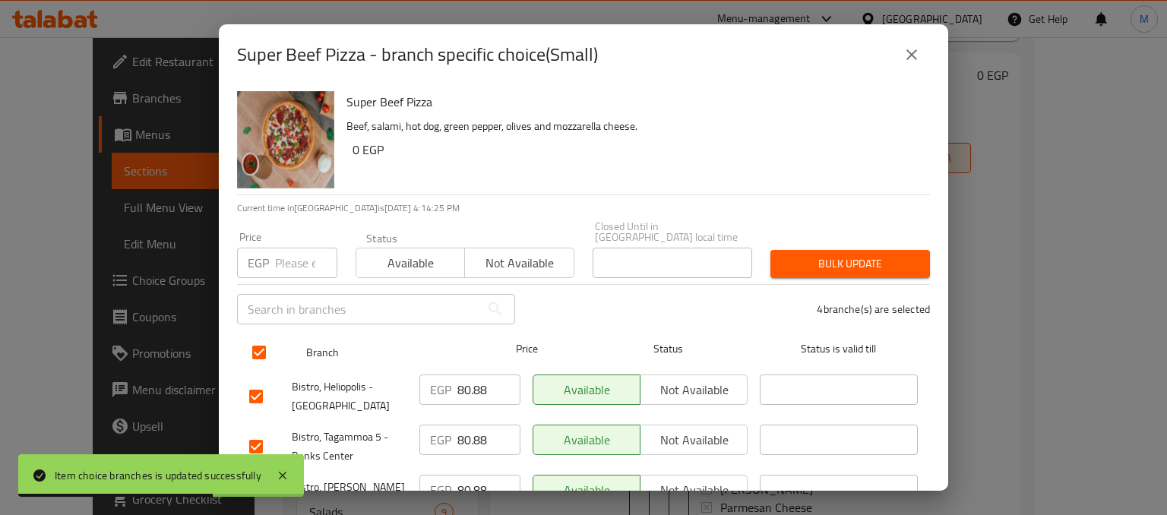
checkbox input "true"
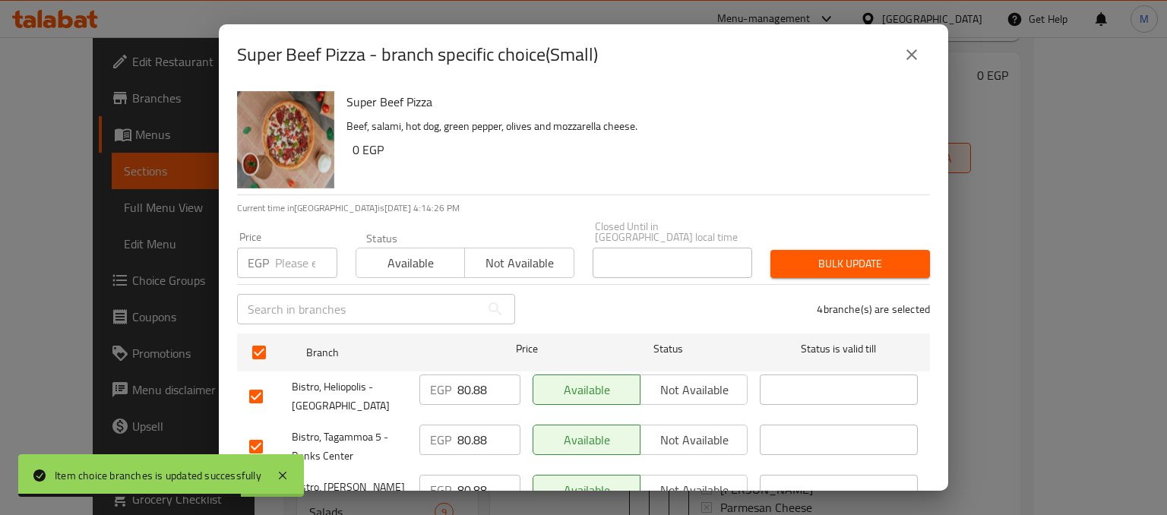
click at [280, 261] on input "number" at bounding box center [306, 263] width 62 height 30
type input "145"
click at [418, 267] on div "Status Available Not available" at bounding box center [464, 255] width 237 height 64
click at [426, 257] on span "Available" at bounding box center [410, 263] width 96 height 22
click at [793, 254] on span "Bulk update" at bounding box center [849, 263] width 135 height 19
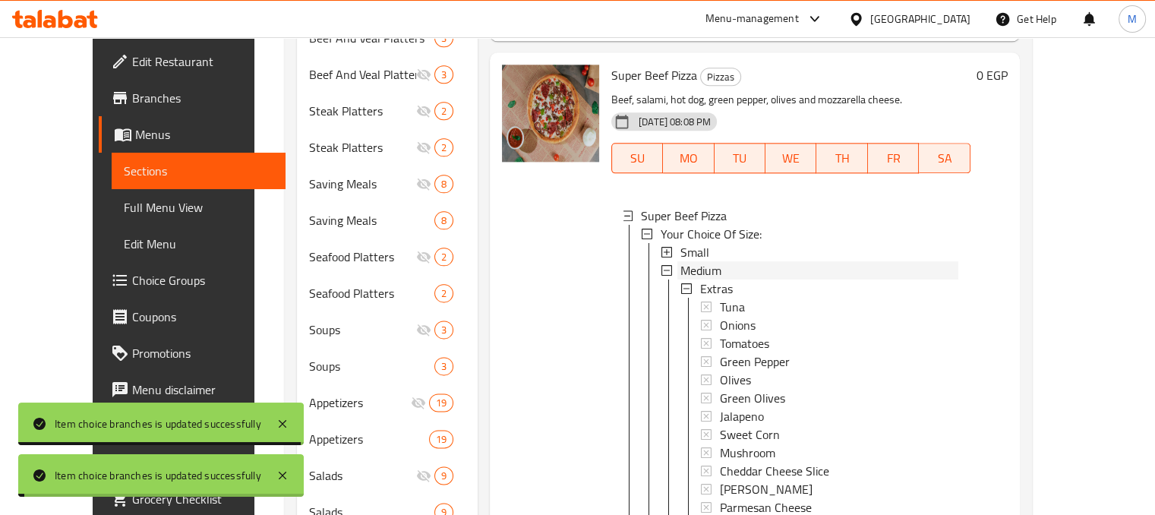
click at [728, 261] on div "Medium" at bounding box center [820, 270] width 278 height 18
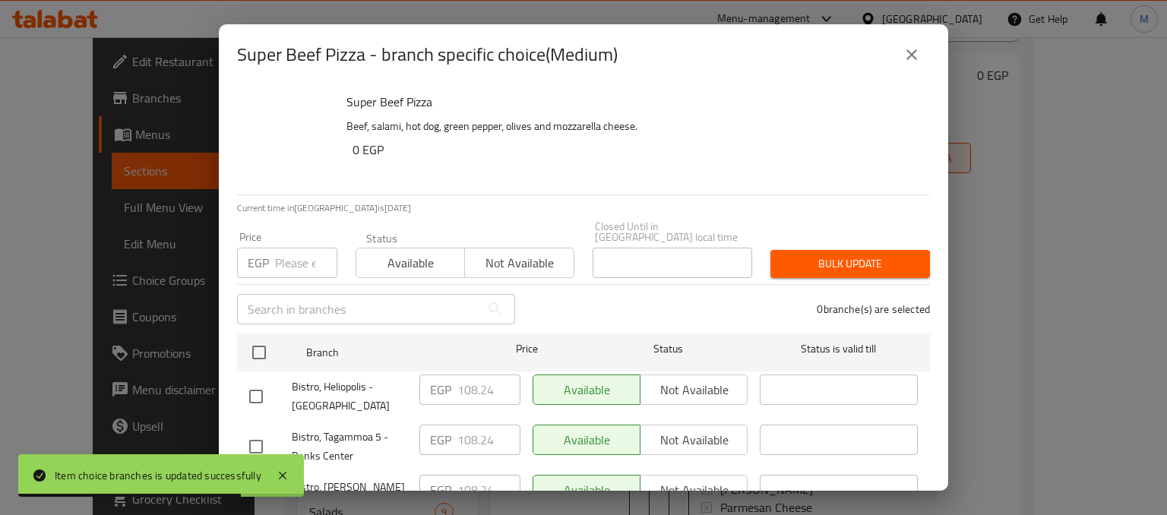
click at [261, 338] on input "checkbox" at bounding box center [259, 352] width 32 height 32
checkbox input "true"
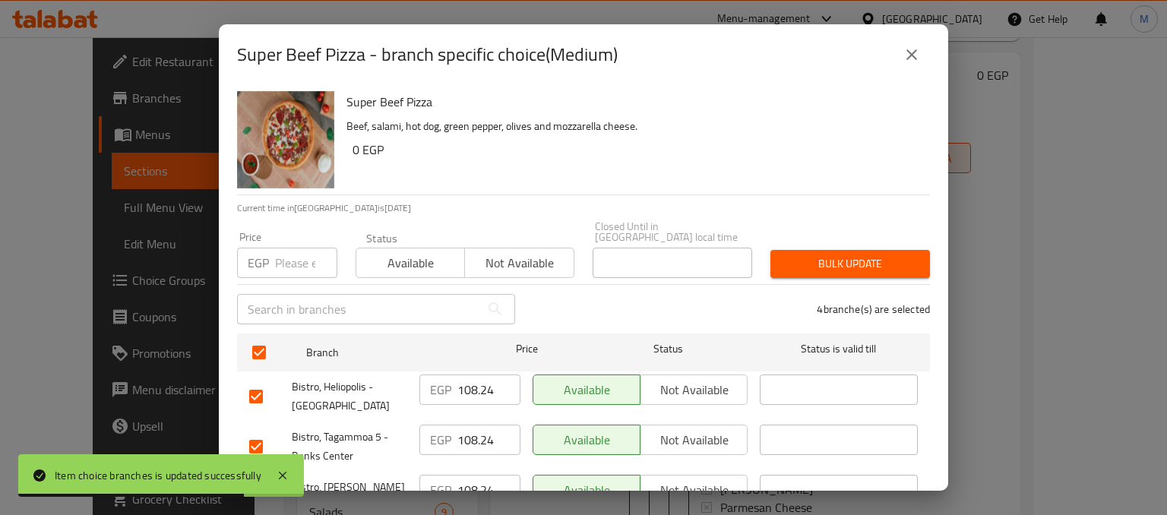
checkbox input "true"
click at [289, 254] on input "number" at bounding box center [306, 263] width 62 height 30
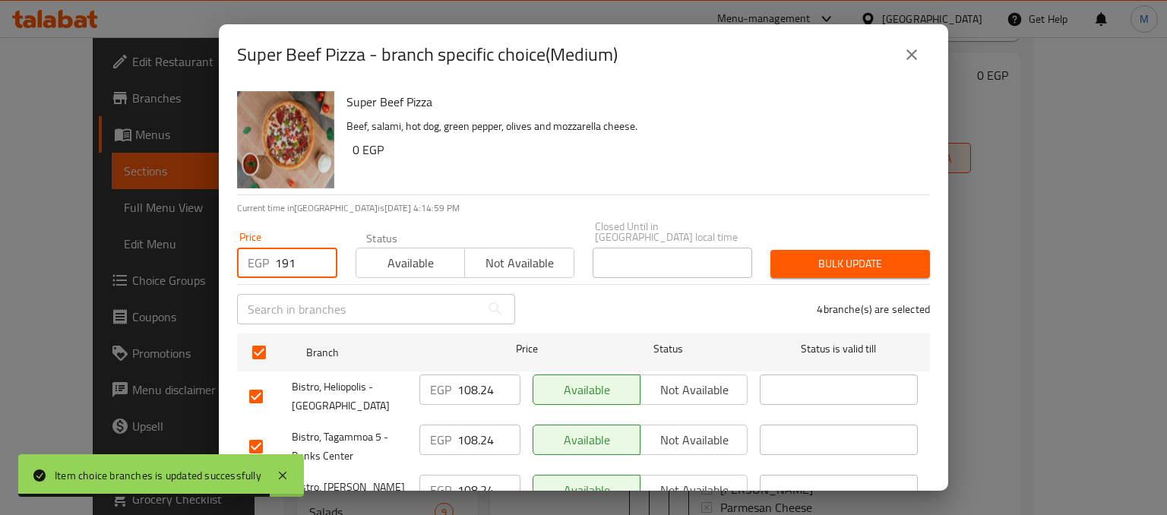
type input "191"
click at [381, 252] on span "Available" at bounding box center [410, 263] width 96 height 22
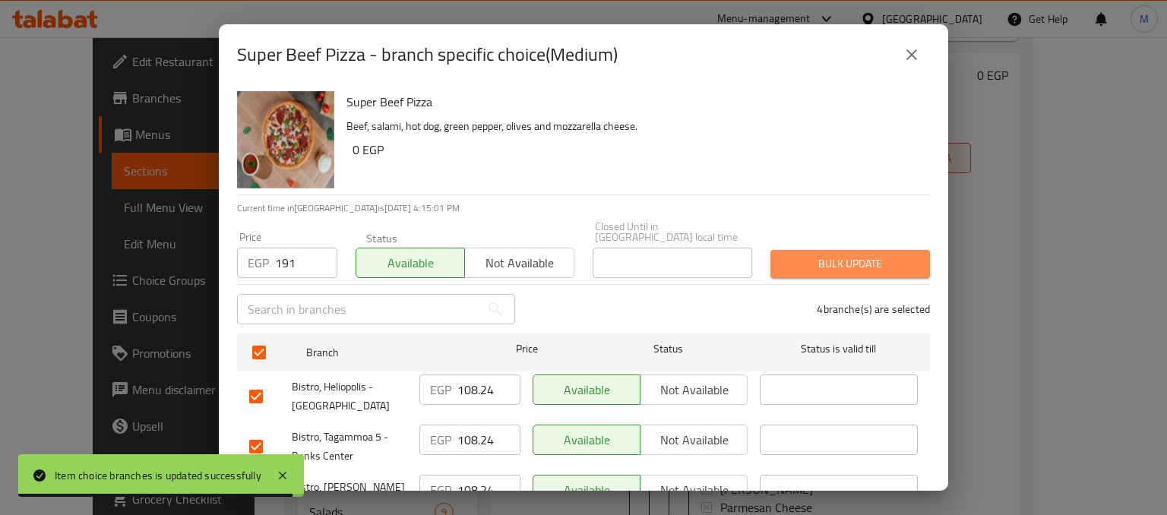
click at [850, 261] on span "Bulk update" at bounding box center [849, 263] width 135 height 19
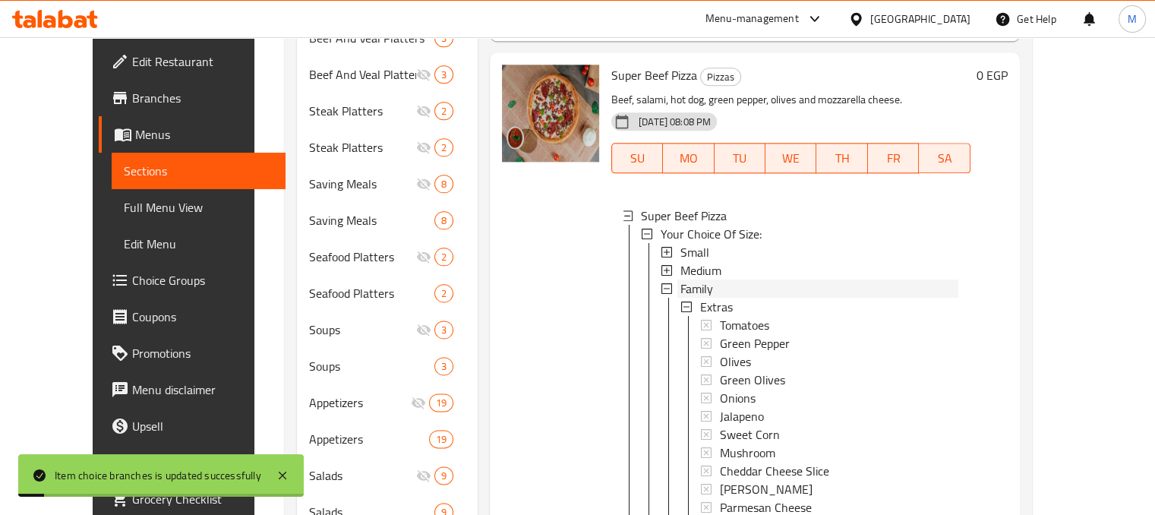
click at [717, 279] on div "Family" at bounding box center [820, 288] width 278 height 18
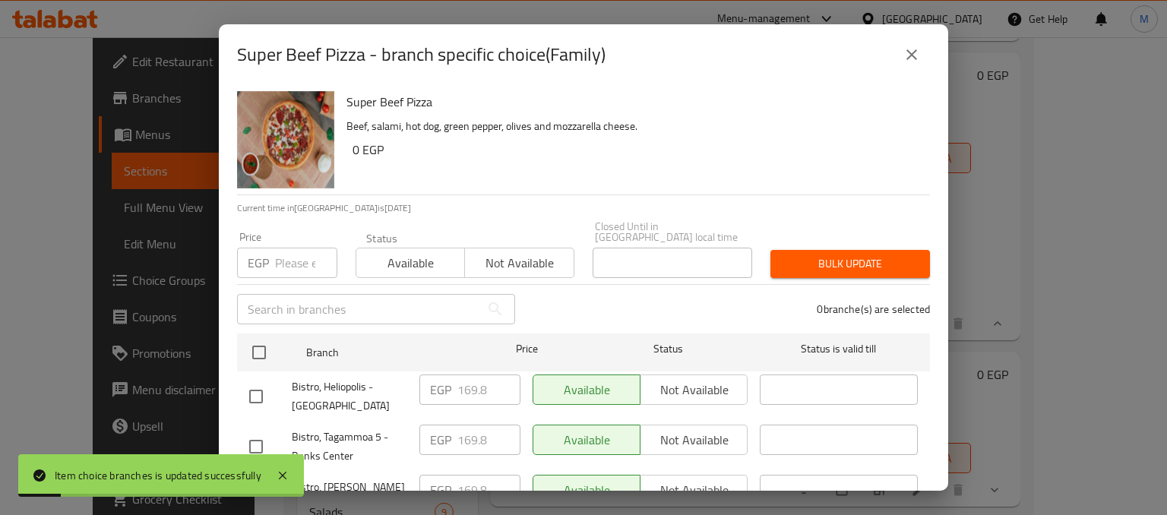
click at [255, 338] on input "checkbox" at bounding box center [259, 352] width 32 height 32
checkbox input "true"
click at [293, 252] on input "number" at bounding box center [306, 263] width 62 height 30
type input "3"
checkbox input "true"
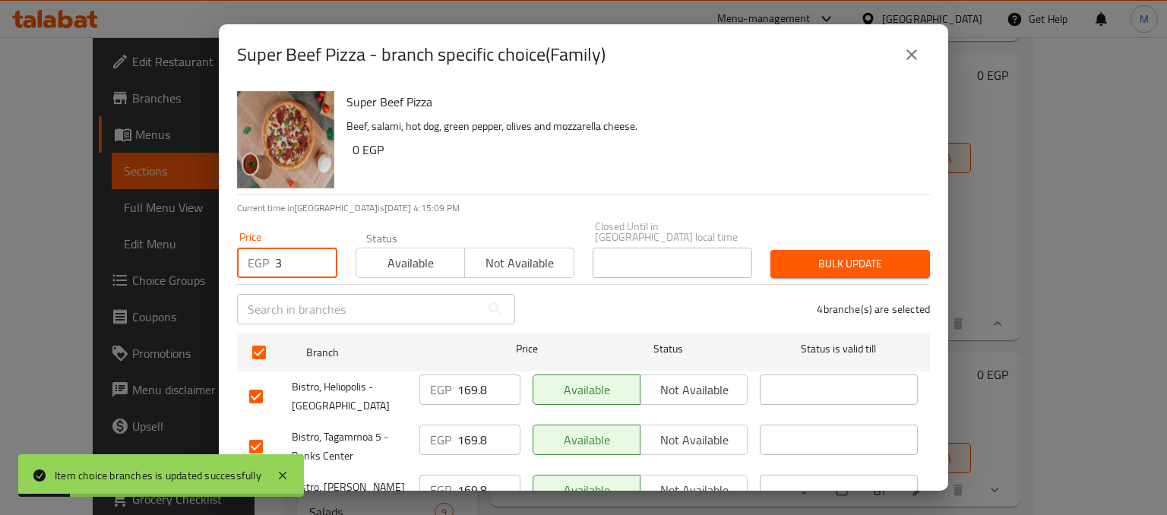
checkbox input "true"
type input "303"
click at [428, 254] on span "Available" at bounding box center [410, 263] width 96 height 22
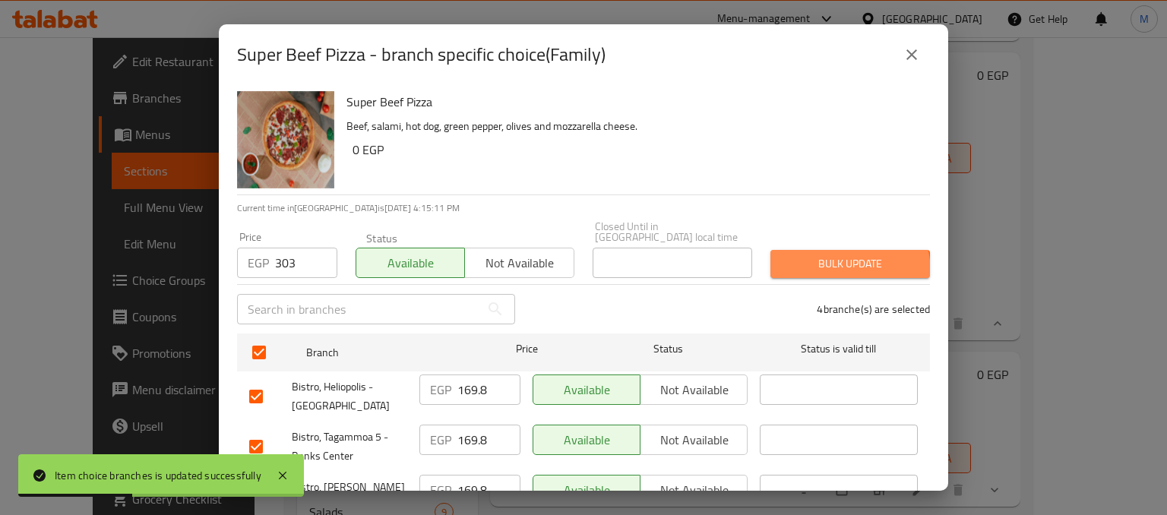
click at [819, 262] on span "Bulk update" at bounding box center [849, 263] width 135 height 19
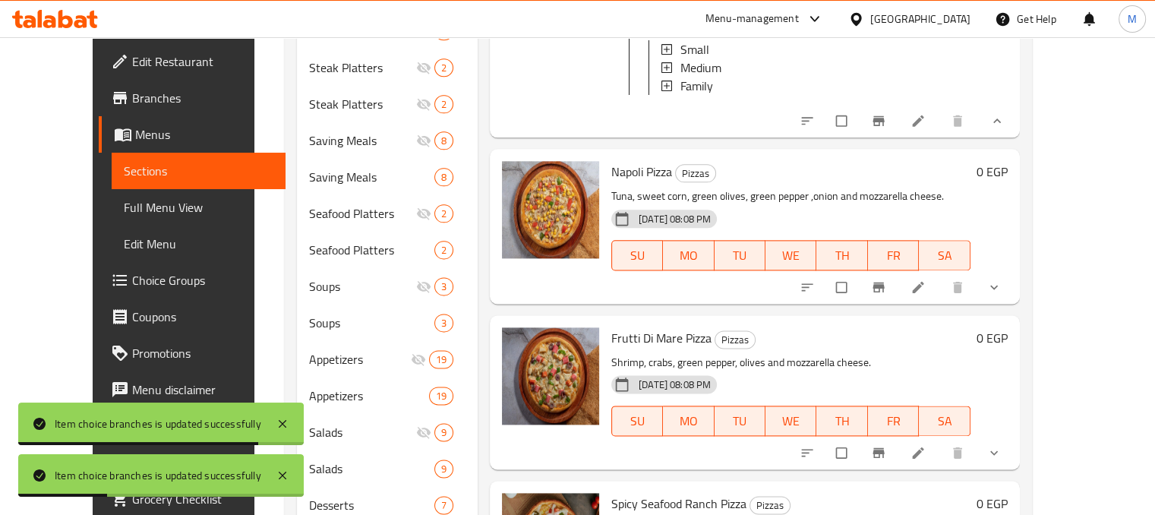
scroll to position [1912, 0]
click at [998, 286] on icon "show more" at bounding box center [994, 288] width 8 height 5
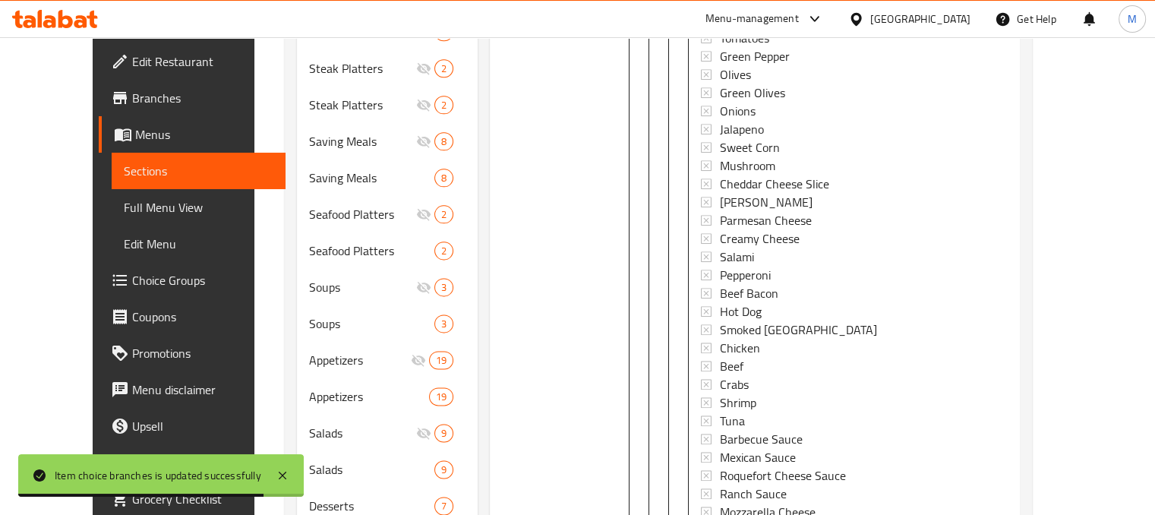
scroll to position [4987, 0]
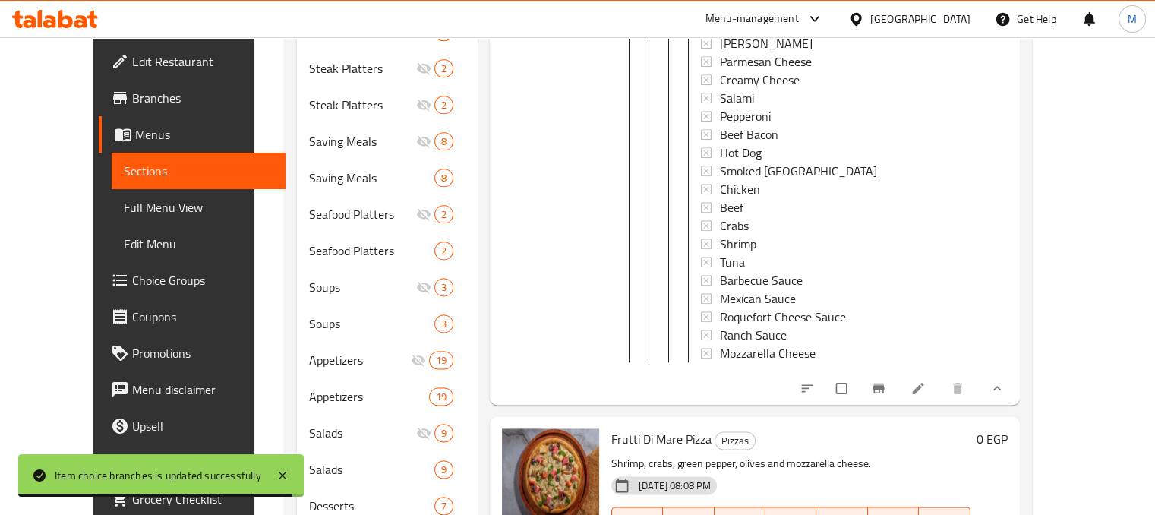
click at [1005, 381] on icon "show more" at bounding box center [997, 388] width 15 height 15
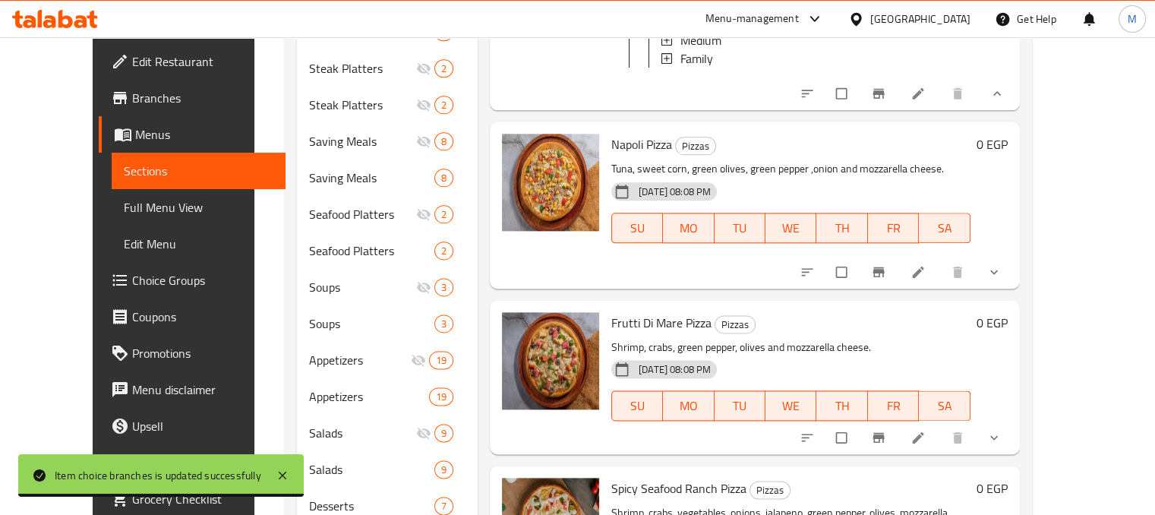
scroll to position [3404, 0]
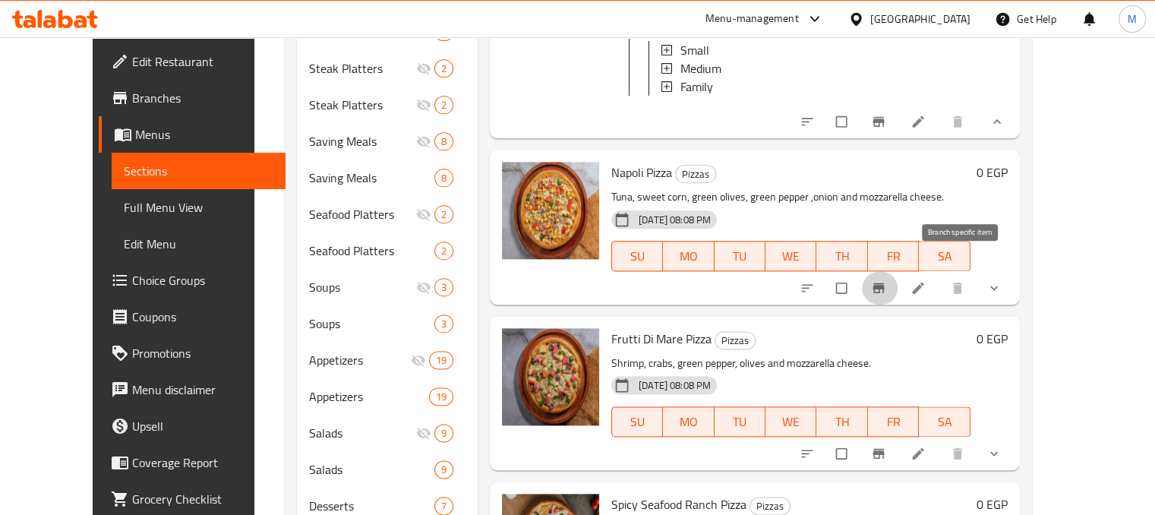
click at [884, 283] on icon "Branch-specific-item" at bounding box center [878, 288] width 11 height 10
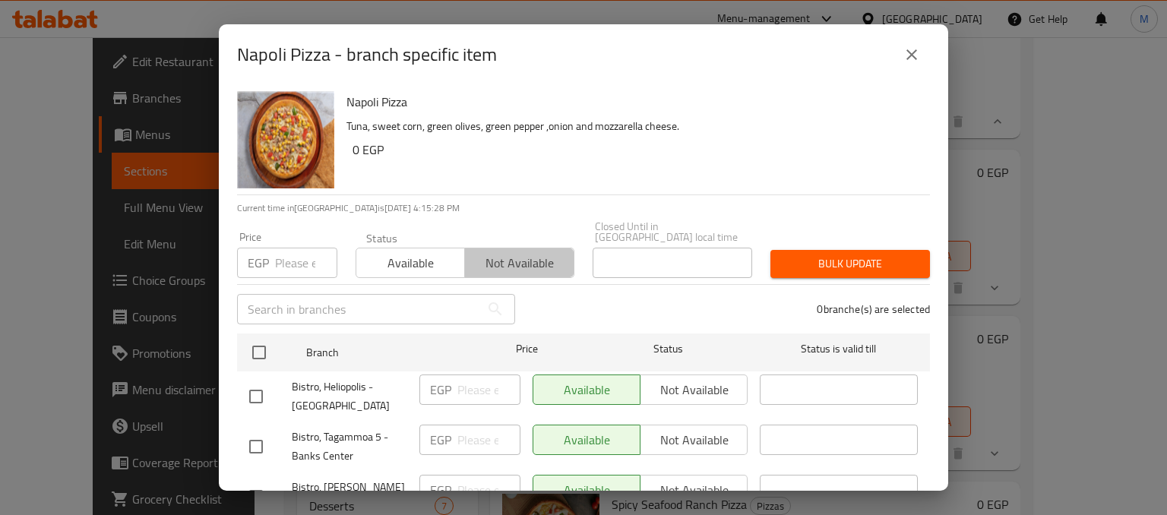
click at [489, 262] on span "Not available" at bounding box center [519, 263] width 96 height 22
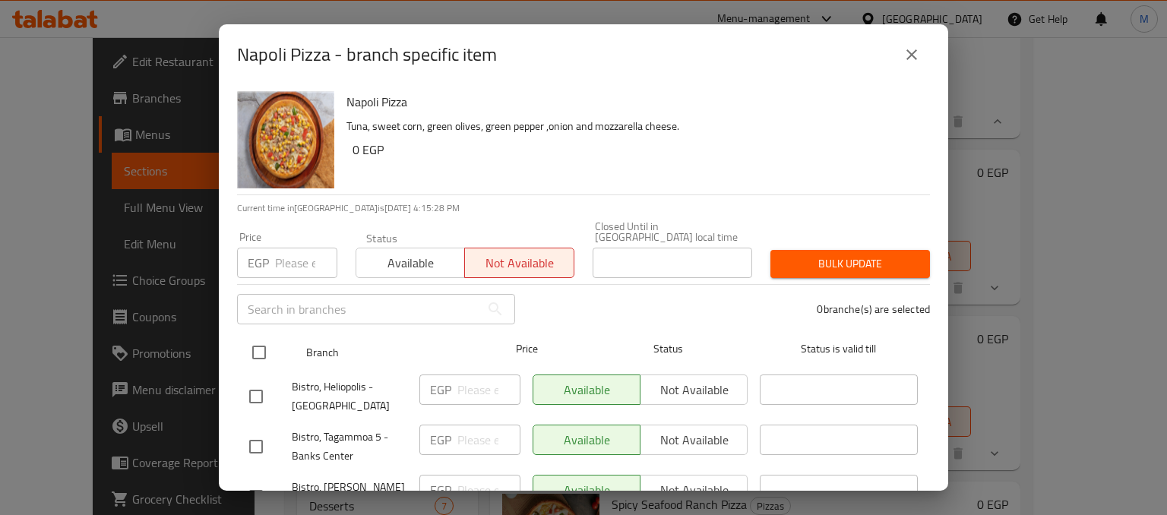
click at [249, 344] on input "checkbox" at bounding box center [259, 352] width 32 height 32
checkbox input "true"
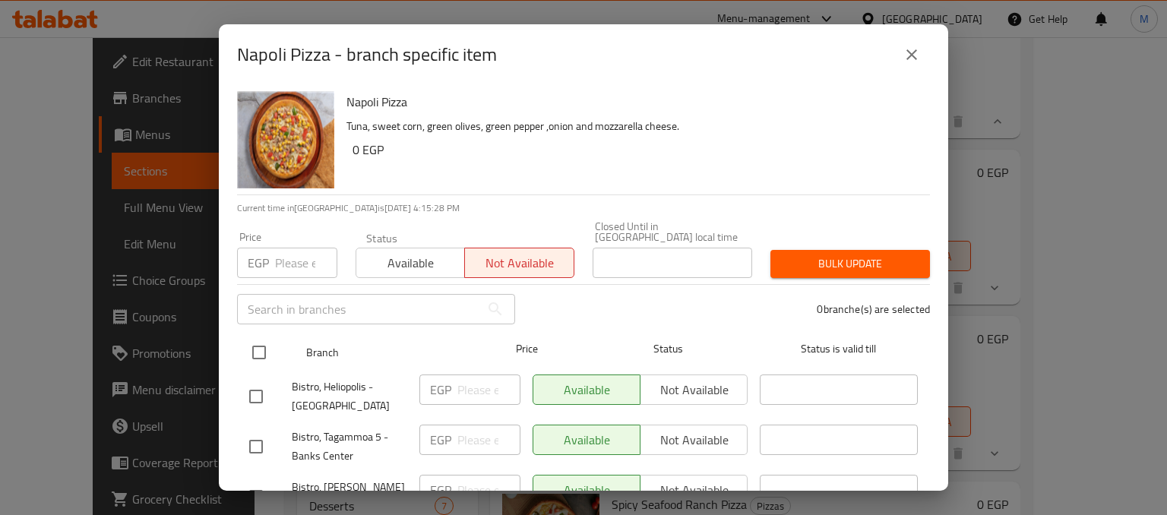
checkbox input "true"
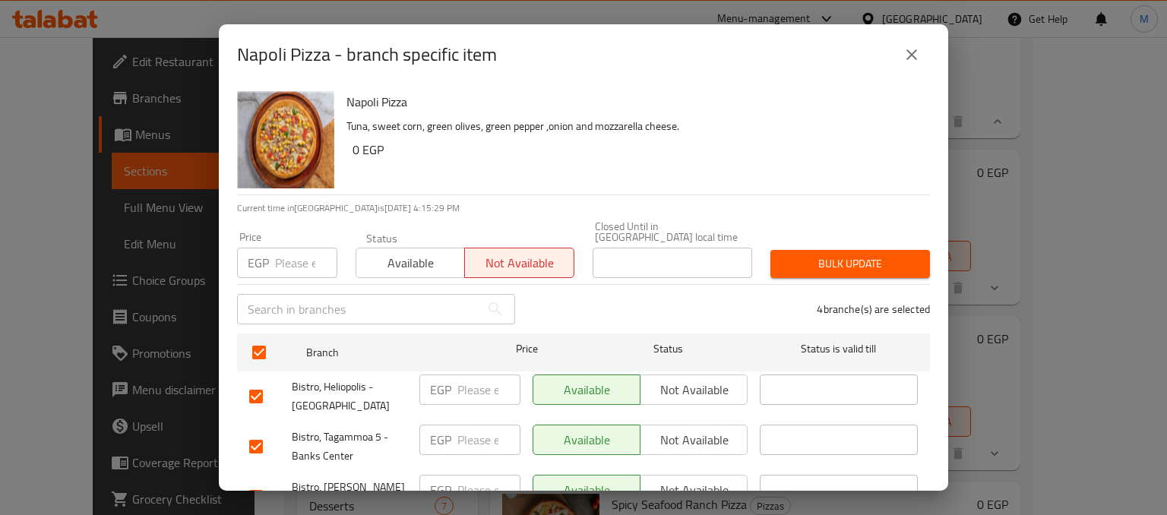
click at [851, 250] on button "Bulk update" at bounding box center [849, 264] width 159 height 28
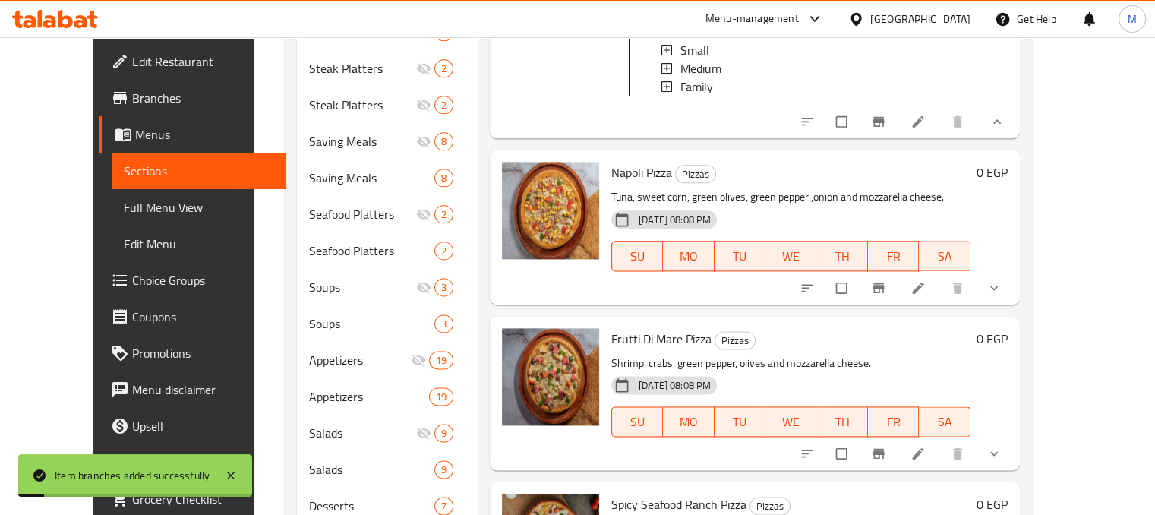
scroll to position [2056, 0]
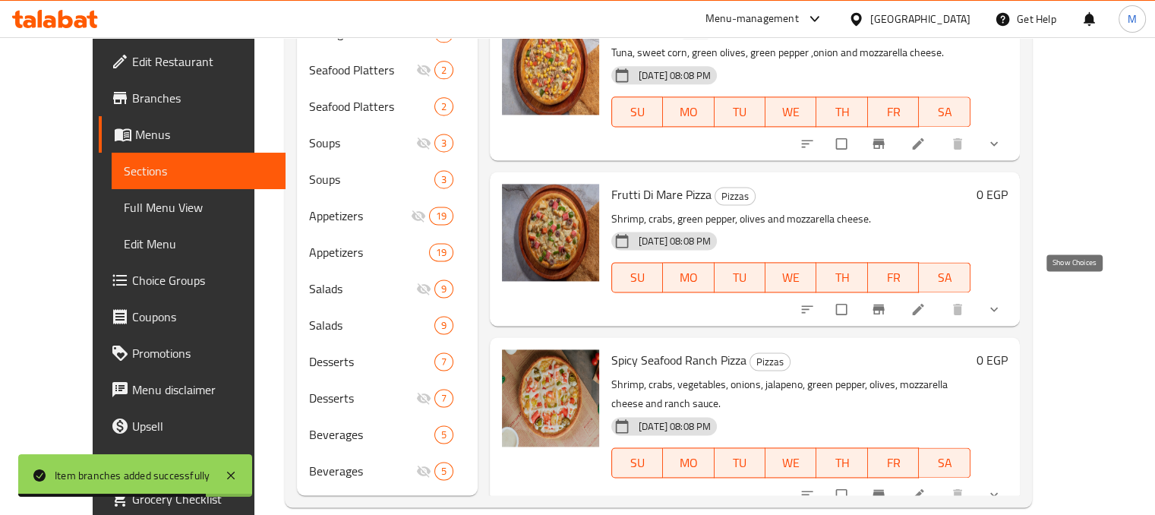
click at [1002, 302] on icon "show more" at bounding box center [994, 309] width 15 height 15
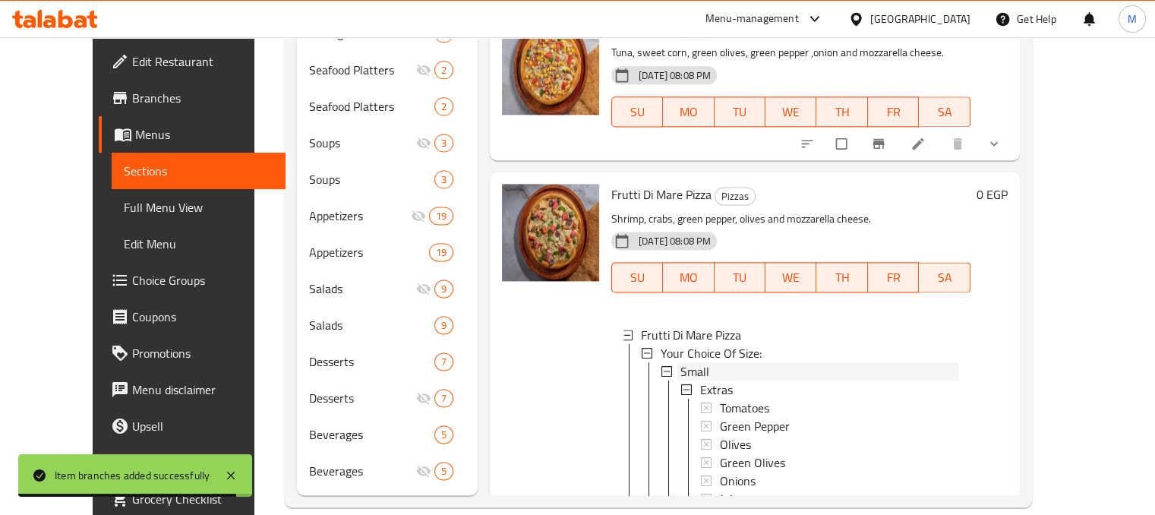
click at [701, 362] on div "Small" at bounding box center [820, 371] width 278 height 18
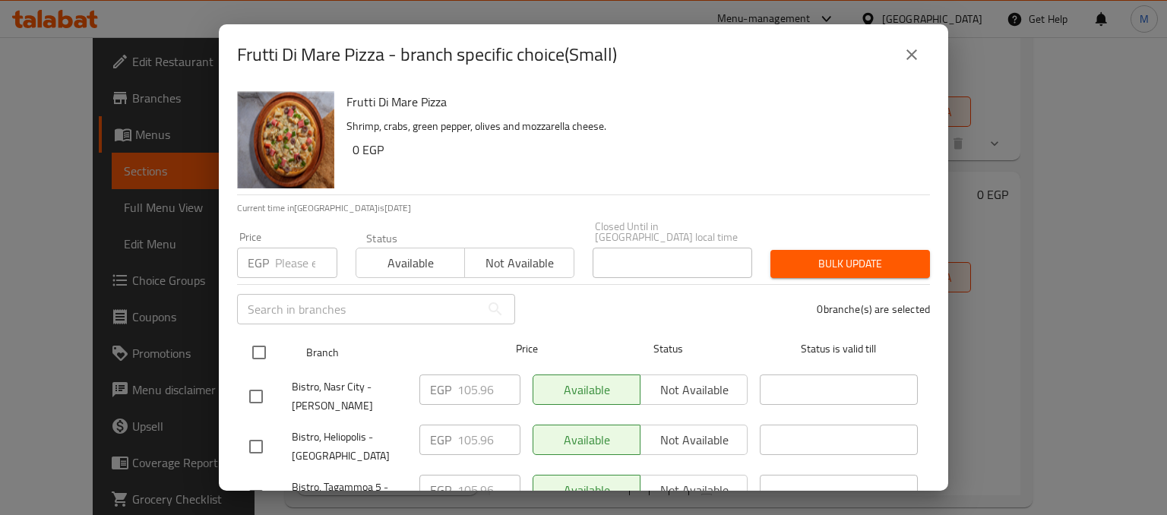
click at [253, 347] on input "checkbox" at bounding box center [259, 352] width 32 height 32
checkbox input "true"
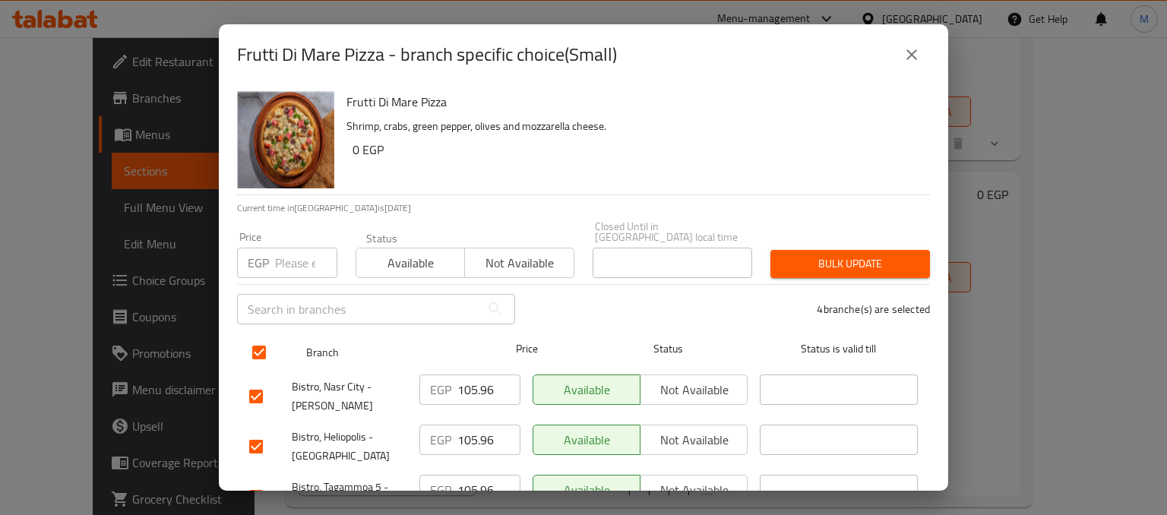
checkbox input "true"
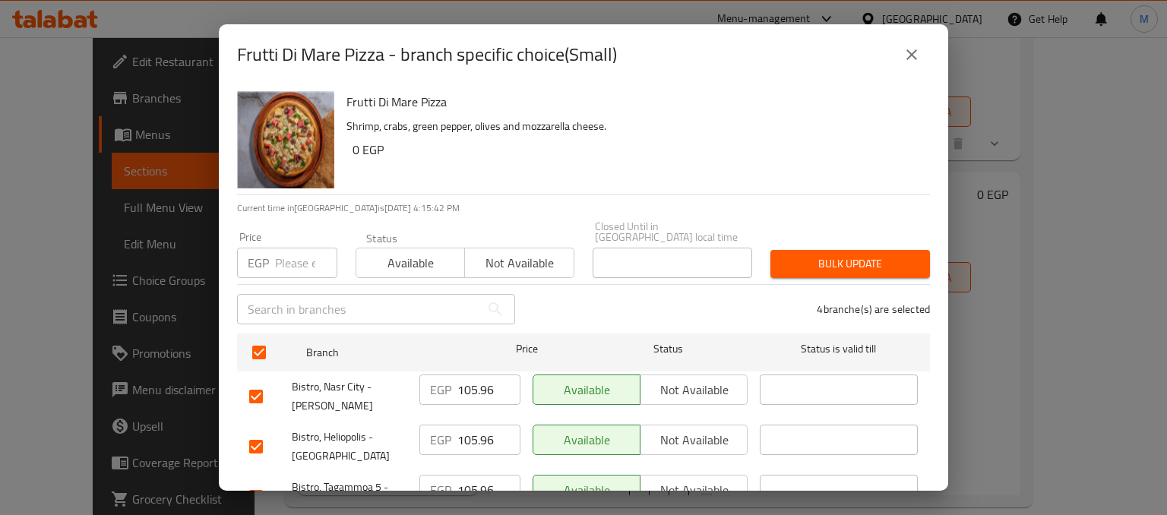
click at [273, 253] on div "EGP Price" at bounding box center [287, 263] width 100 height 30
type input "184"
click at [387, 254] on span "Available" at bounding box center [410, 263] width 96 height 22
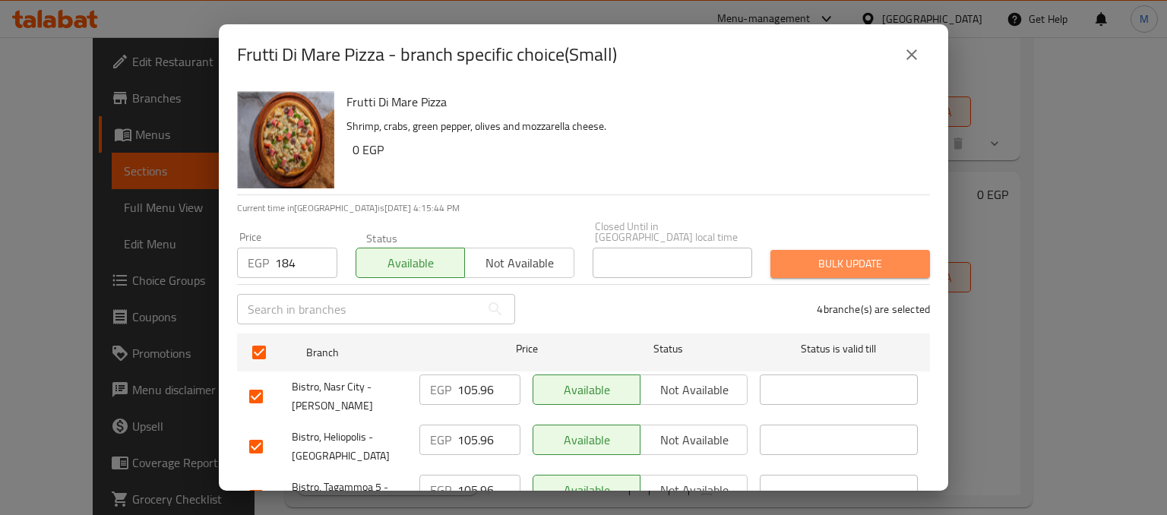
click at [851, 257] on span "Bulk update" at bounding box center [849, 263] width 135 height 19
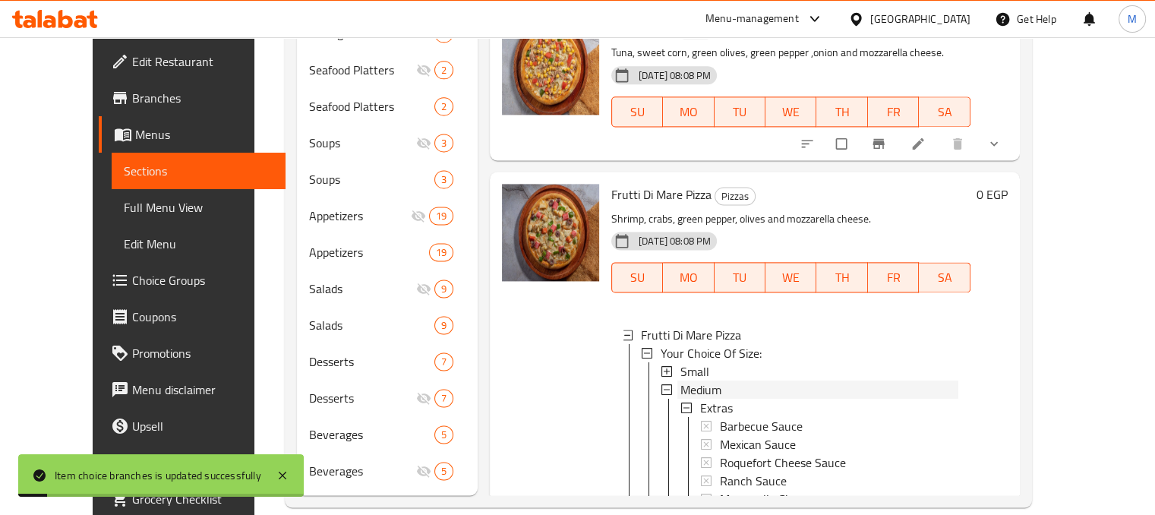
click at [681, 381] on span "Medium" at bounding box center [701, 390] width 41 height 18
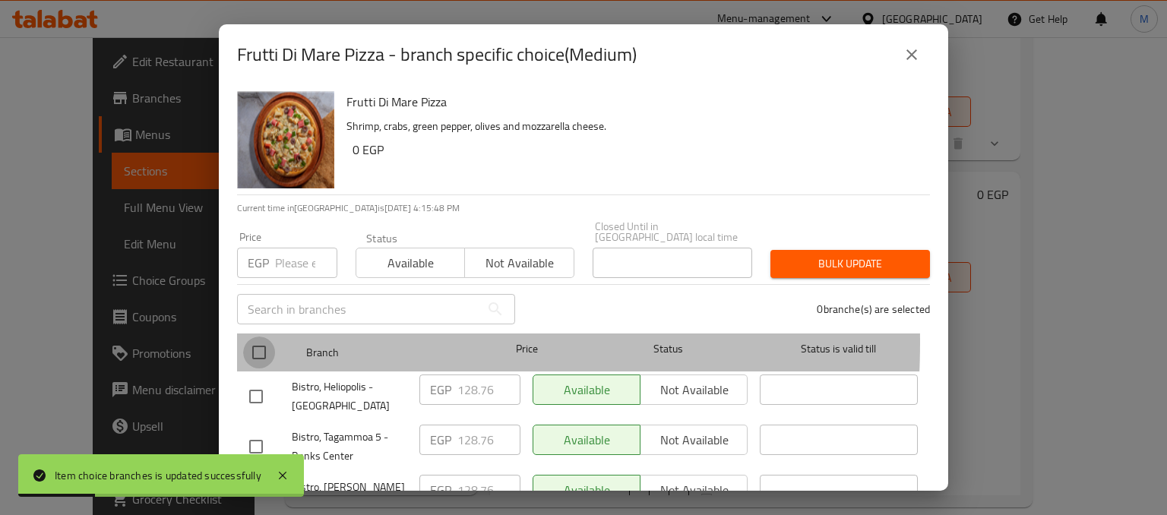
click at [258, 336] on input "checkbox" at bounding box center [259, 352] width 32 height 32
checkbox input "true"
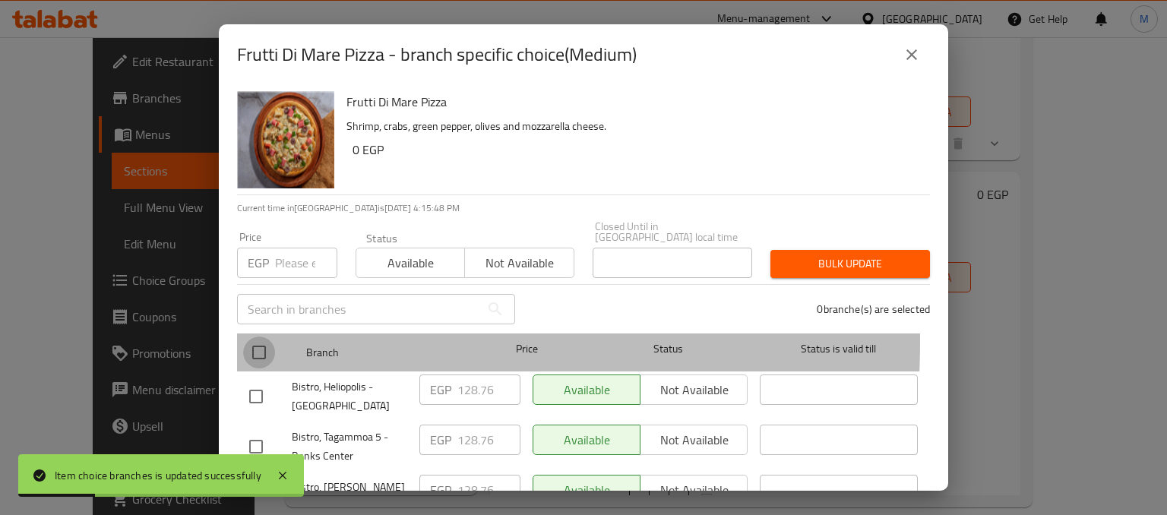
checkbox input "true"
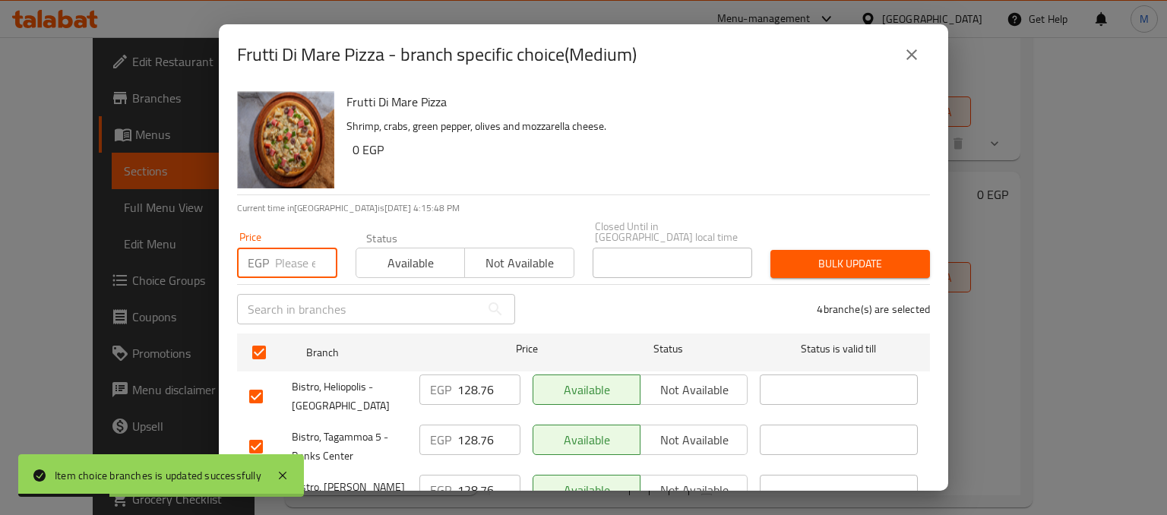
click at [289, 248] on input "number" at bounding box center [306, 263] width 62 height 30
type input "239"
click at [408, 259] on span "Available" at bounding box center [410, 263] width 96 height 22
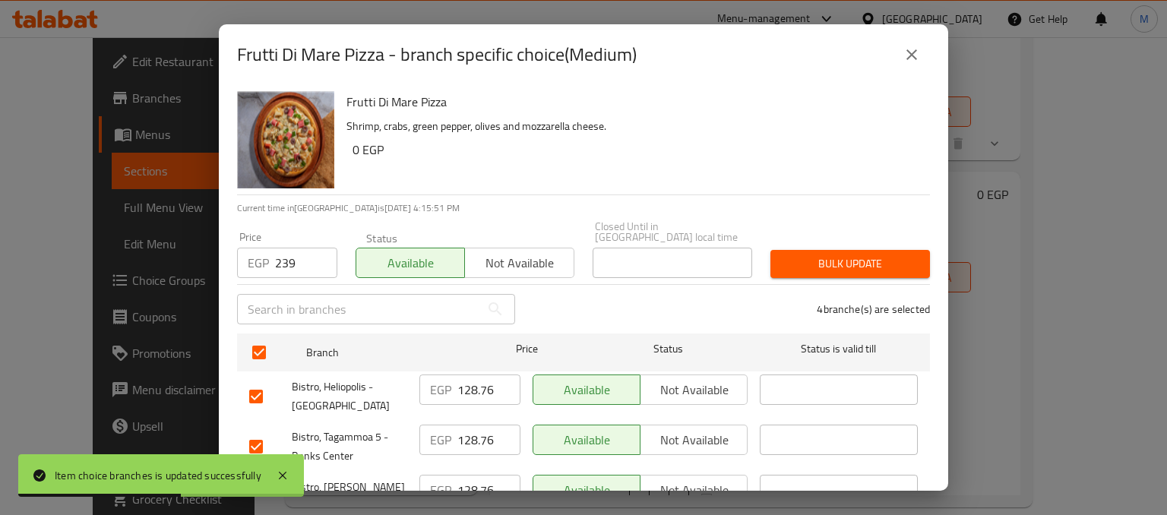
click at [803, 241] on div "Bulk update" at bounding box center [850, 264] width 178 height 46
click at [808, 241] on div "Bulk update" at bounding box center [850, 264] width 178 height 46
click at [829, 254] on span "Bulk update" at bounding box center [849, 263] width 135 height 19
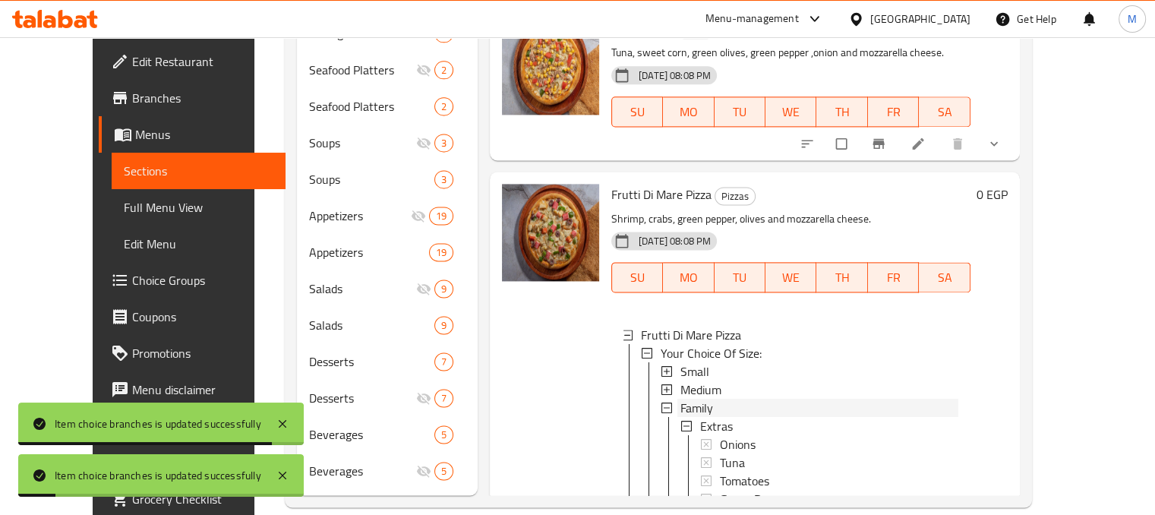
click at [681, 399] on span "Family" at bounding box center [697, 408] width 33 height 18
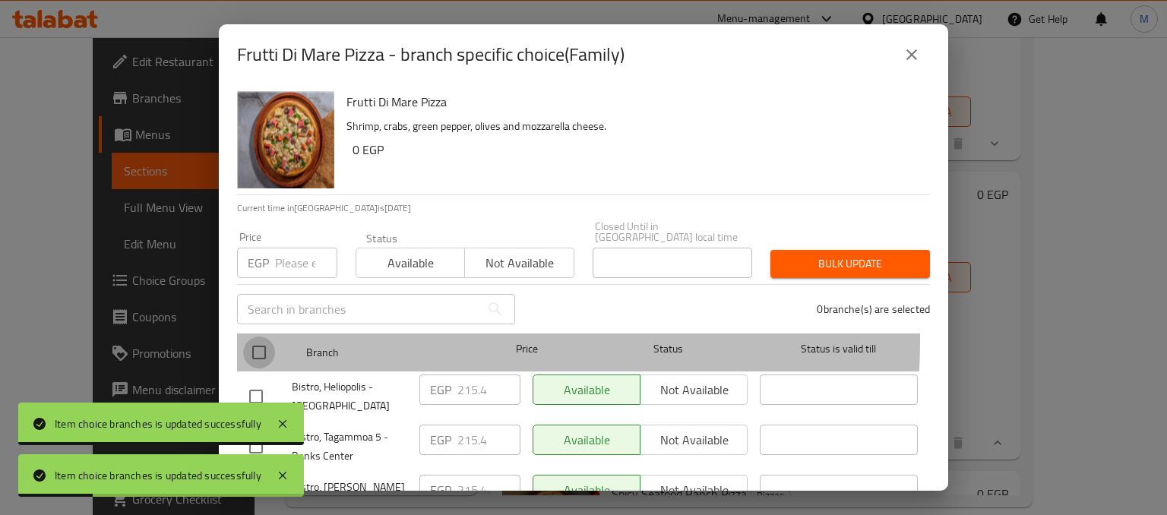
click at [248, 336] on input "checkbox" at bounding box center [259, 352] width 32 height 32
checkbox input "true"
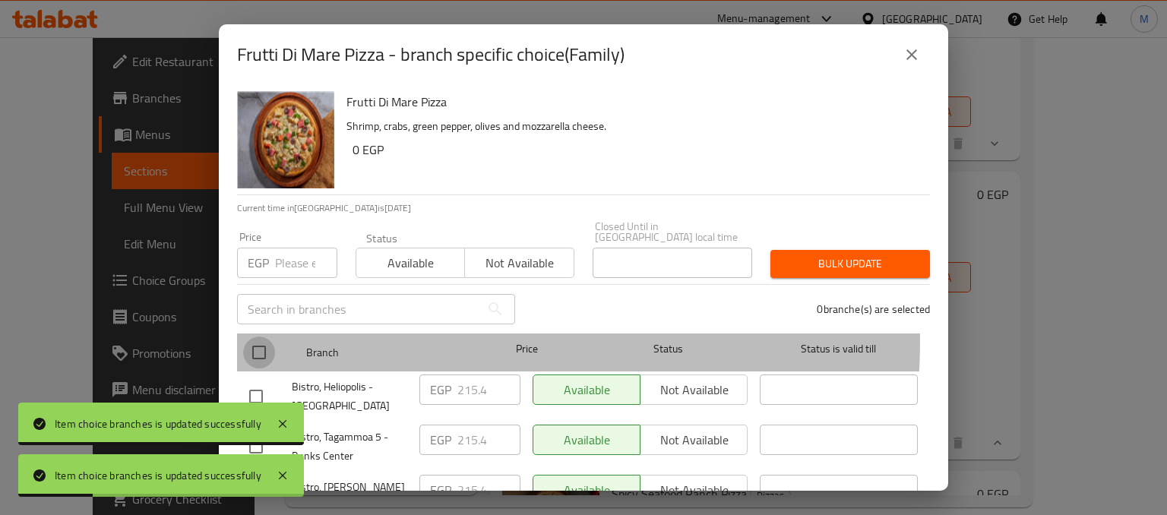
checkbox input "true"
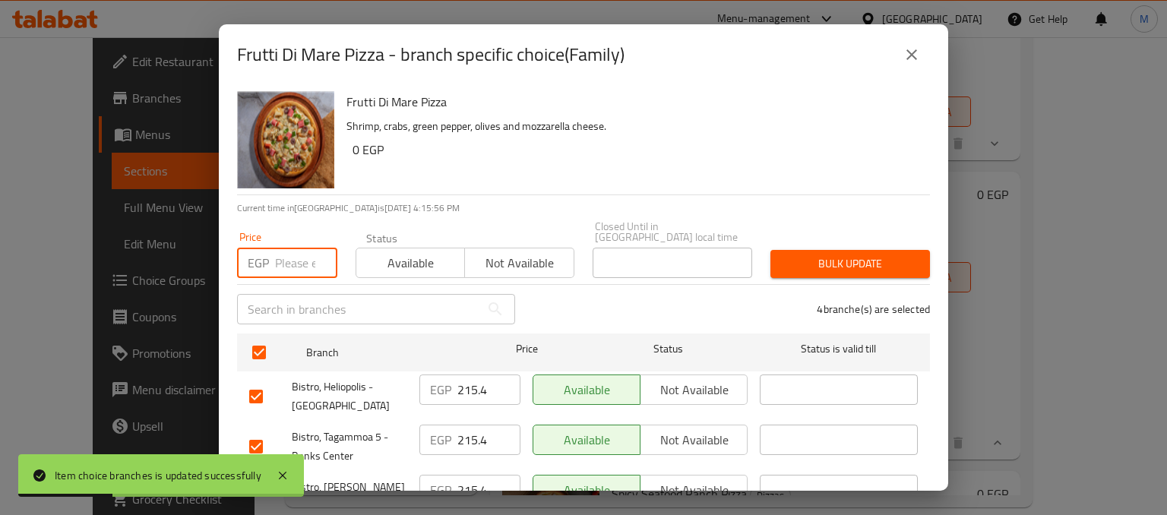
click at [293, 254] on input "number" at bounding box center [306, 263] width 62 height 30
type input "399"
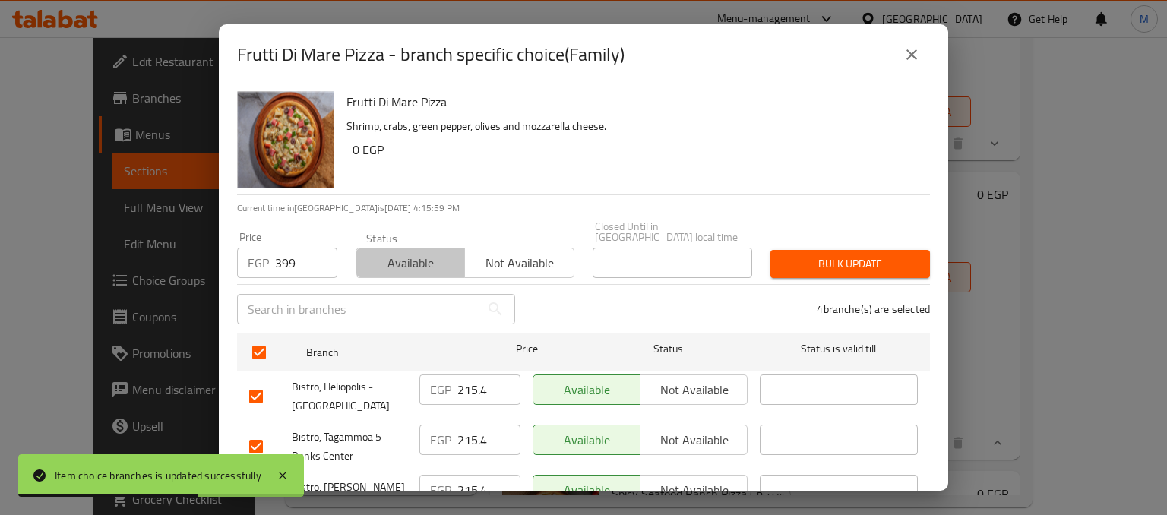
click at [425, 252] on span "Available" at bounding box center [410, 263] width 96 height 22
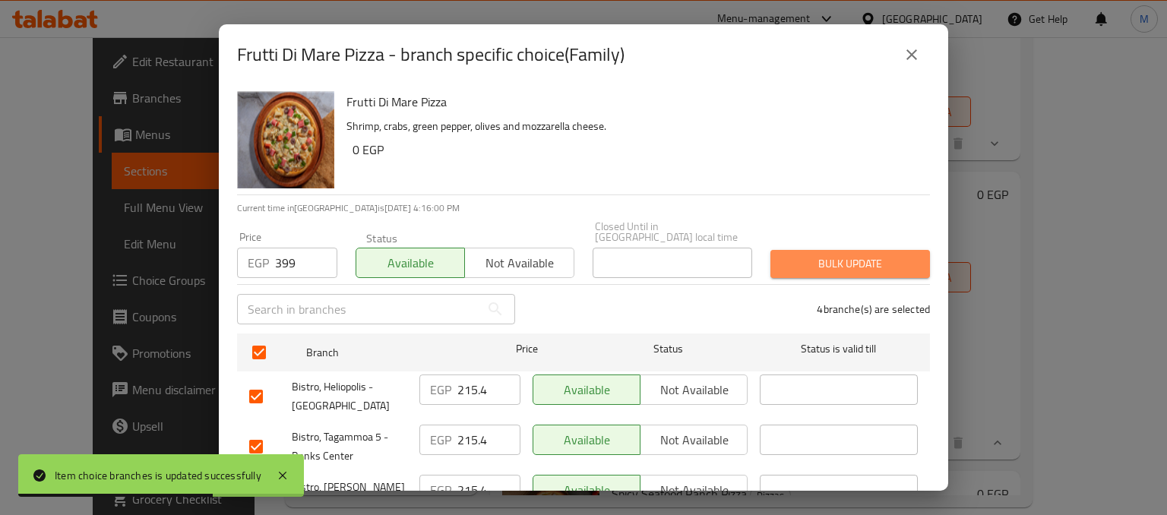
click at [869, 254] on span "Bulk update" at bounding box center [849, 263] width 135 height 19
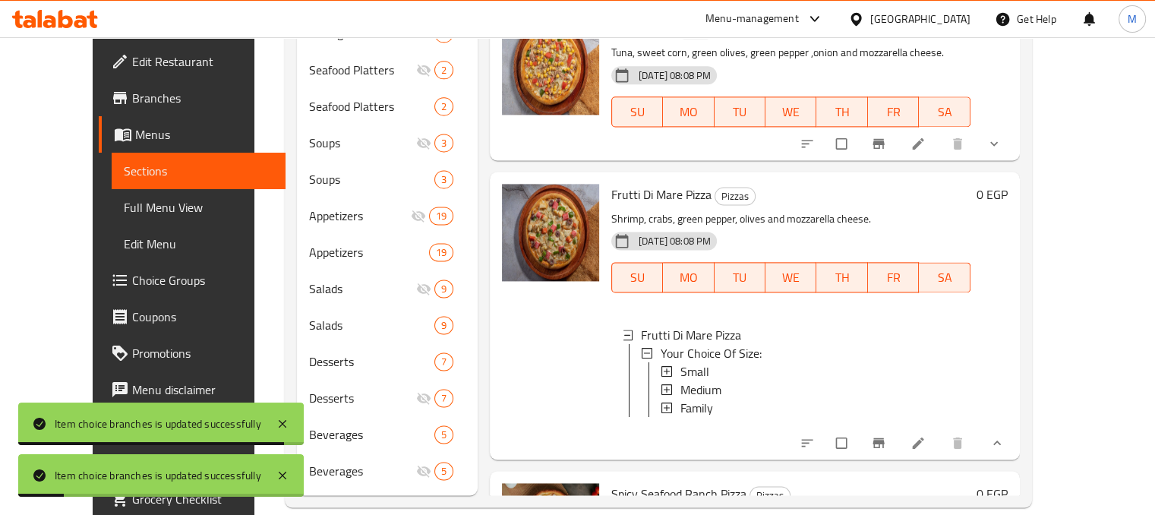
scroll to position [3549, 0]
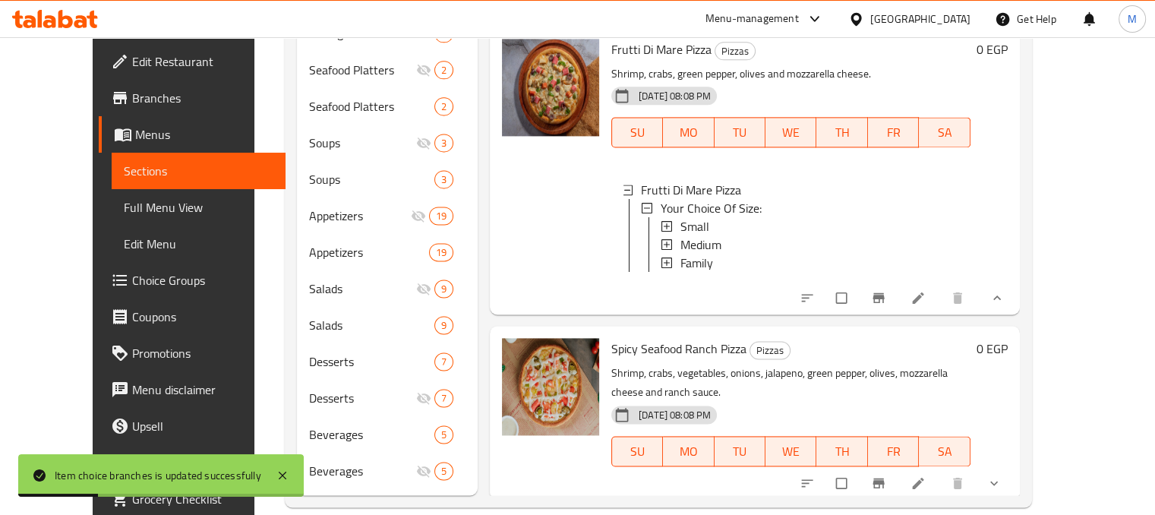
click at [1002, 475] on icon "show more" at bounding box center [994, 482] width 15 height 15
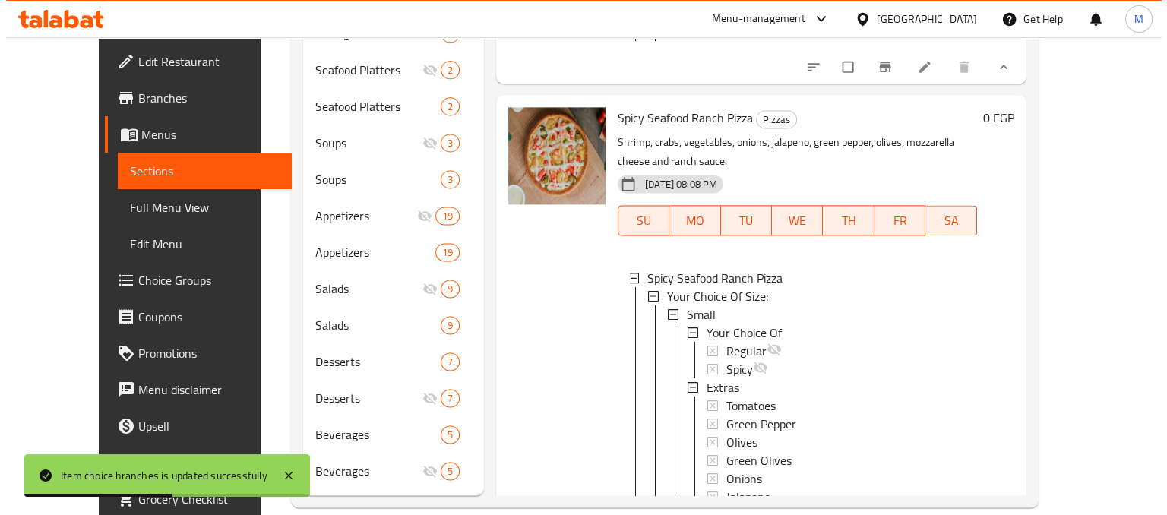
scroll to position [3782, 0]
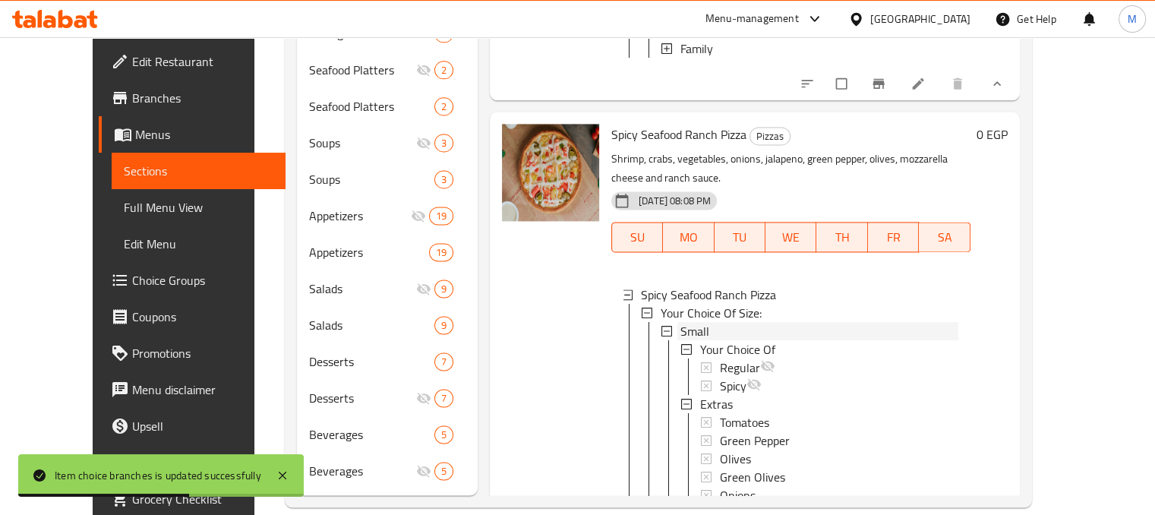
click at [721, 322] on div "Small" at bounding box center [820, 331] width 278 height 18
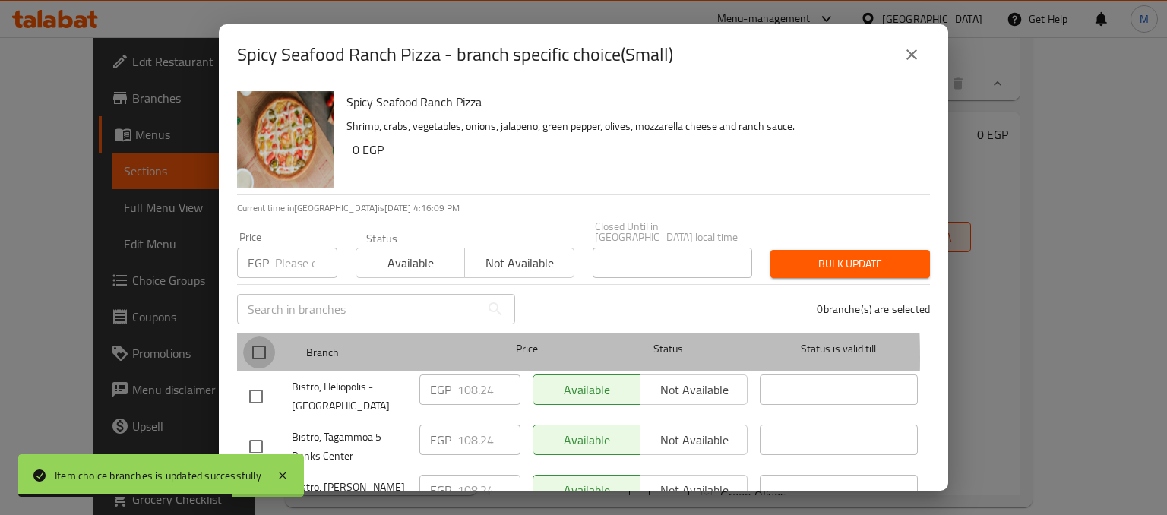
click at [255, 347] on input "checkbox" at bounding box center [259, 352] width 32 height 32
checkbox input "true"
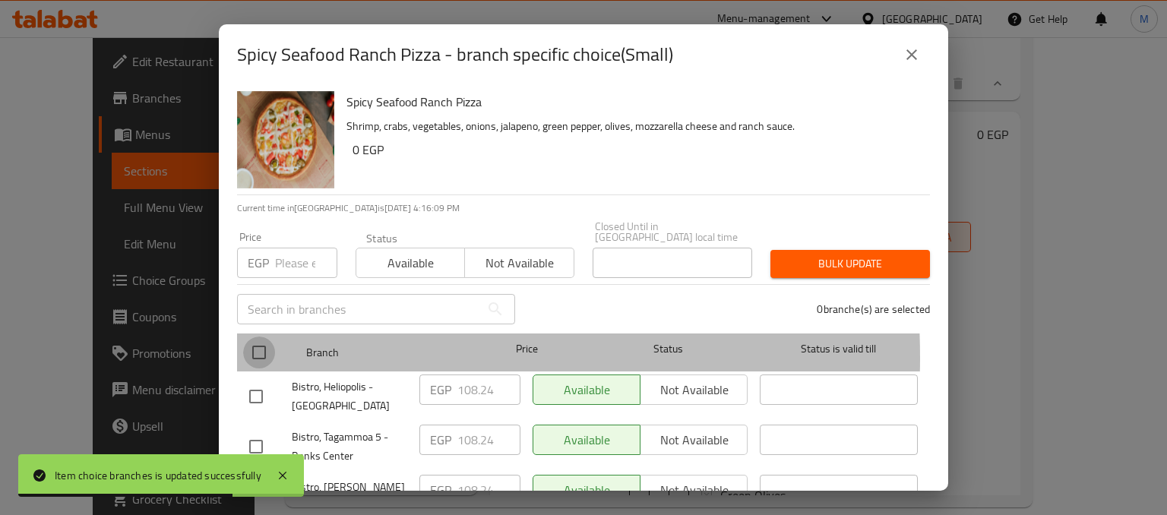
checkbox input "true"
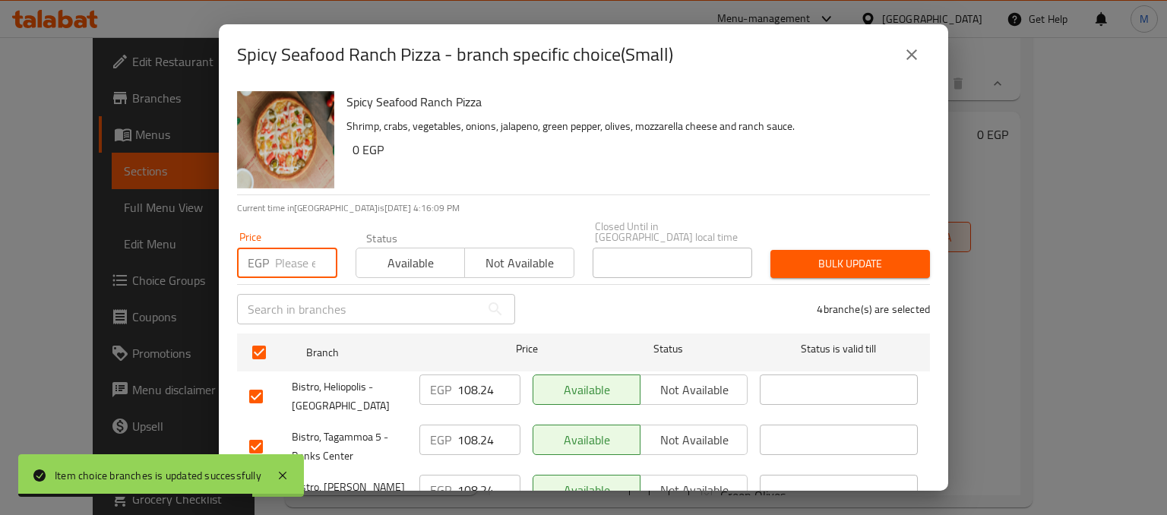
click at [284, 254] on input "number" at bounding box center [306, 263] width 62 height 30
type input "189"
click at [393, 252] on span "Available" at bounding box center [410, 263] width 96 height 22
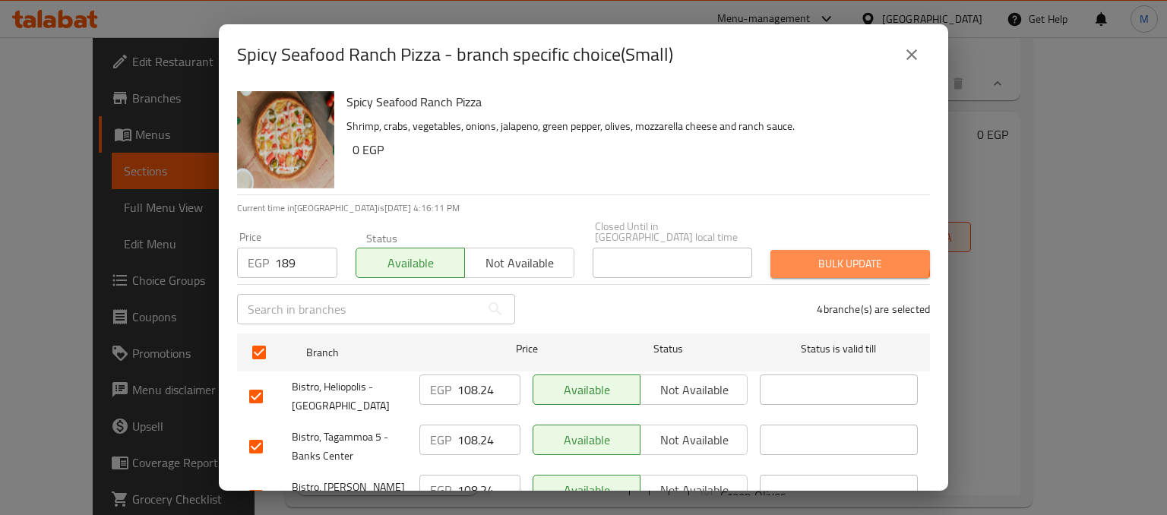
click at [817, 254] on span "Bulk update" at bounding box center [849, 263] width 135 height 19
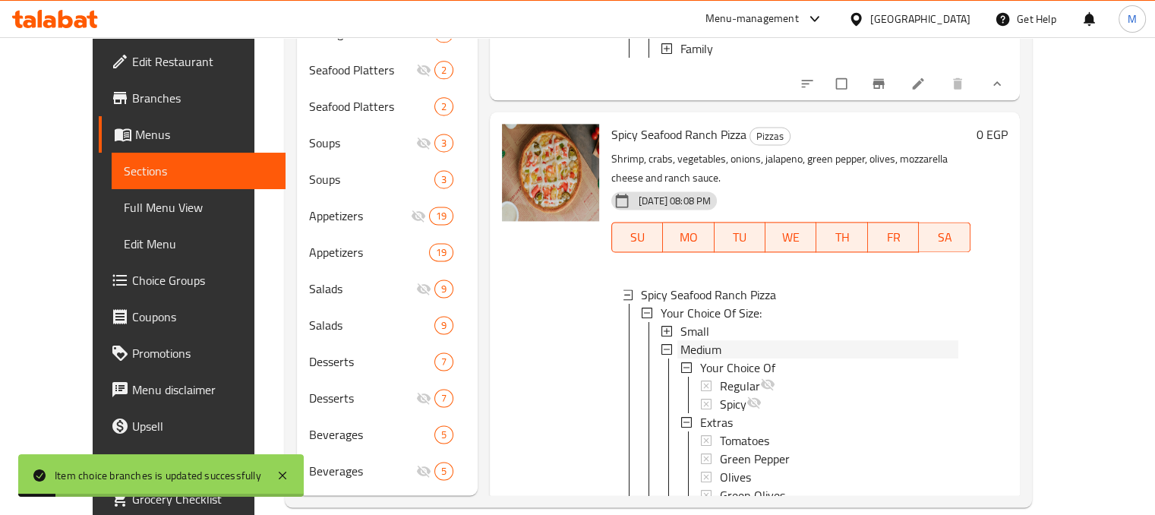
click at [694, 340] on span "Medium" at bounding box center [701, 349] width 41 height 18
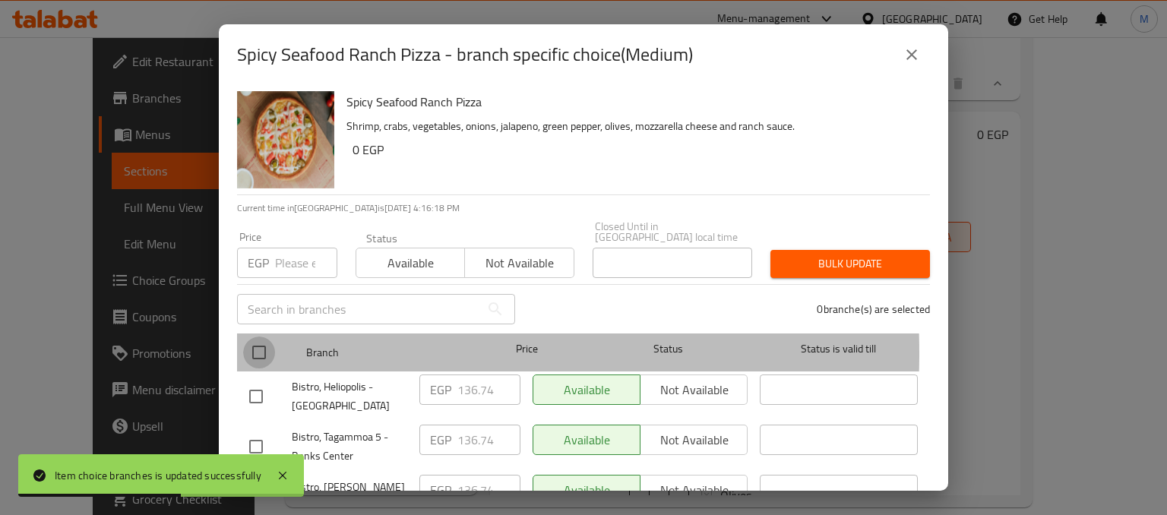
click at [255, 343] on input "checkbox" at bounding box center [259, 352] width 32 height 32
checkbox input "true"
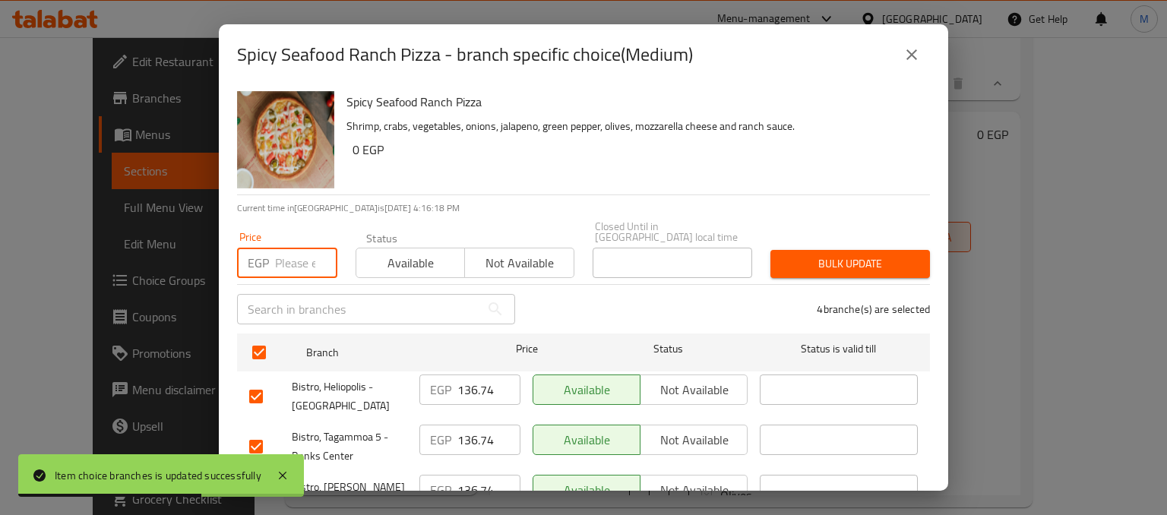
click at [285, 260] on input "number" at bounding box center [306, 263] width 62 height 30
click at [418, 252] on span "Available" at bounding box center [410, 263] width 96 height 22
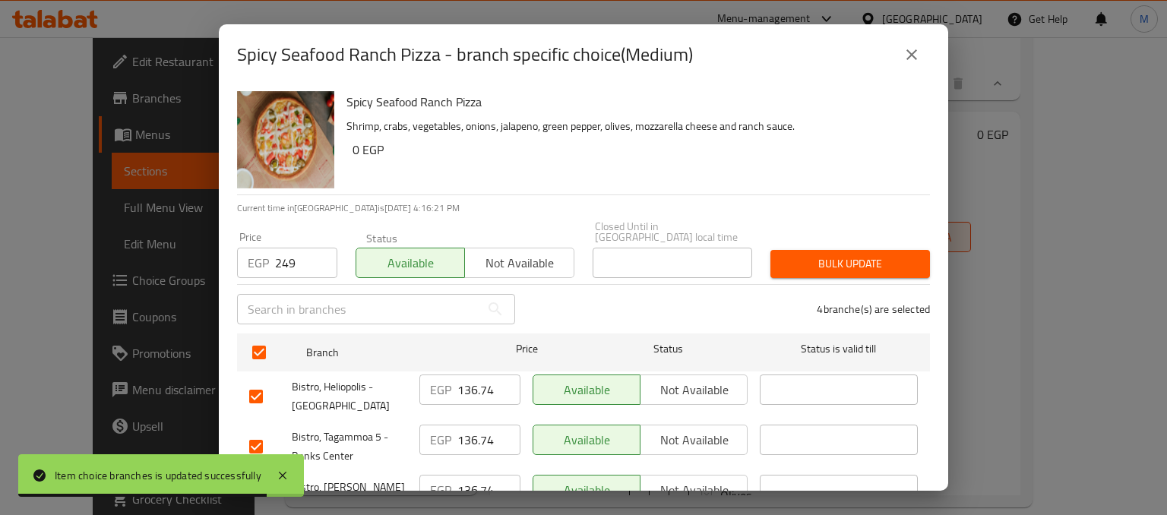
click at [797, 259] on span "Bulk update" at bounding box center [849, 263] width 135 height 19
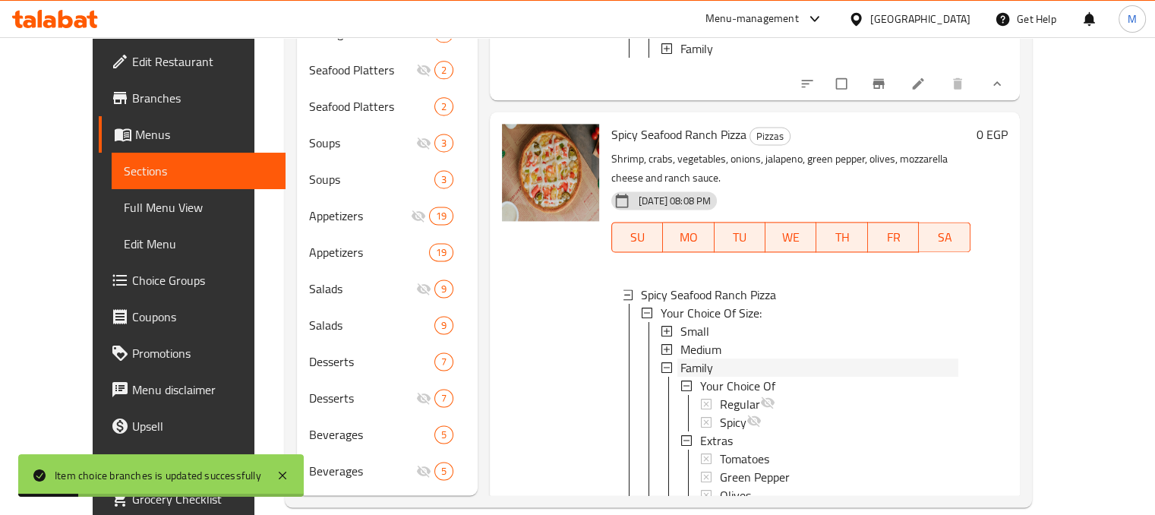
click at [688, 358] on span "Family" at bounding box center [697, 367] width 33 height 18
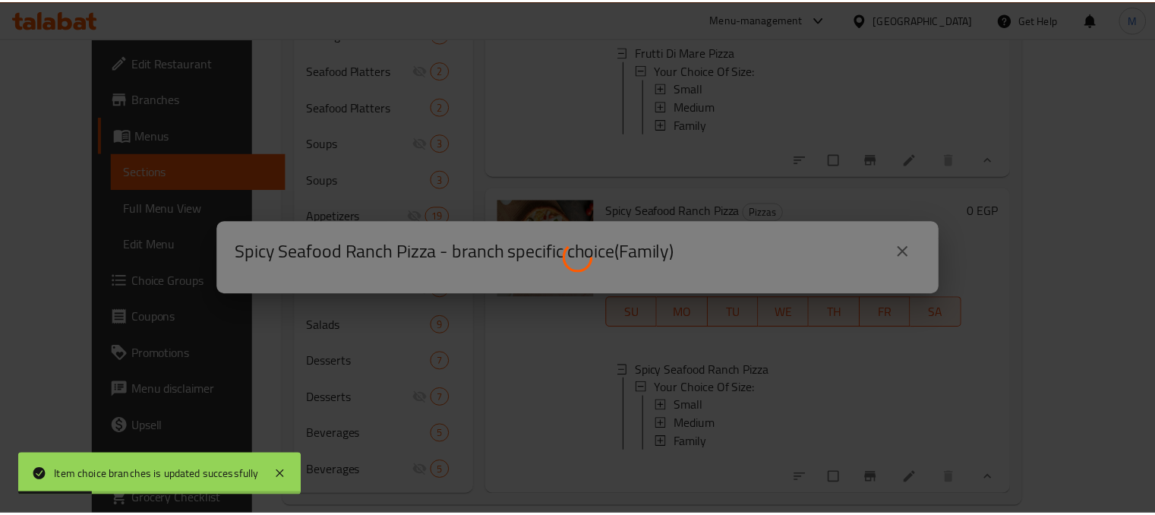
scroll to position [3694, 0]
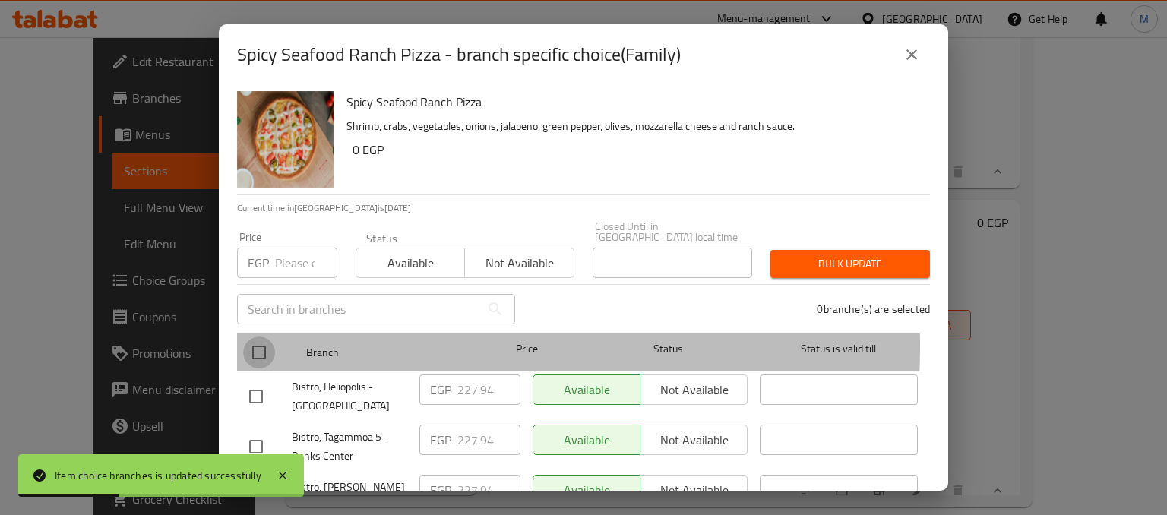
click at [263, 336] on input "checkbox" at bounding box center [259, 352] width 32 height 32
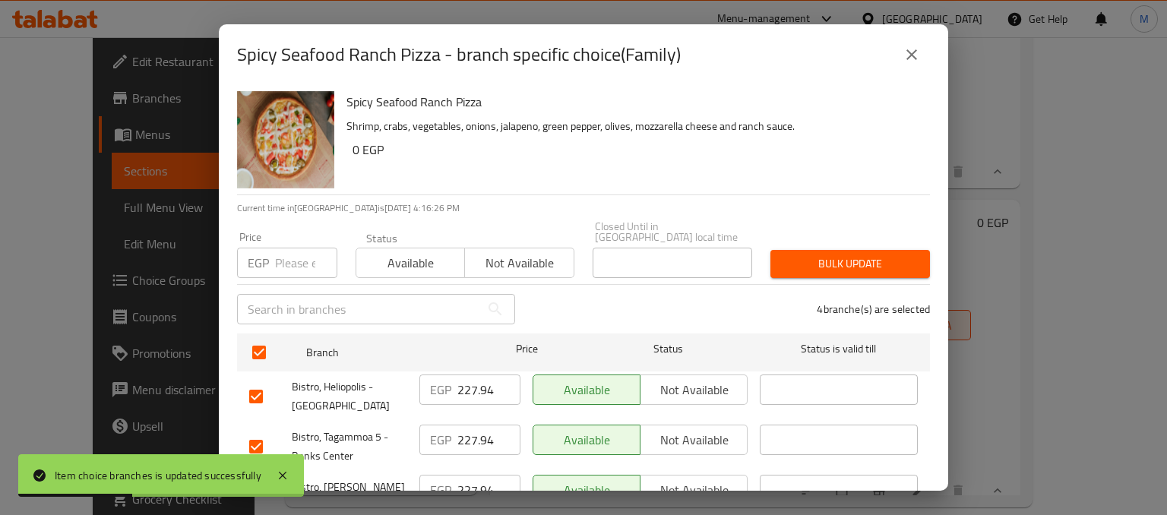
click at [288, 260] on input "number" at bounding box center [306, 263] width 62 height 30
click at [450, 253] on span "Available" at bounding box center [410, 263] width 96 height 22
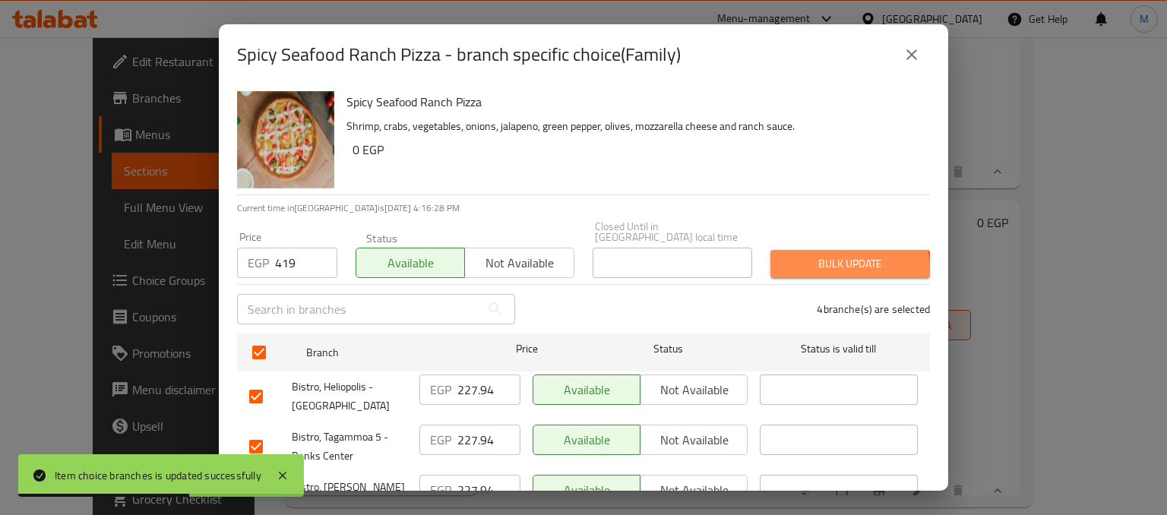
click at [832, 259] on span "Bulk update" at bounding box center [849, 263] width 135 height 19
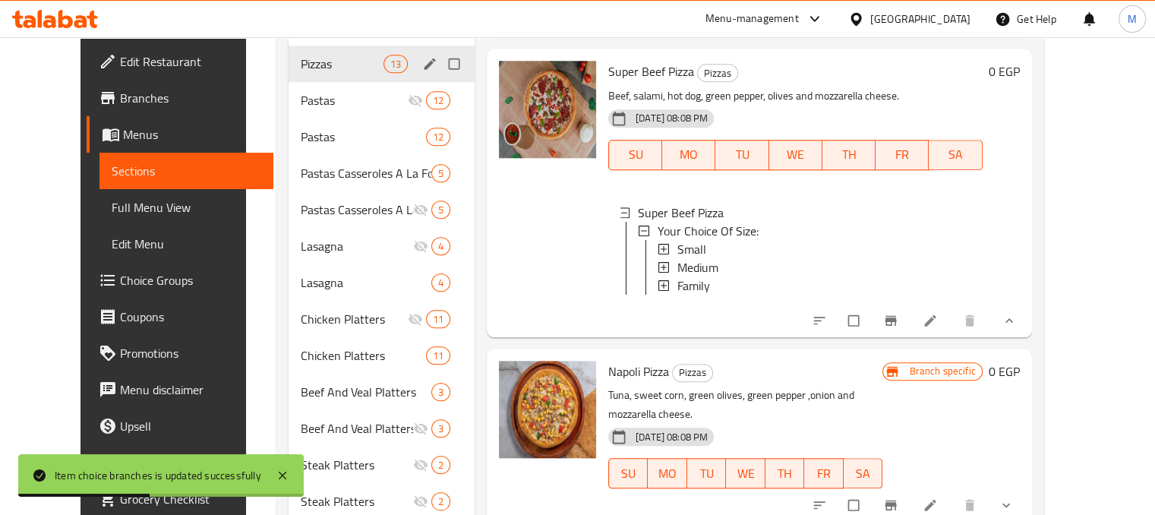
scroll to position [1381, 0]
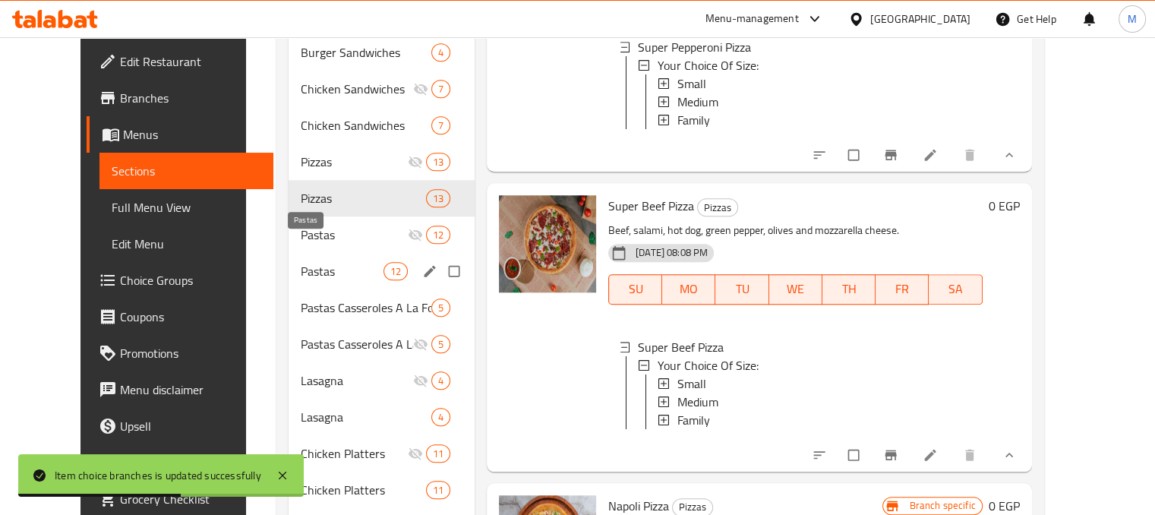
click at [353, 262] on span "Pastas" at bounding box center [342, 271] width 82 height 18
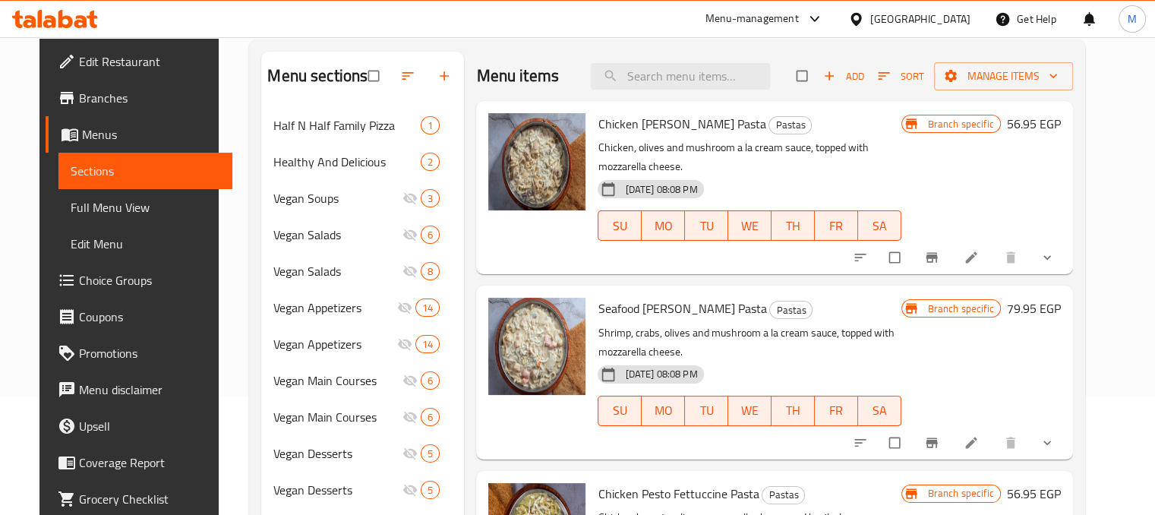
scroll to position [115, 0]
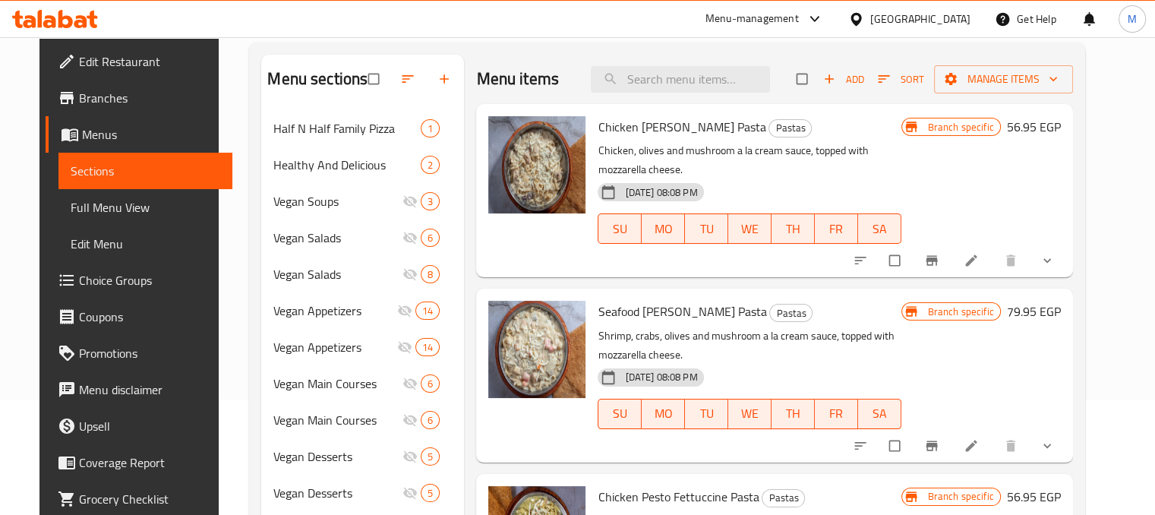
click at [1055, 262] on icon "show more" at bounding box center [1047, 260] width 15 height 15
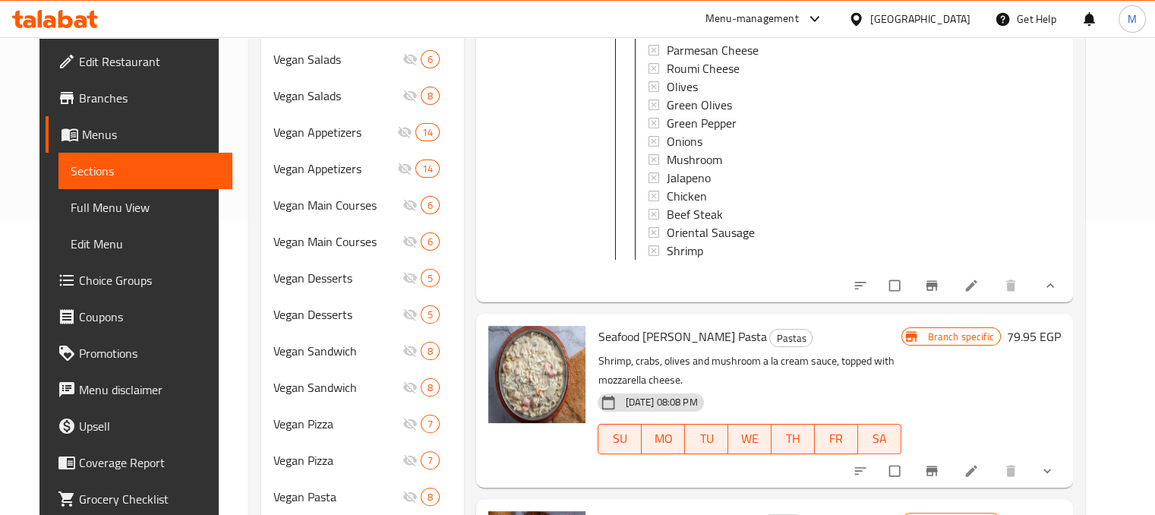
scroll to position [295, 0]
click at [1058, 292] on icon "show more" at bounding box center [1050, 284] width 15 height 15
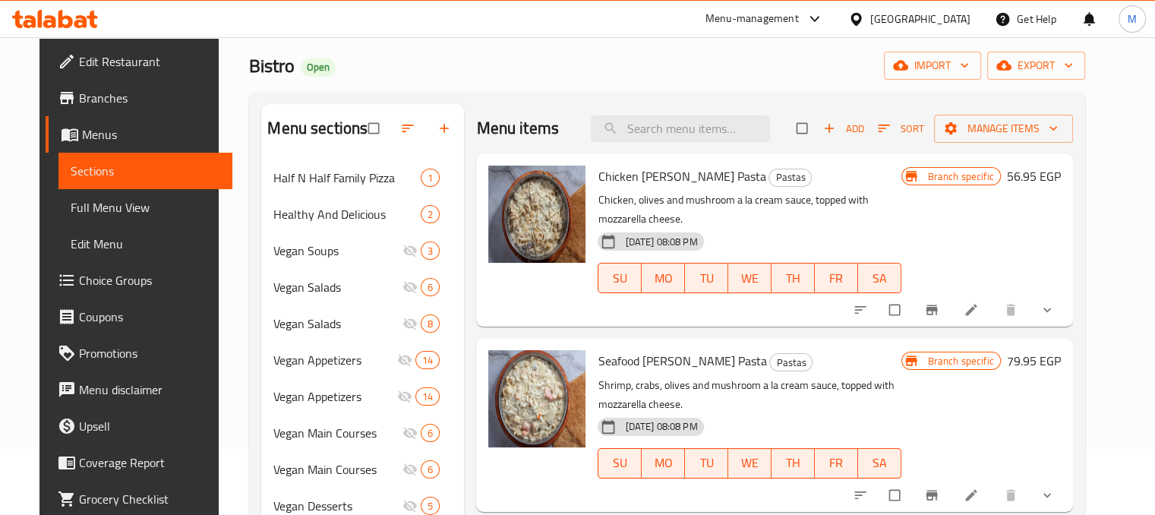
scroll to position [67, 0]
click at [943, 305] on span "Branch-specific-item" at bounding box center [933, 309] width 18 height 15
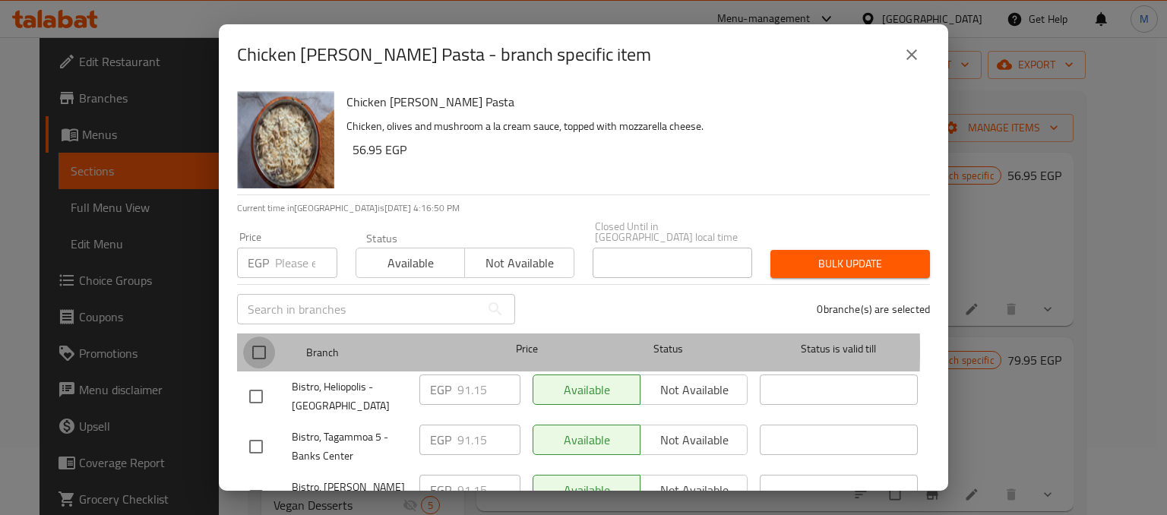
click at [258, 339] on input "checkbox" at bounding box center [259, 352] width 32 height 32
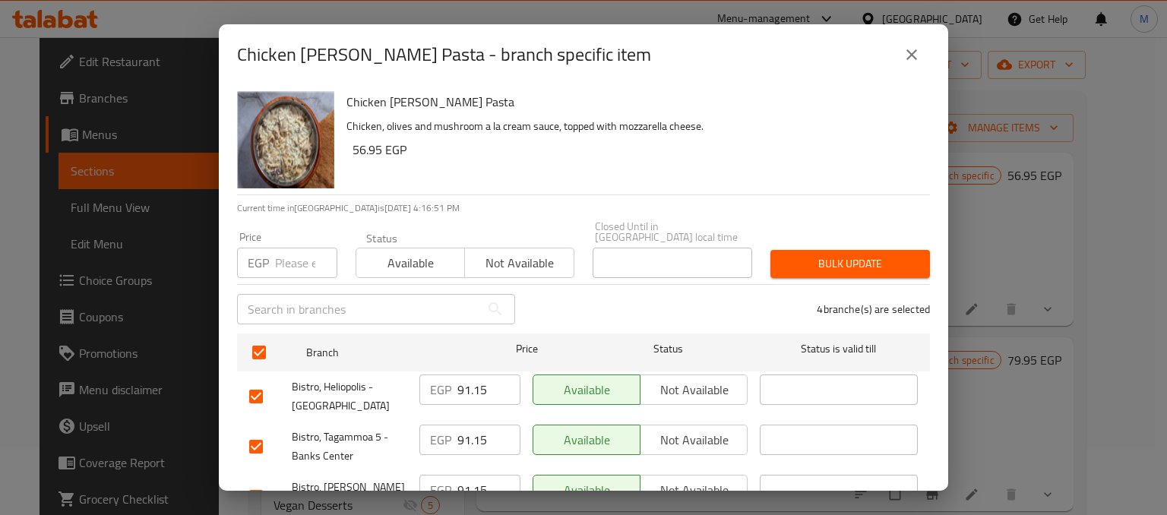
click at [284, 254] on input "number" at bounding box center [306, 263] width 62 height 30
click at [416, 252] on span "Available" at bounding box center [410, 263] width 96 height 22
click at [799, 254] on span "Bulk update" at bounding box center [849, 263] width 135 height 19
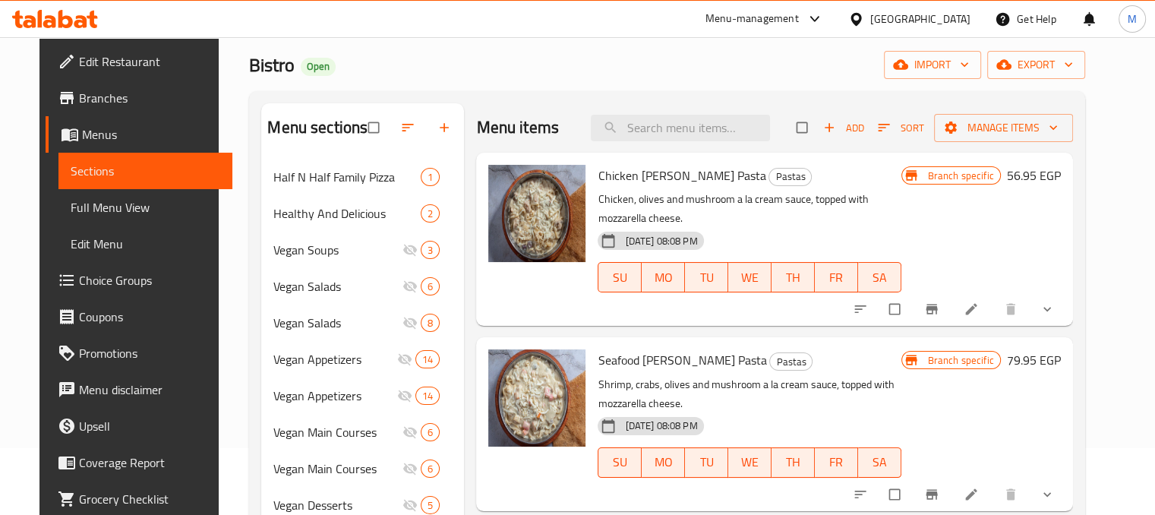
drag, startPoint x: 799, startPoint y: 251, endPoint x: 780, endPoint y: 245, distance: 19.7
click at [780, 245] on div "[DATE] 08:08 PM SU MO TU WE TH FR SA" at bounding box center [749, 267] width 315 height 82
click at [939, 496] on icon "Branch-specific-item" at bounding box center [931, 494] width 15 height 15
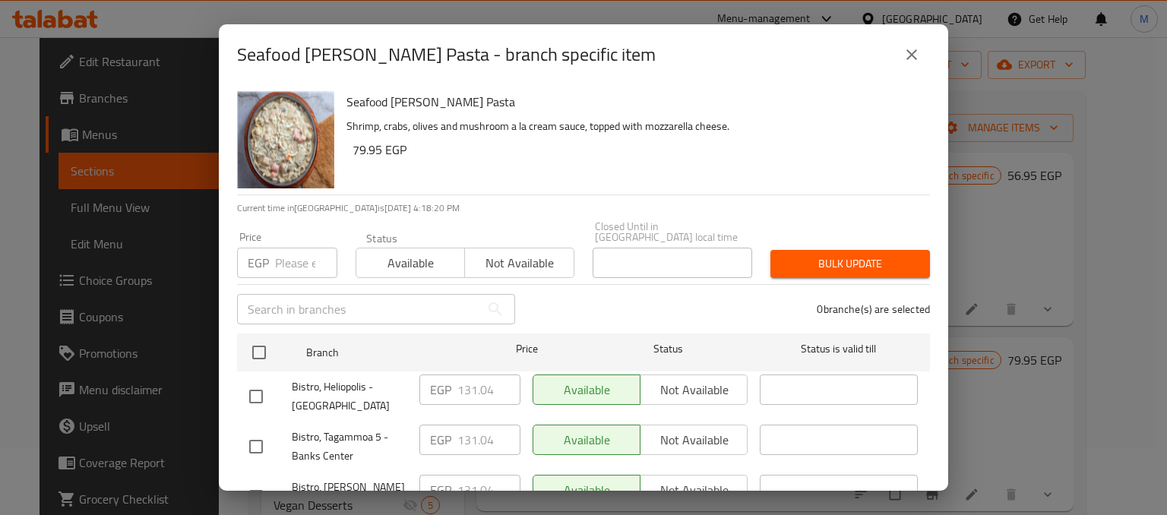
click at [261, 368] on div "Bistro, Heliopolis - [GEOGRAPHIC_DATA]" at bounding box center [328, 396] width 170 height 56
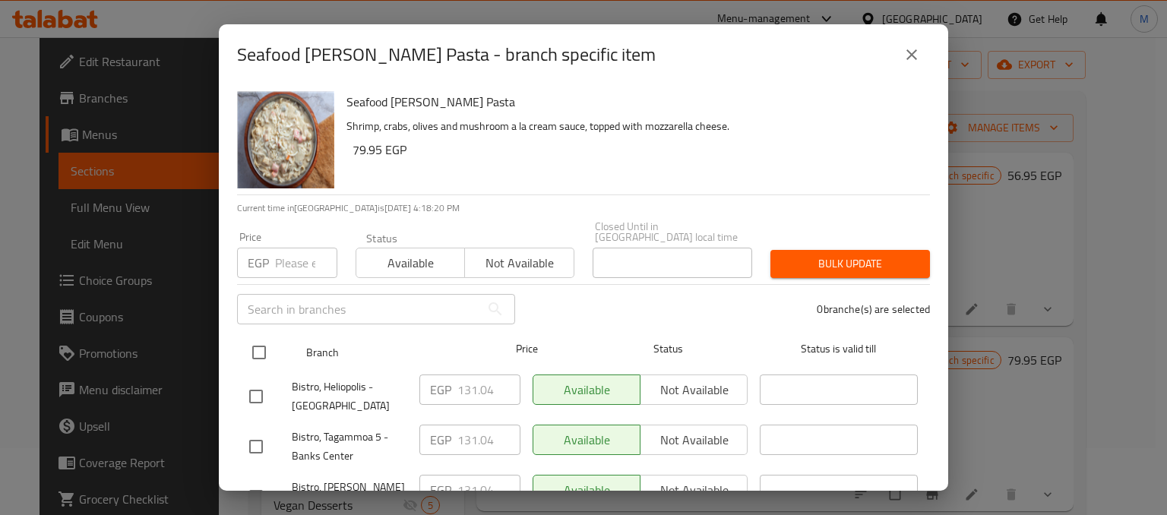
click at [261, 341] on input "checkbox" at bounding box center [259, 352] width 32 height 32
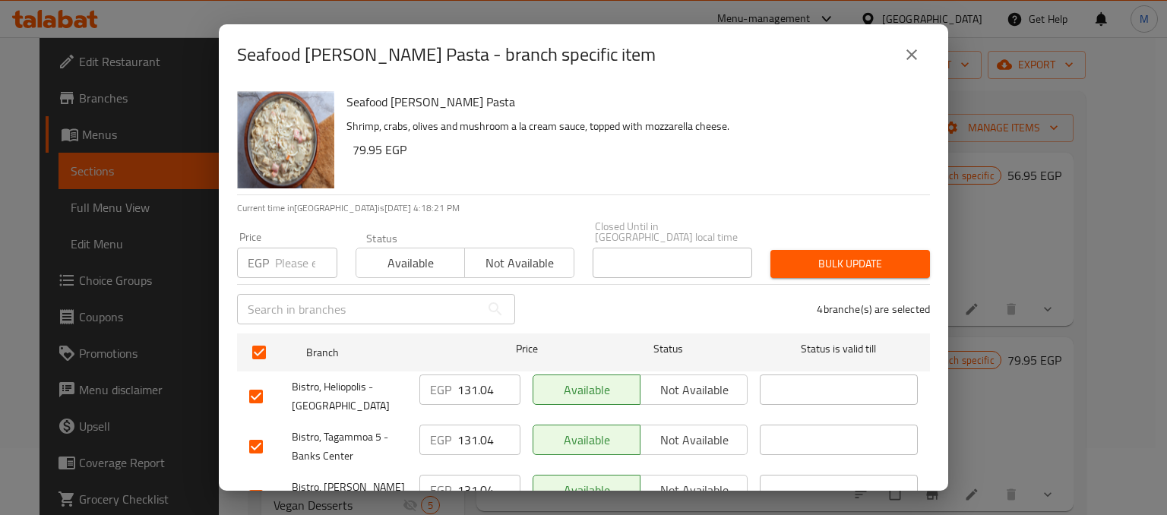
click at [292, 262] on input "number" at bounding box center [306, 263] width 62 height 30
click at [415, 261] on span "Available" at bounding box center [410, 263] width 96 height 22
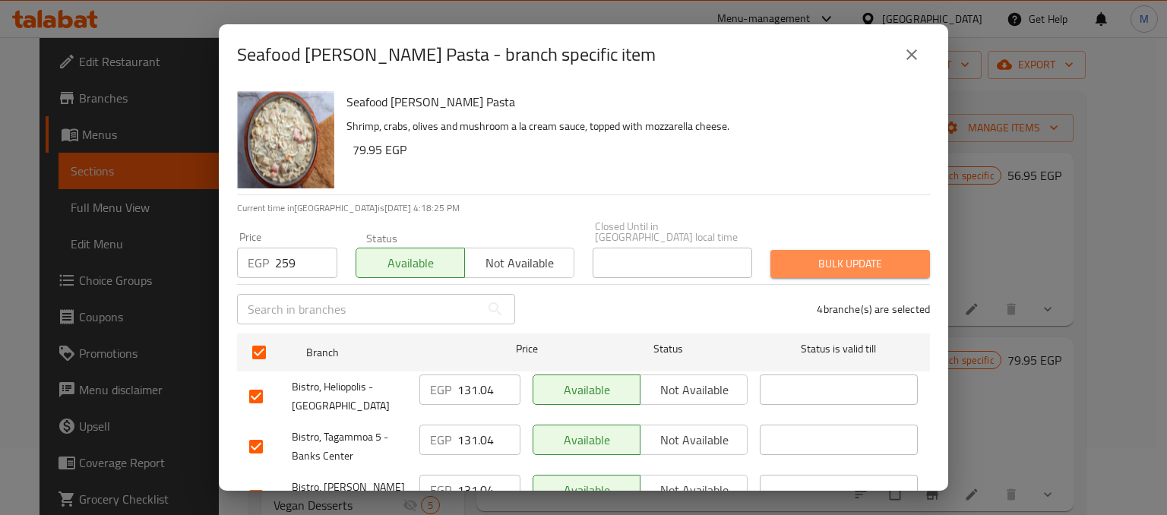
click at [862, 254] on span "Bulk update" at bounding box center [849, 263] width 135 height 19
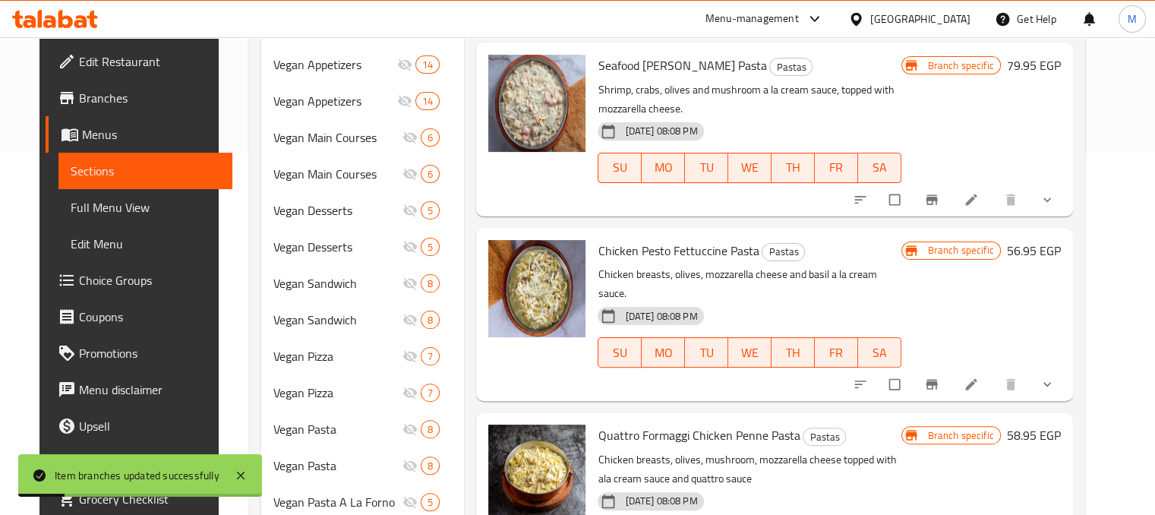
scroll to position [434, 0]
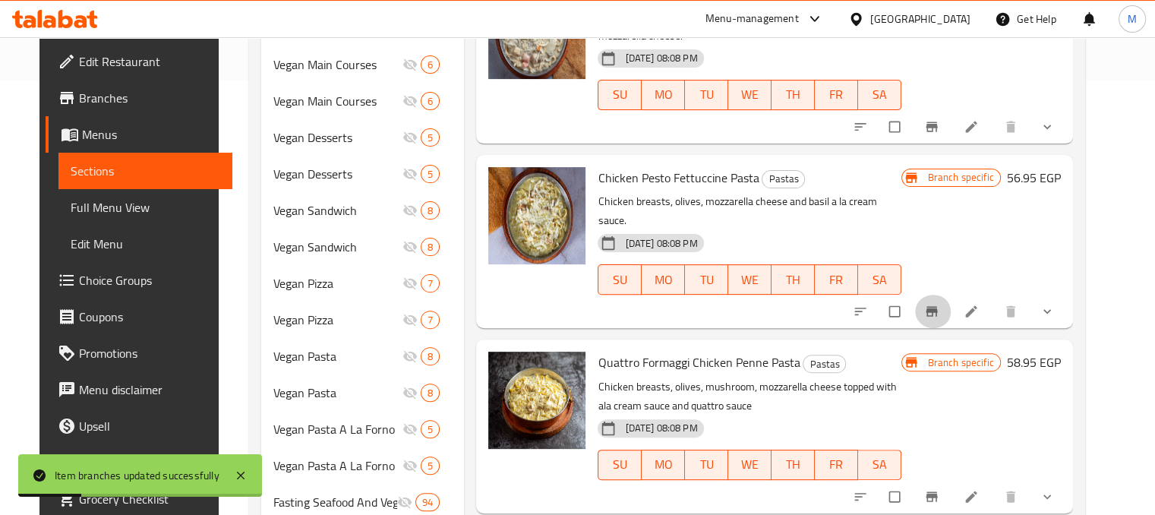
click at [939, 304] on icon "Branch-specific-item" at bounding box center [931, 311] width 15 height 15
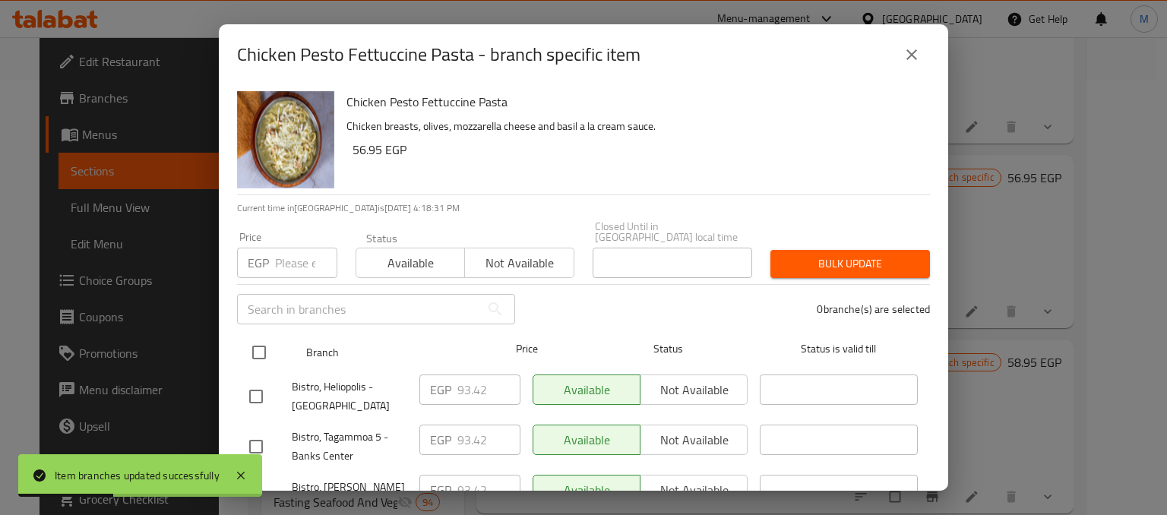
click at [254, 339] on input "checkbox" at bounding box center [259, 352] width 32 height 32
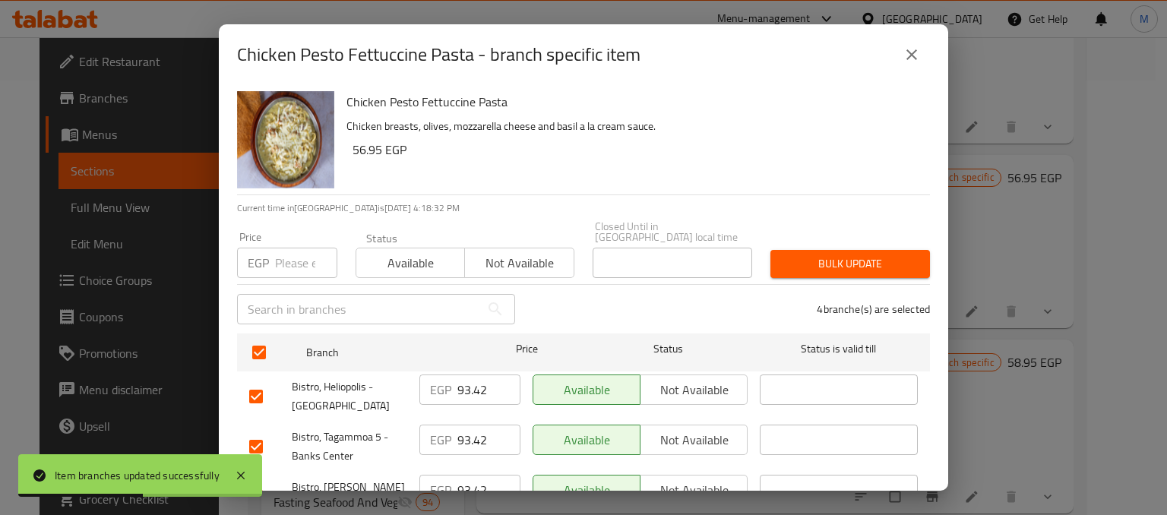
click at [294, 254] on input "number" at bounding box center [306, 263] width 62 height 30
click at [406, 252] on span "Available" at bounding box center [410, 263] width 96 height 22
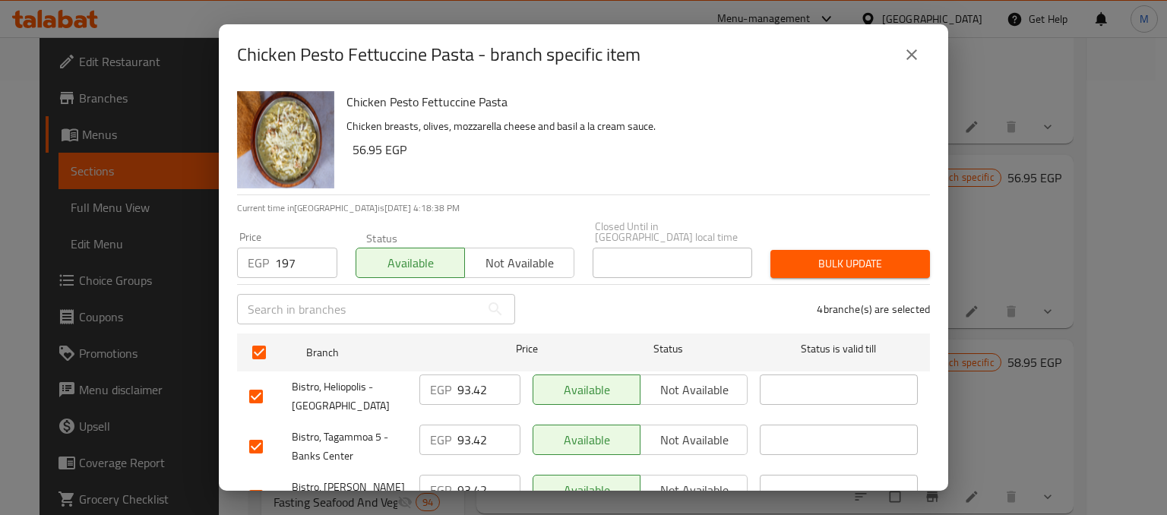
click at [815, 250] on button "Bulk update" at bounding box center [849, 264] width 159 height 28
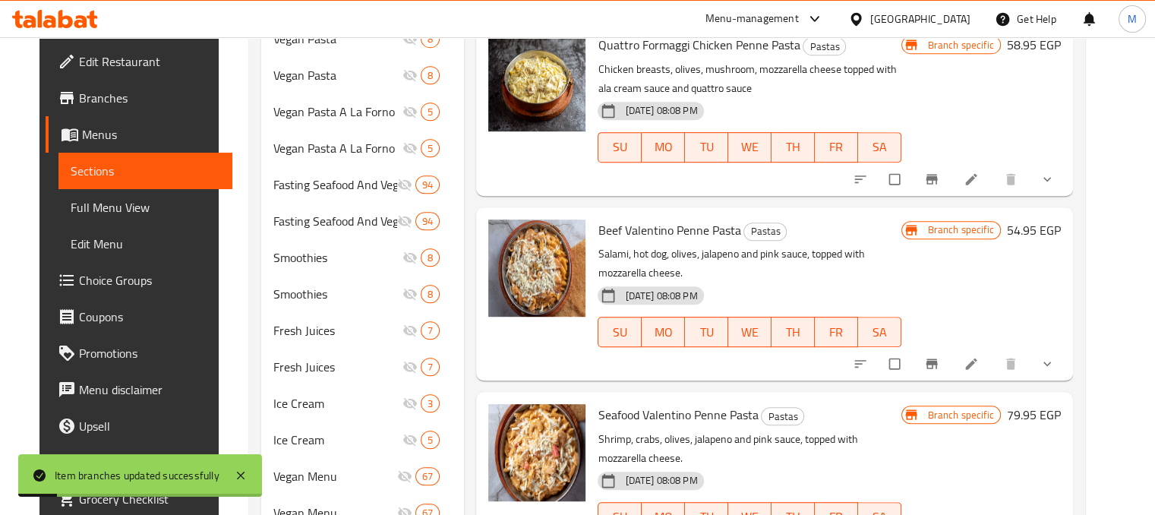
scroll to position [753, 0]
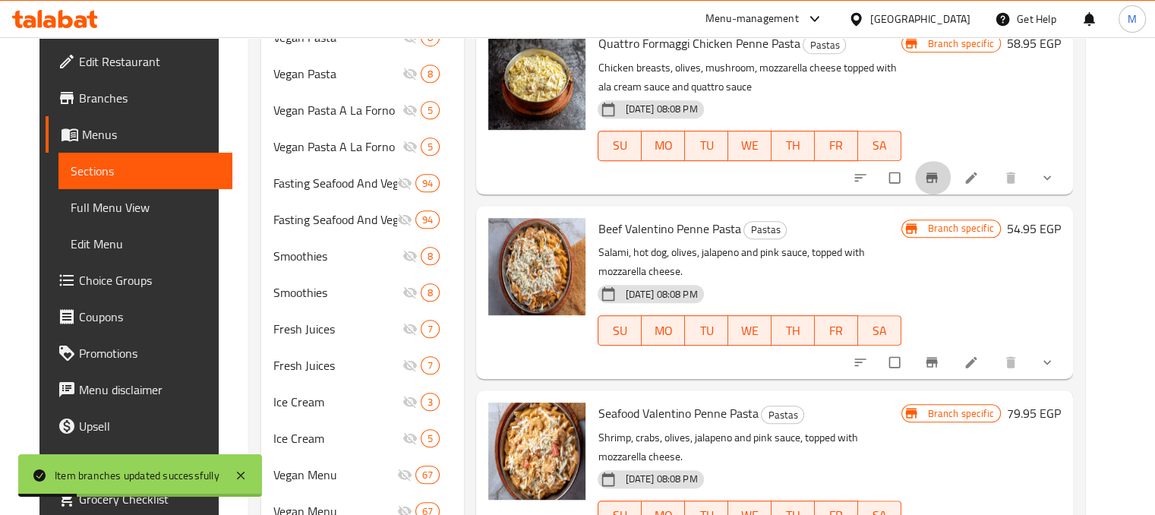
click at [952, 161] on button "Branch-specific-item" at bounding box center [933, 177] width 36 height 33
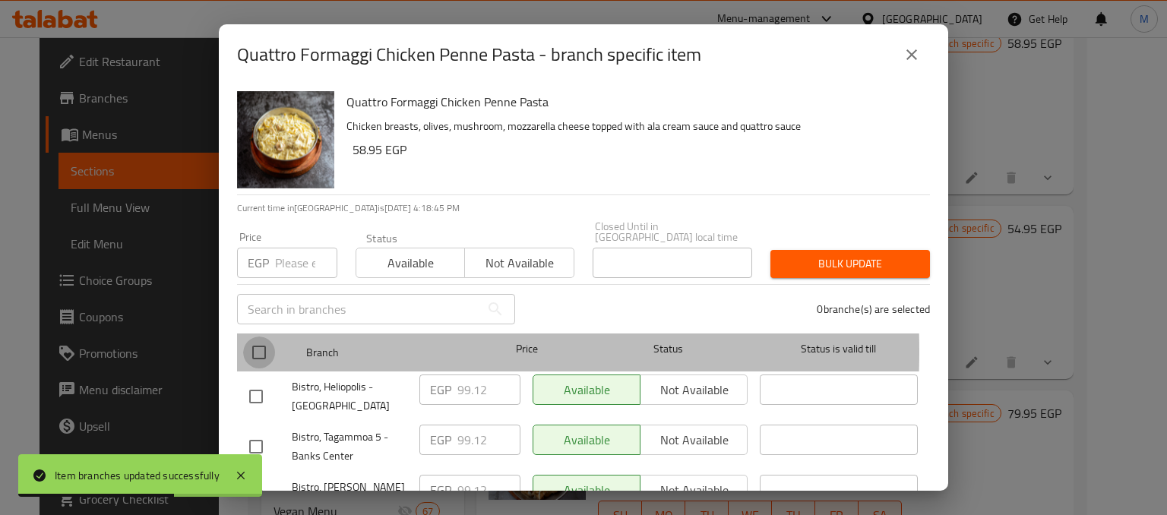
click at [259, 340] on input "checkbox" at bounding box center [259, 352] width 32 height 32
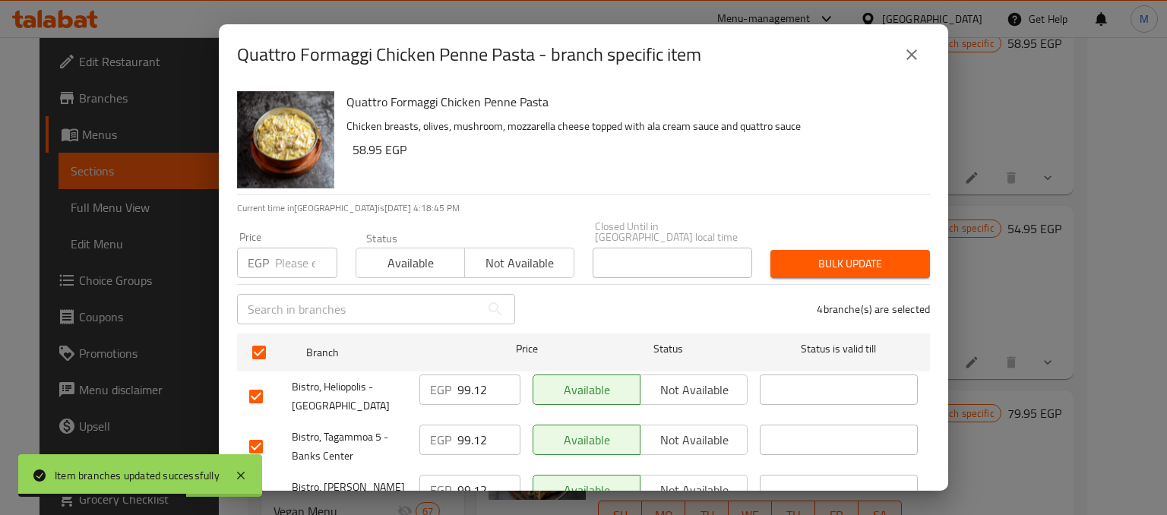
click at [301, 248] on input "number" at bounding box center [306, 263] width 62 height 30
click at [428, 252] on span "Available" at bounding box center [410, 263] width 96 height 22
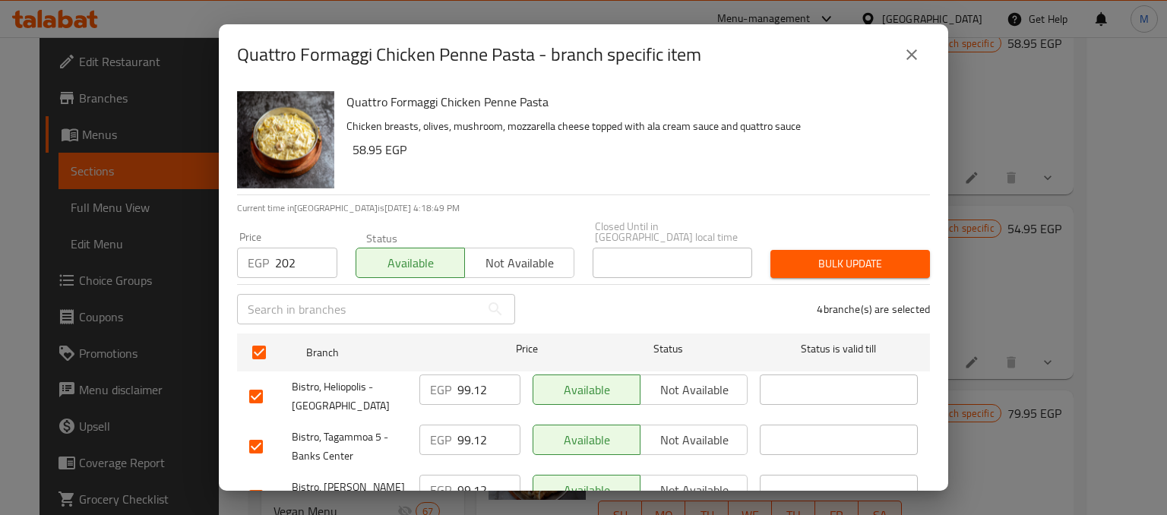
click at [802, 254] on span "Bulk update" at bounding box center [849, 263] width 135 height 19
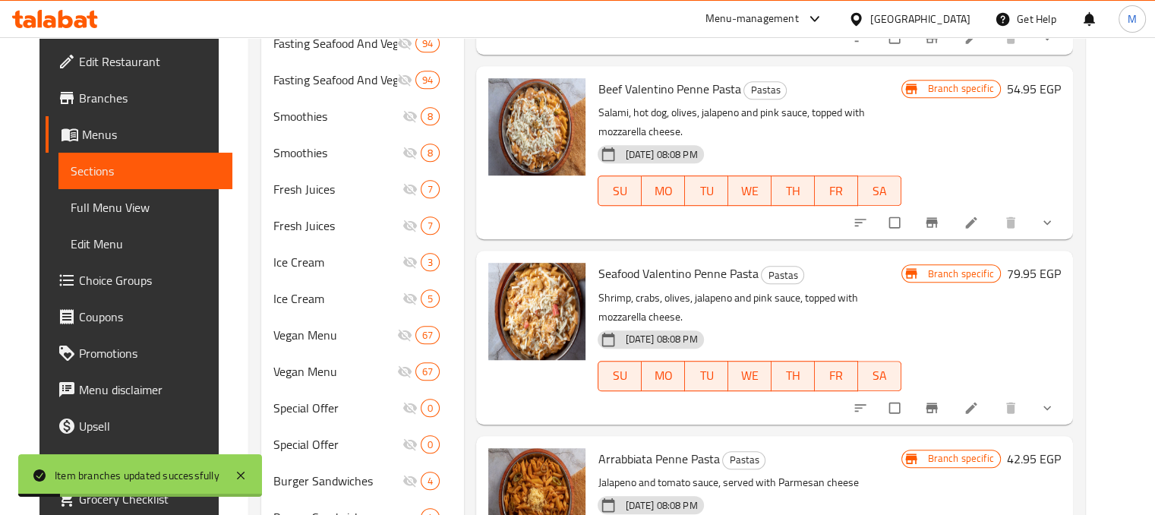
scroll to position [908, 0]
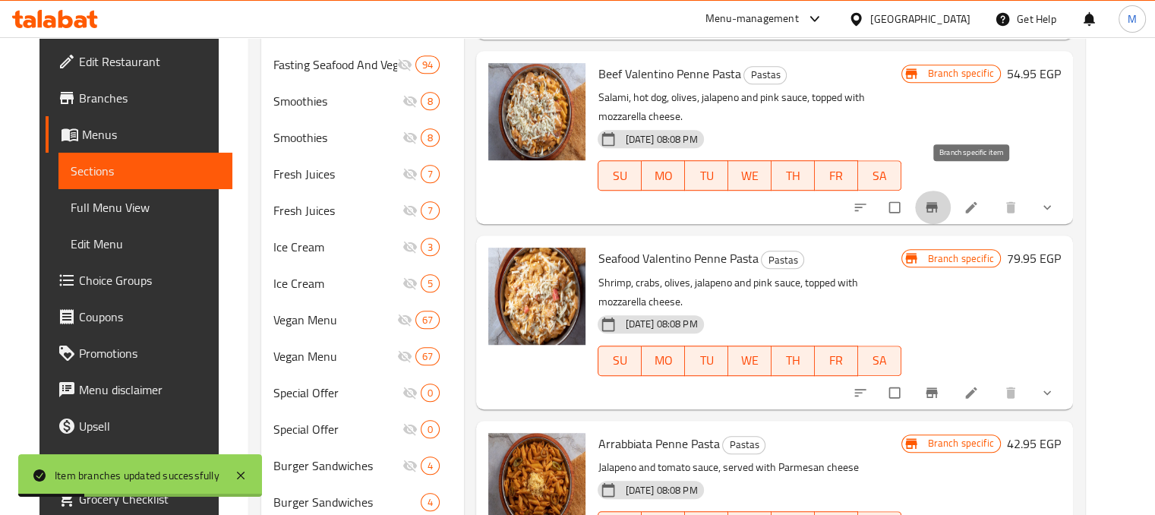
click at [943, 200] on span "Branch-specific-item" at bounding box center [933, 207] width 18 height 15
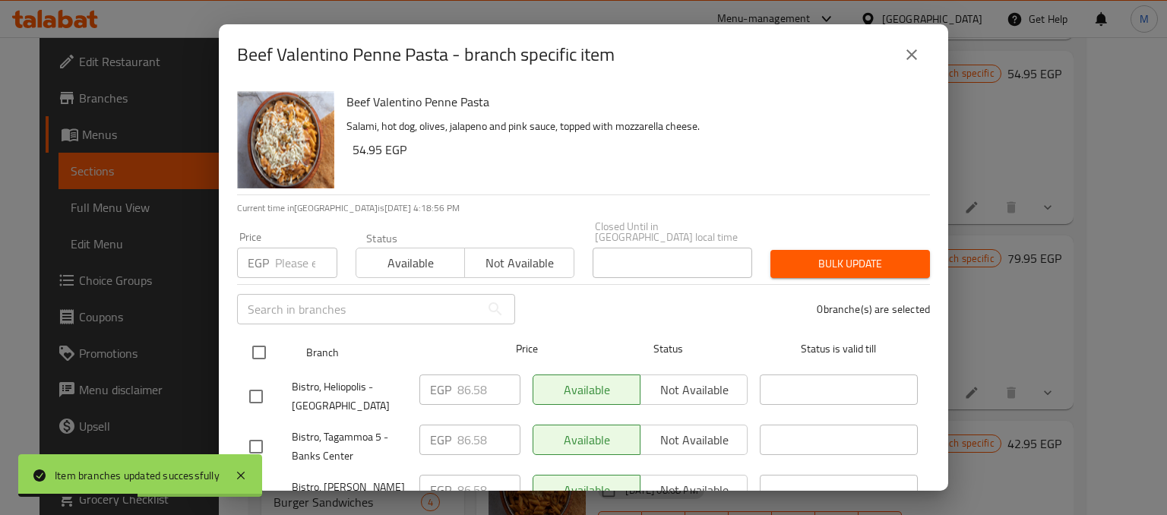
click at [257, 336] on input "checkbox" at bounding box center [259, 352] width 32 height 32
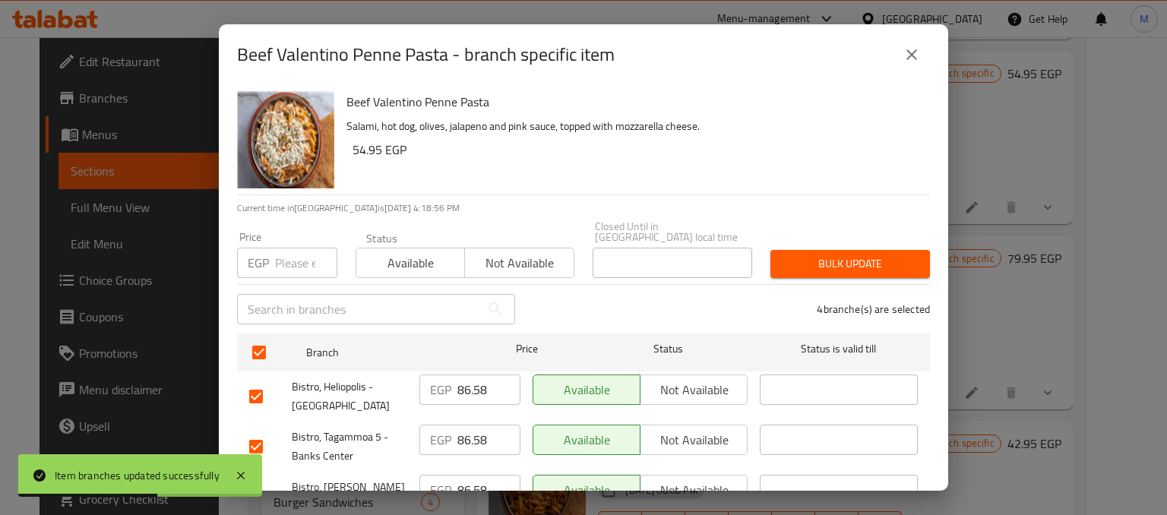
click at [289, 248] on input "number" at bounding box center [306, 263] width 62 height 30
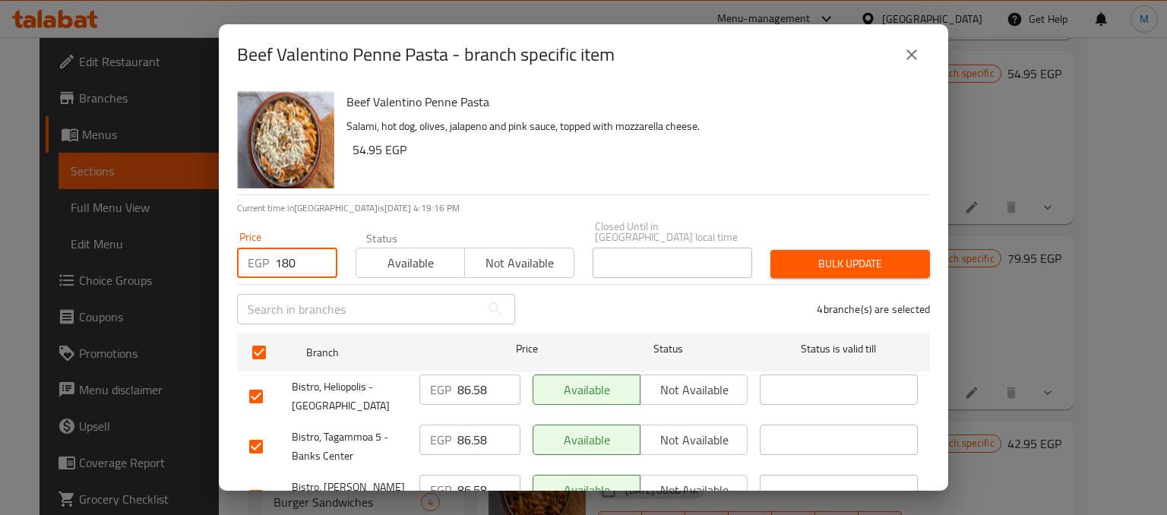
click at [396, 252] on span "Available" at bounding box center [410, 263] width 96 height 22
click at [787, 254] on span "Bulk update" at bounding box center [849, 263] width 135 height 19
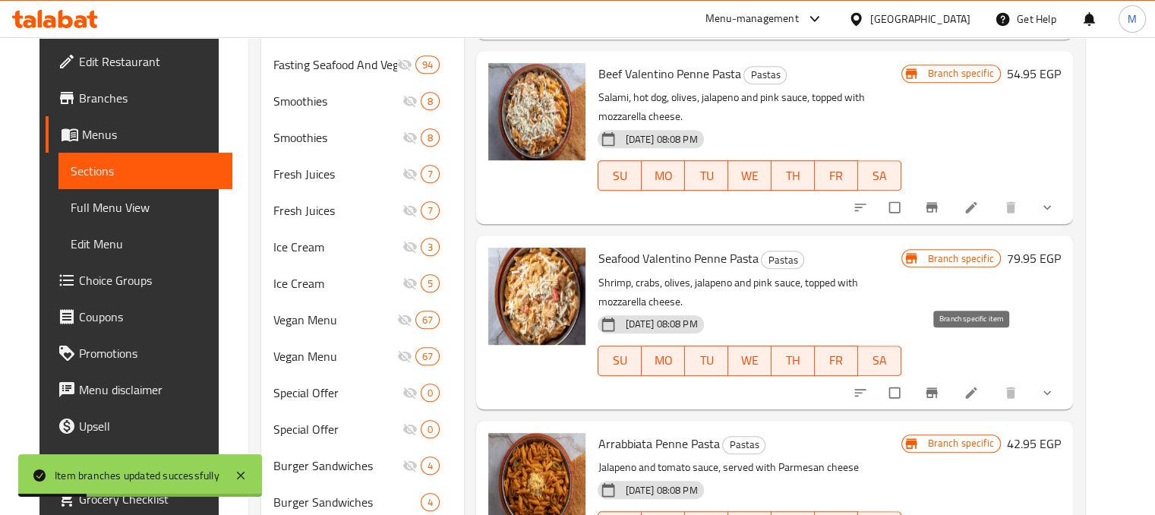
click at [939, 385] on icon "Branch-specific-item" at bounding box center [931, 392] width 15 height 15
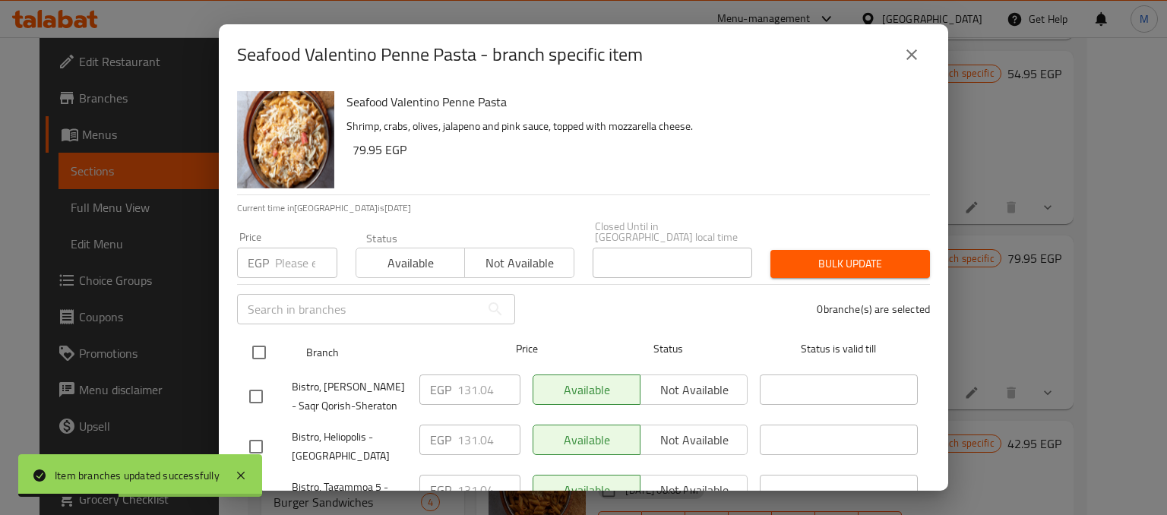
click at [265, 348] on input "checkbox" at bounding box center [259, 352] width 32 height 32
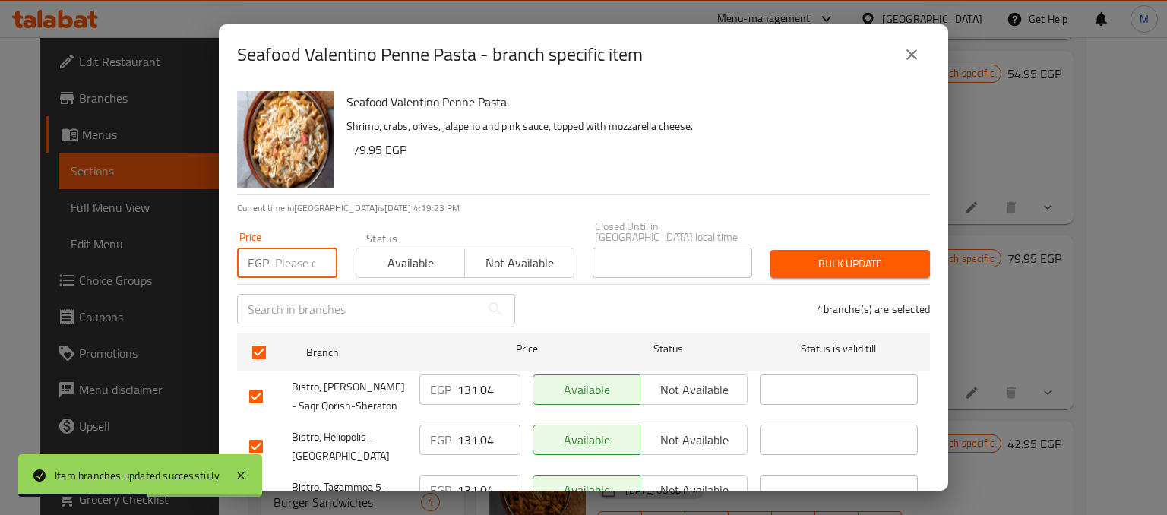
click at [279, 256] on input "number" at bounding box center [306, 263] width 62 height 30
click at [406, 271] on div "Status Available Not available" at bounding box center [464, 255] width 237 height 64
click at [413, 268] on div "Status Available Not available" at bounding box center [464, 255] width 237 height 64
click at [434, 253] on span "Available" at bounding box center [410, 263] width 96 height 22
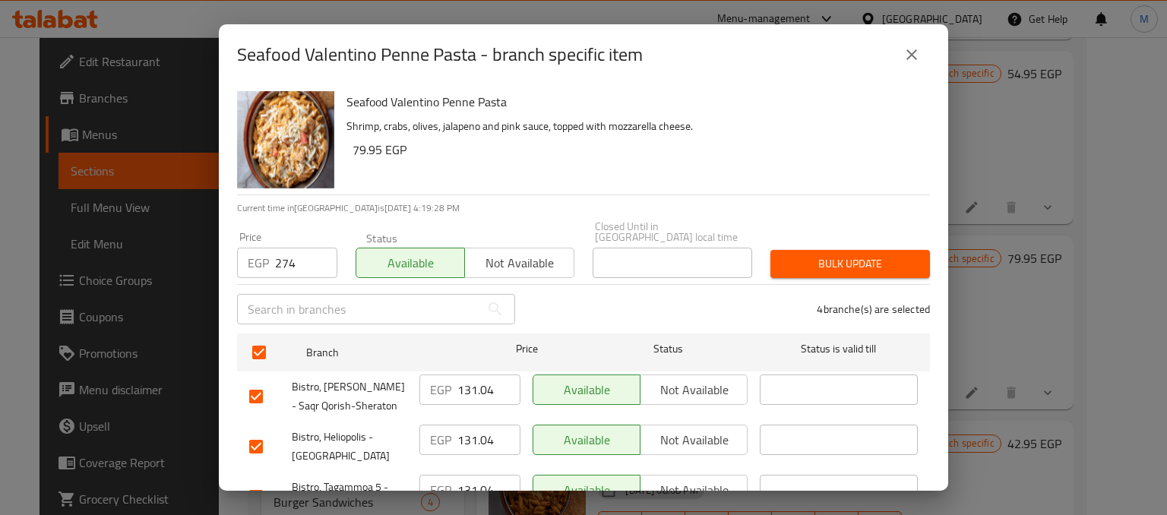
click at [842, 254] on span "Bulk update" at bounding box center [849, 263] width 135 height 19
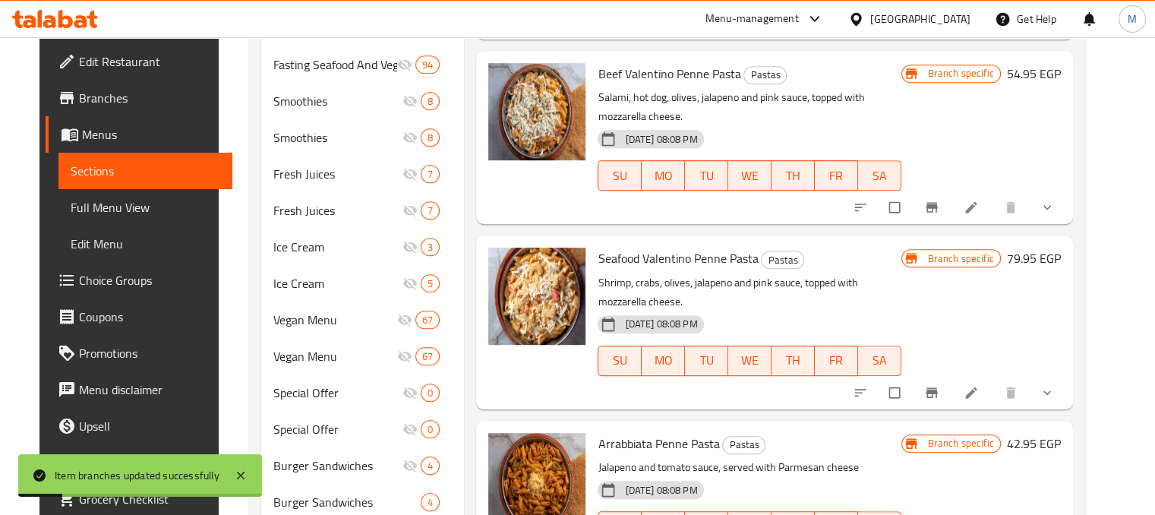
click at [866, 248] on h6 "Seafood Valentino Penne Pasta Pastas" at bounding box center [749, 258] width 303 height 21
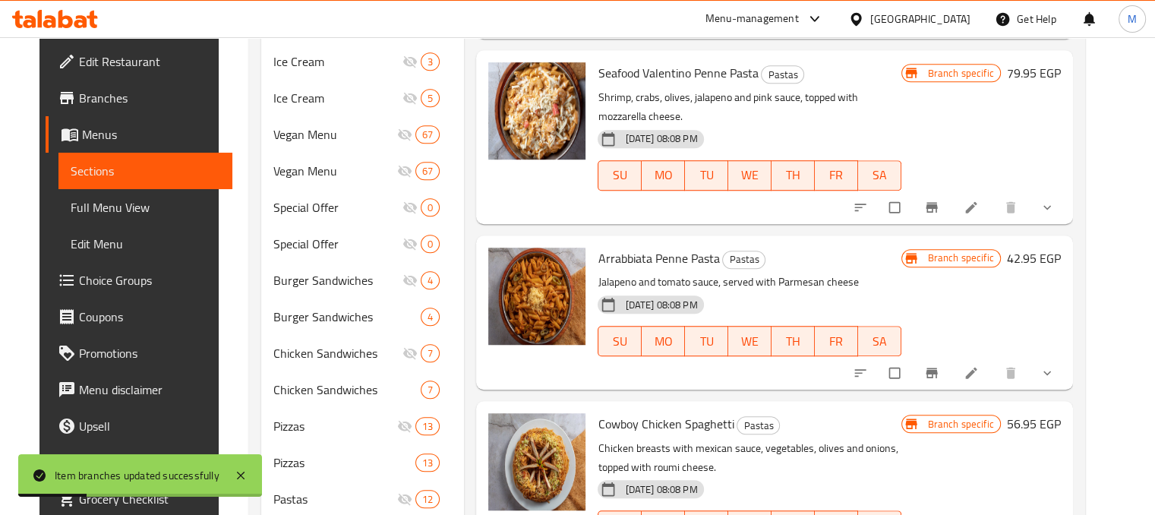
scroll to position [1179, 0]
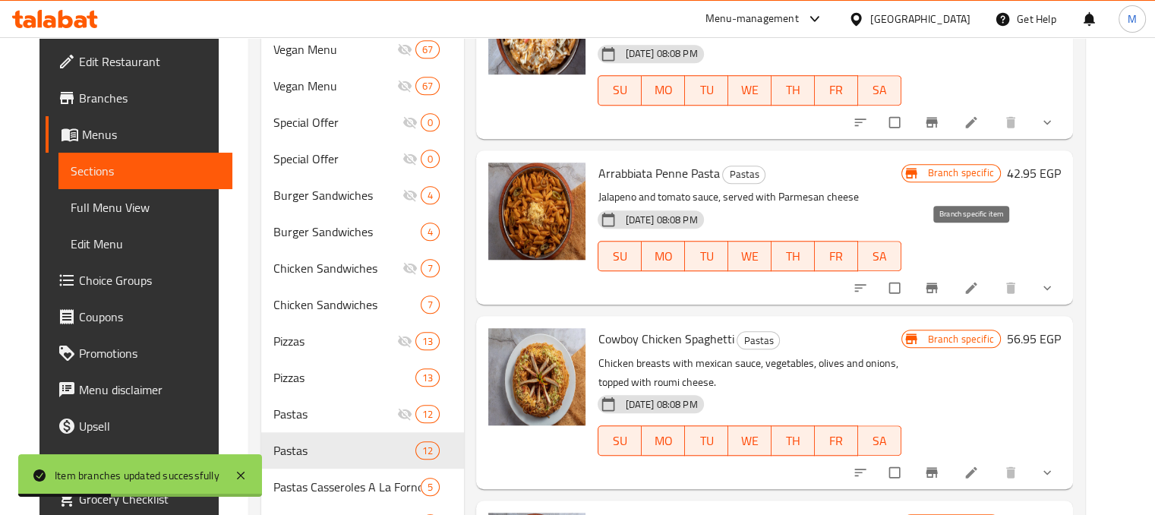
click at [939, 280] on icon "Branch-specific-item" at bounding box center [931, 287] width 15 height 15
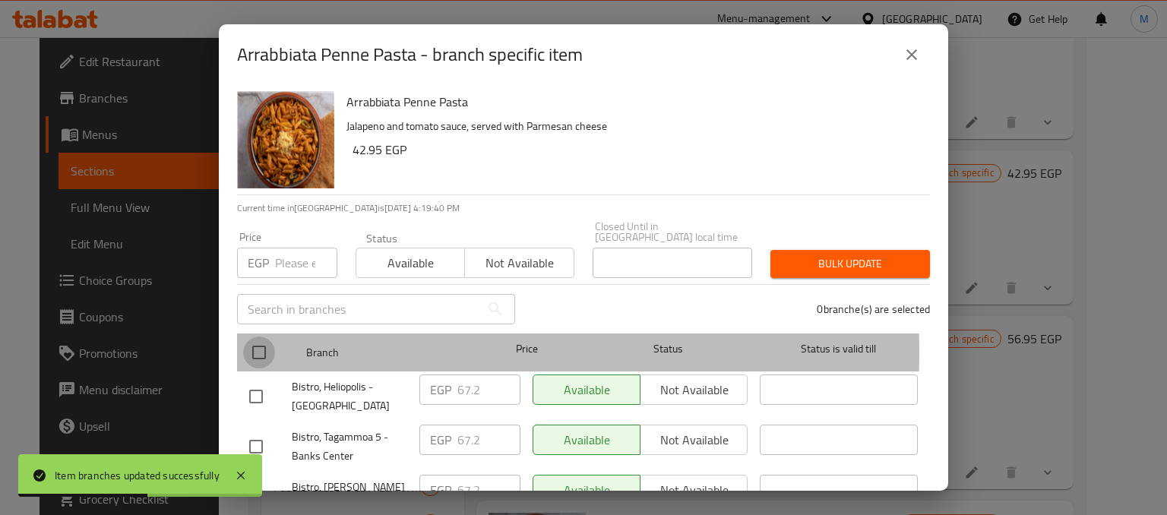
click at [257, 342] on input "checkbox" at bounding box center [259, 352] width 32 height 32
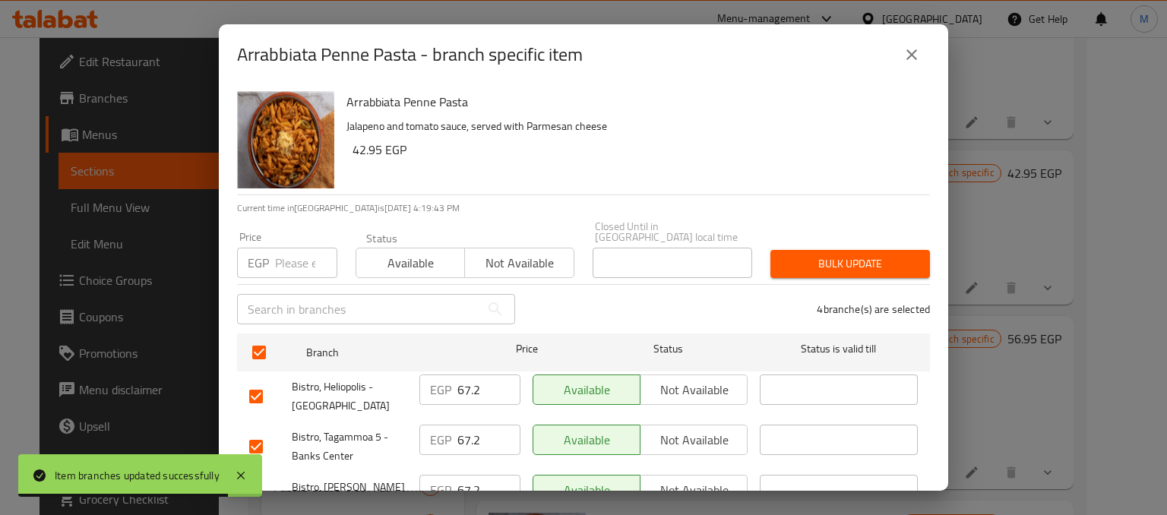
click at [280, 256] on input "number" at bounding box center [306, 263] width 62 height 30
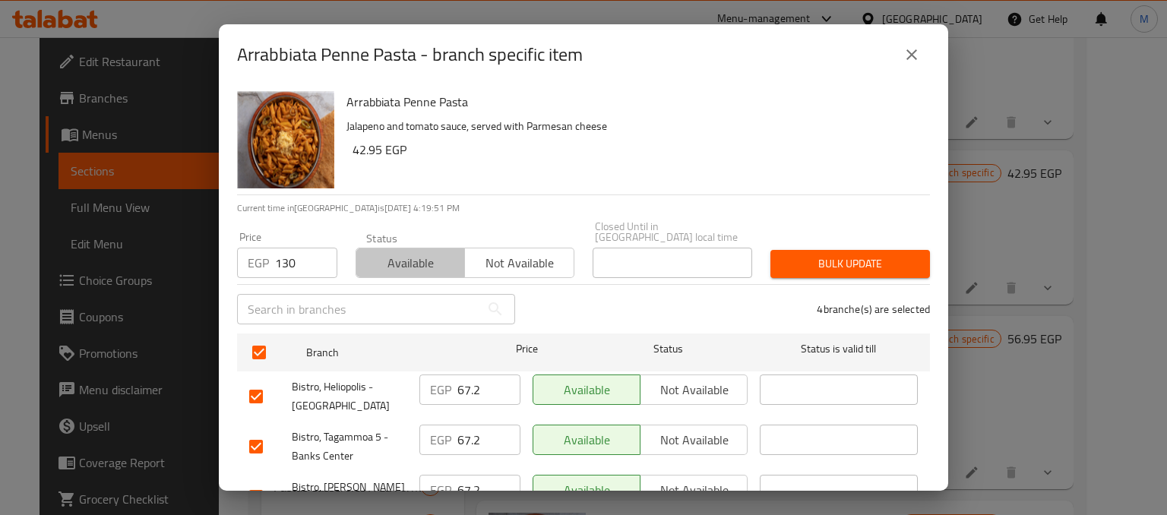
click at [427, 259] on span "Available" at bounding box center [410, 263] width 96 height 22
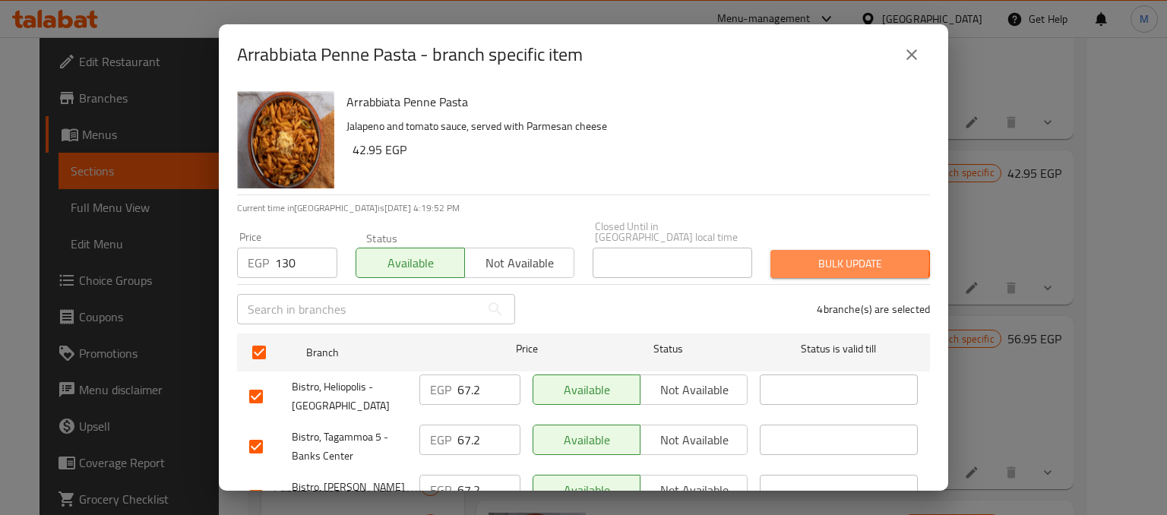
click at [813, 254] on span "Bulk update" at bounding box center [849, 263] width 135 height 19
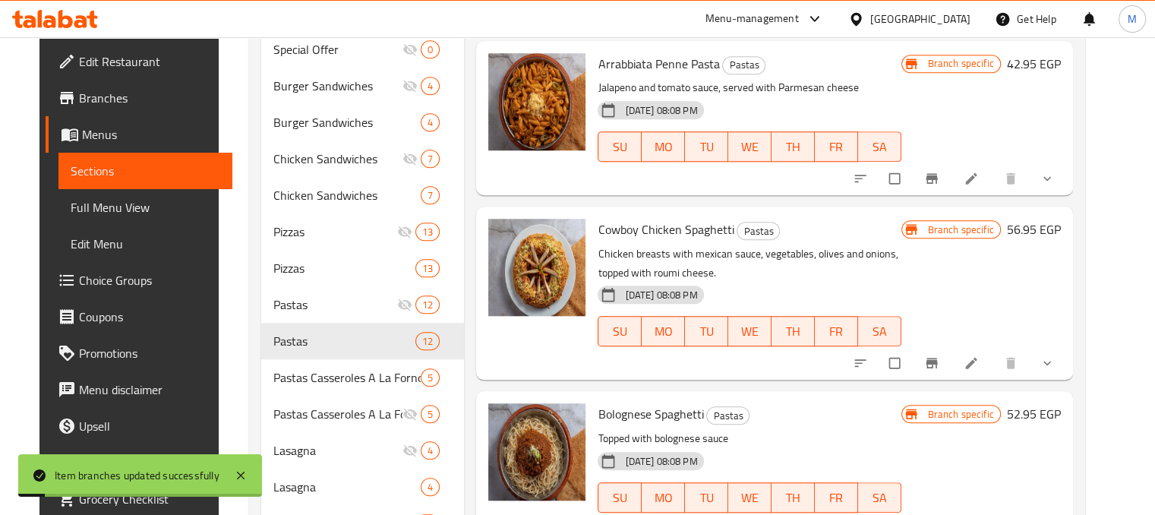
scroll to position [1291, 0]
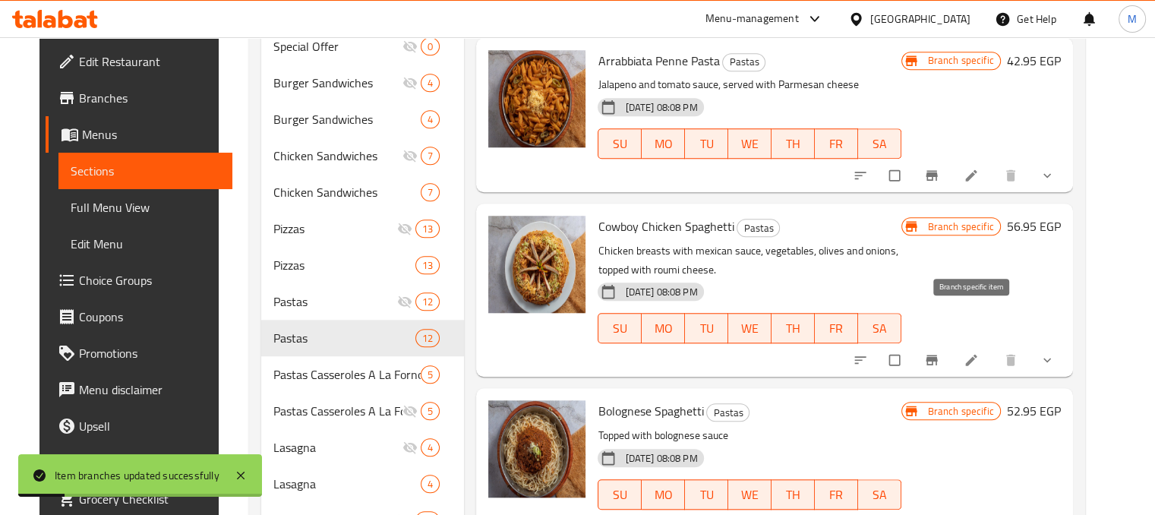
click at [937, 355] on icon "Branch-specific-item" at bounding box center [931, 360] width 11 height 10
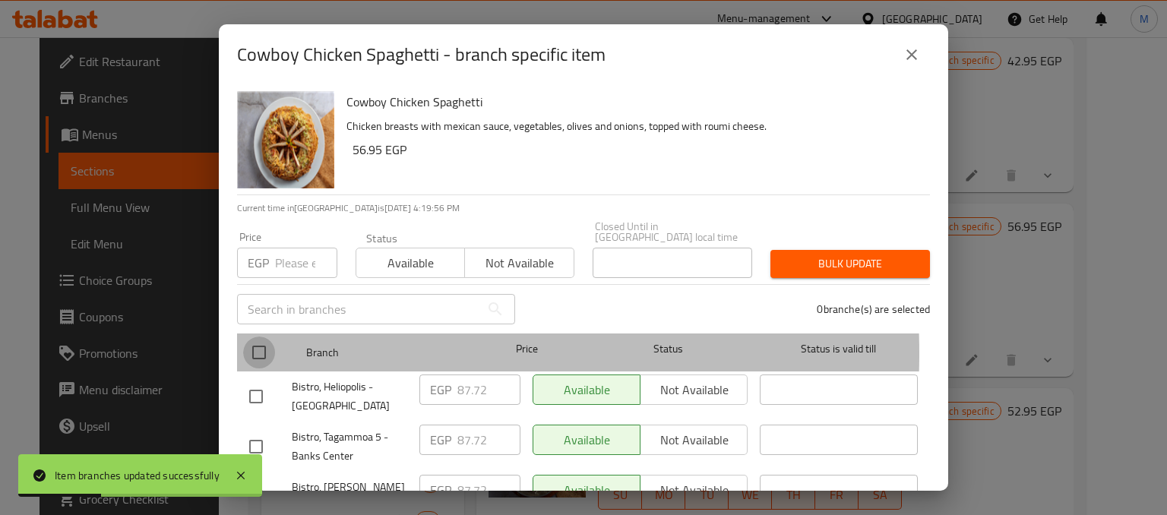
click at [264, 343] on input "checkbox" at bounding box center [259, 352] width 32 height 32
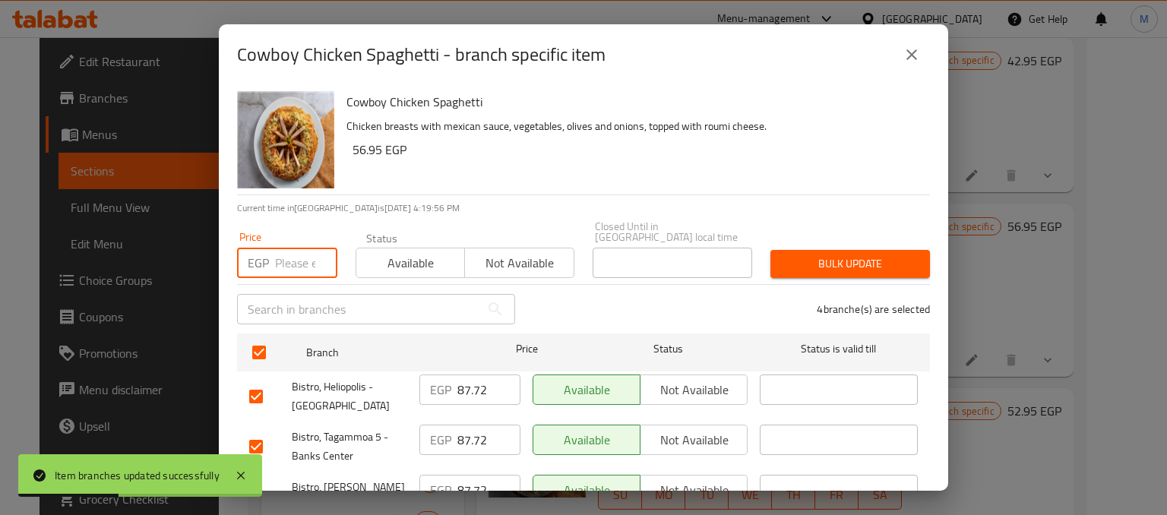
click at [284, 253] on input "number" at bounding box center [306, 263] width 62 height 30
click at [408, 253] on span "Available" at bounding box center [410, 263] width 96 height 22
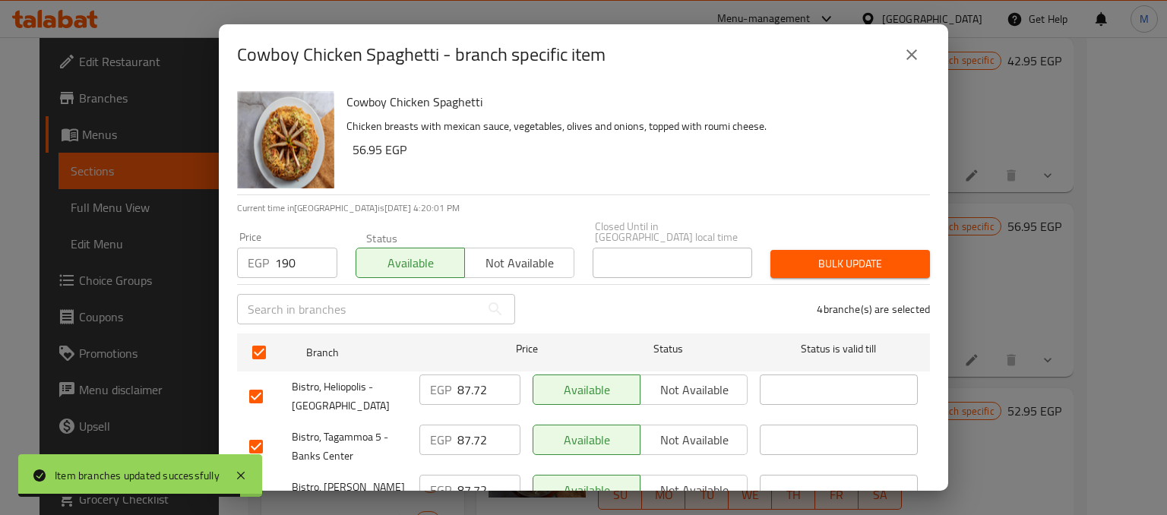
click at [795, 254] on span "Bulk update" at bounding box center [849, 263] width 135 height 19
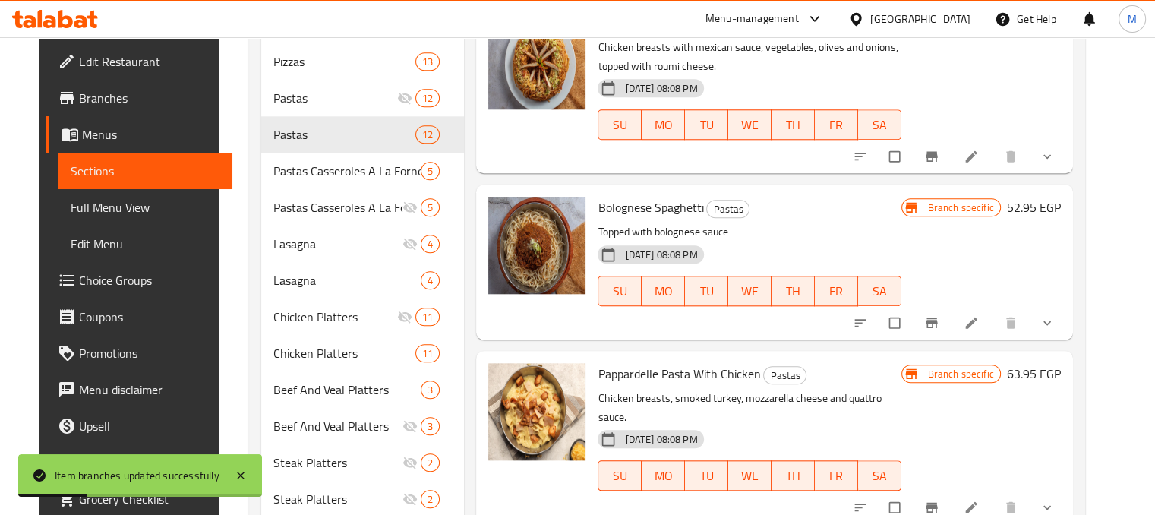
scroll to position [1505, 0]
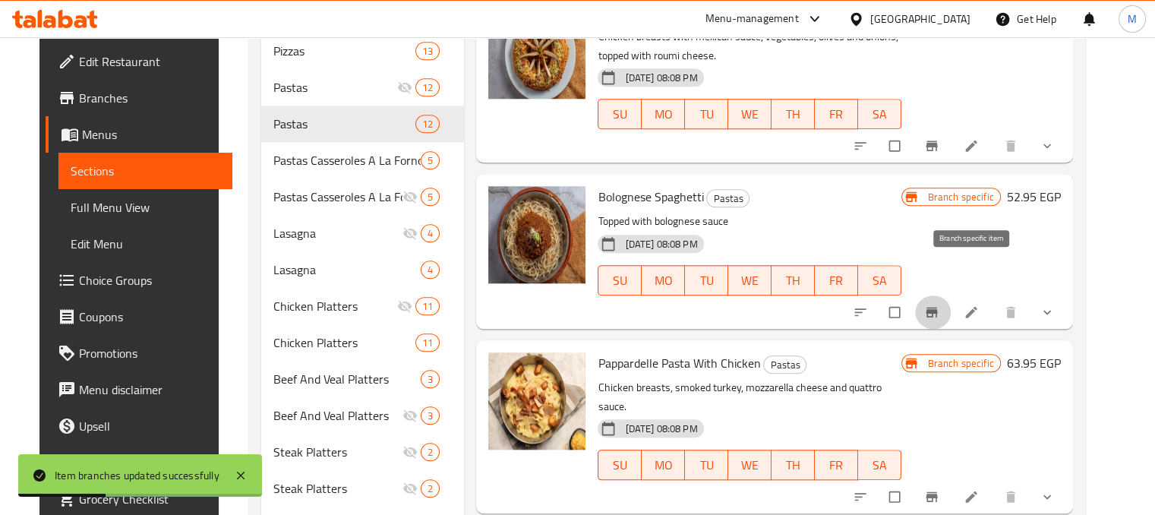
click at [952, 295] on button "Branch-specific-item" at bounding box center [933, 311] width 36 height 33
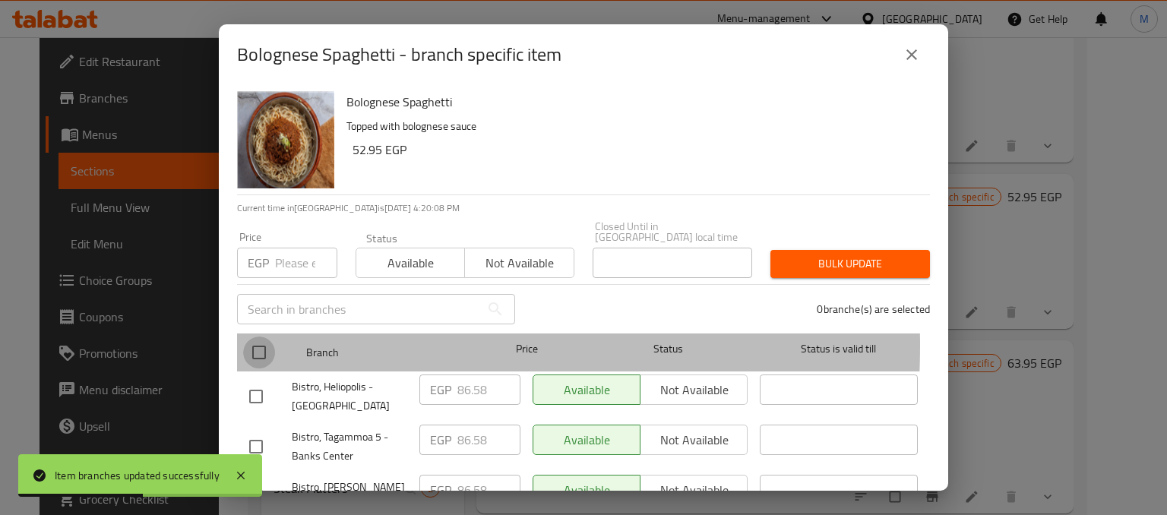
click at [258, 336] on input "checkbox" at bounding box center [259, 352] width 32 height 32
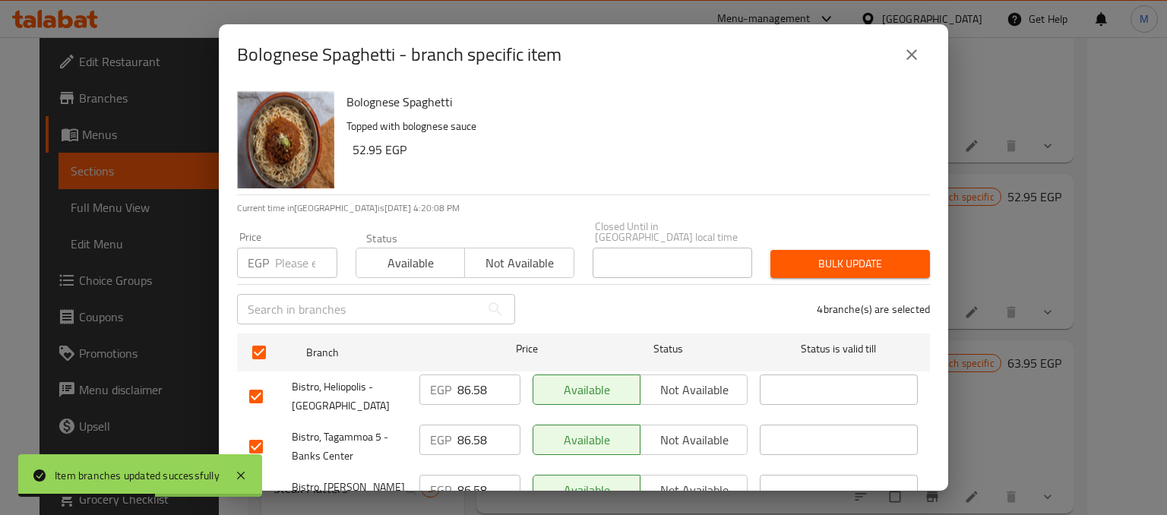
click at [294, 265] on input "number" at bounding box center [306, 263] width 62 height 30
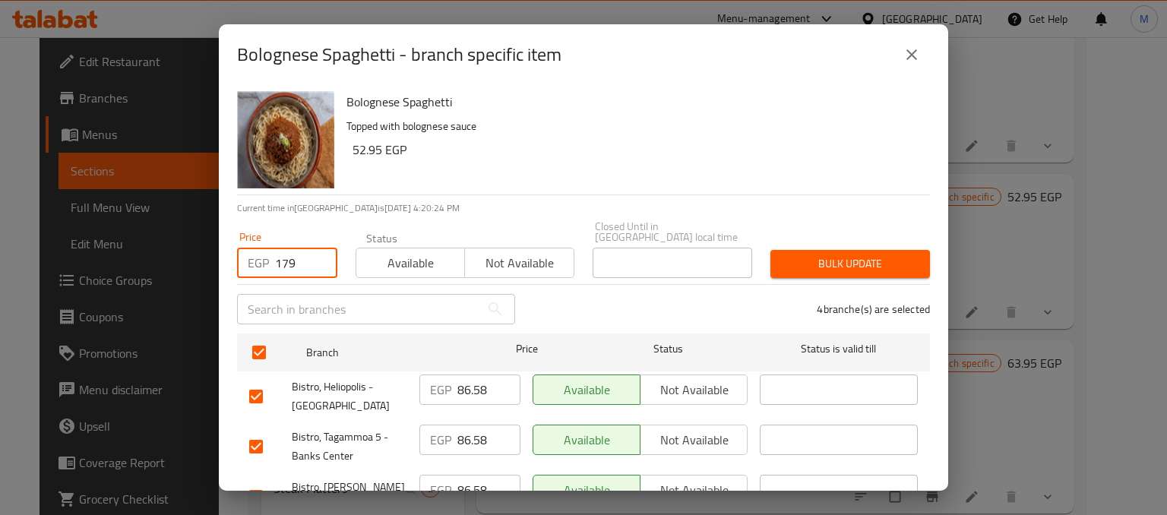
click at [400, 262] on span "Available" at bounding box center [410, 263] width 96 height 22
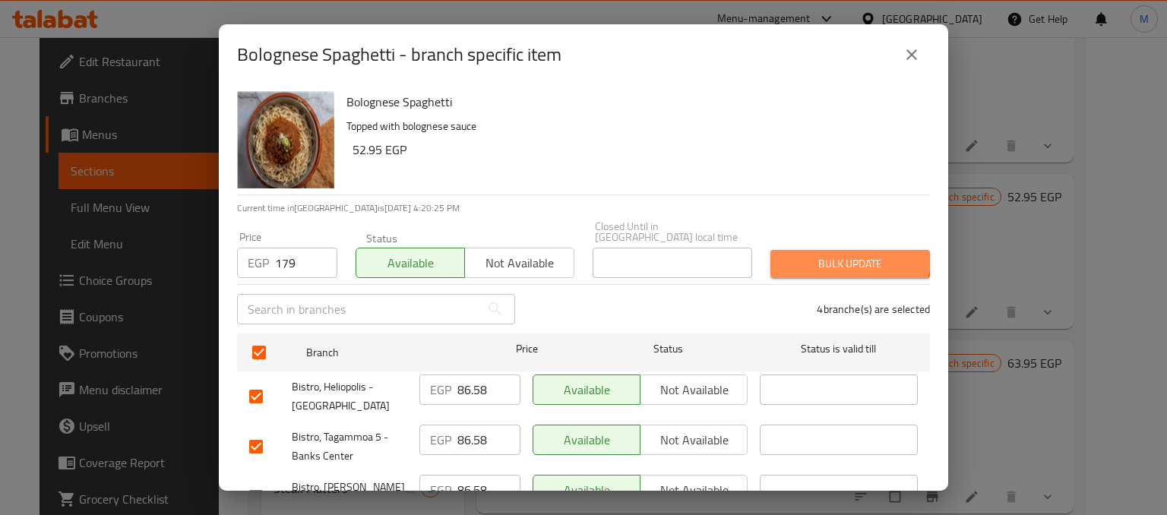
click at [830, 250] on button "Bulk update" at bounding box center [849, 264] width 159 height 28
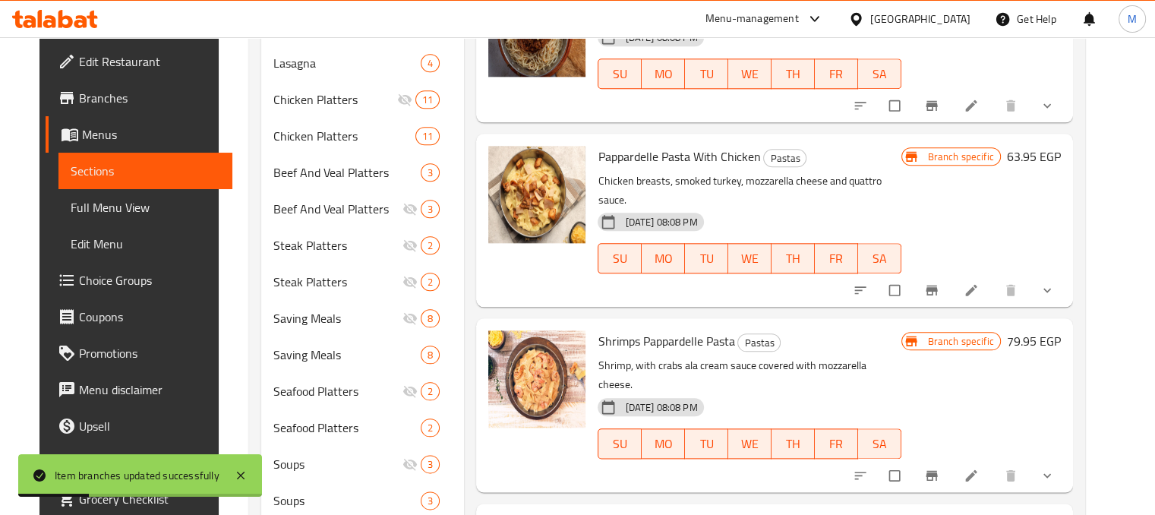
scroll to position [1735, 0]
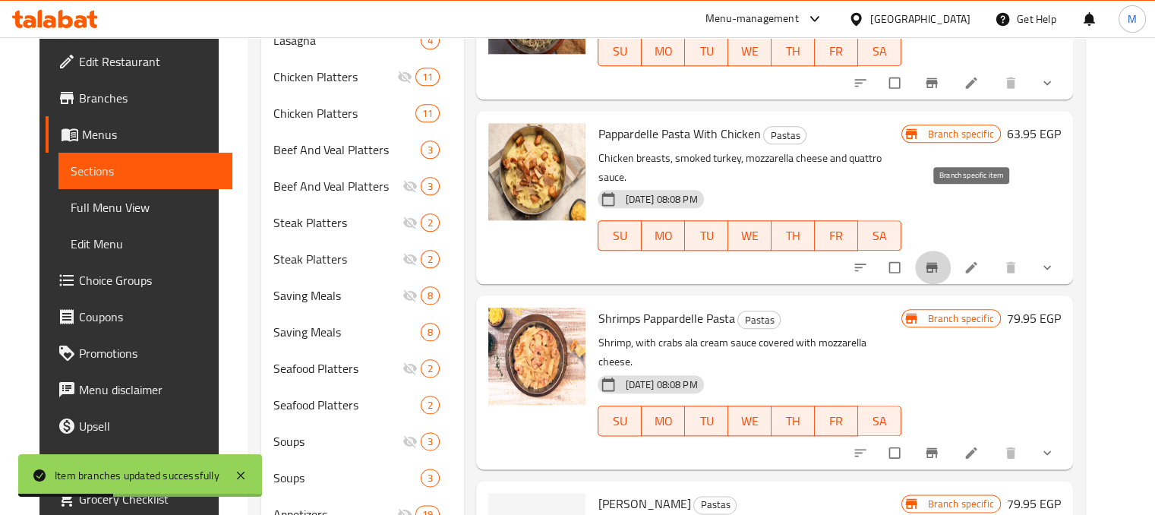
click at [939, 260] on icon "Branch-specific-item" at bounding box center [931, 267] width 15 height 15
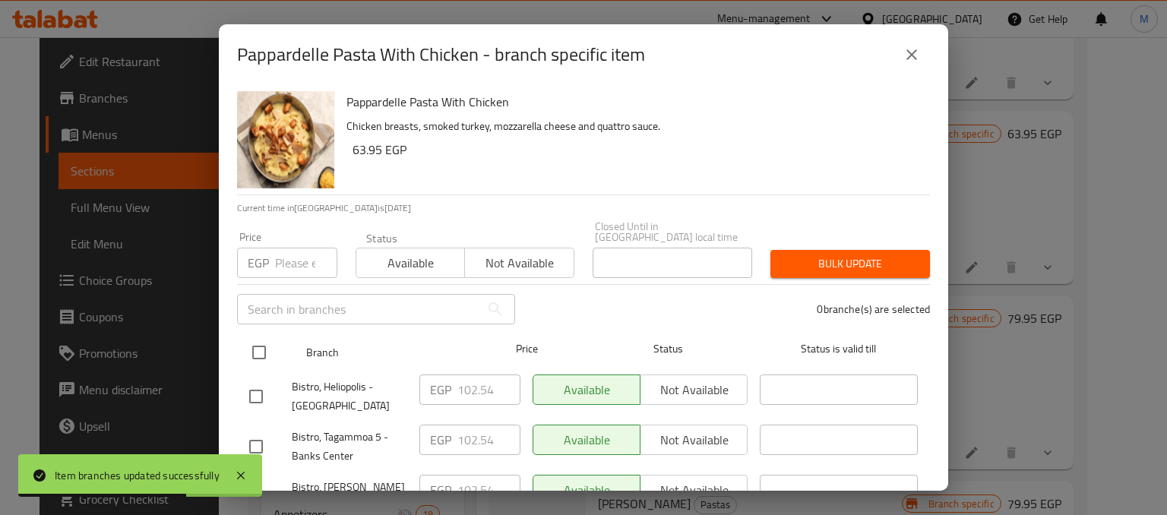
click at [252, 345] on input "checkbox" at bounding box center [259, 352] width 32 height 32
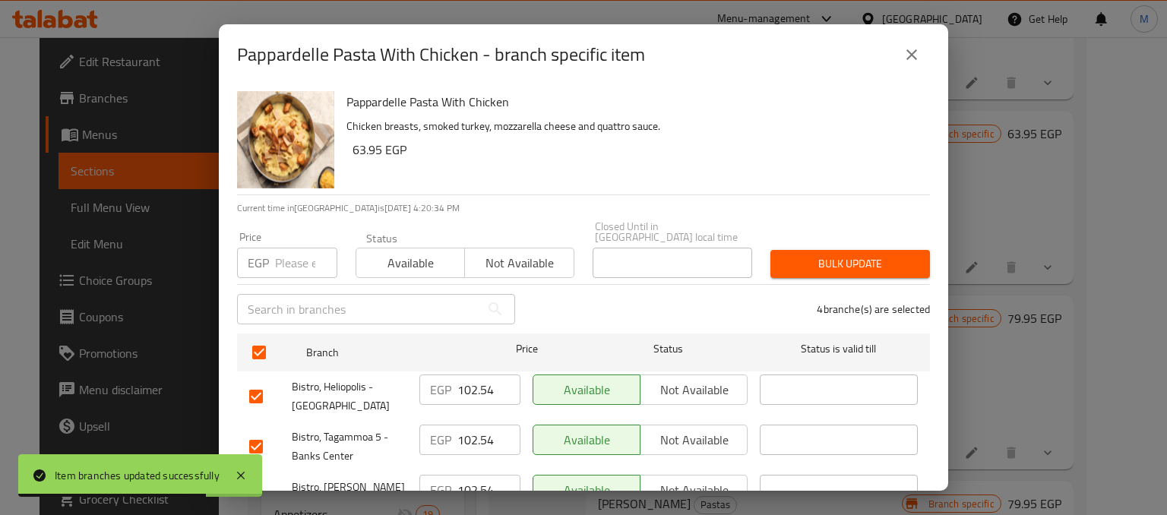
click at [393, 256] on span "Available" at bounding box center [410, 263] width 96 height 22
click at [292, 261] on input "number" at bounding box center [306, 263] width 62 height 30
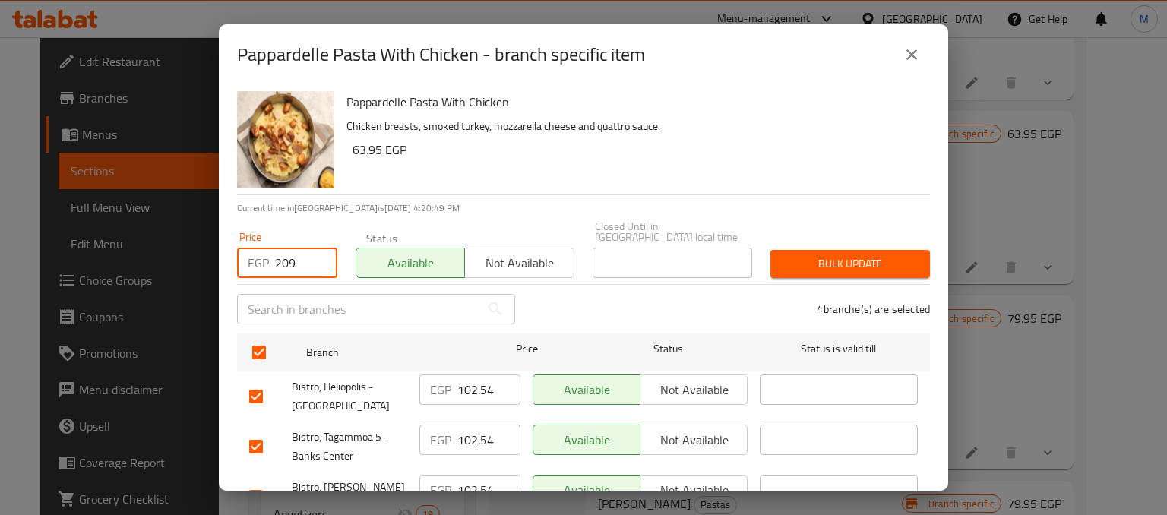
click at [785, 255] on span "Bulk update" at bounding box center [849, 263] width 135 height 19
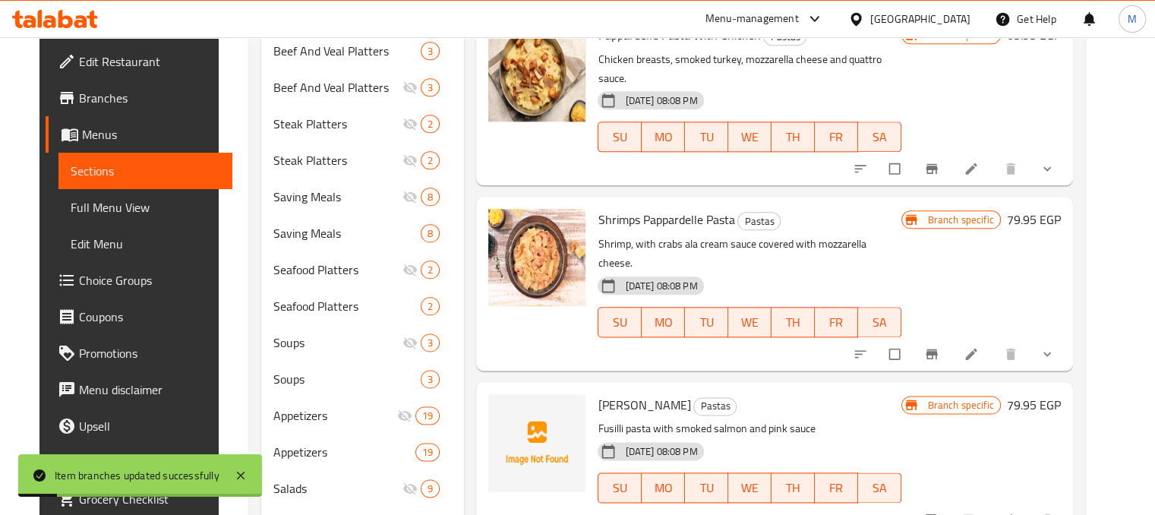
scroll to position [1834, 0]
click at [939, 346] on icon "Branch-specific-item" at bounding box center [931, 353] width 15 height 15
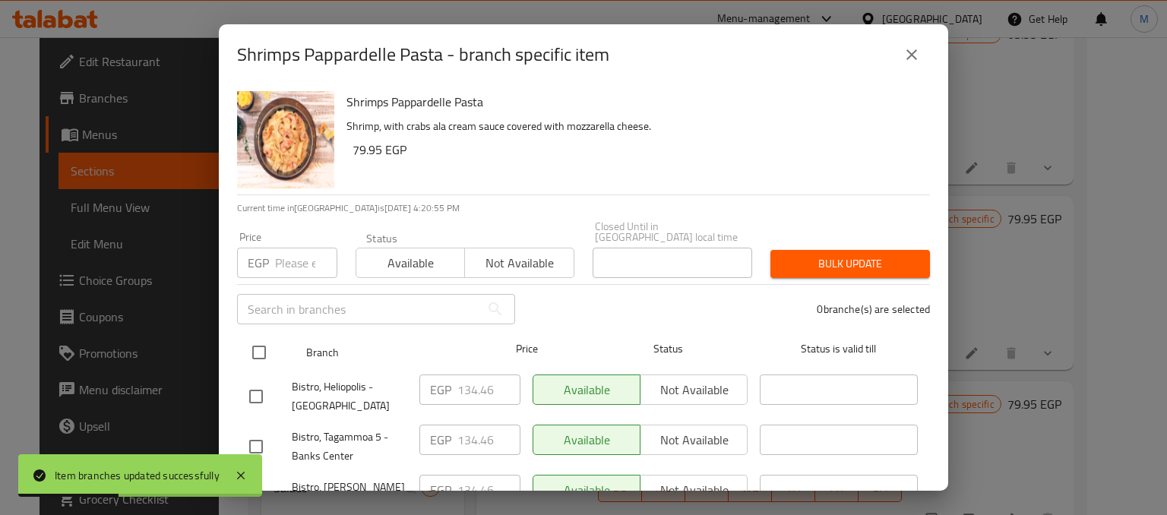
click at [252, 336] on input "checkbox" at bounding box center [259, 352] width 32 height 32
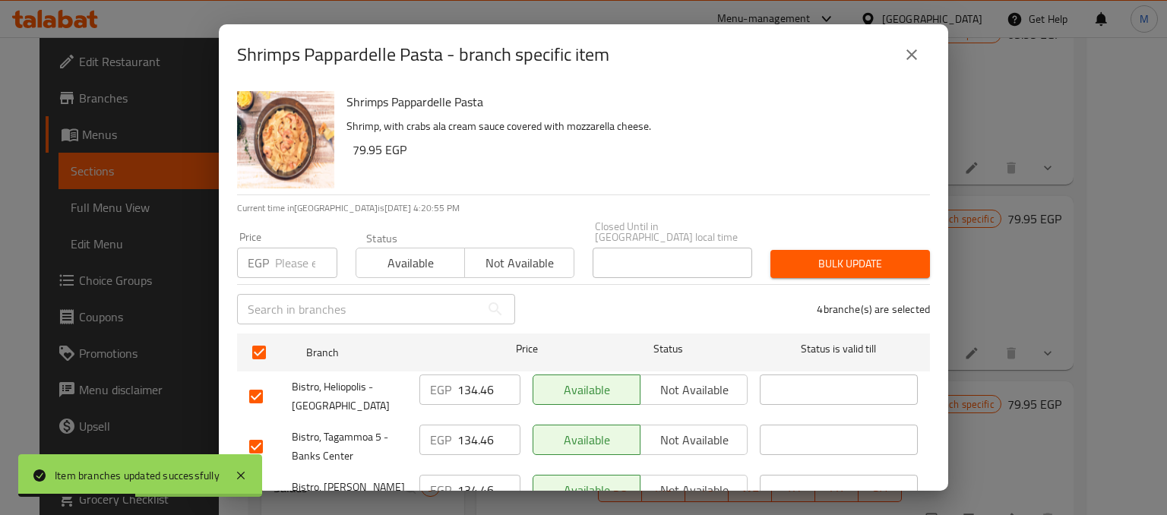
click at [475, 232] on div "Available Not available" at bounding box center [464, 255] width 219 height 46
click at [284, 250] on input "number" at bounding box center [306, 263] width 62 height 30
click at [396, 252] on span "Available" at bounding box center [410, 263] width 96 height 22
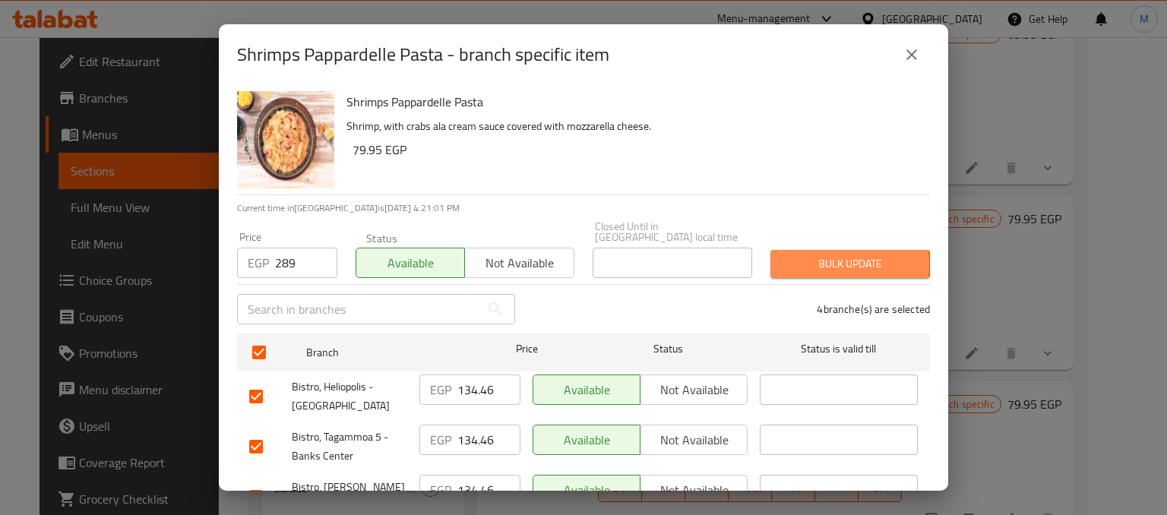
click at [829, 254] on span "Bulk update" at bounding box center [849, 263] width 135 height 19
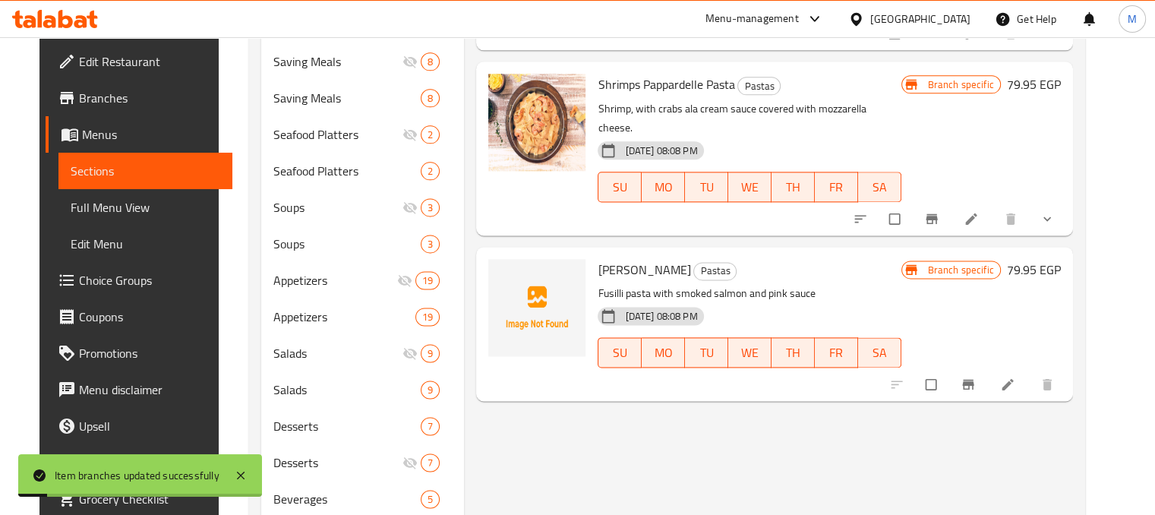
scroll to position [1981, 0]
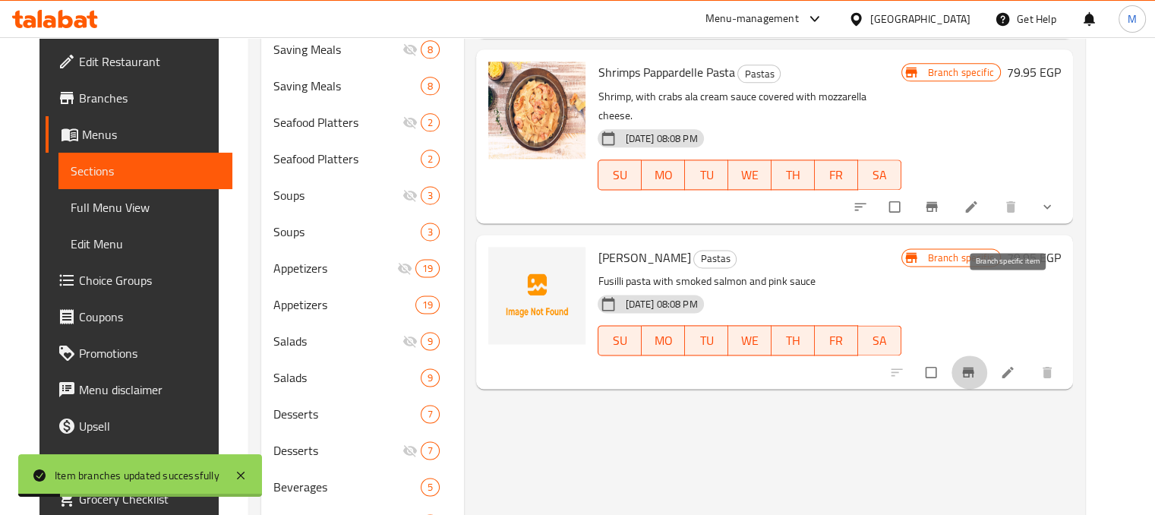
click at [976, 365] on icon "Branch-specific-item" at bounding box center [968, 372] width 15 height 15
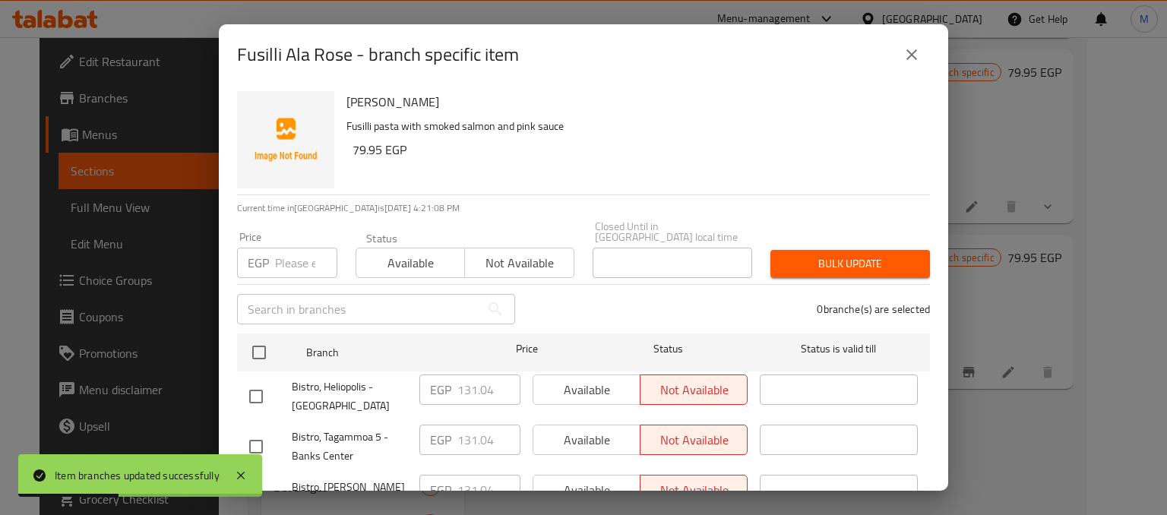
click at [911, 51] on icon "close" at bounding box center [911, 55] width 18 height 18
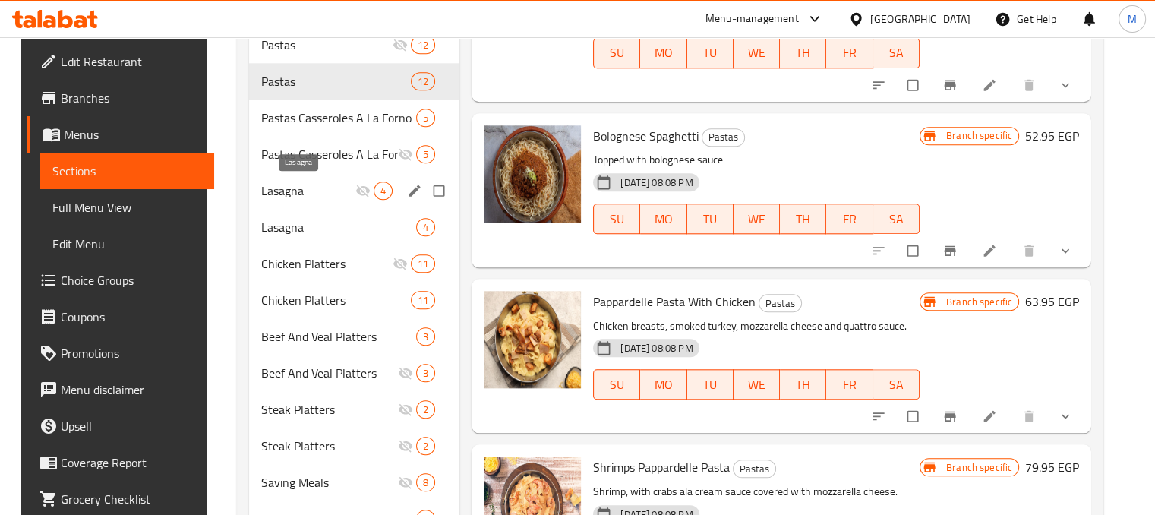
scroll to position [1502, 0]
